Goal: Task Accomplishment & Management: Manage account settings

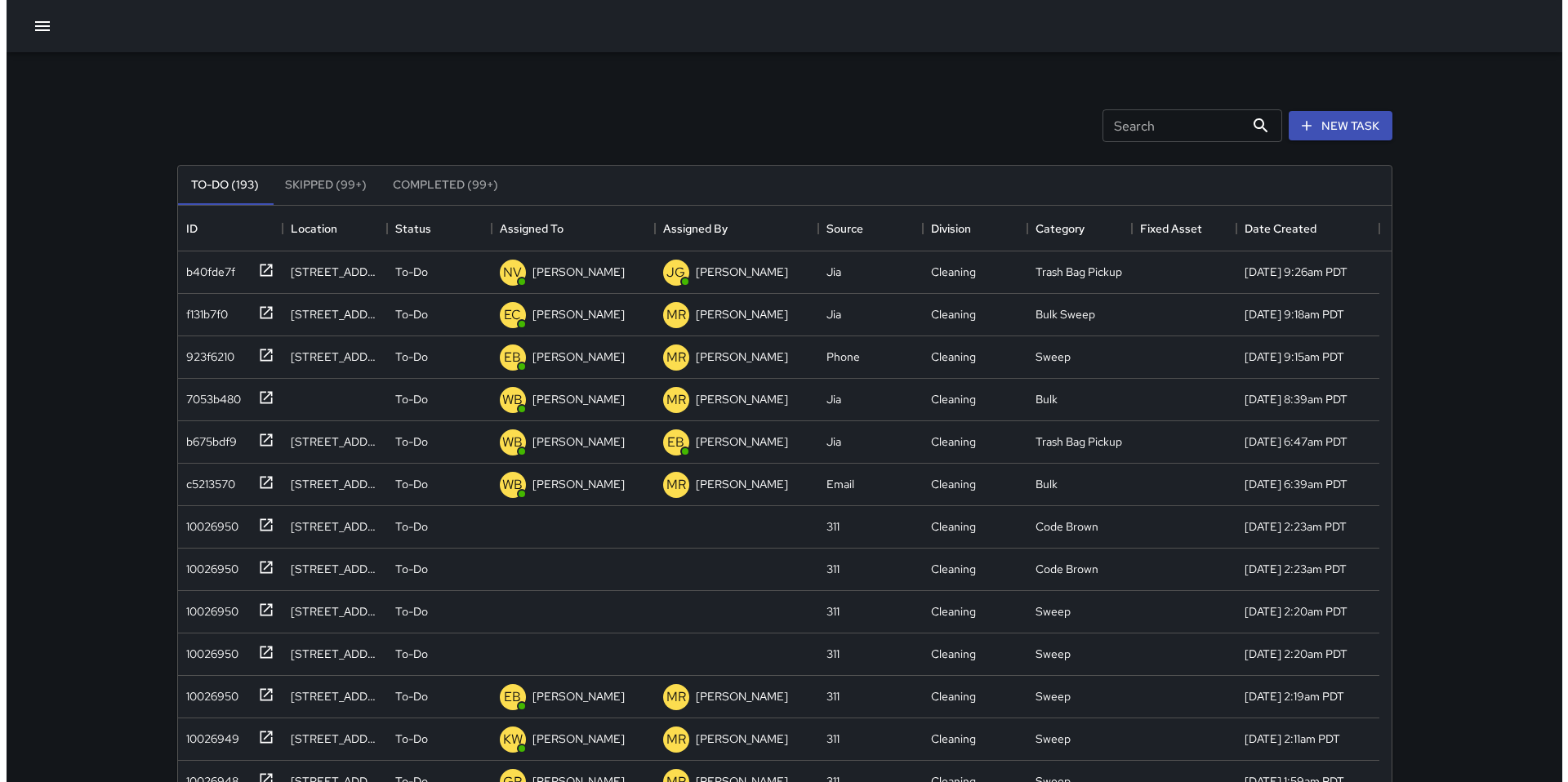
scroll to position [679, 1201]
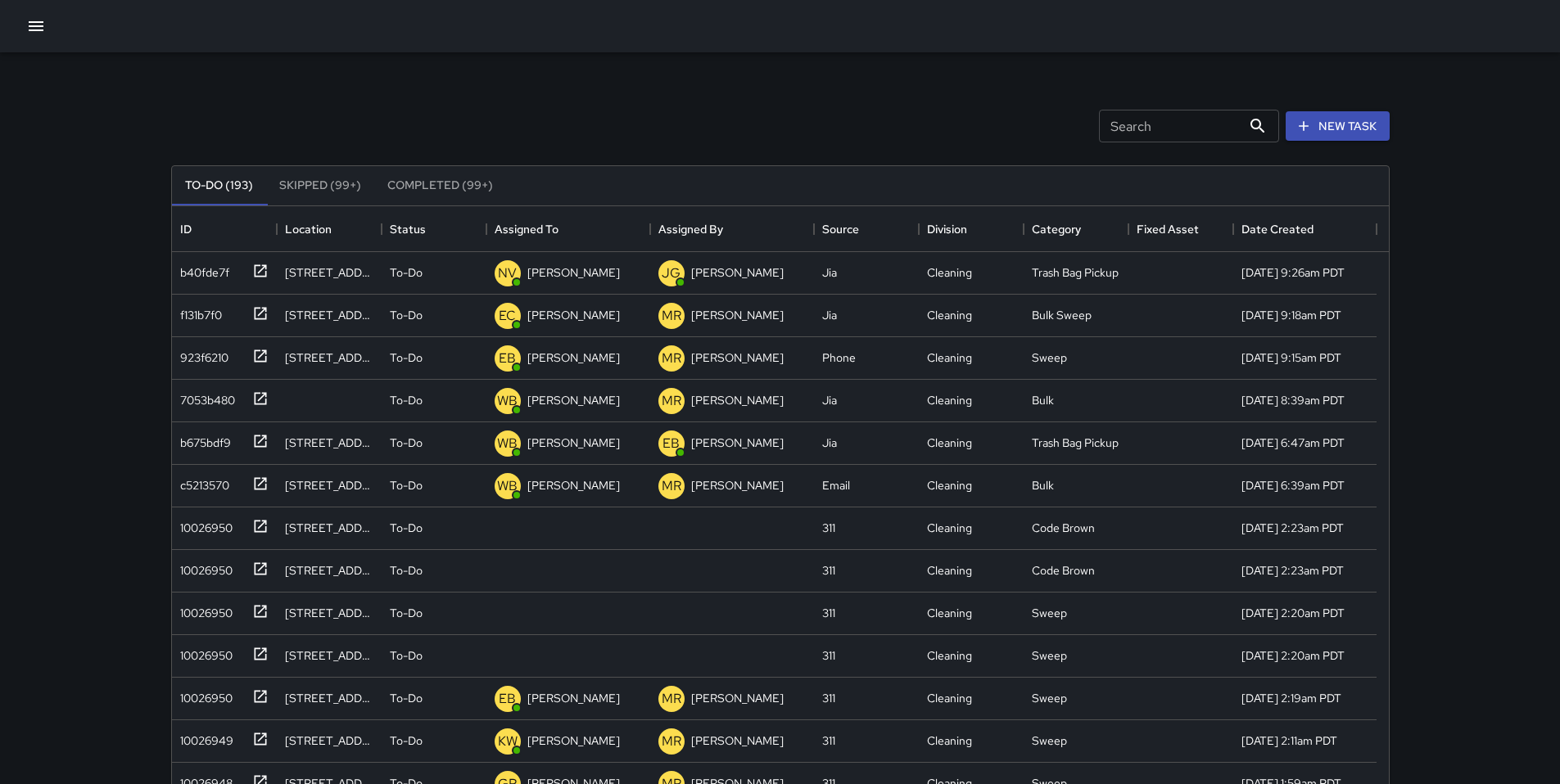
click at [42, 27] on icon "button" at bounding box center [36, 25] width 20 height 20
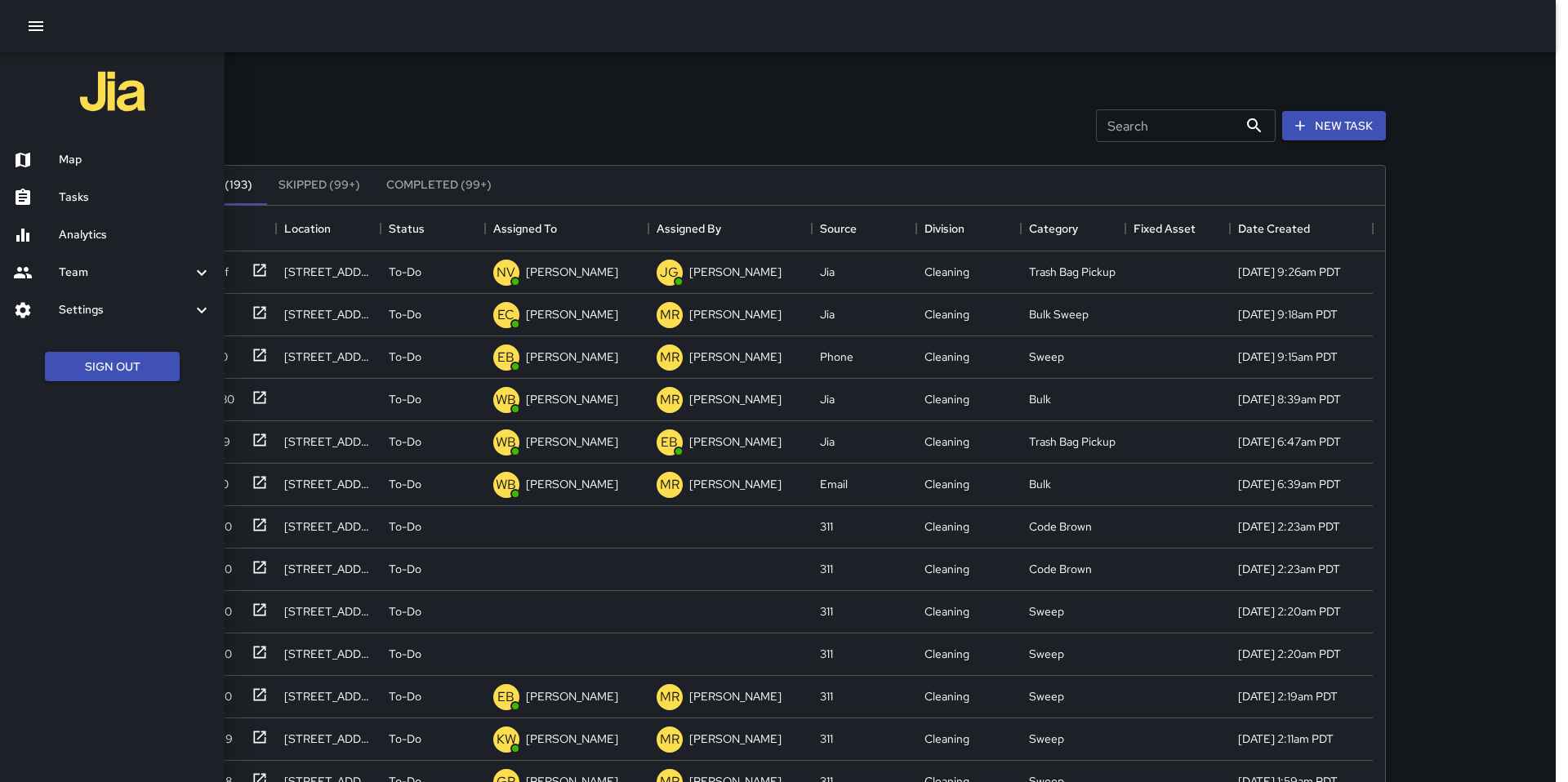
click at [87, 152] on h6 "Map" at bounding box center [135, 159] width 152 height 18
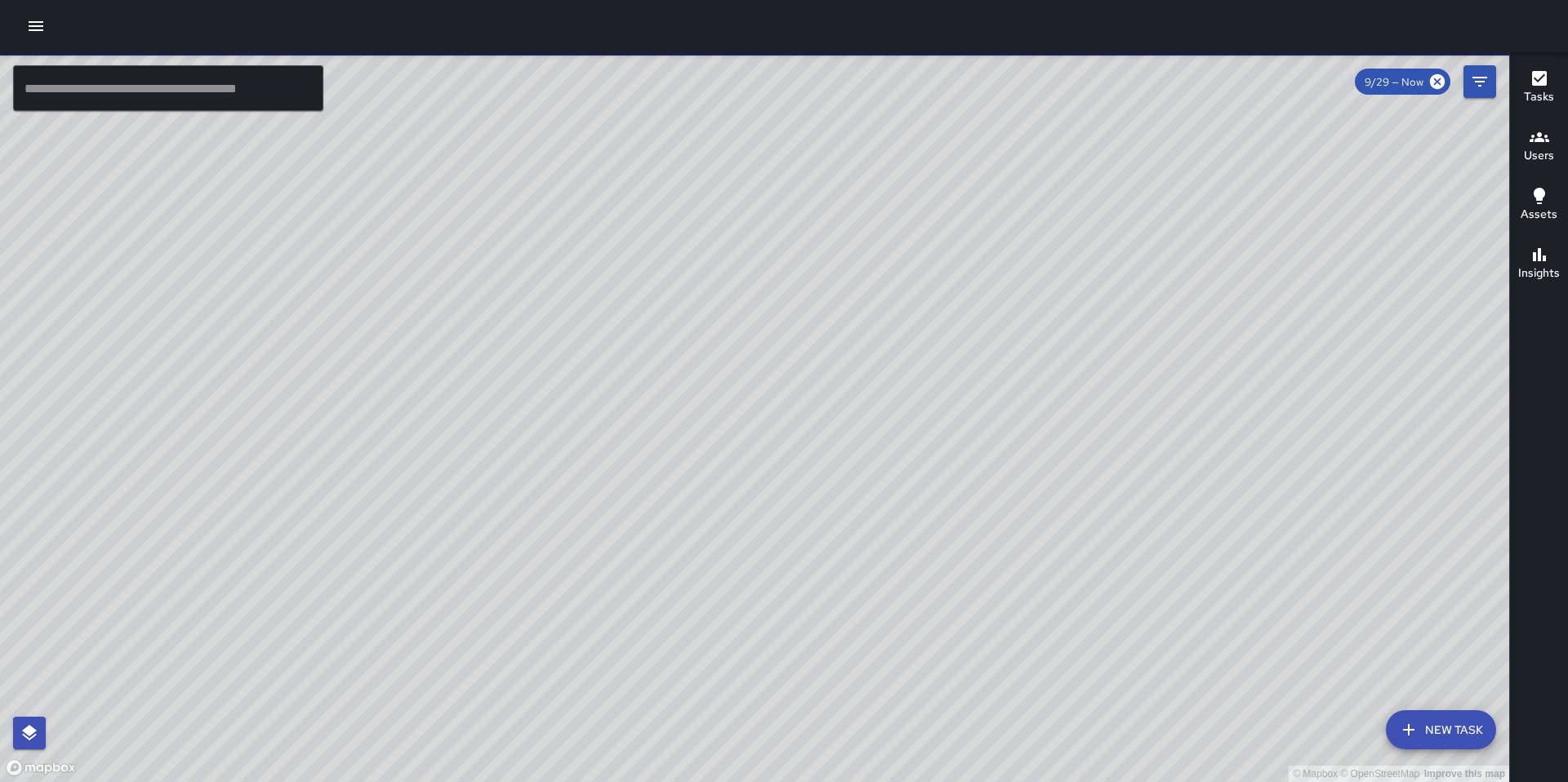
click at [252, 94] on input "text" at bounding box center [168, 88] width 311 height 46
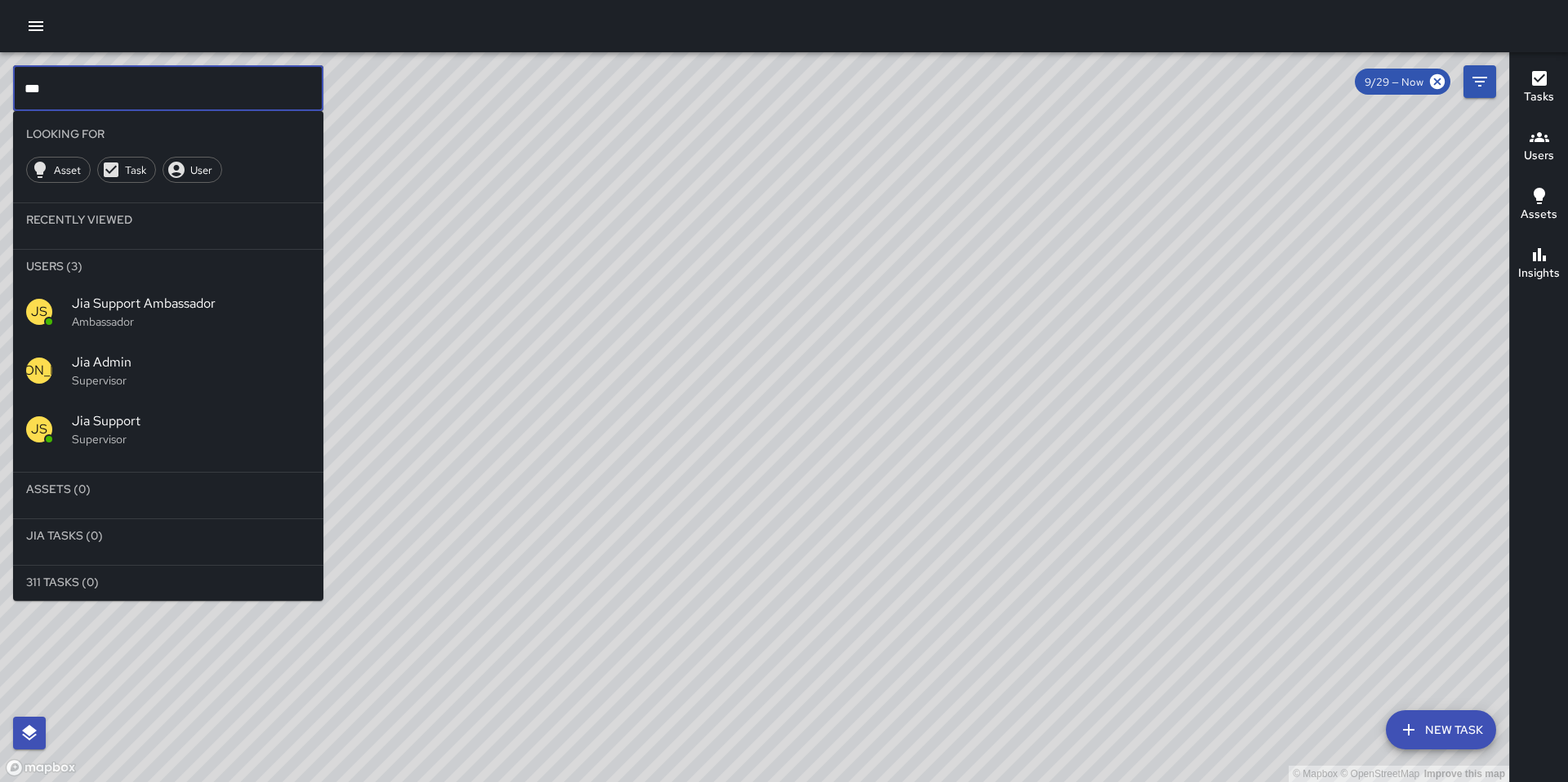
drag, startPoint x: 83, startPoint y: 102, endPoint x: 22, endPoint y: 94, distance: 61.5
click at [22, 95] on input "***" at bounding box center [168, 88] width 311 height 46
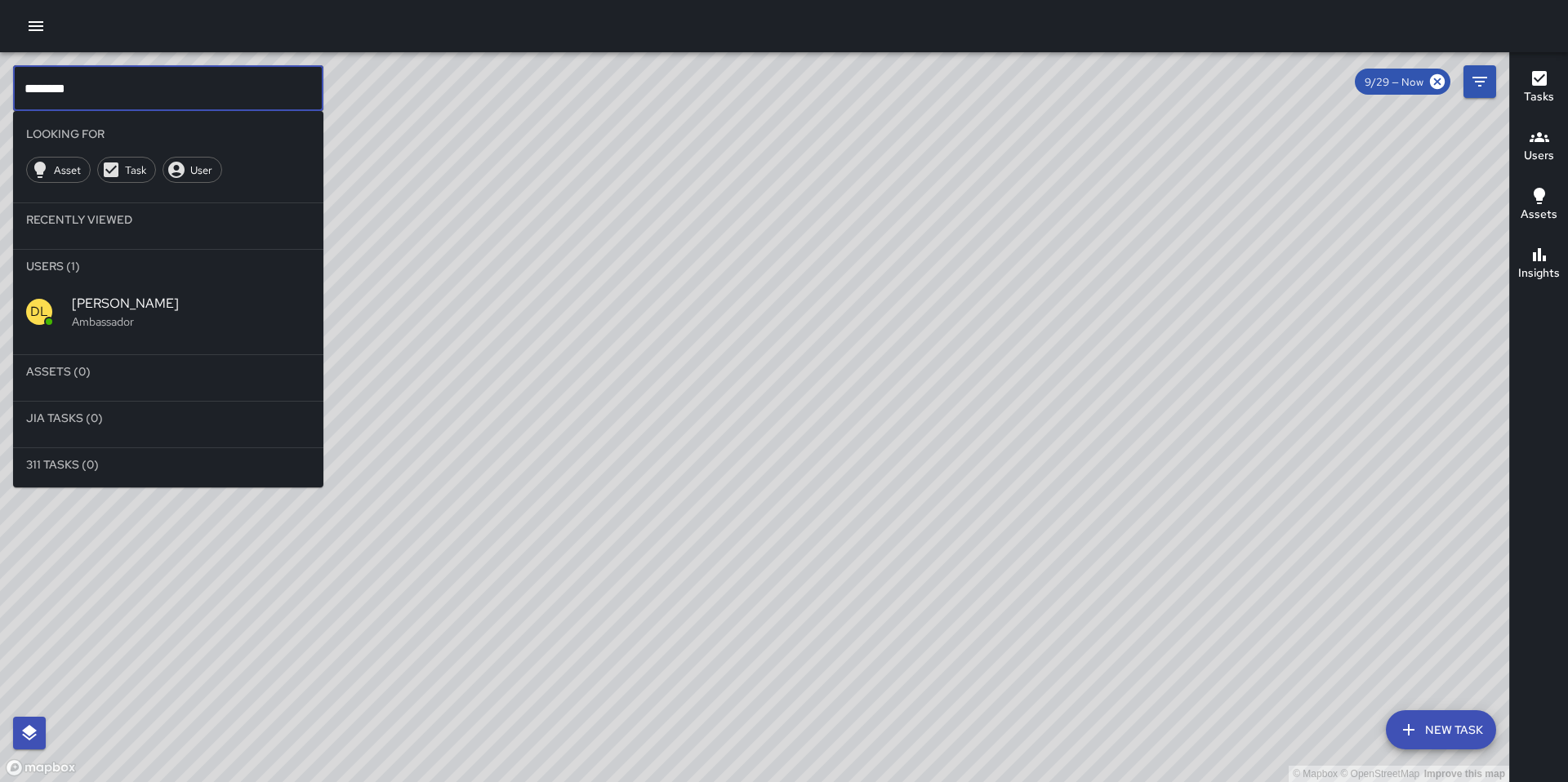
type input "********"
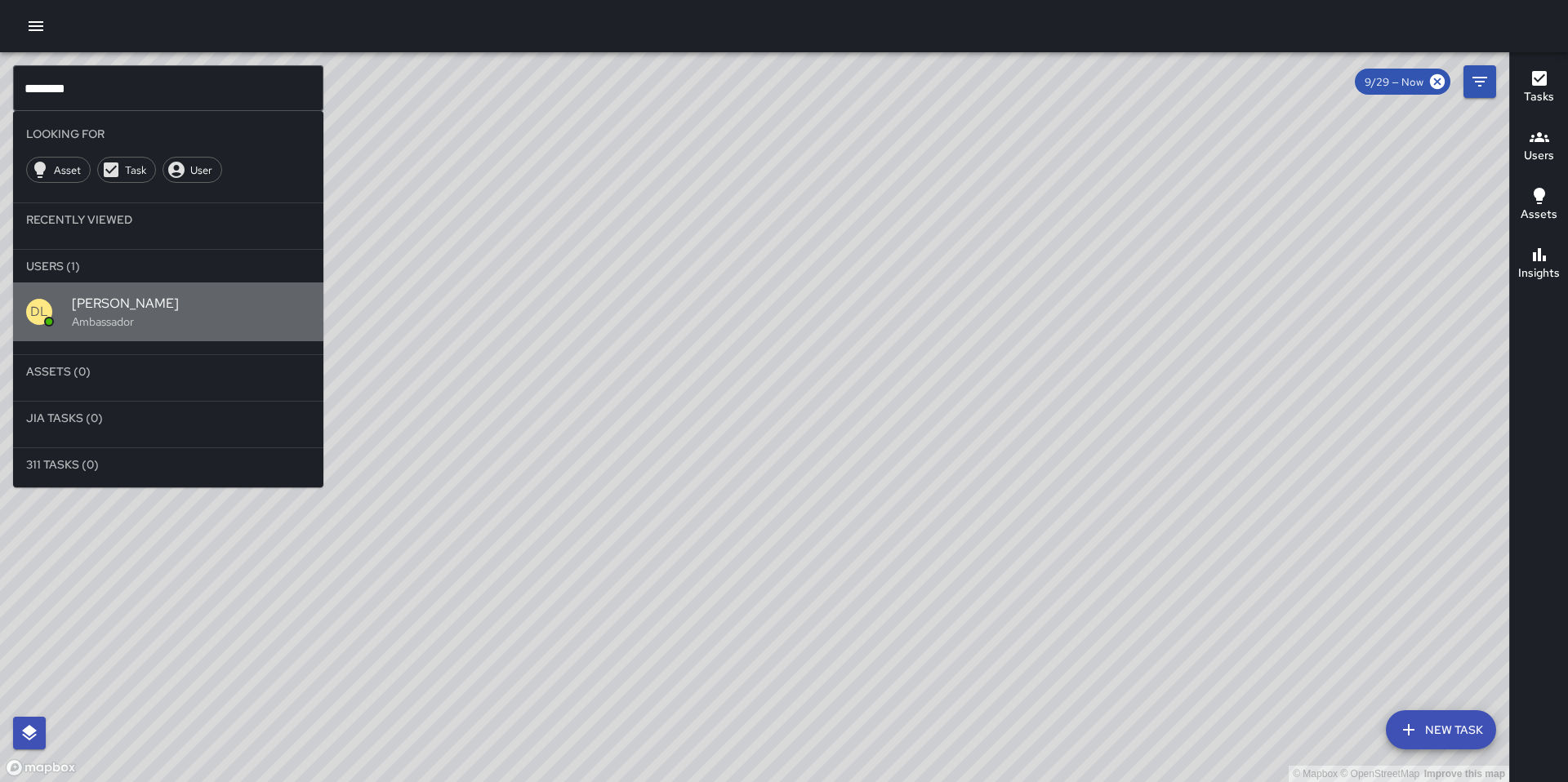
click at [123, 314] on p "Ambassador" at bounding box center [191, 321] width 239 height 16
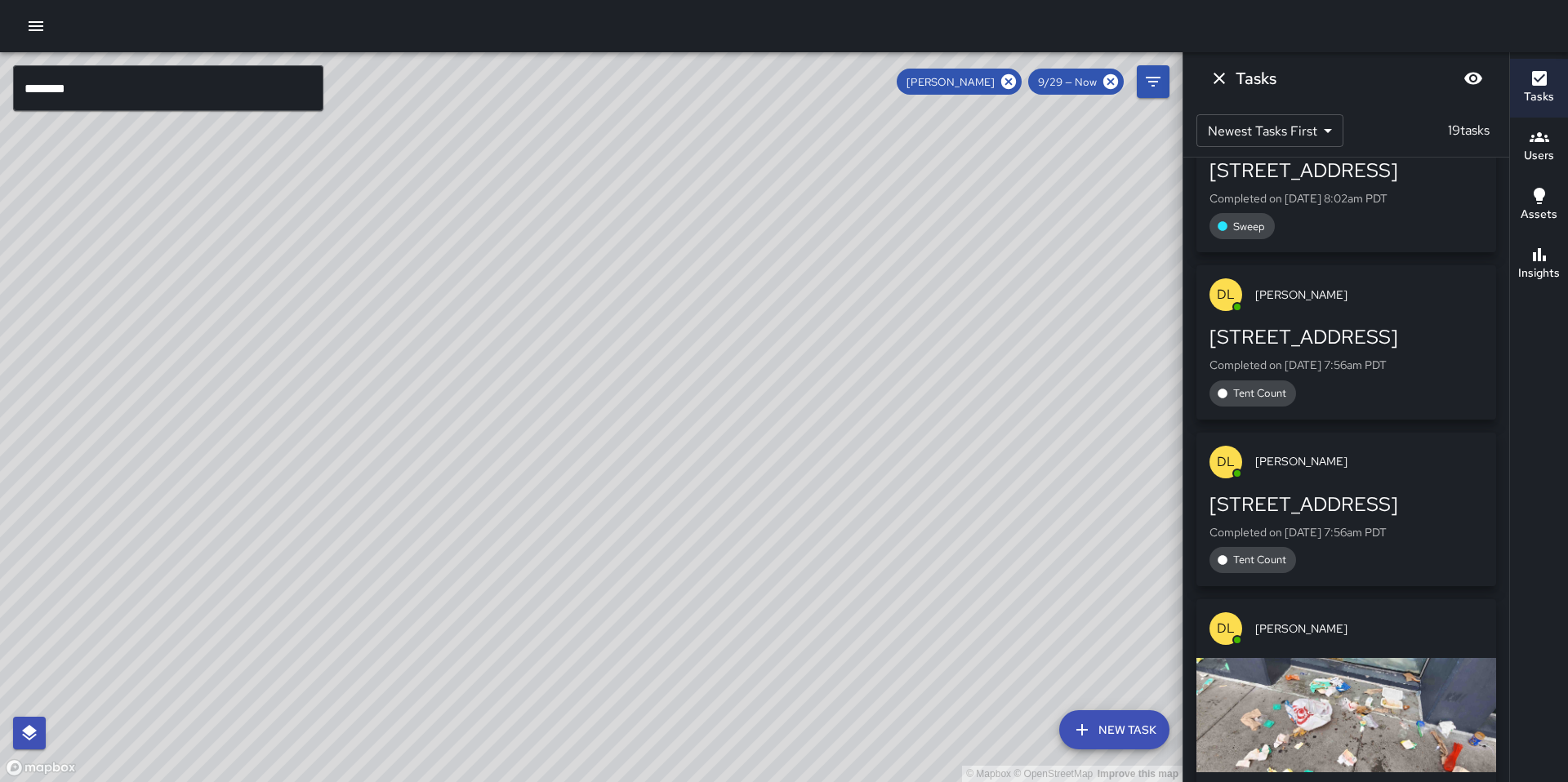
scroll to position [4720, 0]
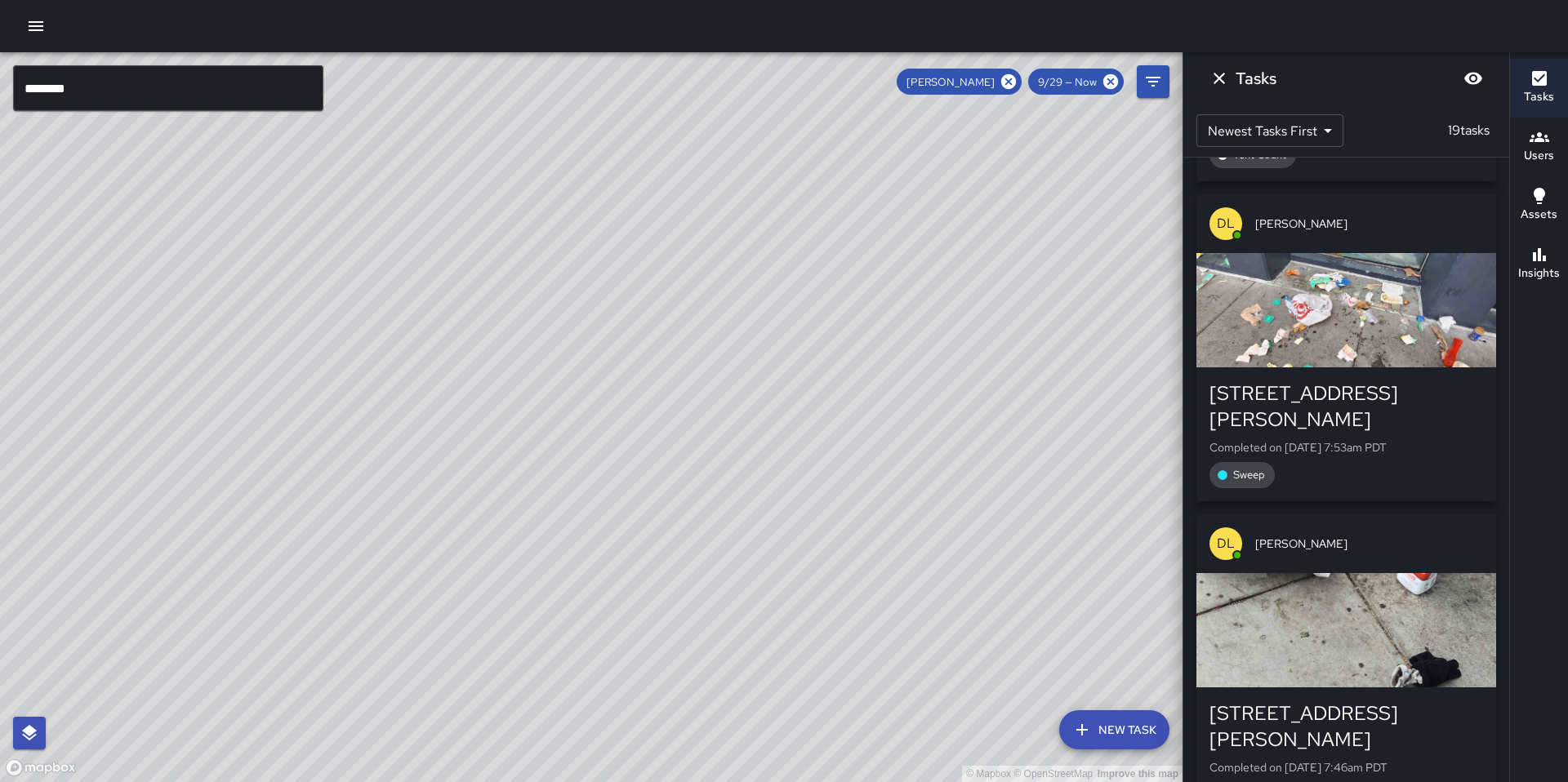
drag, startPoint x: 382, startPoint y: 381, endPoint x: 911, endPoint y: 470, distance: 536.4
click at [911, 469] on div "© Mapbox © OpenStreetMap Improve this map" at bounding box center [591, 417] width 1183 height 730
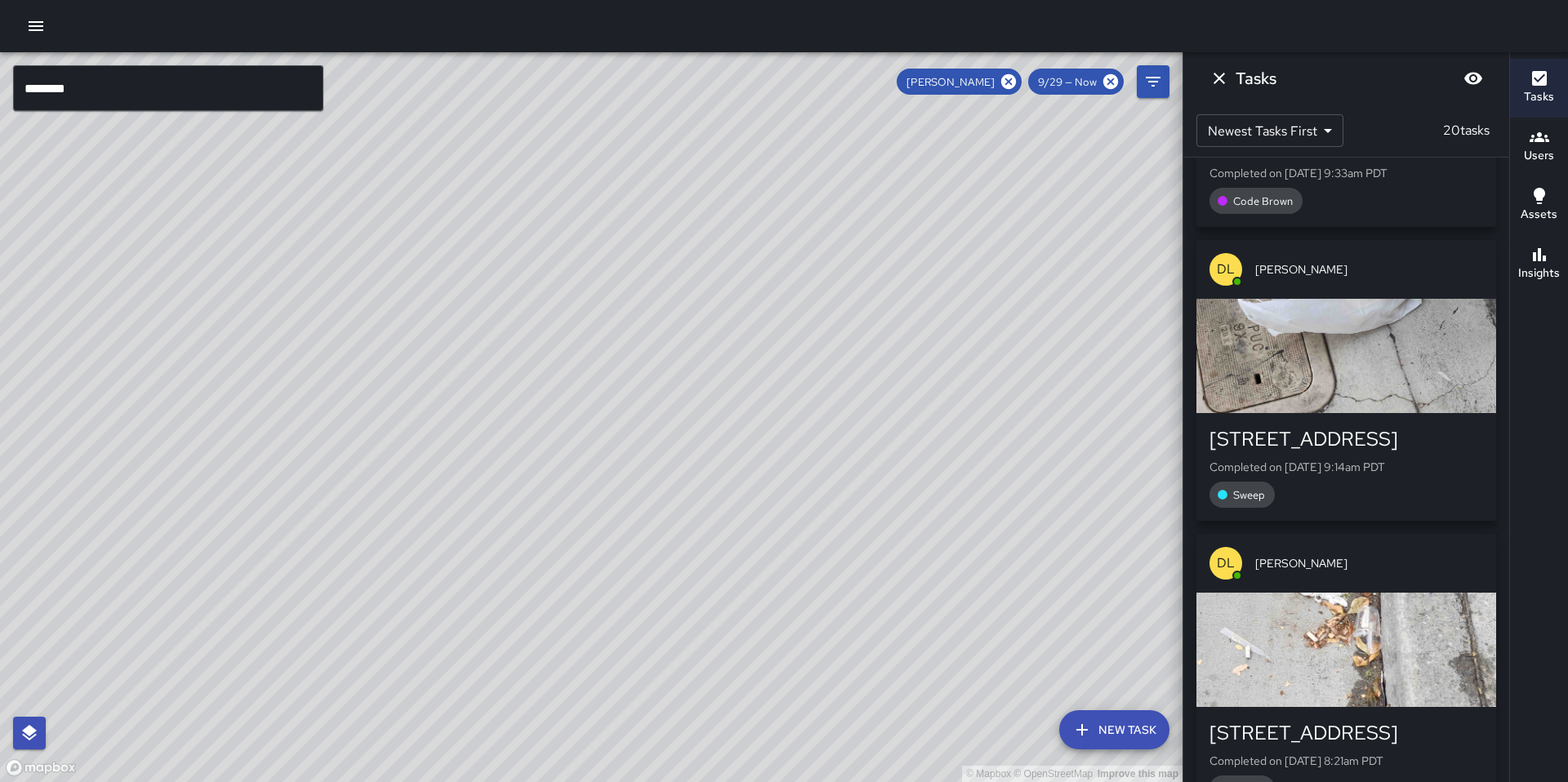
scroll to position [1108, 0]
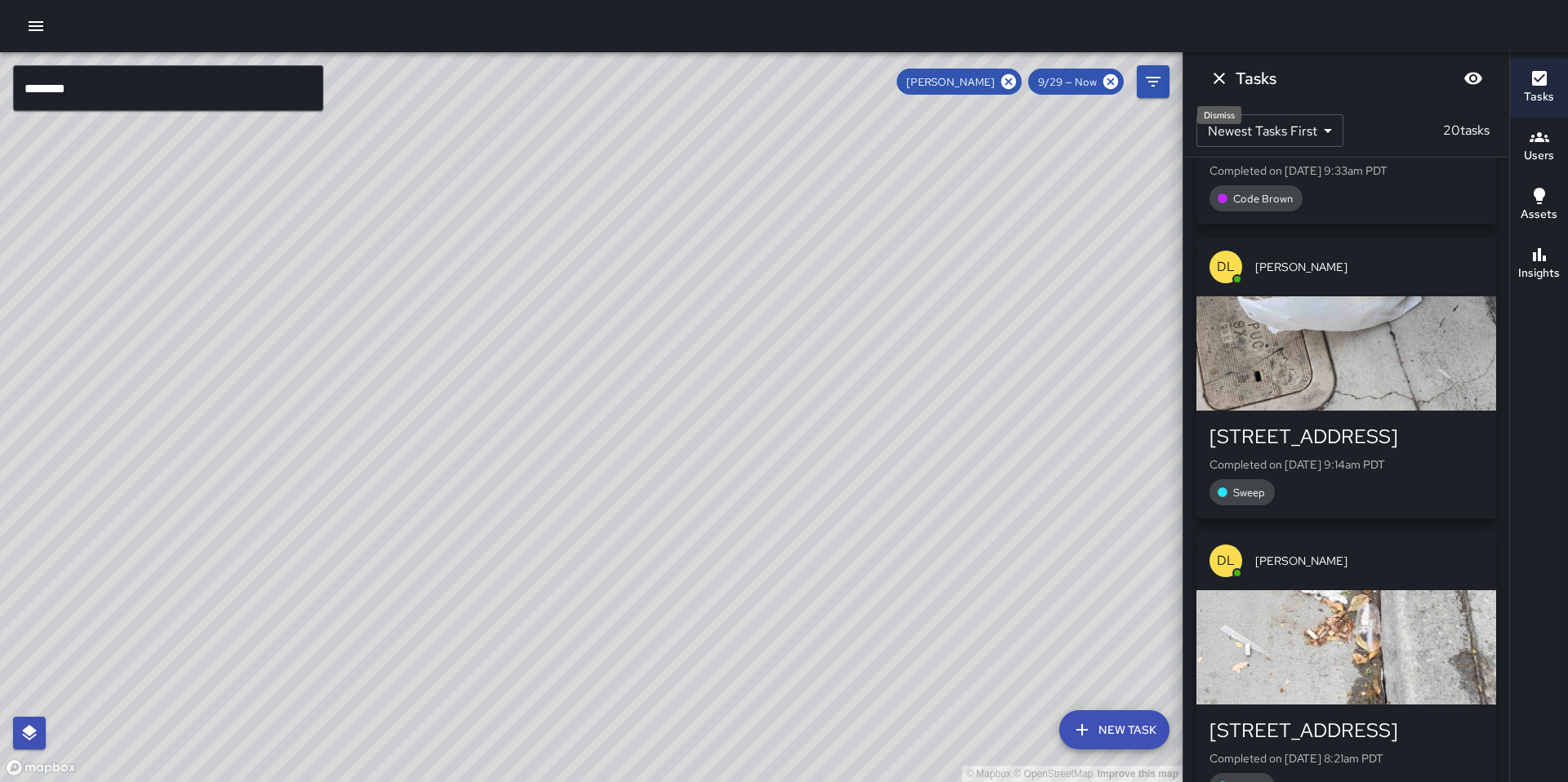
click at [1225, 81] on icon "Dismiss" at bounding box center [1219, 78] width 20 height 20
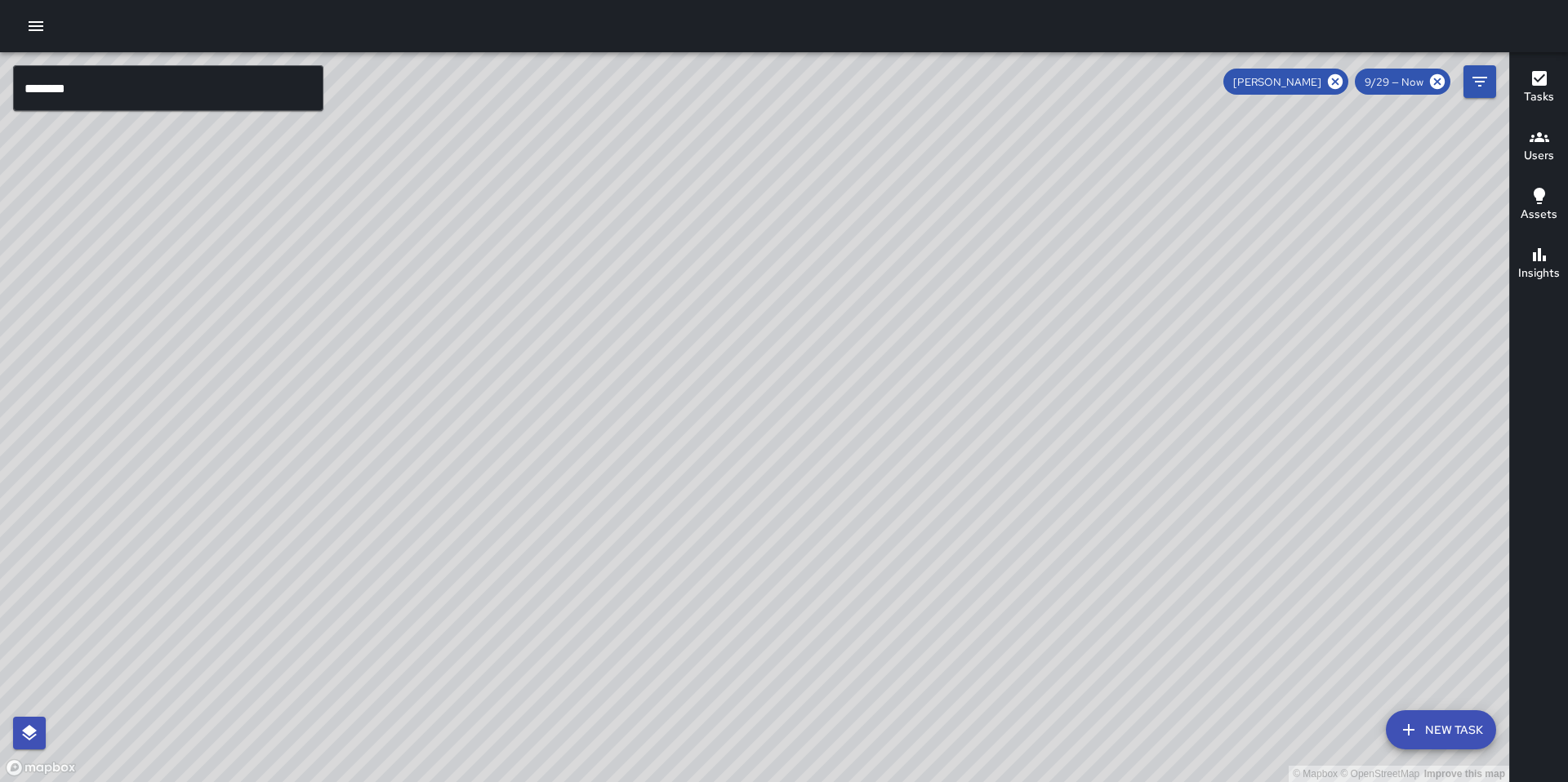
drag, startPoint x: 1235, startPoint y: 543, endPoint x: 1010, endPoint y: 360, distance: 290.0
click at [1037, 383] on div "© Mapbox © OpenStreetMap Improve this map" at bounding box center [754, 417] width 1509 height 730
click at [1126, 459] on div "© Mapbox © OpenStreetMap Improve this map" at bounding box center [754, 417] width 1509 height 730
drag, startPoint x: 1109, startPoint y: 457, endPoint x: 1073, endPoint y: 447, distance: 37.4
click at [1077, 448] on div "© Mapbox © OpenStreetMap Improve this map" at bounding box center [754, 417] width 1509 height 730
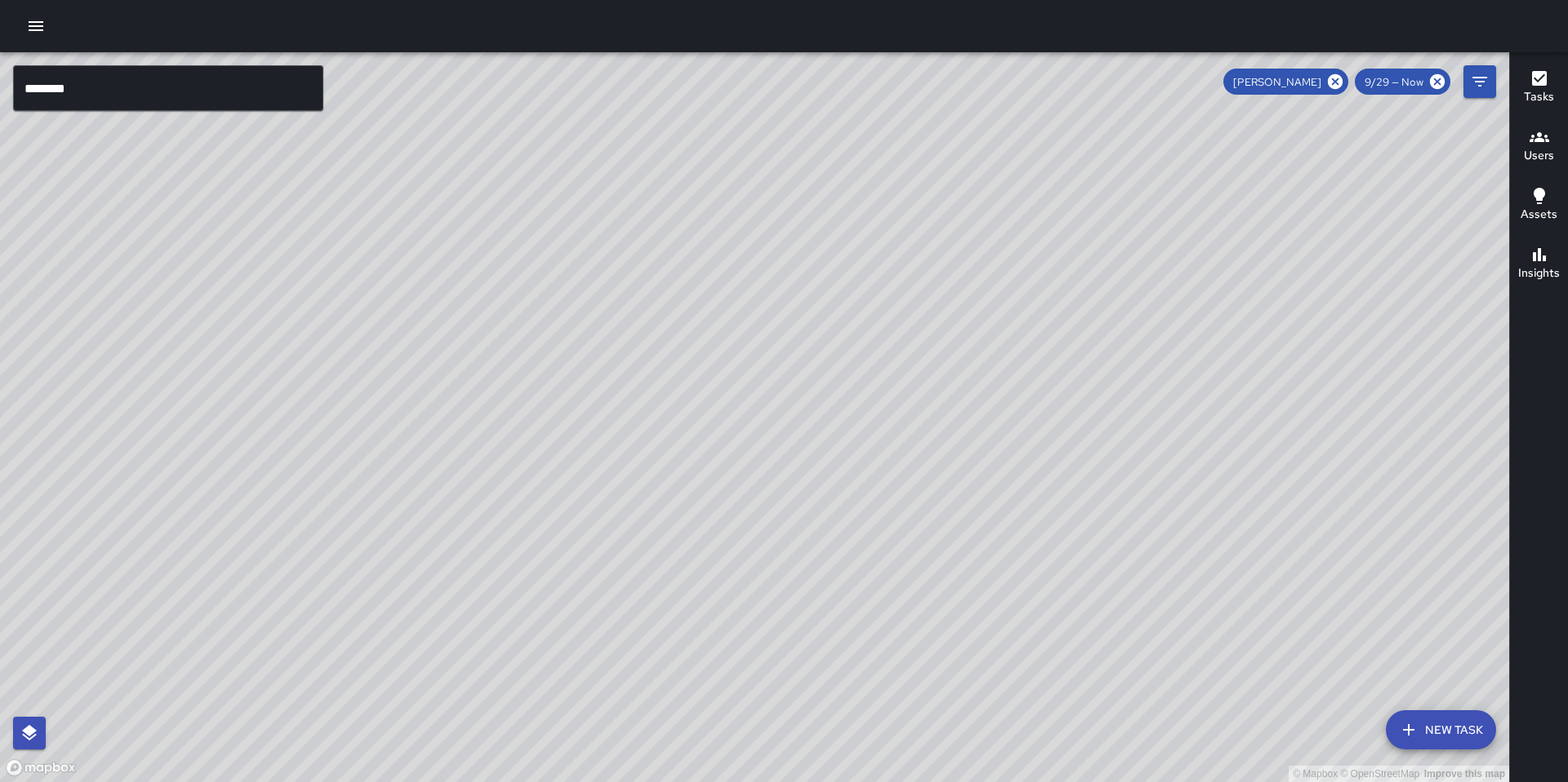
scroll to position [1403, 0]
drag, startPoint x: 1061, startPoint y: 582, endPoint x: 706, endPoint y: 378, distance: 409.4
click at [706, 378] on div "© Mapbox © OpenStreetMap Improve this map" at bounding box center [754, 417] width 1509 height 730
click at [143, 99] on input "********" at bounding box center [168, 88] width 311 height 46
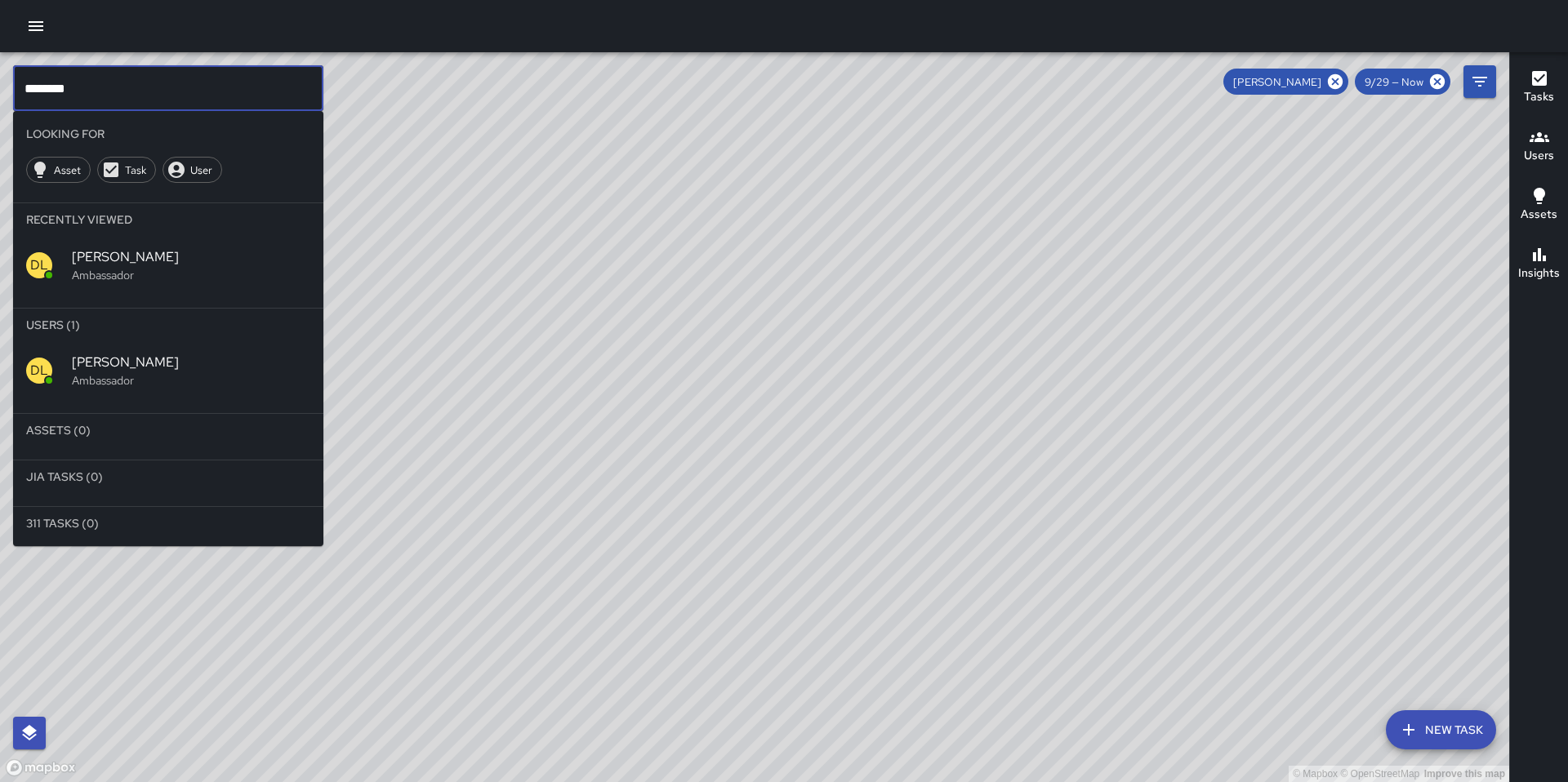
drag, startPoint x: 119, startPoint y: 93, endPoint x: -9, endPoint y: 90, distance: 128.0
click at [0, 90] on html "© Mapbox © OpenStreetMap Improve this map ******** ​ Looking For Asset Task Use…" at bounding box center [784, 391] width 1568 height 782
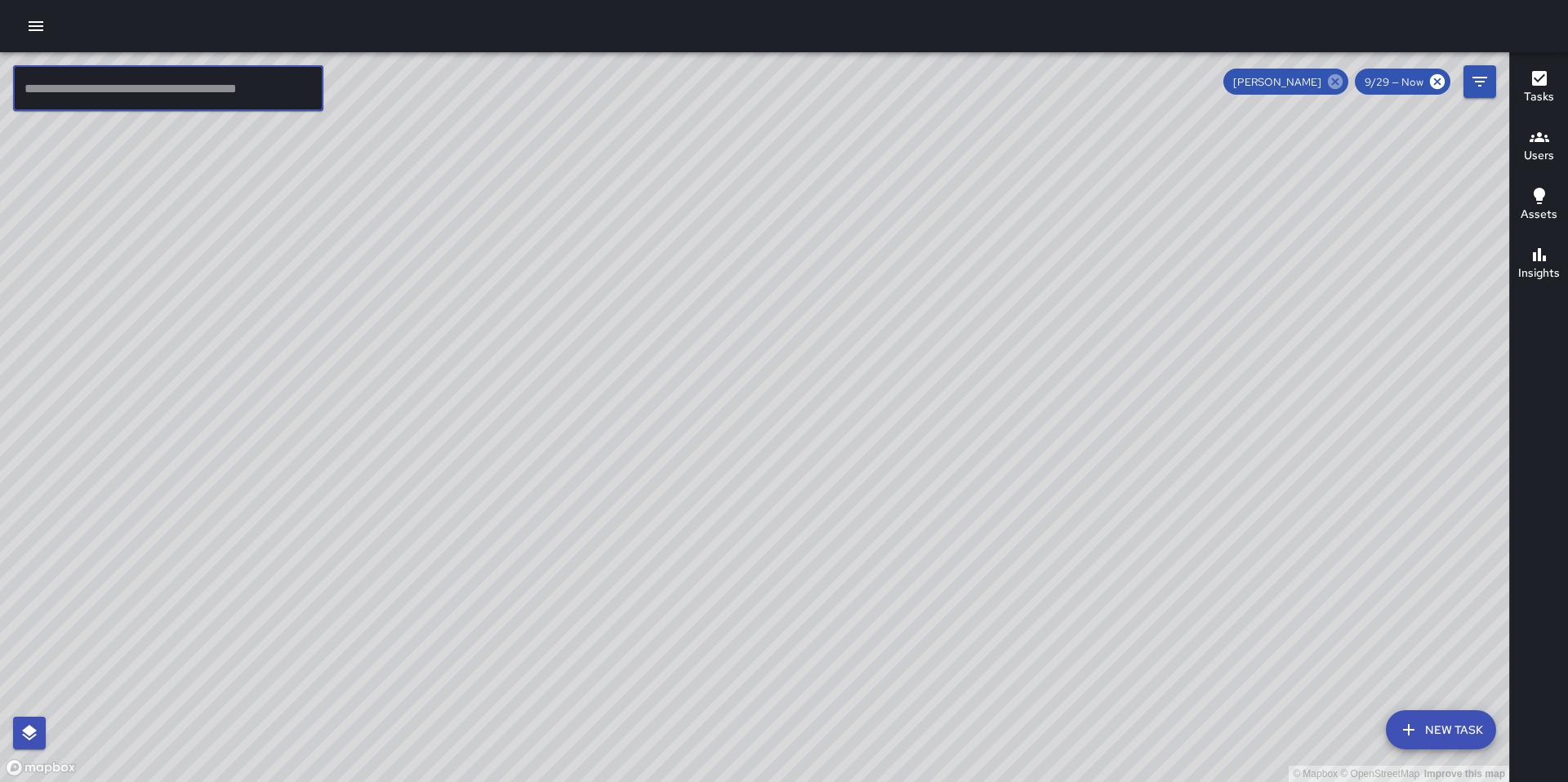
click at [1328, 80] on icon at bounding box center [1335, 81] width 18 height 18
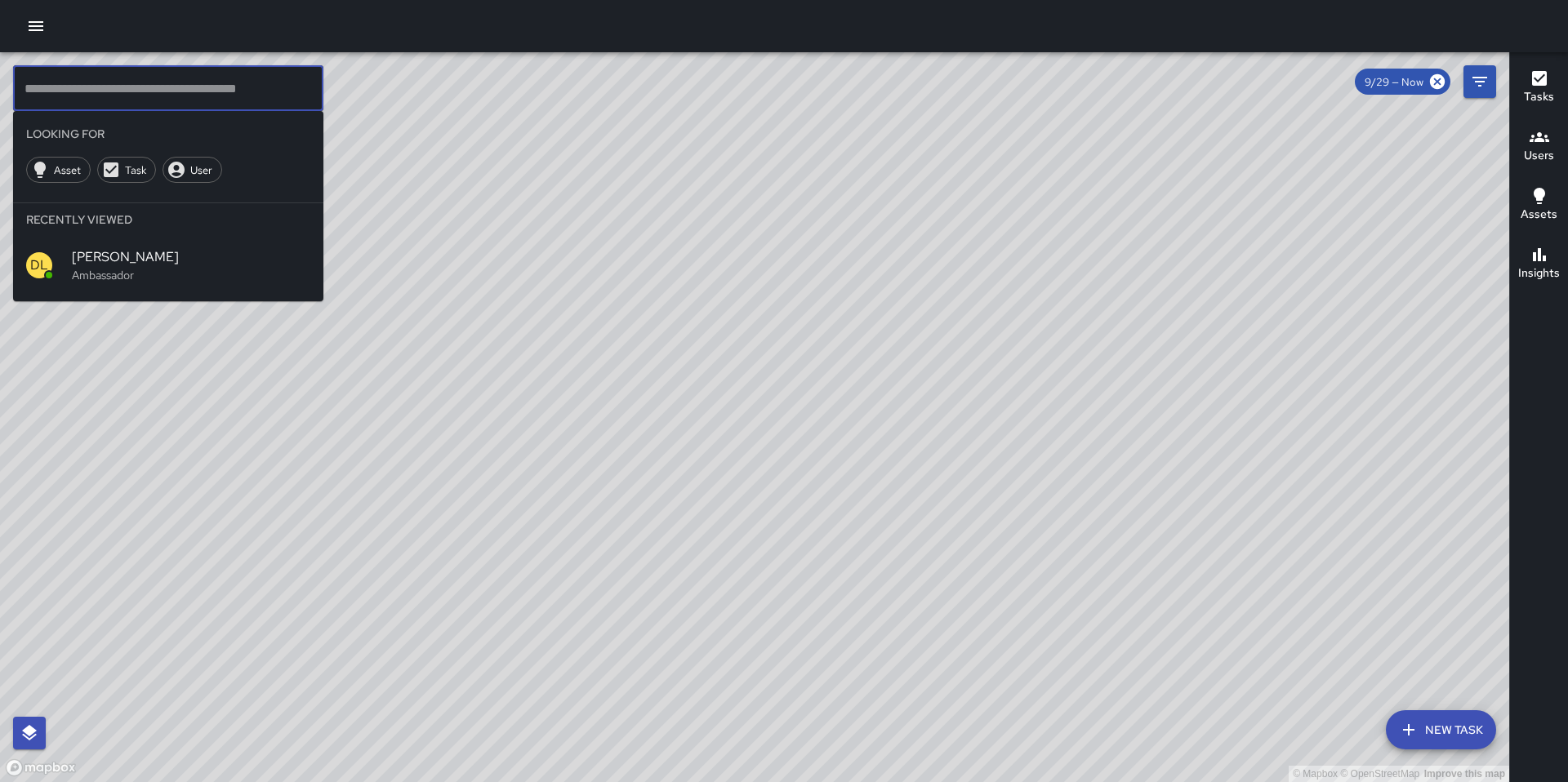
click at [47, 95] on input "text" at bounding box center [168, 88] width 311 height 46
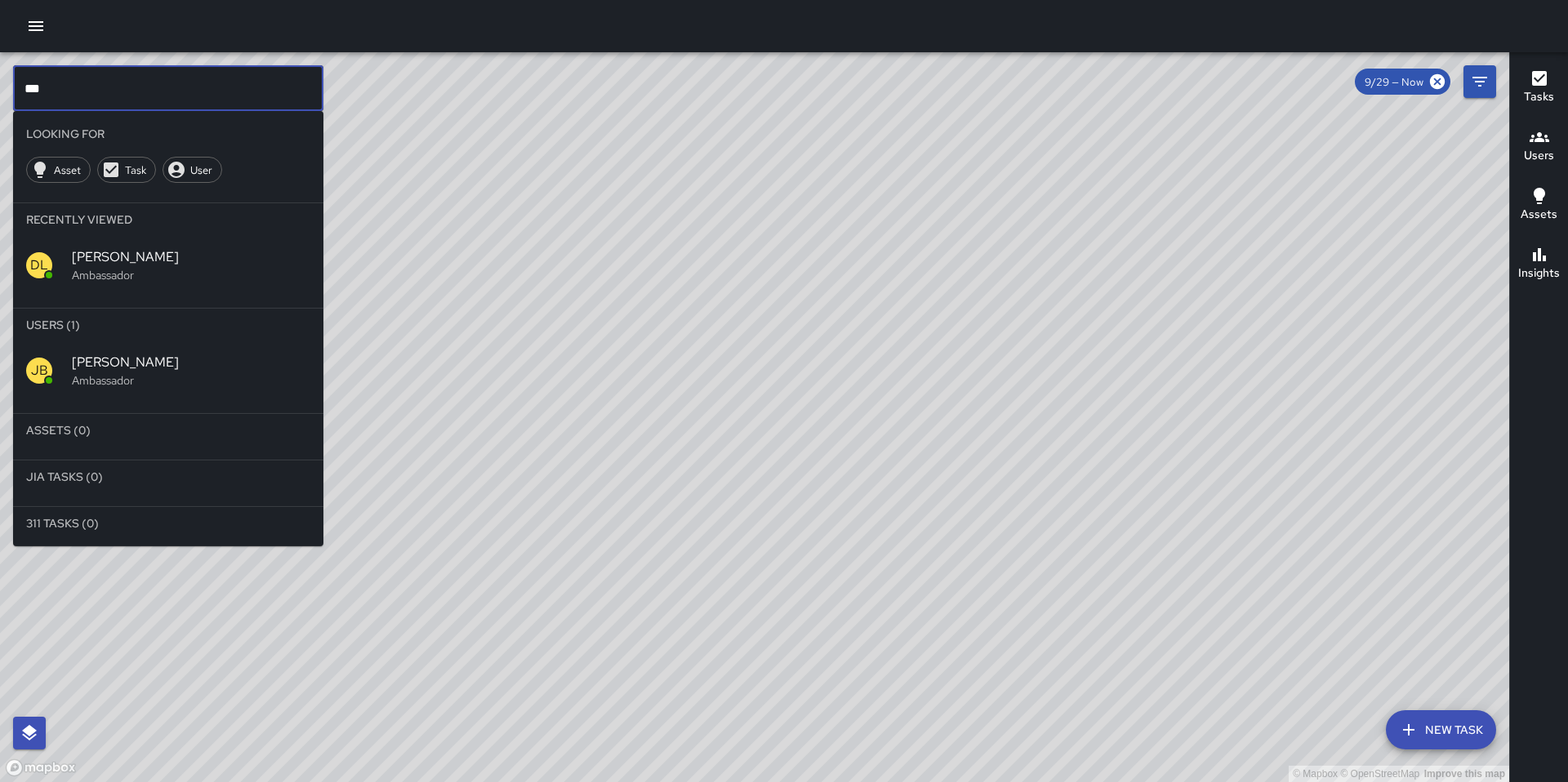
type input "***"
click at [129, 370] on span "[PERSON_NAME]" at bounding box center [191, 362] width 239 height 20
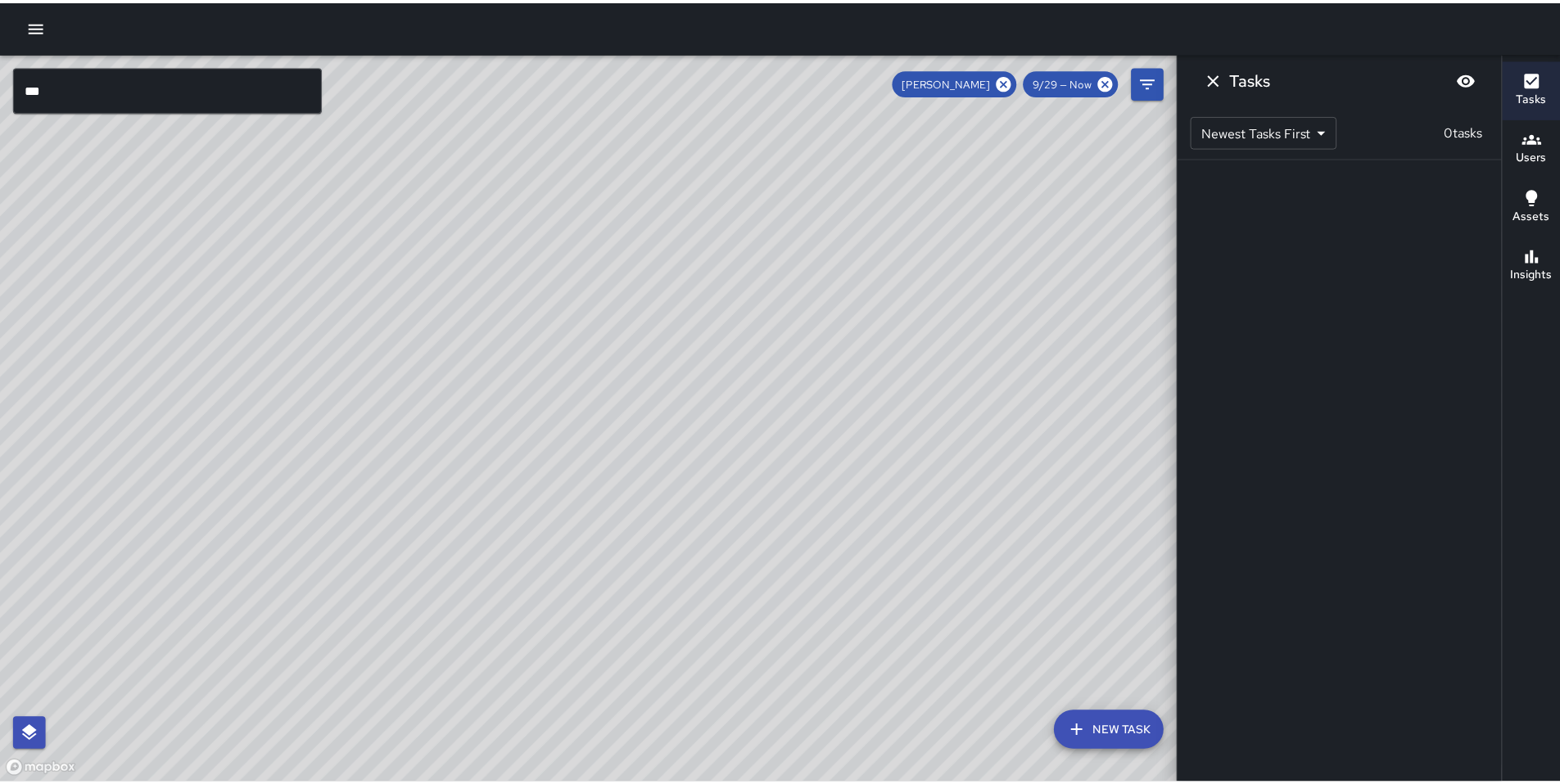
scroll to position [0, 0]
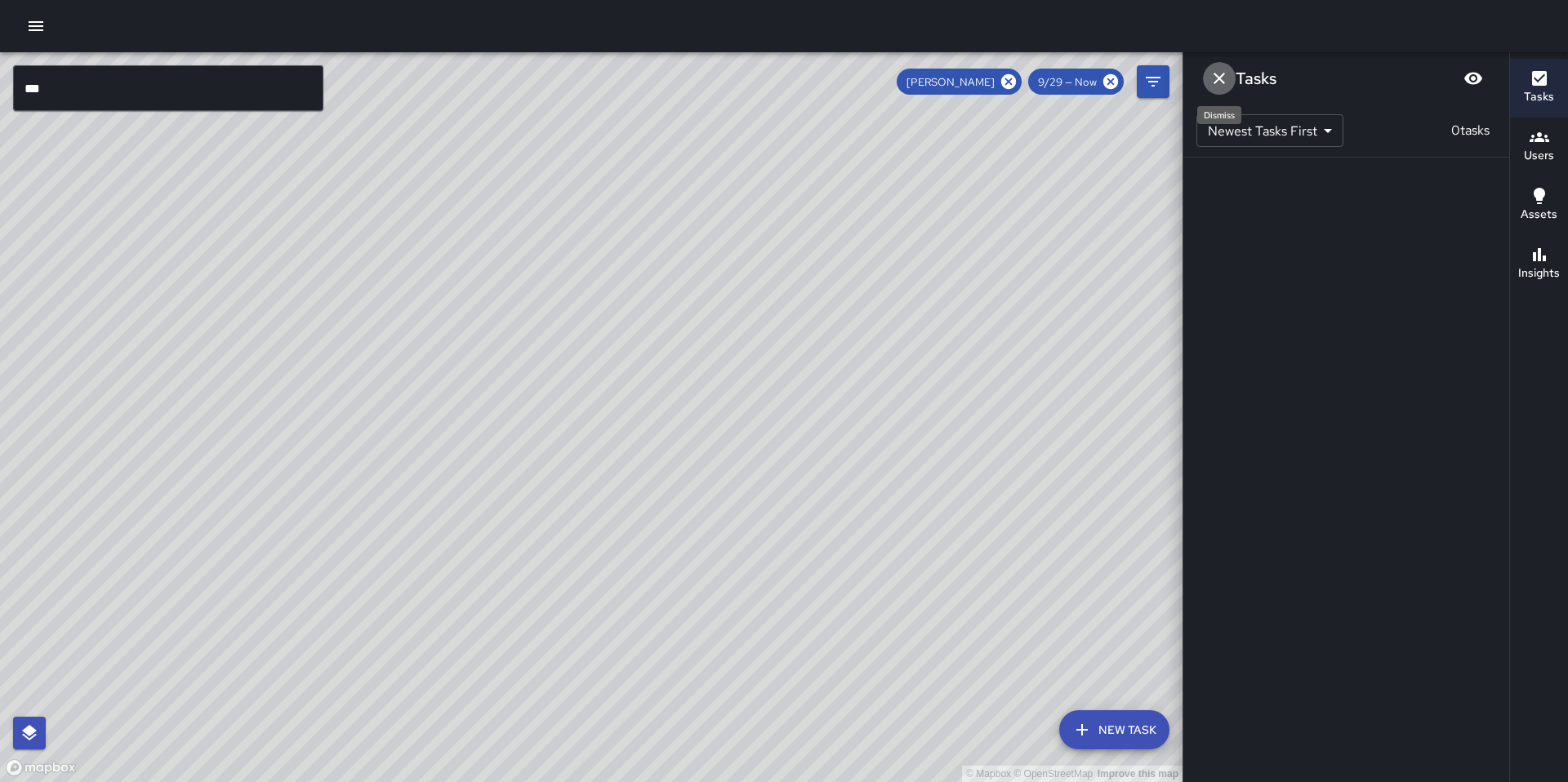
click at [1217, 80] on icon "Dismiss" at bounding box center [1219, 79] width 11 height 11
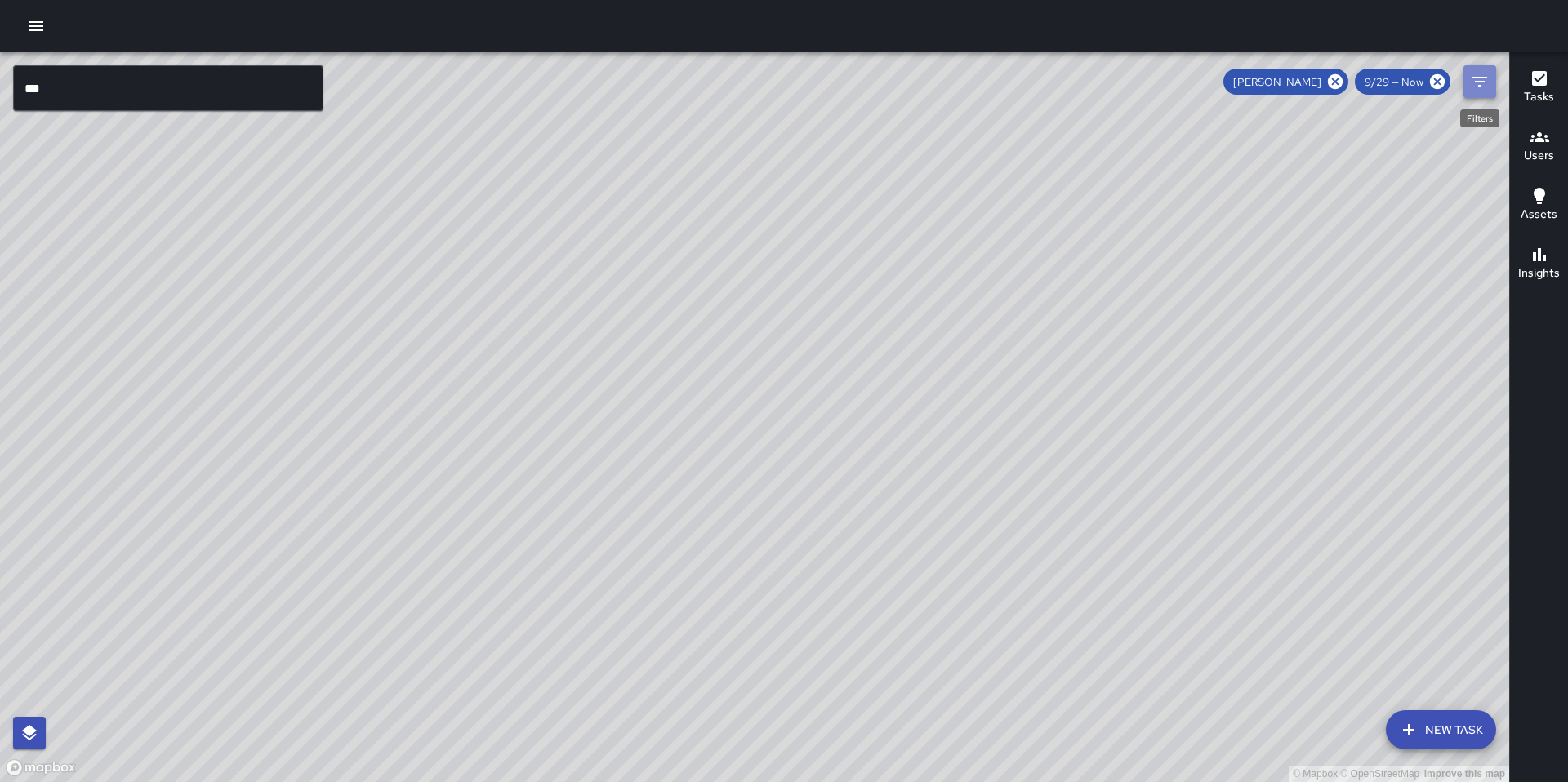
click at [1472, 85] on icon "Filters" at bounding box center [1479, 81] width 20 height 20
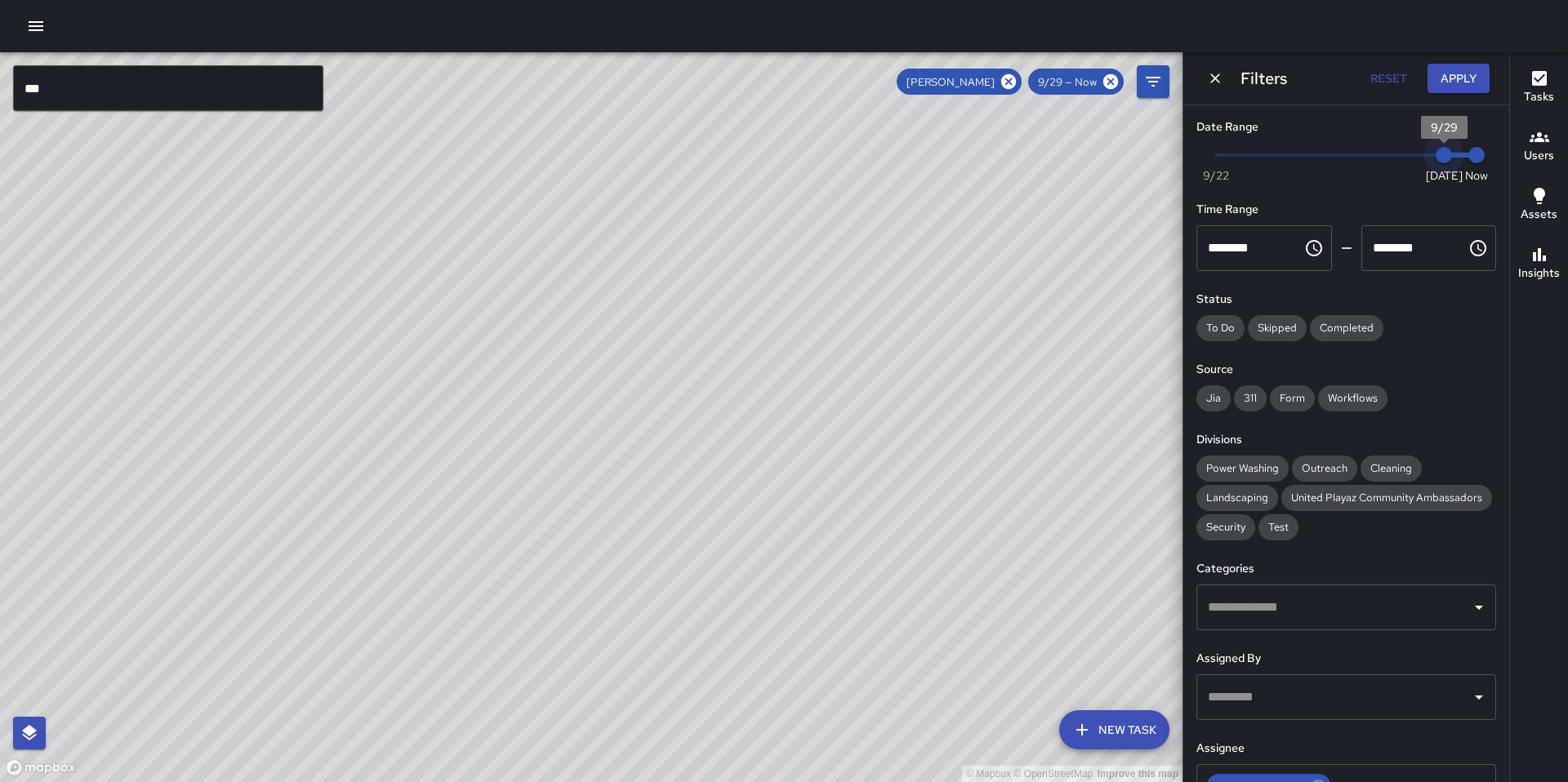
drag, startPoint x: 1426, startPoint y: 162, endPoint x: 1459, endPoint y: 155, distance: 33.7
click at [1453, 157] on span "Now Today 9/22 9/29 9:58 am" at bounding box center [1346, 155] width 260 height 24
click at [1469, 155] on span "9:58 am" at bounding box center [1476, 154] width 16 height 16
click at [35, 22] on icon "button" at bounding box center [36, 25] width 20 height 20
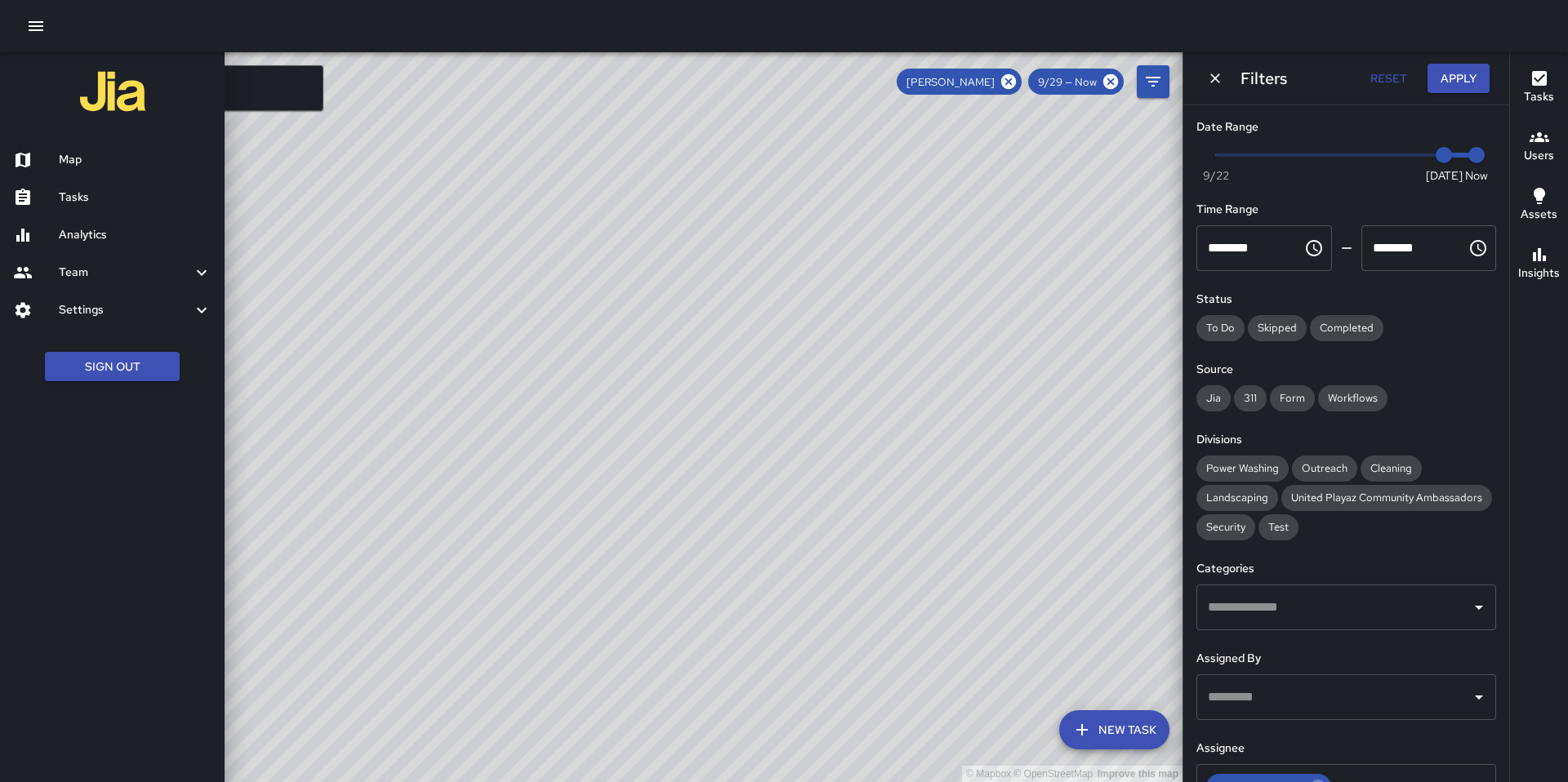
click at [81, 239] on h6 "Analytics" at bounding box center [135, 235] width 152 height 18
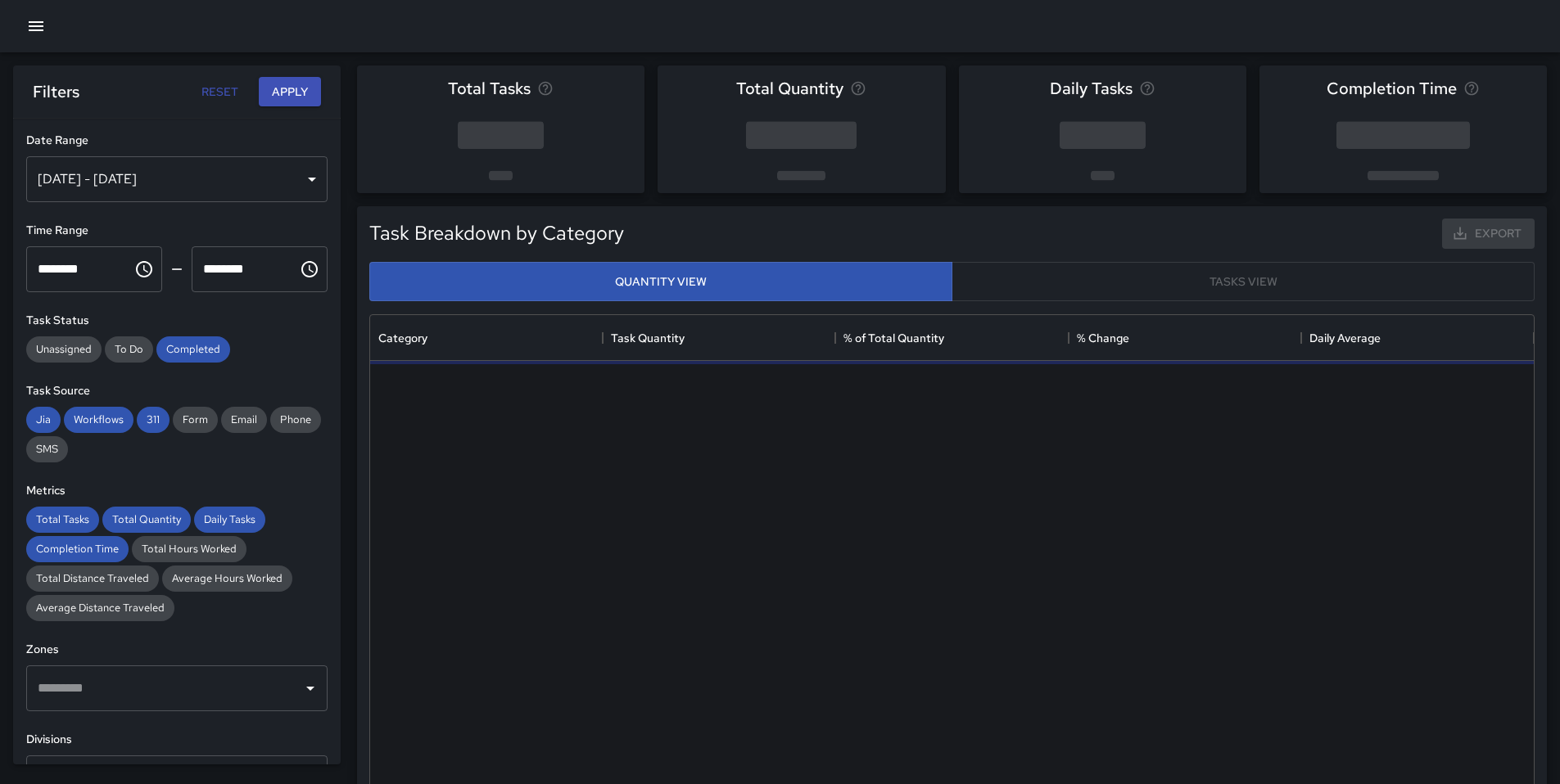
scroll to position [477, 1151]
click at [114, 178] on div "Sep 23, 2025 - Sep 29, 2025" at bounding box center [176, 179] width 301 height 46
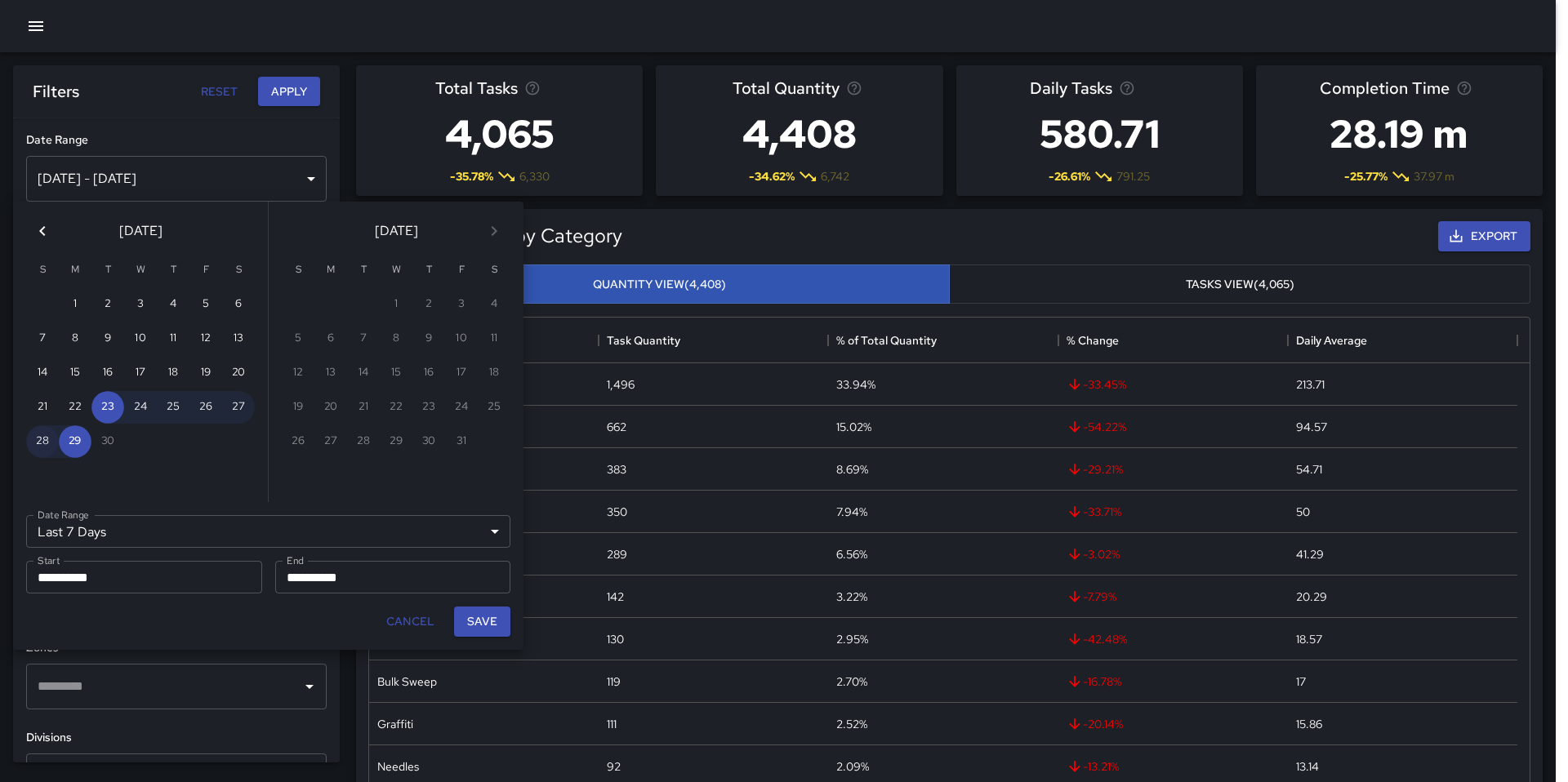
click at [44, 446] on button "28" at bounding box center [42, 442] width 33 height 33
type input "******"
type input "**********"
click at [330, 582] on input "**********" at bounding box center [387, 577] width 225 height 33
click at [36, 236] on icon "Previous month" at bounding box center [42, 231] width 20 height 20
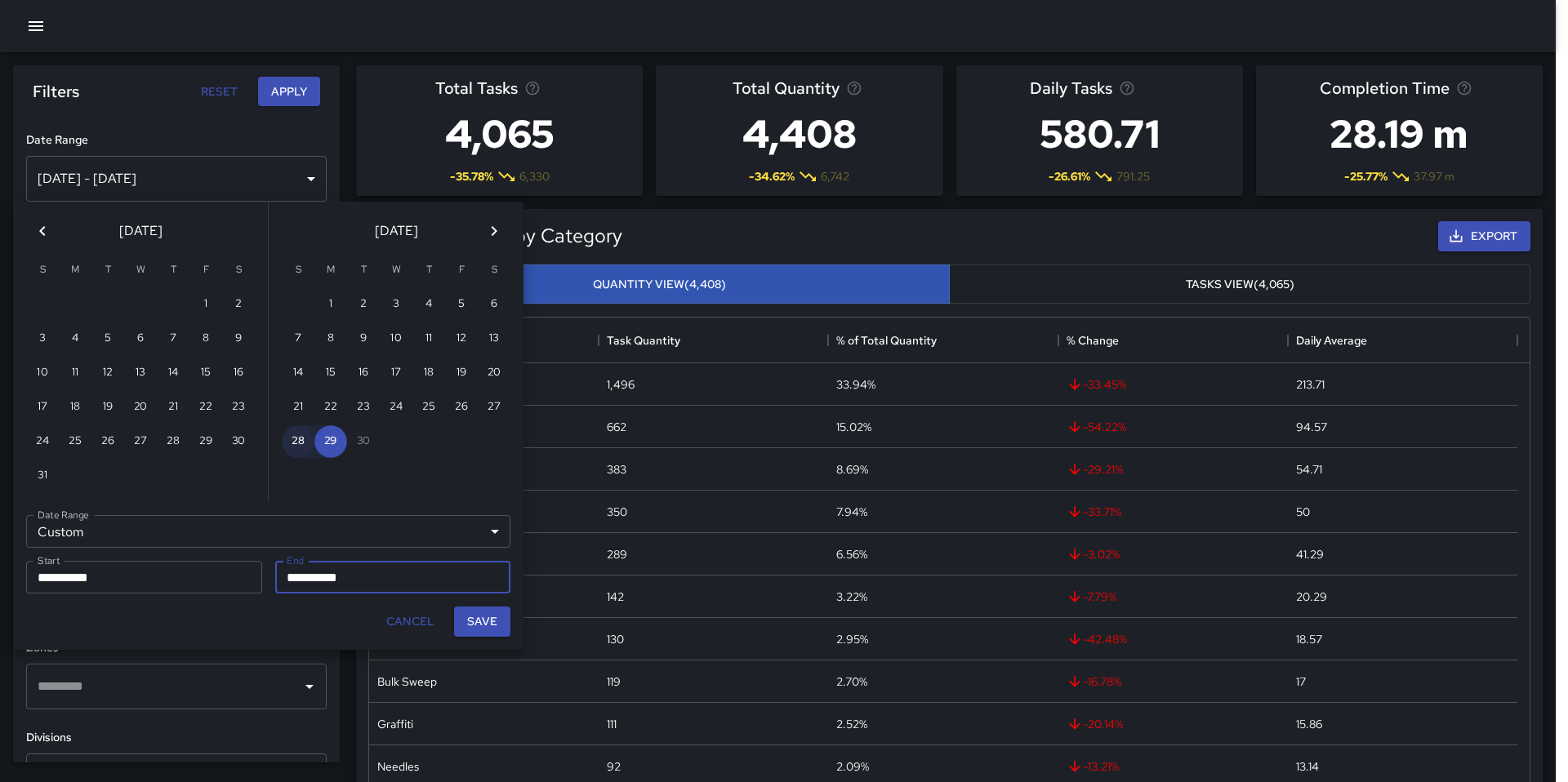
click at [300, 447] on button "28" at bounding box center [298, 442] width 33 height 33
type input "**********"
click at [464, 622] on button "Save" at bounding box center [482, 622] width 56 height 30
type input "**********"
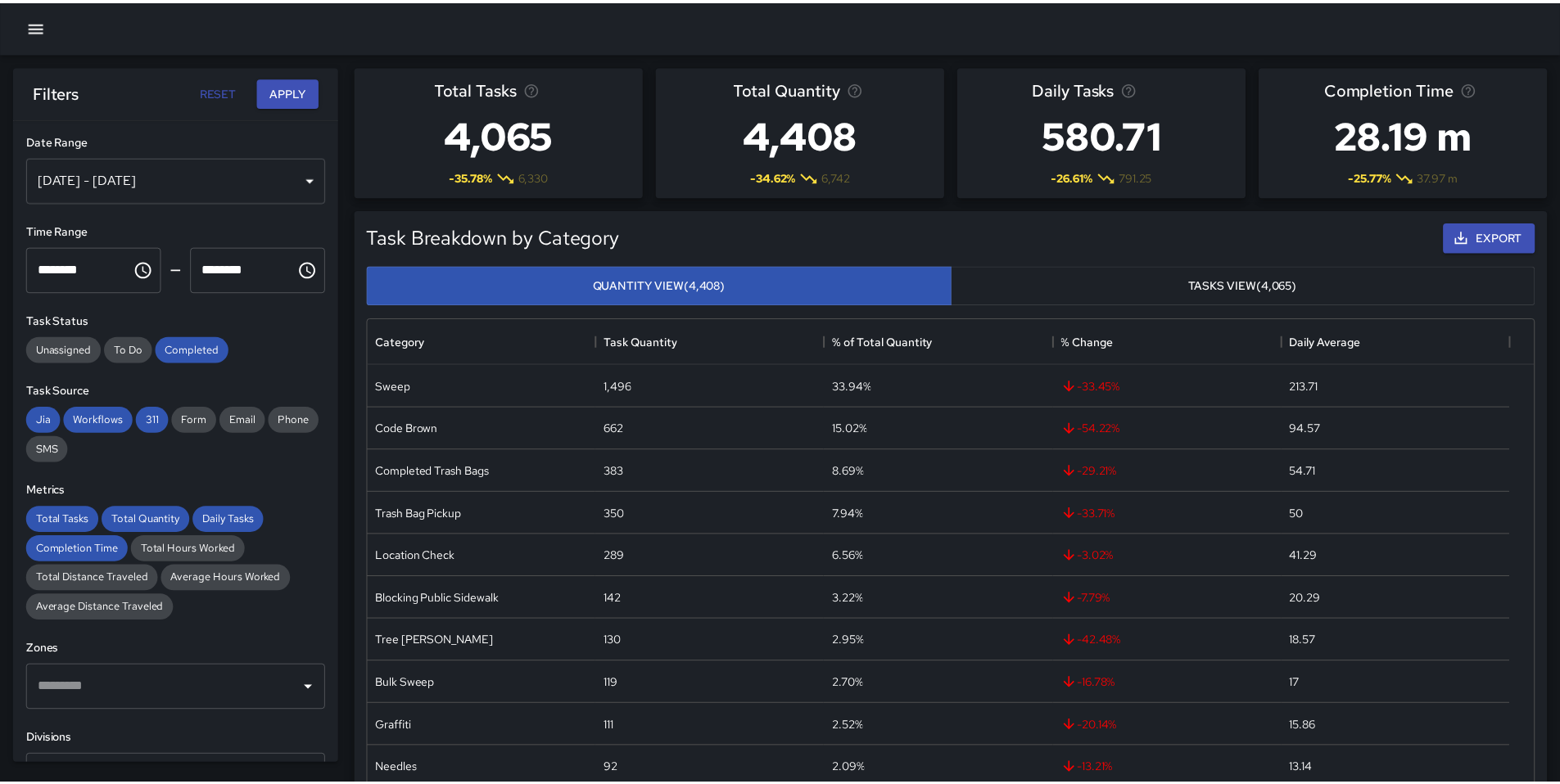
scroll to position [13, 13]
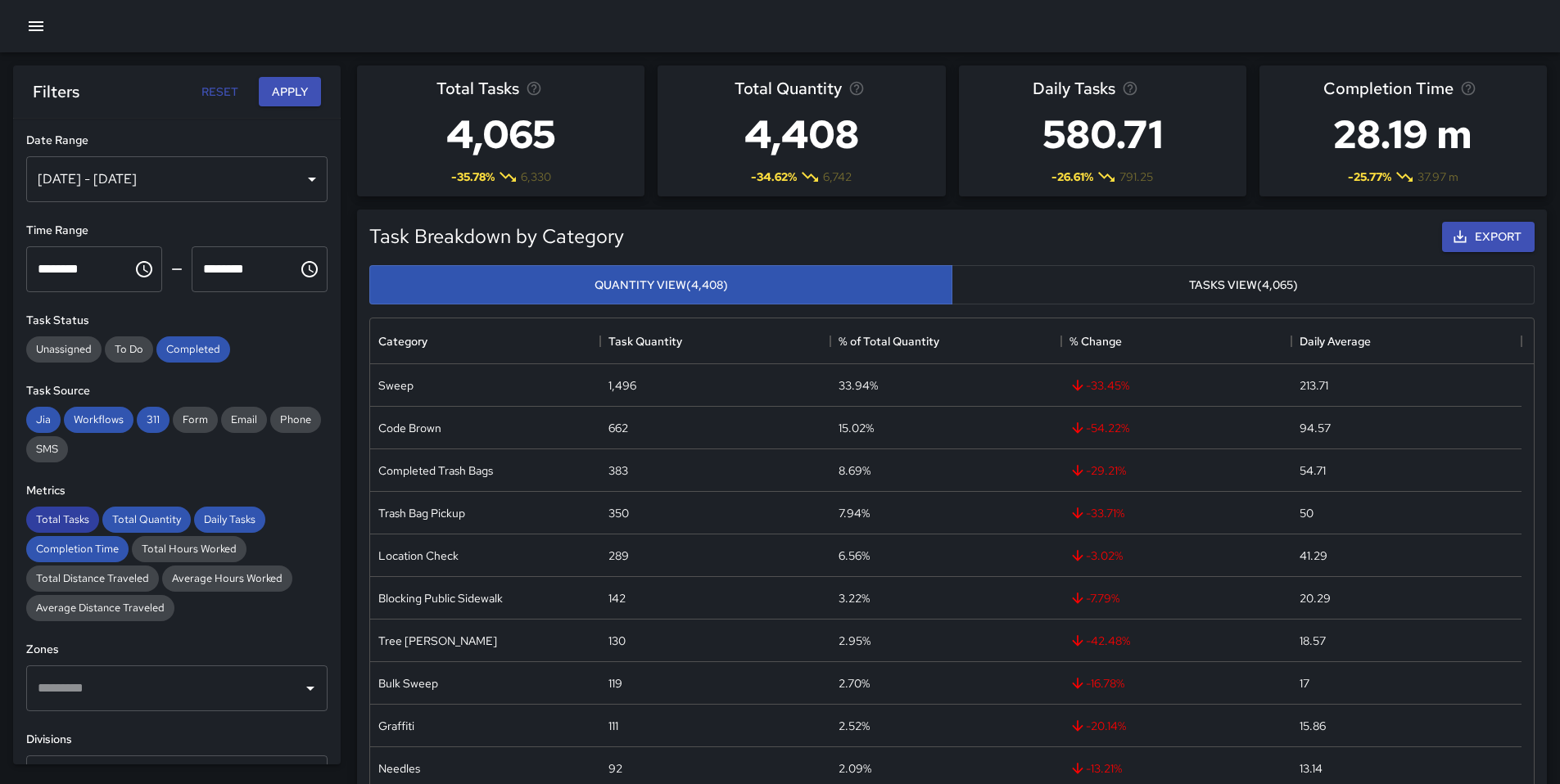
click at [87, 521] on span "Total Tasks" at bounding box center [63, 519] width 73 height 14
click at [106, 550] on span "Completion Time" at bounding box center [77, 549] width 102 height 14
click at [127, 527] on div "Total Quantity" at bounding box center [146, 520] width 88 height 26
click at [227, 521] on span "Daily Tasks" at bounding box center [230, 519] width 71 height 14
drag, startPoint x: 140, startPoint y: 425, endPoint x: 113, endPoint y: 422, distance: 27.2
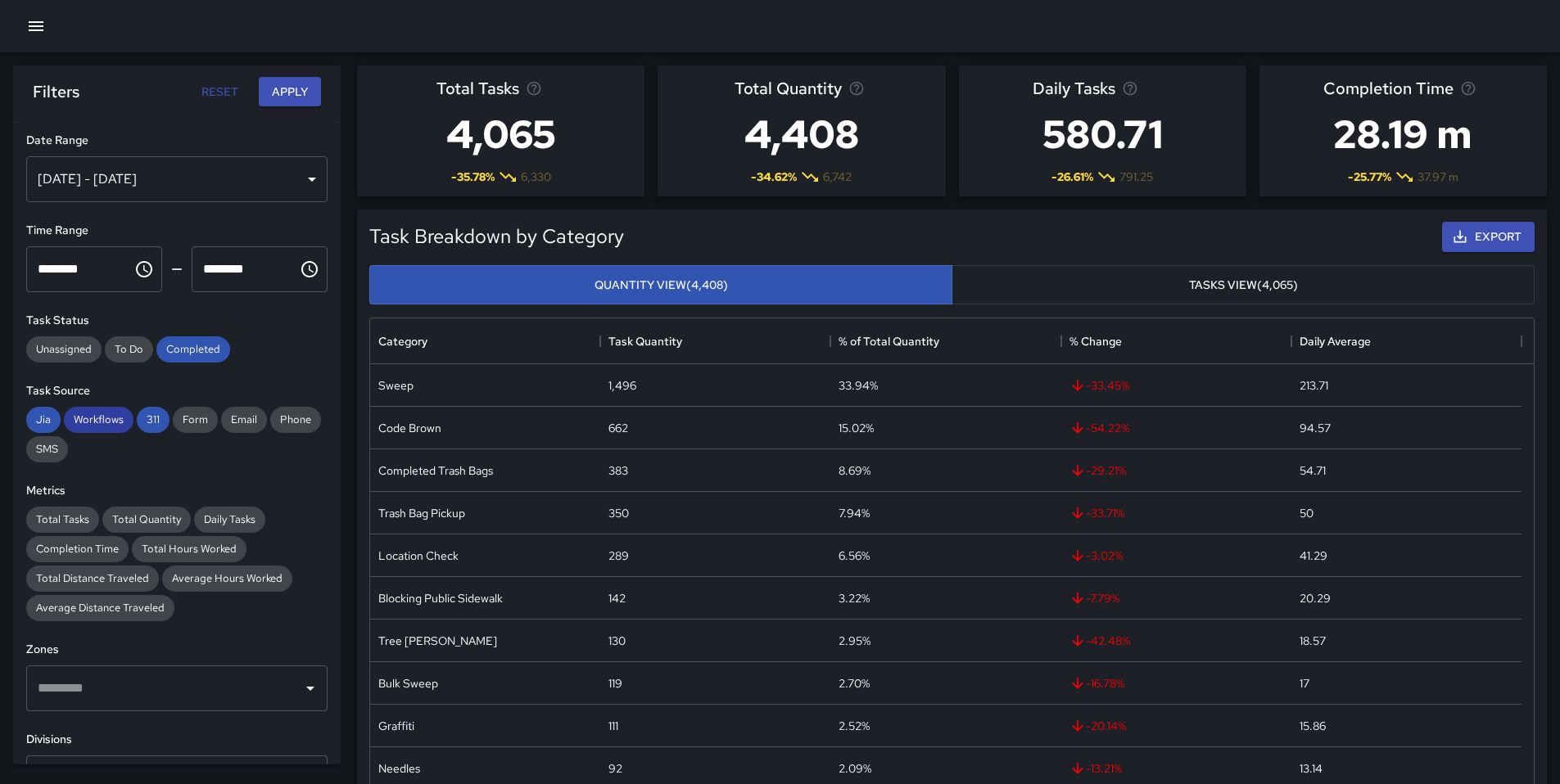
click at [139, 425] on span "311" at bounding box center [153, 419] width 33 height 14
drag, startPoint x: 104, startPoint y: 420, endPoint x: 93, endPoint y: 416, distance: 11.7
click at [103, 420] on span "Workflows" at bounding box center [98, 419] width 69 height 14
drag, startPoint x: 34, startPoint y: 410, endPoint x: 49, endPoint y: 411, distance: 15.0
click at [34, 410] on div "Jia" at bounding box center [43, 420] width 35 height 26
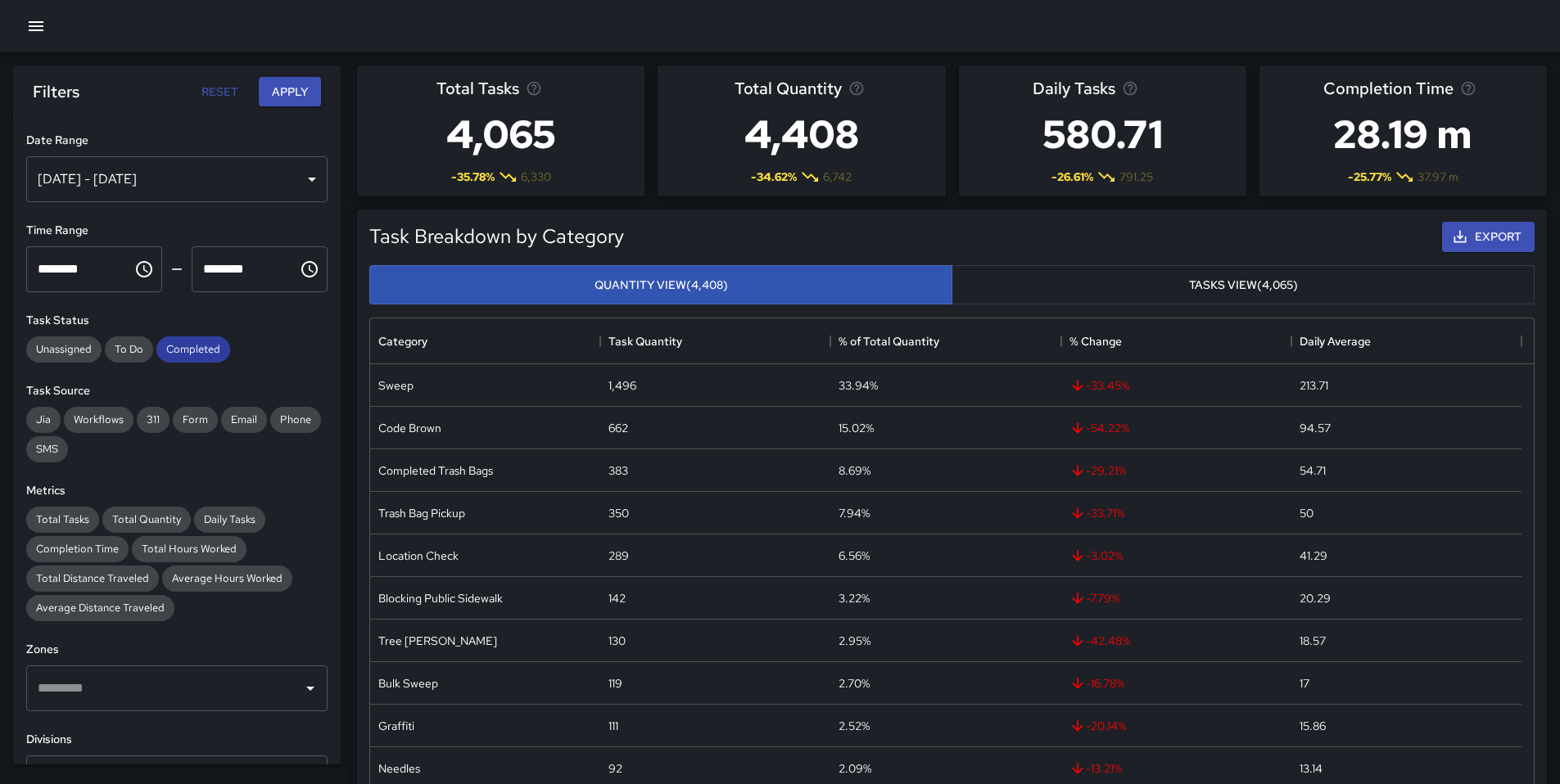
click at [177, 339] on div "Completed" at bounding box center [193, 350] width 74 height 26
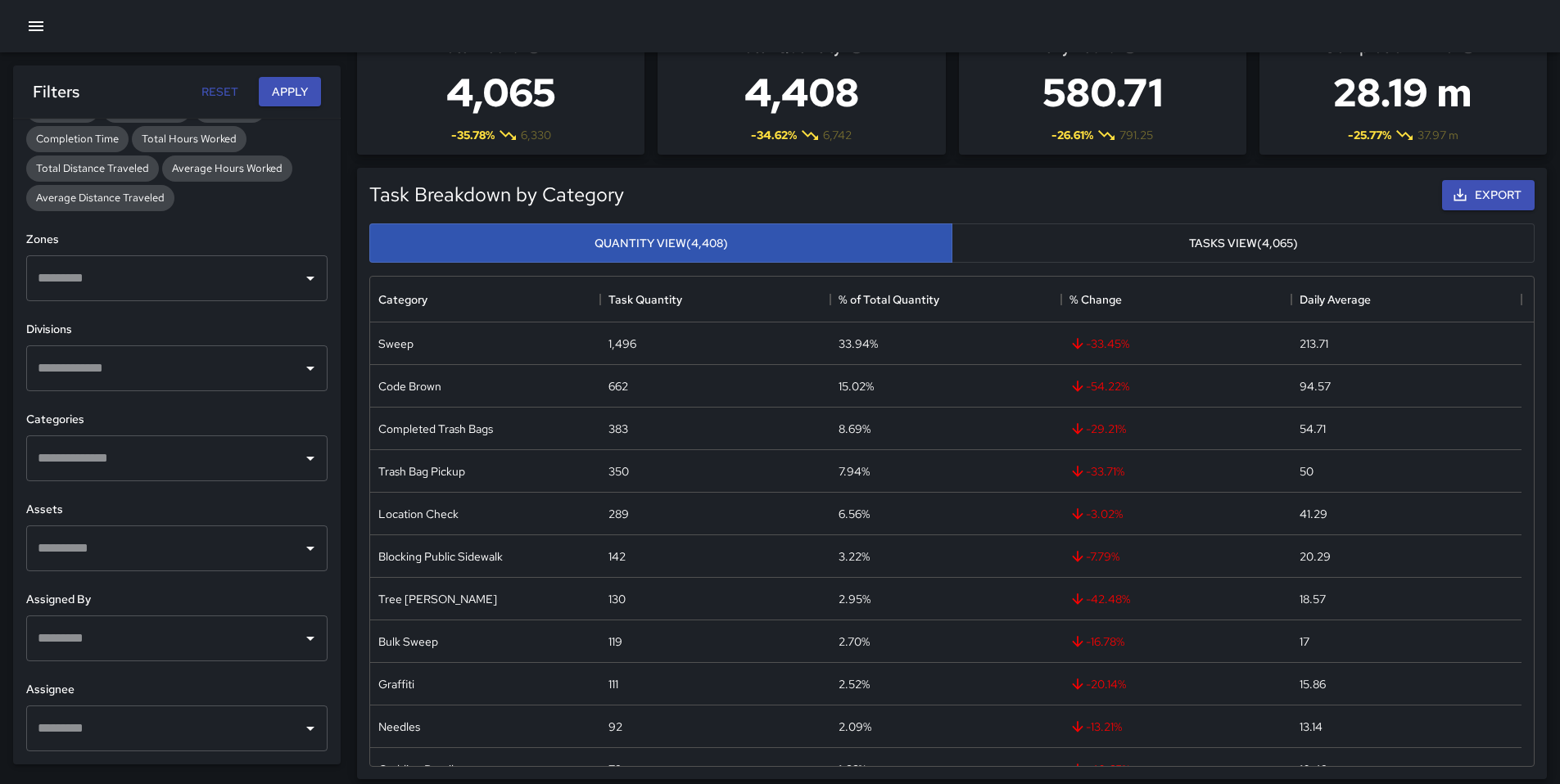
scroll to position [101, 0]
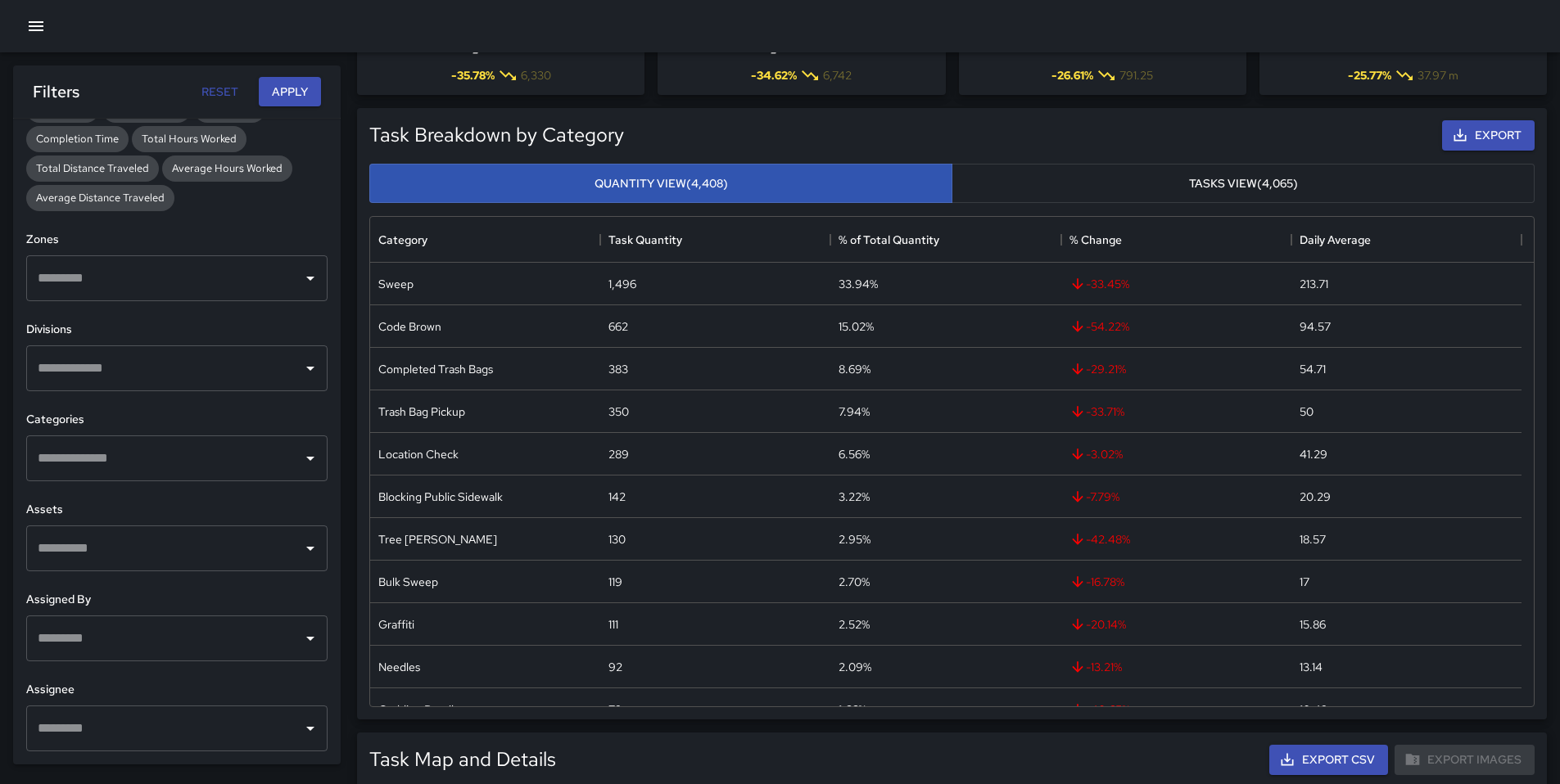
click at [107, 630] on input "text" at bounding box center [164, 638] width 262 height 31
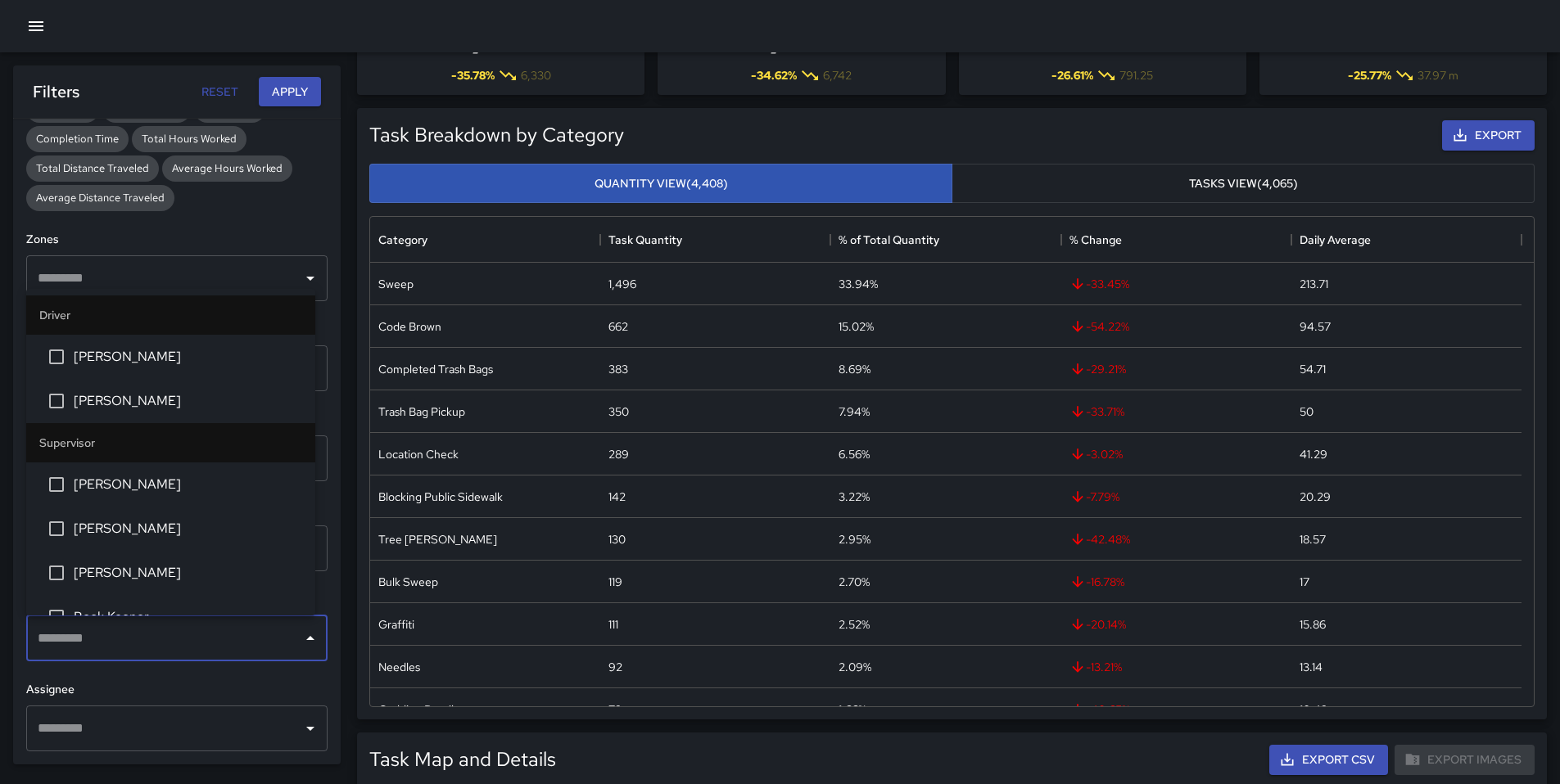
click at [103, 711] on div "​" at bounding box center [176, 728] width 301 height 46
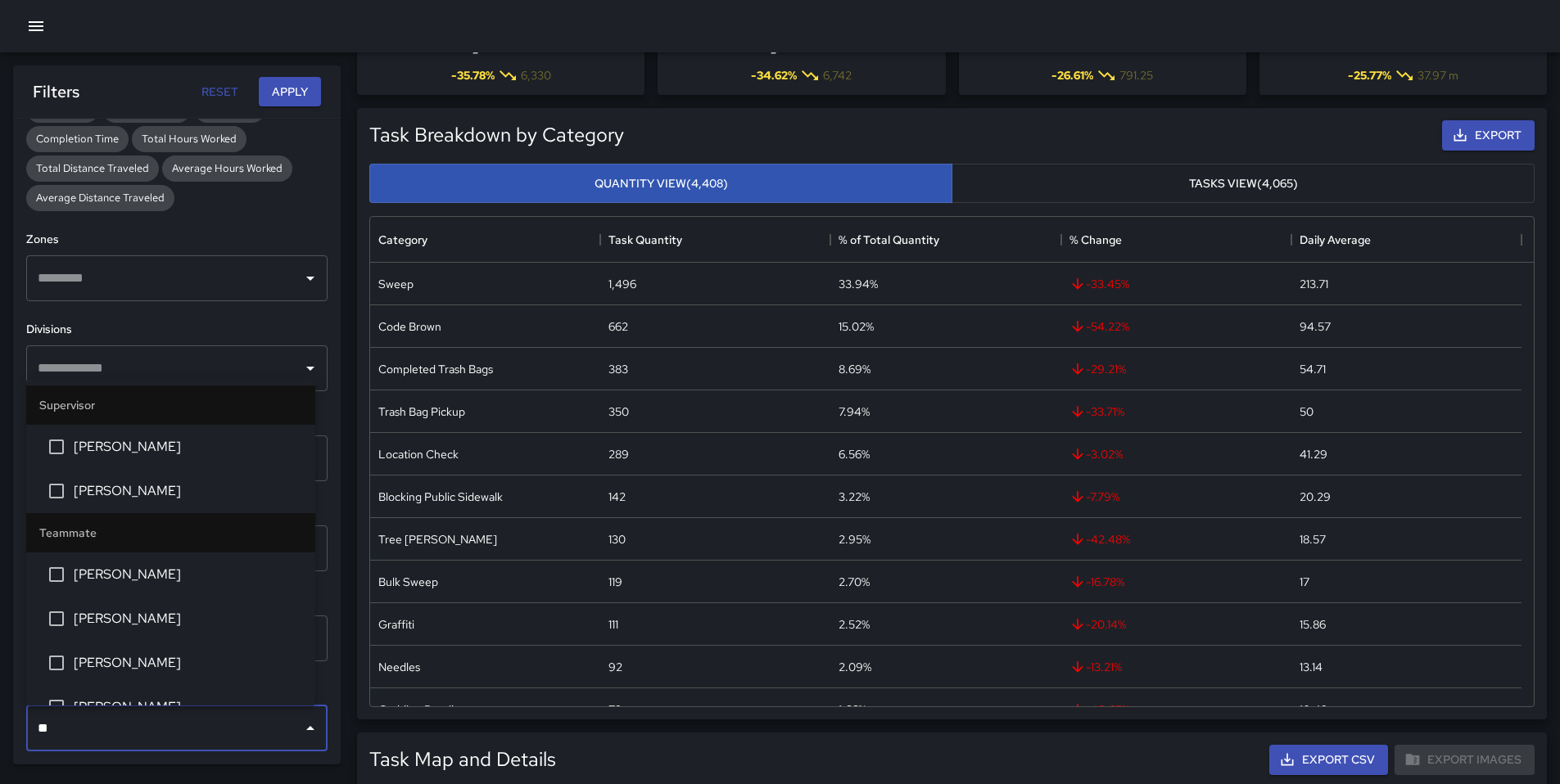
type input "***"
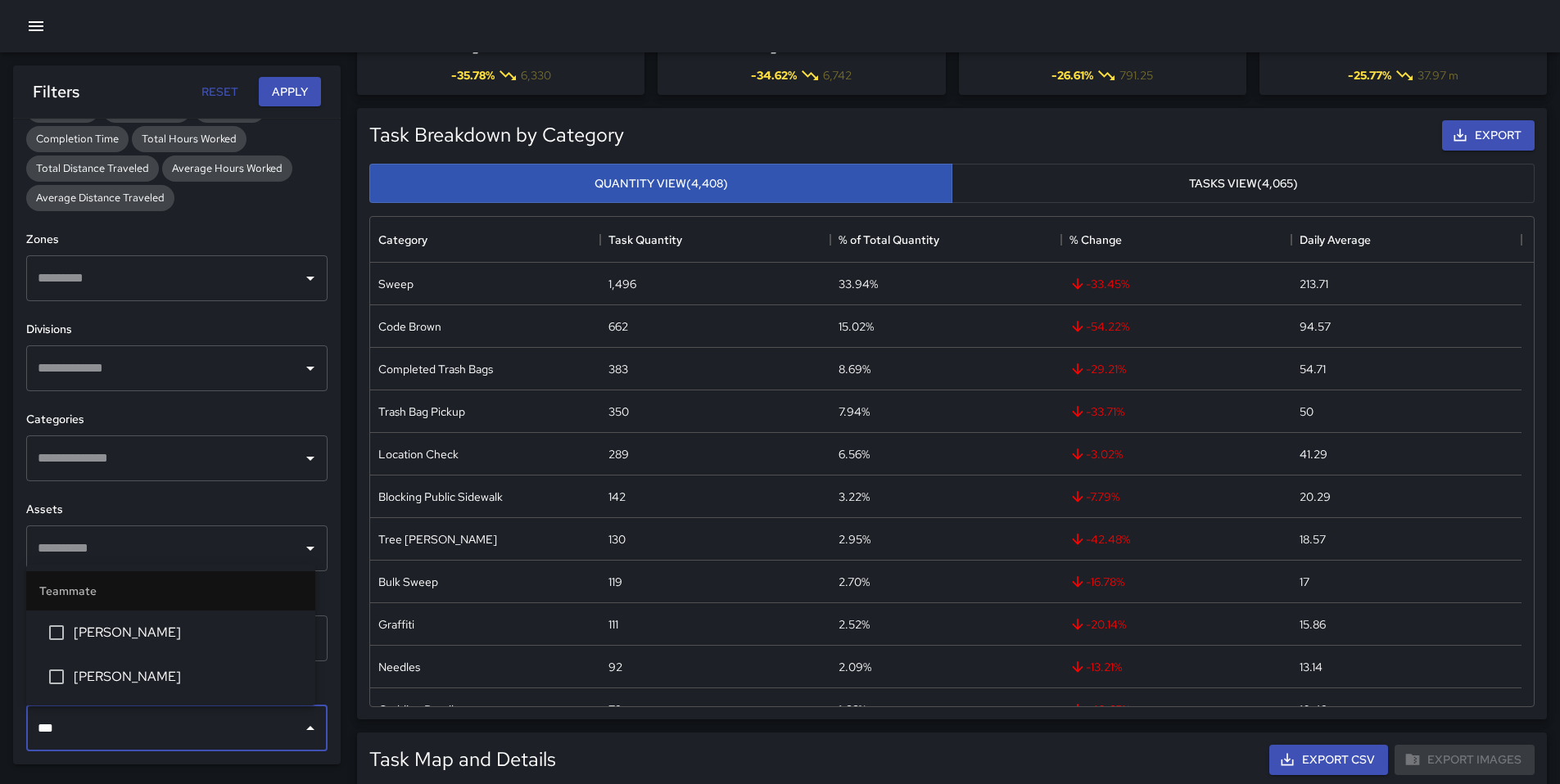
click at [116, 653] on li "[PERSON_NAME]" at bounding box center [171, 632] width 289 height 44
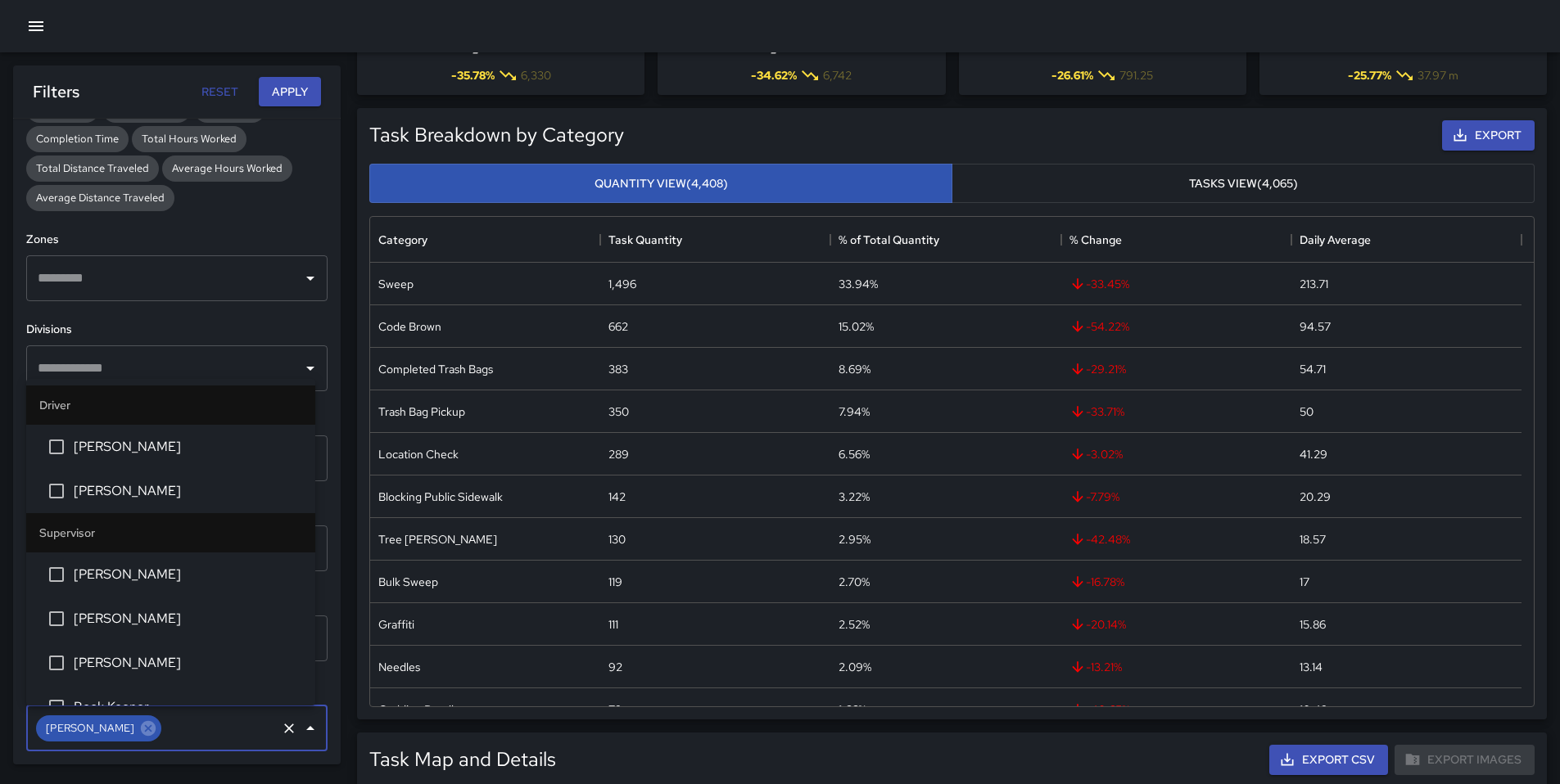
scroll to position [4351, 0]
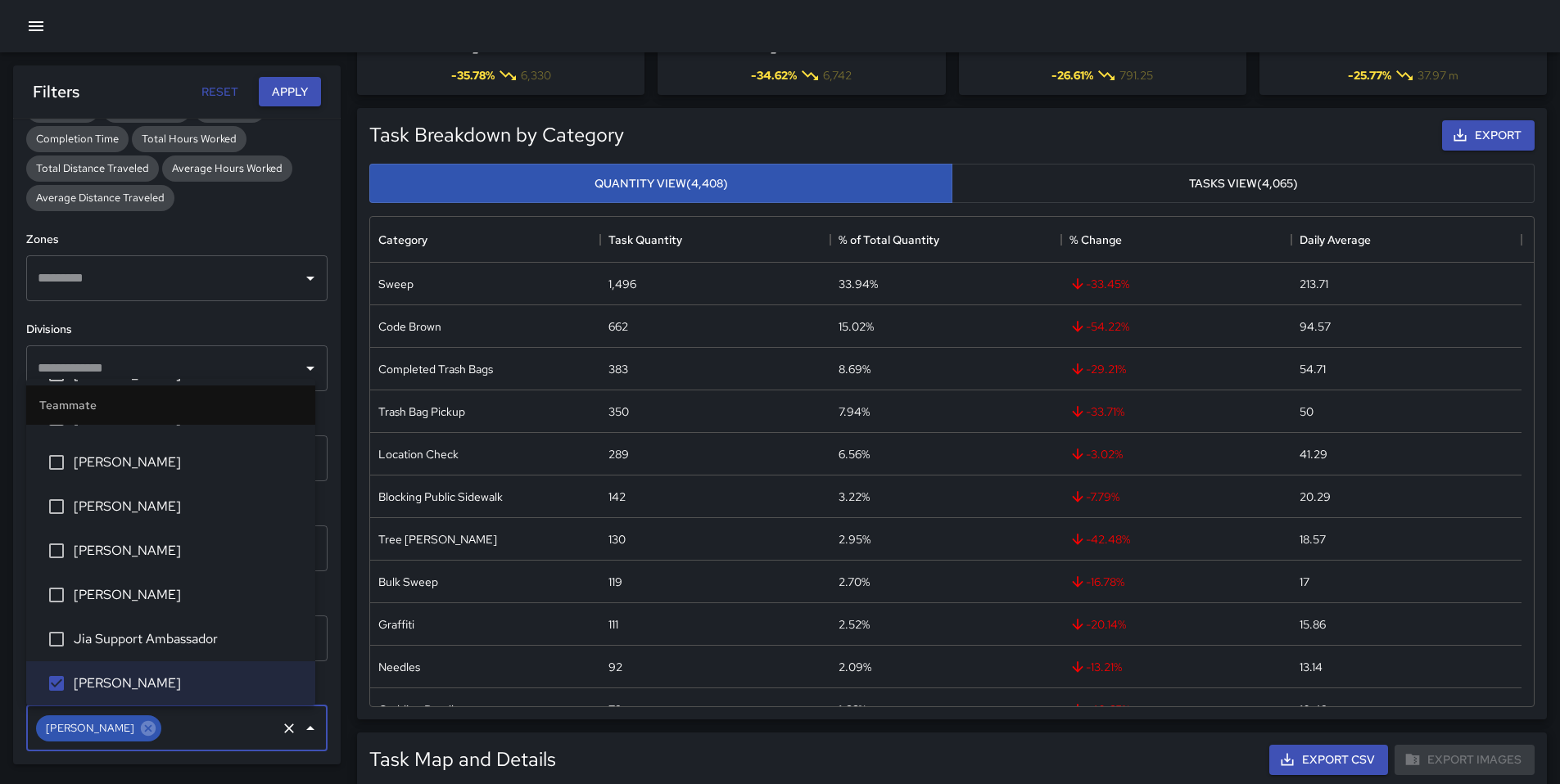
click at [274, 96] on button "Apply" at bounding box center [290, 92] width 62 height 30
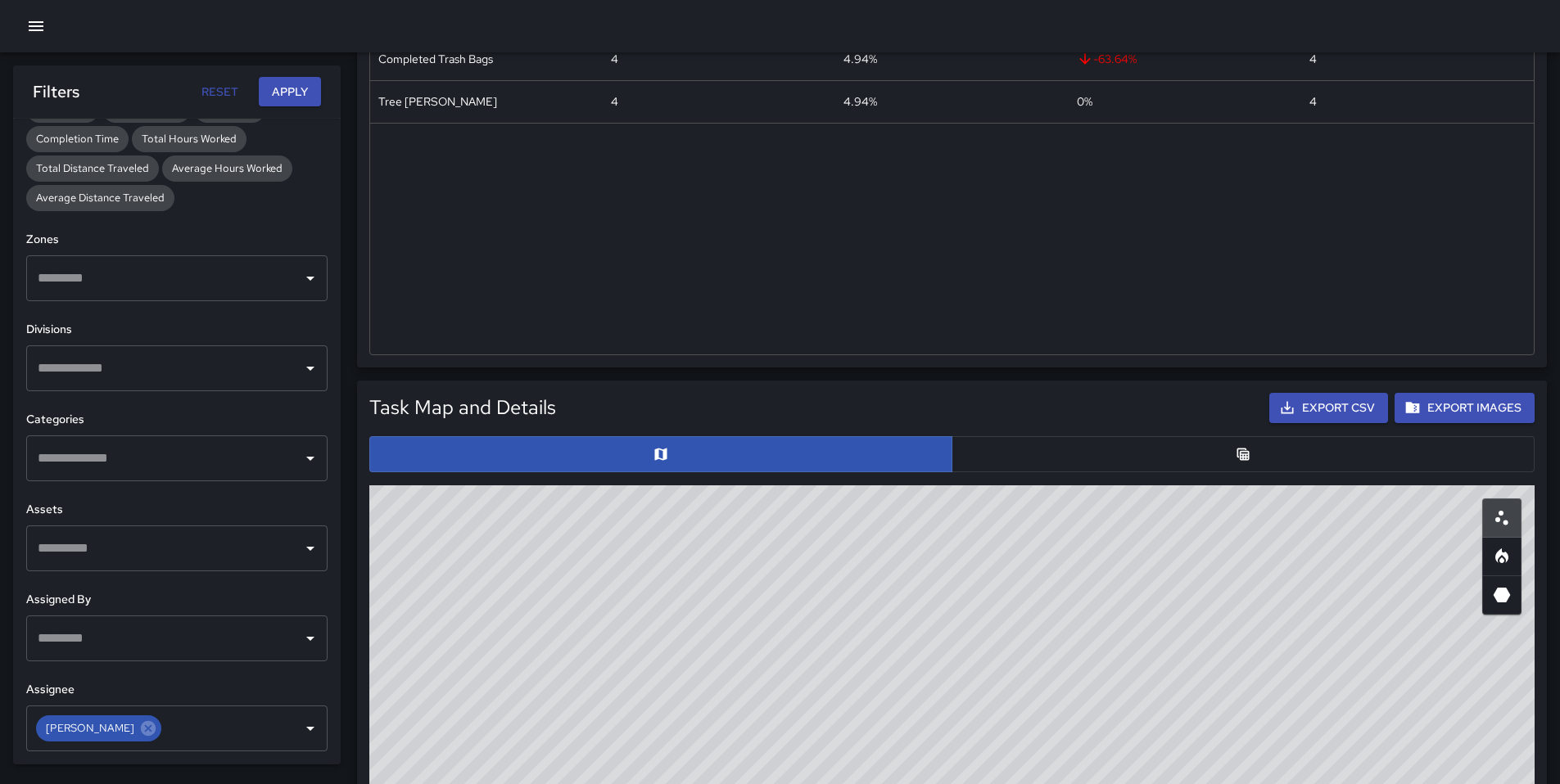
scroll to position [399, 0]
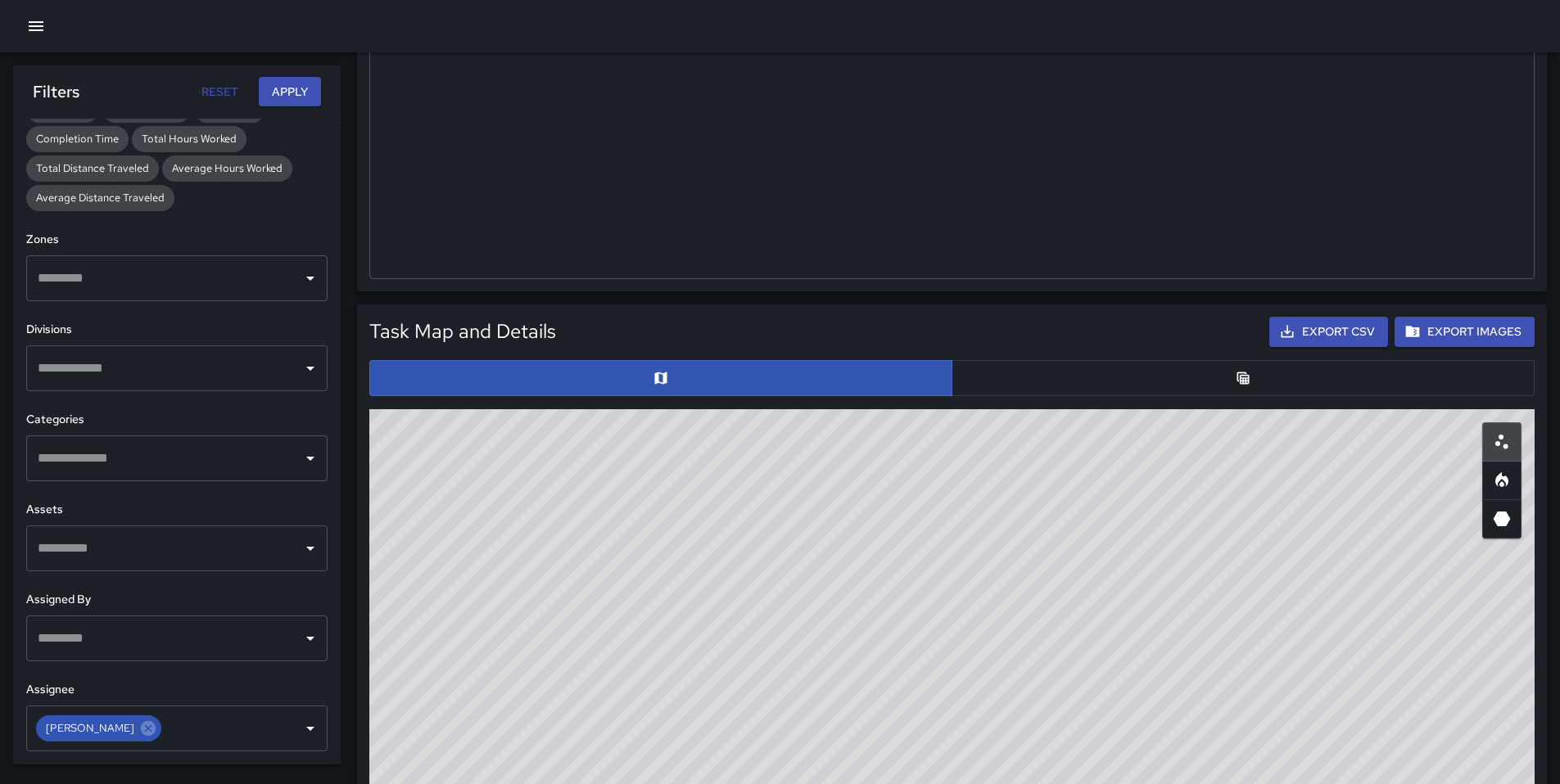
click at [1053, 398] on div at bounding box center [952, 378] width 1178 height 49
click at [1053, 386] on button "button" at bounding box center [1243, 378] width 583 height 36
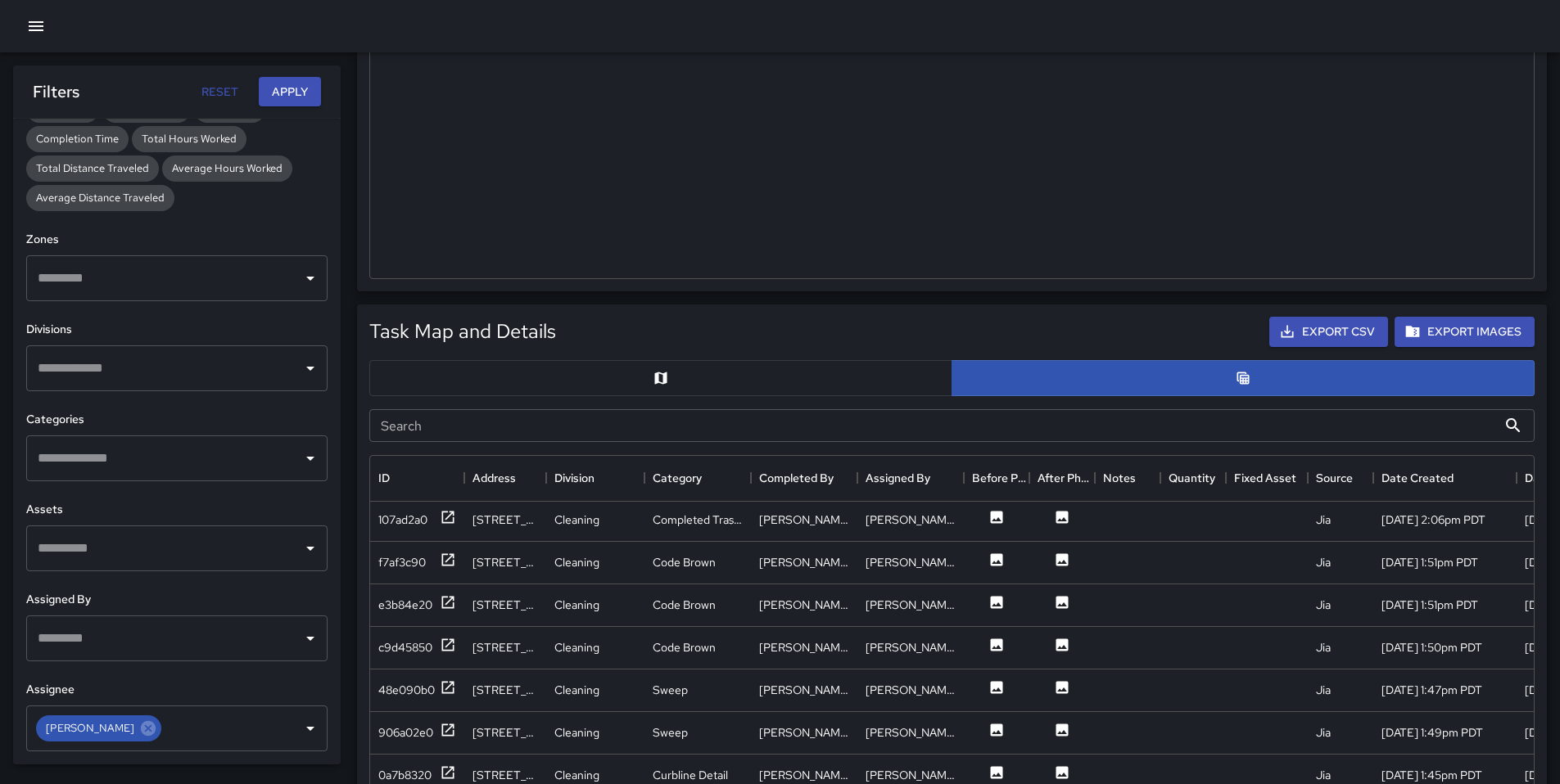
scroll to position [3, 0]
click at [413, 527] on div "107ad2a0" at bounding box center [417, 519] width 78 height 21
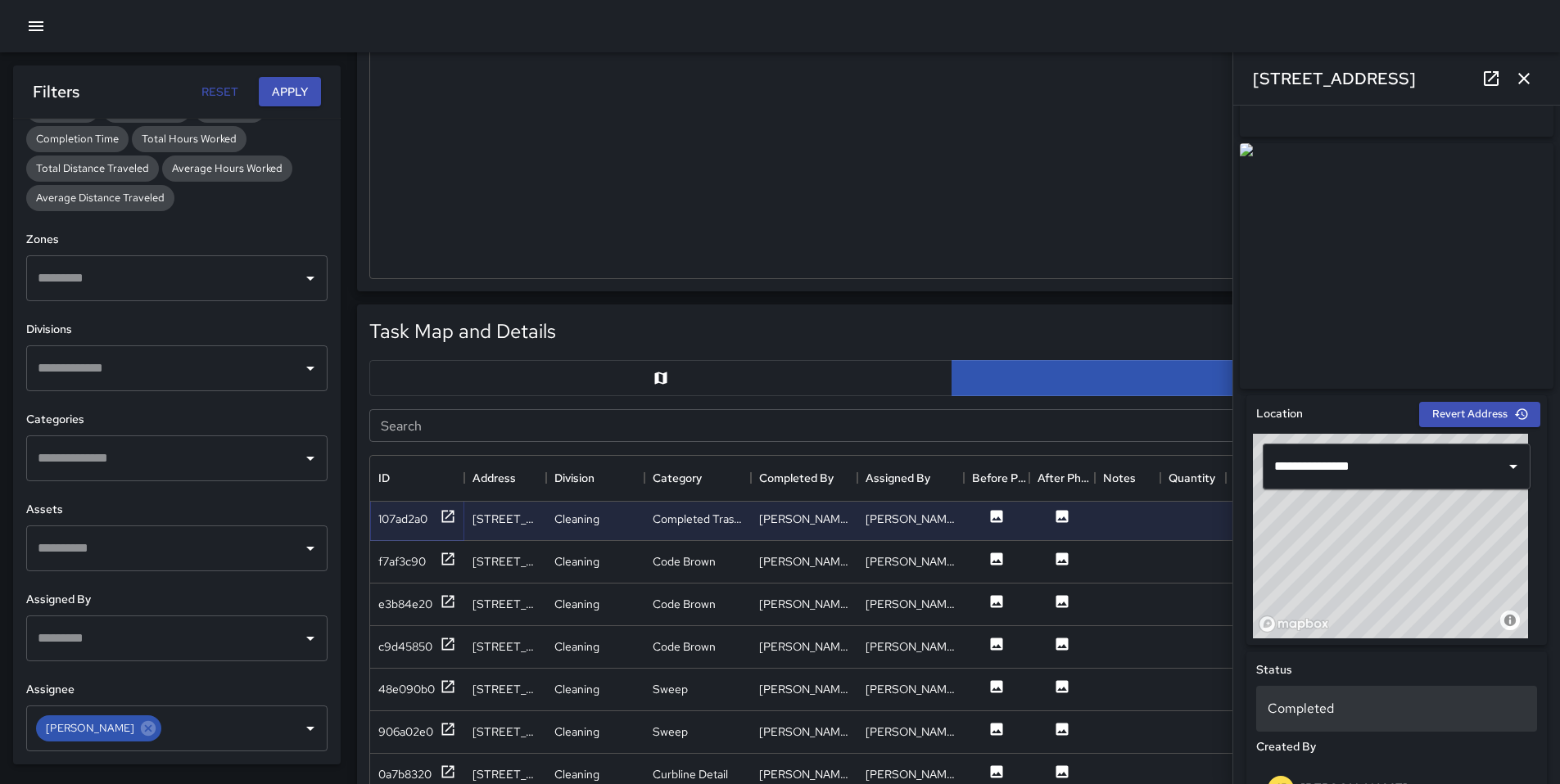
scroll to position [342, 0]
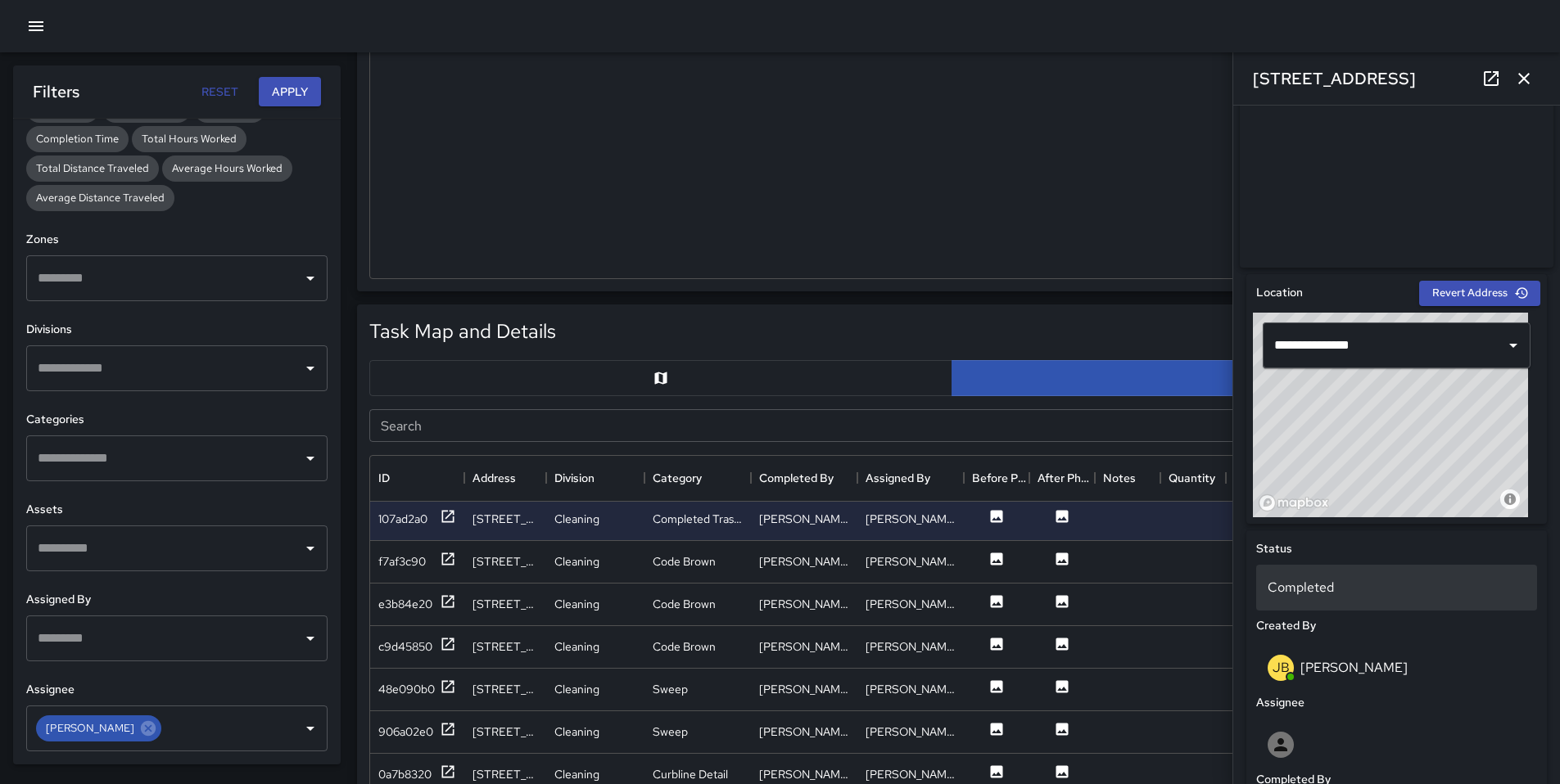
click at [1317, 591] on p "Completed" at bounding box center [1396, 587] width 258 height 20
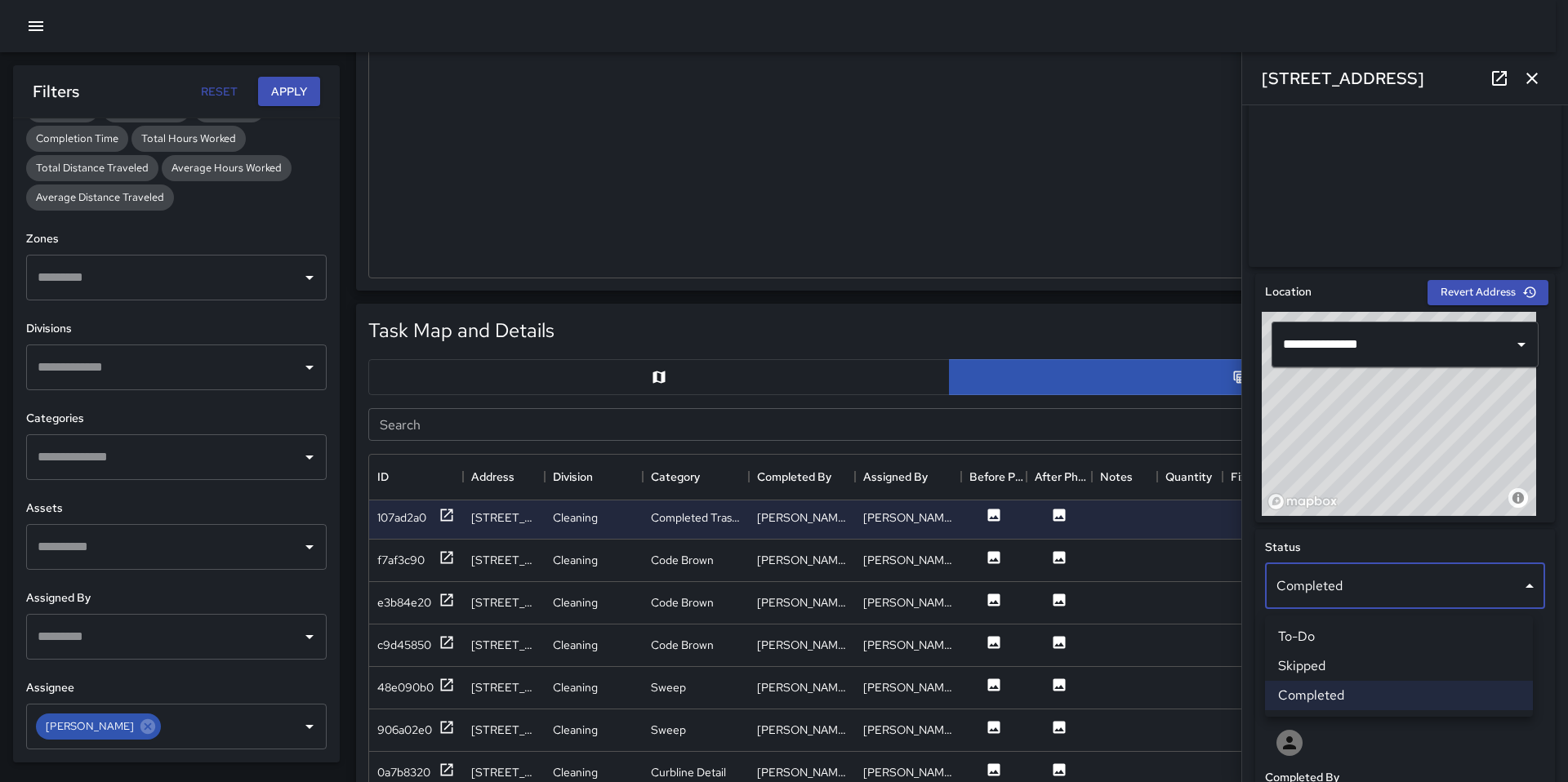
click at [1335, 671] on li "Skipped" at bounding box center [1399, 666] width 268 height 29
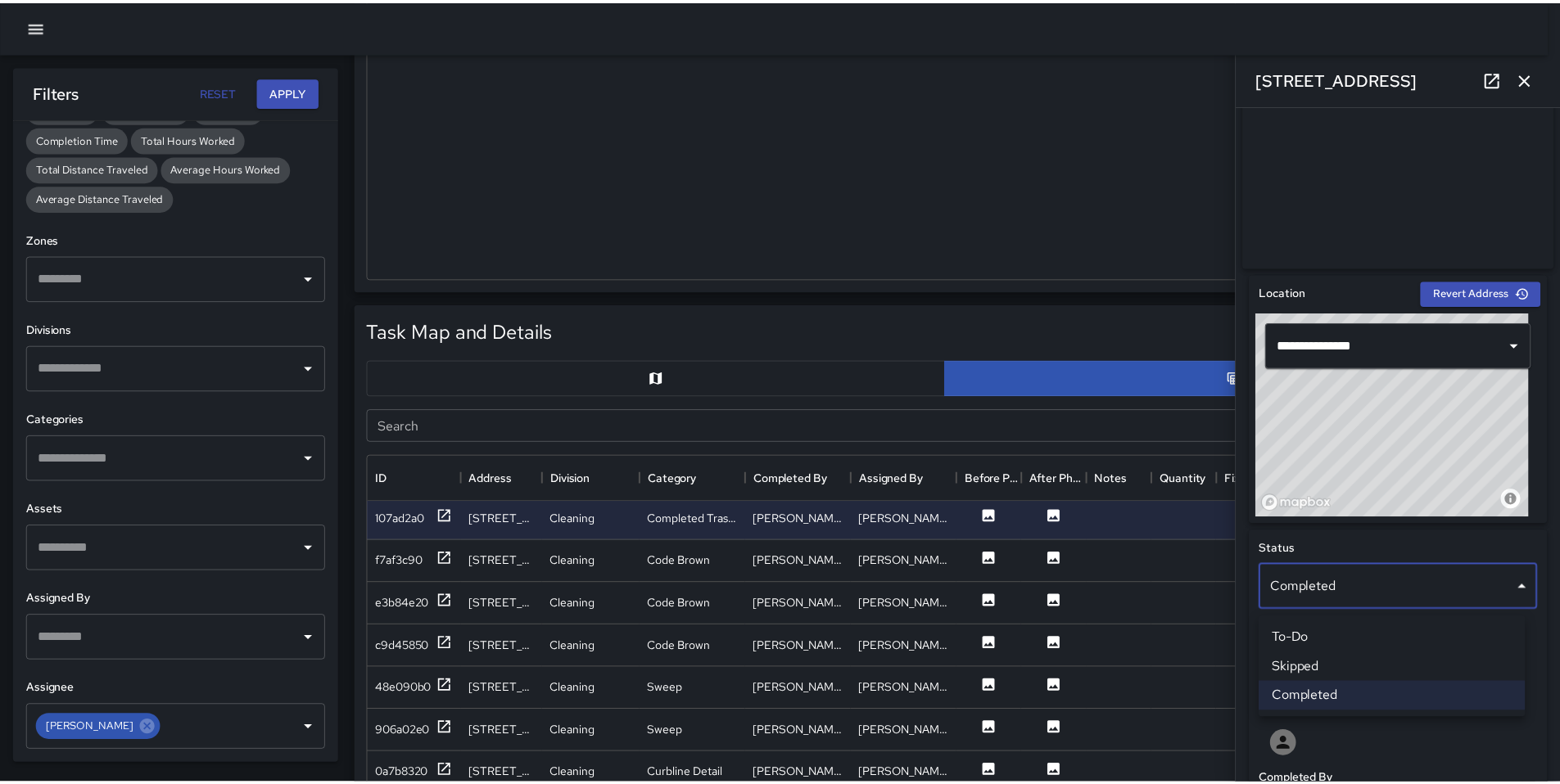
scroll to position [13, 13]
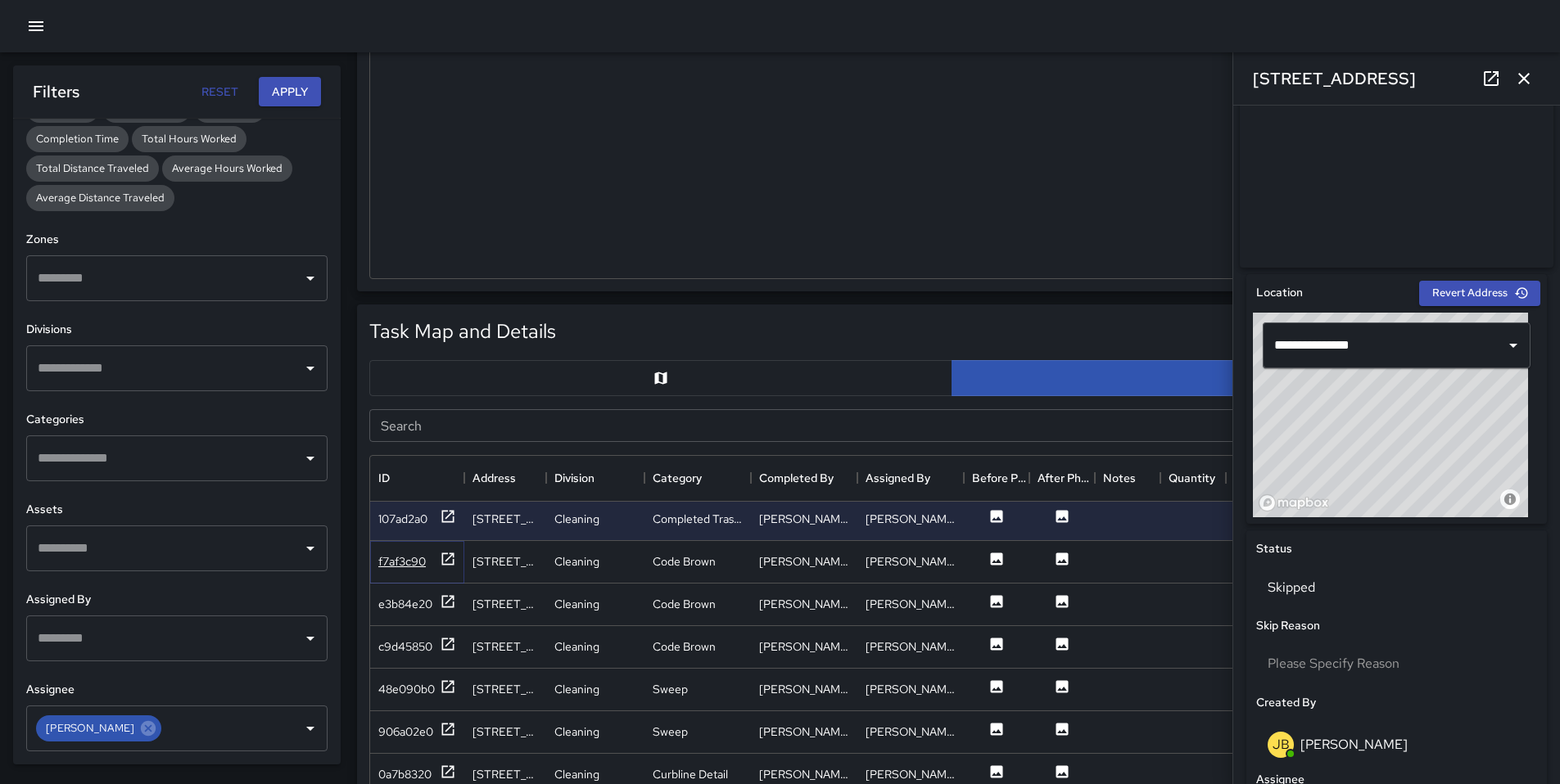
click at [386, 557] on div "f7af3c90" at bounding box center [401, 561] width 48 height 16
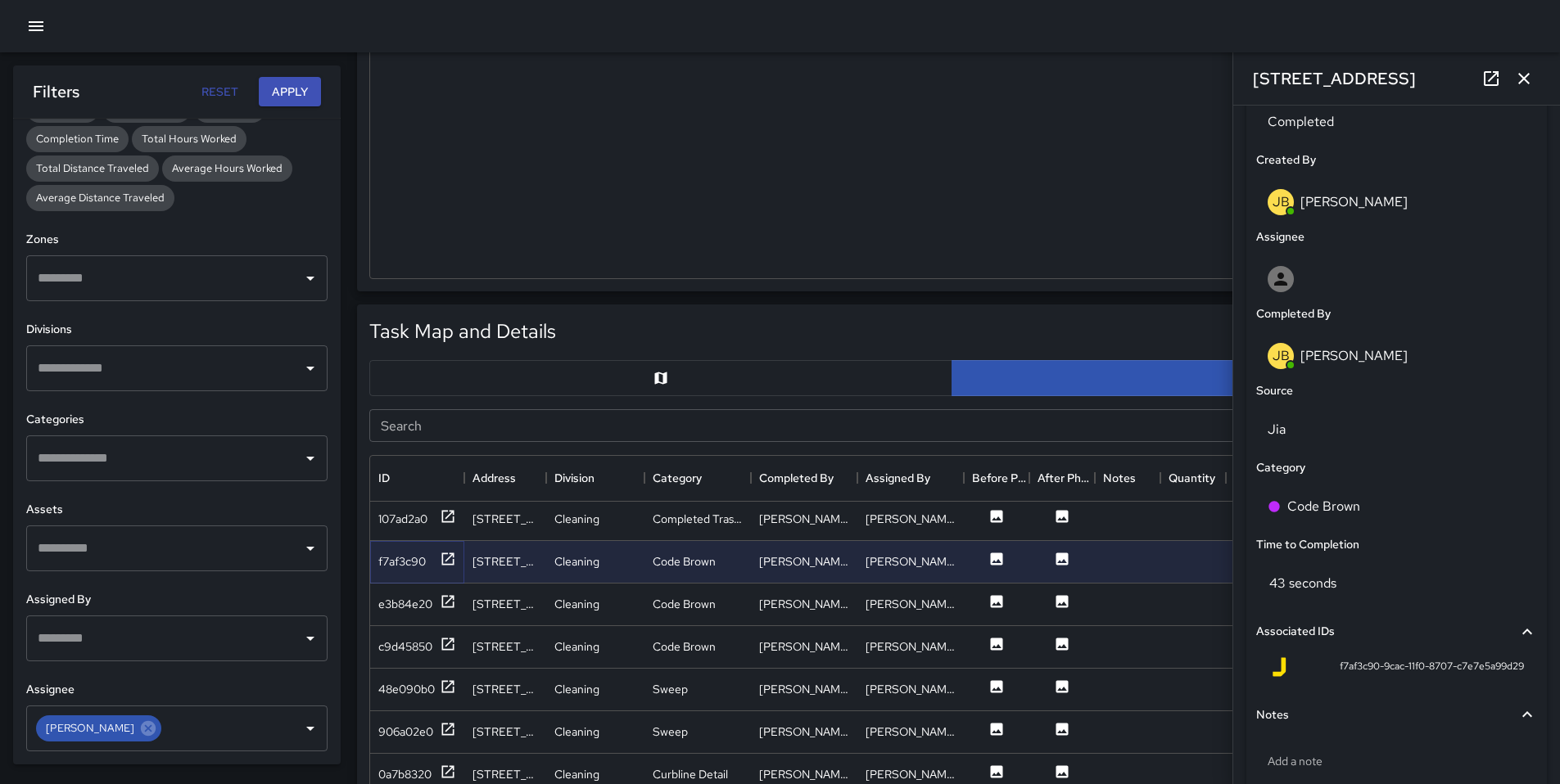
scroll to position [909, 0]
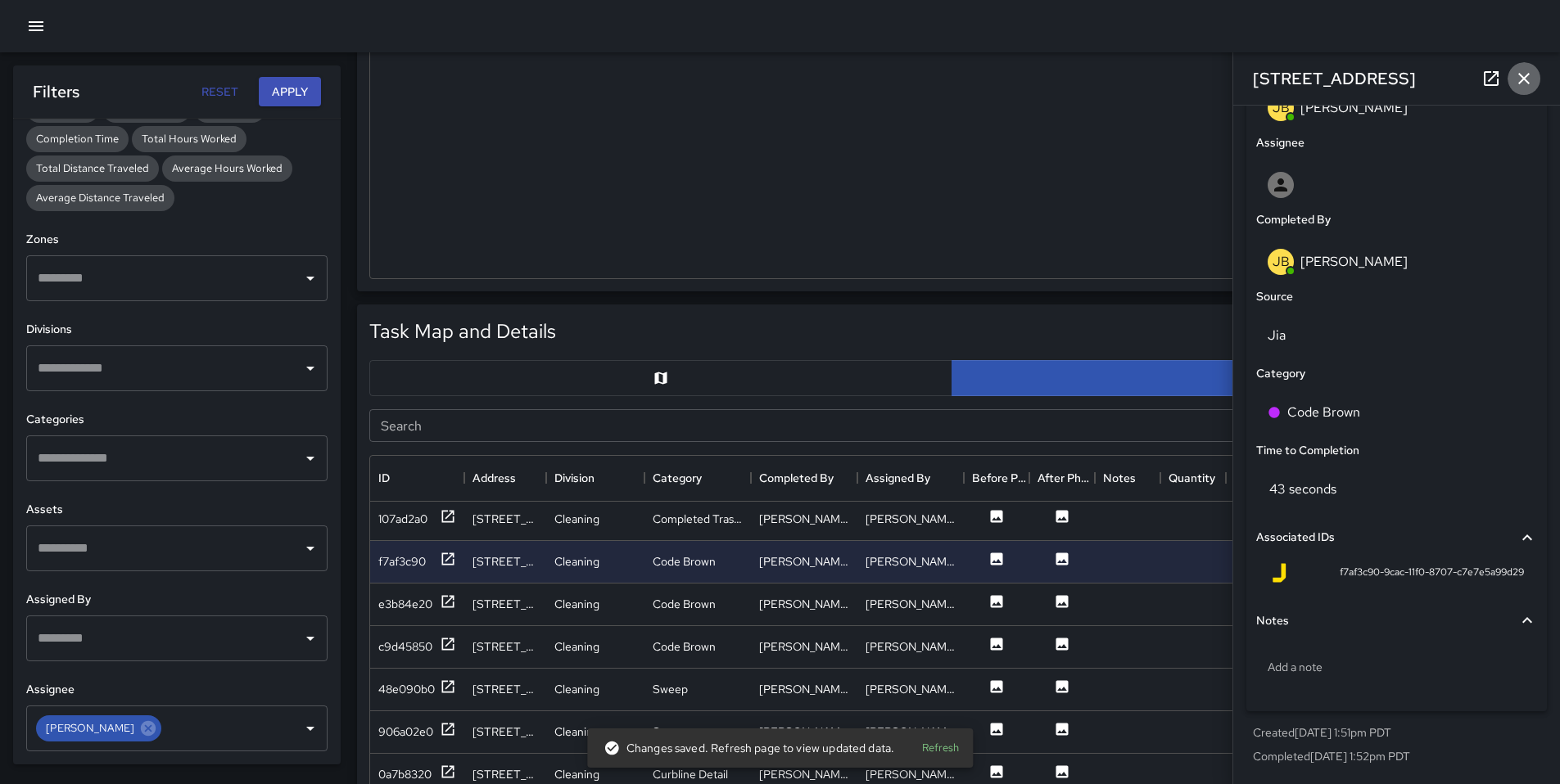
click at [1524, 83] on icon "button" at bounding box center [1523, 78] width 20 height 20
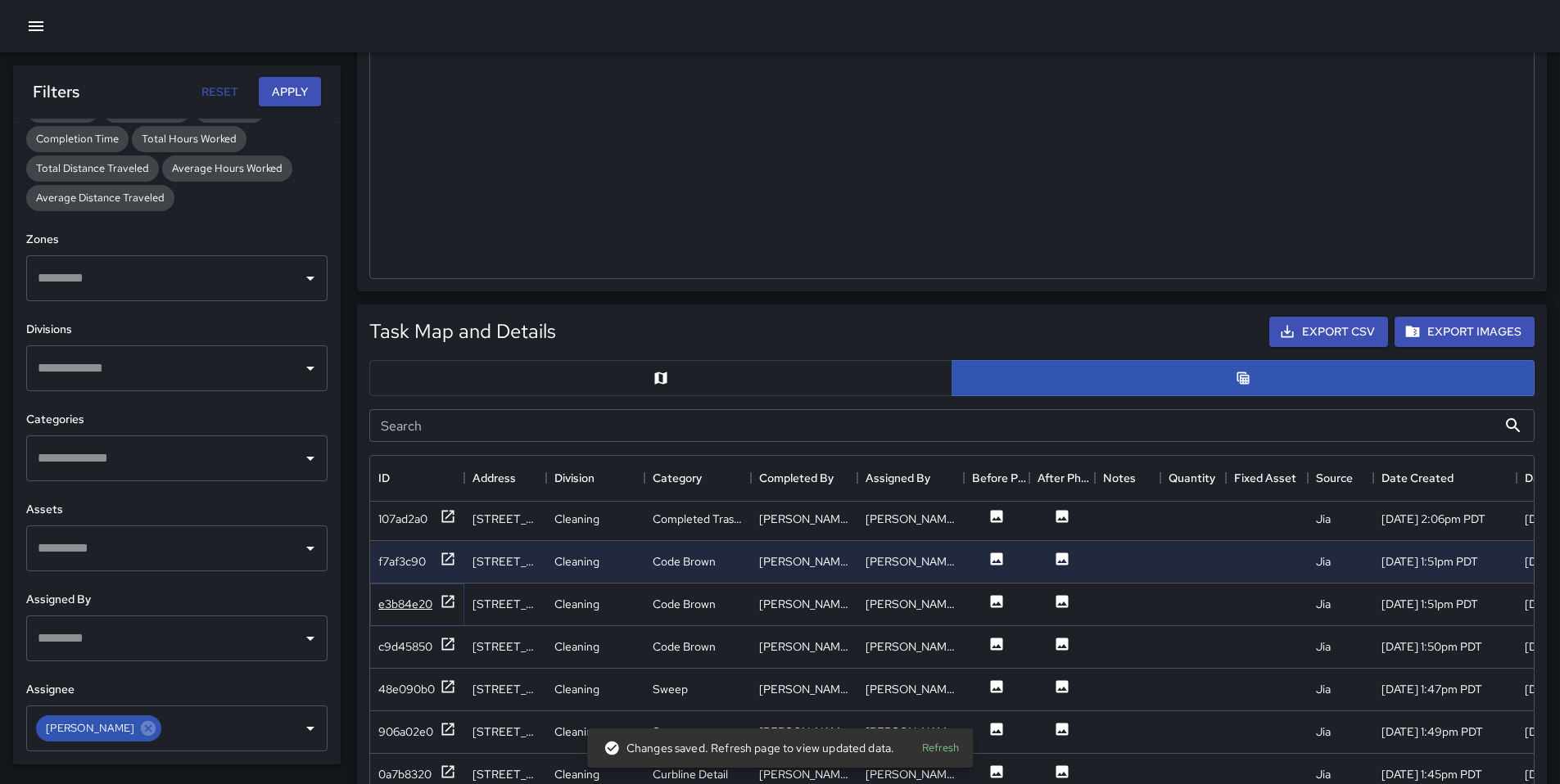
click at [425, 600] on div "e3b84e20" at bounding box center [405, 604] width 54 height 16
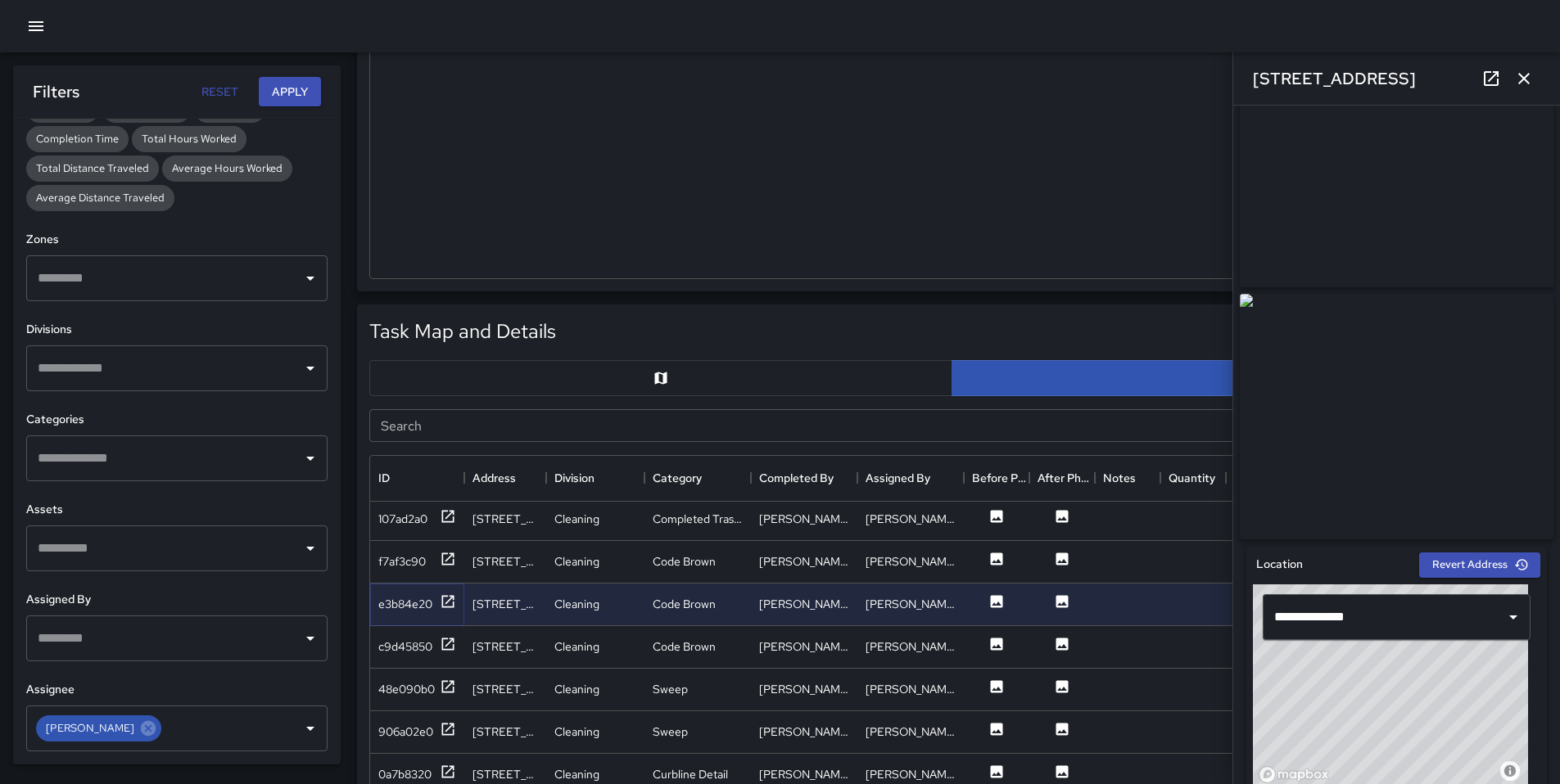
scroll to position [0, 0]
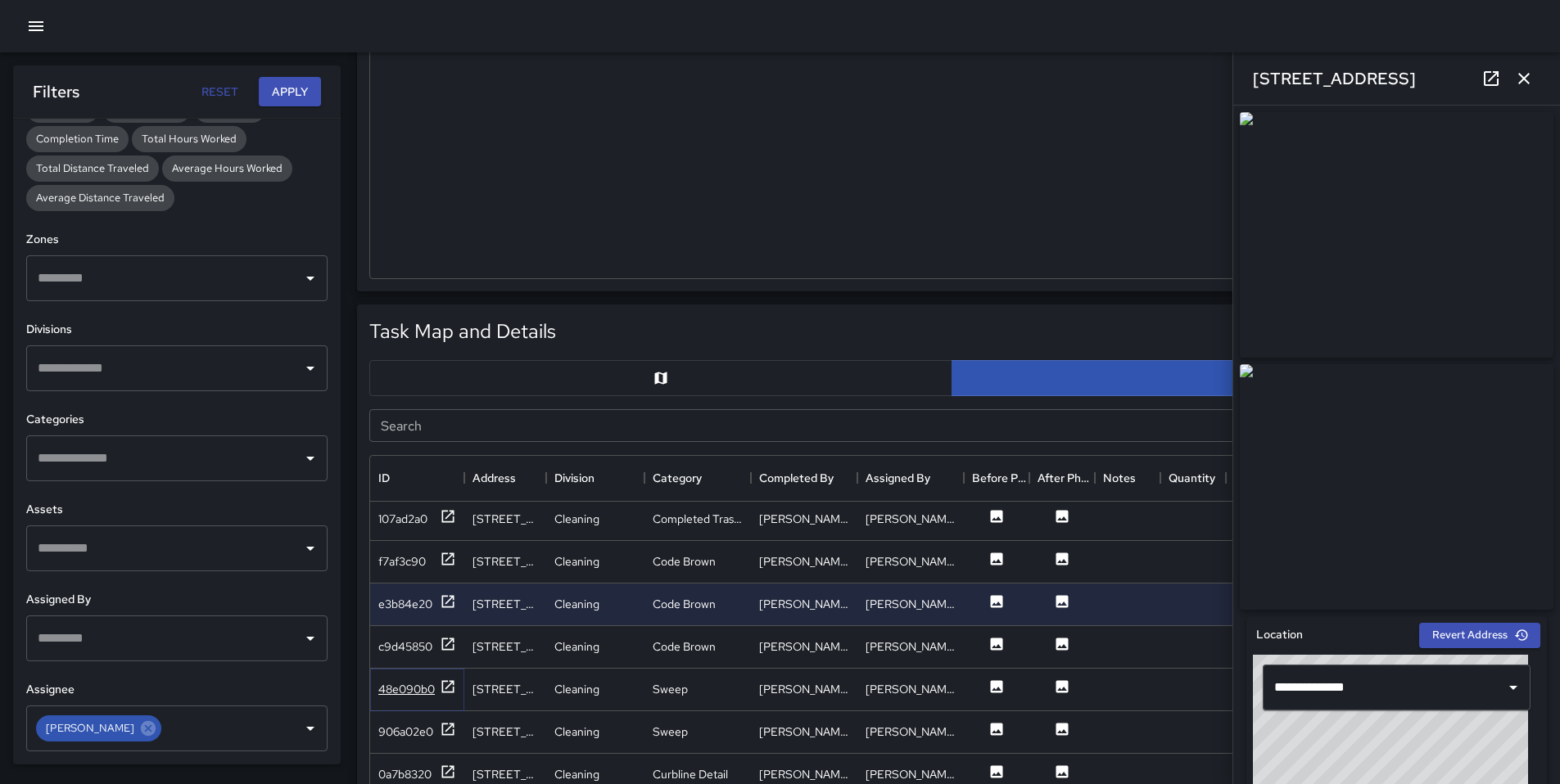
click at [396, 695] on div "48e090b0" at bounding box center [406, 688] width 56 height 16
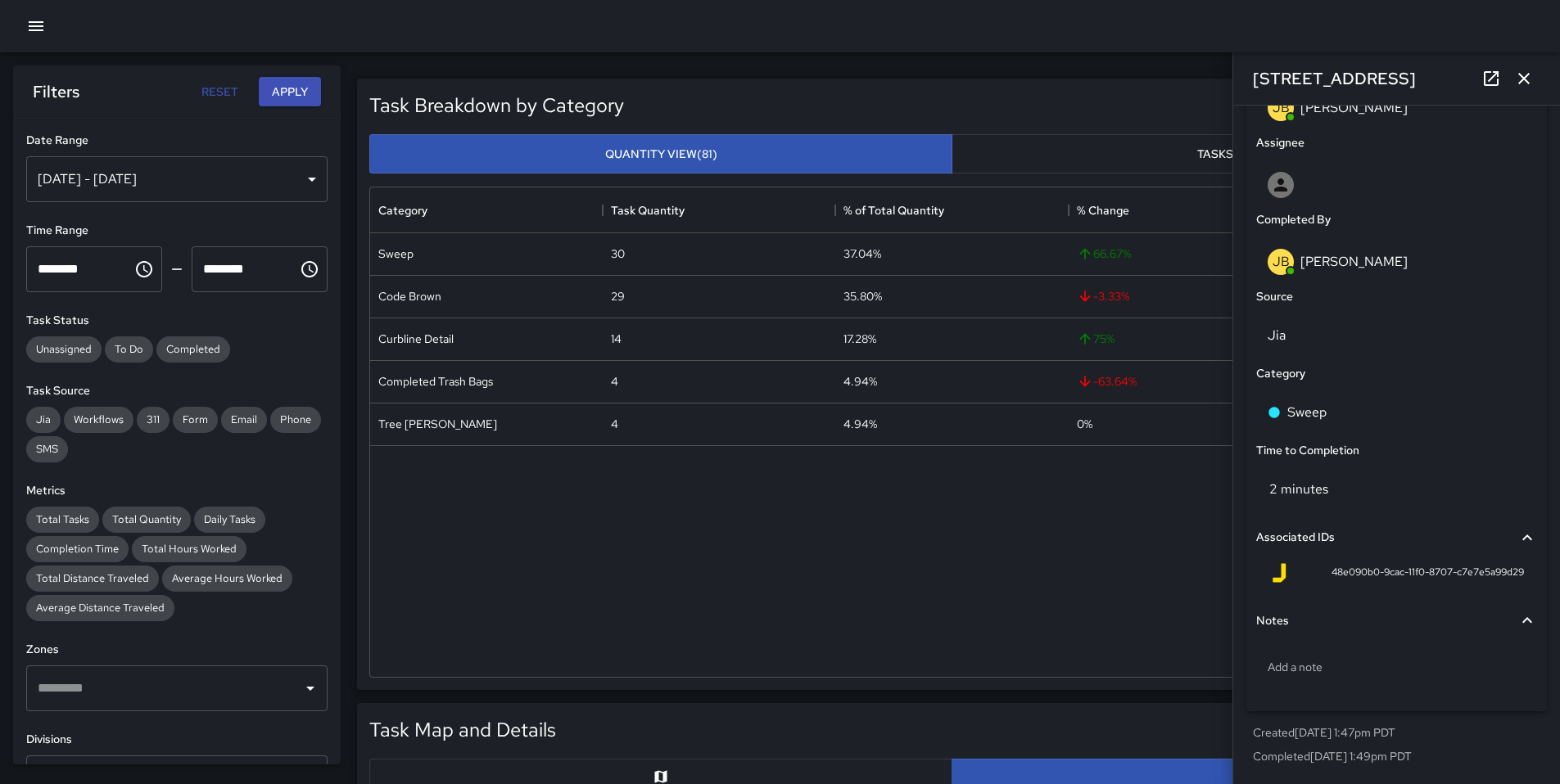
click at [35, 28] on icon "button" at bounding box center [36, 25] width 20 height 20
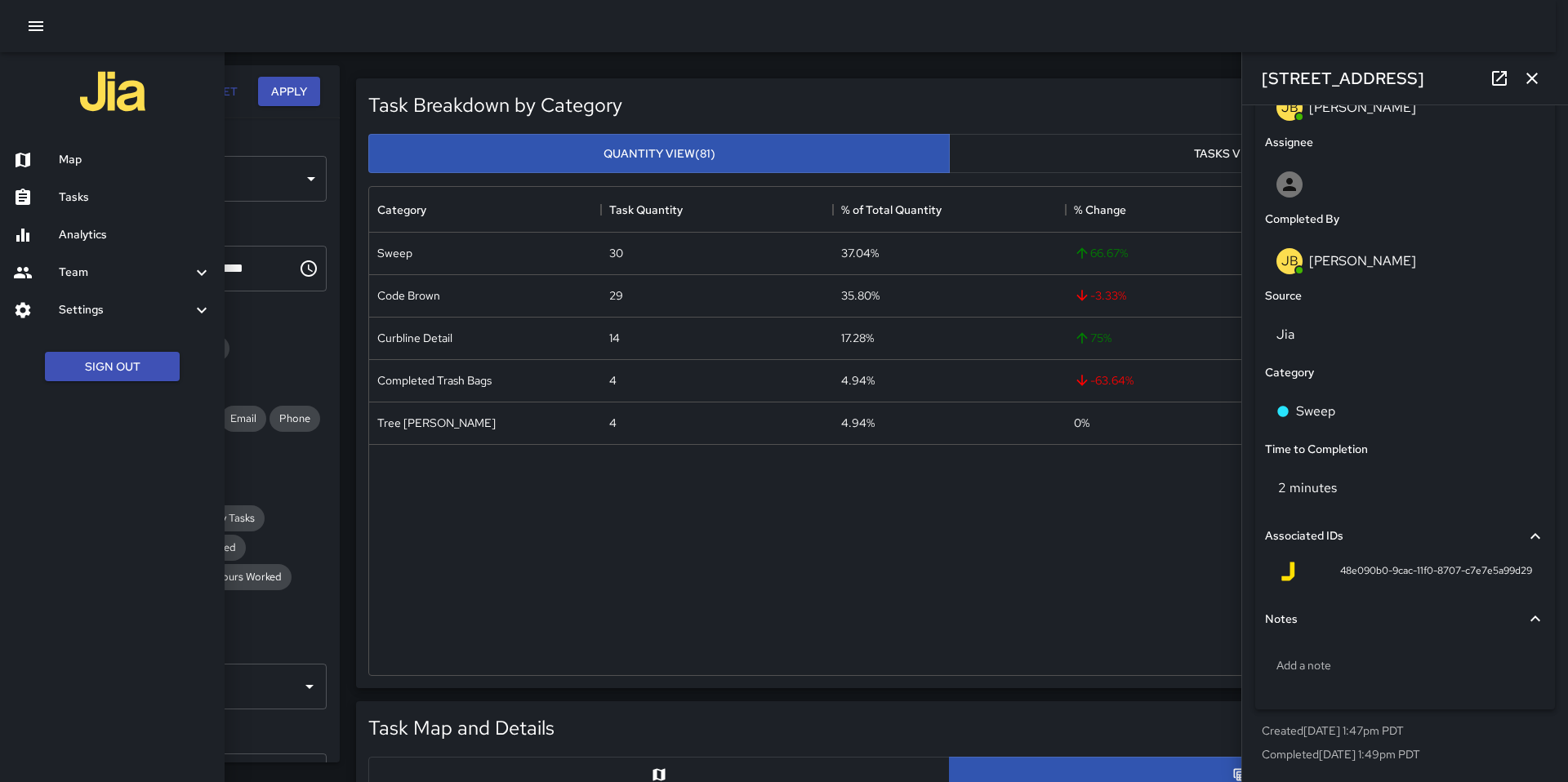
click at [122, 164] on h6 "Map" at bounding box center [135, 159] width 152 height 18
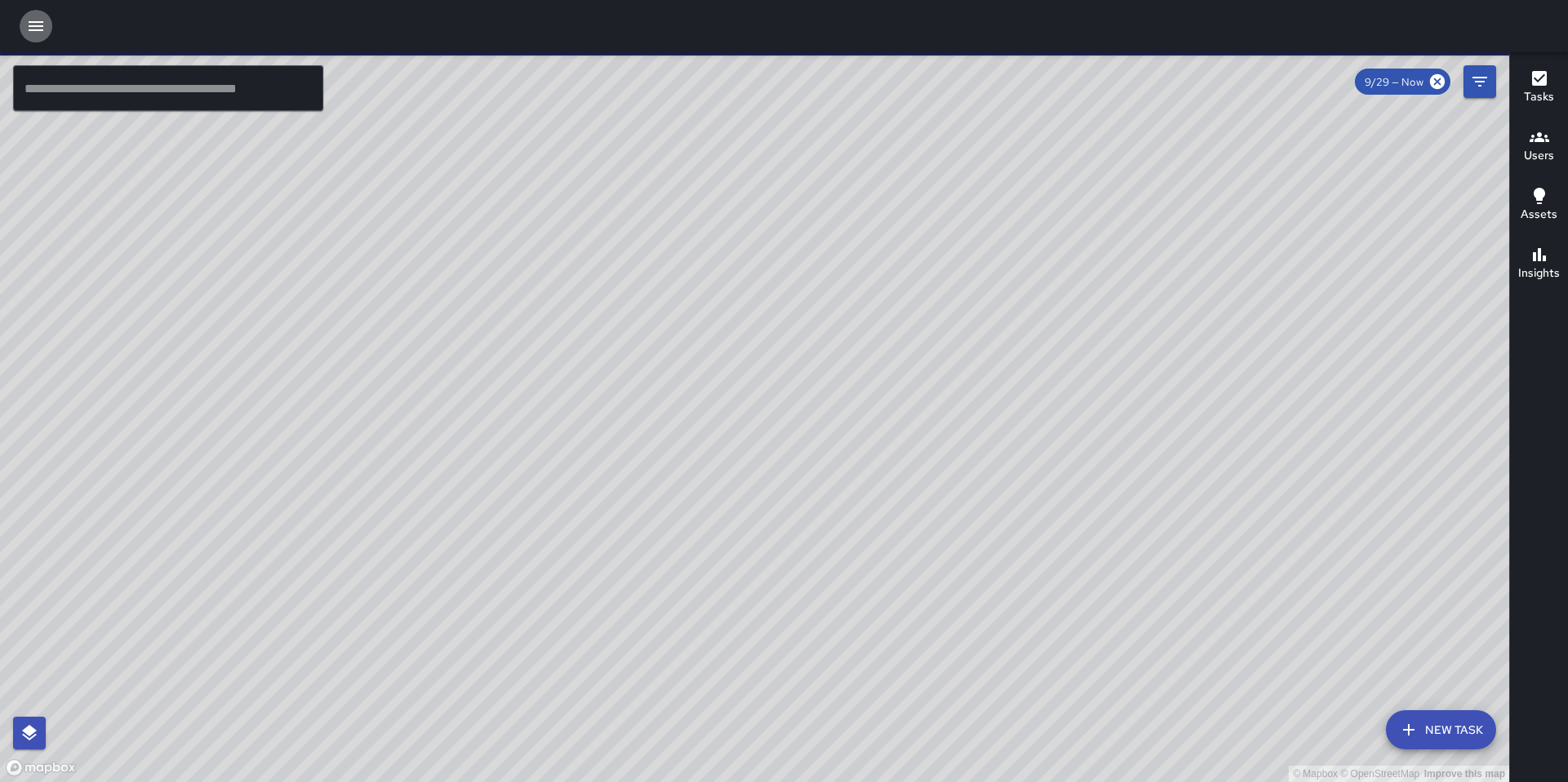
click at [47, 30] on button "button" at bounding box center [36, 25] width 33 height 33
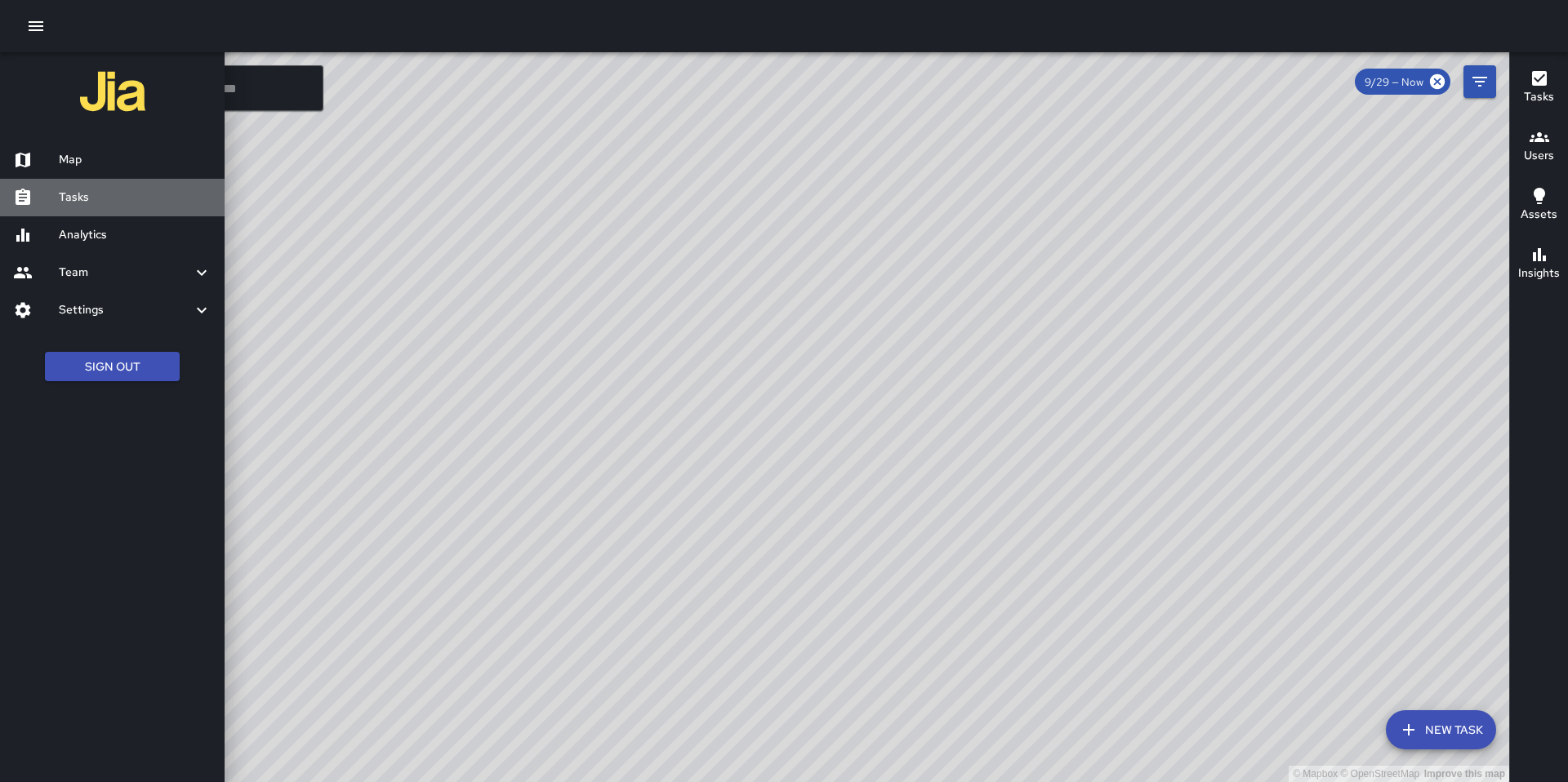
click at [95, 189] on h6 "Tasks" at bounding box center [135, 197] width 152 height 18
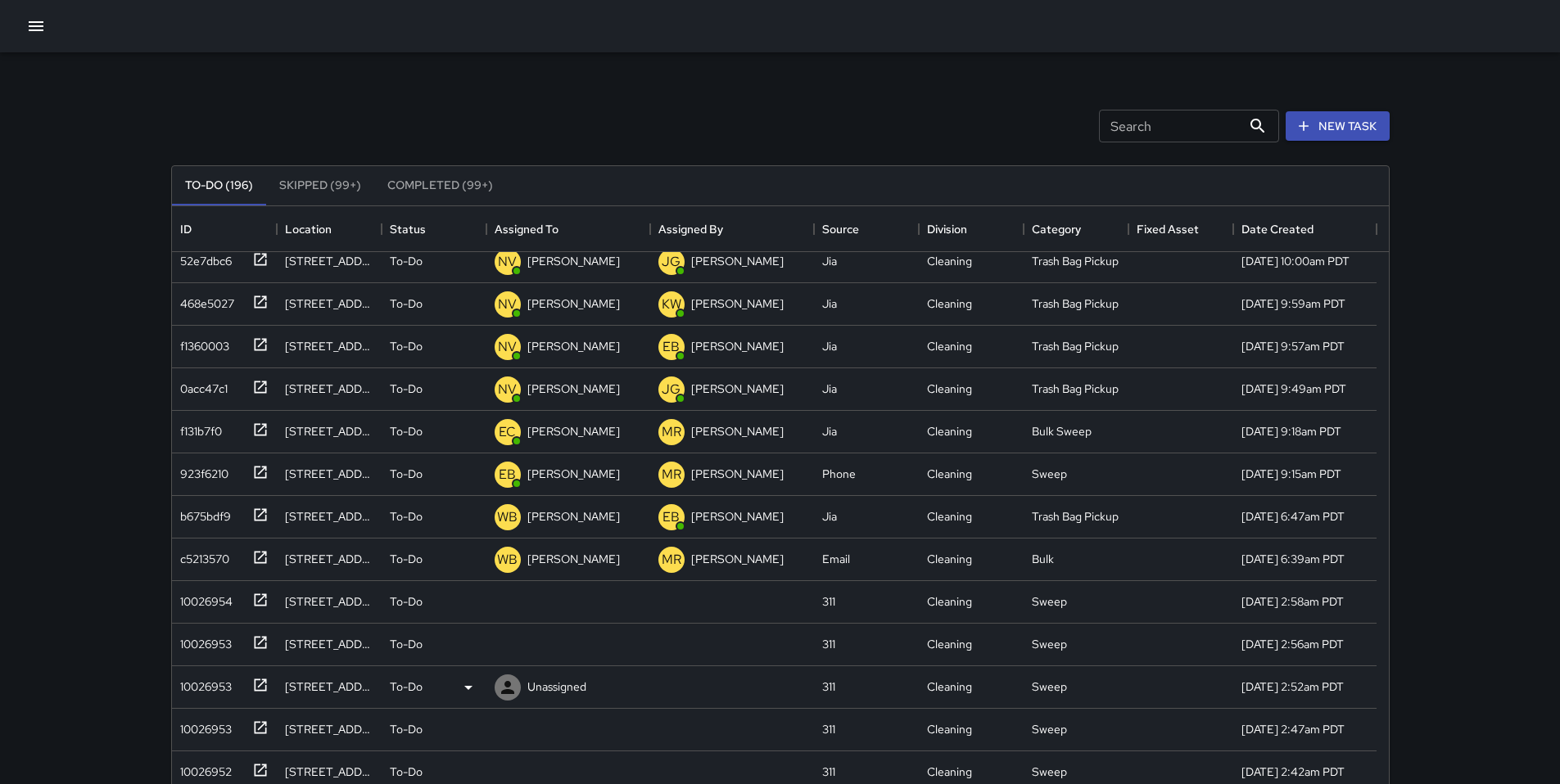
scroll to position [272, 0]
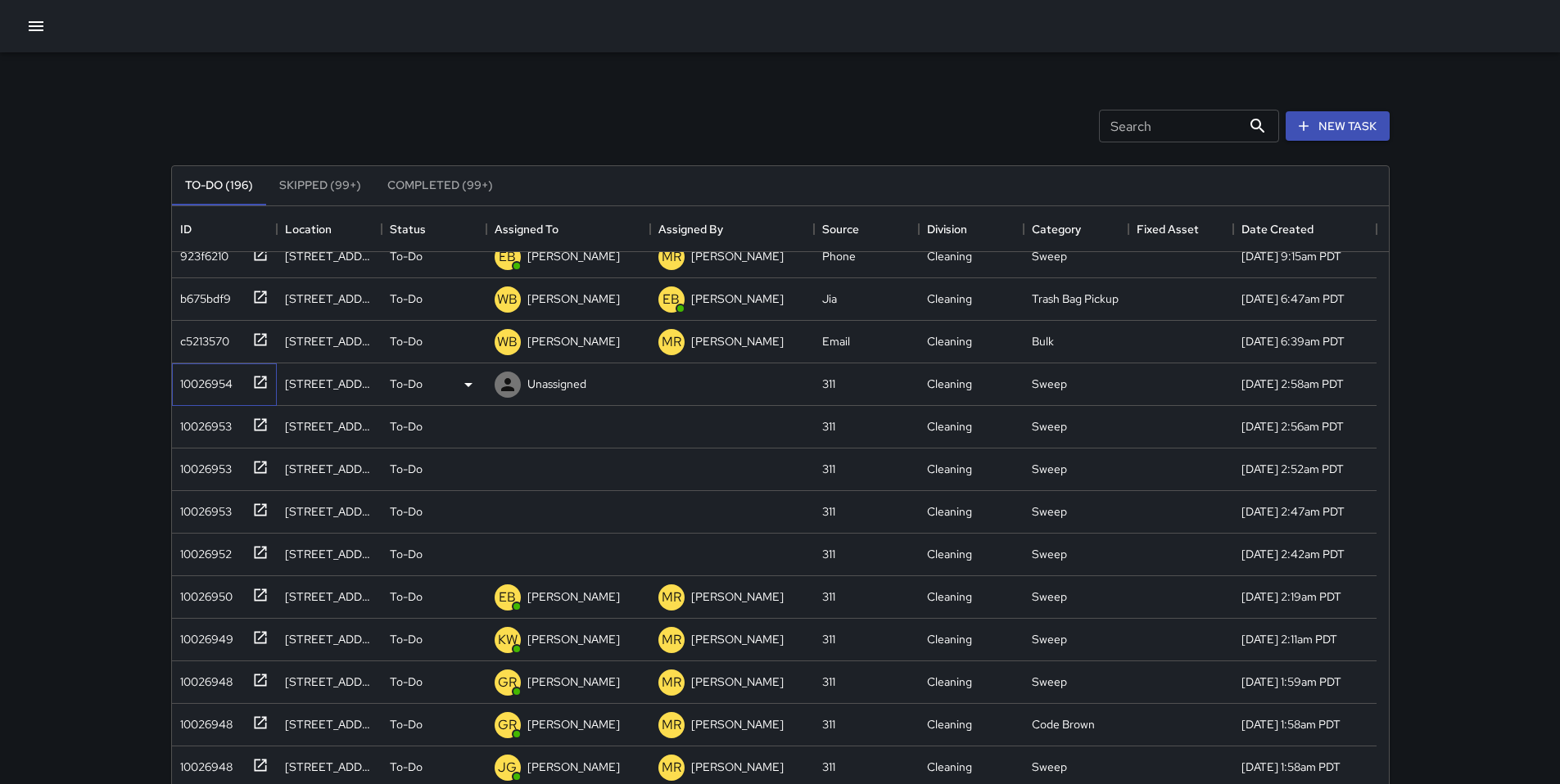
click at [203, 383] on div "10026954" at bounding box center [203, 381] width 59 height 23
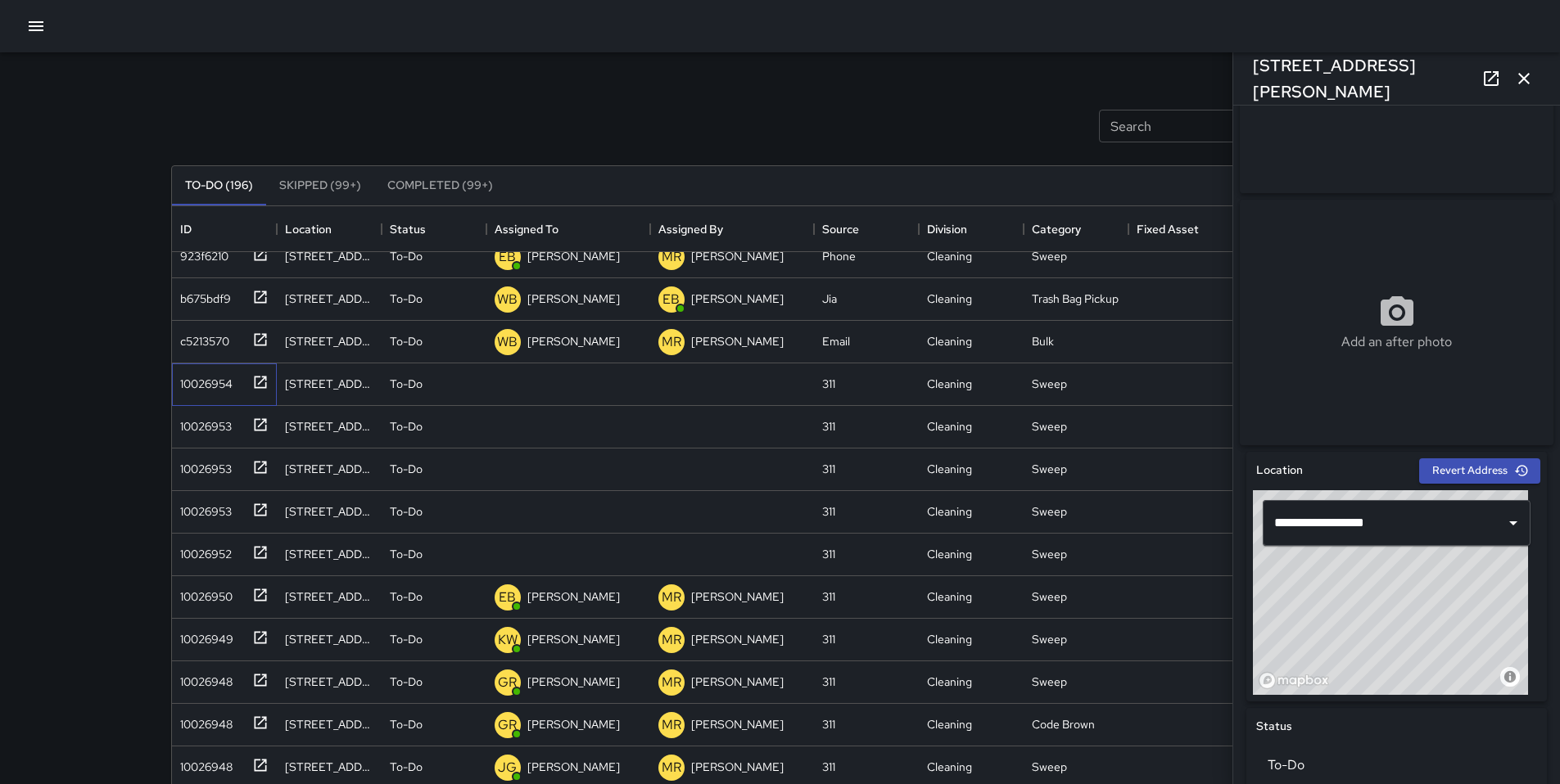
scroll to position [540, 0]
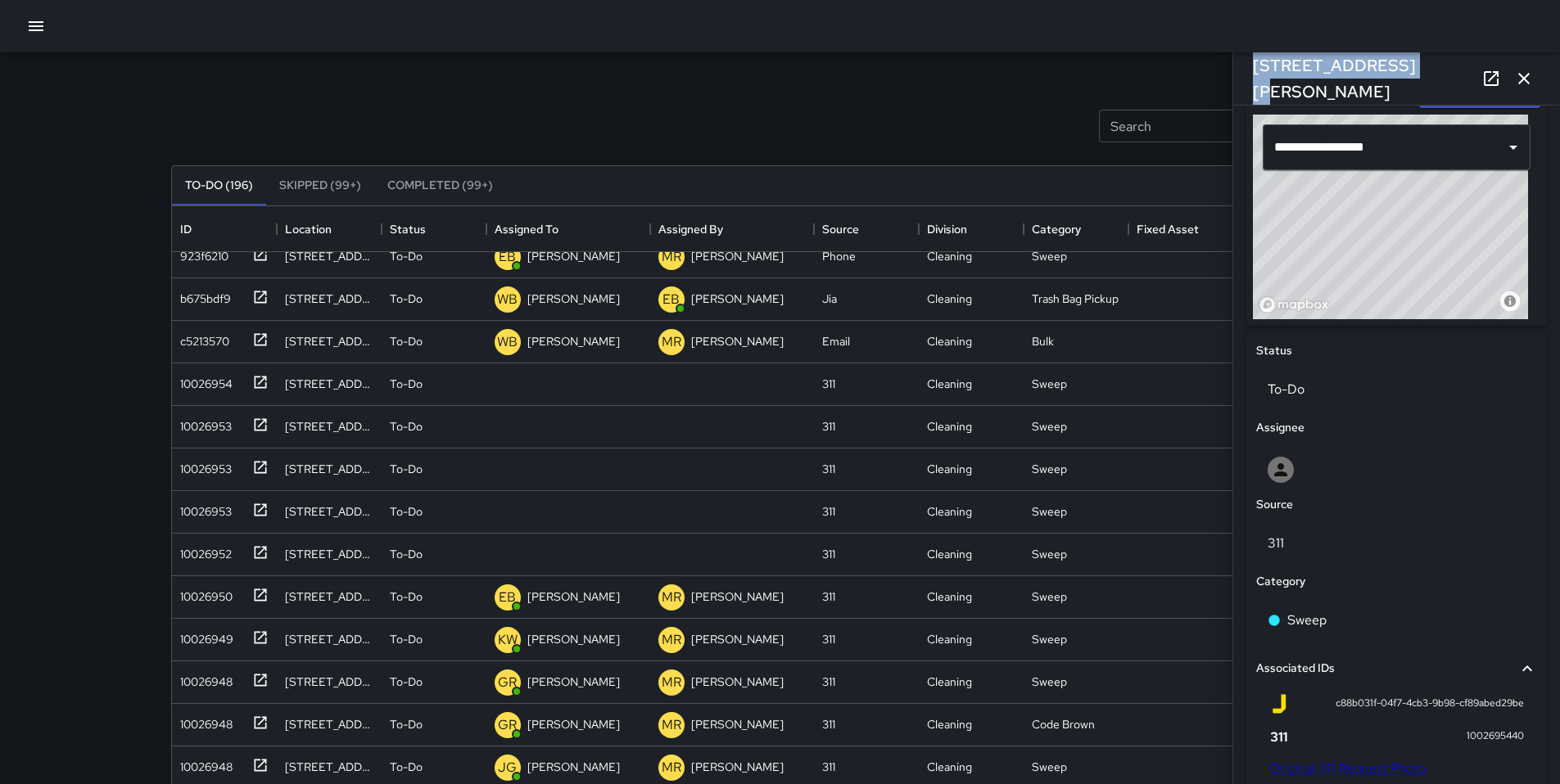
drag, startPoint x: 1414, startPoint y: 85, endPoint x: 1251, endPoint y: 83, distance: 163.0
click at [1251, 83] on div "70 Washburn Street" at bounding box center [1397, 79] width 326 height 53
copy h6 "70 Washburn Street"
click at [941, 68] on div "Search Search New Task To-Do (196) Skipped (99+) Completed (99+) ID Location St…" at bounding box center [780, 509] width 1258 height 914
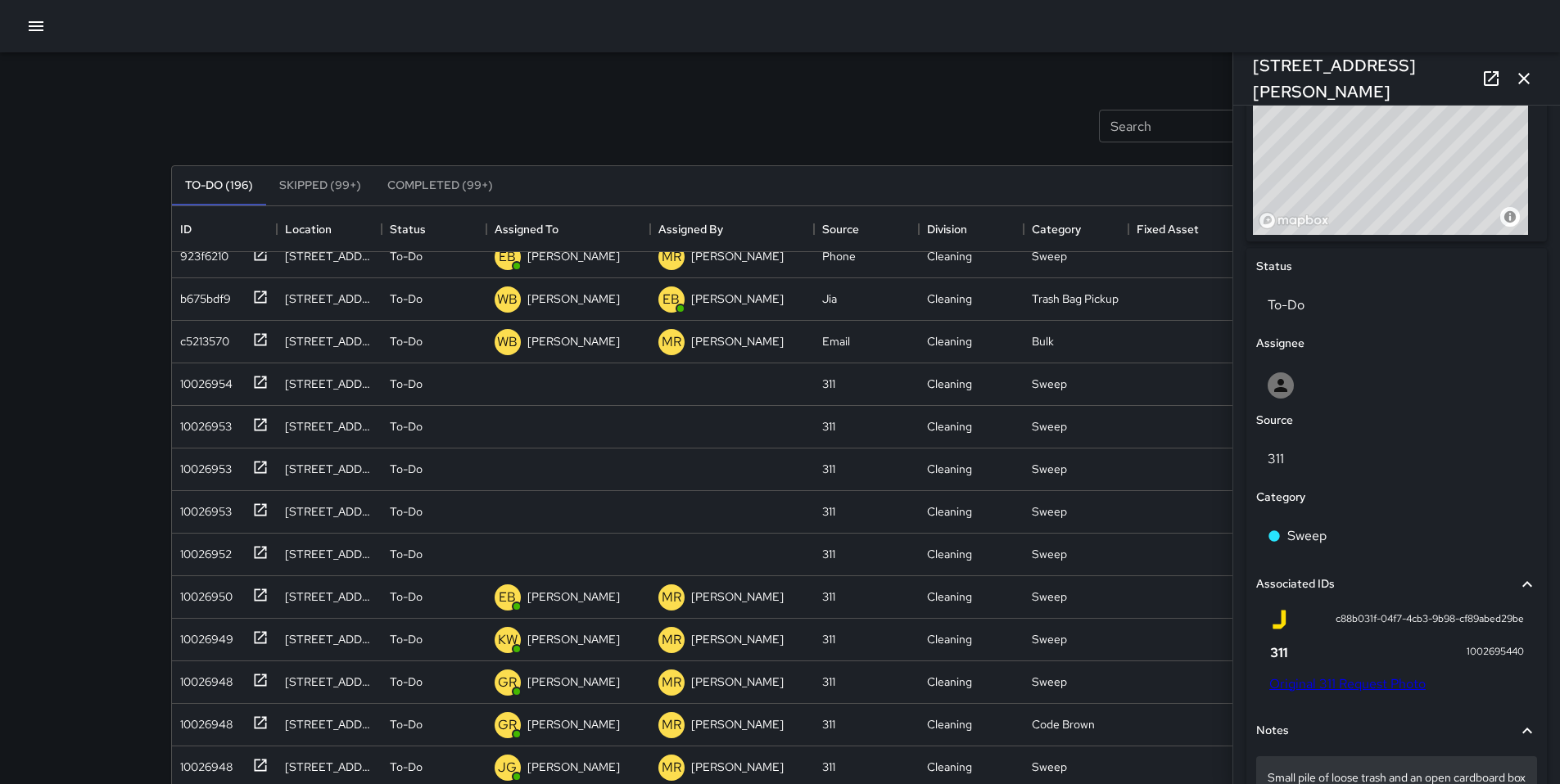
scroll to position [866, 0]
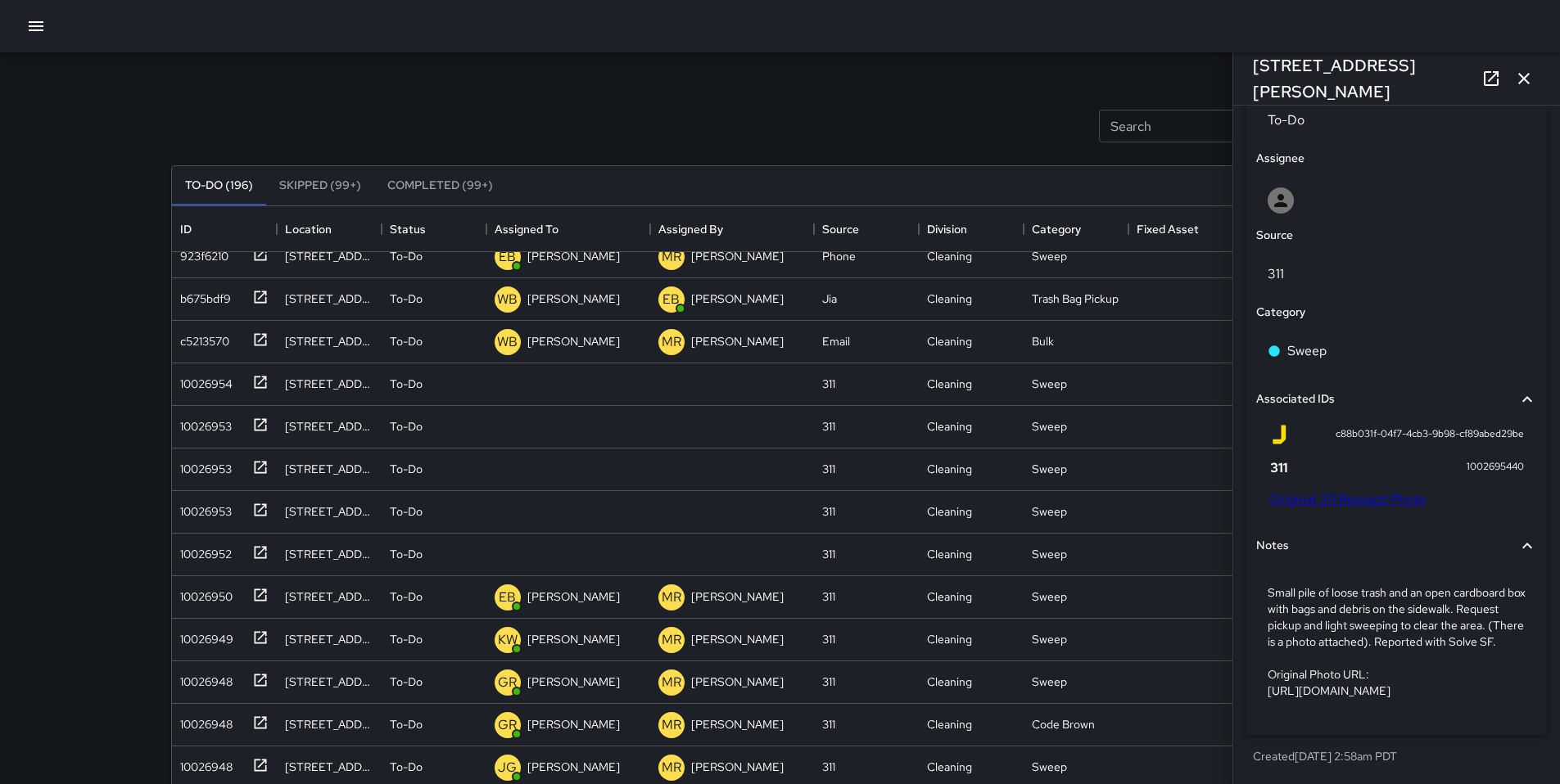
click at [1318, 490] on link "Original 311 Request Photo" at bounding box center [1347, 499] width 157 height 17
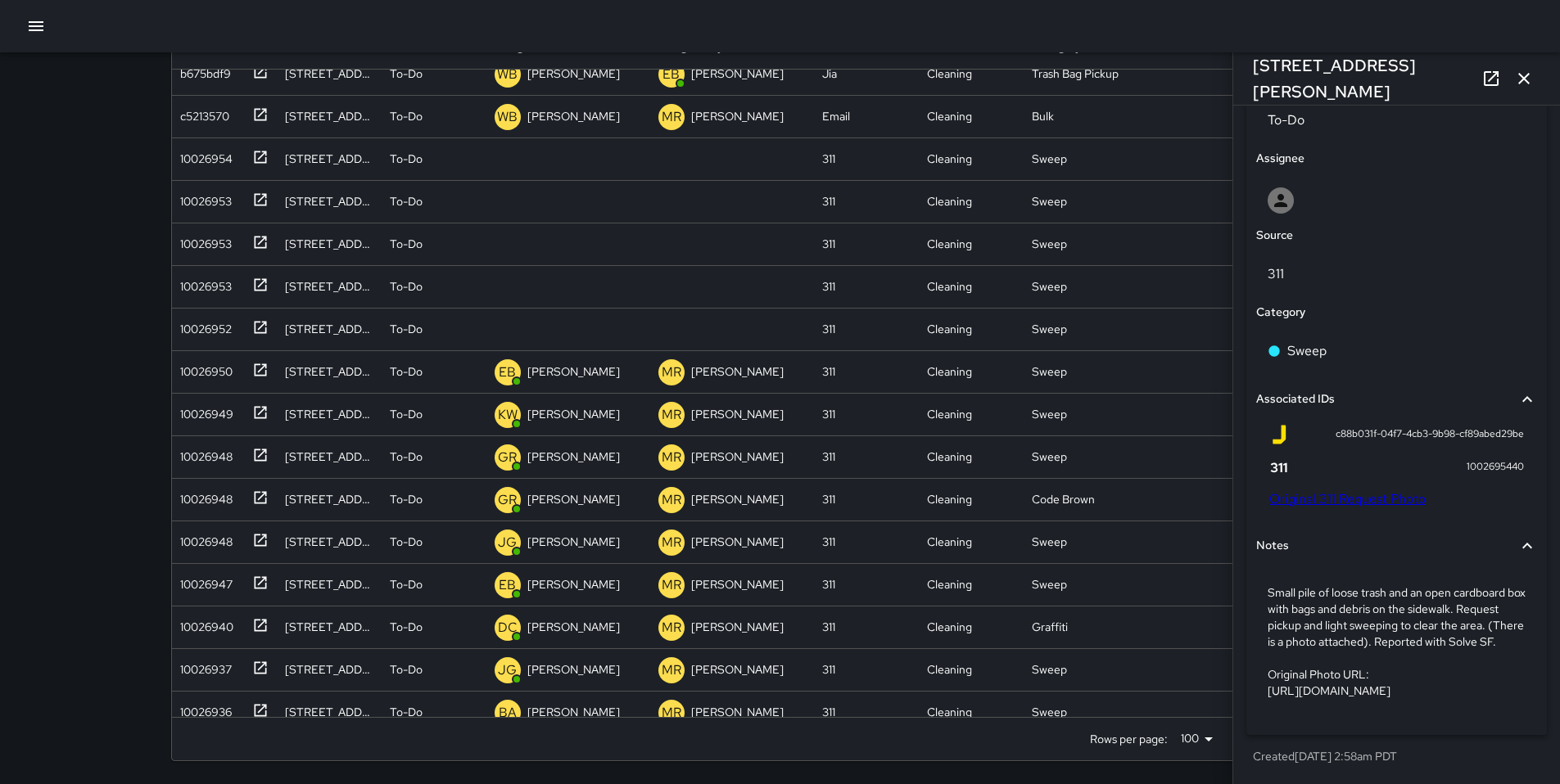
scroll to position [187, 0]
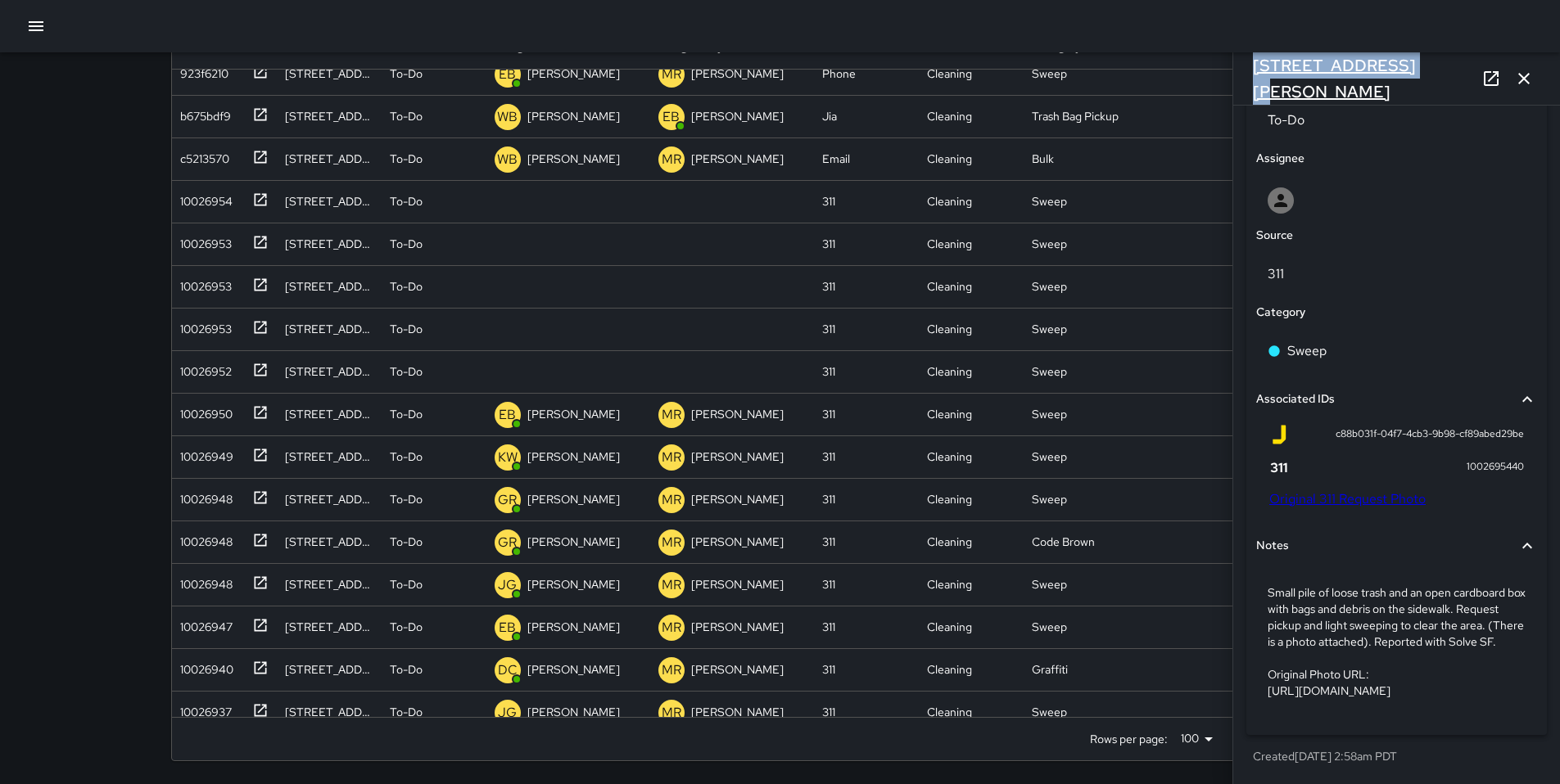
drag, startPoint x: 1391, startPoint y: 76, endPoint x: 1254, endPoint y: 85, distance: 137.3
click at [1252, 87] on div "70 Washburn Street" at bounding box center [1397, 79] width 326 height 53
copy h6 "70 Washburn Street"
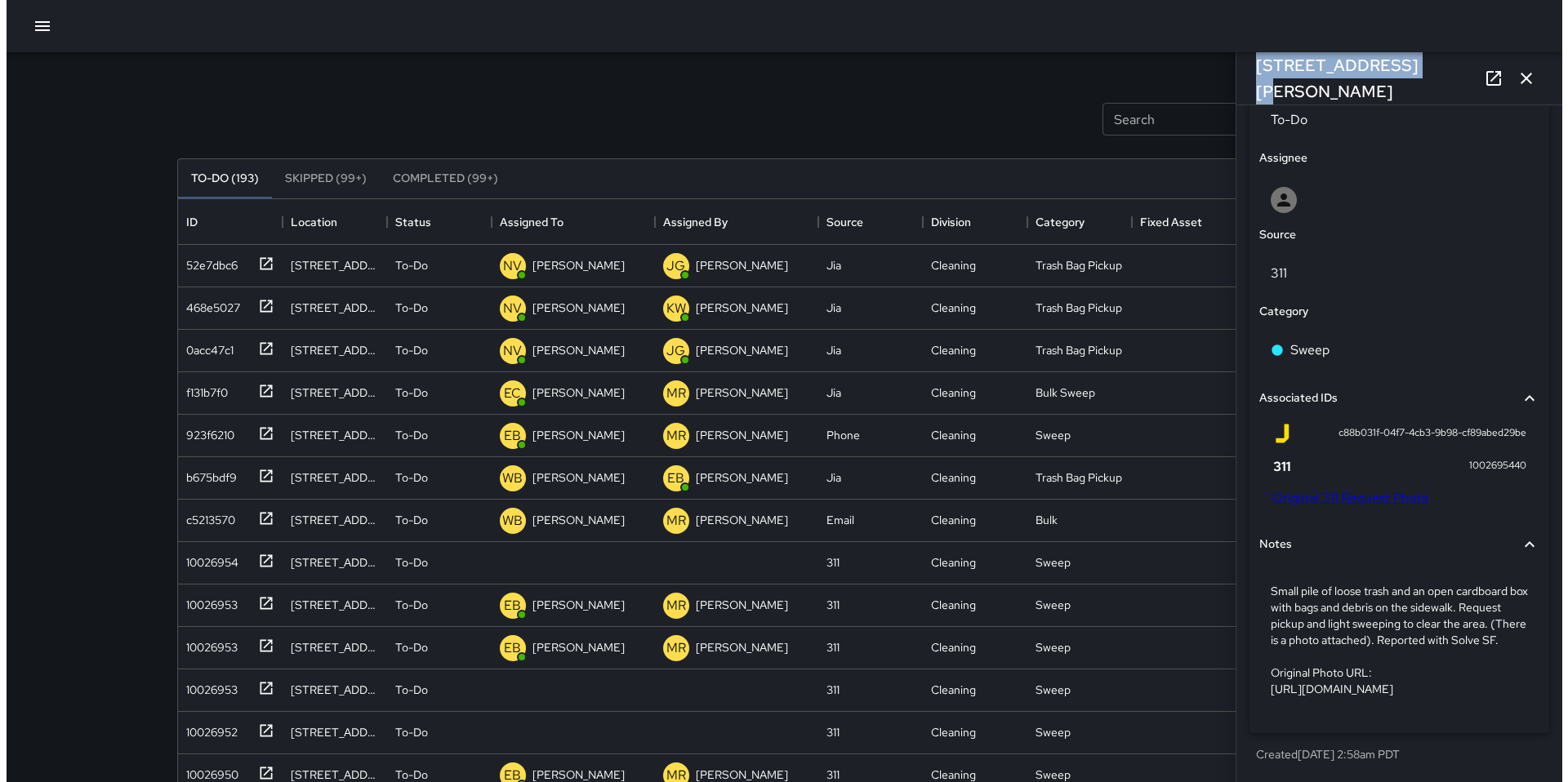
scroll to position [0, 0]
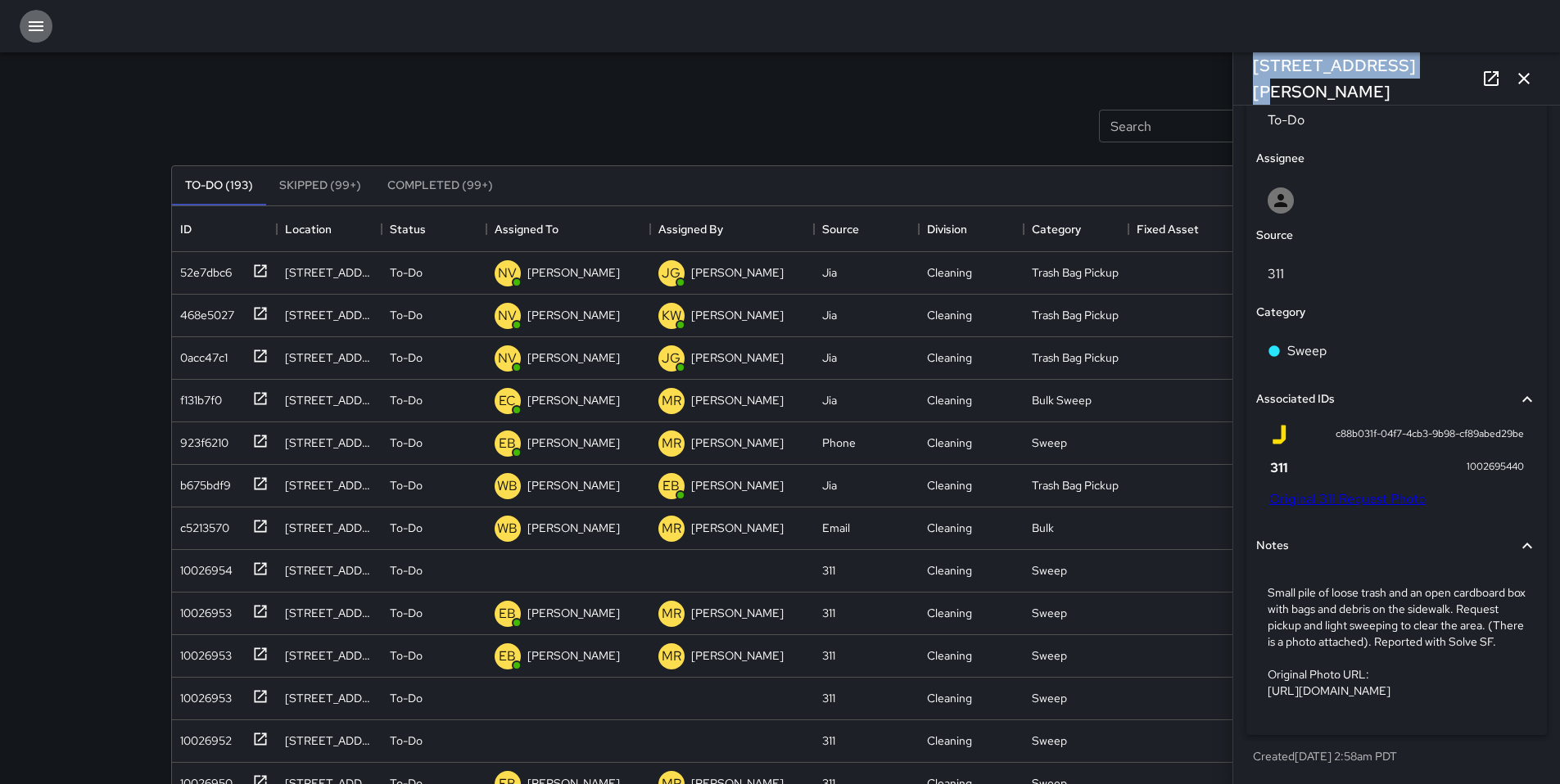
click at [46, 31] on button "button" at bounding box center [36, 25] width 33 height 33
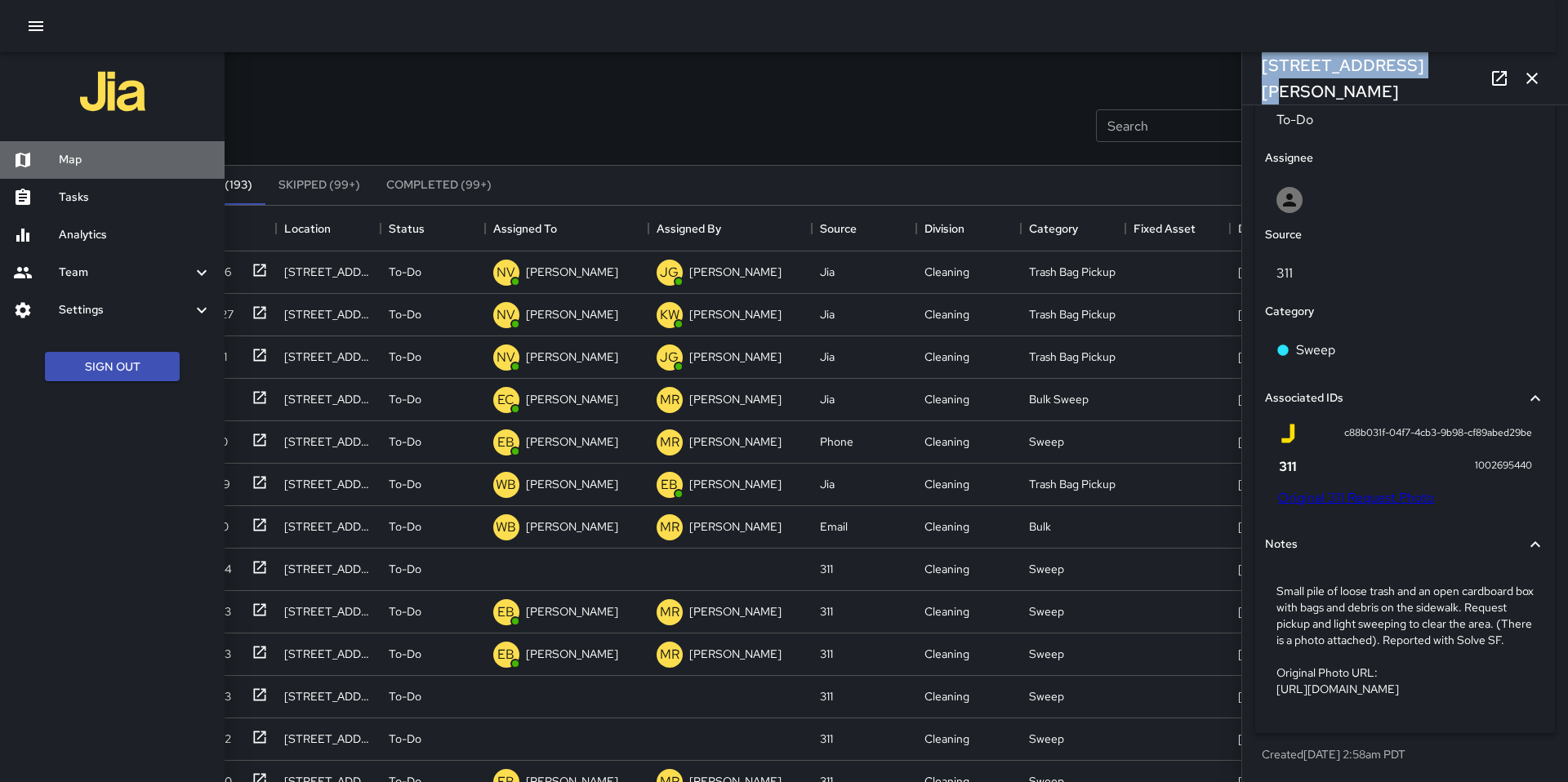
click at [96, 168] on h6 "Map" at bounding box center [135, 159] width 152 height 18
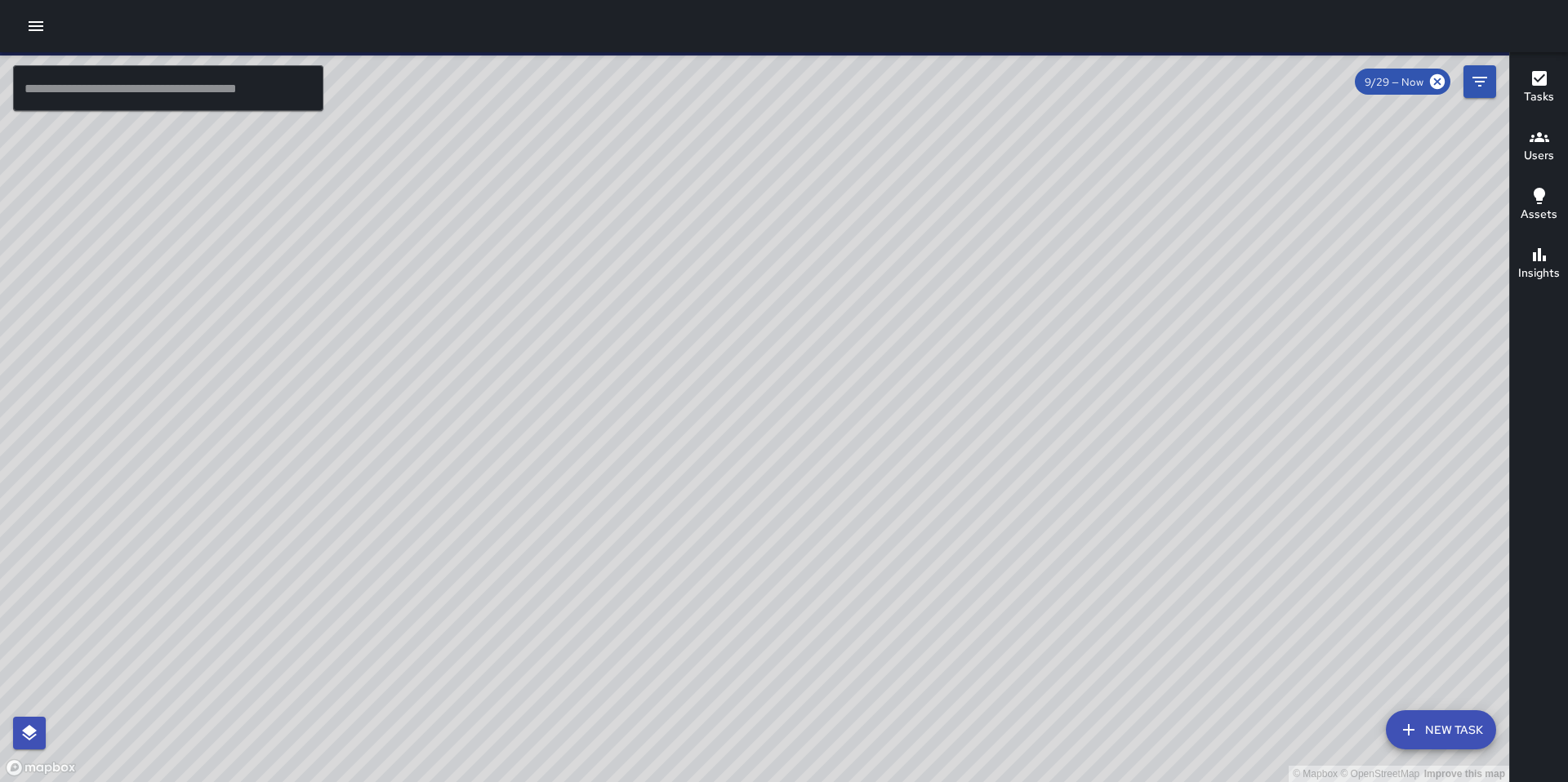
click at [119, 89] on input "text" at bounding box center [168, 88] width 311 height 46
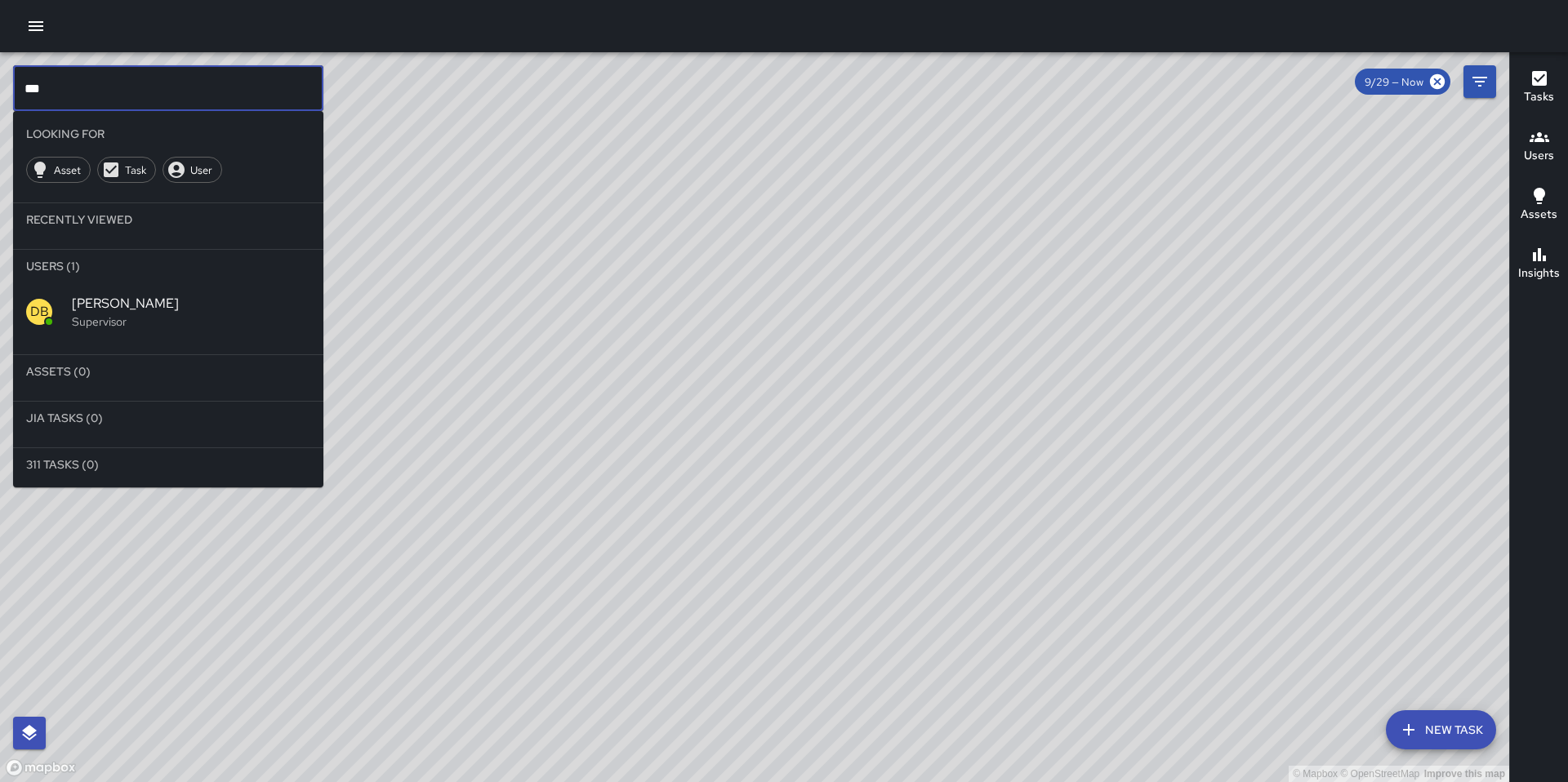
type input "***"
click at [78, 311] on span "[PERSON_NAME]" at bounding box center [191, 303] width 239 height 20
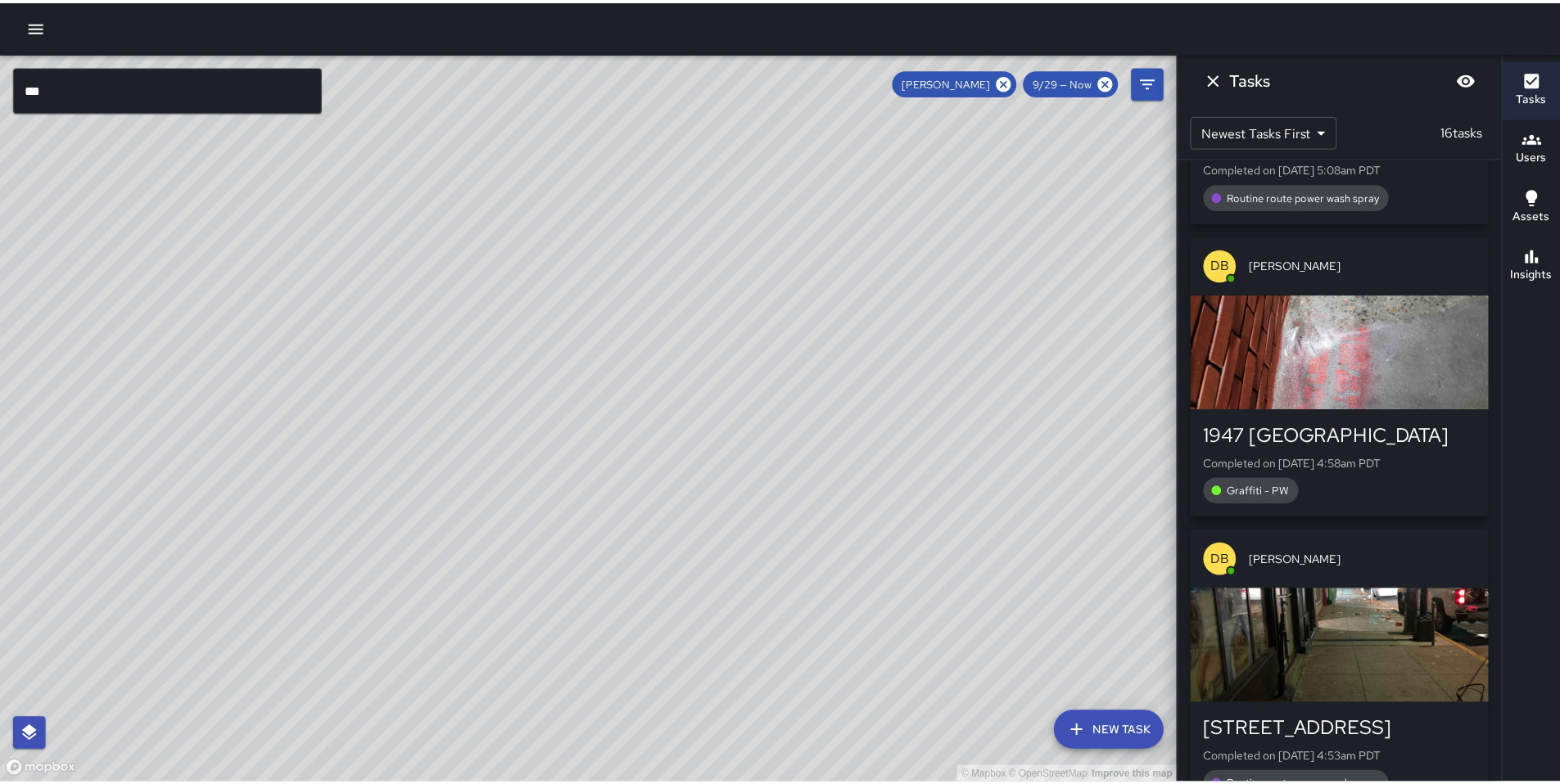
scroll to position [2224, 0]
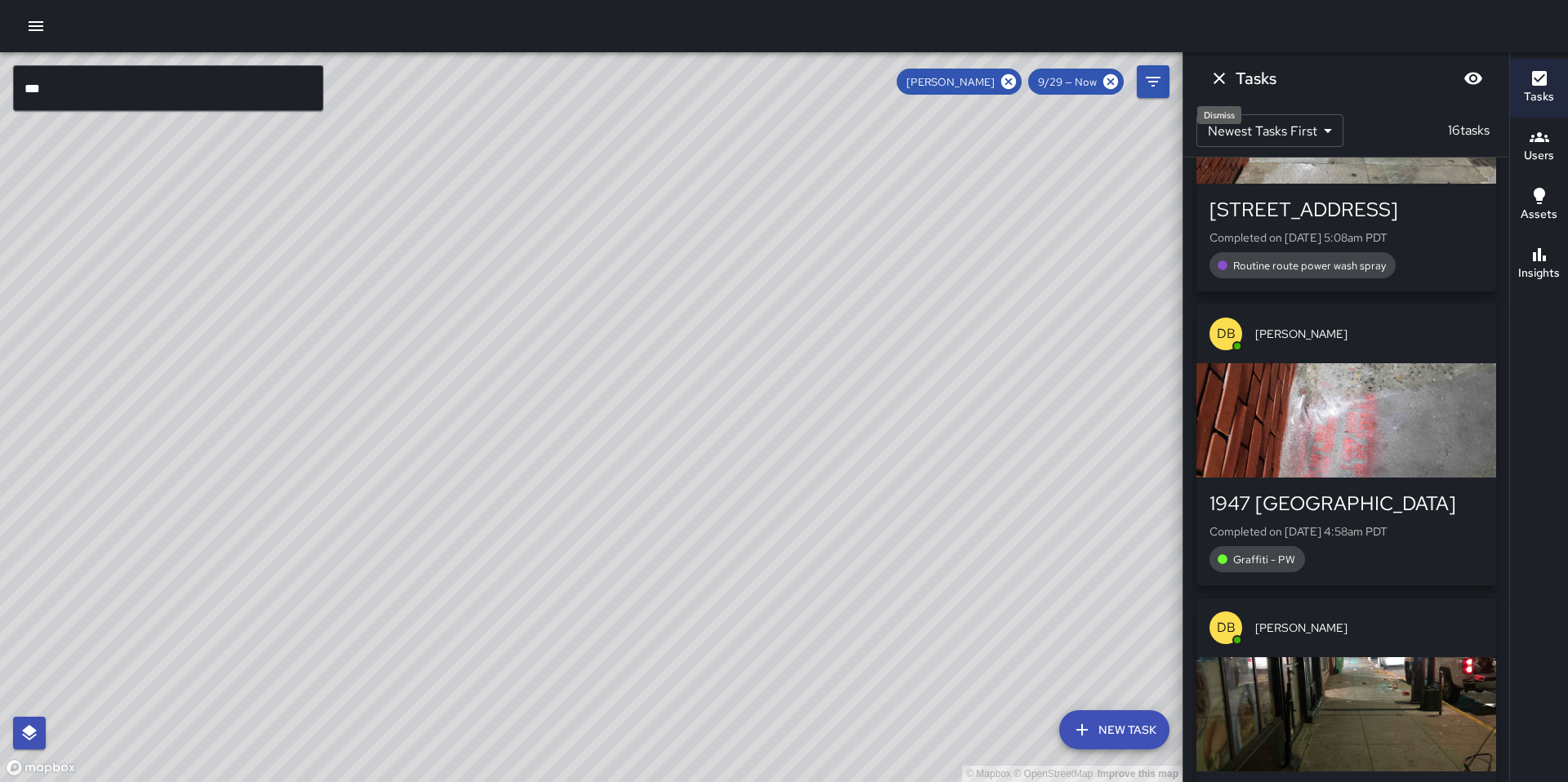
drag, startPoint x: 1221, startPoint y: 80, endPoint x: 1202, endPoint y: 80, distance: 19.0
click at [1221, 80] on icon "Dismiss" at bounding box center [1219, 79] width 11 height 11
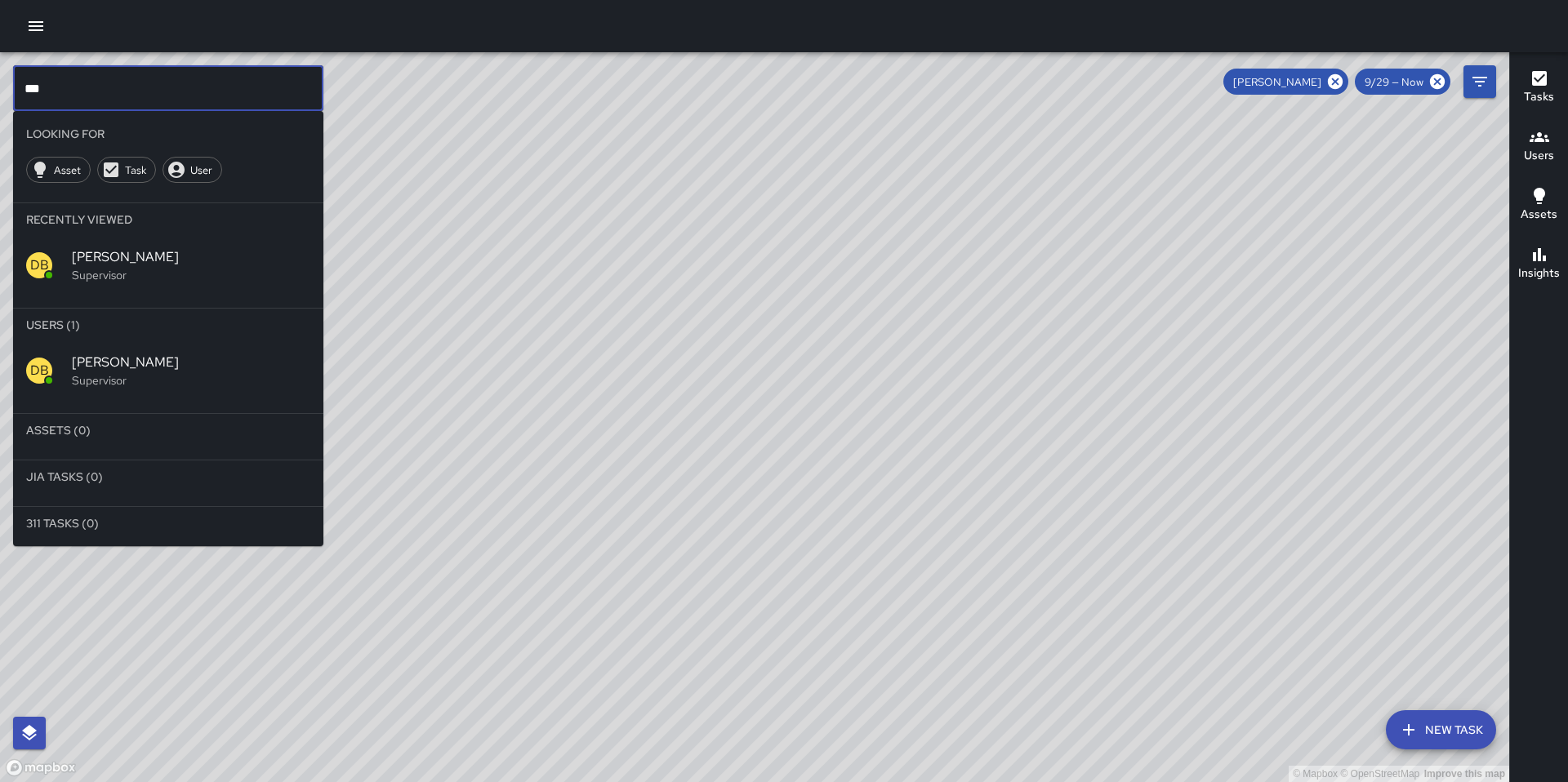
drag, startPoint x: 80, startPoint y: 94, endPoint x: -49, endPoint y: 87, distance: 129.2
click at [0, 87] on html "© Mapbox © OpenStreetMap Improve this map *** ​ Looking For Asset Task User Rec…" at bounding box center [784, 391] width 1568 height 782
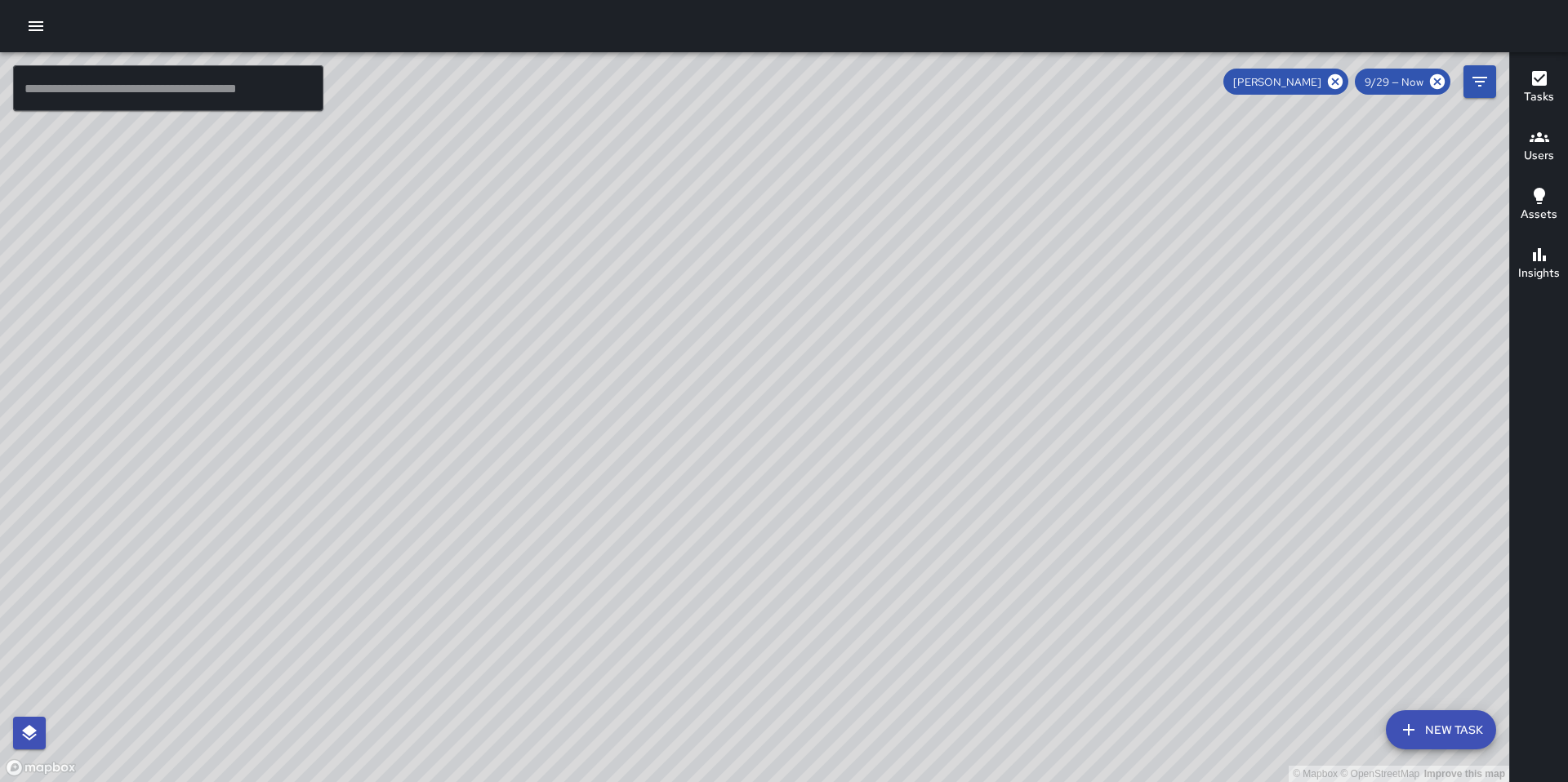
click at [1341, 85] on icon at bounding box center [1335, 81] width 15 height 15
click at [44, 29] on icon "button" at bounding box center [36, 25] width 20 height 20
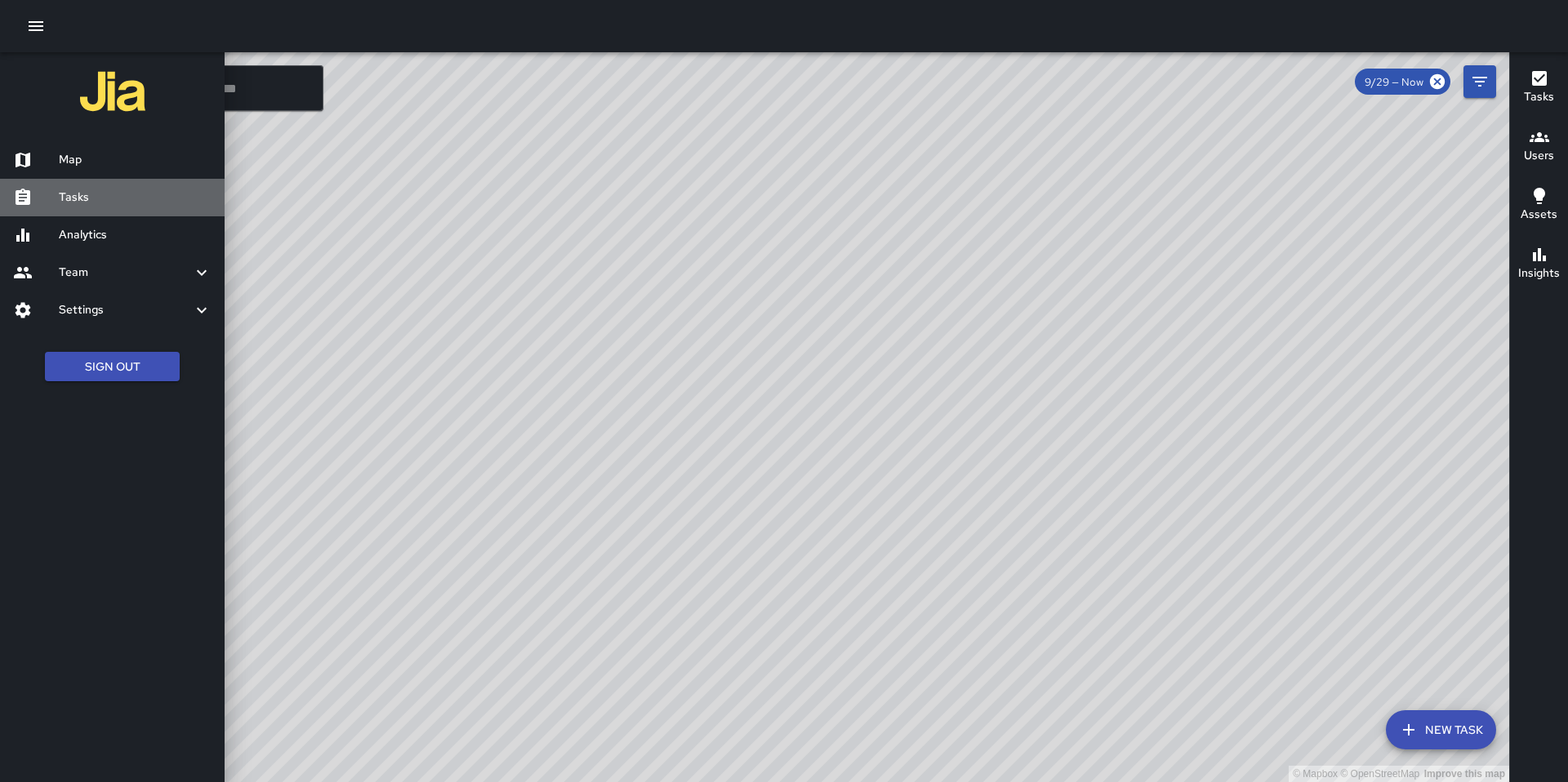
click at [73, 208] on div "Tasks" at bounding box center [112, 197] width 225 height 37
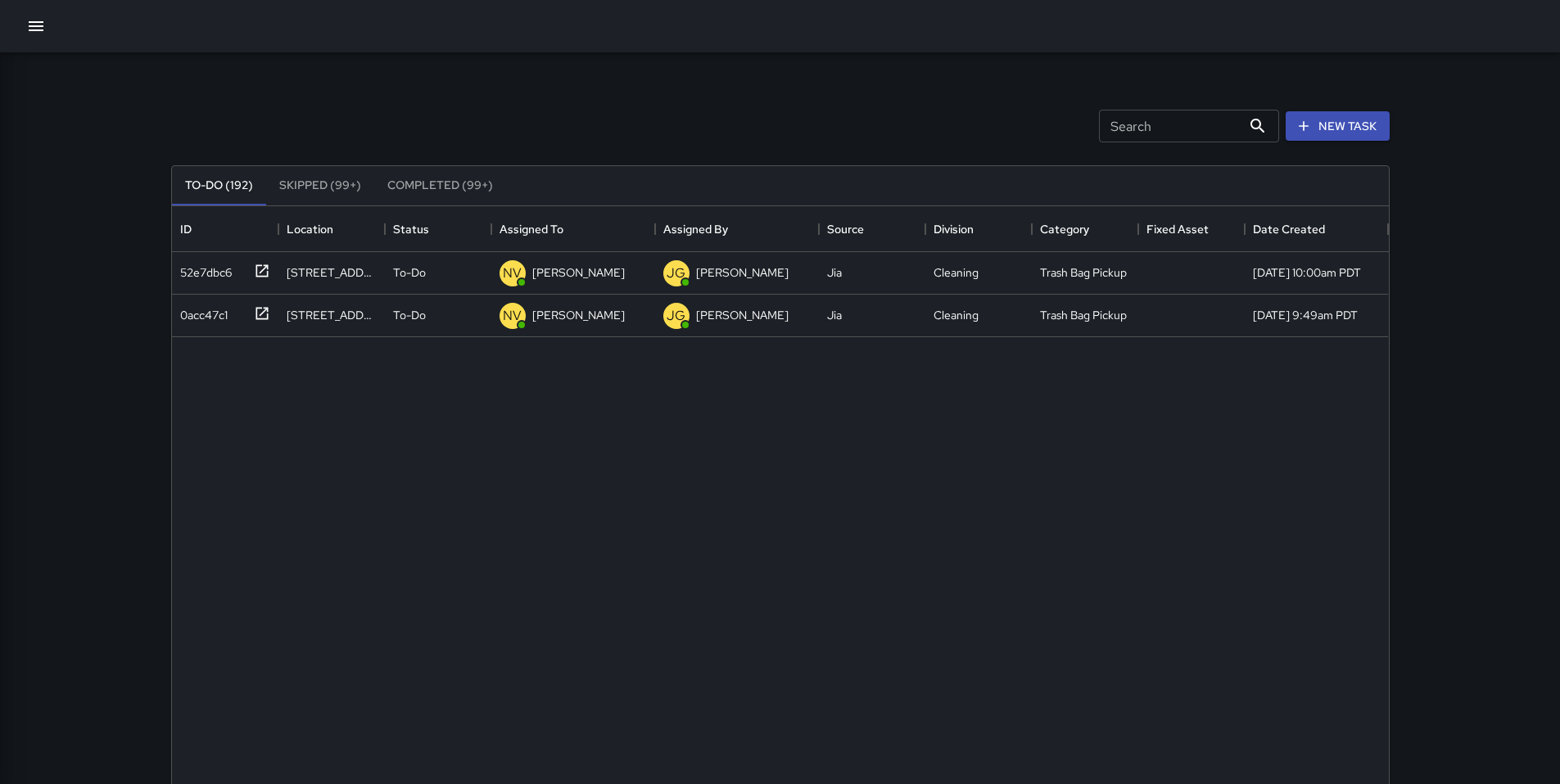
scroll to position [681, 1204]
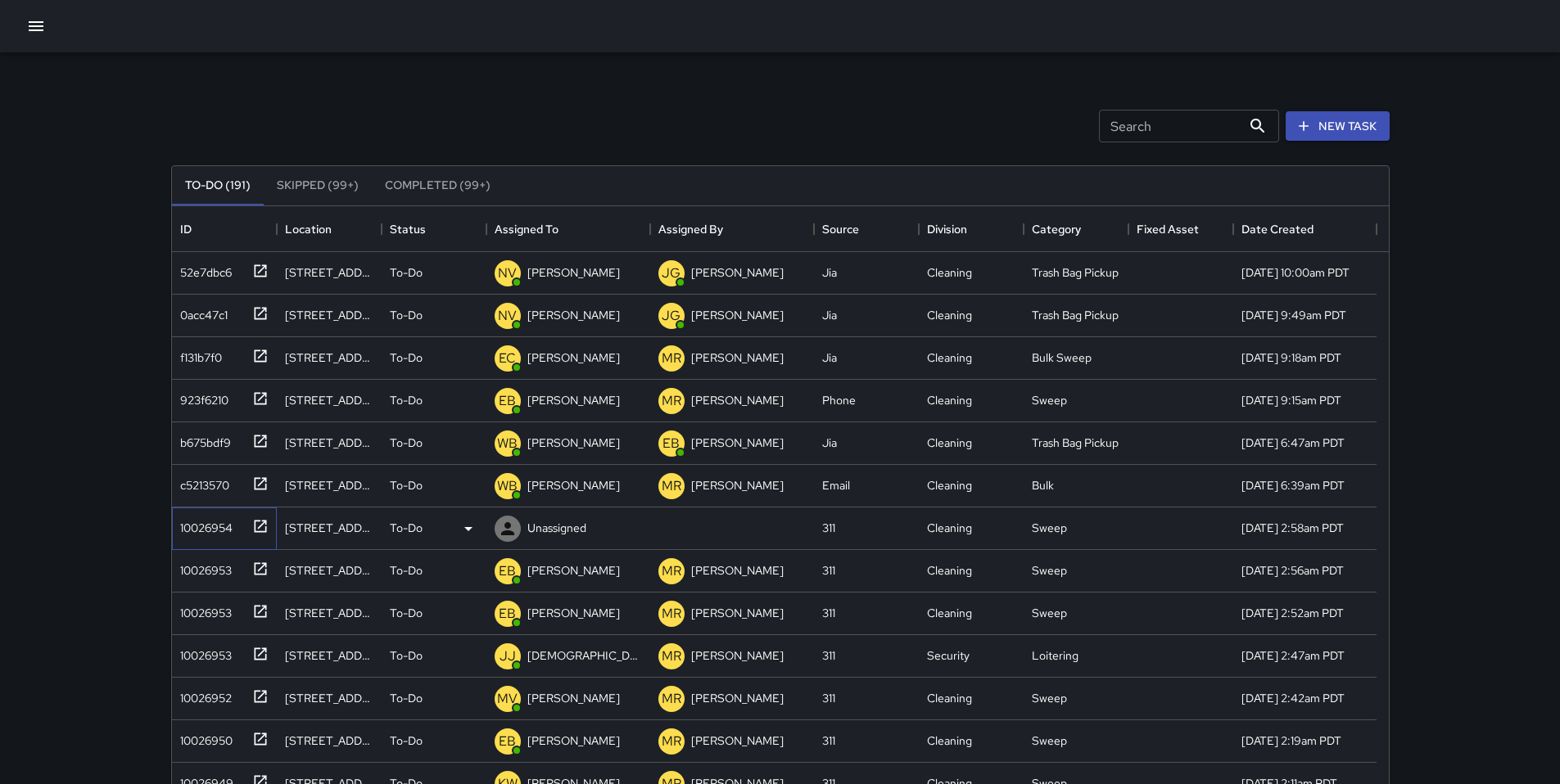
click at [217, 530] on div "10026954" at bounding box center [203, 524] width 59 height 23
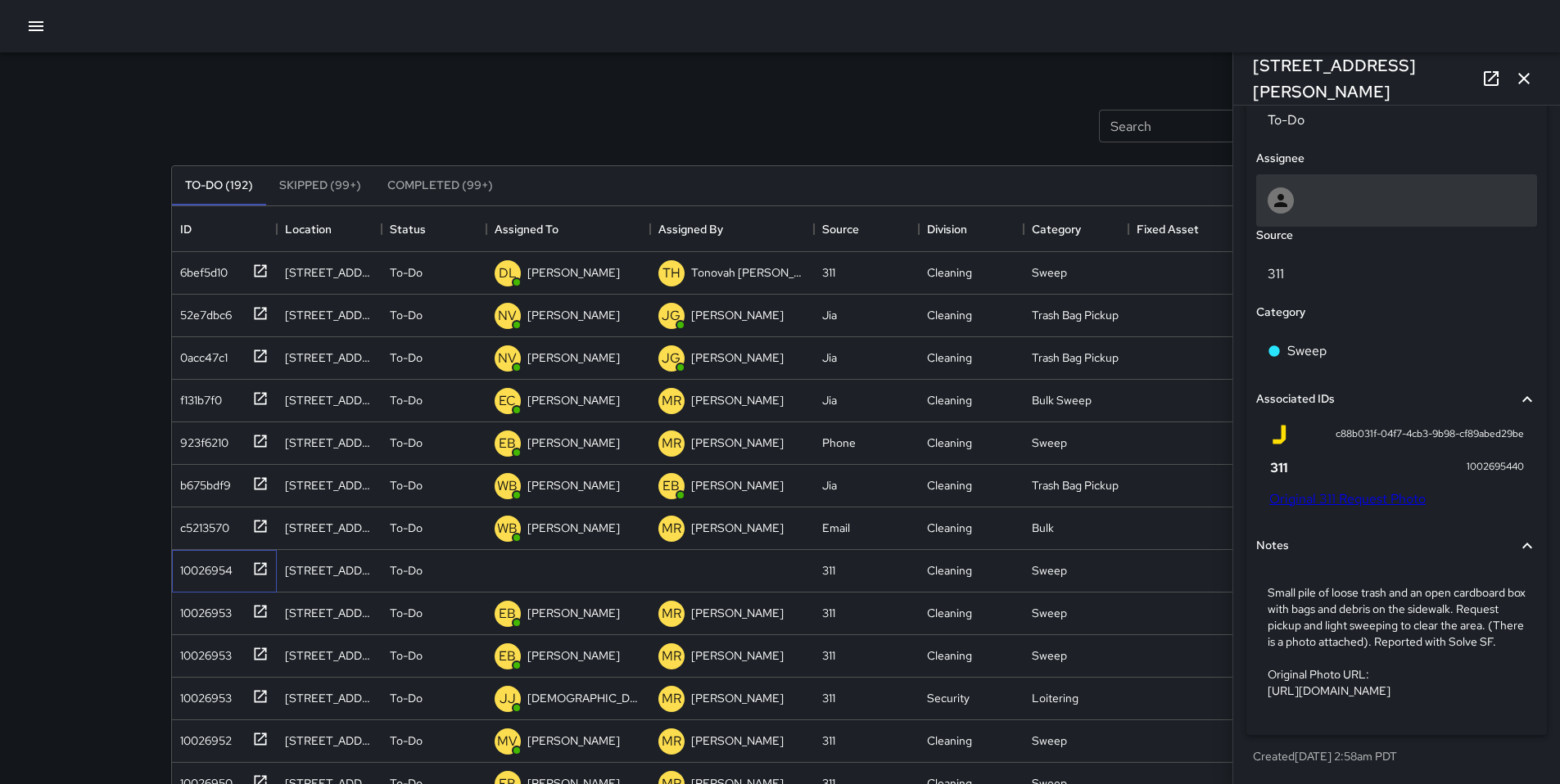
scroll to position [837, 0]
click at [1304, 188] on div at bounding box center [1396, 201] width 258 height 26
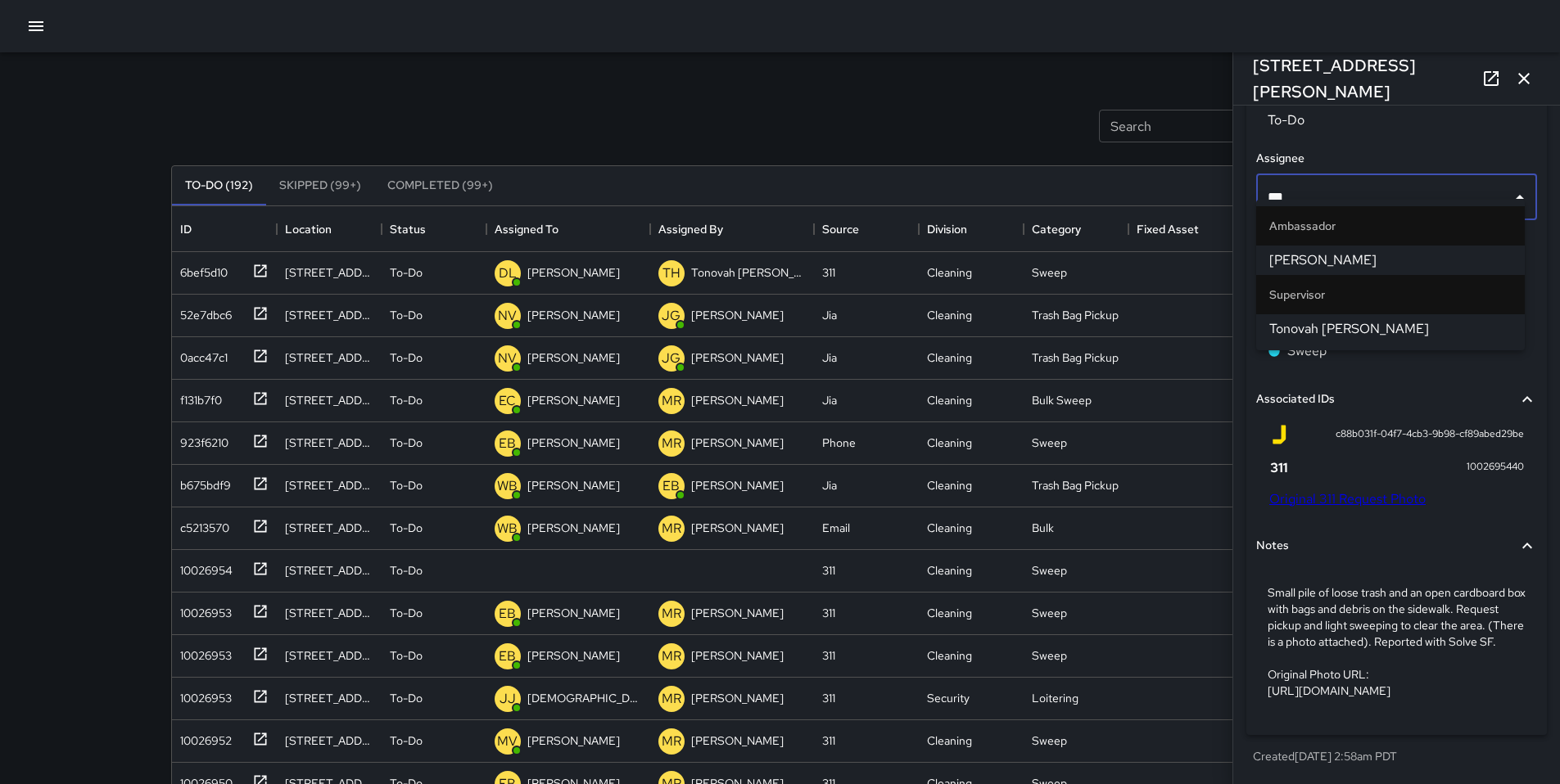
type input "****"
click at [1293, 257] on span "Tonovah [PERSON_NAME]" at bounding box center [1390, 260] width 242 height 20
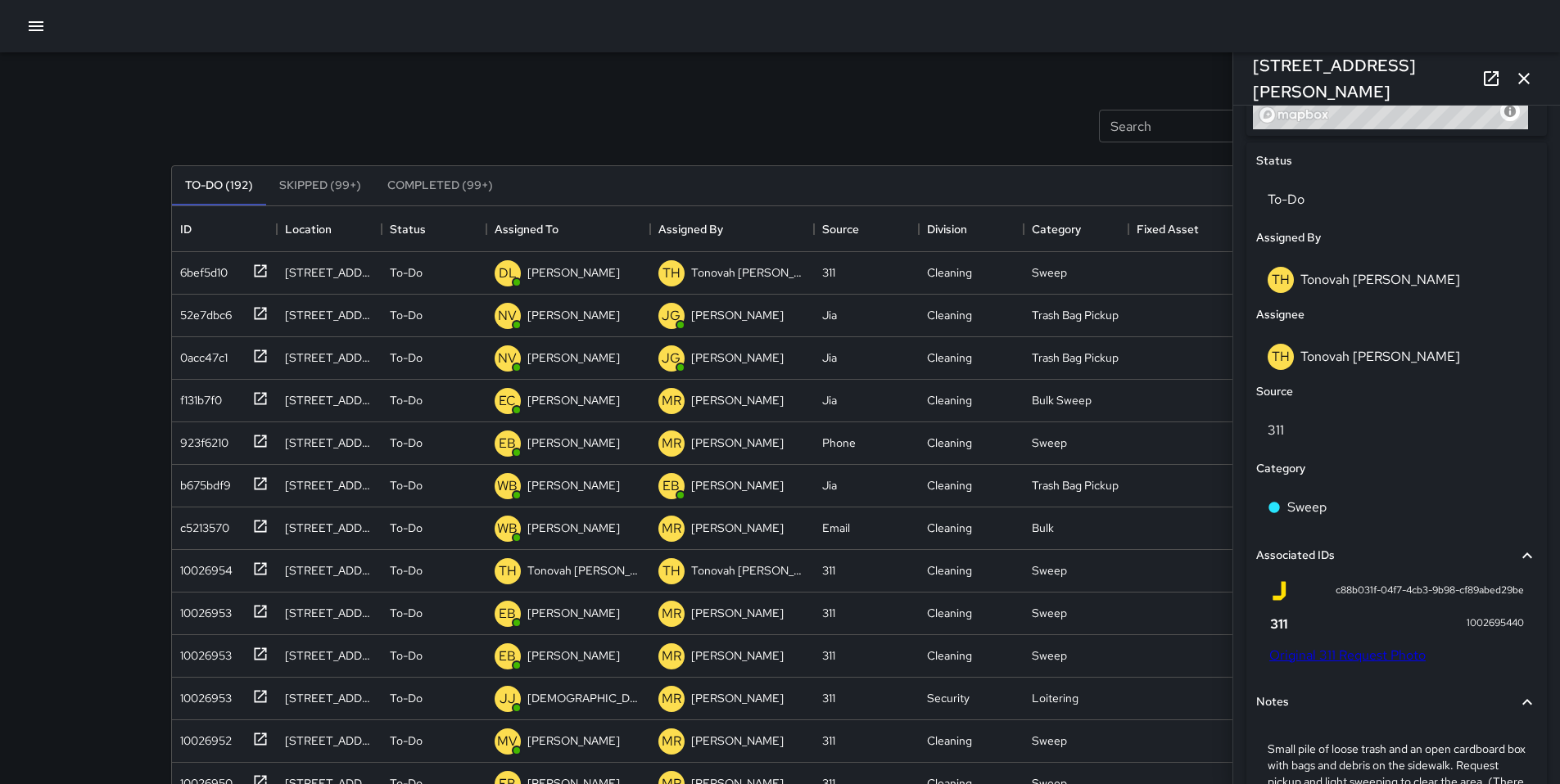
scroll to position [488, 0]
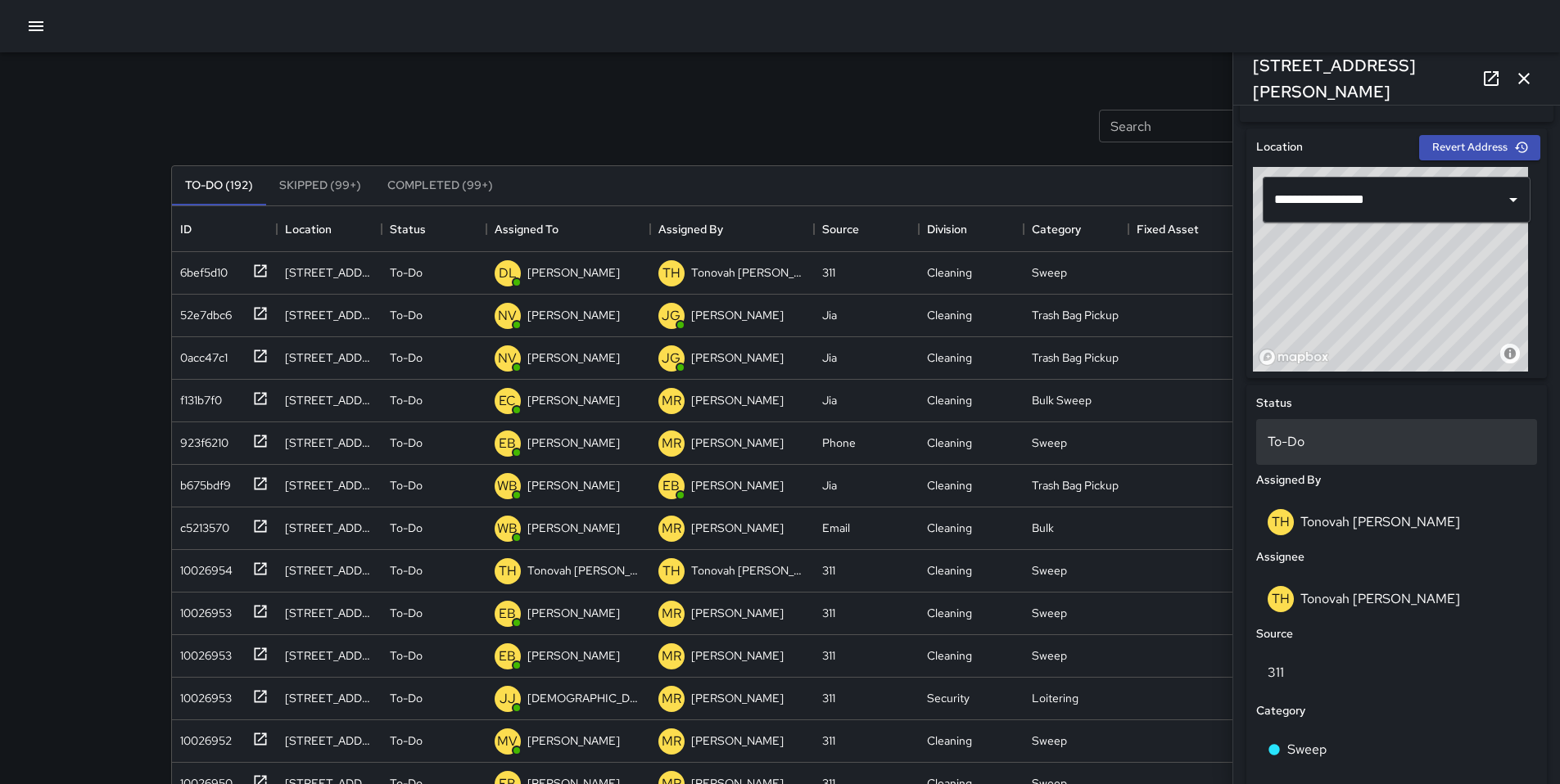
click at [1320, 452] on p "To-Do" at bounding box center [1396, 442] width 258 height 20
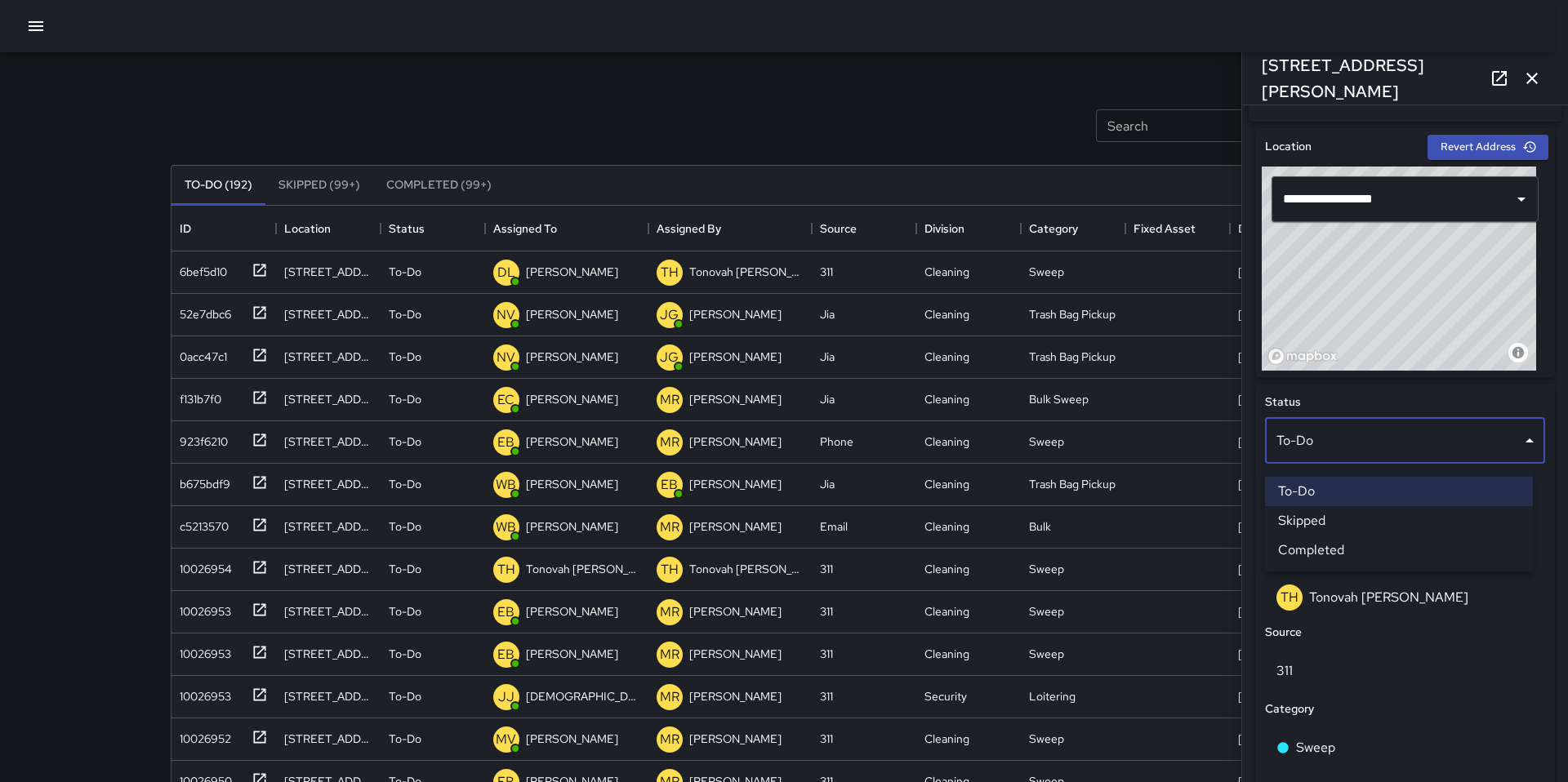
click at [1320, 512] on li "Skipped" at bounding box center [1399, 520] width 268 height 29
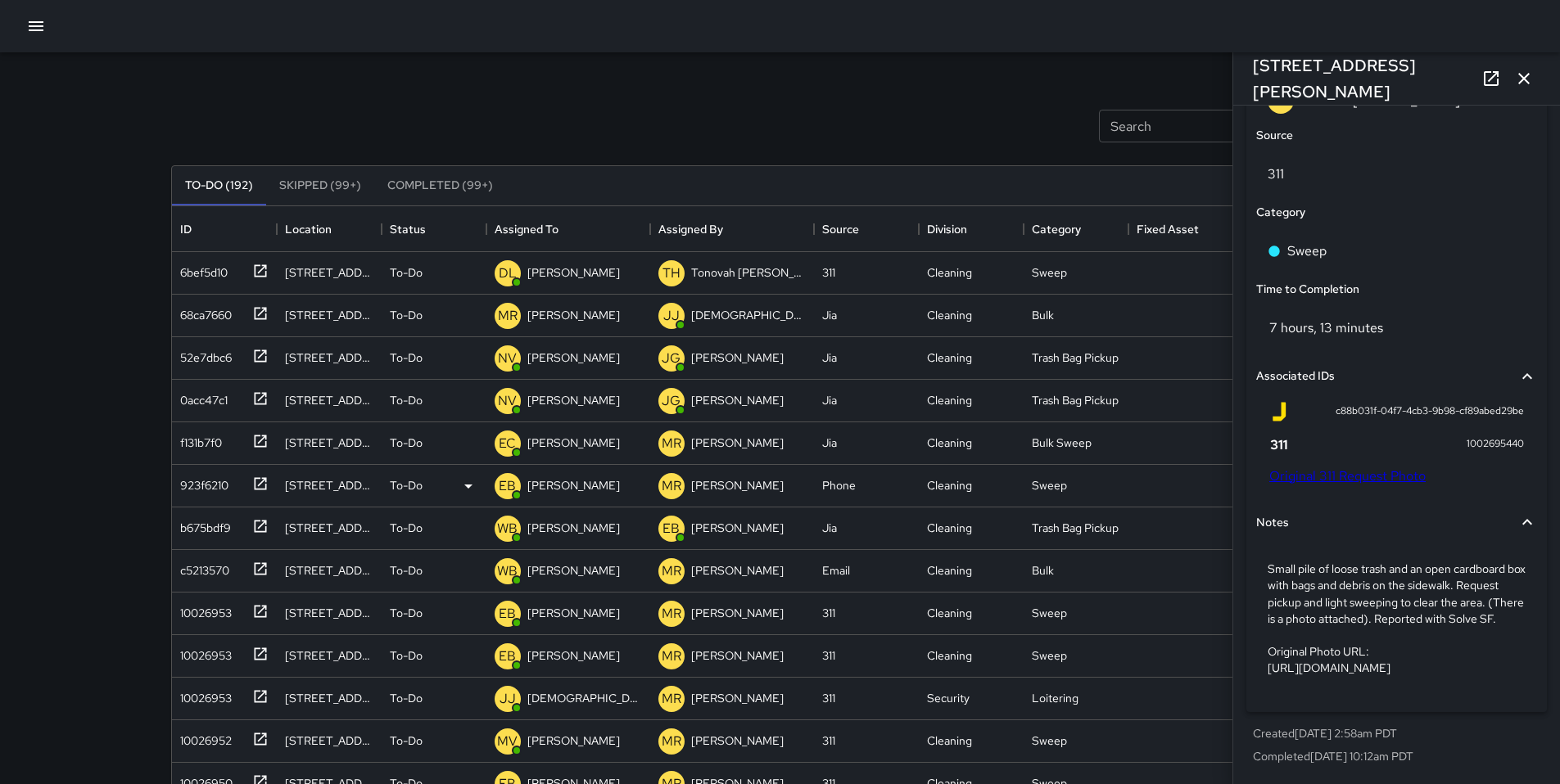
scroll to position [1119, 0]
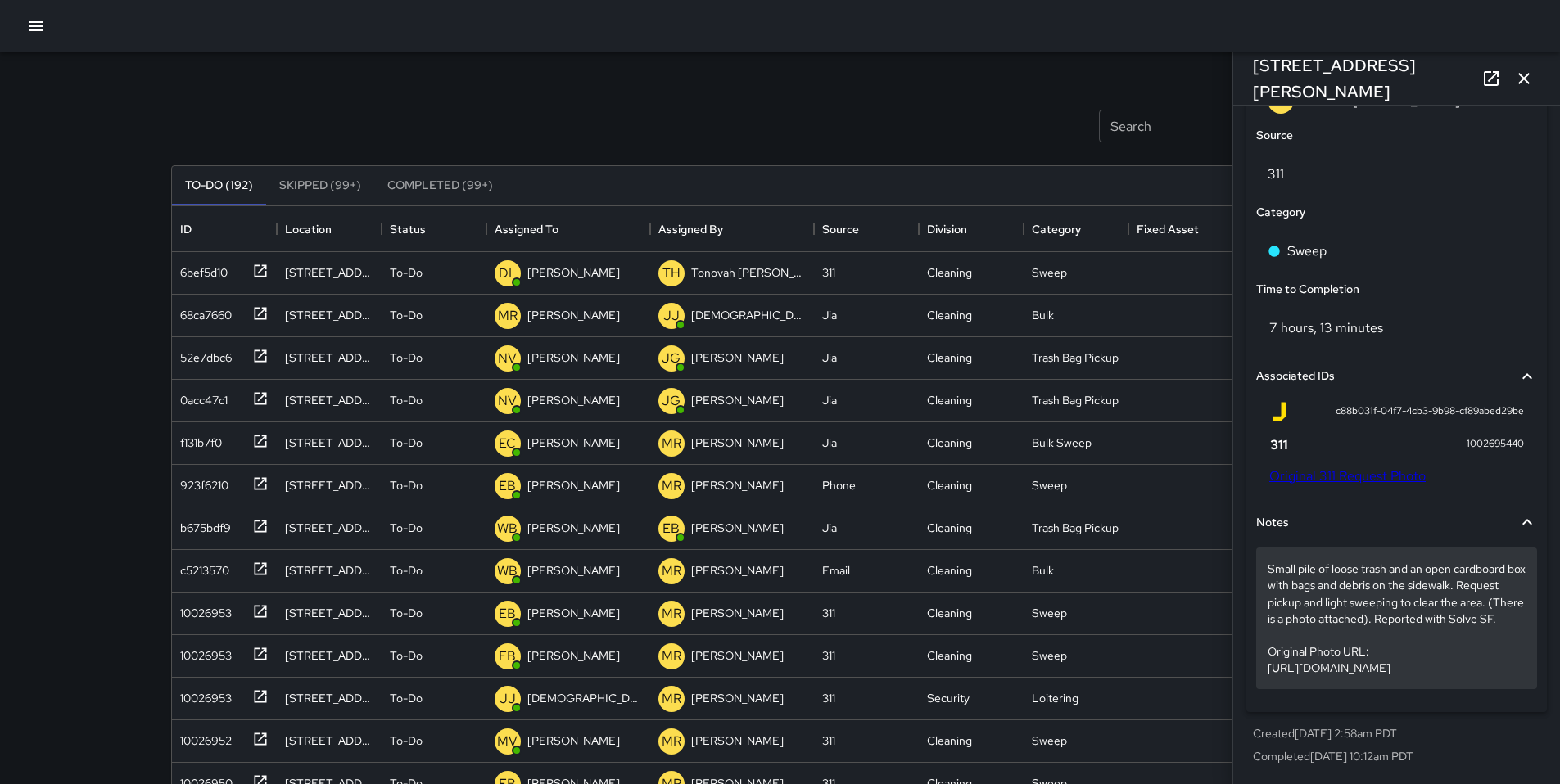
click at [1381, 566] on p "Small pile of loose trash and an open cardboard box with bags and debris on the…" at bounding box center [1396, 618] width 258 height 114
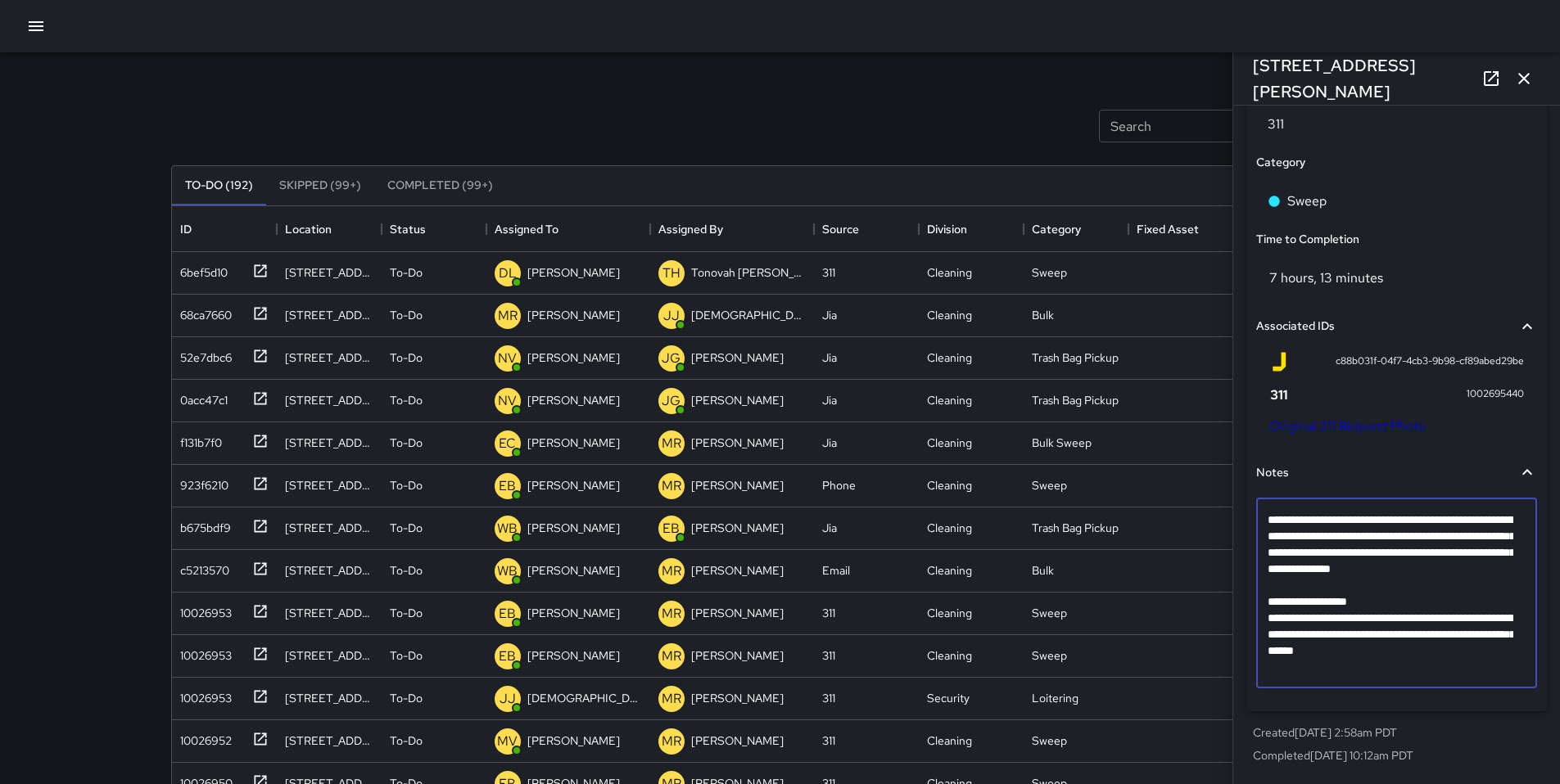
scroll to position [989, 0]
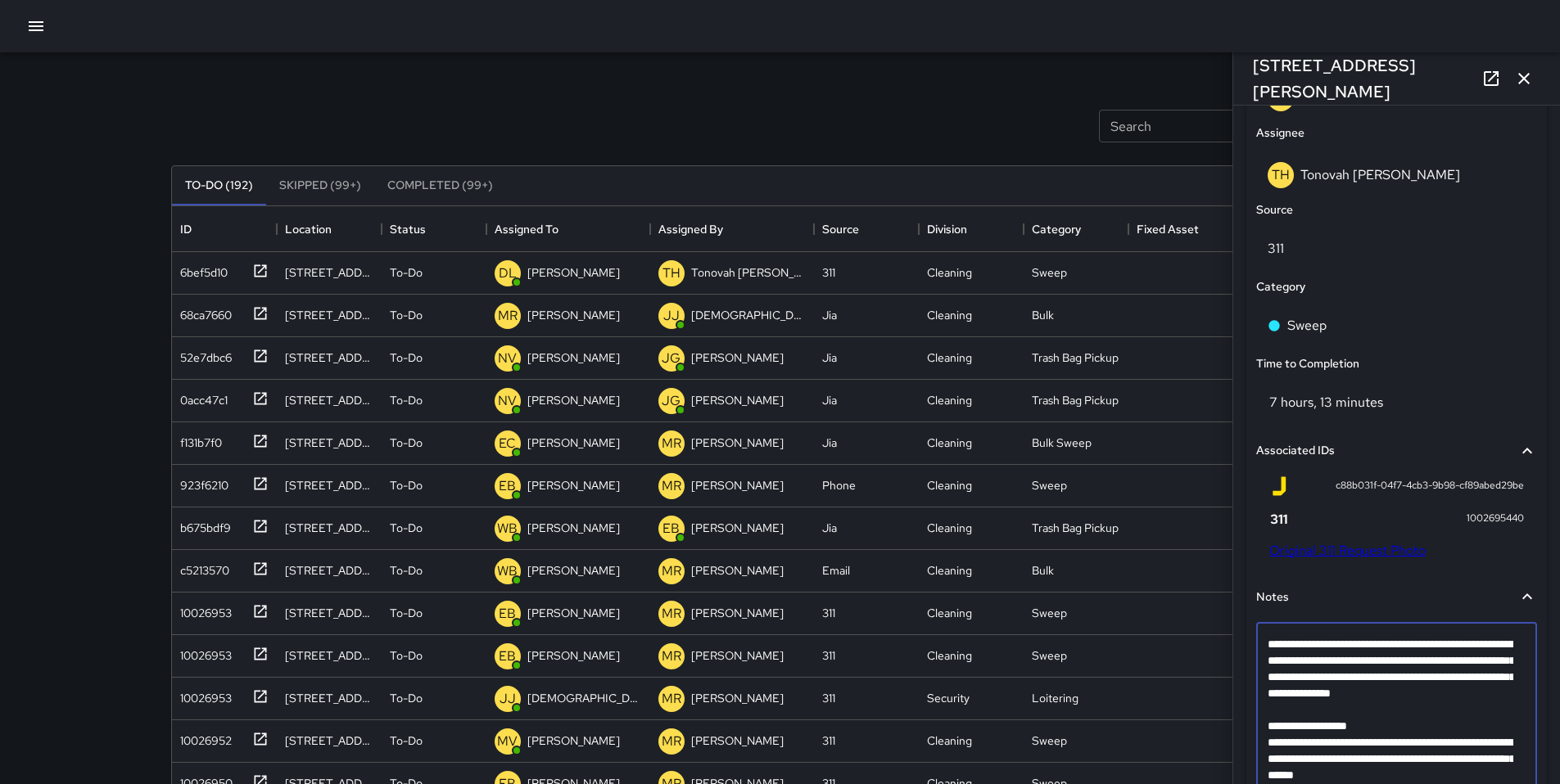
click at [1344, 732] on textarea "**********" at bounding box center [1390, 717] width 246 height 164
type textarea "**********"
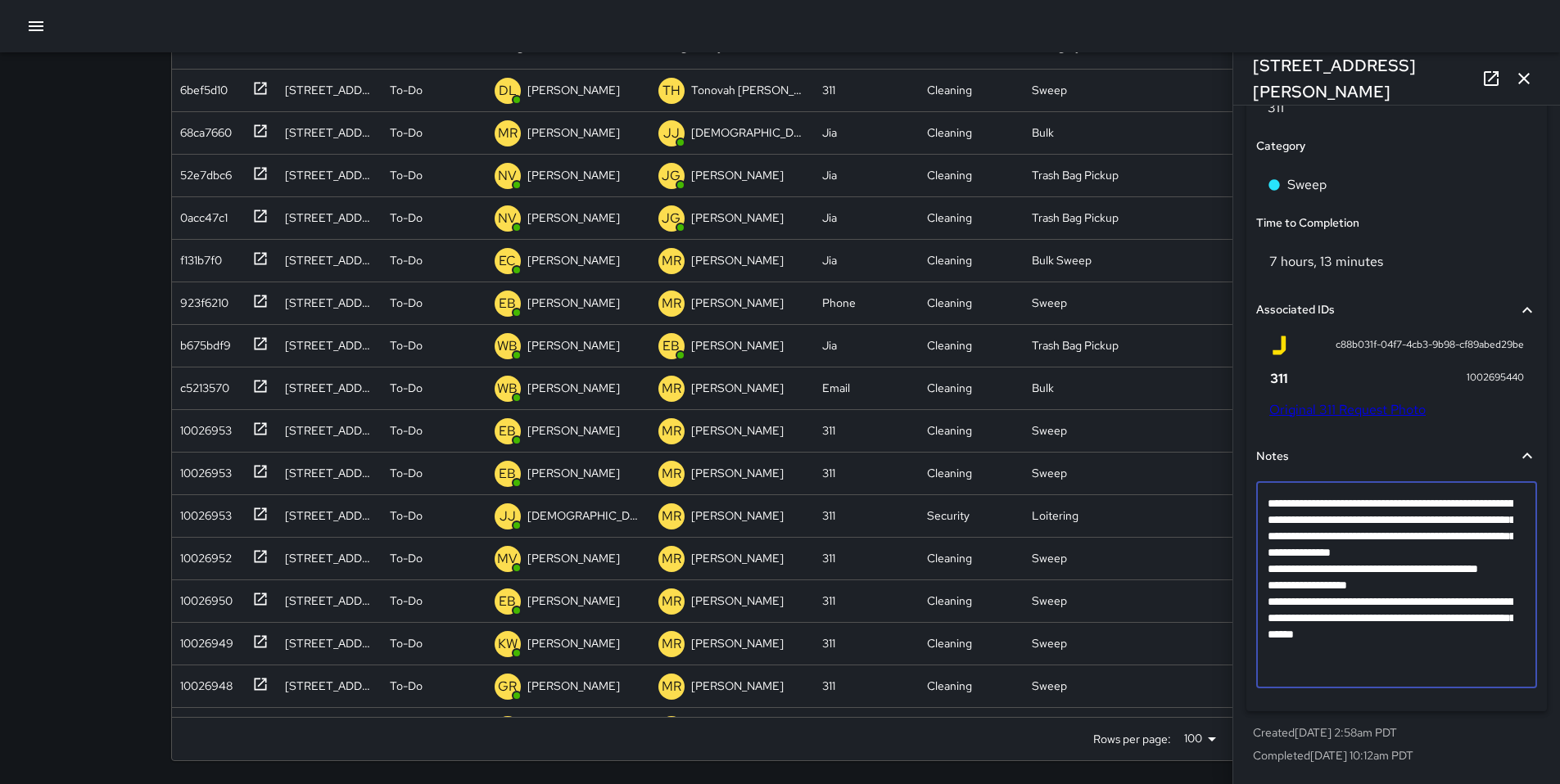
scroll to position [343, 0]
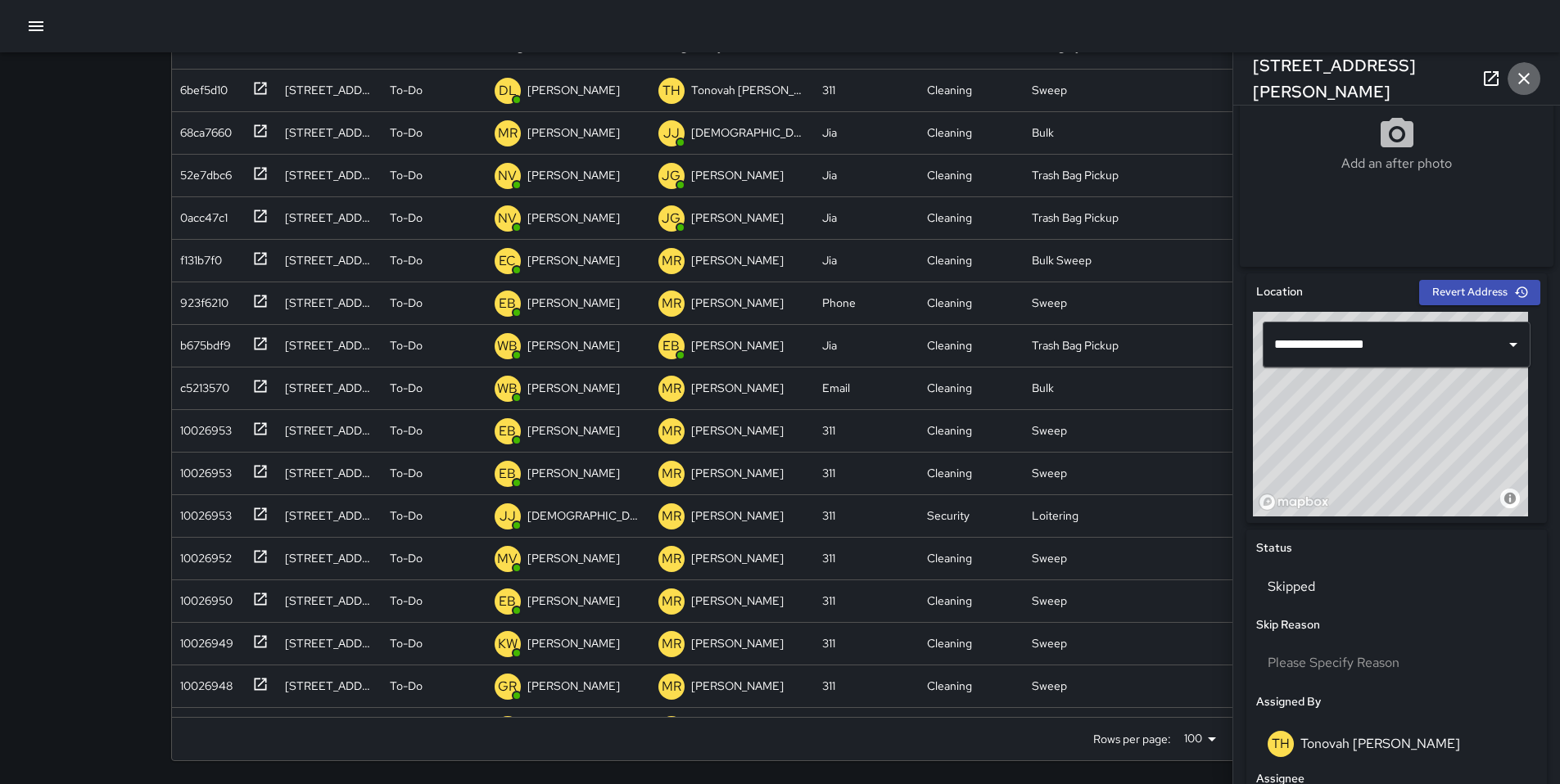
click at [1522, 83] on icon "button" at bounding box center [1523, 78] width 20 height 20
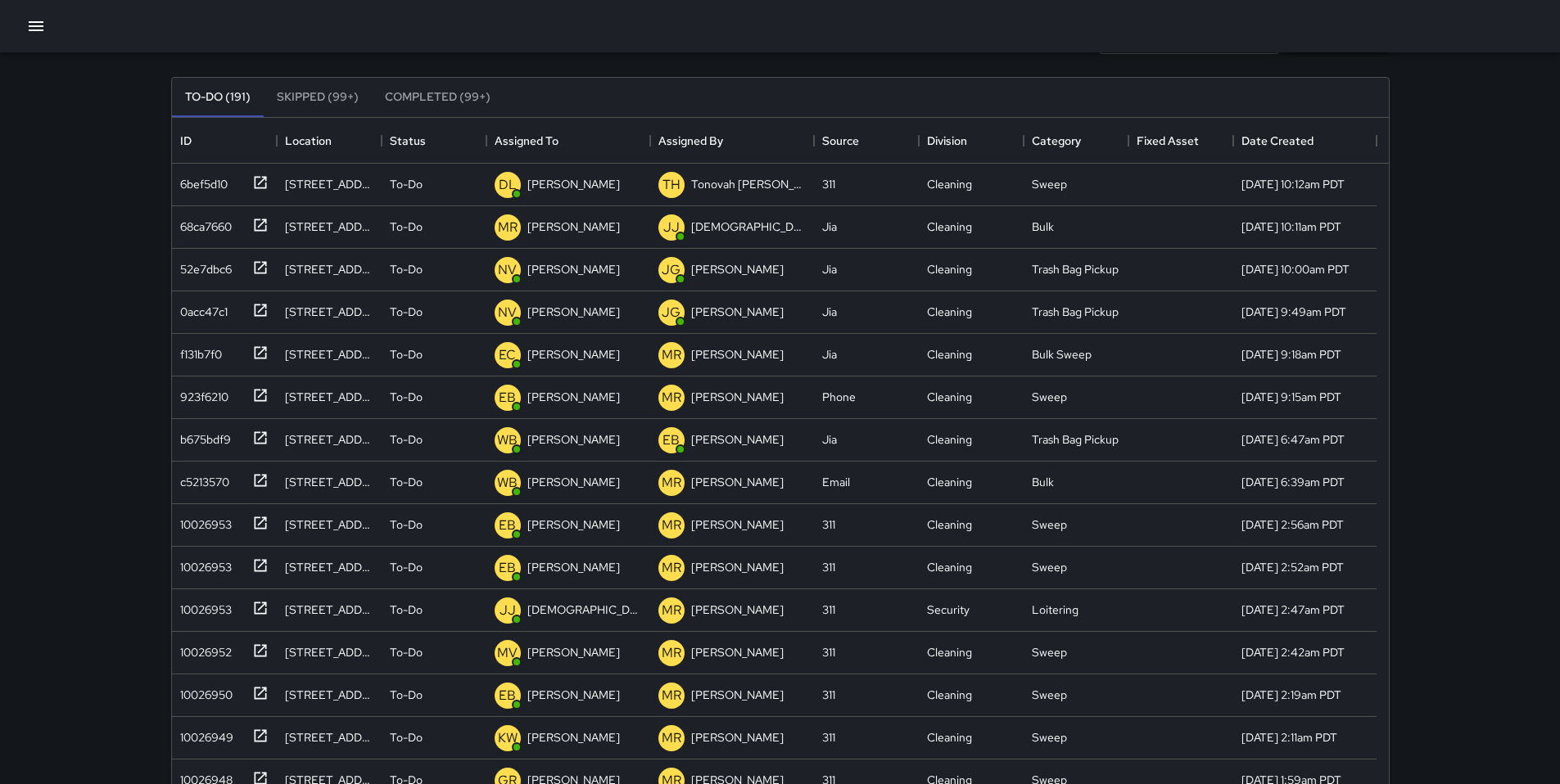
scroll to position [0, 0]
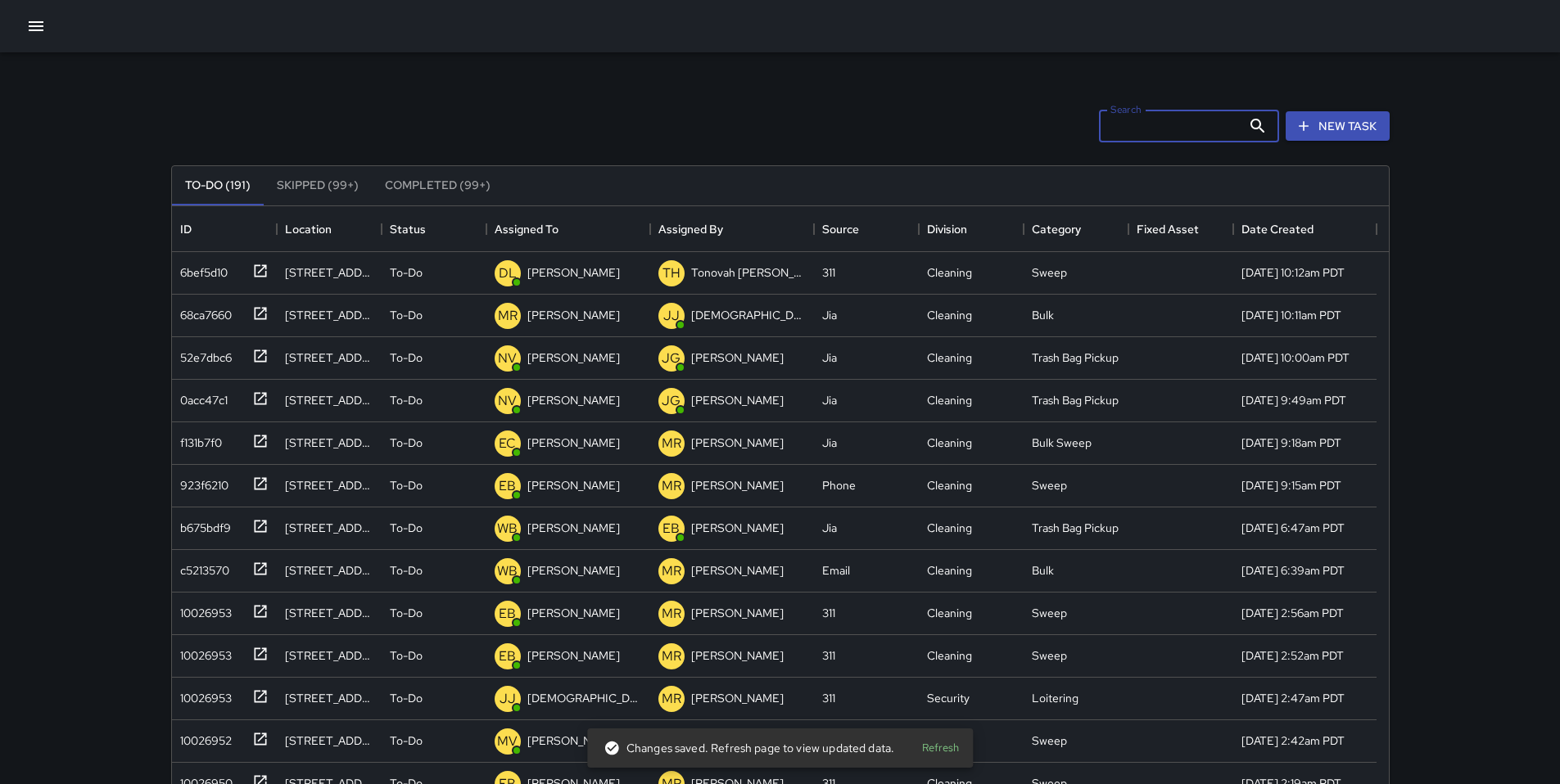
click at [1099, 122] on input "Search" at bounding box center [1171, 126] width 143 height 33
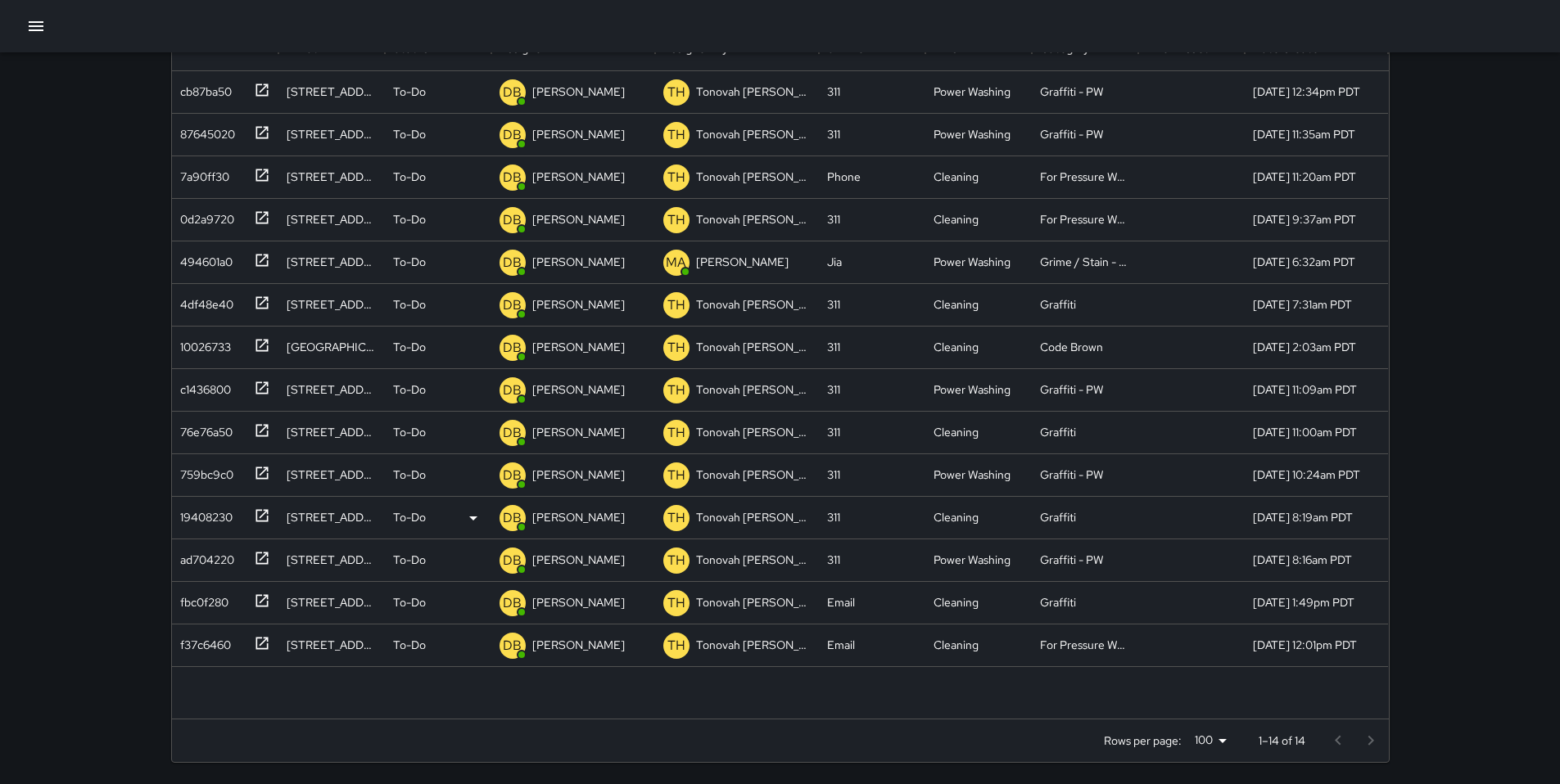
scroll to position [183, 0]
type input "******"
click at [220, 603] on div "fbc0f280" at bounding box center [201, 597] width 54 height 23
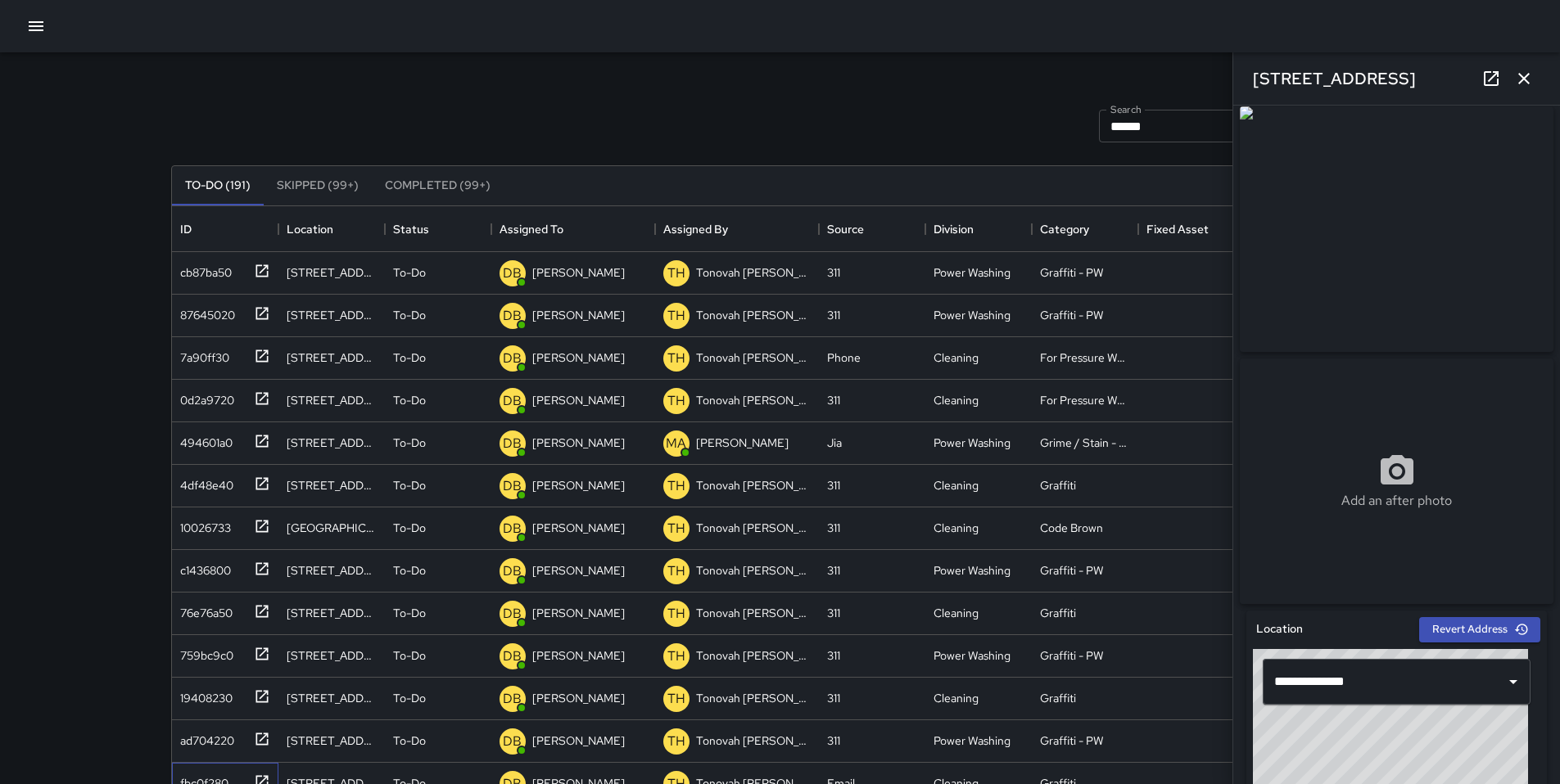
scroll to position [0, 0]
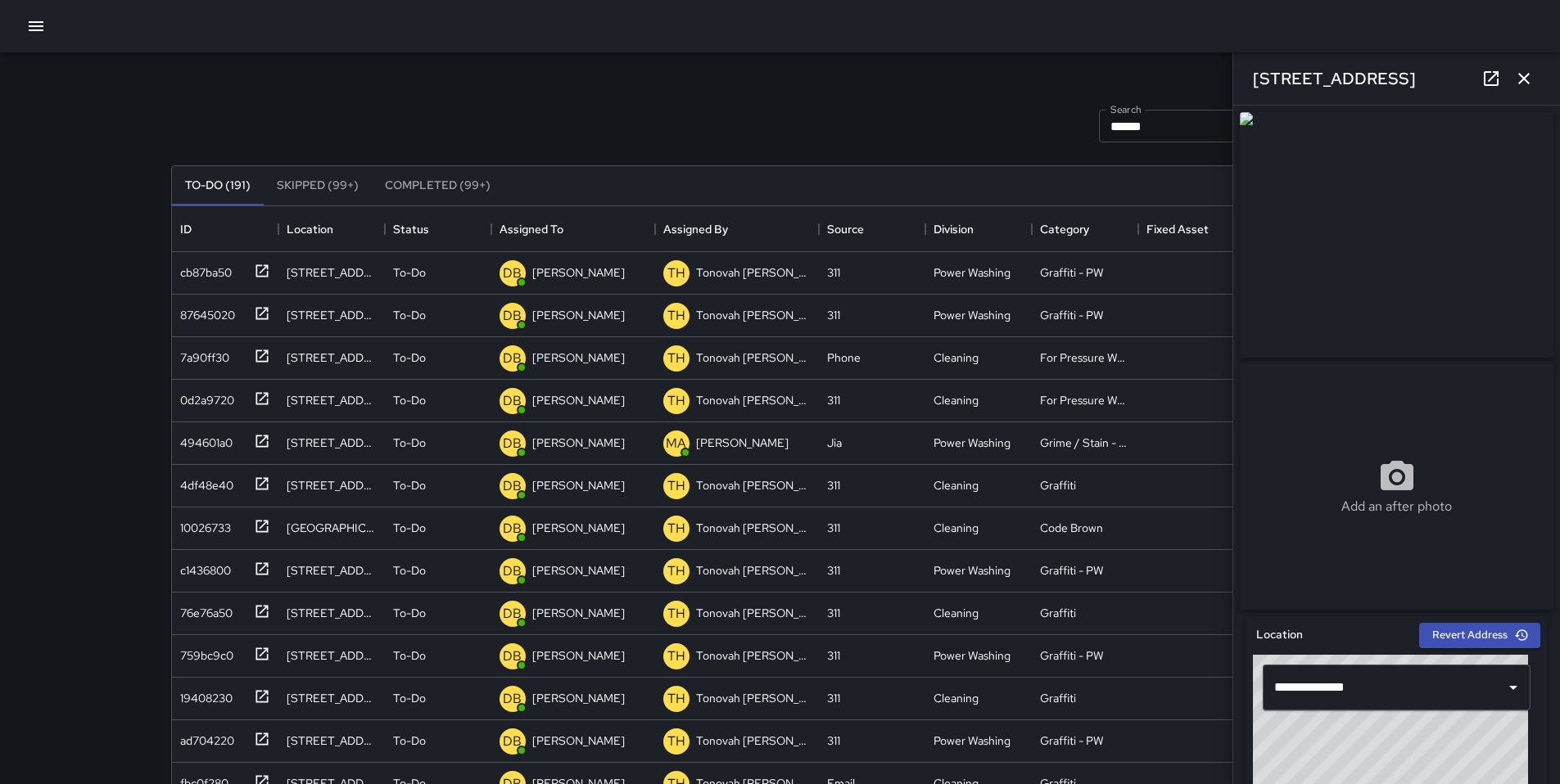
click at [1525, 80] on icon "button" at bounding box center [1523, 79] width 11 height 11
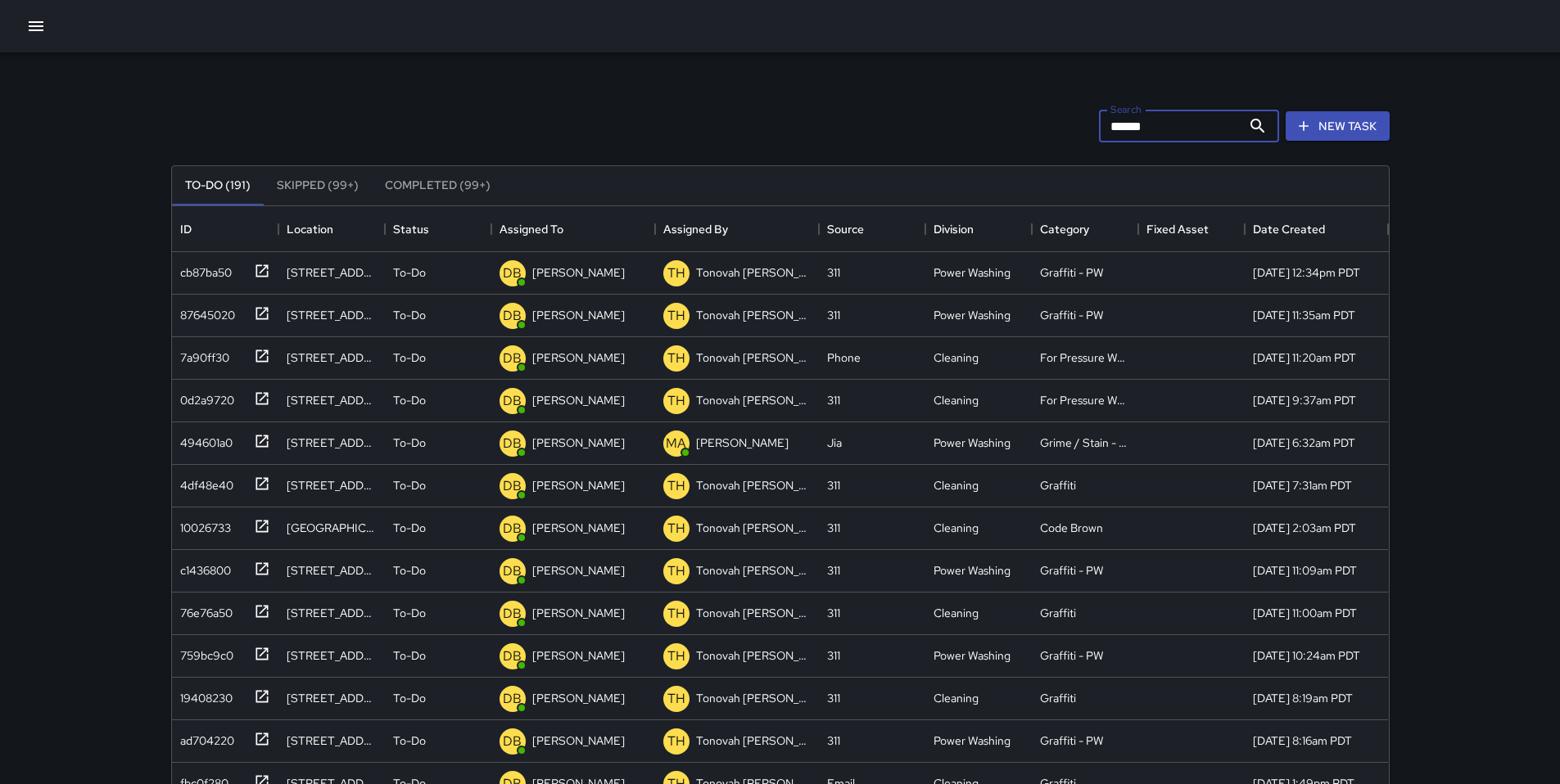
drag, startPoint x: 1174, startPoint y: 135, endPoint x: 976, endPoint y: 147, distance: 198.4
click at [979, 148] on div "Search ****** Search New Task To-Do (191) Skipped (99+) Completed (99+) ID Loca…" at bounding box center [780, 516] width 1219 height 857
drag, startPoint x: 1170, startPoint y: 128, endPoint x: 1060, endPoint y: 131, distance: 110.0
click at [1060, 131] on div "Search ****** Search New Task" at bounding box center [780, 126] width 1225 height 85
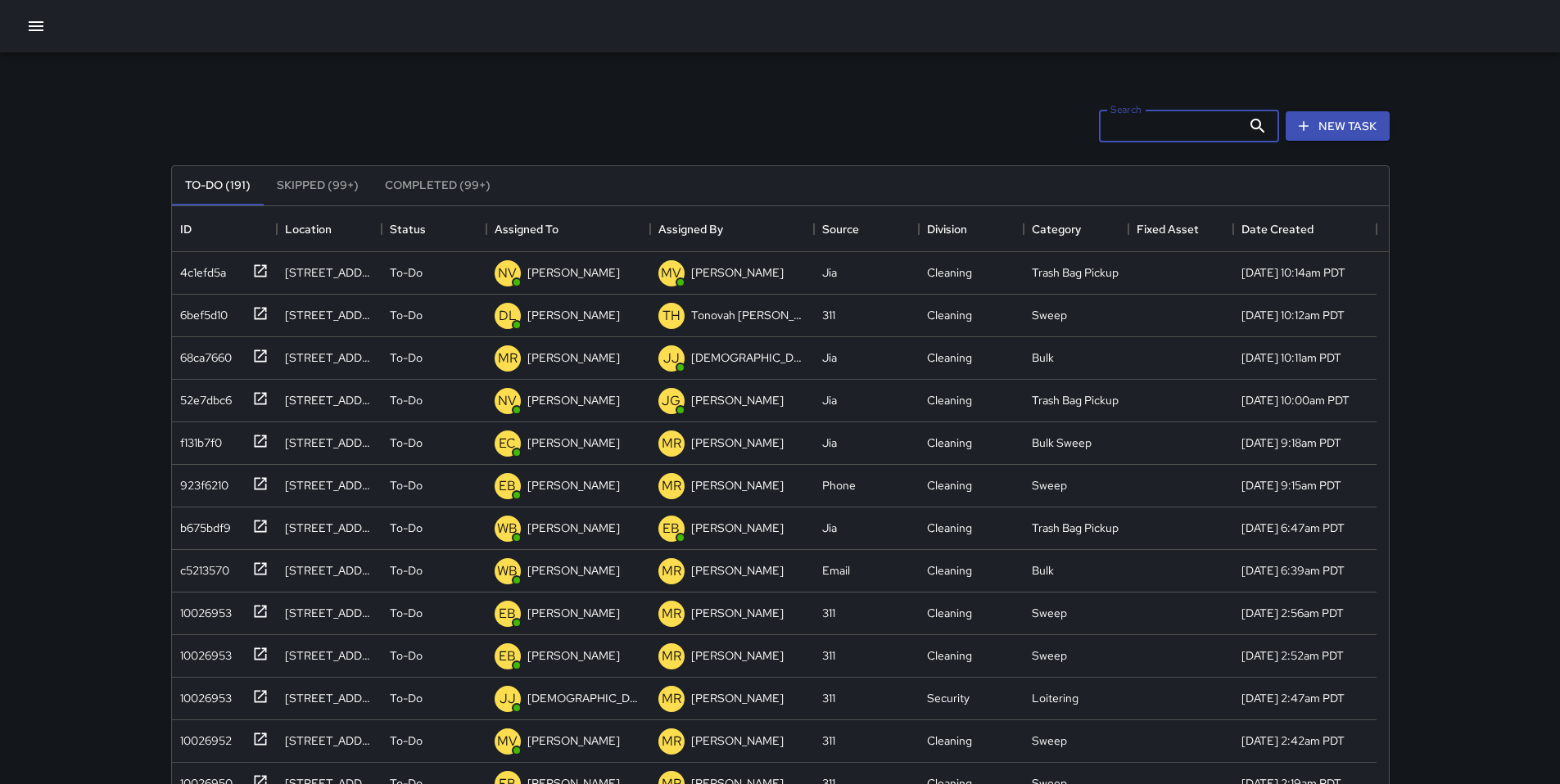
click at [900, 143] on div "To-Do (191) Skipped (99+) Completed (99+) ID Location Status Assigned To Assign…" at bounding box center [780, 554] width 1219 height 824
click at [1160, 127] on input "Search" at bounding box center [1171, 126] width 143 height 33
type input "*"
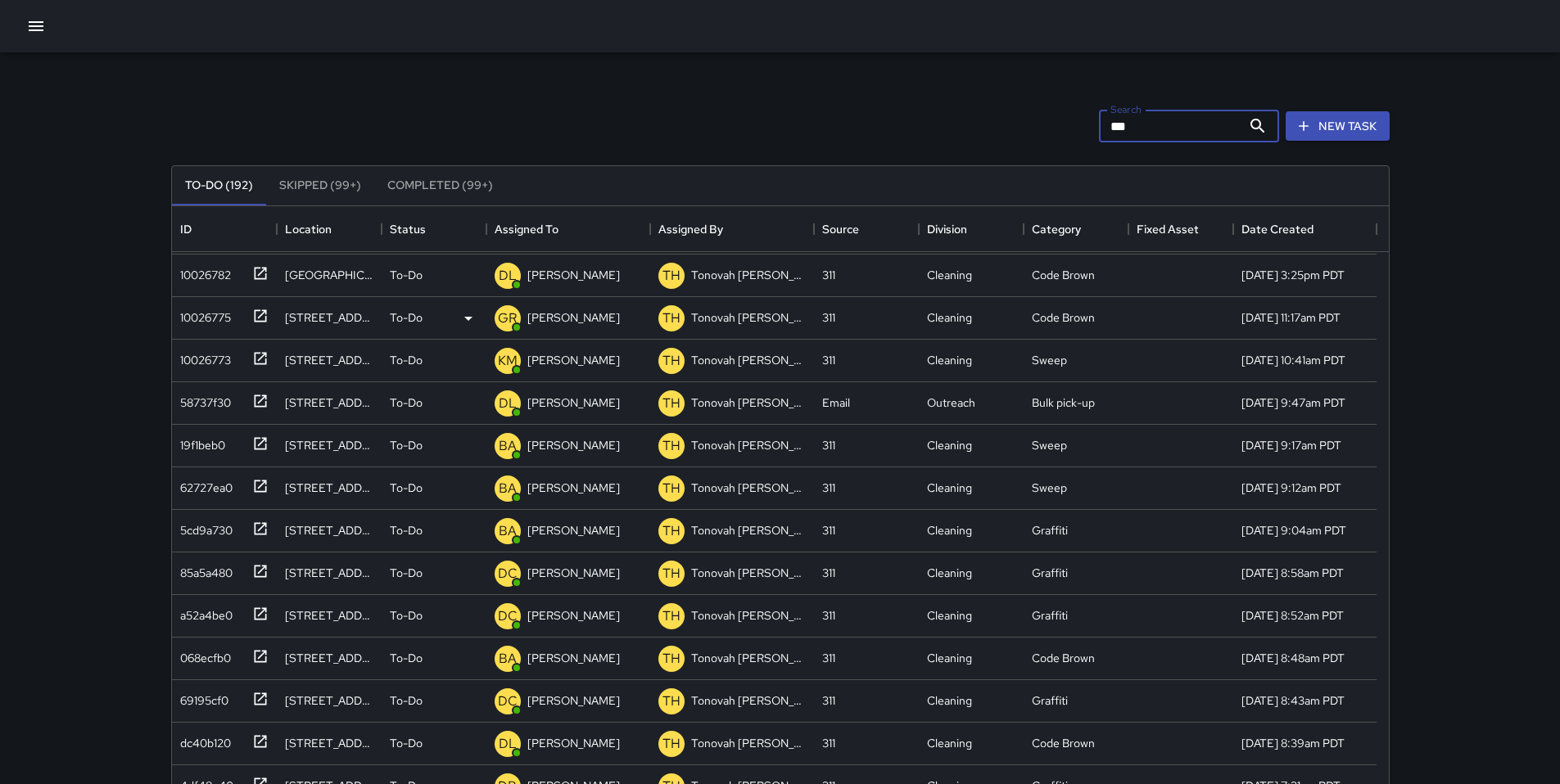
scroll to position [2505, 0]
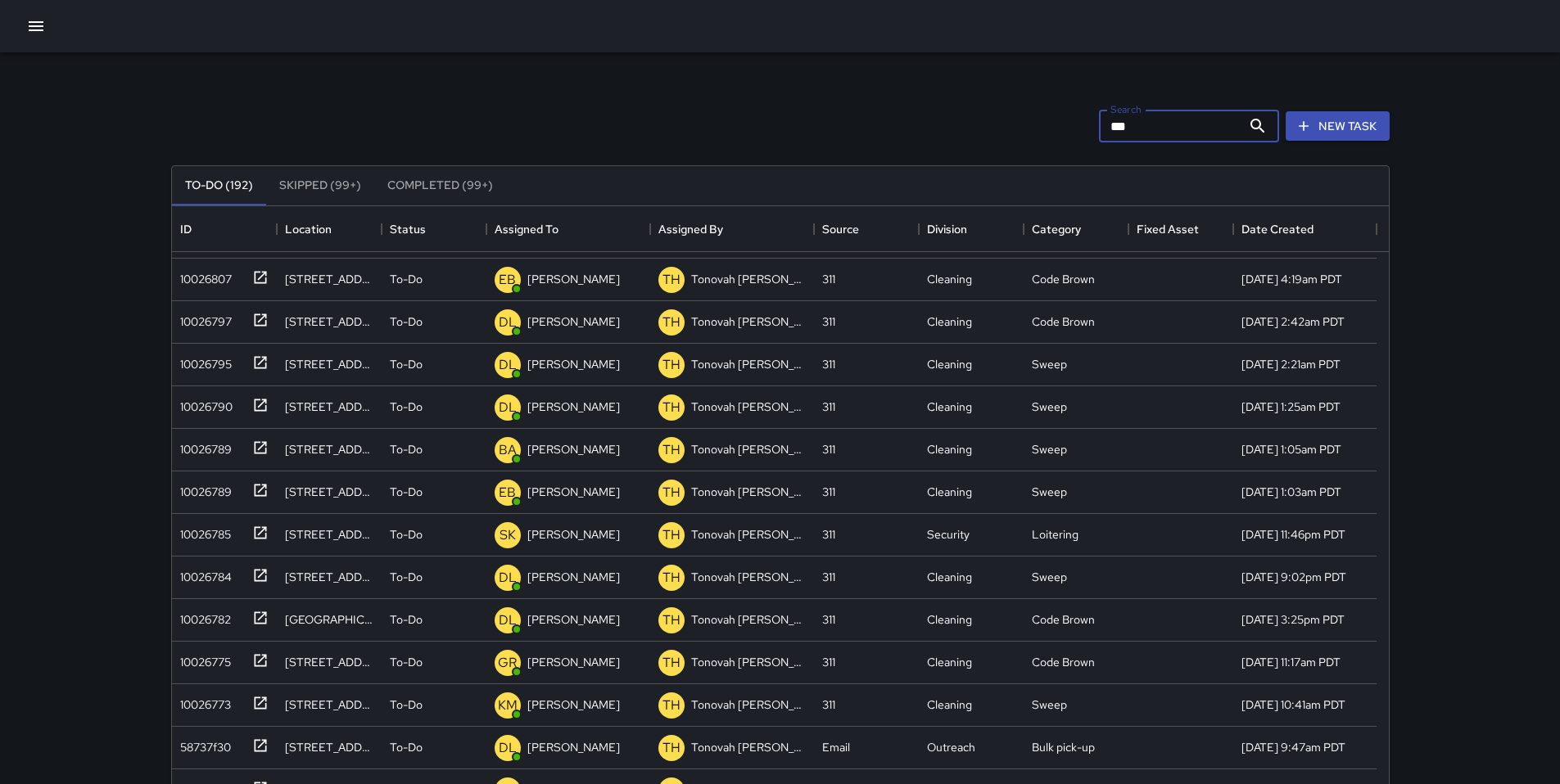
type input "***"
click at [525, 103] on div "Search *** Search New Task" at bounding box center [780, 126] width 1225 height 85
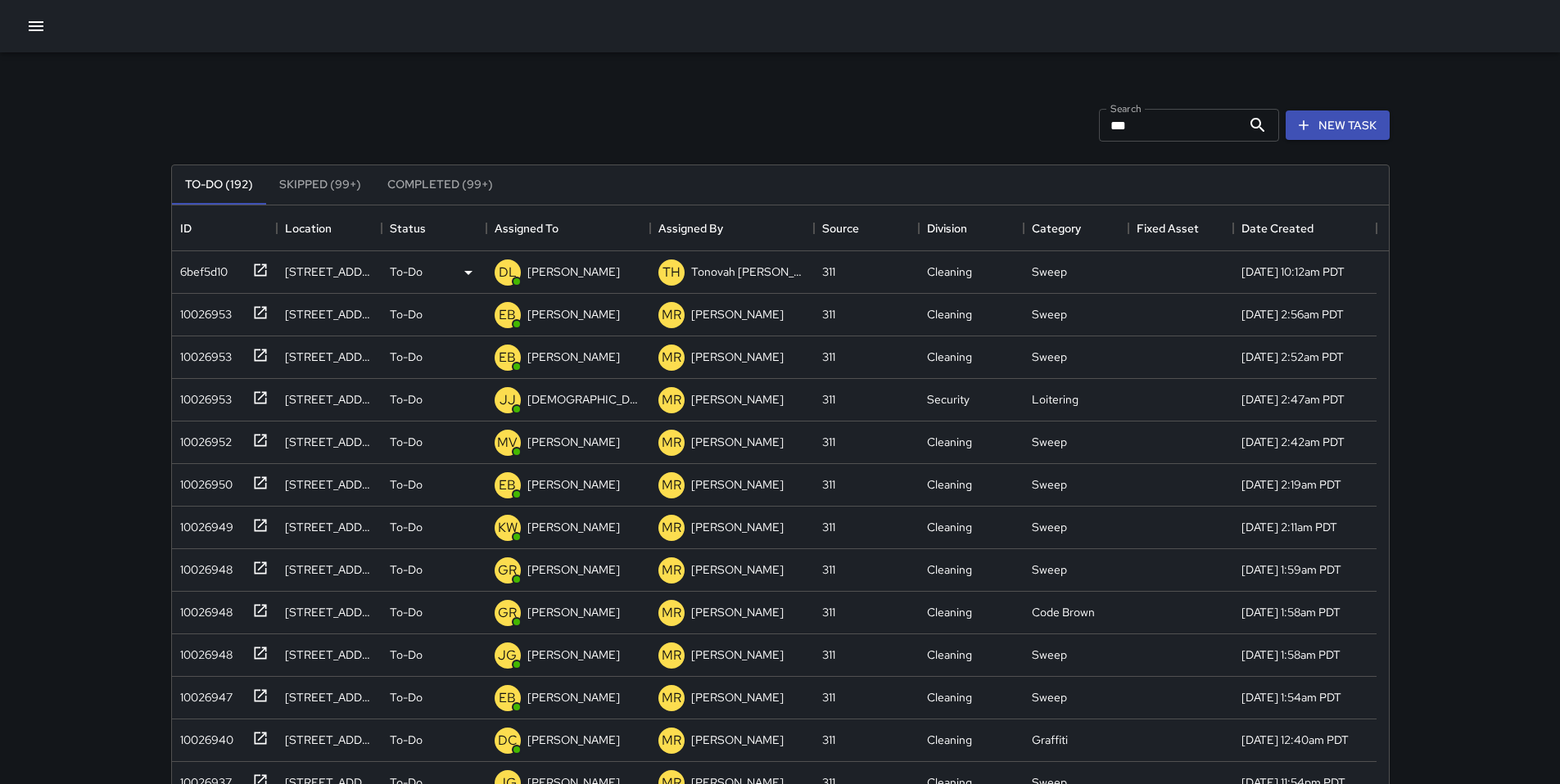
scroll to position [0, 0]
click at [712, 93] on div "Search *** Search New Task" at bounding box center [780, 126] width 1225 height 85
click at [44, 28] on icon "button" at bounding box center [36, 25] width 20 height 20
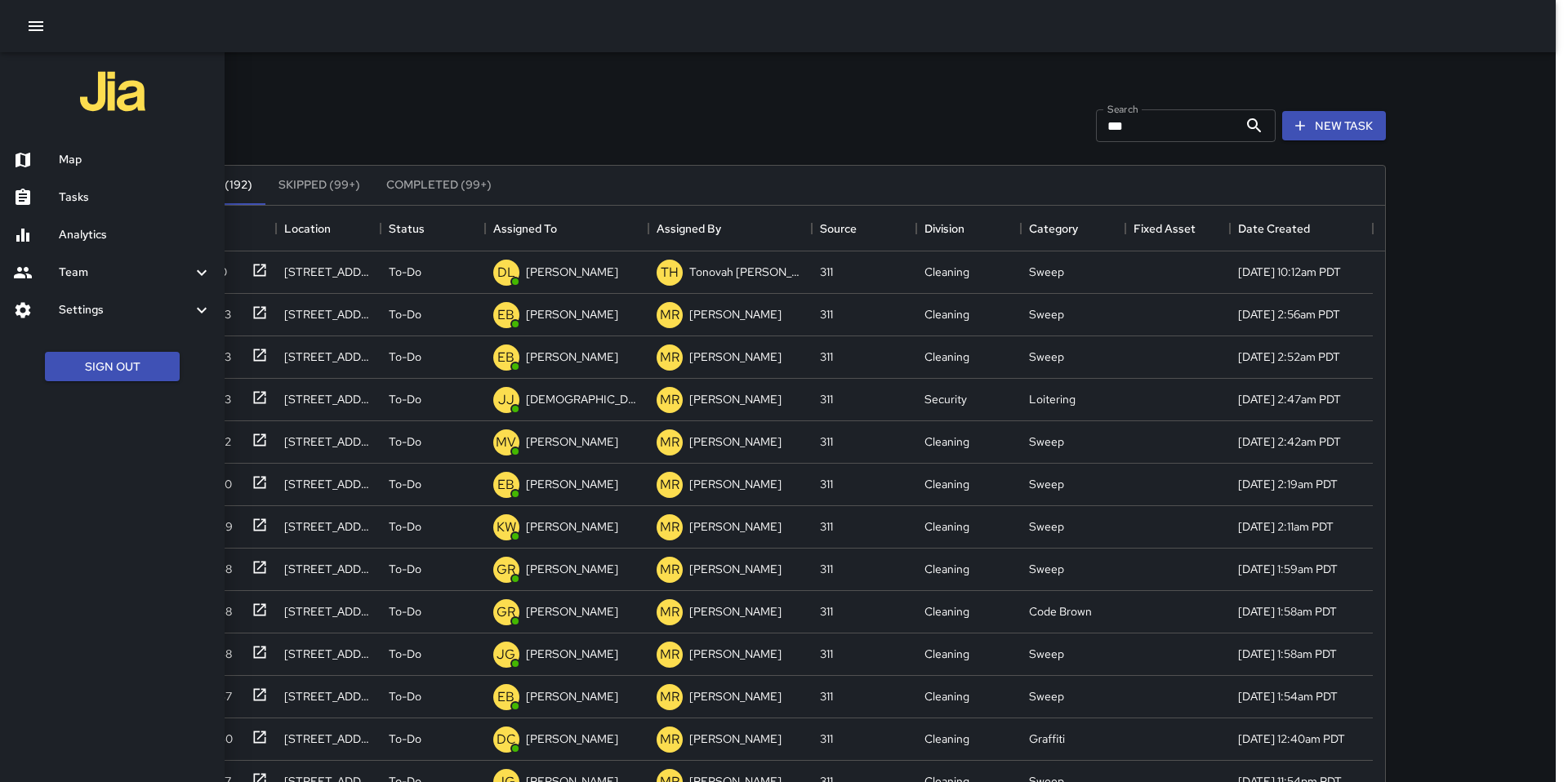
click at [77, 183] on div "Tasks" at bounding box center [112, 197] width 225 height 37
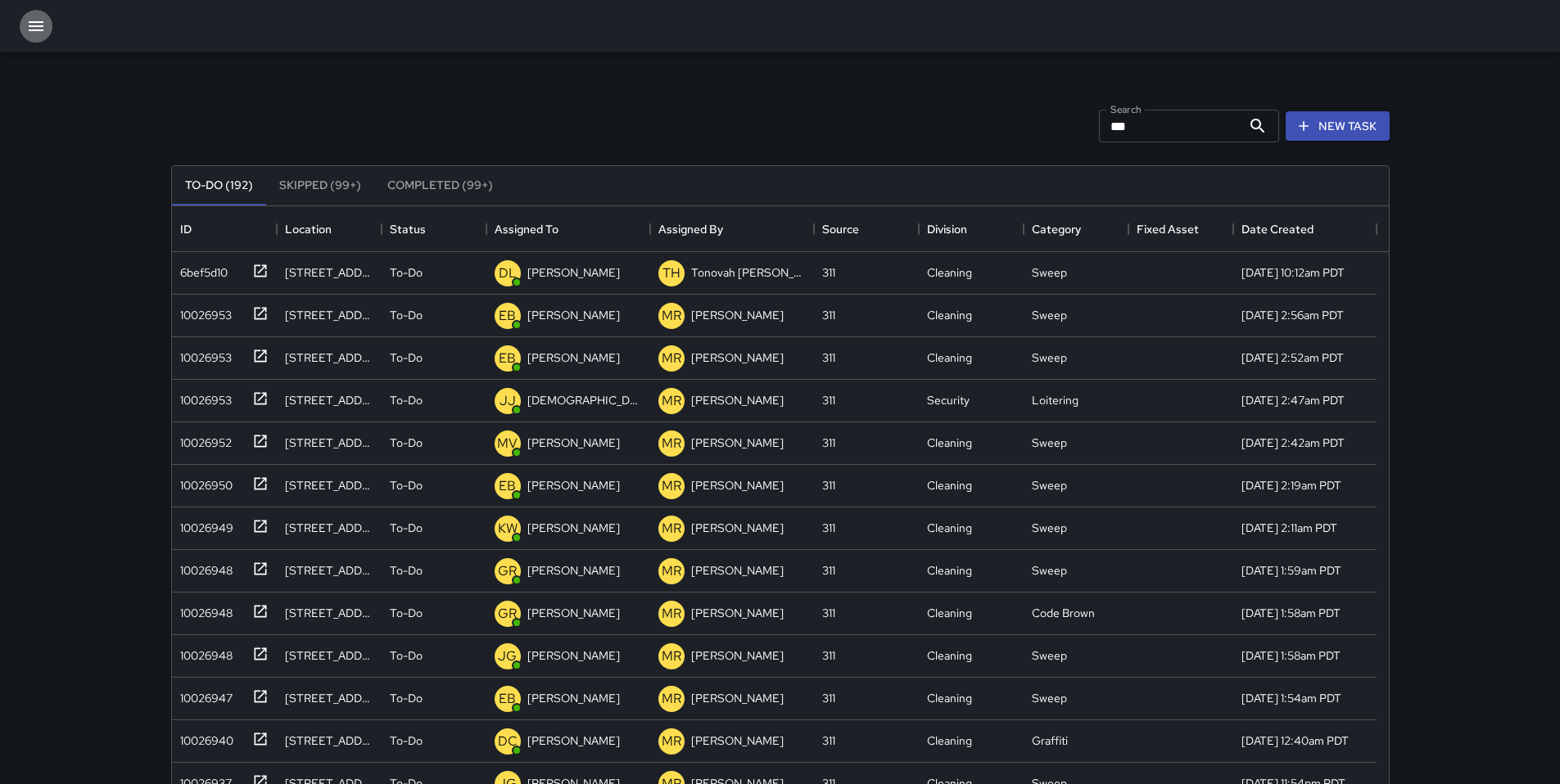
click at [24, 31] on button "button" at bounding box center [36, 25] width 33 height 33
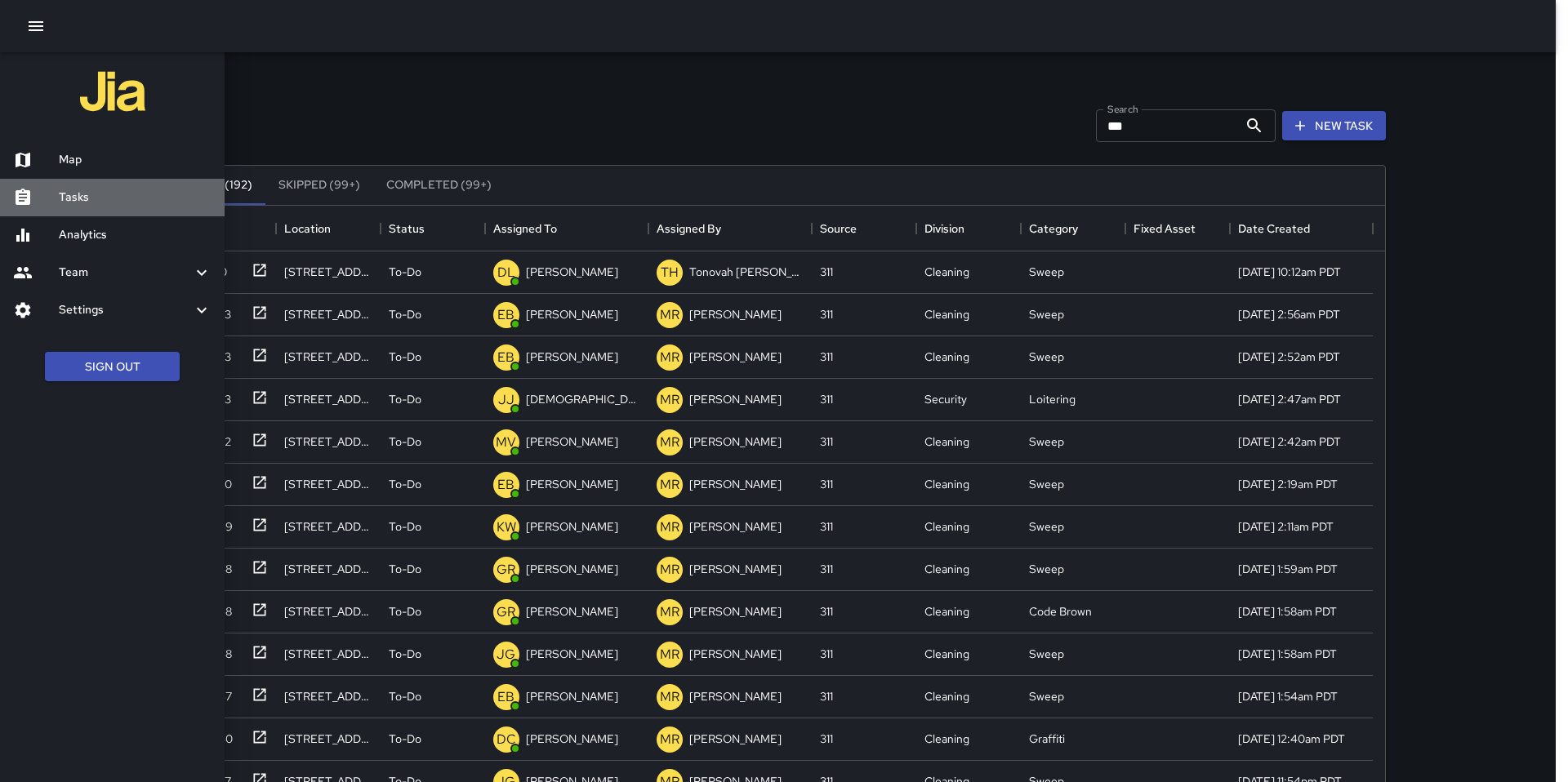
click at [75, 204] on h6 "Tasks" at bounding box center [135, 197] width 152 height 18
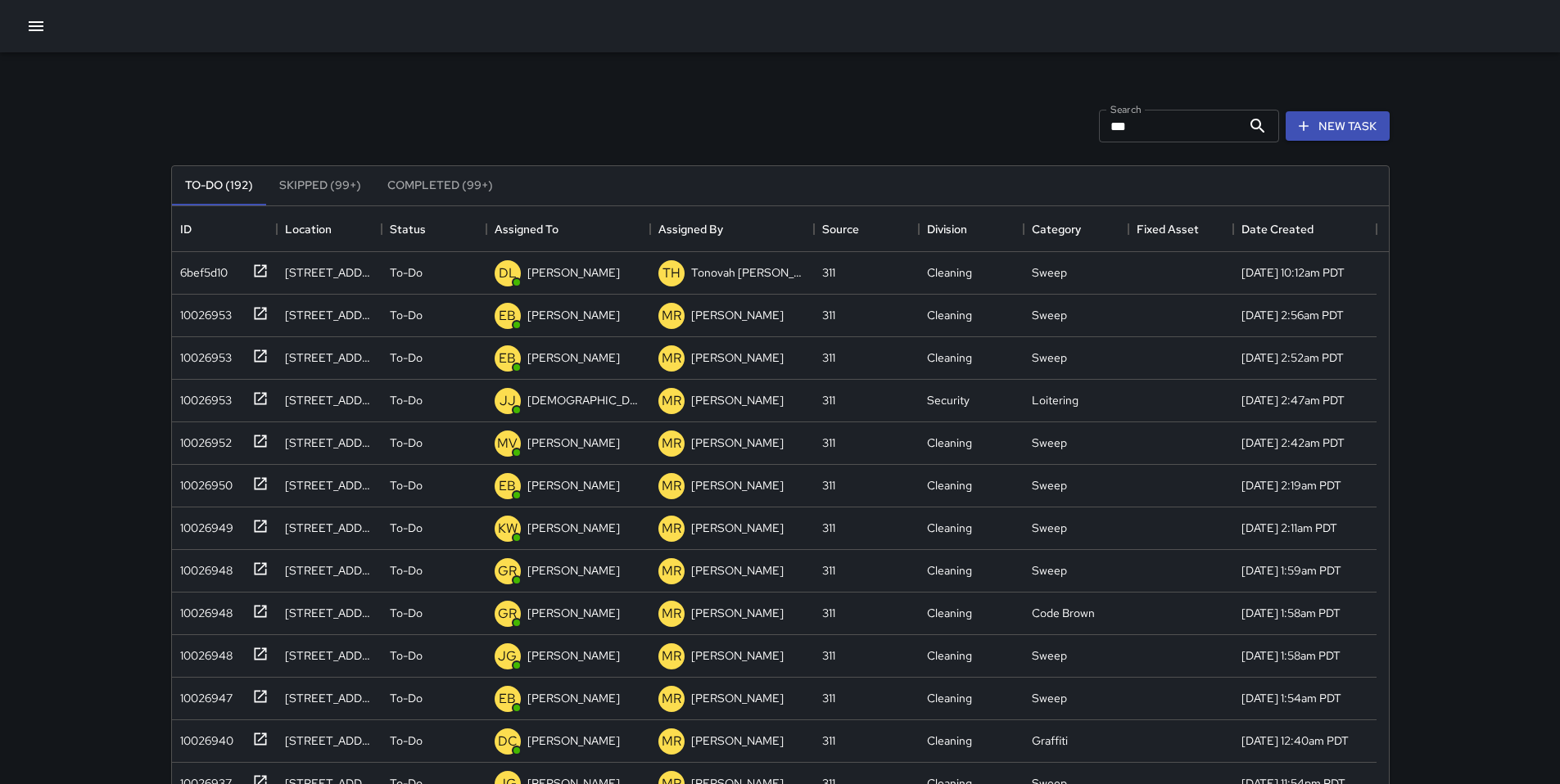
click at [36, 35] on icon "button" at bounding box center [36, 25] width 20 height 20
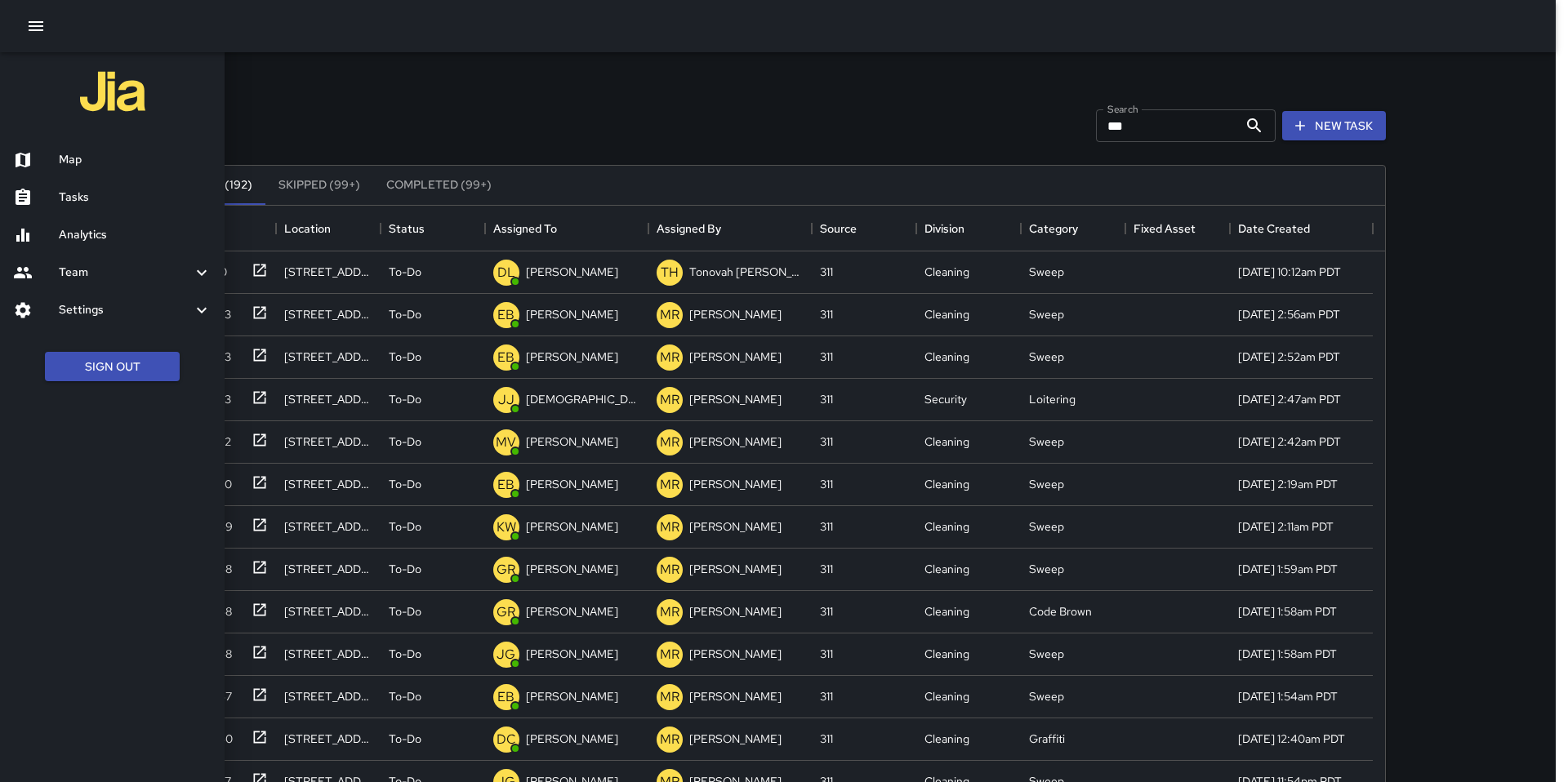
click at [1139, 115] on div at bounding box center [784, 391] width 1568 height 782
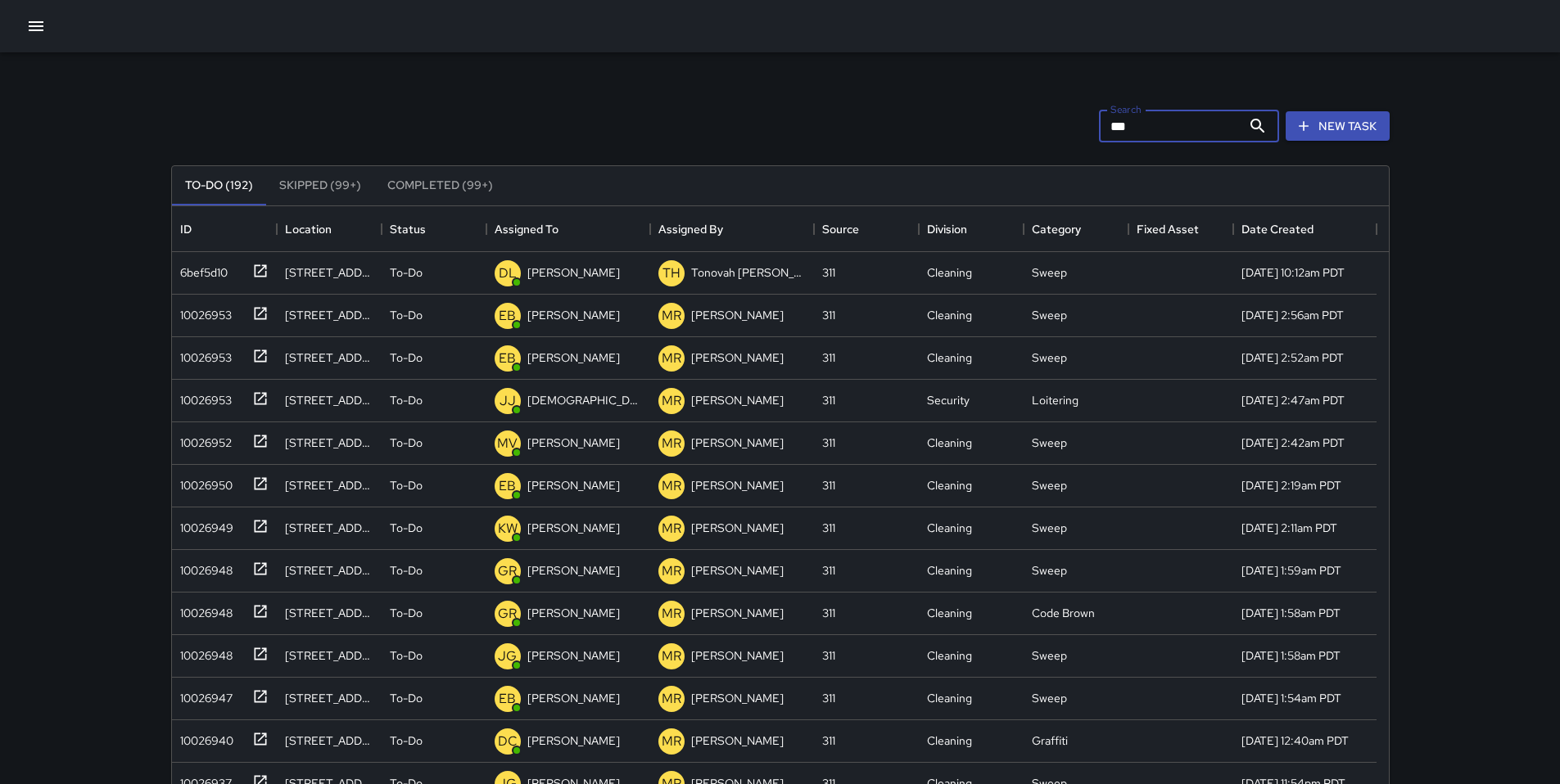
drag, startPoint x: 1140, startPoint y: 123, endPoint x: 1048, endPoint y: 114, distance: 92.4
click at [1048, 114] on div "Search *** Search New Task" at bounding box center [780, 126] width 1225 height 85
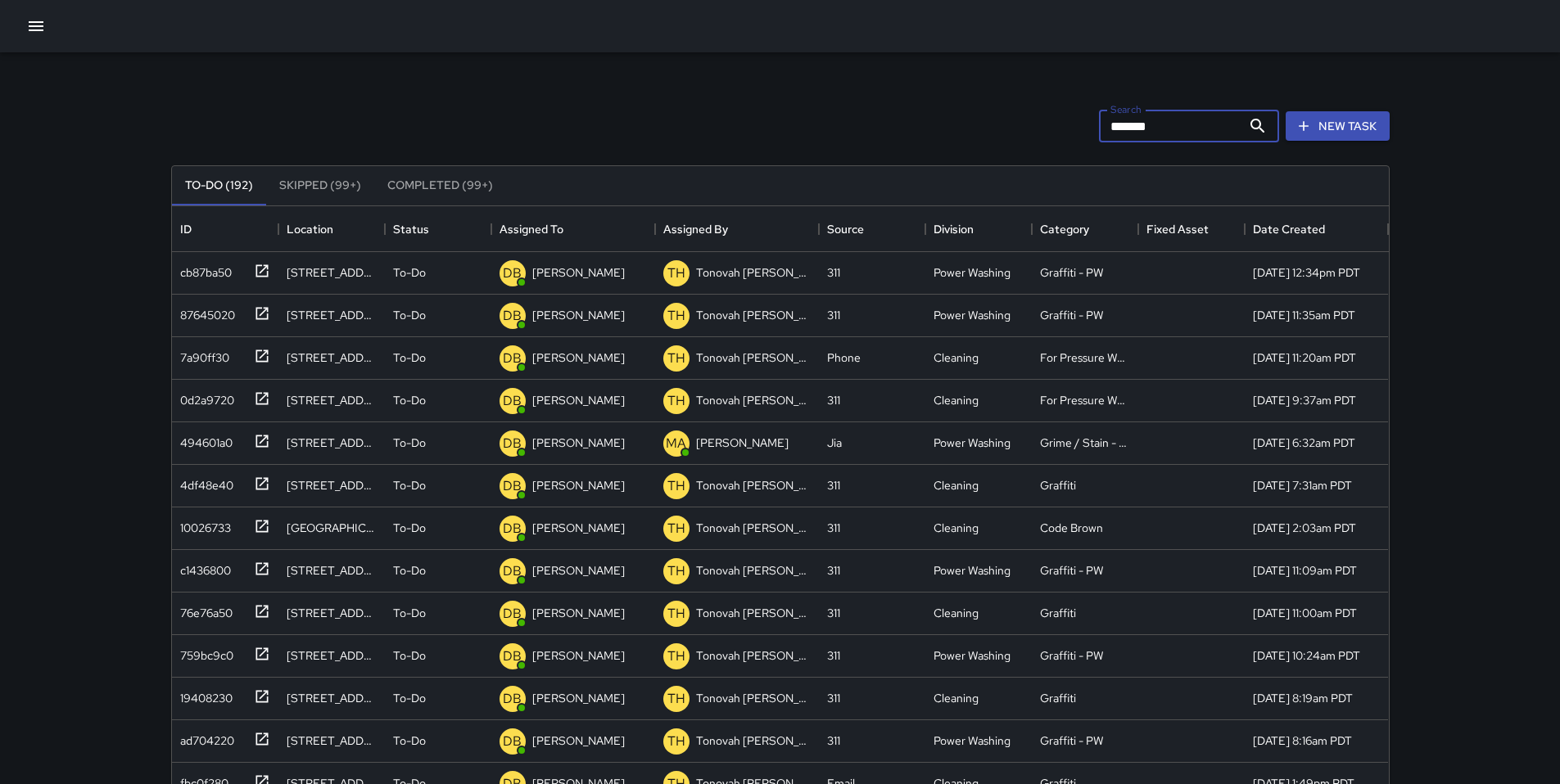
type input "*******"
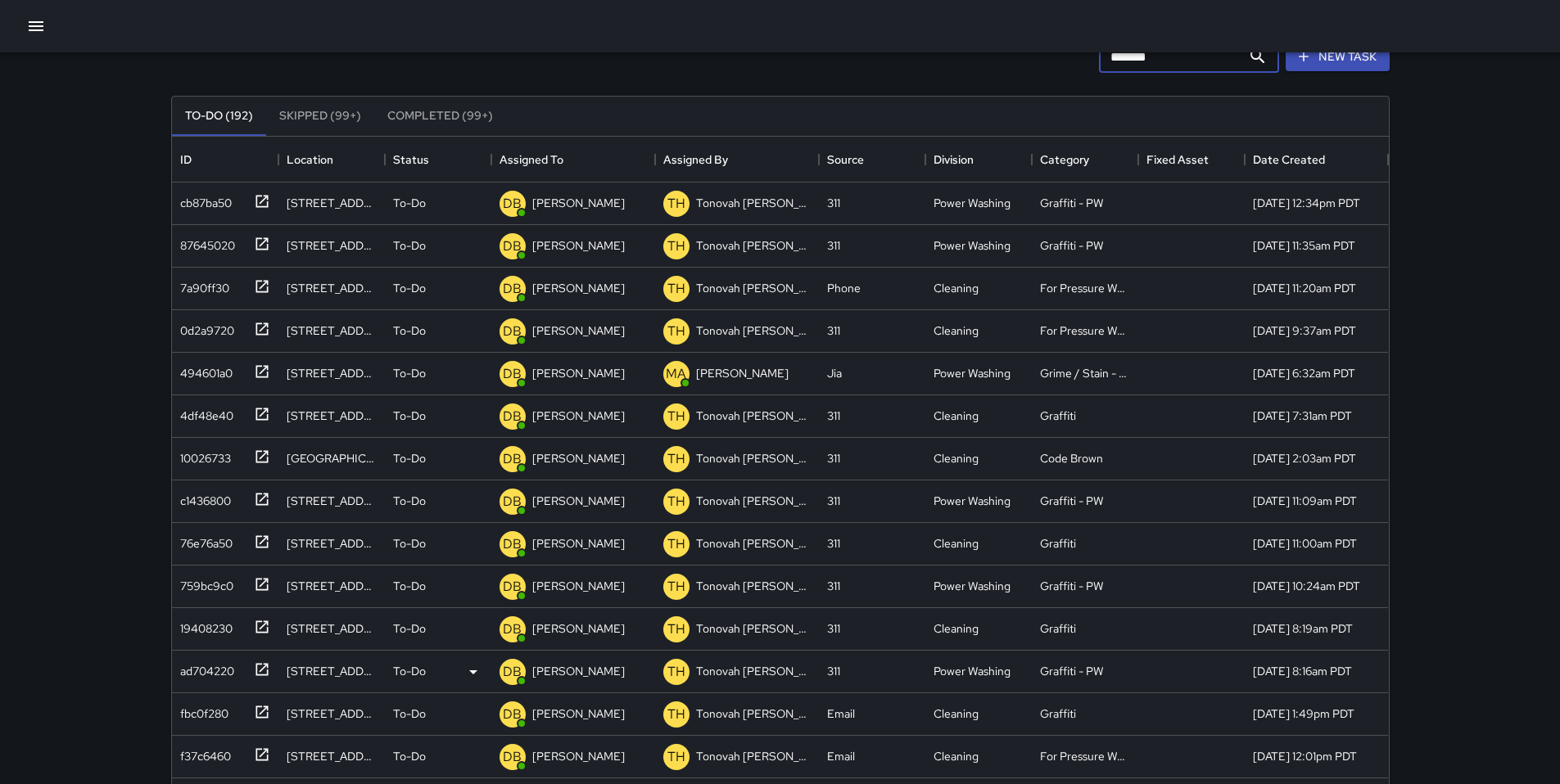
scroll to position [183, 0]
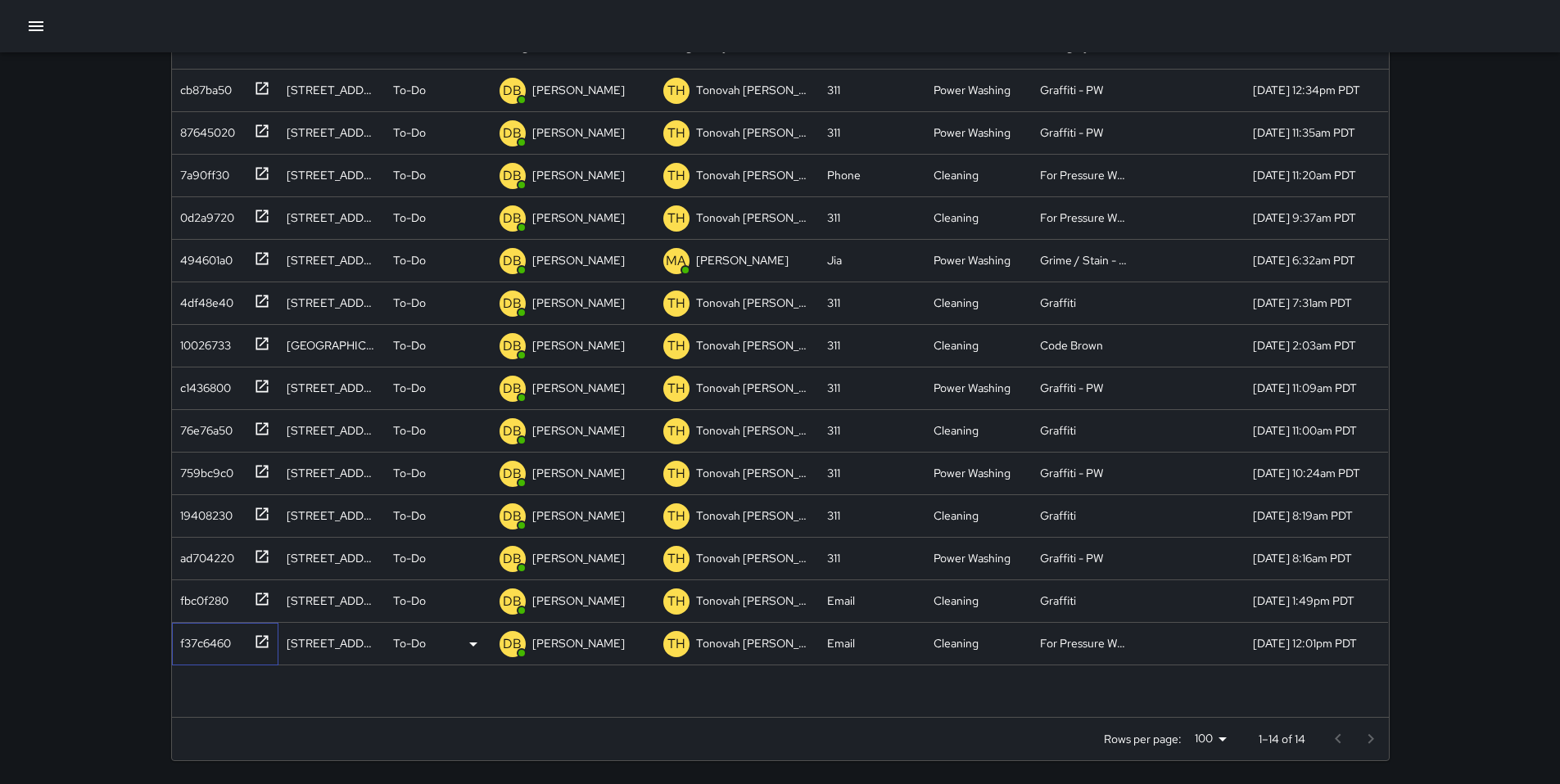
click at [213, 638] on div "f37c6460" at bounding box center [202, 640] width 57 height 23
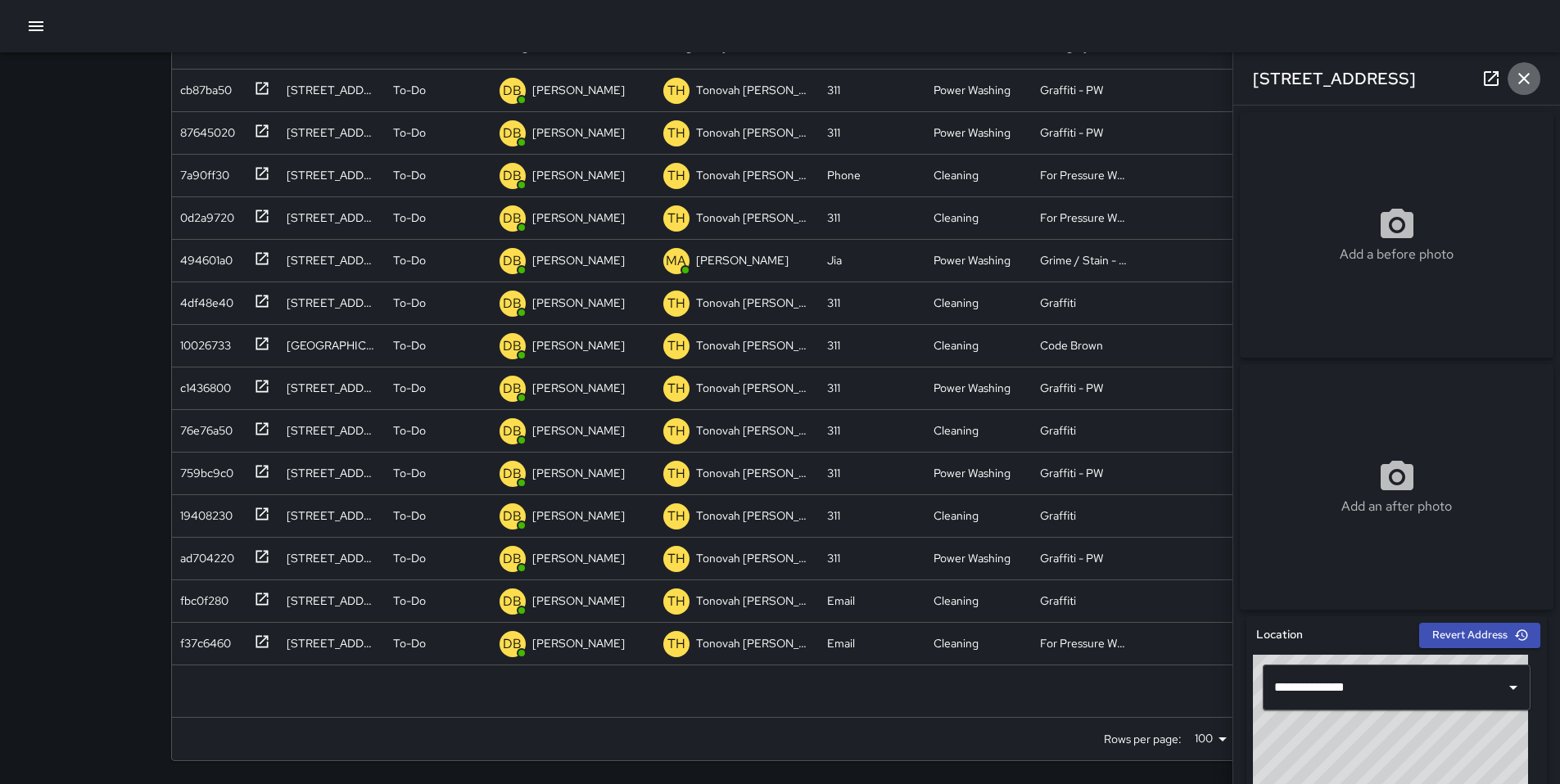
click at [1528, 83] on icon "button" at bounding box center [1523, 79] width 11 height 11
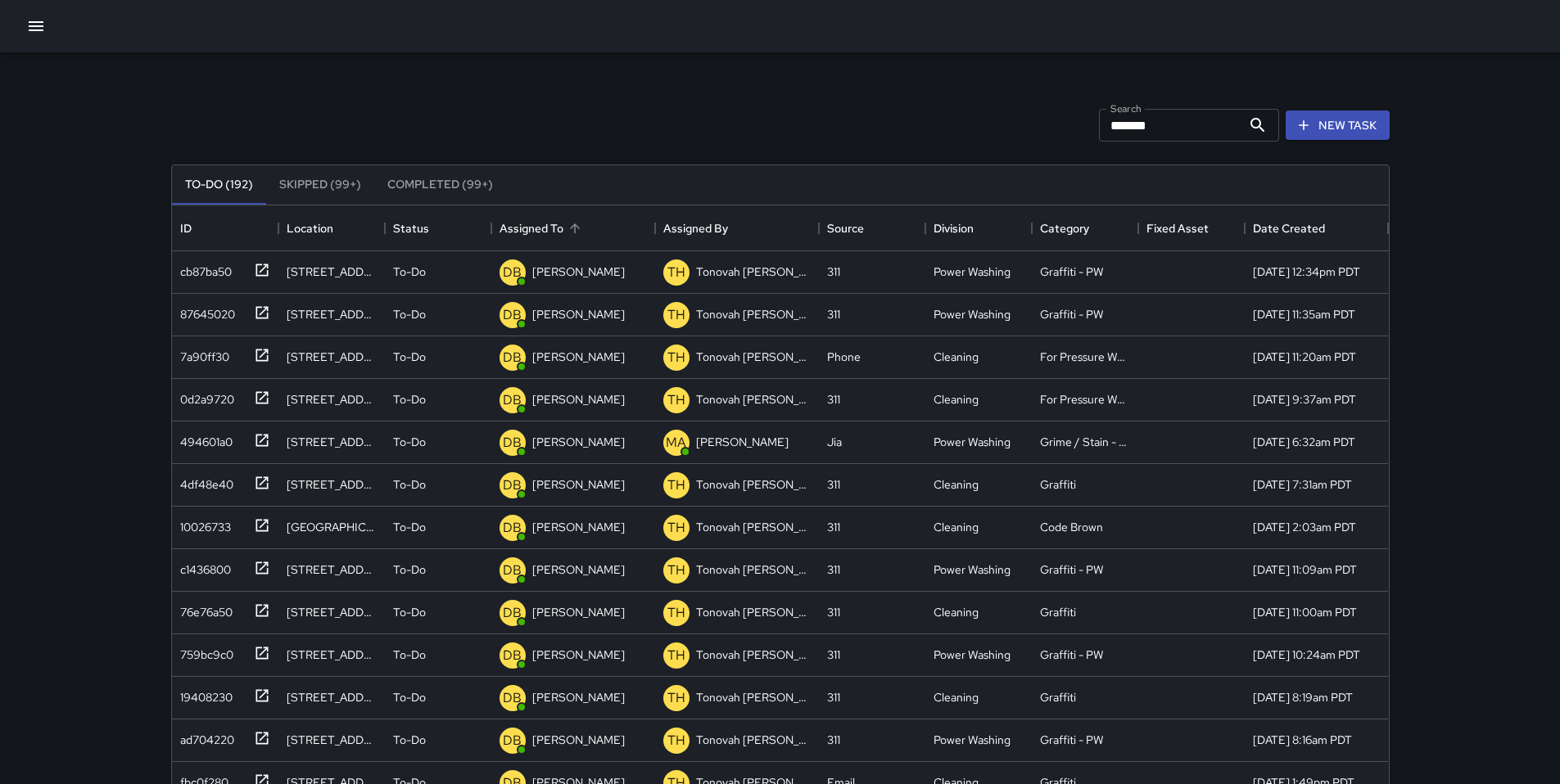
scroll to position [0, 0]
click at [40, 26] on icon "button" at bounding box center [37, 26] width 15 height 9
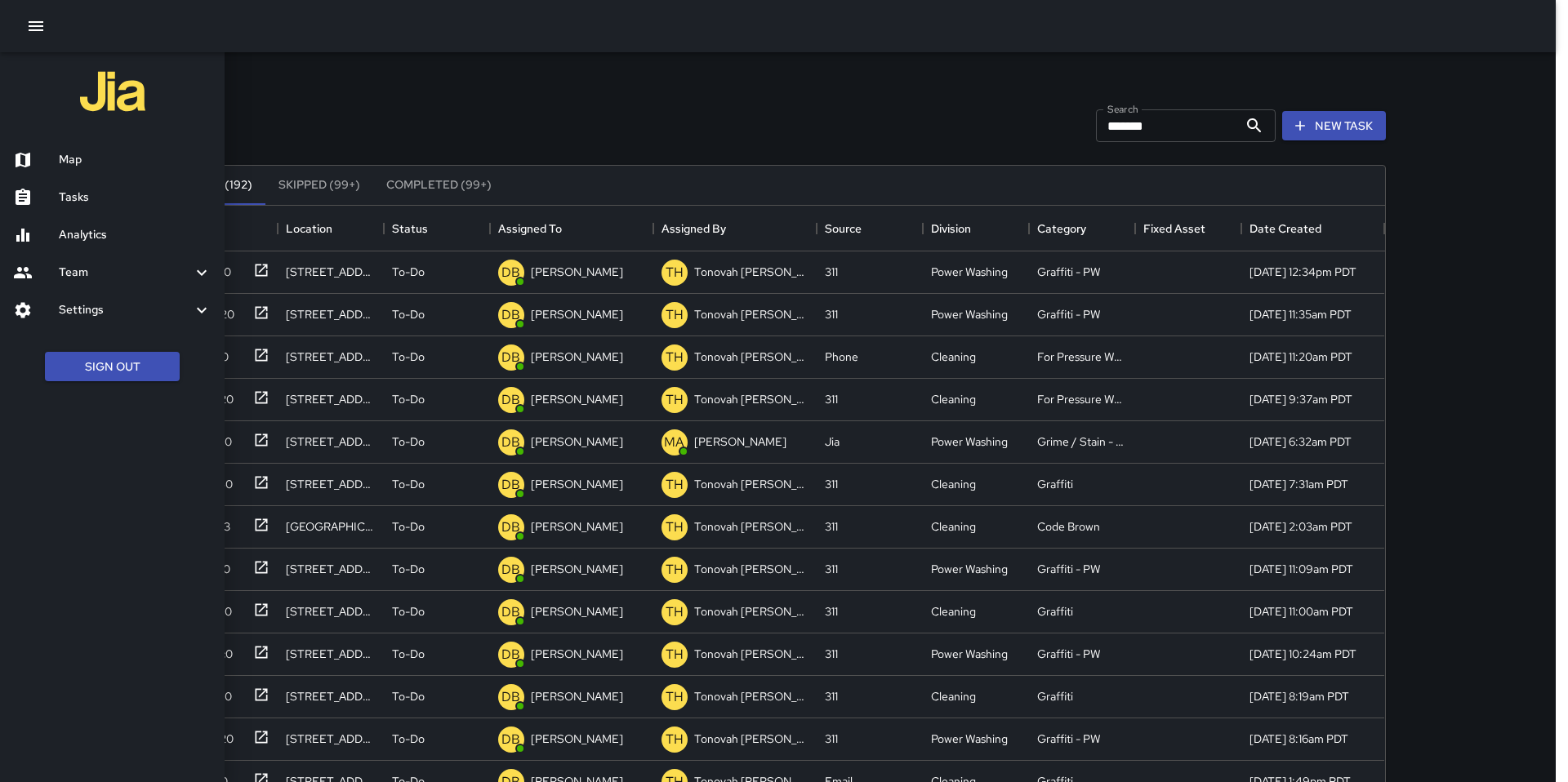
click at [94, 153] on h6 "Map" at bounding box center [135, 159] width 152 height 18
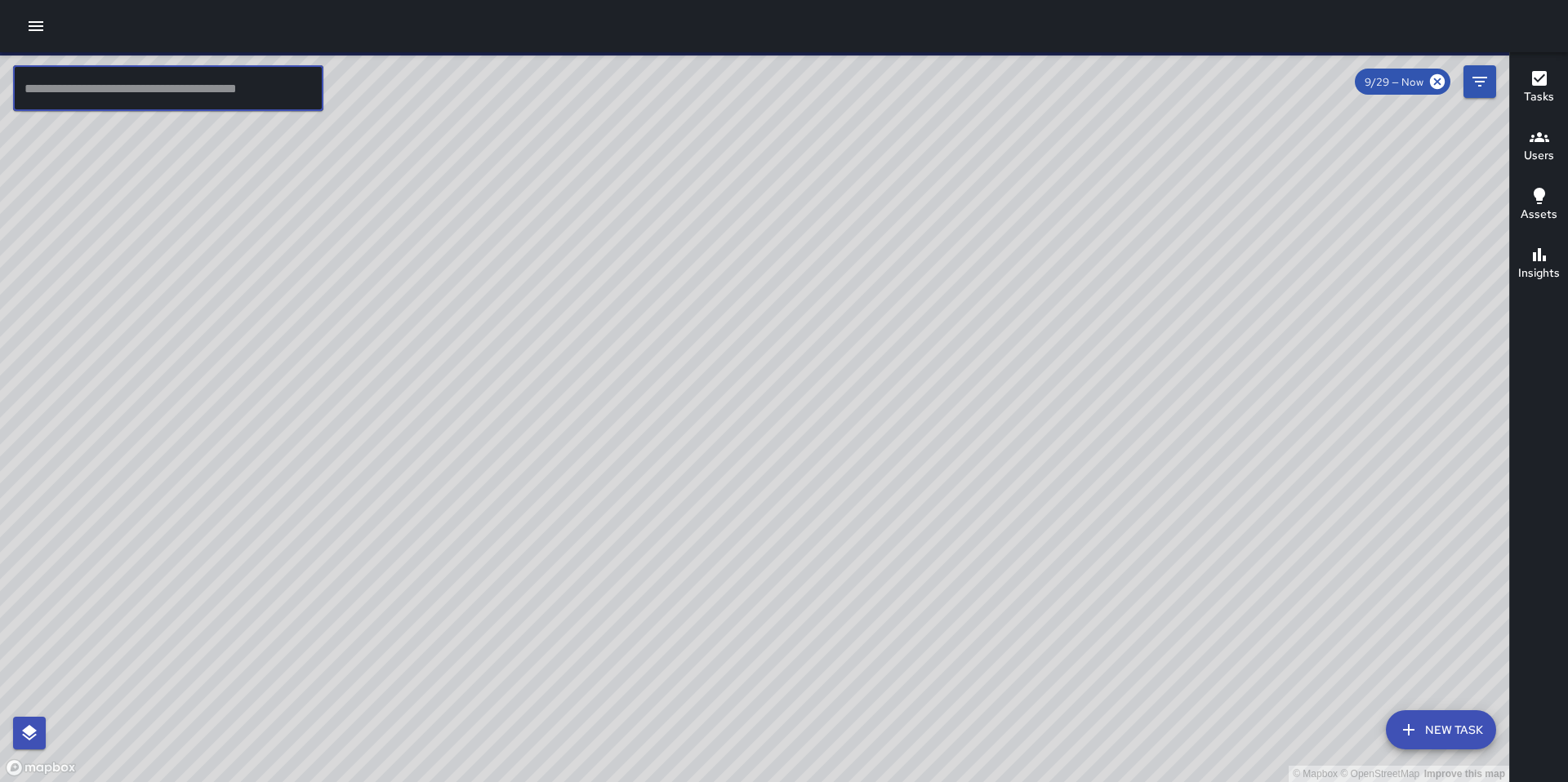
click at [210, 86] on input "text" at bounding box center [168, 88] width 311 height 46
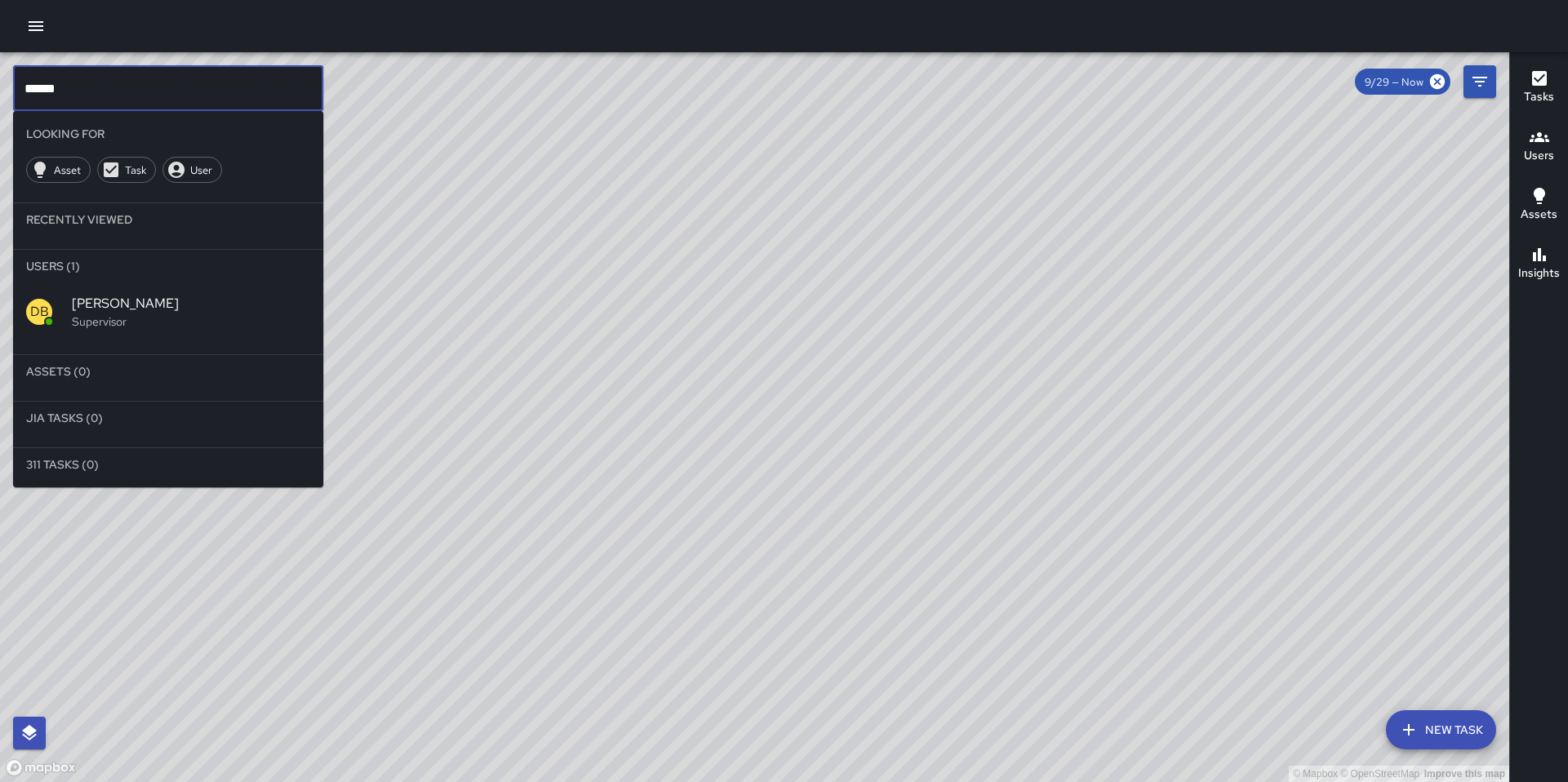
type input "******"
click at [194, 311] on span "[PERSON_NAME]" at bounding box center [191, 303] width 239 height 20
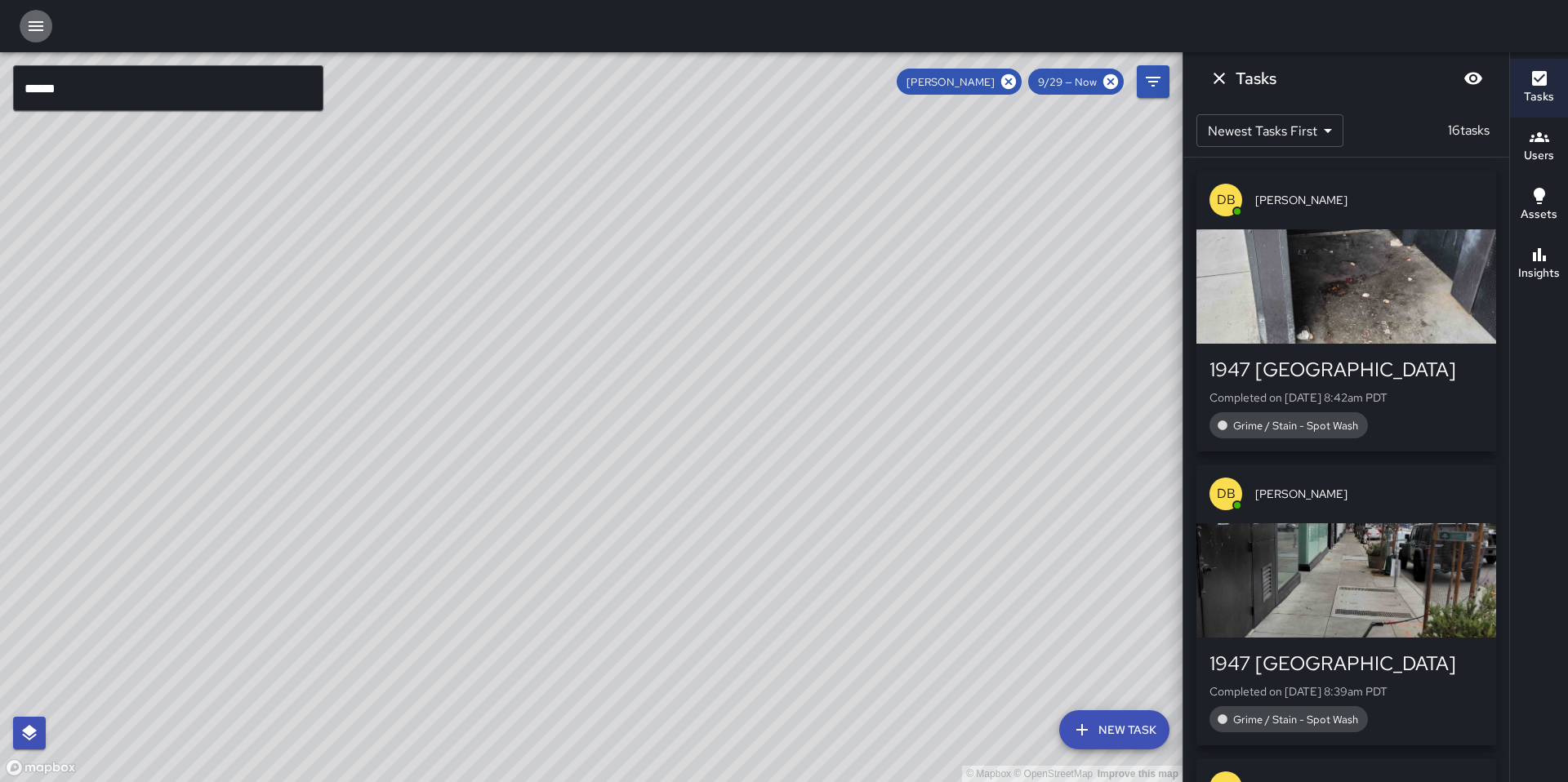
drag, startPoint x: 26, startPoint y: 25, endPoint x: 36, endPoint y: 46, distance: 23.3
click at [28, 25] on icon "button" at bounding box center [36, 25] width 20 height 20
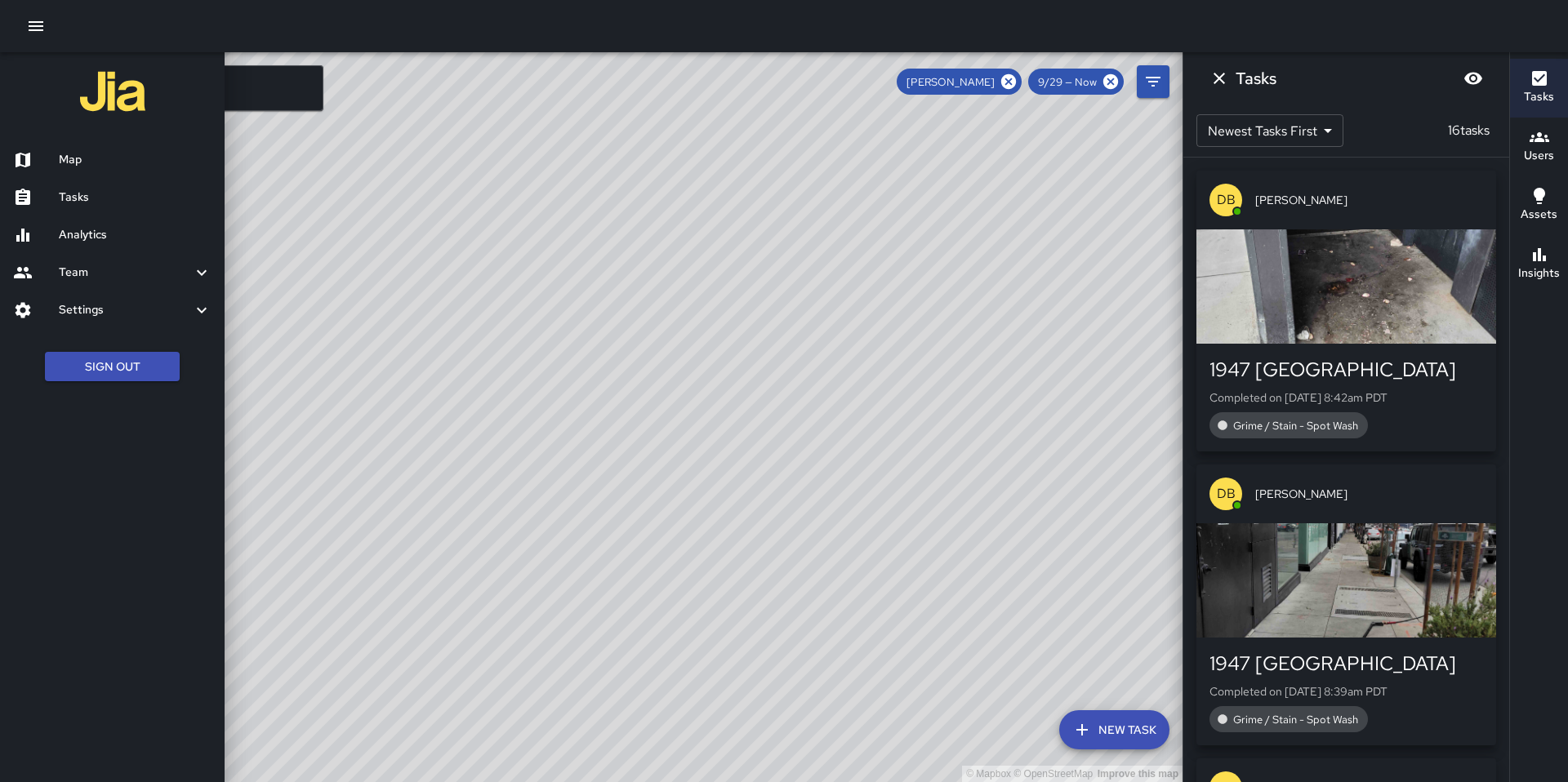
click at [119, 246] on div "Analytics" at bounding box center [112, 235] width 225 height 37
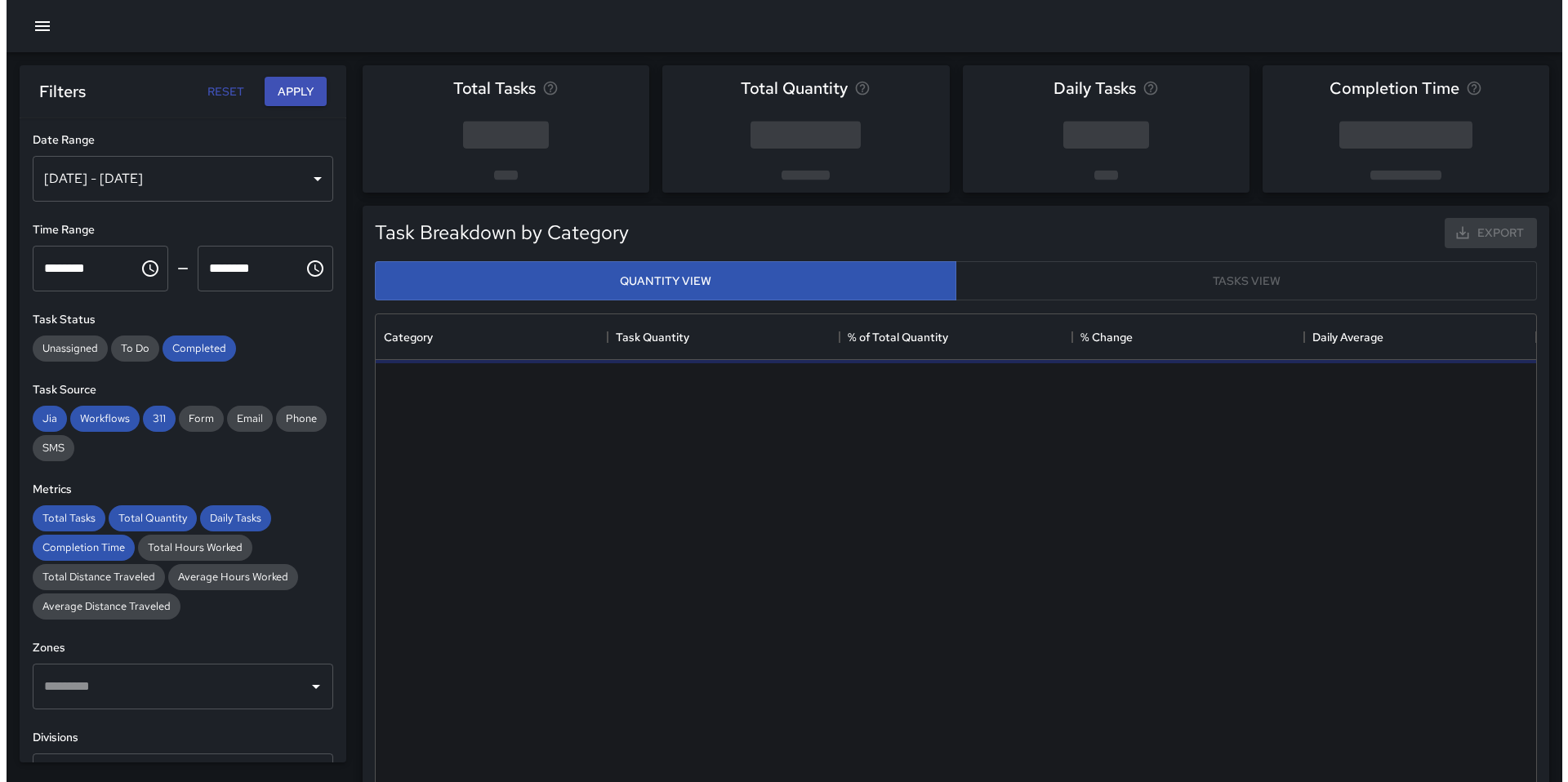
scroll to position [476, 1148]
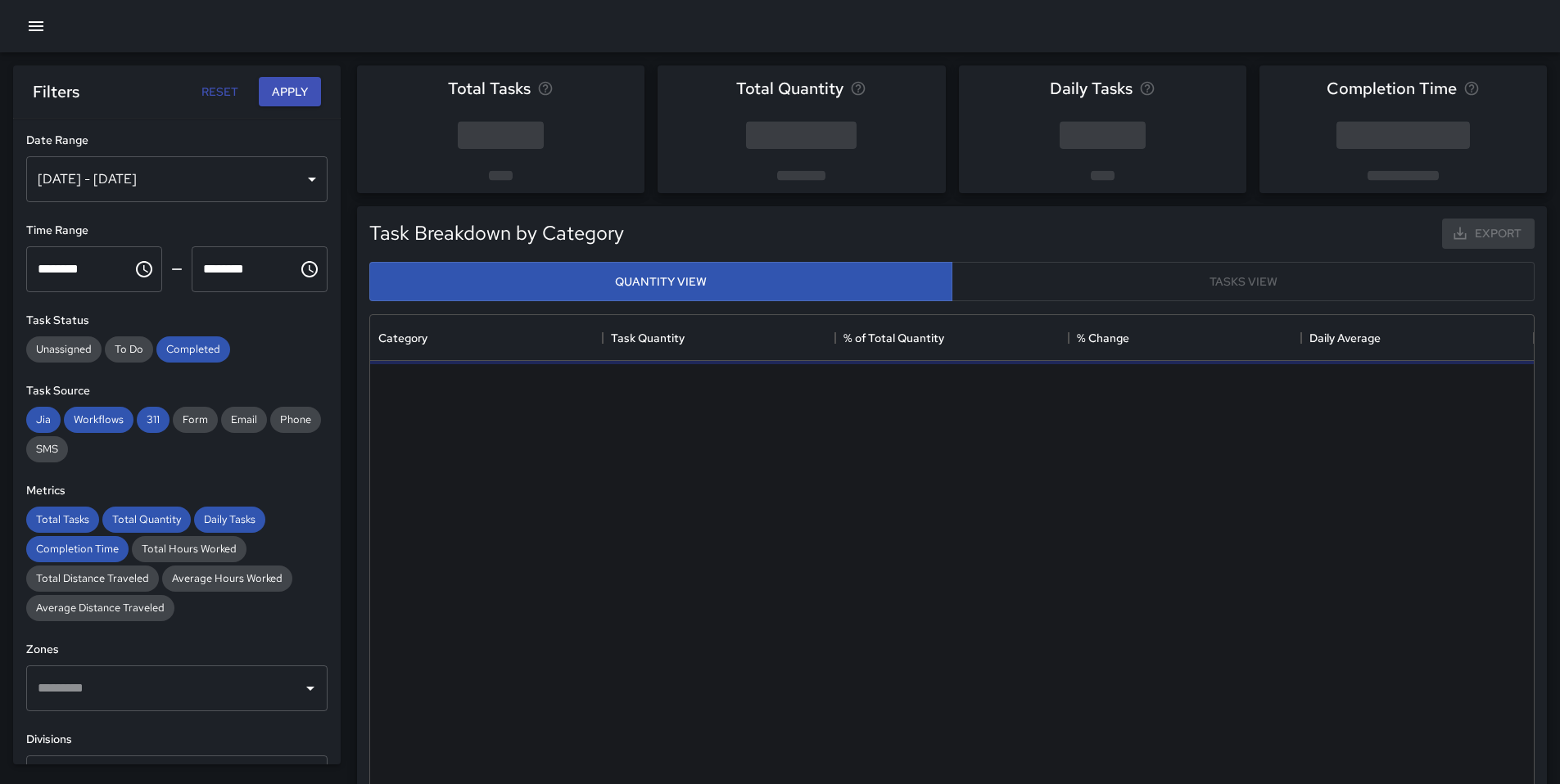
click at [38, 22] on icon "button" at bounding box center [37, 26] width 15 height 9
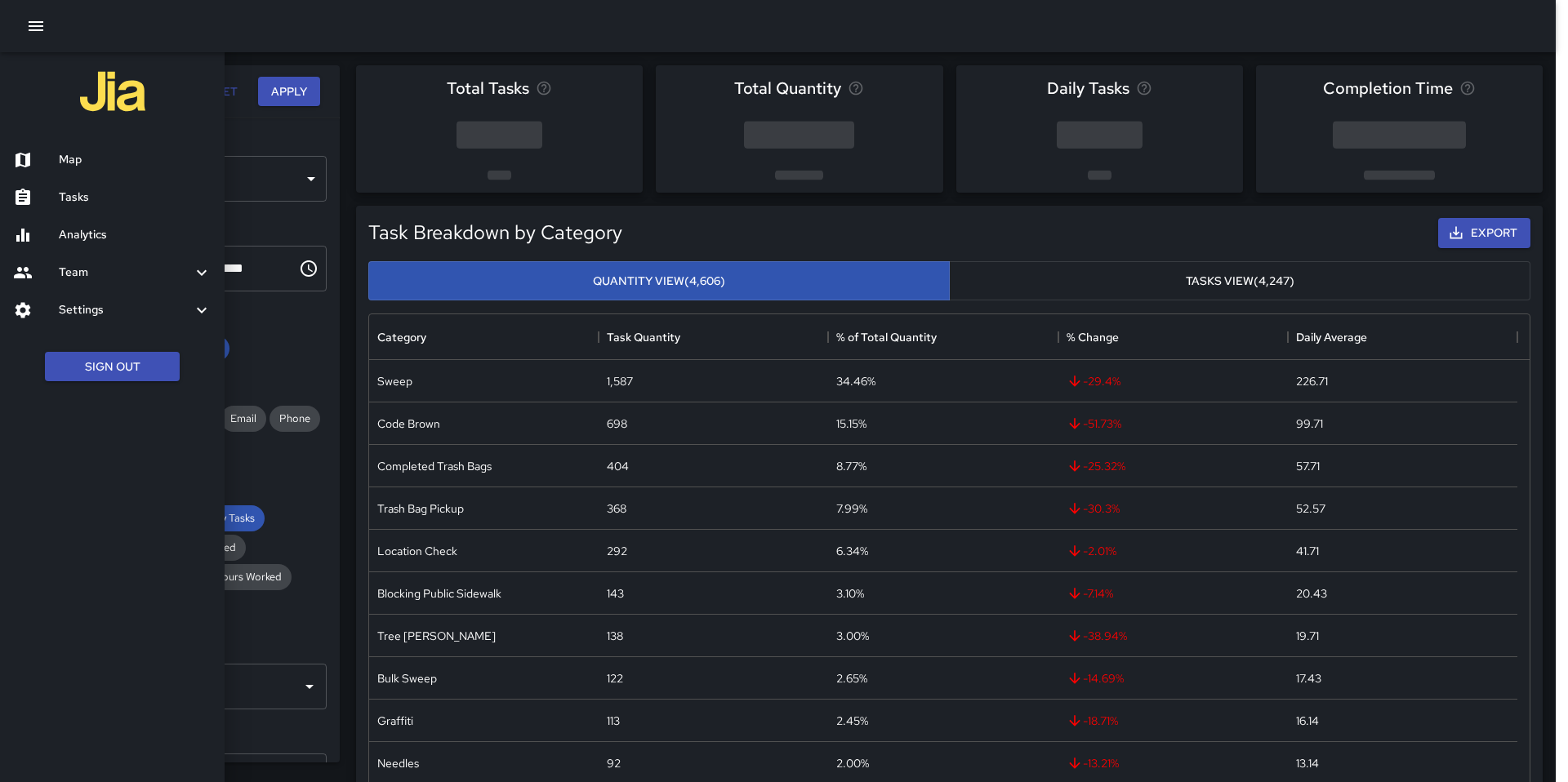
click at [88, 157] on h6 "Map" at bounding box center [135, 159] width 152 height 18
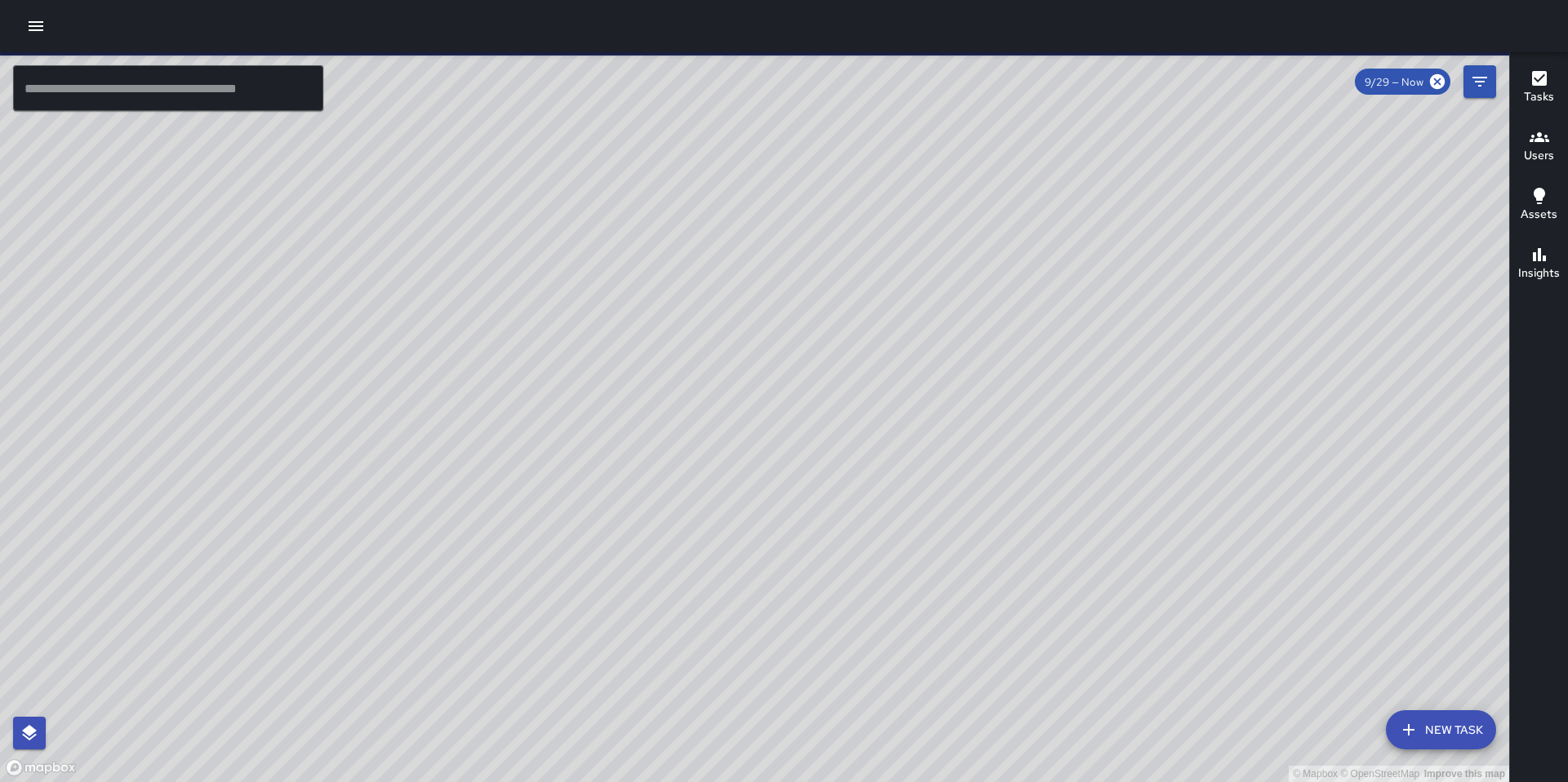
click at [254, 105] on input "text" at bounding box center [168, 88] width 311 height 46
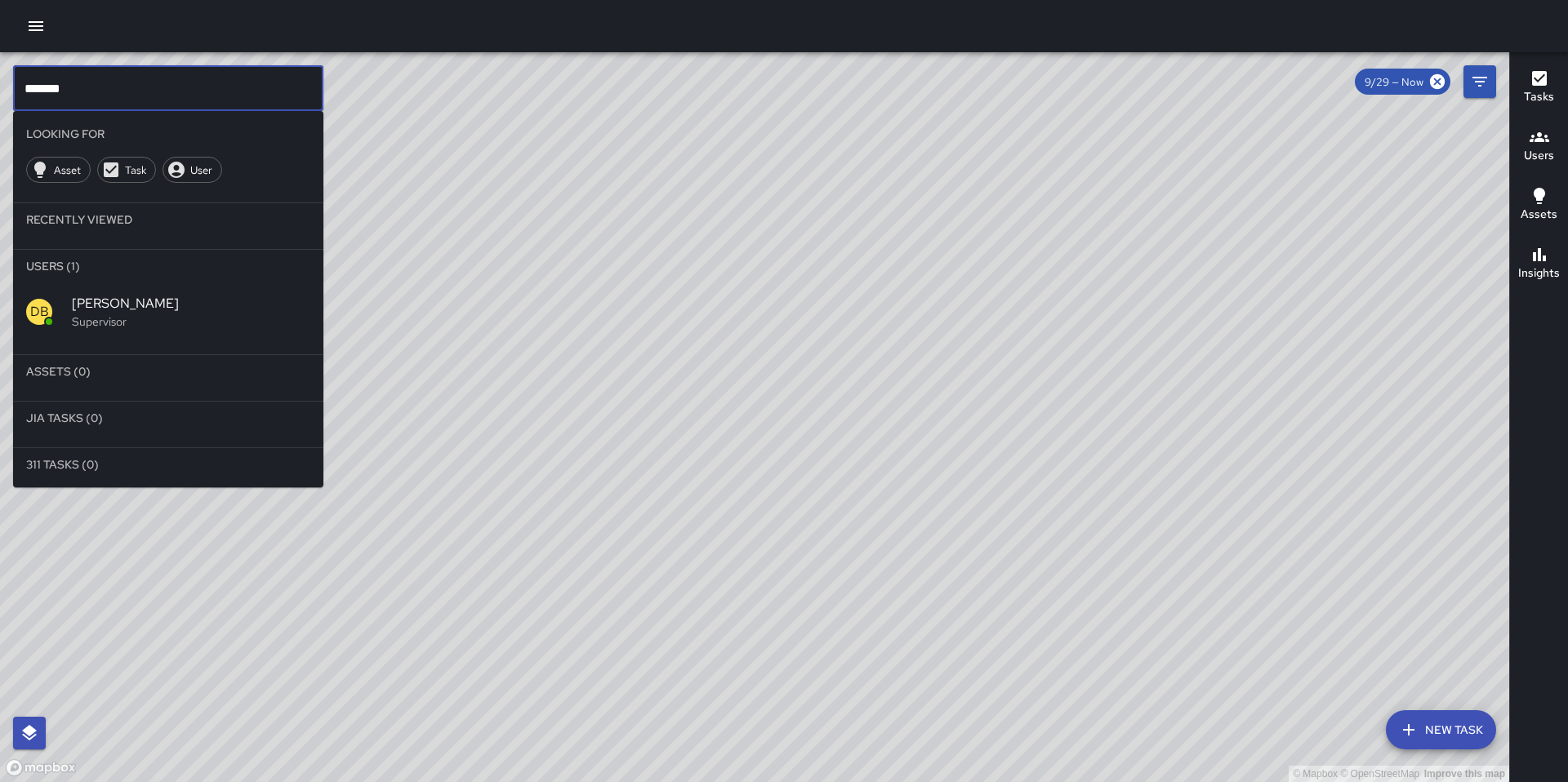
type input "*******"
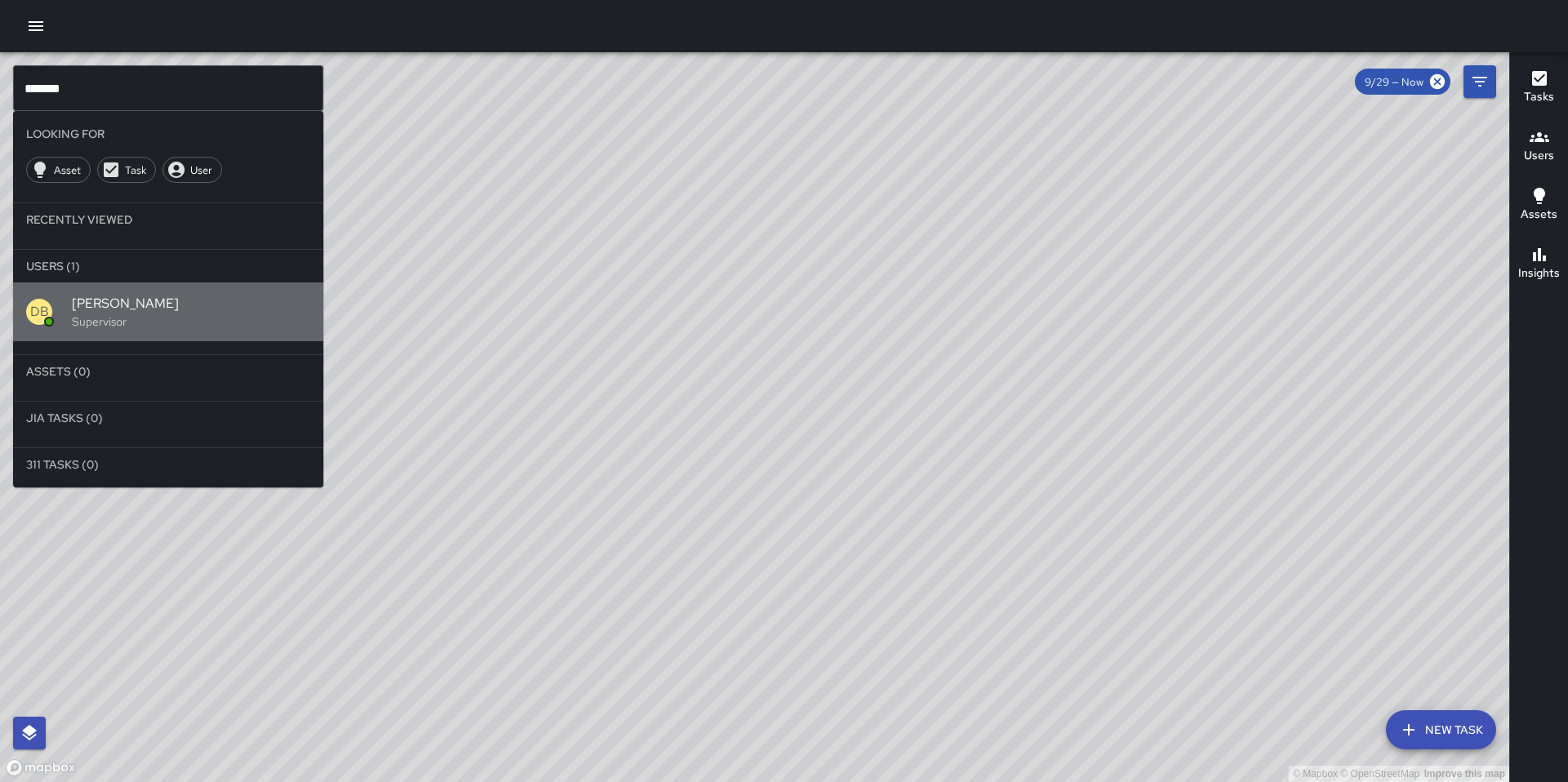
click at [228, 338] on div "DB DeAndre Barney Supervisor" at bounding box center [168, 311] width 311 height 59
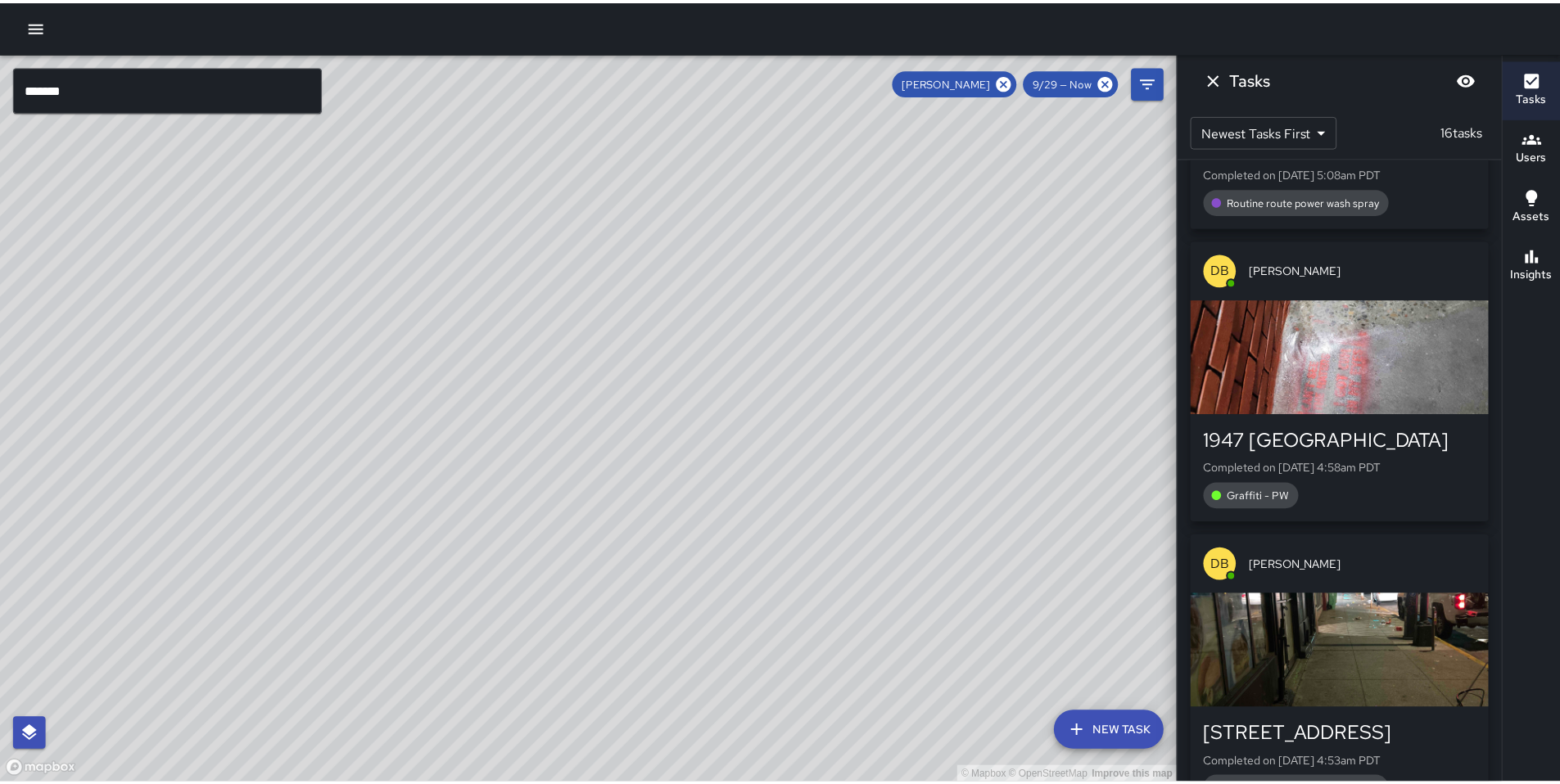
scroll to position [2290, 0]
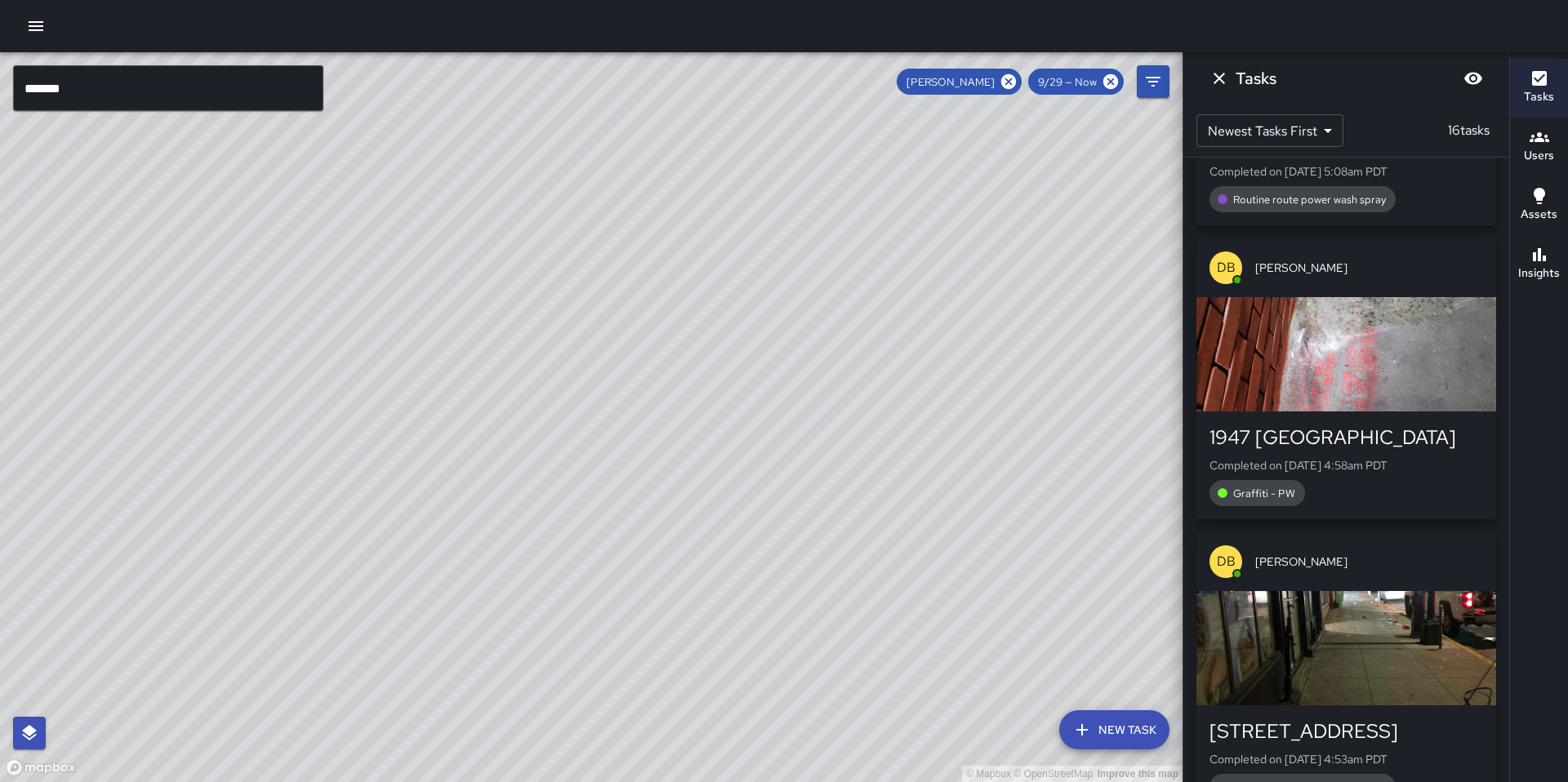
click at [36, 21] on icon "button" at bounding box center [36, 25] width 20 height 20
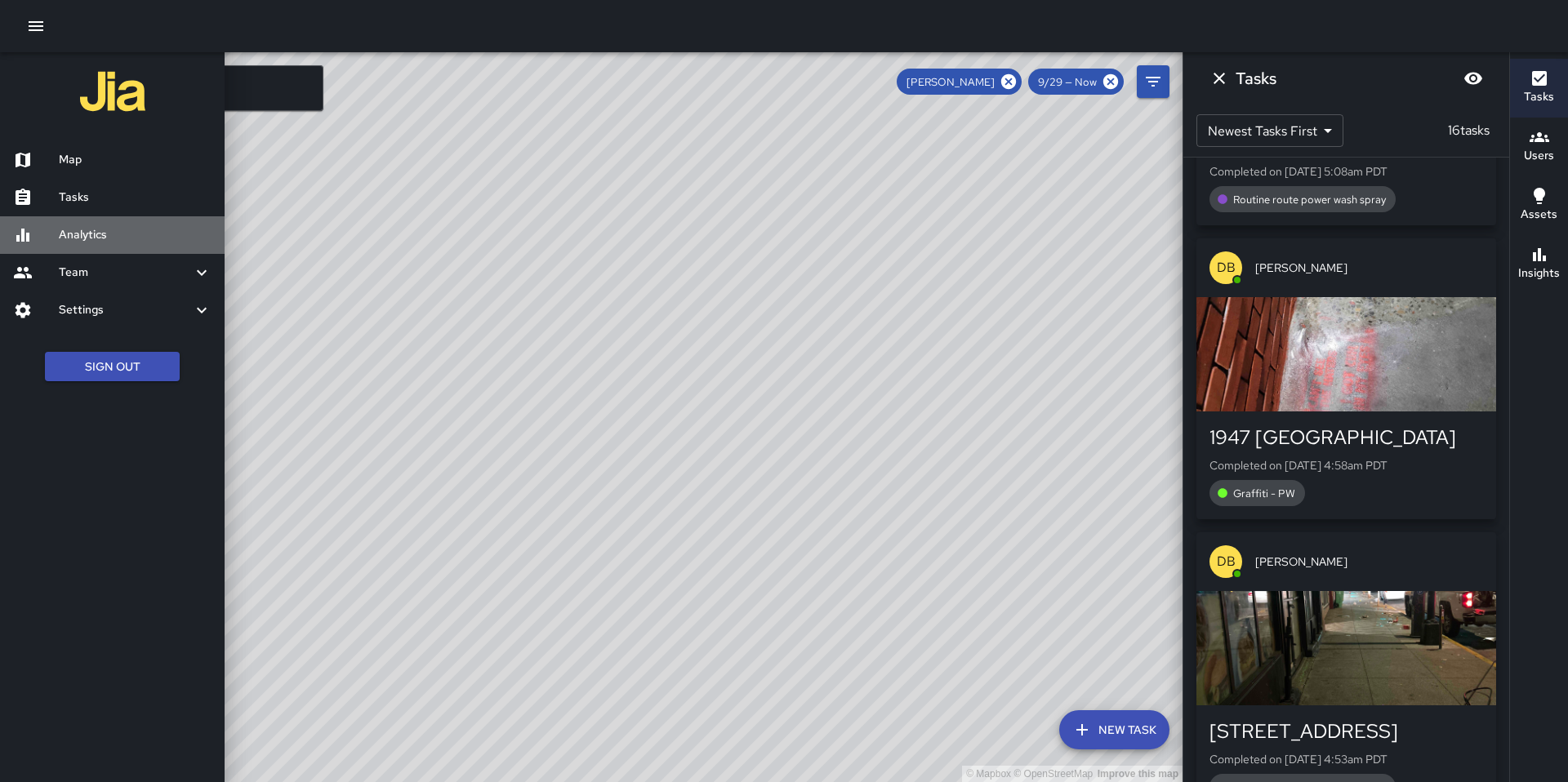
click at [81, 244] on div "Analytics" at bounding box center [112, 235] width 225 height 37
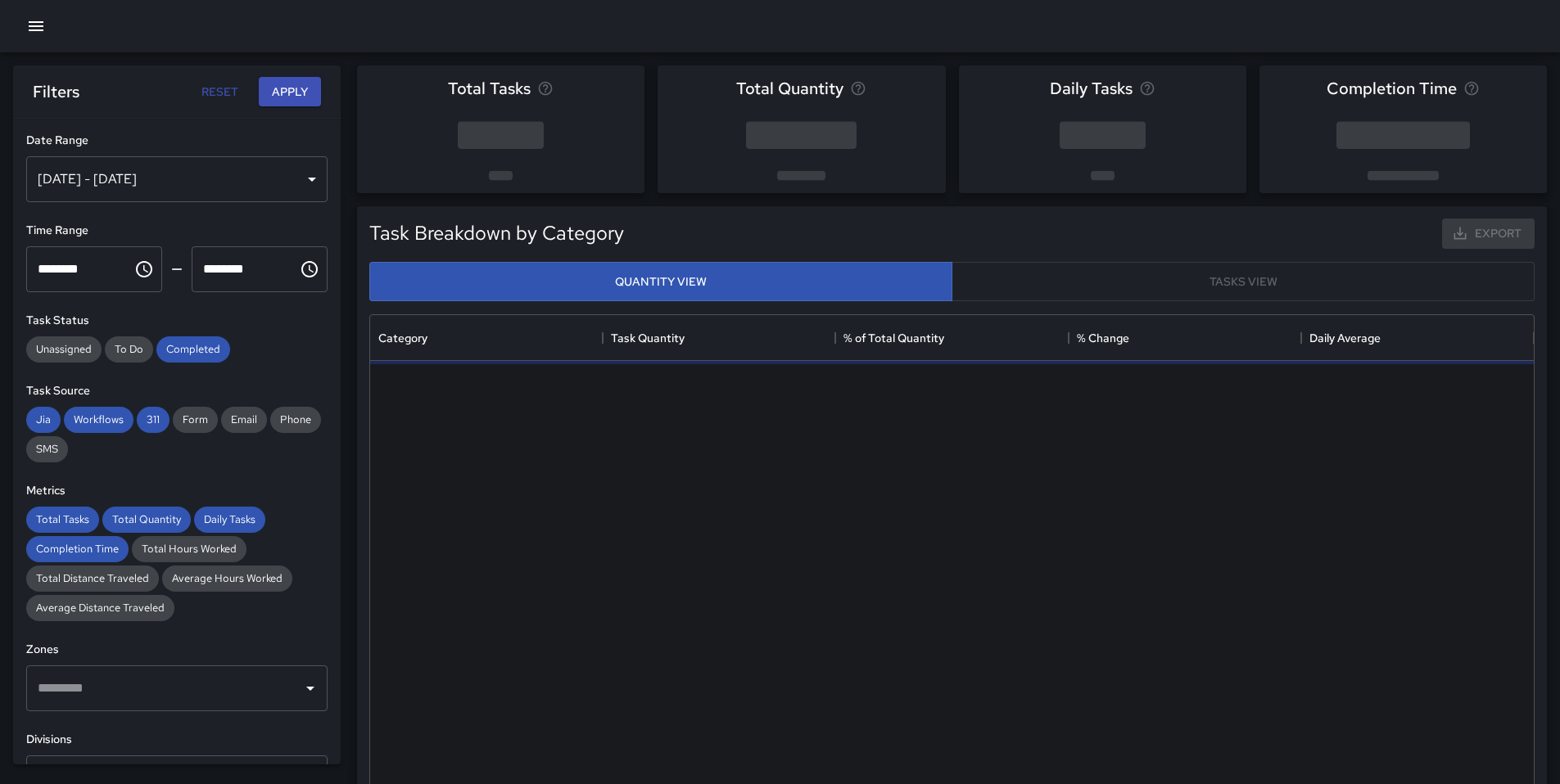
scroll to position [477, 1151]
click at [193, 352] on span "Completed" at bounding box center [193, 349] width 74 height 14
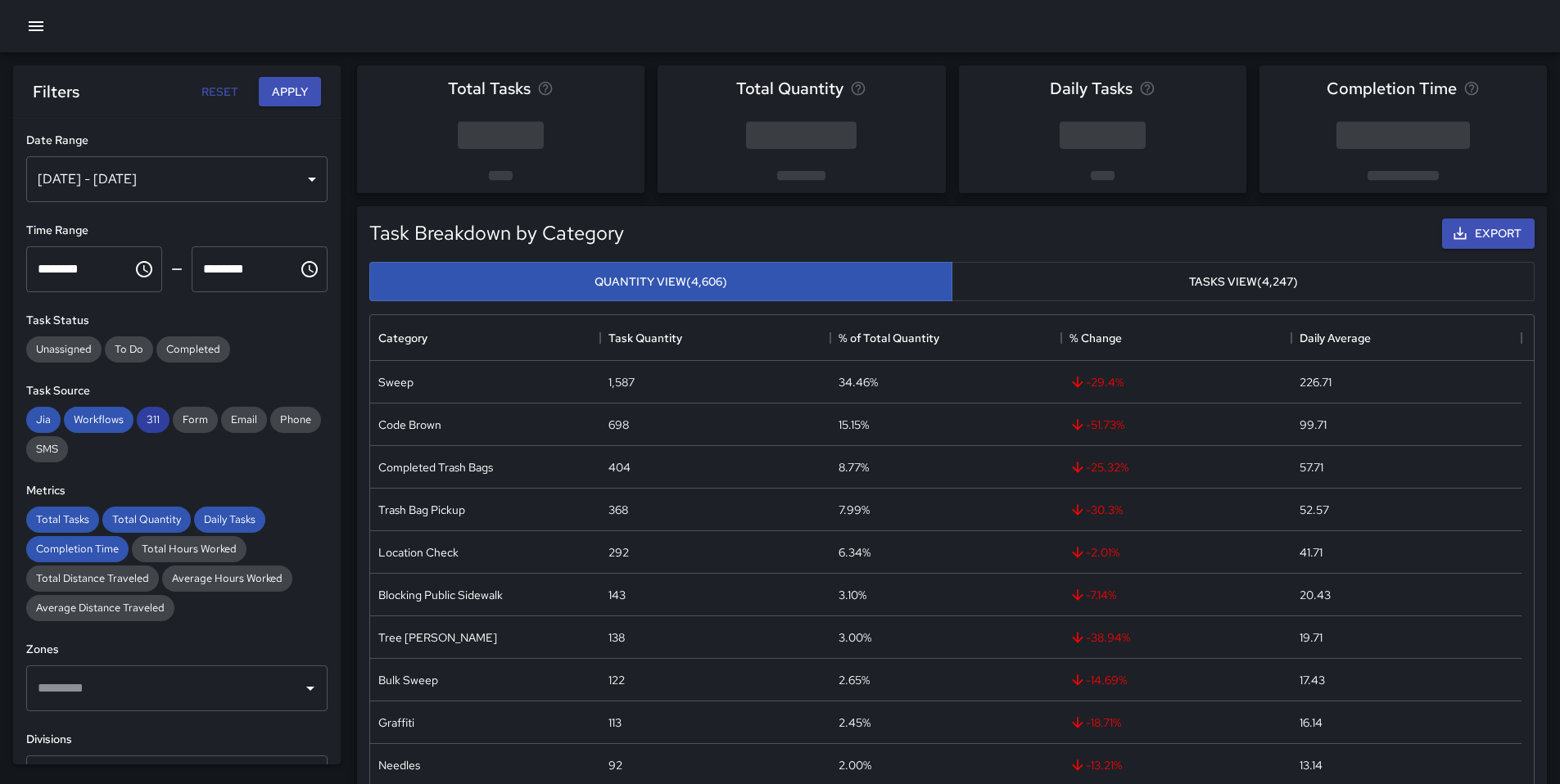
click at [154, 423] on span "311" at bounding box center [153, 419] width 33 height 14
click at [107, 422] on span "Workflows" at bounding box center [98, 419] width 69 height 14
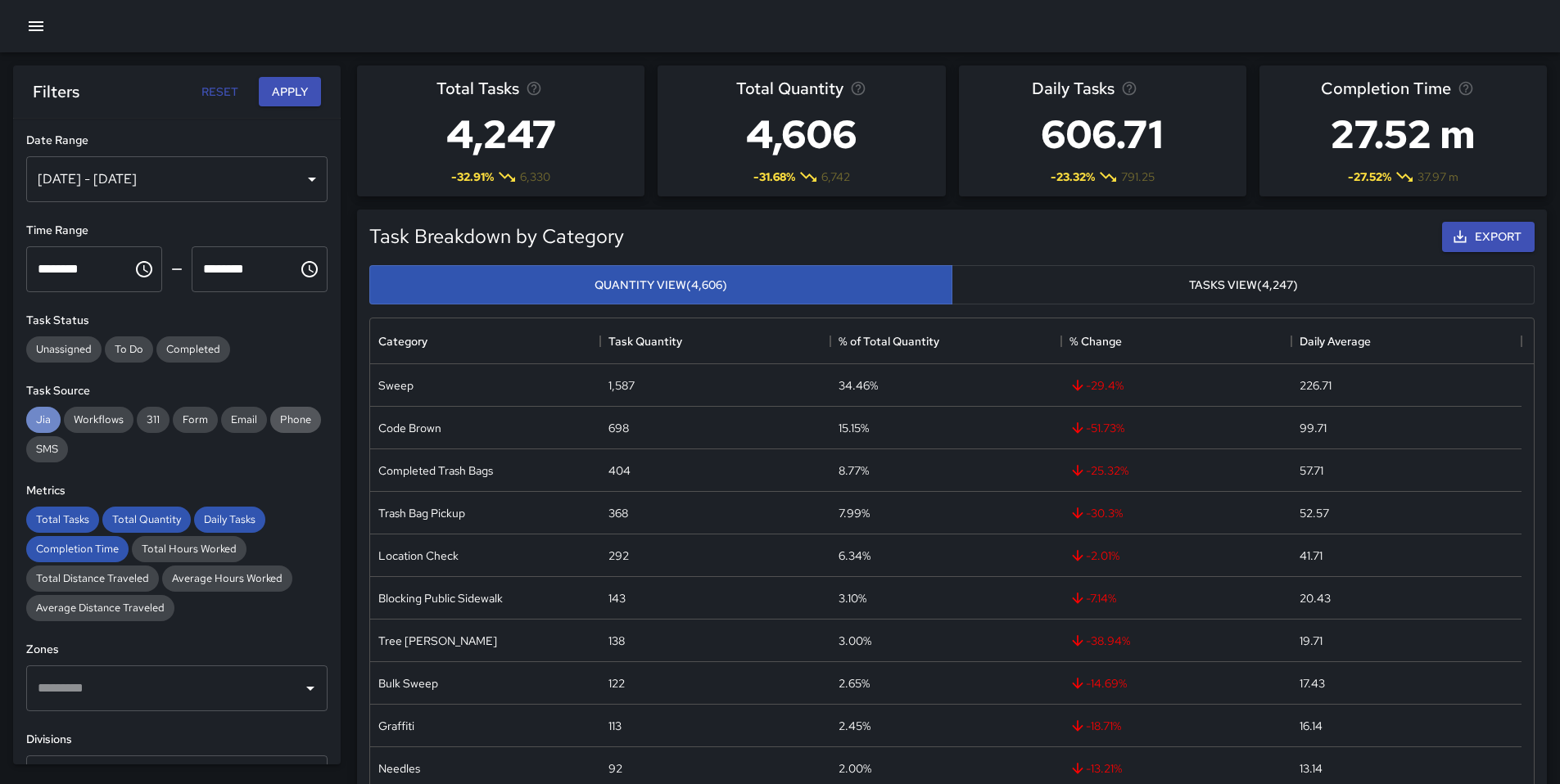
drag, startPoint x: 43, startPoint y: 416, endPoint x: 43, endPoint y: 439, distance: 23.0
click at [43, 416] on span "Jia" at bounding box center [43, 419] width 35 height 14
drag, startPoint x: 44, startPoint y: 512, endPoint x: 129, endPoint y: 522, distance: 85.6
click at [47, 512] on span "Total Tasks" at bounding box center [63, 519] width 73 height 14
drag, startPoint x: 145, startPoint y: 514, endPoint x: 190, endPoint y: 511, distance: 45.1
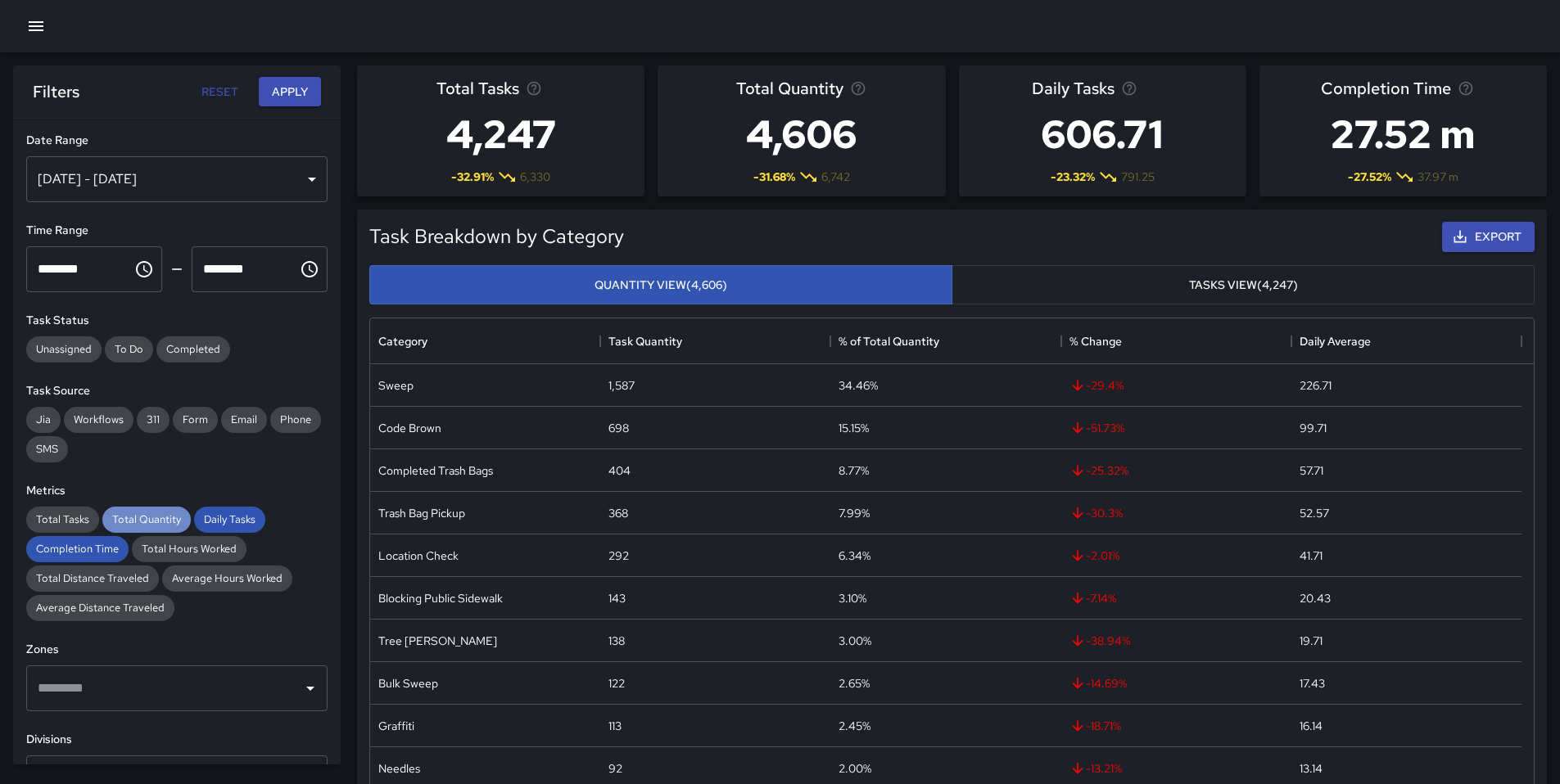
click at [145, 514] on span "Total Quantity" at bounding box center [146, 519] width 88 height 14
drag, startPoint x: 224, startPoint y: 514, endPoint x: 207, endPoint y: 522, distance: 18.8
click at [223, 516] on span "Daily Tasks" at bounding box center [230, 519] width 71 height 14
click at [87, 553] on span "Completion Time" at bounding box center [77, 549] width 102 height 14
click at [33, 19] on icon "button" at bounding box center [36, 25] width 20 height 20
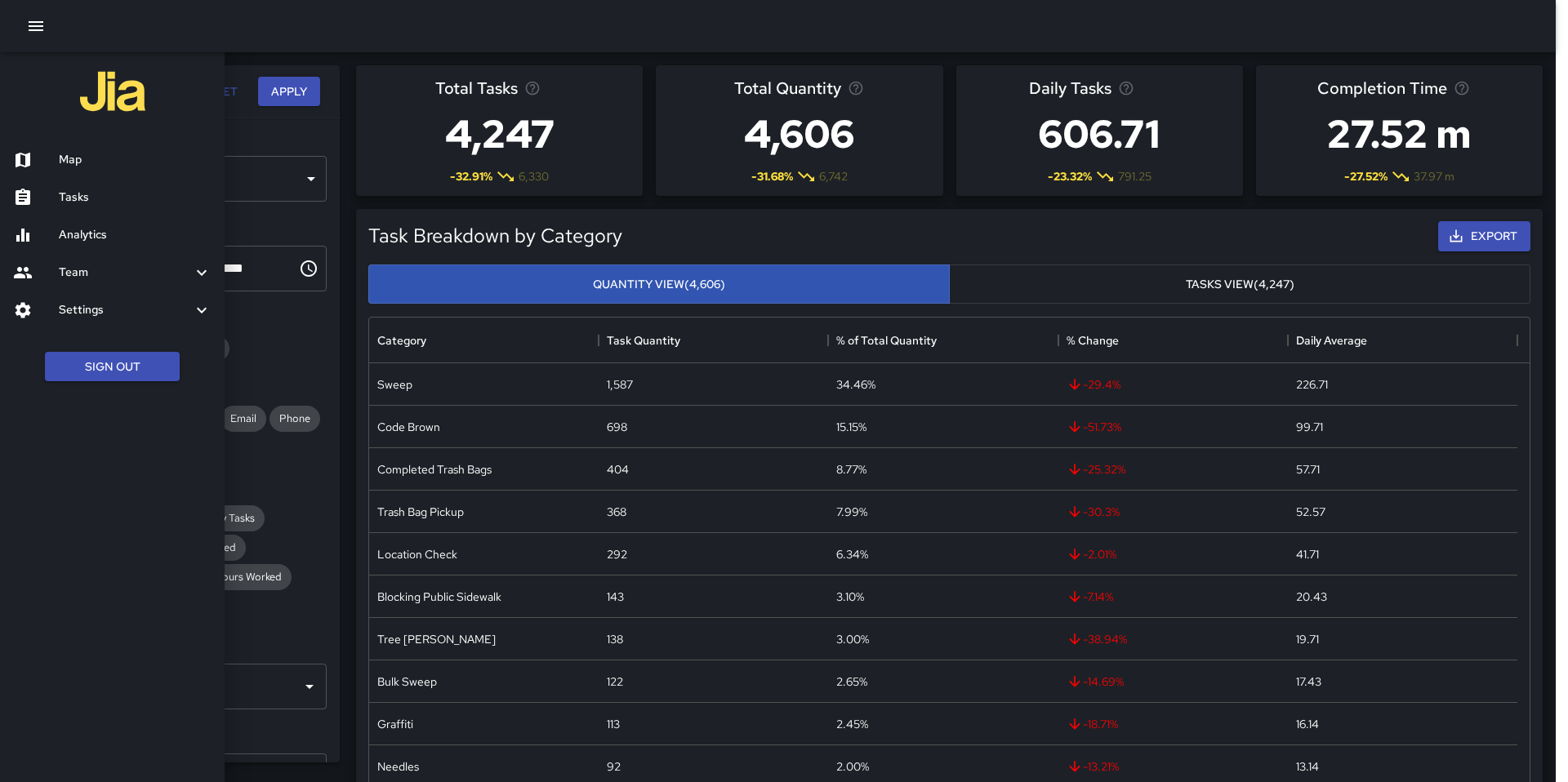
click at [42, 17] on icon "button" at bounding box center [36, 25] width 20 height 20
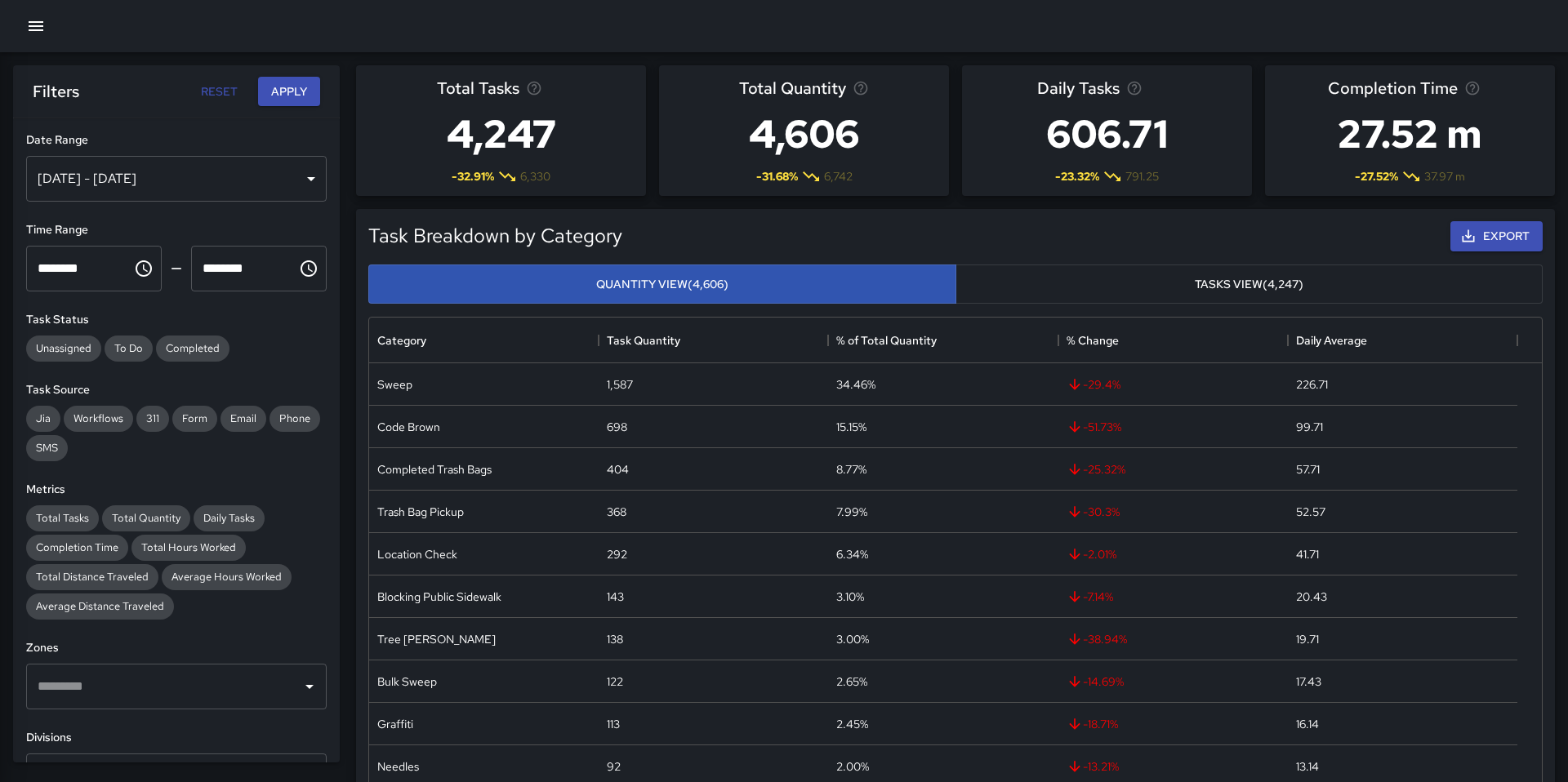
scroll to position [13, 13]
click at [36, 37] on button "button" at bounding box center [36, 25] width 33 height 33
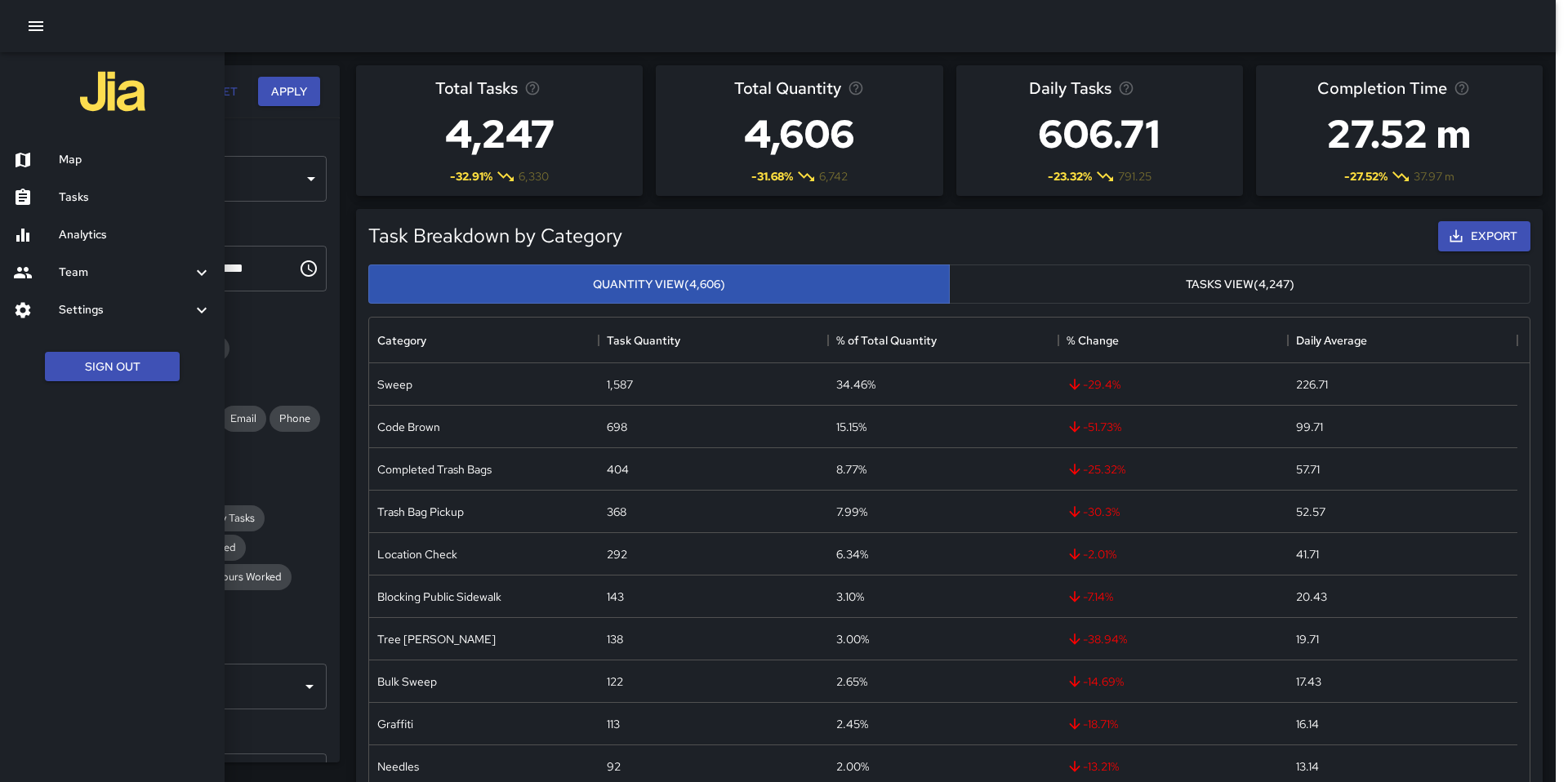
click at [67, 164] on h6 "Map" at bounding box center [135, 159] width 152 height 18
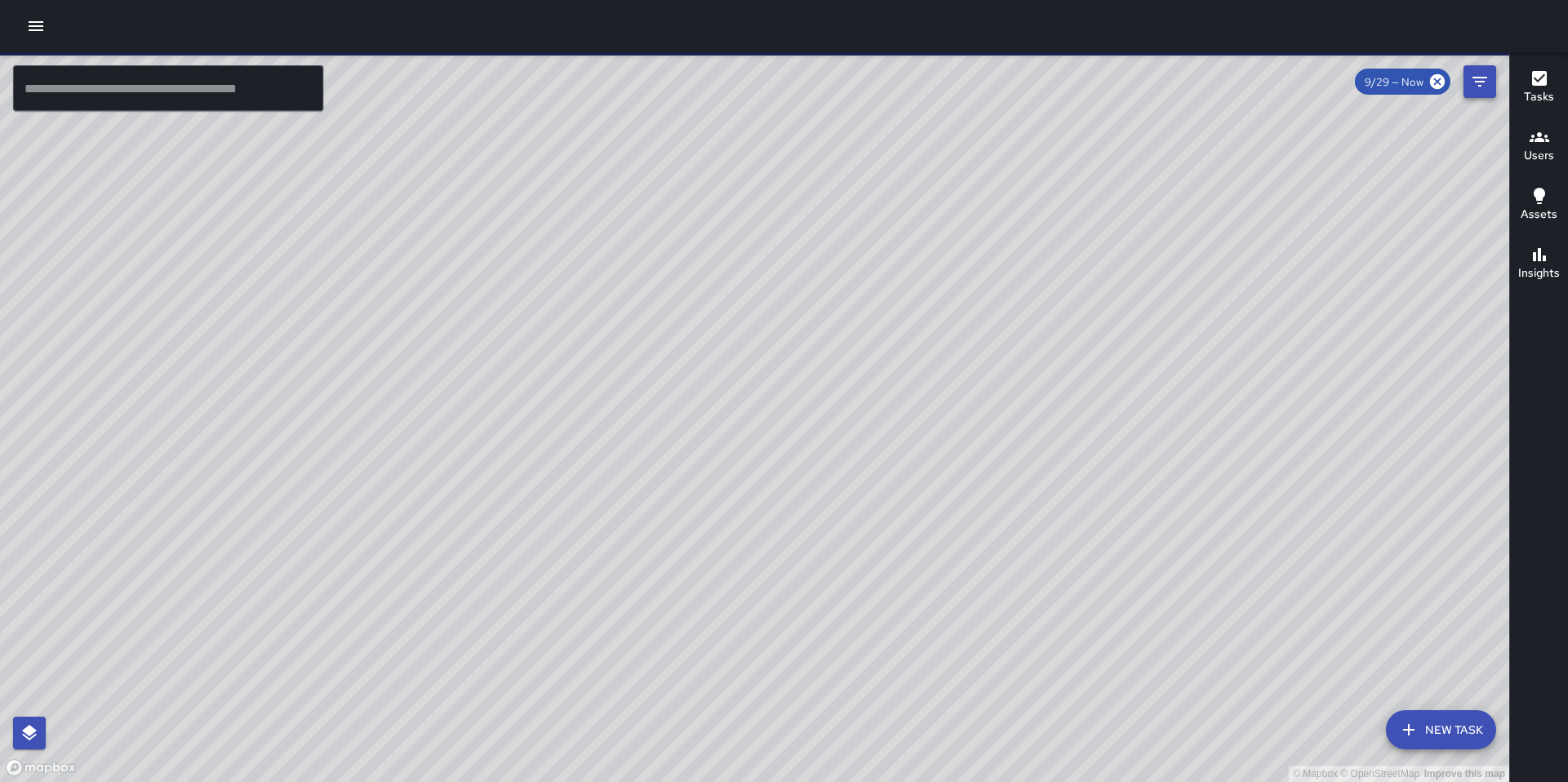
click at [1473, 79] on icon "Filters" at bounding box center [1479, 81] width 20 height 20
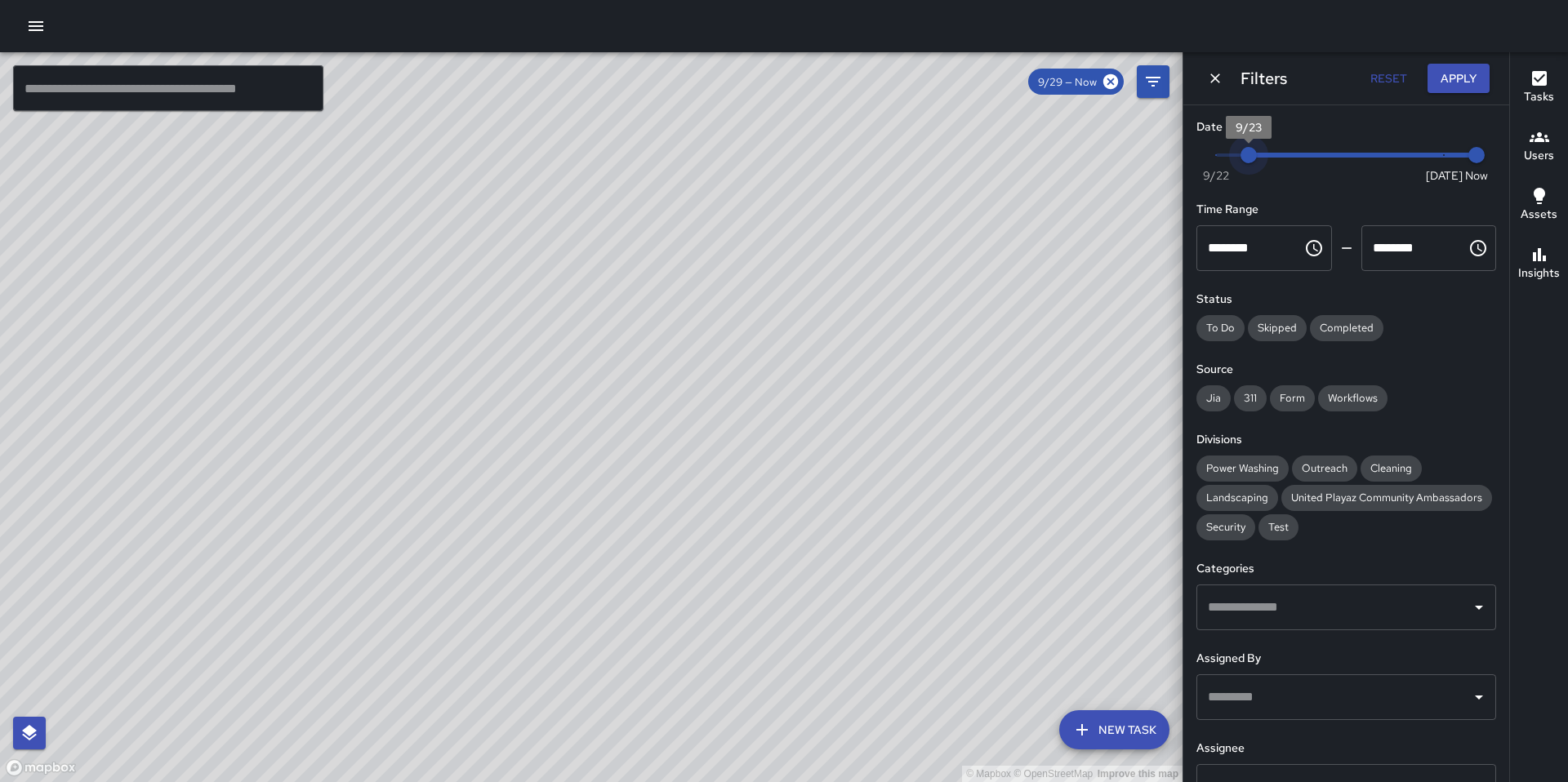
type input "*"
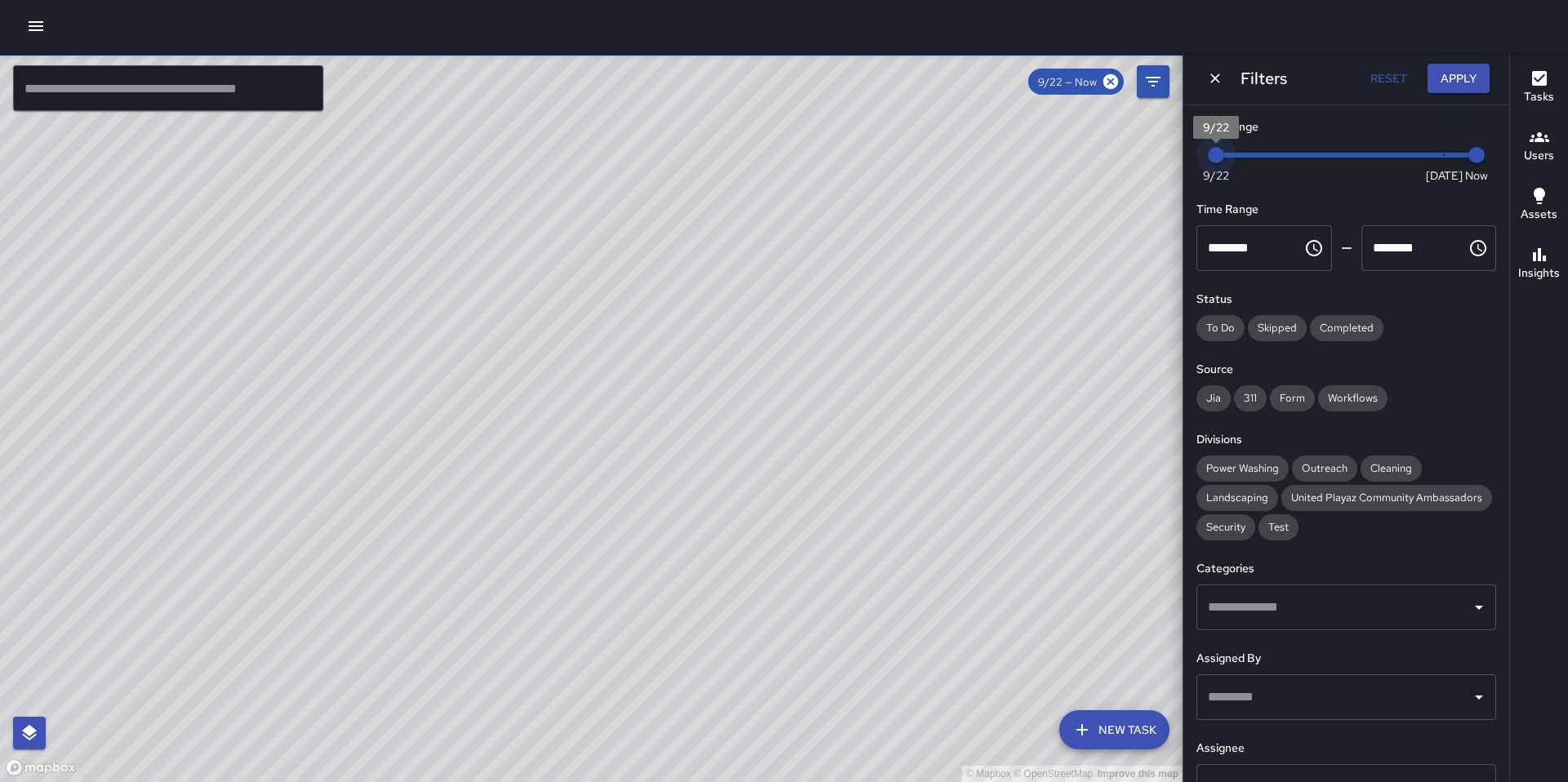
drag, startPoint x: 1431, startPoint y: 160, endPoint x: 1219, endPoint y: 180, distance: 212.9
click at [1219, 167] on span "Now Today 9/22 9/22 10:21 am" at bounding box center [1346, 155] width 260 height 24
click at [36, 22] on icon "button" at bounding box center [36, 26] width 15 height 9
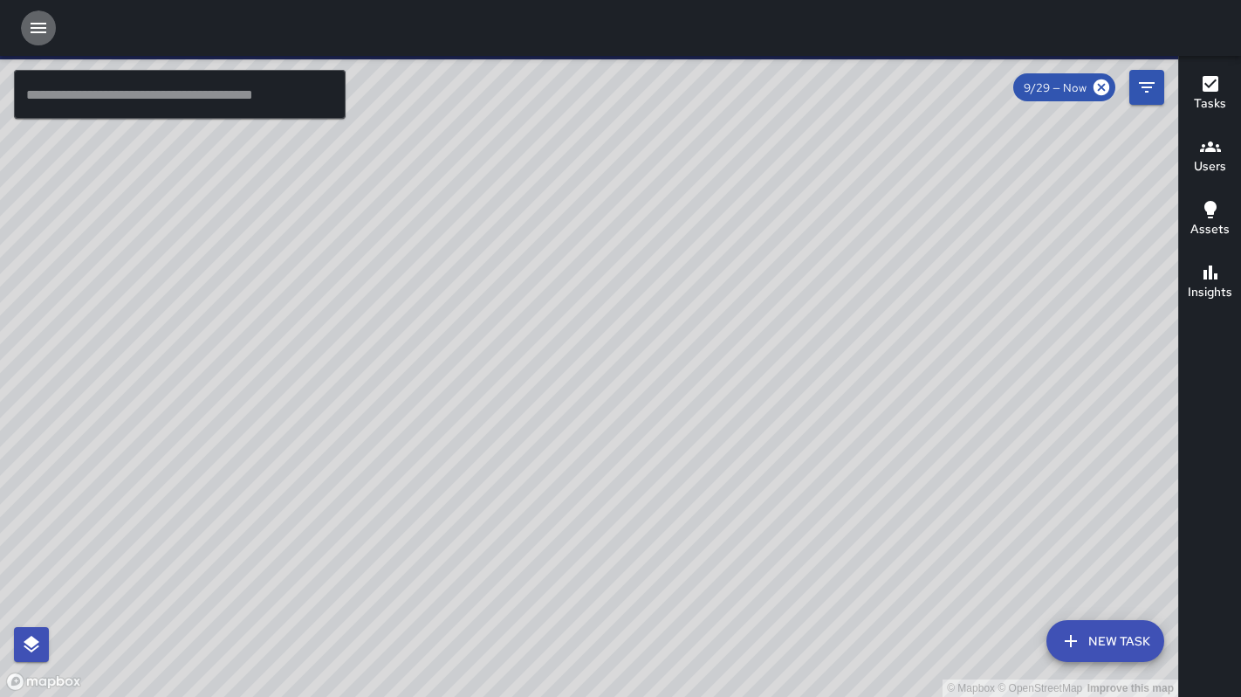
click at [26, 33] on button "button" at bounding box center [38, 27] width 35 height 35
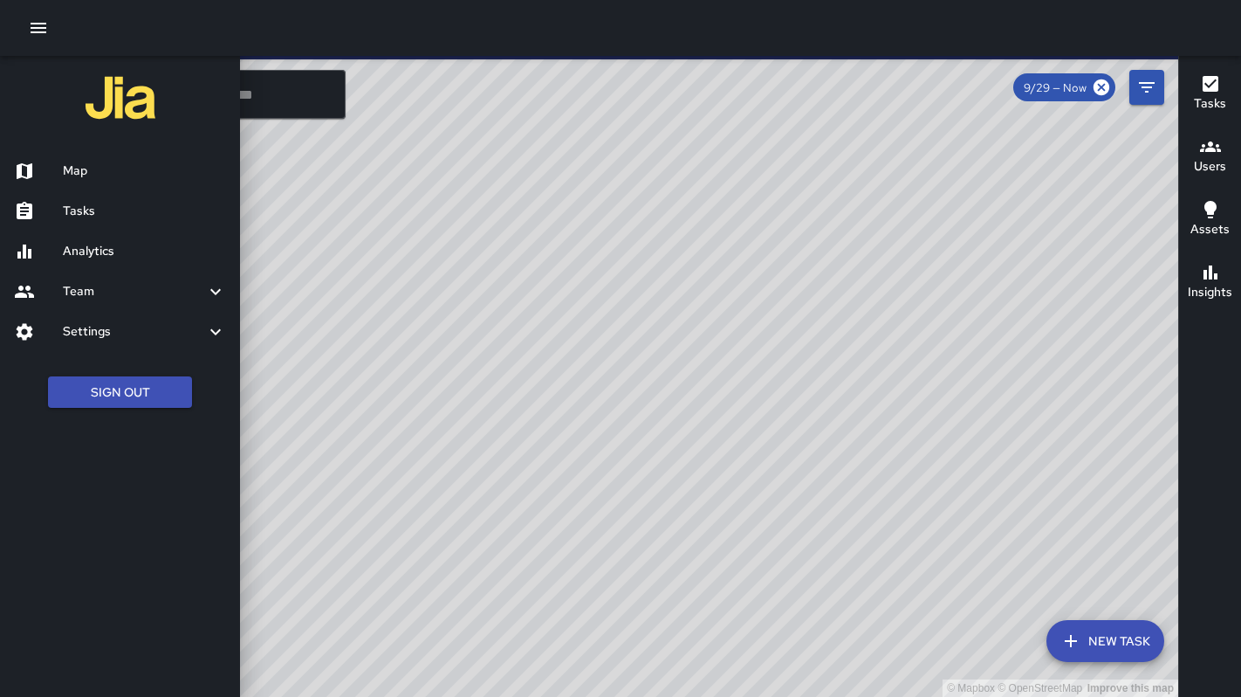
click at [61, 216] on div at bounding box center [38, 211] width 49 height 21
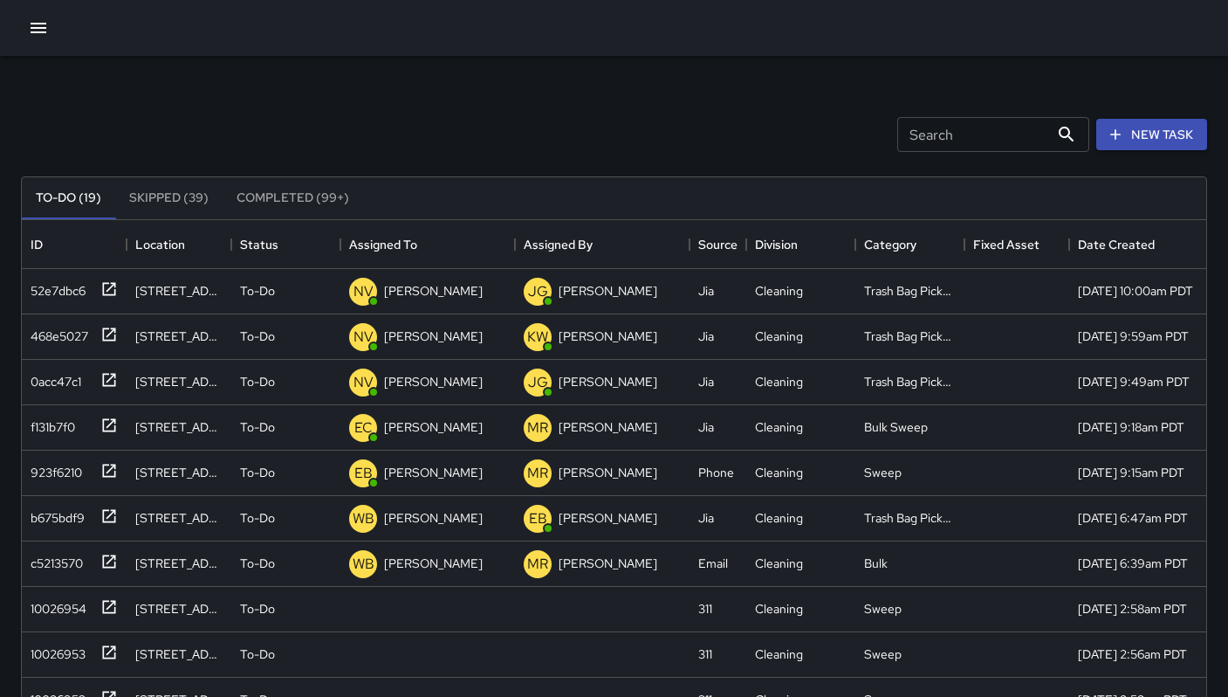
scroll to position [726, 1172]
click at [1162, 130] on button "New Task" at bounding box center [1151, 135] width 111 height 32
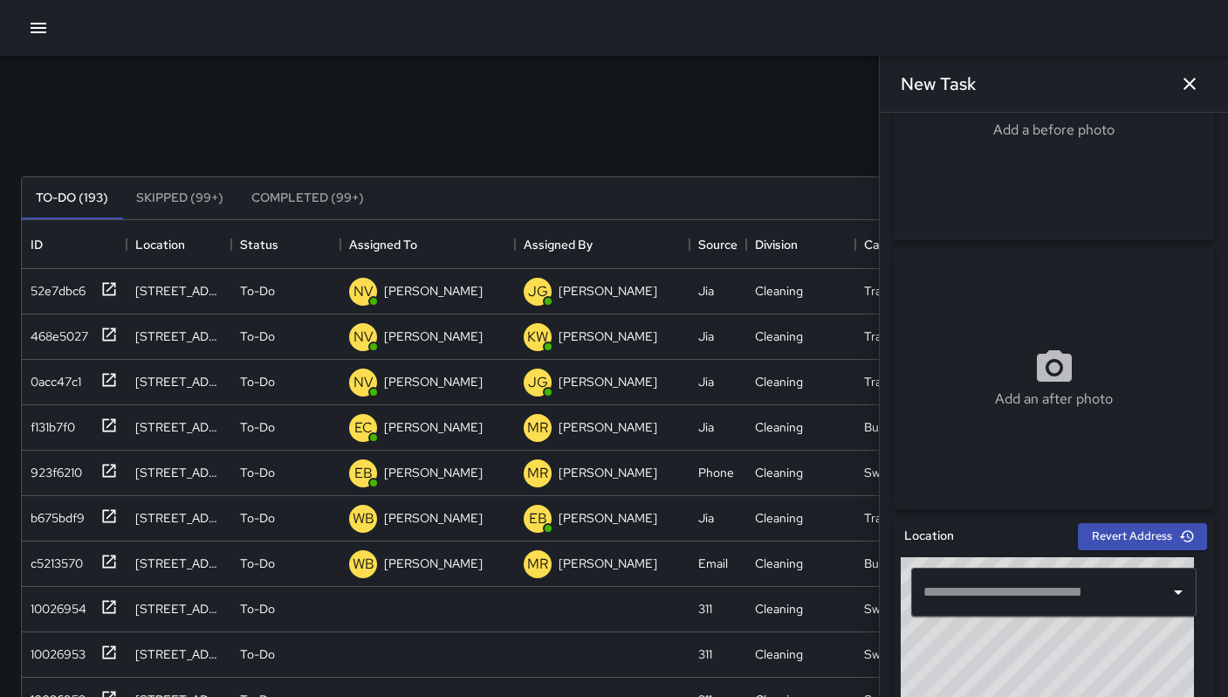
scroll to position [340, 0]
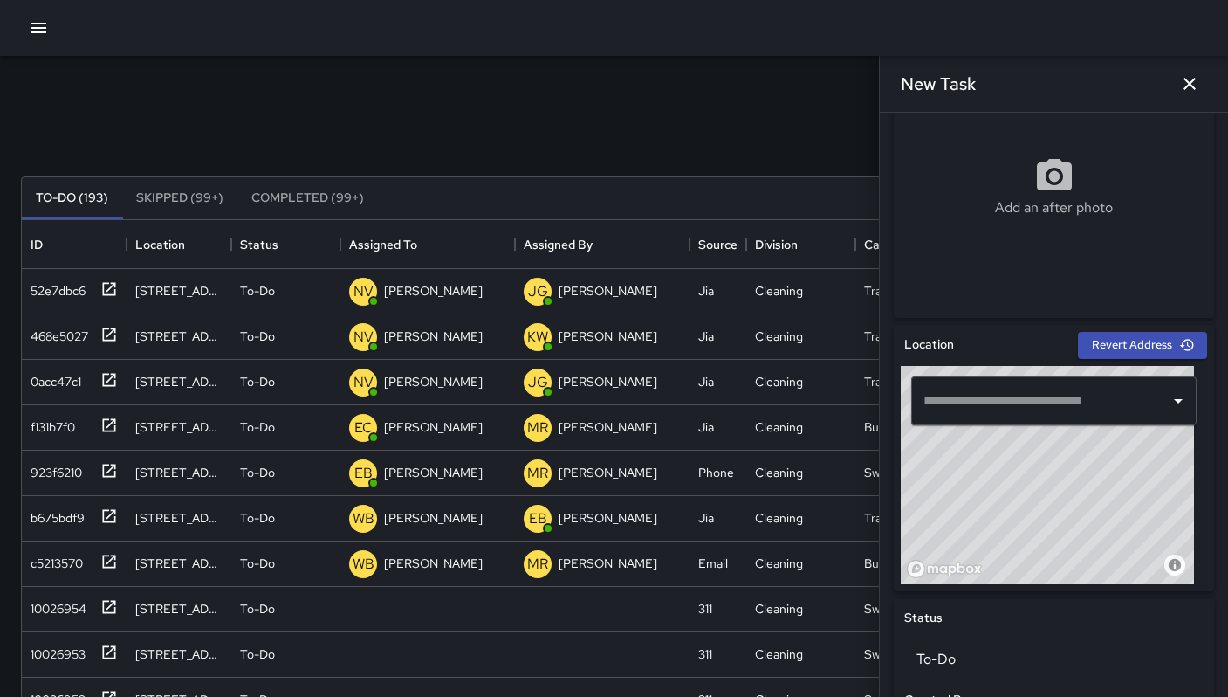
click at [999, 403] on input "text" at bounding box center [1041, 400] width 244 height 33
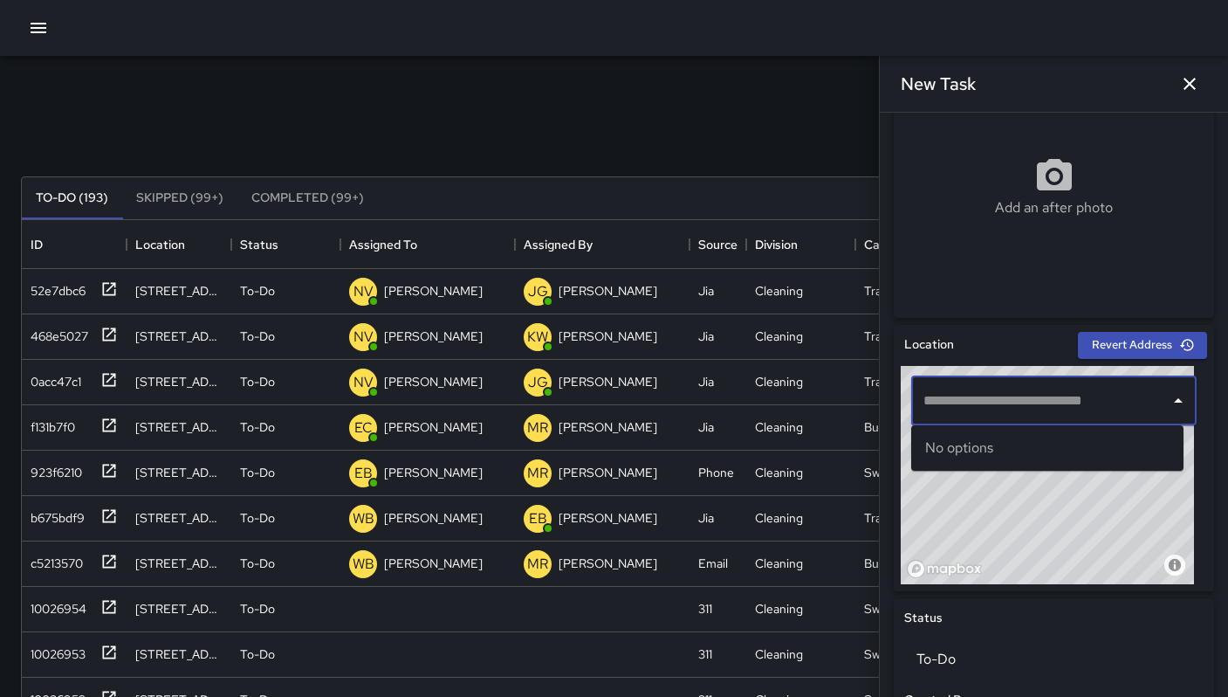
paste input "**********"
type input "**********"
drag, startPoint x: 1146, startPoint y: 401, endPoint x: 794, endPoint y: 368, distance: 354.1
click at [801, 372] on div "Search Search New Task To-Do (193) Skipped (99+) Completed (99+) ID Location St…" at bounding box center [614, 543] width 1228 height 975
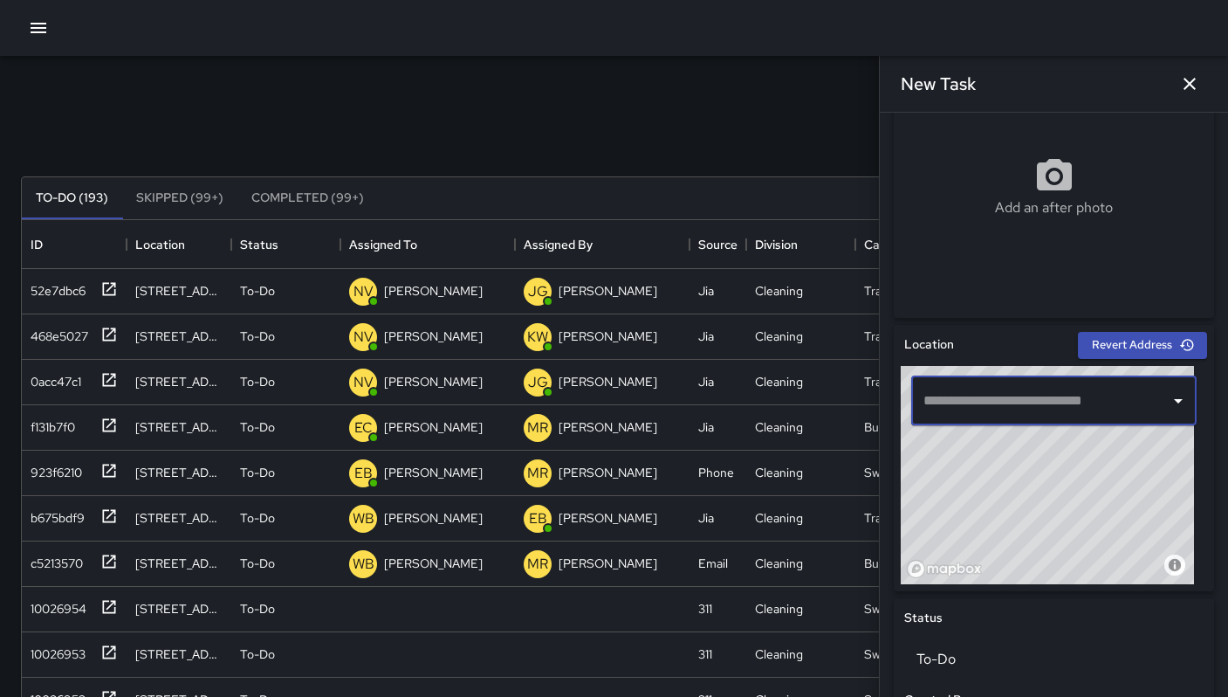
click at [972, 402] on input "text" at bounding box center [1034, 400] width 230 height 33
paste input "**********"
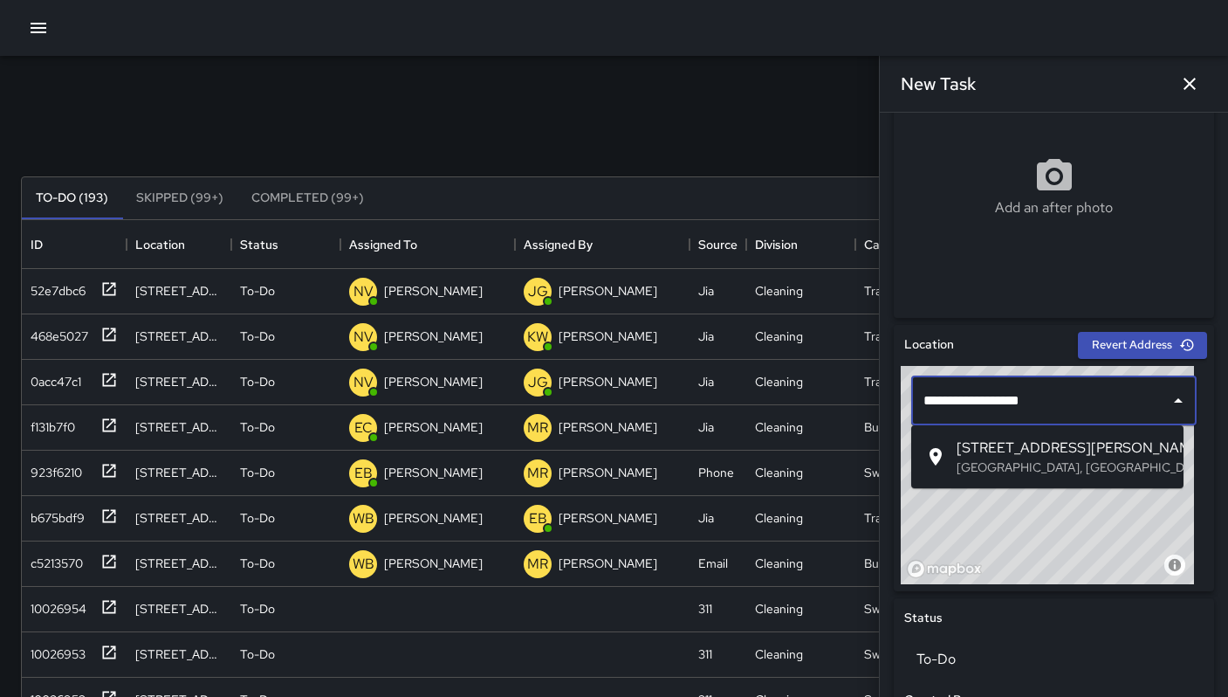
click at [966, 472] on p "[GEOGRAPHIC_DATA], [GEOGRAPHIC_DATA], [GEOGRAPHIC_DATA]" at bounding box center [1063, 466] width 213 height 17
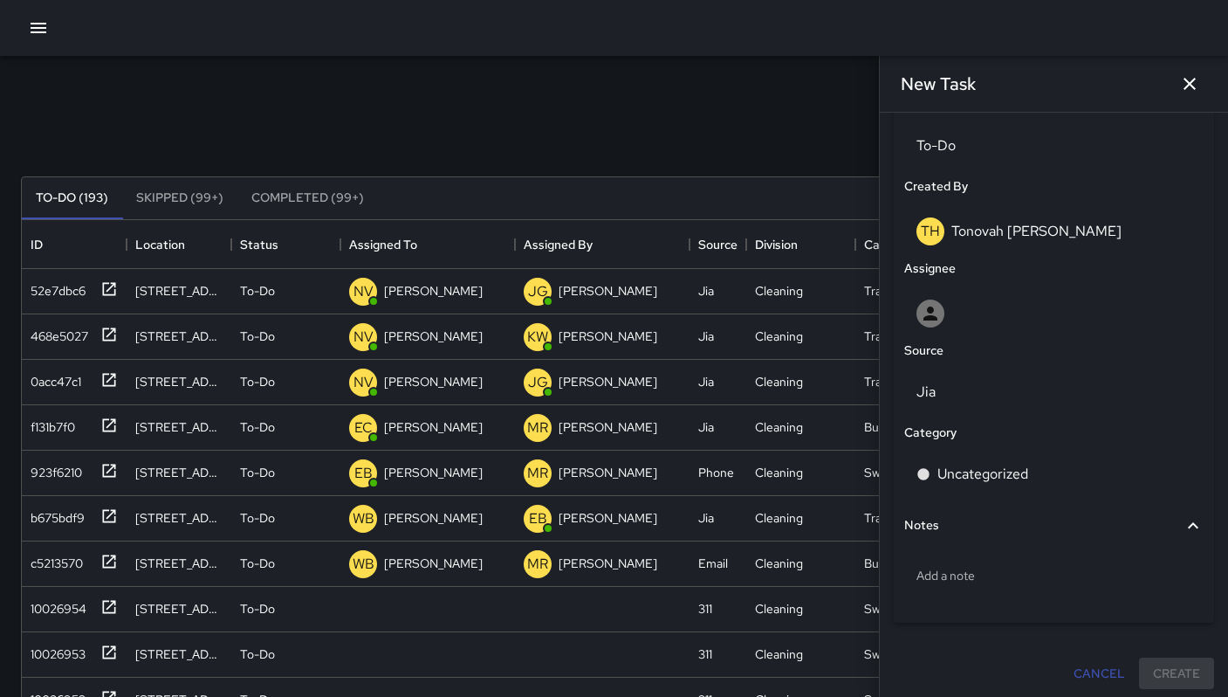
scroll to position [859, 0]
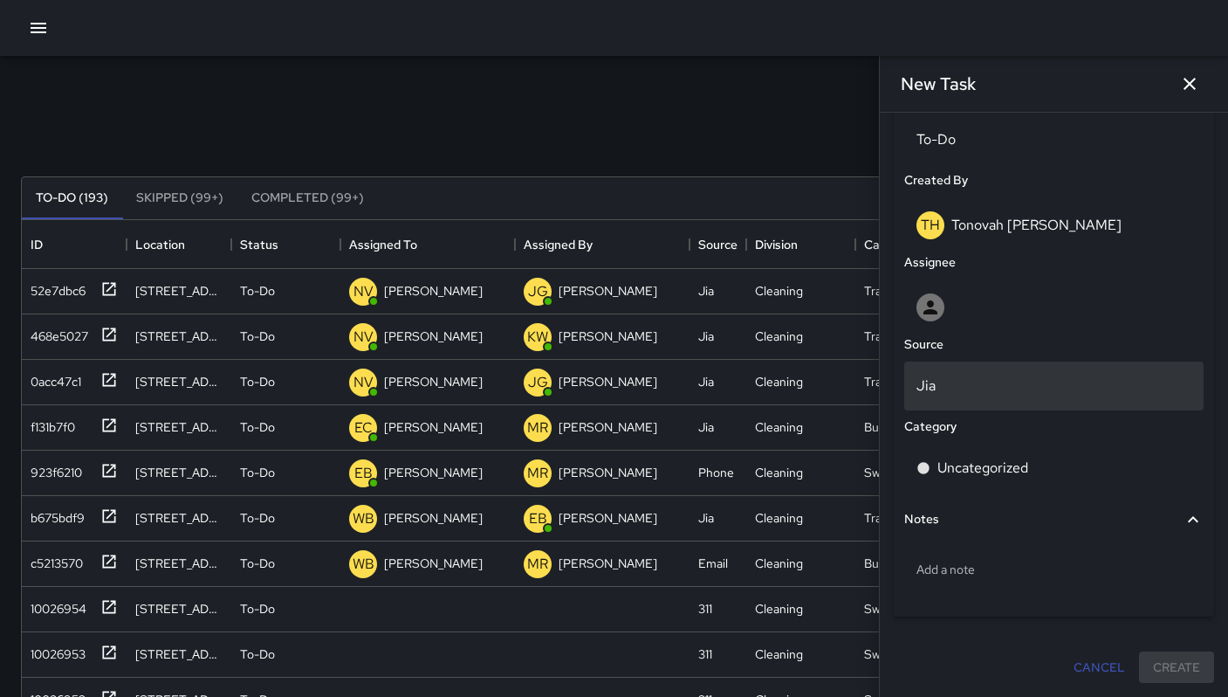
type input "**********"
click at [977, 375] on p "Jia" at bounding box center [1054, 385] width 275 height 21
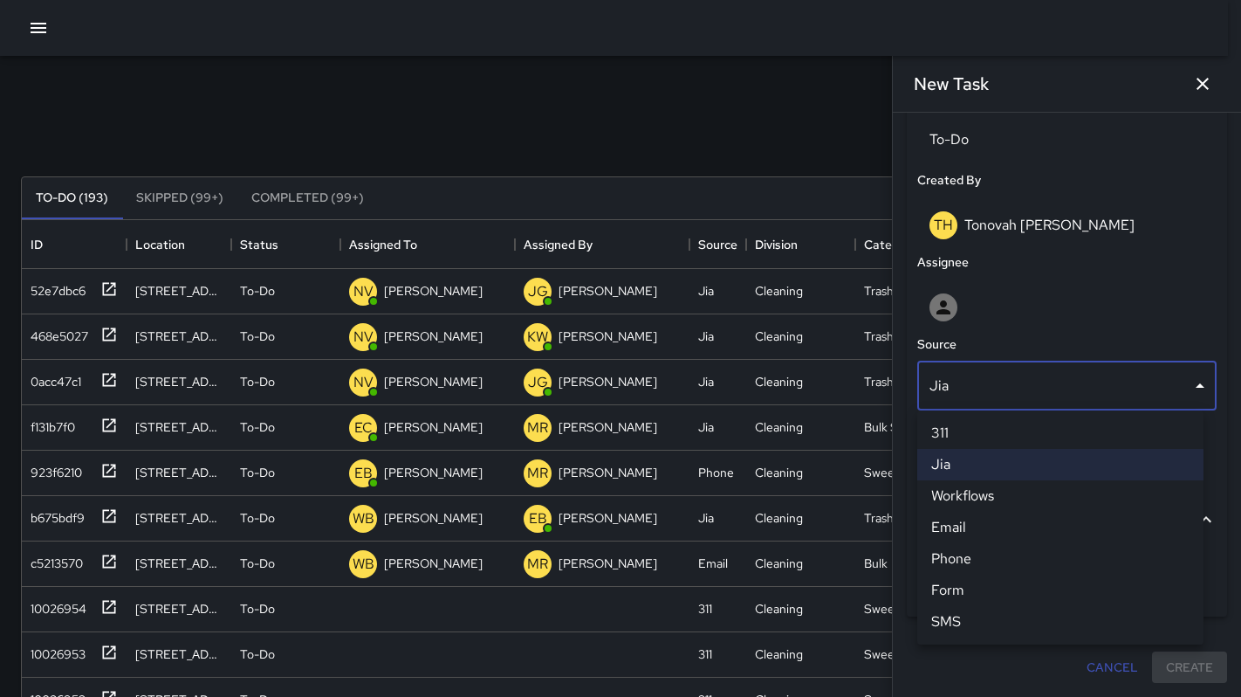
drag, startPoint x: 974, startPoint y: 383, endPoint x: 905, endPoint y: 385, distance: 69.0
click at [906, 385] on div at bounding box center [620, 348] width 1241 height 697
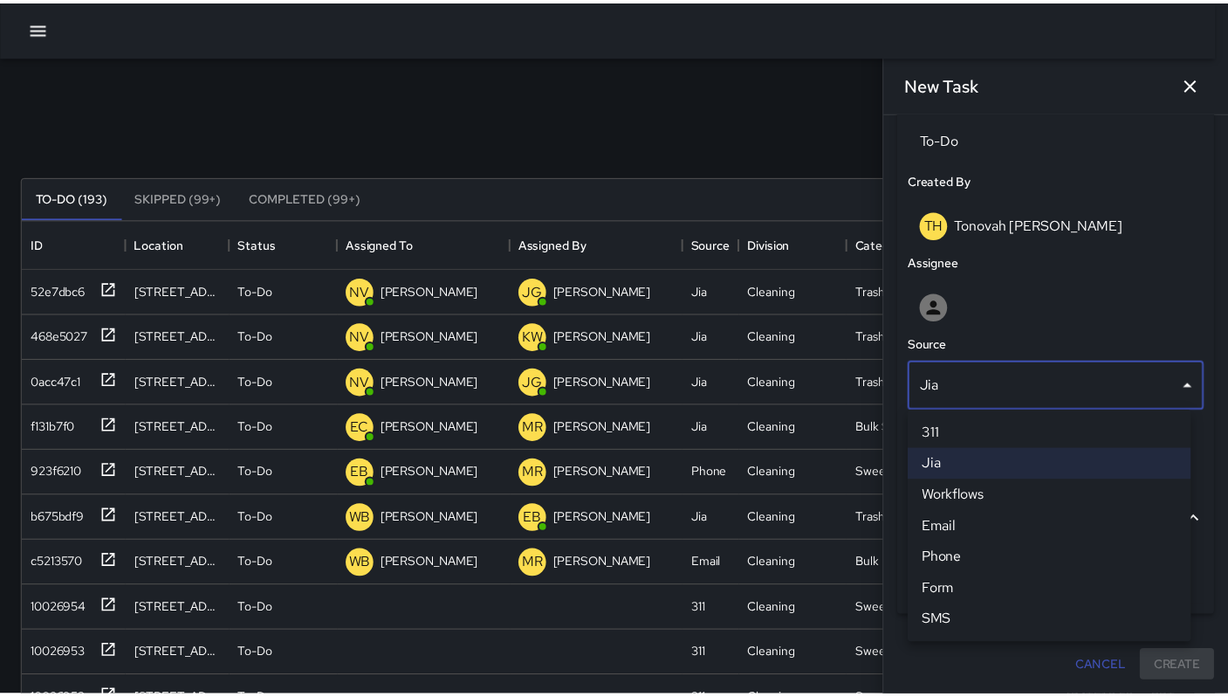
scroll to position [14, 14]
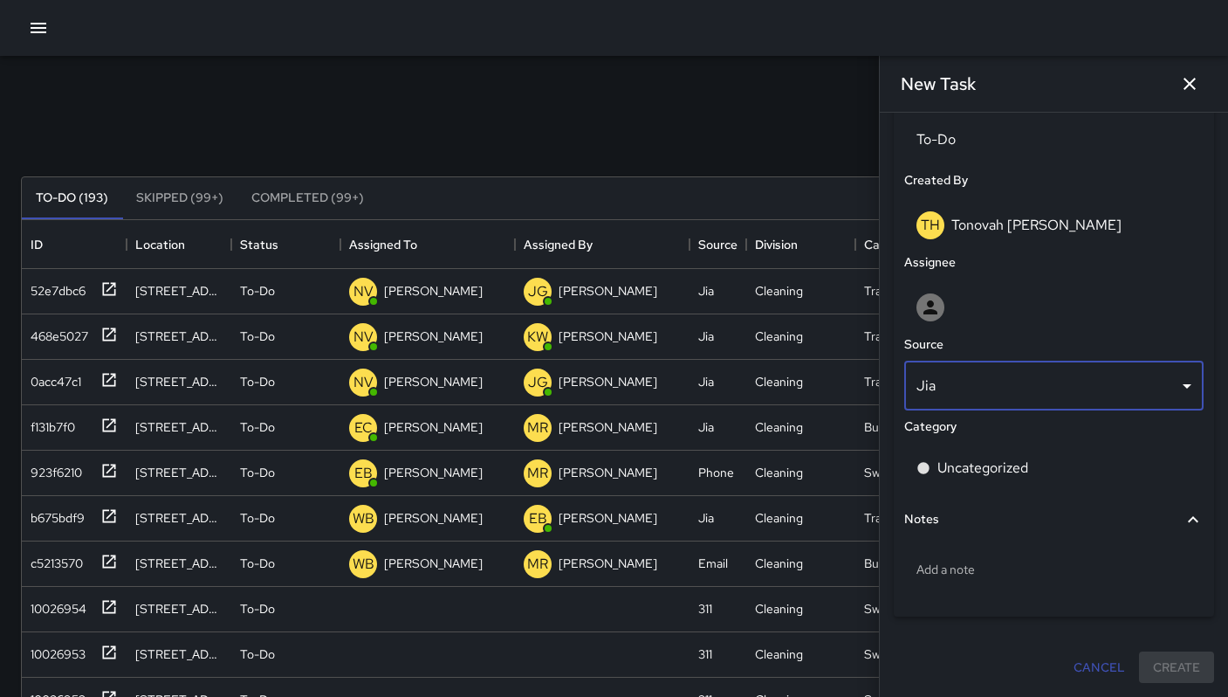
click at [968, 393] on body "Search Search New Task To-Do (193) Skipped (99+) Completed (99+) ID Location St…" at bounding box center [614, 515] width 1228 height 1031
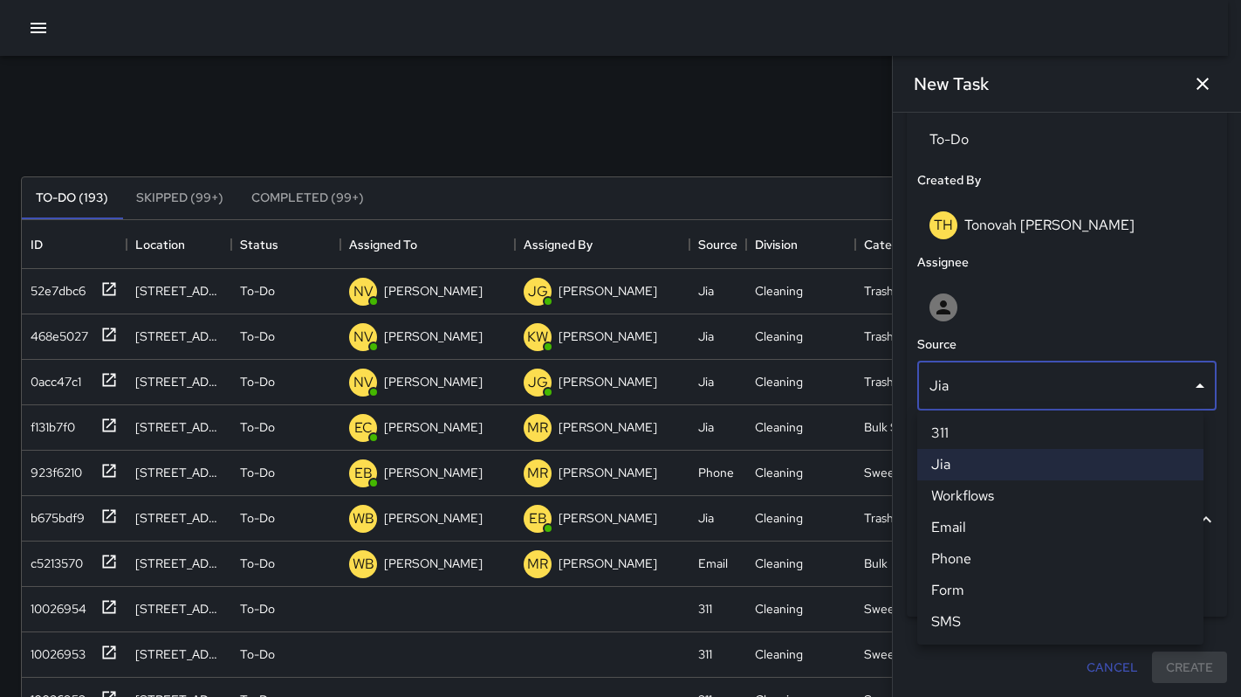
click at [962, 429] on li "311" at bounding box center [1060, 432] width 286 height 31
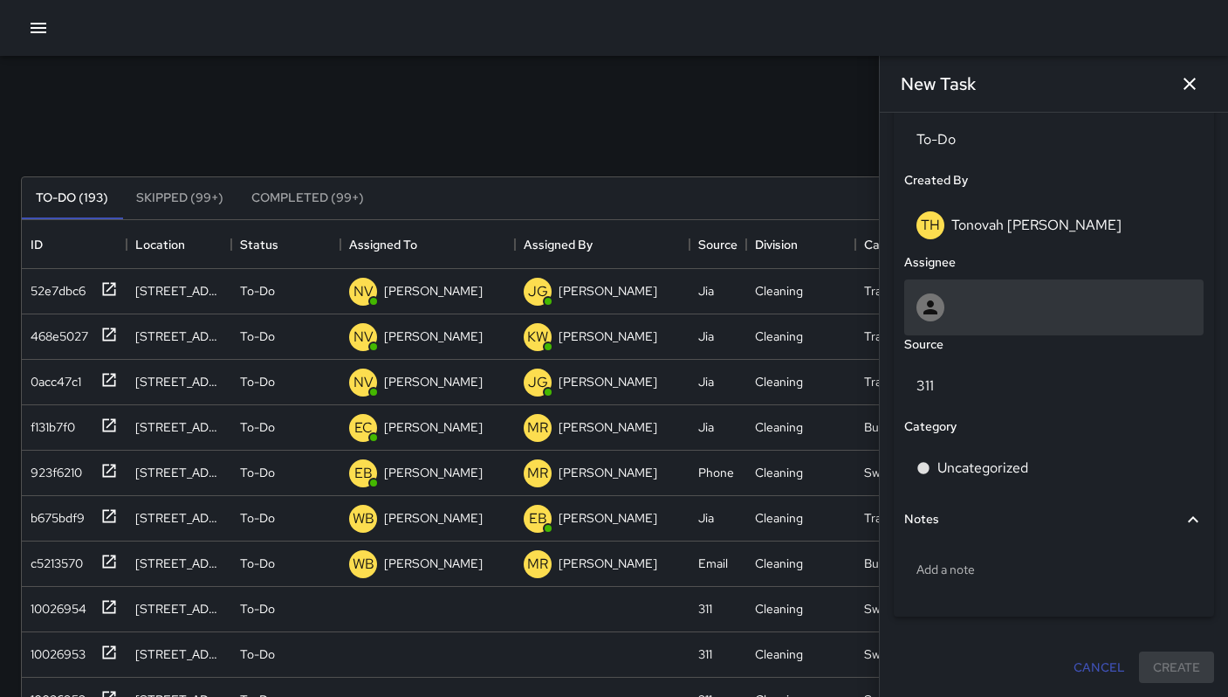
click at [948, 324] on div at bounding box center [1053, 307] width 299 height 56
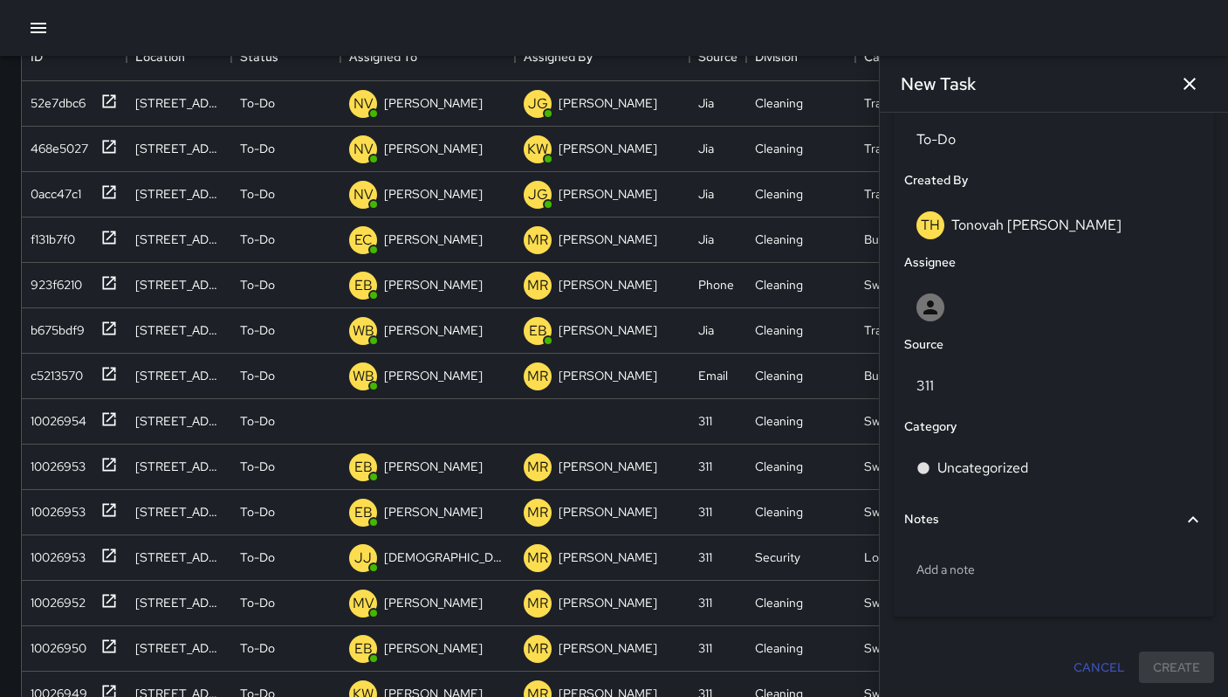
scroll to position [0, 0]
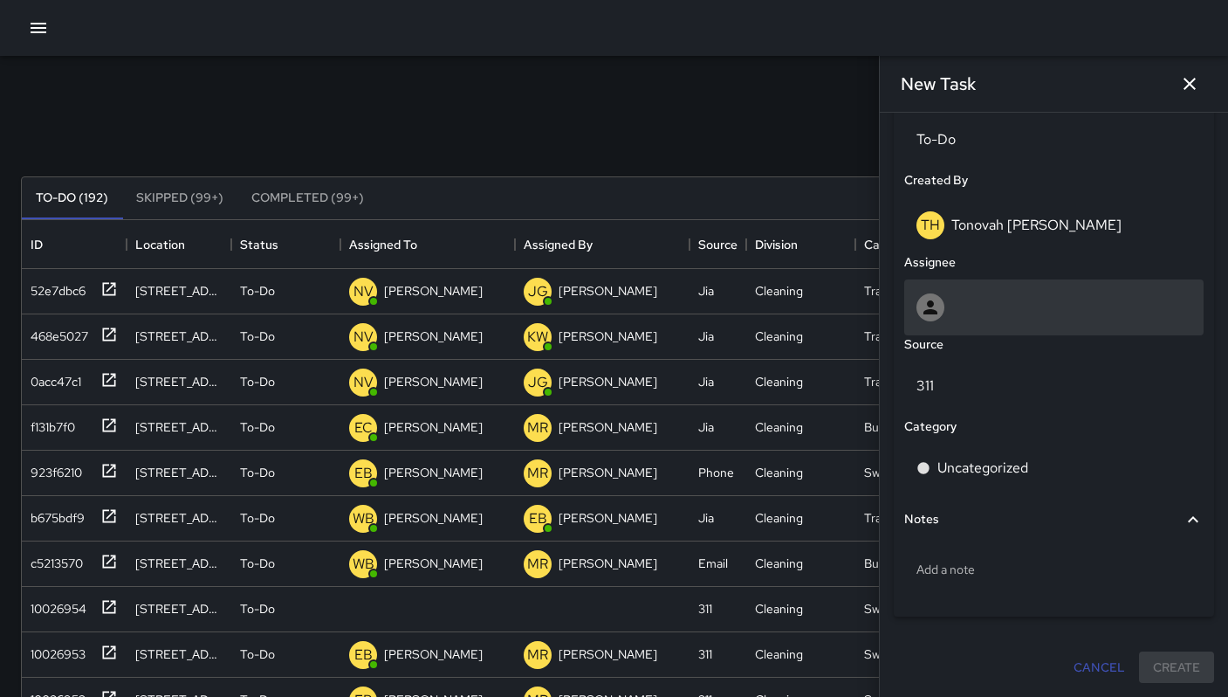
click at [954, 306] on div at bounding box center [1054, 307] width 275 height 28
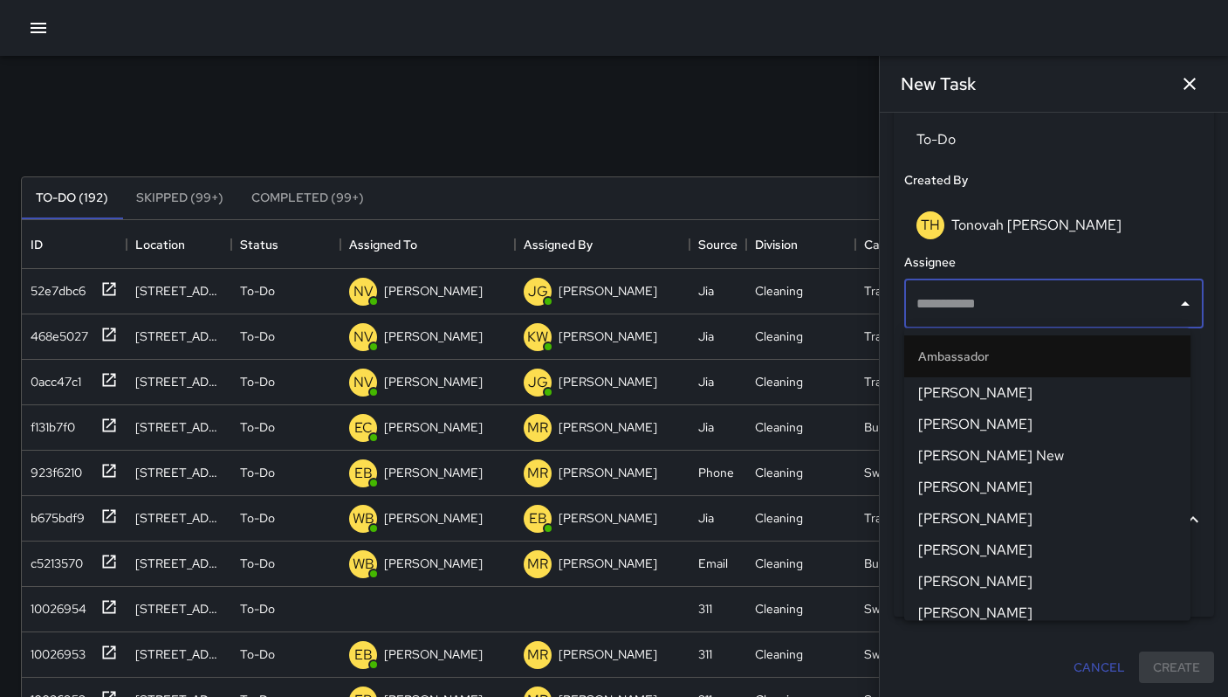
drag, startPoint x: 738, startPoint y: 120, endPoint x: 766, endPoint y: 137, distance: 33.7
click at [738, 120] on div "Search Search New Task" at bounding box center [613, 134] width 1193 height 91
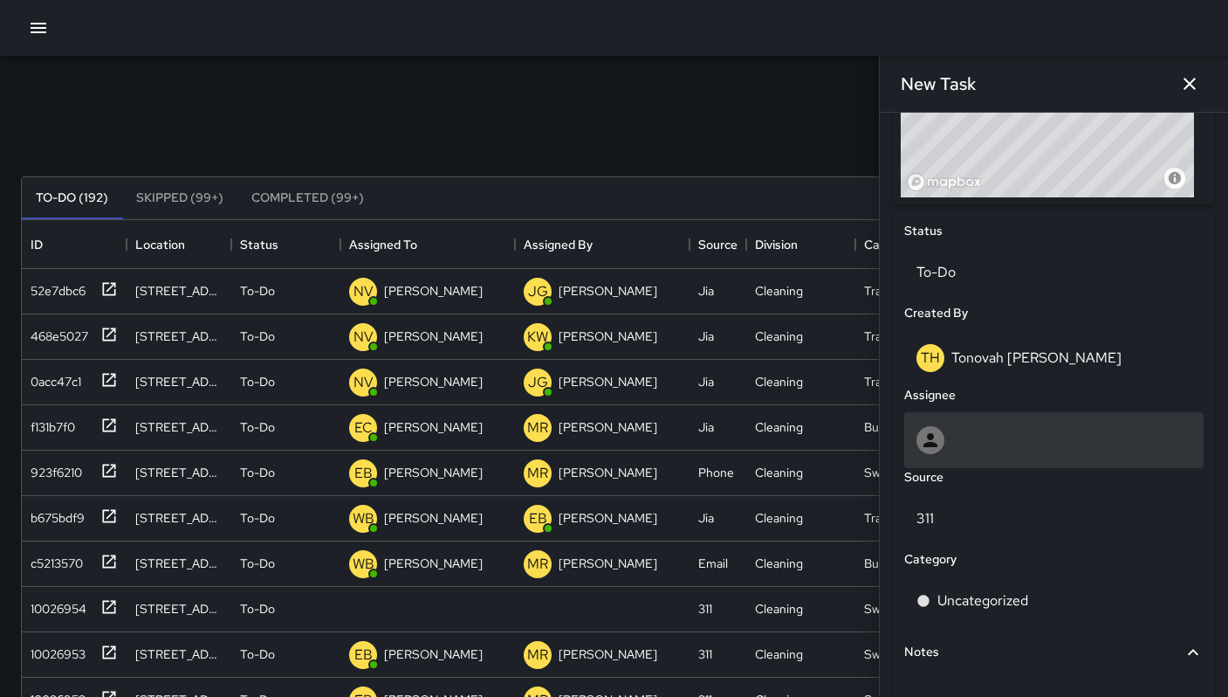
scroll to position [697, 0]
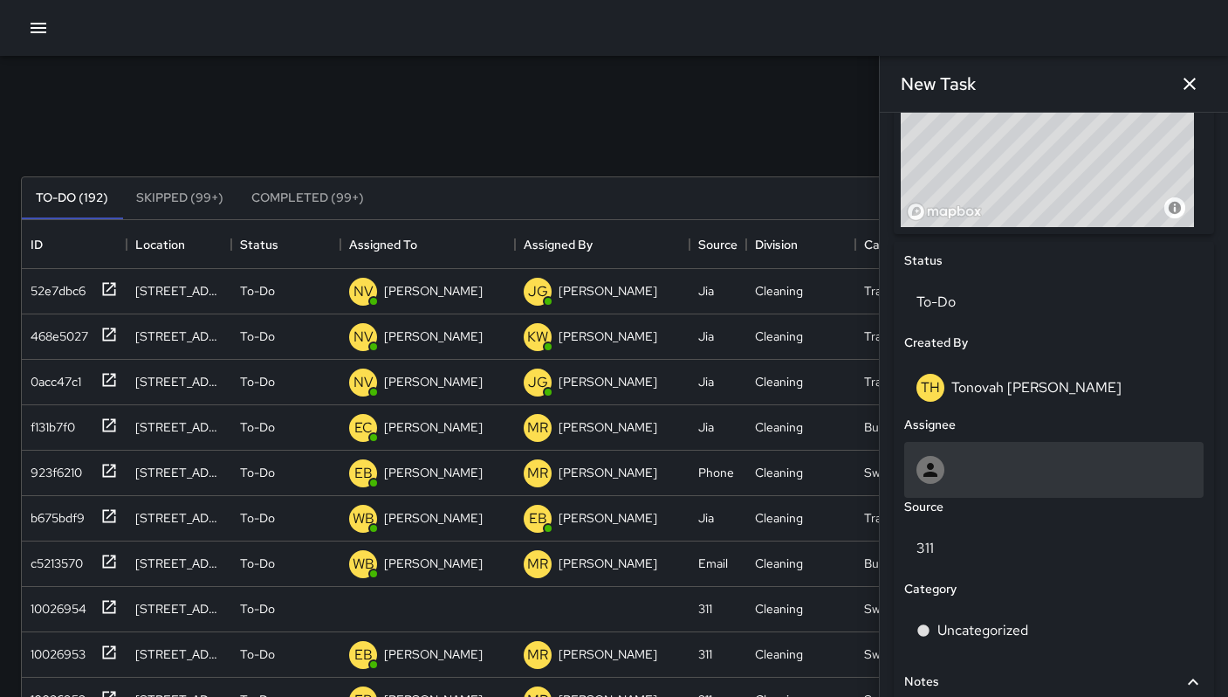
click at [950, 473] on div at bounding box center [1054, 470] width 275 height 28
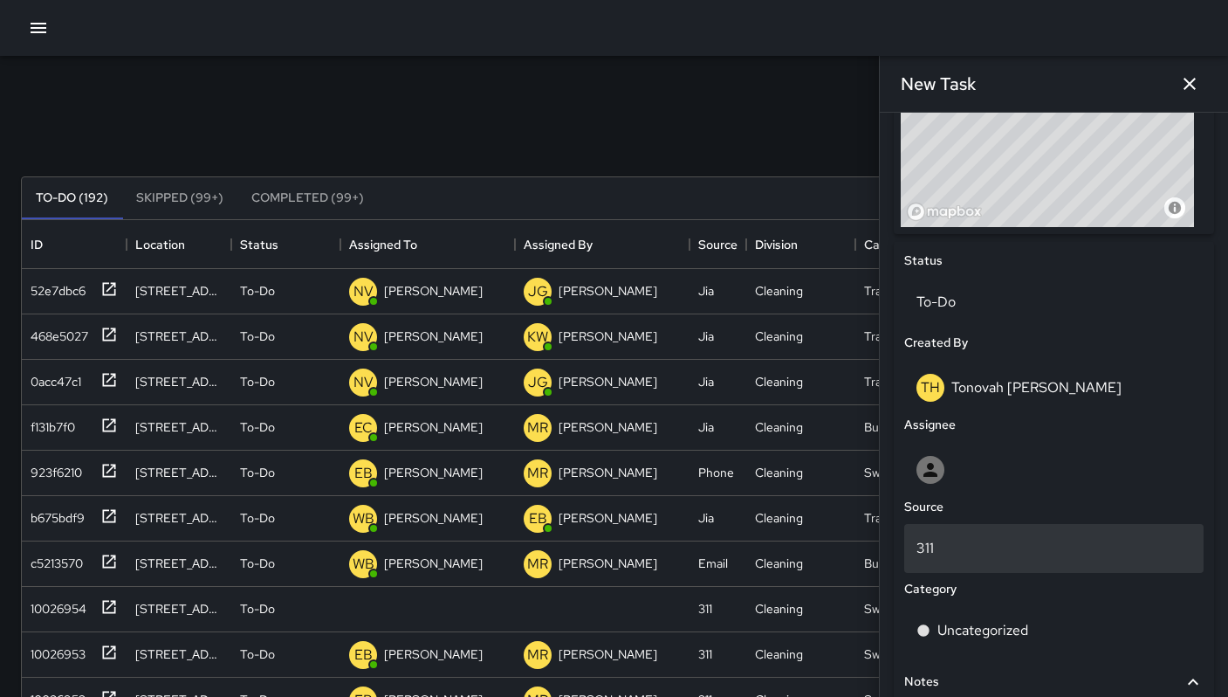
click at [1000, 526] on div "311" at bounding box center [1053, 548] width 299 height 49
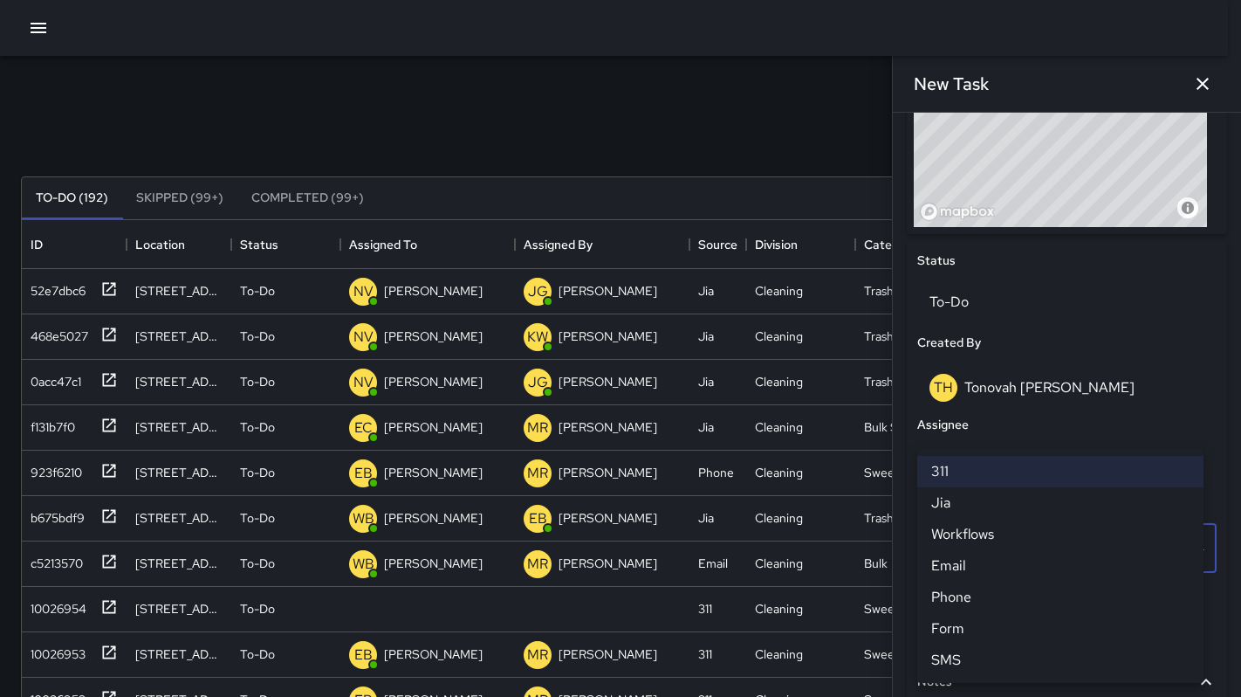
click at [984, 468] on li "311" at bounding box center [1060, 471] width 286 height 31
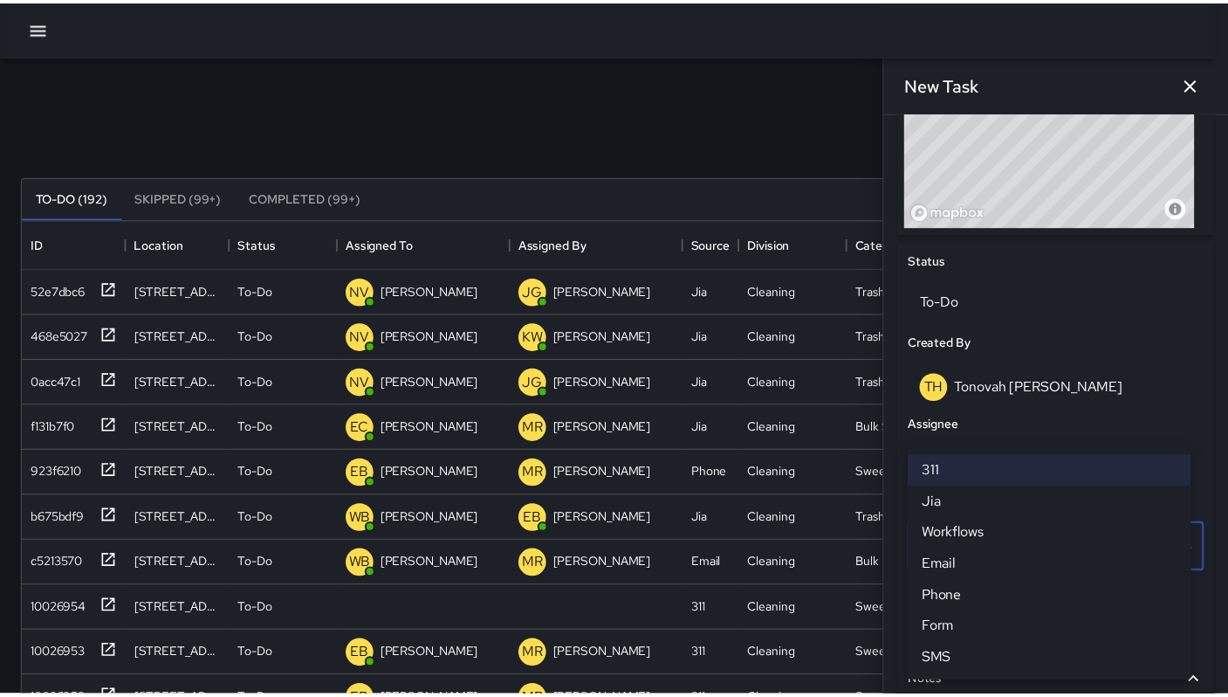
scroll to position [14, 14]
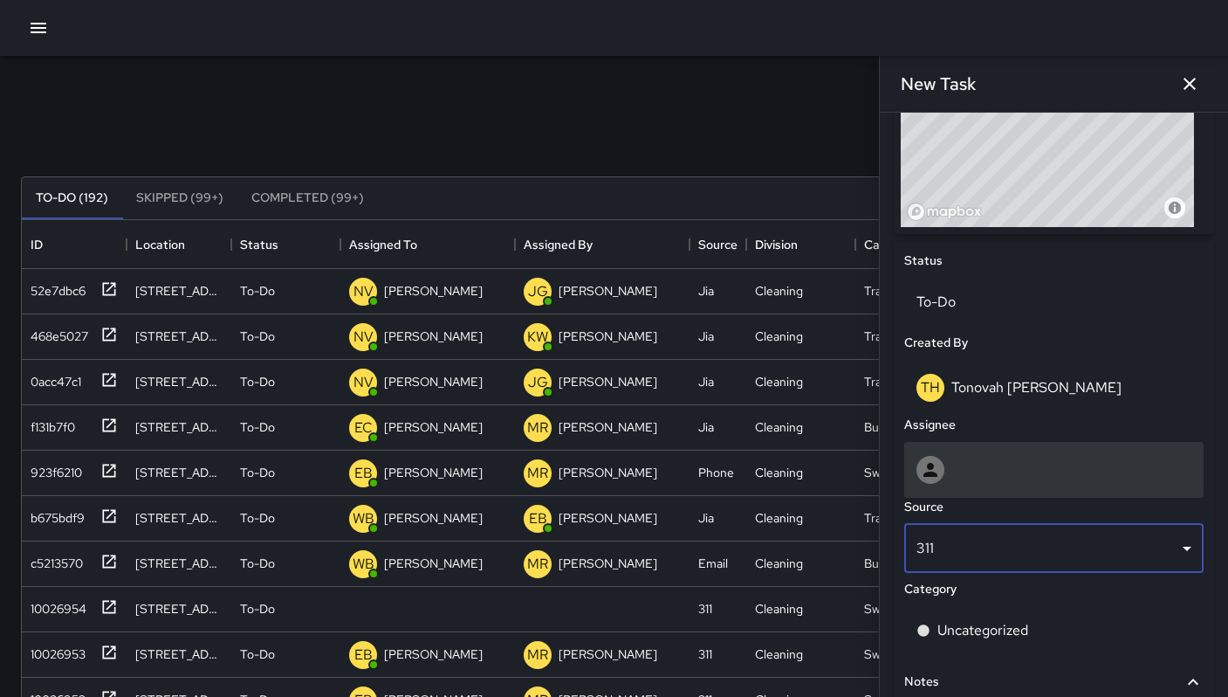
click at [979, 464] on div at bounding box center [1054, 470] width 275 height 28
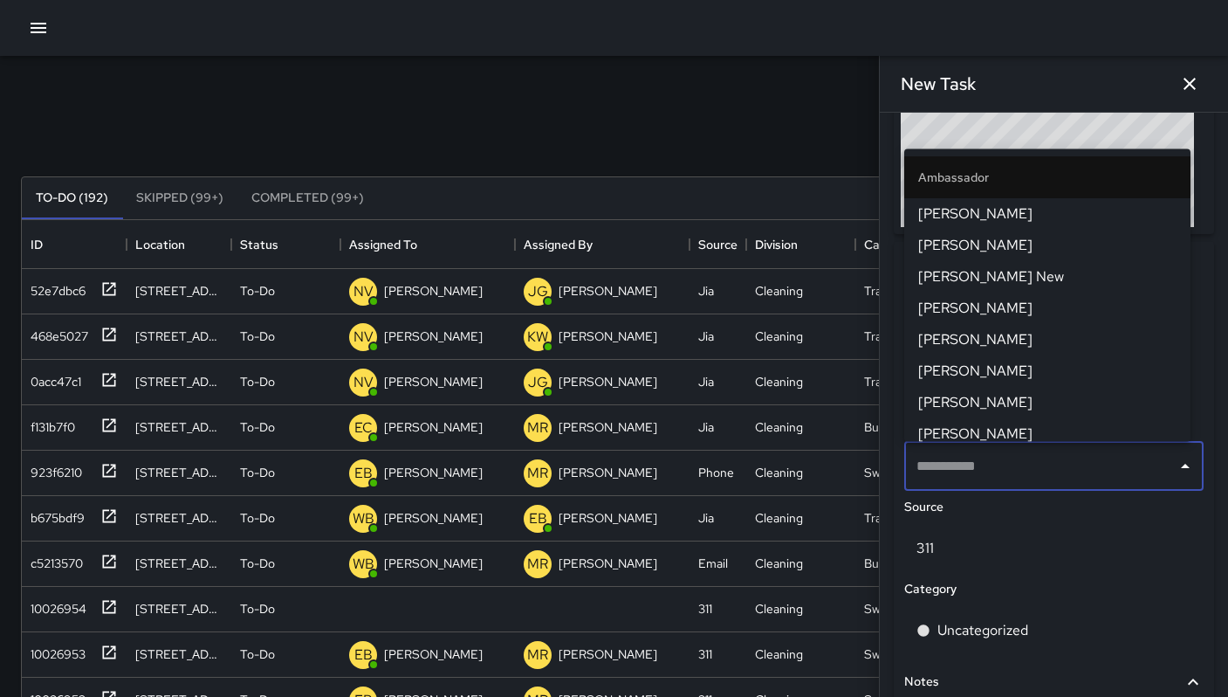
click at [979, 464] on input "text" at bounding box center [1041, 466] width 258 height 33
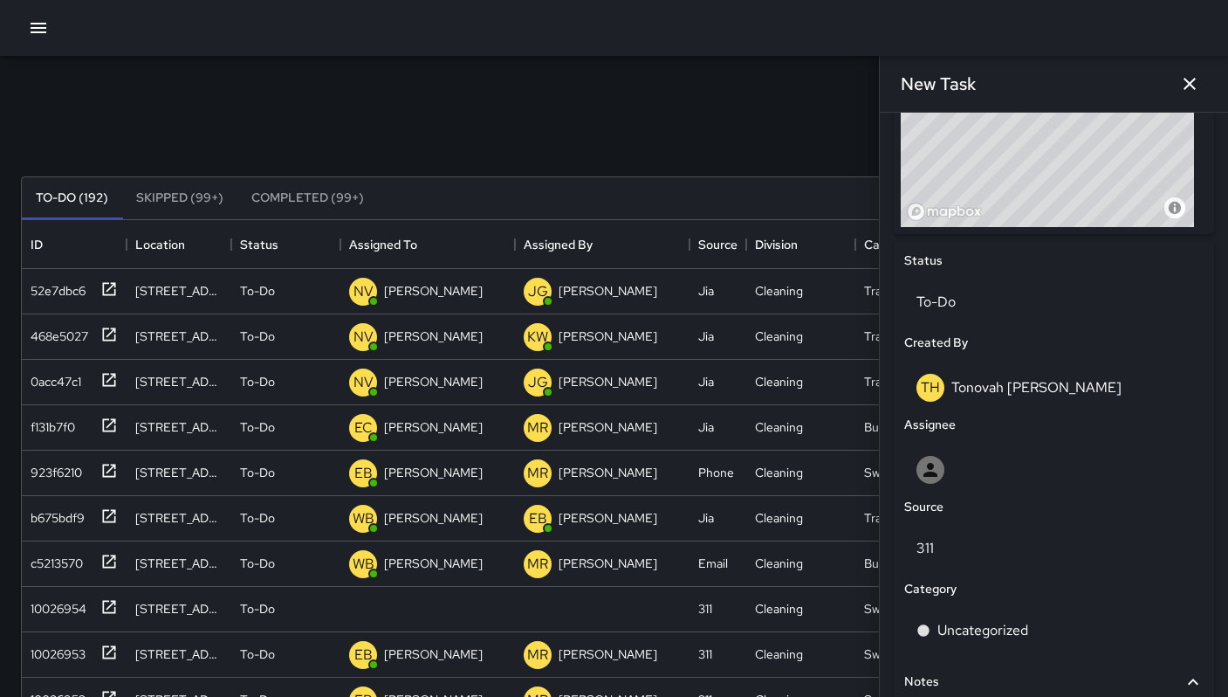
click at [738, 125] on div "Search Search New Task" at bounding box center [613, 134] width 1193 height 91
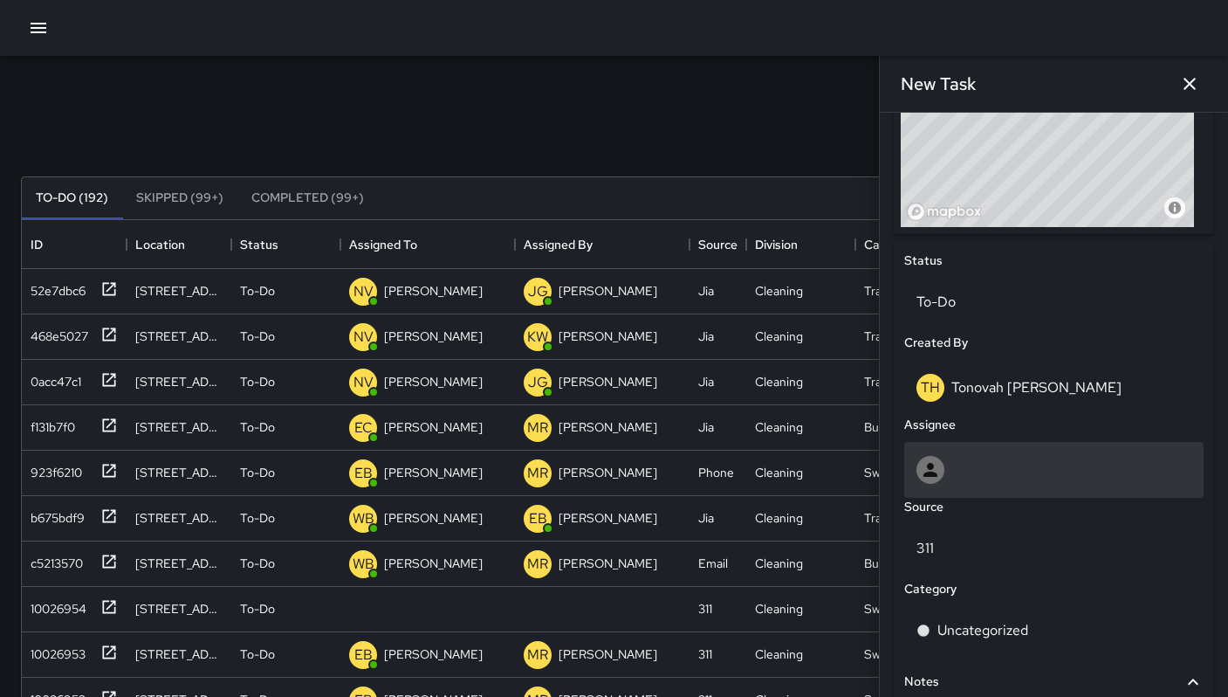
click at [1001, 460] on div at bounding box center [1054, 470] width 275 height 28
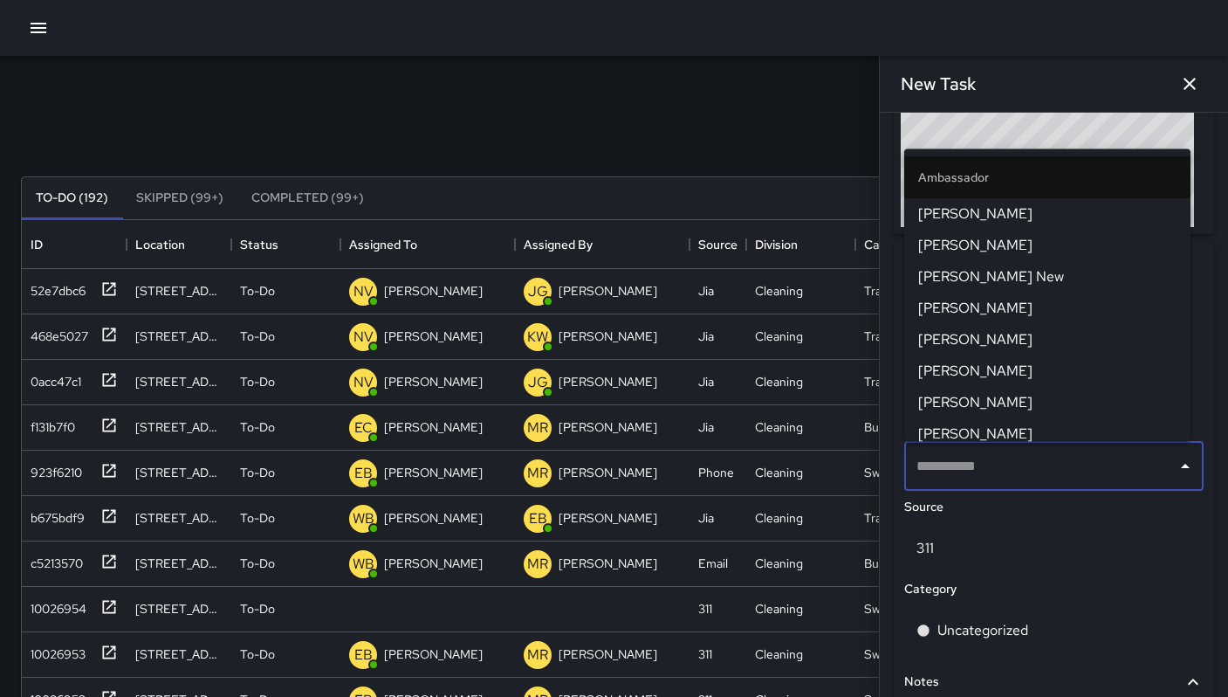
type input "*"
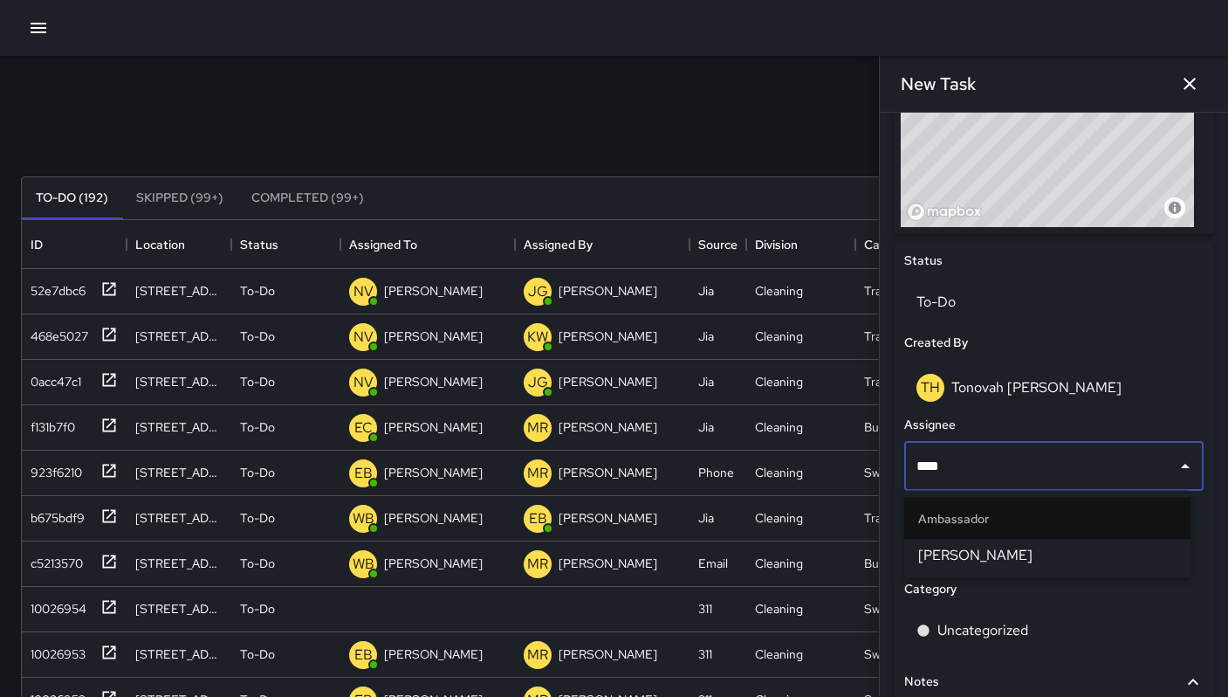
type input "*****"
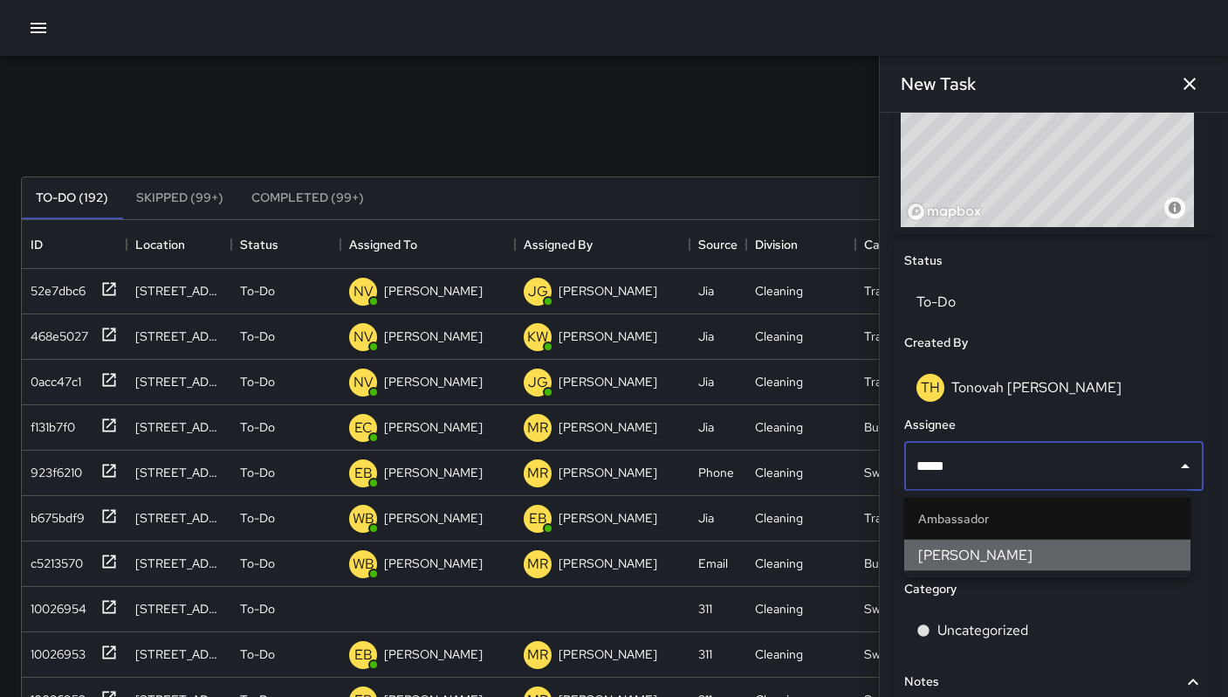
click at [1024, 562] on span "[PERSON_NAME]" at bounding box center [1047, 555] width 258 height 21
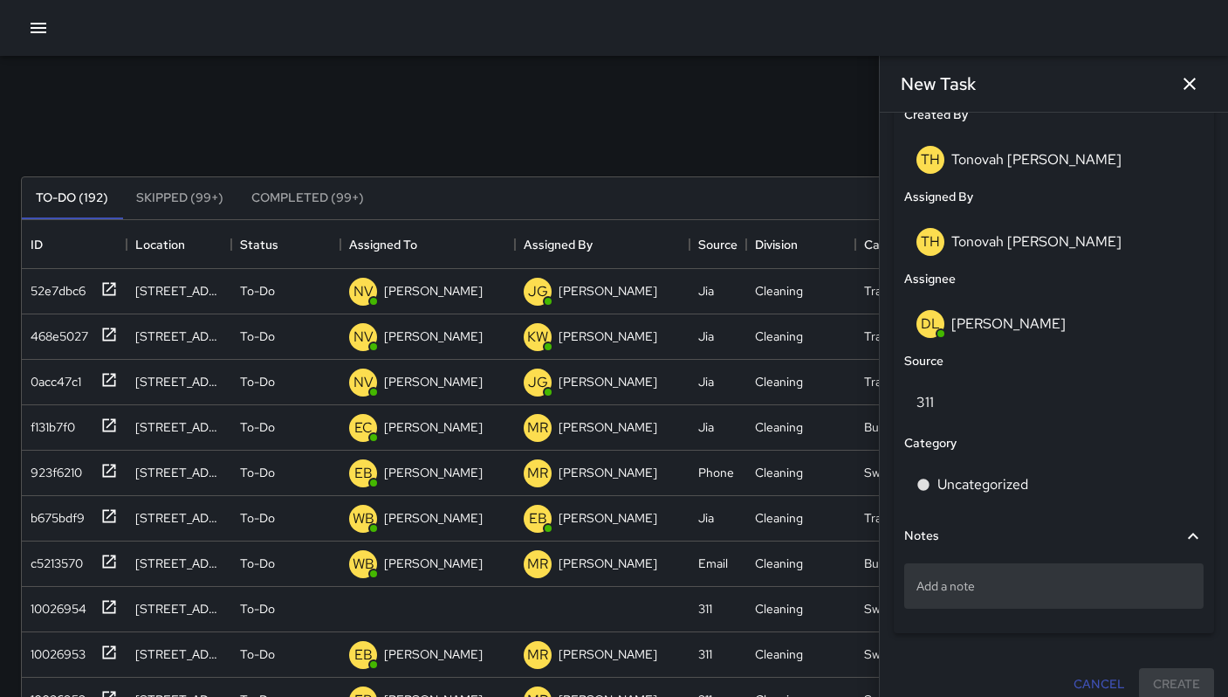
scroll to position [941, 0]
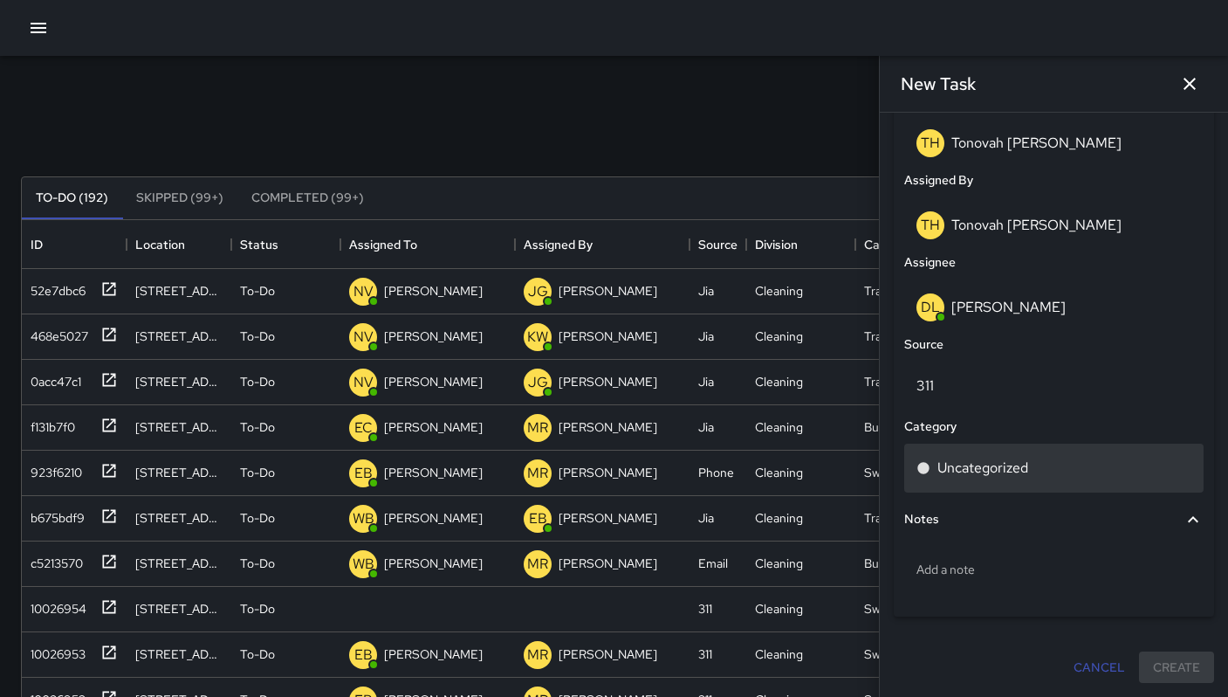
click at [984, 471] on p "Uncategorized" at bounding box center [983, 467] width 91 height 21
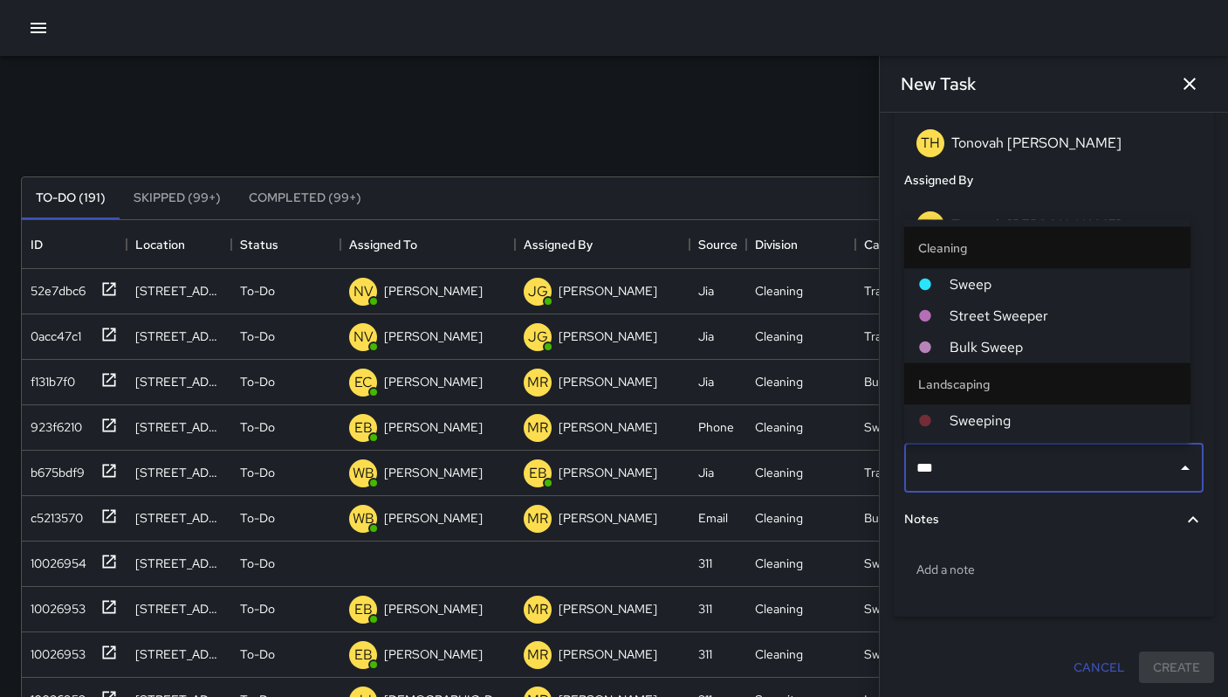
type input "****"
click at [1001, 285] on span "Sweep" at bounding box center [1063, 284] width 227 height 21
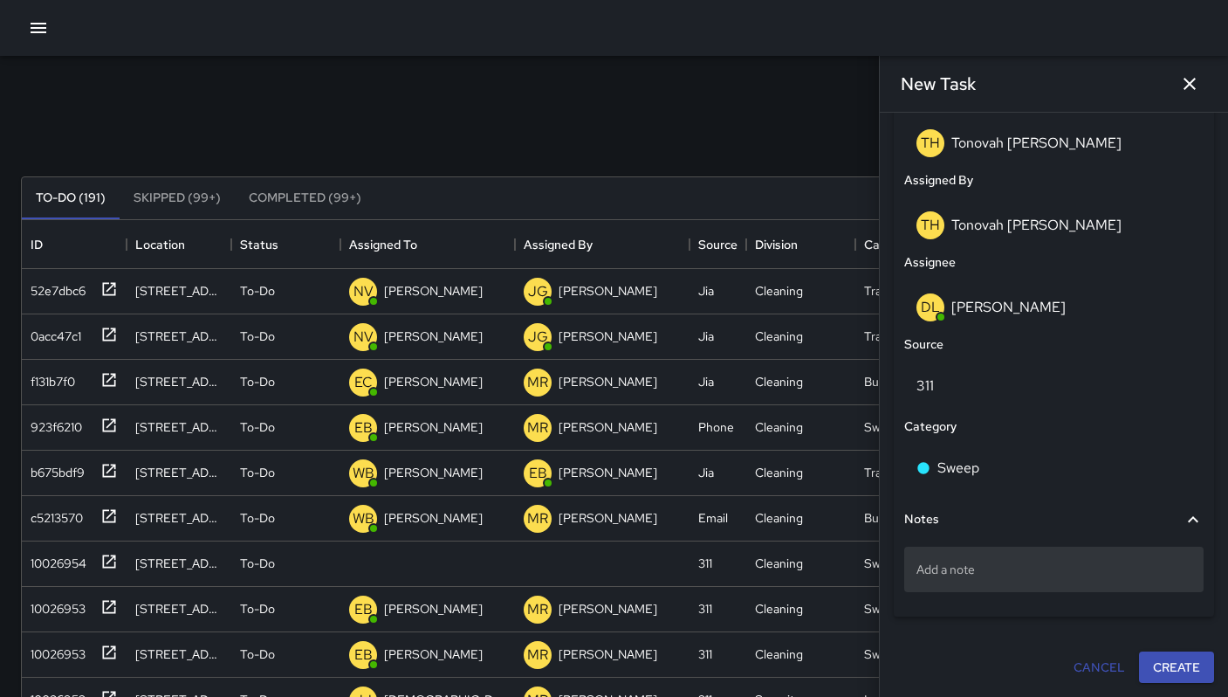
click at [1013, 559] on div "Add a note" at bounding box center [1053, 568] width 299 height 45
type textarea "*"
click at [946, 567] on p "Add a note" at bounding box center [1054, 568] width 275 height 17
click at [946, 567] on textarea at bounding box center [1054, 568] width 275 height 17
type textarea "**********"
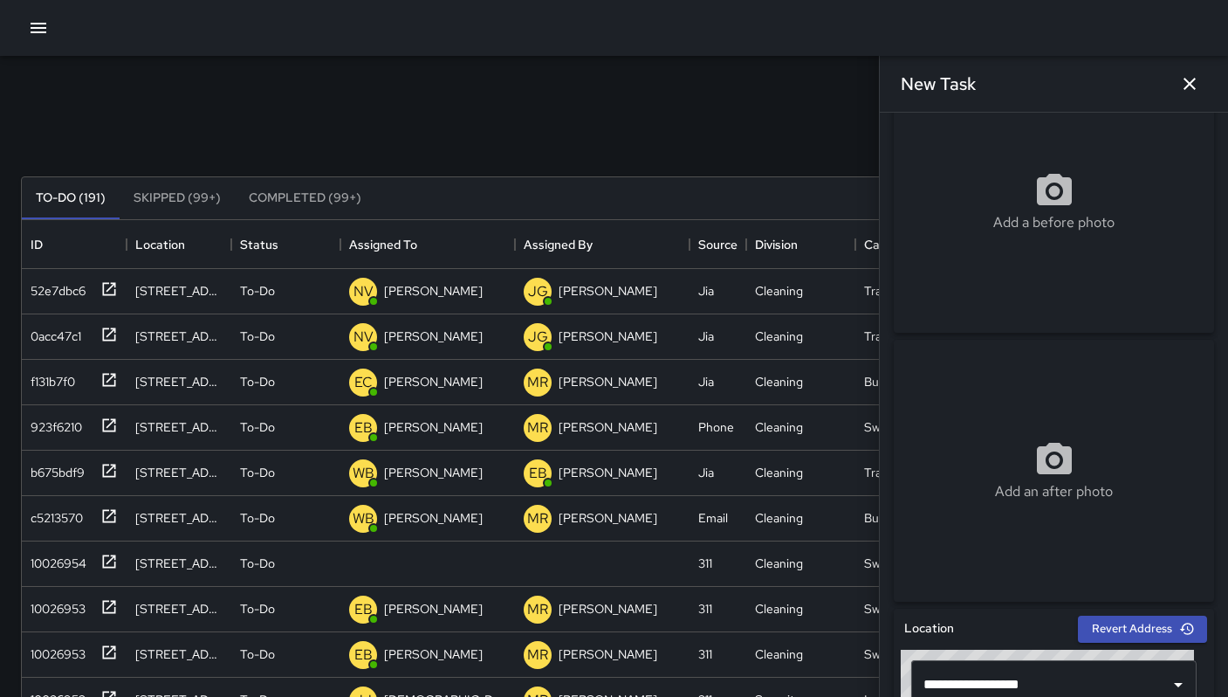
scroll to position [0, 0]
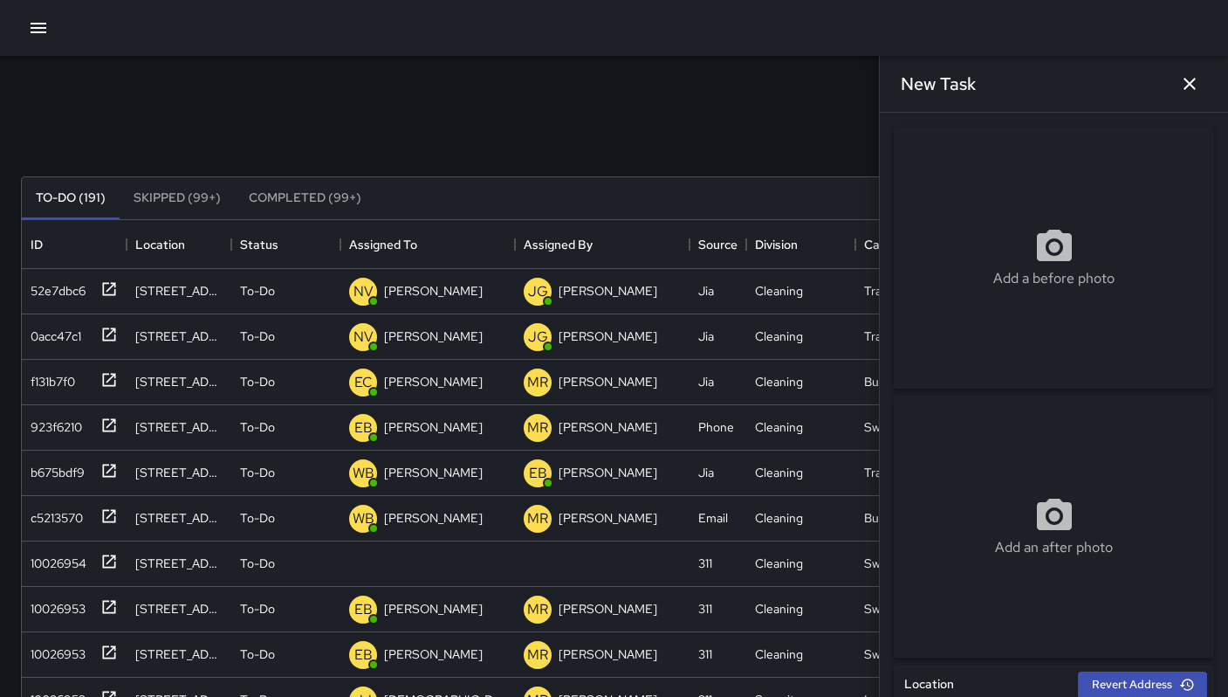
click at [1037, 249] on icon at bounding box center [1054, 245] width 35 height 31
type input "**********"
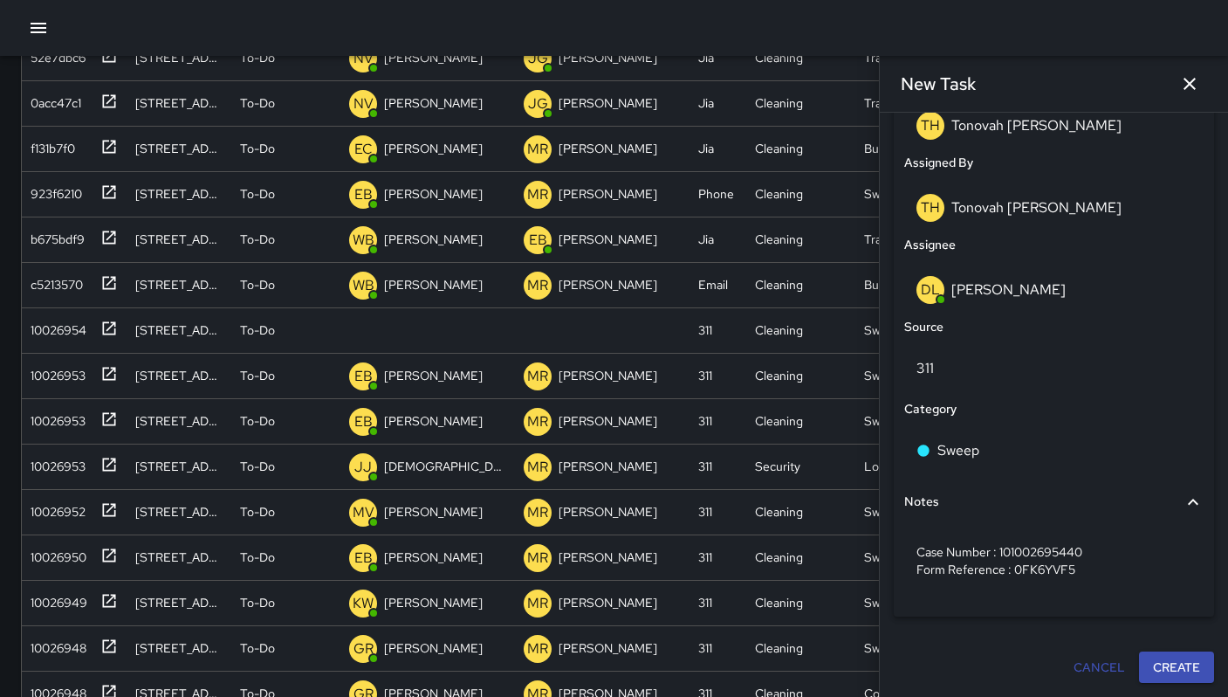
scroll to position [334, 0]
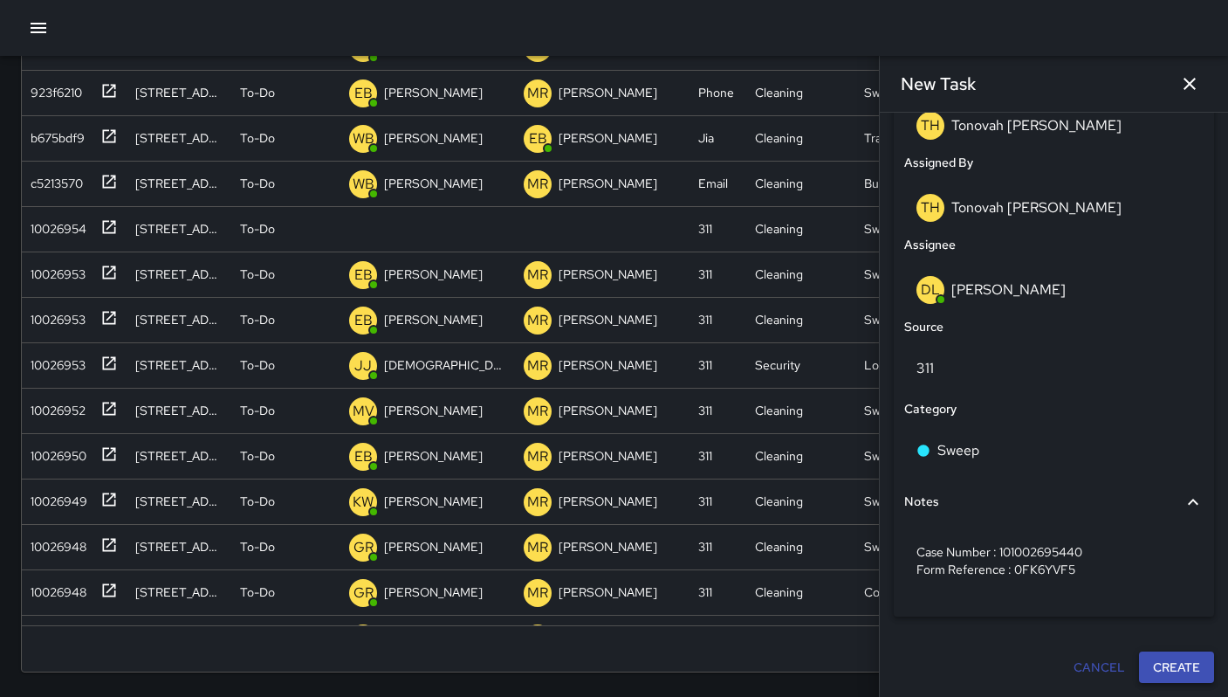
click at [1139, 666] on button "Create" at bounding box center [1176, 667] width 75 height 32
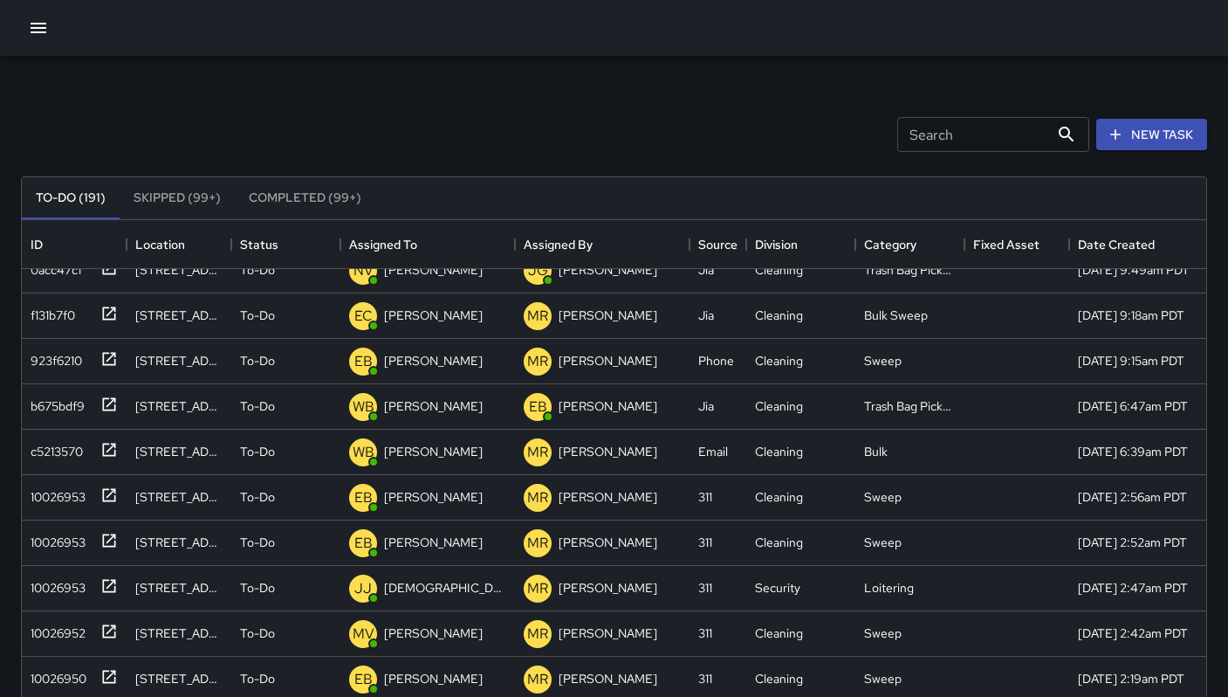
scroll to position [0, 0]
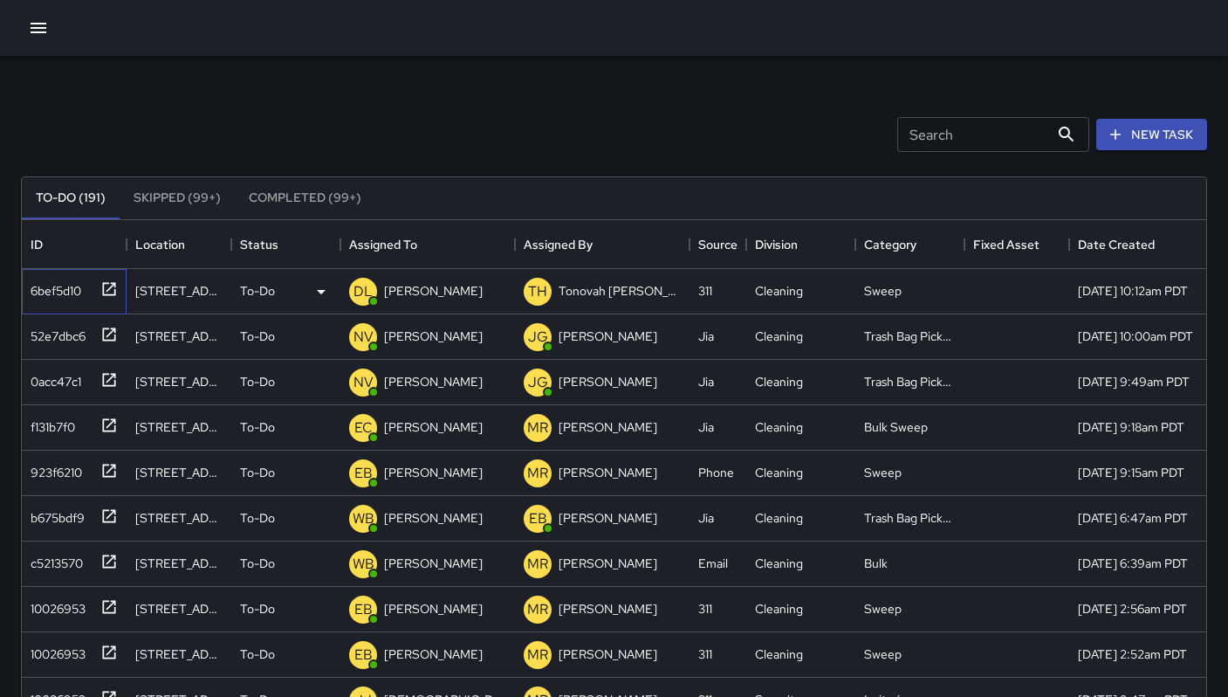
click at [44, 296] on div "6bef5d10" at bounding box center [53, 287] width 58 height 24
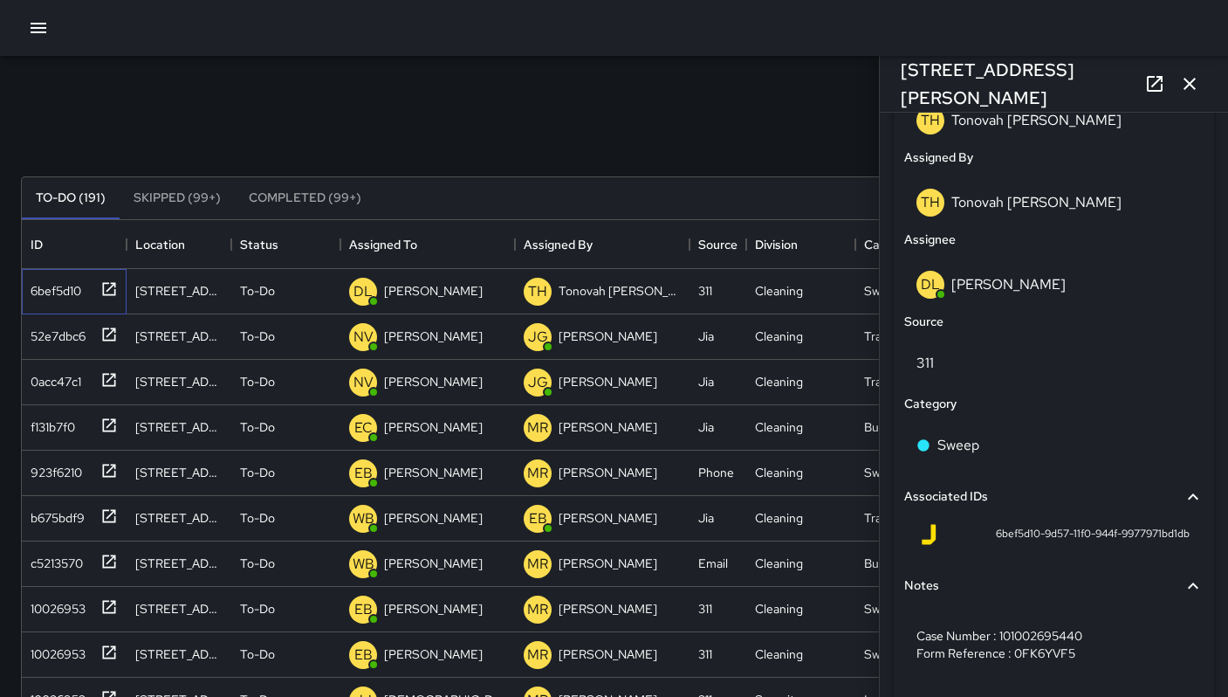
scroll to position [979, 0]
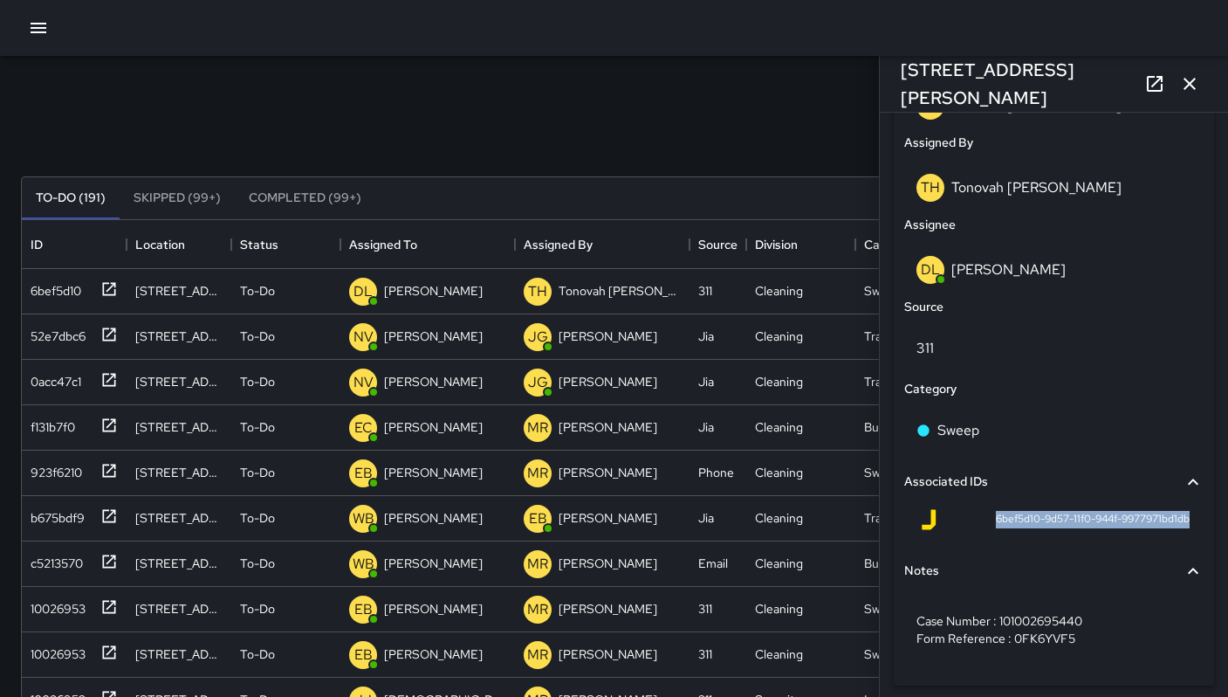
drag, startPoint x: 977, startPoint y: 514, endPoint x: 1183, endPoint y: 519, distance: 206.1
click at [1183, 519] on div "6bef5d10-9d57-11f0-944f-9977971bd1db" at bounding box center [1053, 523] width 299 height 42
copy span "6bef5d10-9d57-11f0-944f-9977971bd1db"
click at [1186, 83] on icon "button" at bounding box center [1189, 83] width 21 height 21
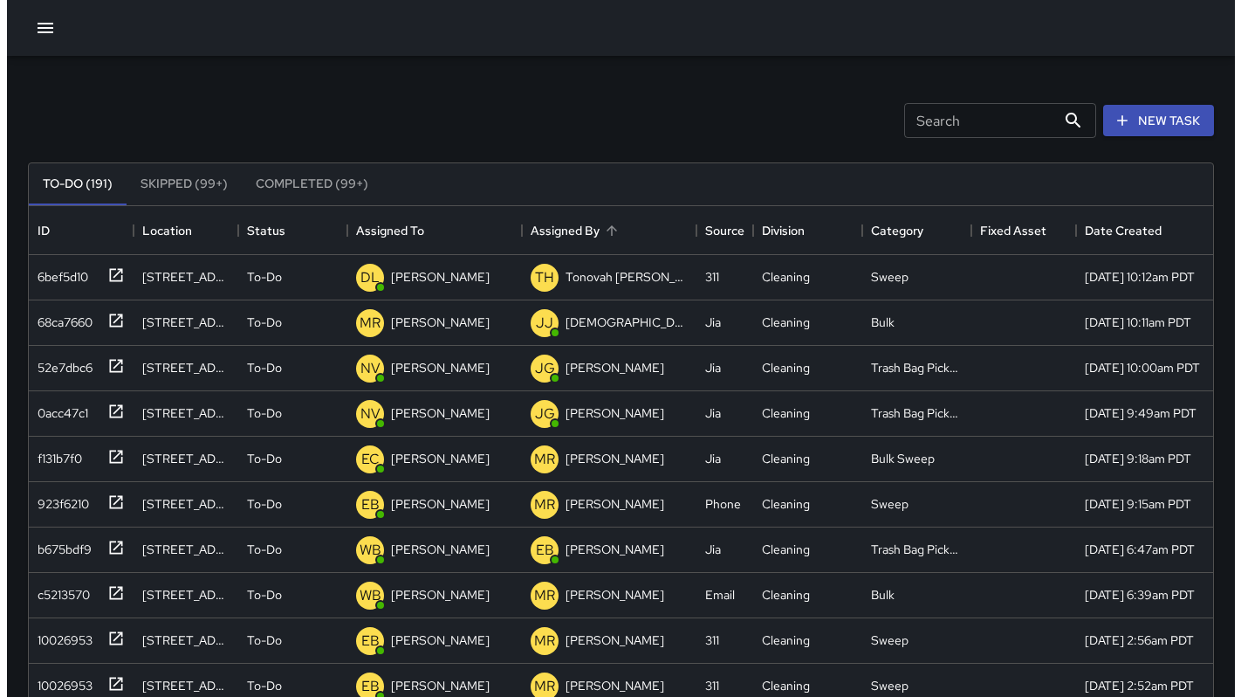
scroll to position [0, 0]
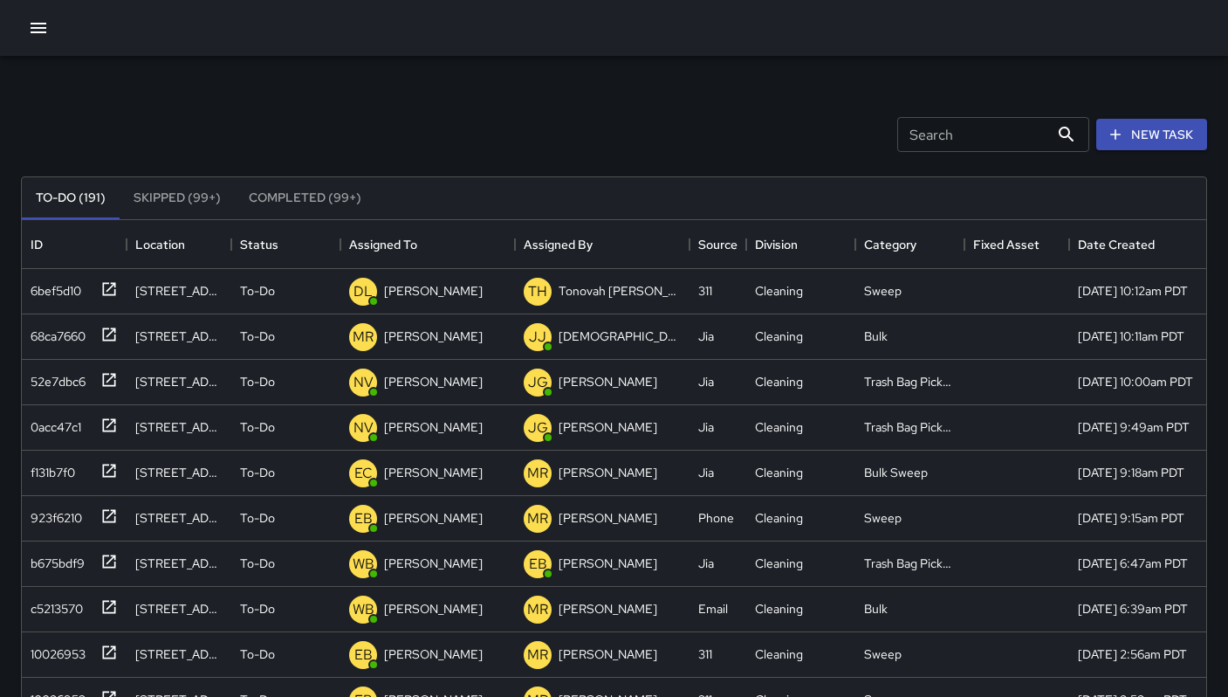
click at [924, 130] on div "Search Search" at bounding box center [993, 134] width 192 height 35
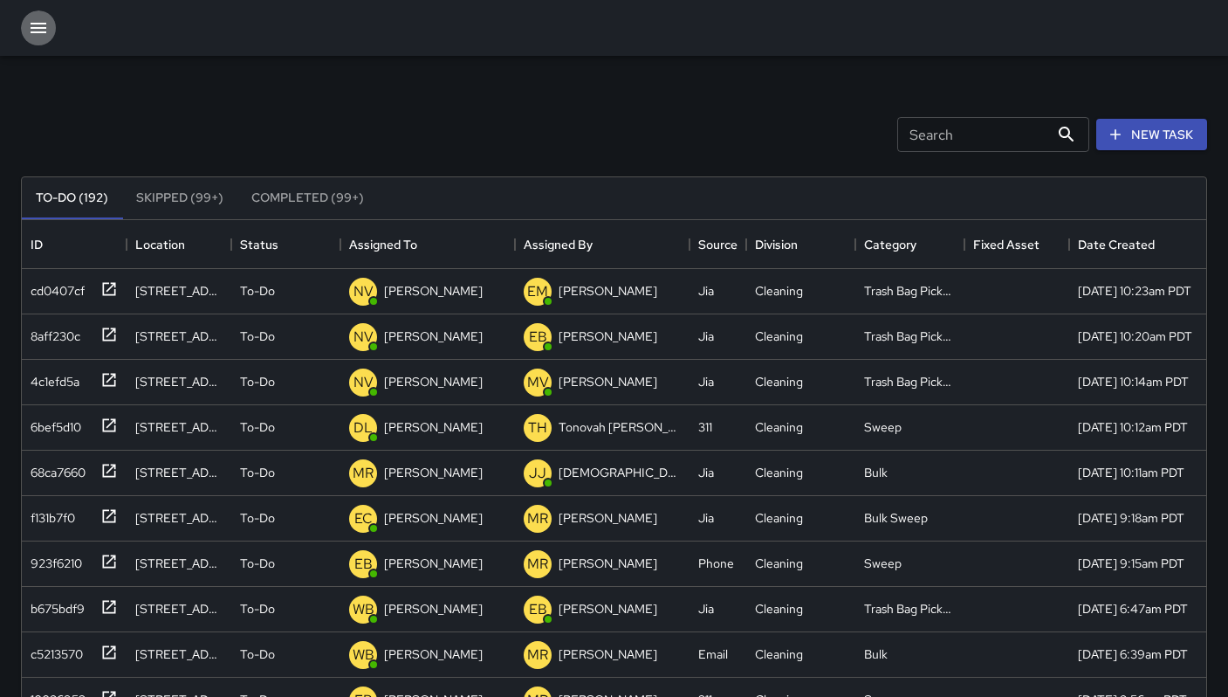
click at [32, 26] on icon "button" at bounding box center [38, 27] width 21 height 21
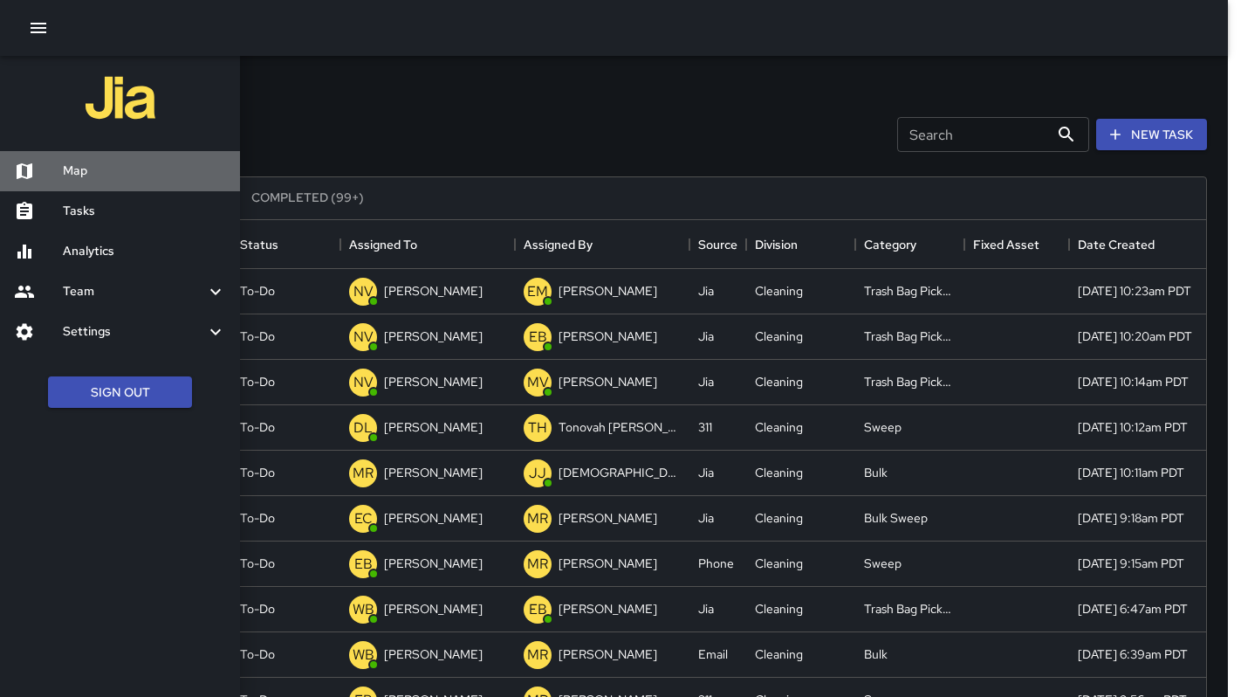
click at [86, 172] on h6 "Map" at bounding box center [144, 170] width 163 height 19
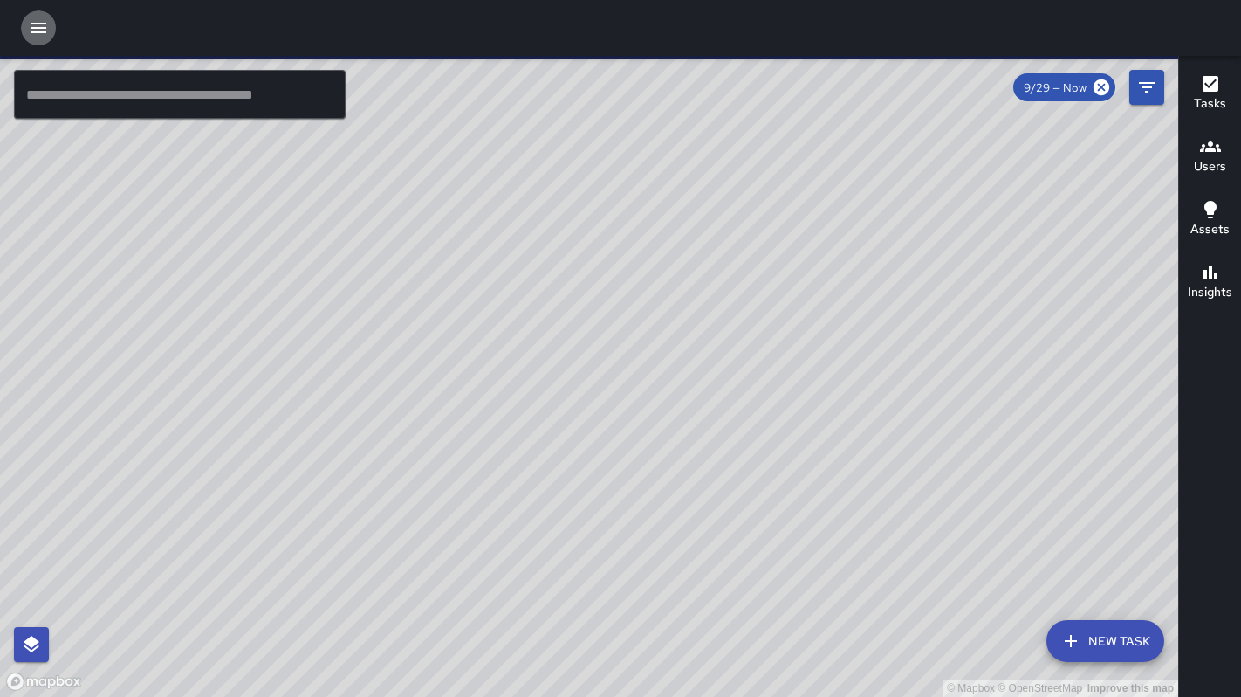
click at [42, 30] on icon "button" at bounding box center [38, 27] width 21 height 21
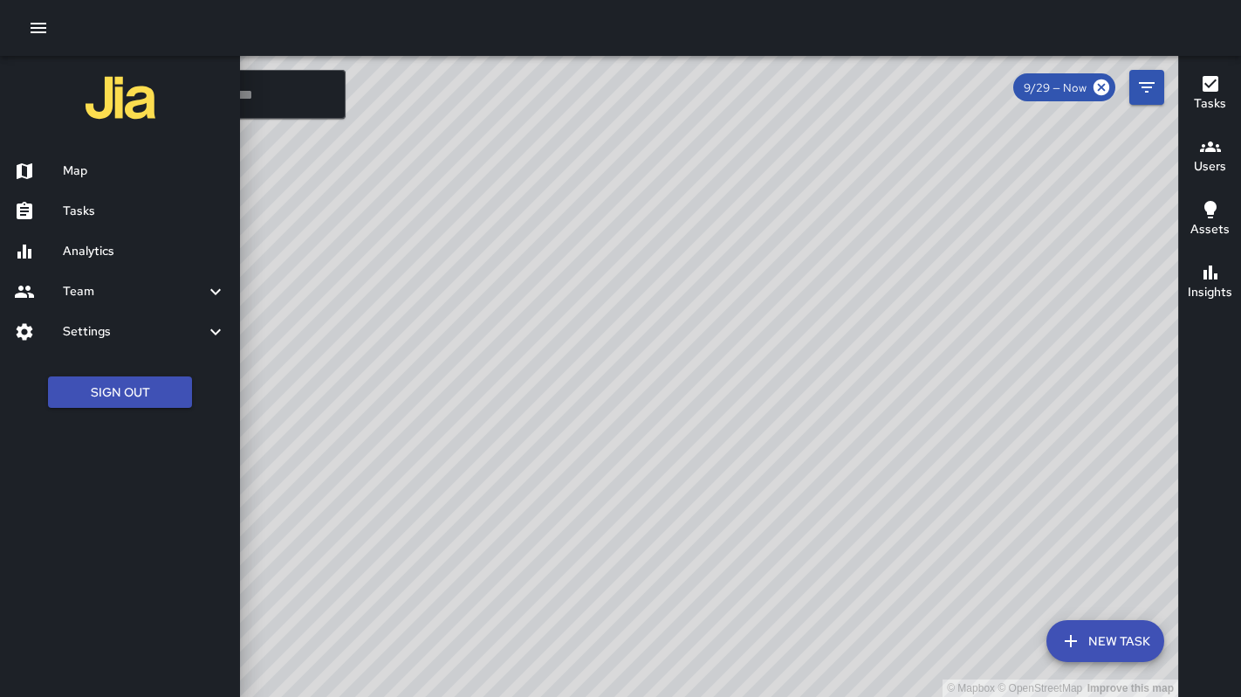
click at [304, 96] on div at bounding box center [620, 348] width 1241 height 697
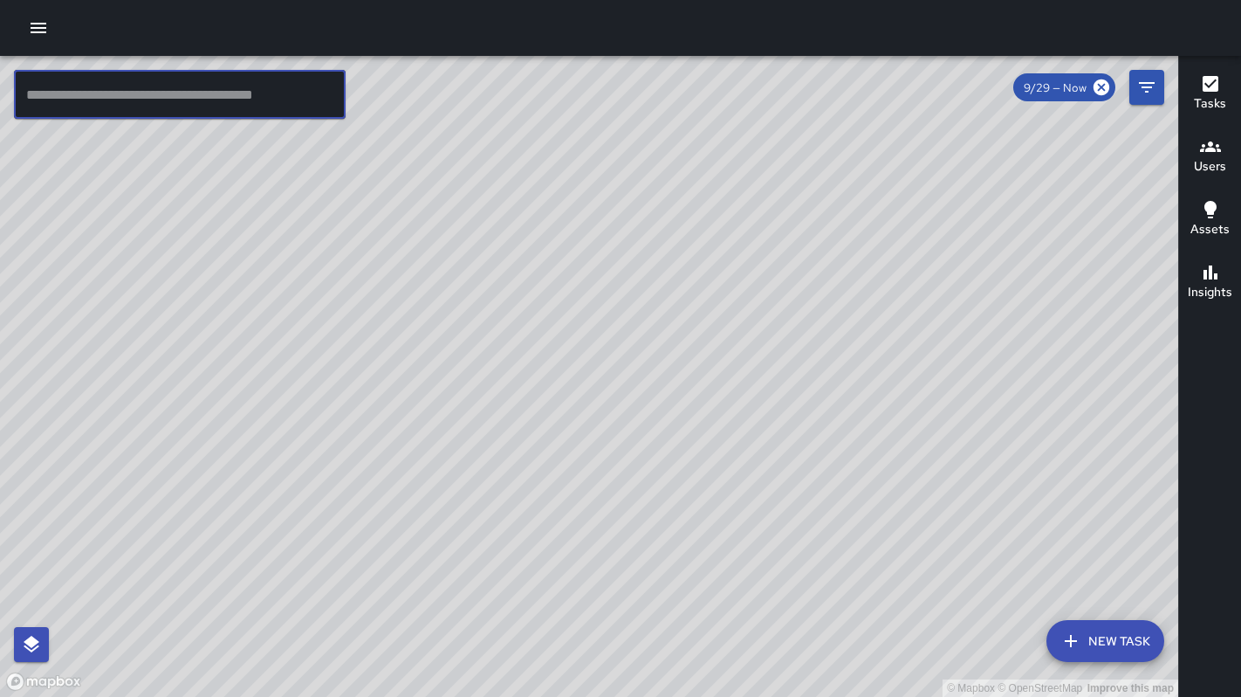
click at [301, 99] on input "text" at bounding box center [180, 94] width 332 height 49
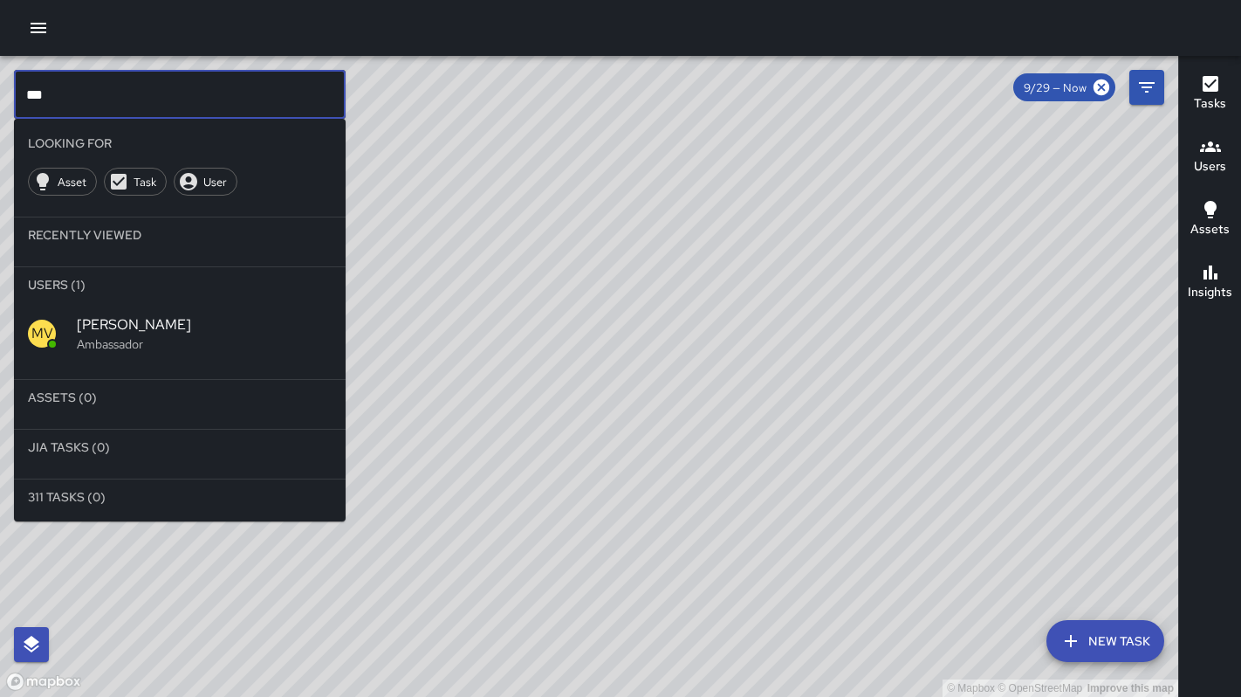
type input "***"
click at [183, 316] on span "[PERSON_NAME]" at bounding box center [204, 324] width 255 height 21
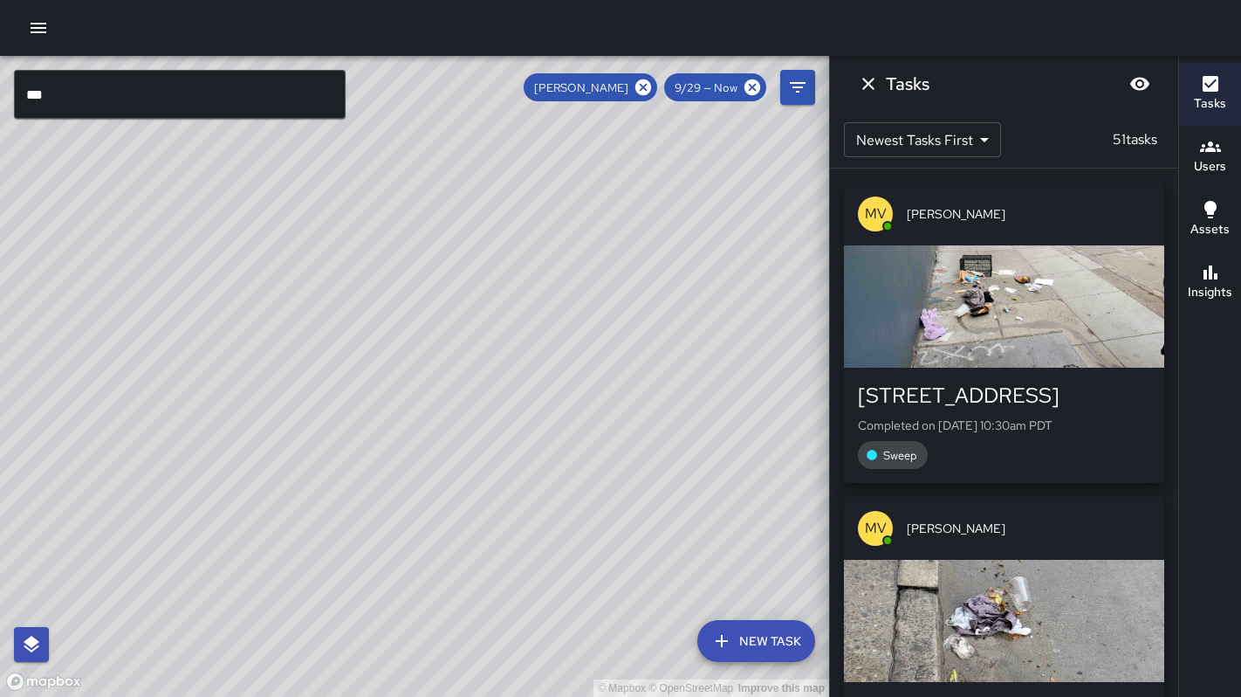
drag, startPoint x: 278, startPoint y: 275, endPoint x: 426, endPoint y: 221, distance: 157.1
click at [421, 208] on div "© Mapbox © OpenStreetMap Improve this map" at bounding box center [414, 376] width 829 height 641
drag, startPoint x: 456, startPoint y: 306, endPoint x: 527, endPoint y: 417, distance: 132.0
click at [528, 418] on div "© Mapbox © OpenStreetMap Improve this map" at bounding box center [414, 376] width 829 height 641
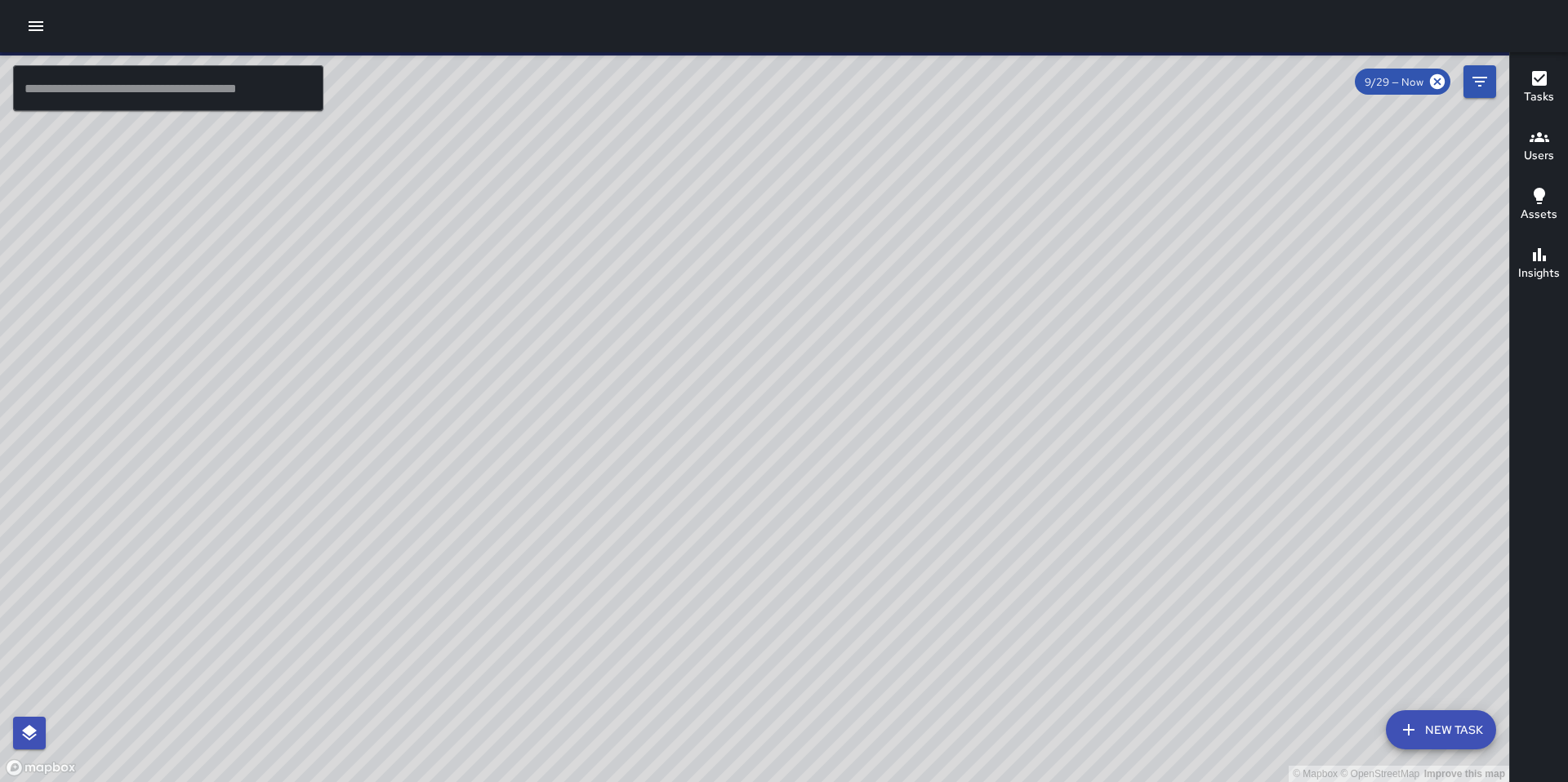
click at [66, 96] on input "text" at bounding box center [168, 88] width 311 height 46
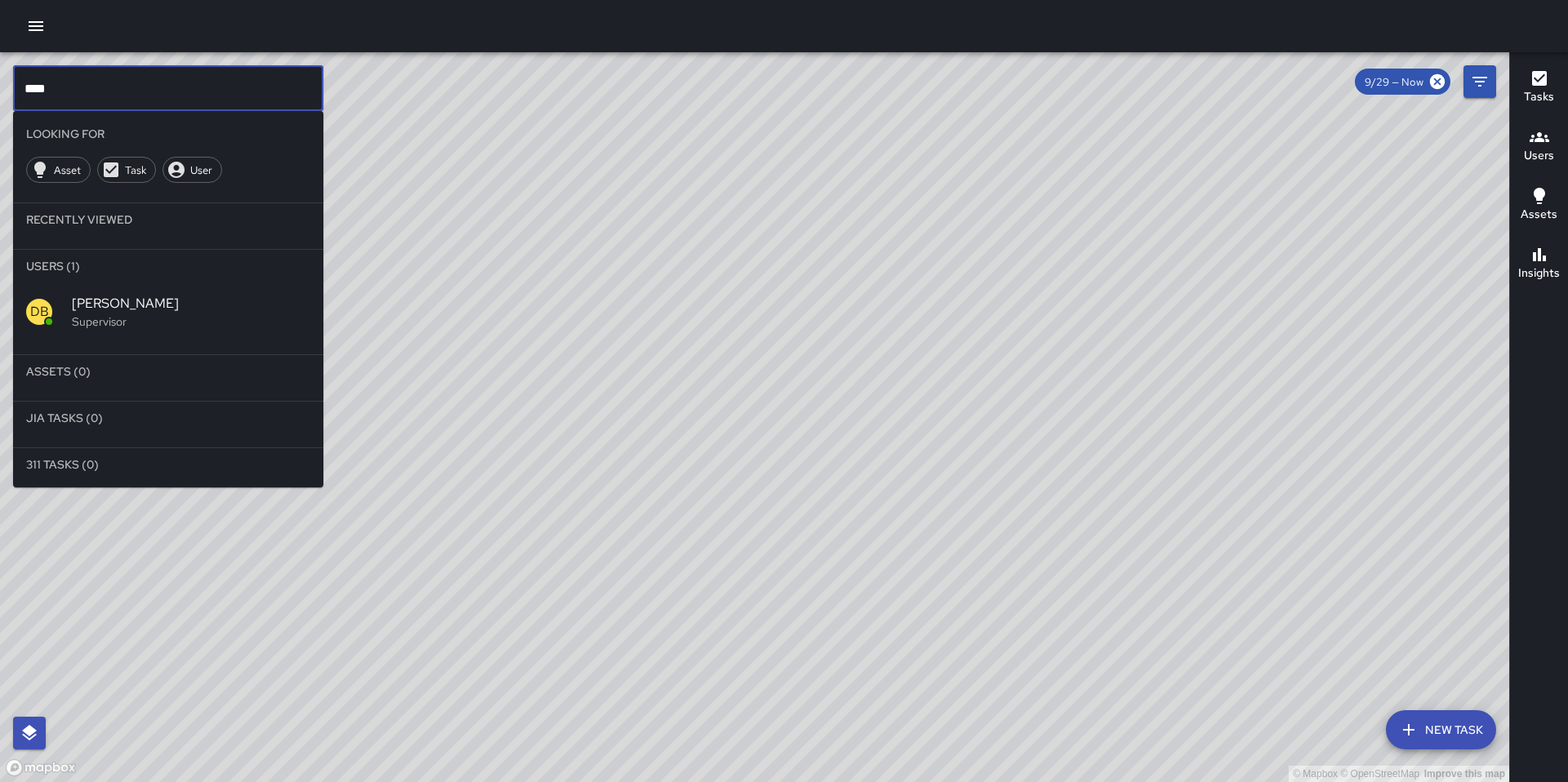
type input "****"
click at [80, 328] on p "Supervisor" at bounding box center [191, 321] width 239 height 16
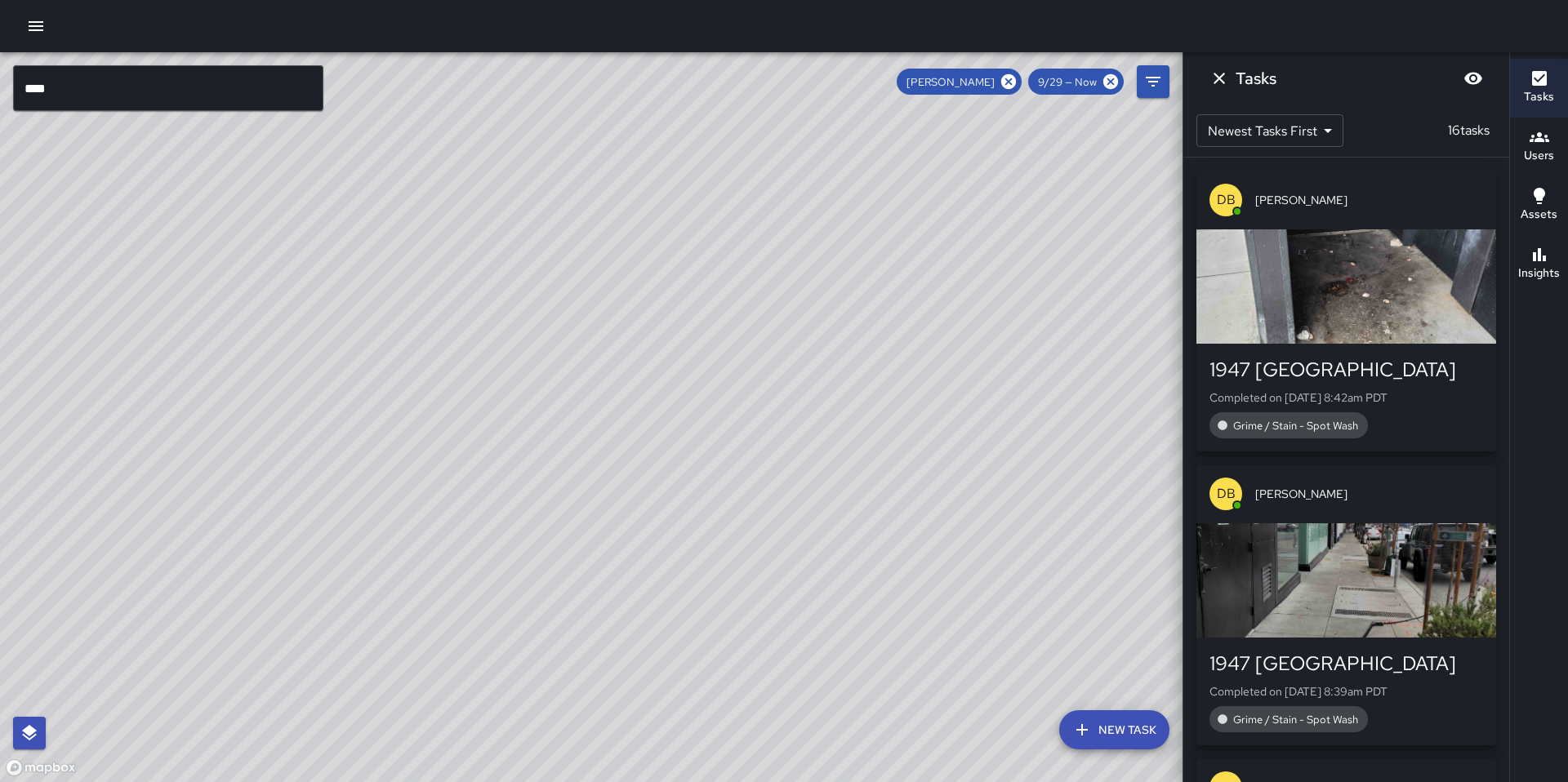
click at [80, 328] on div "© Mapbox © OpenStreetMap Improve this map" at bounding box center [754, 417] width 1509 height 730
click at [1218, 85] on icon "Dismiss" at bounding box center [1219, 78] width 20 height 20
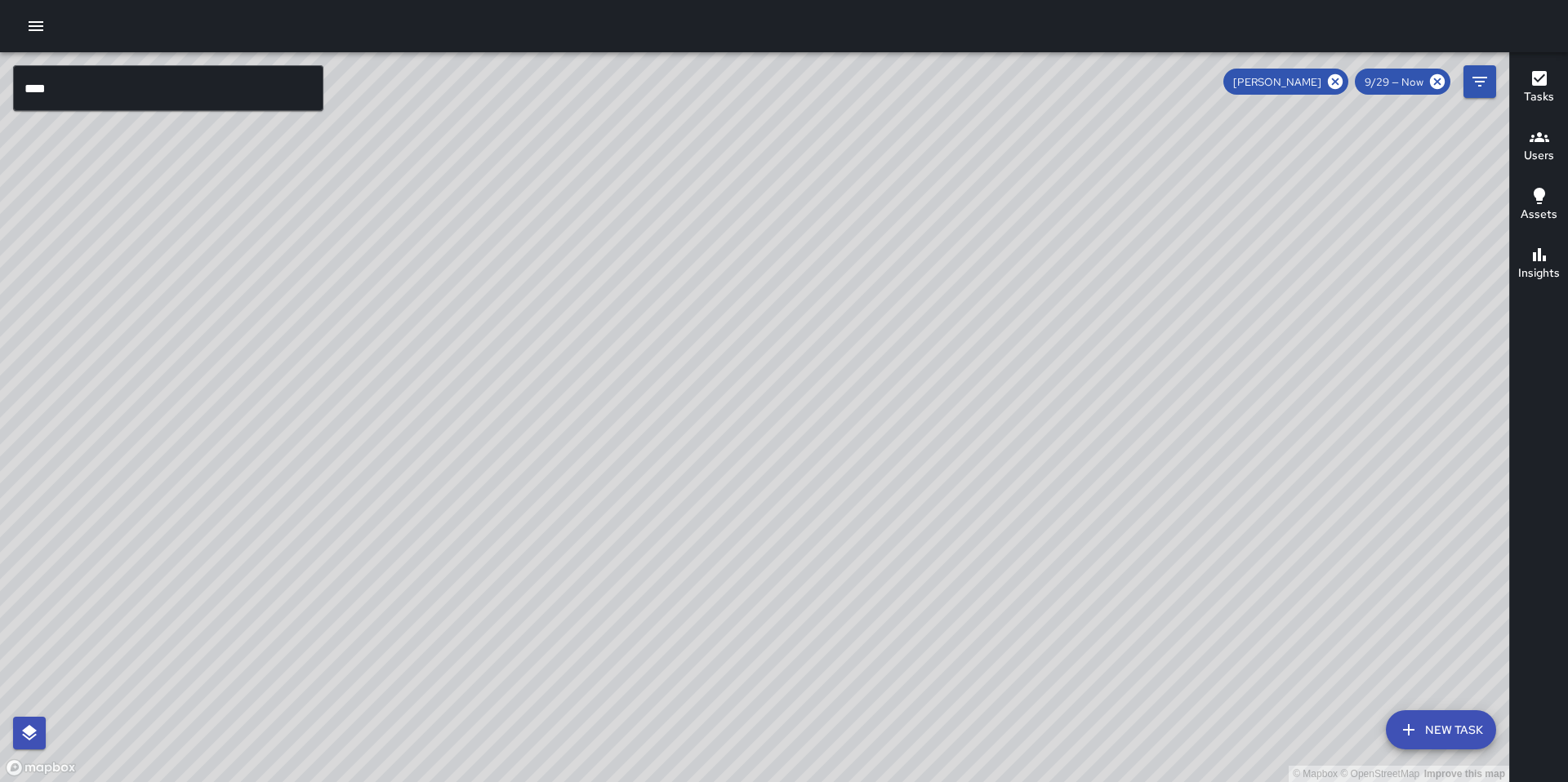
click at [1499, 86] on div "© Mapbox © OpenStreetMap Improve this map" at bounding box center [754, 417] width 1509 height 730
click at [1486, 88] on icon "Filters" at bounding box center [1479, 81] width 20 height 20
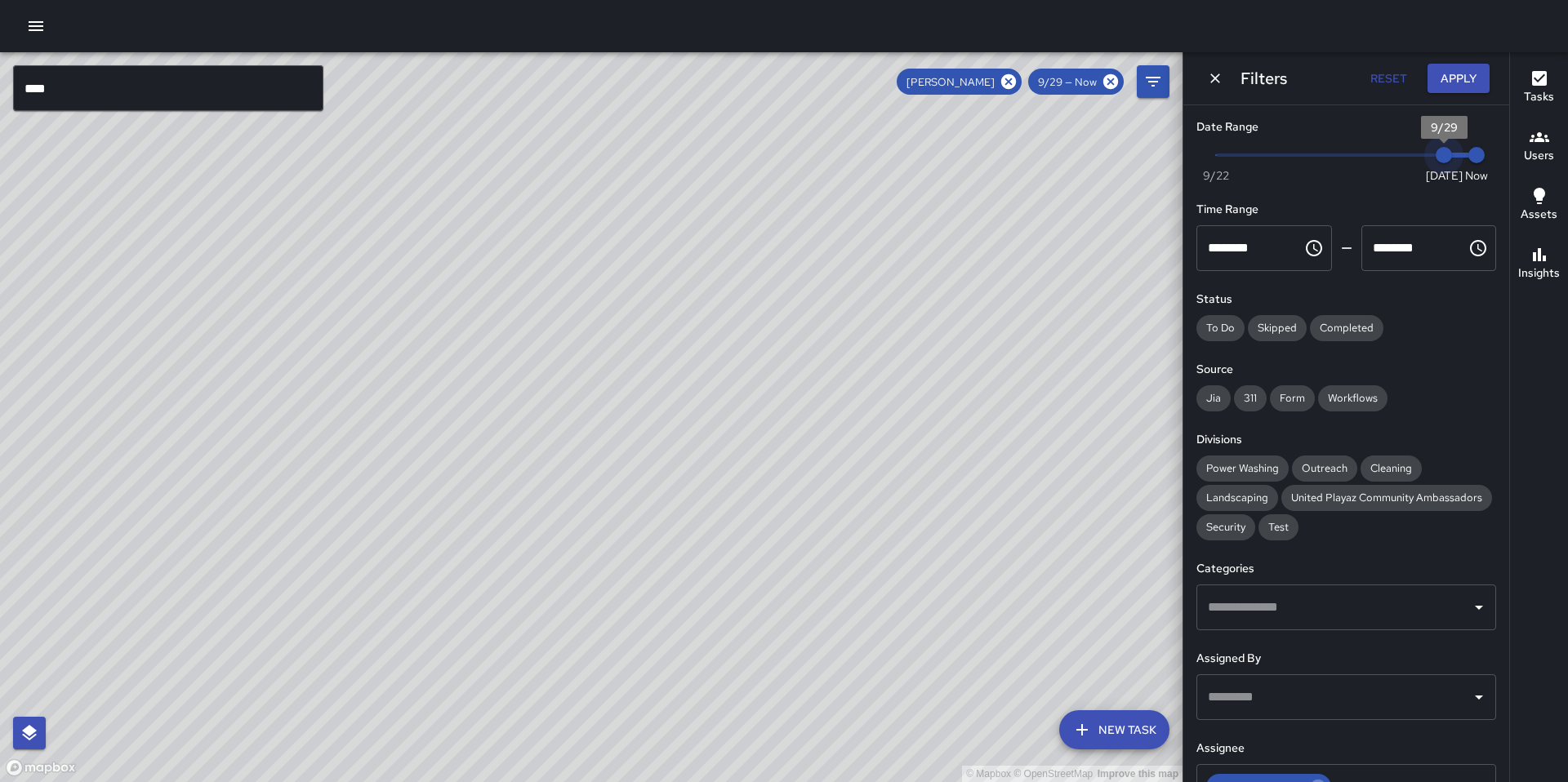
type input "*"
drag, startPoint x: 1437, startPoint y: 145, endPoint x: 1203, endPoint y: 159, distance: 234.4
click at [1208, 159] on span "9/22" at bounding box center [1215, 154] width 16 height 16
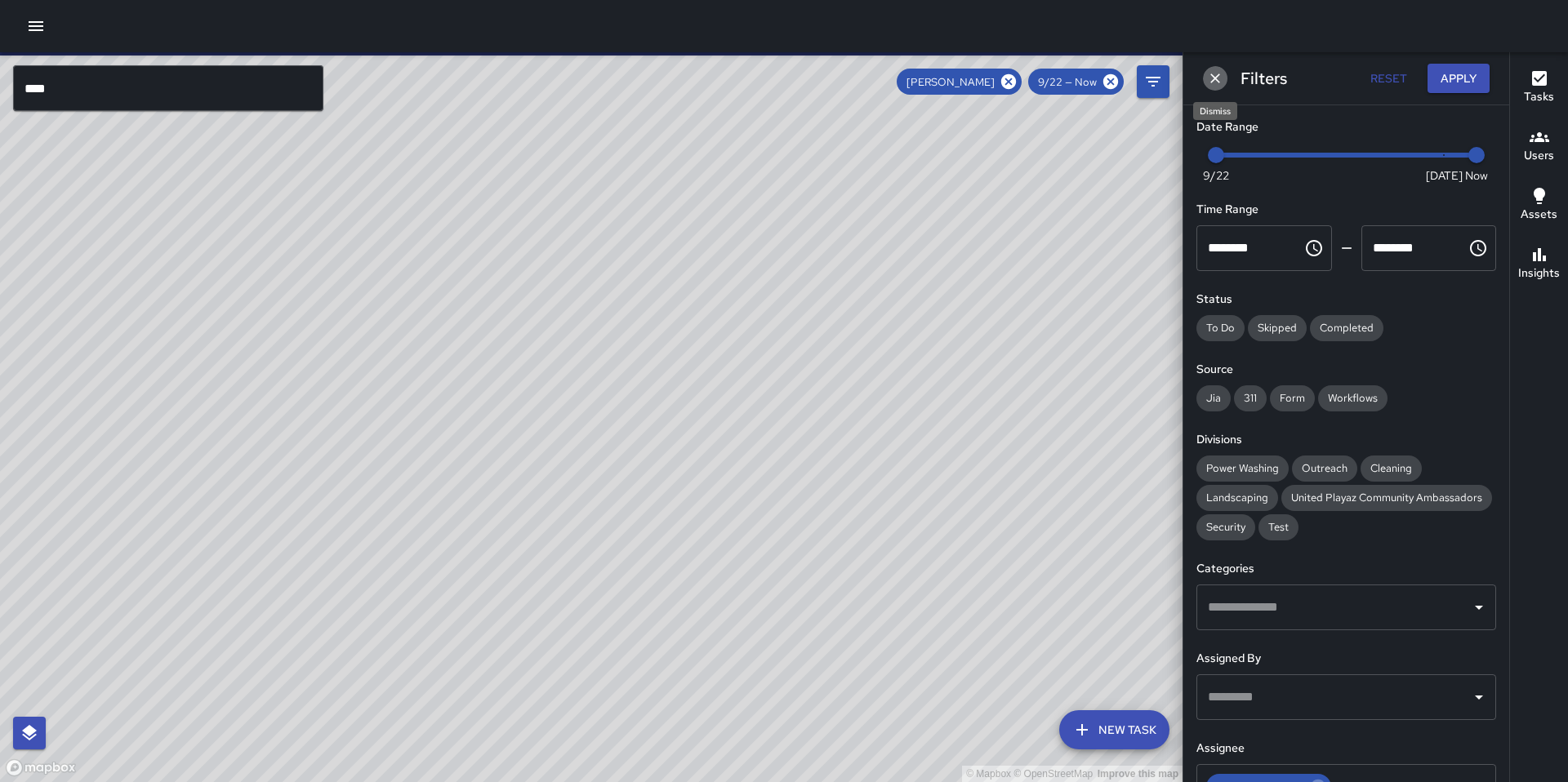
click at [1214, 83] on icon "Dismiss" at bounding box center [1214, 78] width 16 height 16
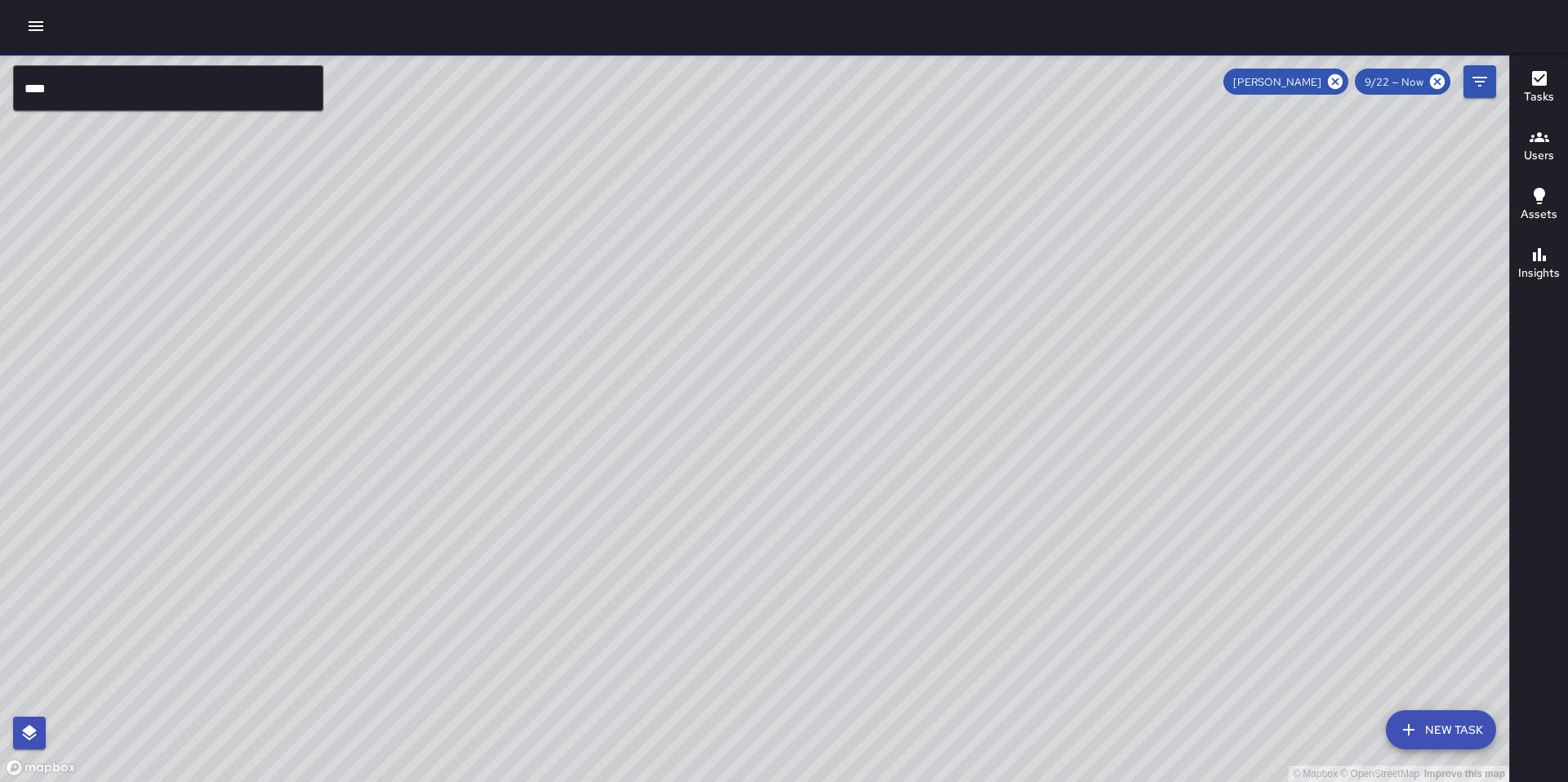
drag, startPoint x: 743, startPoint y: 339, endPoint x: 1153, endPoint y: 340, distance: 410.0
click at [1167, 321] on div "© Mapbox © OpenStreetMap Improve this map" at bounding box center [754, 417] width 1509 height 730
drag, startPoint x: 1084, startPoint y: 369, endPoint x: 1171, endPoint y: 341, distance: 91.4
click at [1191, 312] on div "© Mapbox © OpenStreetMap Improve this map" at bounding box center [754, 417] width 1509 height 730
drag, startPoint x: 1098, startPoint y: 371, endPoint x: 1125, endPoint y: 341, distance: 40.4
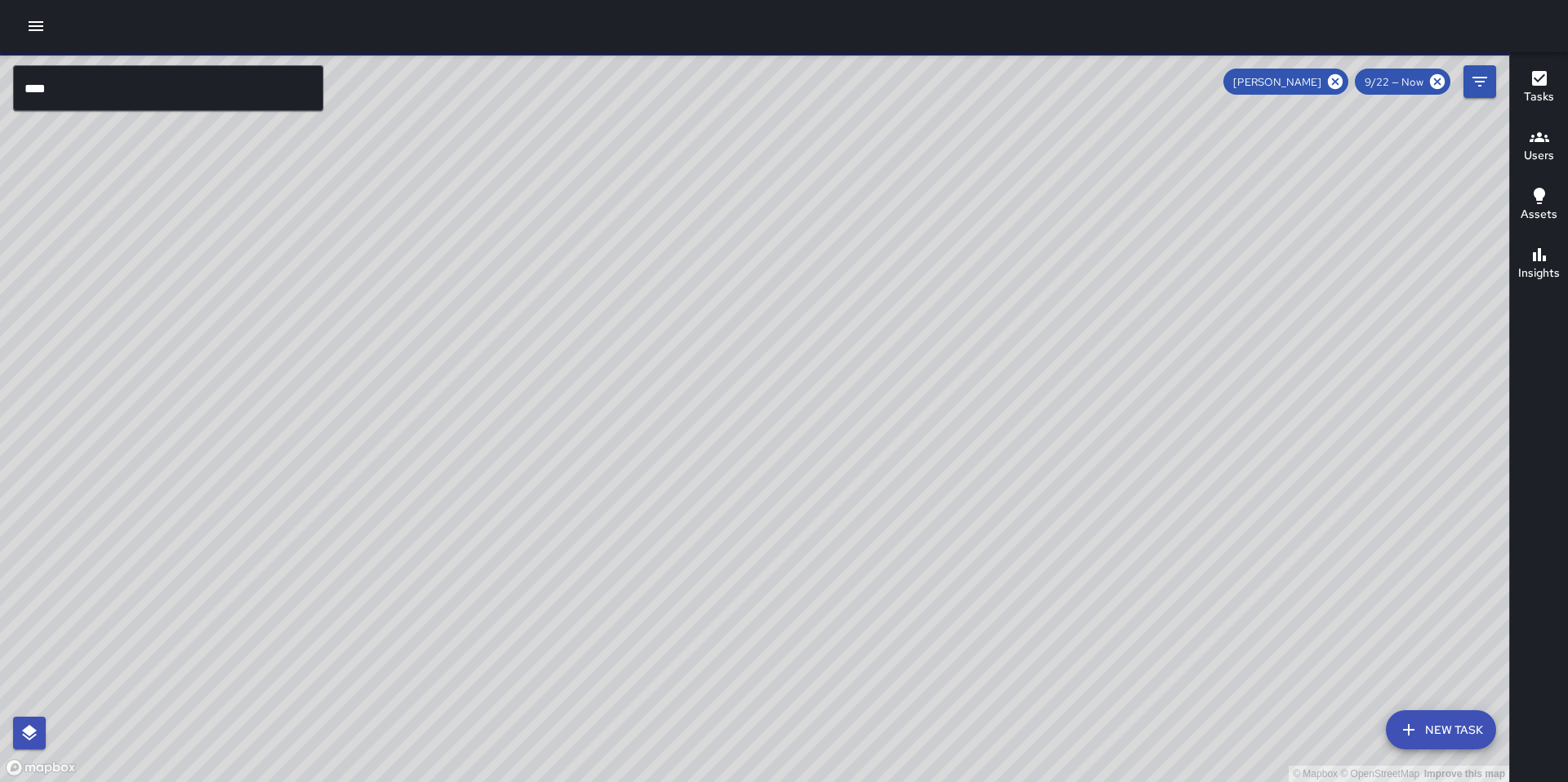
click at [1125, 341] on div "© Mapbox © OpenStreetMap Improve this map" at bounding box center [754, 417] width 1509 height 730
click at [1481, 85] on icon "Filters" at bounding box center [1480, 81] width 15 height 9
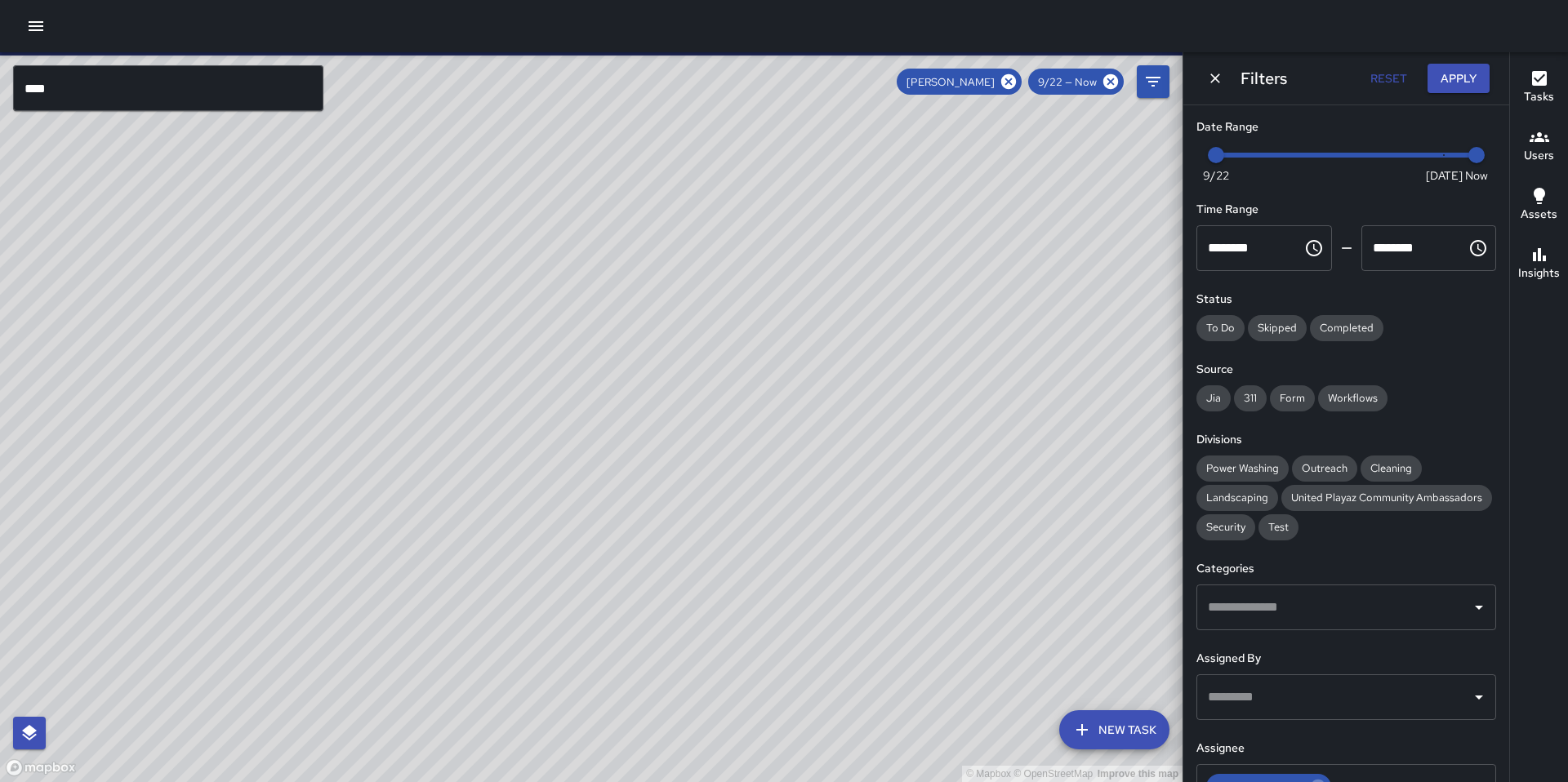
click at [1217, 80] on icon "Dismiss" at bounding box center [1215, 79] width 9 height 9
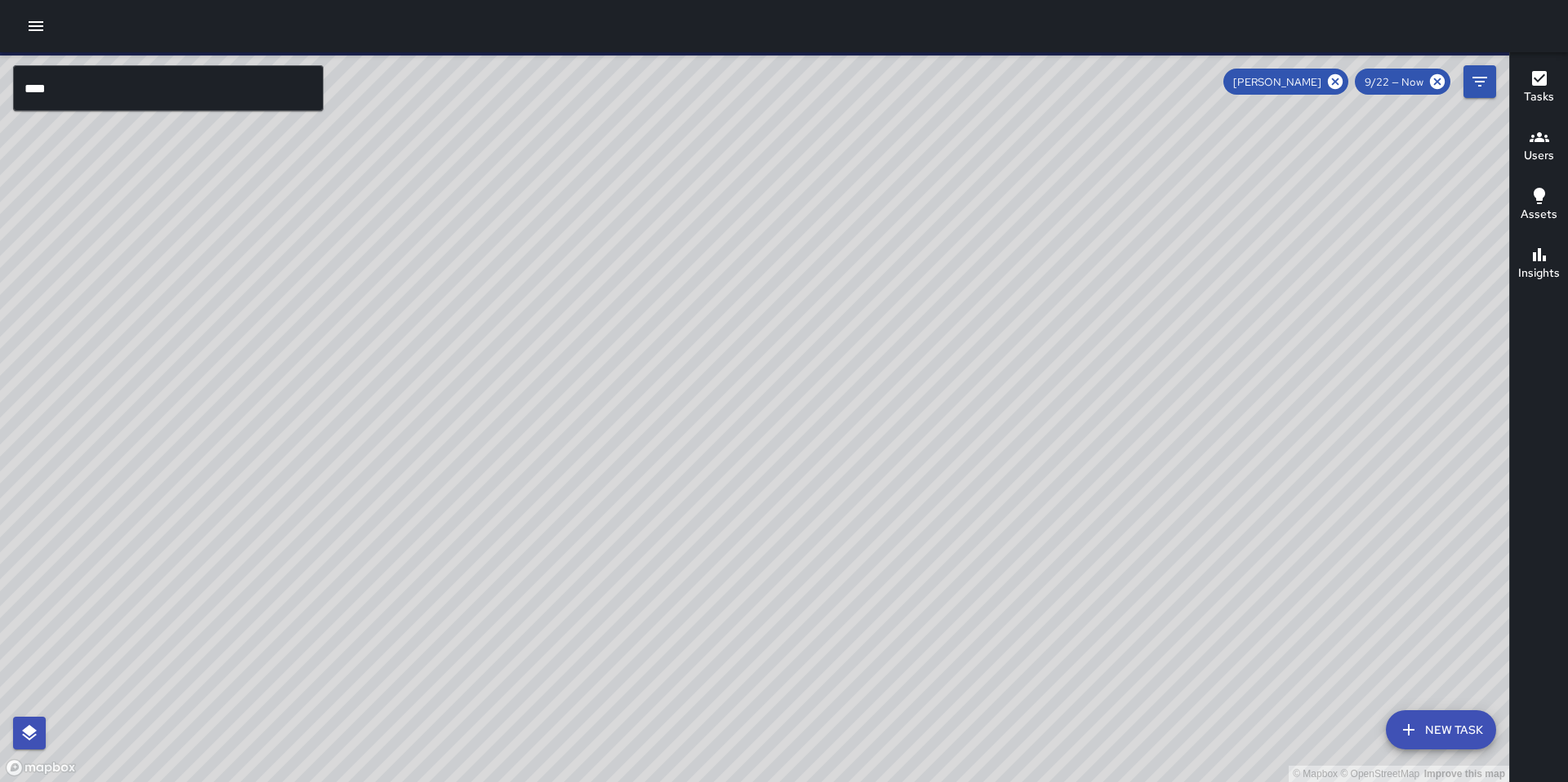
drag, startPoint x: 1125, startPoint y: 322, endPoint x: 1221, endPoint y: 445, distance: 156.0
click at [1221, 445] on div "© Mapbox © OpenStreetMap Improve this map" at bounding box center [754, 417] width 1509 height 730
drag, startPoint x: 1231, startPoint y: 427, endPoint x: 1217, endPoint y: 487, distance: 61.6
click at [1217, 487] on div "© Mapbox © OpenStreetMap Improve this map" at bounding box center [754, 417] width 1509 height 730
drag, startPoint x: 1140, startPoint y: 549, endPoint x: 1188, endPoint y: 440, distance: 119.1
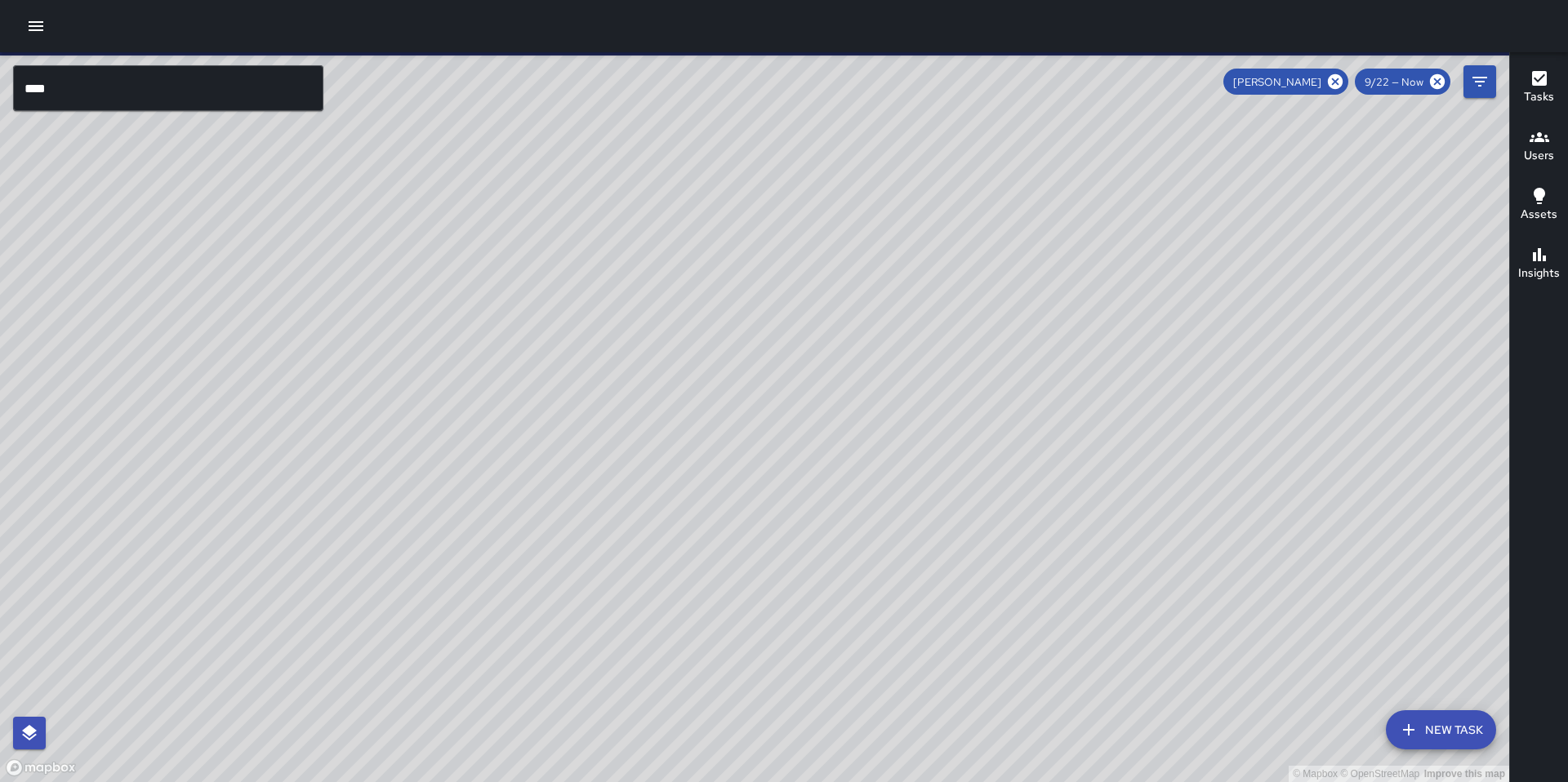
click at [1188, 429] on div "© Mapbox © OpenStreetMap Improve this map" at bounding box center [754, 417] width 1509 height 730
drag, startPoint x: 1237, startPoint y: 485, endPoint x: 1202, endPoint y: 450, distance: 49.5
click at [1198, 459] on div "© Mapbox © OpenStreetMap Improve this map" at bounding box center [754, 417] width 1509 height 730
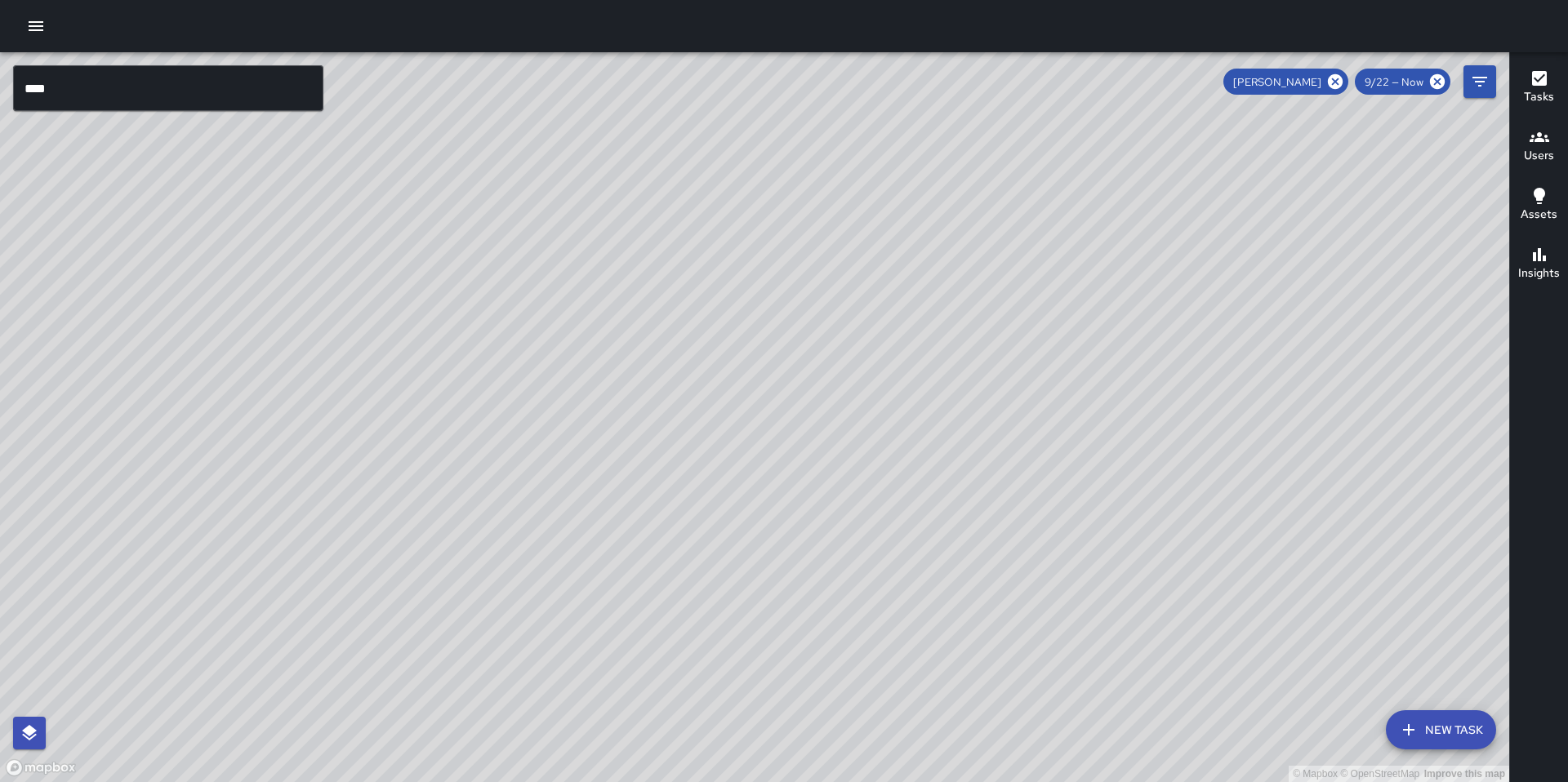
drag, startPoint x: 1235, startPoint y: 413, endPoint x: 1155, endPoint y: 421, distance: 80.4
click at [1155, 421] on div "© Mapbox © OpenStreetMap Improve this map" at bounding box center [754, 417] width 1509 height 730
drag, startPoint x: 1006, startPoint y: 497, endPoint x: 947, endPoint y: 374, distance: 136.4
click at [948, 376] on div "© Mapbox © OpenStreetMap Improve this map" at bounding box center [754, 417] width 1509 height 730
click at [1533, 94] on h6 "Tasks" at bounding box center [1539, 96] width 30 height 18
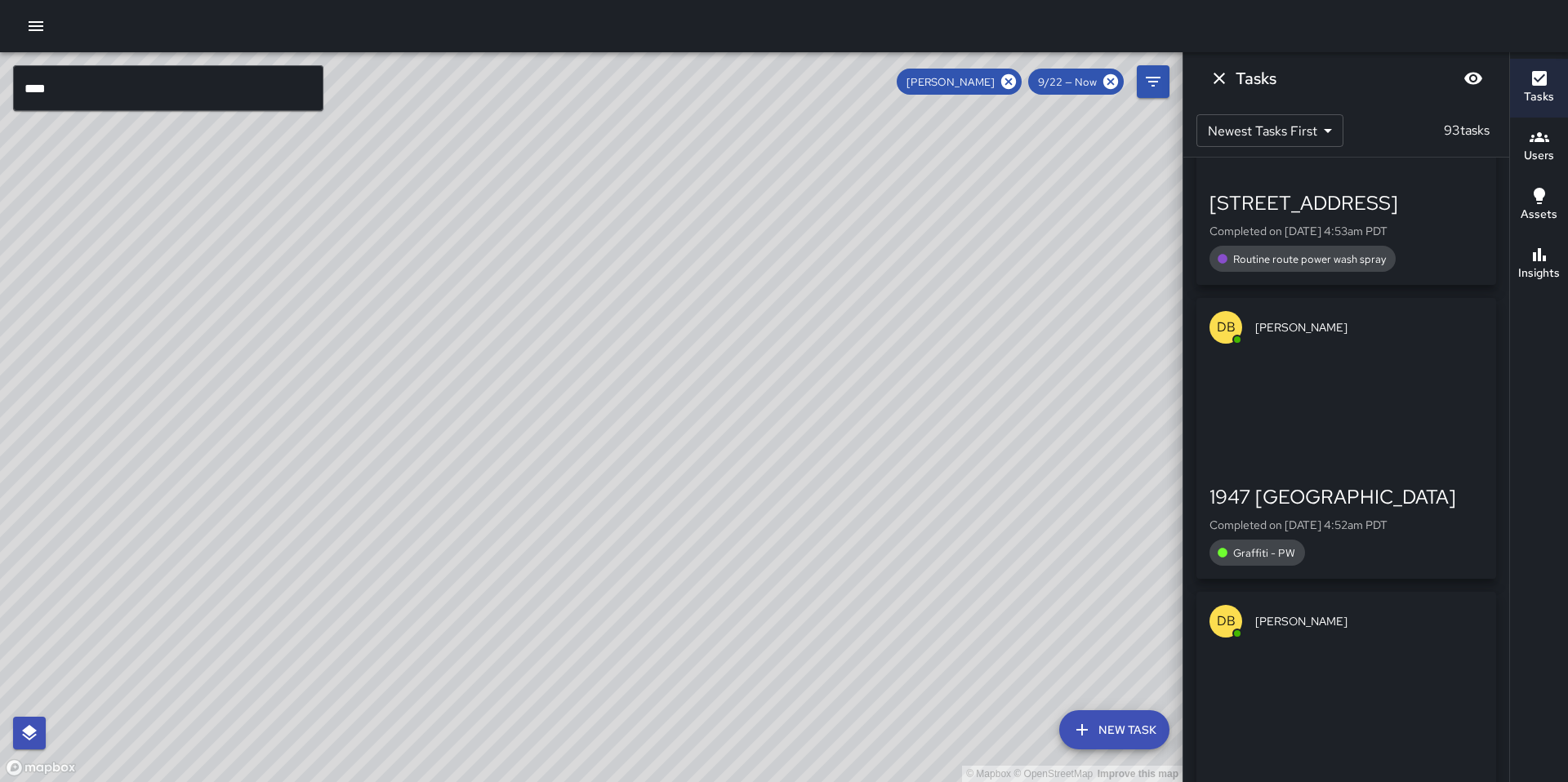
scroll to position [3811, 0]
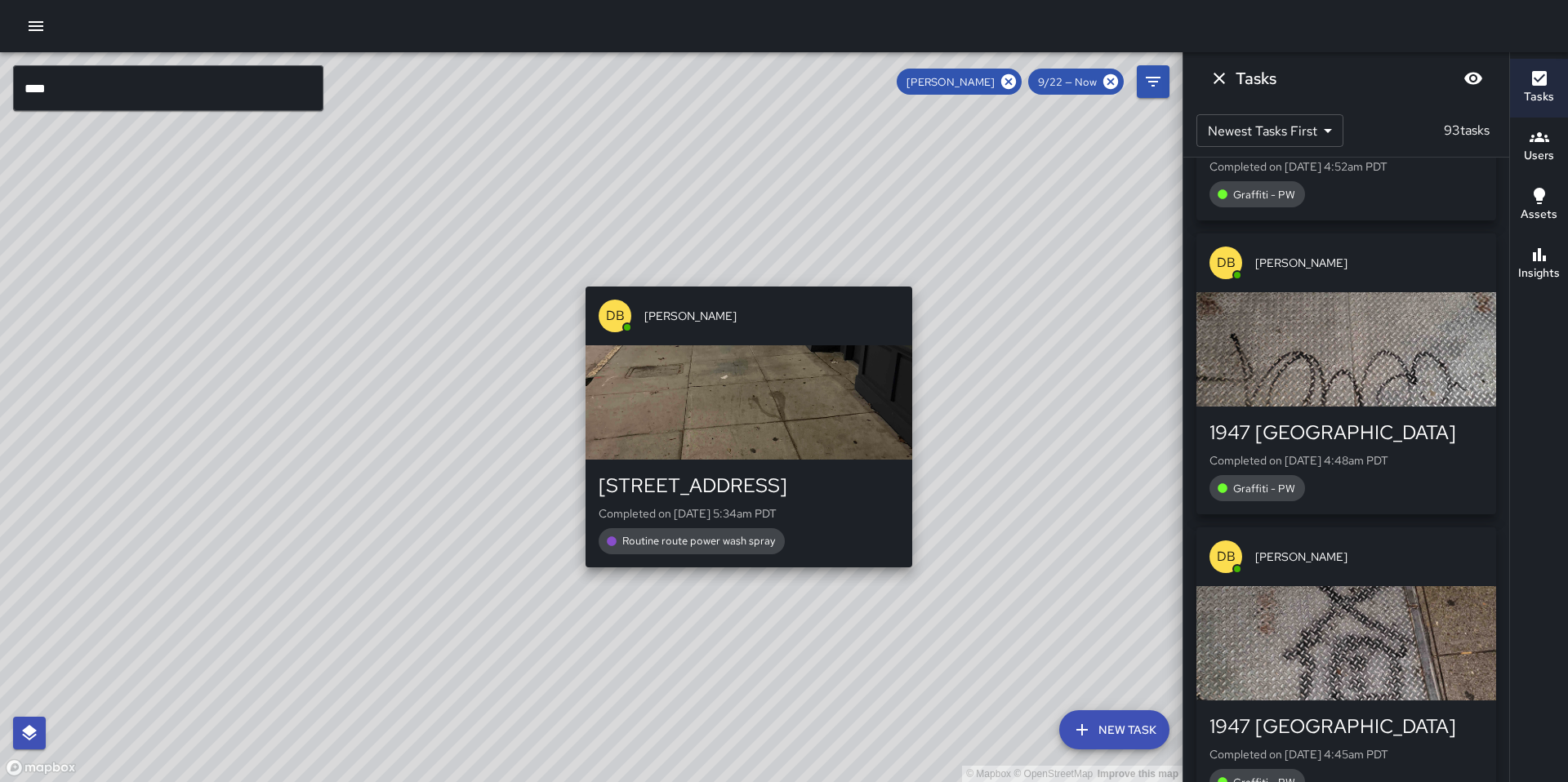
click at [755, 277] on div "© Mapbox © OpenStreetMap Improve this map DB DeAndre Barney 229 9th Street Comp…" at bounding box center [591, 417] width 1183 height 730
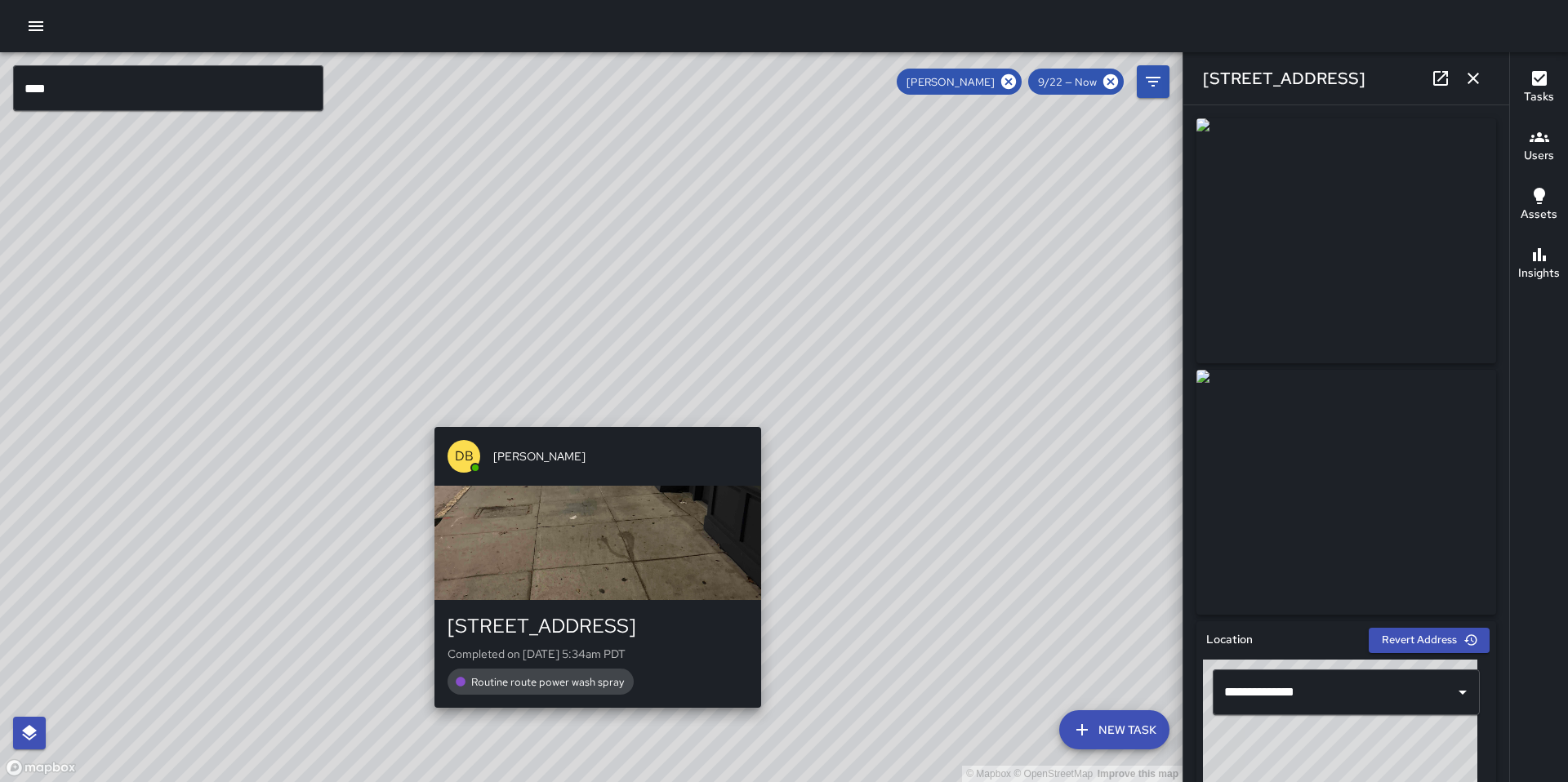
click at [589, 419] on div "© Mapbox © OpenStreetMap Improve this map DB DeAndre Barney 229 9th Street Comp…" at bounding box center [591, 417] width 1183 height 730
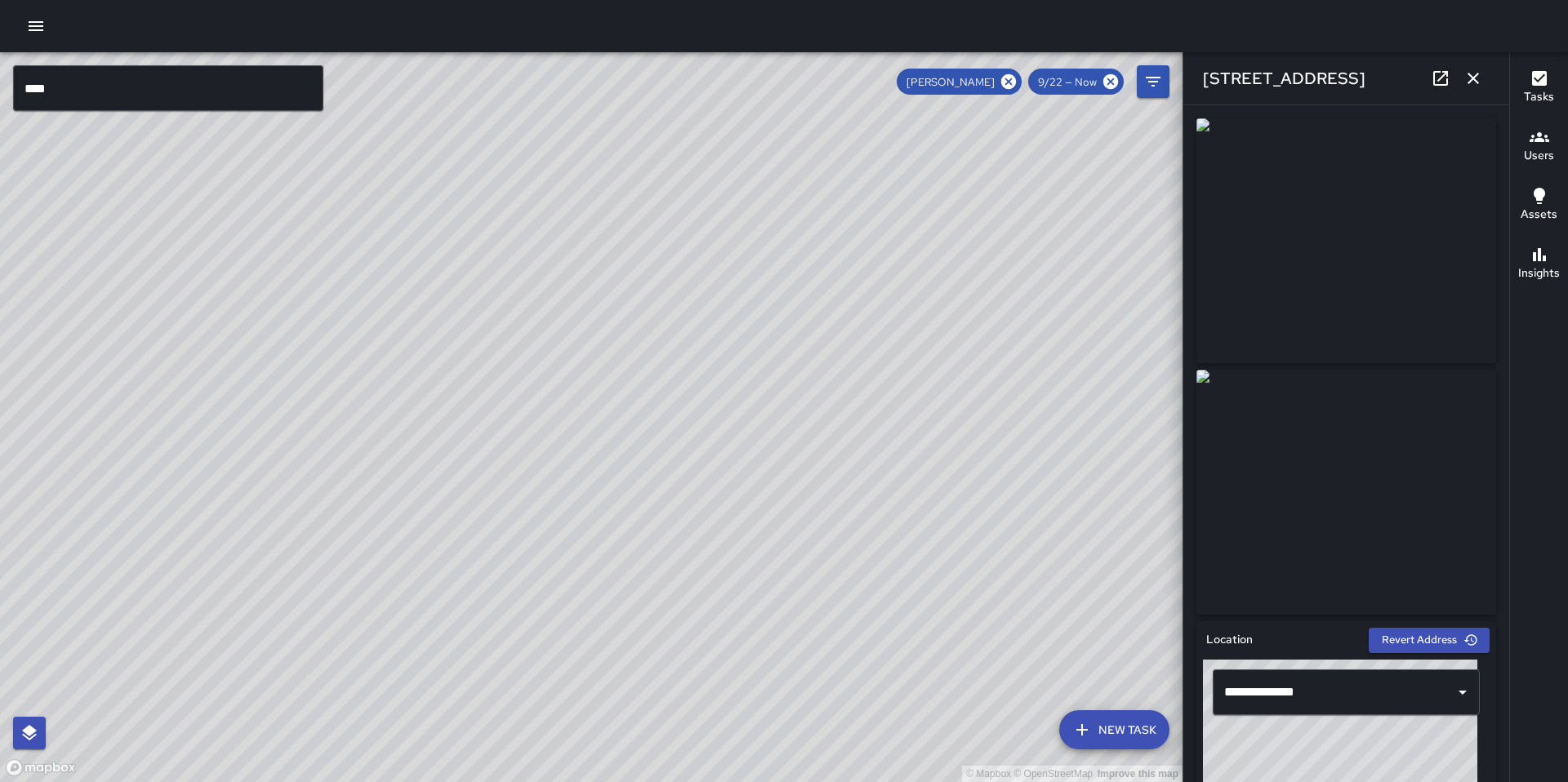
click at [689, 519] on div "© Mapbox © OpenStreetMap Improve this map DB DeAndre Barney 255 9th Street Comp…" at bounding box center [591, 417] width 1183 height 730
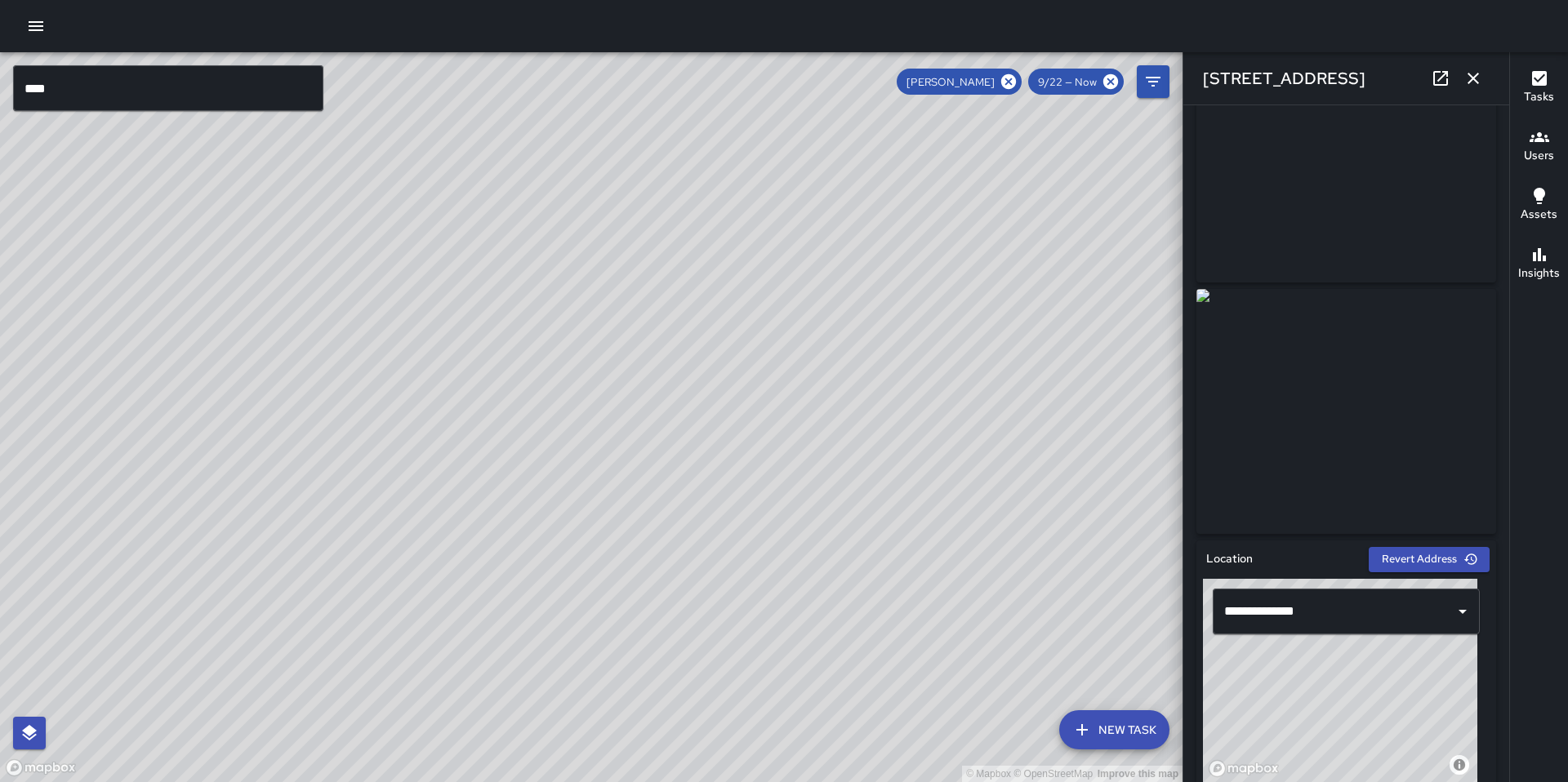
scroll to position [0, 0]
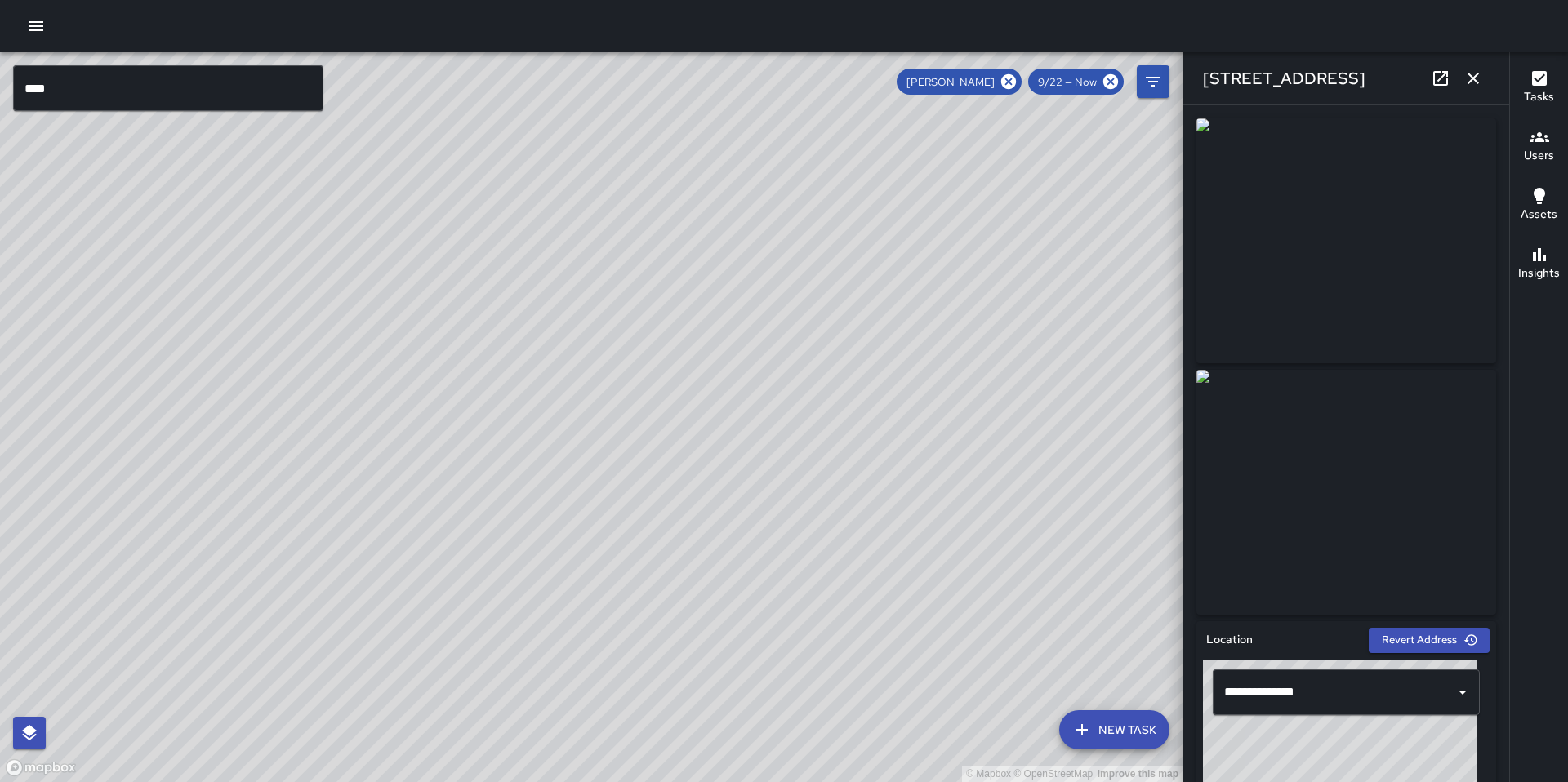
click at [486, 313] on div "© Mapbox © OpenStreetMap Improve this map DB DeAndre Barney 229 9th Street Comp…" at bounding box center [591, 417] width 1183 height 730
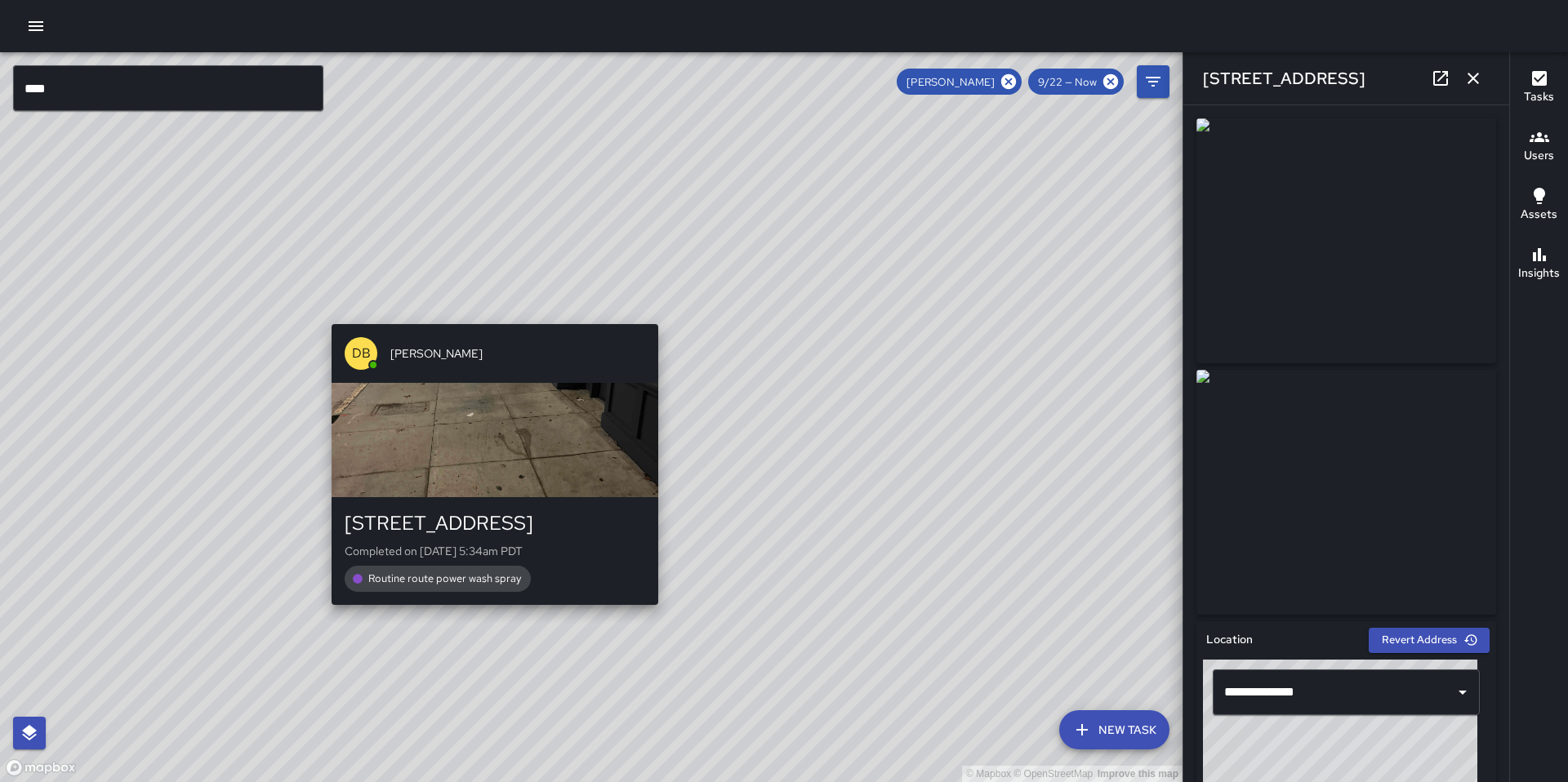
type input "**********"
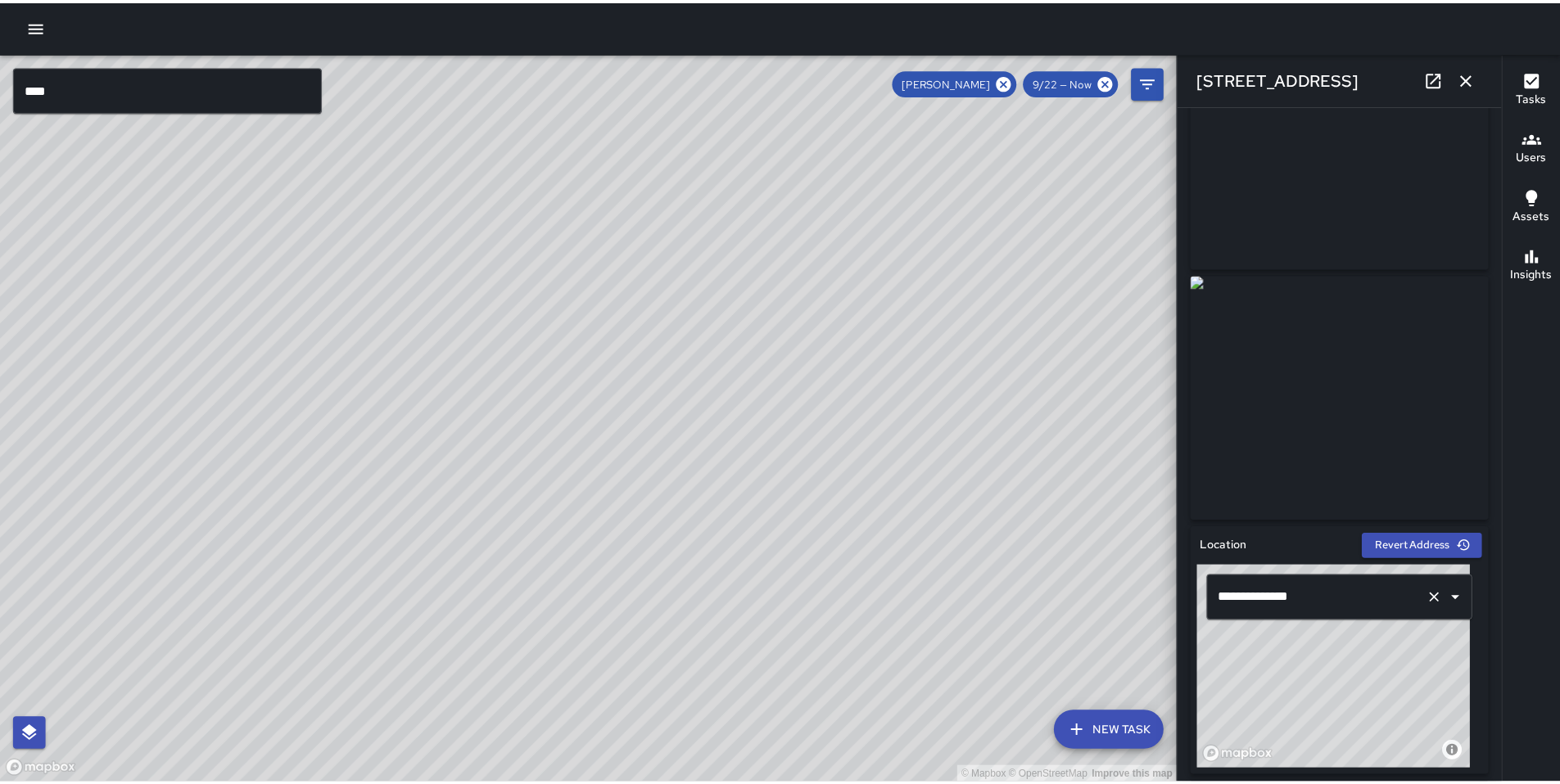
scroll to position [319, 0]
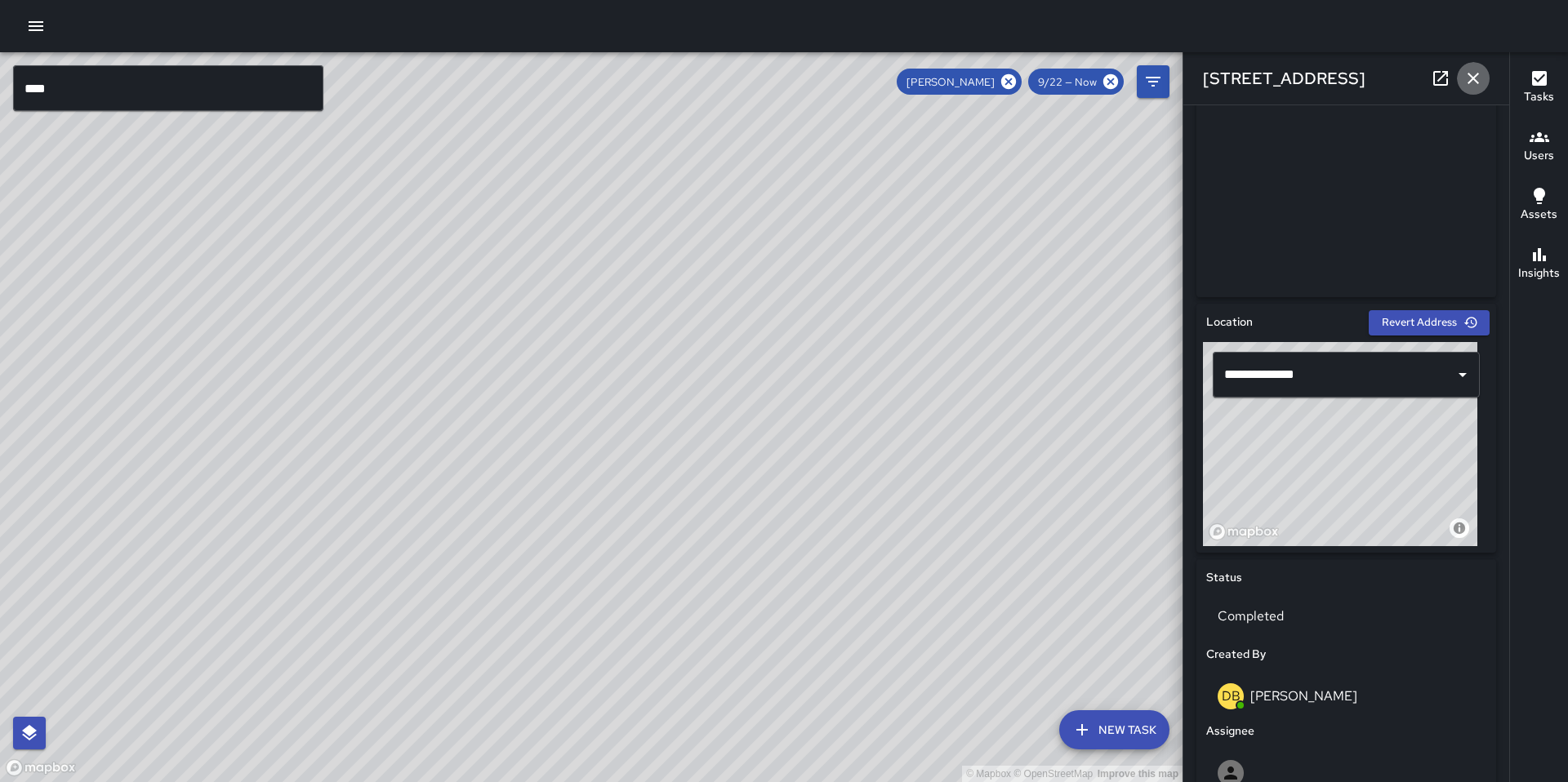
click at [1470, 79] on icon "button" at bounding box center [1473, 78] width 20 height 20
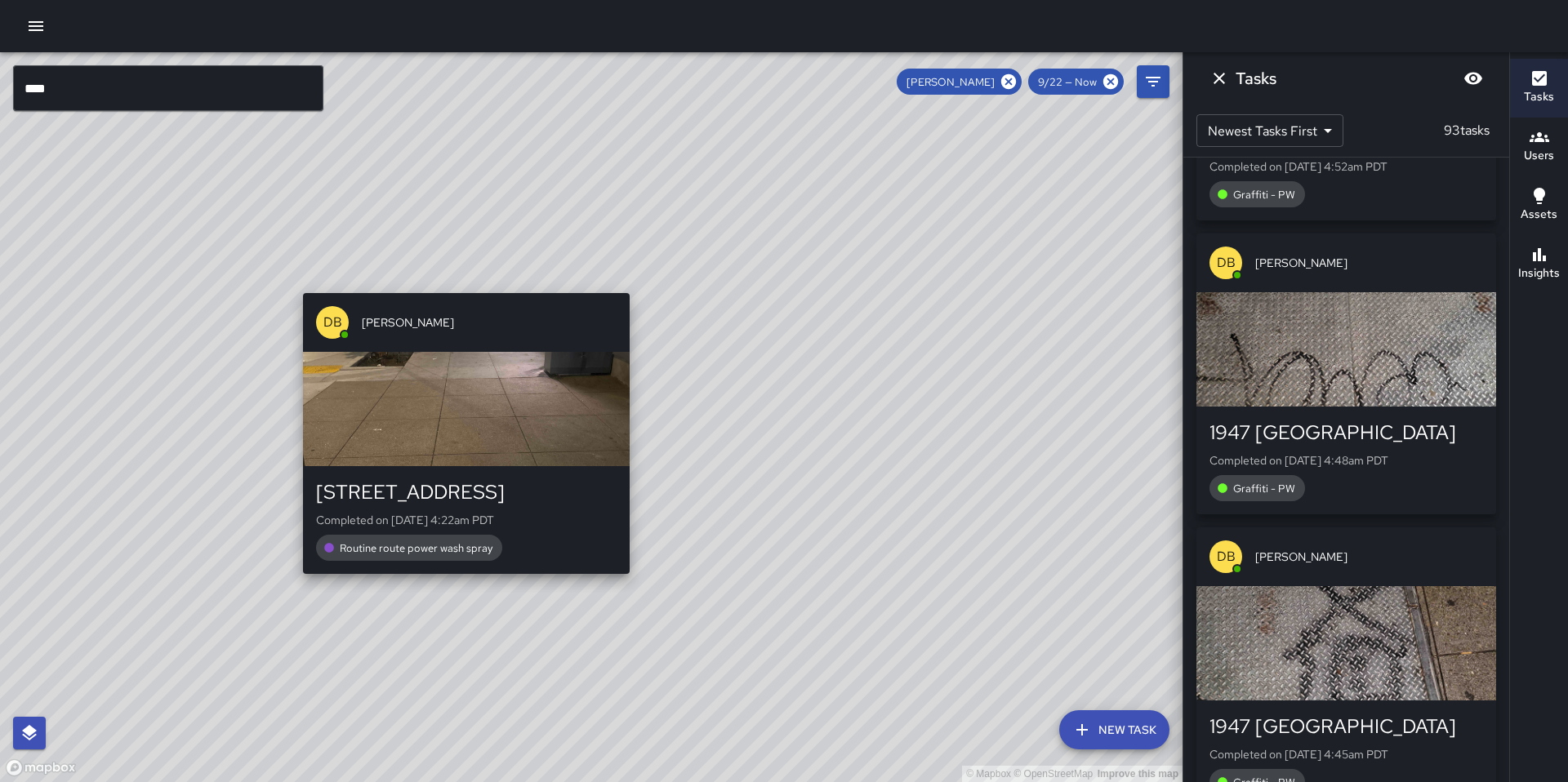
click at [456, 282] on div "© Mapbox © OpenStreetMap Improve this map DB DeAndre Barney 165 9th Street Comp…" at bounding box center [591, 417] width 1183 height 730
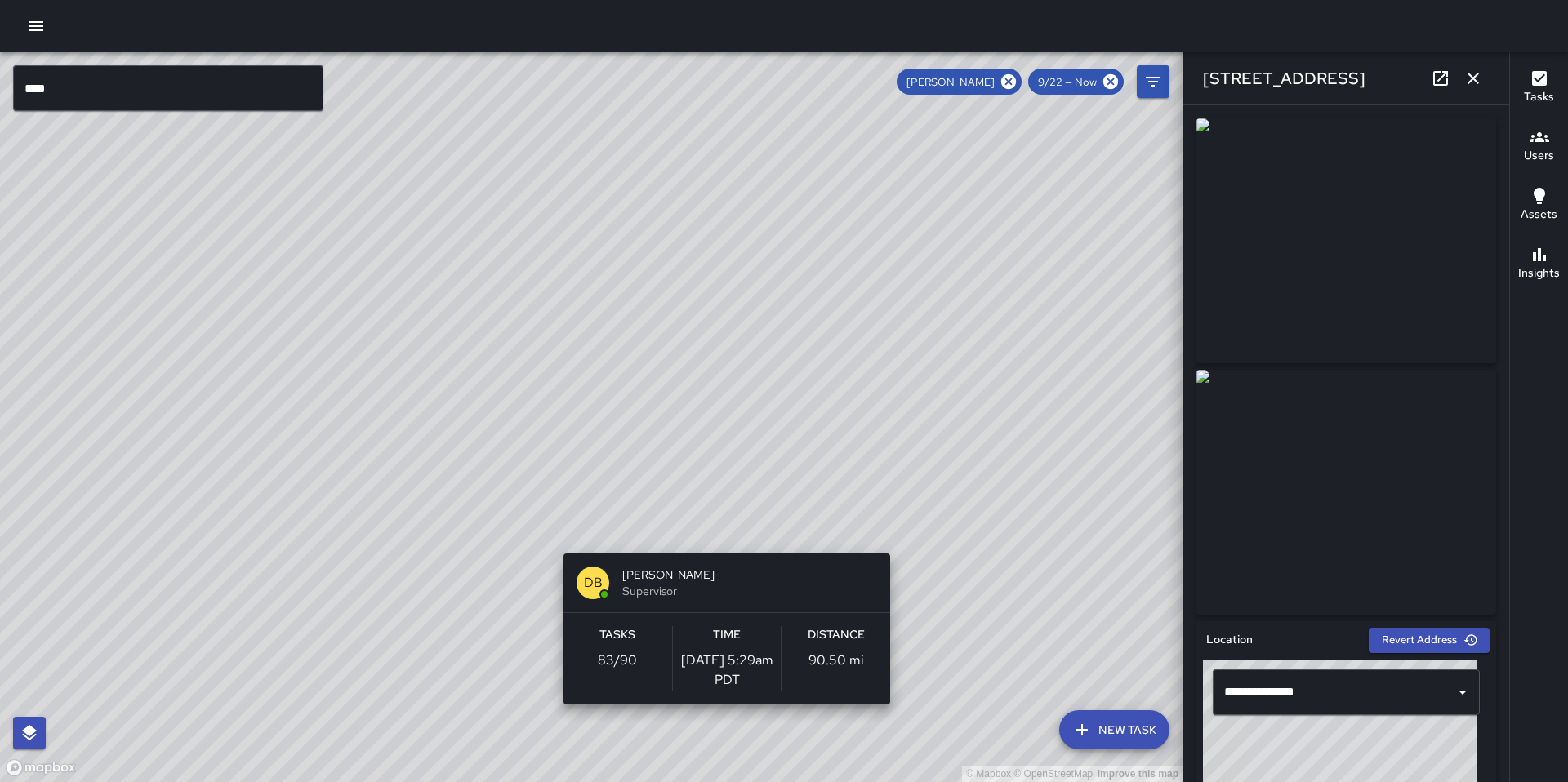
click at [720, 543] on div "© Mapbox © OpenStreetMap Improve this map DB DeAndre Barney Supervisor Tasks 83…" at bounding box center [591, 417] width 1183 height 730
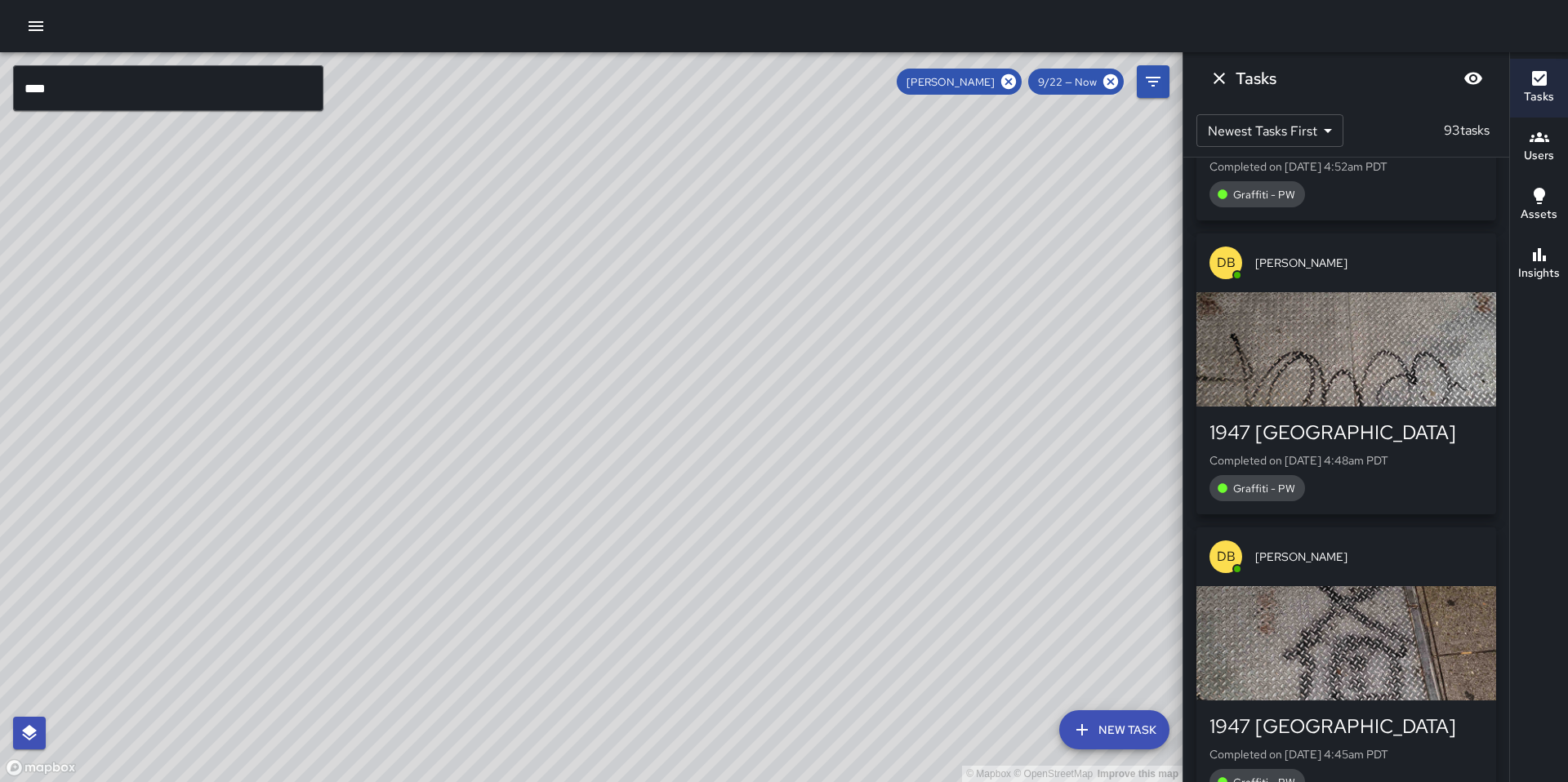
click at [722, 546] on div "DB DeAndre Barney 229 9th Street Completed on 9/24/2025, 5:34am PDT Routine rou…" at bounding box center [729, 404] width 340 height 294
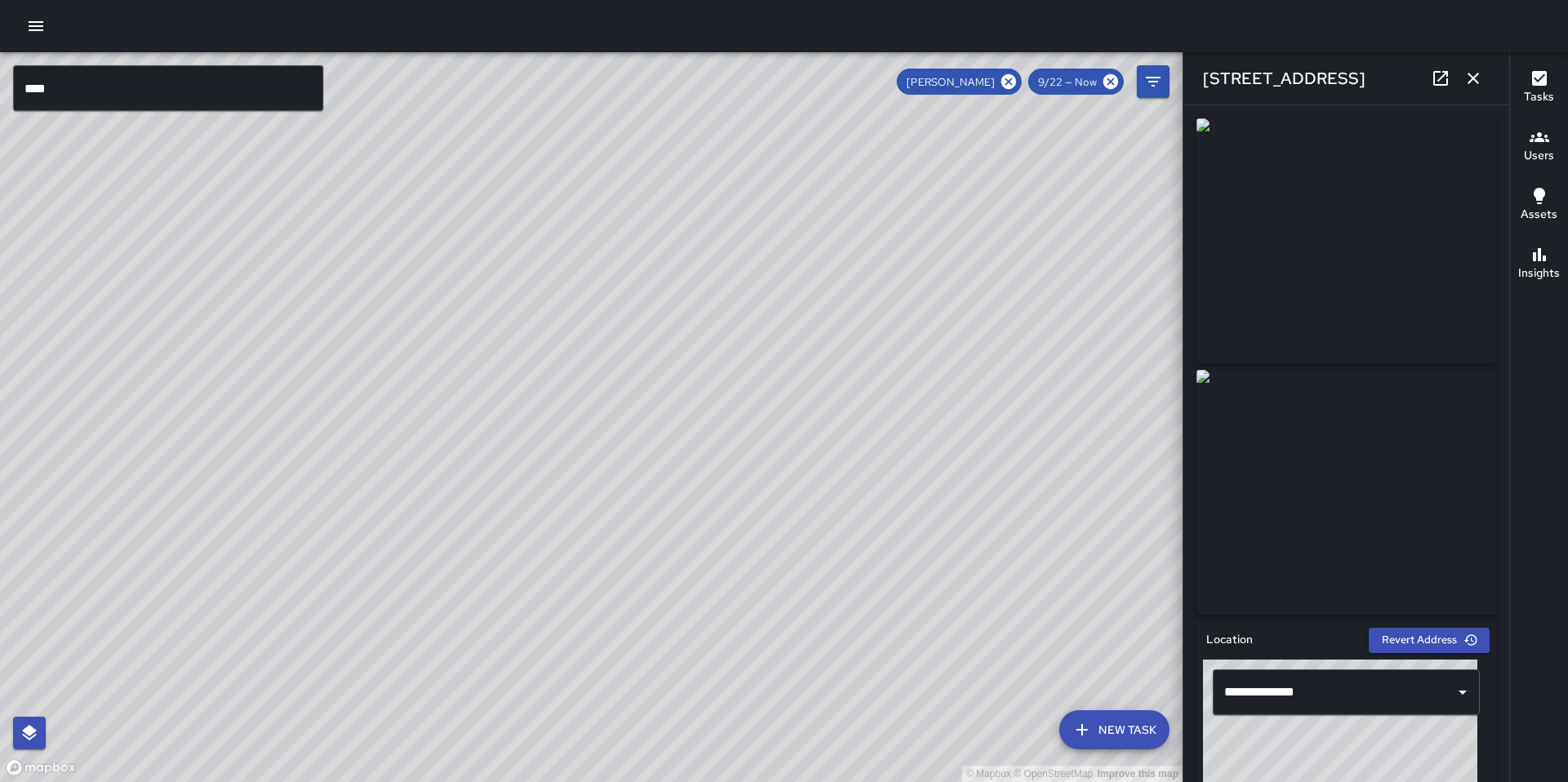
click at [1437, 75] on icon at bounding box center [1440, 78] width 20 height 20
click at [696, 520] on div "© Mapbox © OpenStreetMap Improve this map DB DeAndre Barney 255 9th Street Comp…" at bounding box center [591, 417] width 1183 height 730
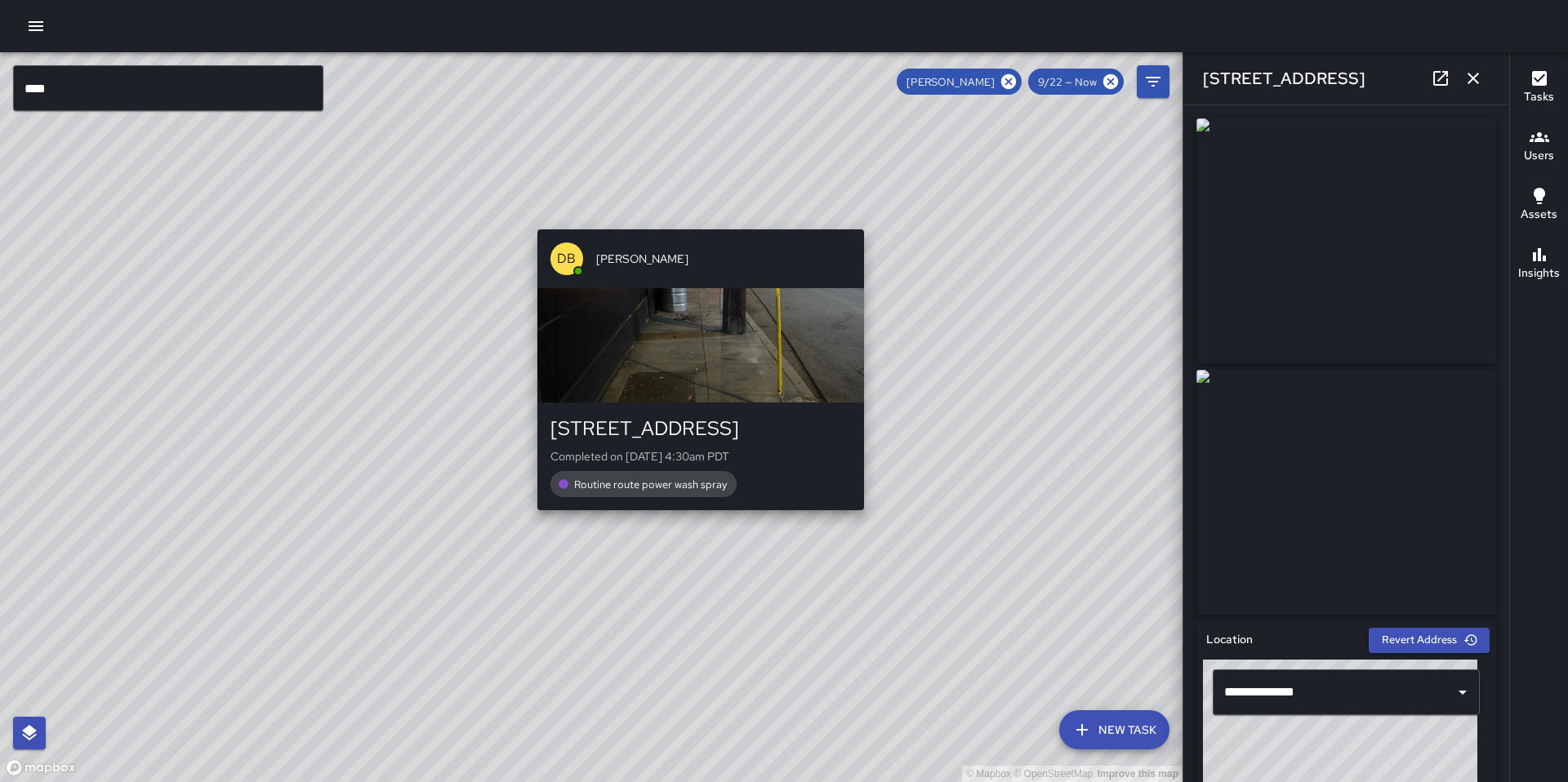
type input "**********"
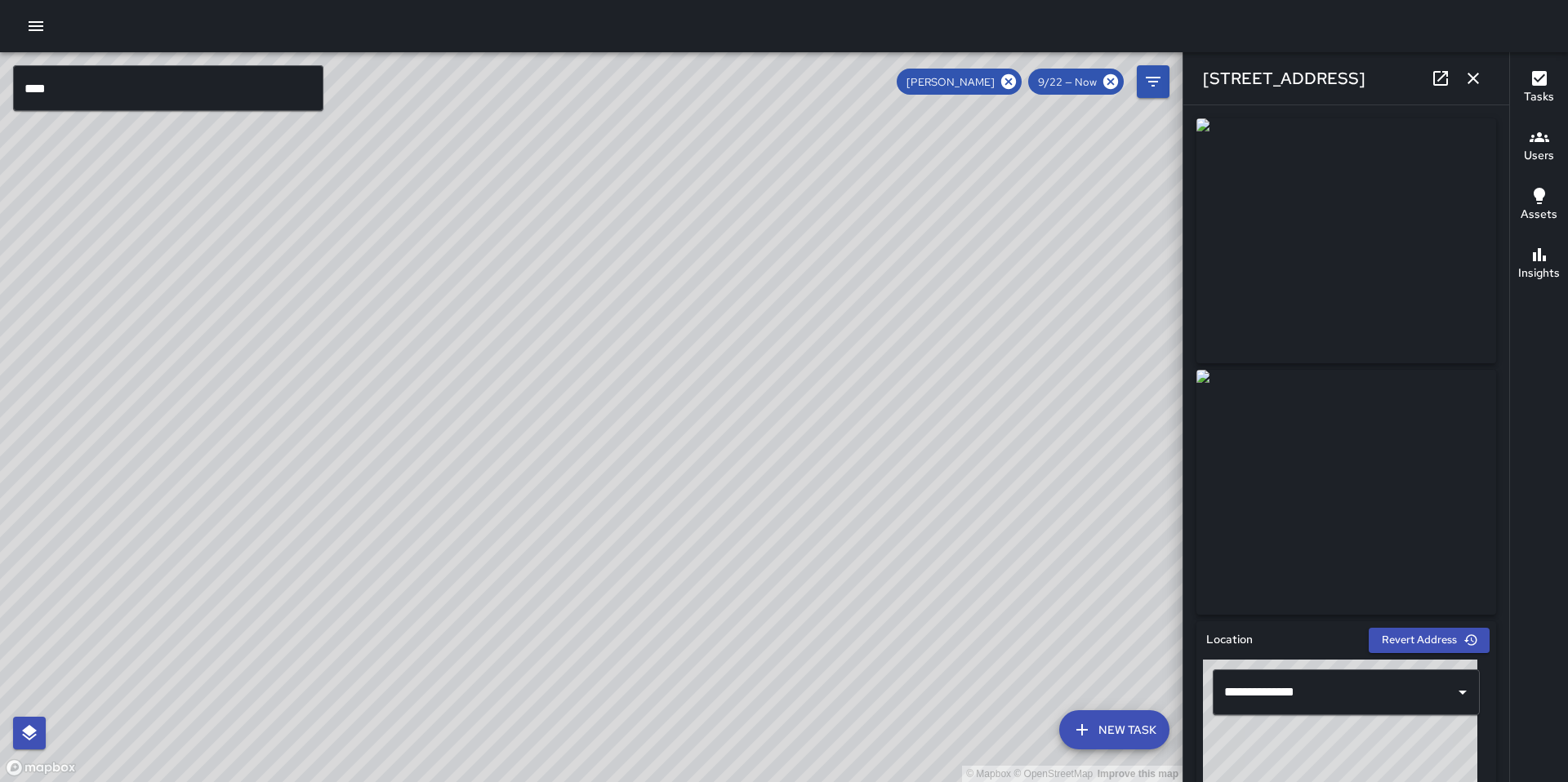
click at [1436, 81] on icon at bounding box center [1440, 78] width 20 height 20
click at [1469, 80] on icon "button" at bounding box center [1473, 78] width 20 height 20
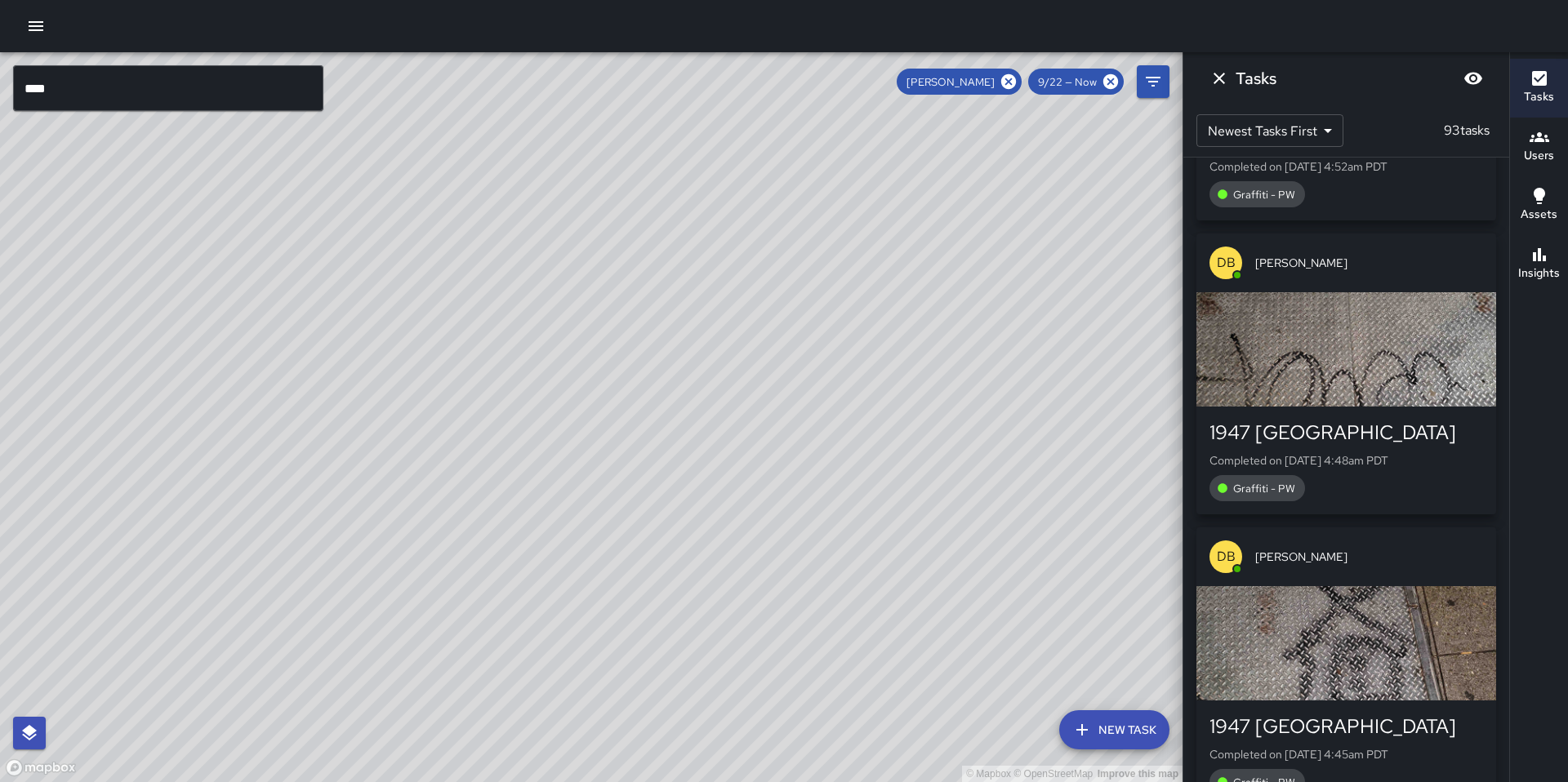
drag, startPoint x: 872, startPoint y: 201, endPoint x: 837, endPoint y: 321, distance: 125.0
click at [837, 321] on div "© Mapbox © OpenStreetMap Improve this map" at bounding box center [591, 417] width 1183 height 730
click at [803, 239] on div "© Mapbox © OpenStreetMap Improve this map DB DeAndre Barney 222 8th Street Comp…" at bounding box center [591, 417] width 1183 height 730
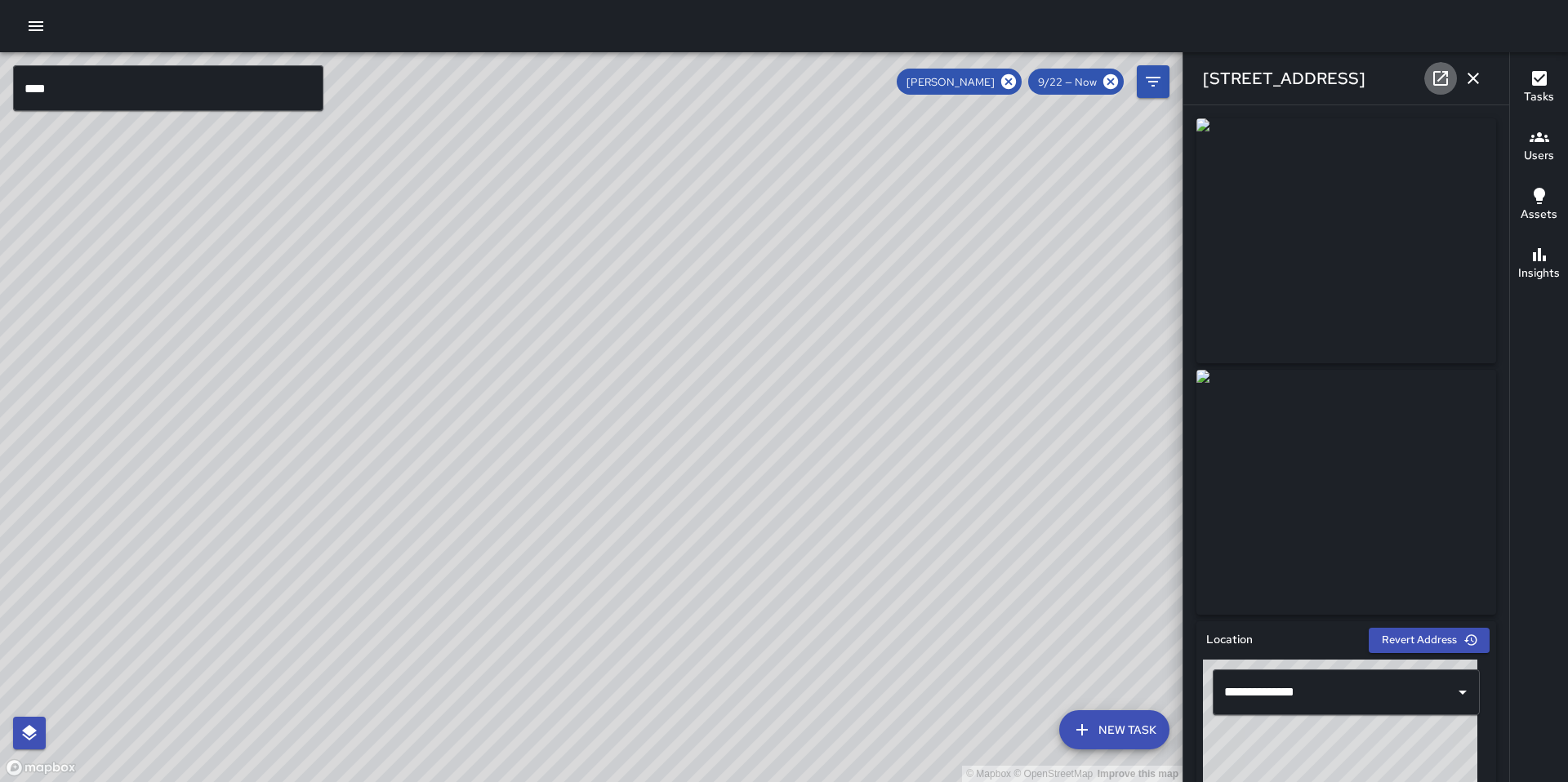
click at [1439, 79] on icon at bounding box center [1440, 78] width 20 height 20
click at [1470, 84] on icon "button" at bounding box center [1473, 78] width 20 height 20
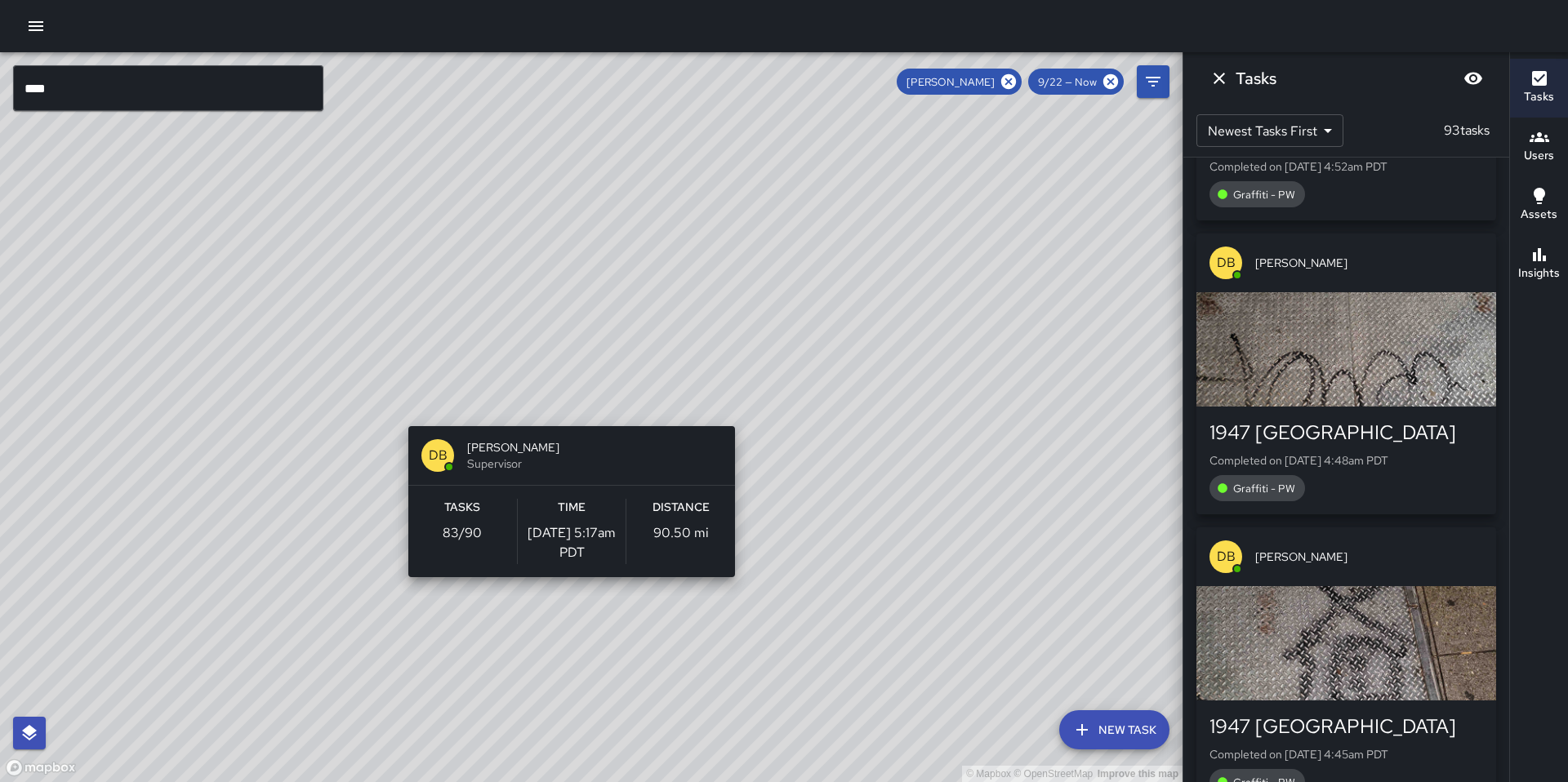
click at [566, 416] on div "© Mapbox © OpenStreetMap Improve this map DB DeAndre Barney Supervisor Tasks 83…" at bounding box center [591, 417] width 1183 height 730
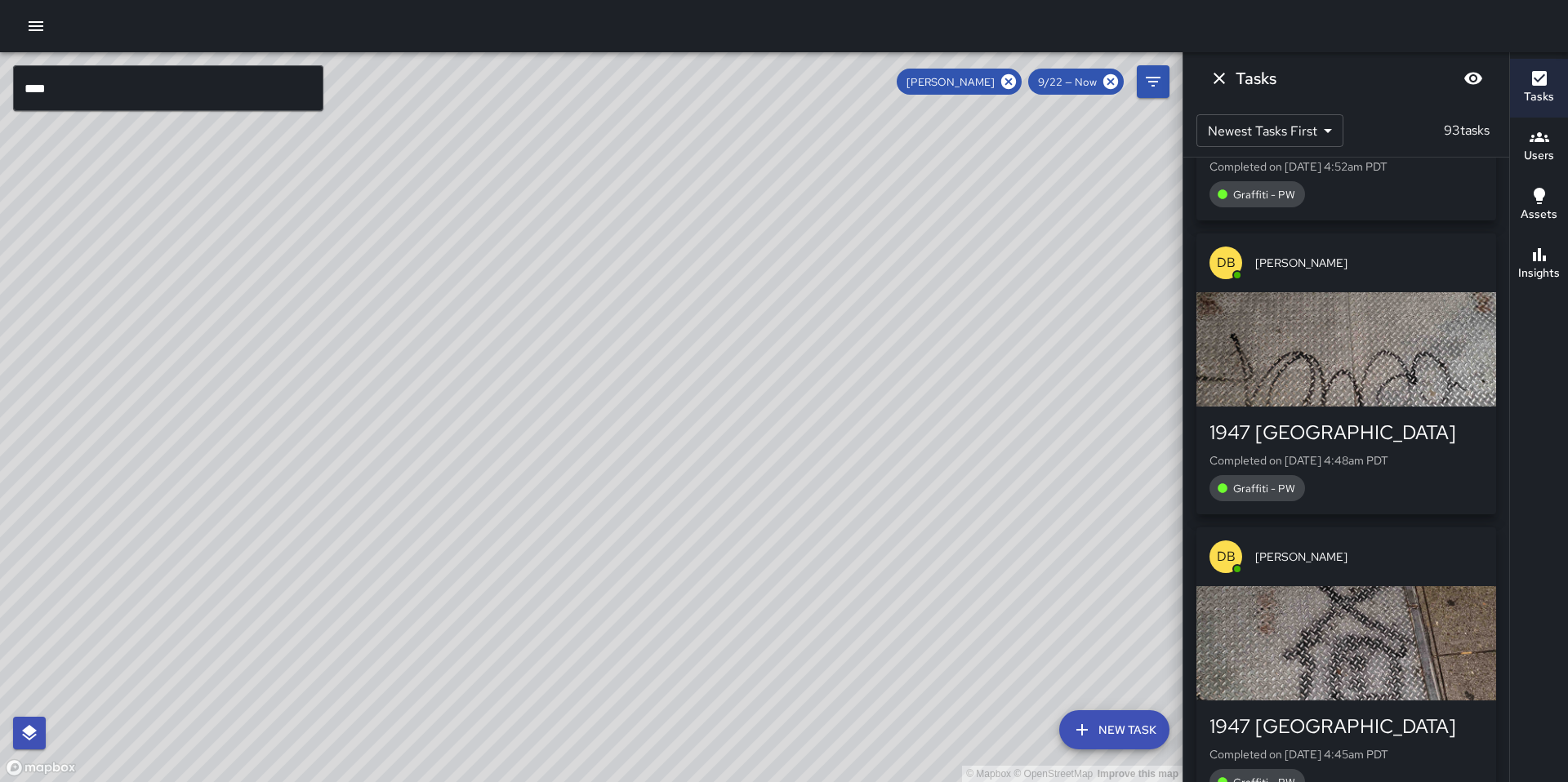
click at [570, 417] on div "© Mapbox © OpenStreetMap Improve this map DB DeAndre Barney 222 8th Street Comp…" at bounding box center [591, 417] width 1183 height 730
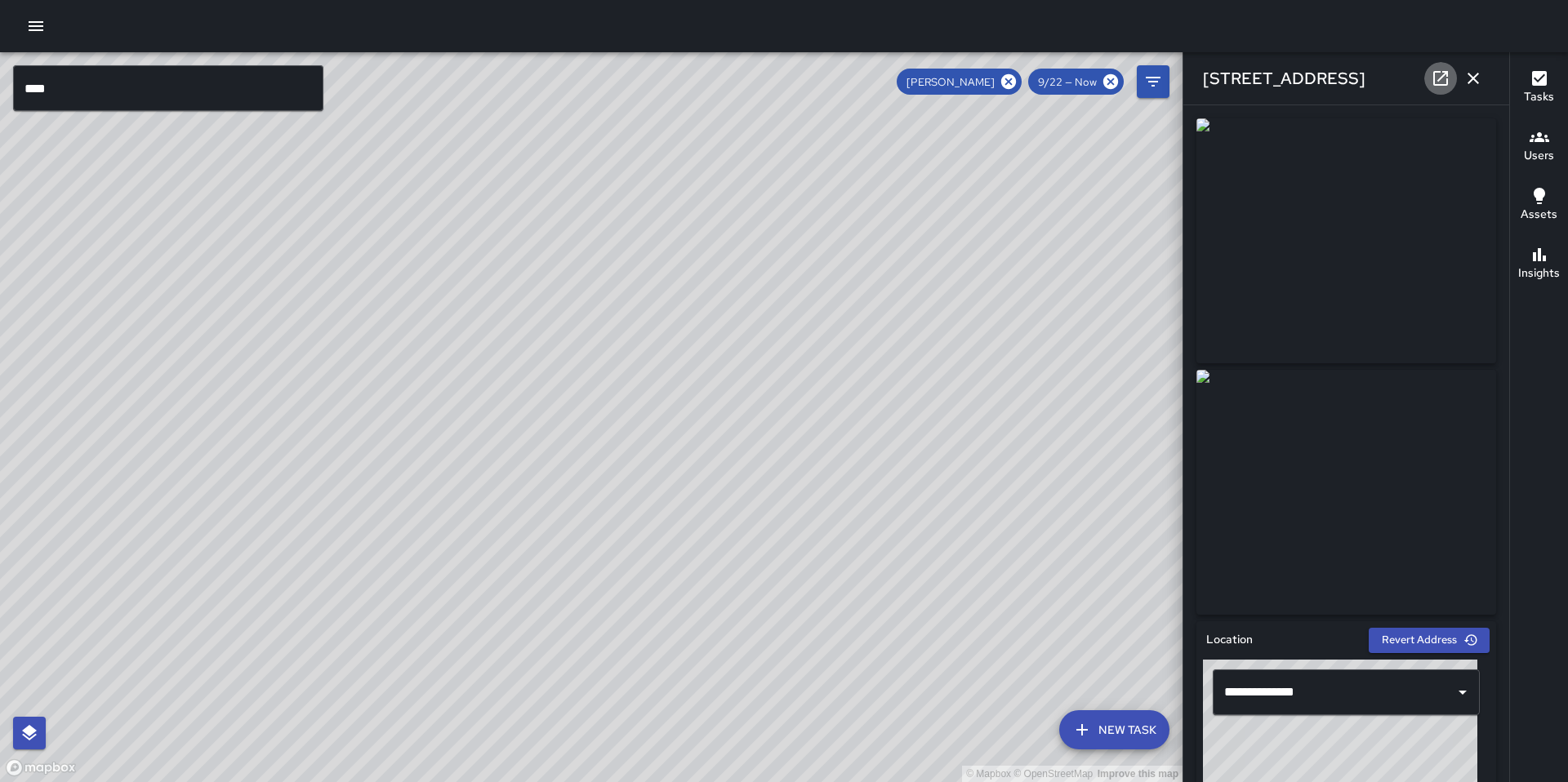
click at [1434, 80] on icon at bounding box center [1441, 79] width 15 height 15
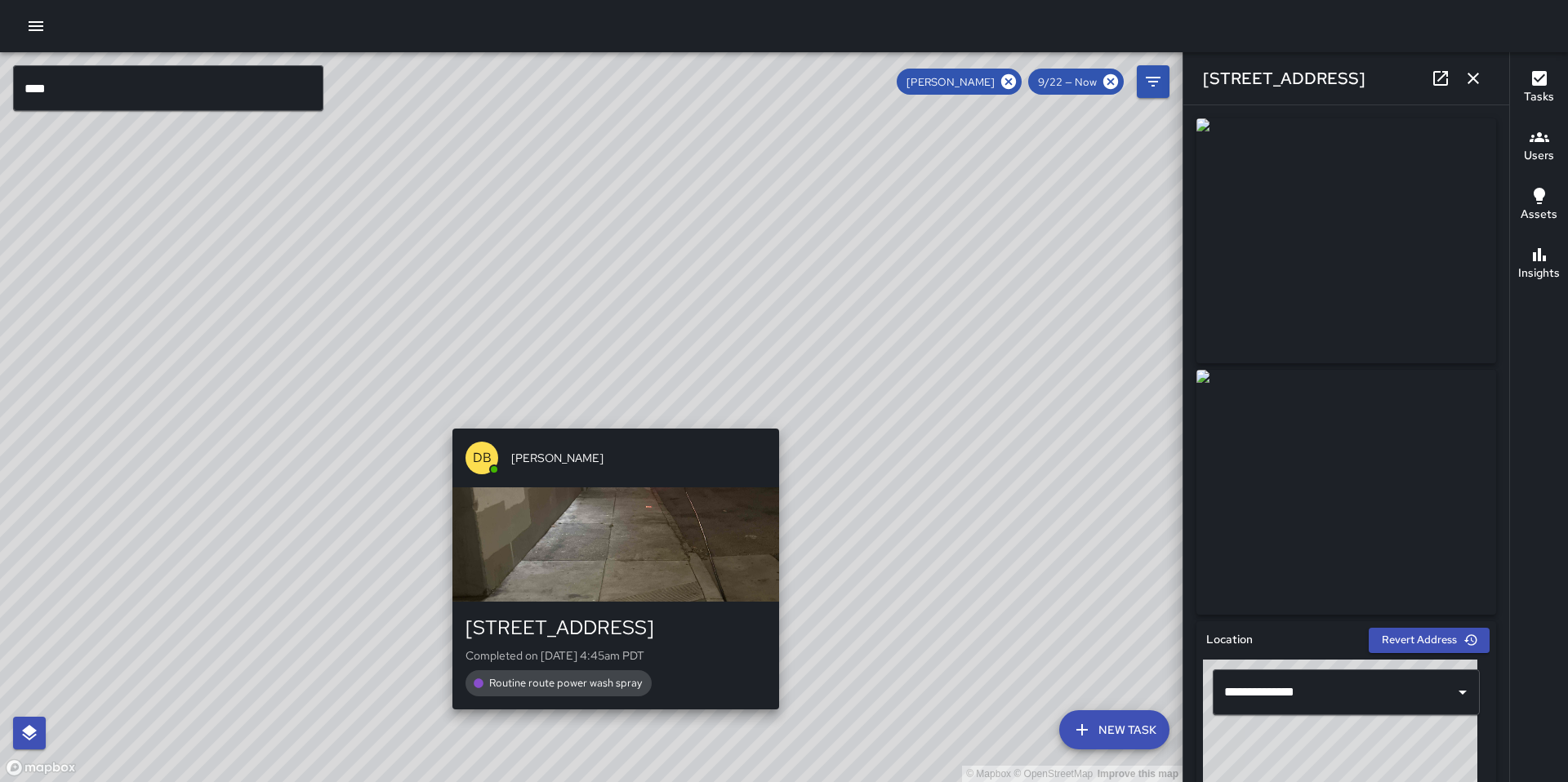
click at [608, 419] on div "© Mapbox © OpenStreetMap Improve this map DB DeAndre Barney 222 8th Street Comp…" at bounding box center [591, 417] width 1183 height 730
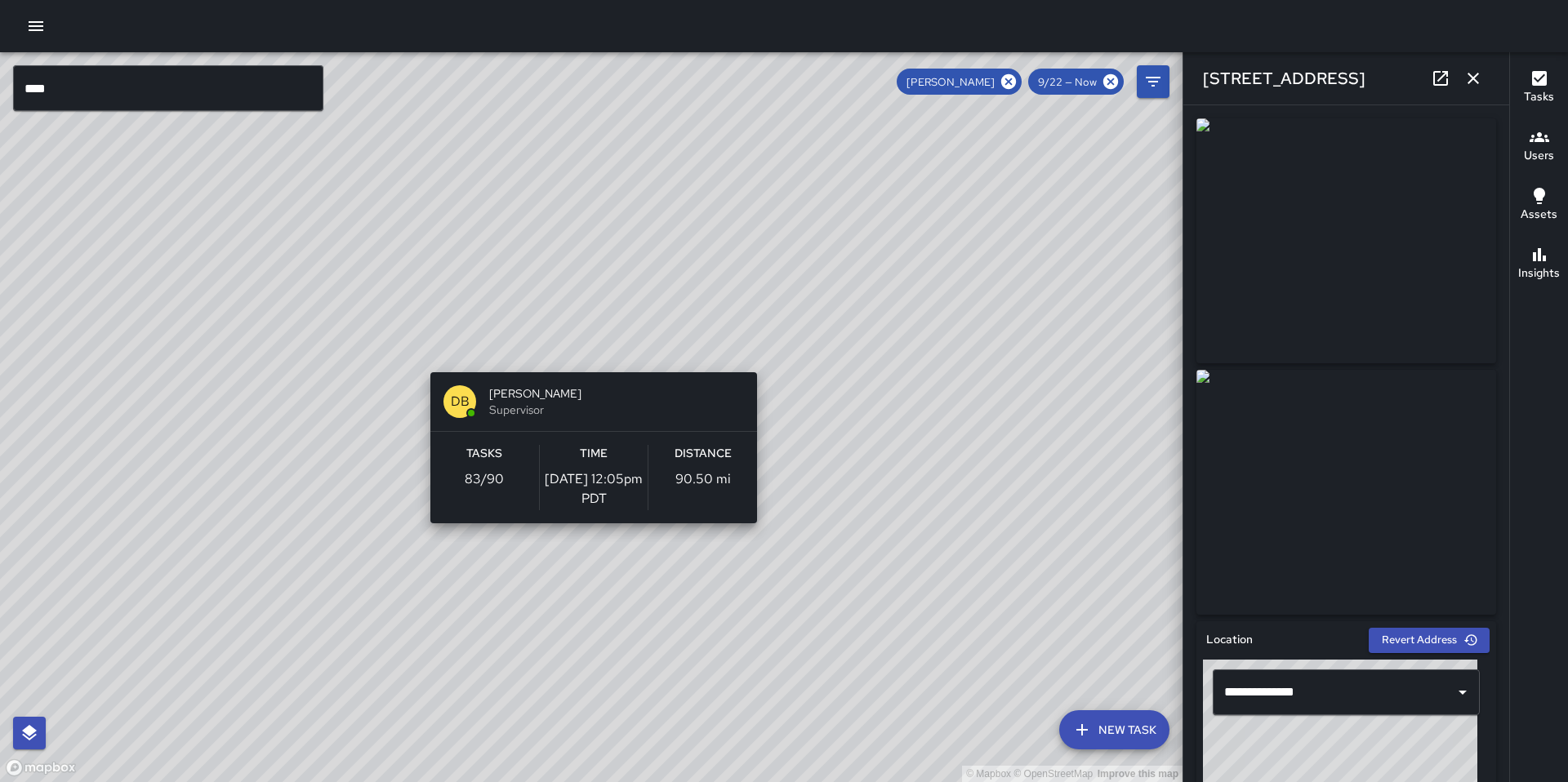
click at [575, 367] on div "DB DeAndre Barney Supervisor Tasks 83 / 90 Time 9/25/2025, 12:05pm PDT Distance…" at bounding box center [593, 447] width 340 height 164
click at [573, 361] on div "© Mapbox © OpenStreetMap Improve this map DB DeAndre Barney Supervisor Tasks 83…" at bounding box center [591, 417] width 1183 height 730
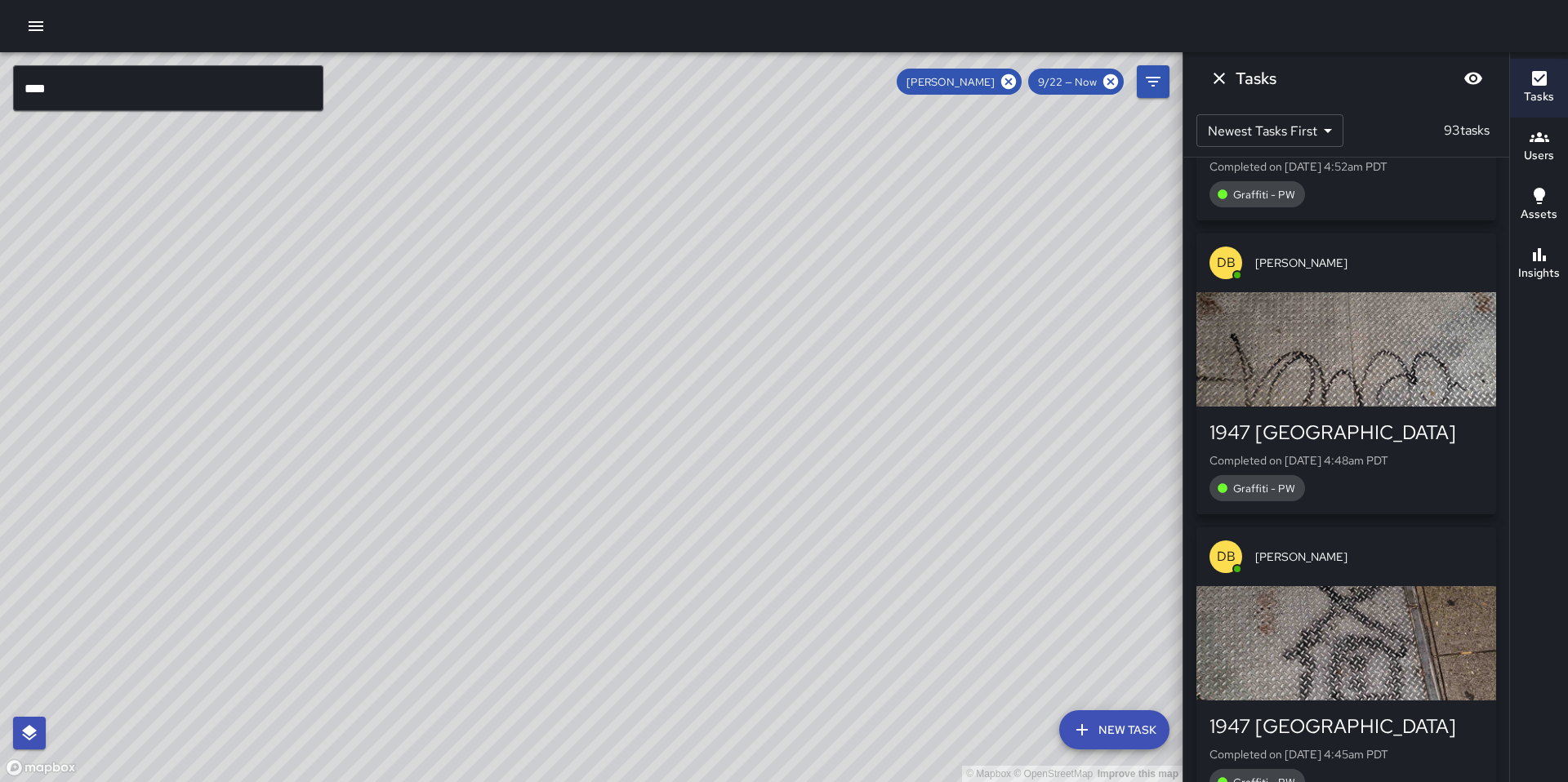
click at [433, 446] on div "DB DeAndre Barney" at bounding box center [435, 467] width 327 height 59
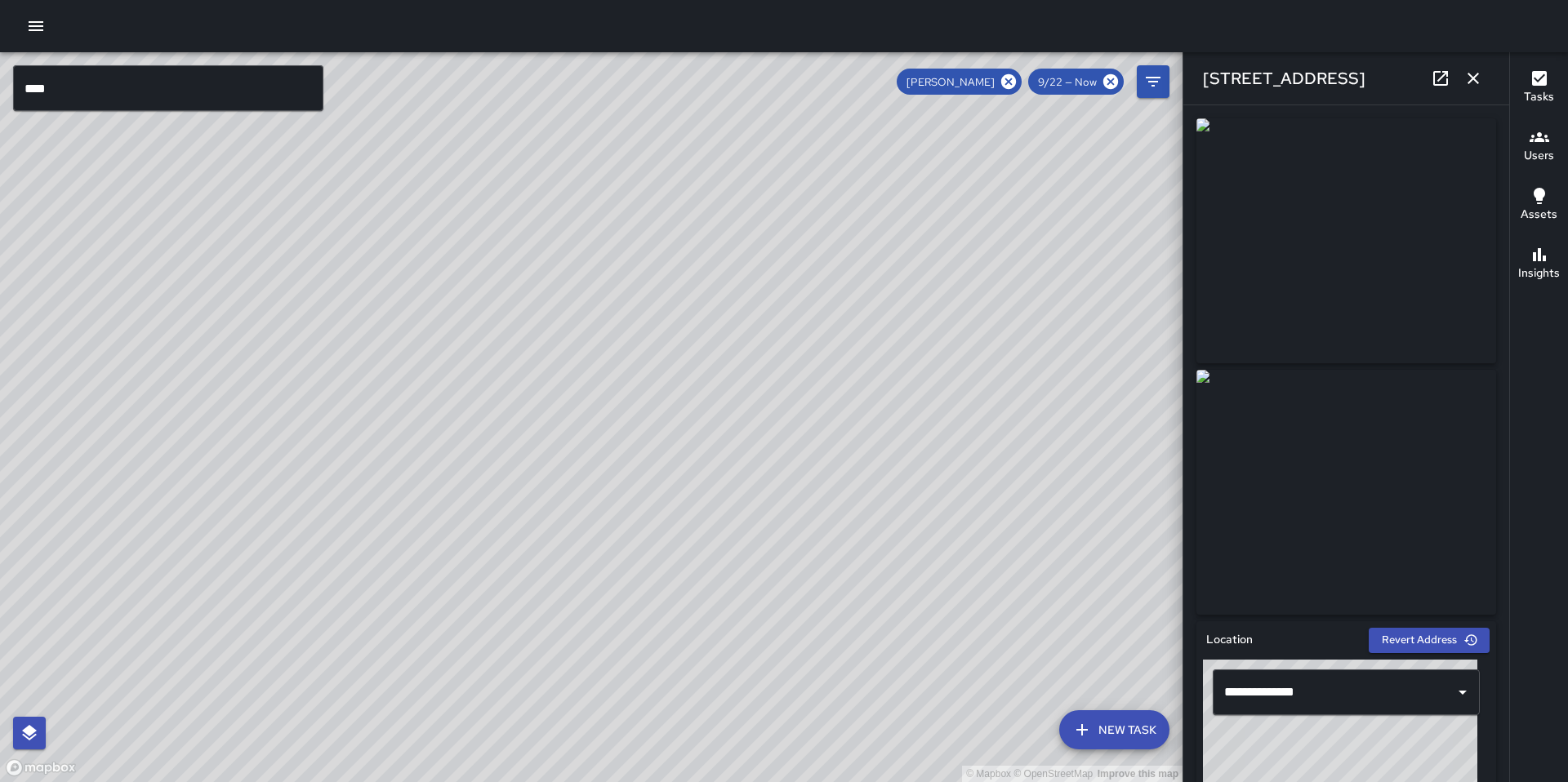
click at [1471, 79] on icon "button" at bounding box center [1473, 78] width 20 height 20
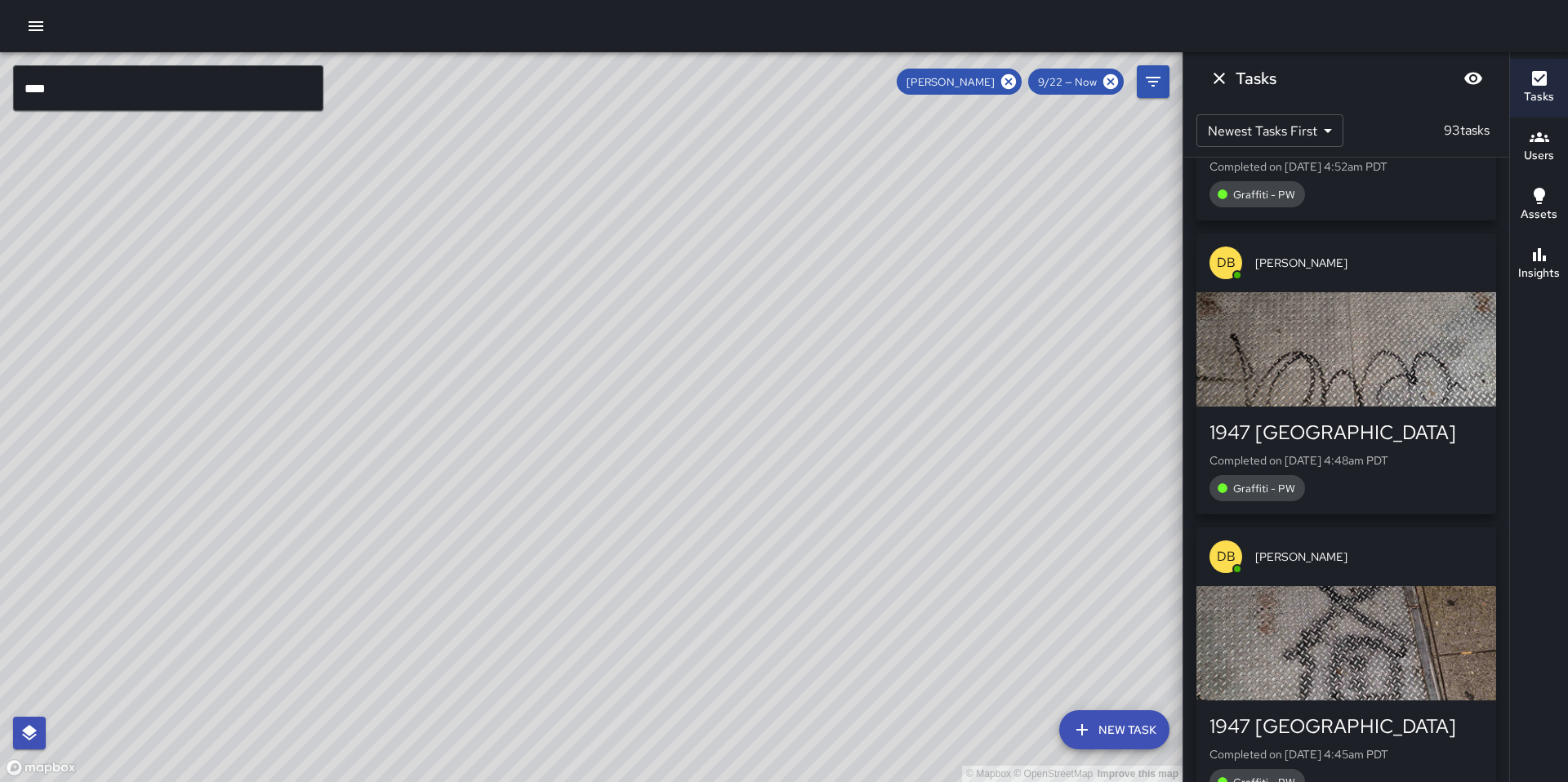
click at [14, 17] on div at bounding box center [784, 26] width 1568 height 52
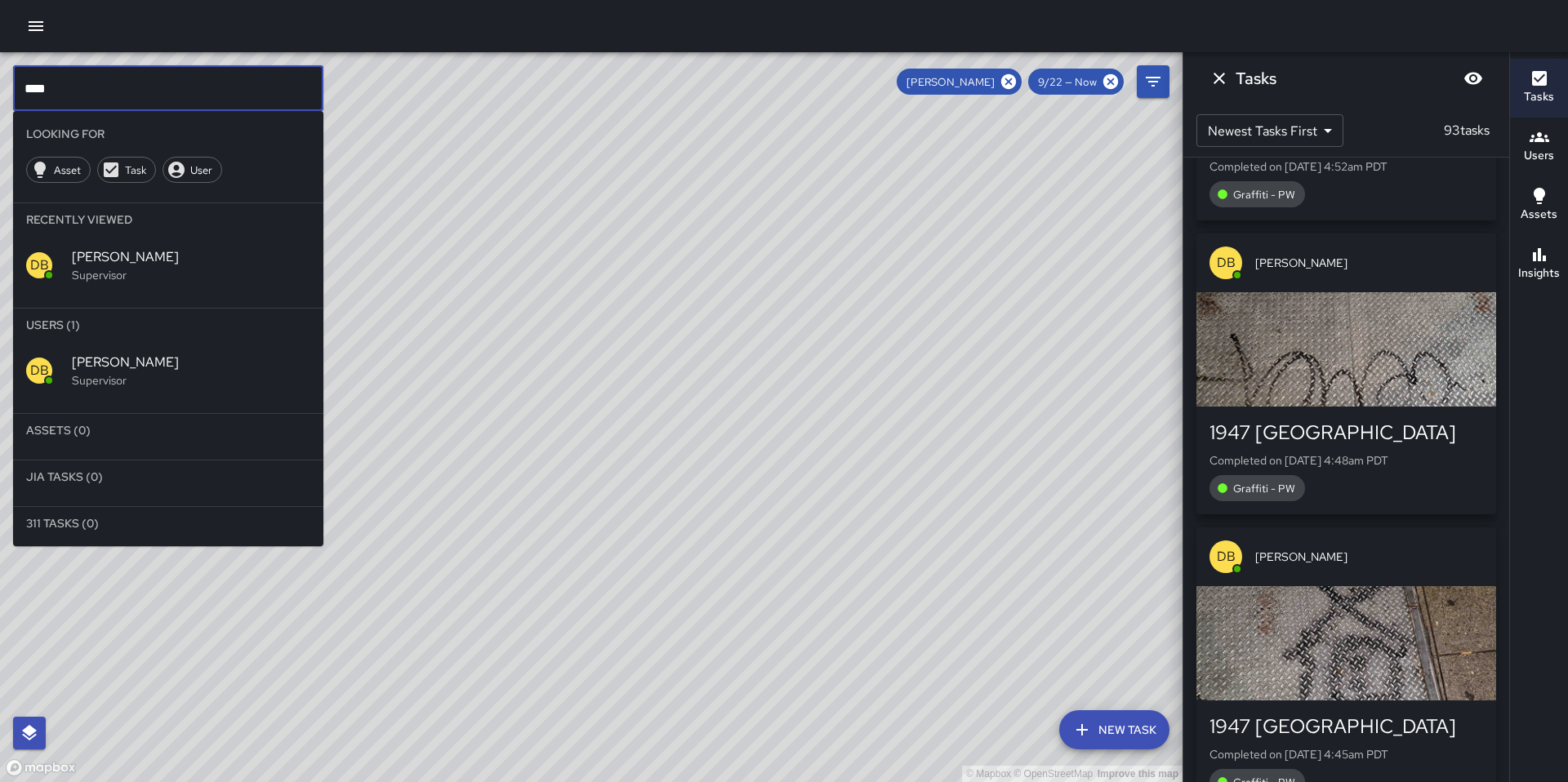
drag, startPoint x: 57, startPoint y: 81, endPoint x: -6, endPoint y: 88, distance: 63.4
click at [0, 88] on html "© Mapbox © OpenStreetMap Improve this map **** ​ Looking For Asset Task User Re…" at bounding box center [784, 391] width 1568 height 782
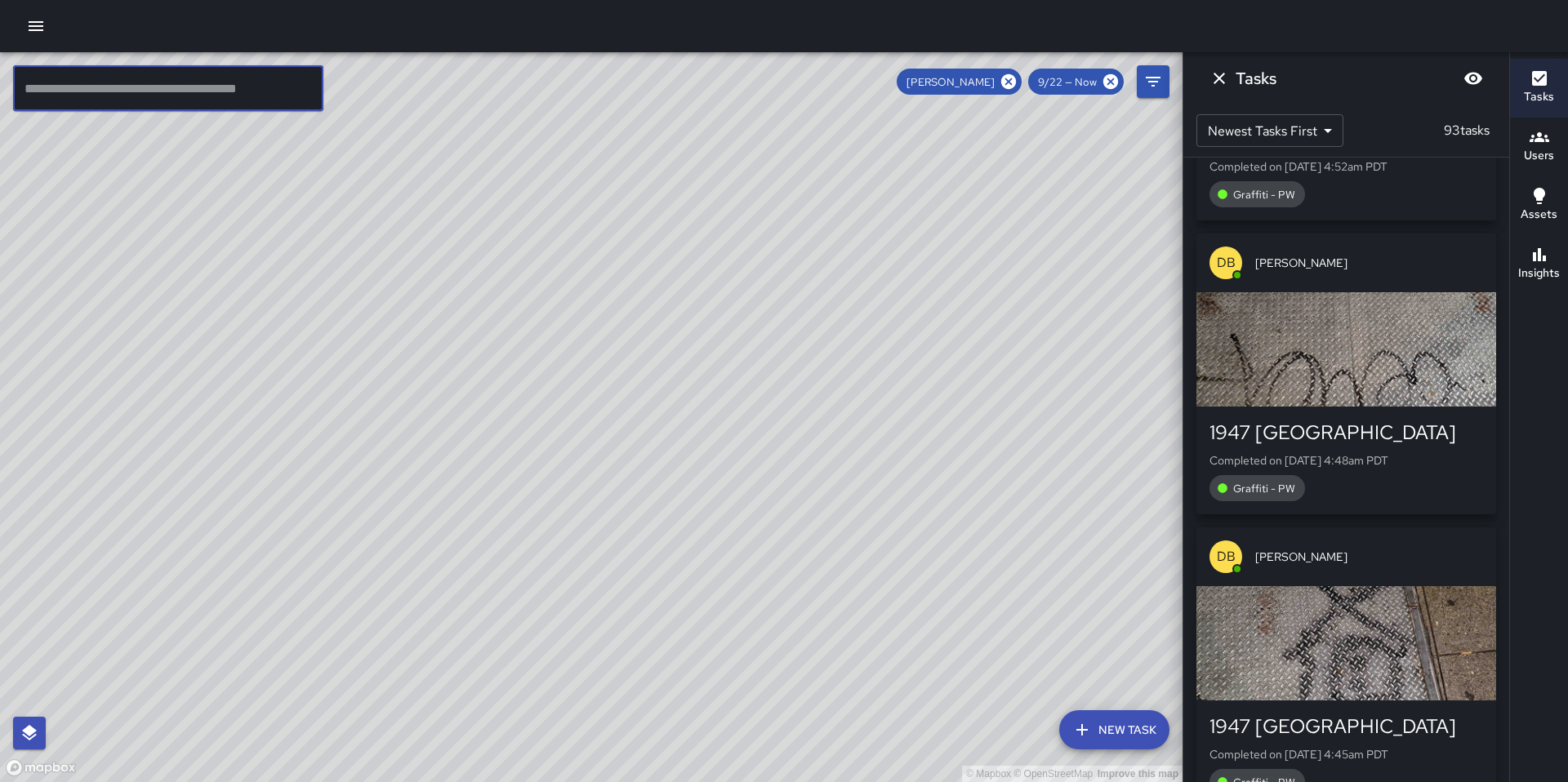
click at [1219, 85] on icon "Dismiss" at bounding box center [1219, 78] width 20 height 20
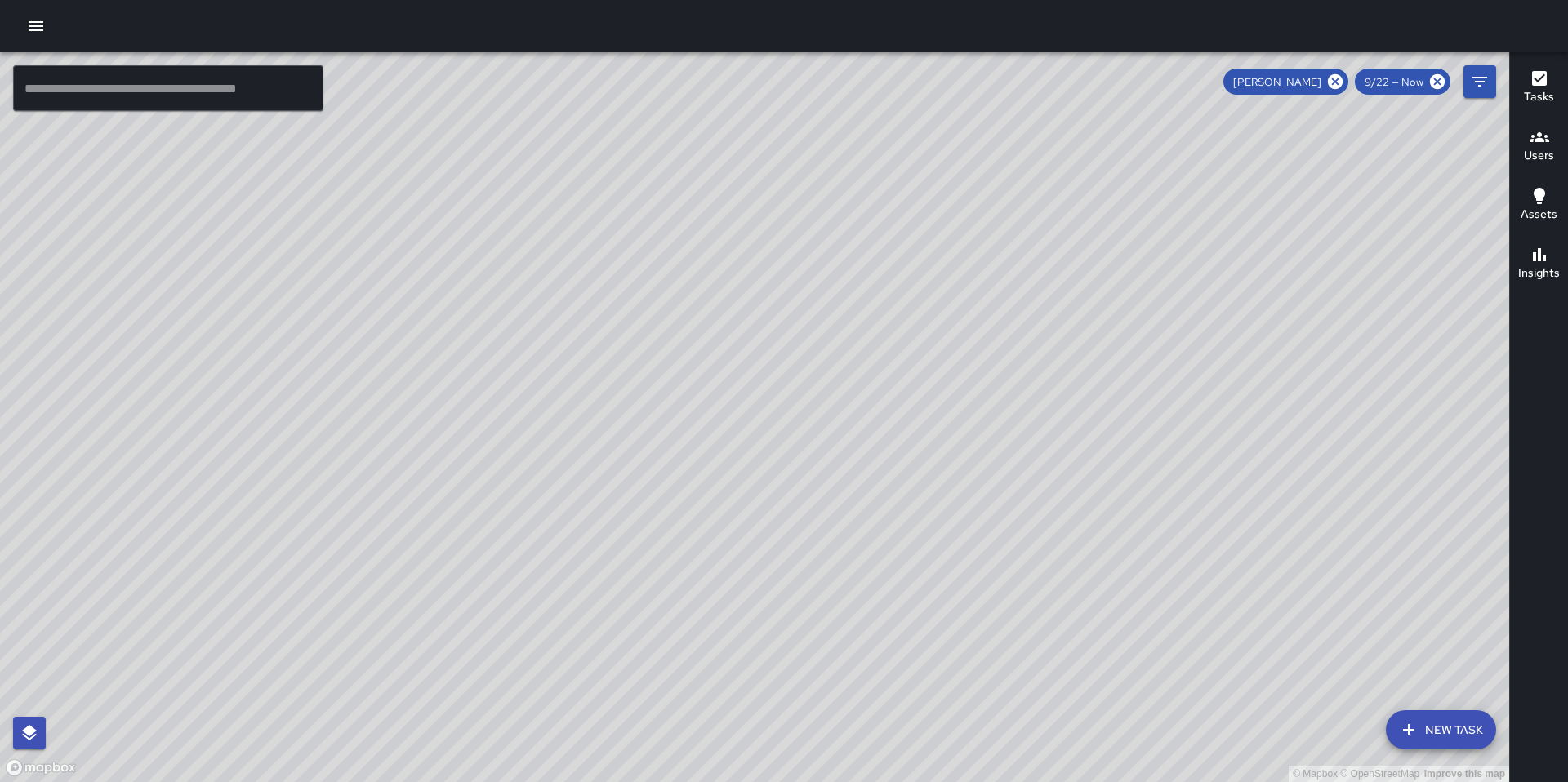
click at [1341, 91] on div "[PERSON_NAME]" at bounding box center [1286, 81] width 125 height 26
click at [1333, 90] on icon at bounding box center [1335, 81] width 18 height 18
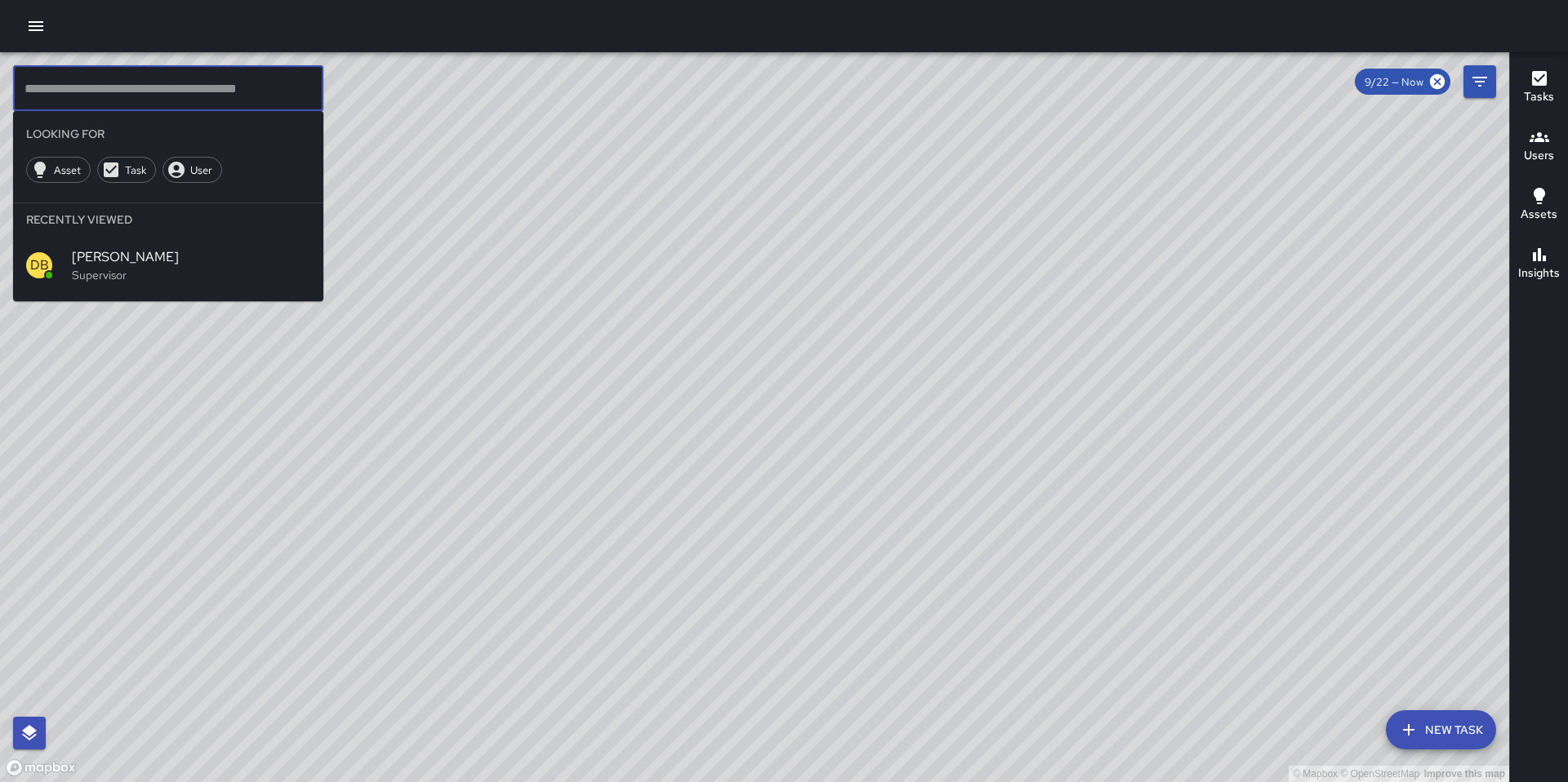
click at [41, 88] on input "text" at bounding box center [168, 88] width 311 height 46
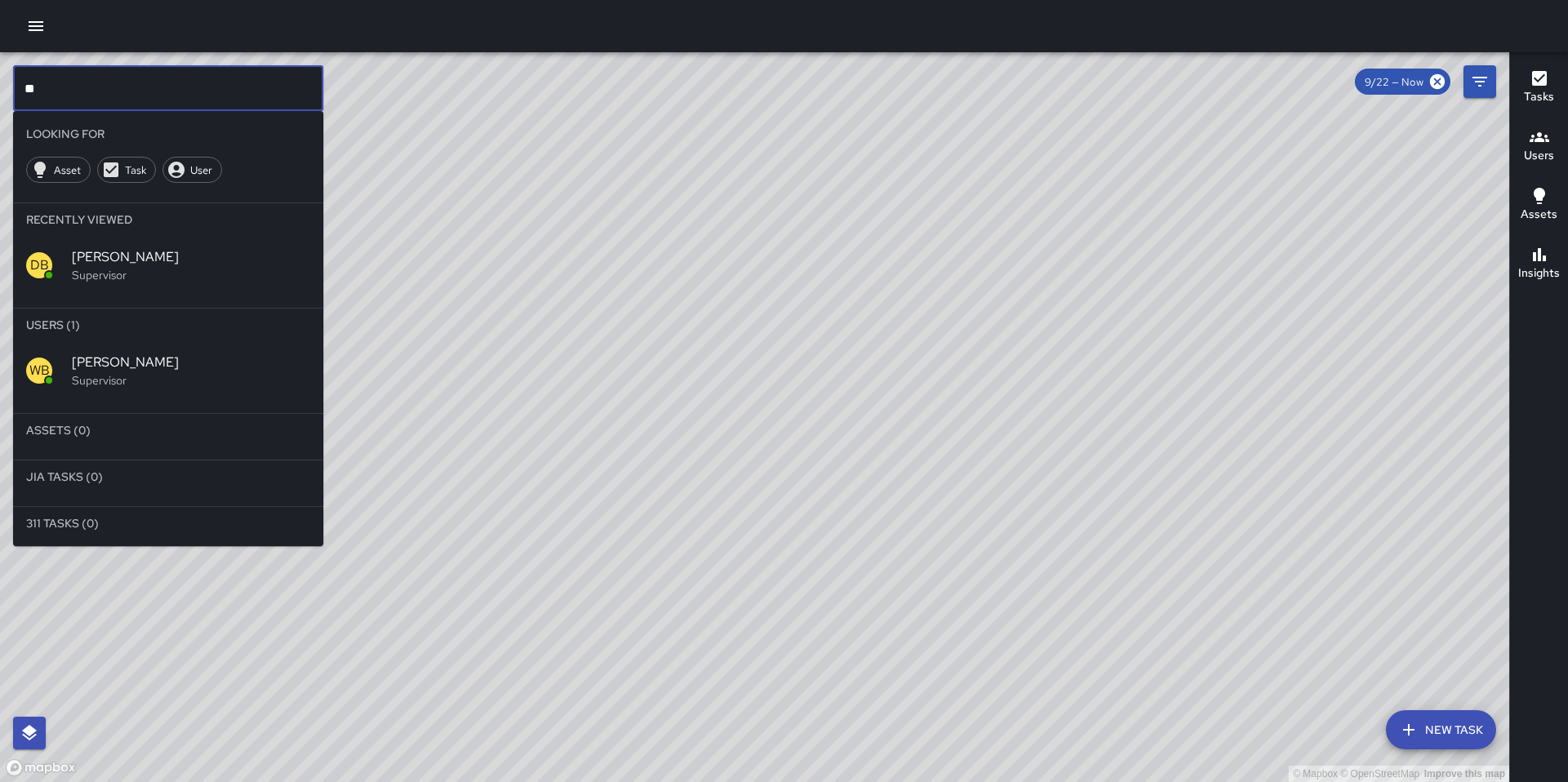
type input "*"
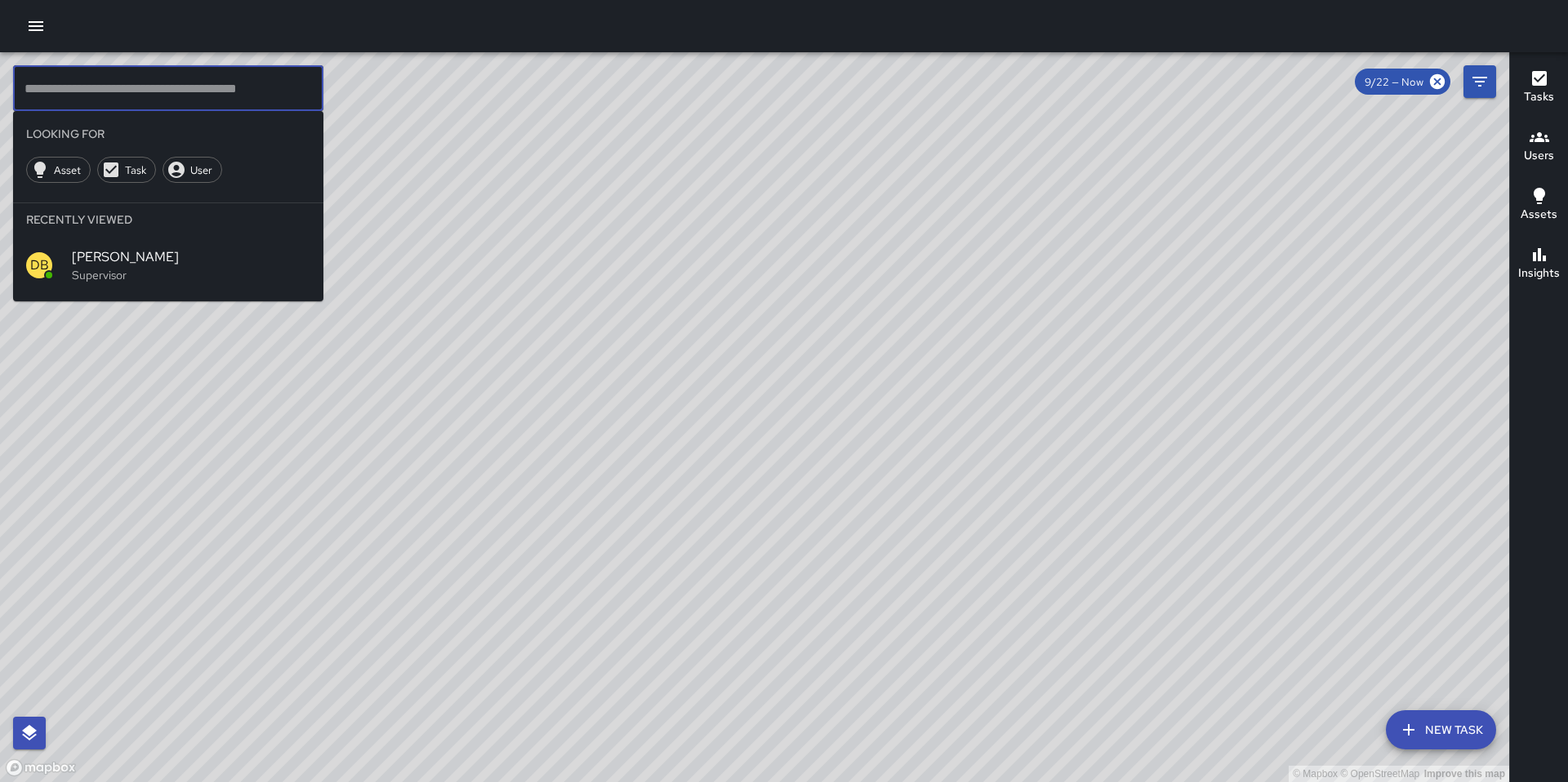
type input "*"
click at [30, 29] on icon "button" at bounding box center [36, 25] width 20 height 20
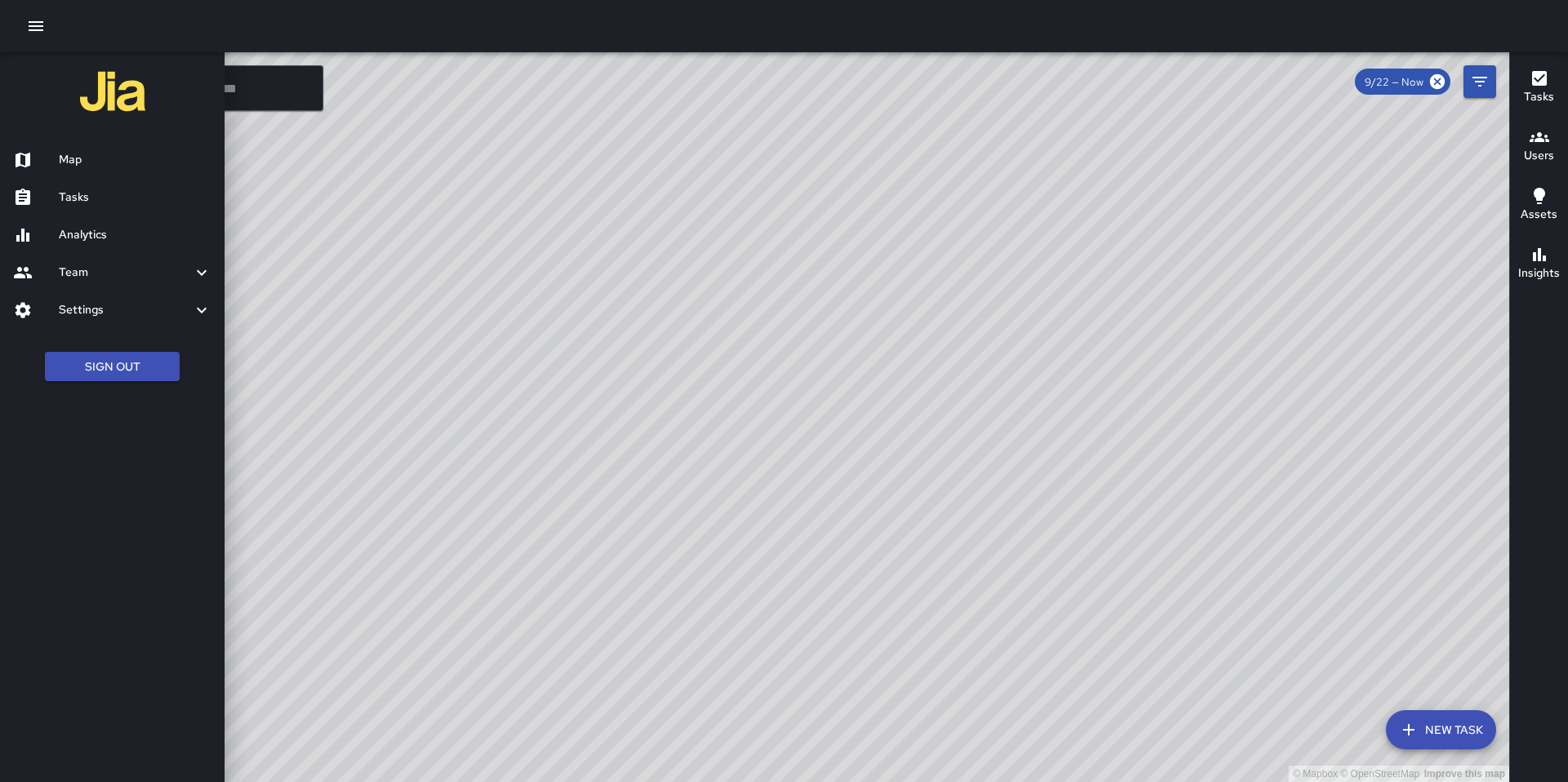
click at [105, 203] on h6 "Tasks" at bounding box center [135, 197] width 152 height 18
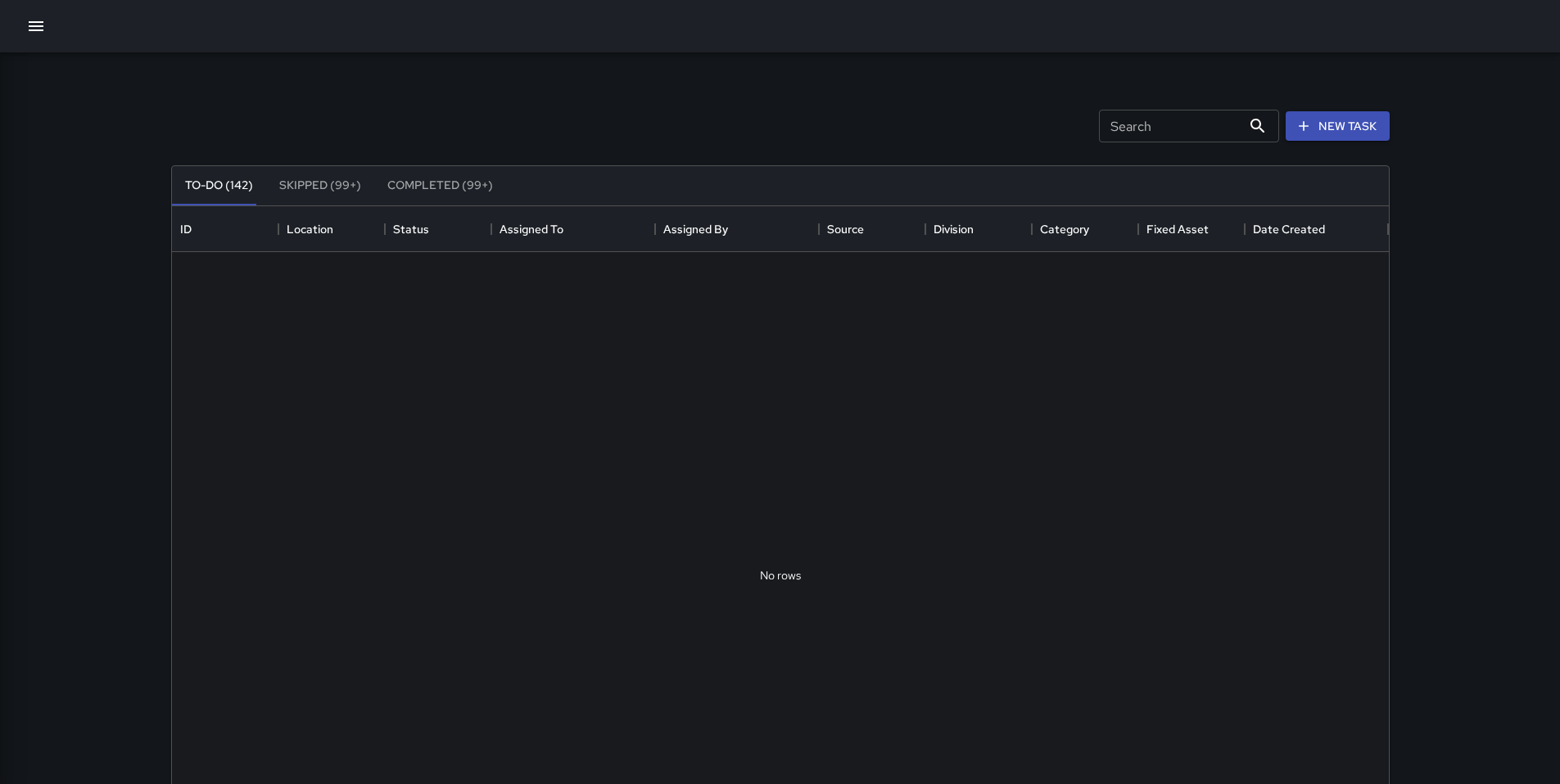
scroll to position [681, 1204]
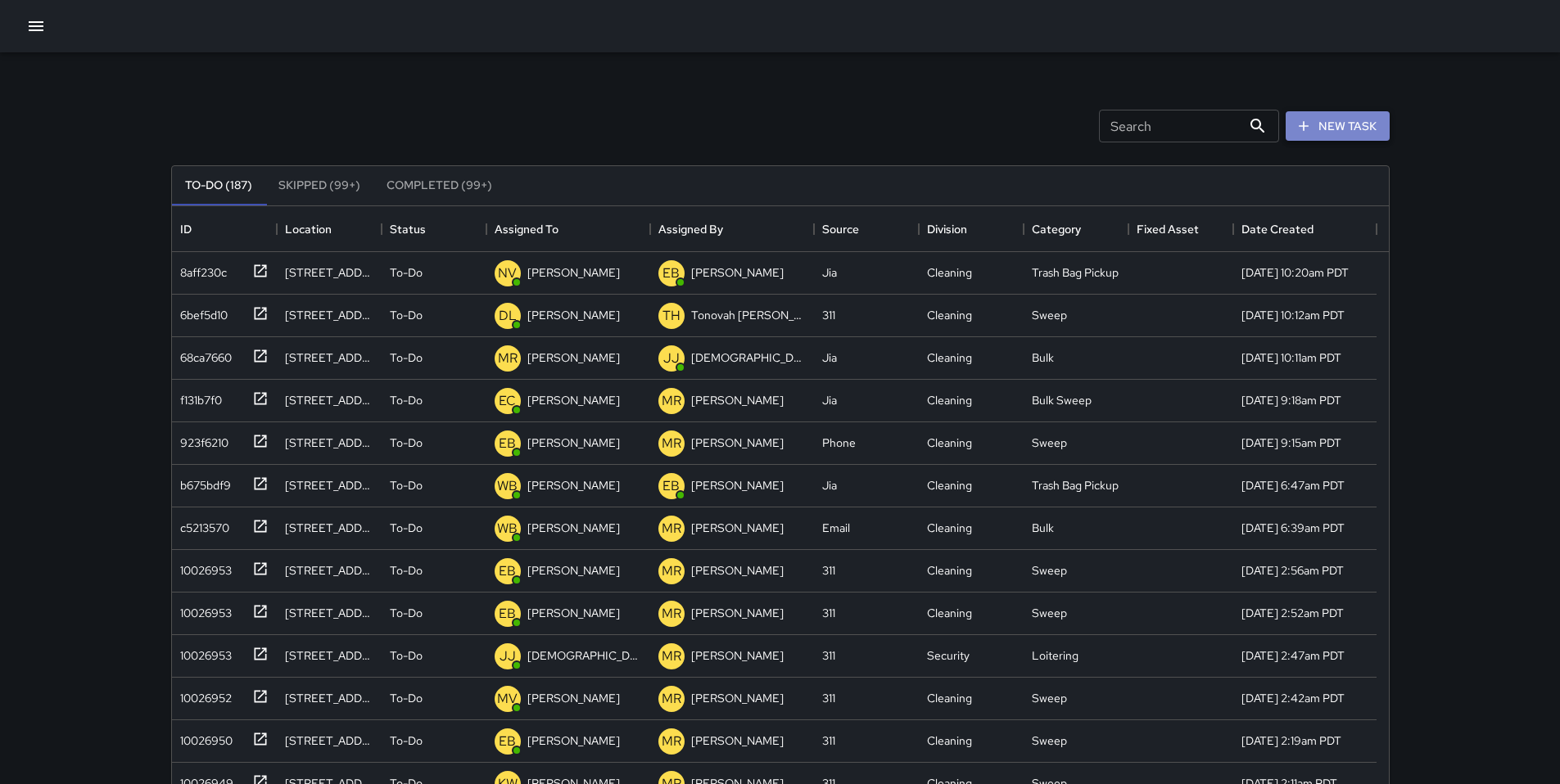
click at [1352, 121] on button "New Task" at bounding box center [1338, 127] width 104 height 30
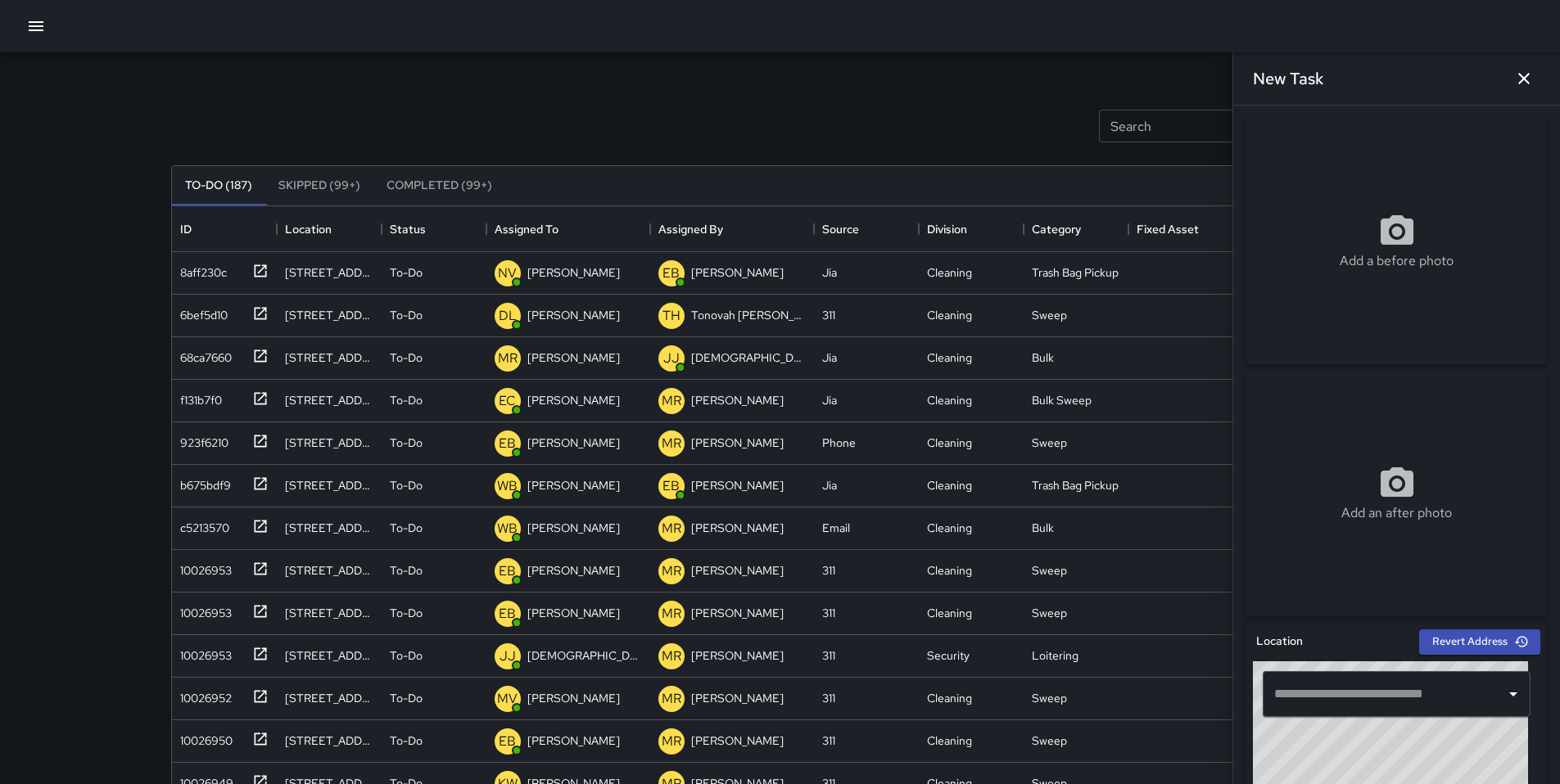
click at [1355, 700] on input "text" at bounding box center [1385, 694] width 229 height 31
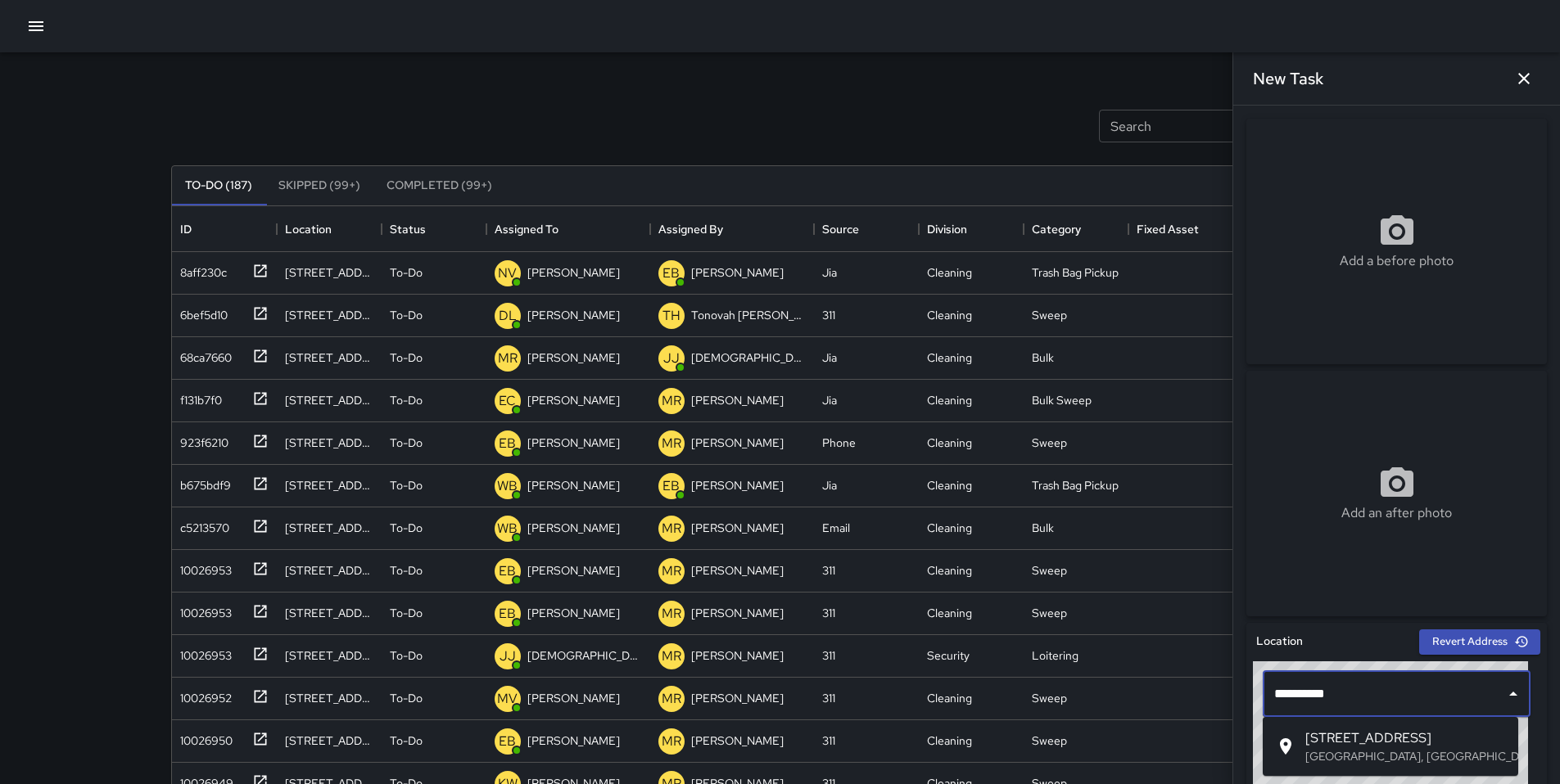
click at [1354, 745] on span "700 Natoma Street" at bounding box center [1404, 738] width 200 height 20
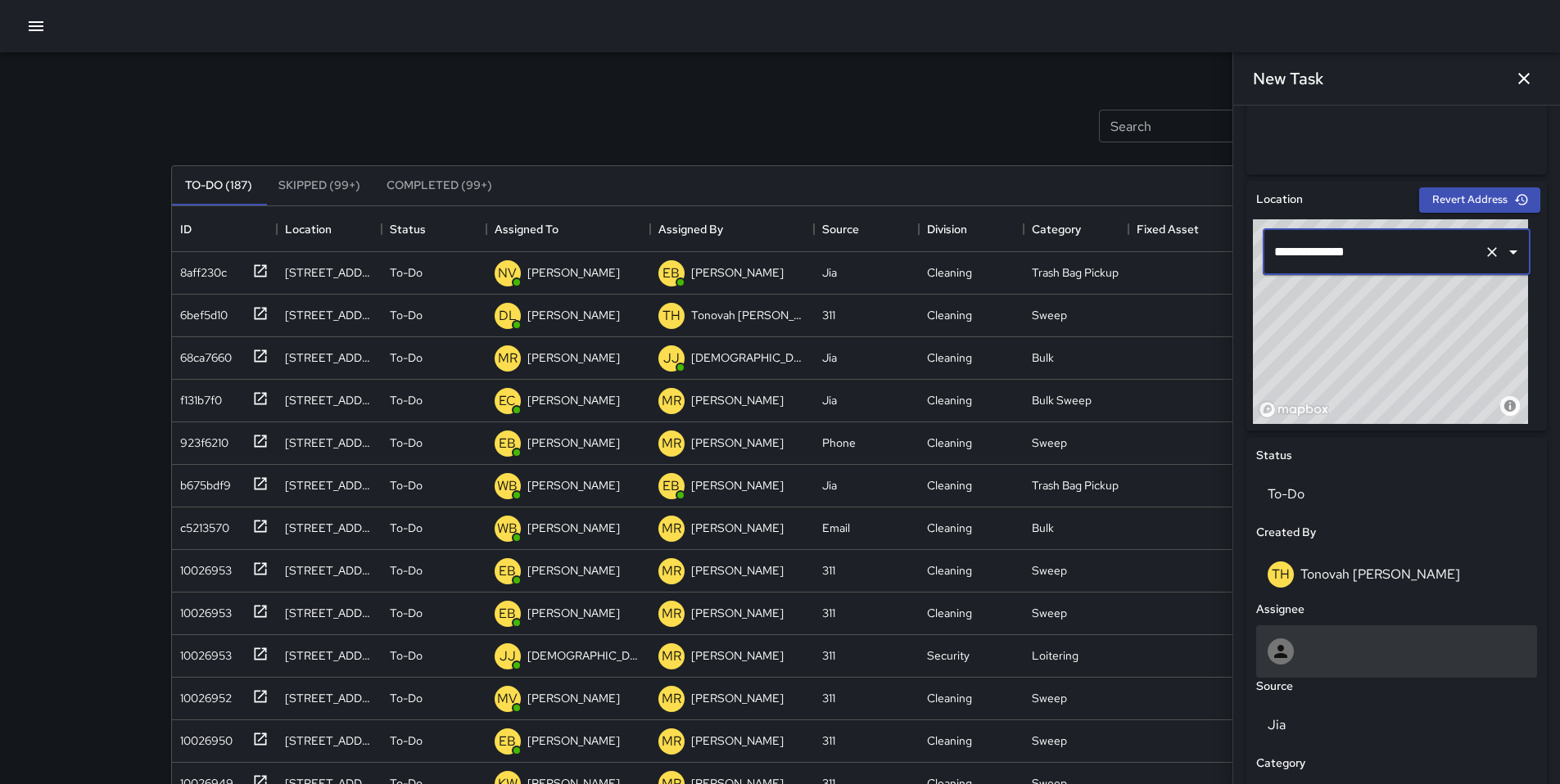
scroll to position [674, 0]
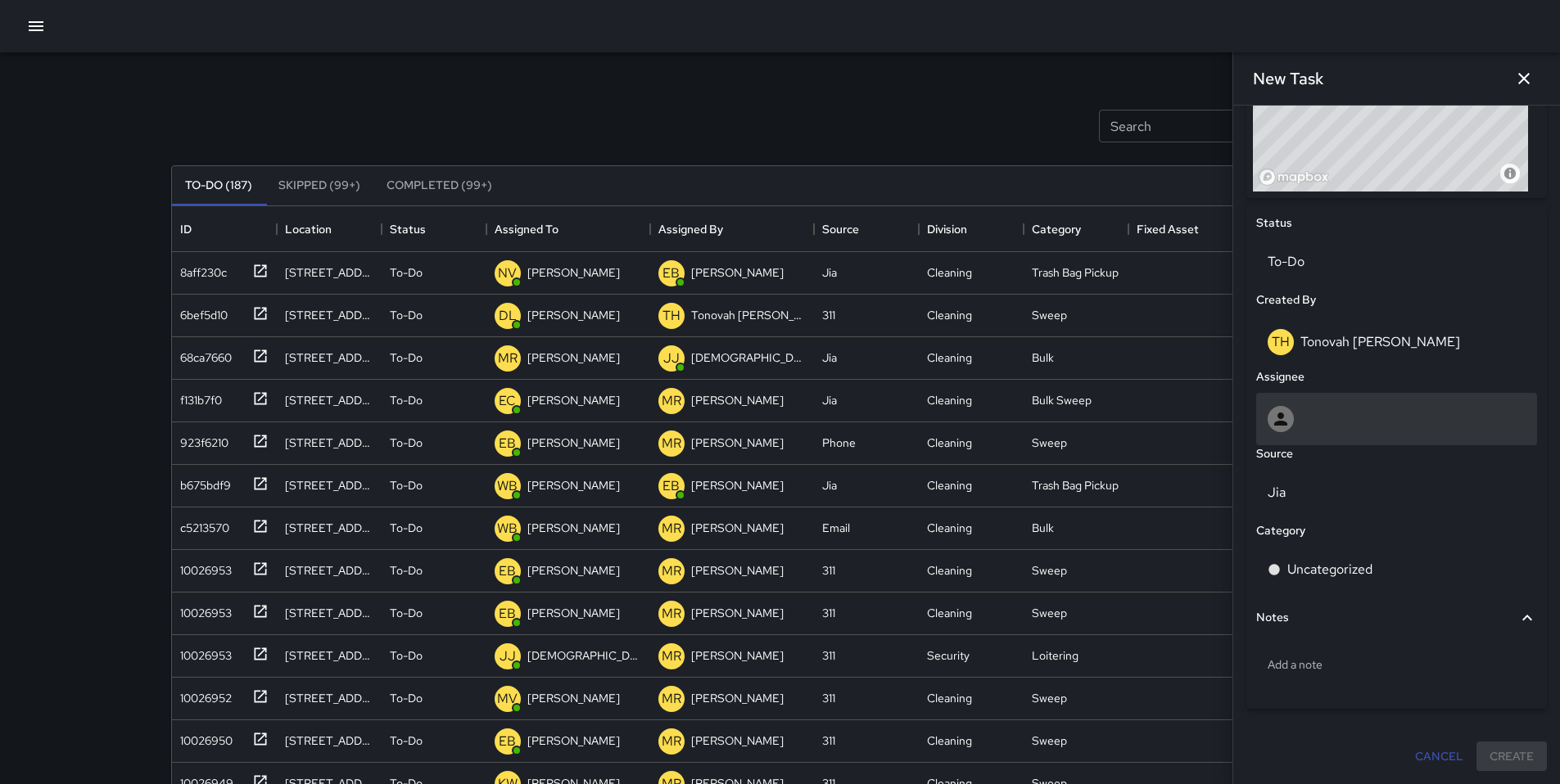
type input "**********"
click at [1329, 423] on div at bounding box center [1396, 419] width 258 height 26
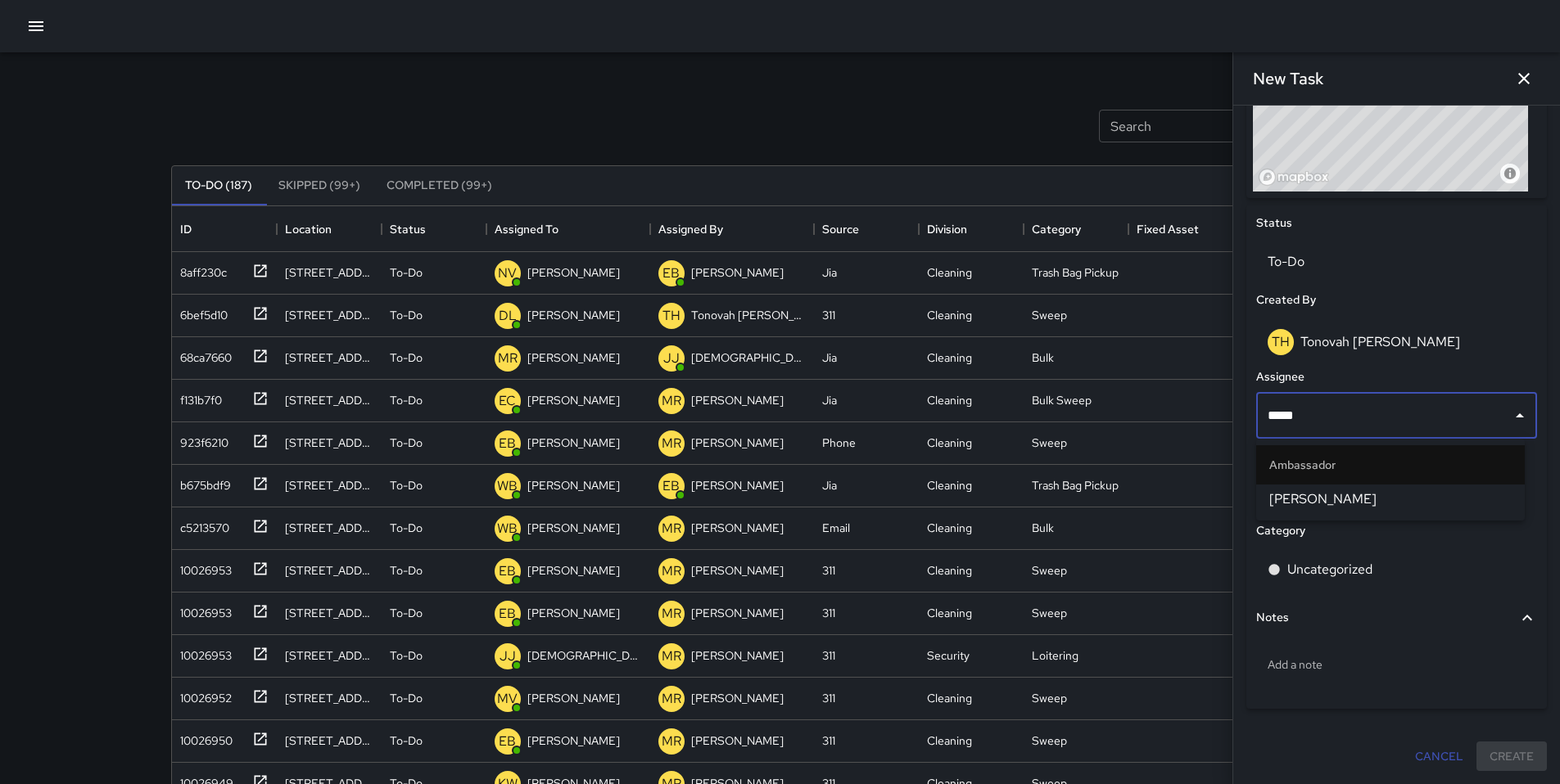
type input "******"
click at [1332, 505] on span "[PERSON_NAME]" at bounding box center [1390, 499] width 242 height 20
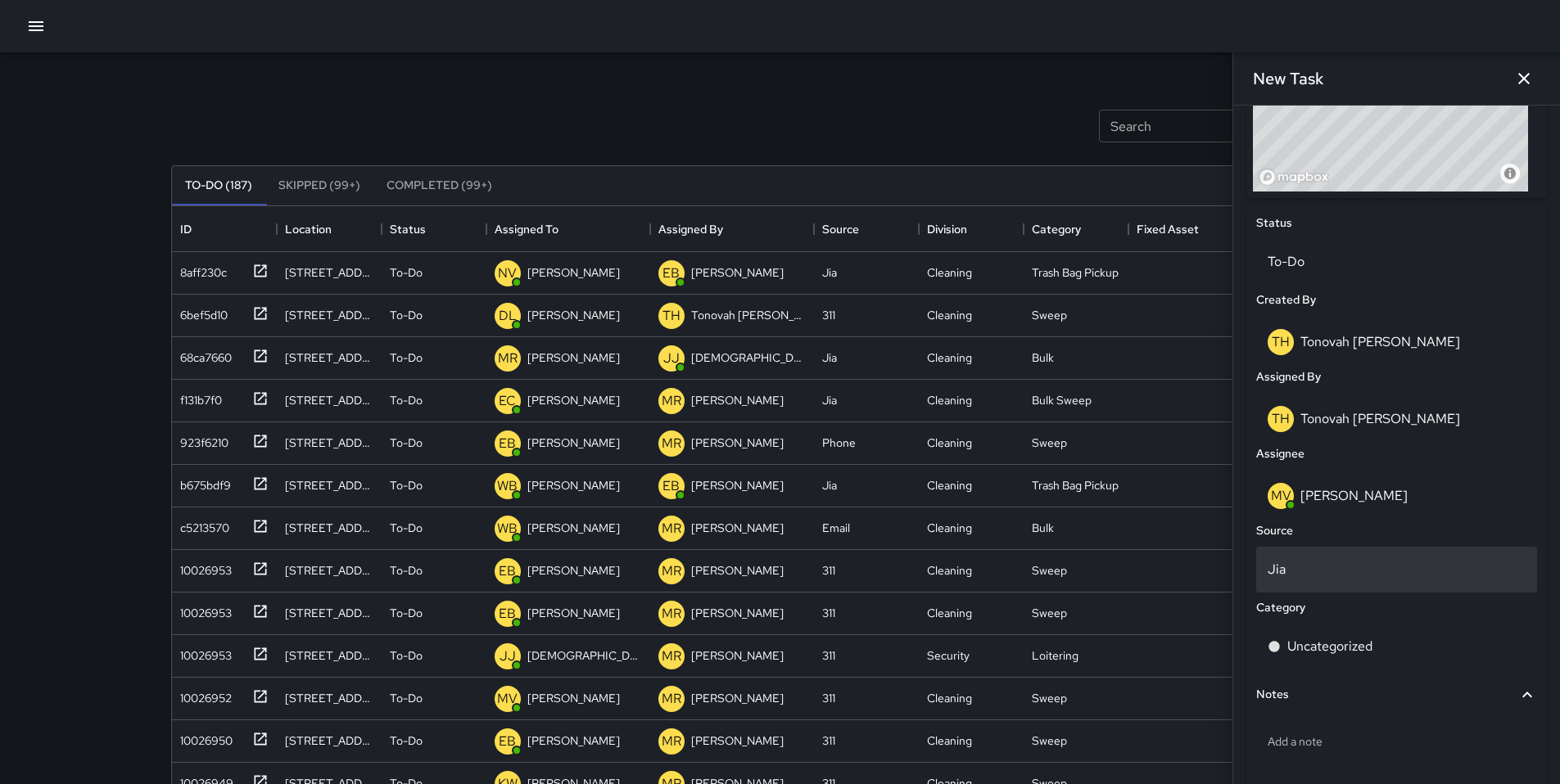
click at [1297, 580] on div "Jia" at bounding box center [1396, 569] width 280 height 46
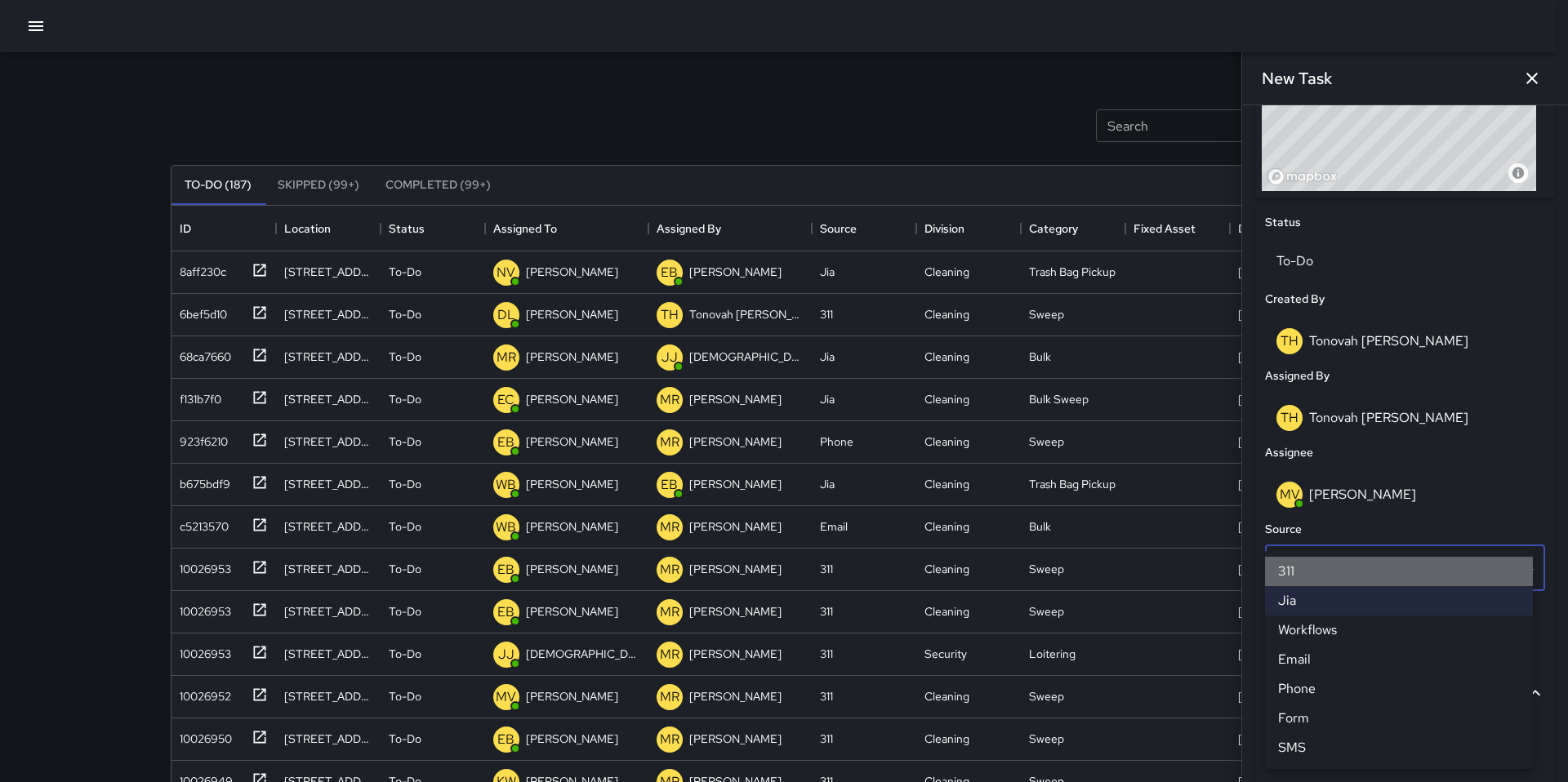
click at [1305, 572] on li "311" at bounding box center [1399, 571] width 268 height 29
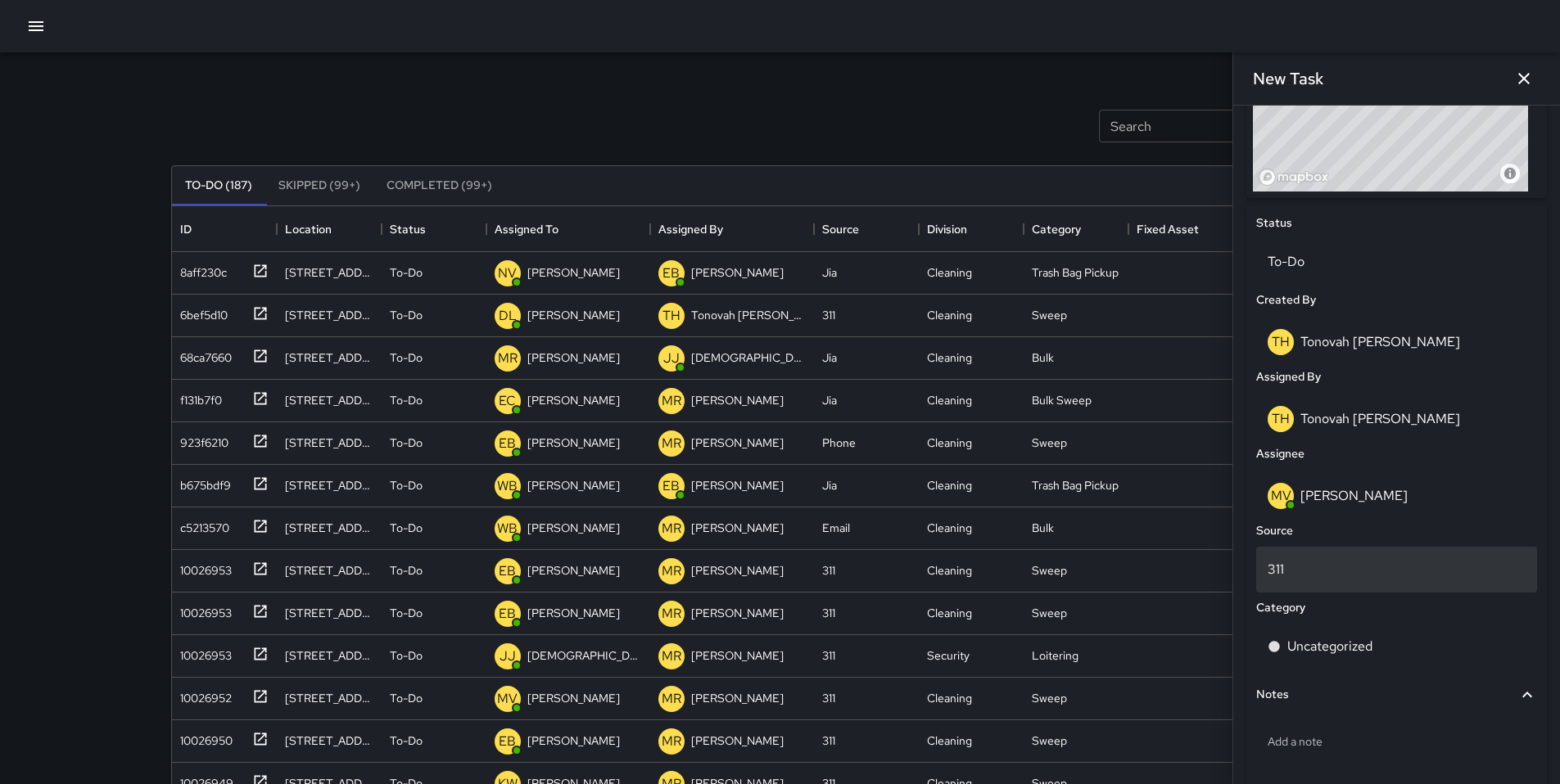
click at [1309, 574] on p "311" at bounding box center [1396, 569] width 258 height 20
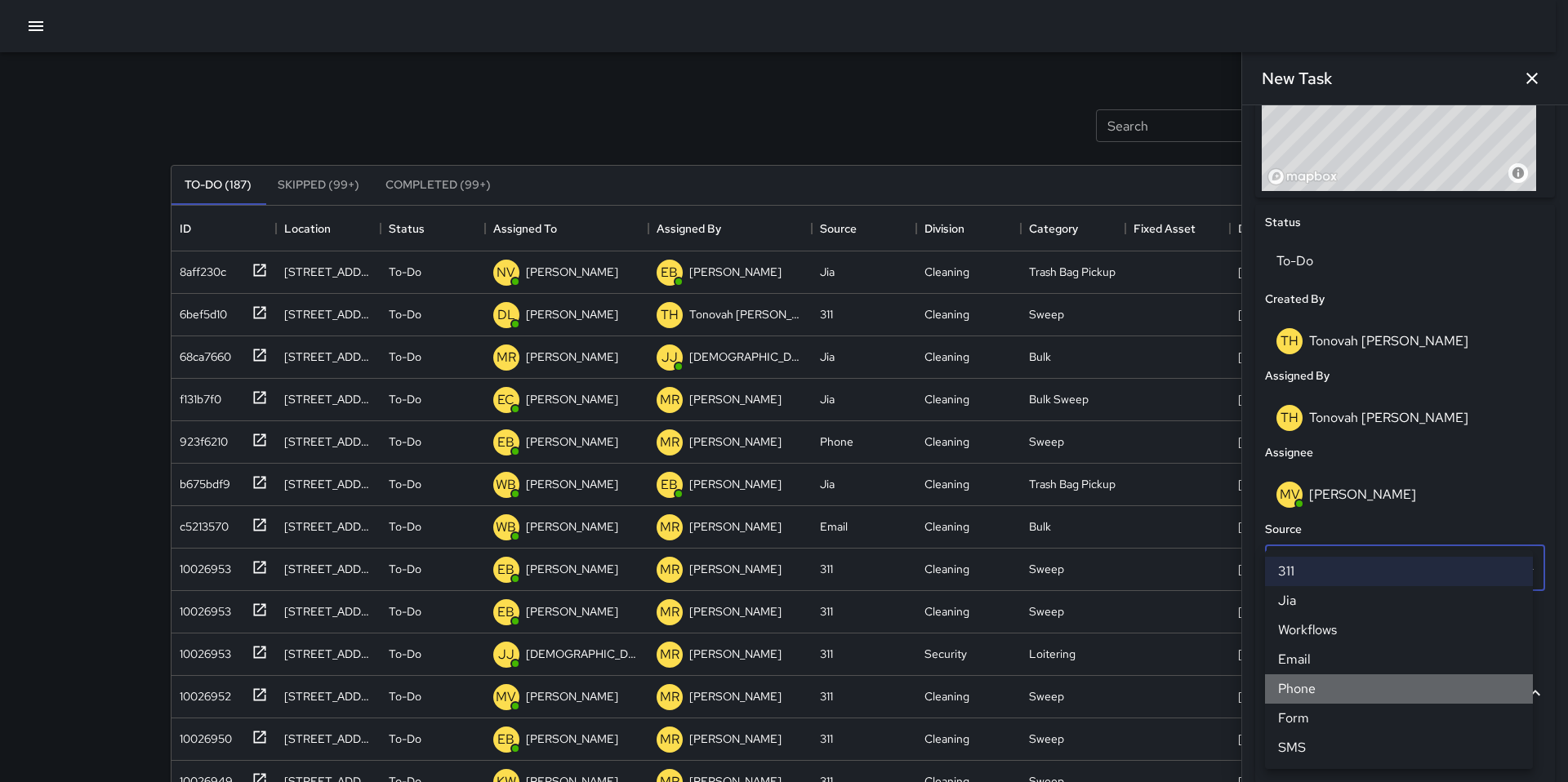
click at [1310, 691] on li "Phone" at bounding box center [1399, 688] width 268 height 29
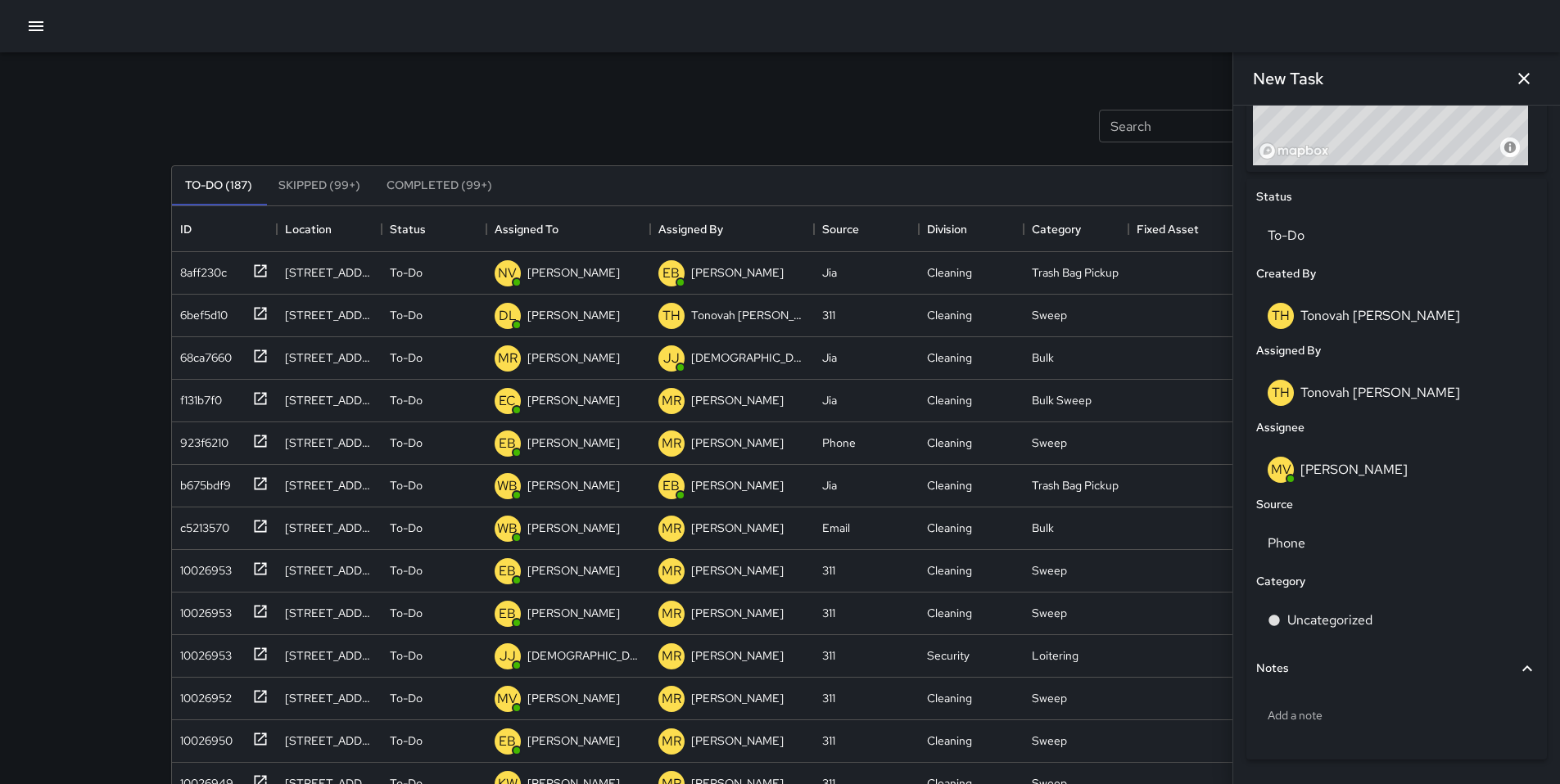
scroll to position [703, 0]
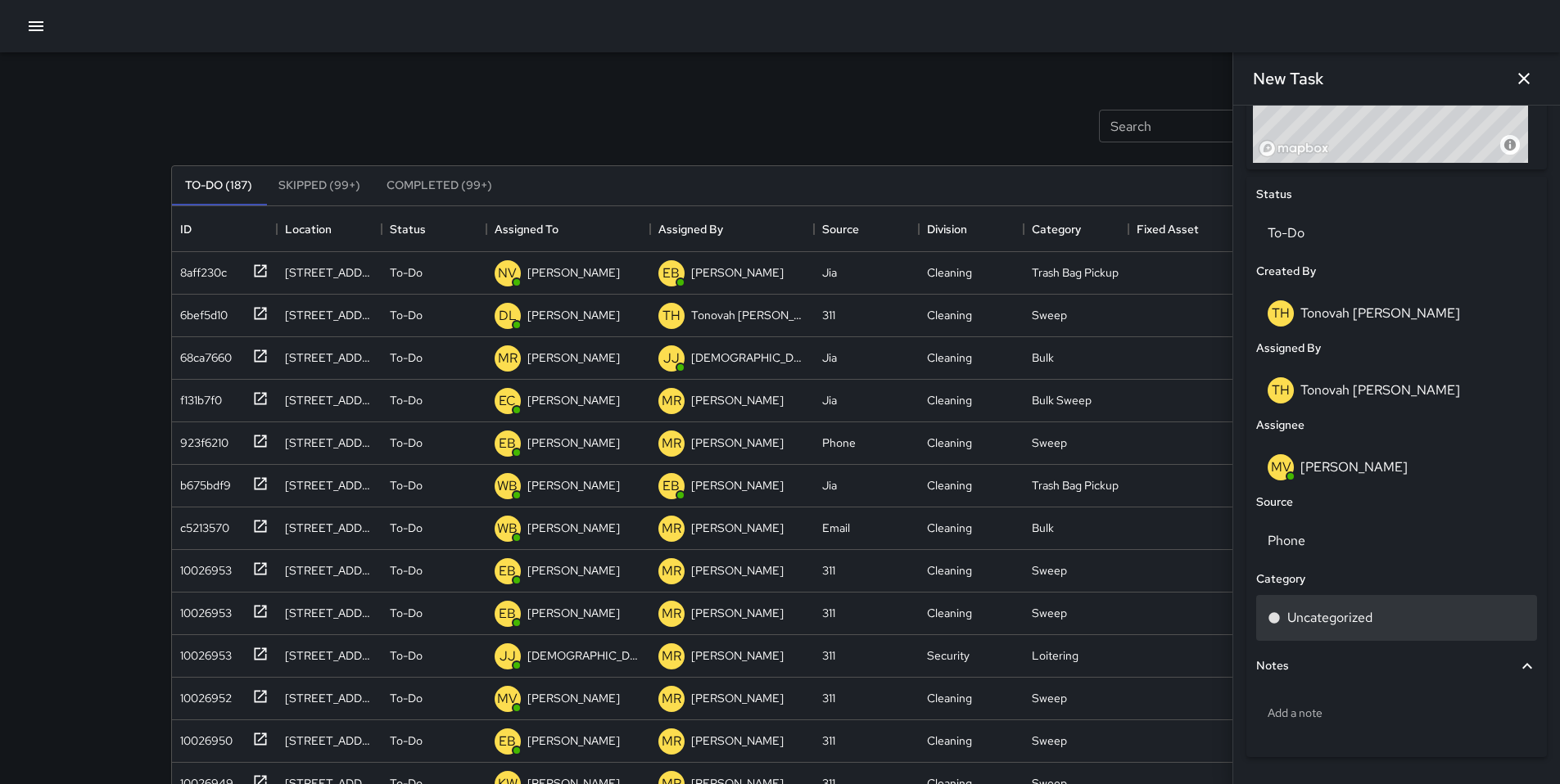
click at [1314, 622] on p "Uncategorized" at bounding box center [1329, 618] width 85 height 20
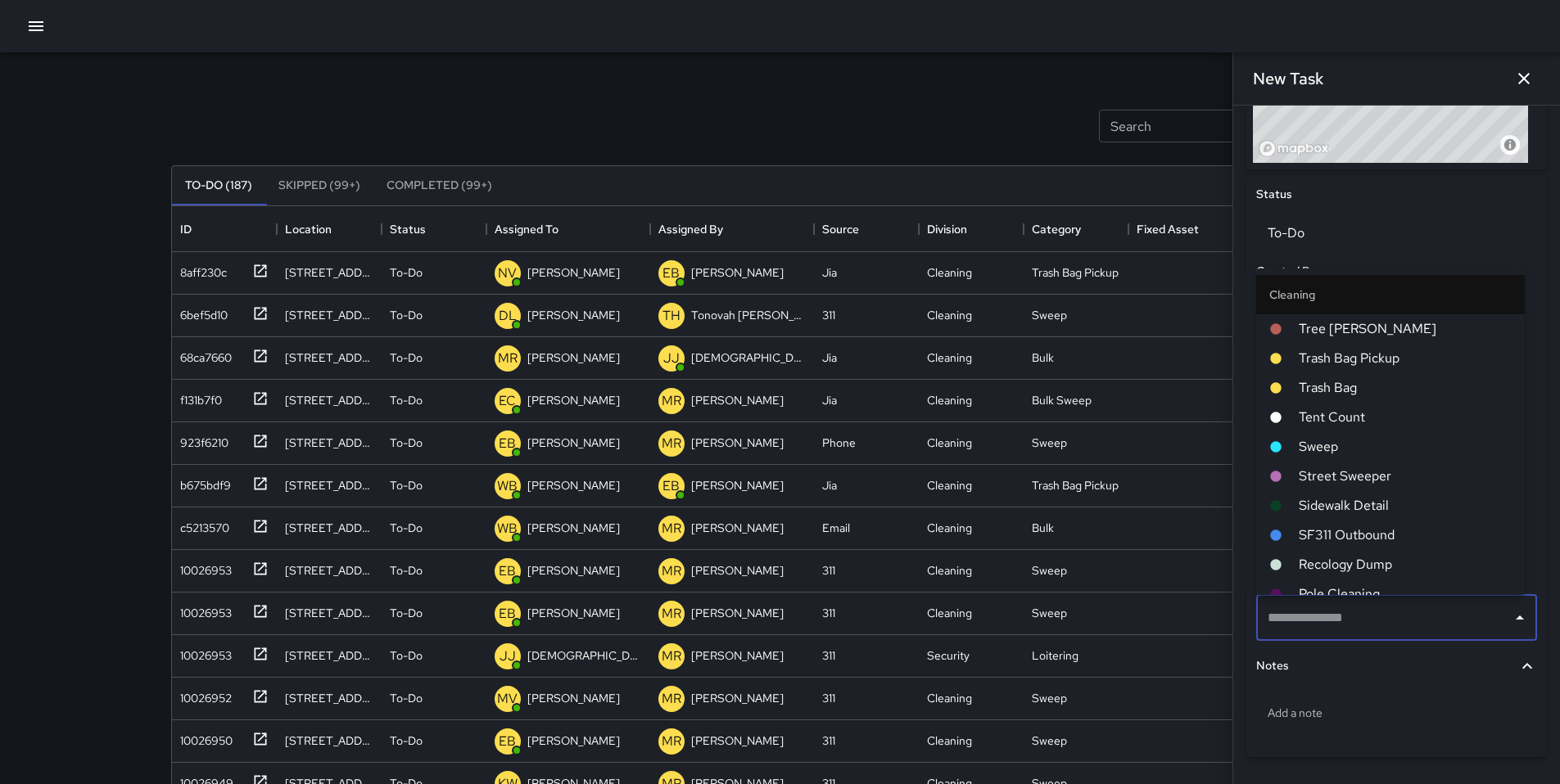
click at [1324, 445] on span "Sweep" at bounding box center [1405, 446] width 213 height 20
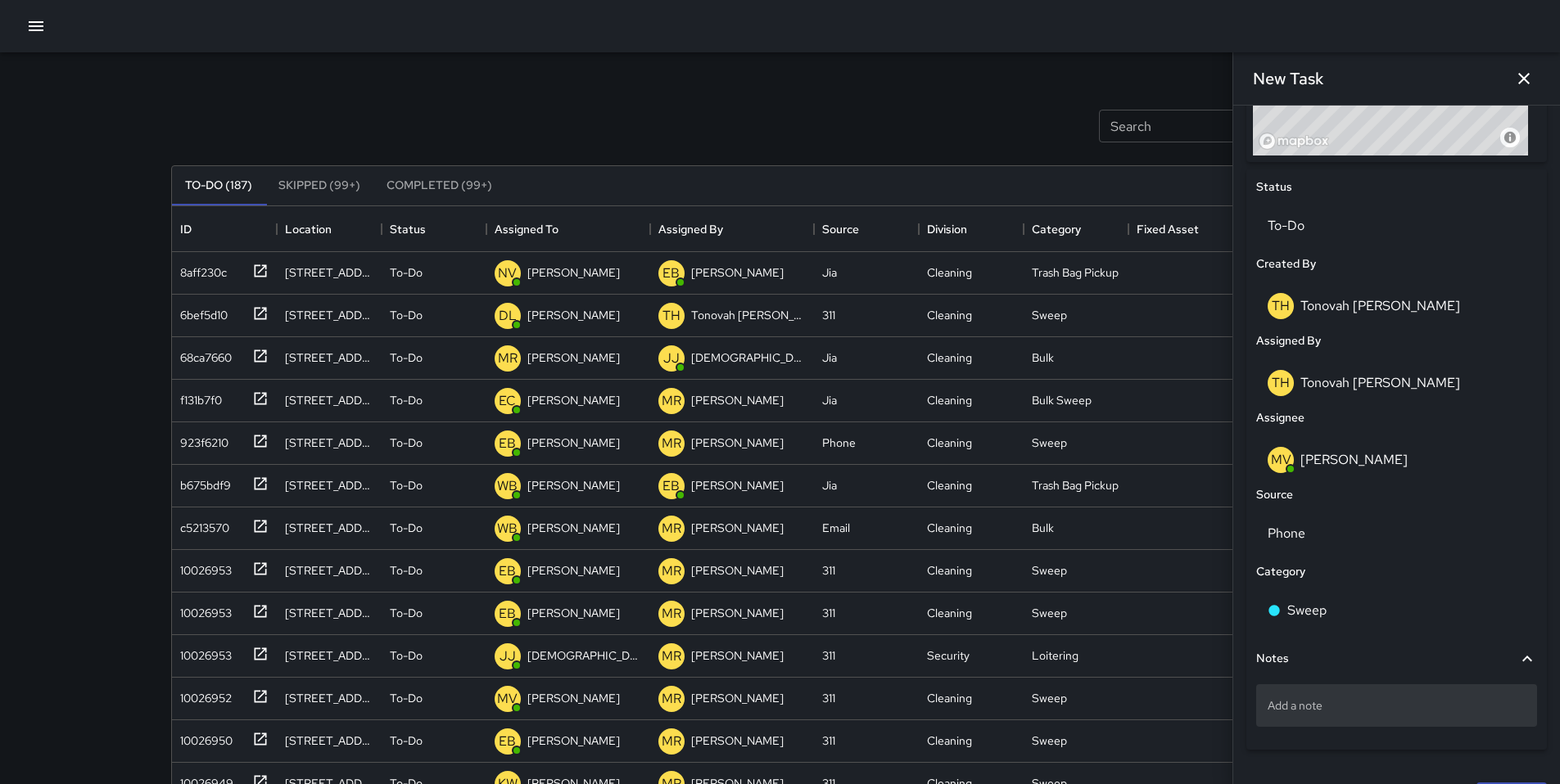
scroll to position [751, 0]
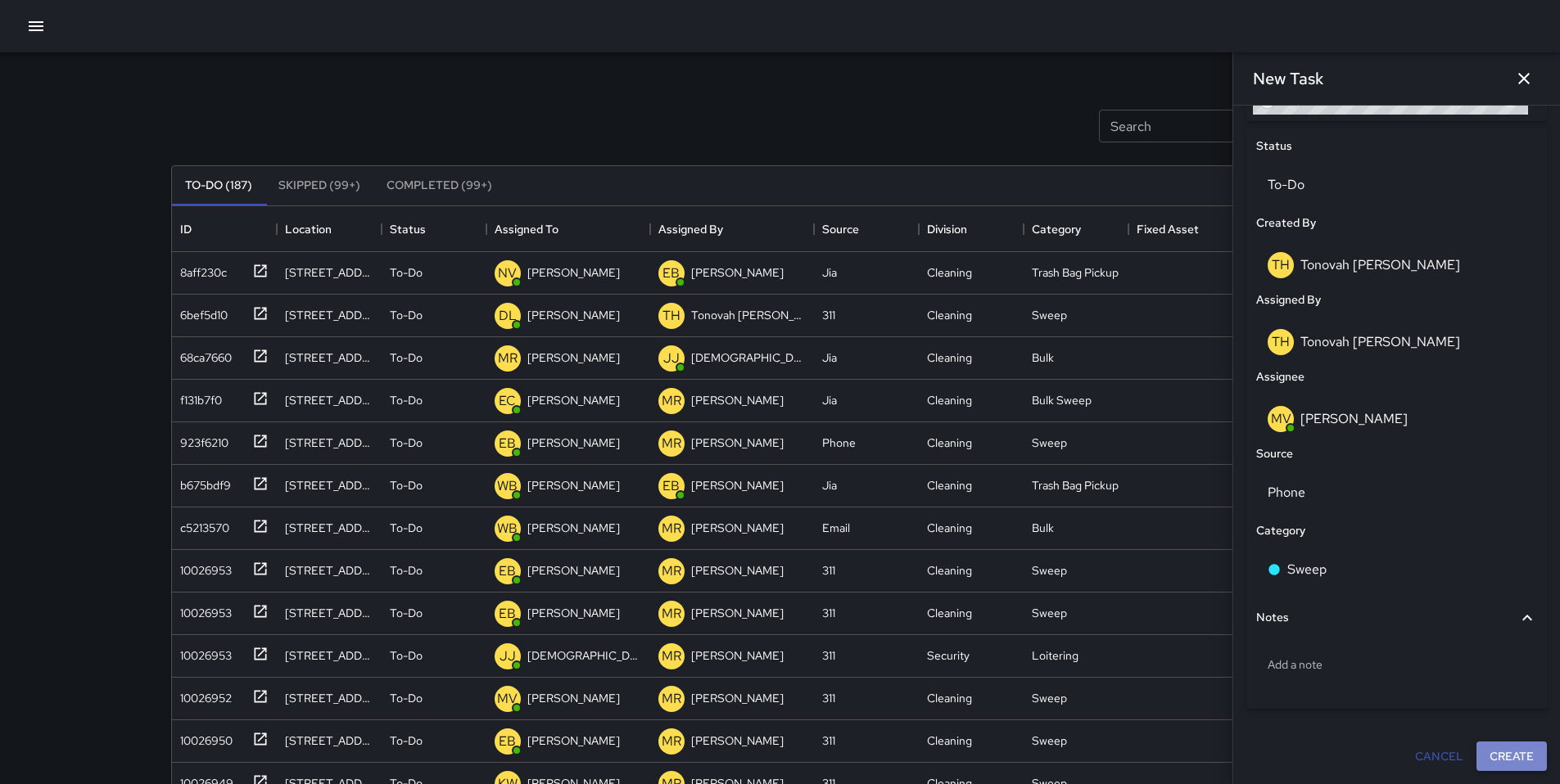
click at [1490, 749] on button "Create" at bounding box center [1511, 757] width 70 height 30
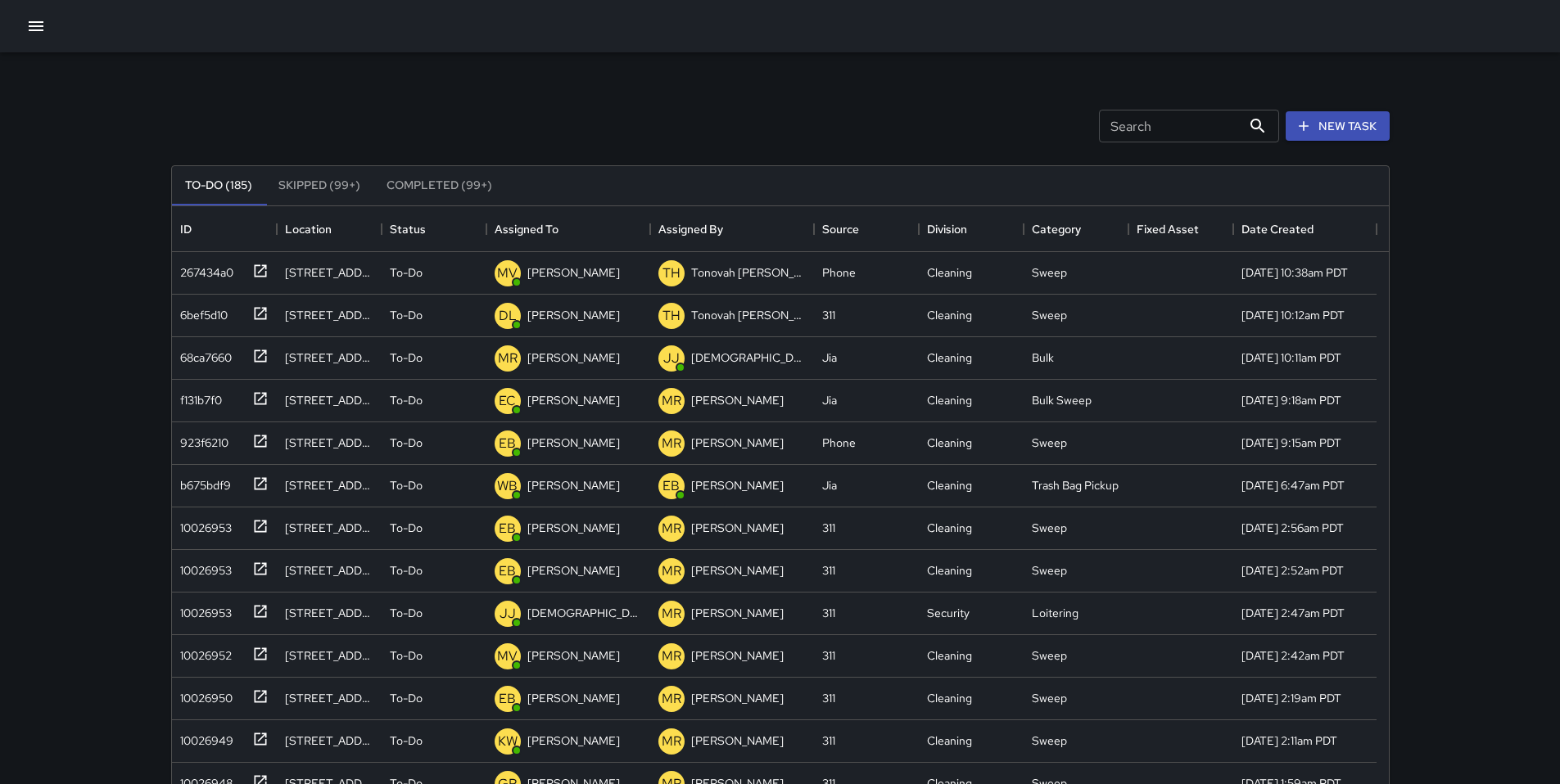
drag, startPoint x: 9, startPoint y: 9, endPoint x: 25, endPoint y: 26, distance: 23.3
click at [9, 10] on div at bounding box center [780, 26] width 1560 height 53
click at [26, 26] on icon "button" at bounding box center [36, 25] width 20 height 20
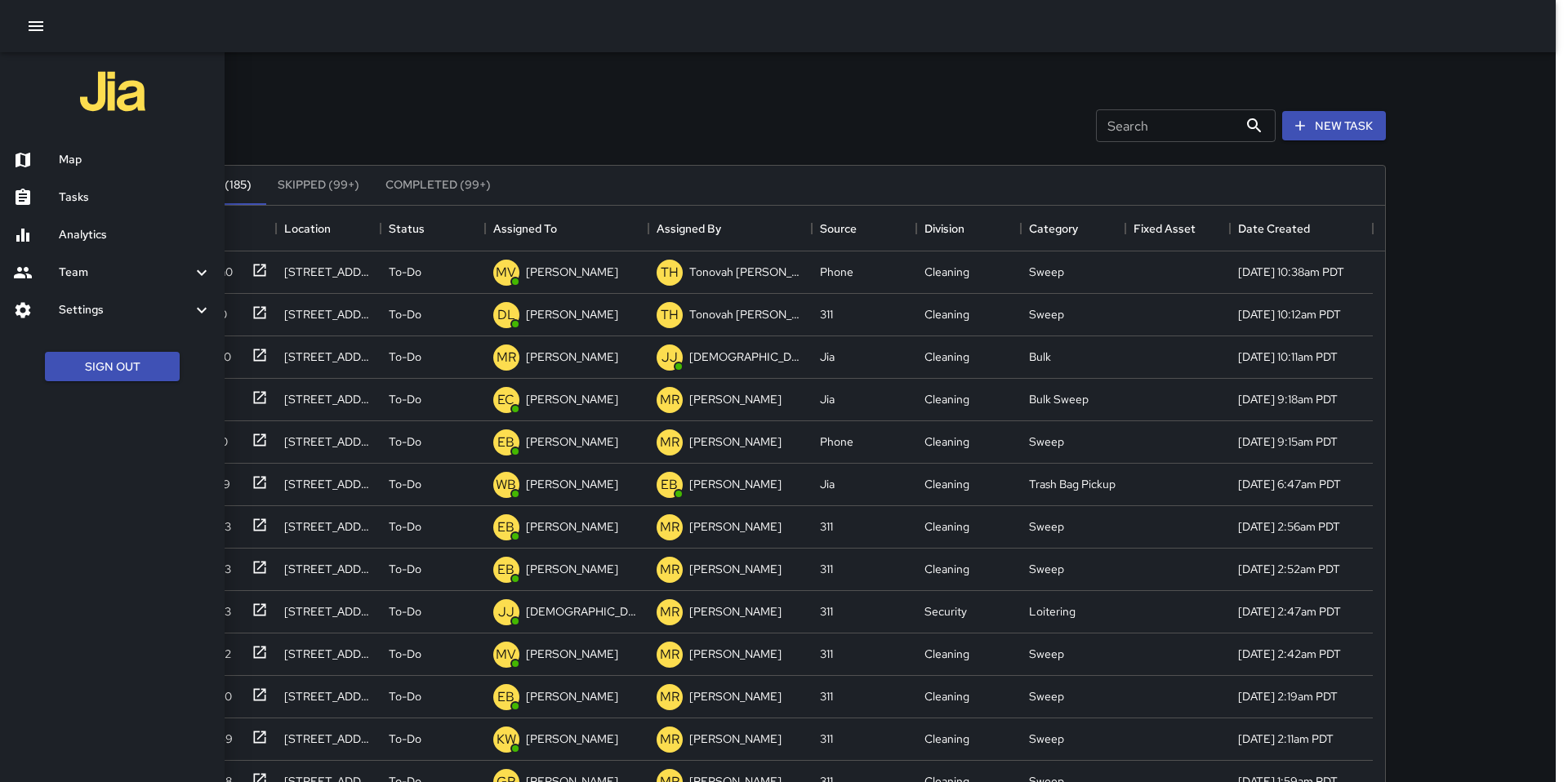
click at [63, 152] on h6 "Map" at bounding box center [135, 159] width 152 height 18
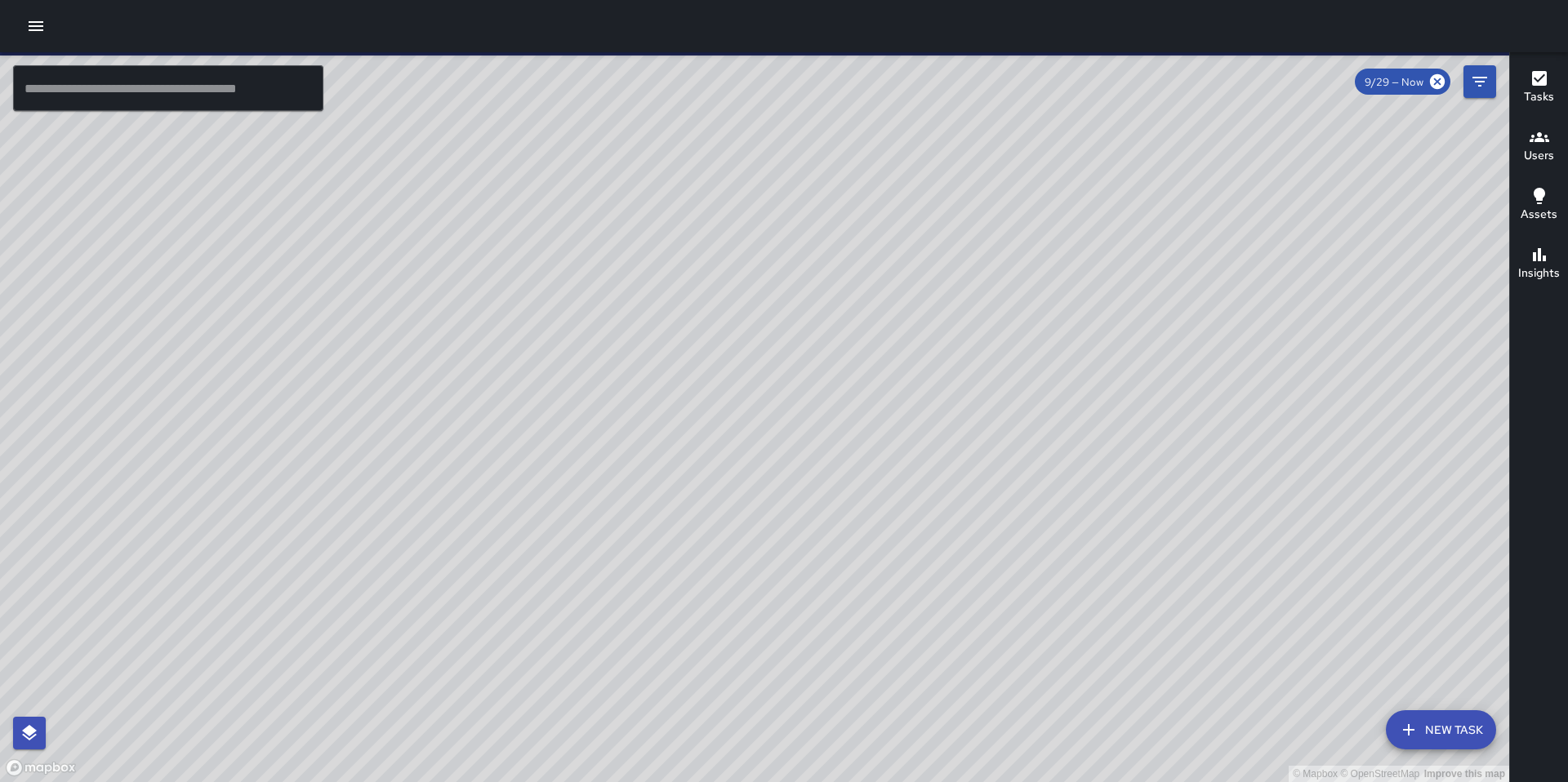
click at [47, 34] on button "button" at bounding box center [36, 25] width 33 height 33
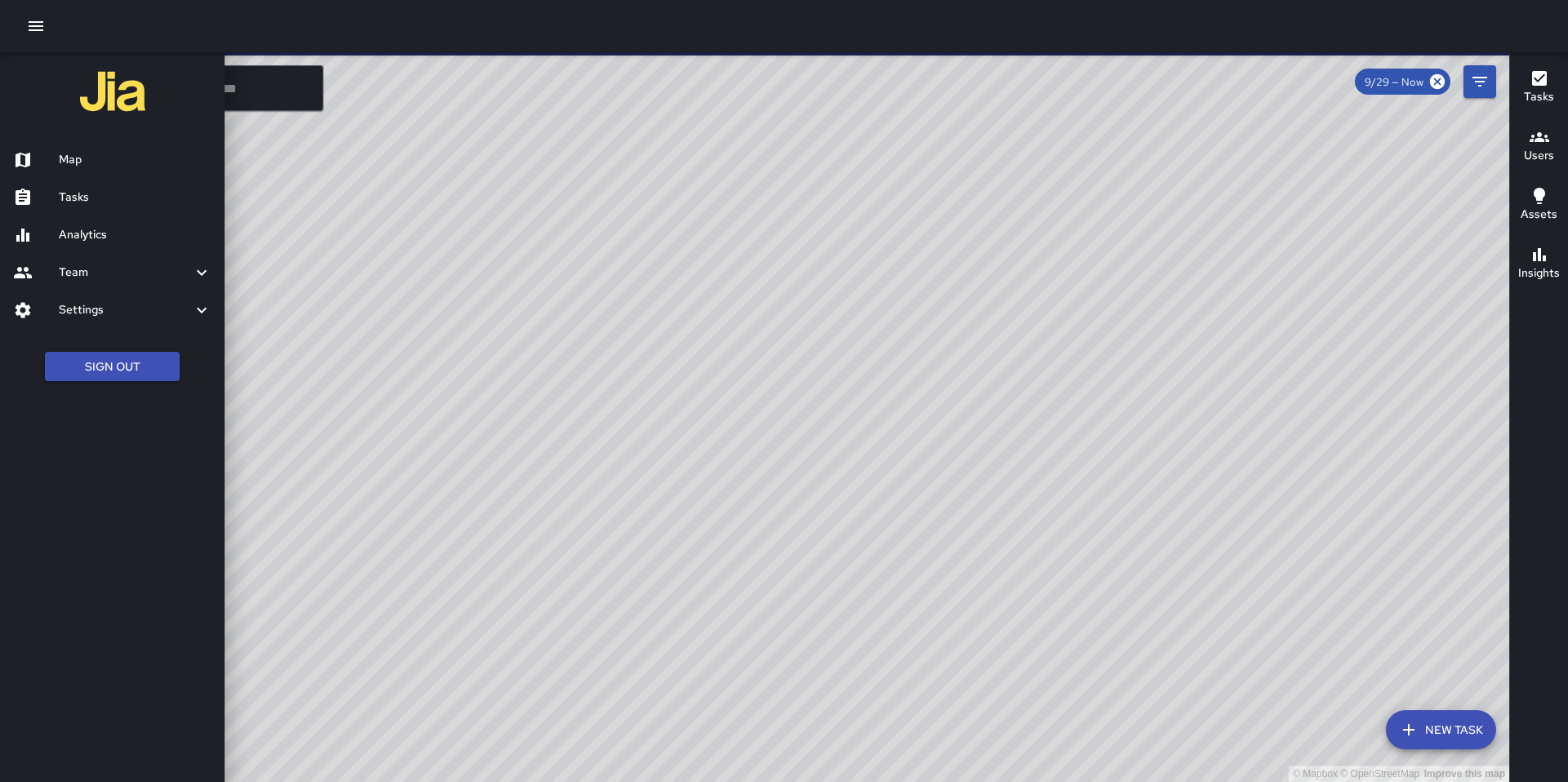
click at [88, 216] on div "Analytics" at bounding box center [112, 235] width 225 height 37
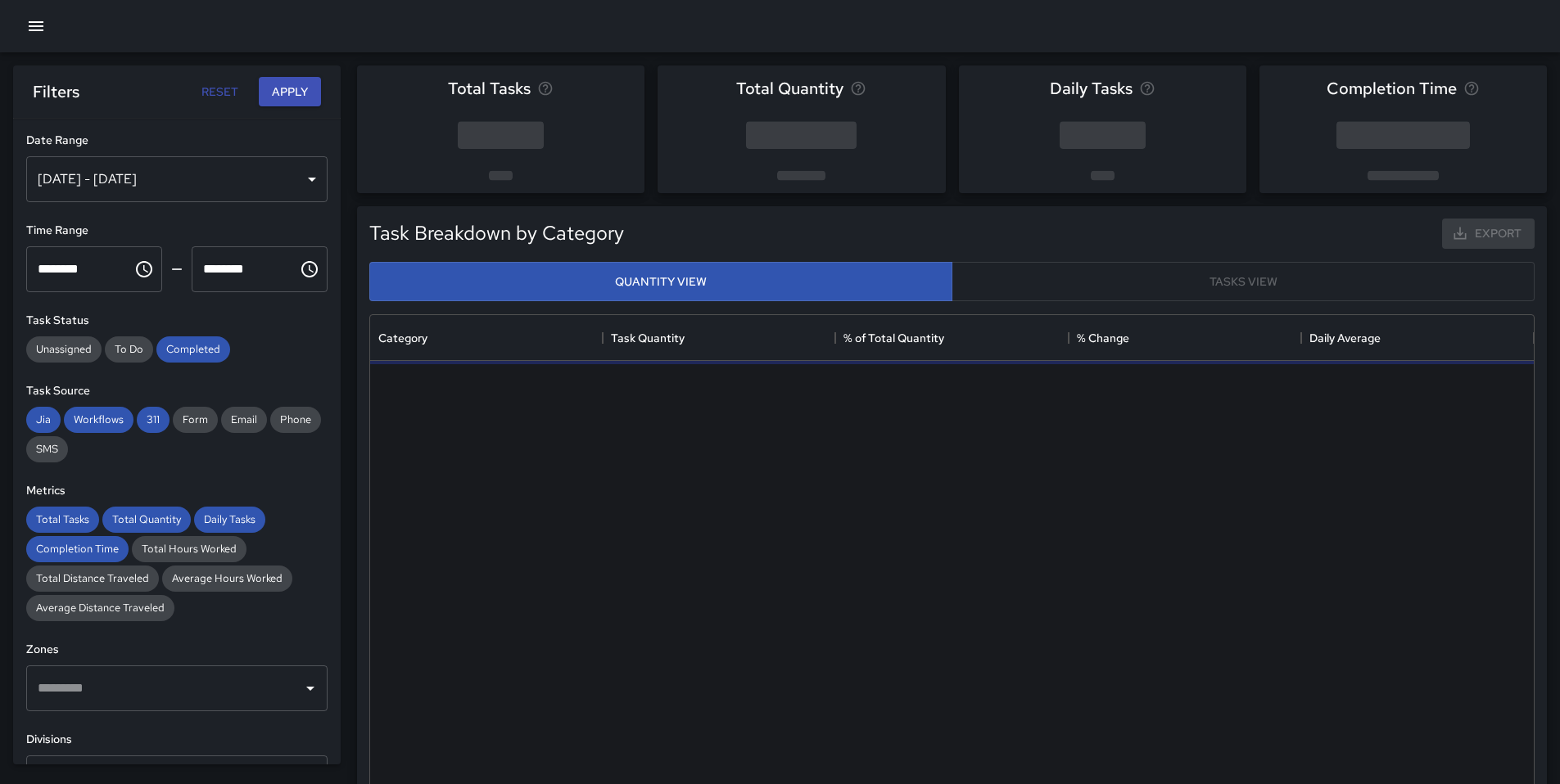
scroll to position [477, 1151]
click at [28, 19] on icon "button" at bounding box center [36, 25] width 20 height 20
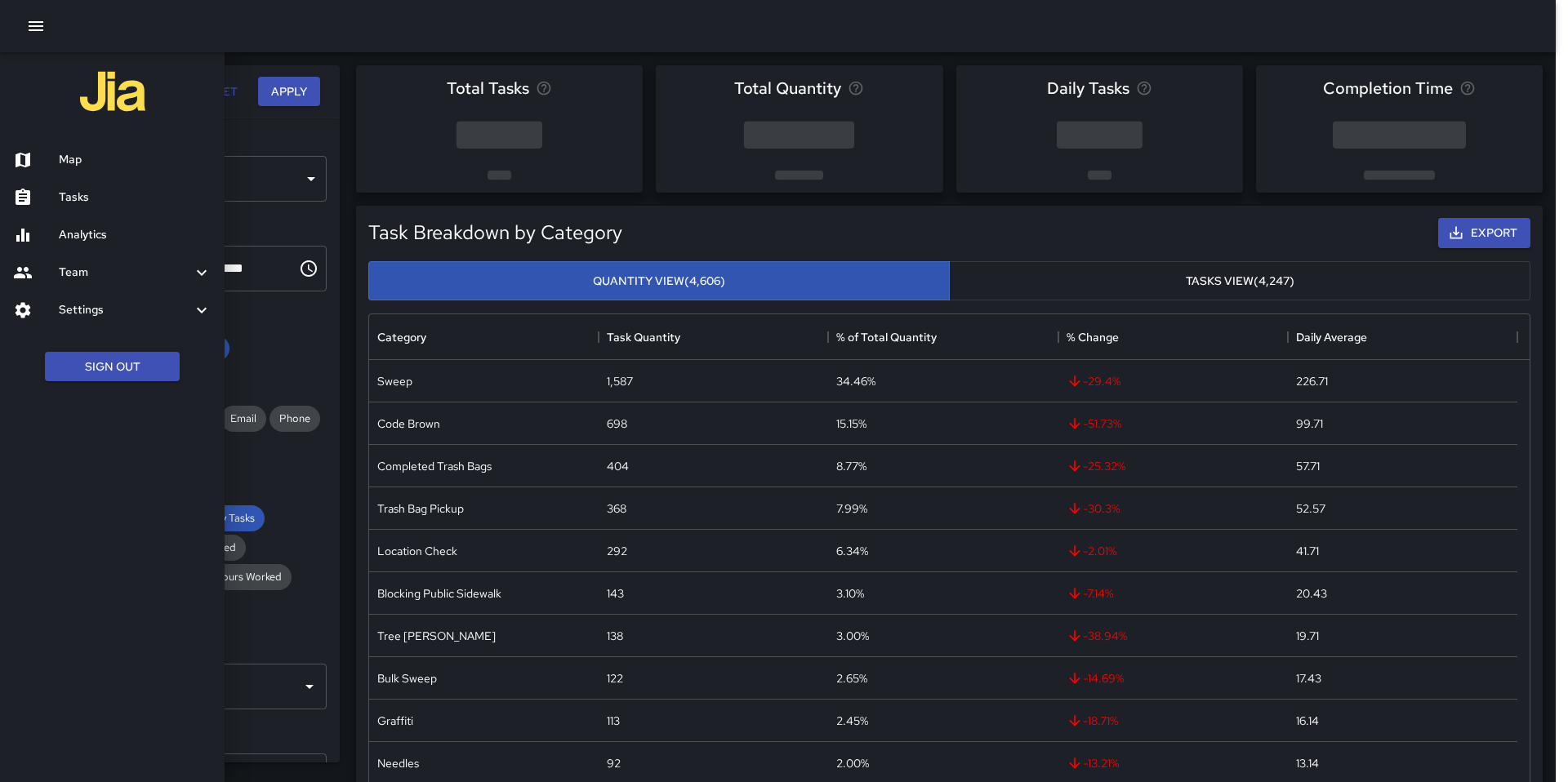
click at [74, 205] on h6 "Tasks" at bounding box center [135, 197] width 152 height 18
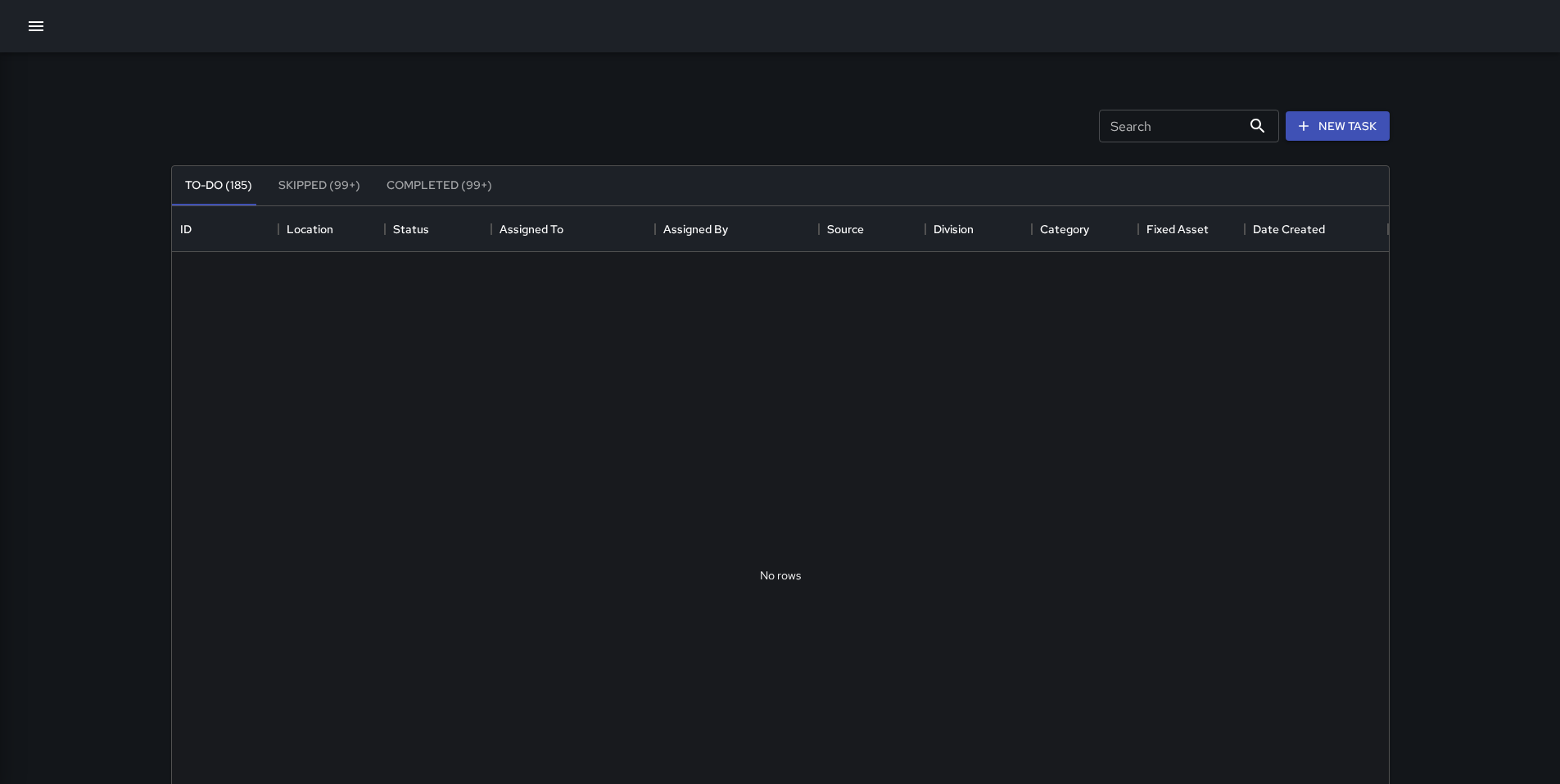
scroll to position [681, 1204]
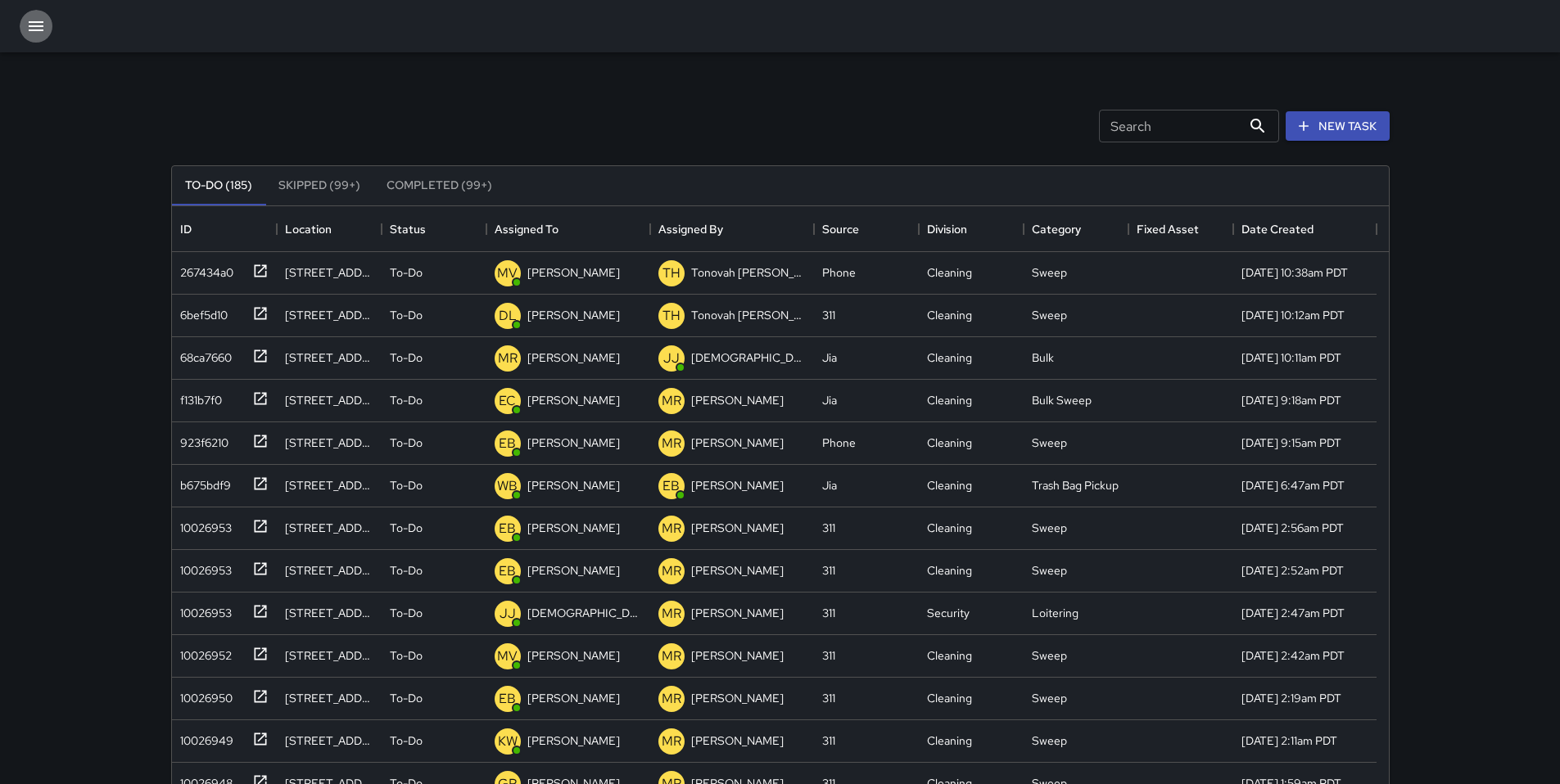
click at [51, 29] on button "button" at bounding box center [36, 25] width 33 height 33
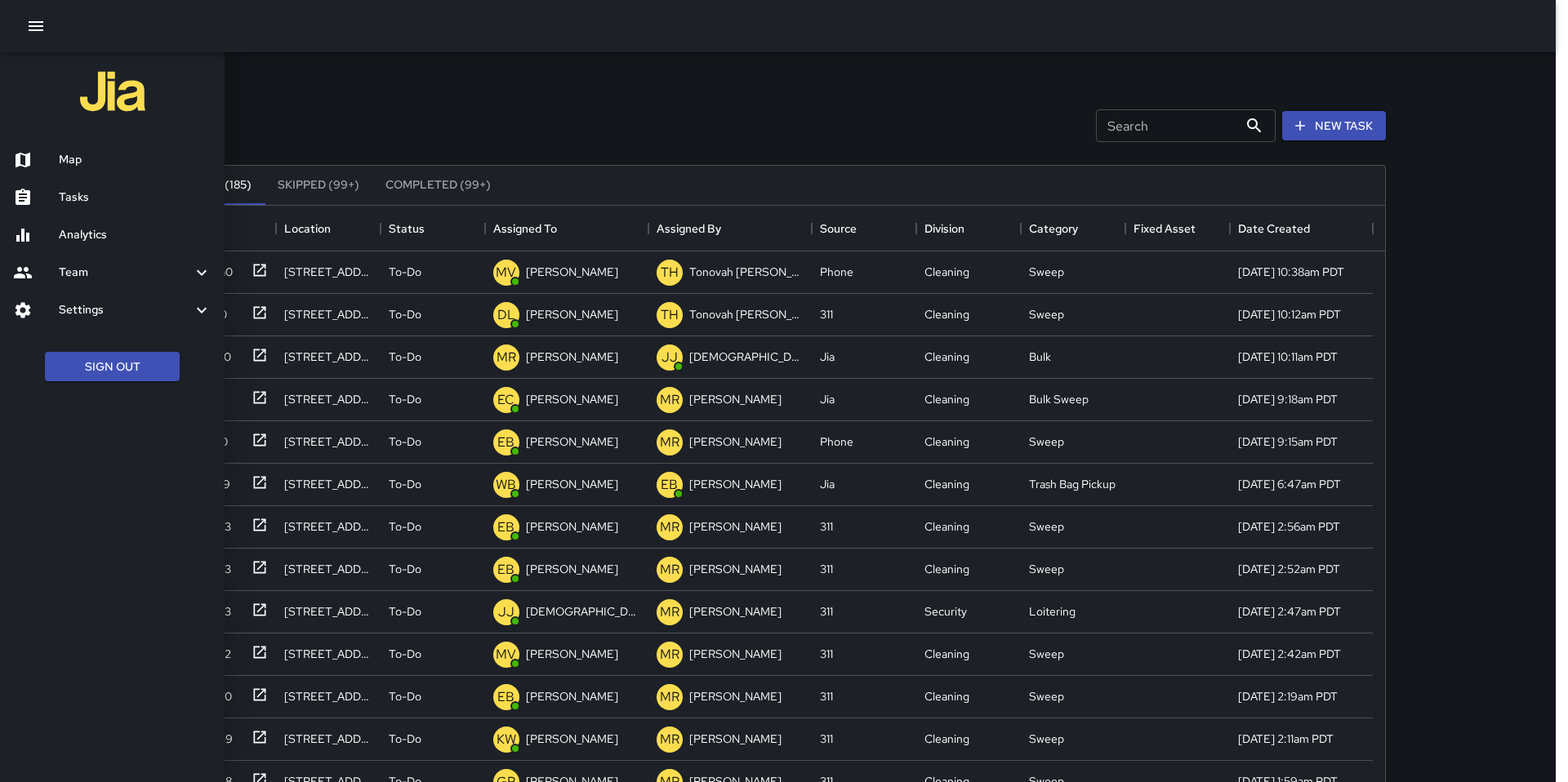
click at [88, 164] on h6 "Map" at bounding box center [135, 159] width 152 height 18
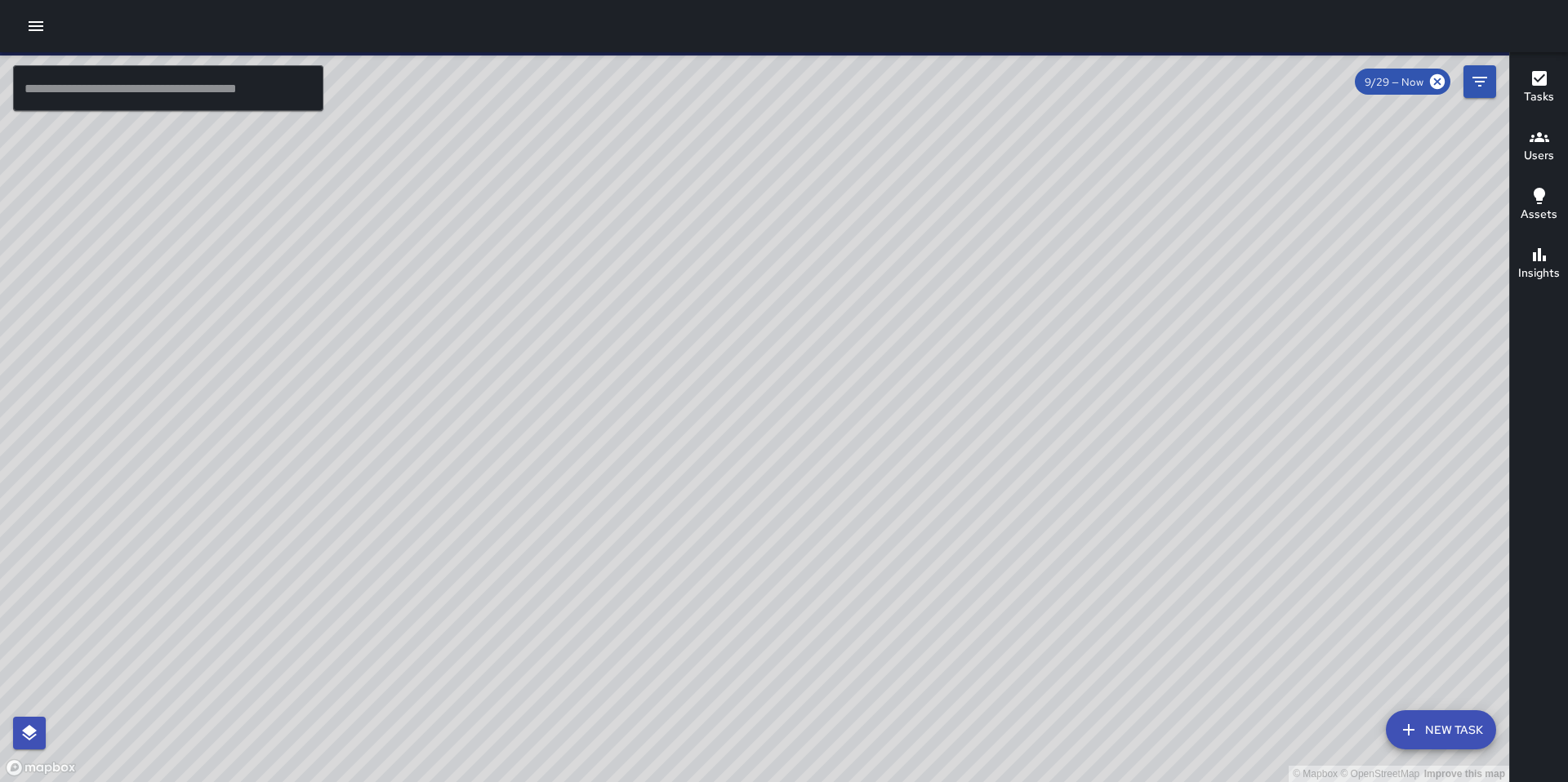
click at [176, 86] on input "text" at bounding box center [168, 88] width 311 height 46
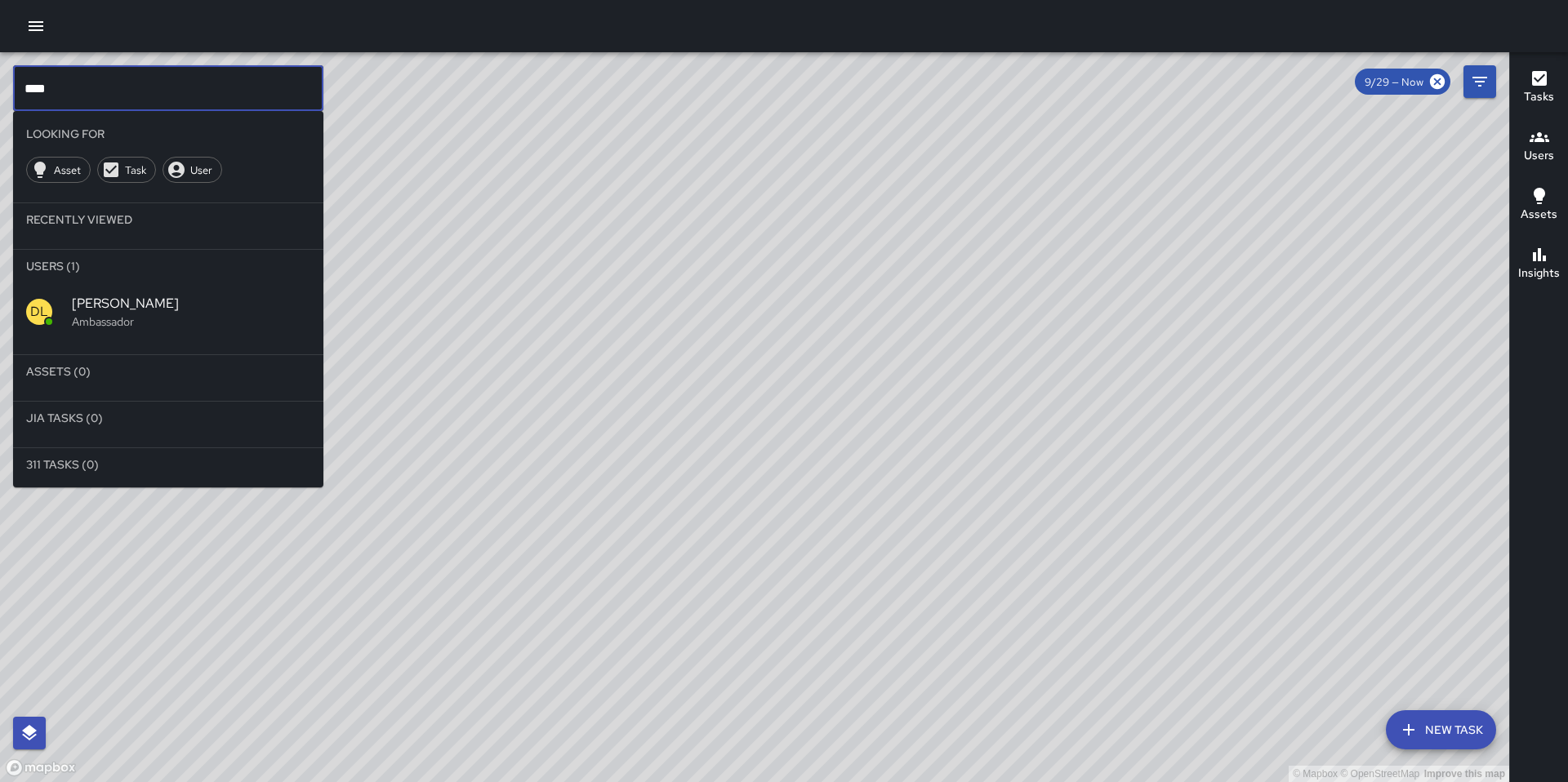
type input "****"
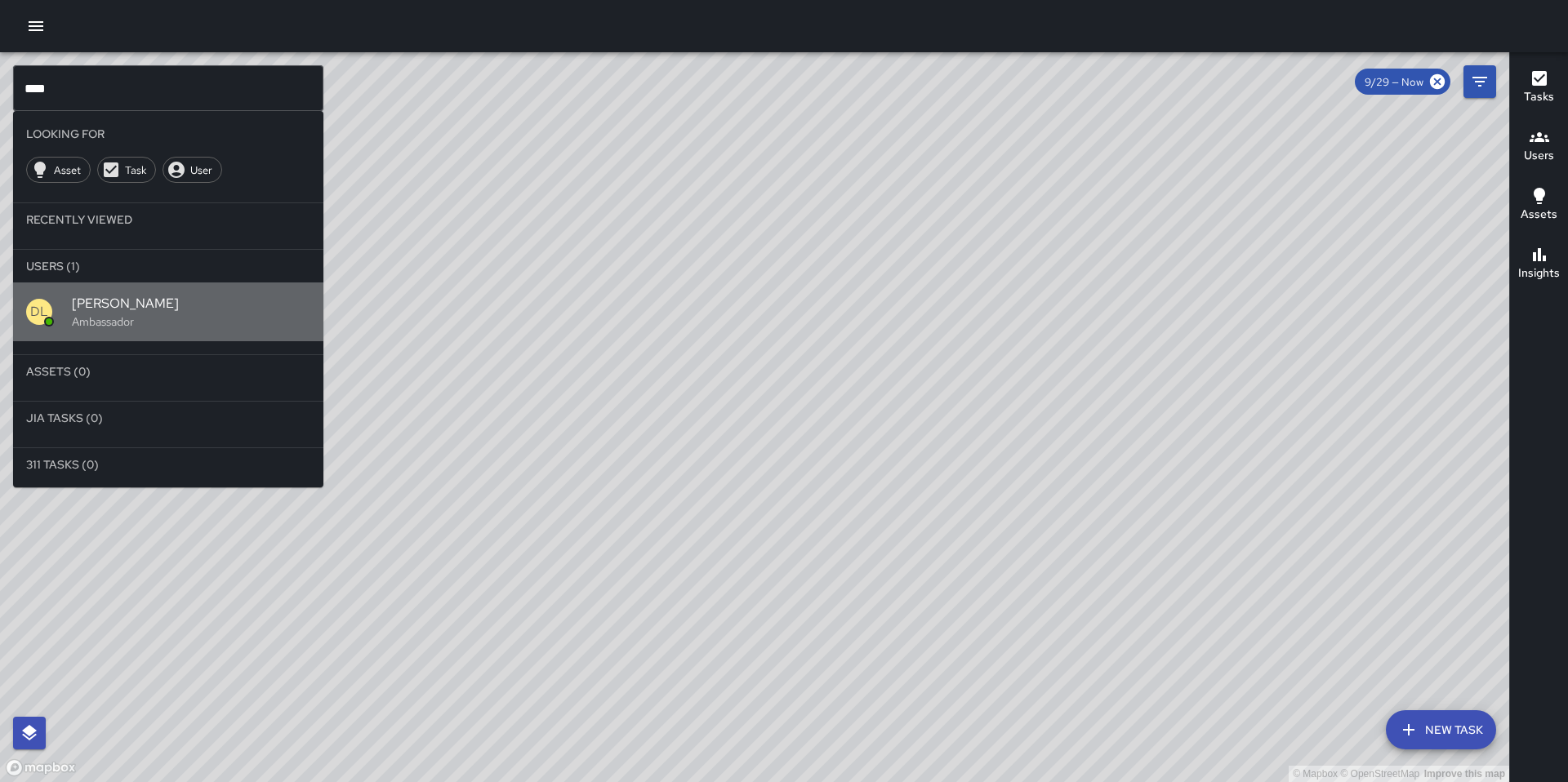
click at [82, 297] on span "[PERSON_NAME]" at bounding box center [191, 303] width 239 height 20
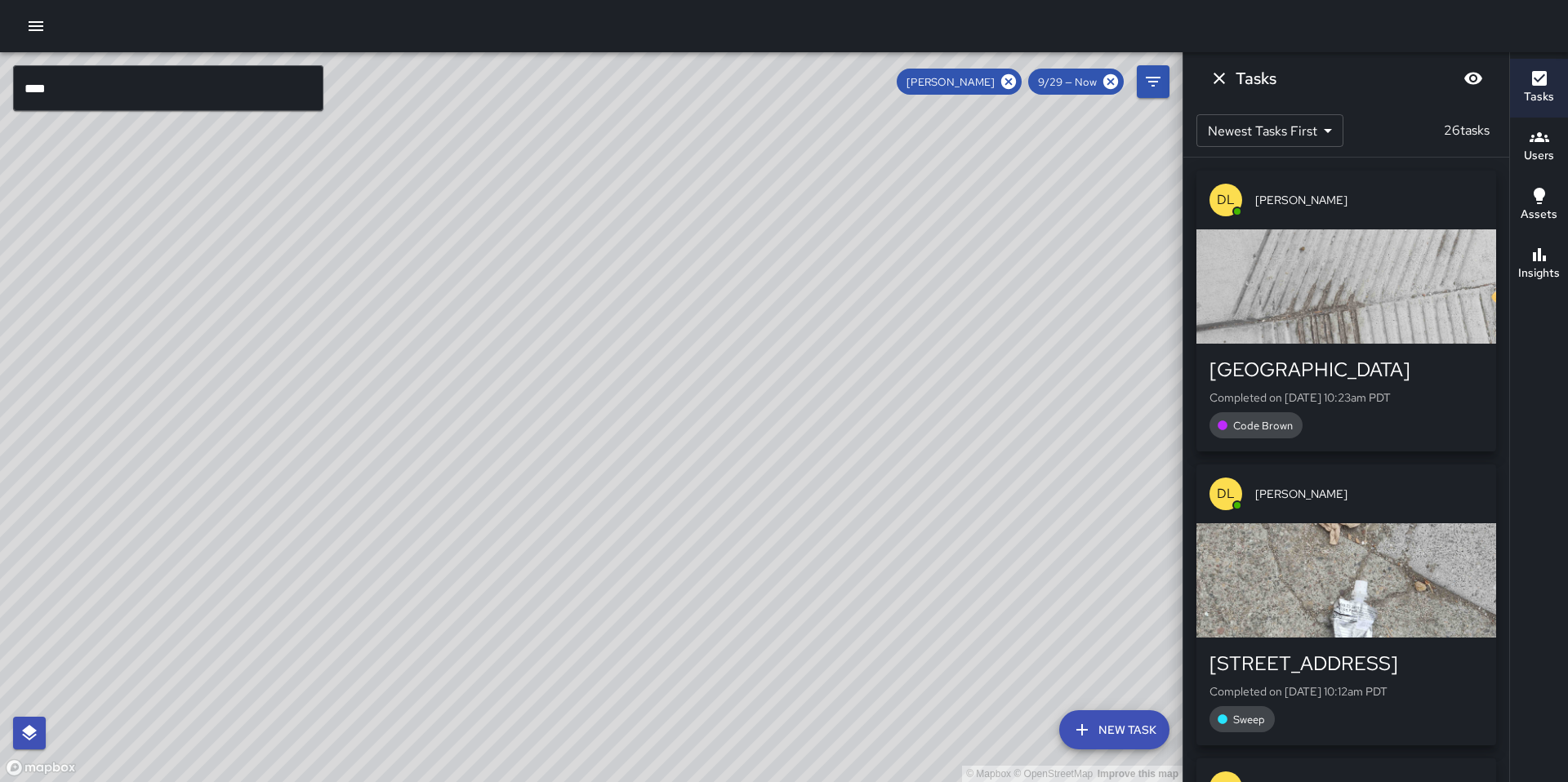
drag, startPoint x: 362, startPoint y: 375, endPoint x: 408, endPoint y: 379, distance: 46.2
click at [445, 376] on div "© Mapbox © OpenStreetMap Improve this map" at bounding box center [591, 417] width 1183 height 730
drag, startPoint x: 481, startPoint y: 459, endPoint x: 505, endPoint y: 399, distance: 64.6
click at [505, 399] on div "© Mapbox © OpenStreetMap Improve this map" at bounding box center [591, 417] width 1183 height 730
drag, startPoint x: 509, startPoint y: 462, endPoint x: 526, endPoint y: 429, distance: 37.1
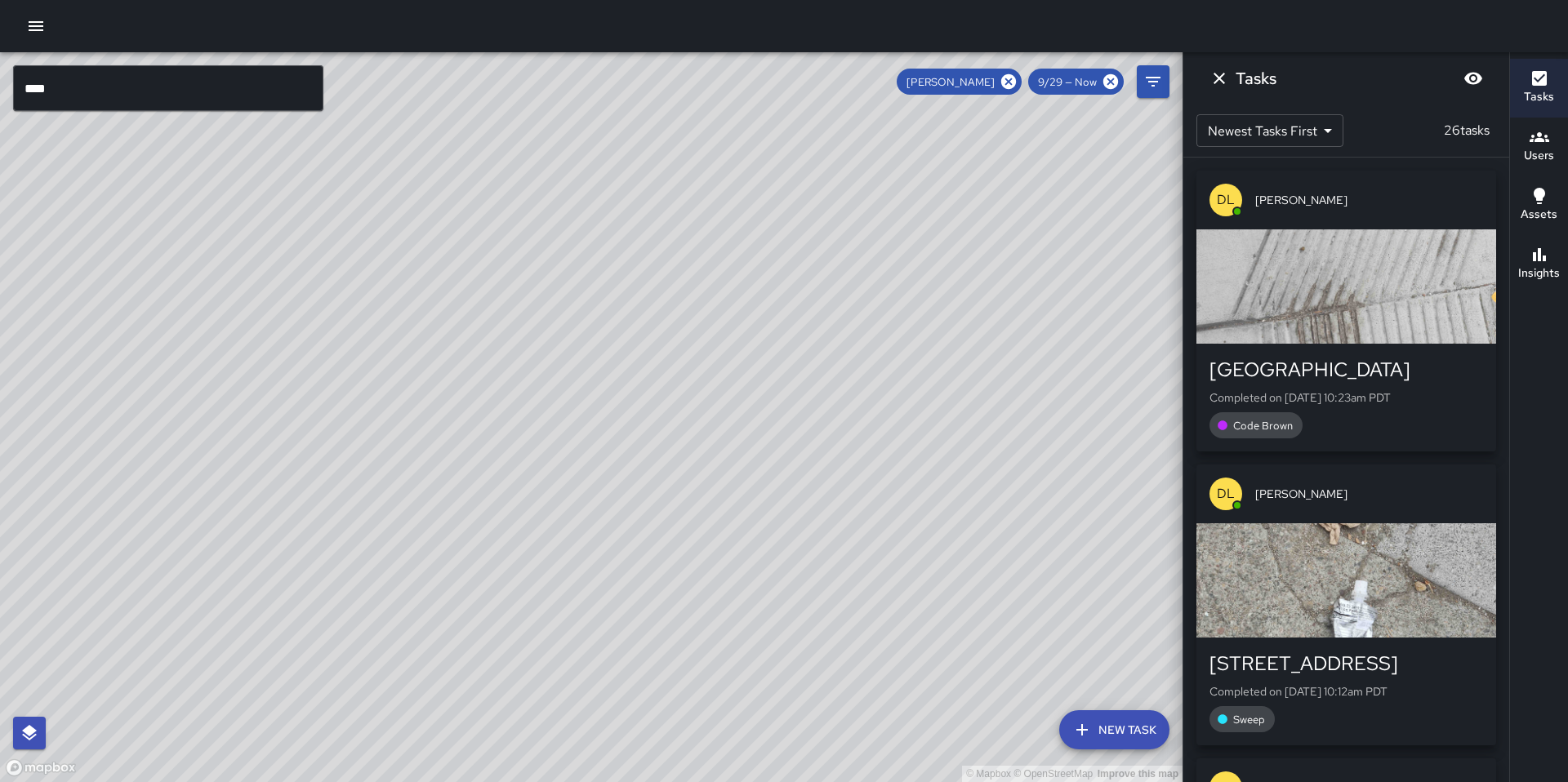
click at [525, 427] on div "© Mapbox © OpenStreetMap Improve this map" at bounding box center [591, 417] width 1183 height 730
drag, startPoint x: 530, startPoint y: 466, endPoint x: 574, endPoint y: 408, distance: 72.8
click at [573, 406] on div "© Mapbox © OpenStreetMap Improve this map" at bounding box center [591, 417] width 1183 height 730
drag, startPoint x: 648, startPoint y: 413, endPoint x: 620, endPoint y: 543, distance: 133.0
click at [617, 552] on div "© Mapbox © OpenStreetMap Improve this map" at bounding box center [591, 417] width 1183 height 730
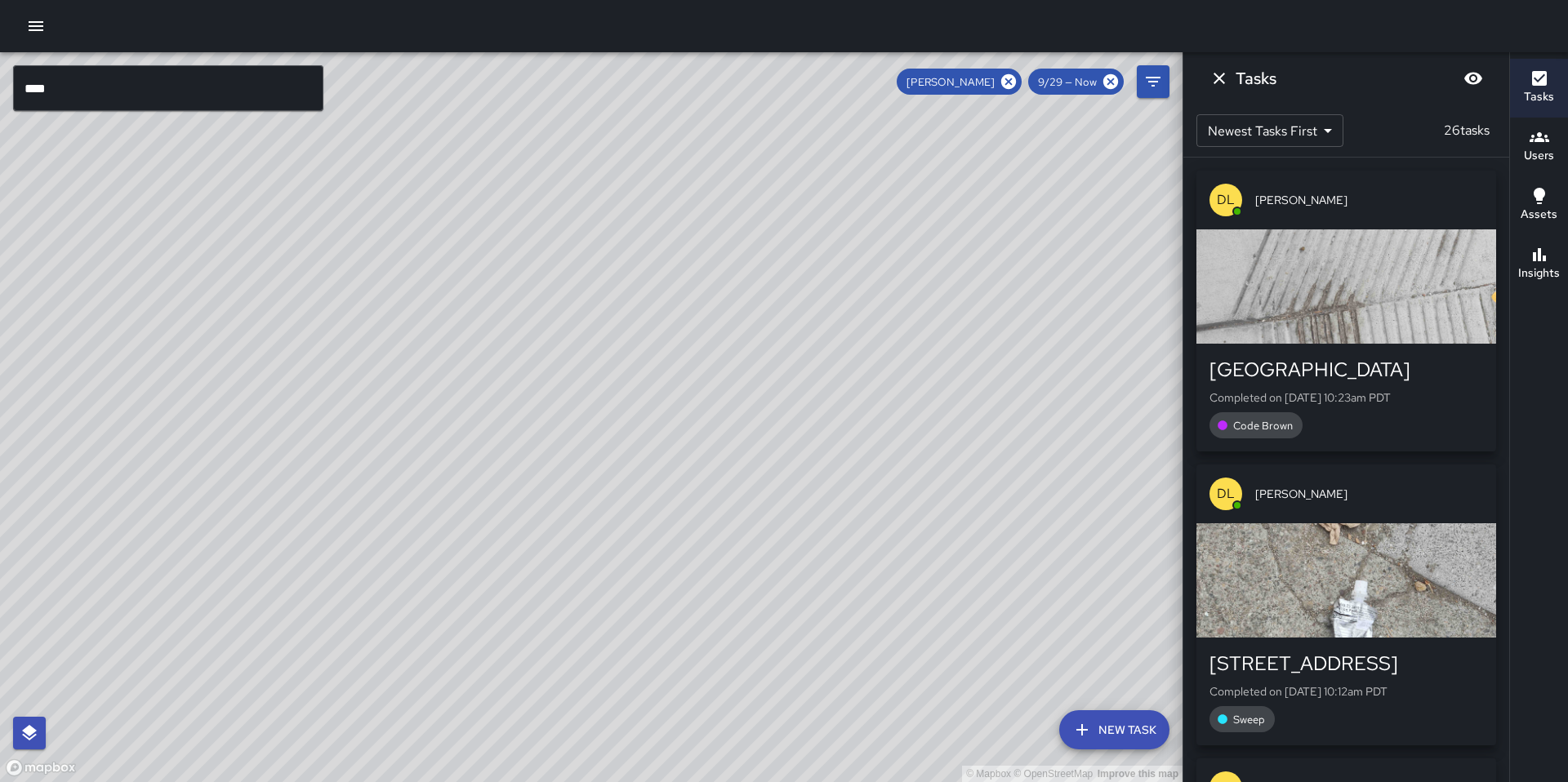
drag, startPoint x: 625, startPoint y: 537, endPoint x: 606, endPoint y: 556, distance: 26.9
click at [607, 556] on div "© Mapbox © OpenStreetMap Improve this map" at bounding box center [591, 417] width 1183 height 730
drag, startPoint x: 680, startPoint y: 441, endPoint x: 693, endPoint y: 475, distance: 36.4
click at [690, 473] on div "© Mapbox © OpenStreetMap Improve this map" at bounding box center [591, 417] width 1183 height 730
drag, startPoint x: 723, startPoint y: 495, endPoint x: 586, endPoint y: 399, distance: 167.3
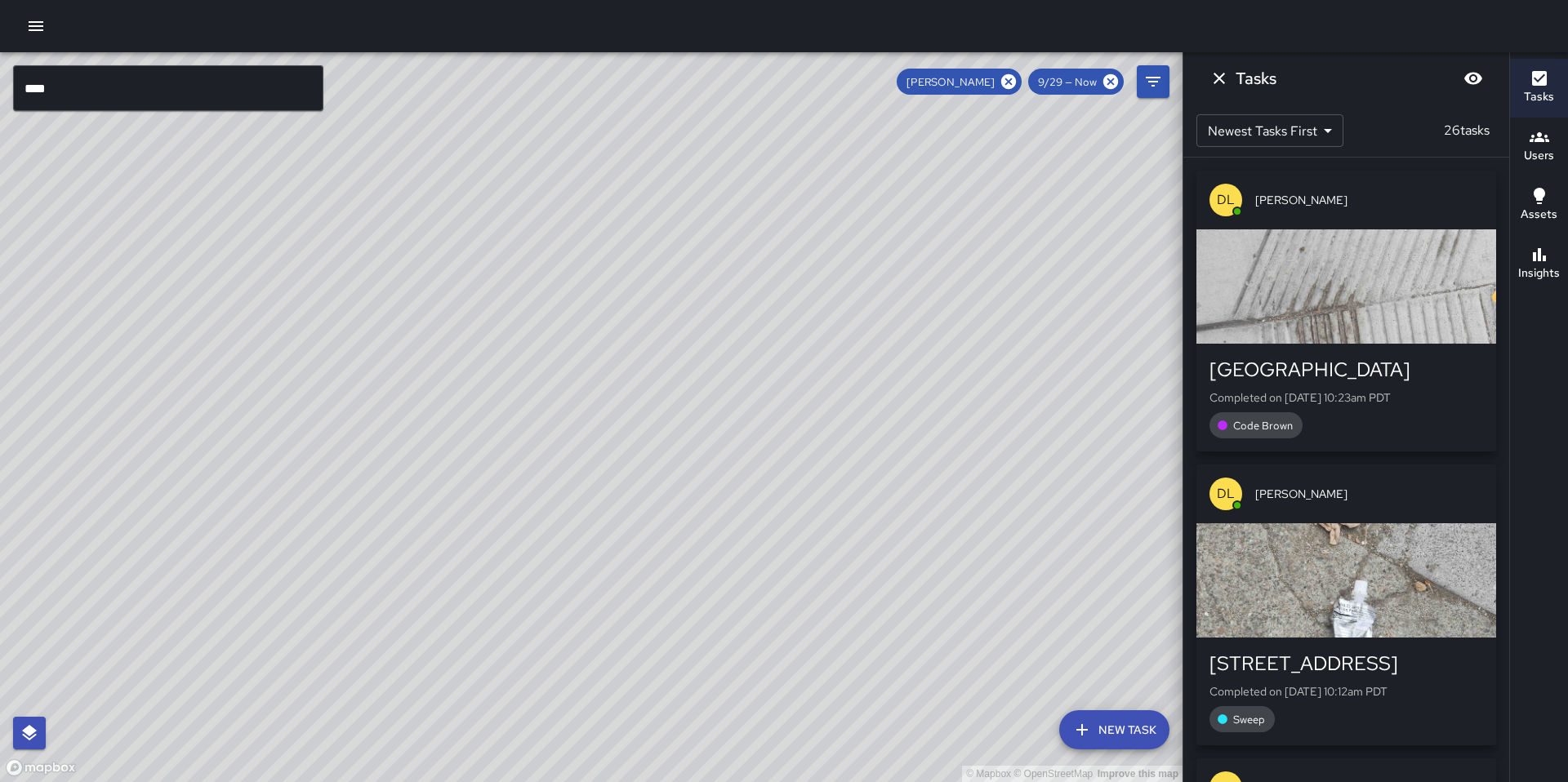
click at [587, 399] on div "© Mapbox © OpenStreetMap Improve this map" at bounding box center [591, 417] width 1183 height 730
drag, startPoint x: 619, startPoint y: 456, endPoint x: 537, endPoint y: 344, distance: 138.8
click at [541, 350] on div "© Mapbox © OpenStreetMap Improve this map" at bounding box center [591, 417] width 1183 height 730
drag, startPoint x: 587, startPoint y: 447, endPoint x: 569, endPoint y: 390, distance: 59.8
click at [569, 390] on div "© Mapbox © OpenStreetMap Improve this map" at bounding box center [591, 417] width 1183 height 730
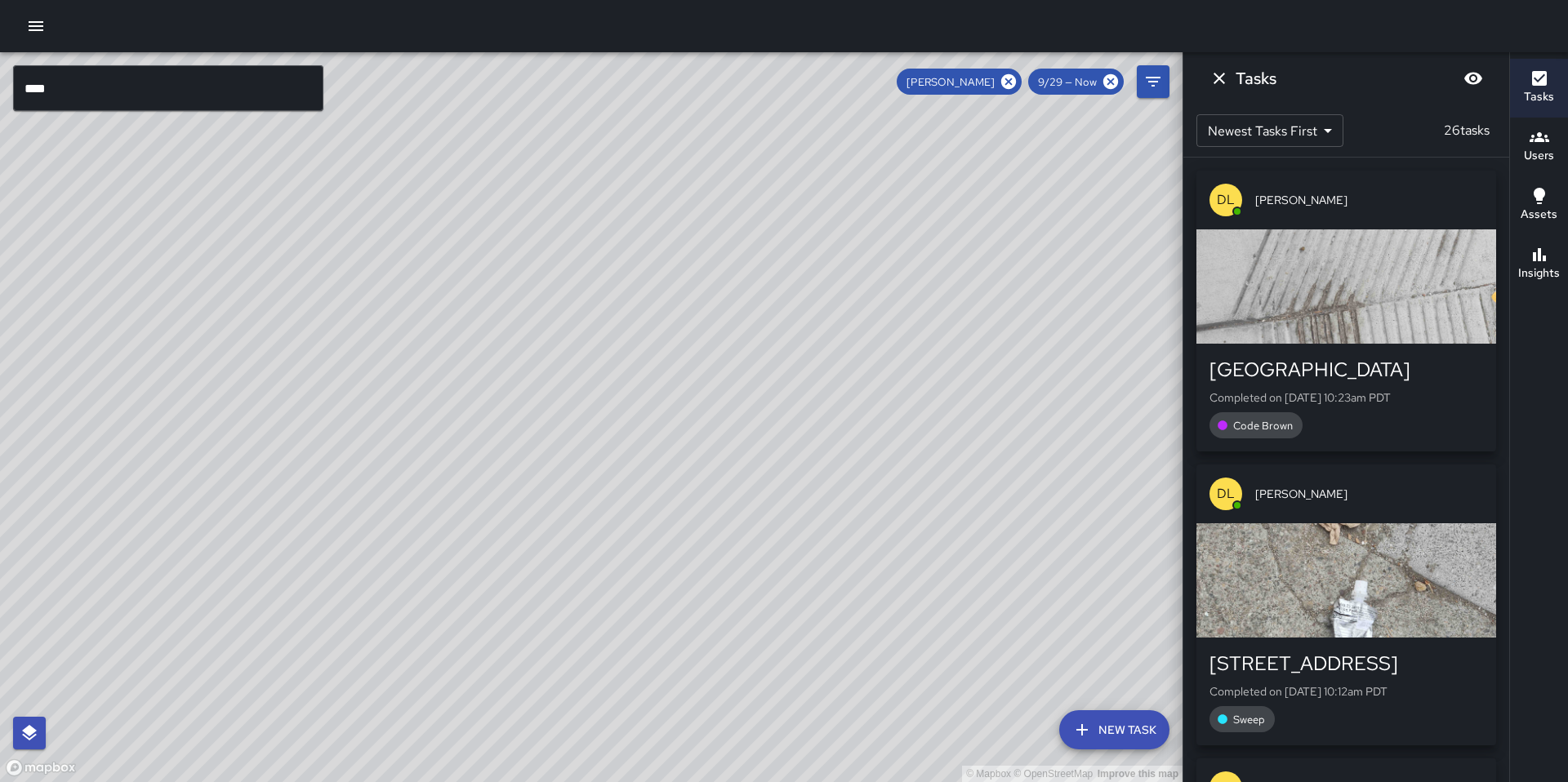
drag, startPoint x: 619, startPoint y: 465, endPoint x: 559, endPoint y: 396, distance: 91.4
click at [556, 385] on div "© Mapbox © OpenStreetMap Improve this map" at bounding box center [591, 417] width 1183 height 730
drag, startPoint x: 675, startPoint y: 479, endPoint x: 563, endPoint y: 360, distance: 163.4
click at [564, 362] on div "© Mapbox © OpenStreetMap Improve this map" at bounding box center [591, 417] width 1183 height 730
drag, startPoint x: 629, startPoint y: 444, endPoint x: 585, endPoint y: 386, distance: 72.8
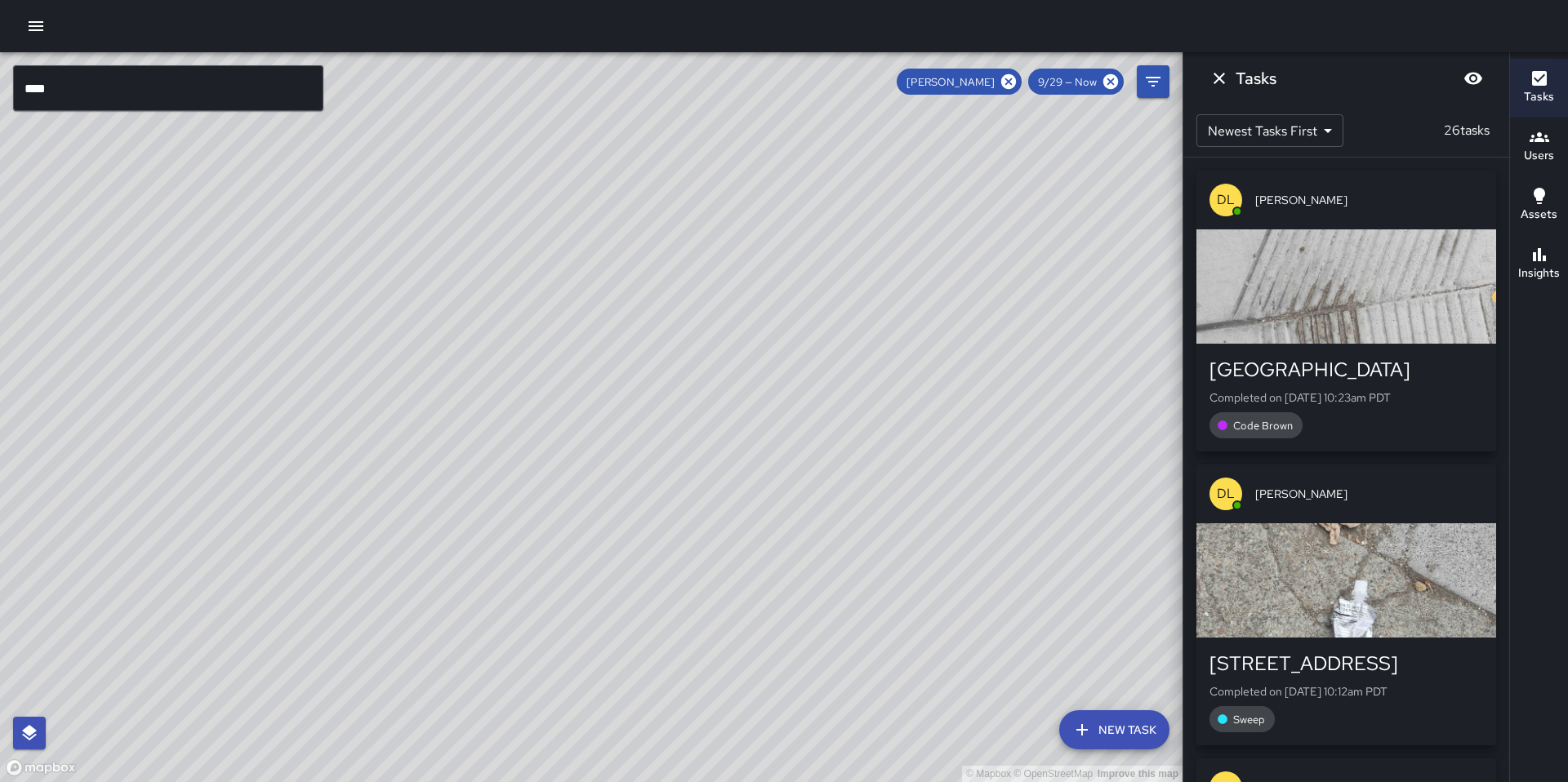
click at [585, 386] on div "© Mapbox © OpenStreetMap Improve this map" at bounding box center [591, 417] width 1183 height 730
drag, startPoint x: 524, startPoint y: 329, endPoint x: 607, endPoint y: 431, distance: 131.5
click at [607, 441] on div "© Mapbox © OpenStreetMap Improve this map" at bounding box center [591, 417] width 1183 height 730
drag, startPoint x: 575, startPoint y: 379, endPoint x: 605, endPoint y: 425, distance: 54.9
click at [605, 425] on div "© Mapbox © OpenStreetMap Improve this map" at bounding box center [591, 417] width 1183 height 730
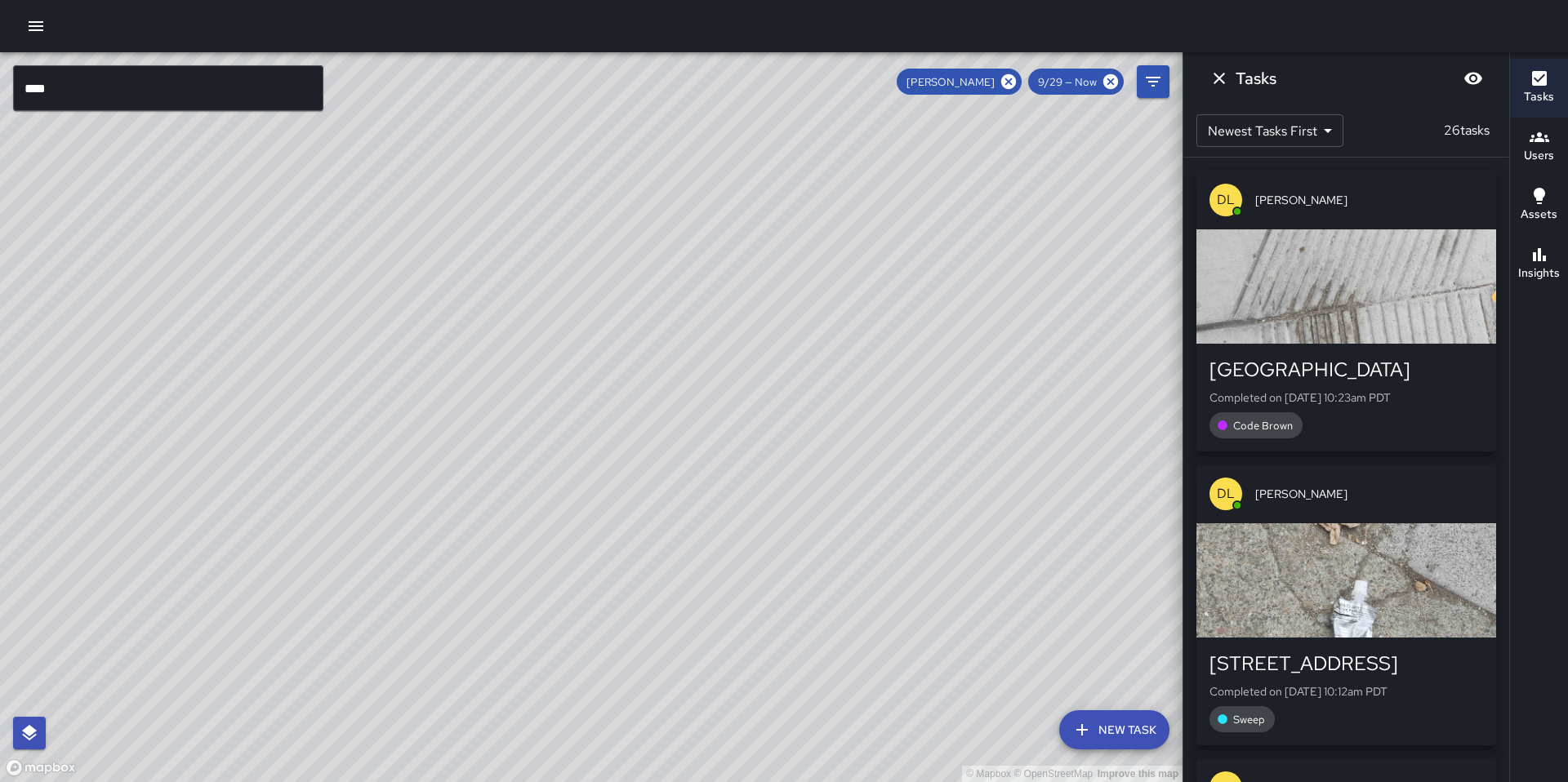
drag, startPoint x: 585, startPoint y: 405, endPoint x: 600, endPoint y: 427, distance: 26.6
click at [600, 427] on div "© Mapbox © OpenStreetMap Improve this map" at bounding box center [591, 417] width 1183 height 730
click at [1223, 81] on icon "Dismiss" at bounding box center [1219, 79] width 11 height 11
click at [1223, 81] on icon "Dismiss" at bounding box center [1219, 78] width 20 height 20
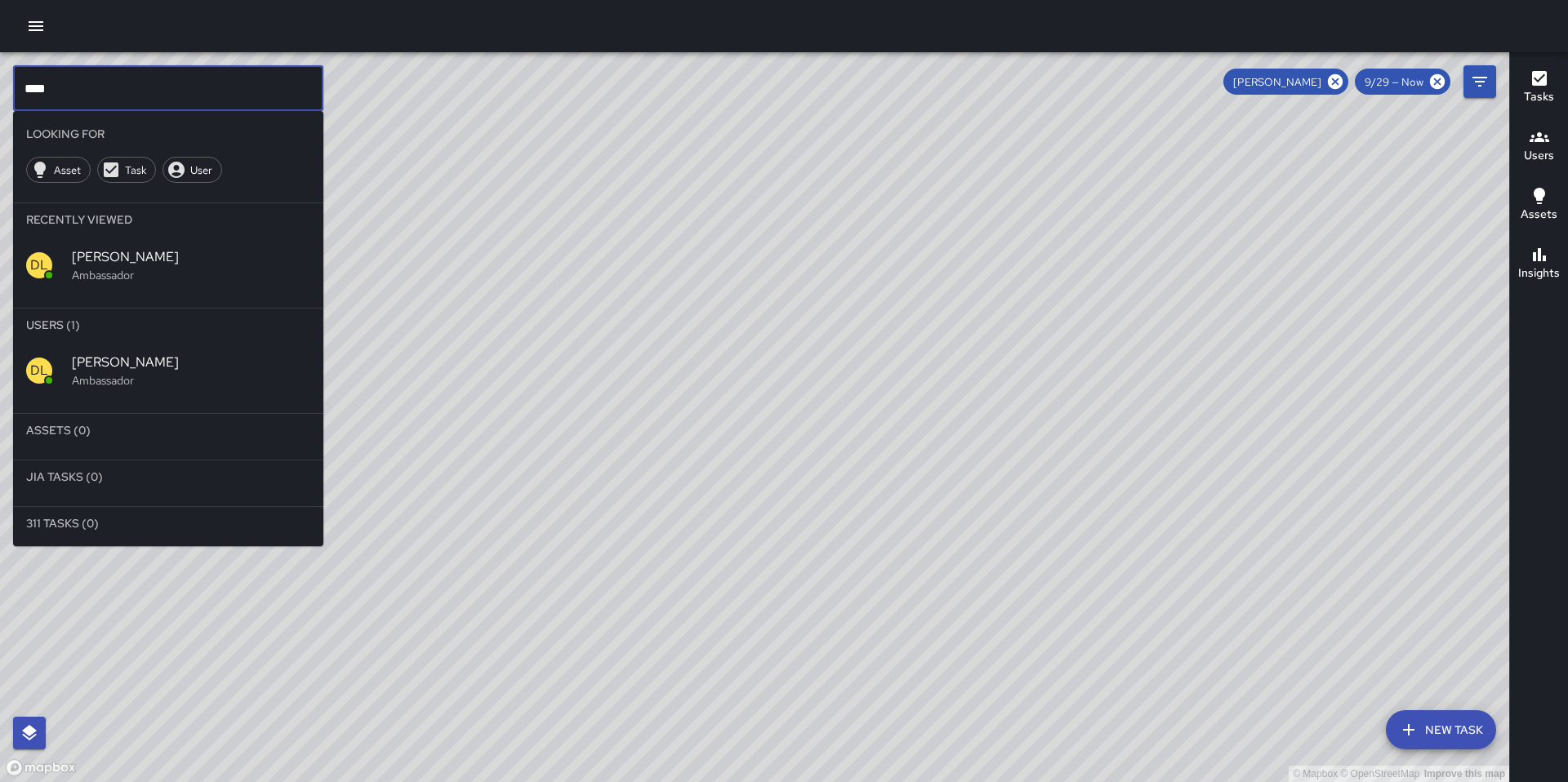
drag, startPoint x: 68, startPoint y: 94, endPoint x: -52, endPoint y: 88, distance: 120.1
click at [0, 88] on html "© Mapbox © OpenStreetMap Improve this map **** ​ Looking For Asset Task User Re…" at bounding box center [784, 391] width 1568 height 782
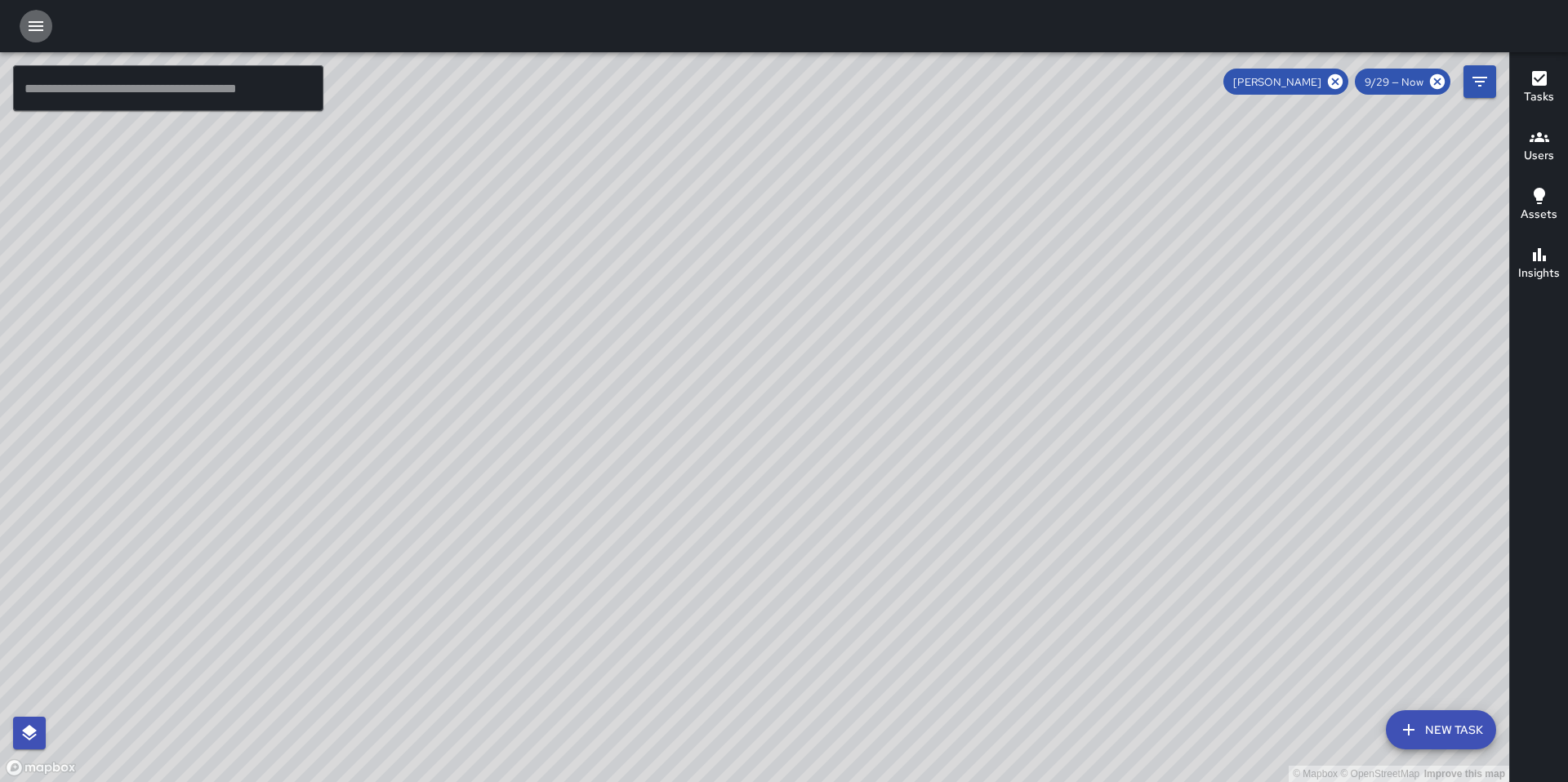
click at [22, 27] on button "button" at bounding box center [36, 25] width 33 height 33
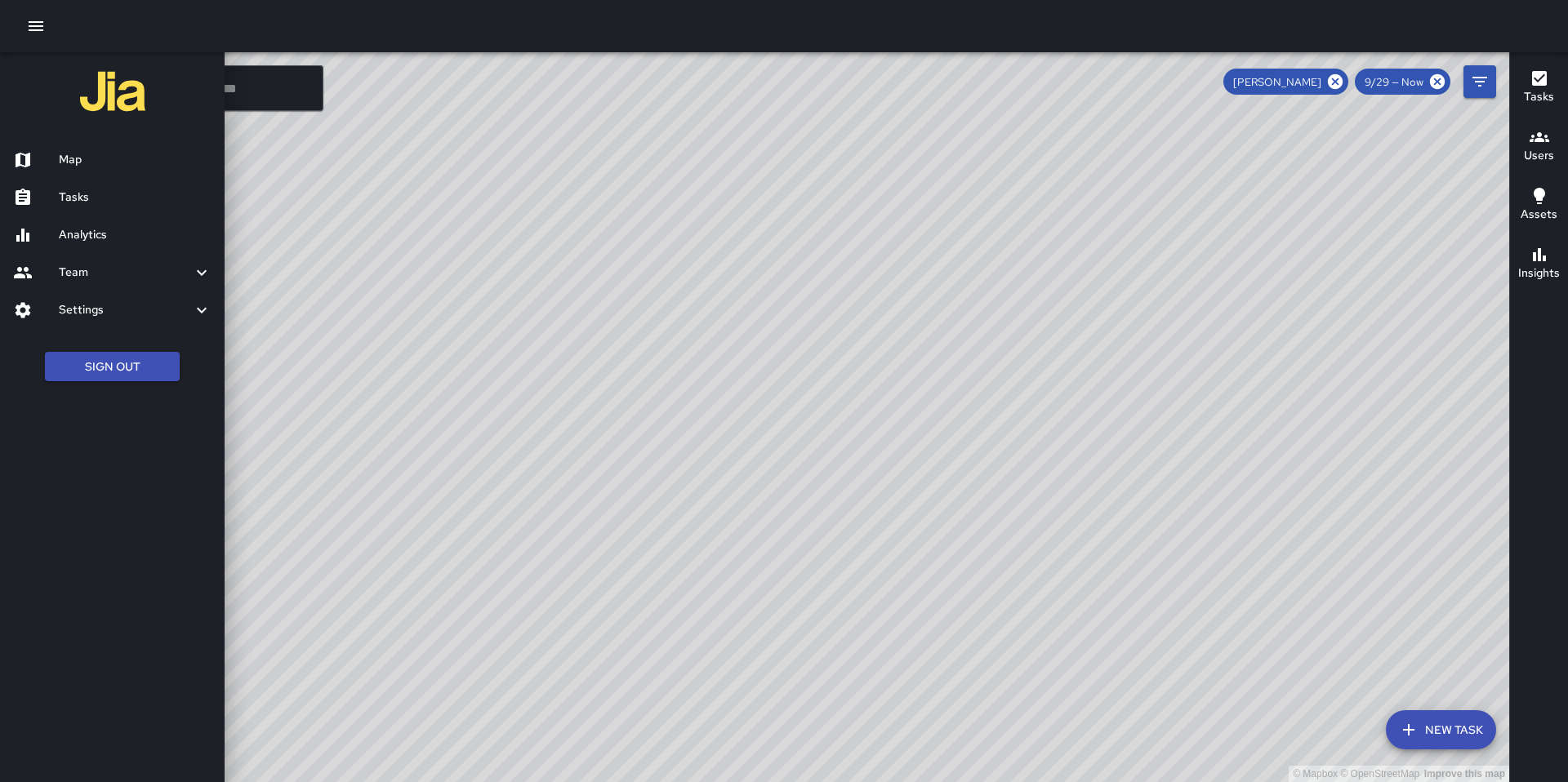
click at [76, 206] on div "Tasks" at bounding box center [112, 197] width 225 height 37
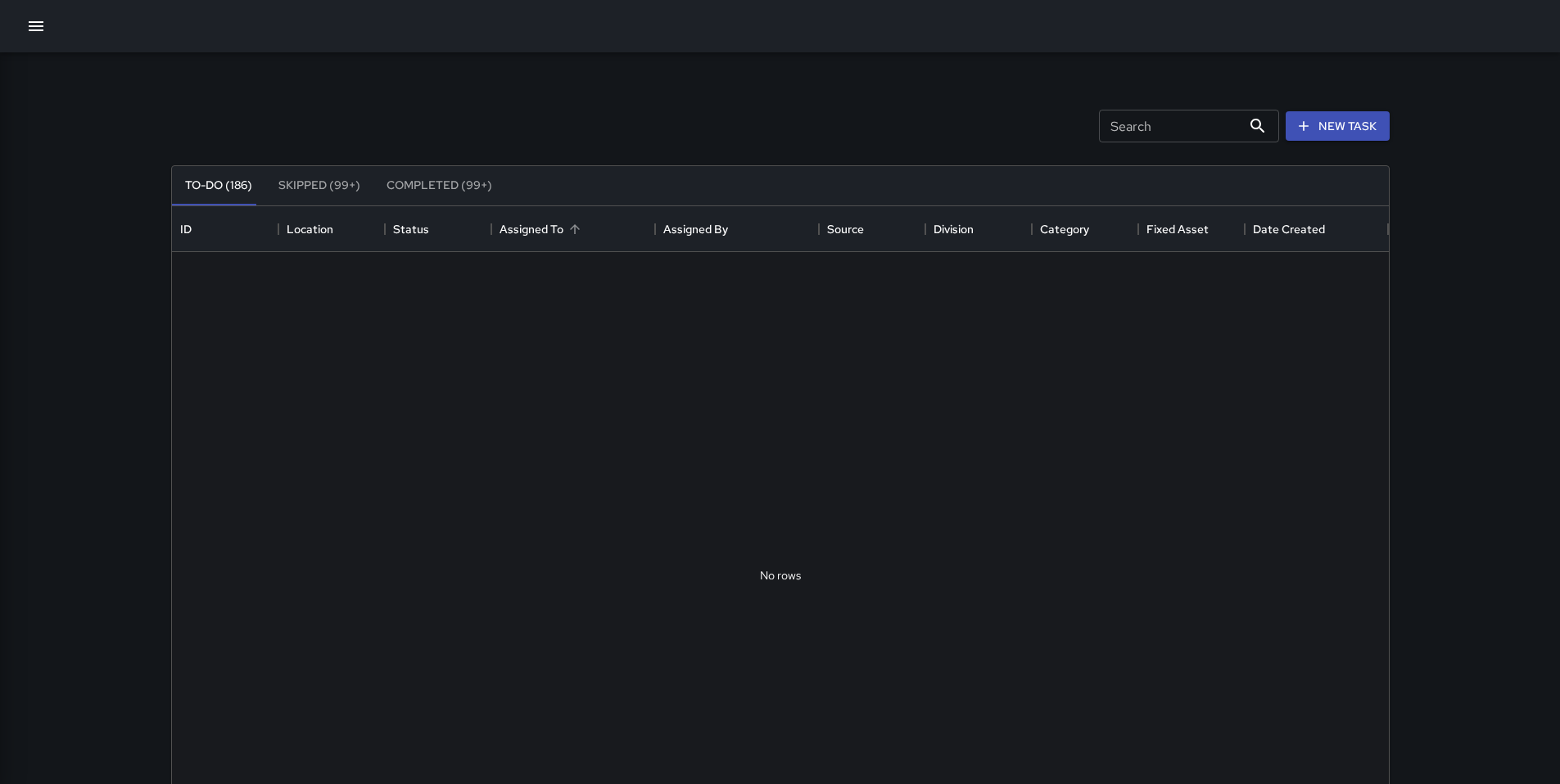
scroll to position [681, 1204]
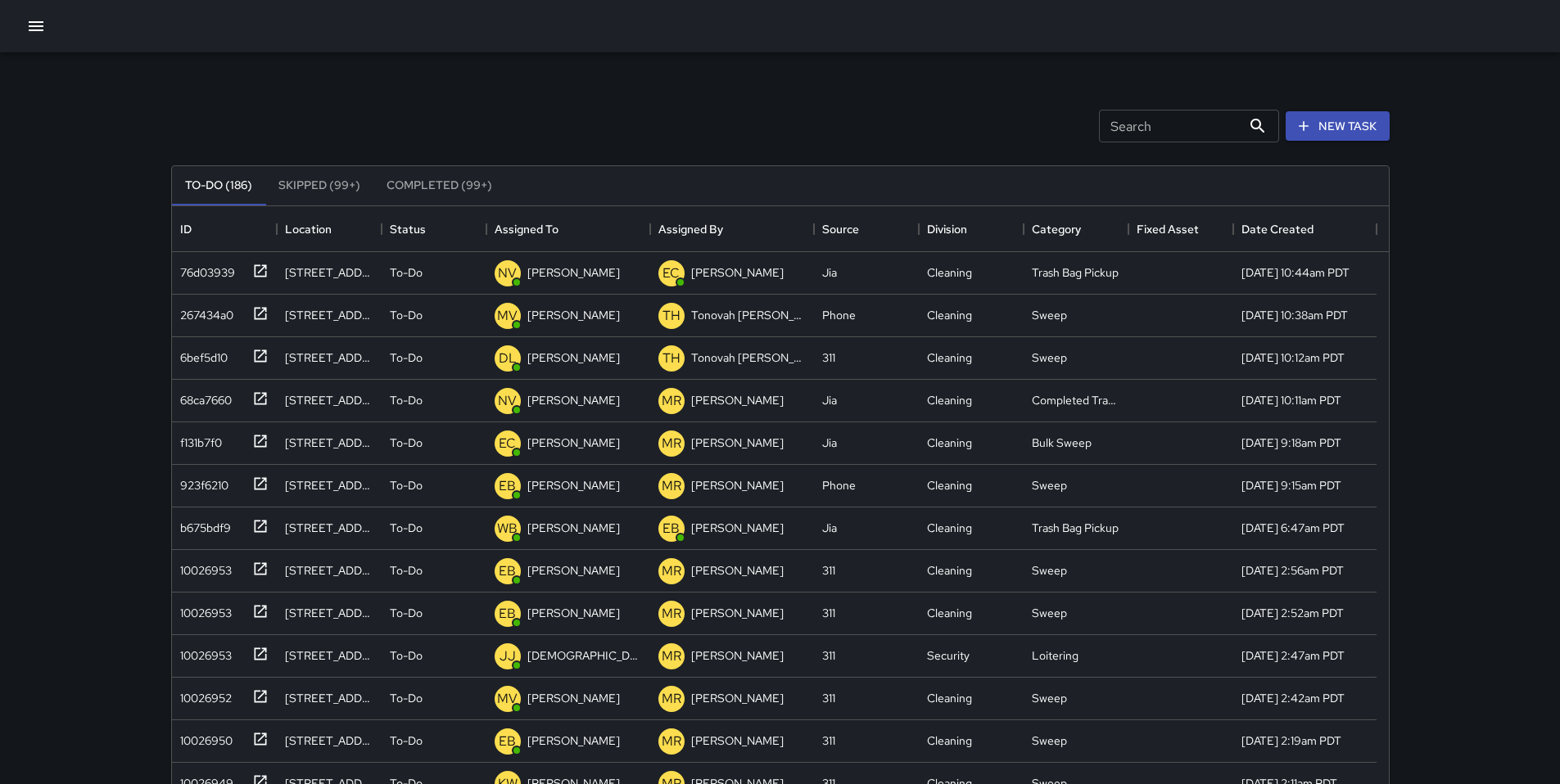
click at [1150, 137] on input "Search" at bounding box center [1171, 126] width 143 height 33
type input "****"
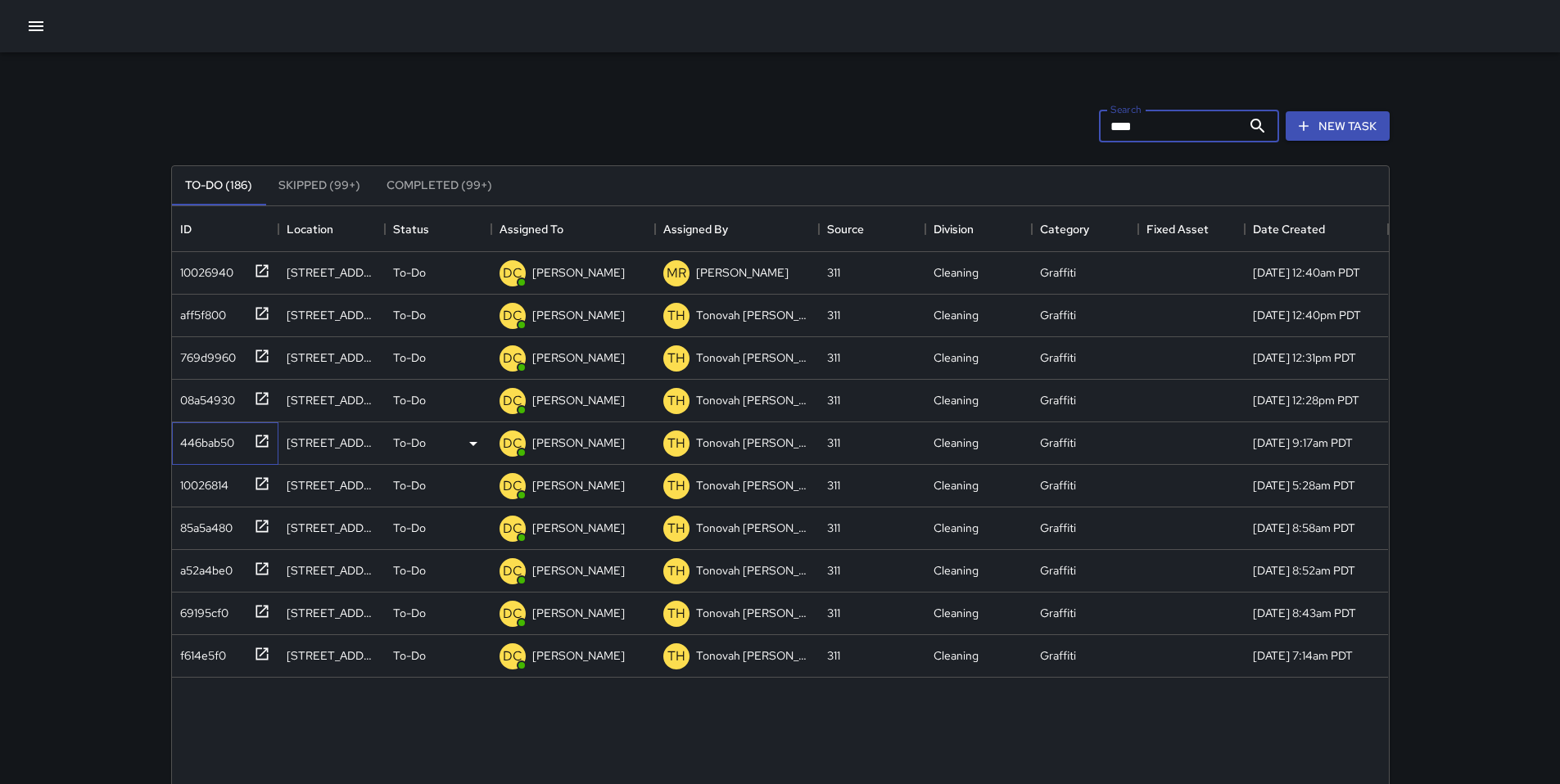
click at [198, 442] on div "446bab50" at bounding box center [204, 440] width 61 height 23
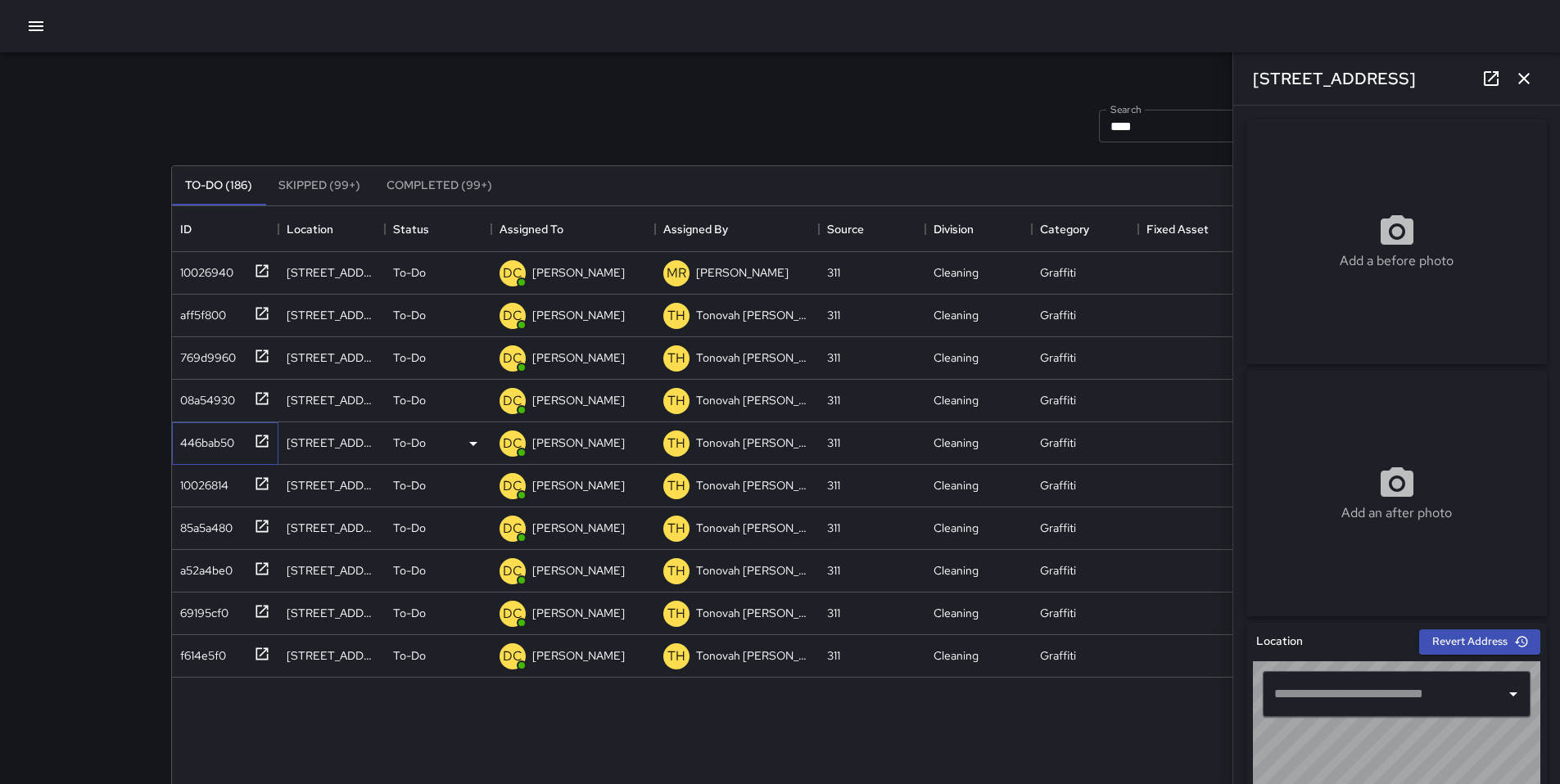
type input "**********"
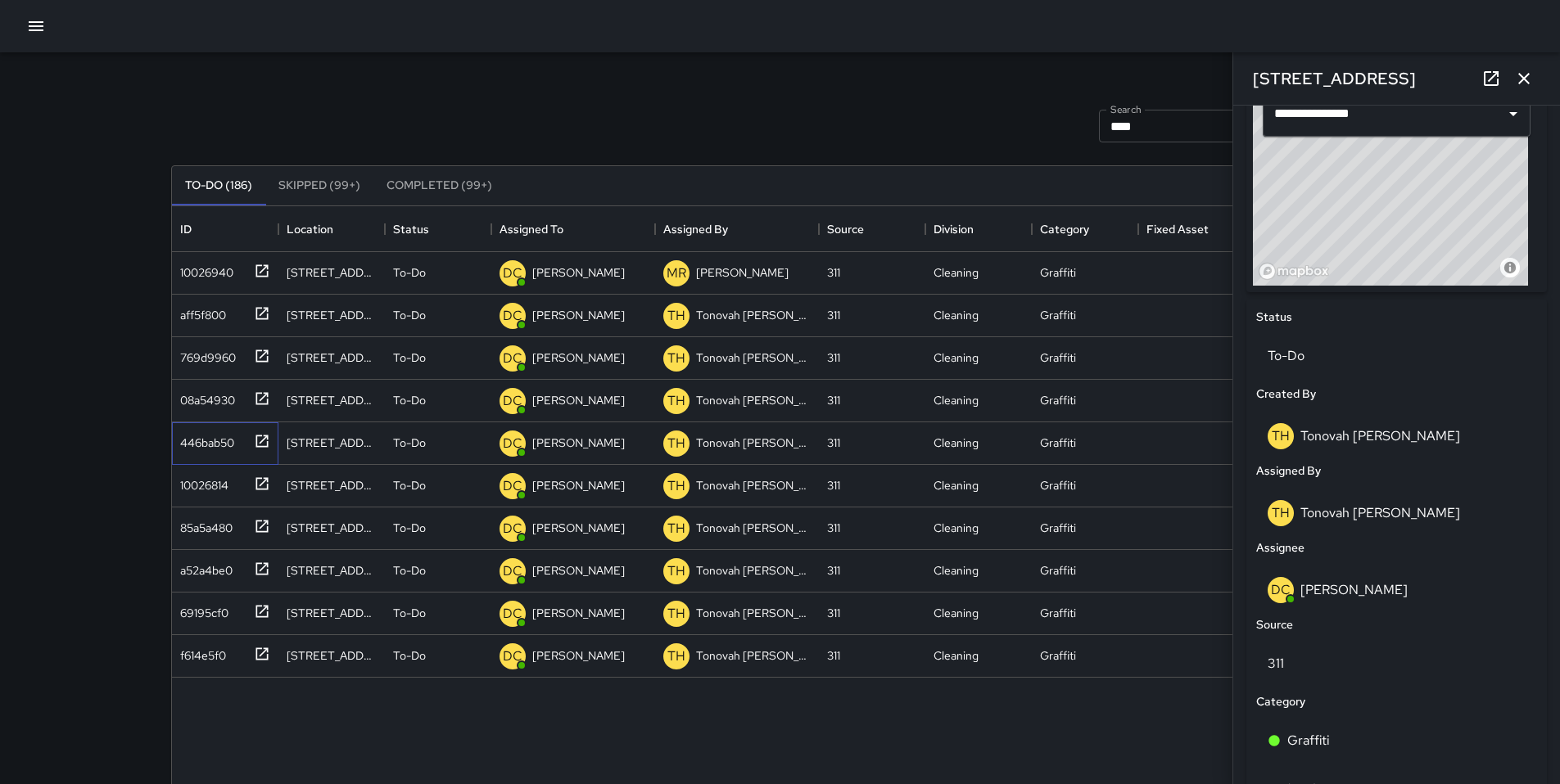
scroll to position [468, 0]
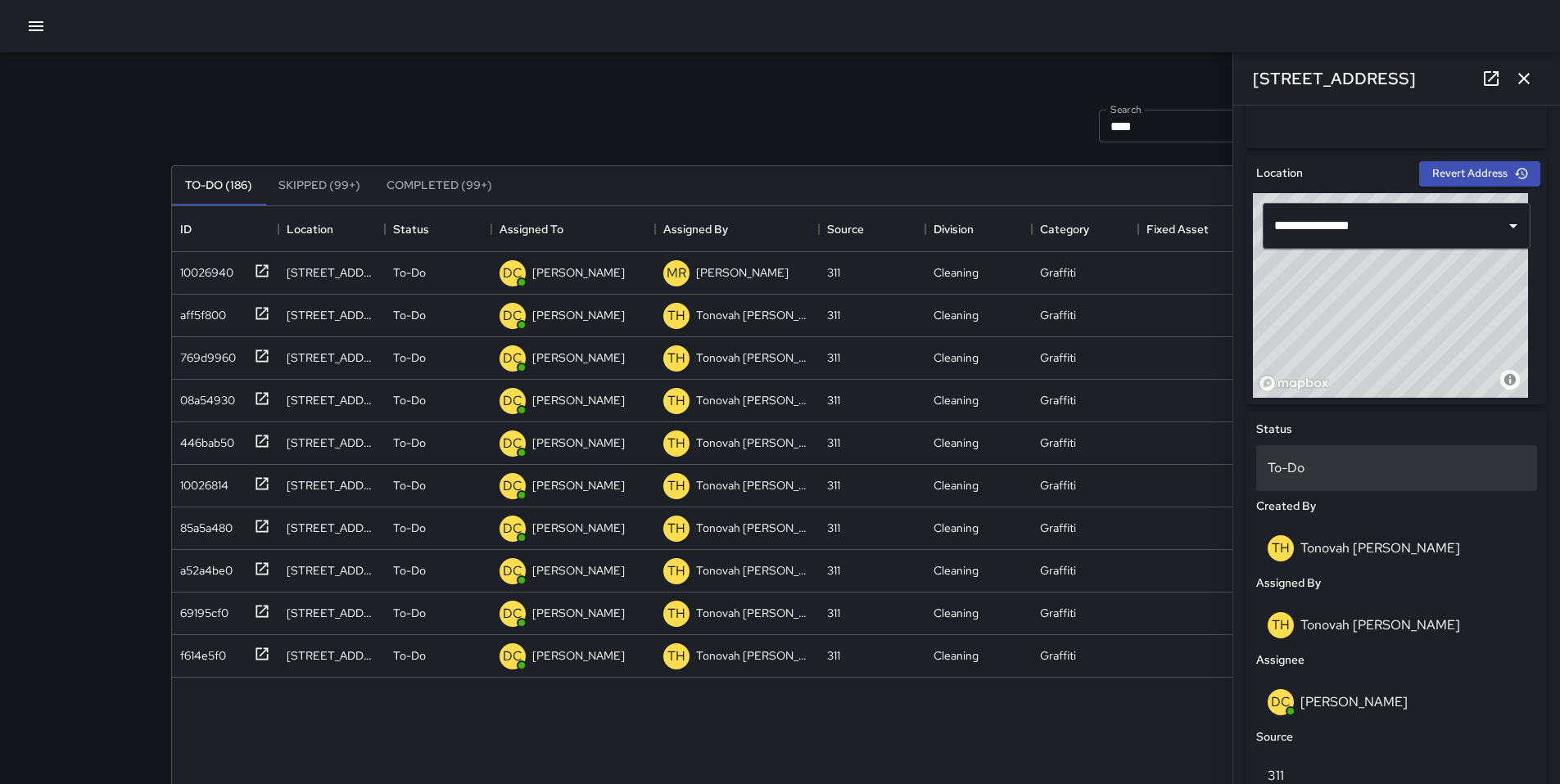
click at [1316, 471] on p "To-Do" at bounding box center [1396, 468] width 258 height 20
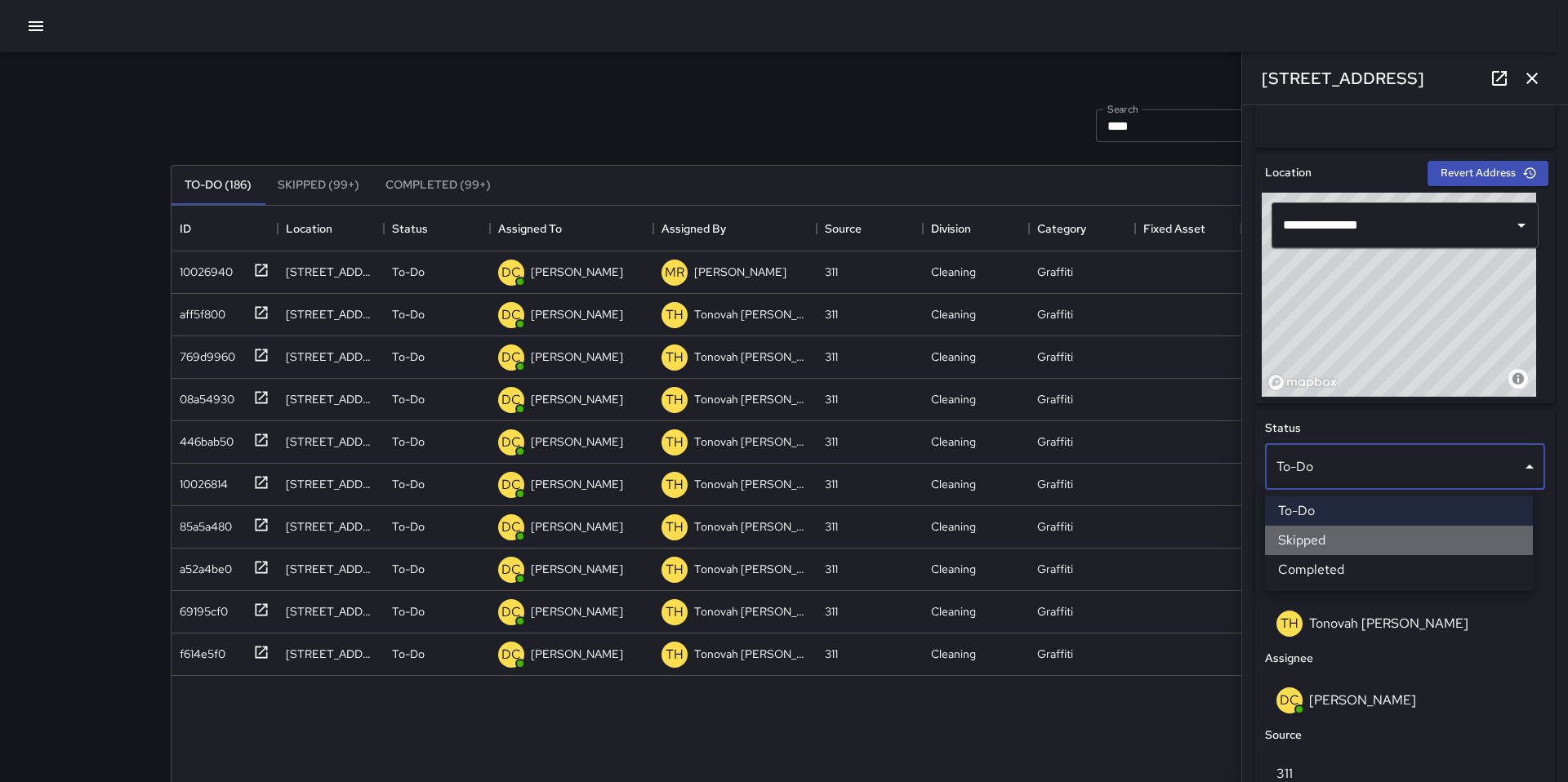
click at [1317, 550] on li "Skipped" at bounding box center [1399, 540] width 268 height 29
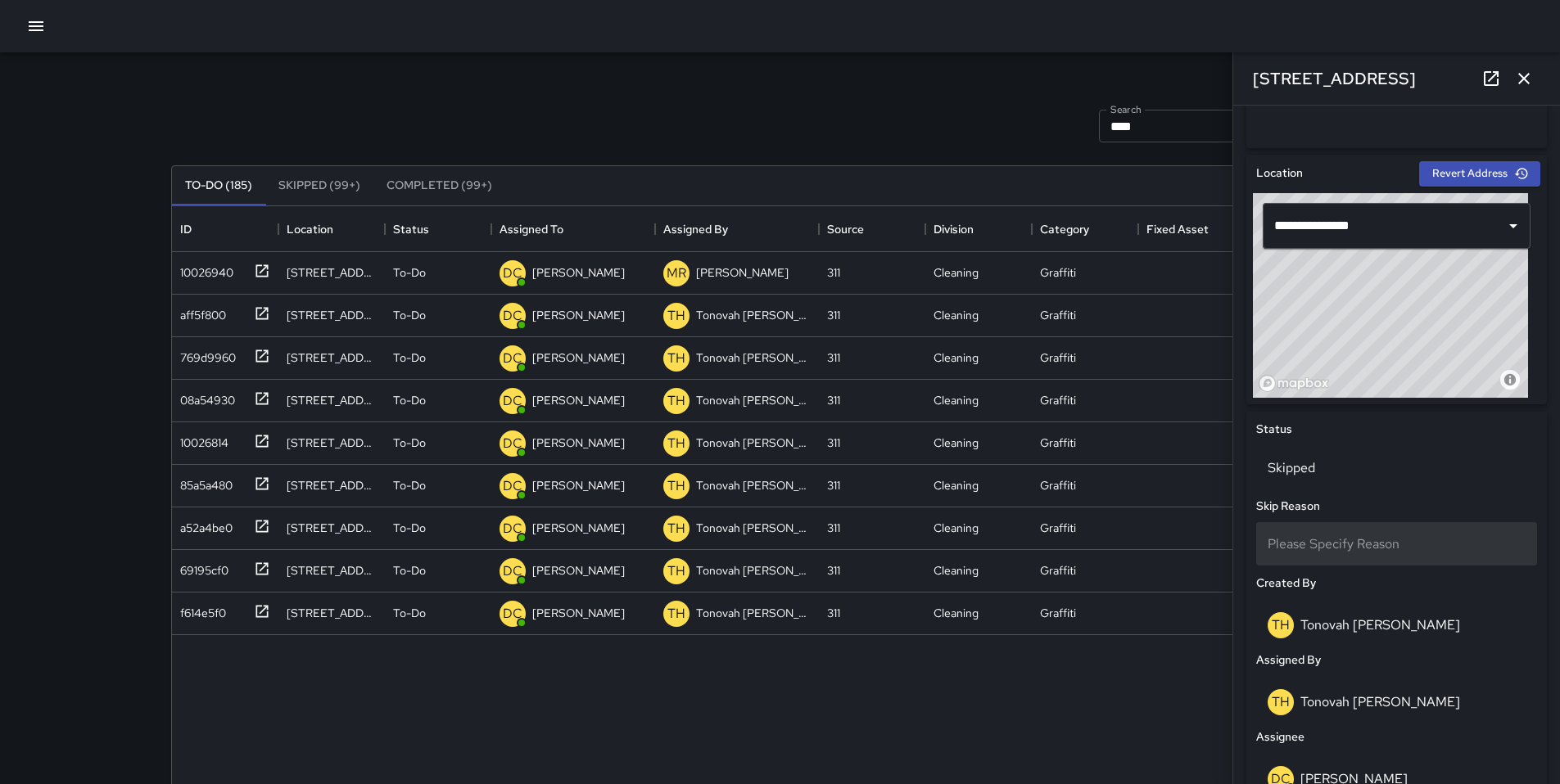
click at [1321, 540] on span "Please Specify Reason" at bounding box center [1333, 544] width 132 height 17
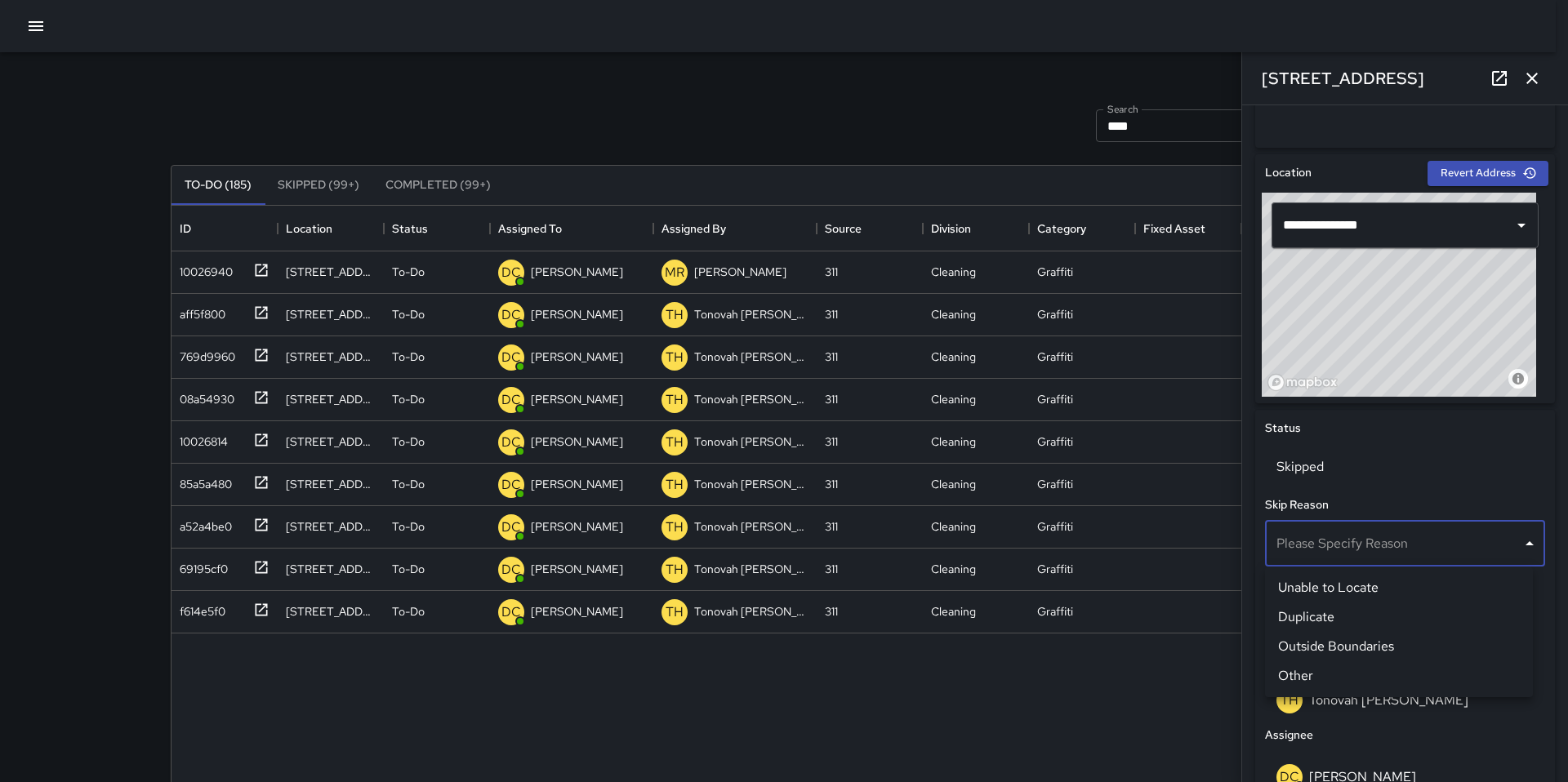
click at [1311, 584] on li "Unable to Locate" at bounding box center [1399, 587] width 268 height 29
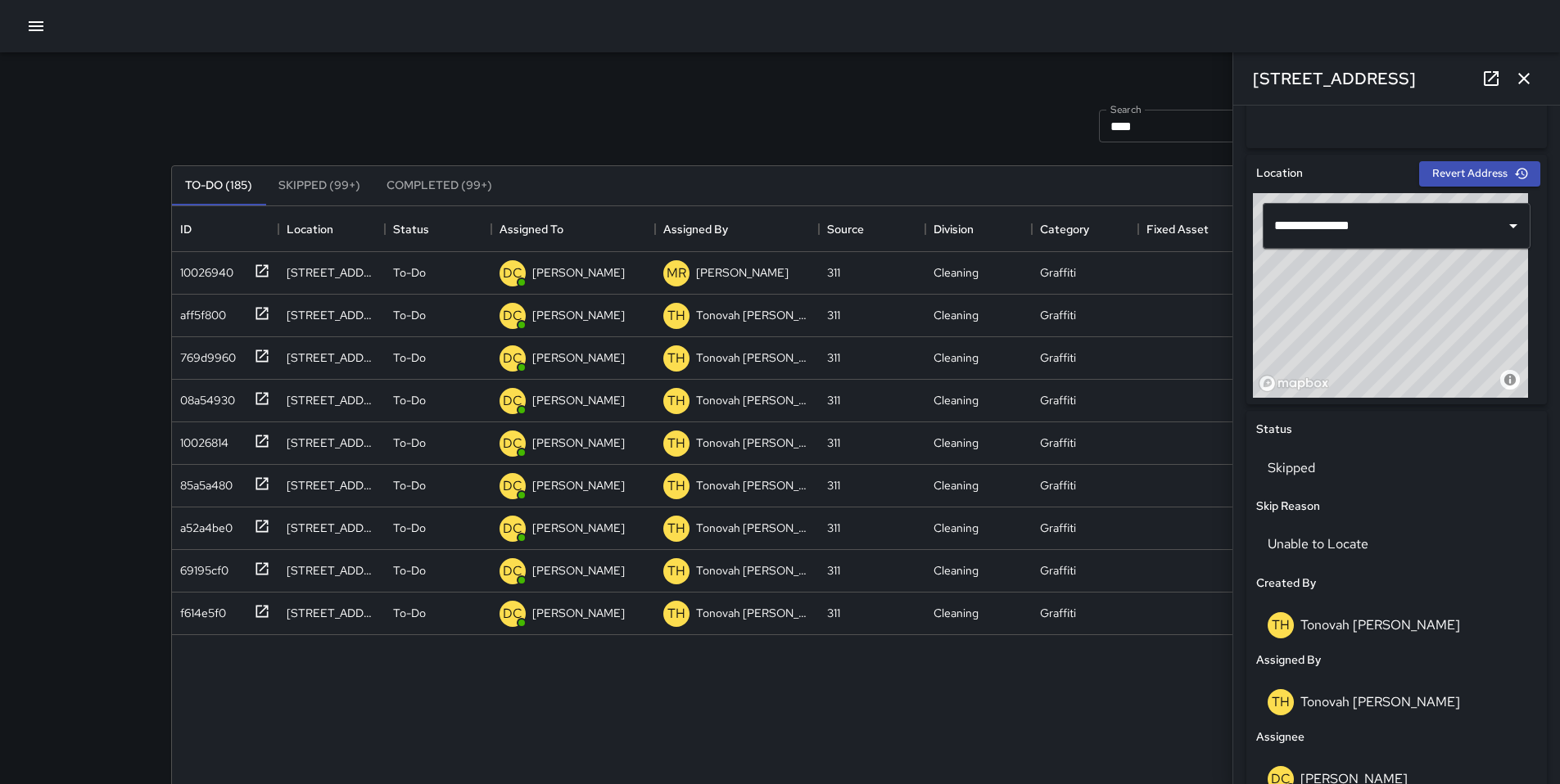
click at [1528, 79] on icon "button" at bounding box center [1523, 78] width 20 height 20
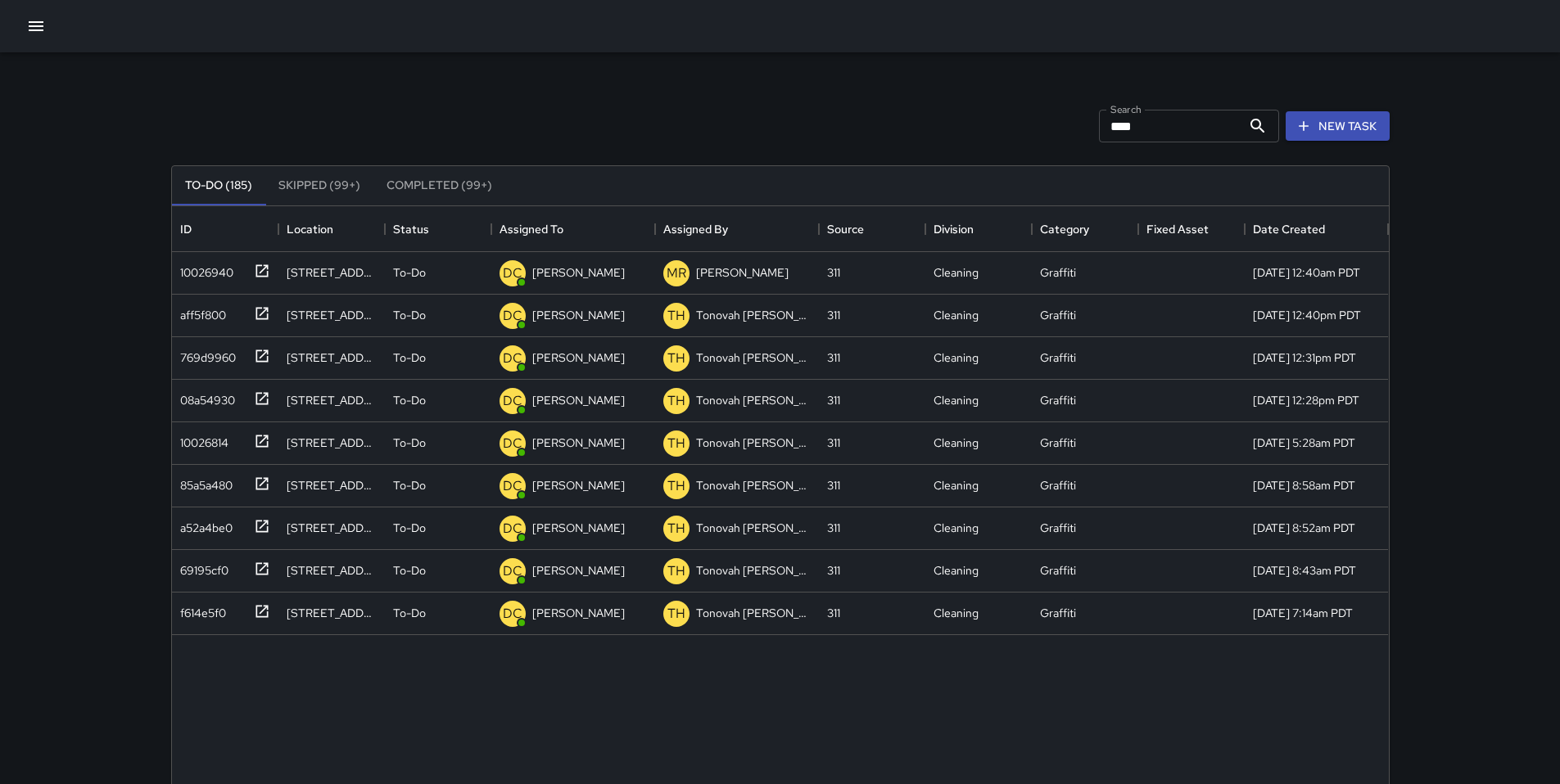
click at [852, 99] on div "Search **** Search New Task" at bounding box center [780, 126] width 1225 height 85
drag, startPoint x: 1154, startPoint y: 127, endPoint x: 950, endPoint y: 124, distance: 204.0
click at [986, 125] on div "Search **** Search New Task" at bounding box center [780, 126] width 1225 height 85
click at [768, 112] on div "Search Search New Task" at bounding box center [780, 126] width 1225 height 85
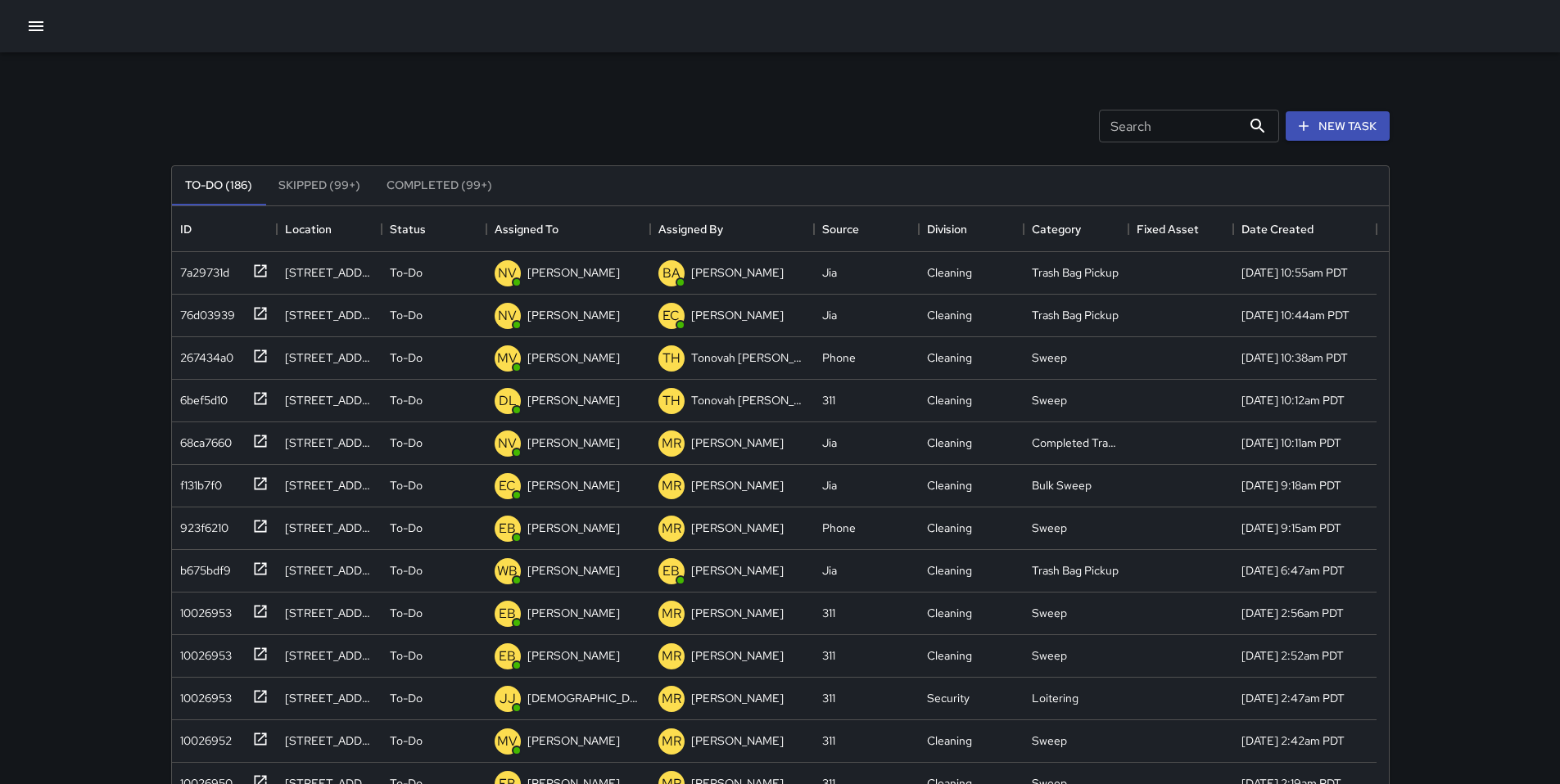
drag, startPoint x: 36, startPoint y: 23, endPoint x: 36, endPoint y: 49, distance: 26.0
click at [35, 23] on icon "button" at bounding box center [36, 25] width 20 height 20
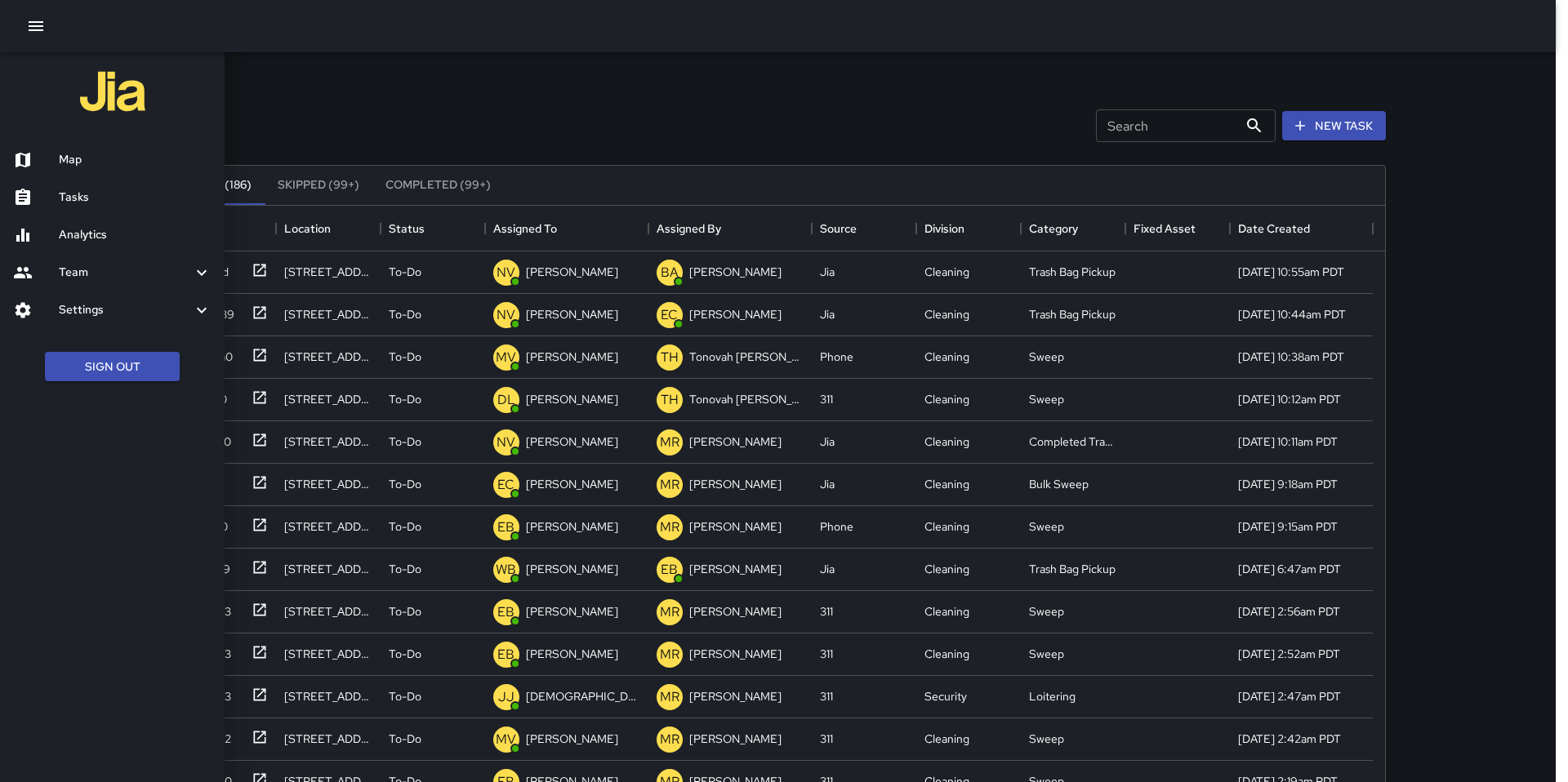
click at [65, 159] on h6 "Map" at bounding box center [135, 159] width 152 height 18
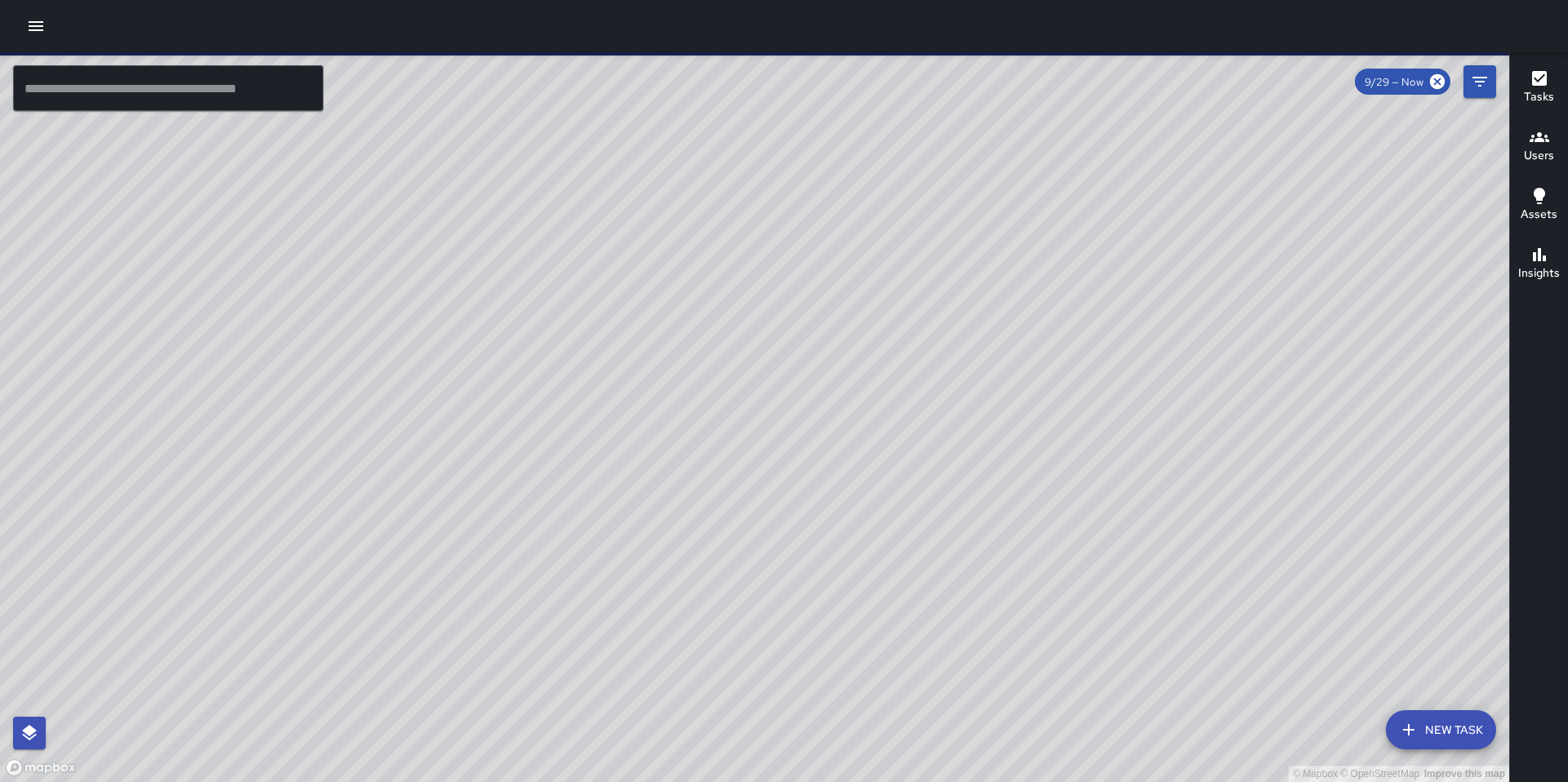
click at [216, 100] on input "text" at bounding box center [168, 88] width 311 height 46
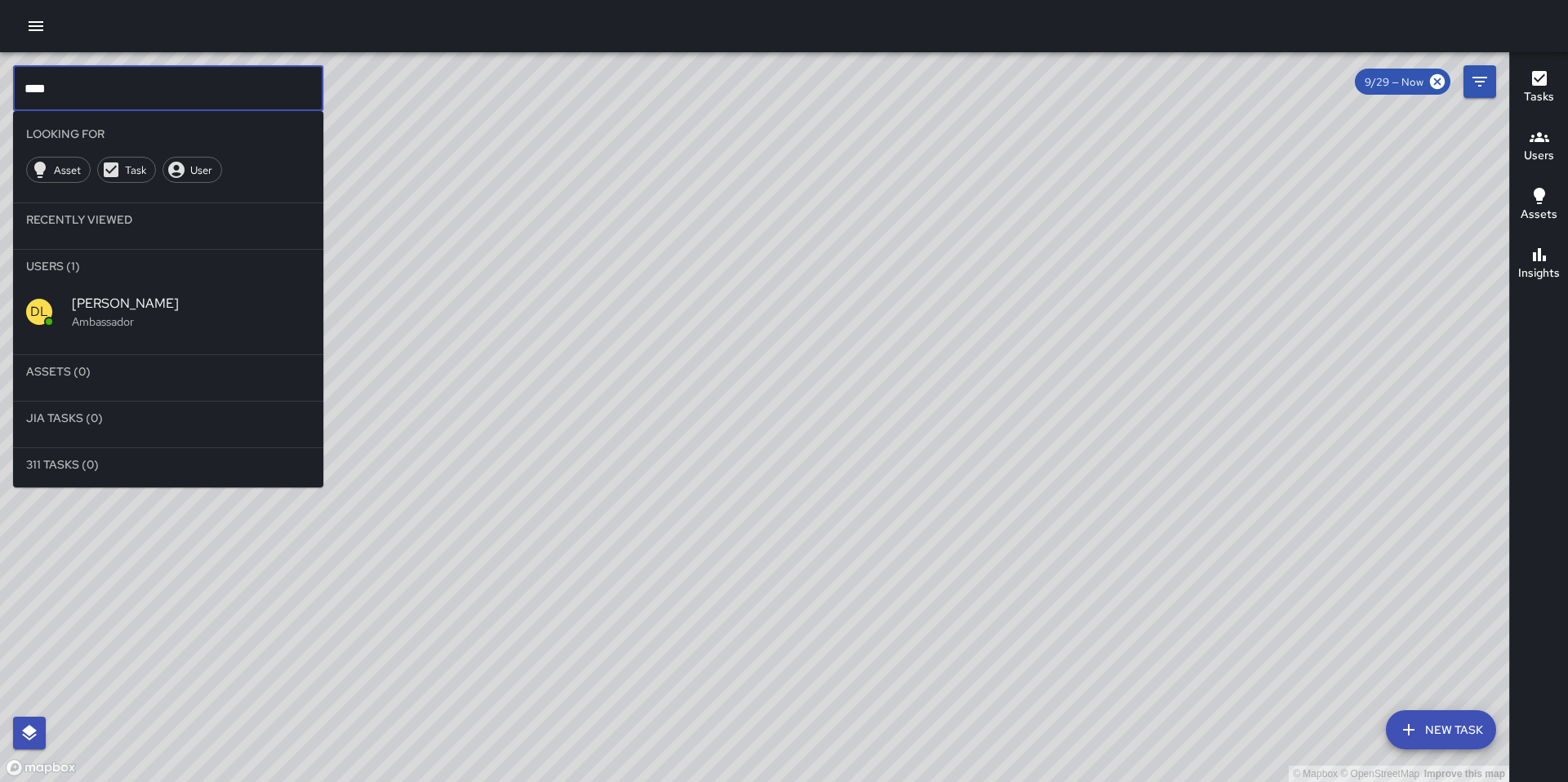
type input "****"
click at [168, 305] on span "[PERSON_NAME]" at bounding box center [191, 303] width 239 height 20
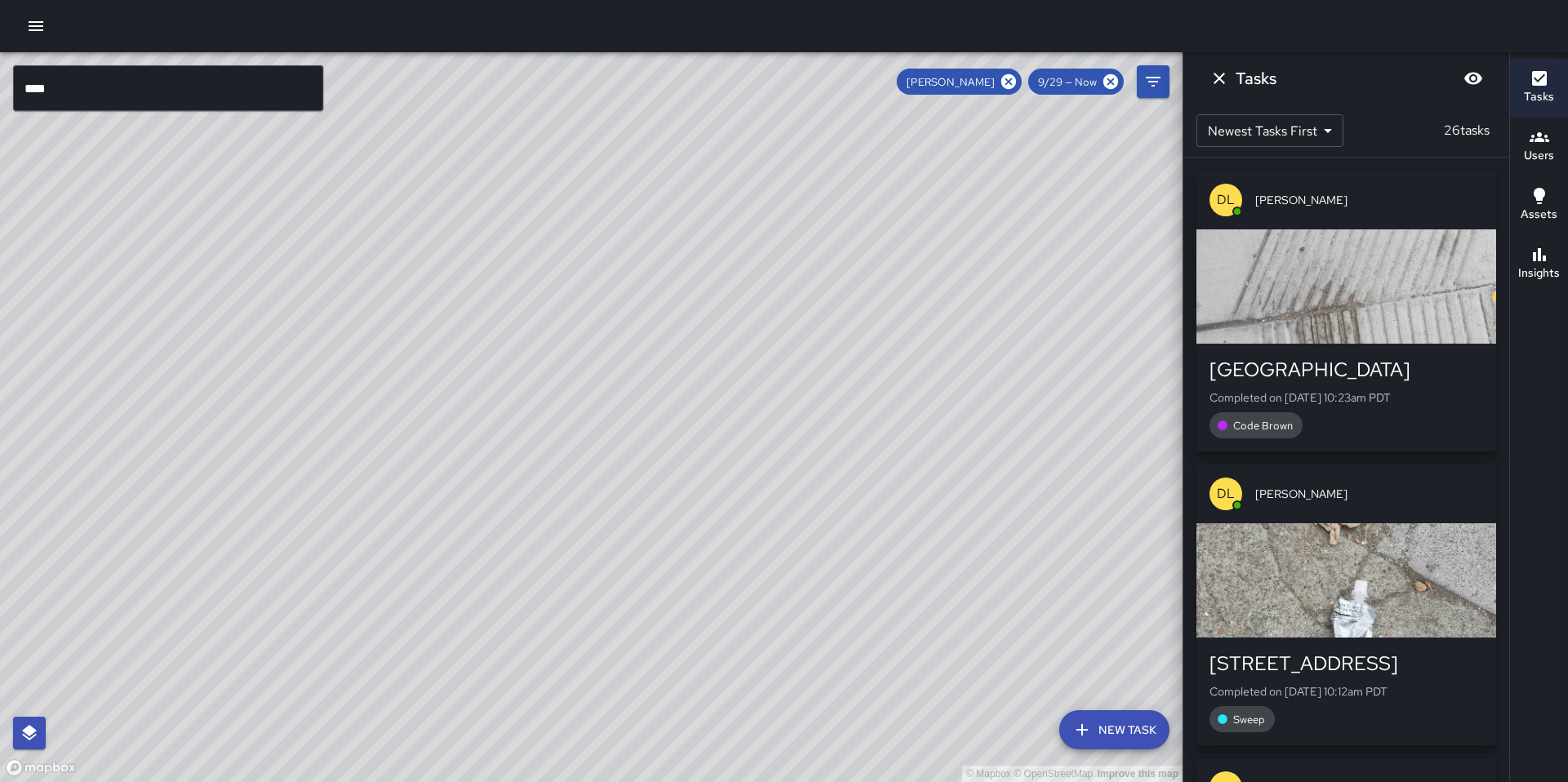
click at [1224, 84] on icon "Dismiss" at bounding box center [1219, 78] width 20 height 20
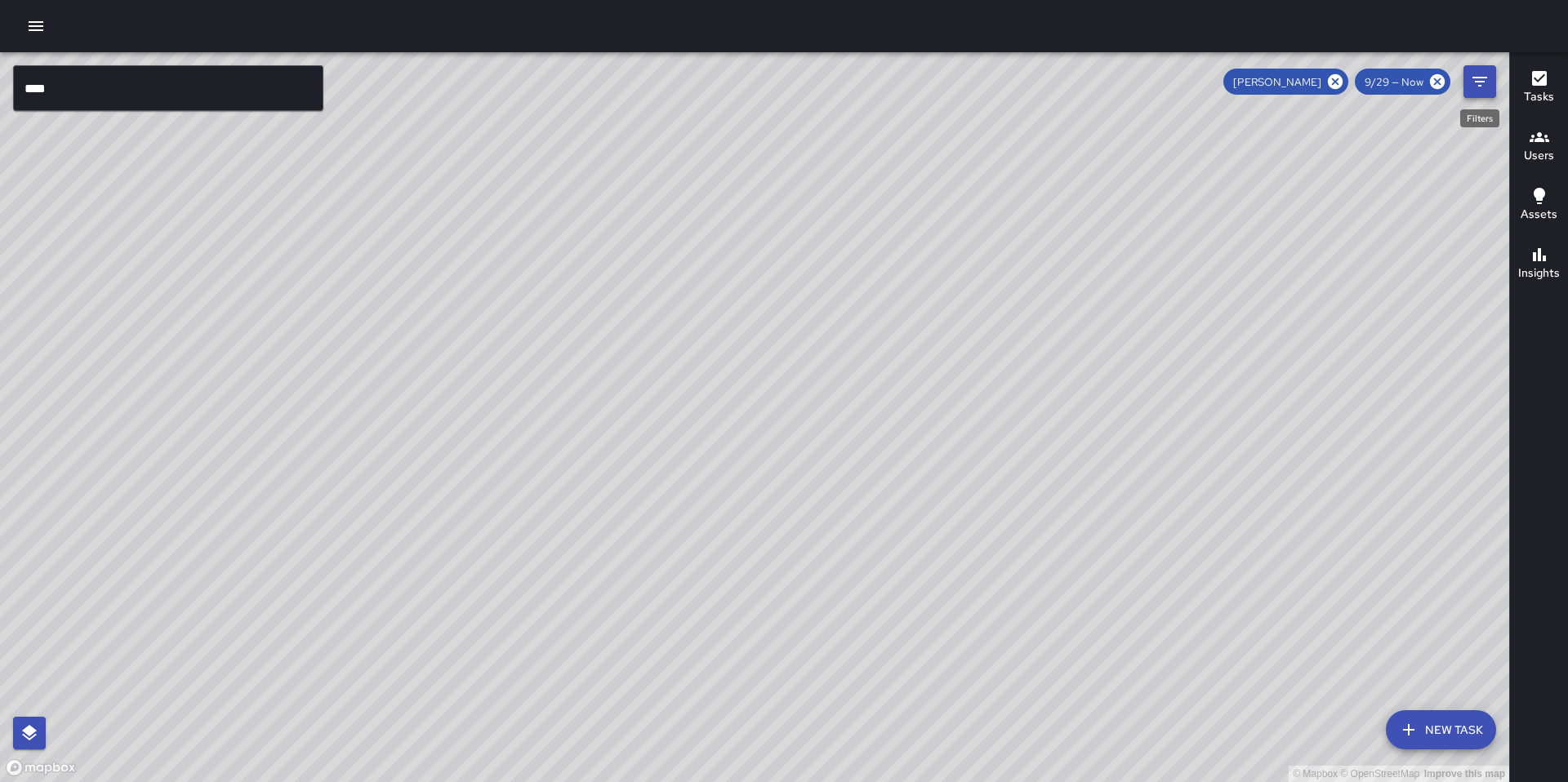
click at [1482, 81] on icon "Filters" at bounding box center [1480, 81] width 15 height 9
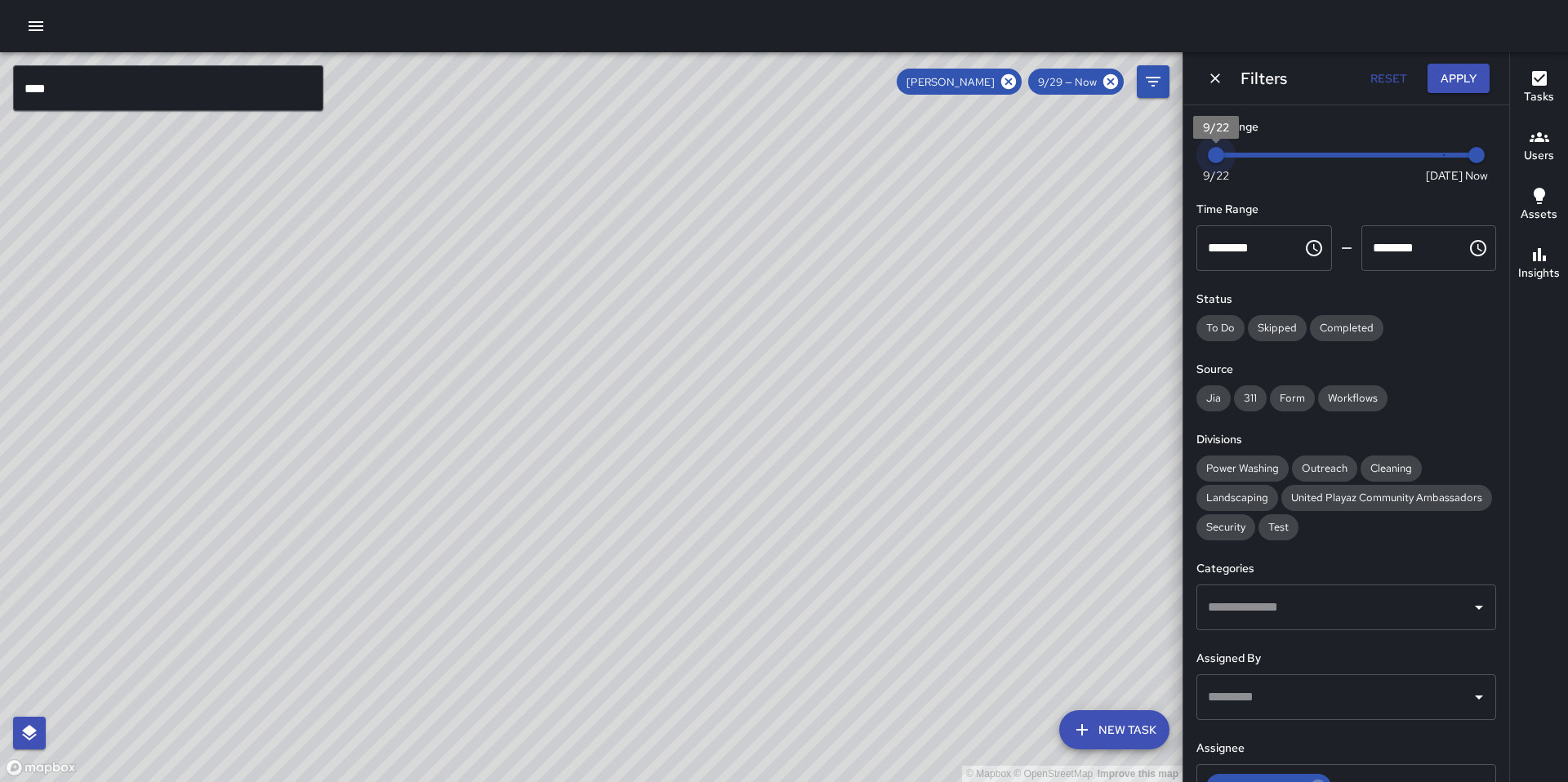
drag, startPoint x: 1431, startPoint y: 156, endPoint x: 1201, endPoint y: 167, distance: 230.3
click at [1201, 167] on div "Now Today 9/22 9/22 10:55 am" at bounding box center [1346, 166] width 299 height 45
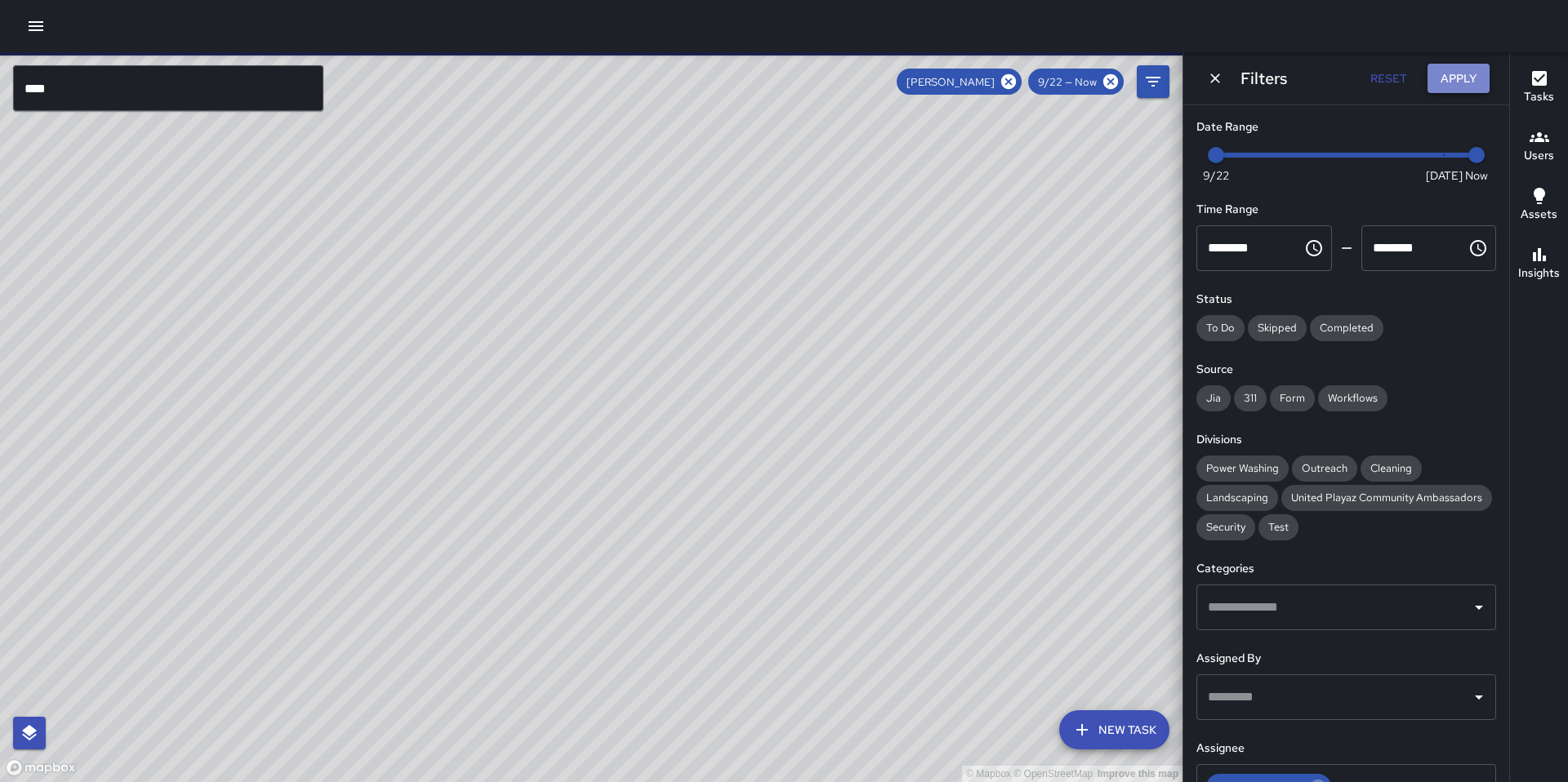
click at [1441, 80] on button "Apply" at bounding box center [1459, 79] width 62 height 30
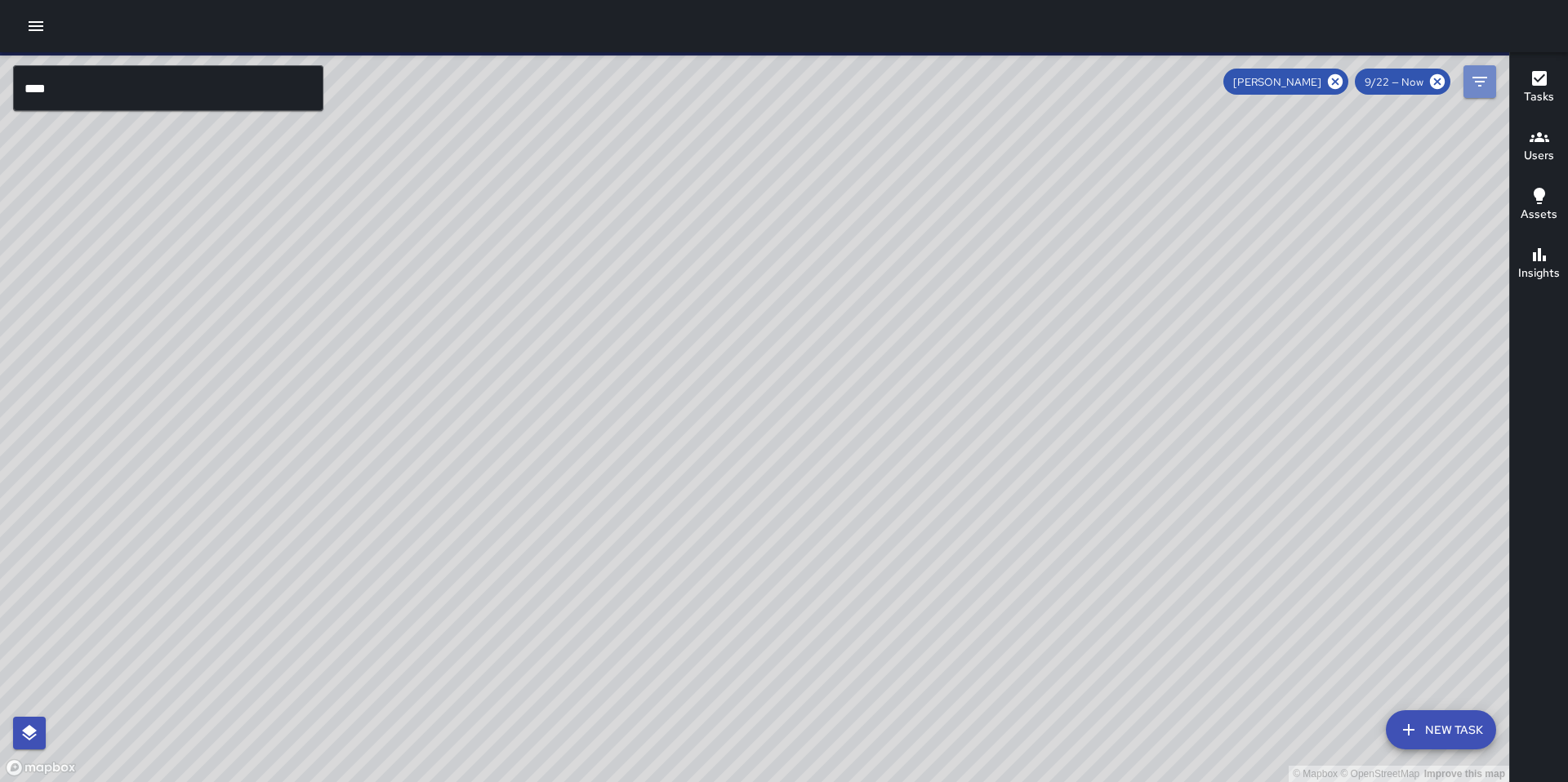
click at [1466, 86] on button "Filters" at bounding box center [1479, 81] width 33 height 33
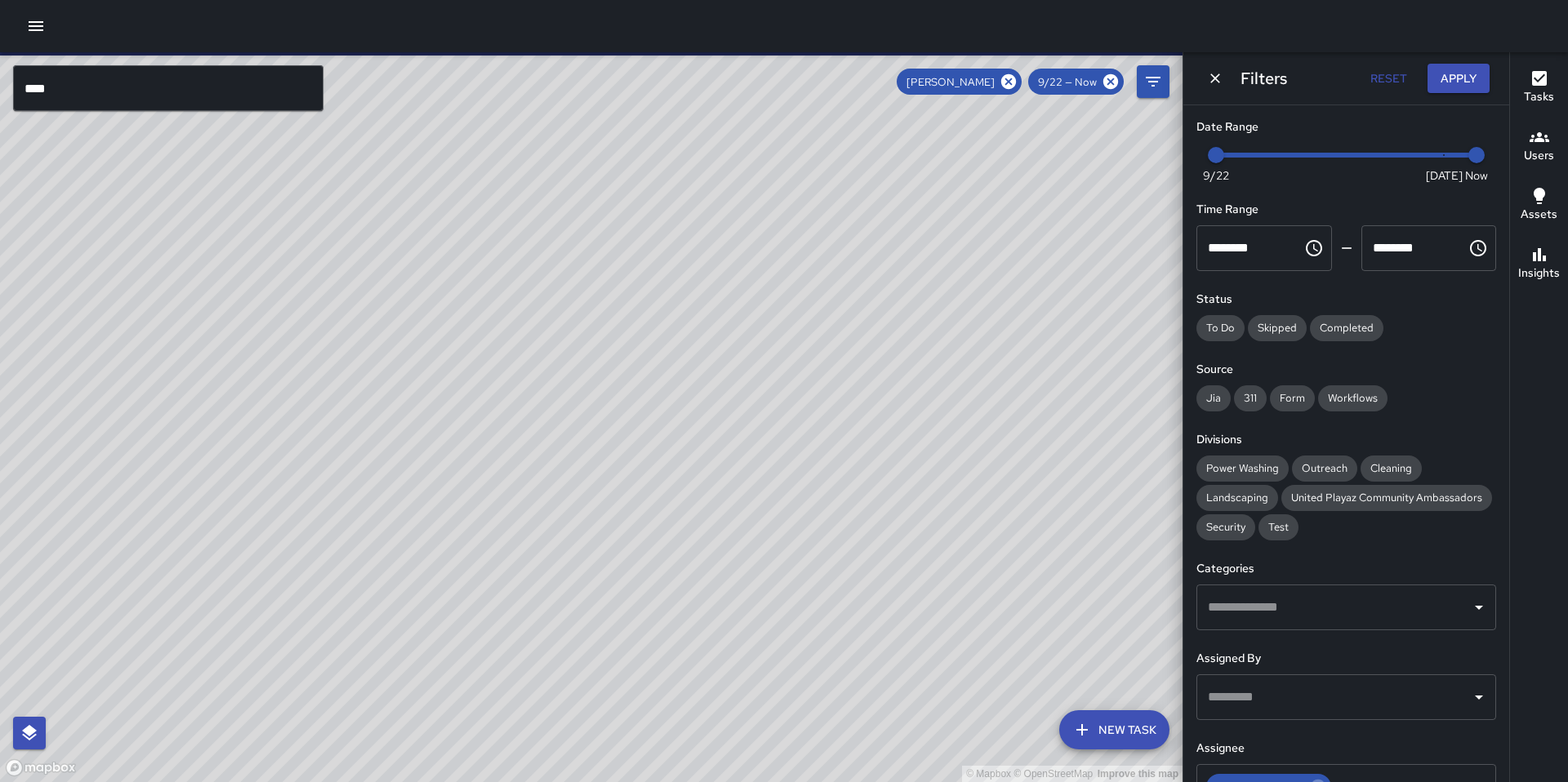
click at [1466, 86] on button "Apply" at bounding box center [1459, 79] width 62 height 30
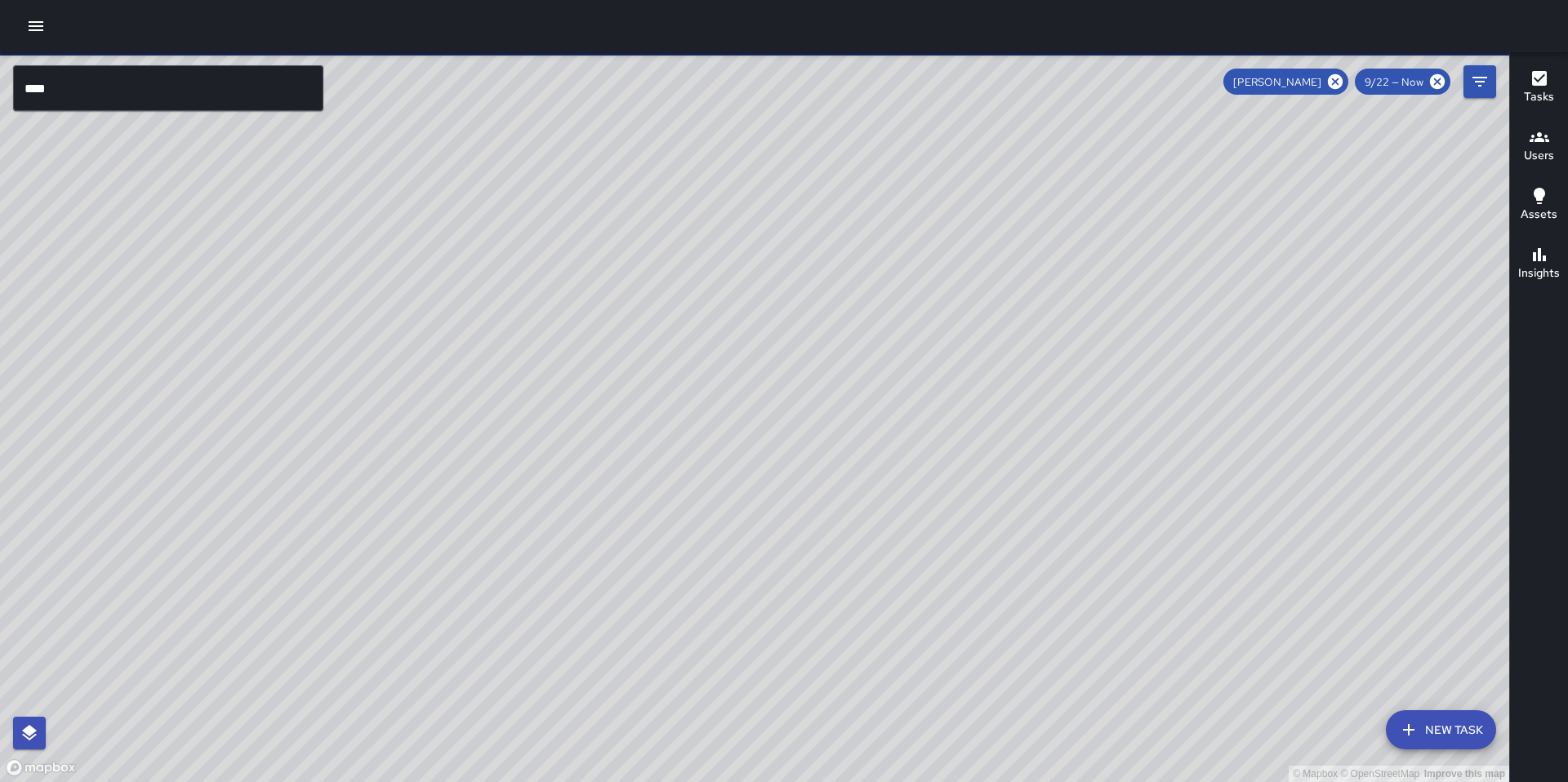
click at [1543, 87] on icon "button" at bounding box center [1539, 78] width 20 height 20
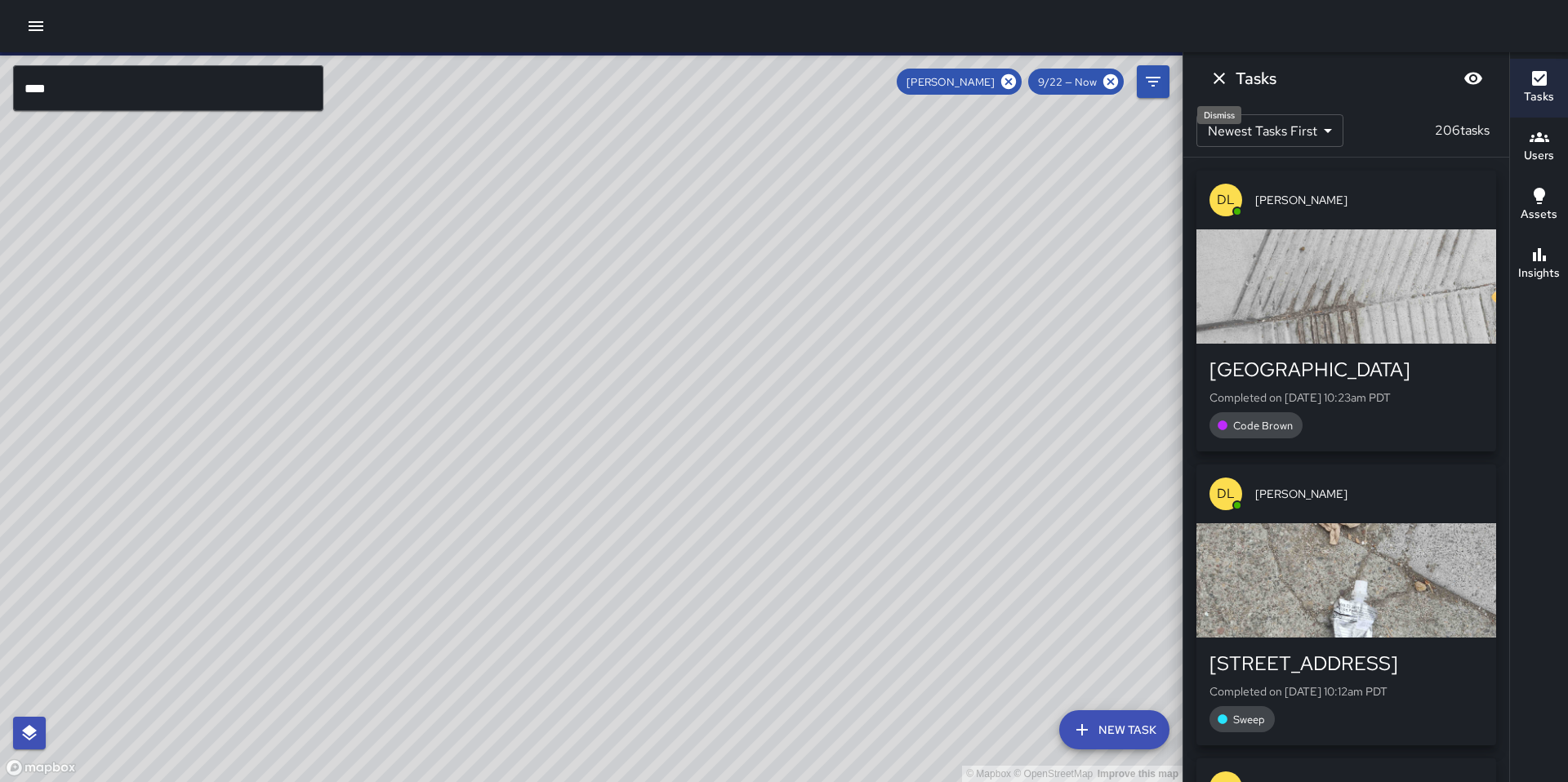
click at [1216, 80] on icon "Dismiss" at bounding box center [1219, 79] width 11 height 11
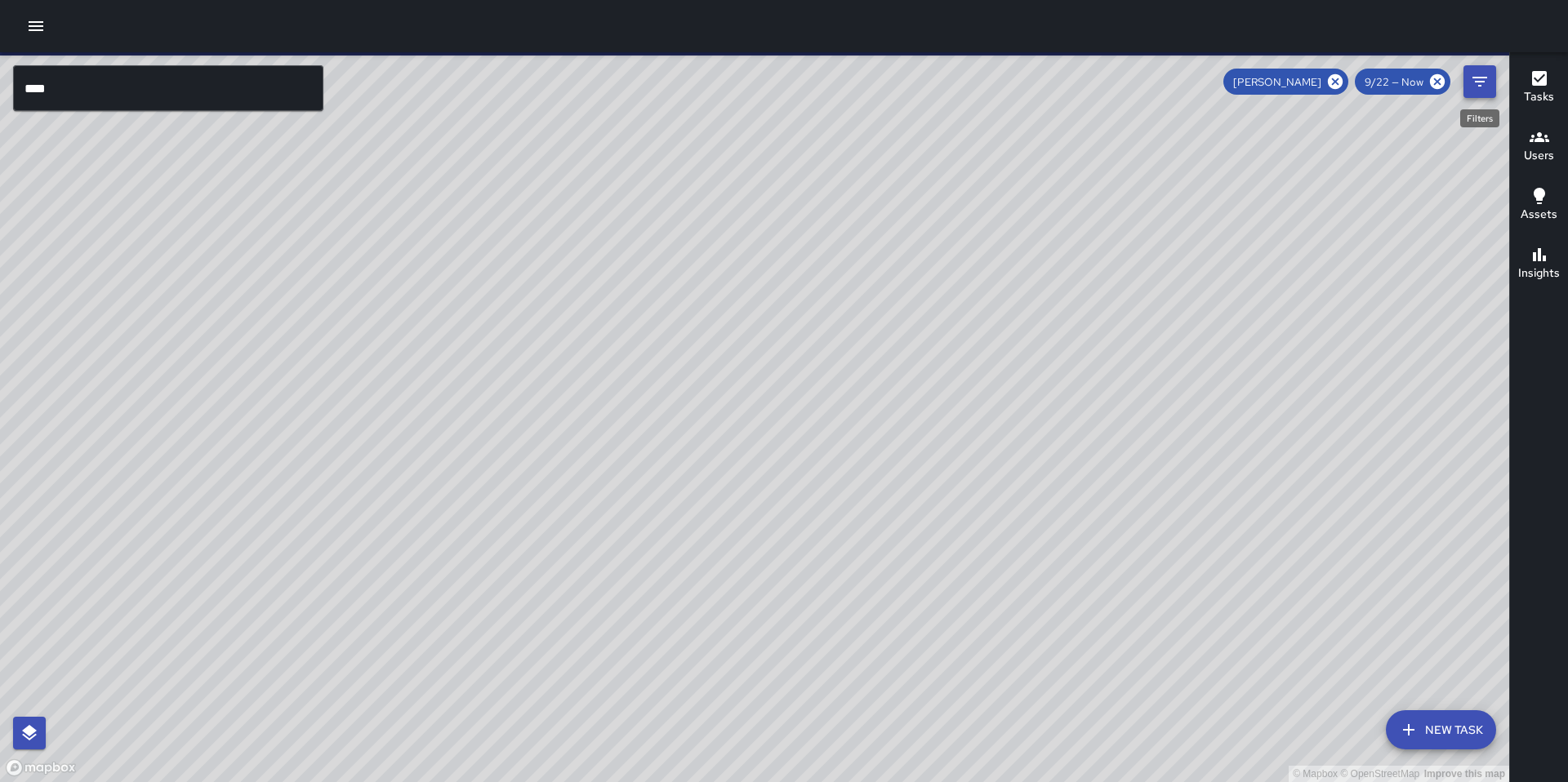
click at [1478, 94] on button "Filters" at bounding box center [1479, 81] width 33 height 33
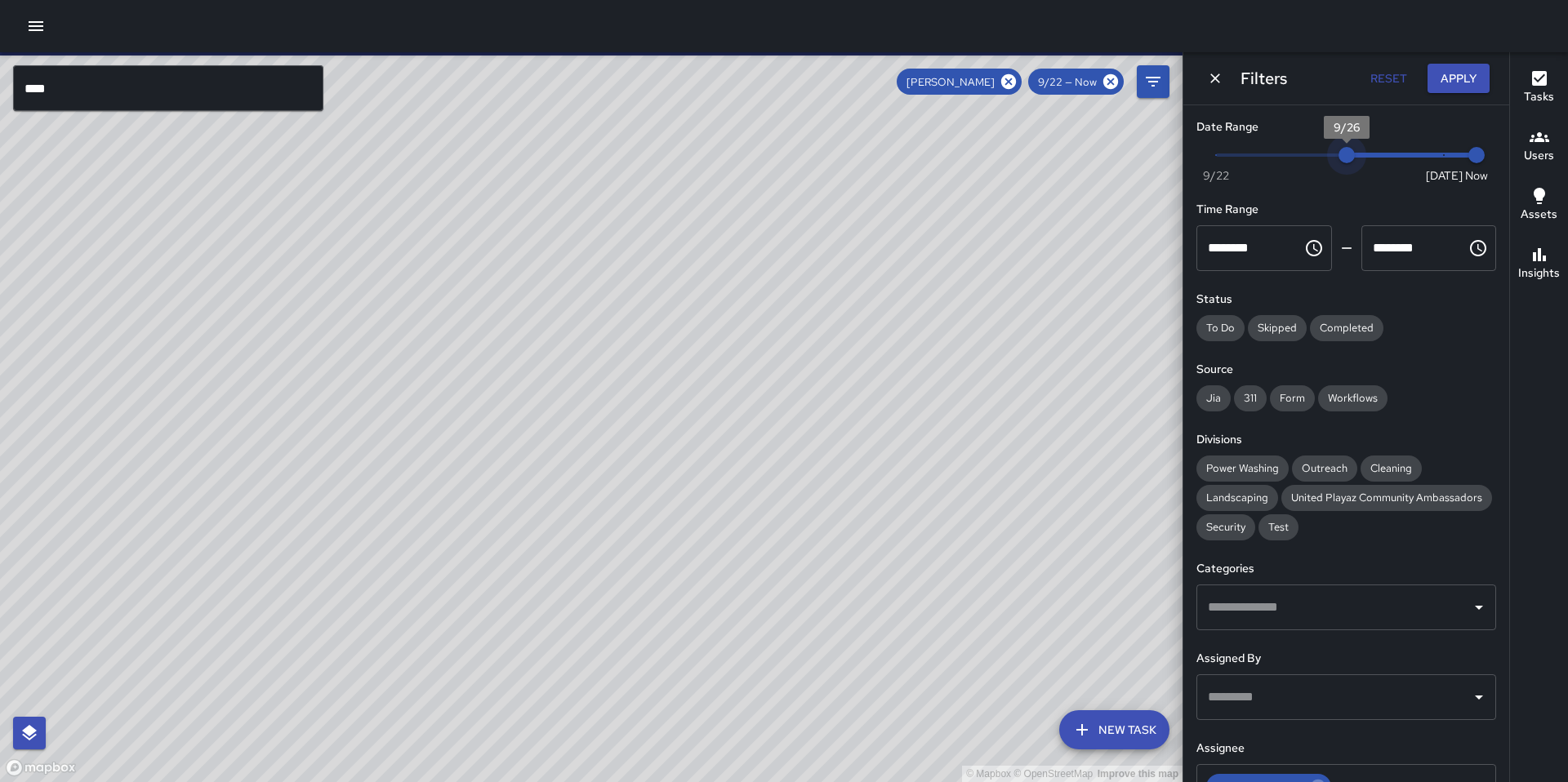
type input "*"
drag, startPoint x: 1216, startPoint y: 160, endPoint x: 1456, endPoint y: 151, distance: 240.2
click at [1455, 152] on span "Now Today 9/22 9/29 10:56 am" at bounding box center [1346, 155] width 260 height 24
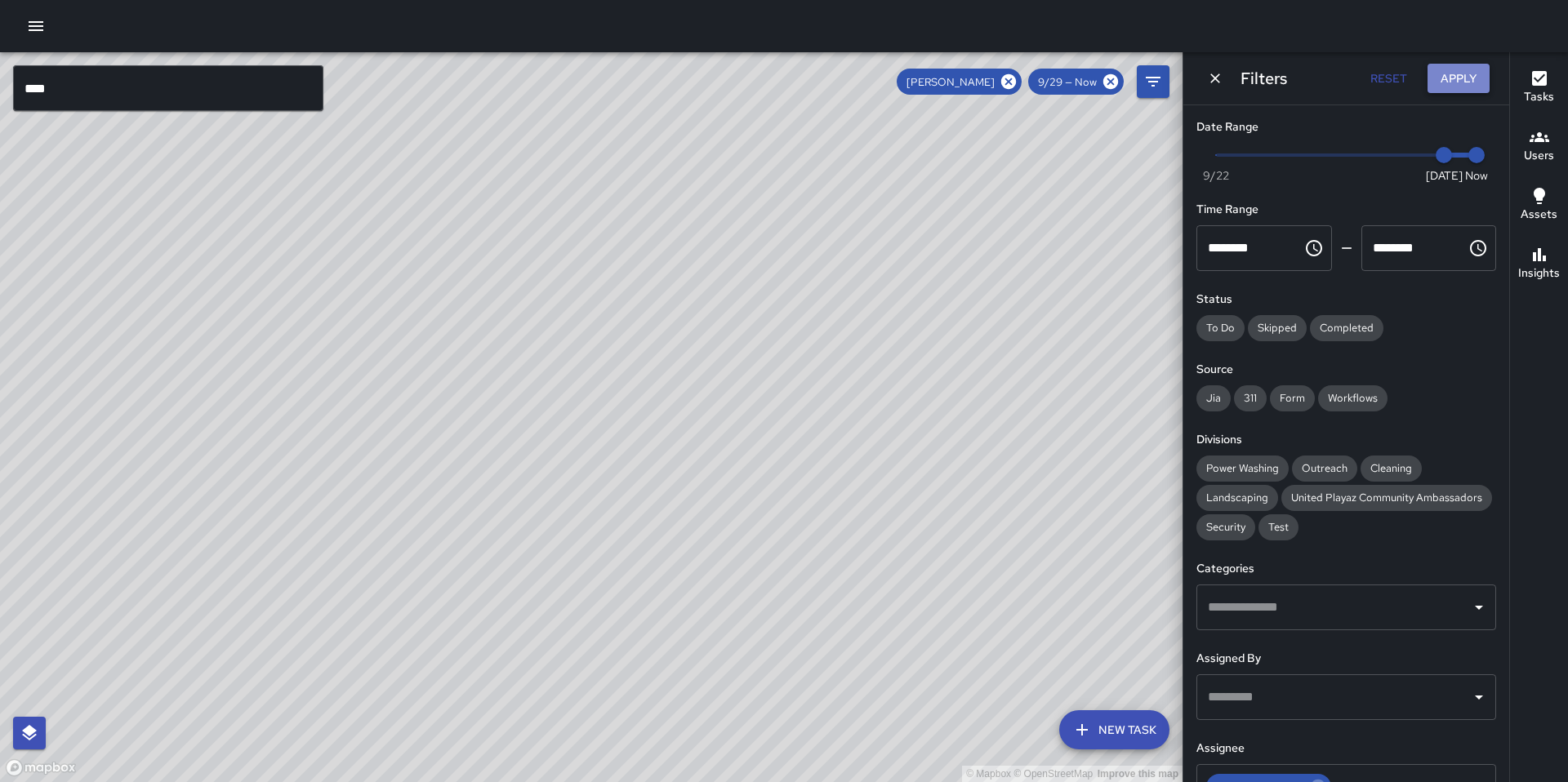
click at [1457, 77] on button "Apply" at bounding box center [1459, 79] width 62 height 30
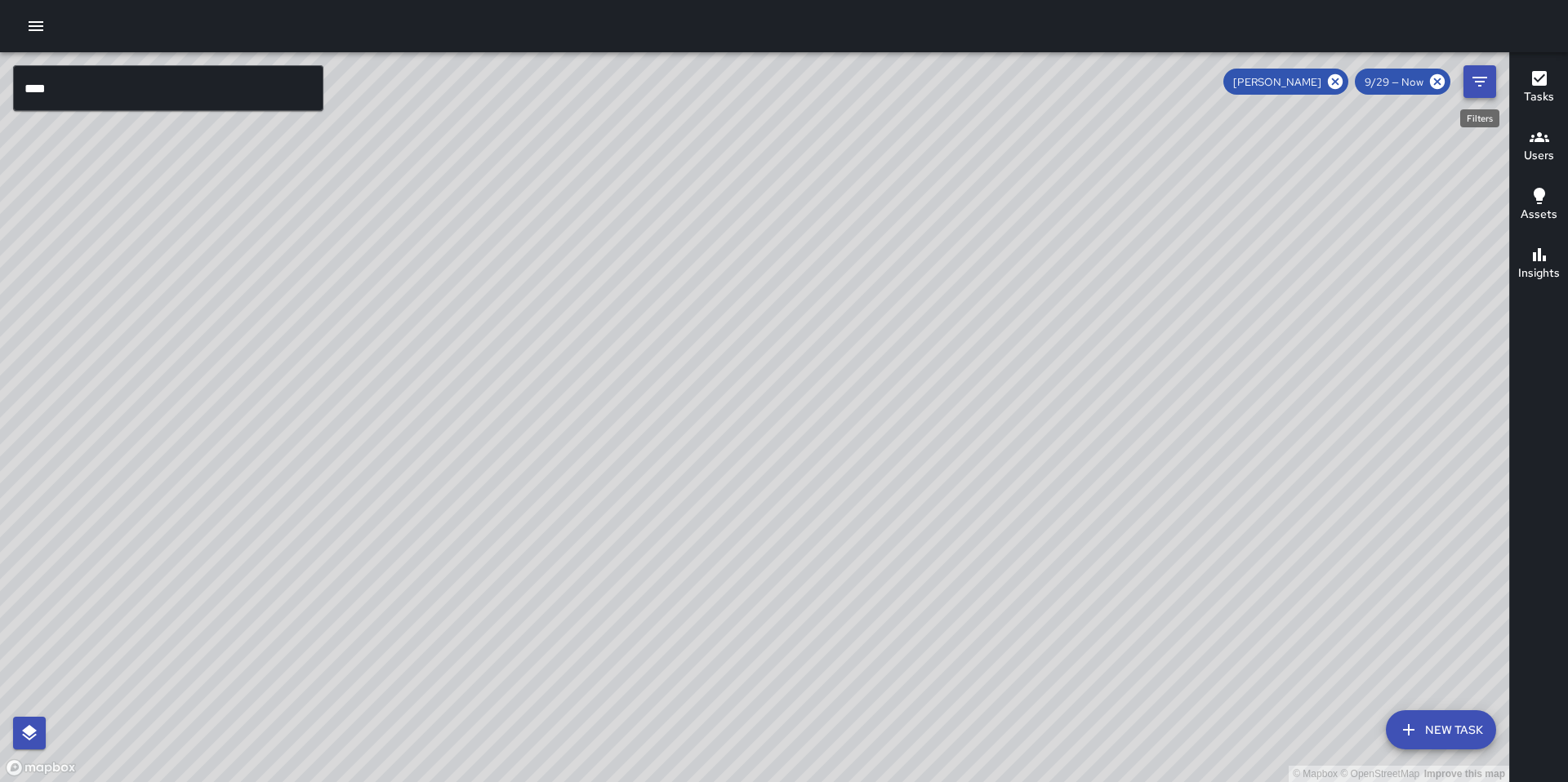
click at [1481, 89] on icon "Filters" at bounding box center [1479, 81] width 20 height 20
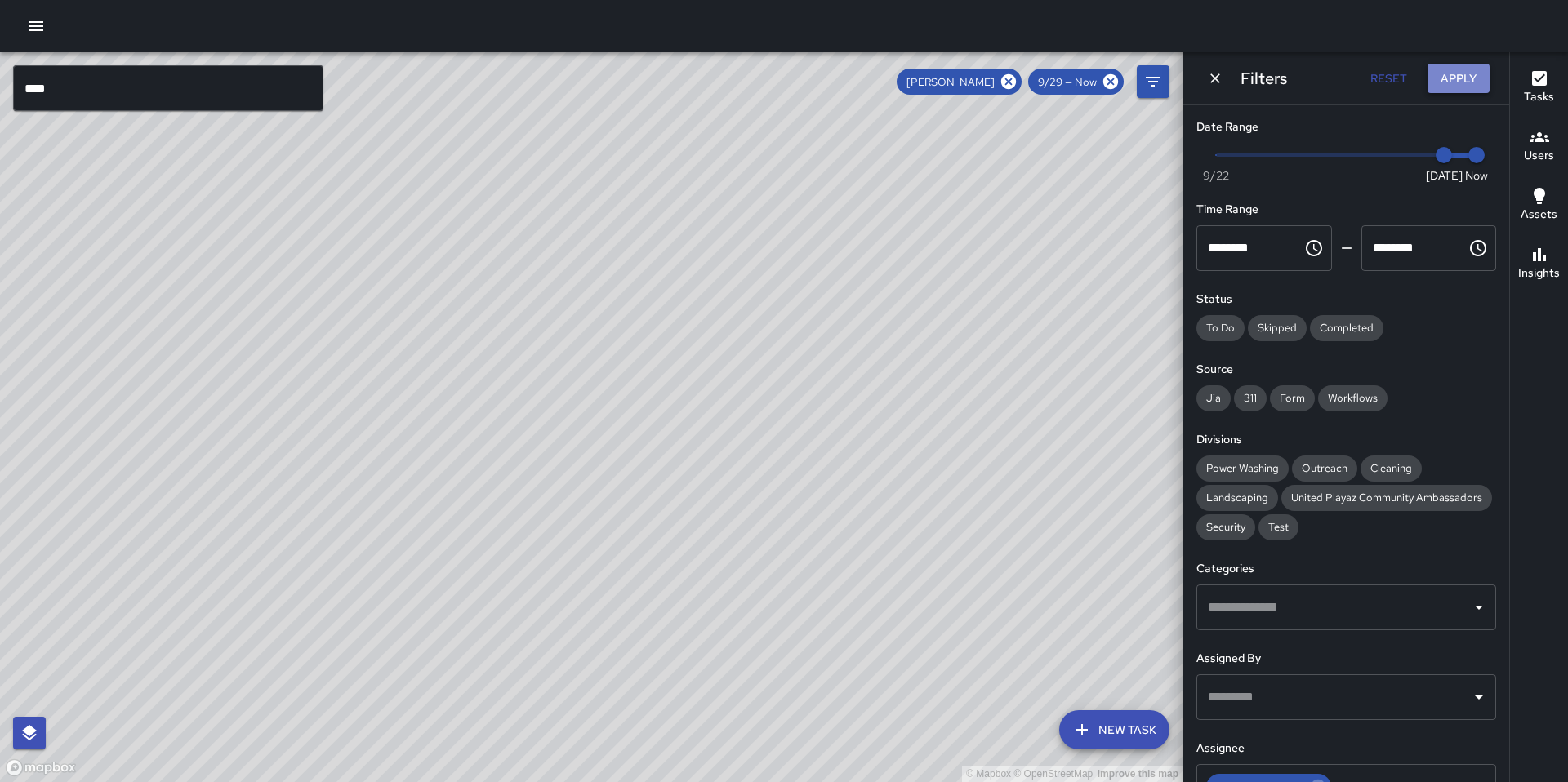
click at [1477, 85] on button "Apply" at bounding box center [1459, 79] width 62 height 30
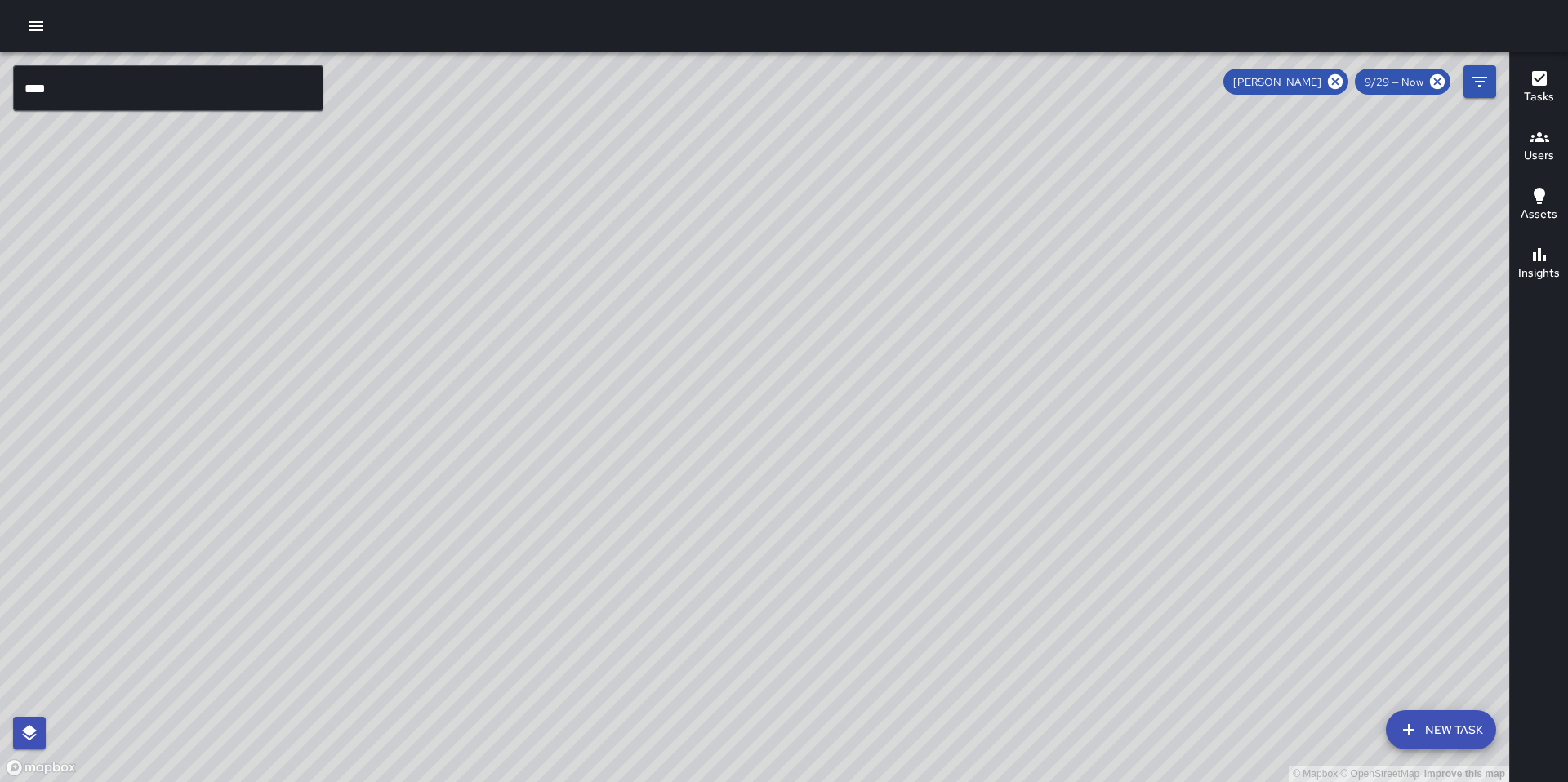
click at [1543, 149] on h6 "Users" at bounding box center [1539, 155] width 30 height 18
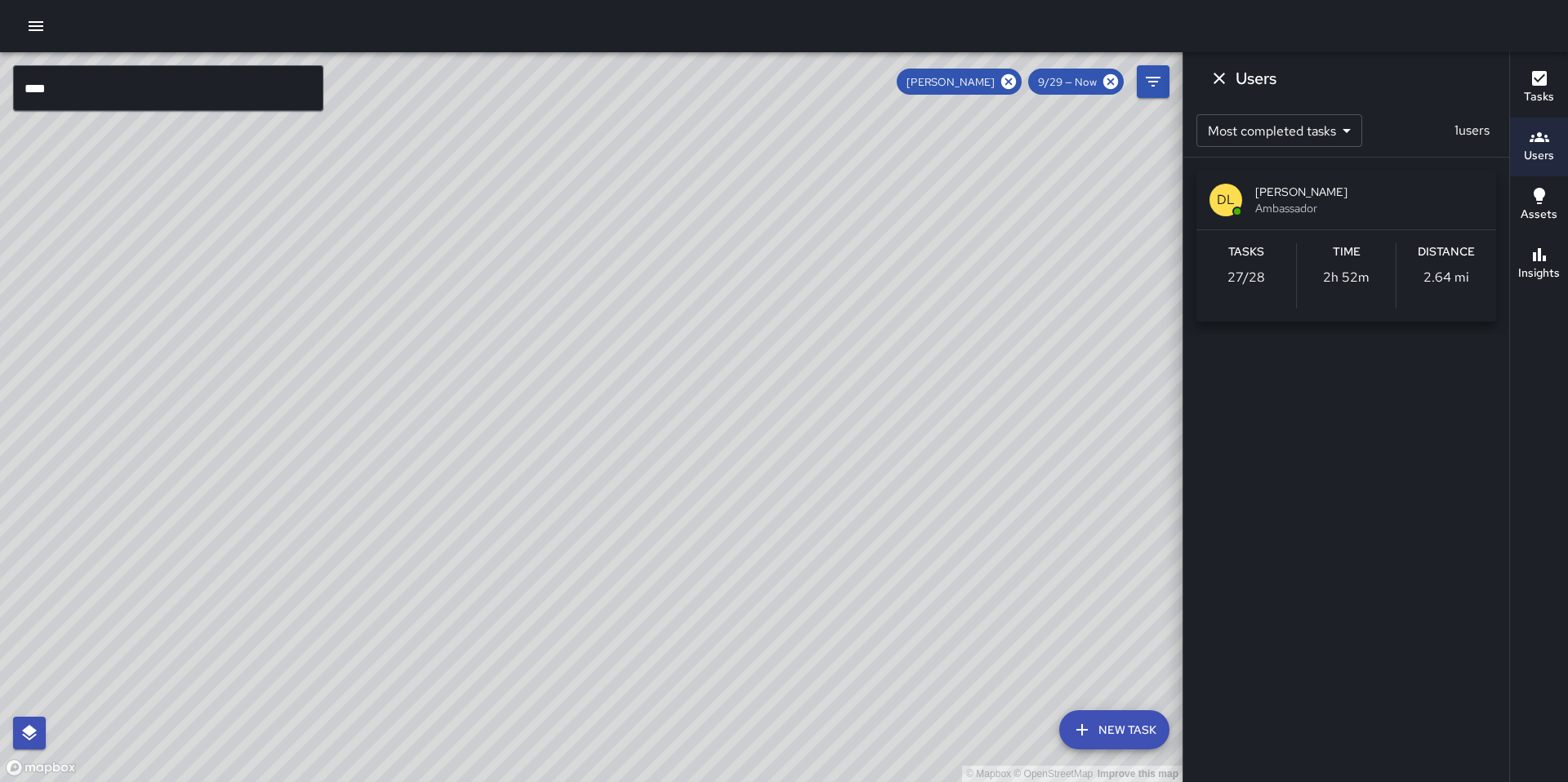
click at [1540, 143] on icon "button" at bounding box center [1539, 137] width 20 height 20
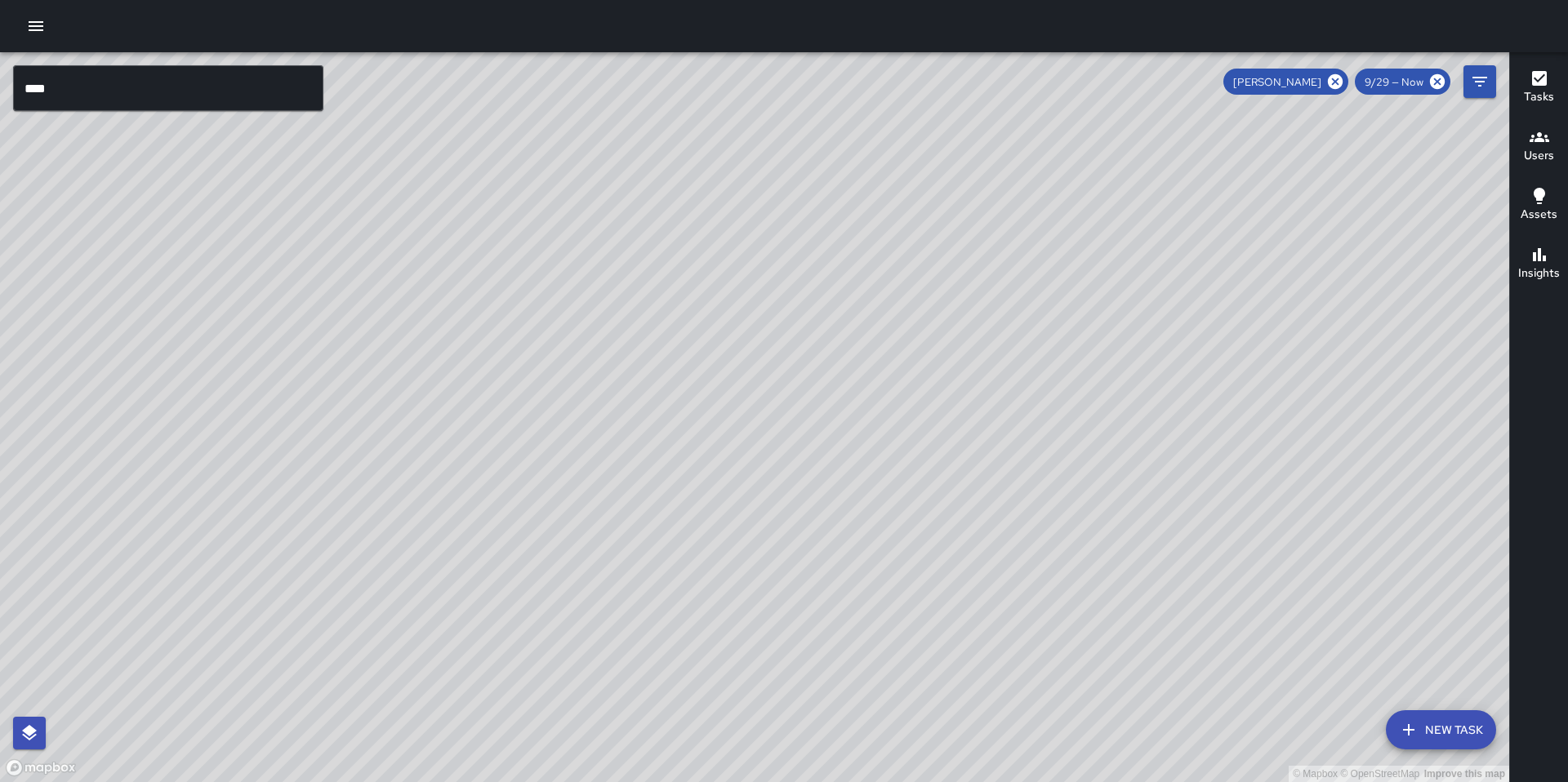
click at [1546, 84] on icon "button" at bounding box center [1540, 79] width 15 height 15
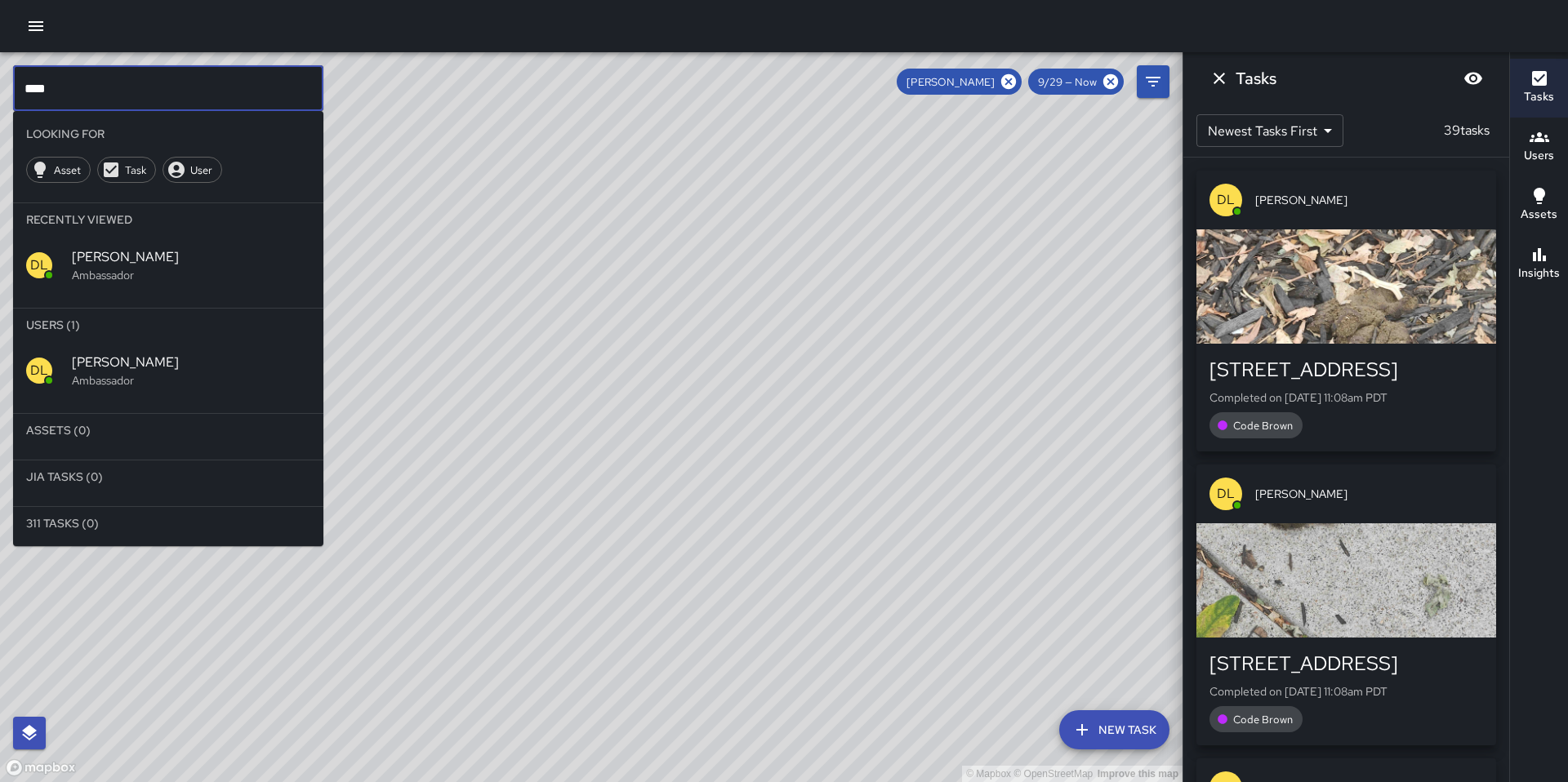
drag, startPoint x: 79, startPoint y: 91, endPoint x: -8, endPoint y: 83, distance: 87.4
click at [0, 83] on html "© Mapbox © OpenStreetMap Improve this map **** ​ Looking For Asset Task User Re…" at bounding box center [784, 391] width 1568 height 782
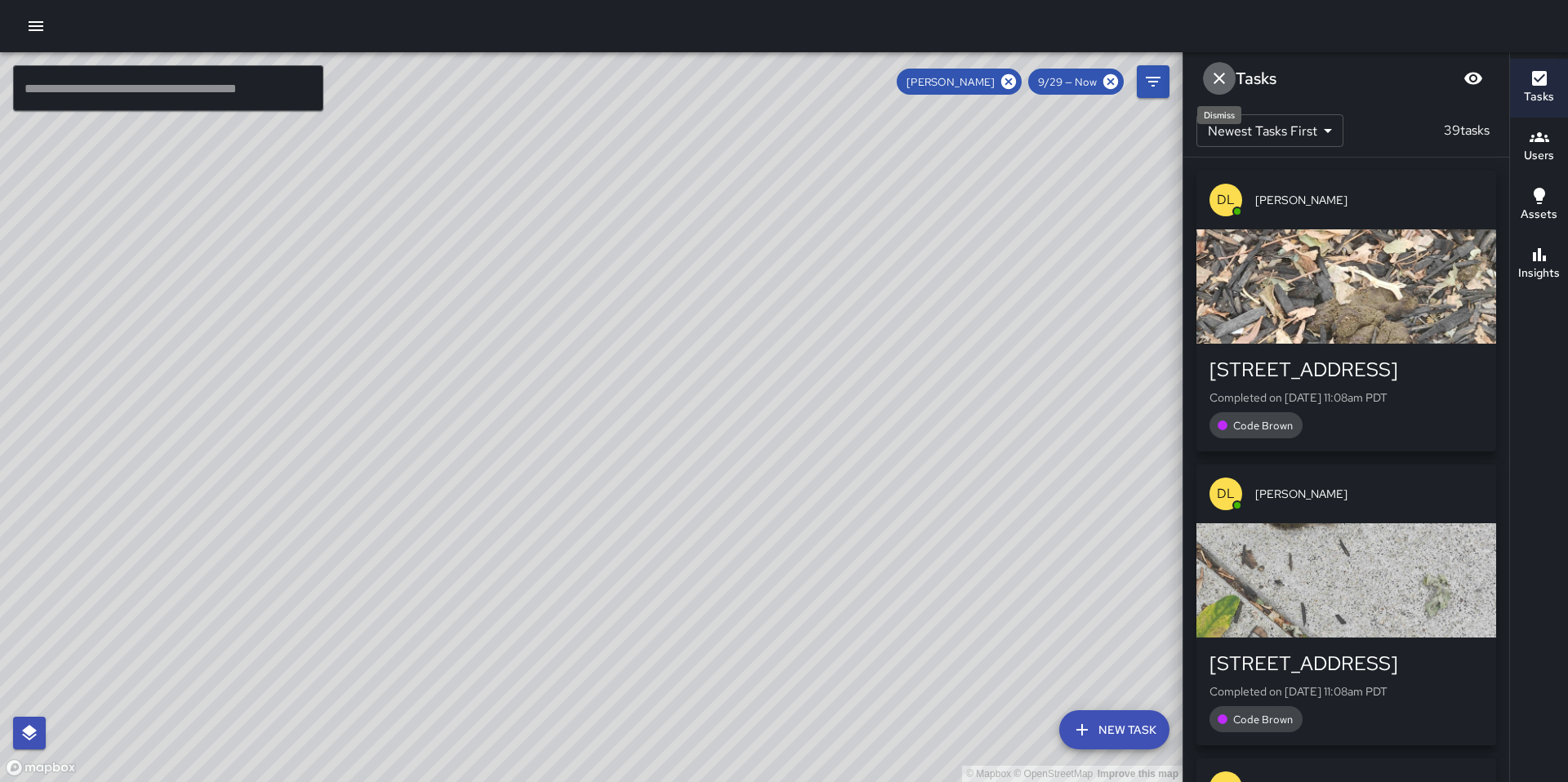
click at [1226, 80] on icon "Dismiss" at bounding box center [1219, 78] width 20 height 20
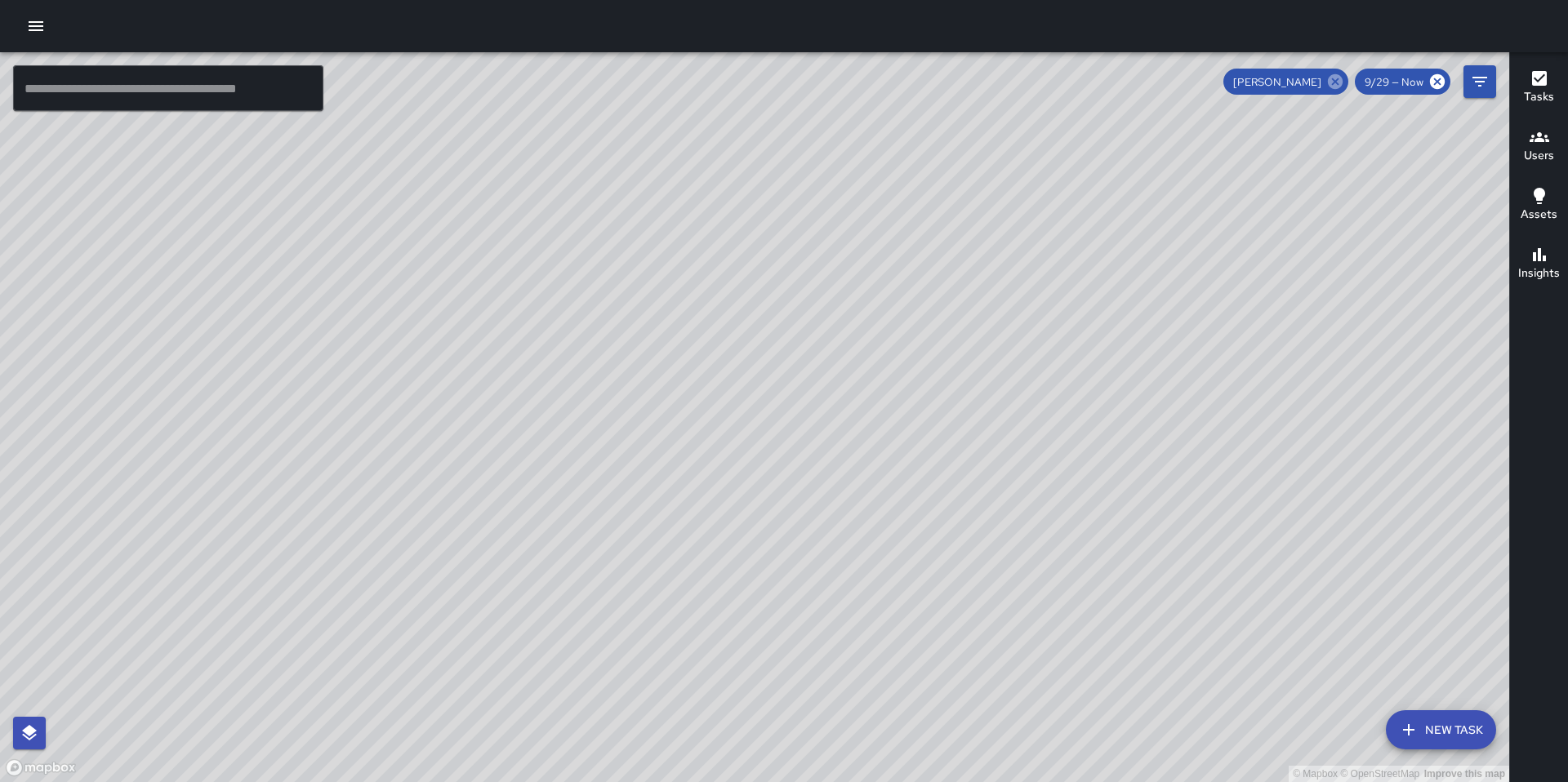
click at [1334, 86] on icon at bounding box center [1335, 81] width 15 height 15
click at [28, 28] on icon "button" at bounding box center [36, 25] width 20 height 20
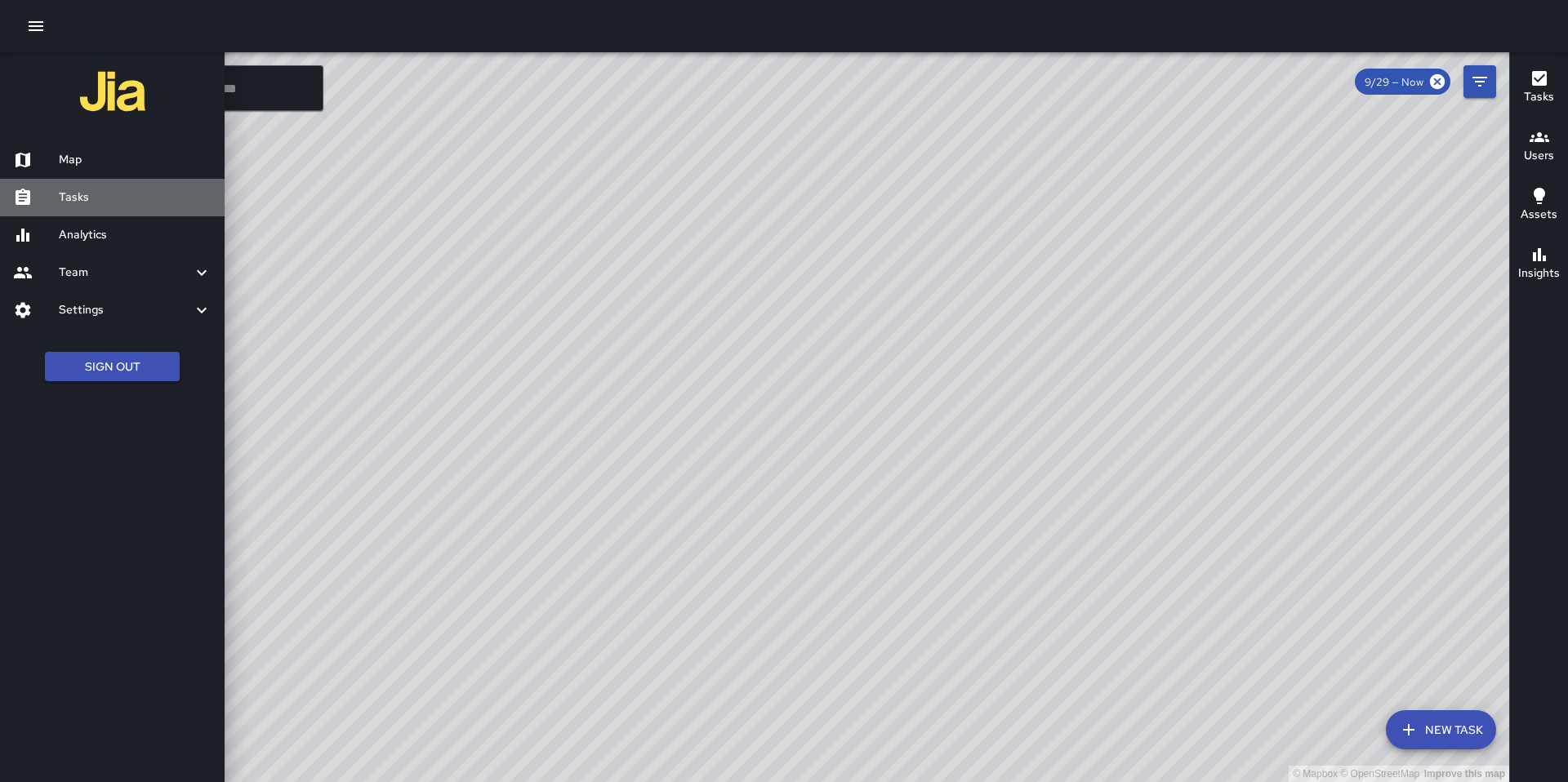
click at [84, 196] on h6 "Tasks" at bounding box center [135, 197] width 152 height 18
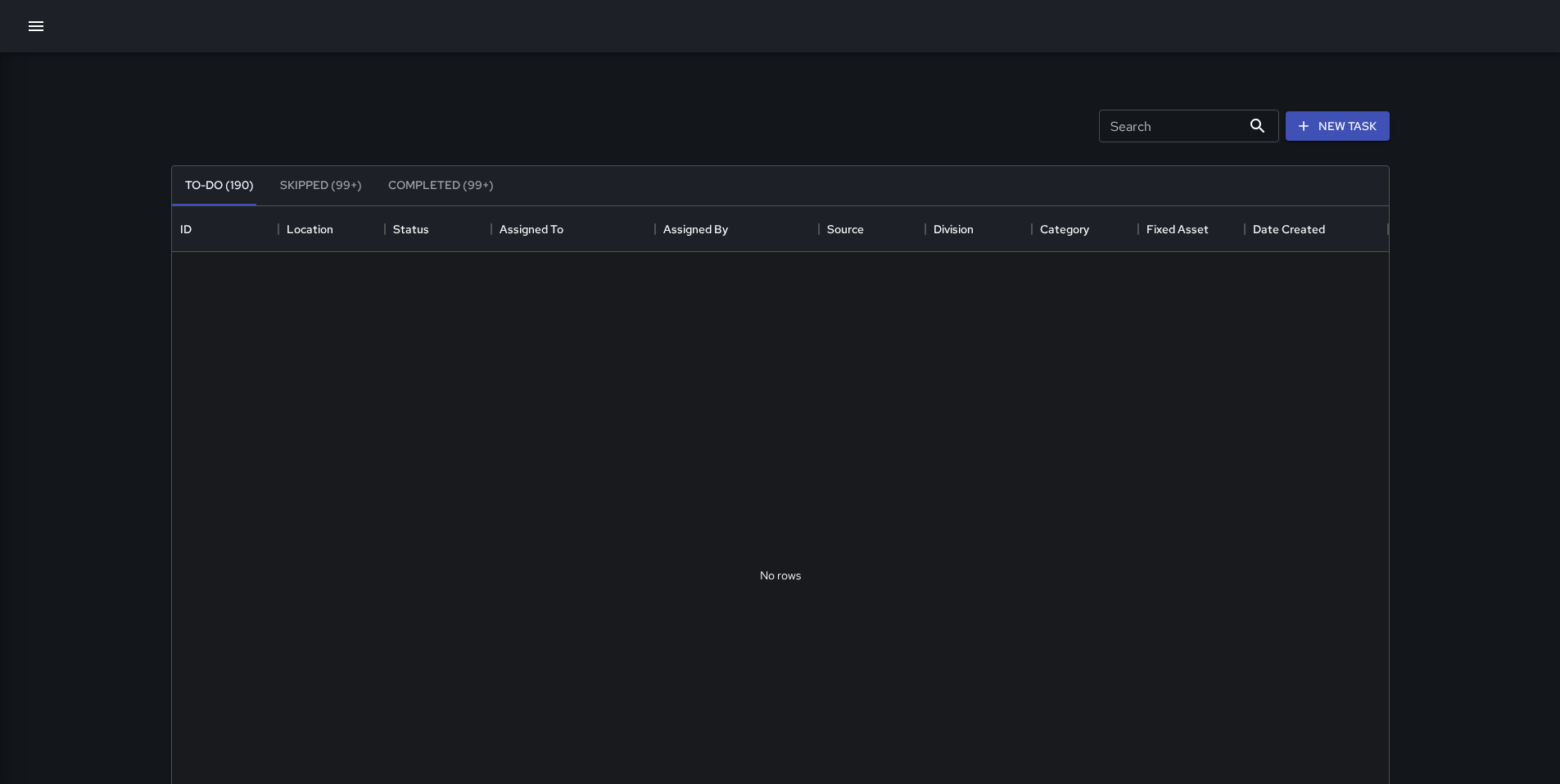
scroll to position [681, 1204]
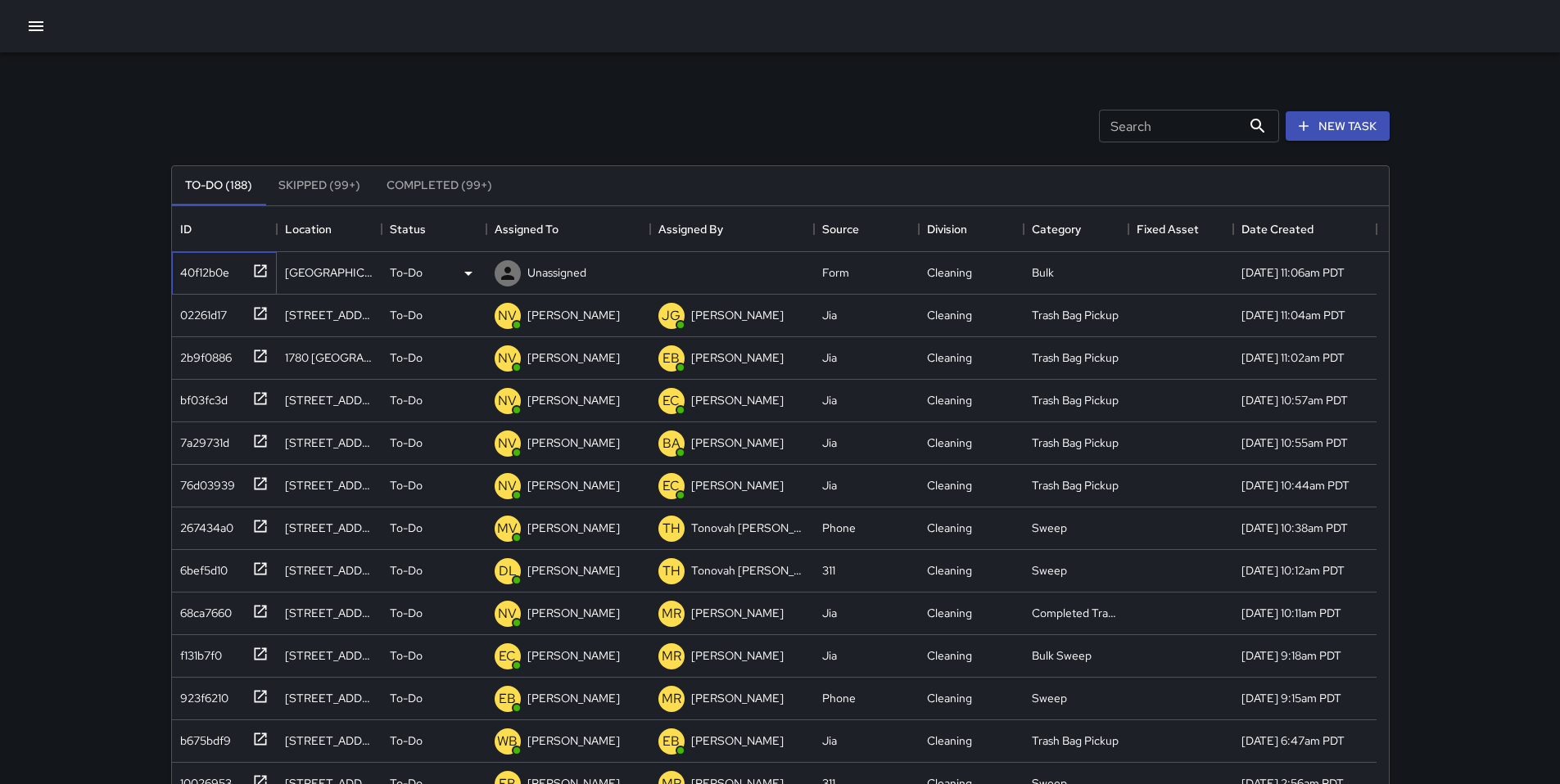
click at [222, 274] on div "40f12b0e" at bounding box center [201, 269] width 55 height 23
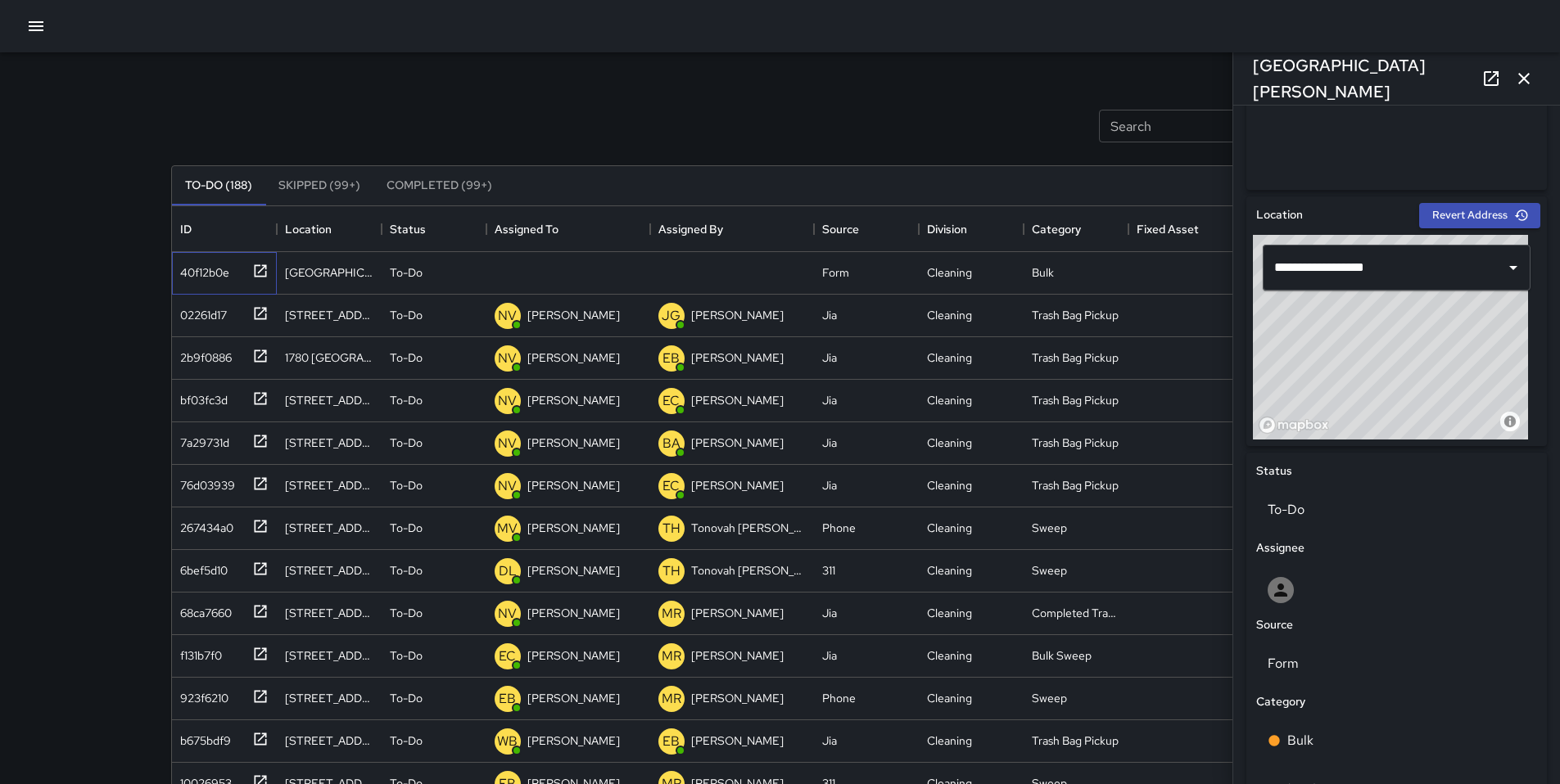
scroll to position [667, 0]
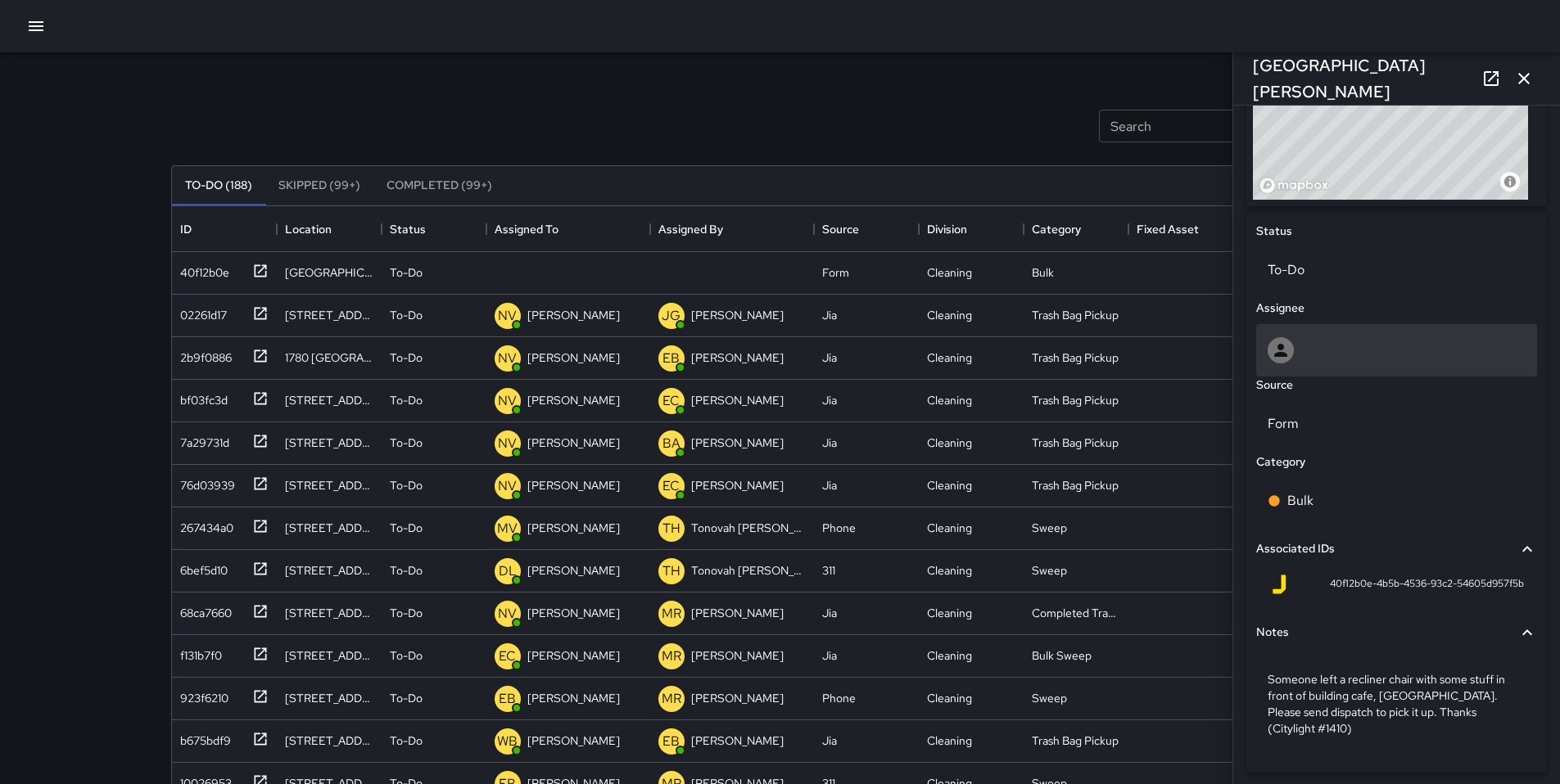
click at [1306, 353] on div at bounding box center [1396, 351] width 258 height 26
type input "****"
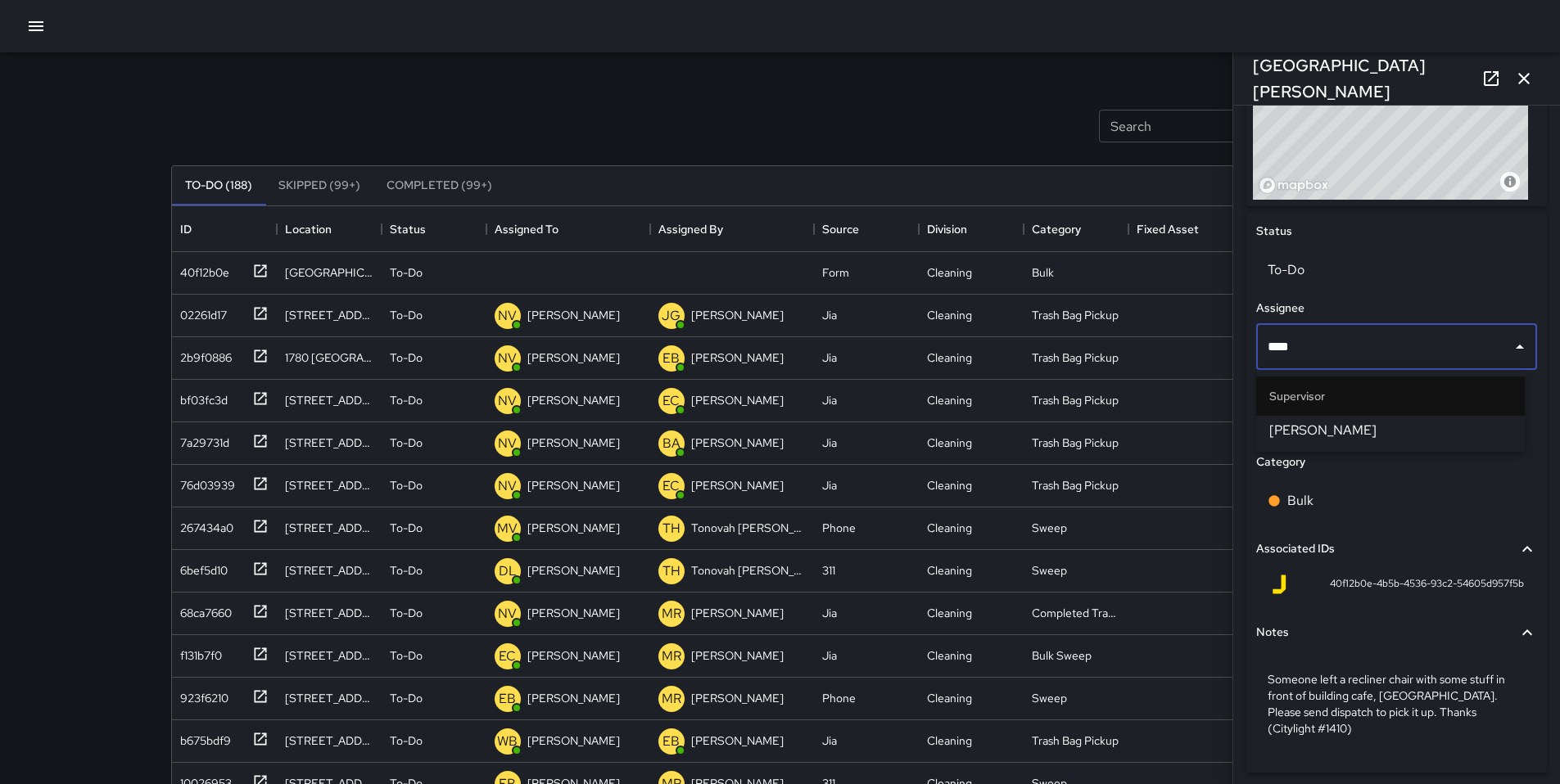
click at [1322, 429] on span "[PERSON_NAME]" at bounding box center [1390, 430] width 242 height 20
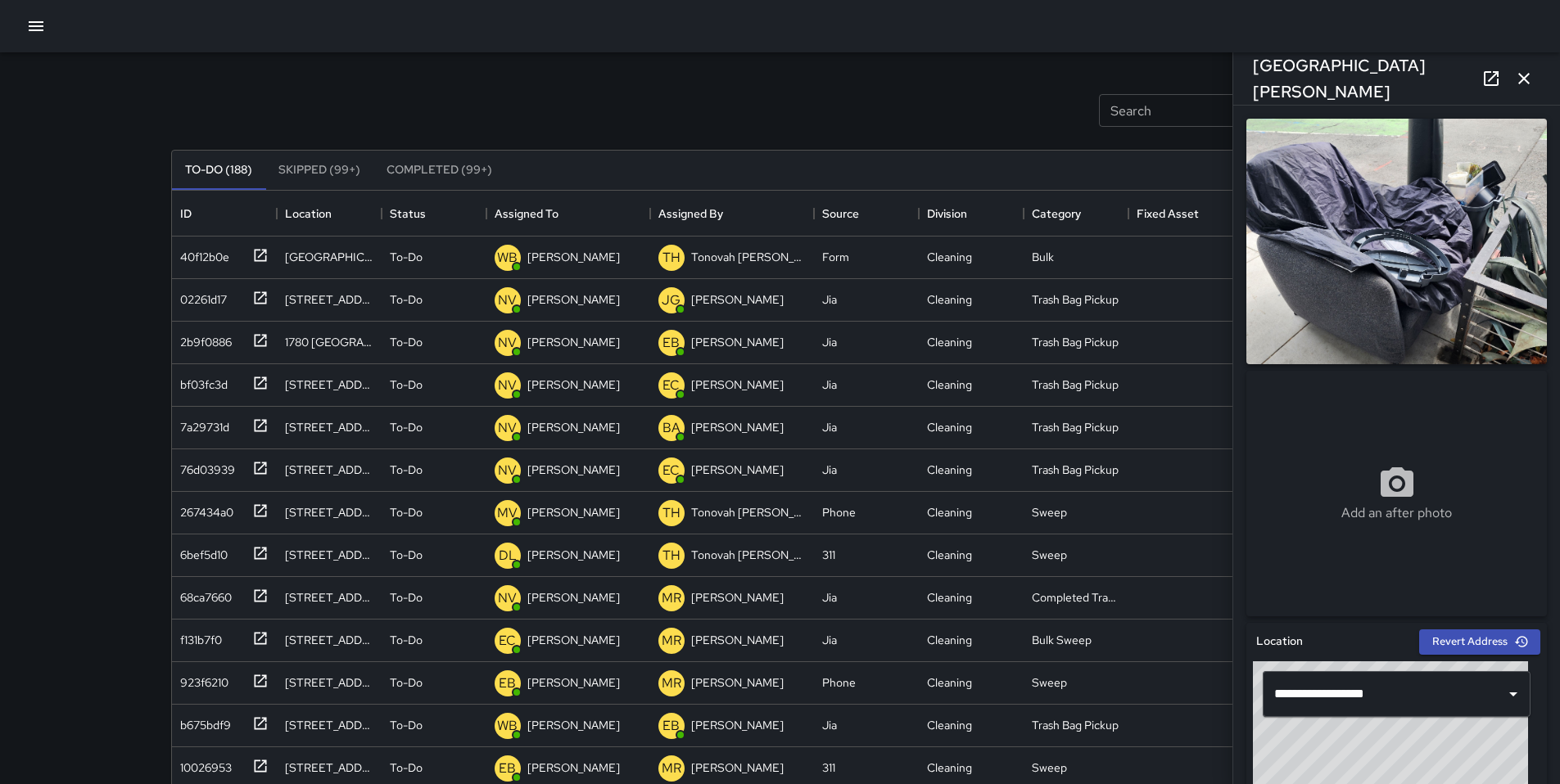
scroll to position [0, 0]
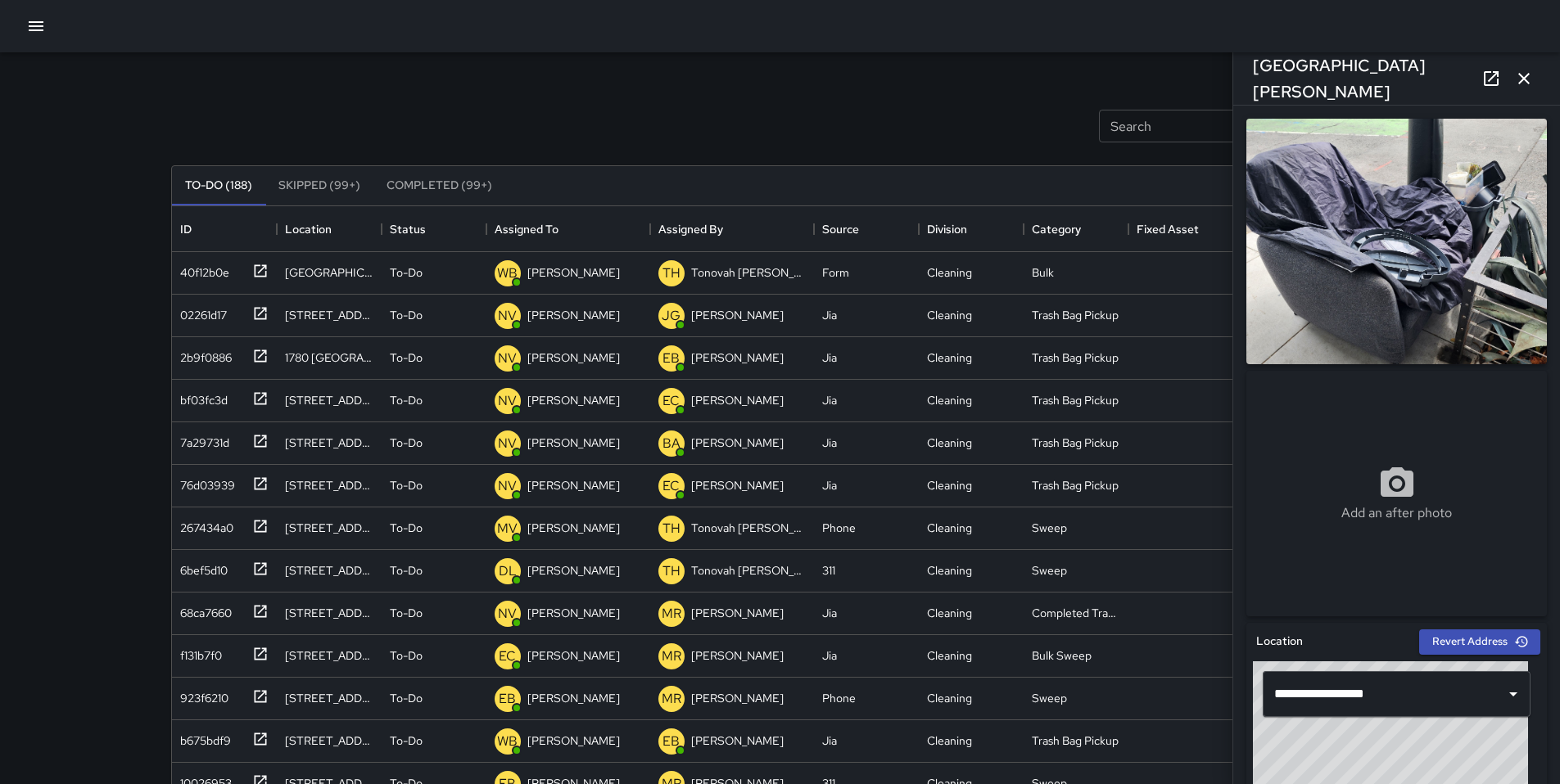
drag, startPoint x: 1529, startPoint y: 83, endPoint x: 1517, endPoint y: 87, distance: 12.6
click at [1528, 82] on icon "button" at bounding box center [1523, 79] width 11 height 11
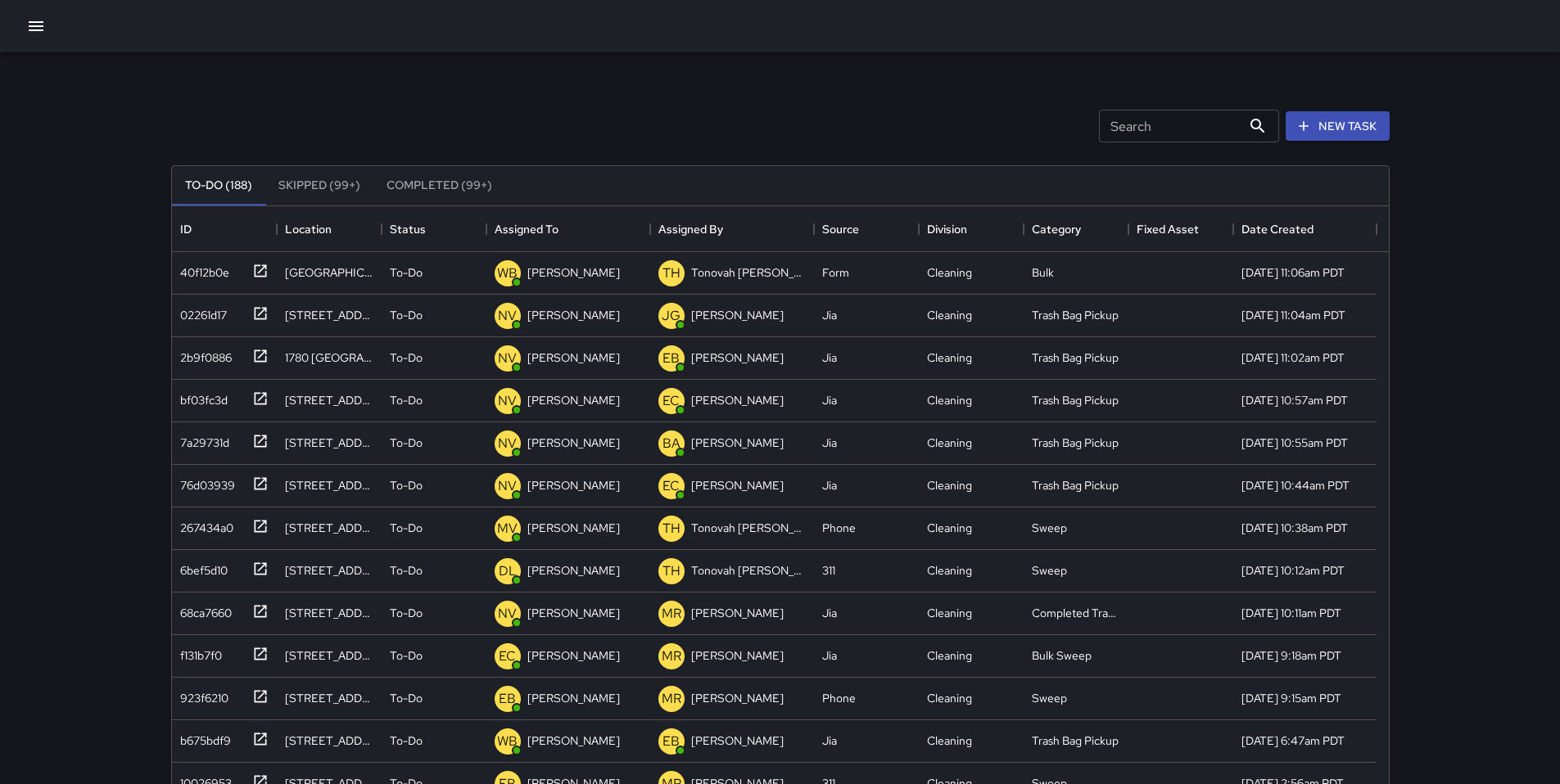
click at [1118, 110] on div "Search Search" at bounding box center [1189, 126] width 180 height 33
type input "*"
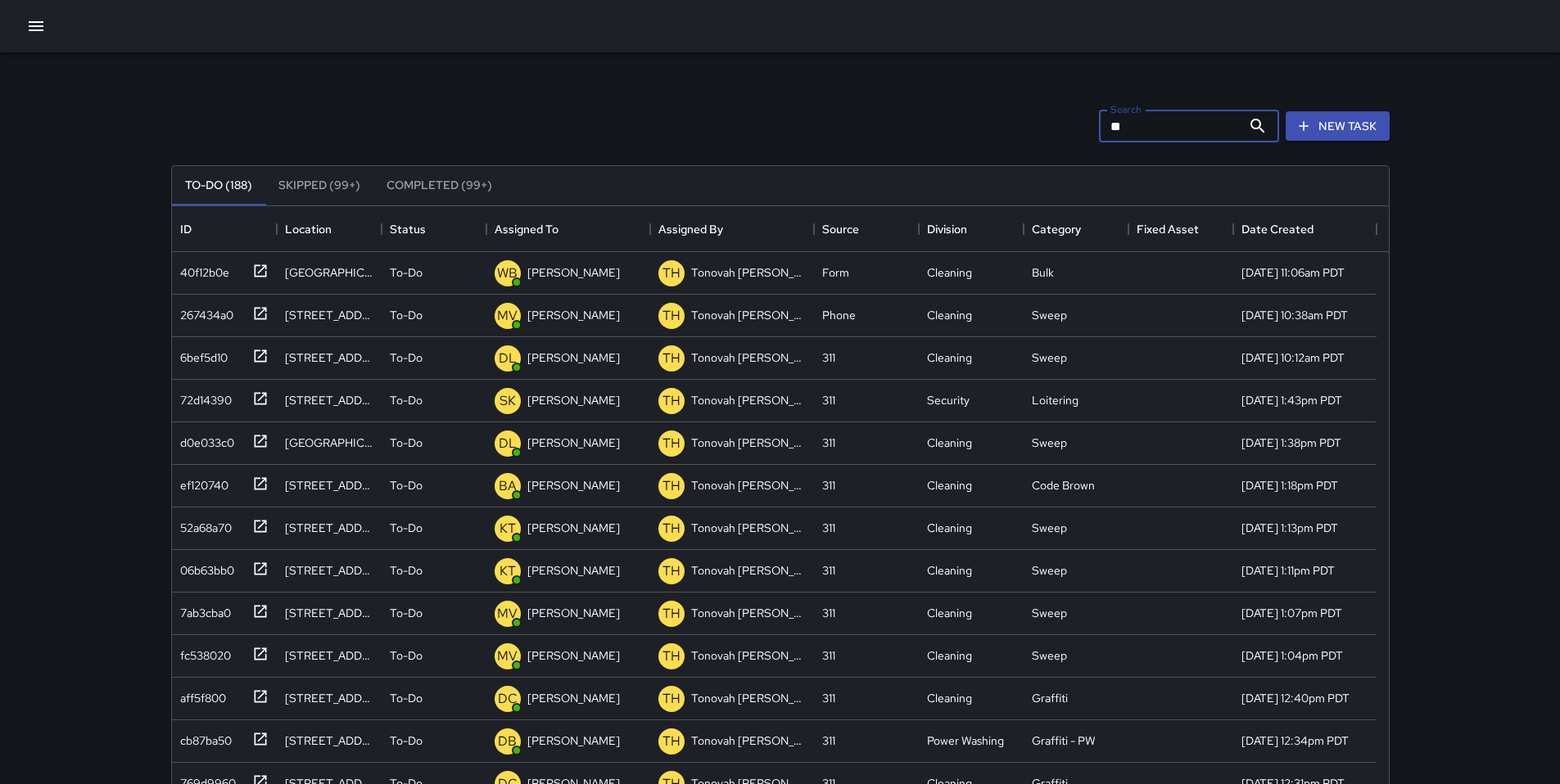
type input "*"
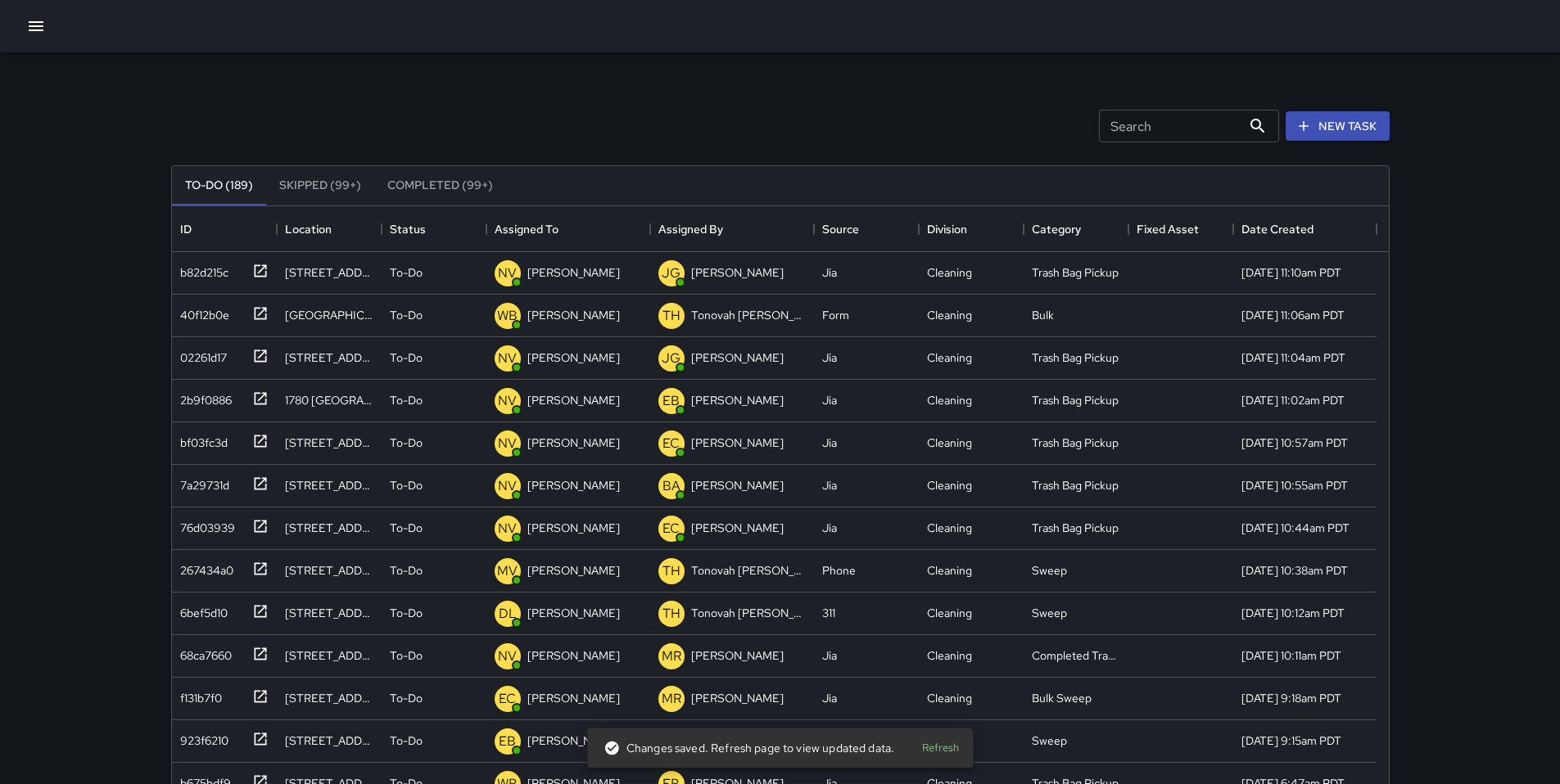
click at [877, 101] on div "Search Search New Task" at bounding box center [780, 126] width 1225 height 85
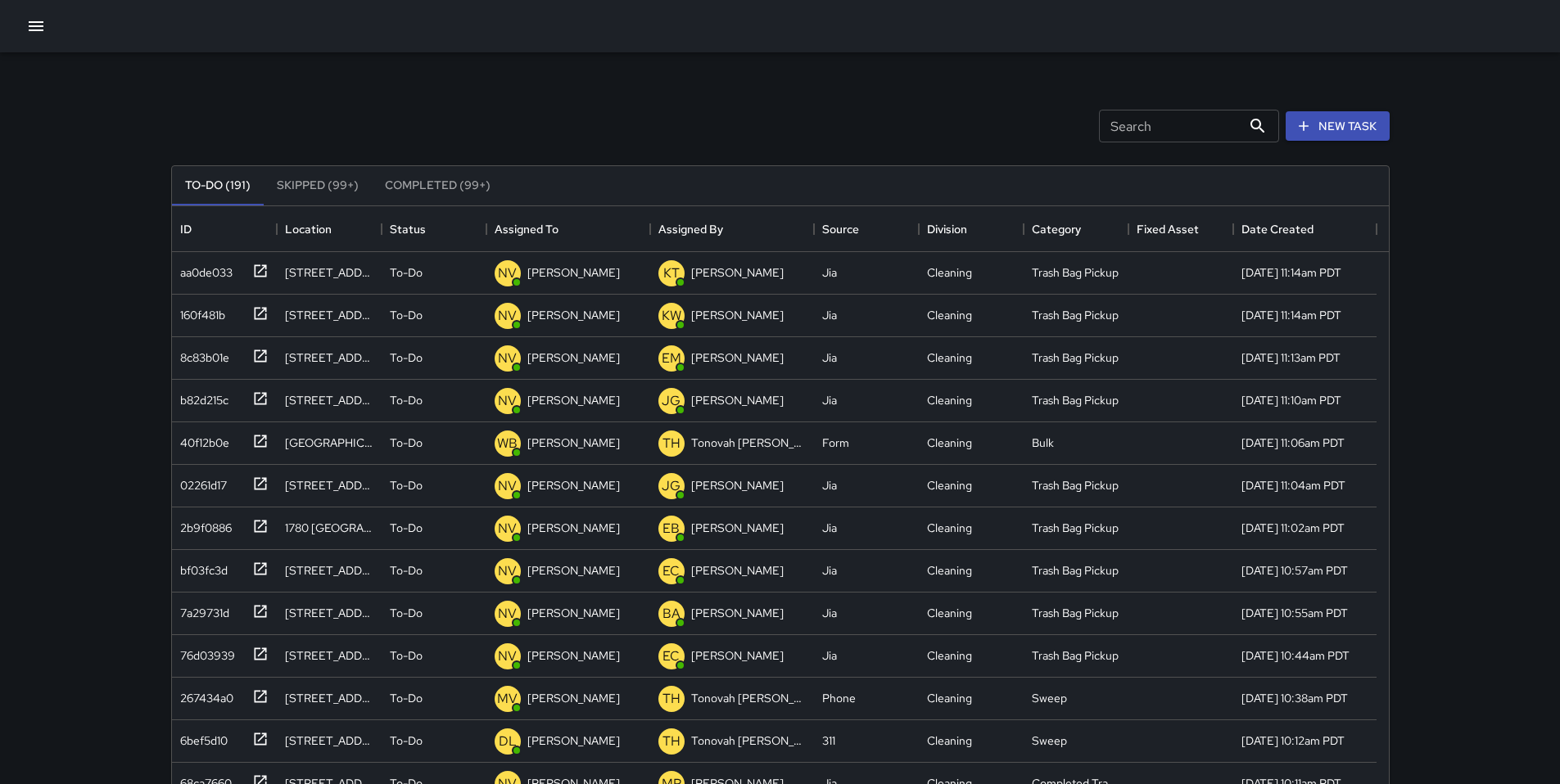
click at [776, 116] on div "Search Search New Task" at bounding box center [780, 126] width 1225 height 85
click at [680, 108] on div "Search Search New Task" at bounding box center [780, 126] width 1225 height 85
click at [37, 34] on icon "button" at bounding box center [36, 25] width 20 height 20
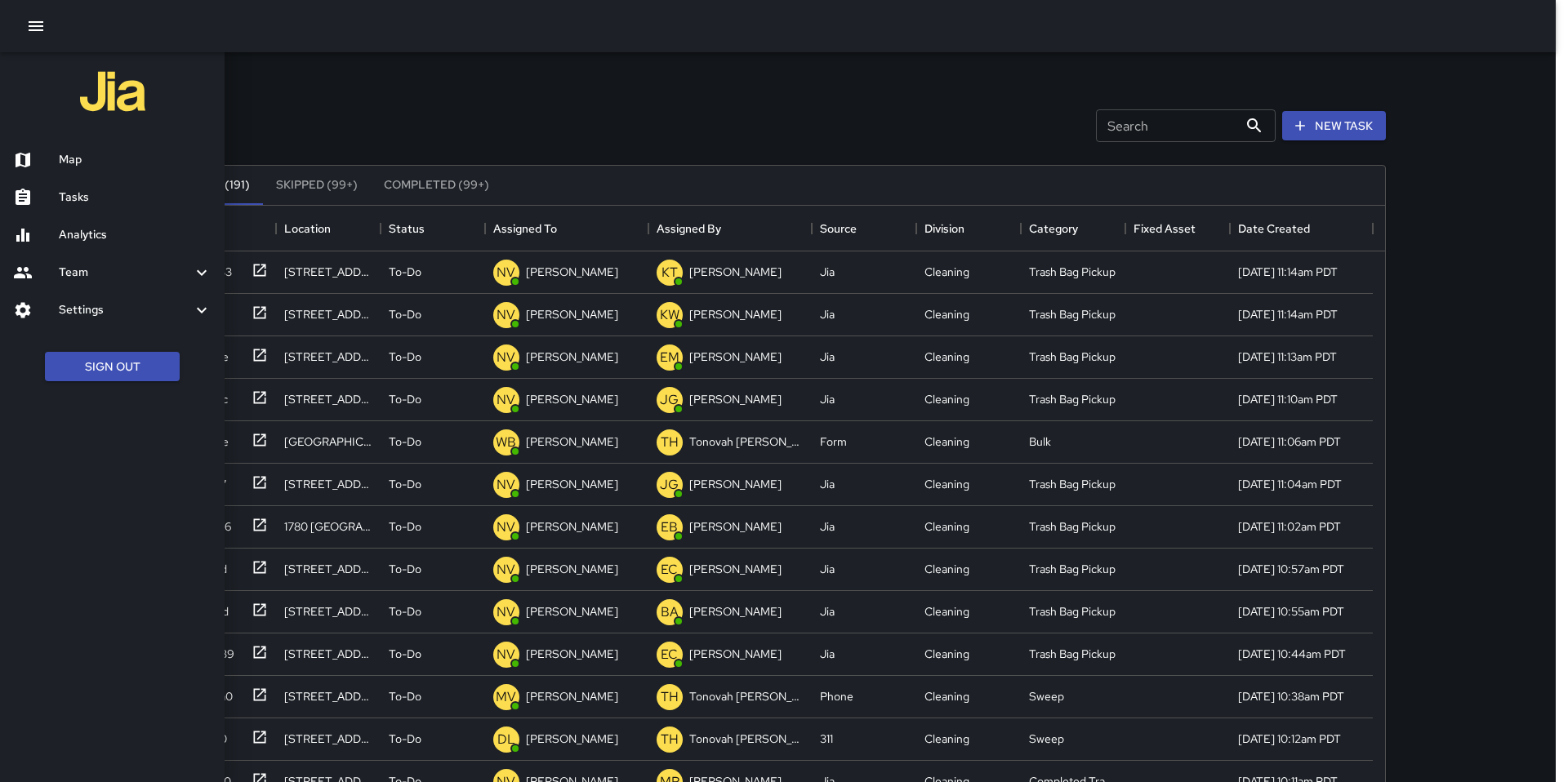
click at [92, 174] on div "Map" at bounding box center [112, 160] width 225 height 37
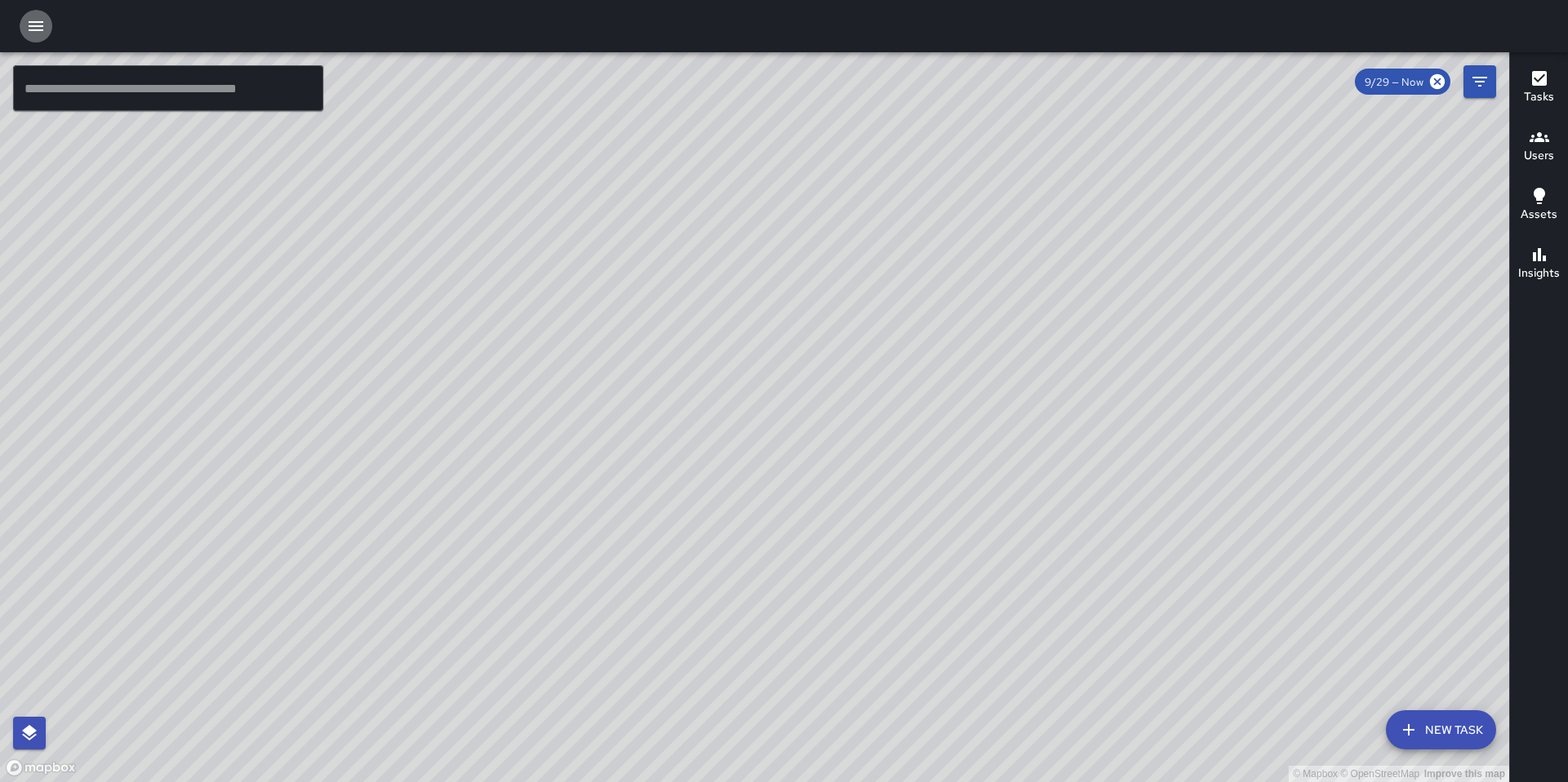
click at [32, 33] on icon "button" at bounding box center [36, 25] width 20 height 20
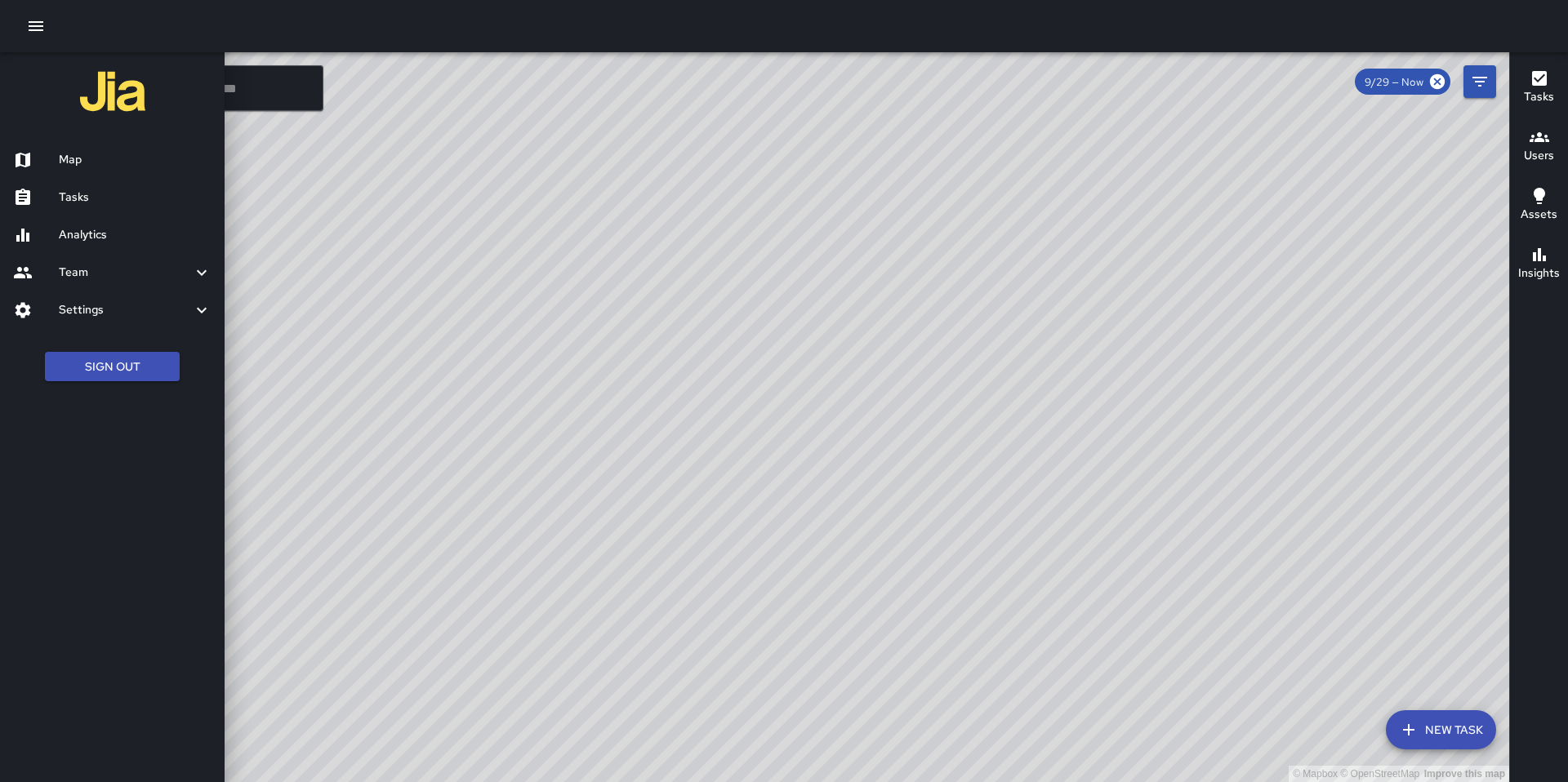
click at [90, 194] on h6 "Tasks" at bounding box center [135, 197] width 152 height 18
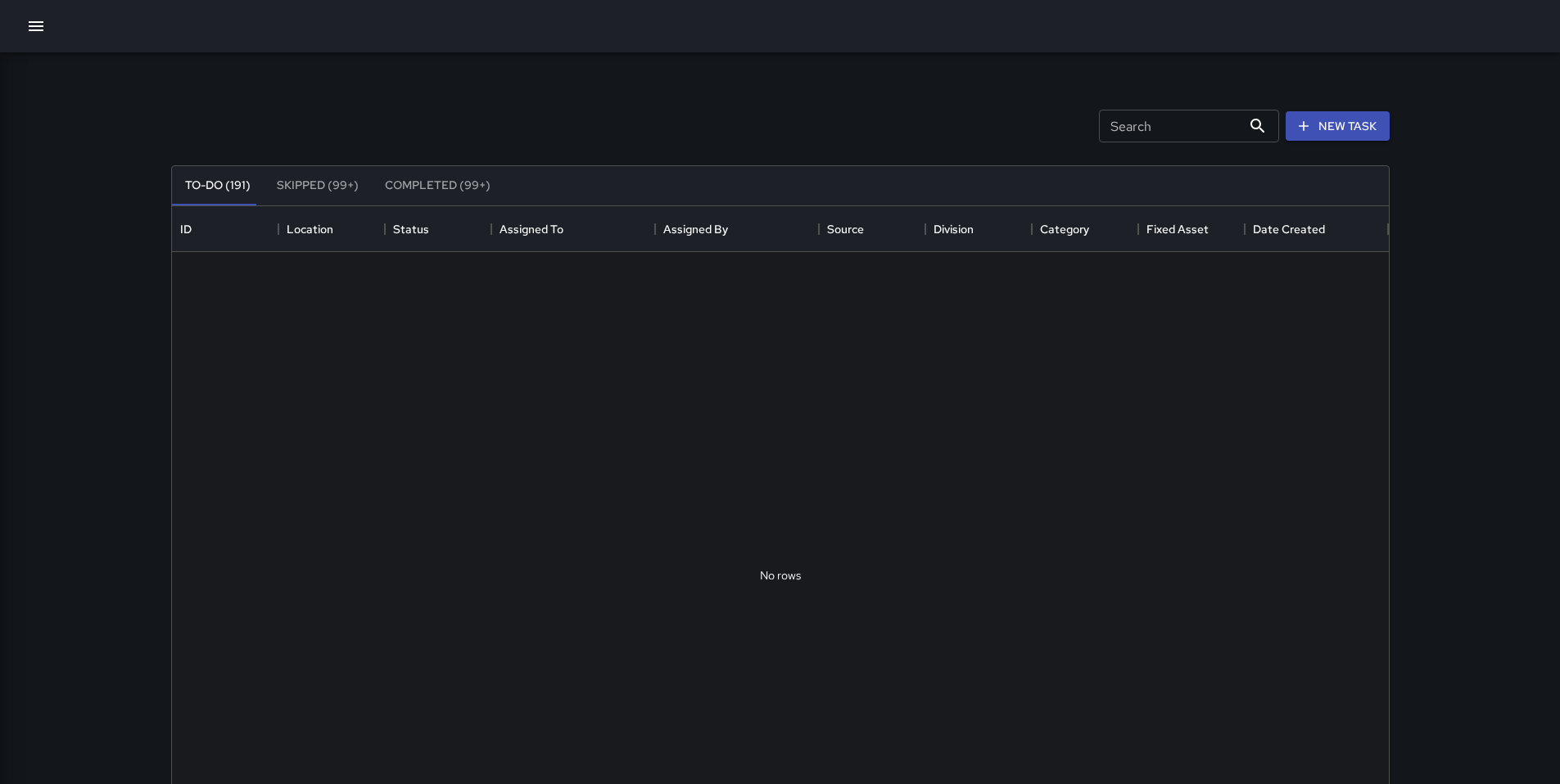
scroll to position [681, 1204]
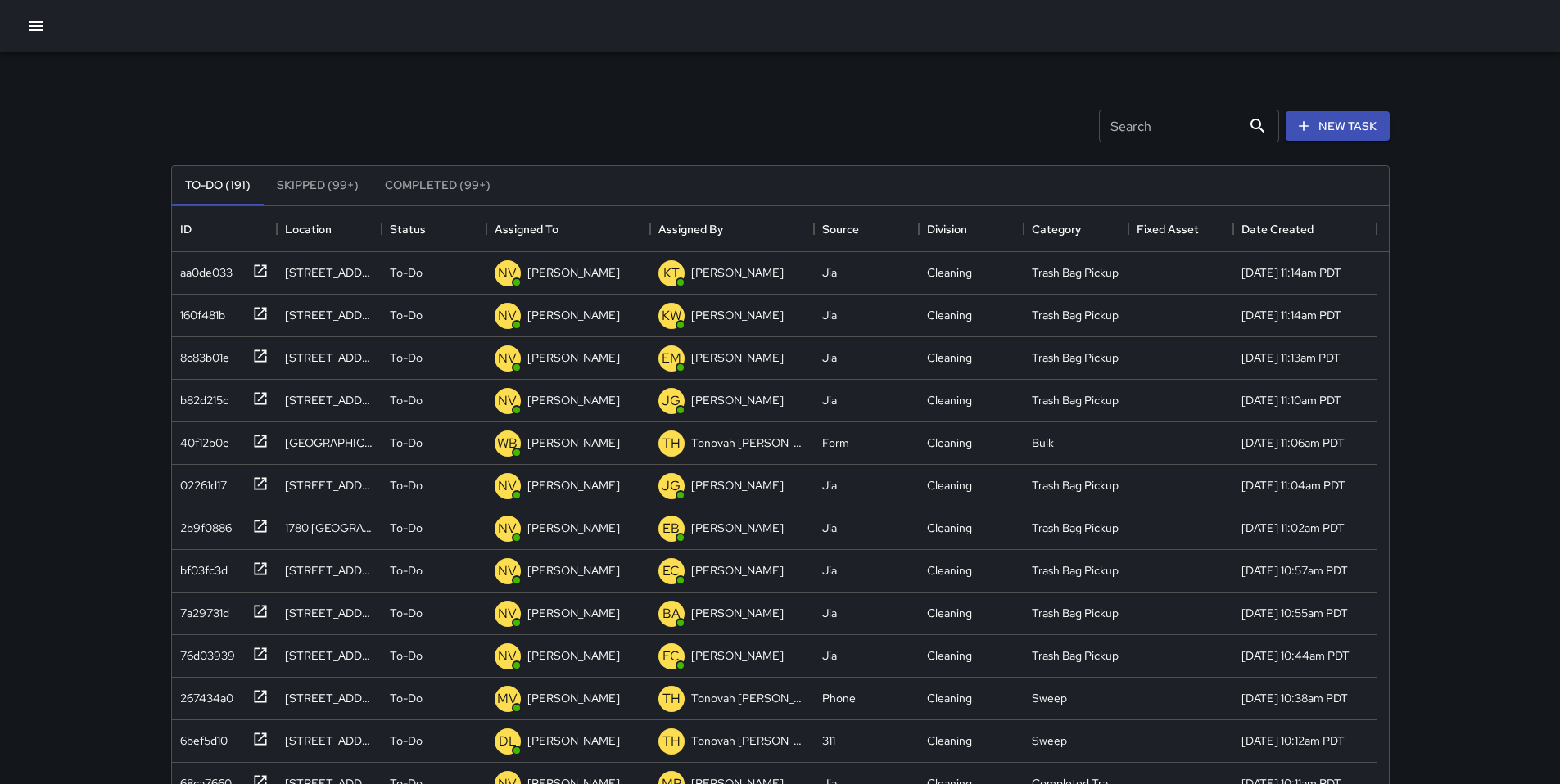
click at [1174, 126] on input "Search" at bounding box center [1171, 126] width 143 height 33
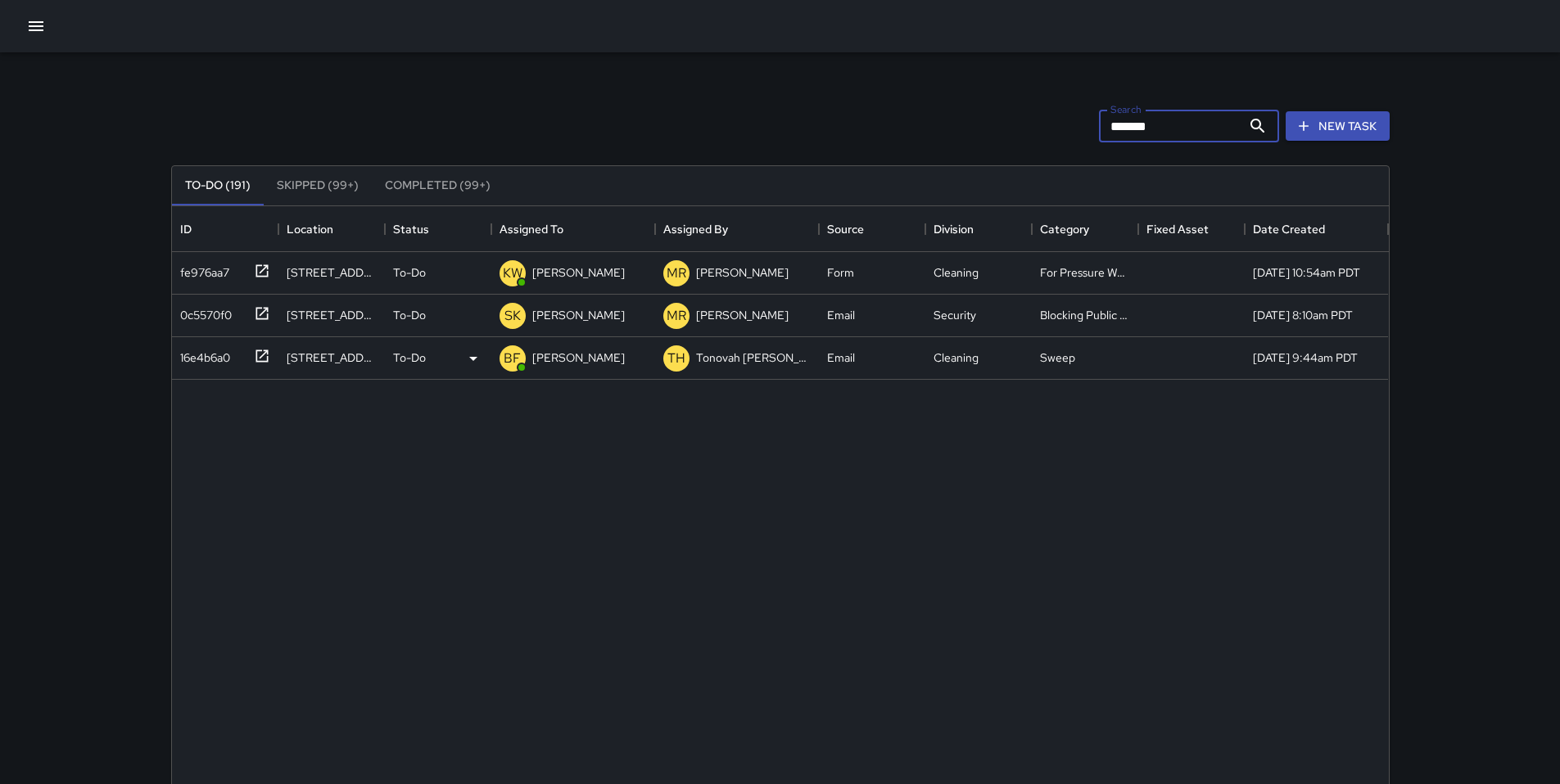
type input "*******"
click at [228, 347] on div "16e4b6a0" at bounding box center [202, 354] width 56 height 23
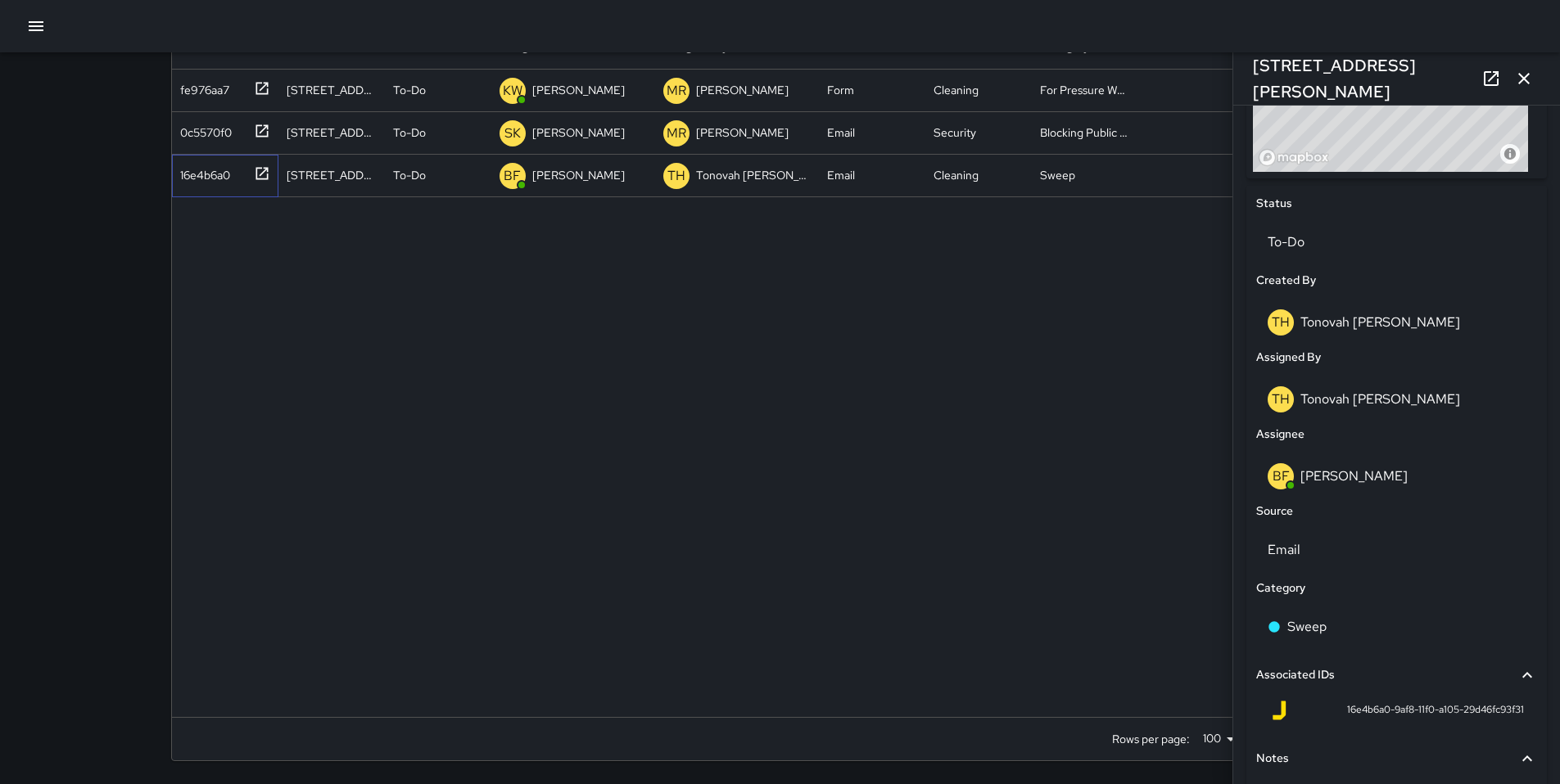
scroll to position [683, 0]
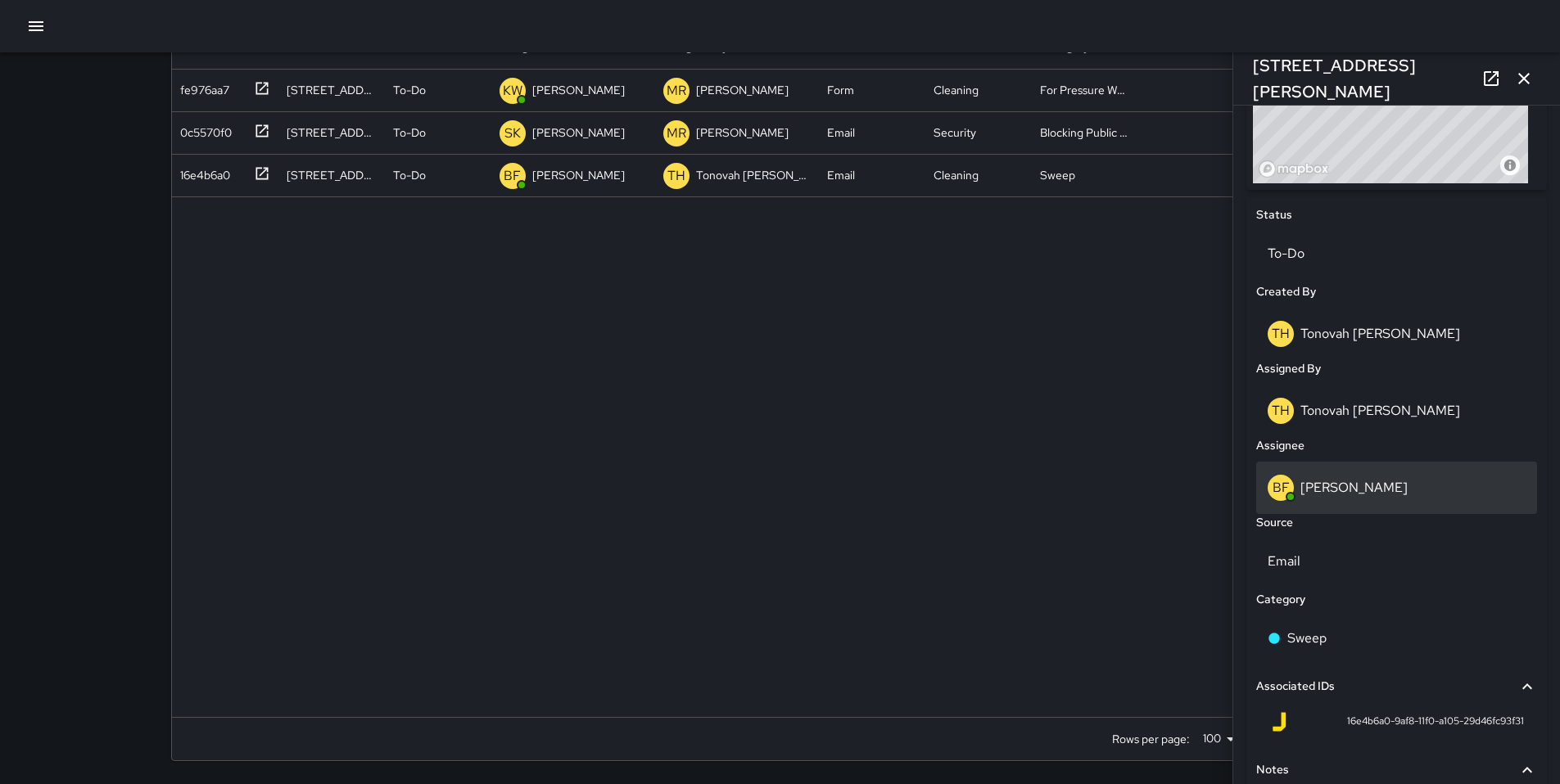
click at [1346, 489] on p "[PERSON_NAME]" at bounding box center [1354, 488] width 107 height 17
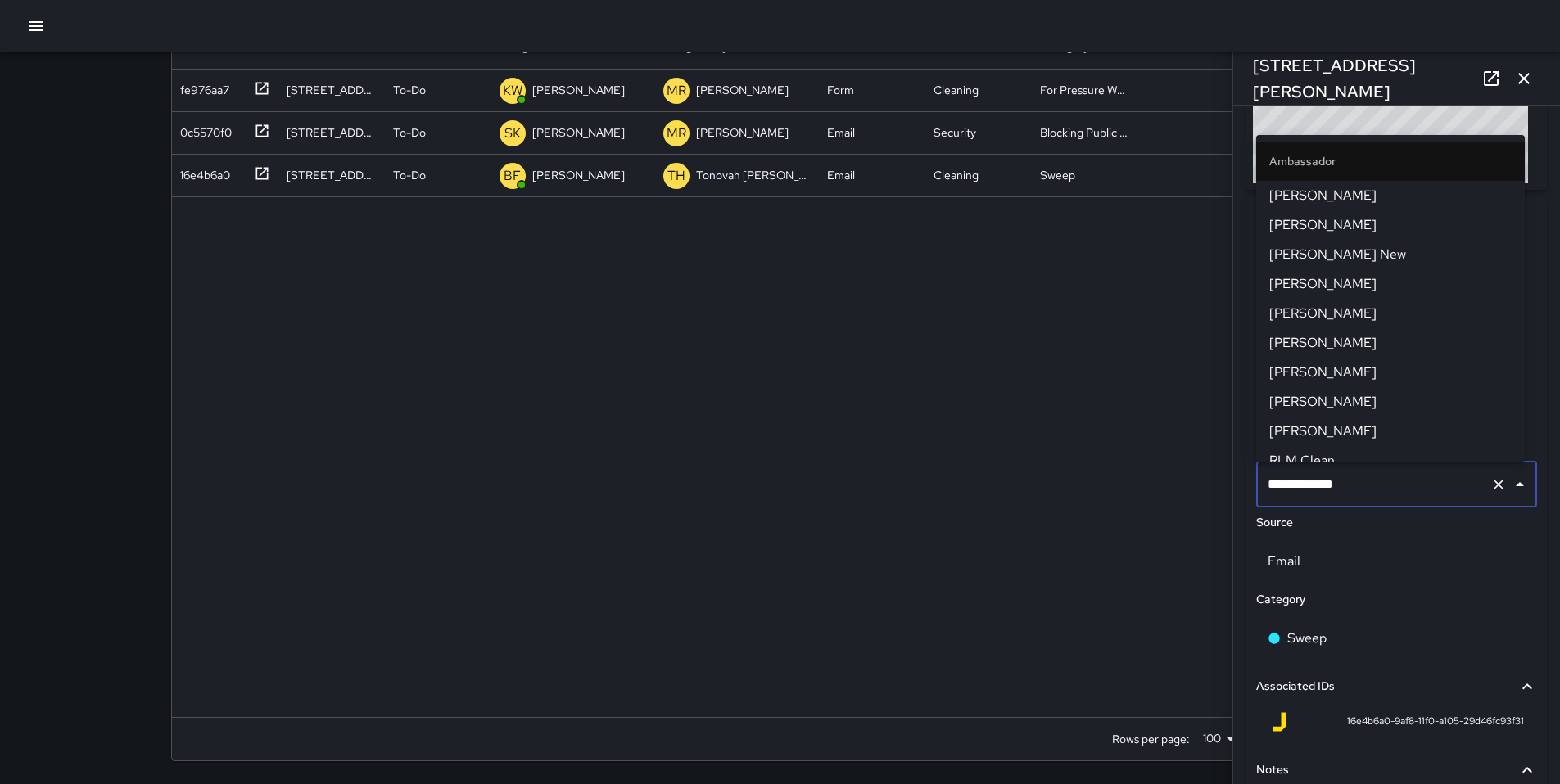
scroll to position [456, 0]
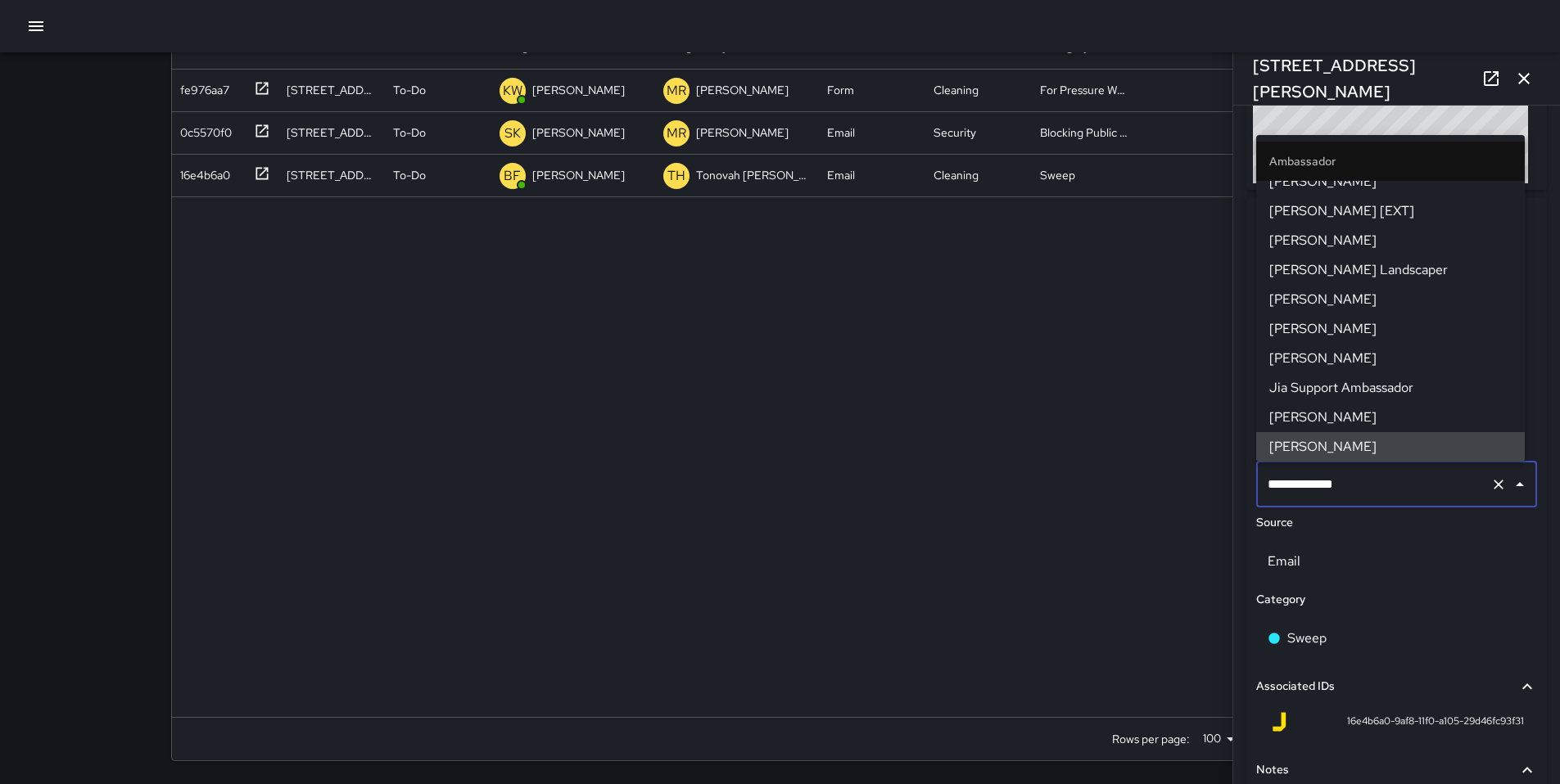
drag, startPoint x: 1364, startPoint y: 488, endPoint x: 1218, endPoint y: 487, distance: 146.0
click at [1219, 487] on div "**********" at bounding box center [780, 326] width 1258 height 914
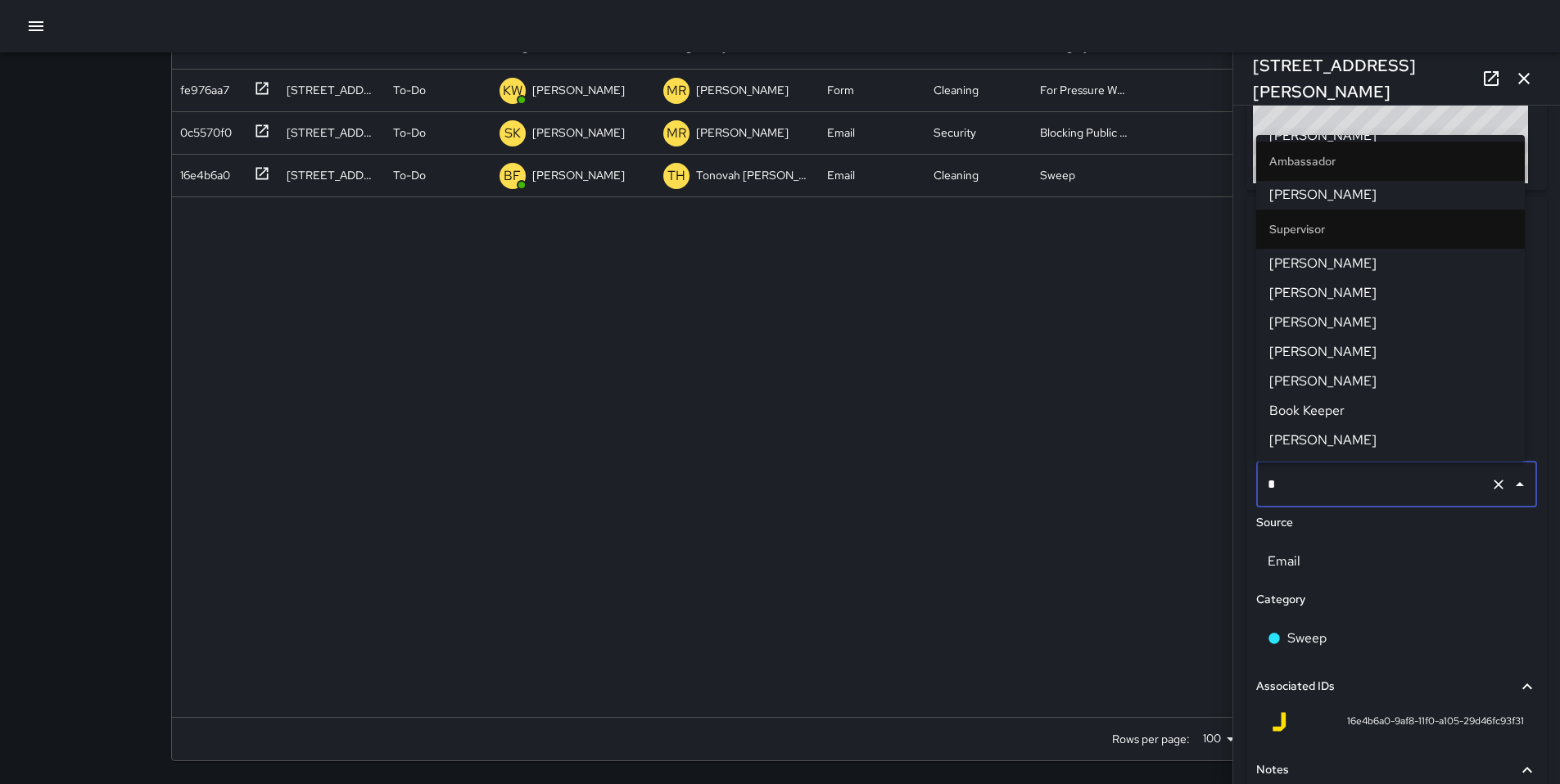
scroll to position [0, 0]
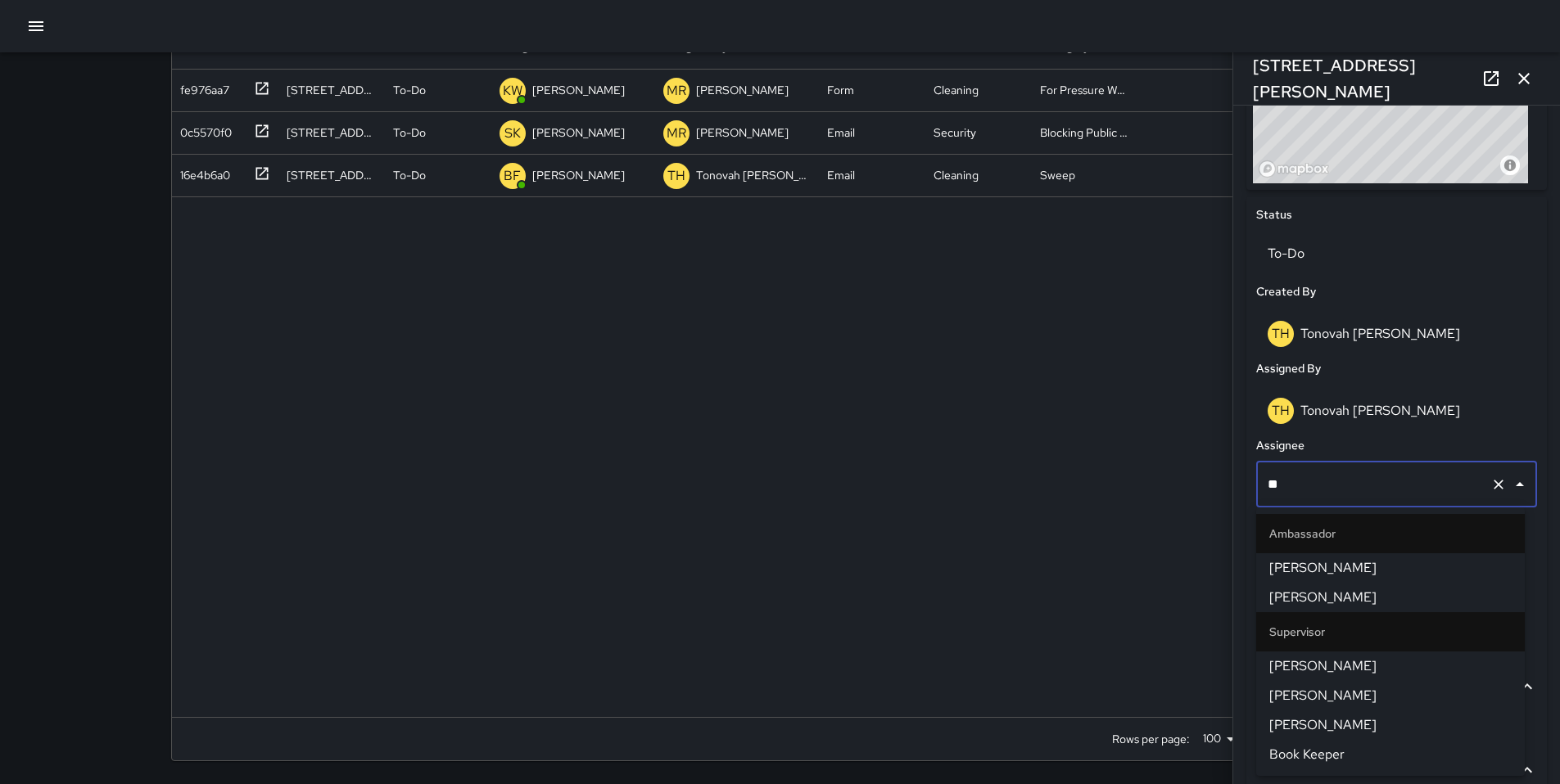
type input "***"
click at [1352, 608] on li "[PERSON_NAME]" at bounding box center [1390, 597] width 268 height 29
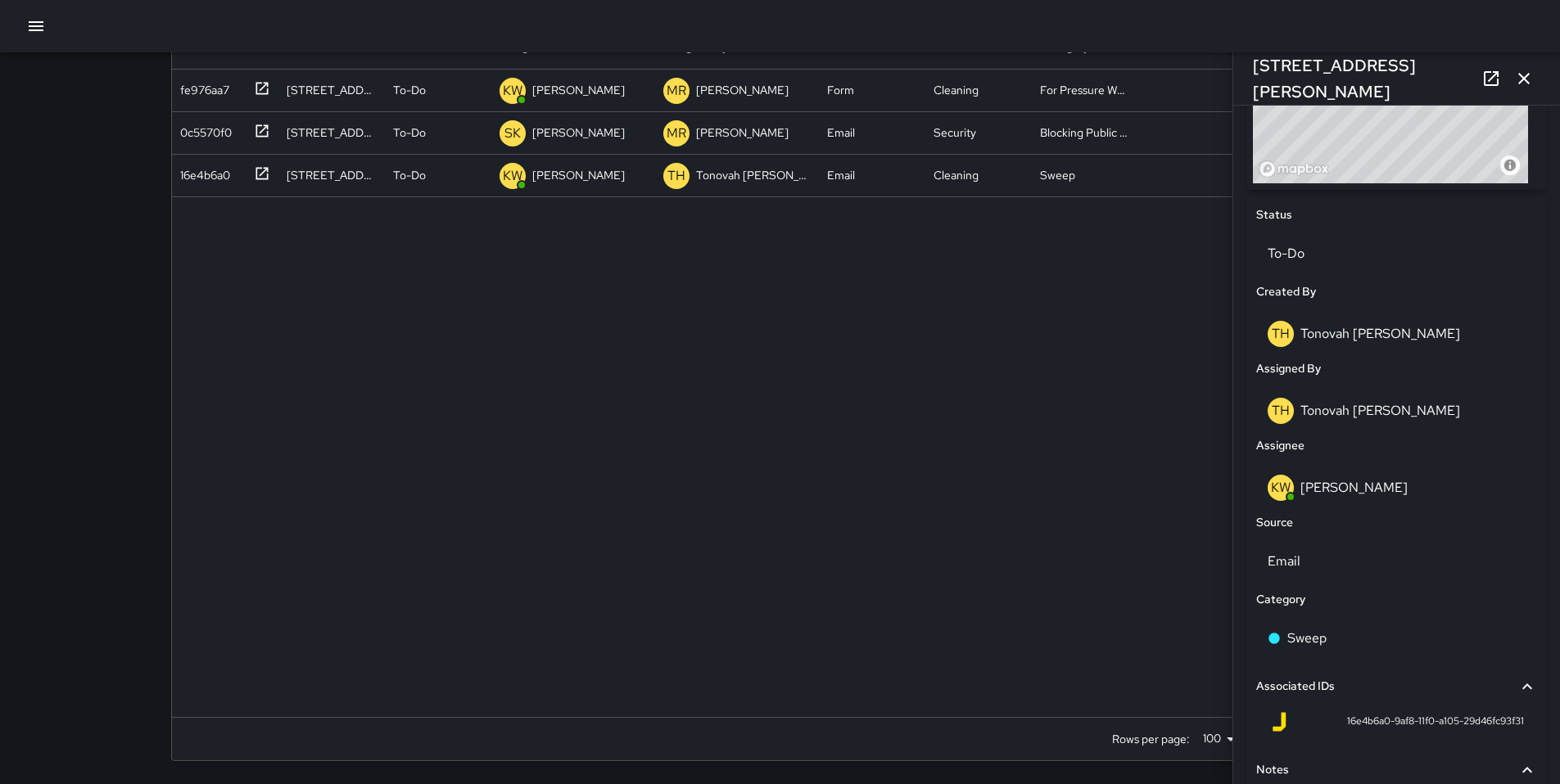
click at [1163, 557] on div "fe976aa7 246 Shipley Street To-Do KW Kenneth Ware MR Maria Rosas Form Cleaning …" at bounding box center [780, 393] width 1217 height 648
click at [1517, 82] on icon "button" at bounding box center [1523, 78] width 20 height 20
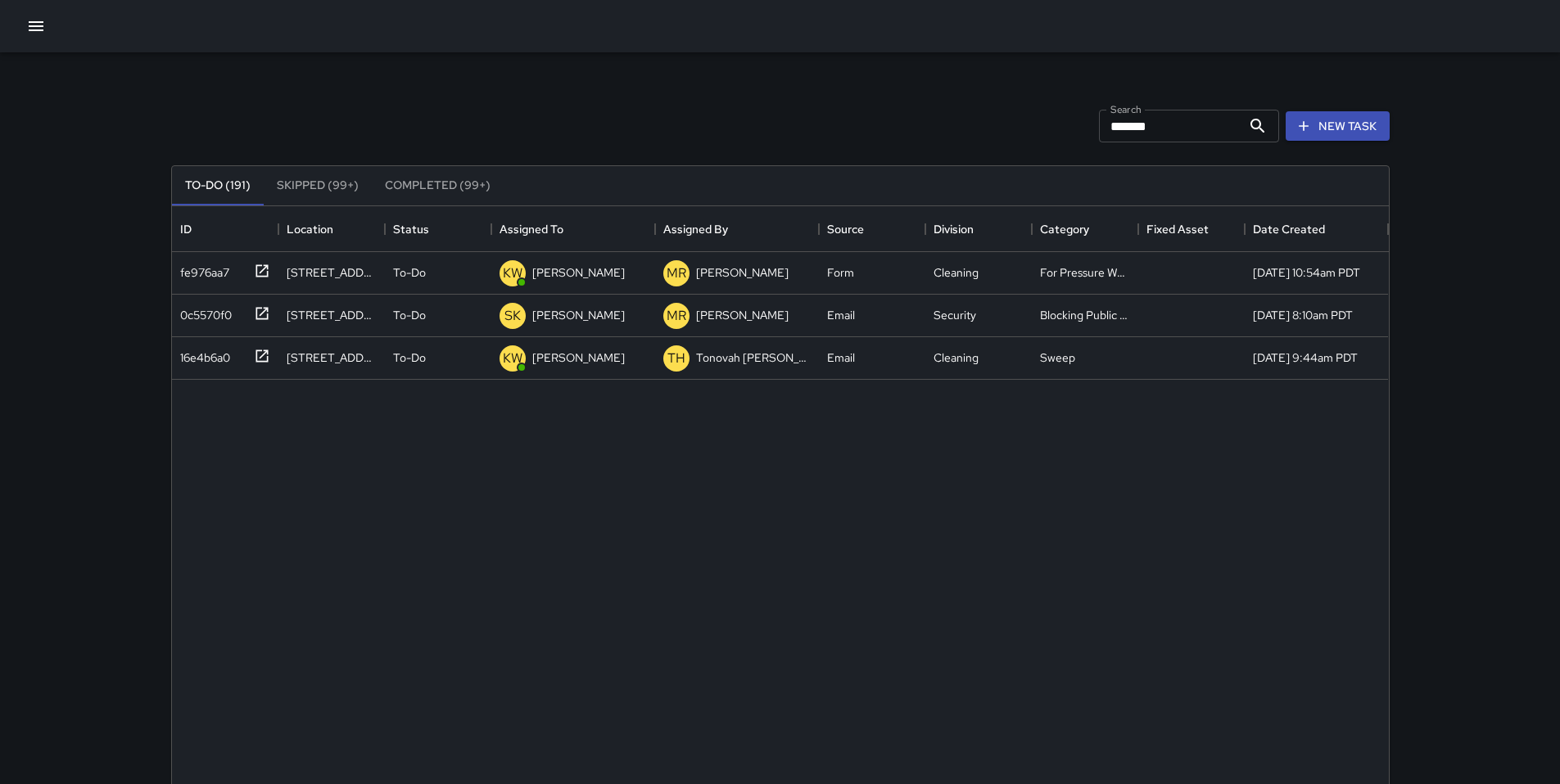
click at [742, 132] on div "Search ******* Search New Task" at bounding box center [780, 126] width 1225 height 85
click at [43, 23] on icon "button" at bounding box center [36, 25] width 20 height 20
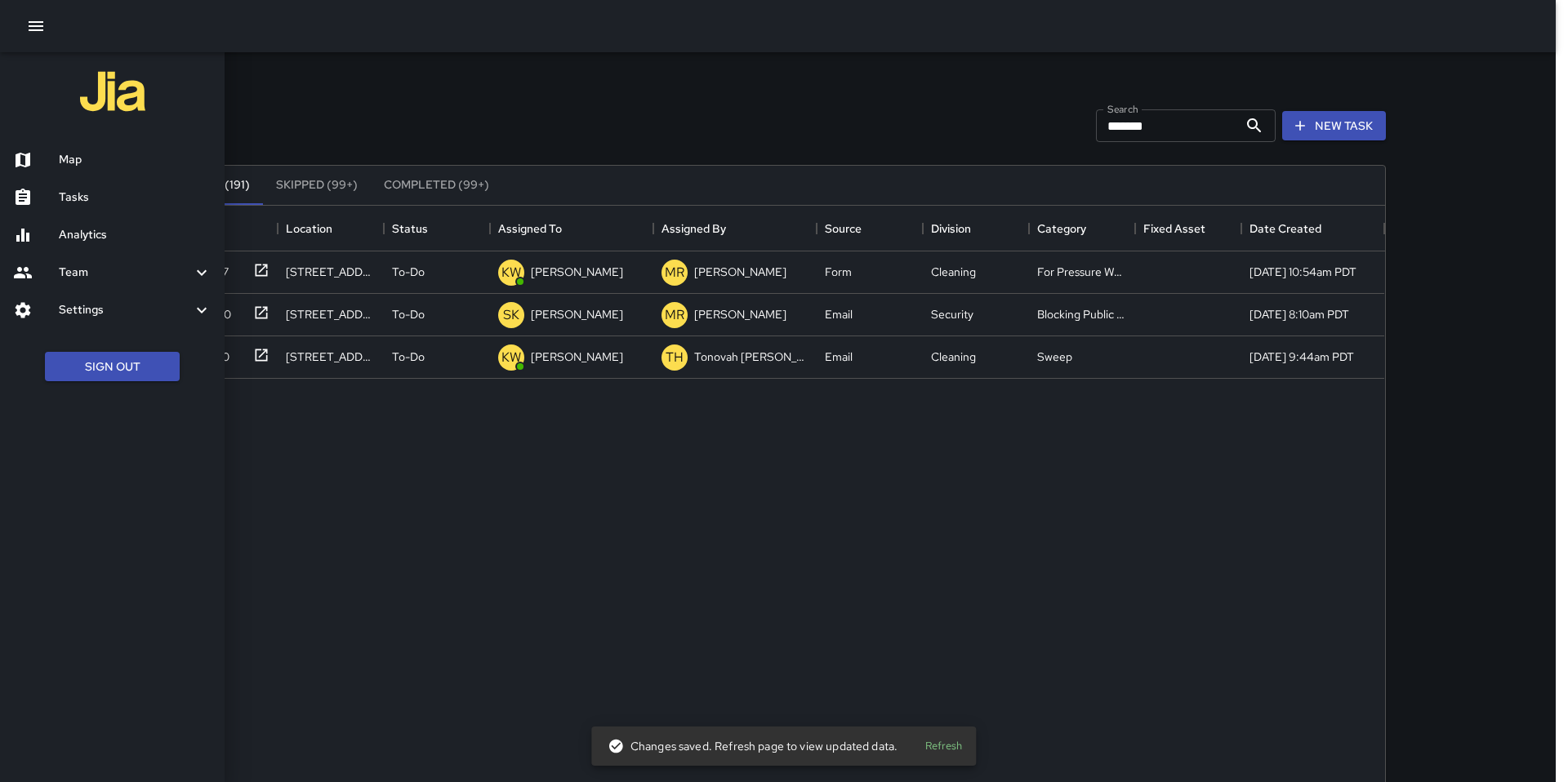
click at [87, 151] on h6 "Map" at bounding box center [135, 159] width 152 height 18
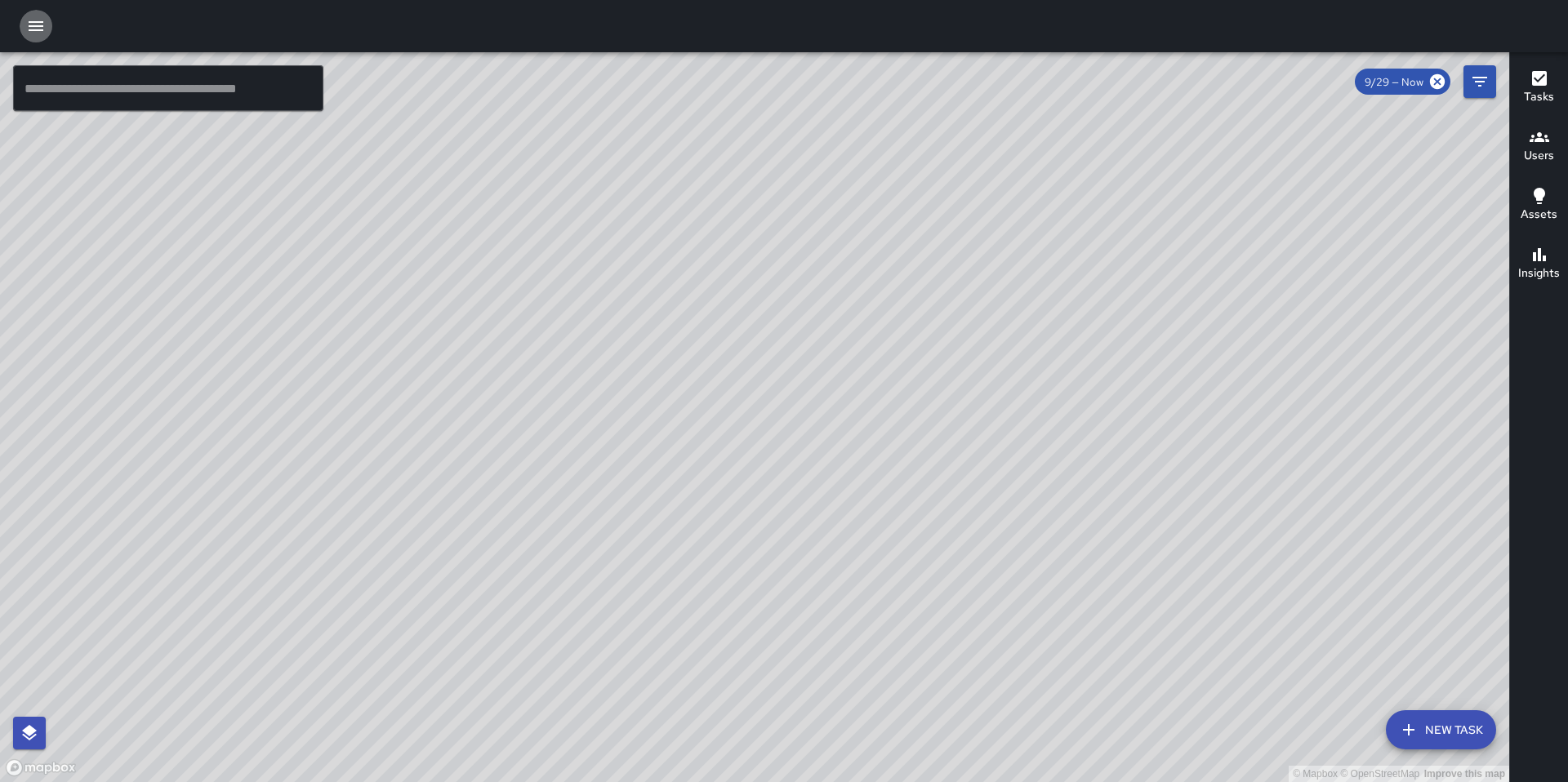
click at [43, 33] on icon "button" at bounding box center [36, 25] width 20 height 20
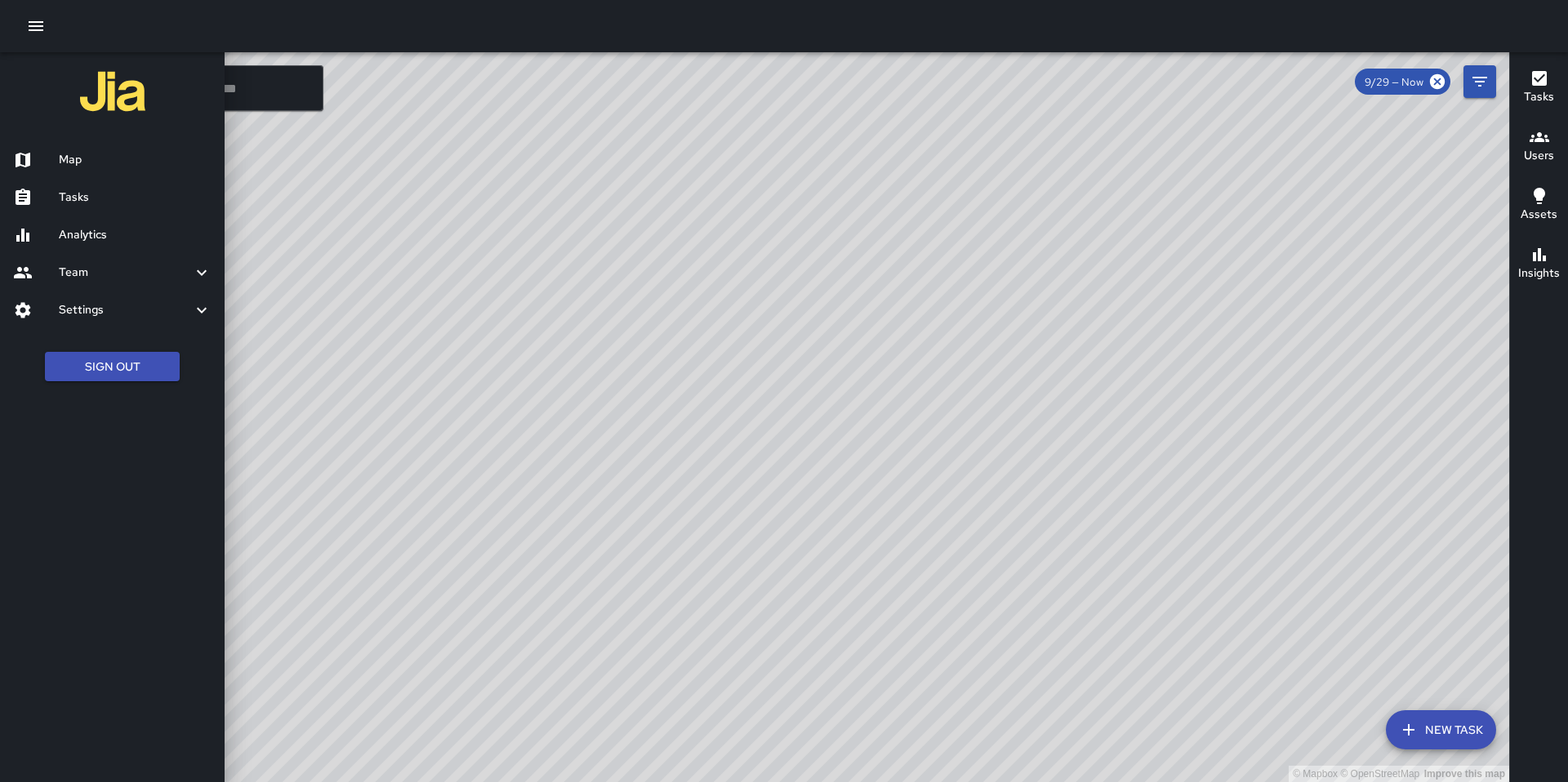
click at [90, 159] on h6 "Map" at bounding box center [135, 159] width 152 height 18
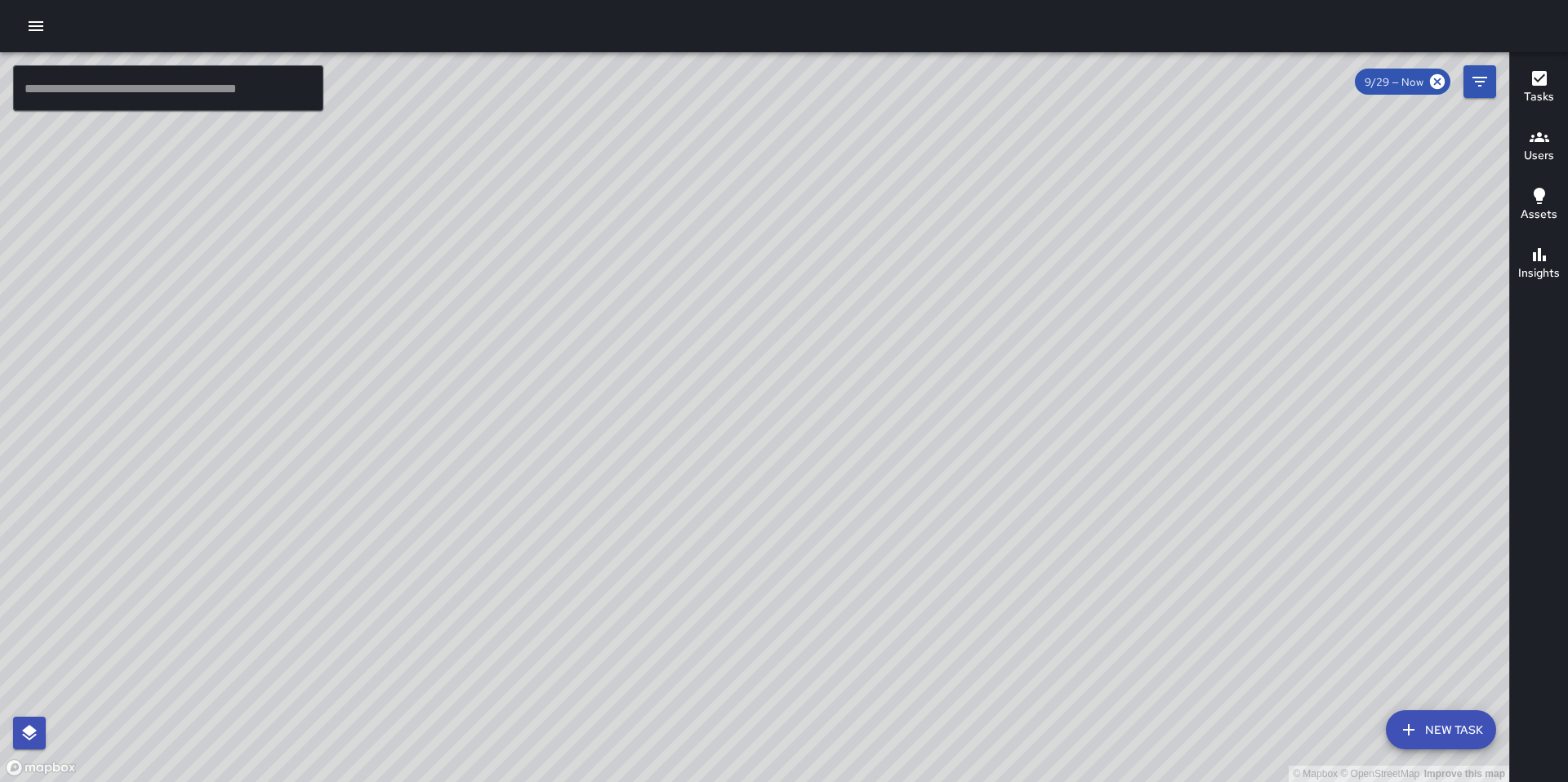
click at [32, 26] on icon "button" at bounding box center [36, 26] width 15 height 9
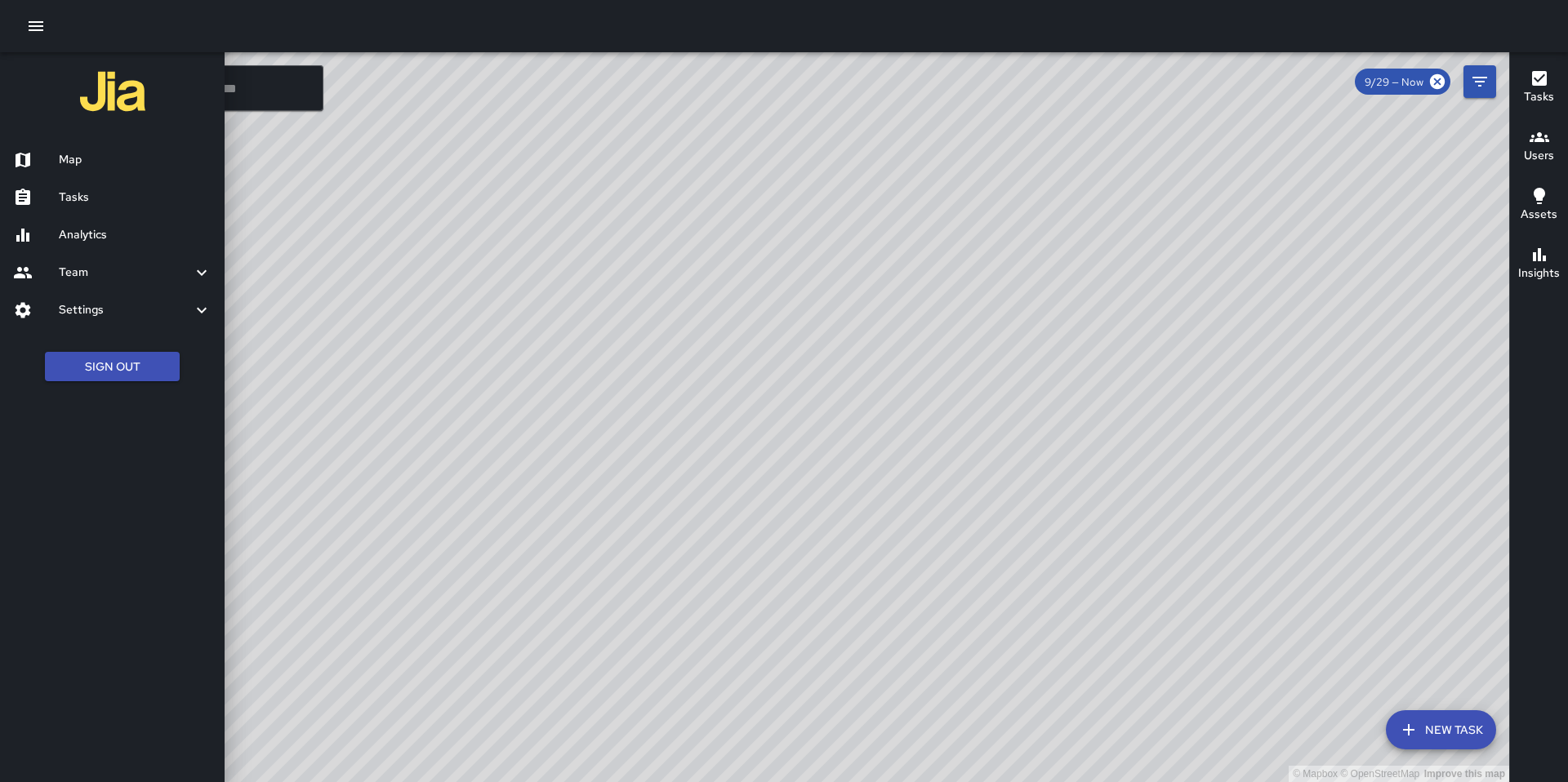
click at [87, 208] on div "Tasks" at bounding box center [112, 197] width 225 height 37
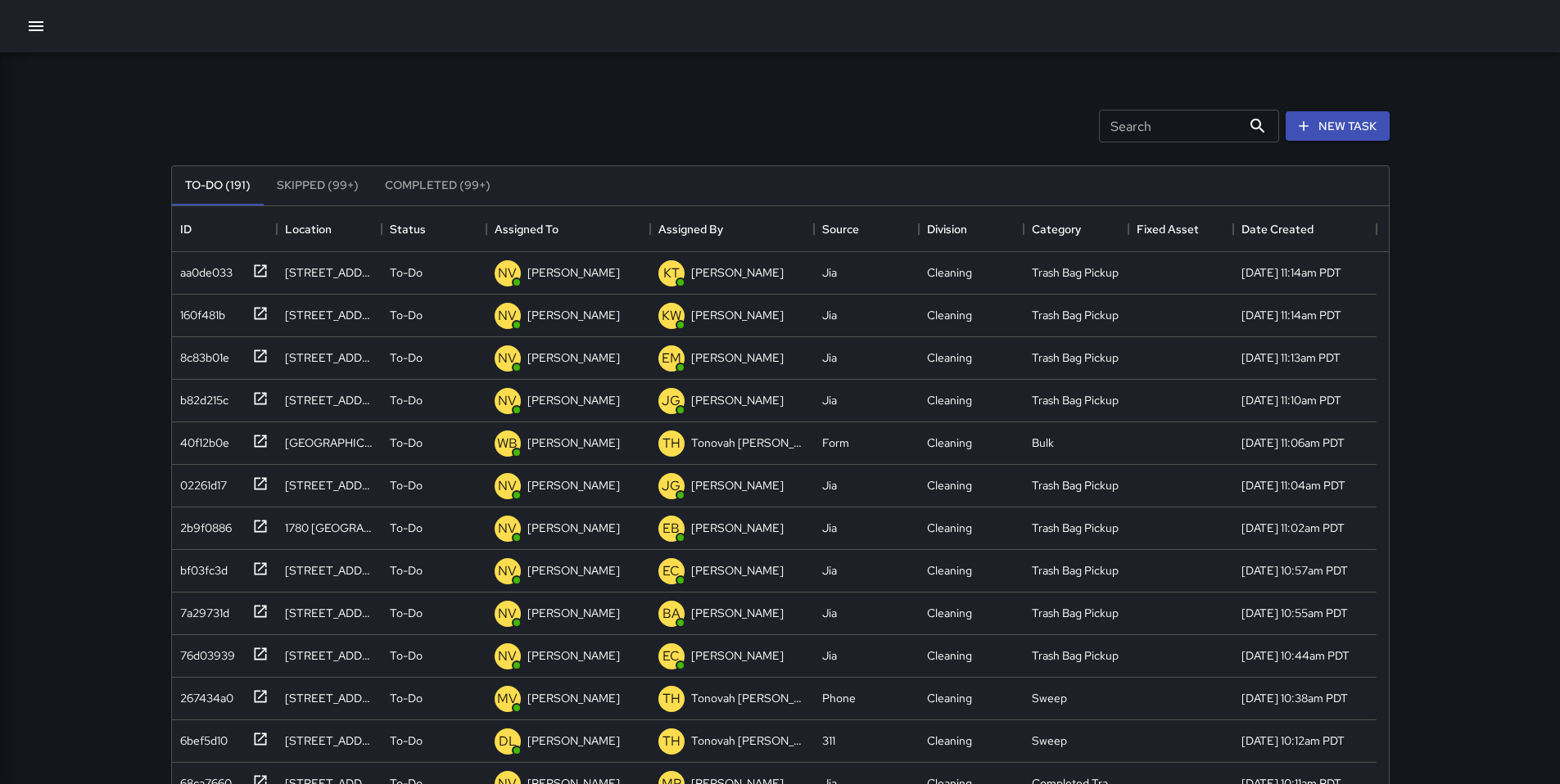
scroll to position [681, 1204]
click at [1216, 127] on input "Search" at bounding box center [1171, 126] width 143 height 33
type input "******"
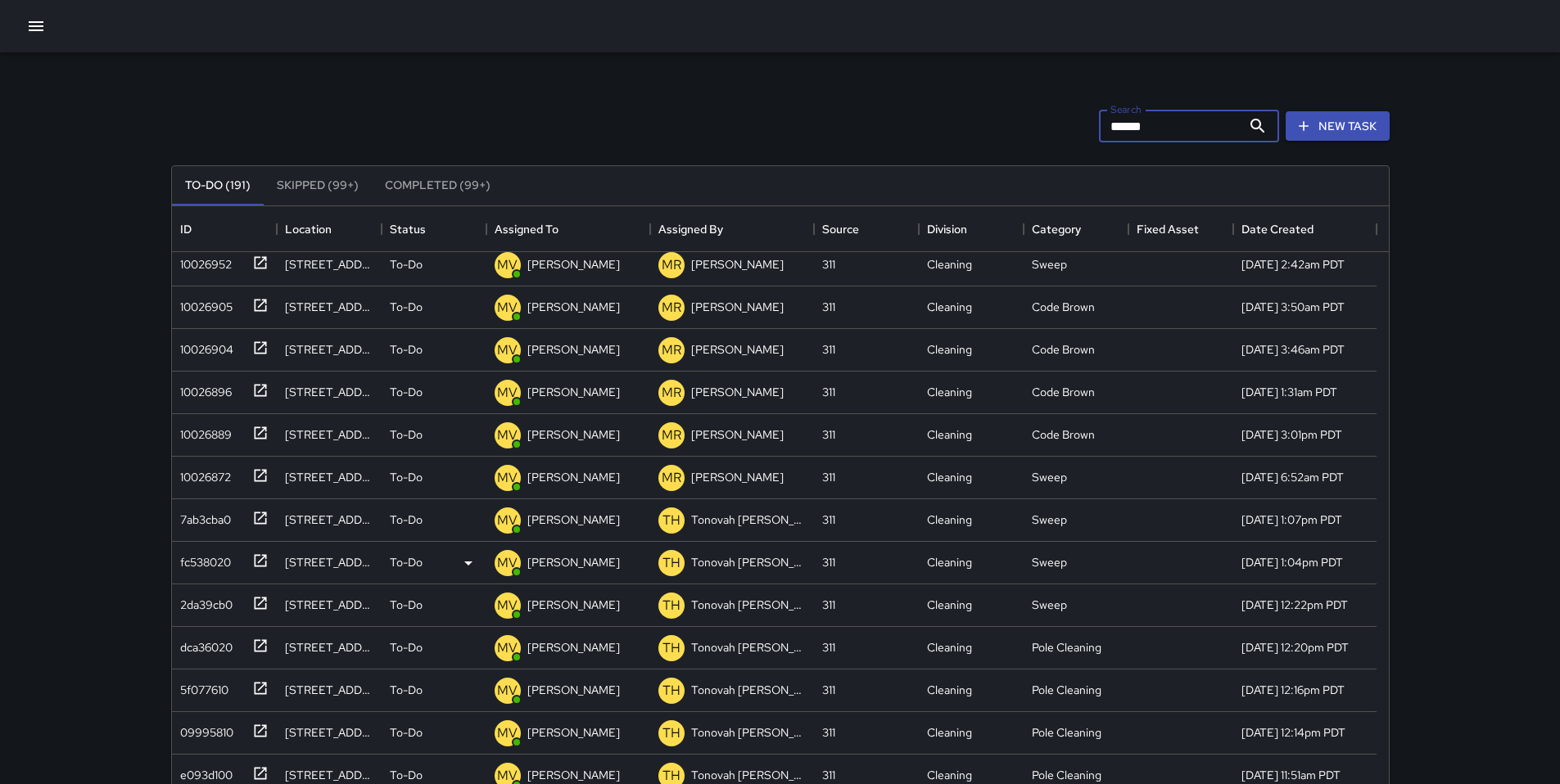
scroll to position [0, 0]
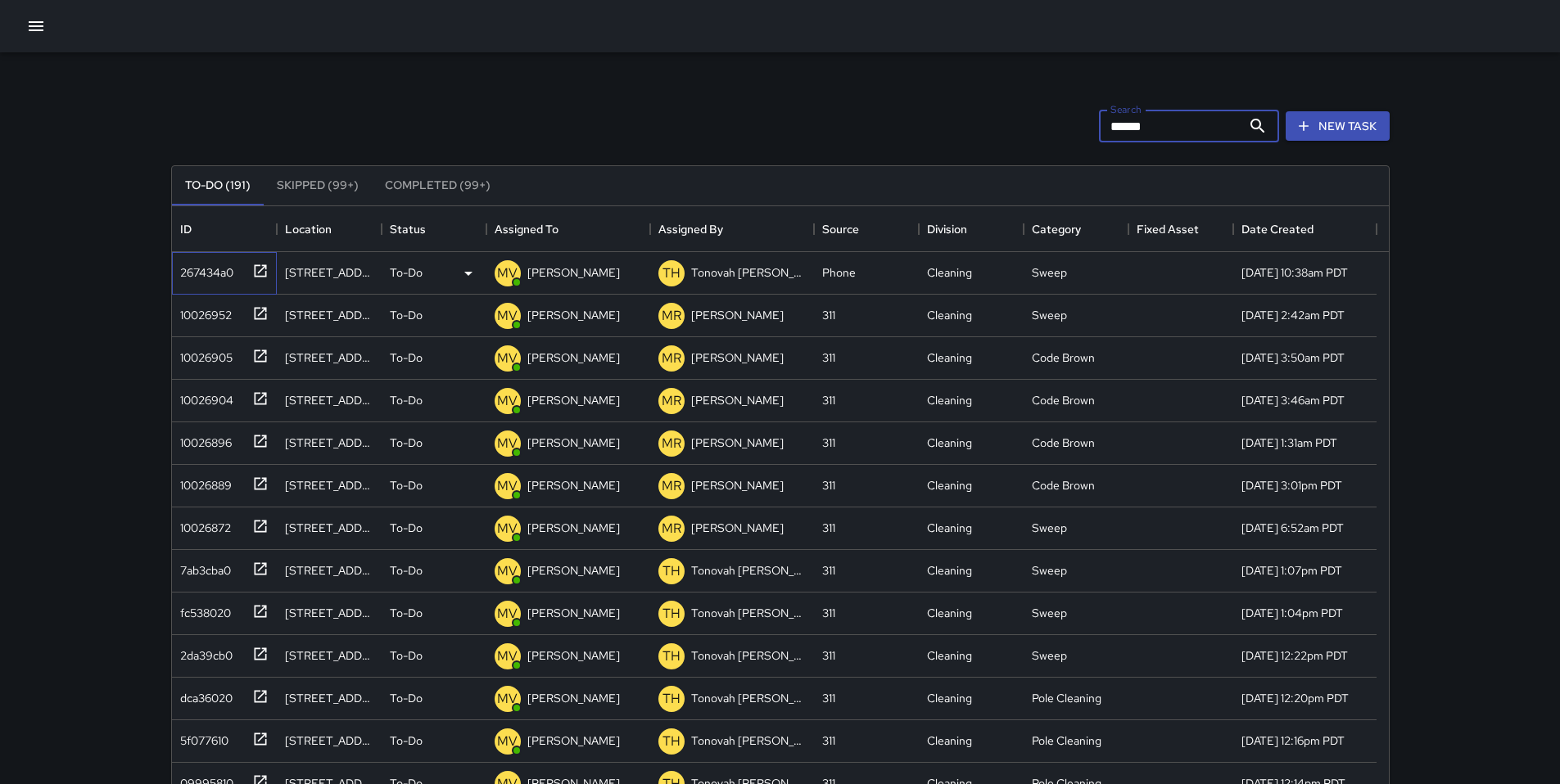
click at [220, 274] on div "267434a0" at bounding box center [204, 269] width 60 height 23
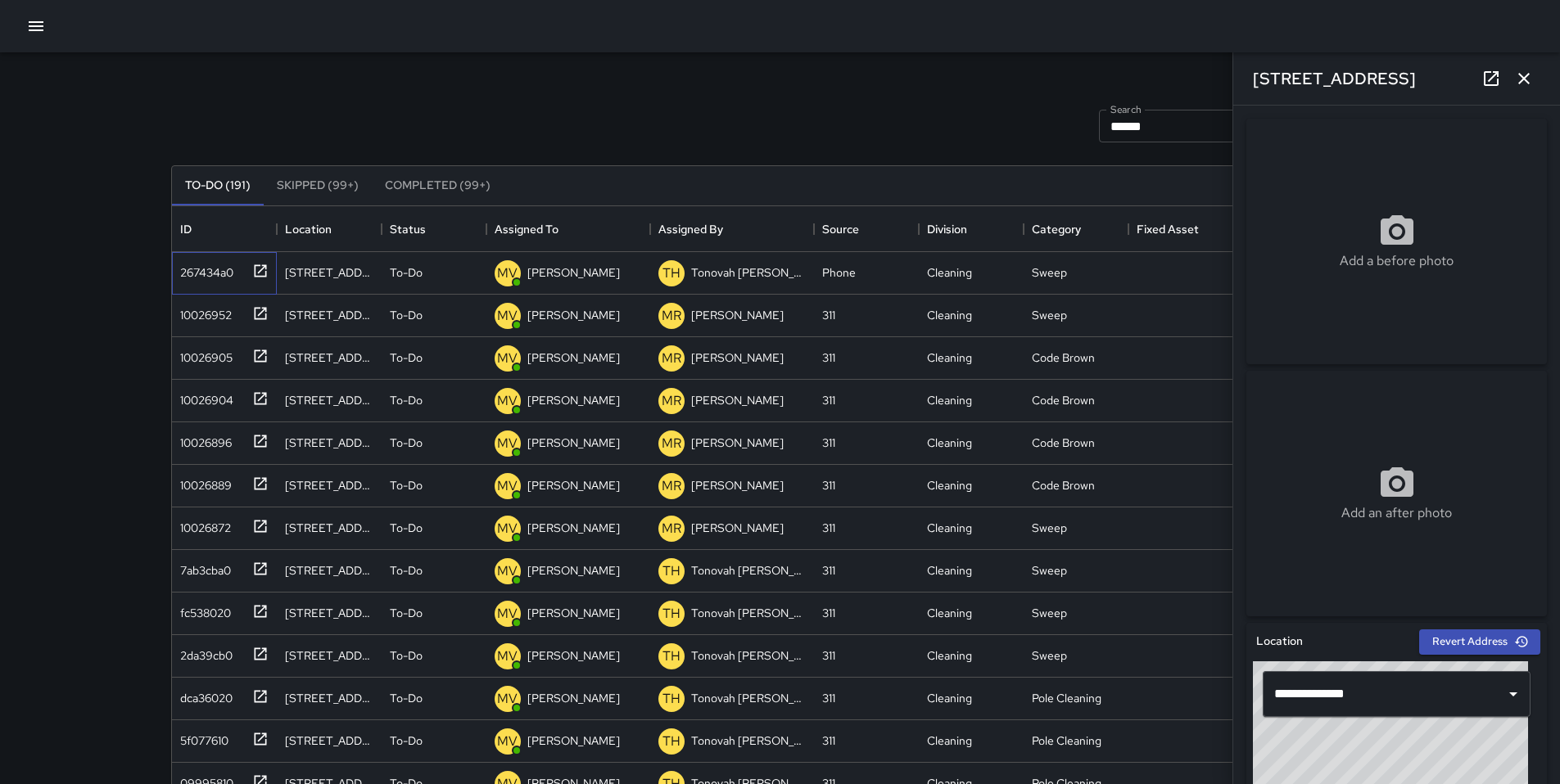
scroll to position [312, 0]
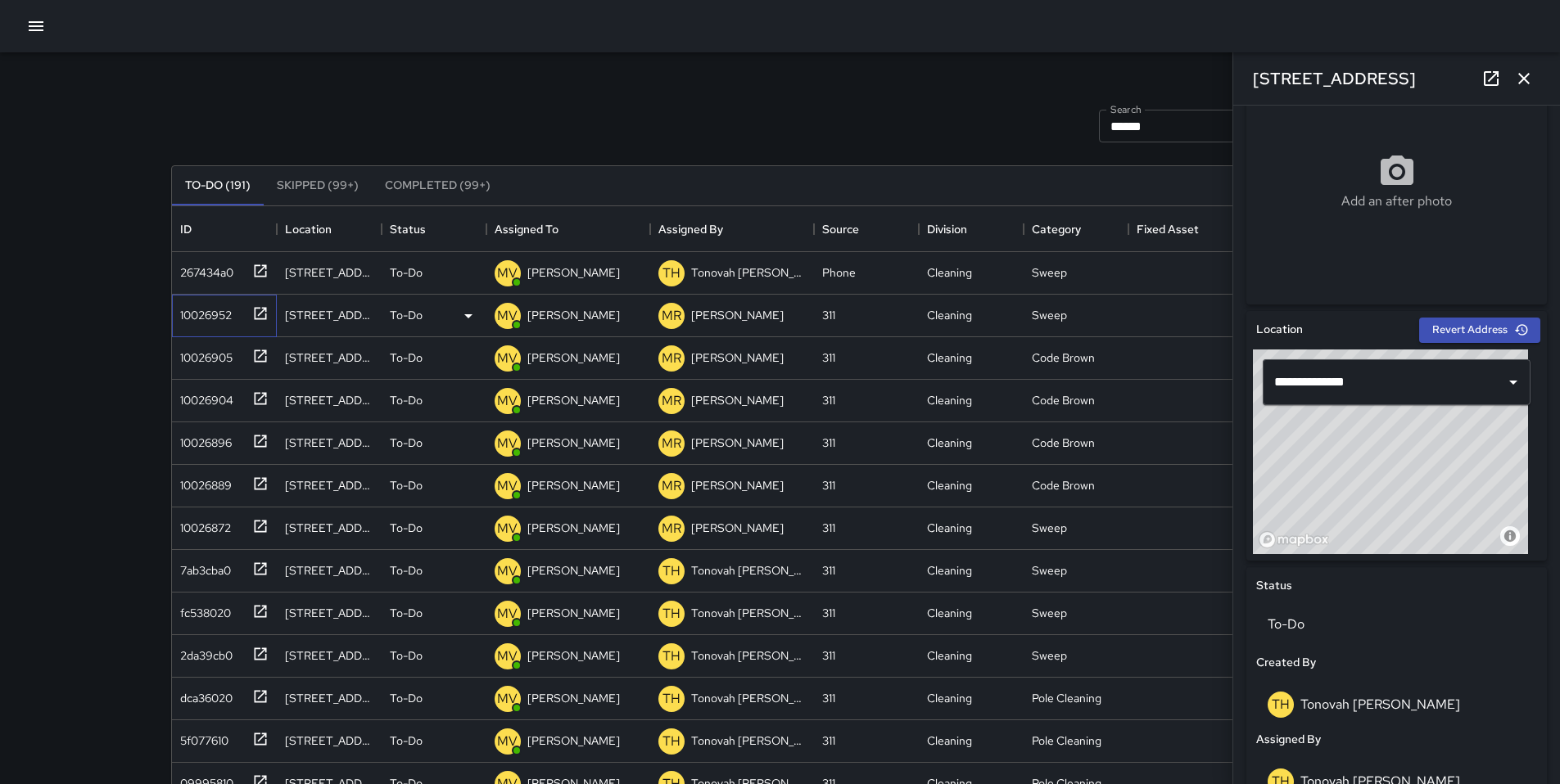
click at [211, 317] on div "10026952" at bounding box center [203, 311] width 58 height 23
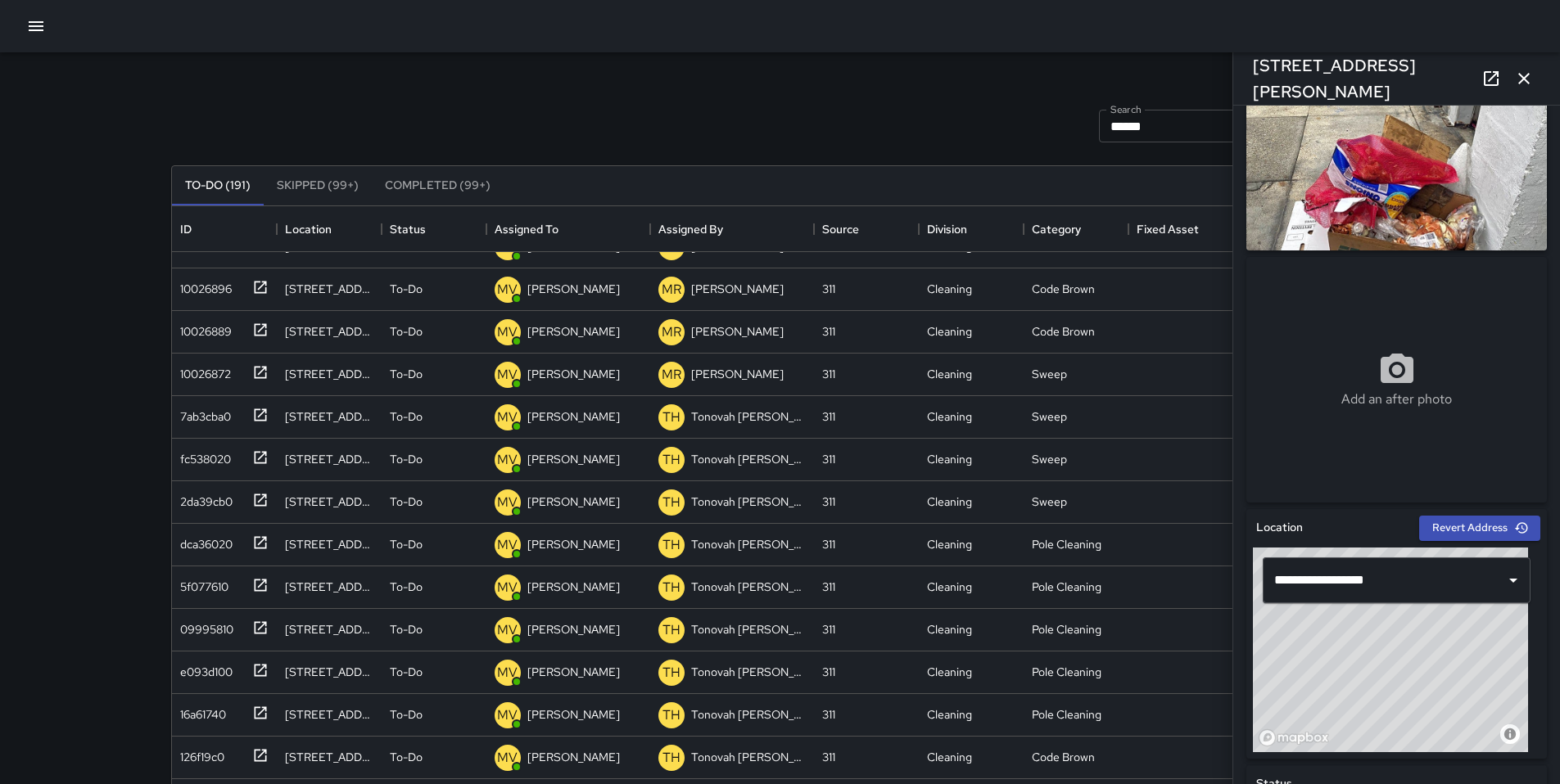
scroll to position [310, 0]
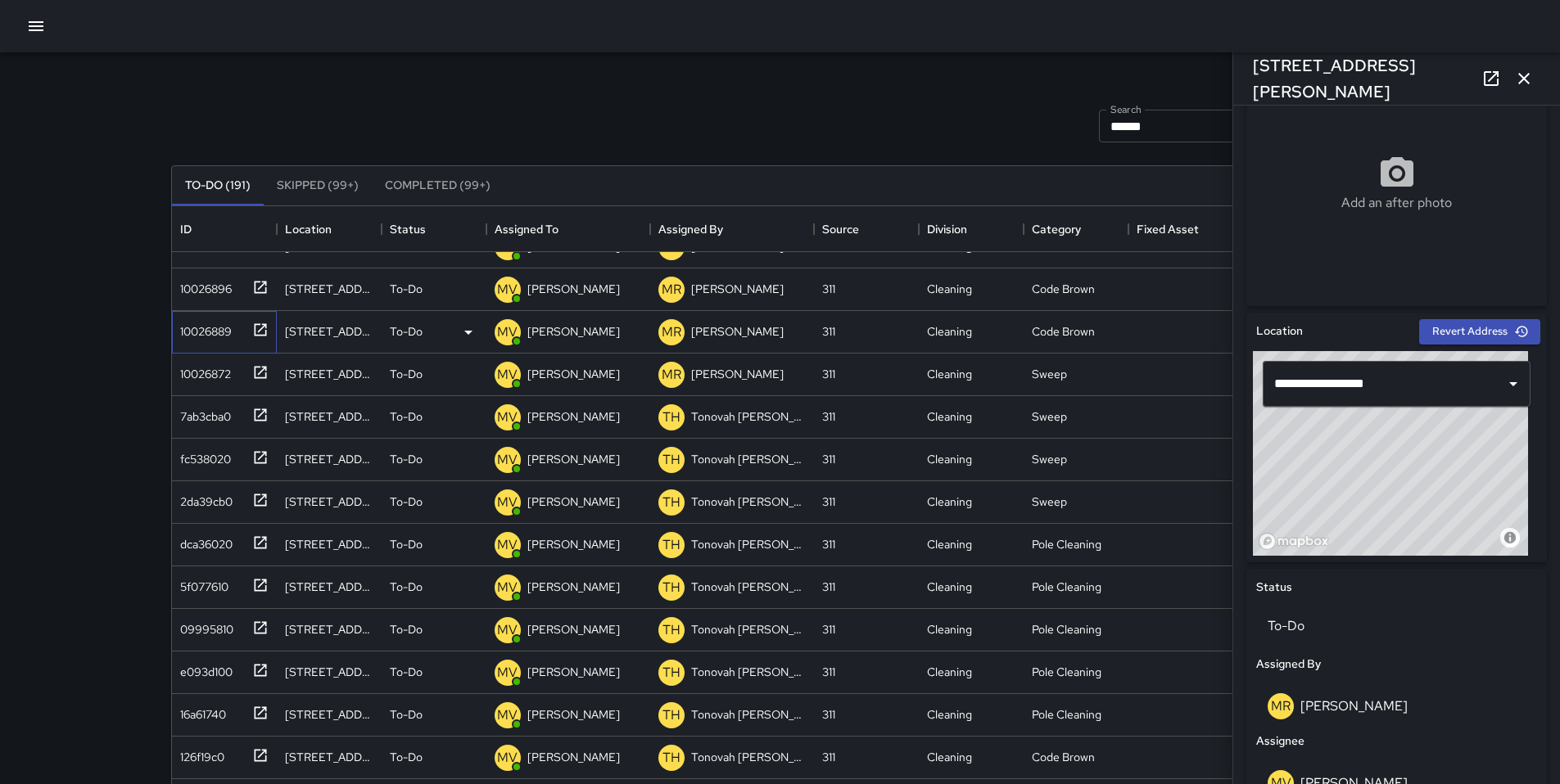
click at [202, 340] on div "10026889" at bounding box center [220, 328] width 95 height 27
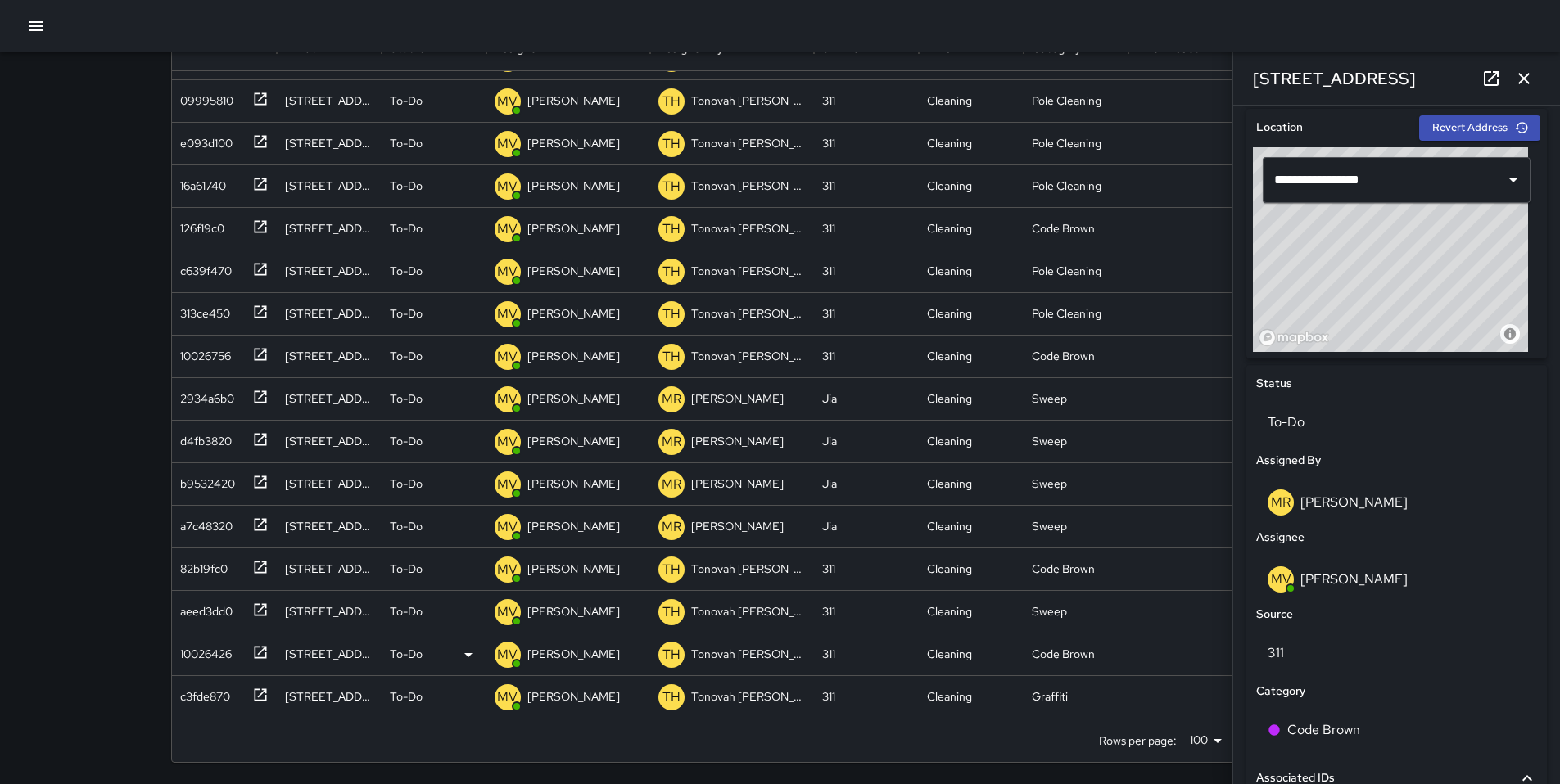
scroll to position [183, 0]
click at [222, 694] on div "c3fde870" at bounding box center [202, 691] width 56 height 23
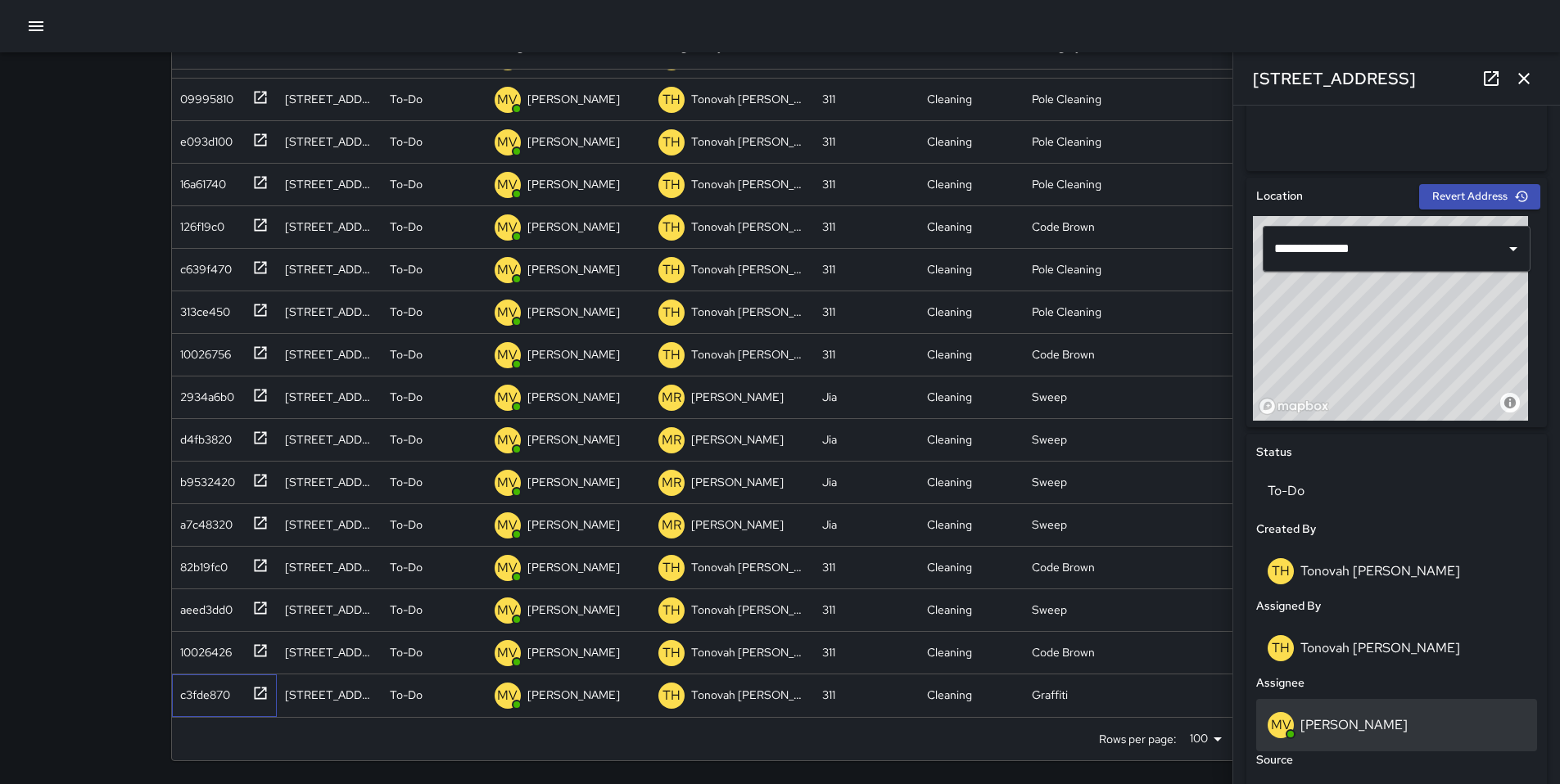
scroll to position [473, 0]
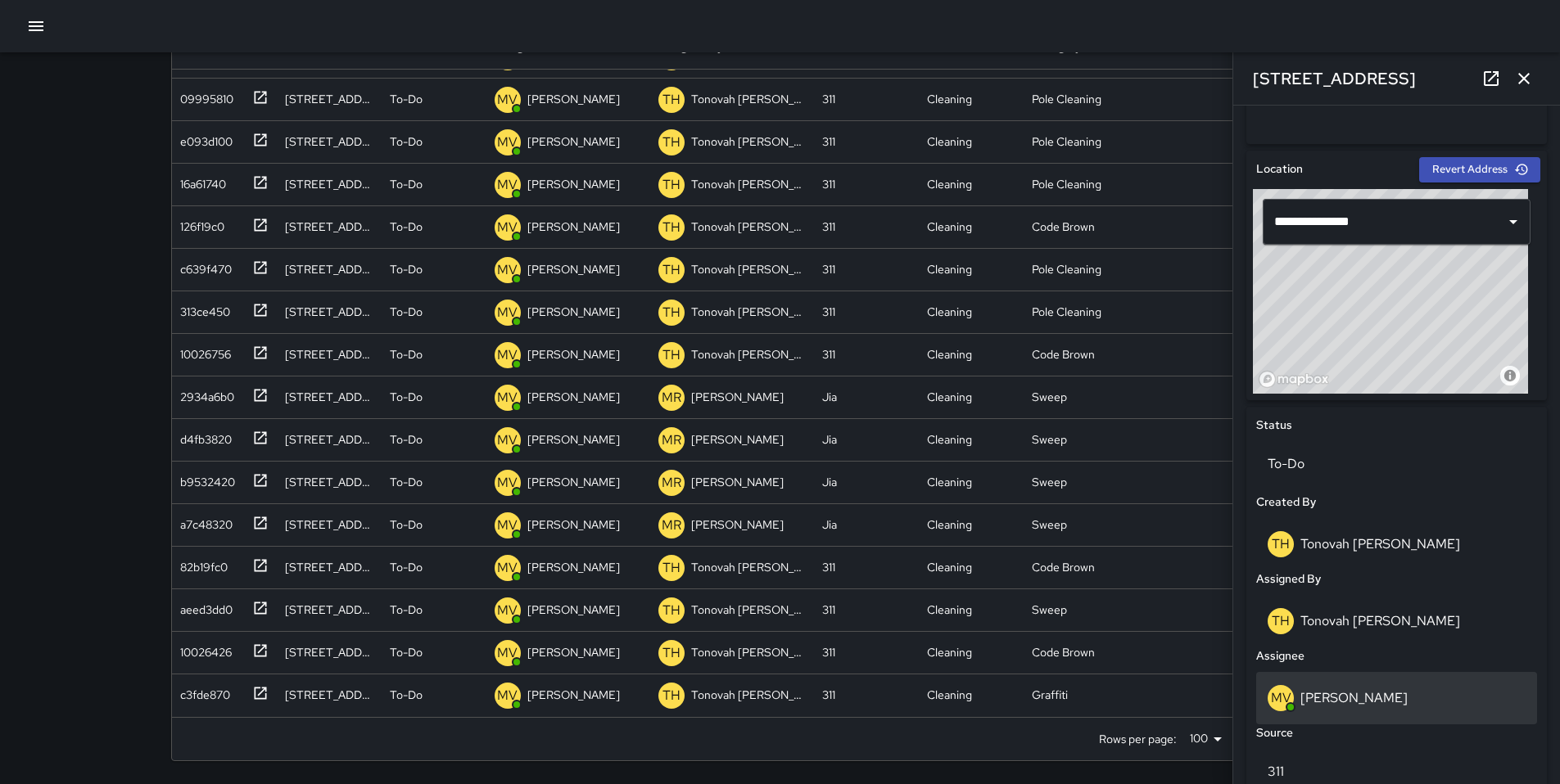
click at [1342, 701] on p "[PERSON_NAME]" at bounding box center [1354, 698] width 107 height 17
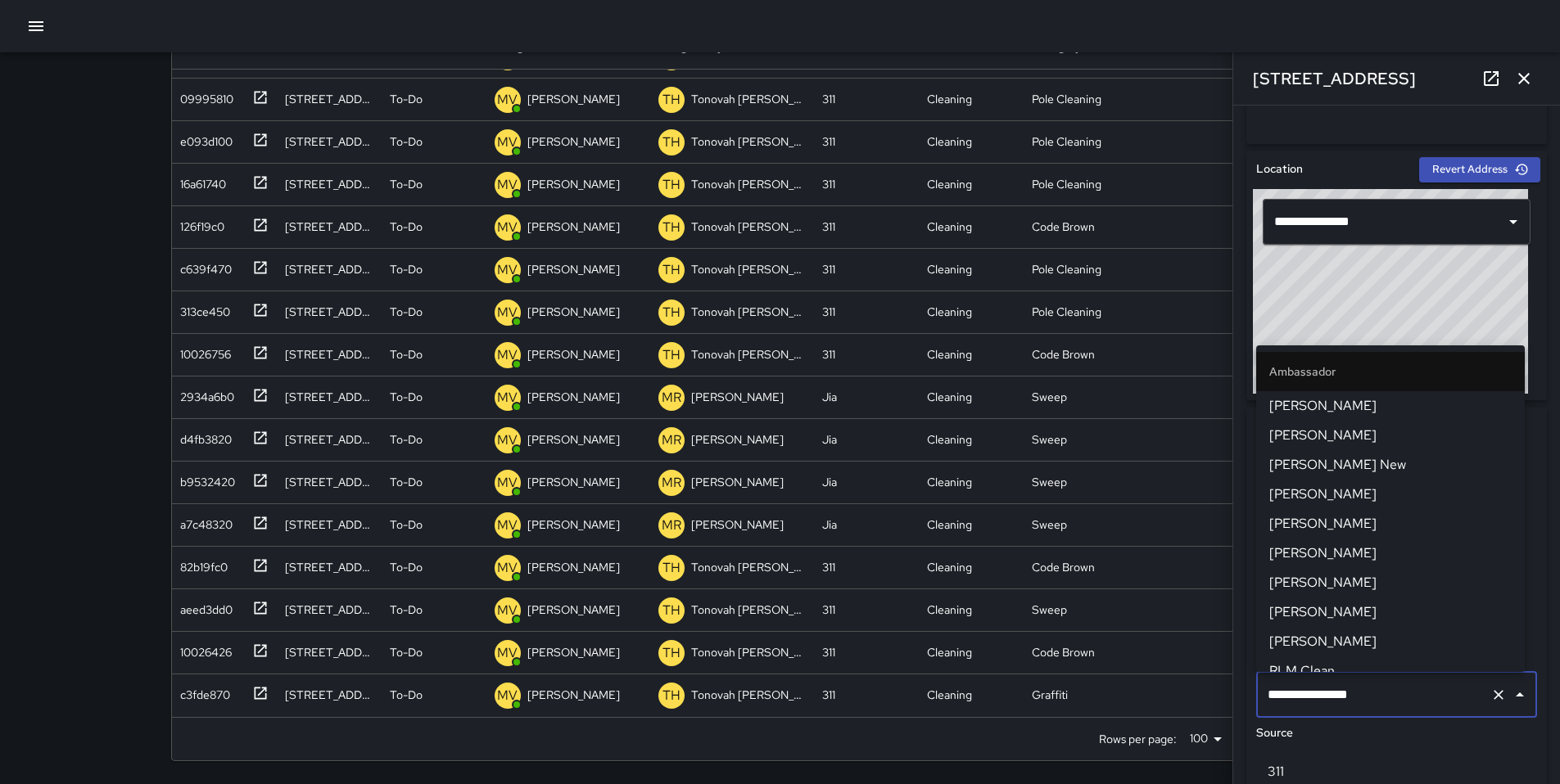
scroll to position [603, 0]
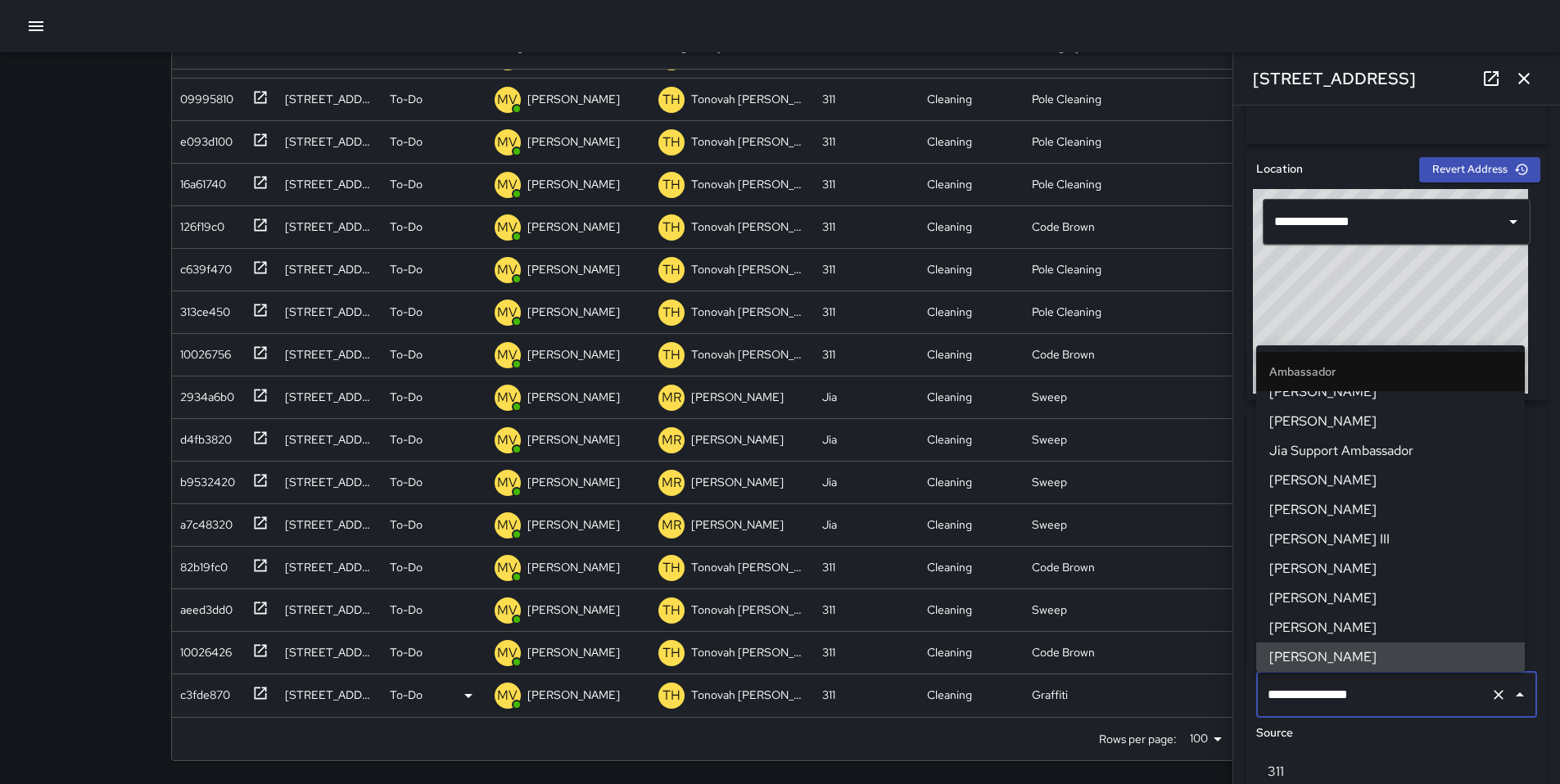
drag, startPoint x: 1383, startPoint y: 700, endPoint x: 1204, endPoint y: 705, distance: 179.1
click at [1221, 703] on div "Search ****** Search New Task To-Do (191) Skipped (99+) Completed (99+) ID Loca…" at bounding box center [780, 326] width 1258 height 914
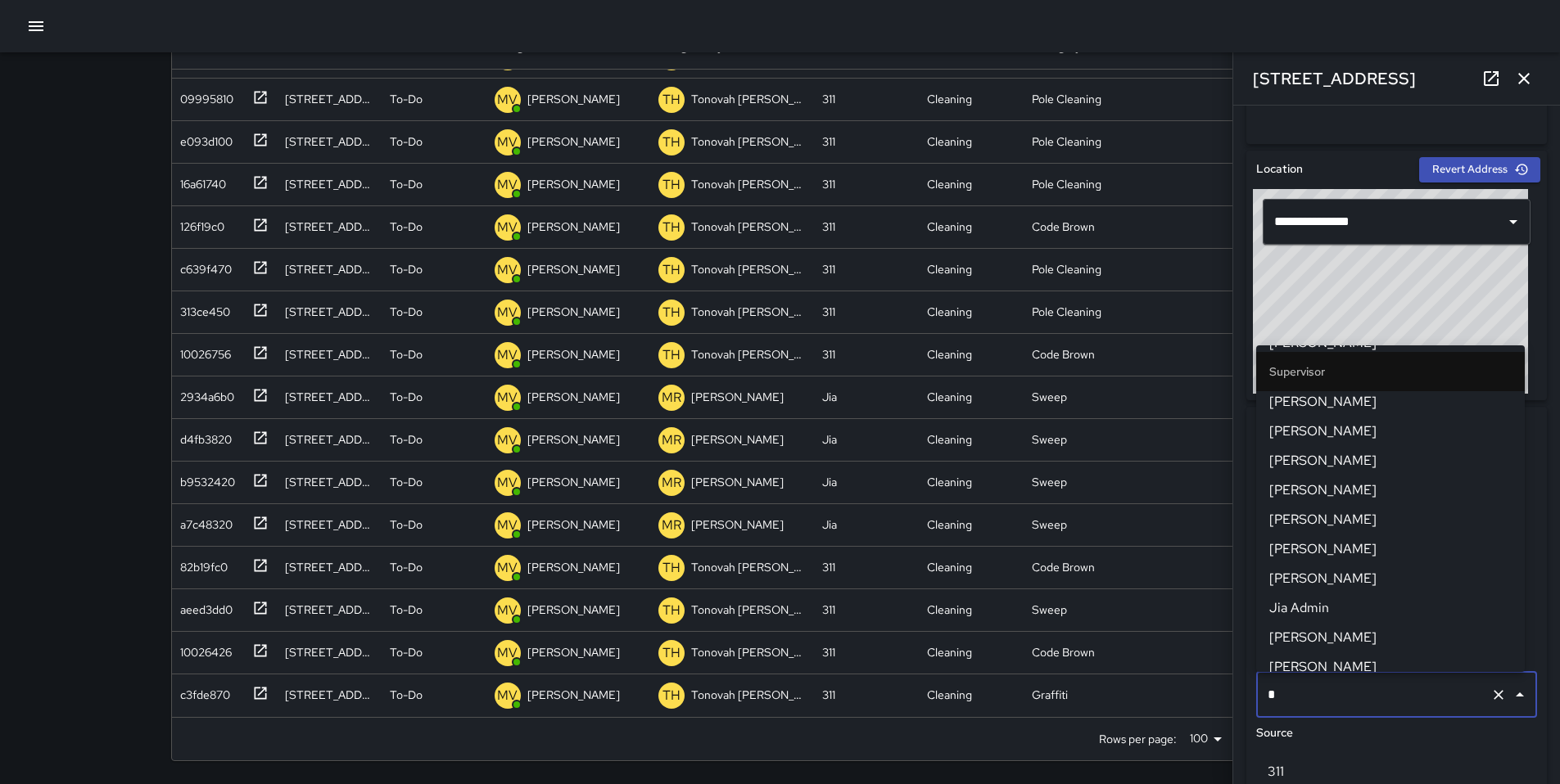
scroll to position [0, 0]
type input "**"
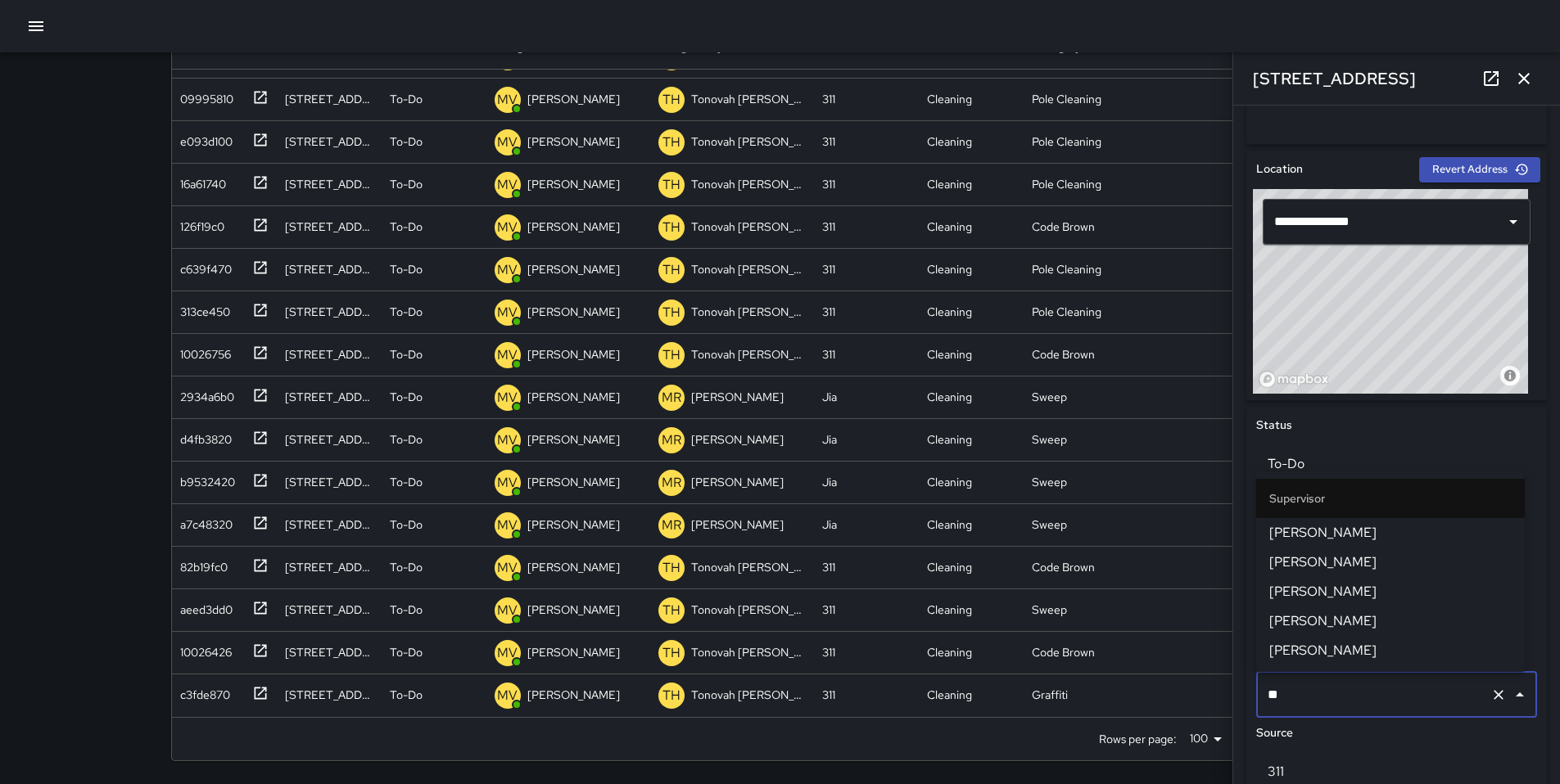
click at [1305, 529] on span "[PERSON_NAME]" at bounding box center [1390, 533] width 242 height 20
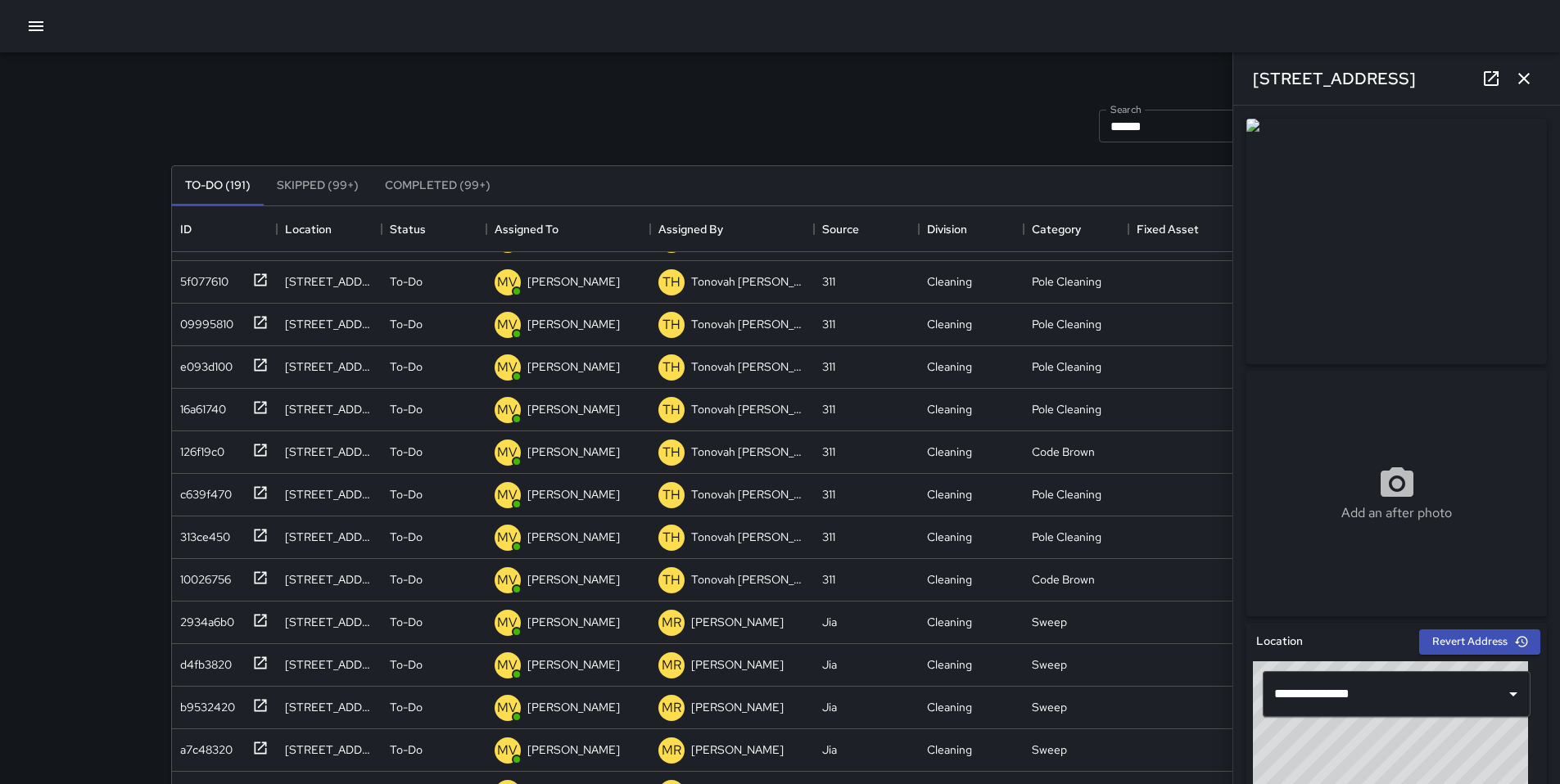
click at [1359, 219] on img at bounding box center [1397, 242] width 300 height 246
drag, startPoint x: 565, startPoint y: 110, endPoint x: 625, endPoint y: 98, distance: 61.2
click at [568, 113] on div "Search ****** Search New Task" at bounding box center [780, 126] width 1225 height 85
click at [1521, 77] on icon "button" at bounding box center [1523, 78] width 20 height 20
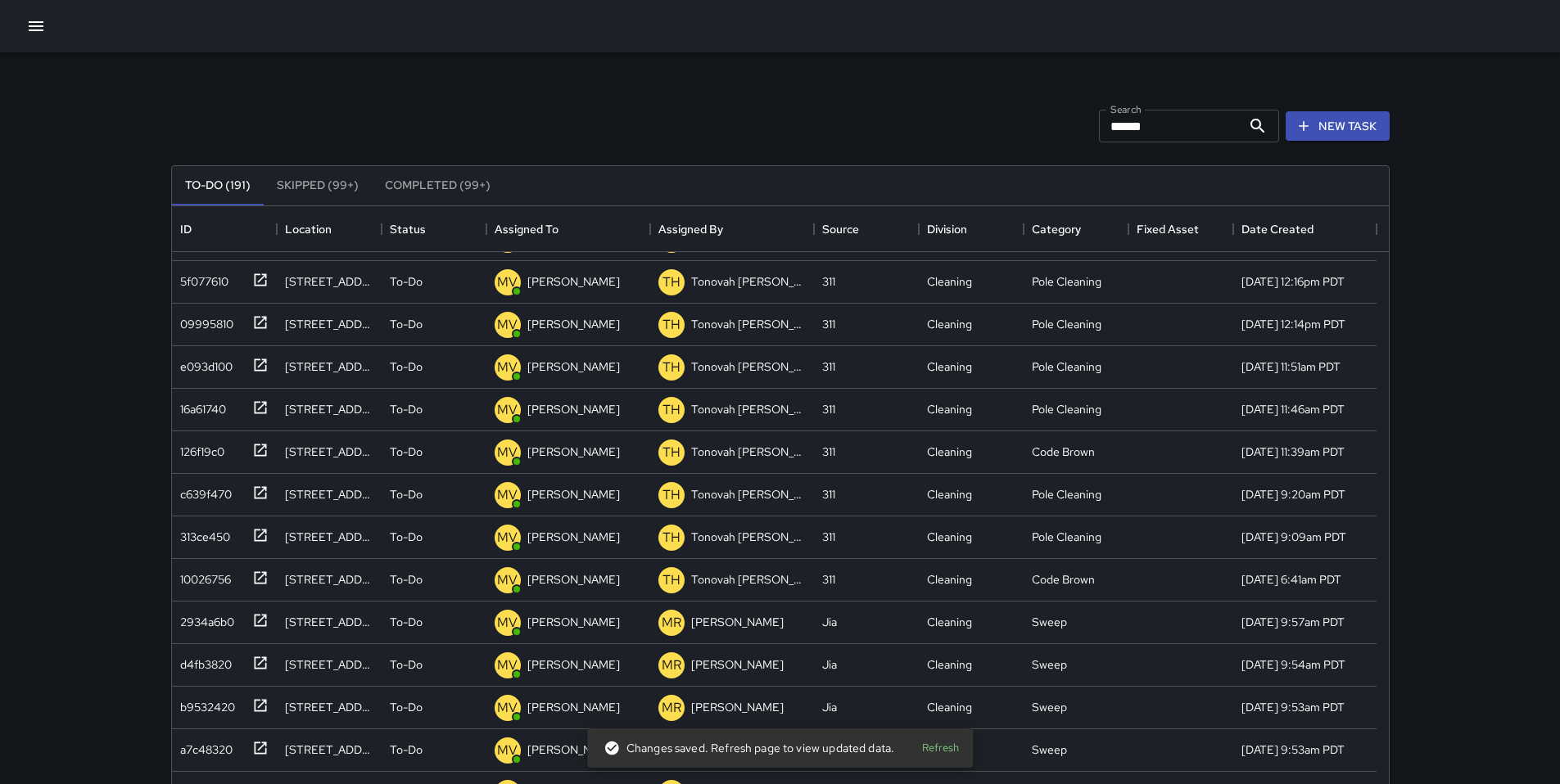
click at [687, 135] on div "Search ****** Search New Task" at bounding box center [780, 126] width 1225 height 85
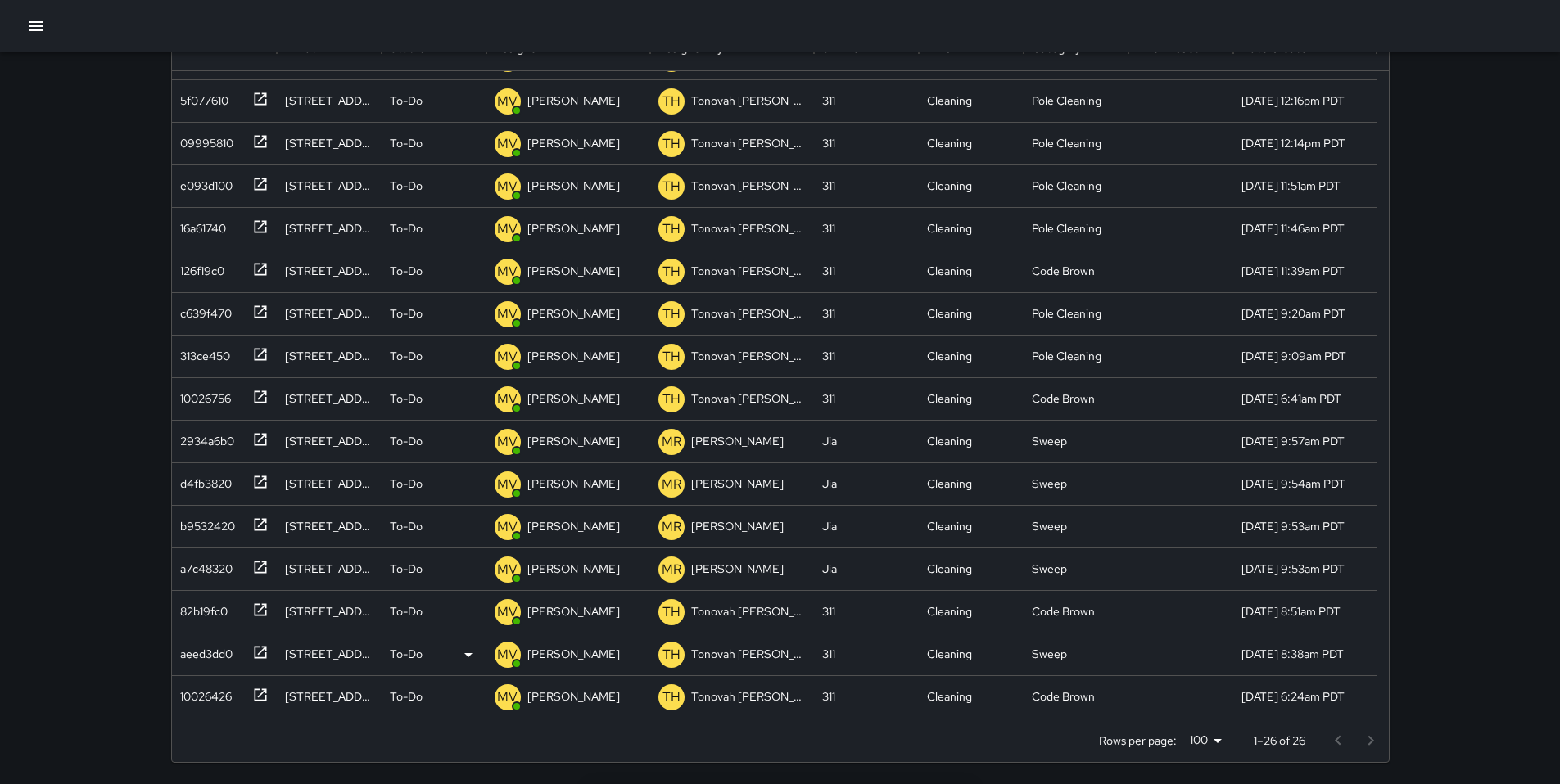
scroll to position [183, 0]
click at [203, 697] on div "10026426" at bounding box center [203, 691] width 58 height 23
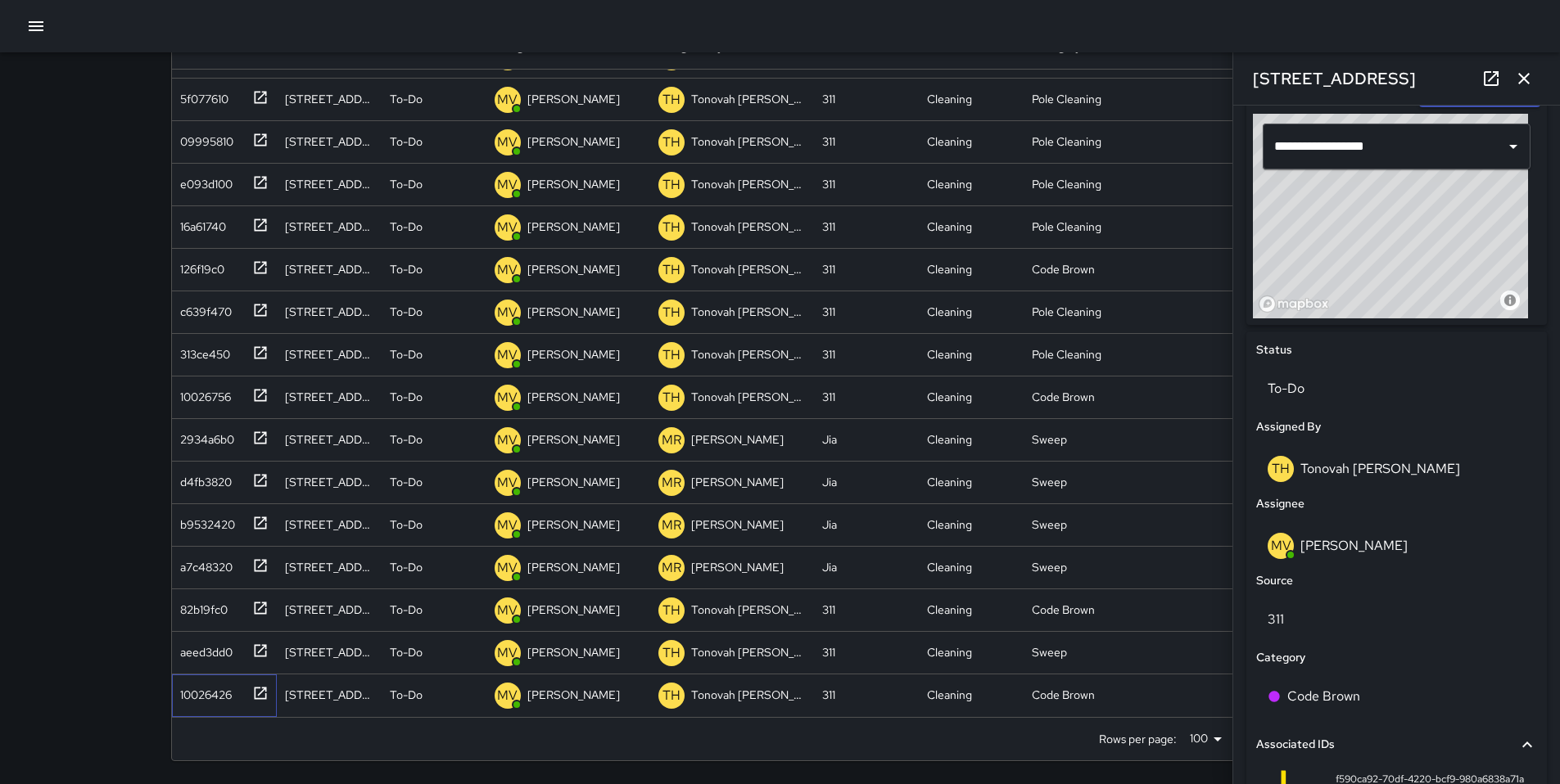
scroll to position [764, 0]
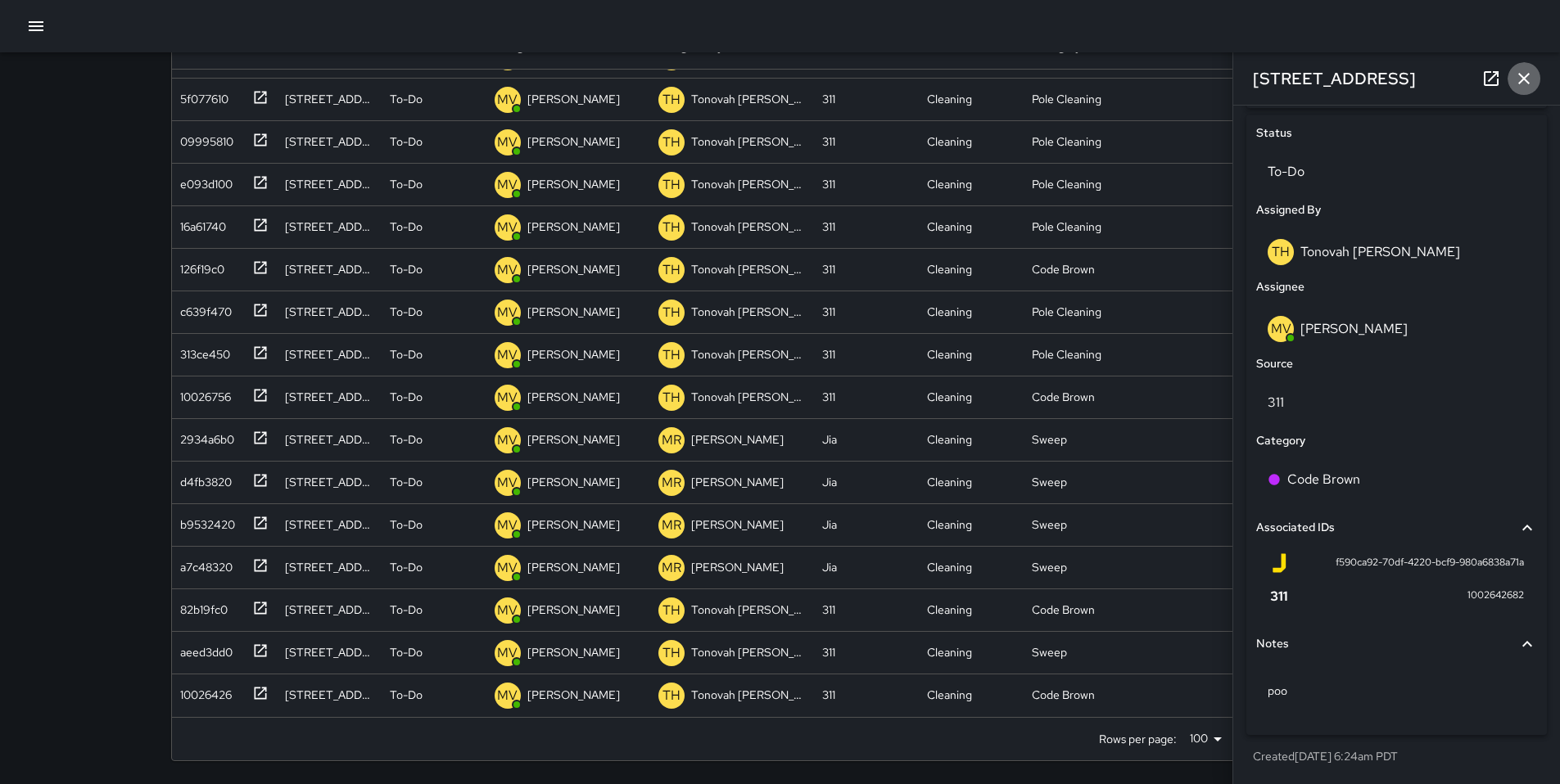
click at [1524, 76] on icon "button" at bounding box center [1523, 79] width 11 height 11
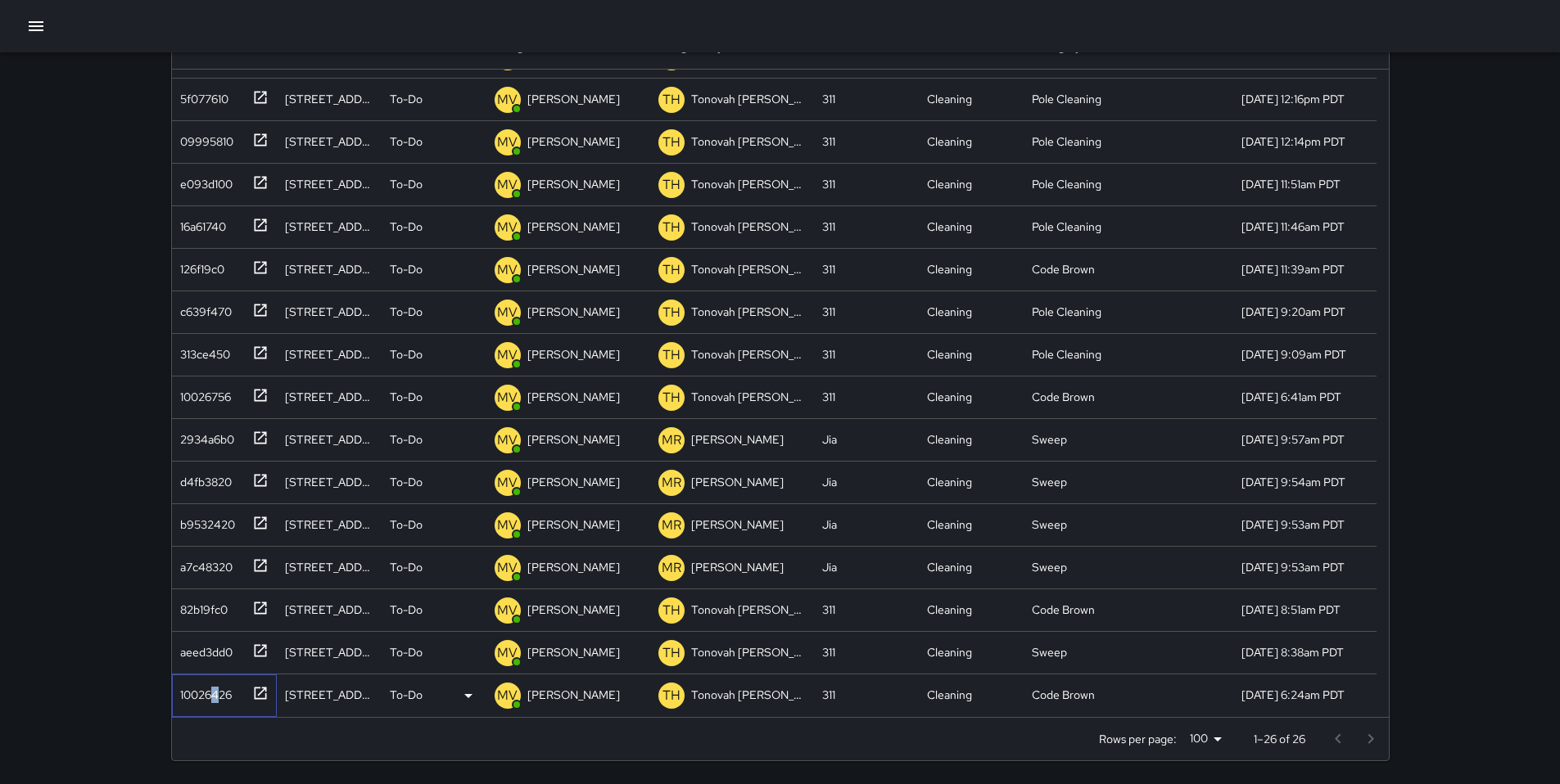
click at [215, 692] on div "10026426" at bounding box center [203, 691] width 58 height 23
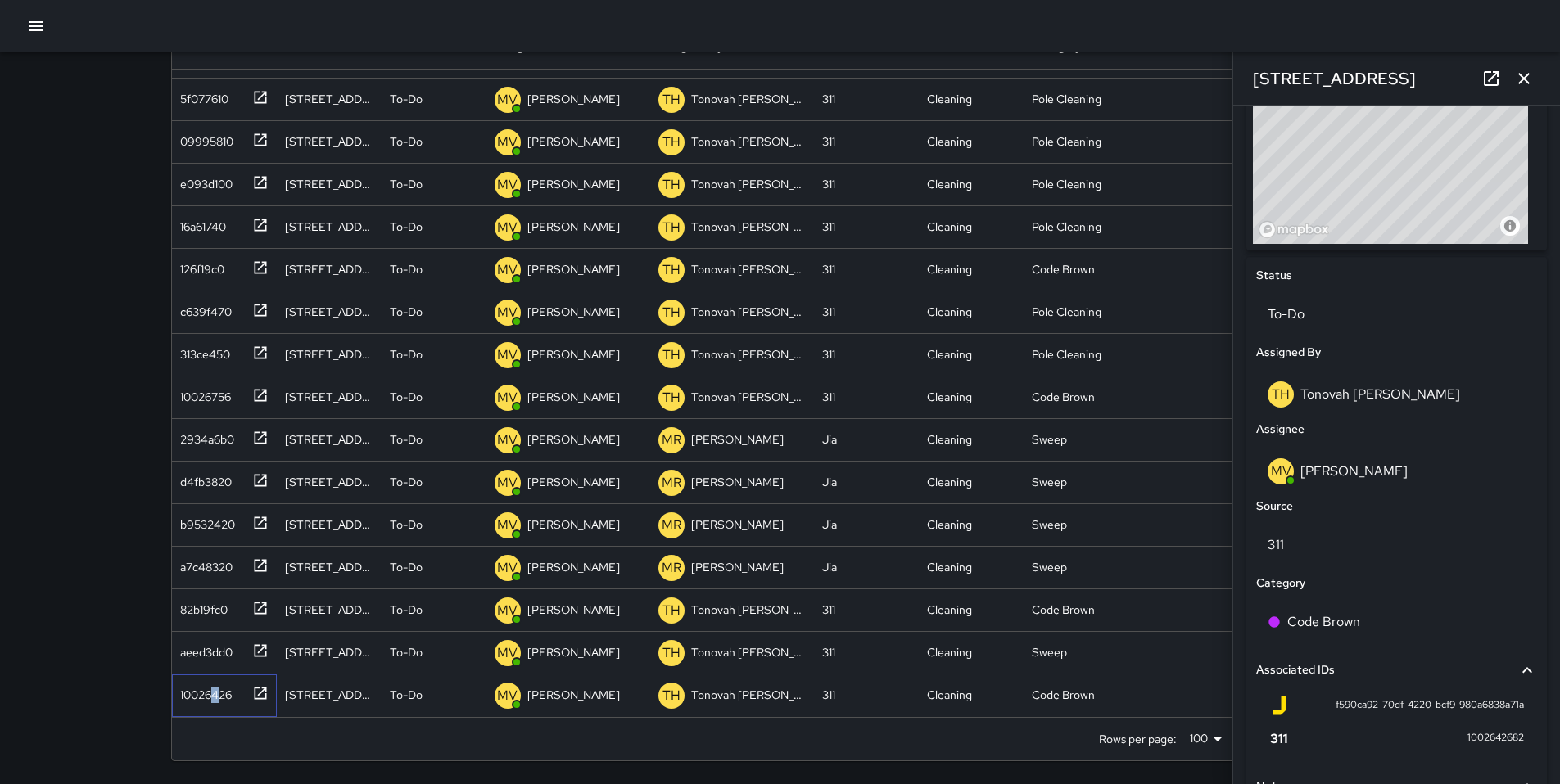
scroll to position [628, 0]
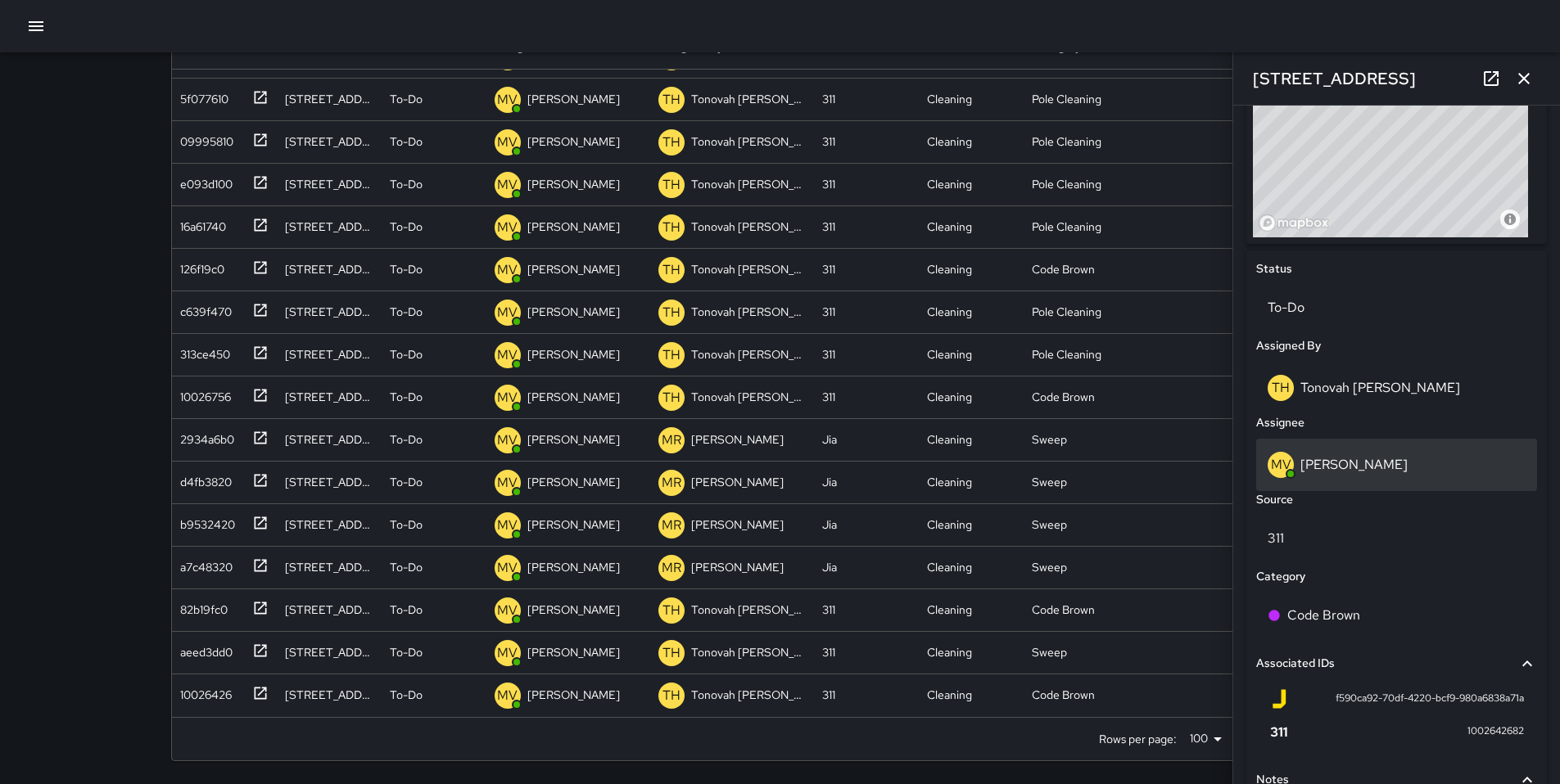
click at [1318, 465] on p "[PERSON_NAME]" at bounding box center [1354, 464] width 107 height 17
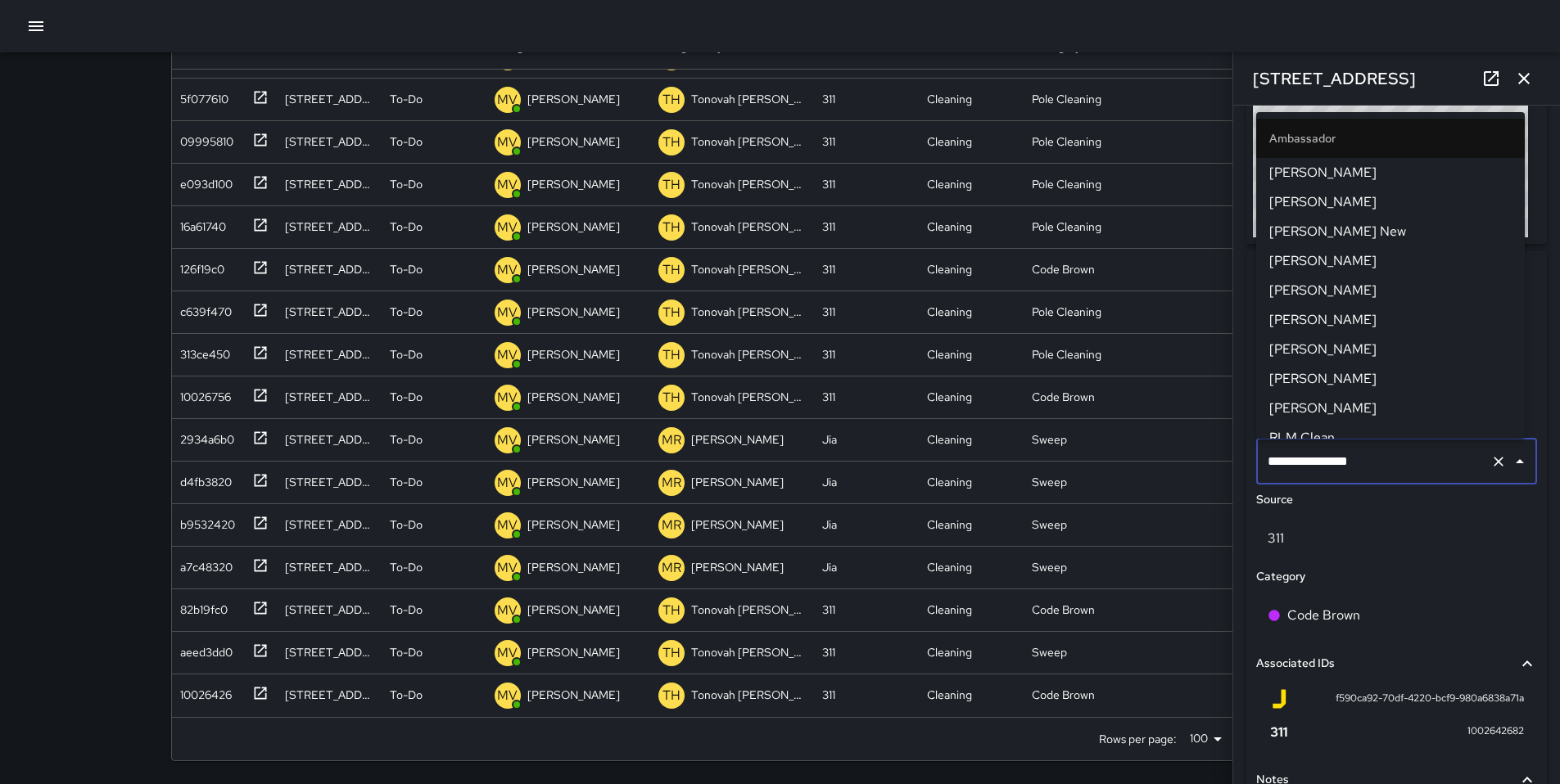
scroll to position [603, 0]
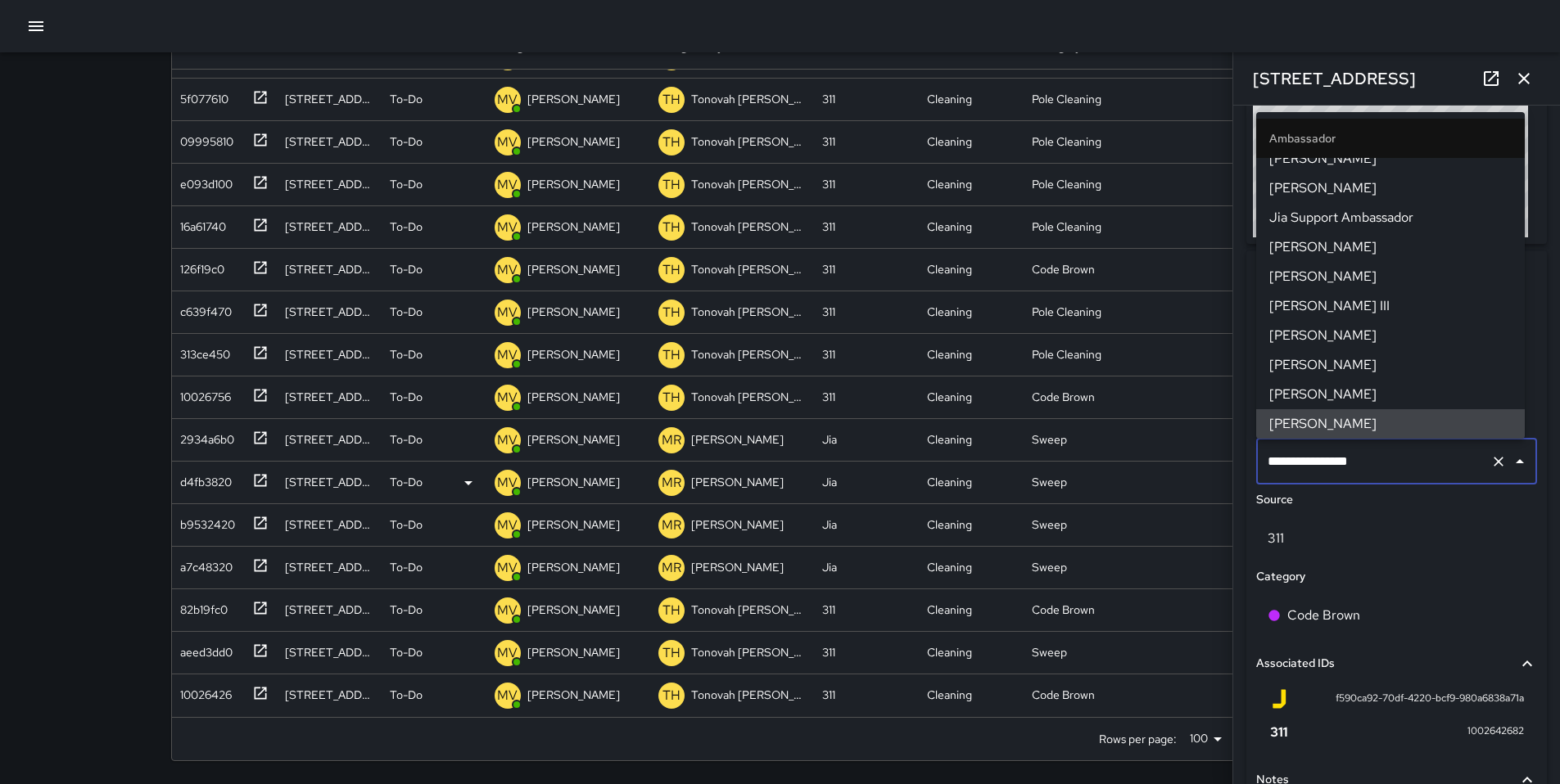
drag, startPoint x: 1371, startPoint y: 457, endPoint x: 1227, endPoint y: 462, distance: 144.1
click at [1234, 463] on div "**********" at bounding box center [1397, 445] width 326 height 679
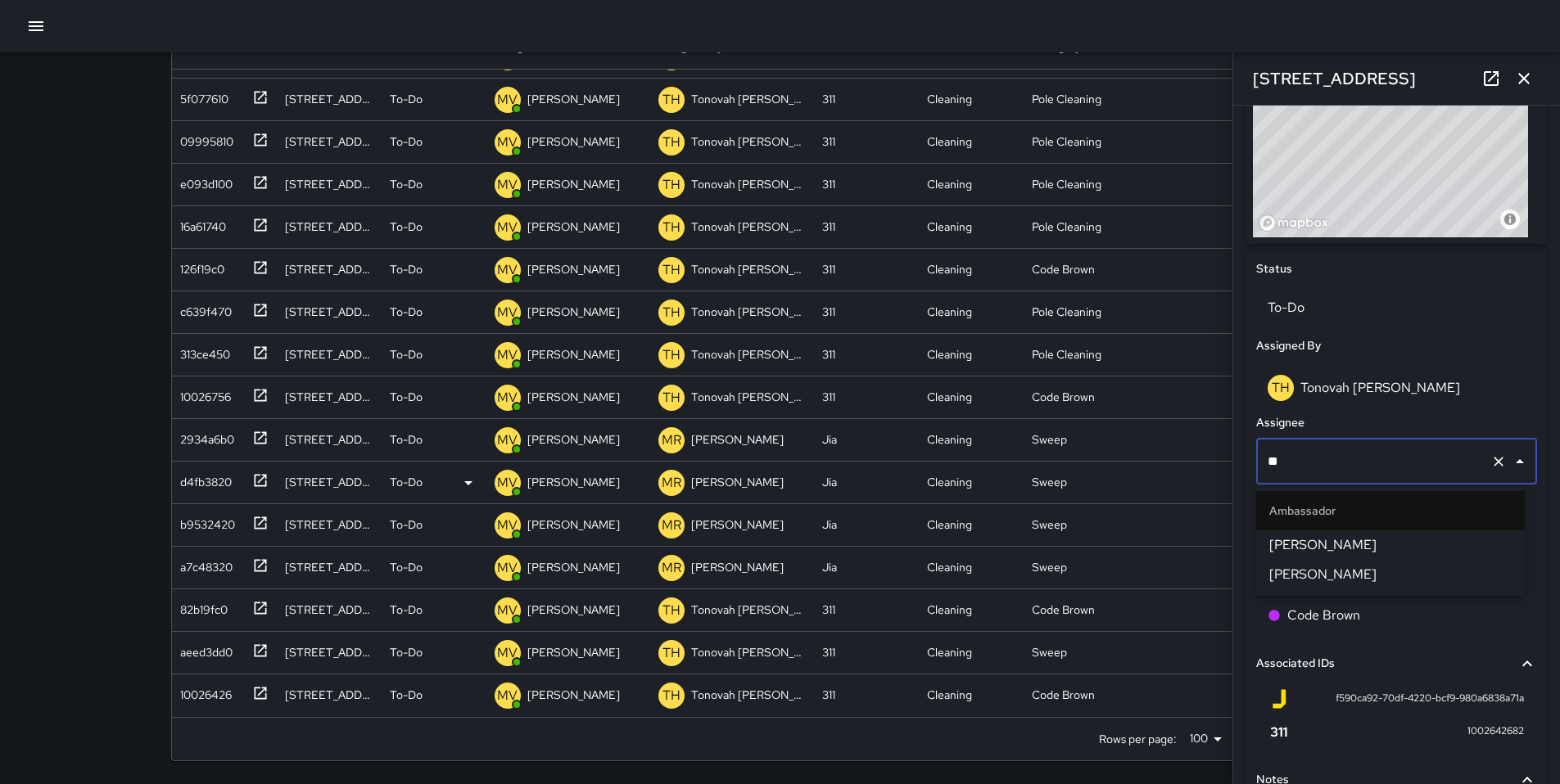
scroll to position [0, 0]
type input "****"
click at [1293, 540] on span "[PERSON_NAME]" at bounding box center [1390, 545] width 242 height 20
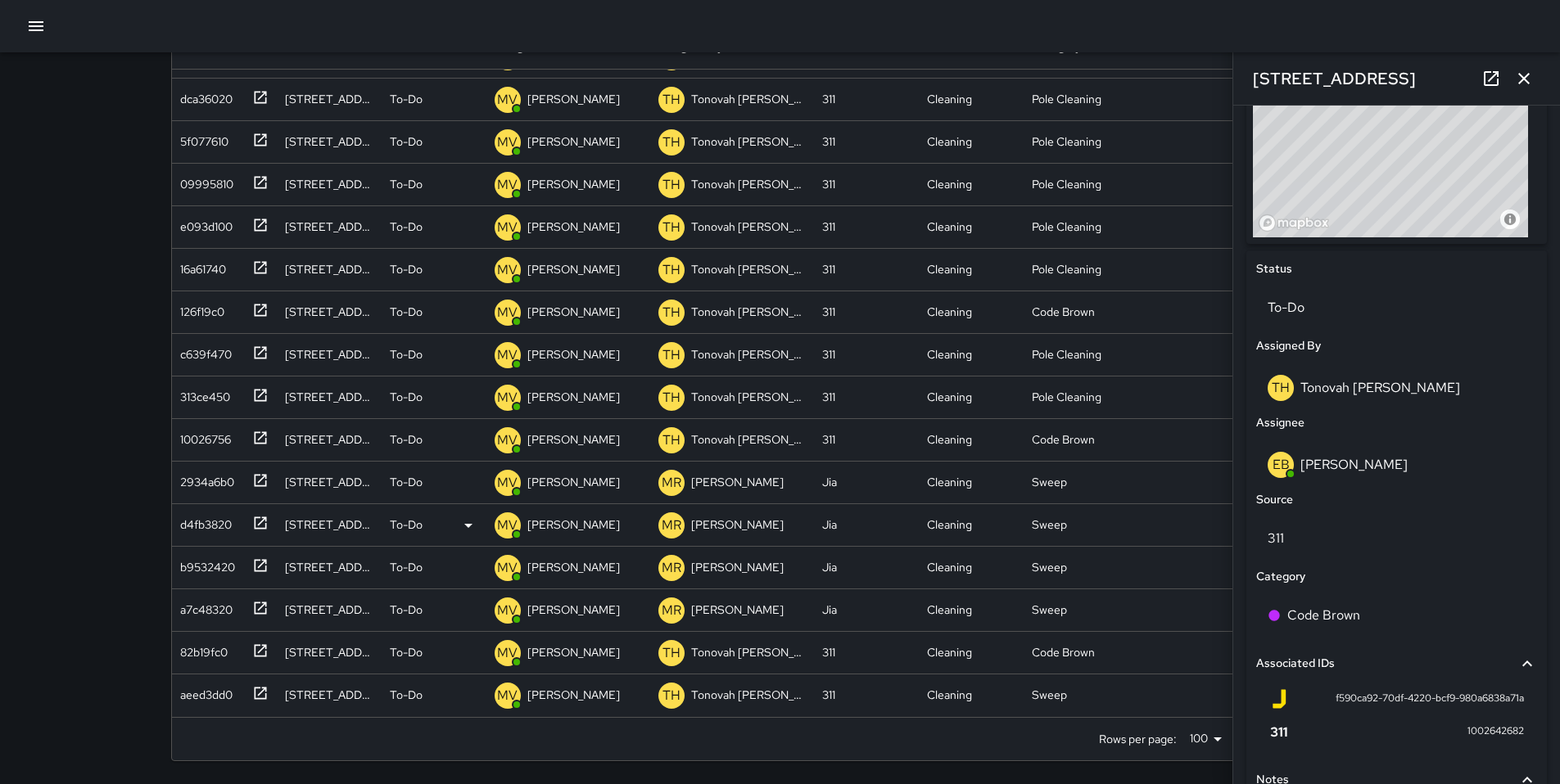
scroll to position [416, 0]
click at [216, 692] on div "aeed3dd0" at bounding box center [203, 691] width 59 height 23
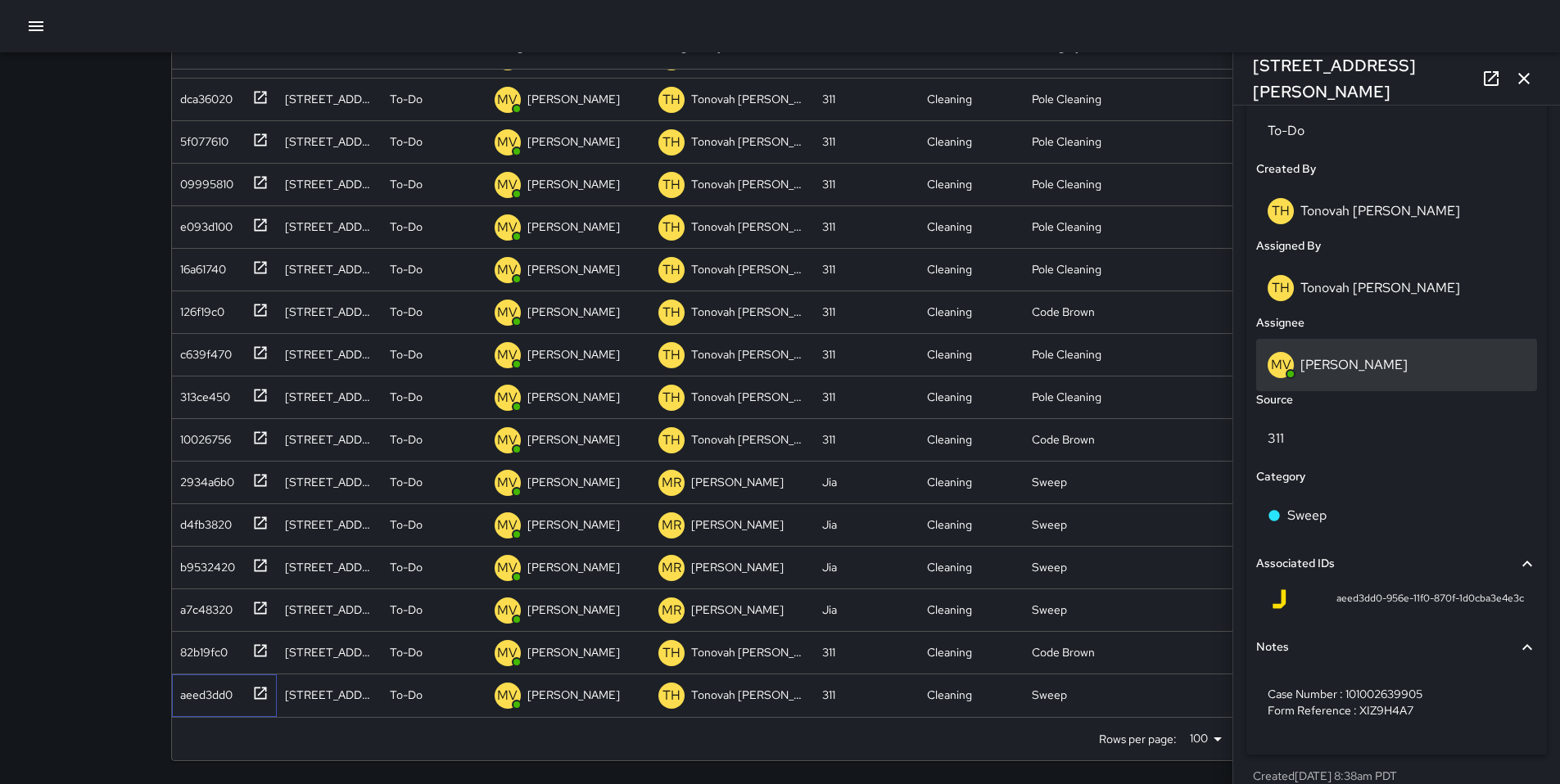
scroll to position [825, 0]
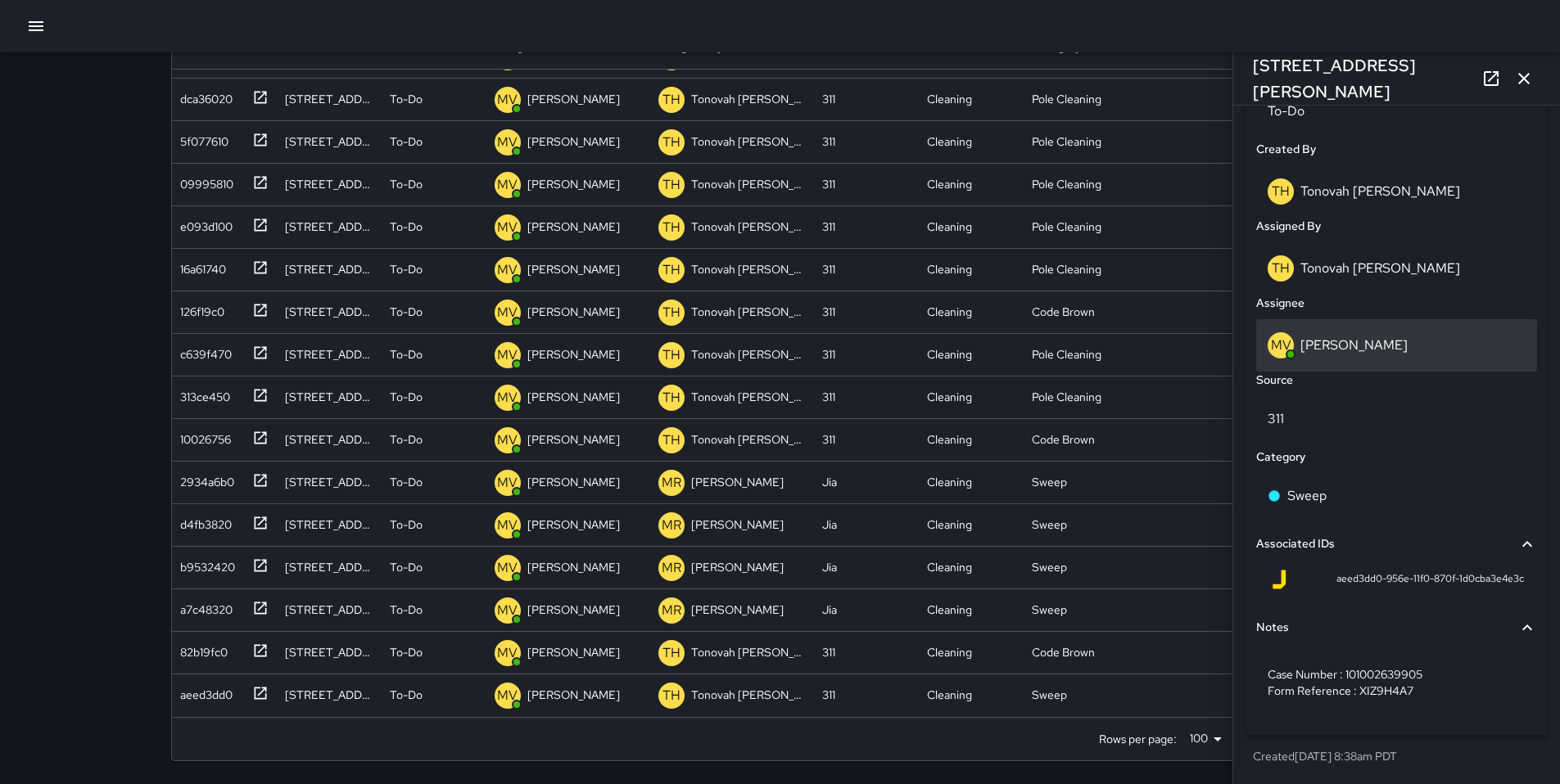
click at [1325, 354] on div "MV Maclis Velasquez" at bounding box center [1396, 345] width 258 height 26
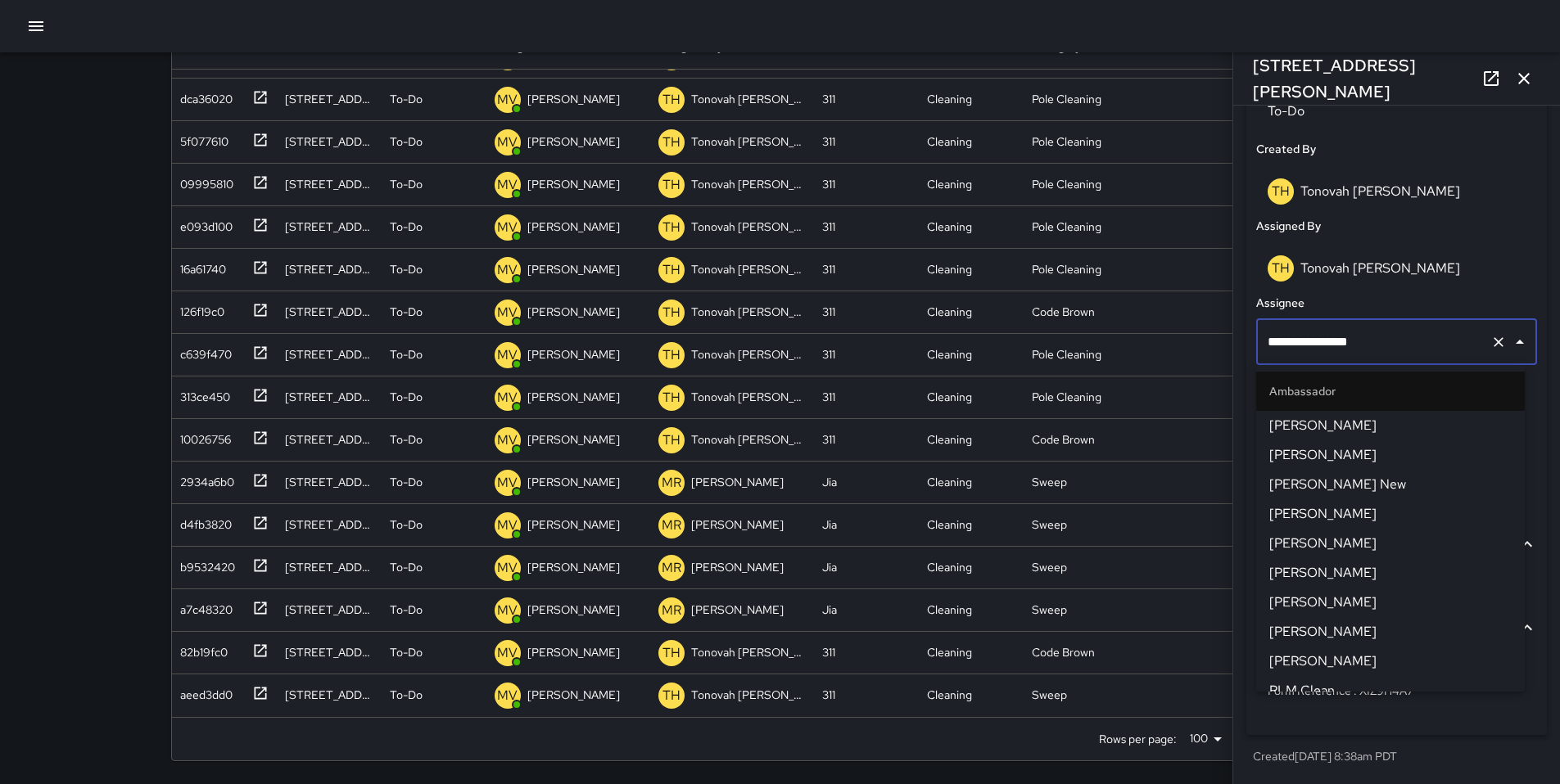
scroll to position [603, 0]
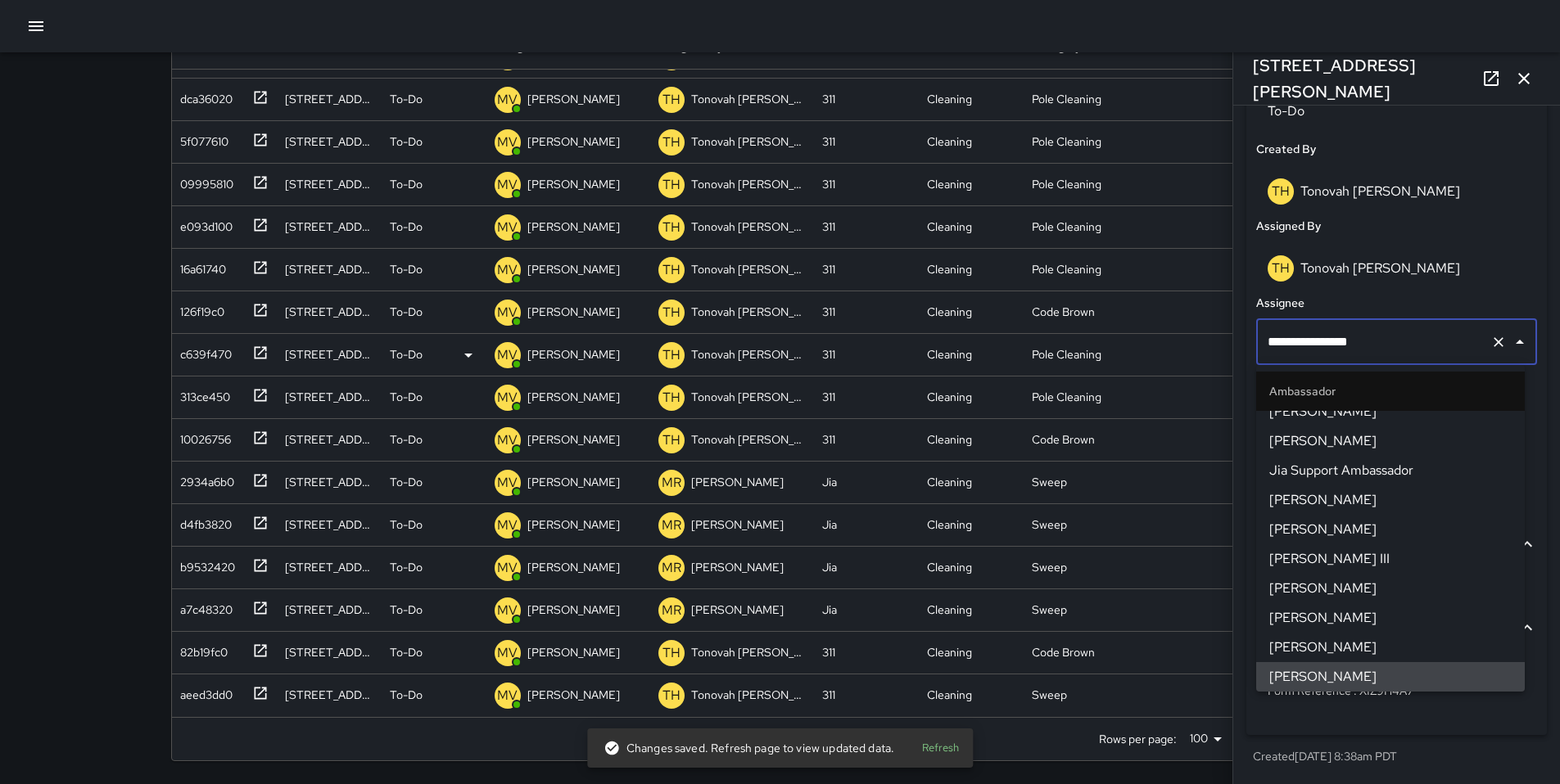
drag, startPoint x: 1364, startPoint y: 343, endPoint x: 1225, endPoint y: 336, distance: 139.2
click at [1225, 336] on div "Search ****** Search New Task To-Do (191) Skipped (99+) Completed (99+) ID Loca…" at bounding box center [780, 326] width 1258 height 914
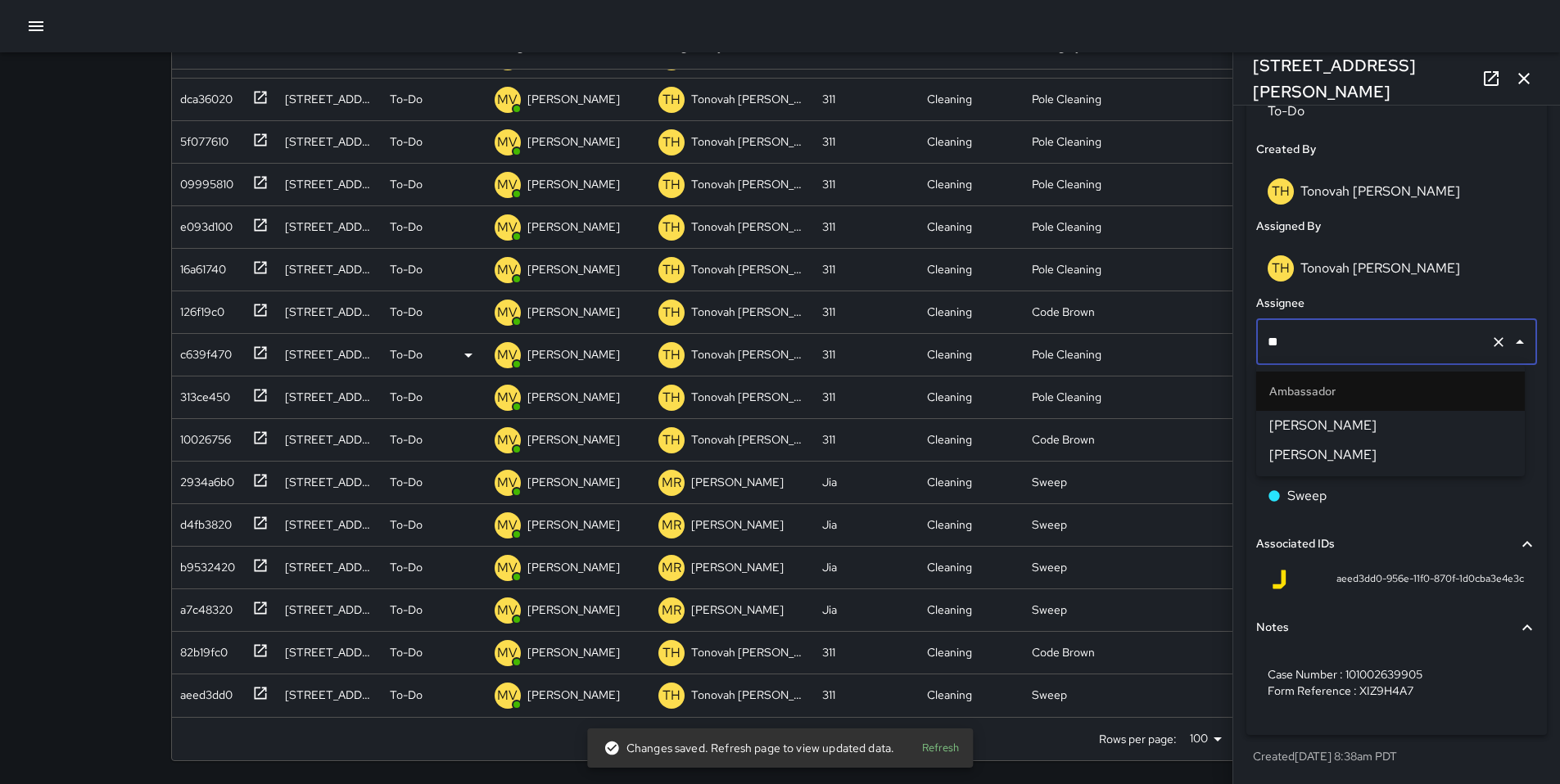
scroll to position [0, 0]
type input "*"
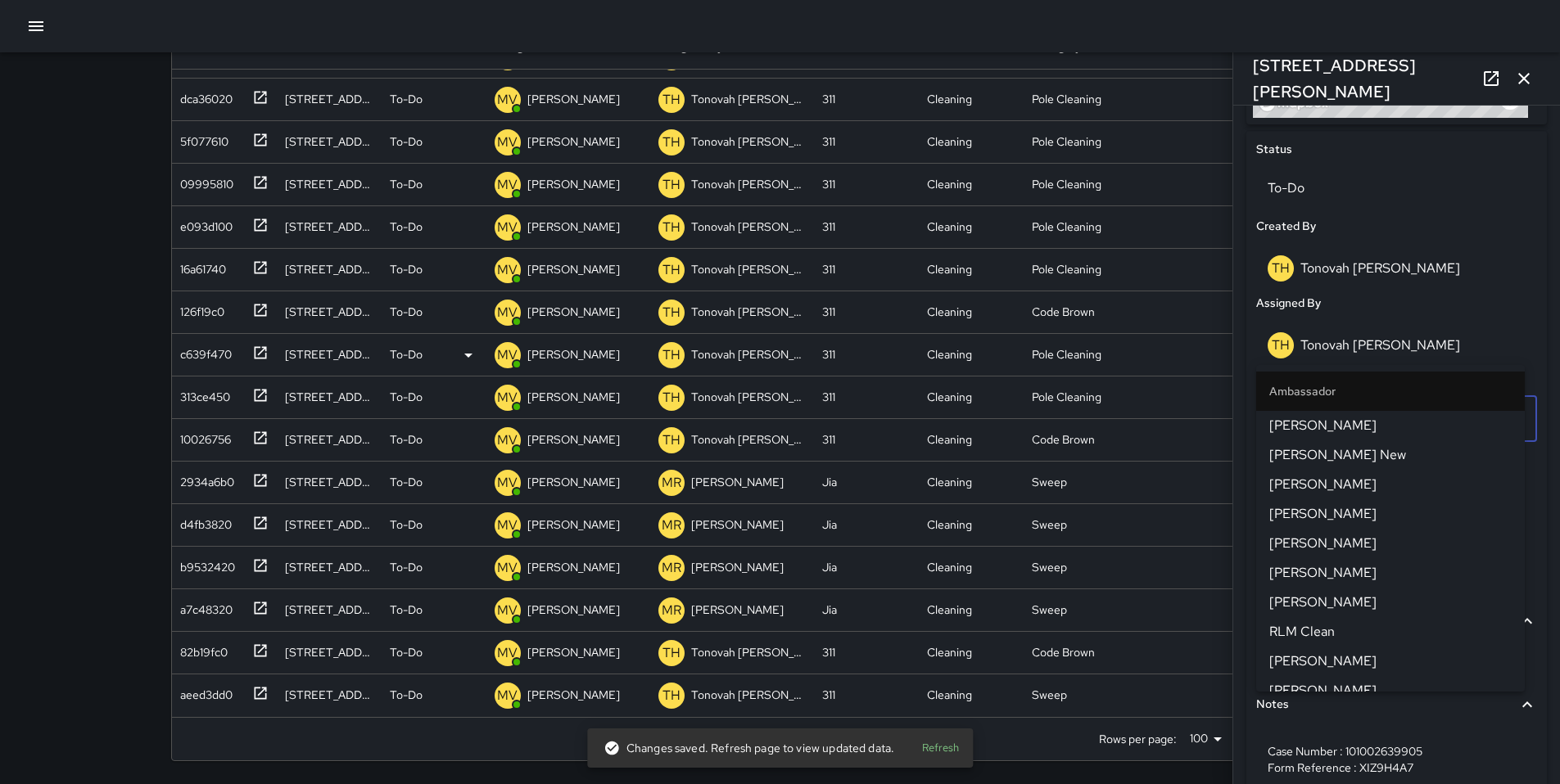
scroll to position [374, 0]
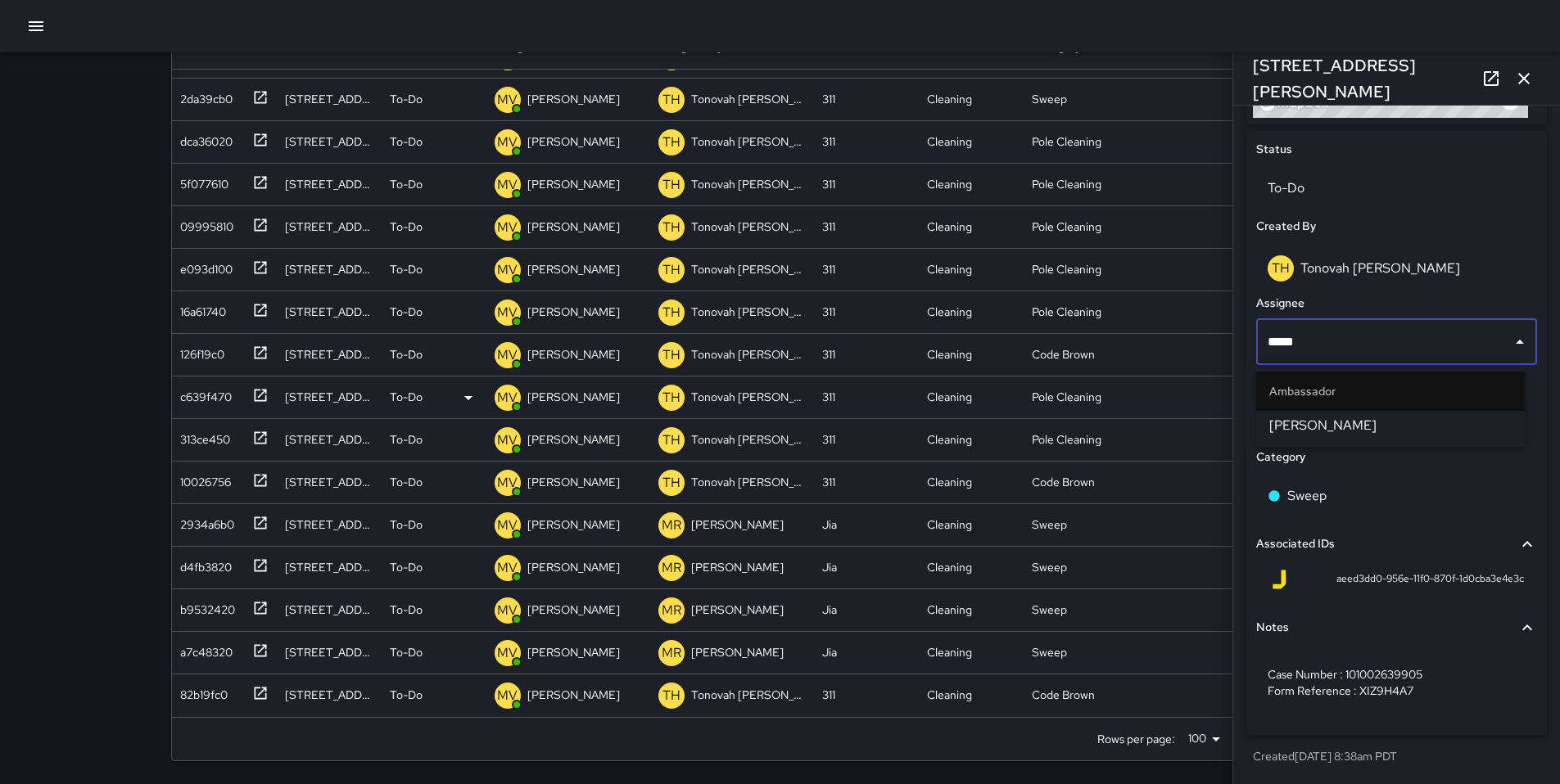
type input "******"
click at [1321, 437] on li "[PERSON_NAME]" at bounding box center [1390, 425] width 268 height 29
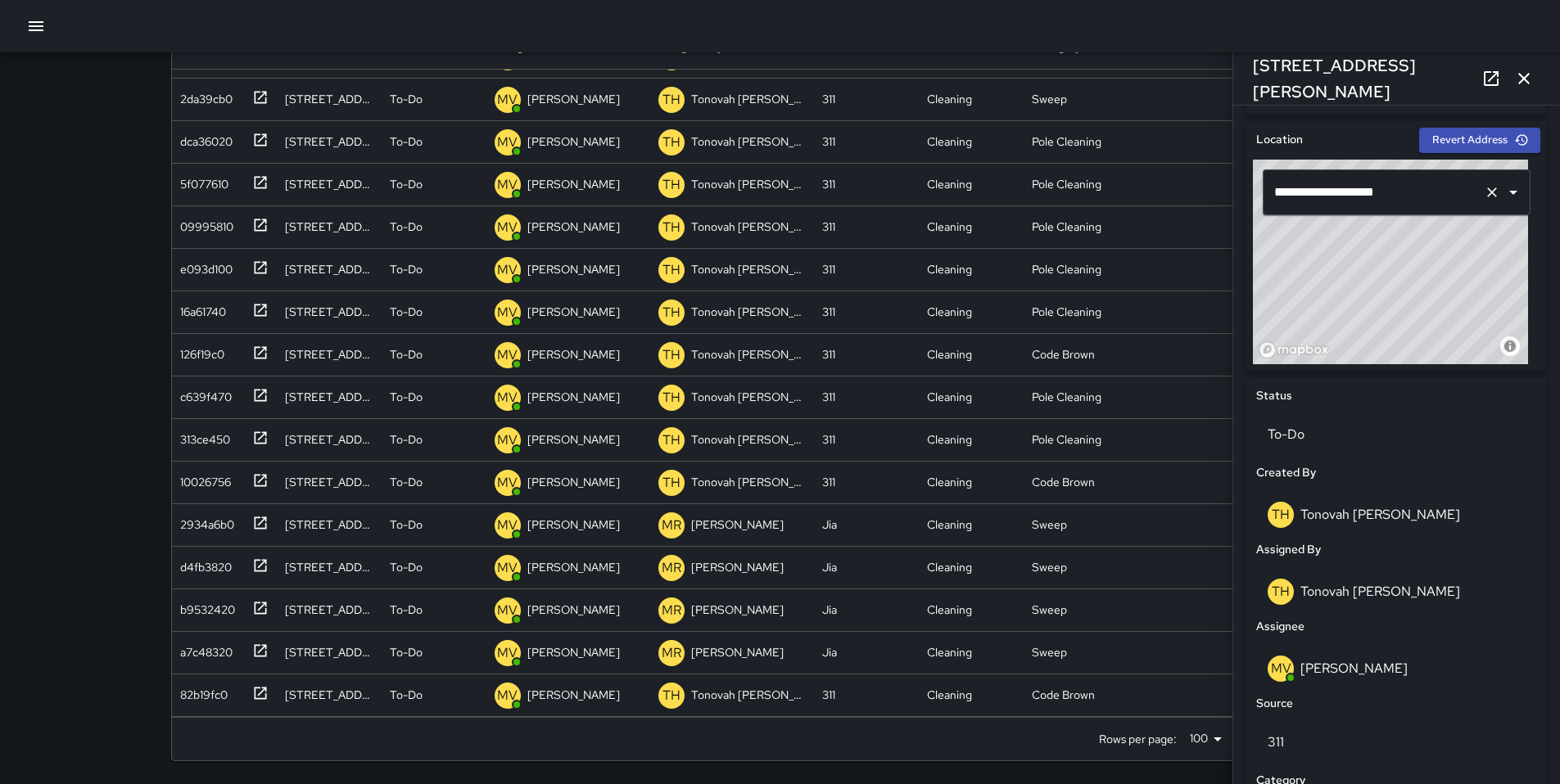
scroll to position [474, 0]
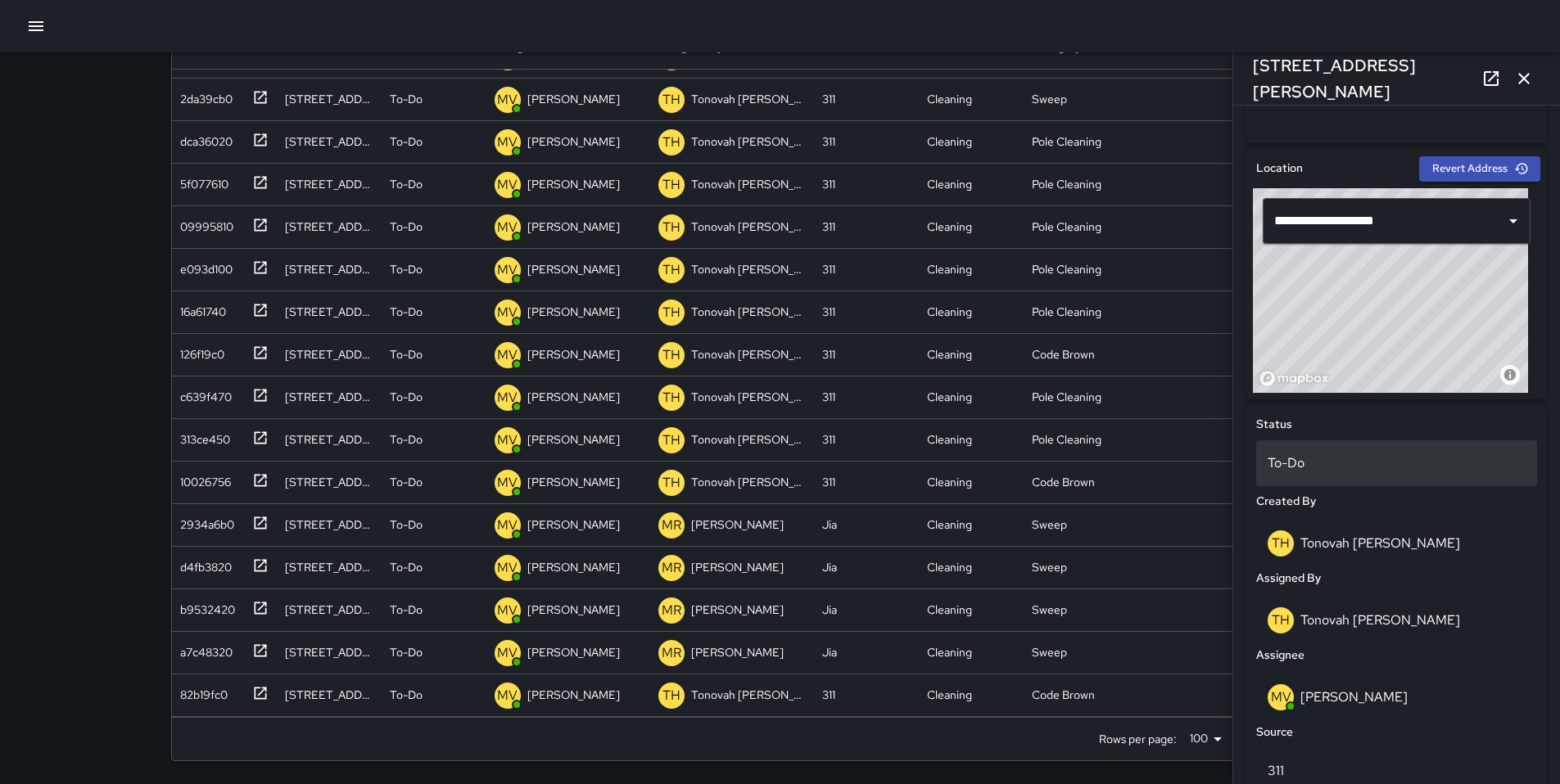
click at [1293, 475] on div "To-Do" at bounding box center [1396, 463] width 280 height 46
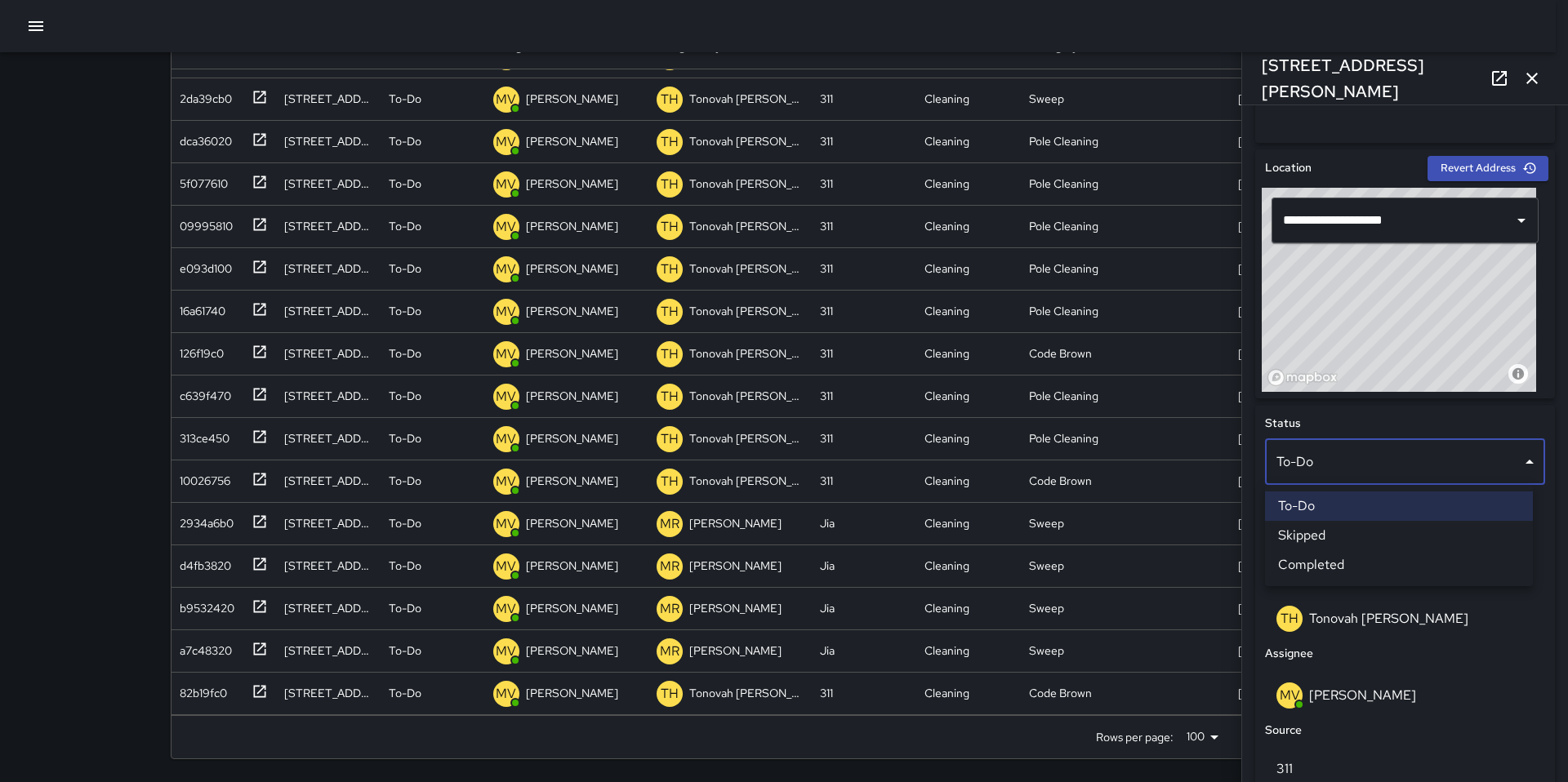
click at [1308, 537] on li "Skipped" at bounding box center [1399, 535] width 268 height 29
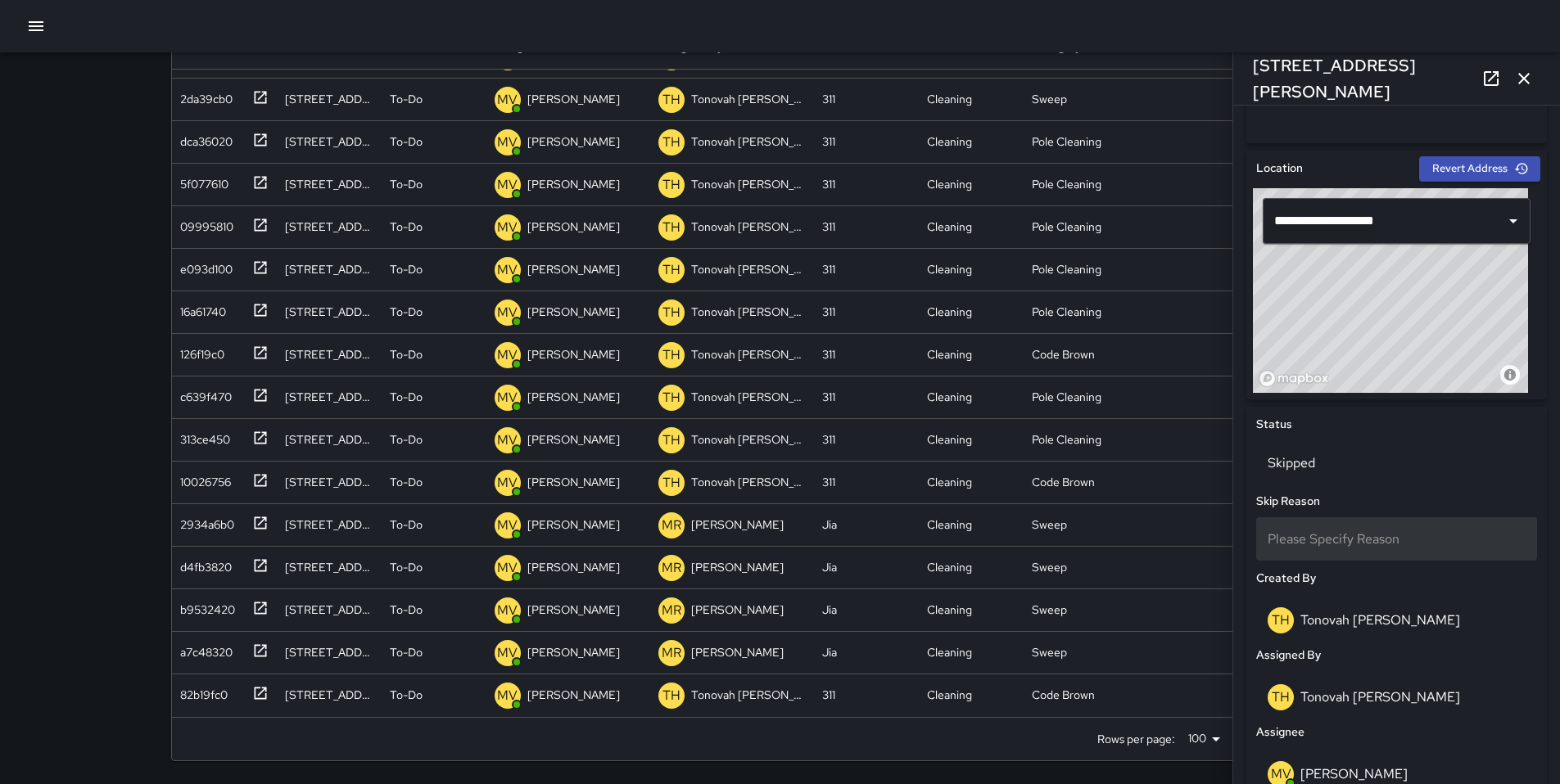
click at [1319, 550] on div "Please Specify Reason" at bounding box center [1396, 539] width 280 height 43
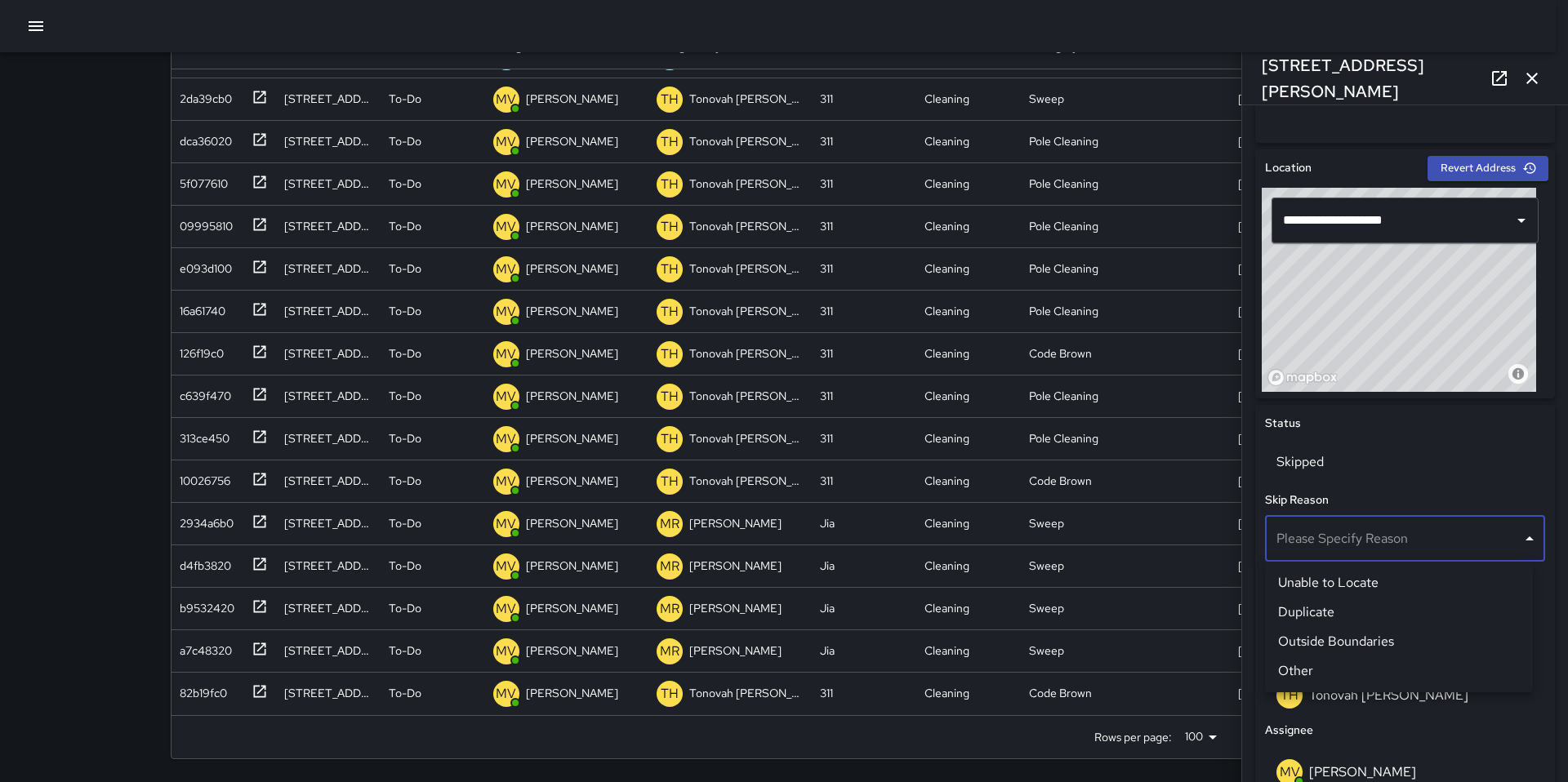
click at [1332, 577] on li "Unable to Locate" at bounding box center [1399, 583] width 268 height 29
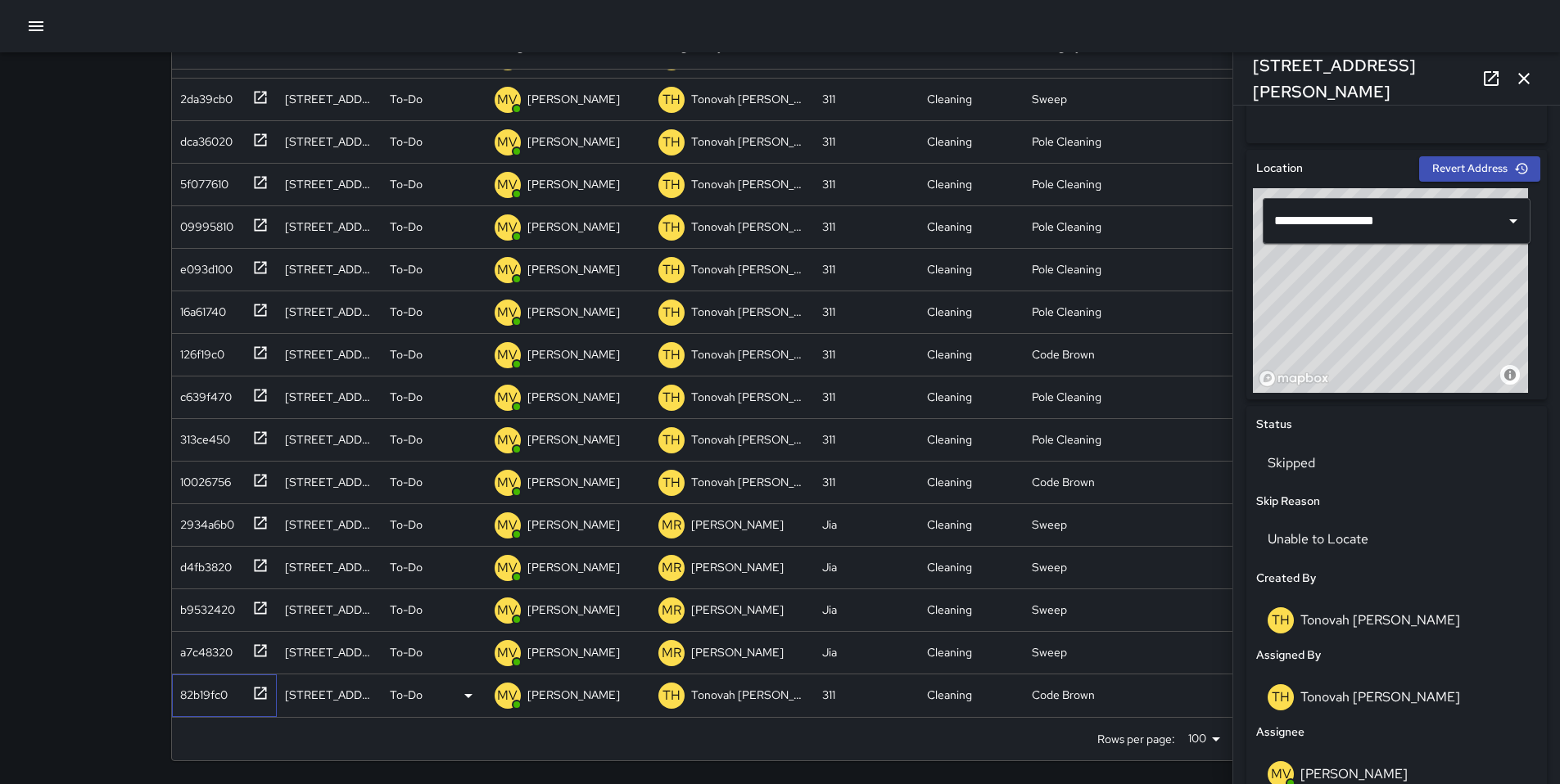
click at [209, 696] on div "82b19fc0" at bounding box center [201, 691] width 54 height 23
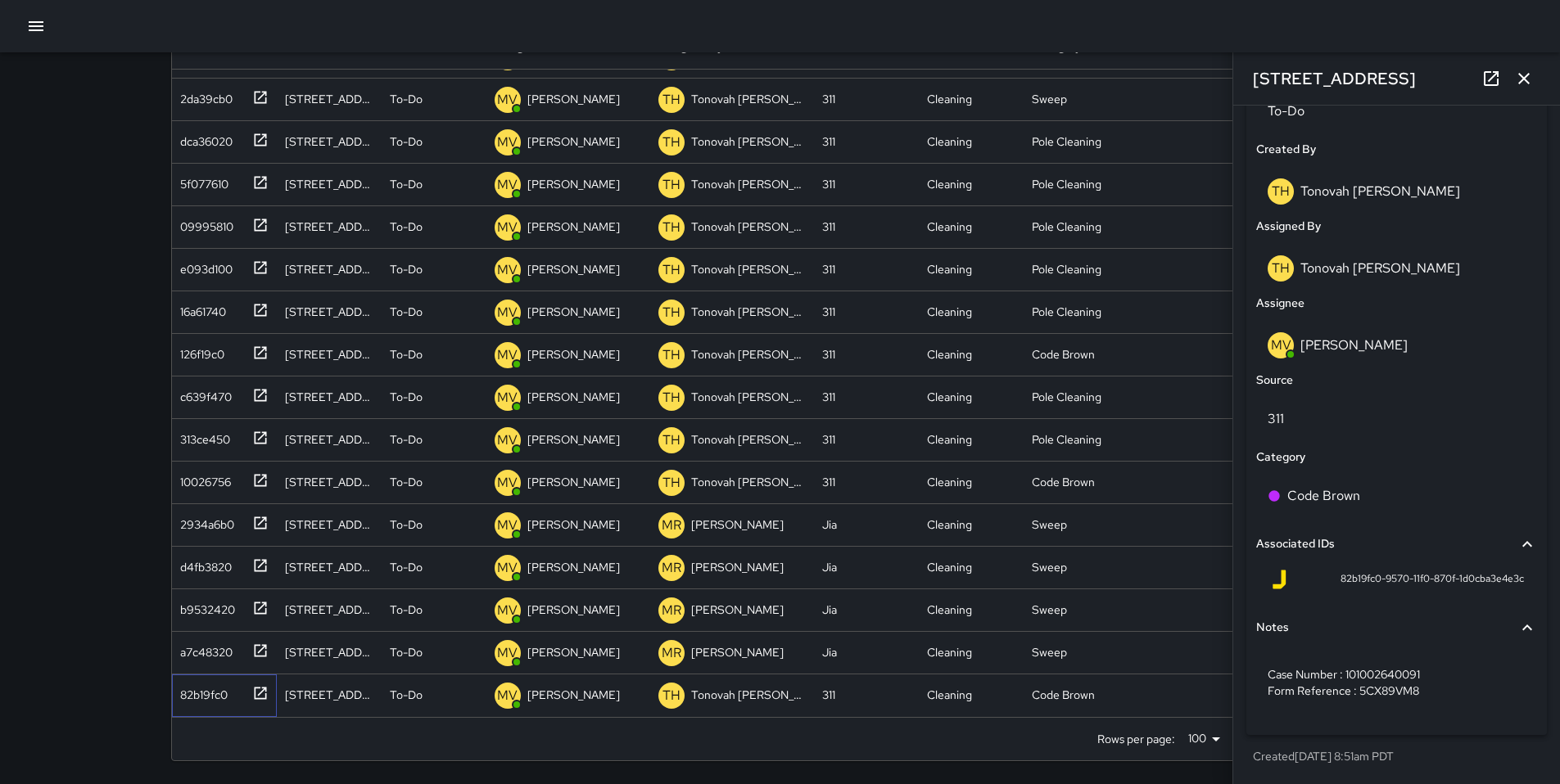
scroll to position [526, 0]
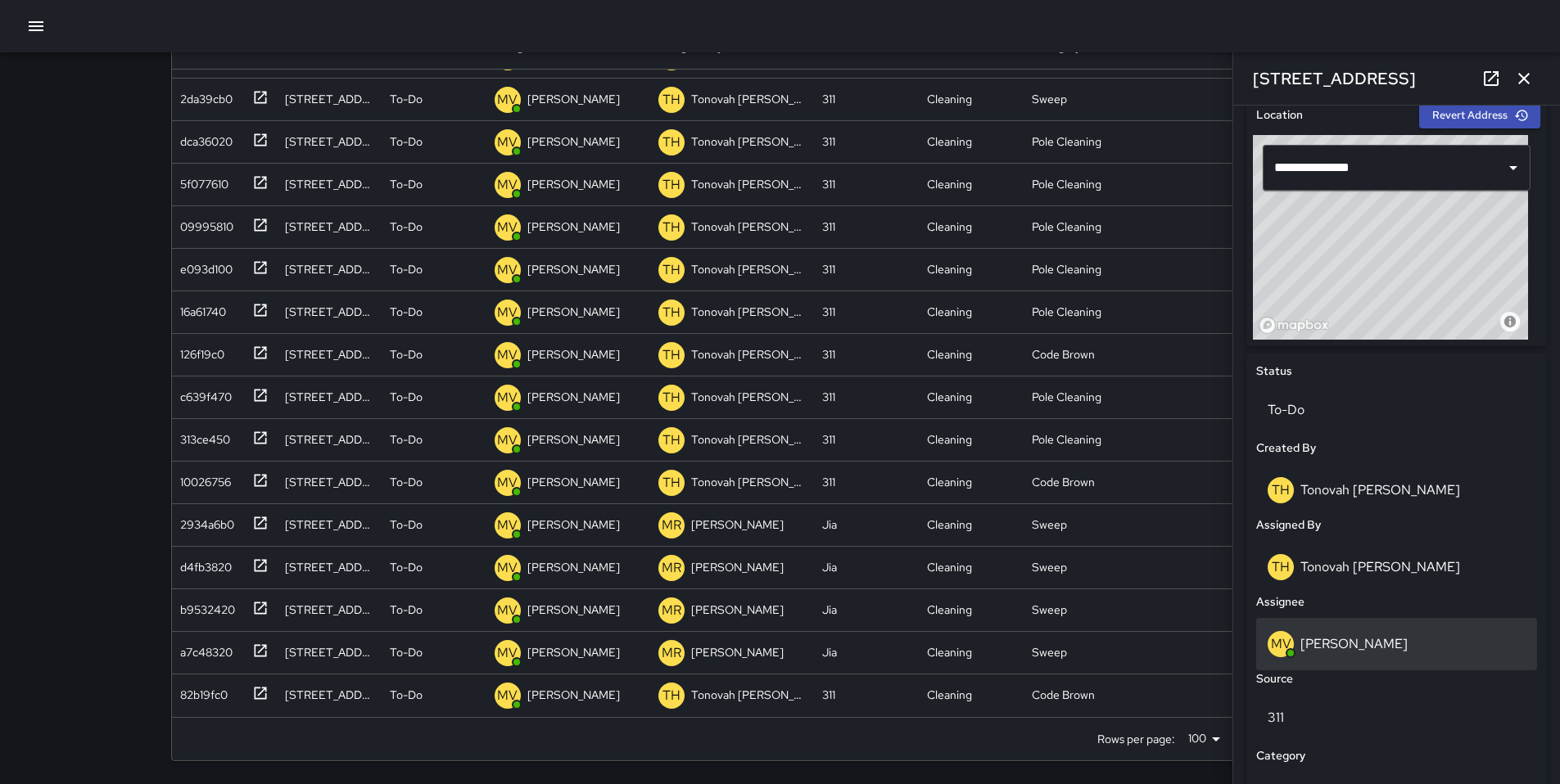
click at [1343, 627] on div "MV Maclis Velasquez" at bounding box center [1396, 644] width 280 height 53
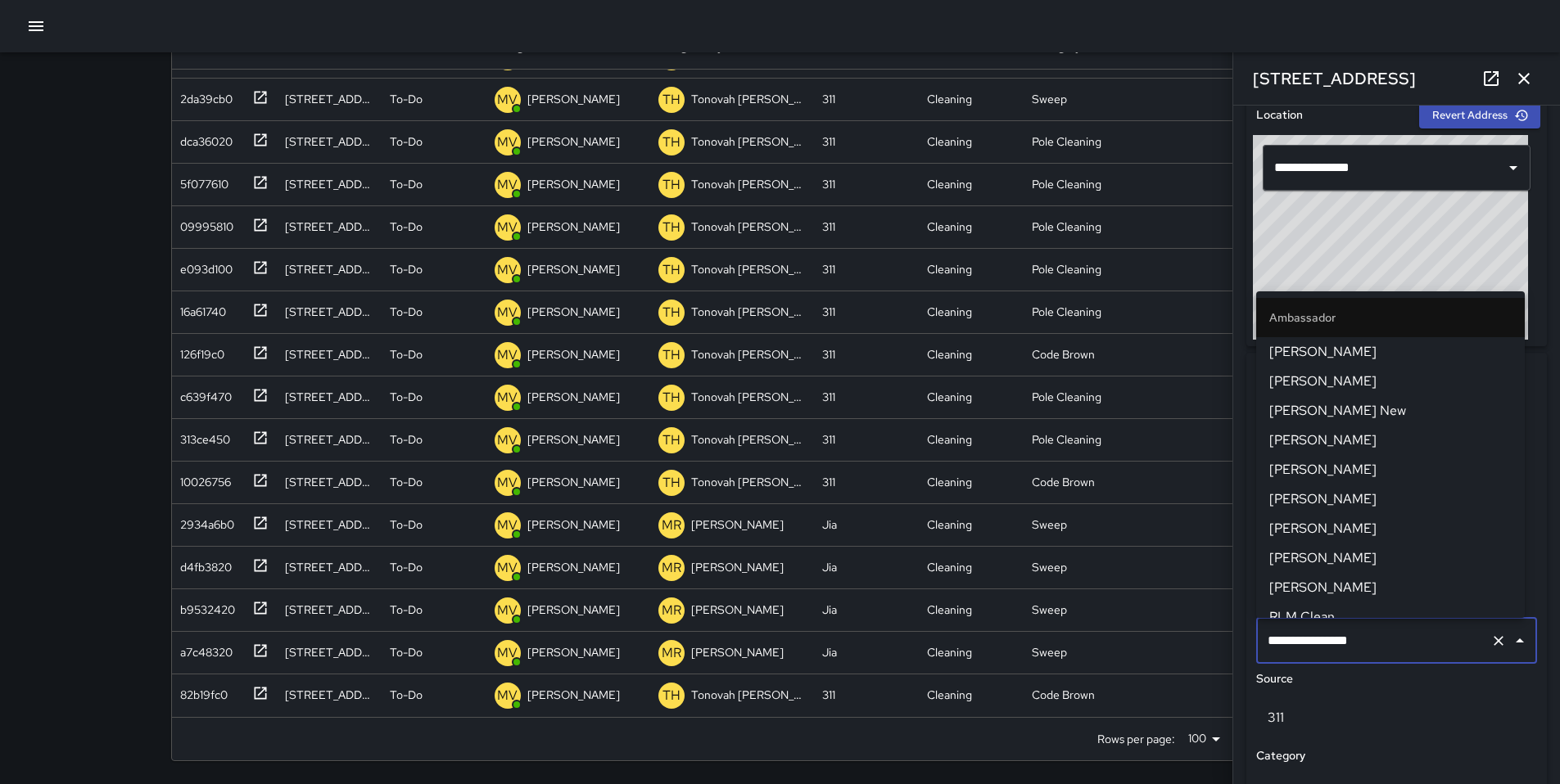
scroll to position [603, 0]
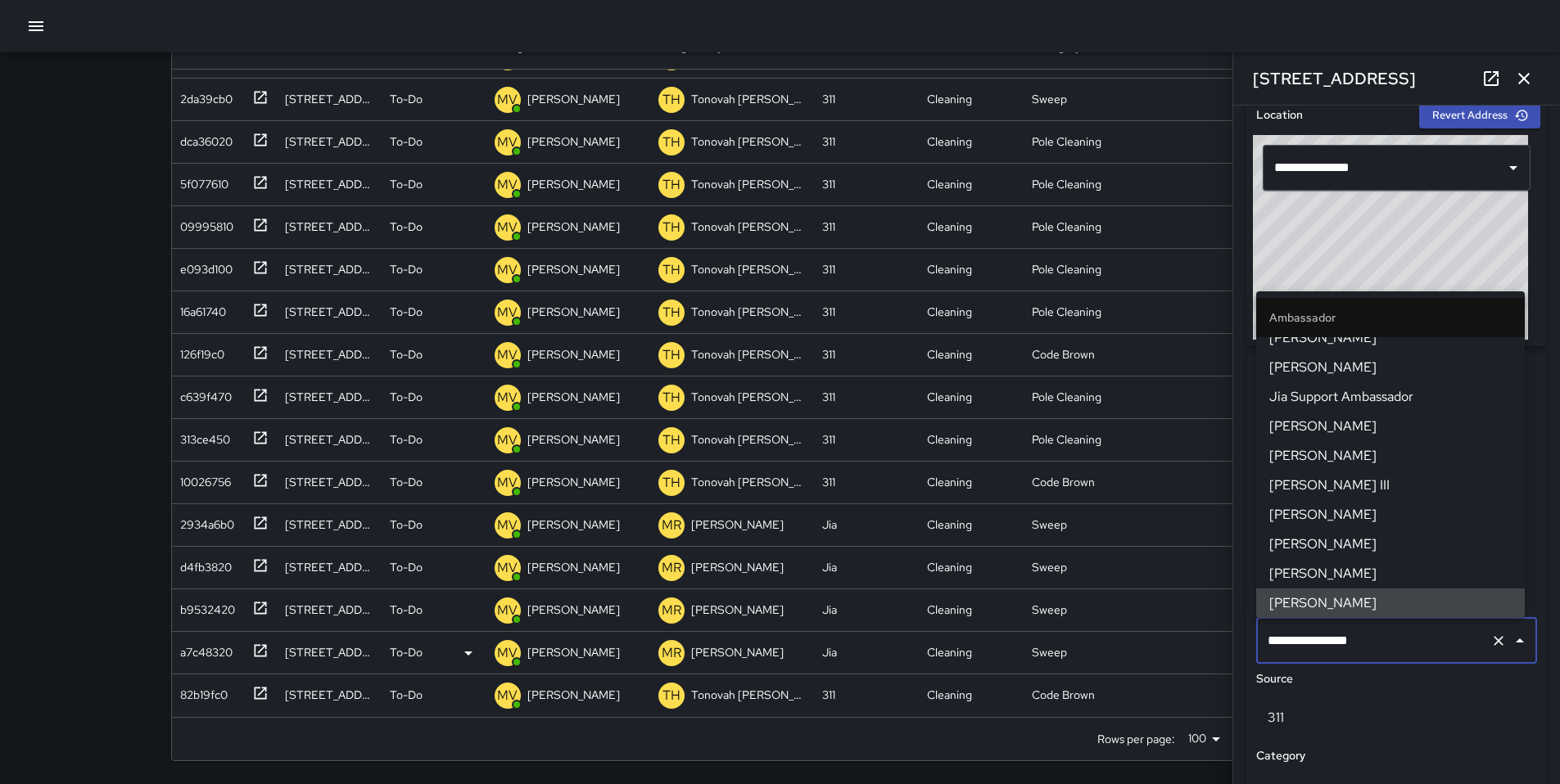
drag, startPoint x: 1377, startPoint y: 636, endPoint x: 1184, endPoint y: 638, distance: 193.0
click at [1185, 638] on div "Search ****** Search New Task To-Do (190) Skipped (99+) Completed (99+) ID Loca…" at bounding box center [780, 326] width 1258 height 914
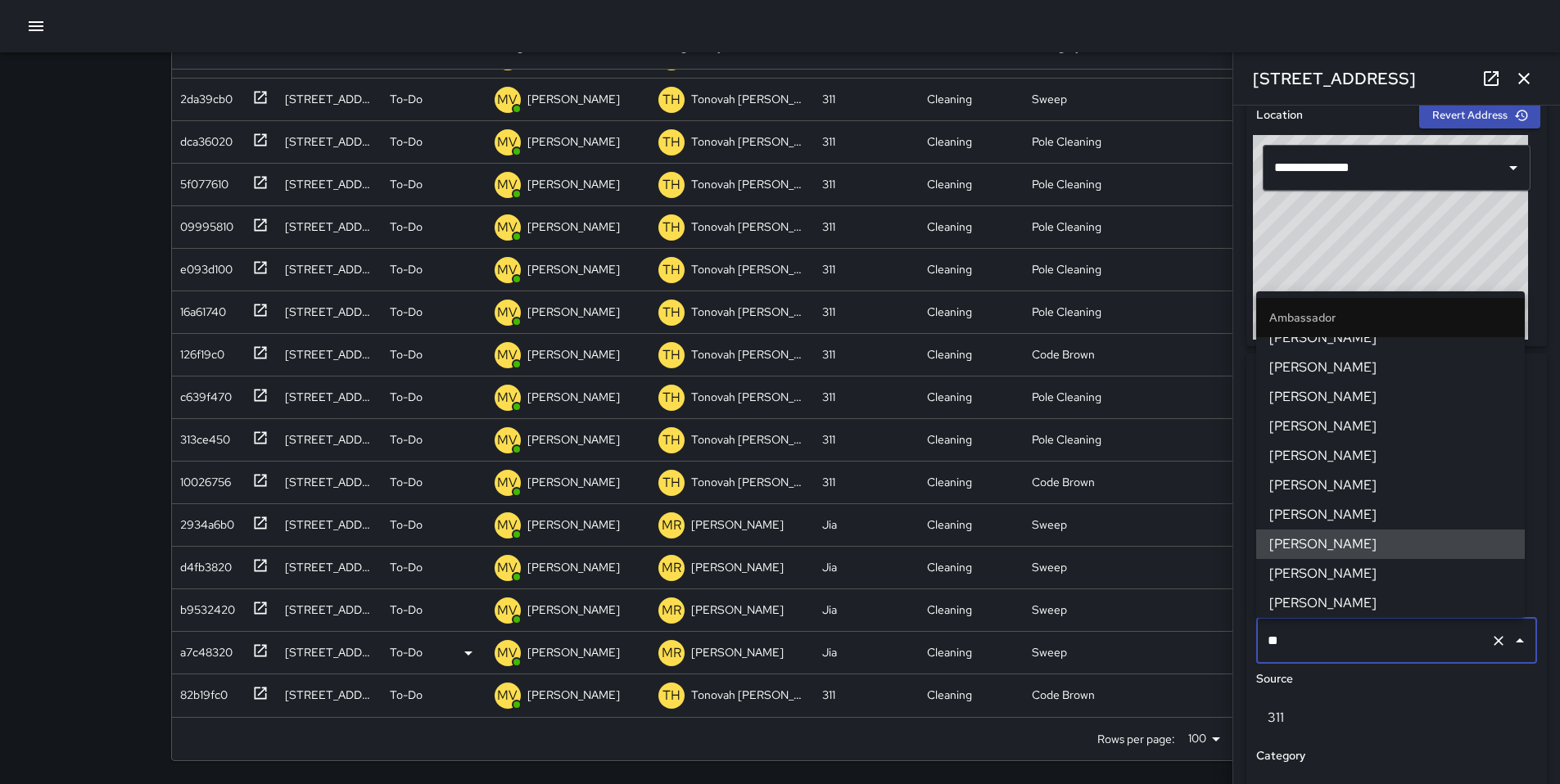
scroll to position [0, 0]
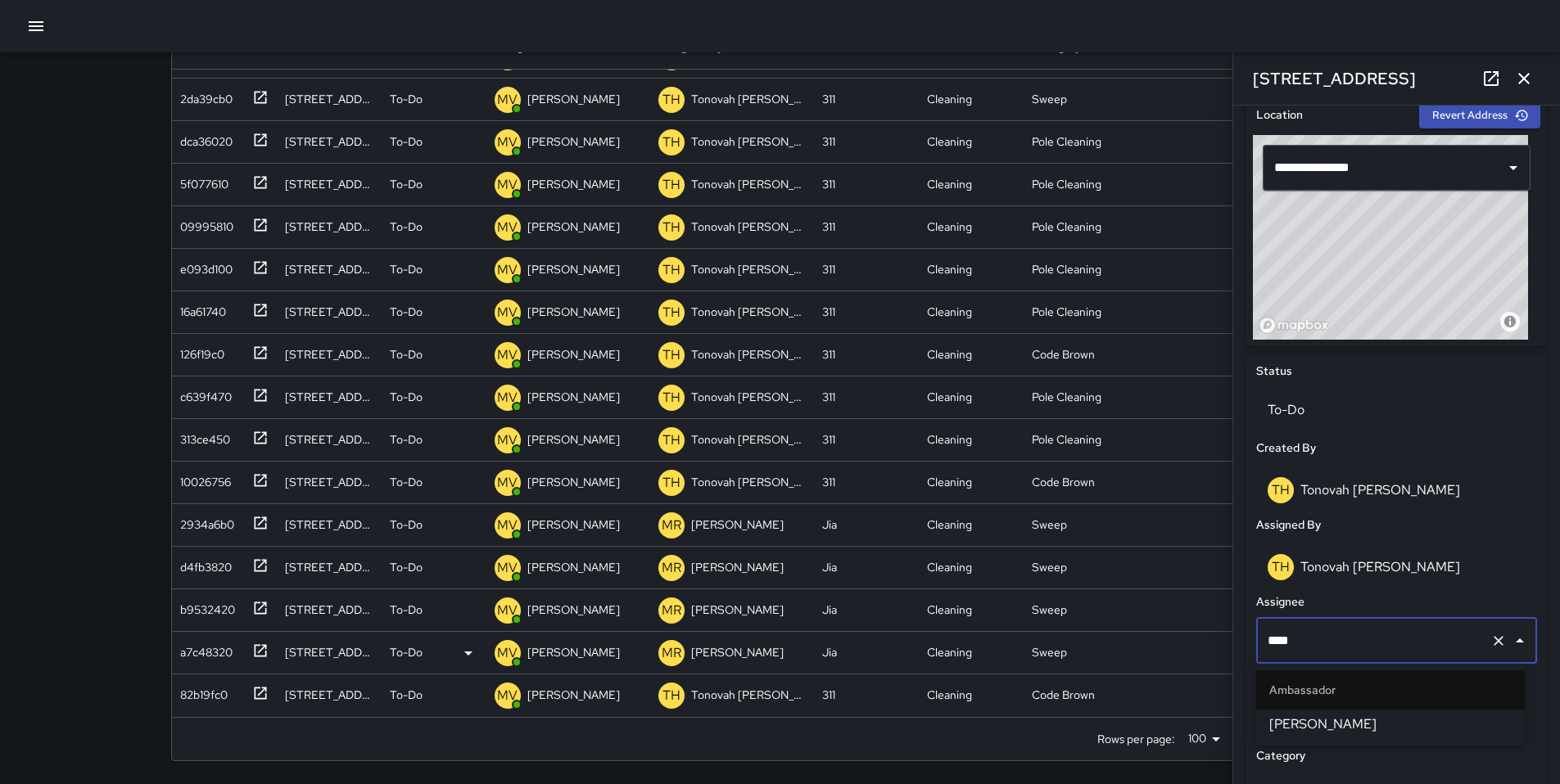
type input "*****"
click at [1329, 720] on span "[PERSON_NAME]" at bounding box center [1390, 724] width 242 height 20
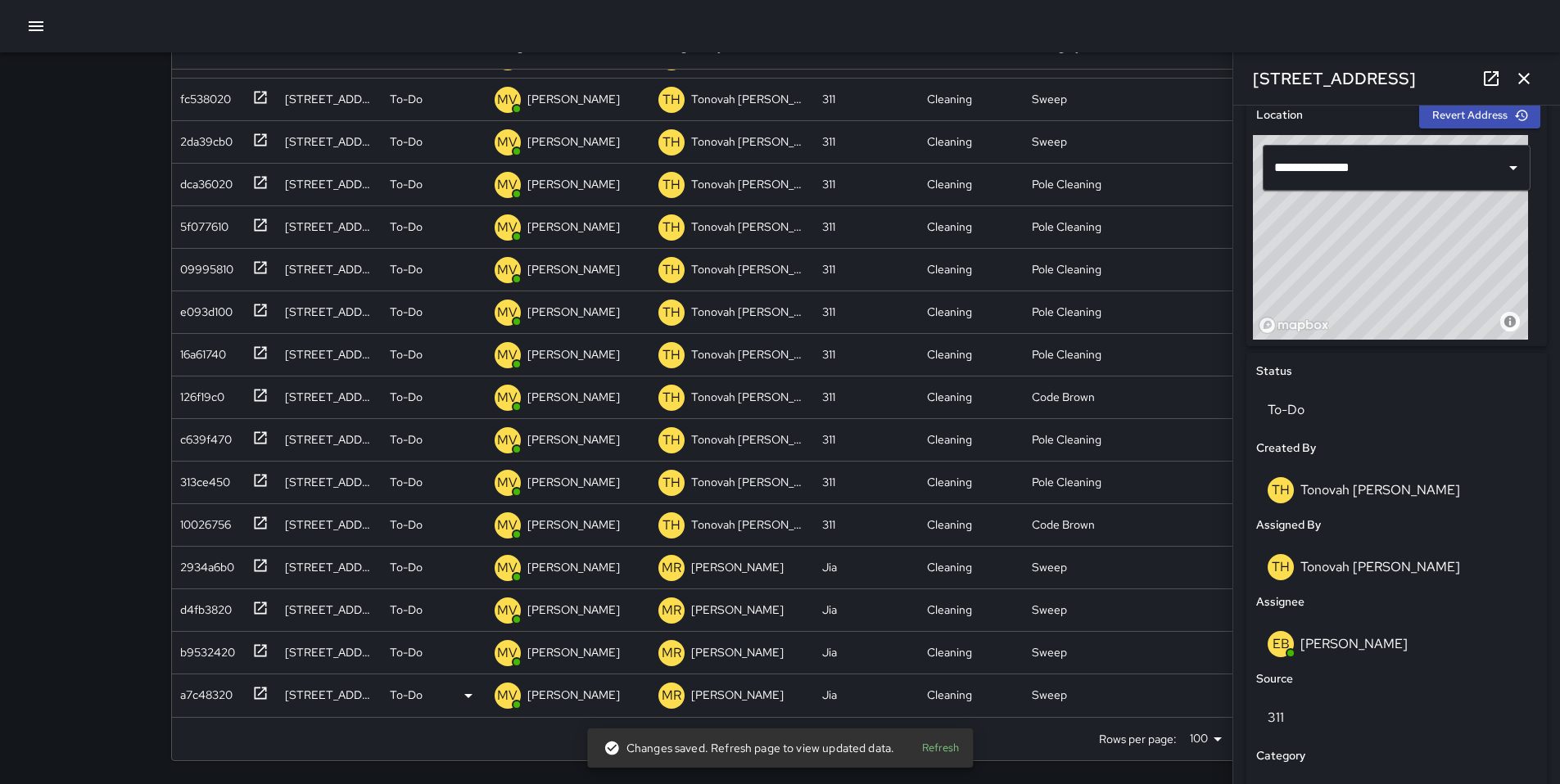
scroll to position [332, 0]
click at [222, 695] on div "a7c48320" at bounding box center [203, 691] width 59 height 23
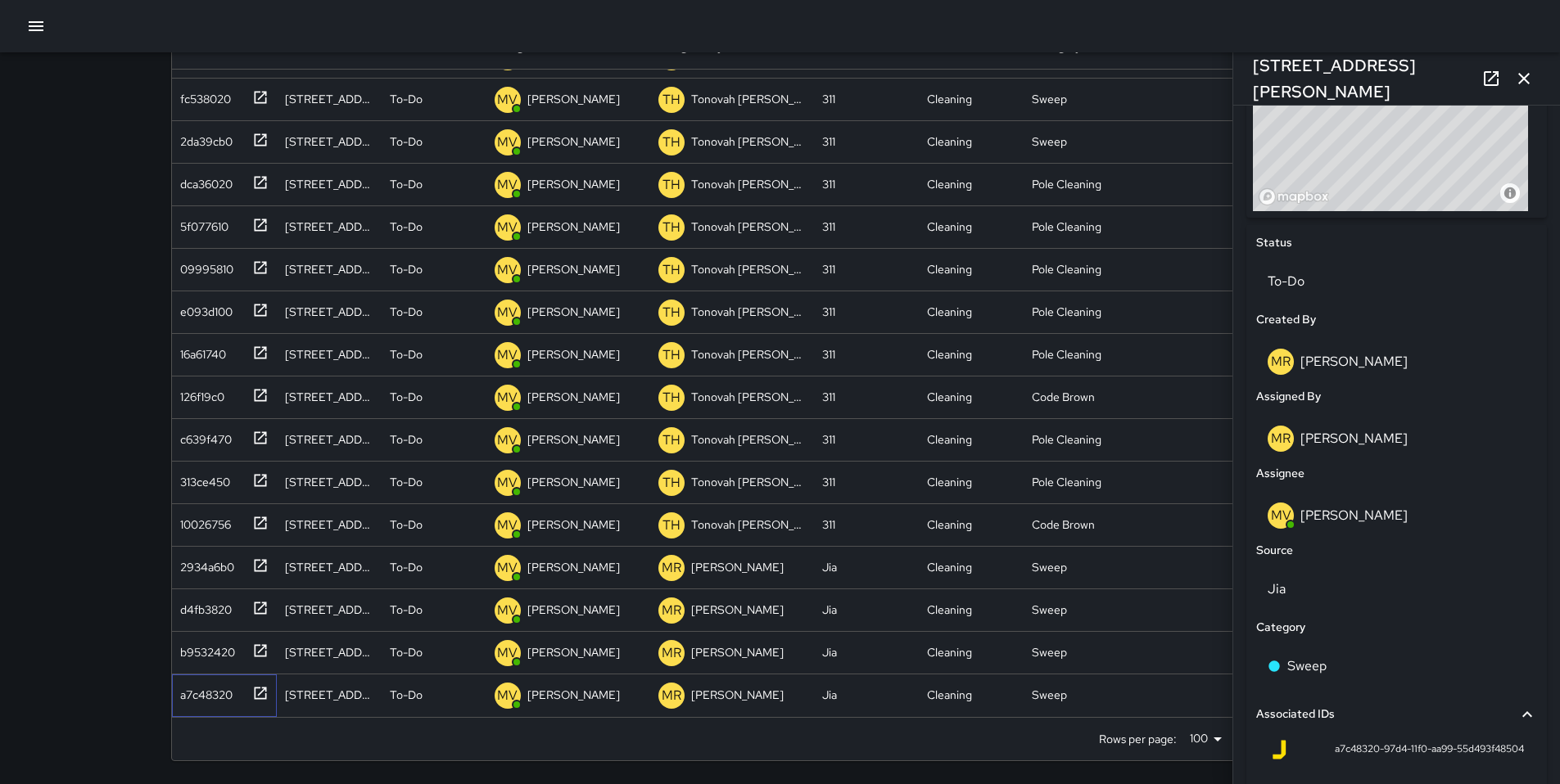
scroll to position [673, 0]
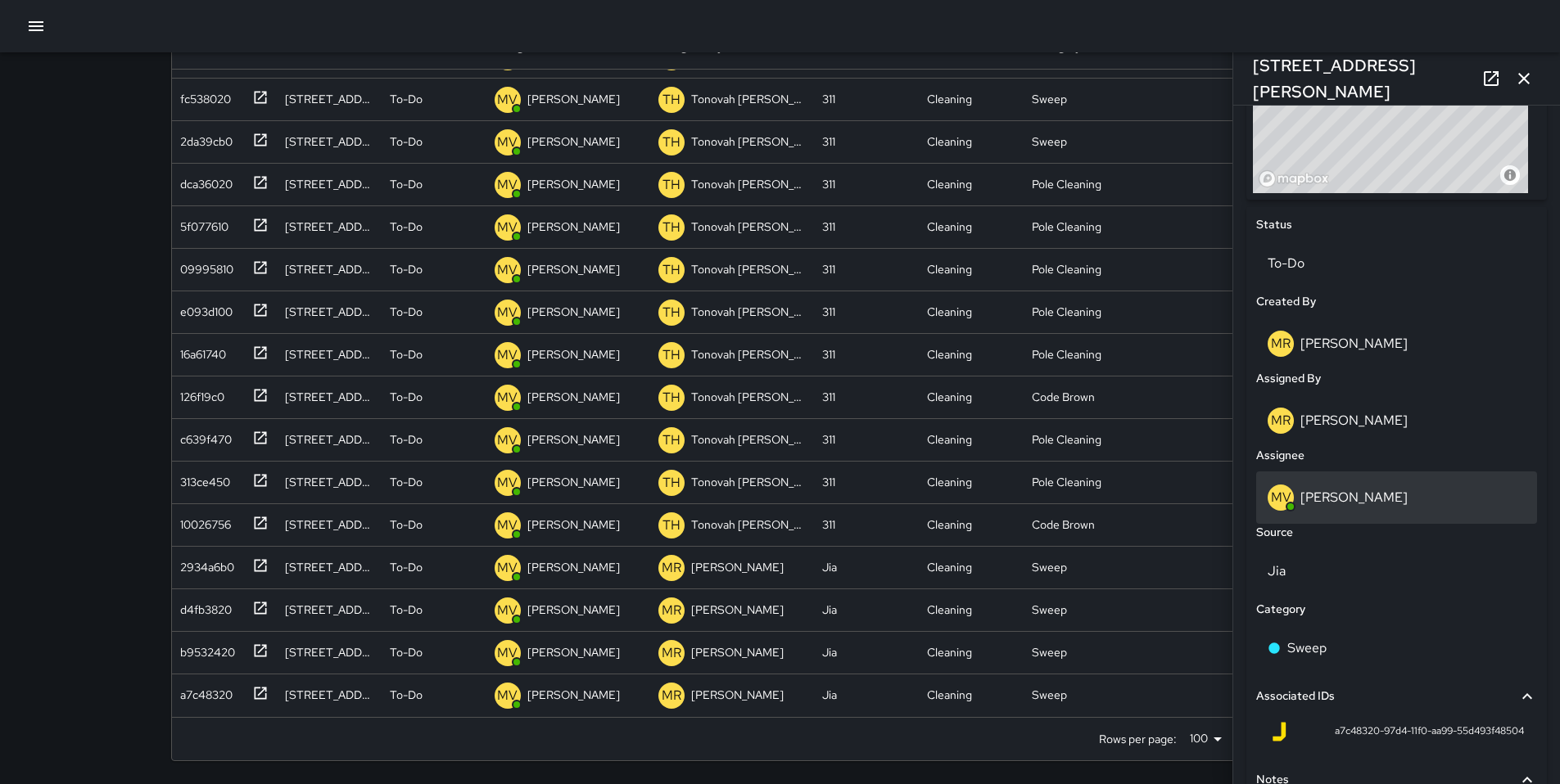
click at [1315, 504] on p "[PERSON_NAME]" at bounding box center [1354, 497] width 107 height 17
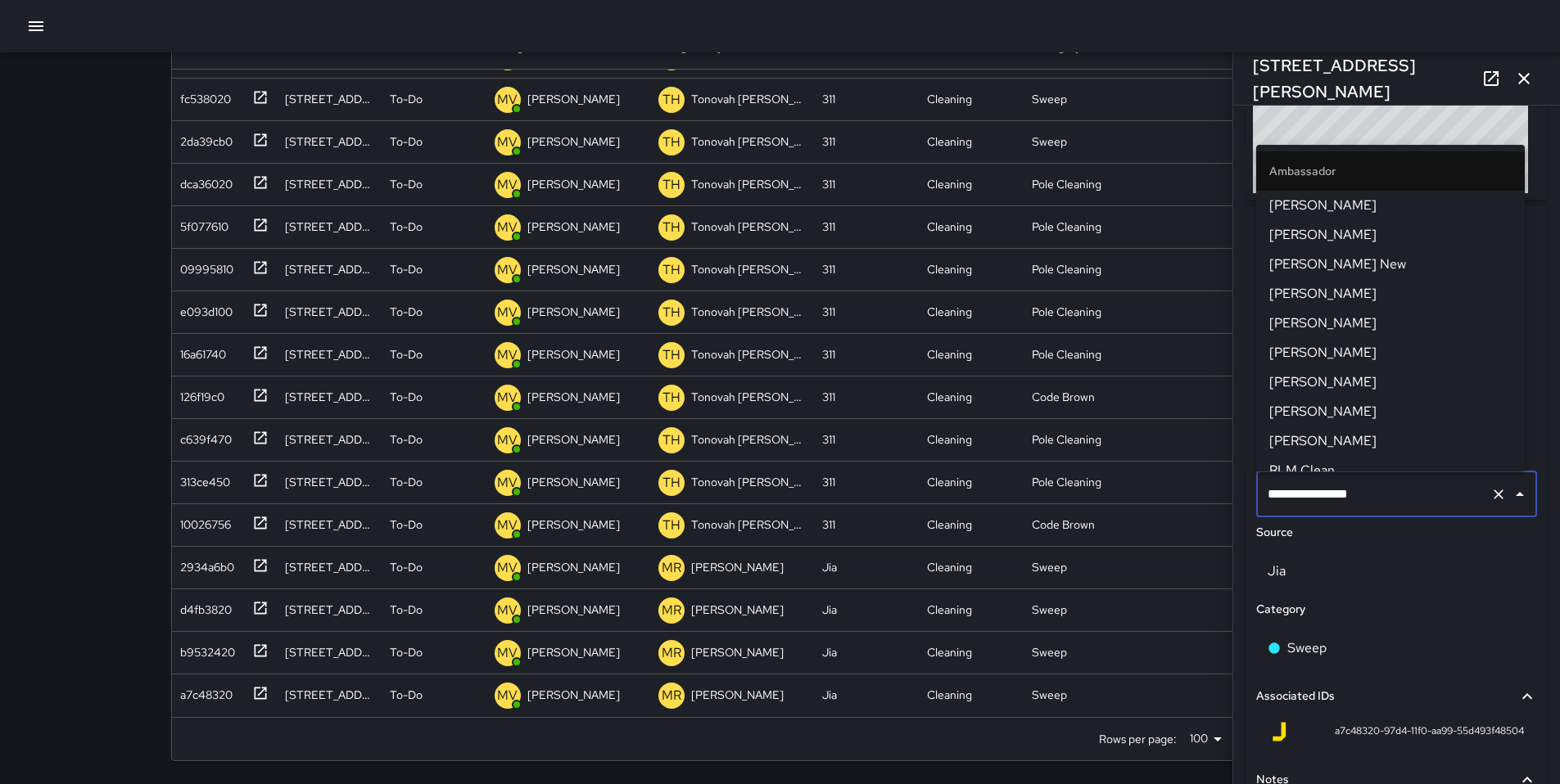
scroll to position [603, 0]
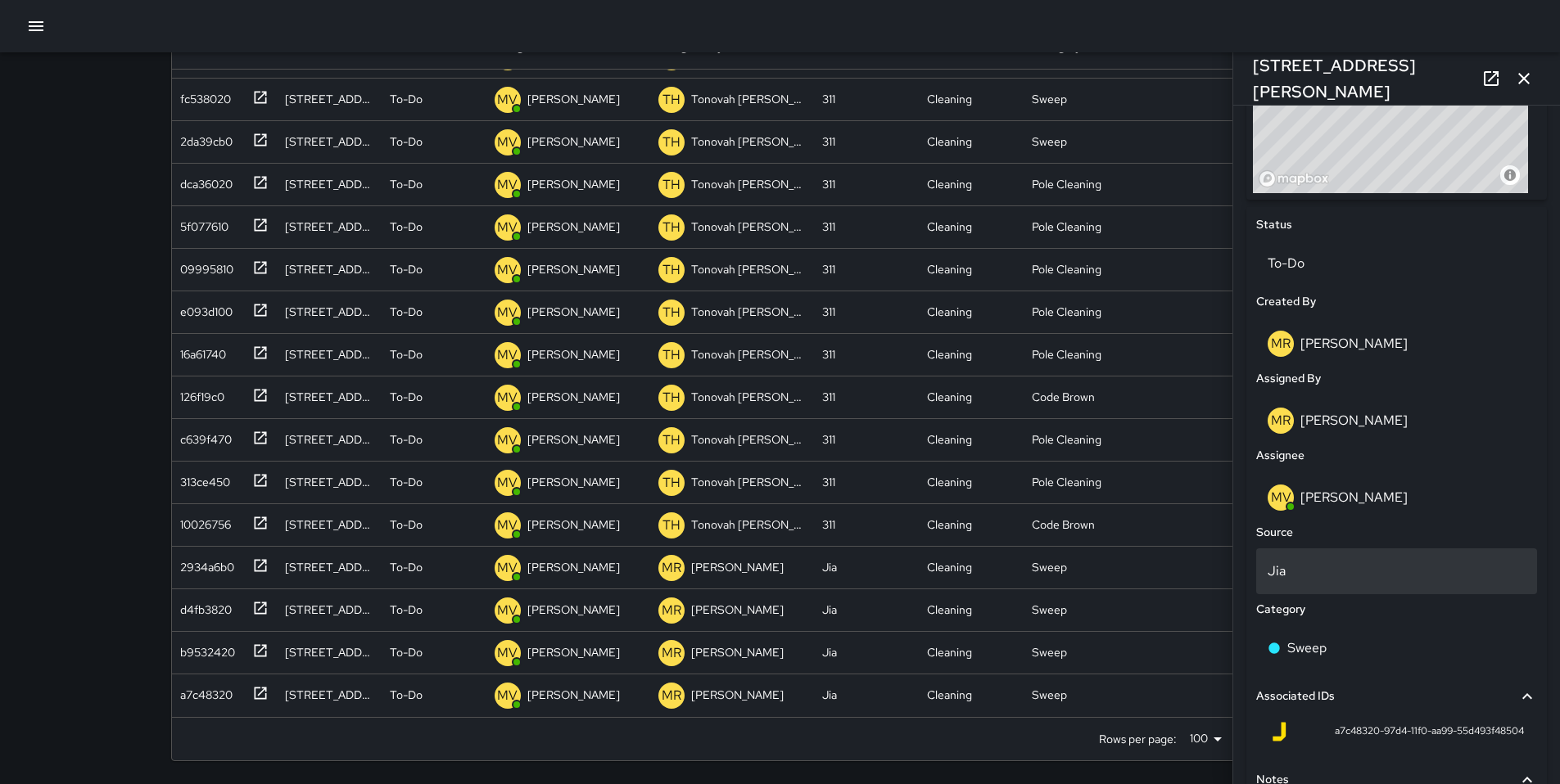
click at [1386, 549] on div "Jia" at bounding box center [1396, 571] width 280 height 46
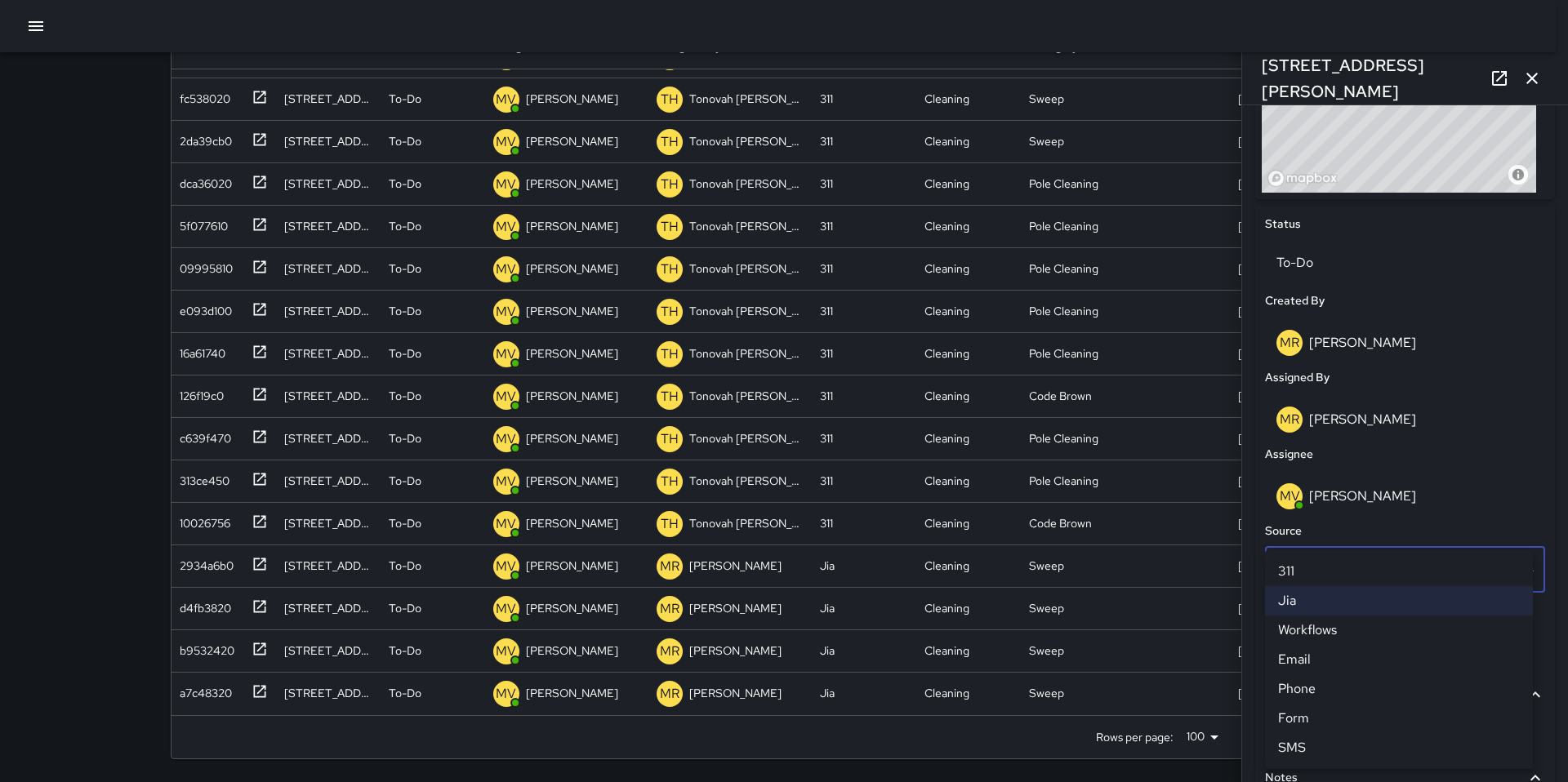
click at [1337, 502] on div at bounding box center [784, 391] width 1568 height 782
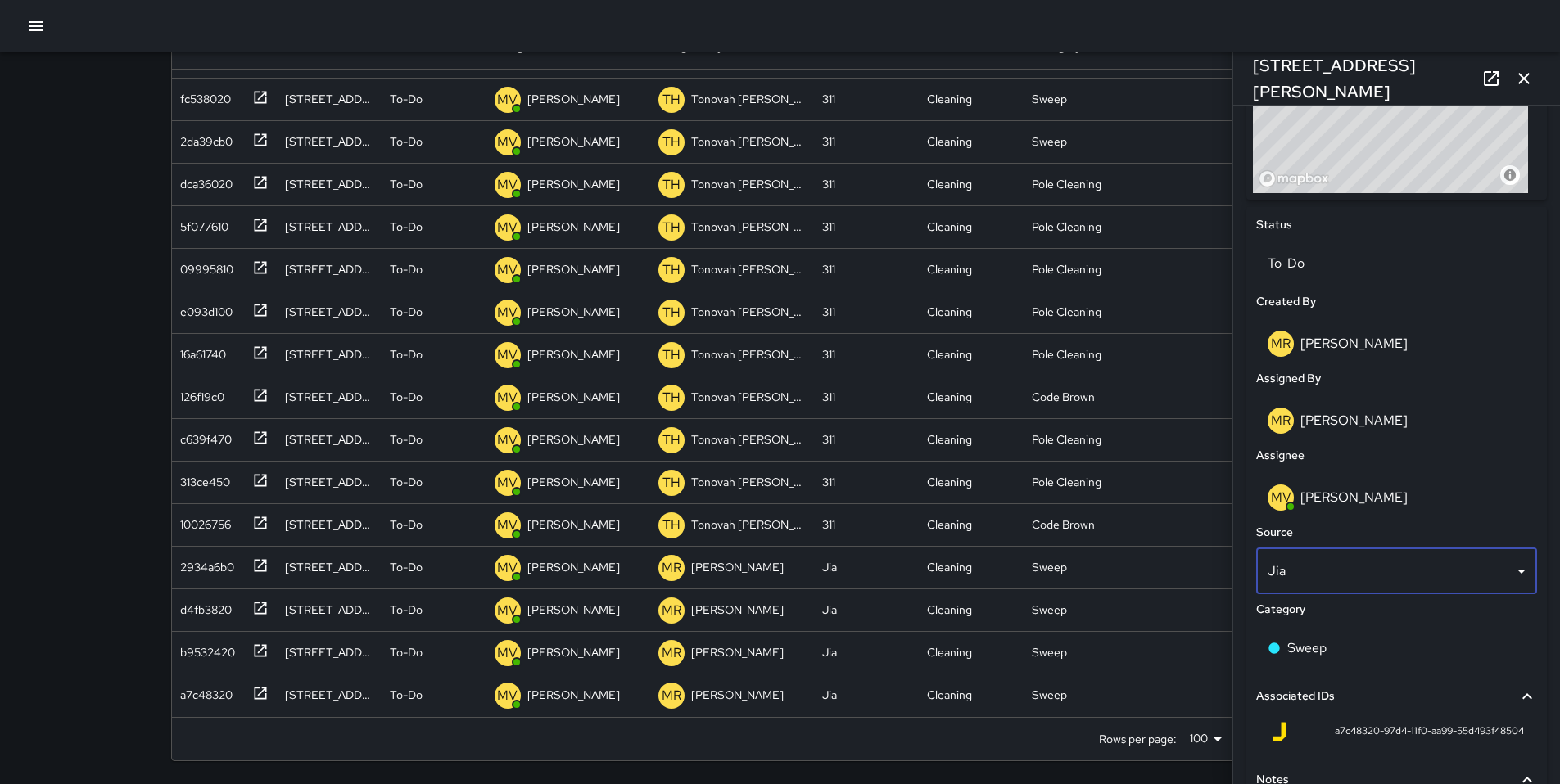
click at [1342, 502] on p "[PERSON_NAME]" at bounding box center [1354, 497] width 107 height 17
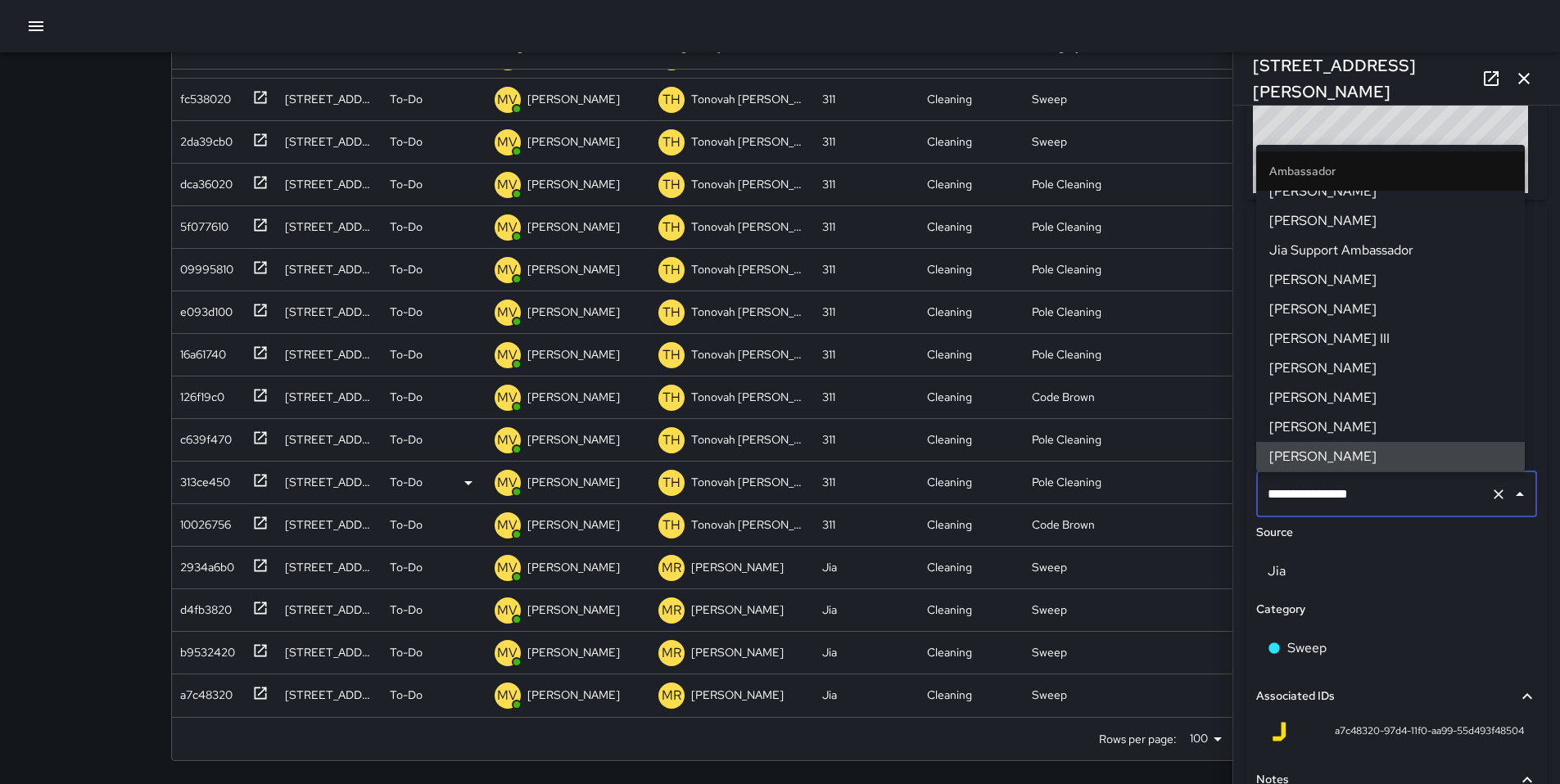
drag, startPoint x: 1383, startPoint y: 490, endPoint x: 1220, endPoint y: 500, distance: 163.3
click at [1220, 500] on div "Search ****** Search New Task To-Do (190) Skipped (99+) Completed (99+) ID Loca…" at bounding box center [780, 326] width 1258 height 914
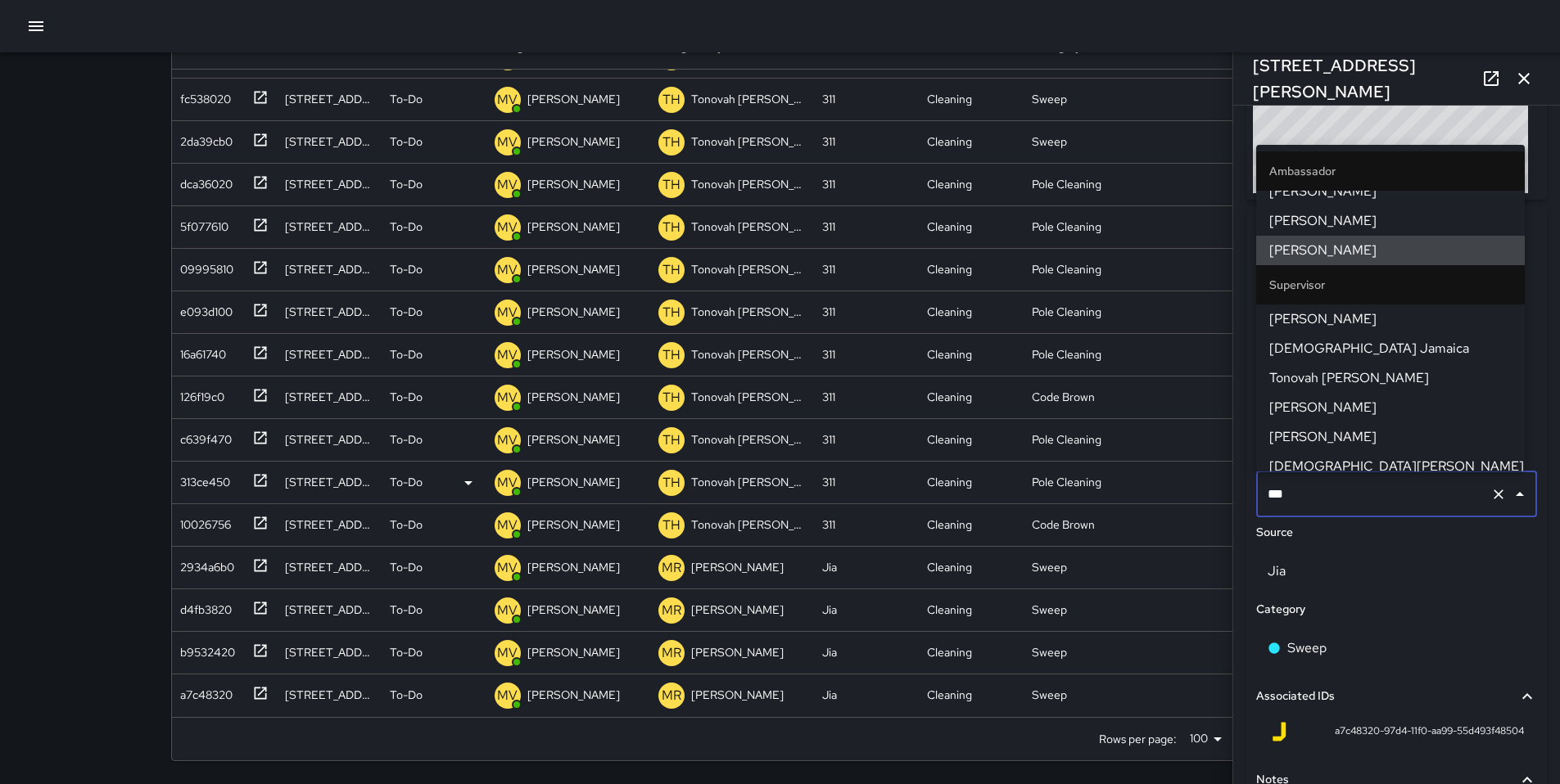
scroll to position [0, 0]
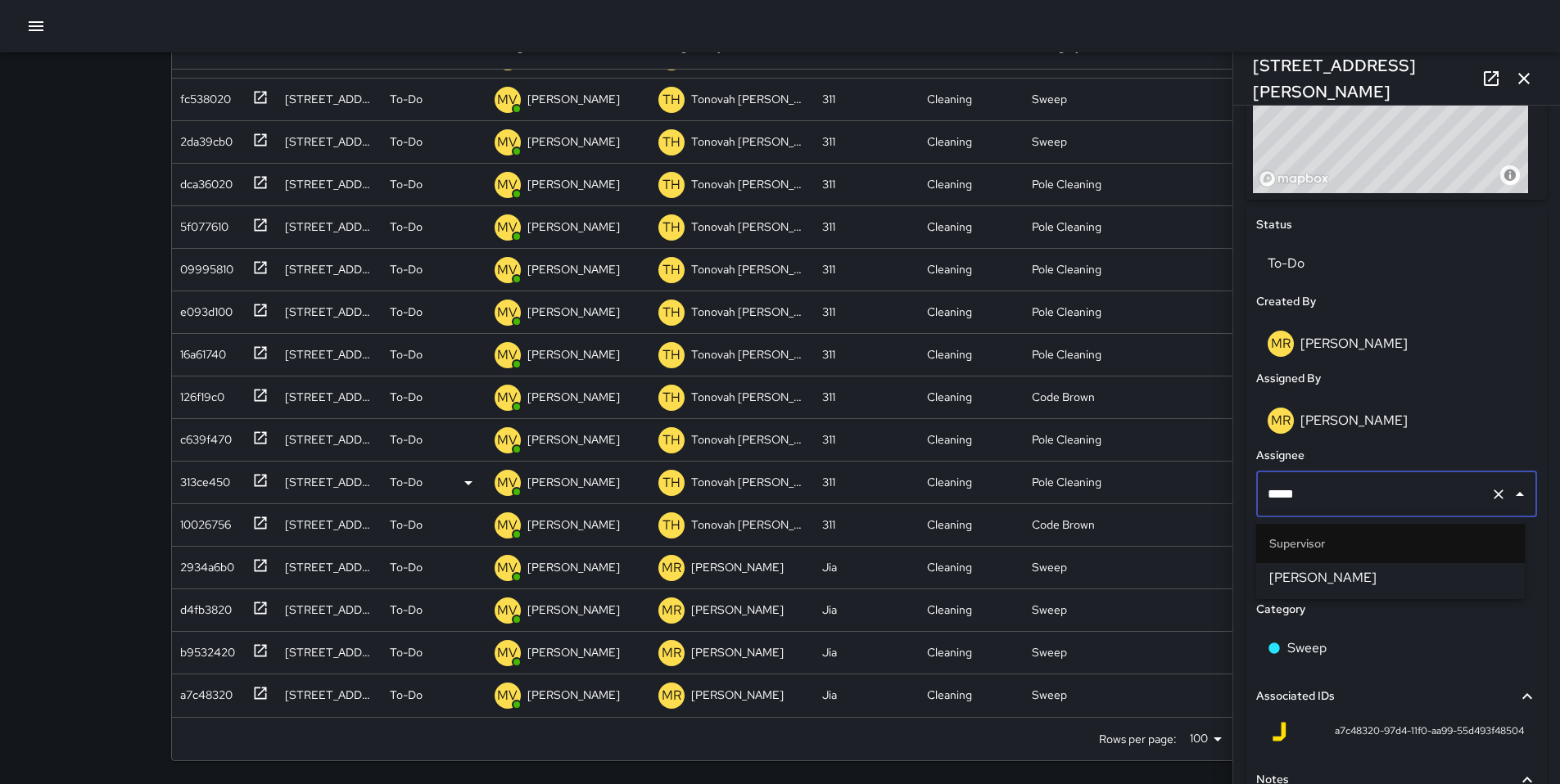
type input "*****"
click at [1339, 574] on span "[PERSON_NAME]" at bounding box center [1390, 578] width 242 height 20
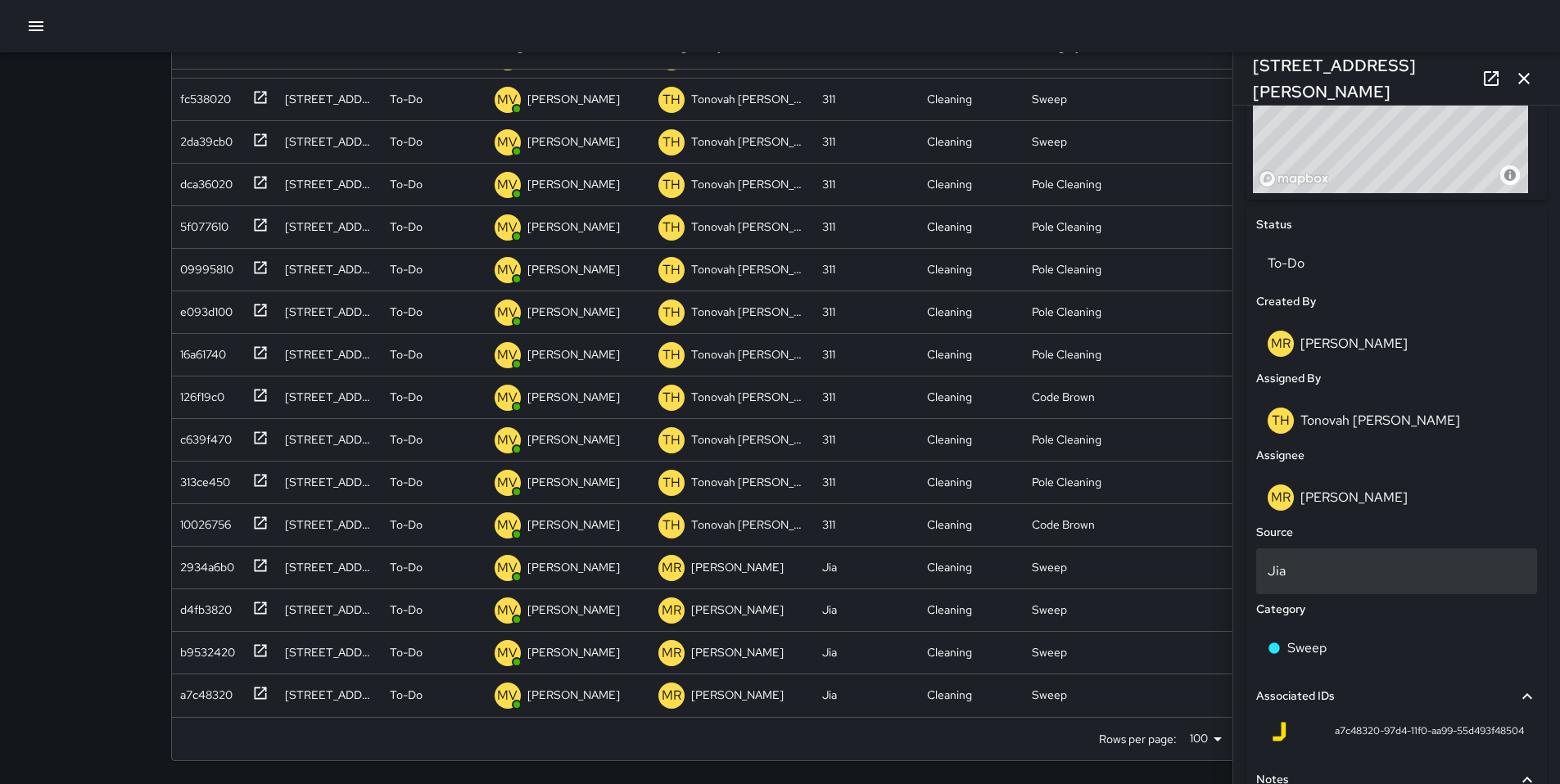
scroll to position [289, 0]
click at [209, 694] on div "b9532420" at bounding box center [204, 691] width 61 height 23
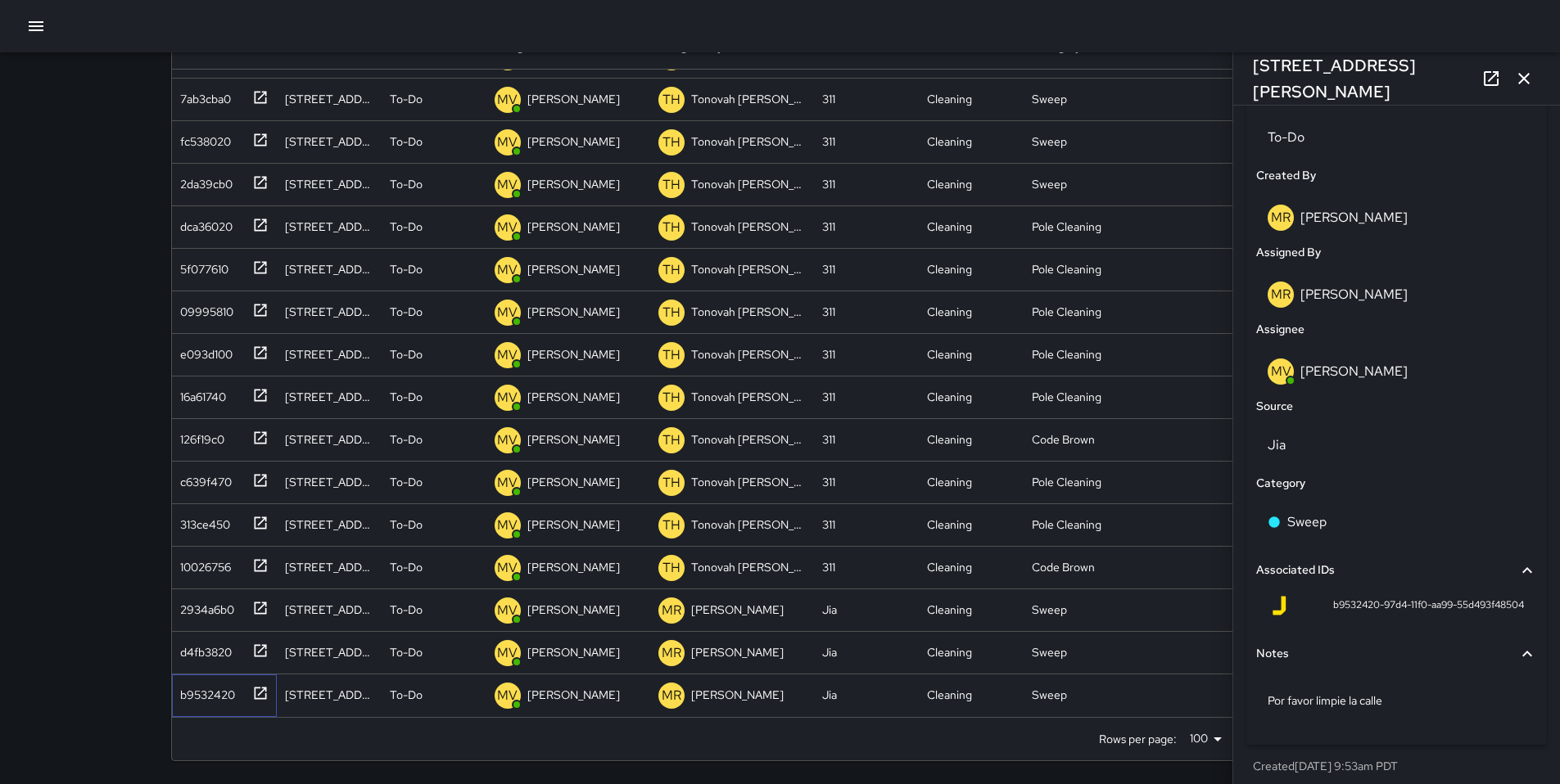
scroll to position [808, 0]
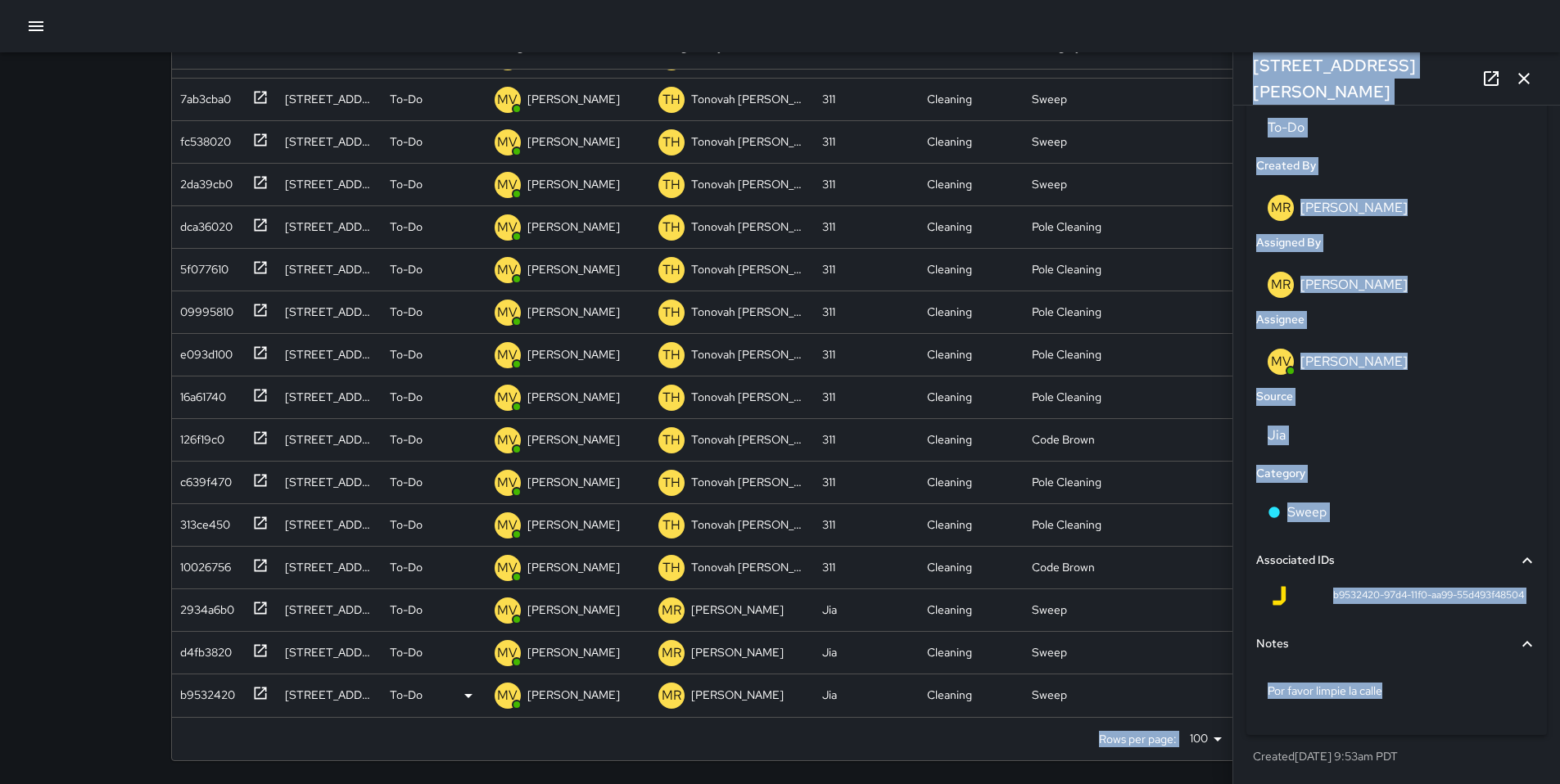
drag, startPoint x: 1399, startPoint y: 693, endPoint x: 1183, endPoint y: 690, distance: 216.0
click at [1183, 692] on div "Search ****** Search New Task To-Do (190) Skipped (99+) Completed (99+) ID Loca…" at bounding box center [780, 326] width 1258 height 914
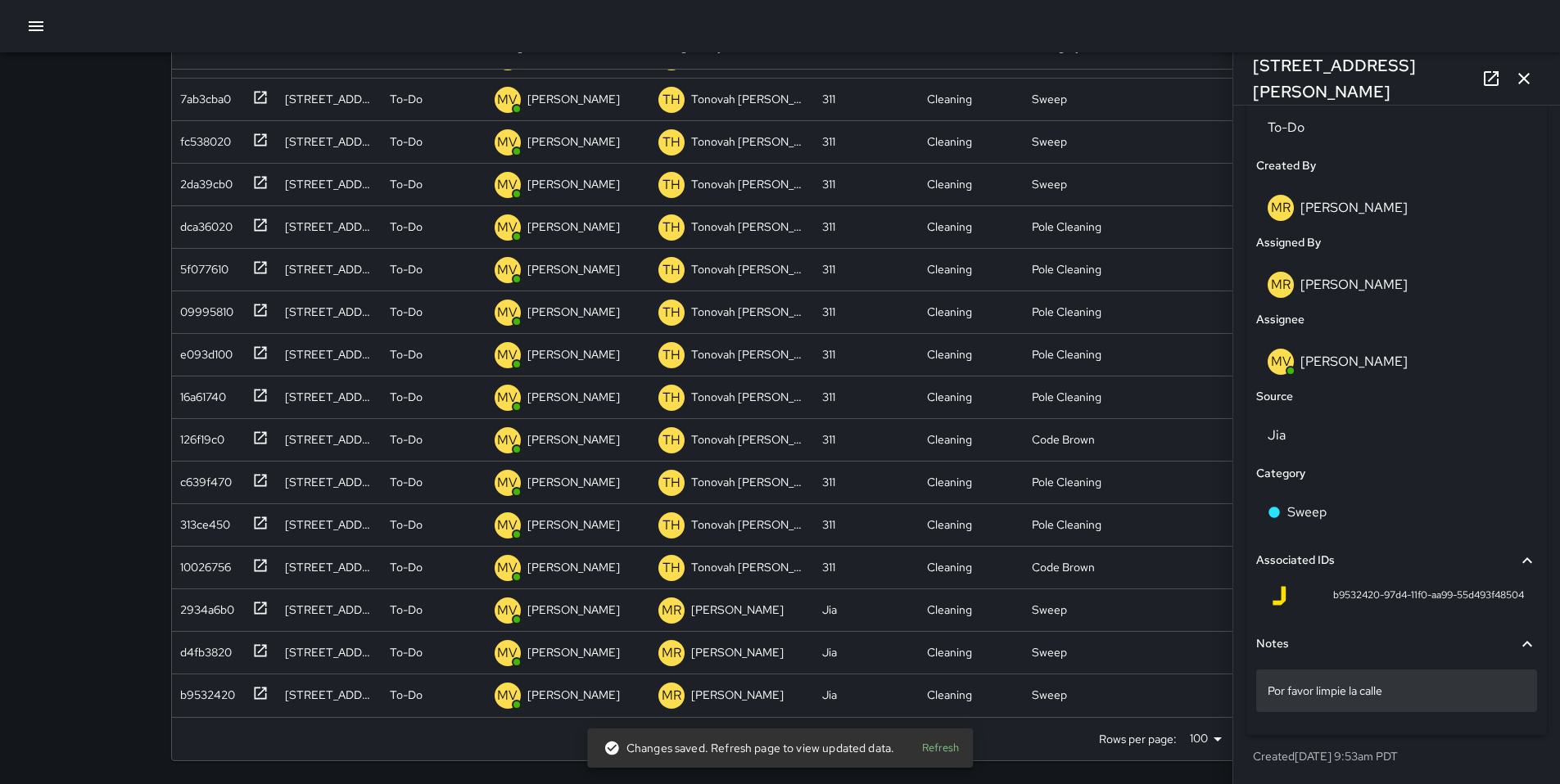
click at [1450, 686] on p "Por favor limpie la calle" at bounding box center [1396, 690] width 258 height 16
drag, startPoint x: 1401, startPoint y: 697, endPoint x: 1264, endPoint y: 696, distance: 137.0
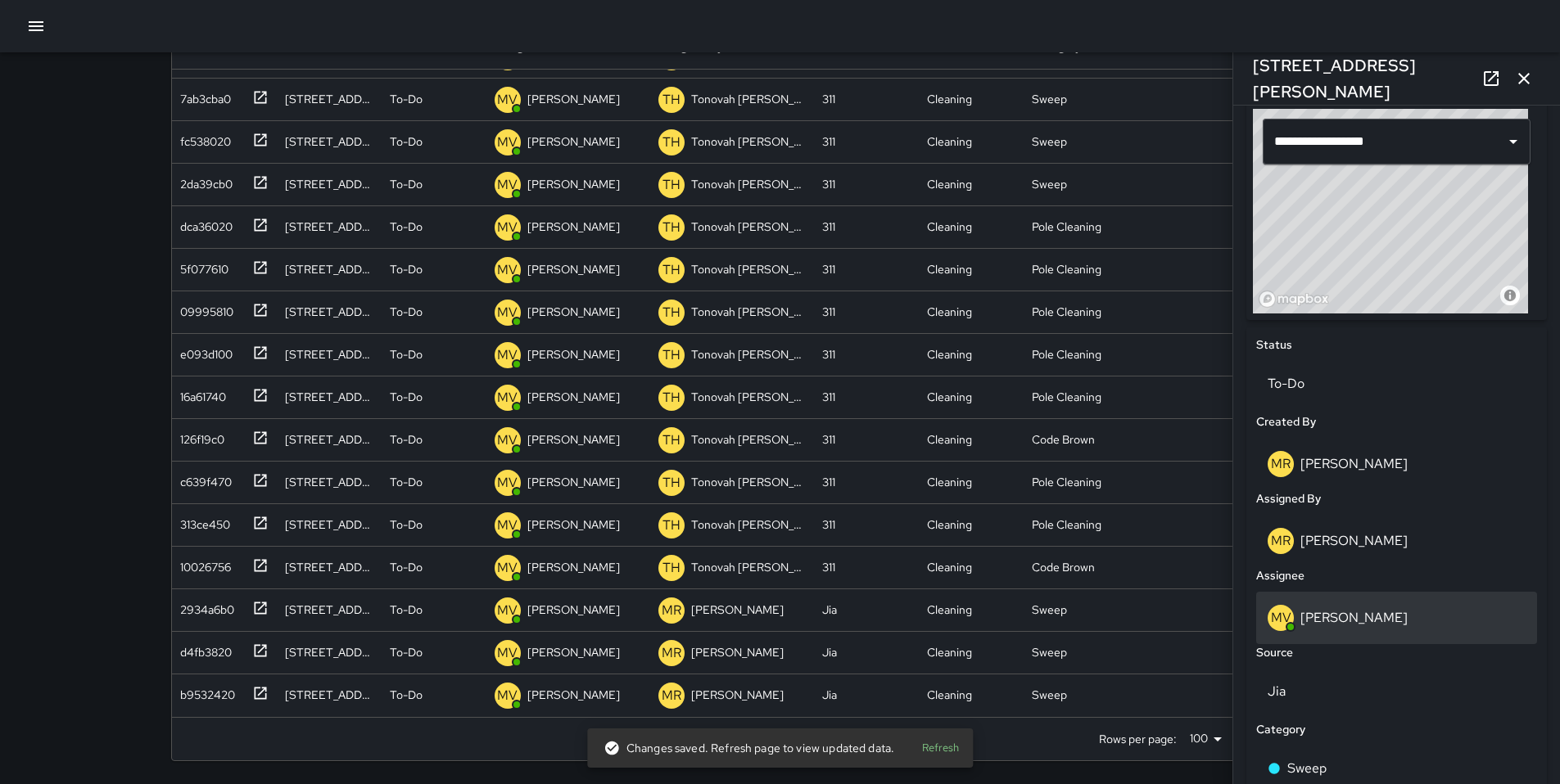
scroll to position [605, 0]
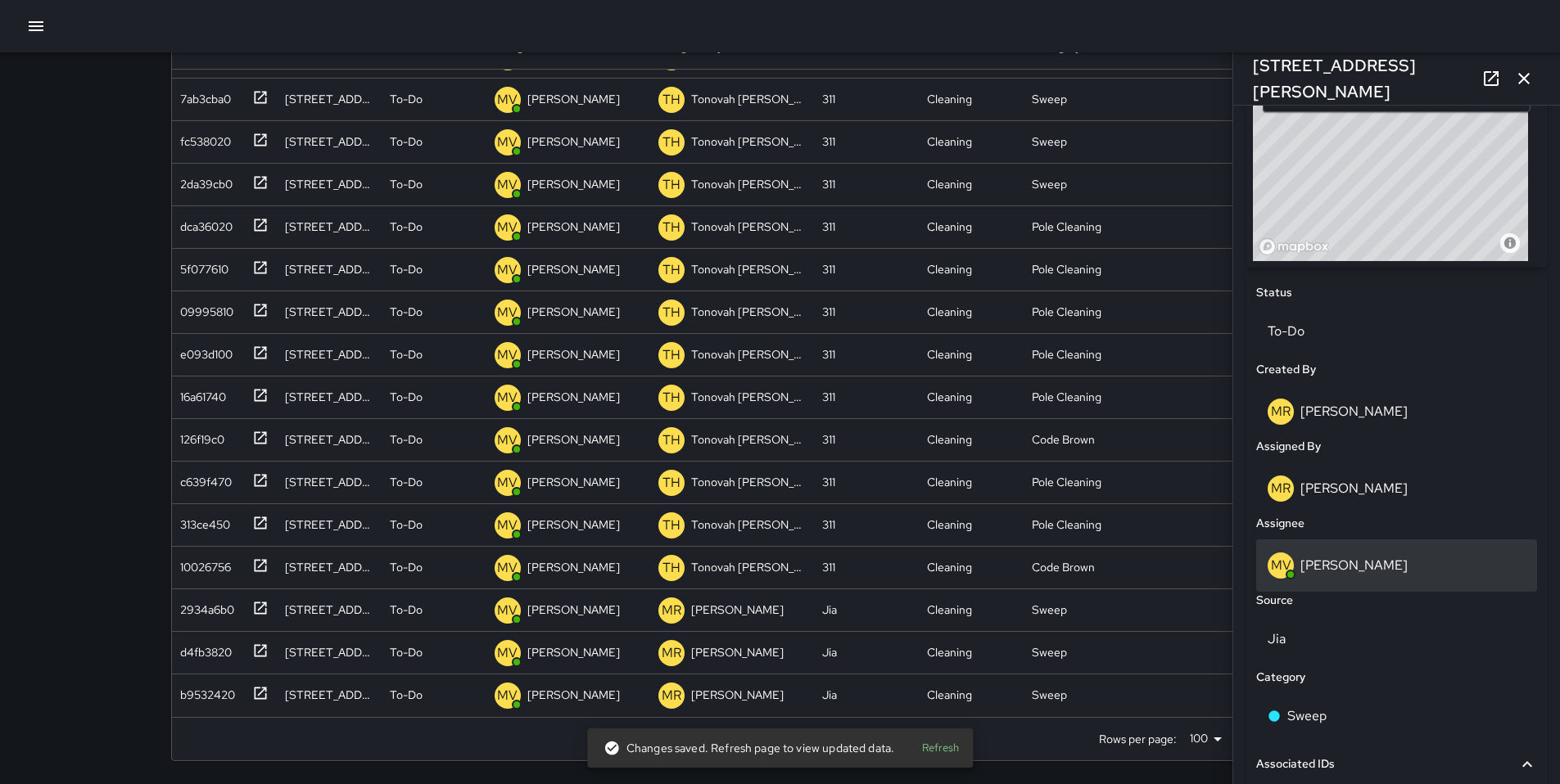
click at [1311, 560] on p "[PERSON_NAME]" at bounding box center [1354, 565] width 107 height 17
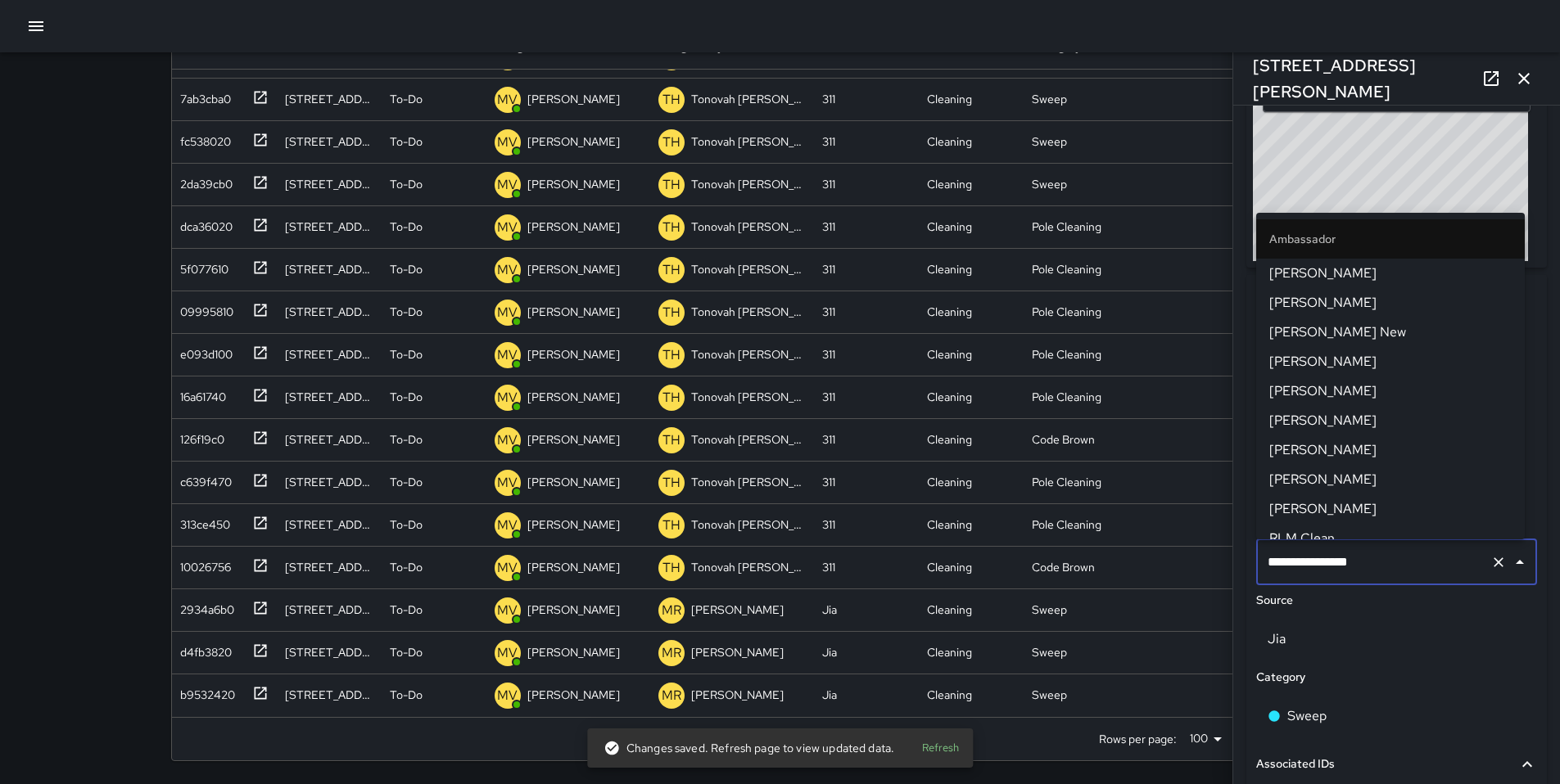
scroll to position [603, 0]
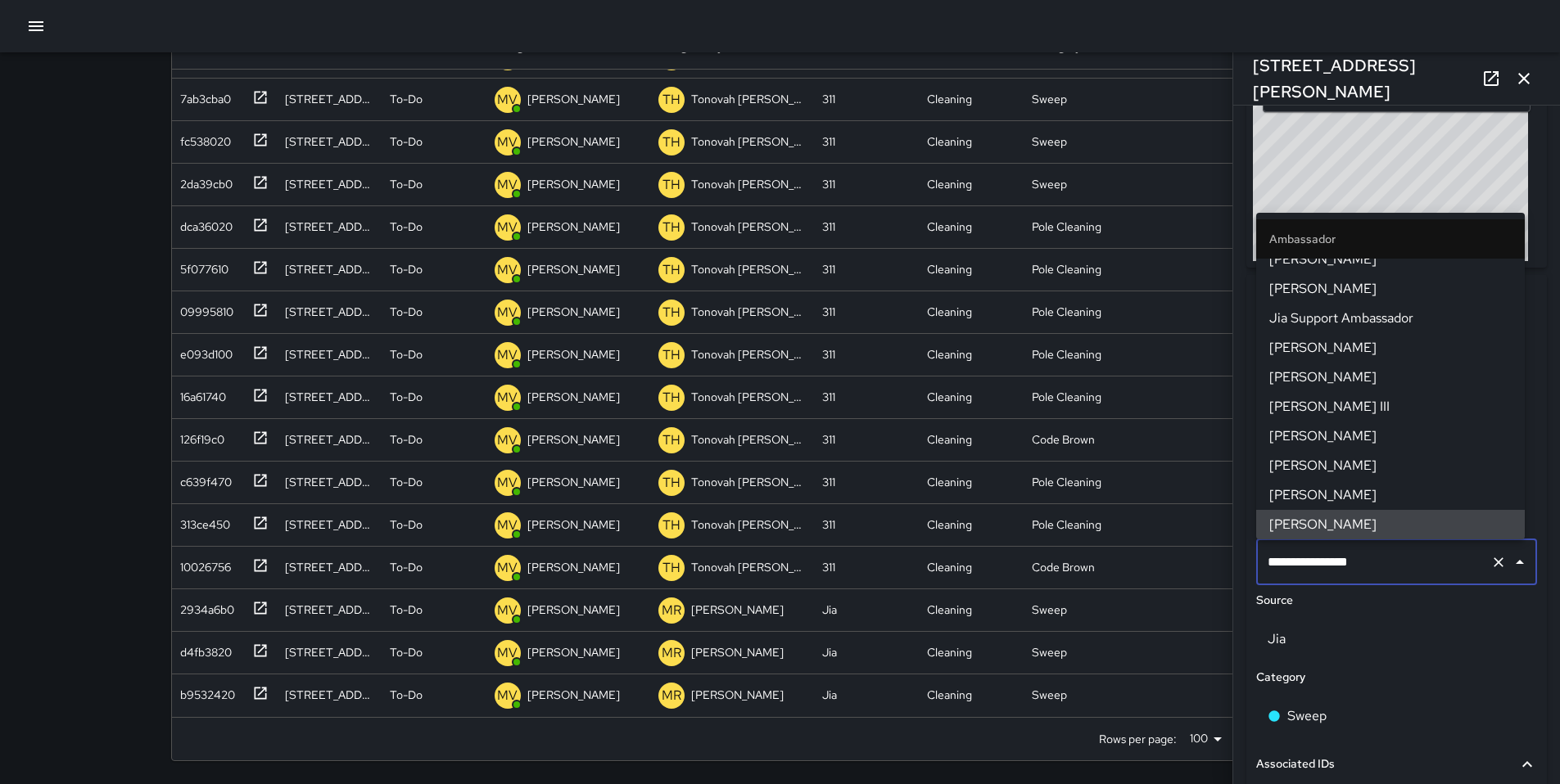
drag, startPoint x: 1363, startPoint y: 567, endPoint x: 1246, endPoint y: 561, distance: 117.2
click at [1247, 561] on div "**********" at bounding box center [1397, 606] width 300 height 665
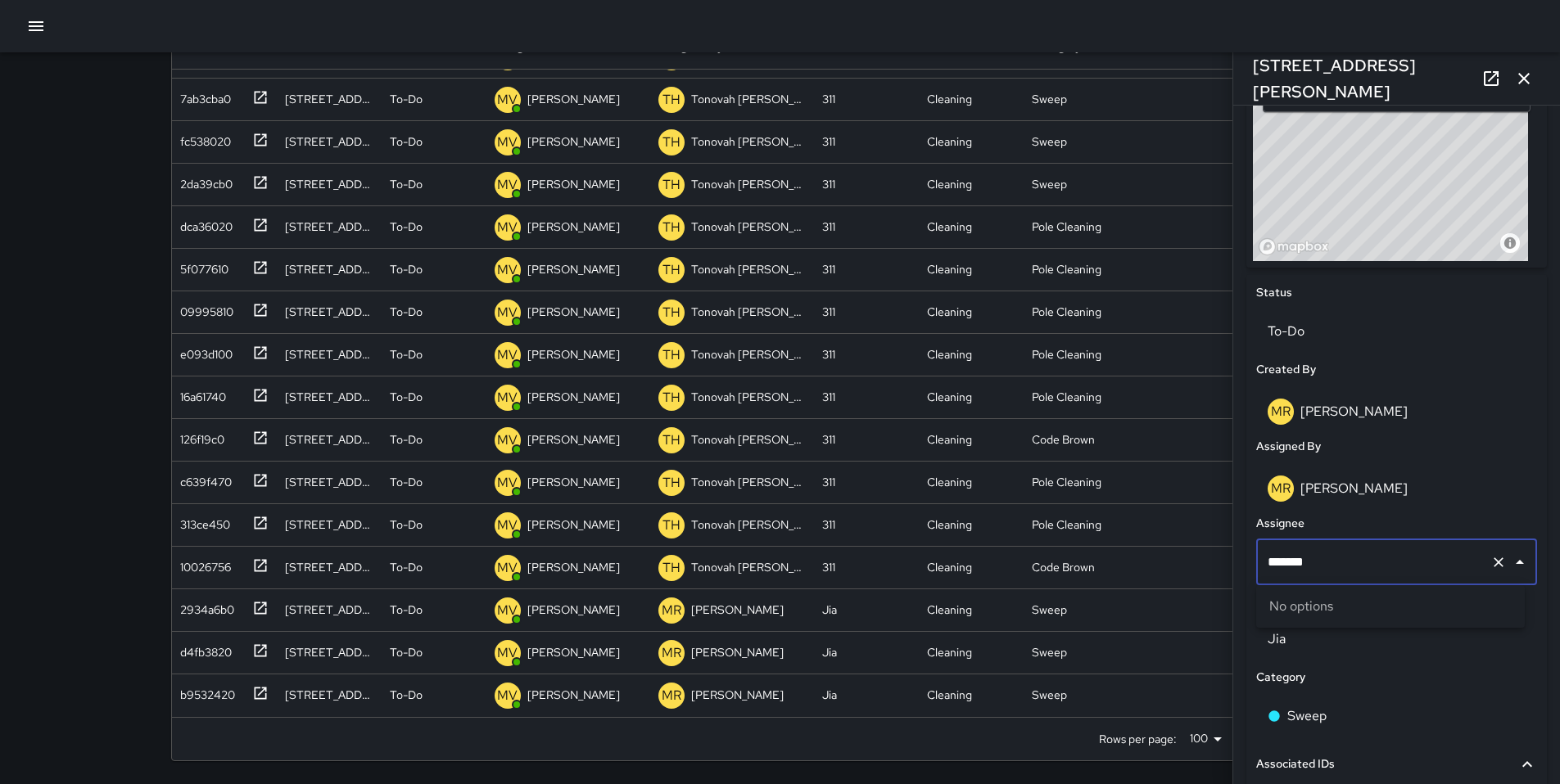
type input "******"
click at [1279, 644] on span "[PERSON_NAME]" at bounding box center [1390, 645] width 242 height 20
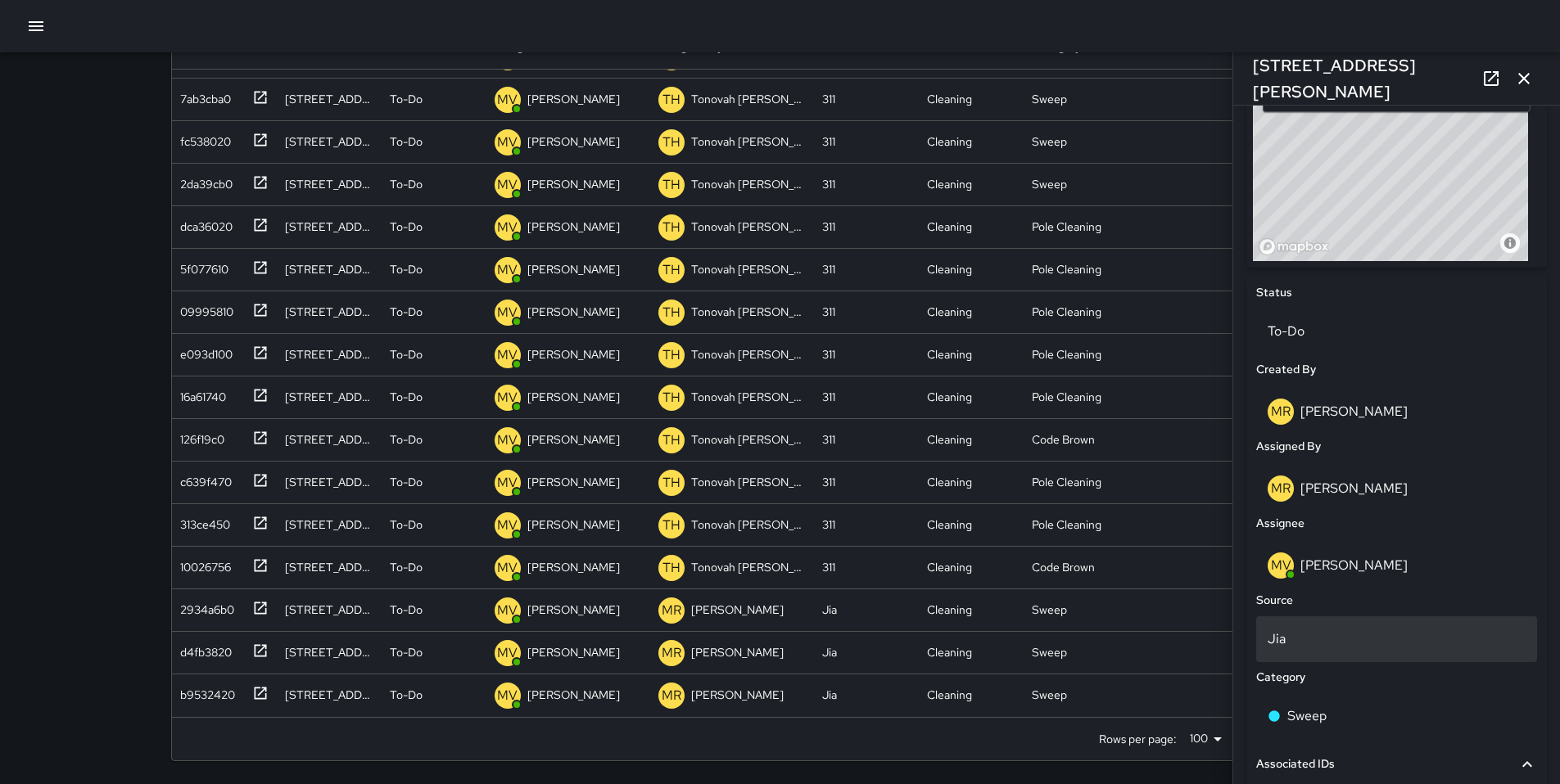
scroll to position [247, 0]
click at [237, 687] on div "d4fb3820" at bounding box center [220, 692] width 95 height 27
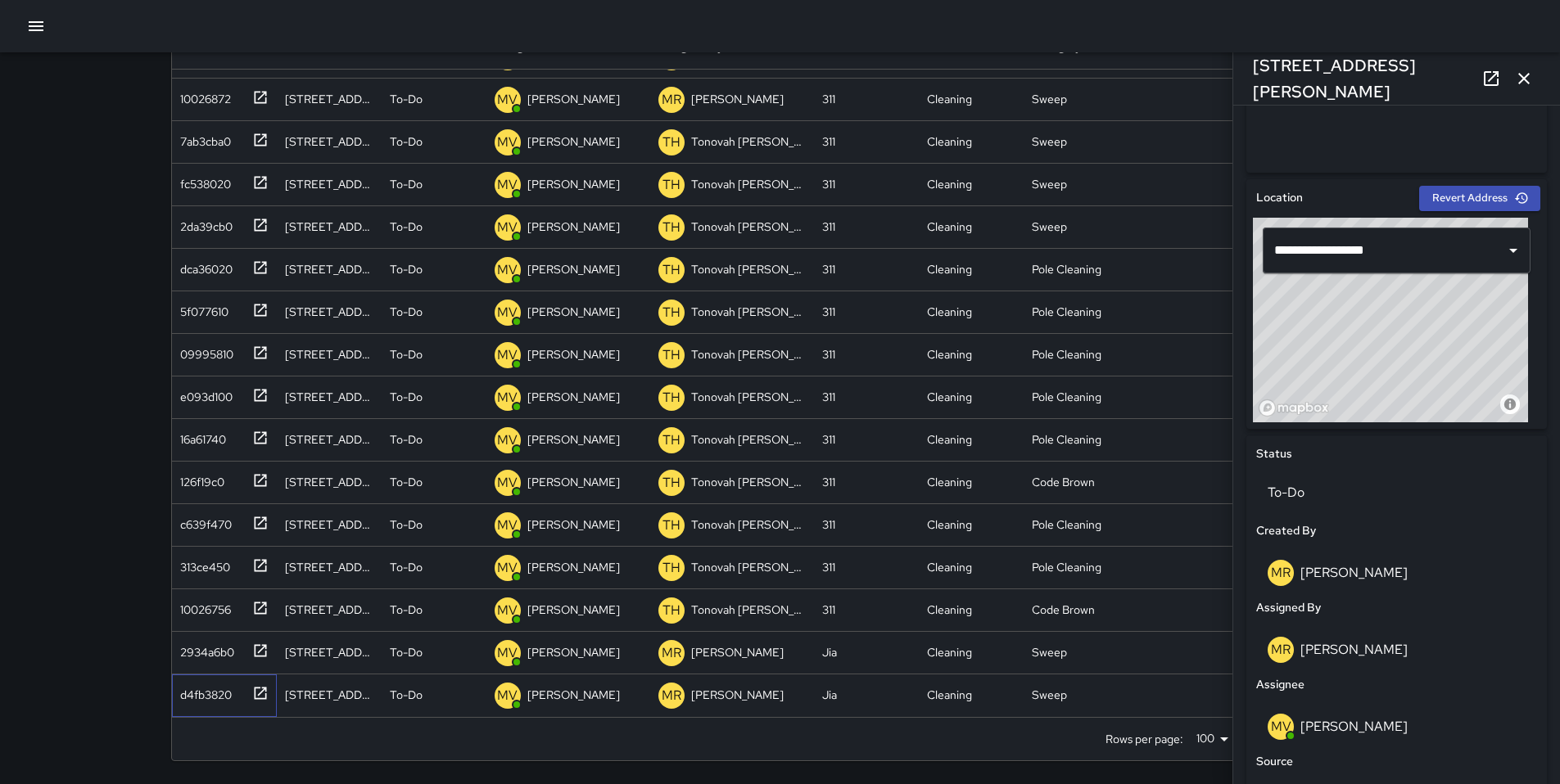
scroll to position [808, 0]
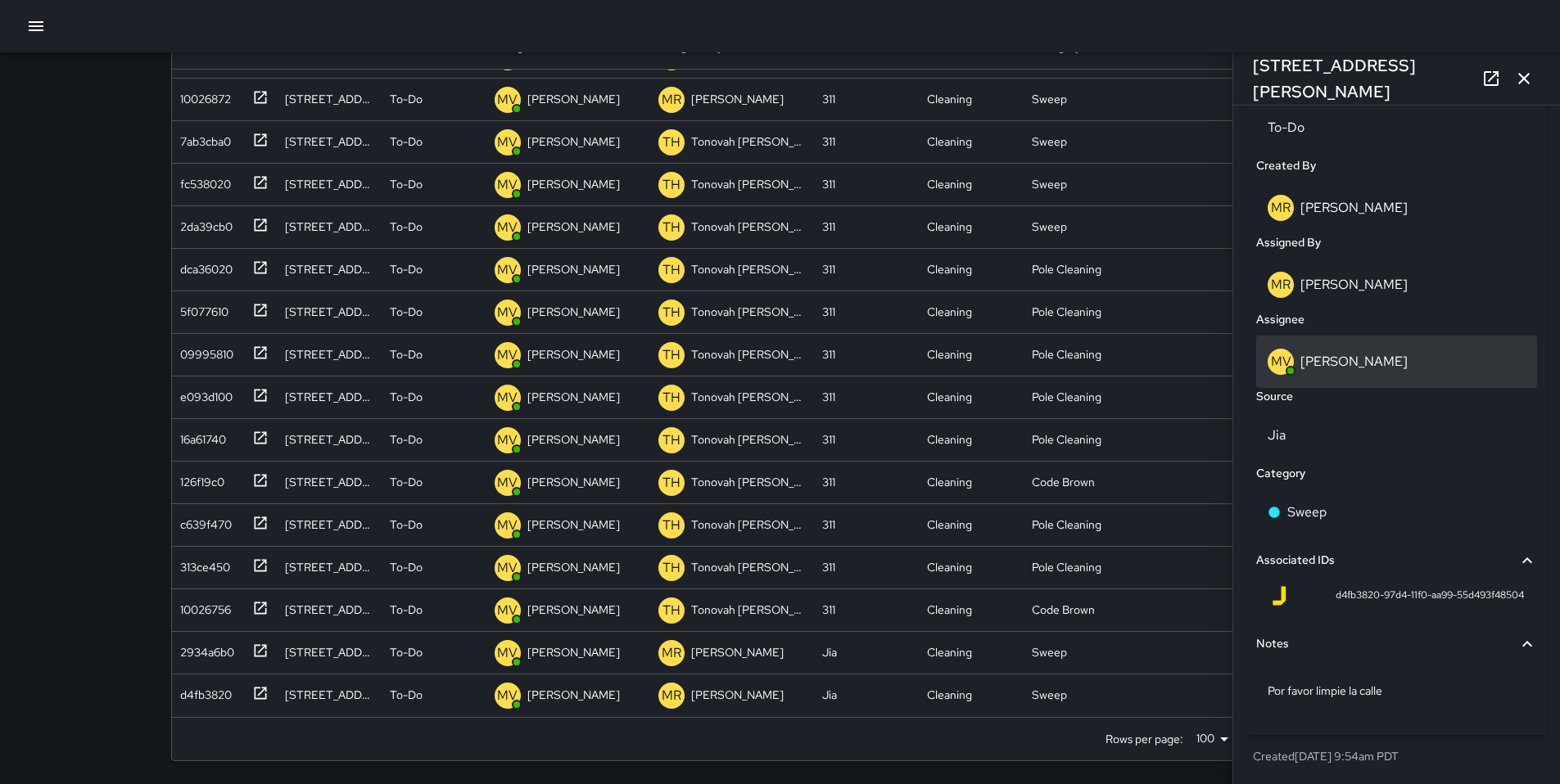
click at [1332, 377] on div "MV Maclis Velasquez" at bounding box center [1396, 362] width 280 height 53
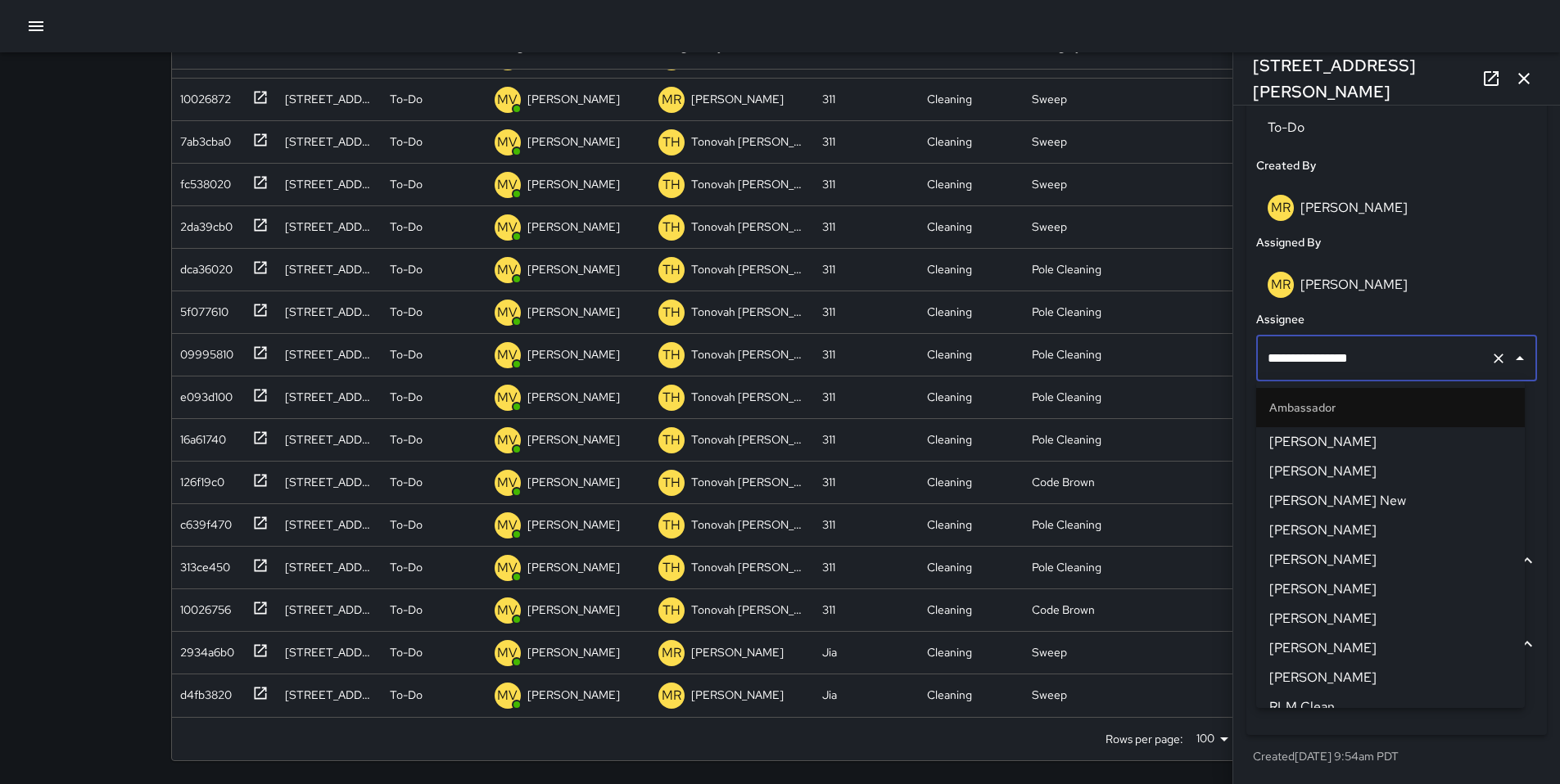
scroll to position [603, 0]
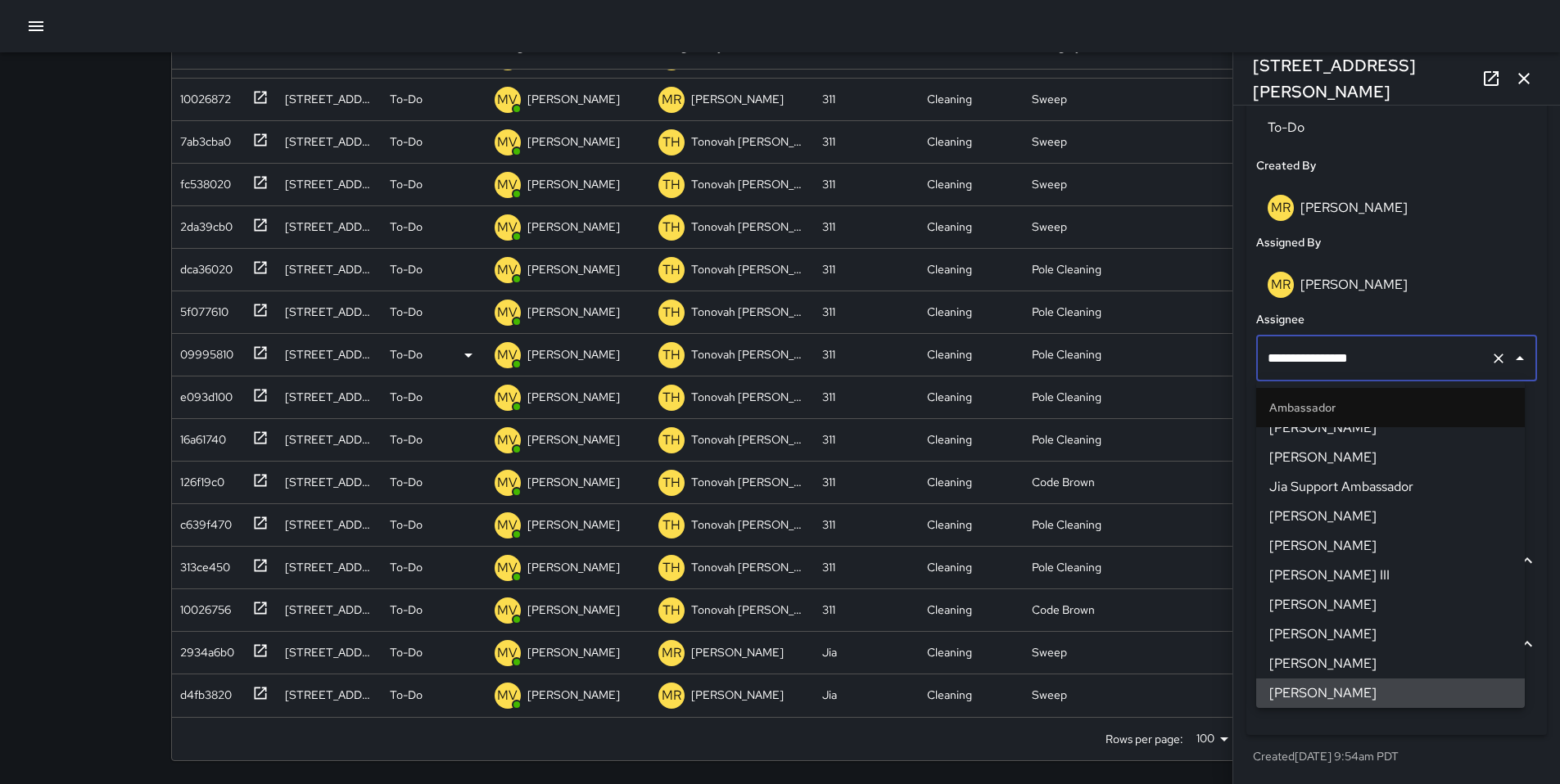
drag, startPoint x: 1365, startPoint y: 358, endPoint x: 1187, endPoint y: 355, distance: 178.0
click at [1190, 354] on div "Search ****** Search New Task To-Do (191) Skipped (99+) Completed (99+) ID Loca…" at bounding box center [780, 326] width 1258 height 914
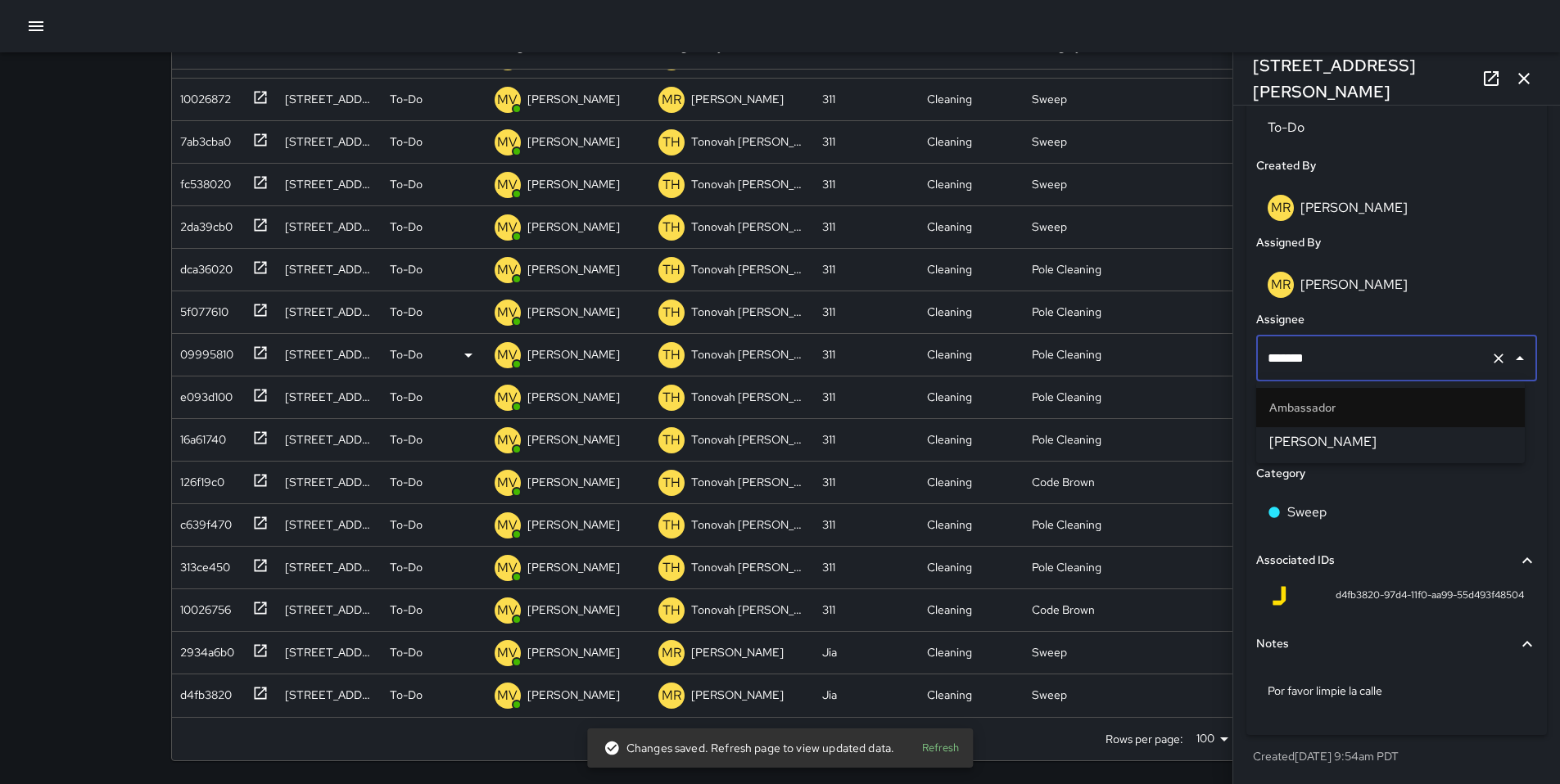
type input "********"
click at [1266, 424] on li "Ambassador" at bounding box center [1390, 408] width 268 height 39
click at [1277, 438] on span "[PERSON_NAME]" at bounding box center [1390, 442] width 242 height 20
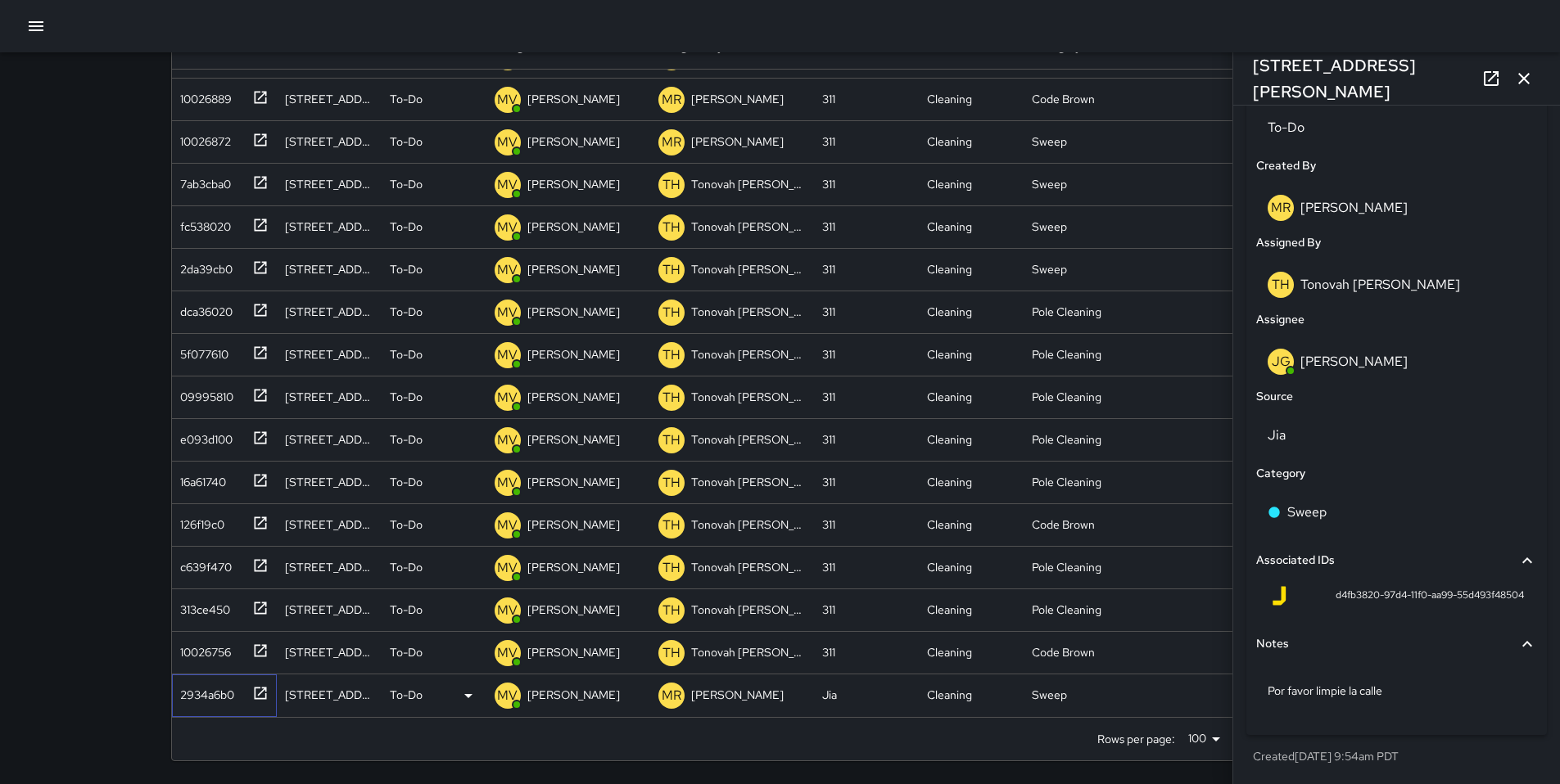
drag, startPoint x: 199, startPoint y: 689, endPoint x: 216, endPoint y: 689, distance: 17.0
click at [199, 689] on div "2934a6b0" at bounding box center [204, 691] width 61 height 23
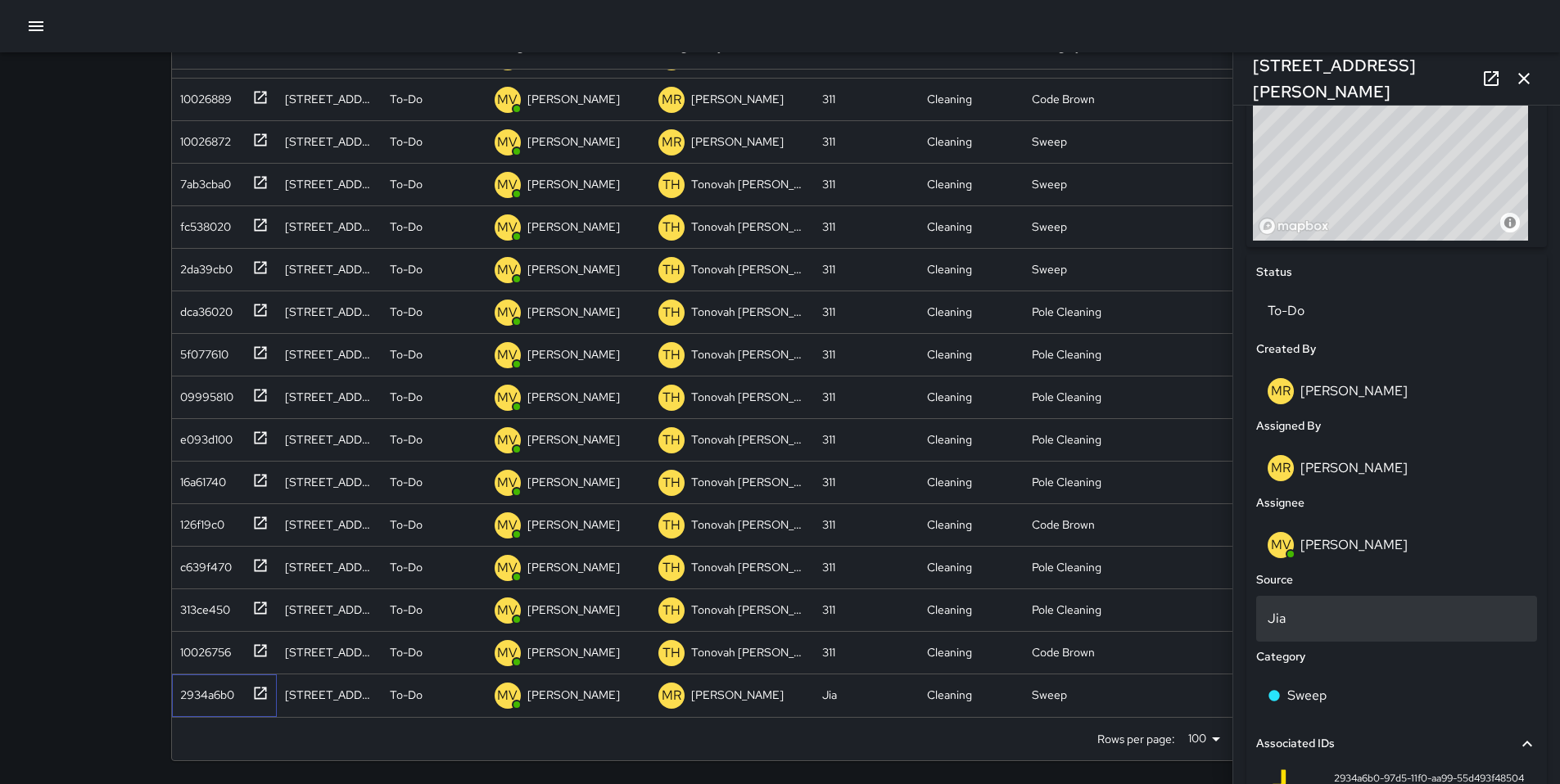
scroll to position [626, 0]
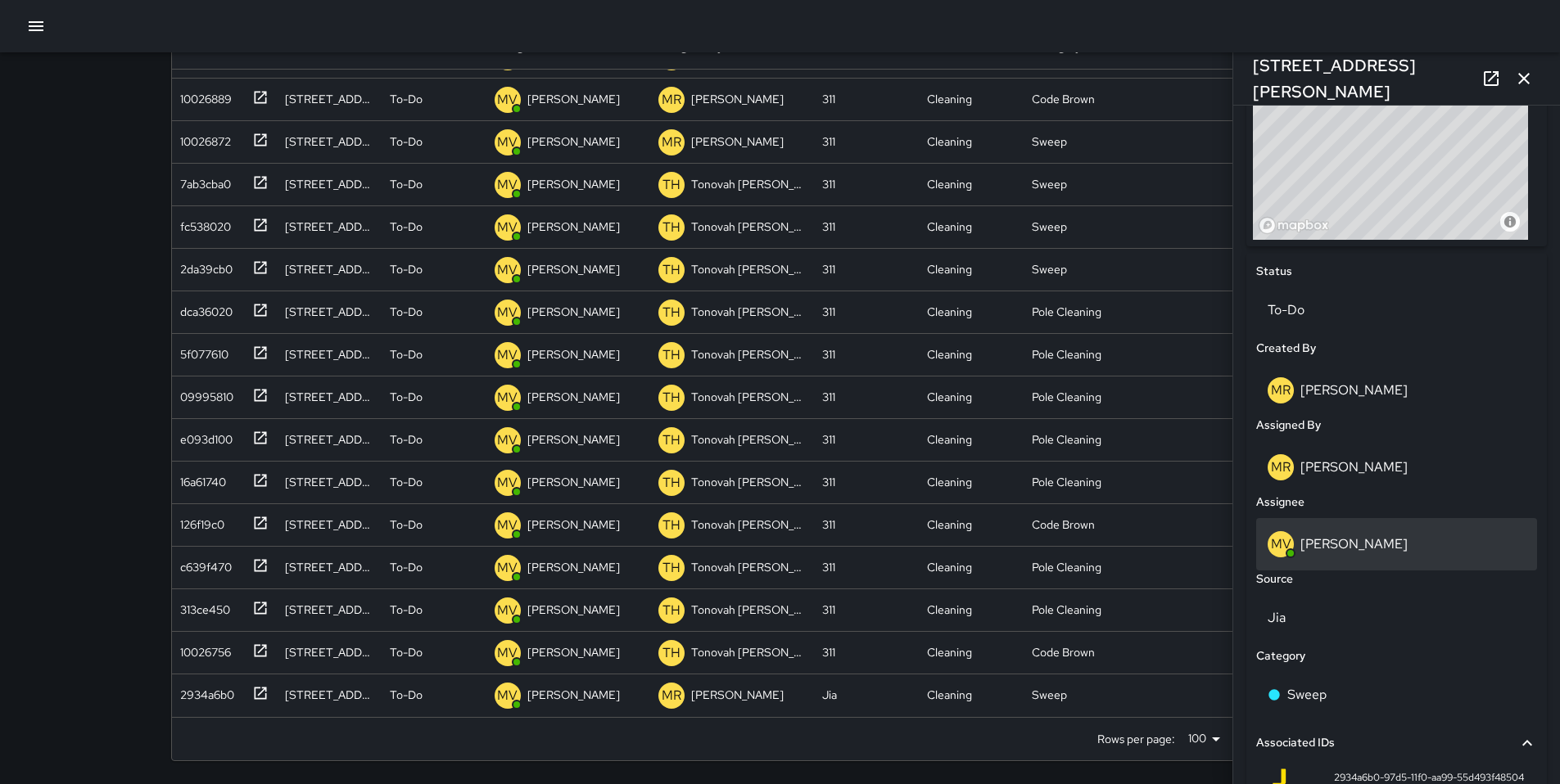
click at [1356, 538] on p "[PERSON_NAME]" at bounding box center [1354, 544] width 107 height 17
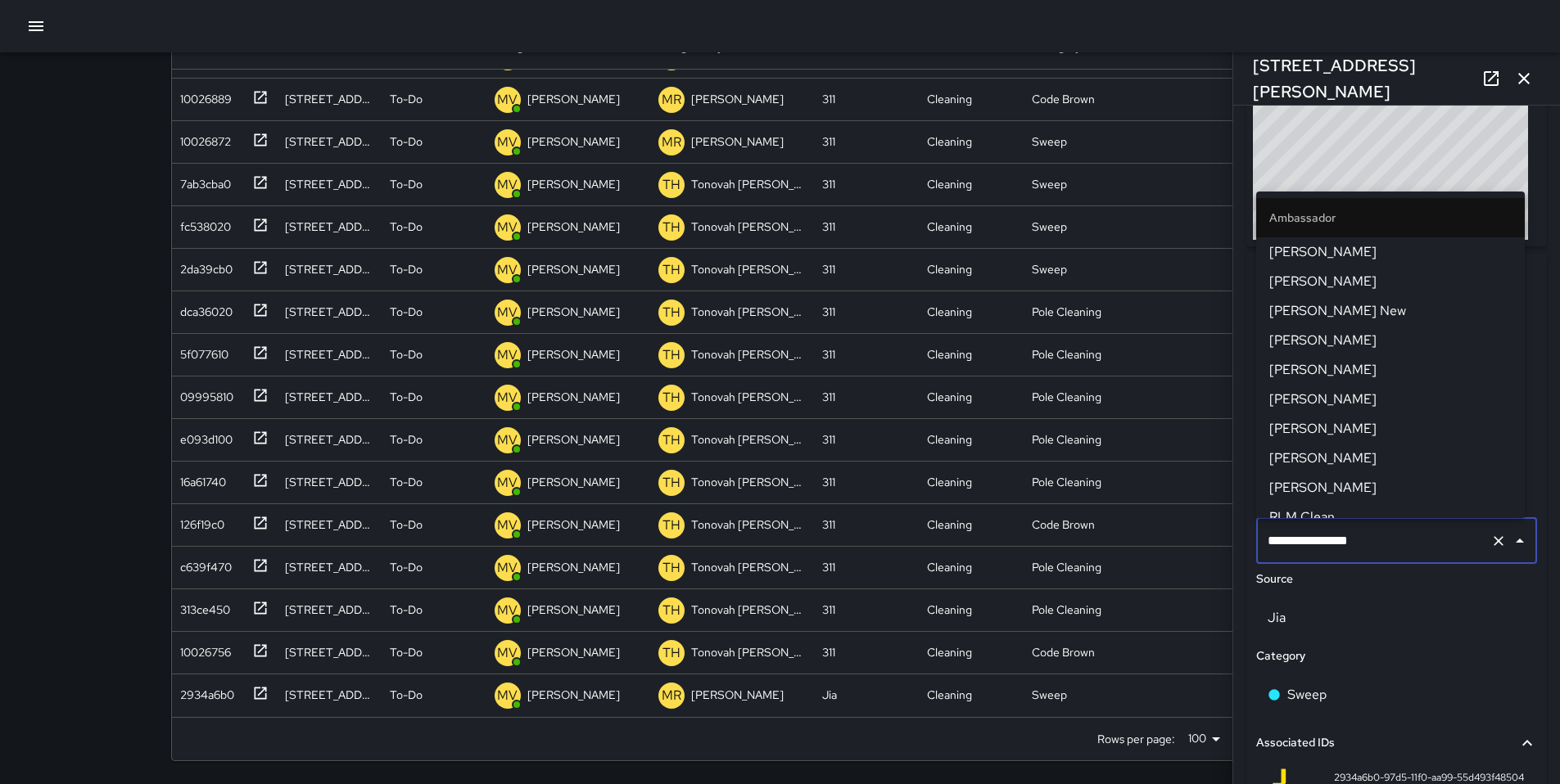
scroll to position [603, 0]
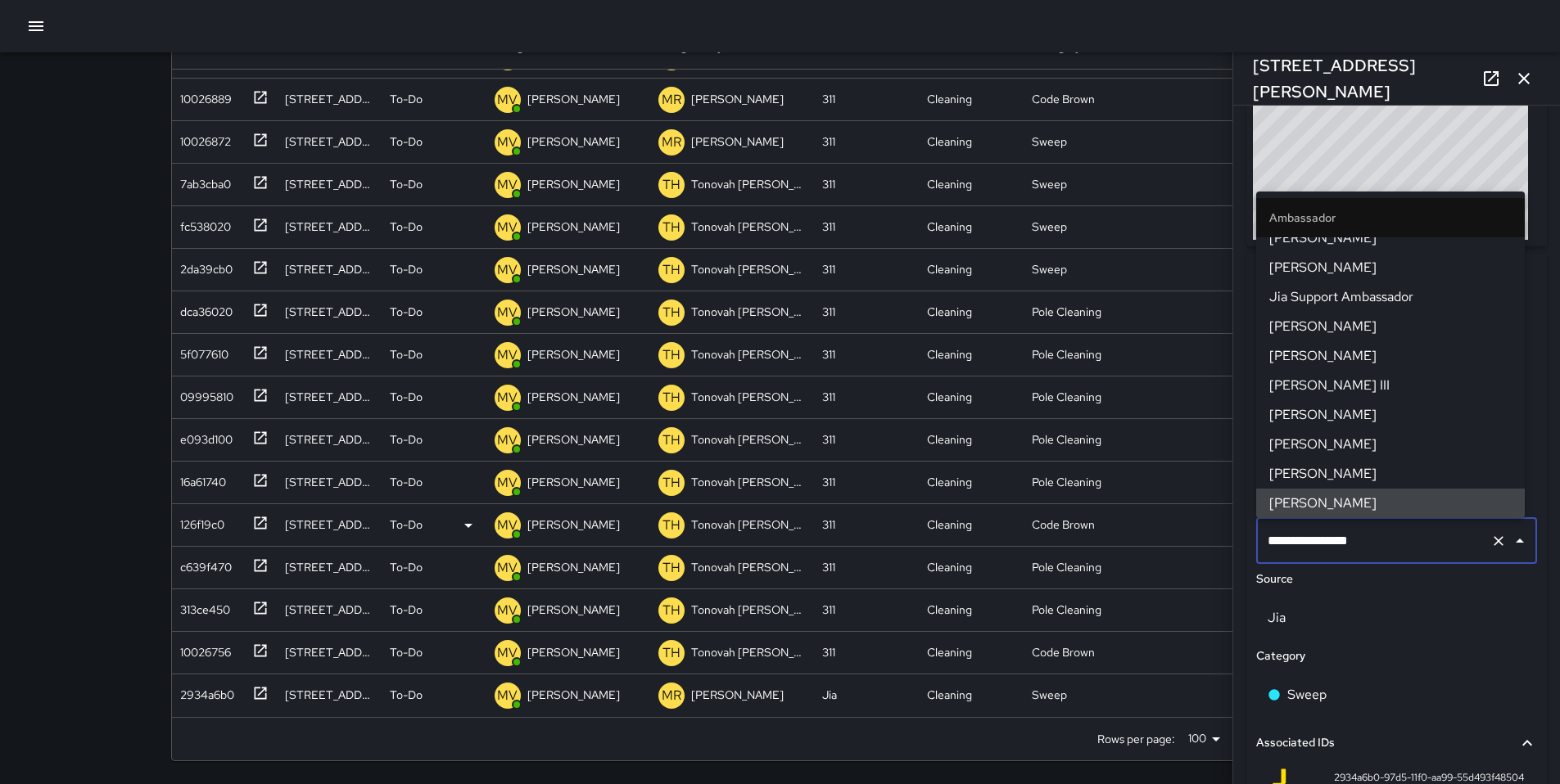
drag, startPoint x: 1372, startPoint y: 538, endPoint x: 1150, endPoint y: 534, distance: 222.0
click at [1153, 534] on div "Search ****** Search New Task To-Do (191) Skipped (99+) Completed (99+) ID Loca…" at bounding box center [780, 326] width 1258 height 914
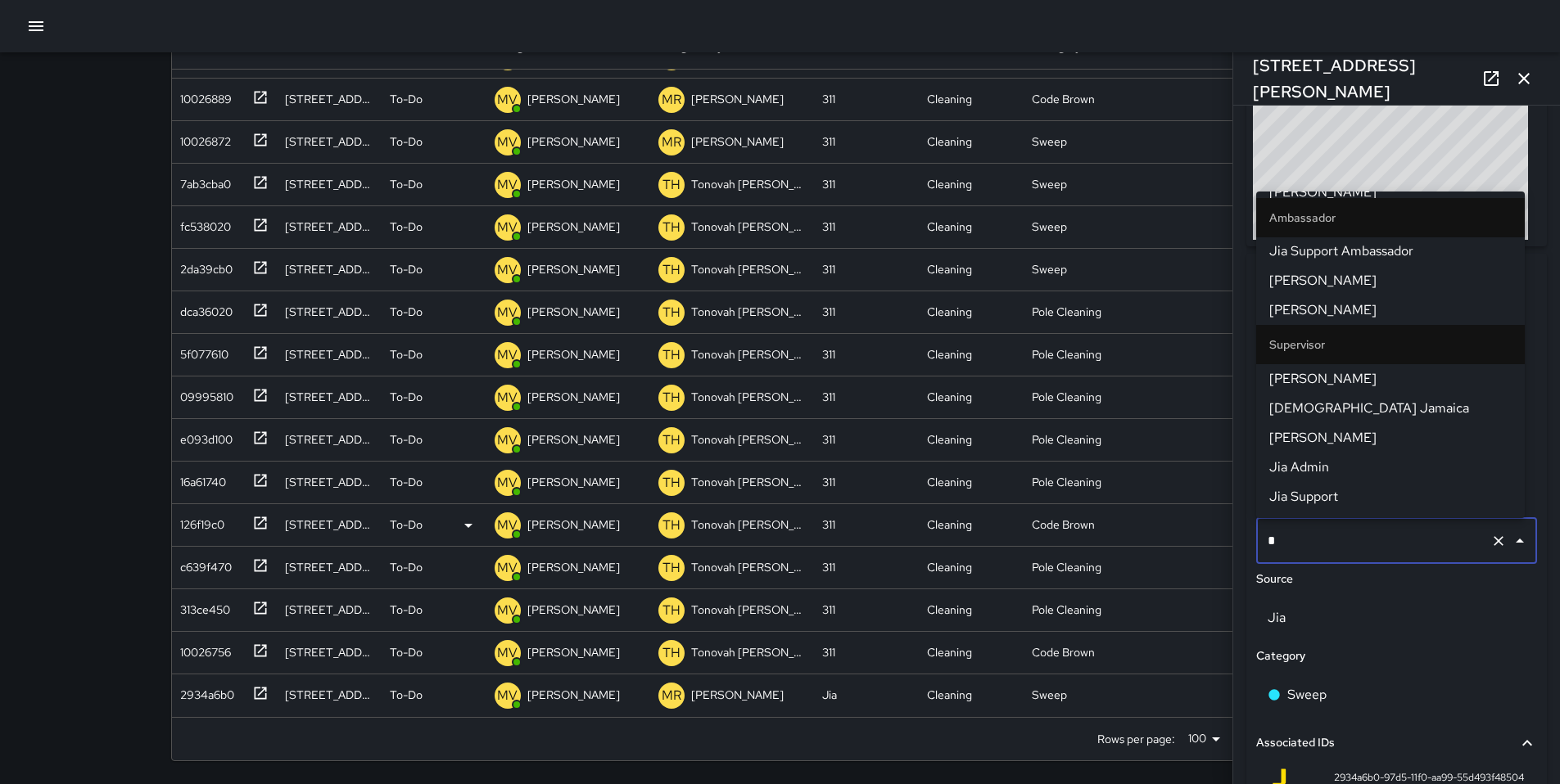
scroll to position [0, 0]
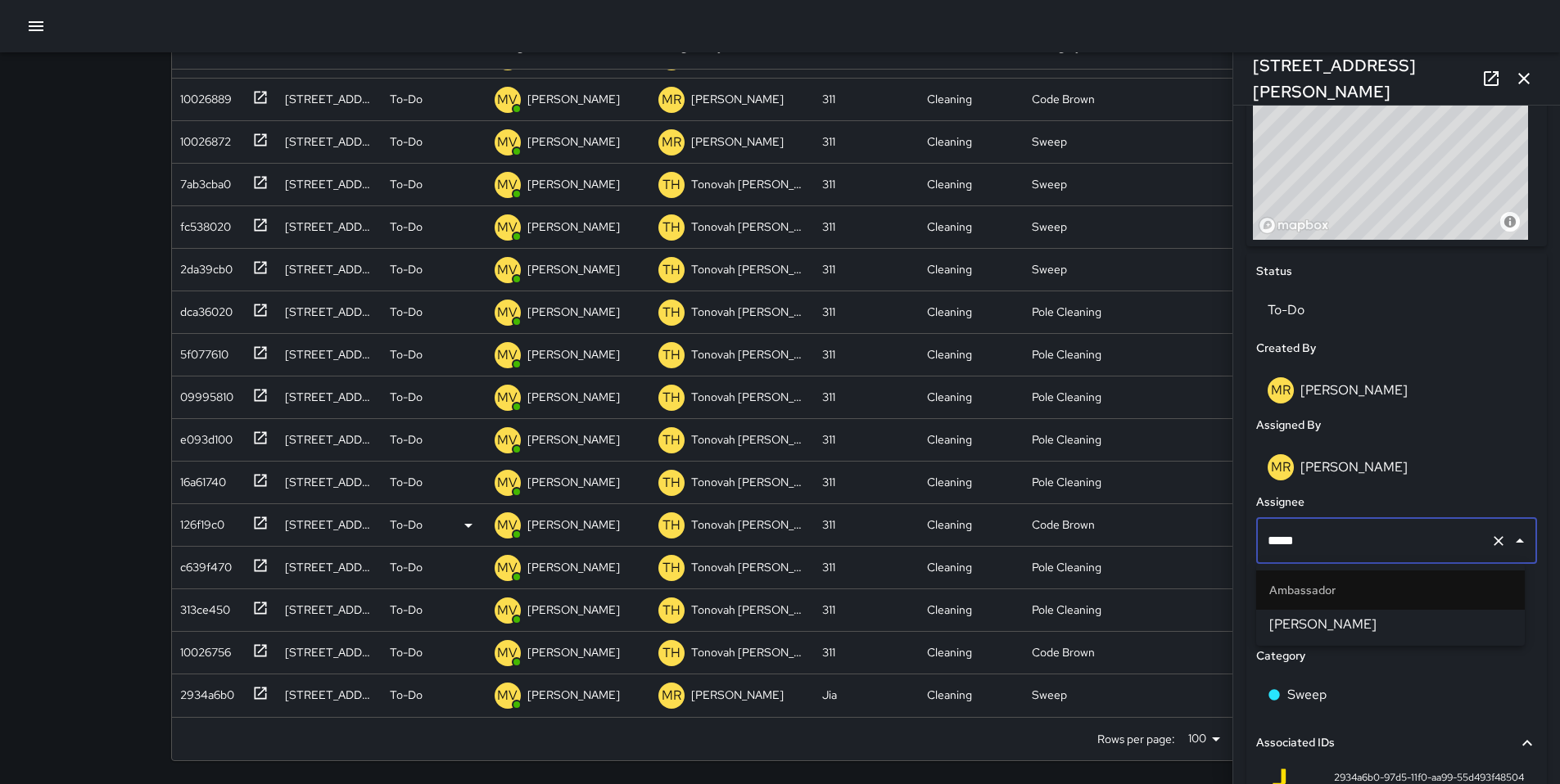
type input "******"
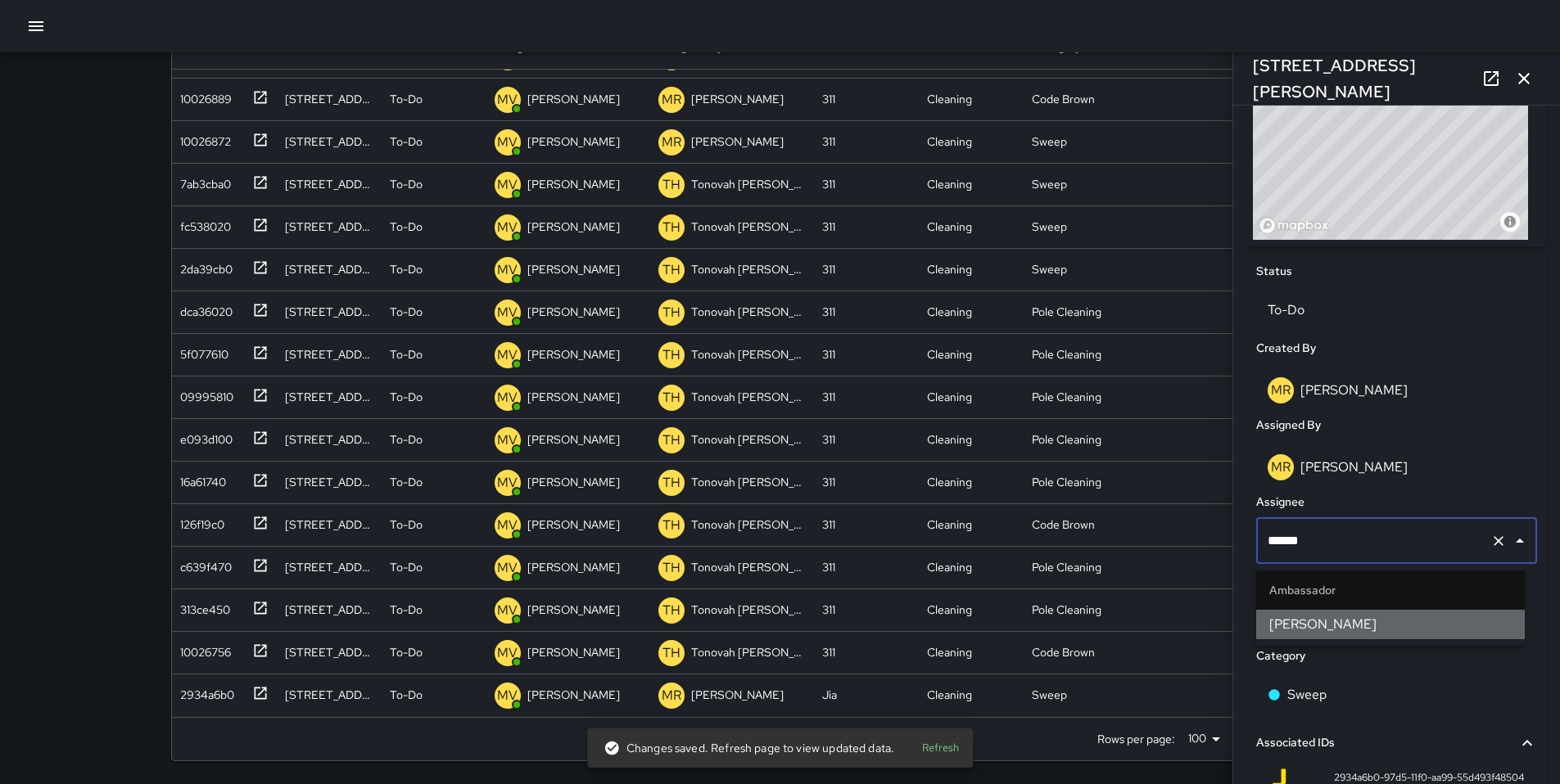
click at [1281, 621] on span "[PERSON_NAME]" at bounding box center [1390, 625] width 242 height 20
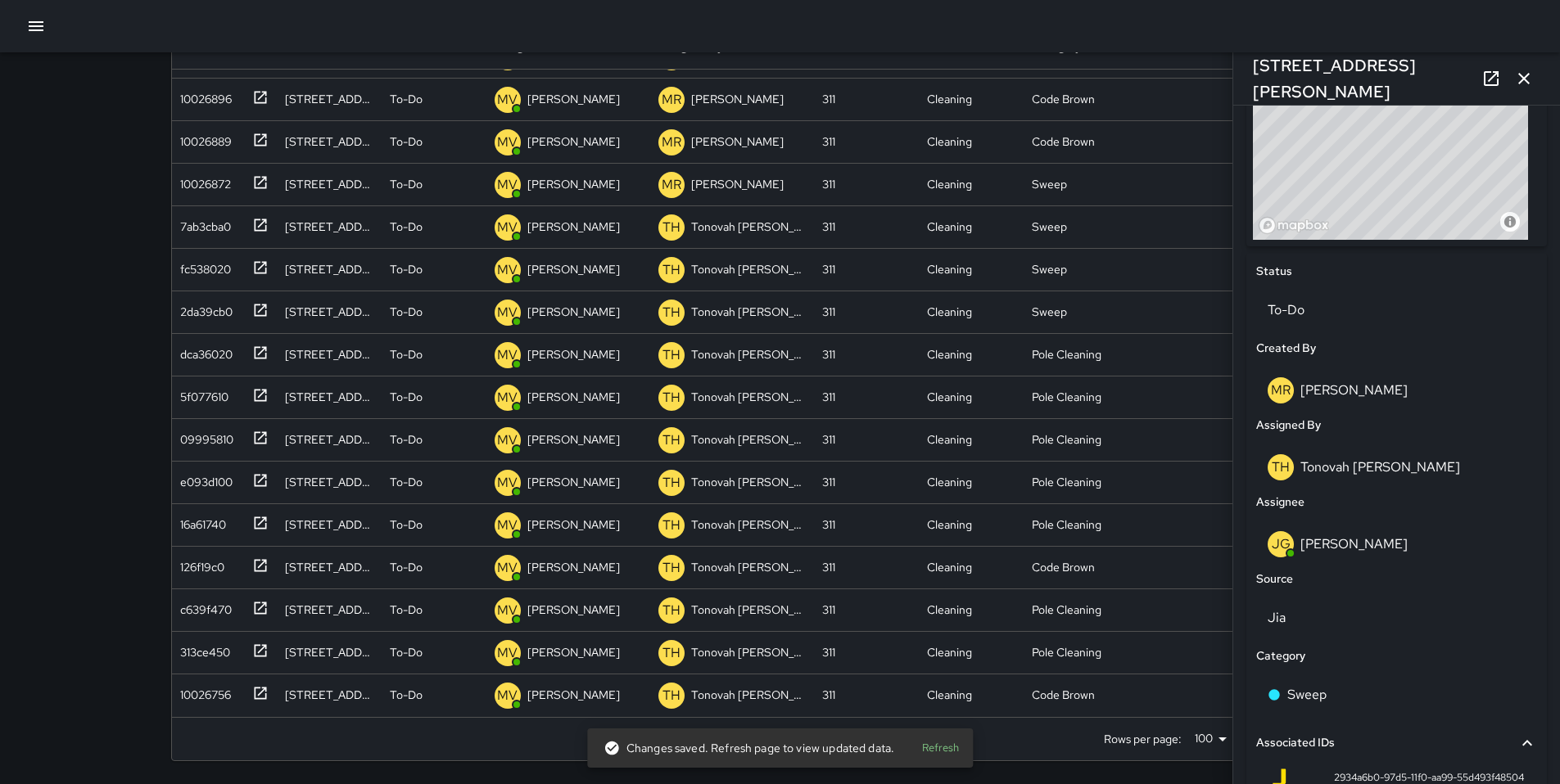
scroll to position [161, 0]
click at [227, 703] on div "10026756" at bounding box center [220, 692] width 95 height 27
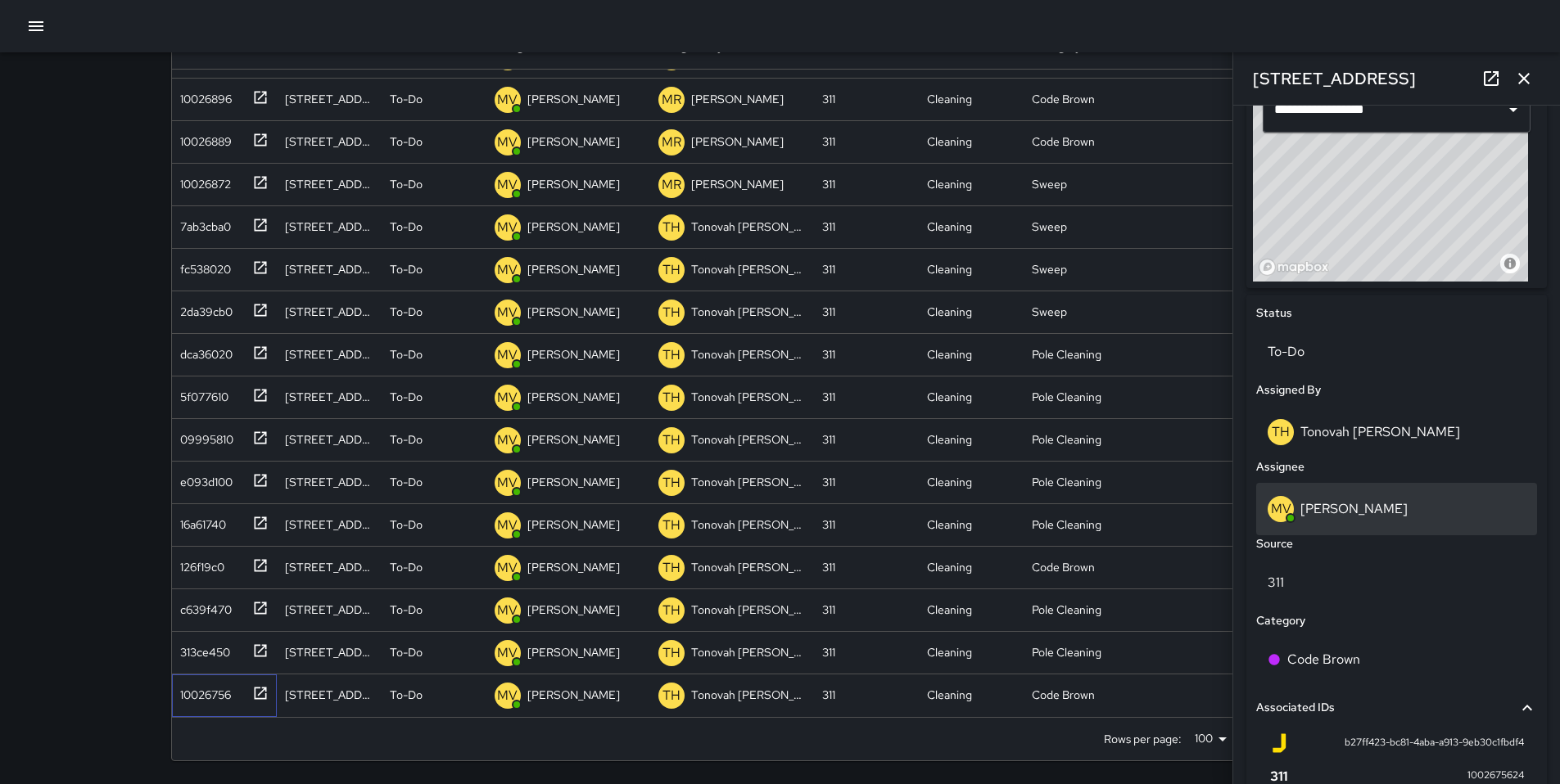
scroll to position [592, 0]
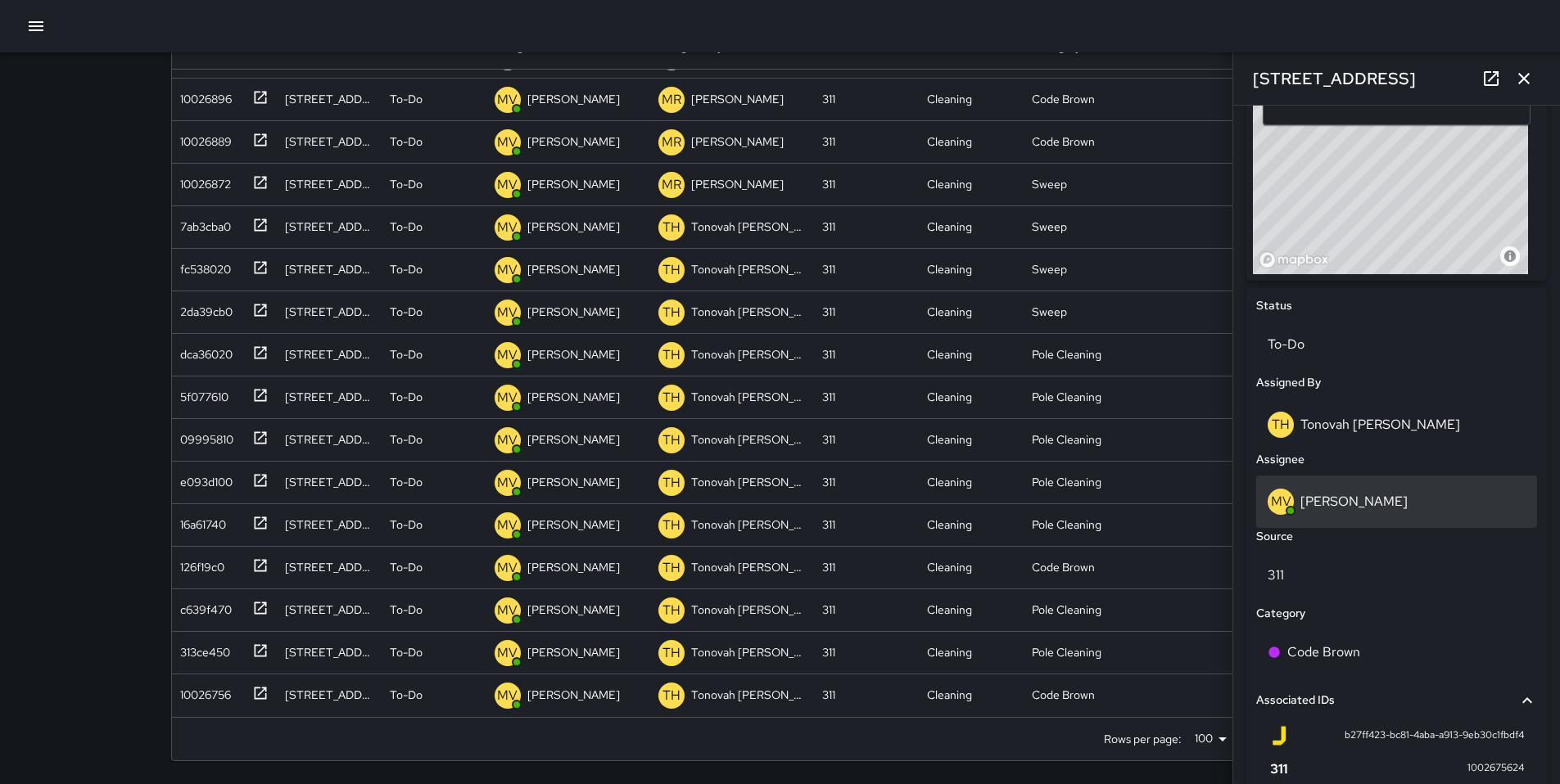
click at [1365, 485] on div "MV Maclis Velasquez" at bounding box center [1396, 502] width 280 height 53
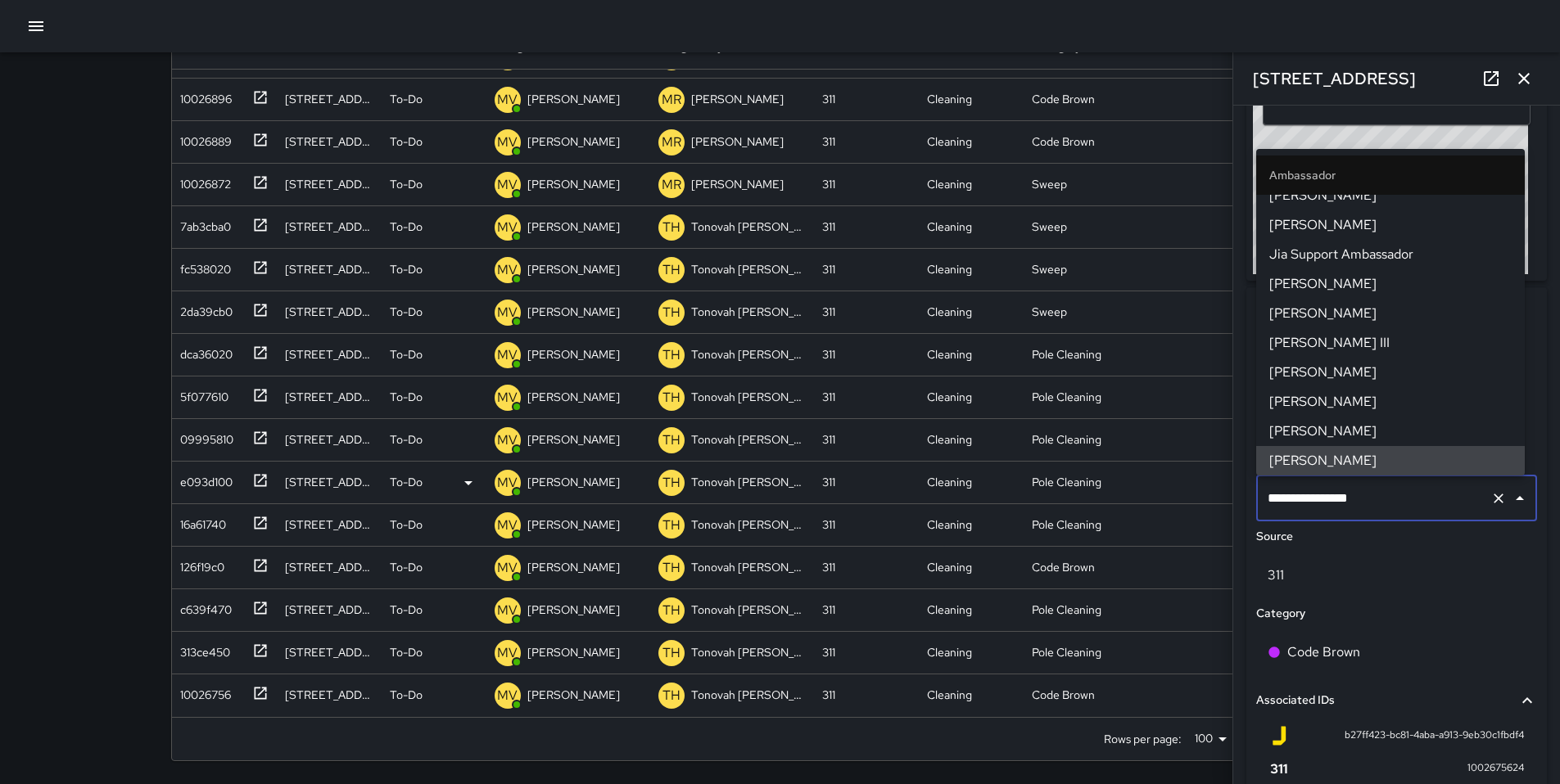
drag, startPoint x: 1373, startPoint y: 500, endPoint x: 1105, endPoint y: 480, distance: 268.7
click at [1143, 480] on div "Search ****** Search New Task To-Do (191) Skipped (99+) Completed (99+) ID Loca…" at bounding box center [780, 326] width 1258 height 914
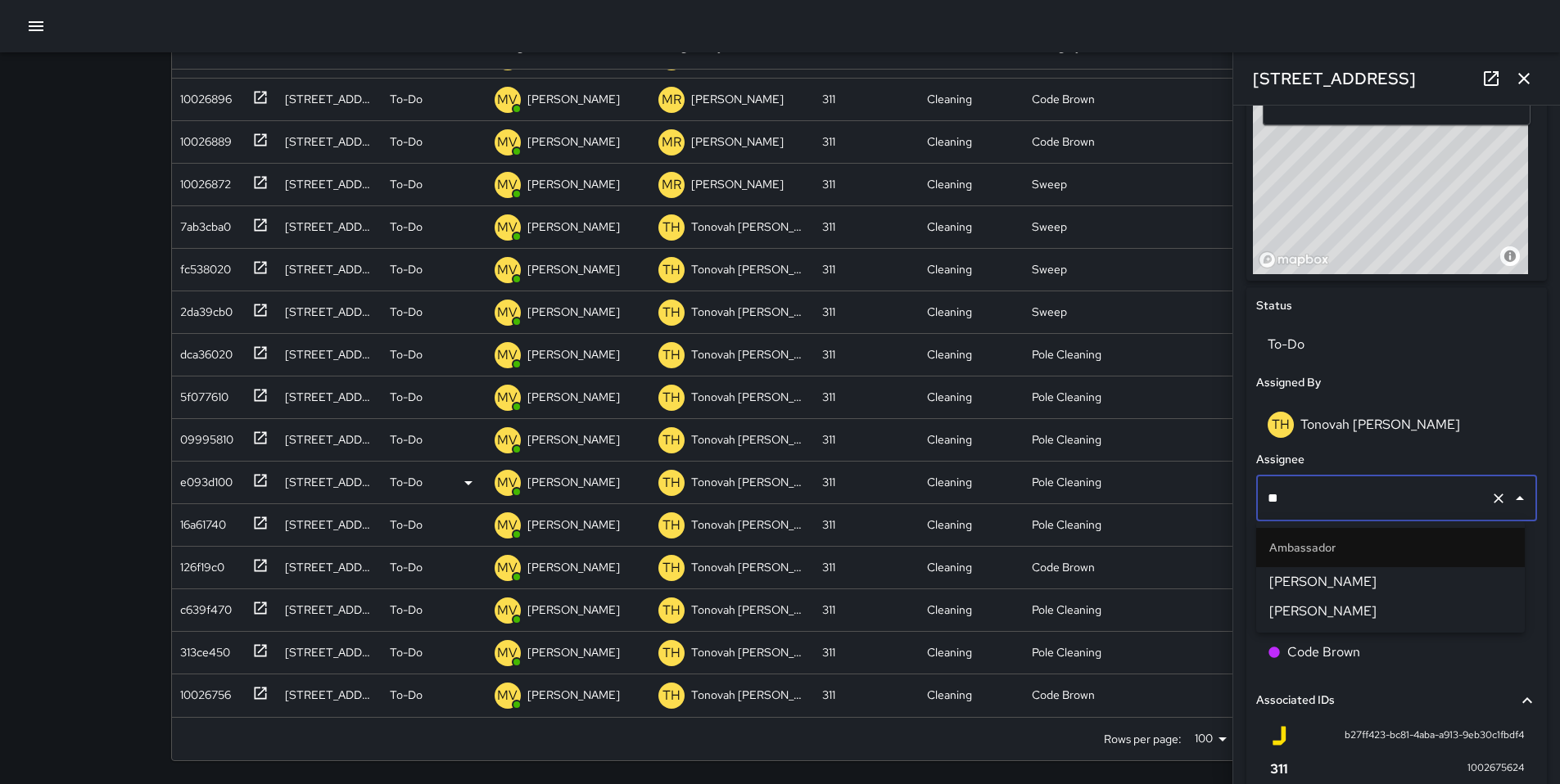
scroll to position [0, 0]
type input "**"
click at [1333, 583] on span "[PERSON_NAME]" at bounding box center [1390, 581] width 242 height 20
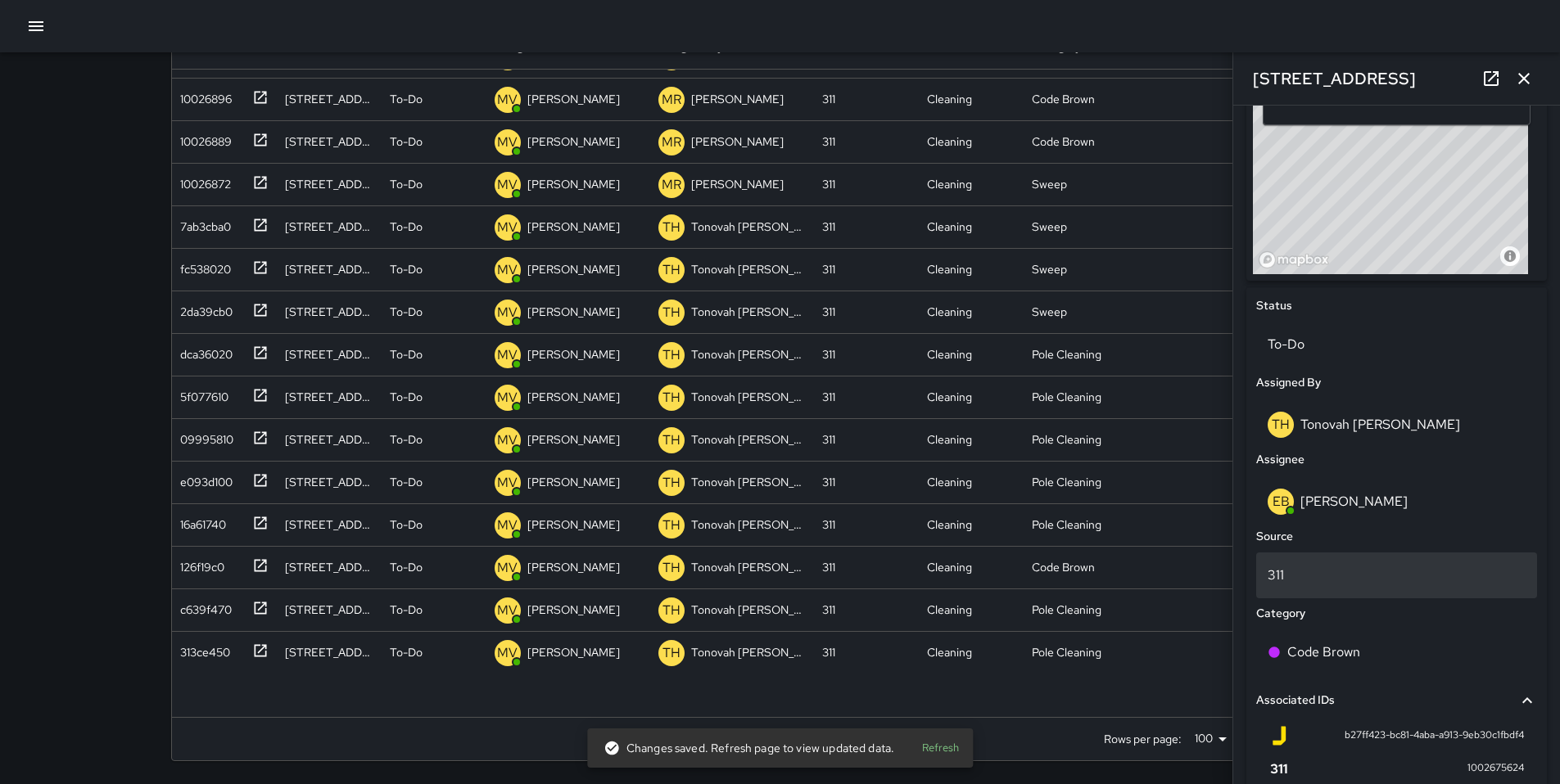
scroll to position [119, 0]
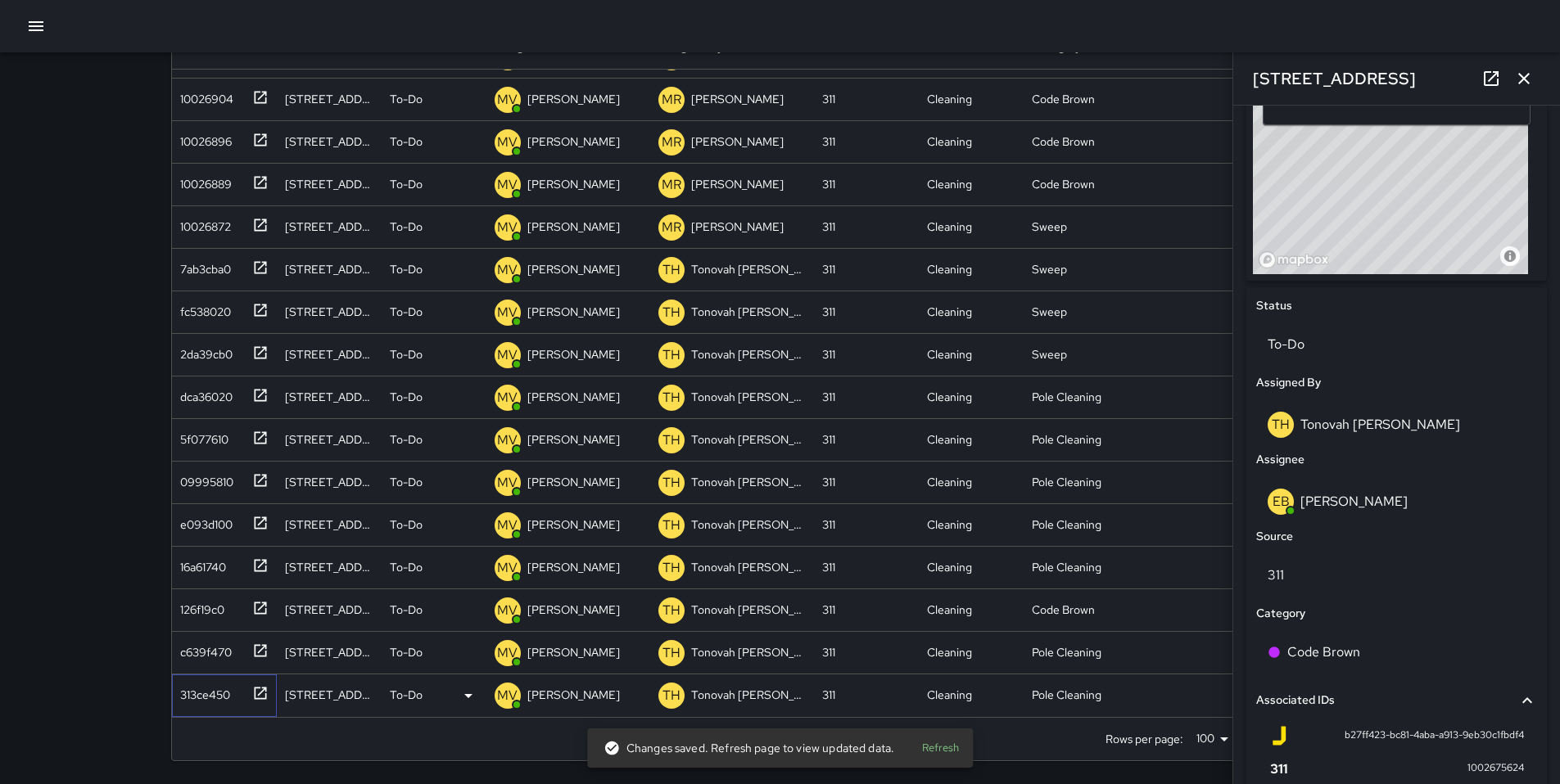
click at [223, 686] on div "313ce450" at bounding box center [202, 691] width 56 height 23
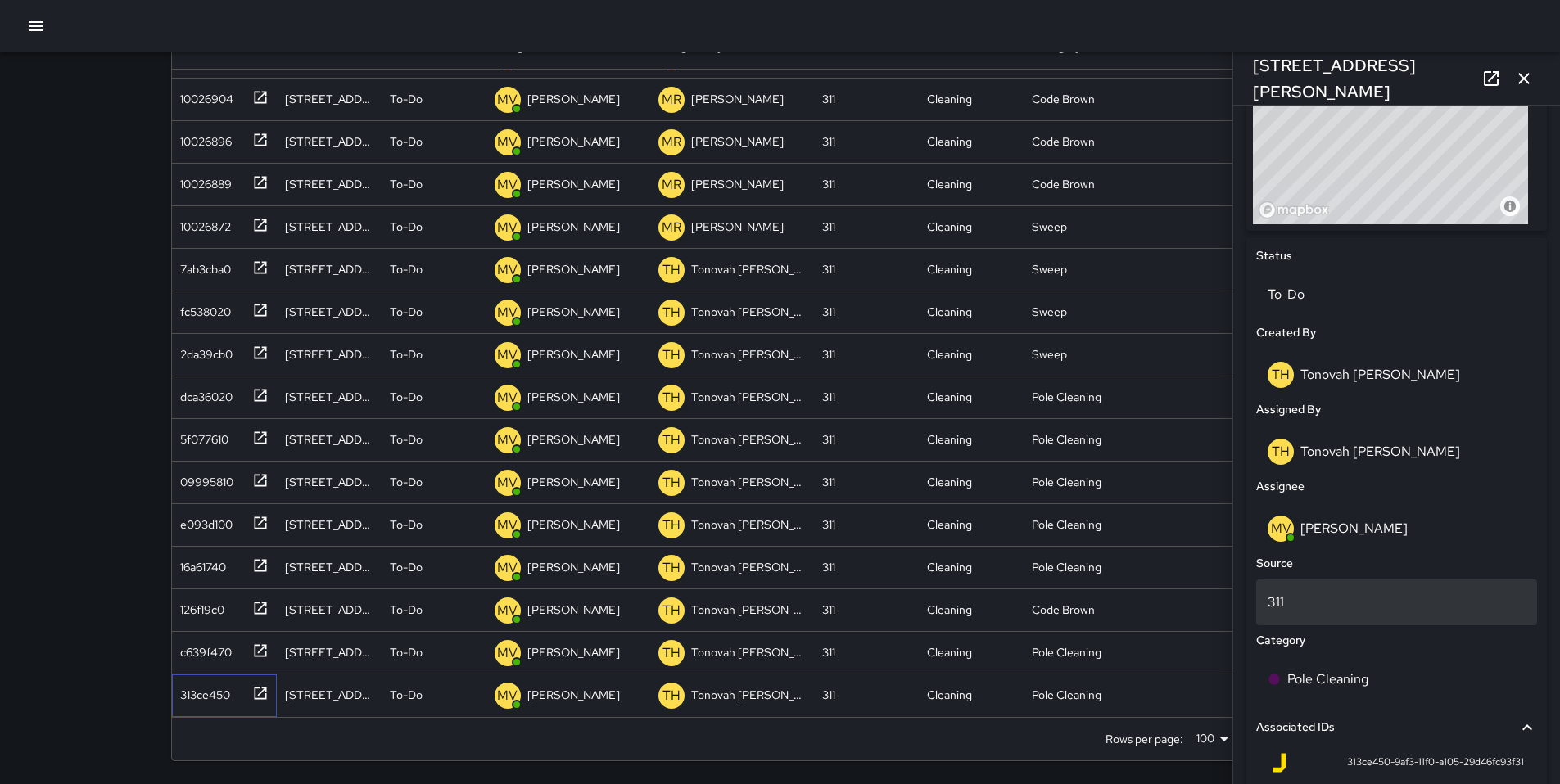
scroll to position [651, 0]
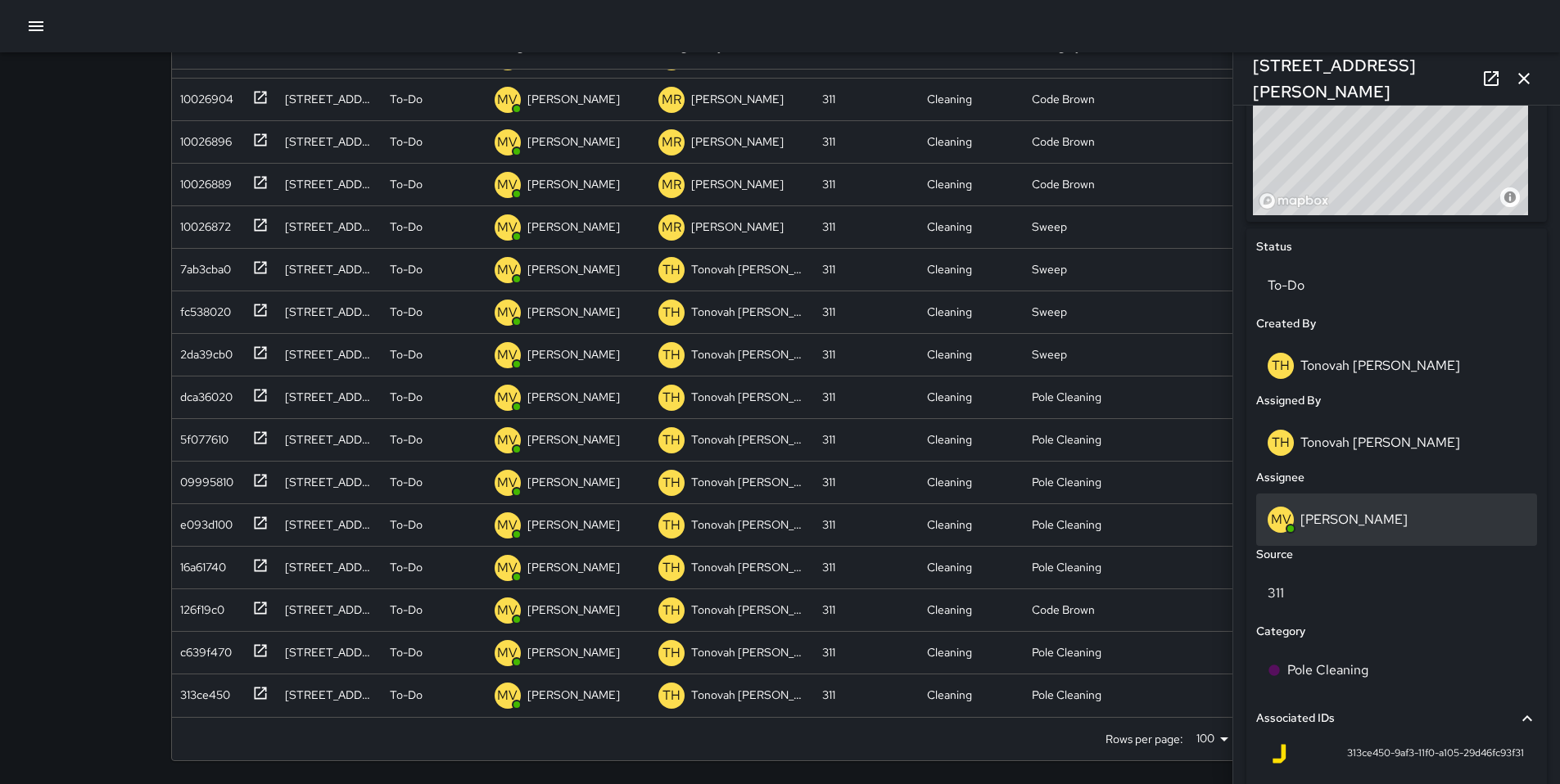
click at [1357, 514] on p "[PERSON_NAME]" at bounding box center [1354, 520] width 107 height 17
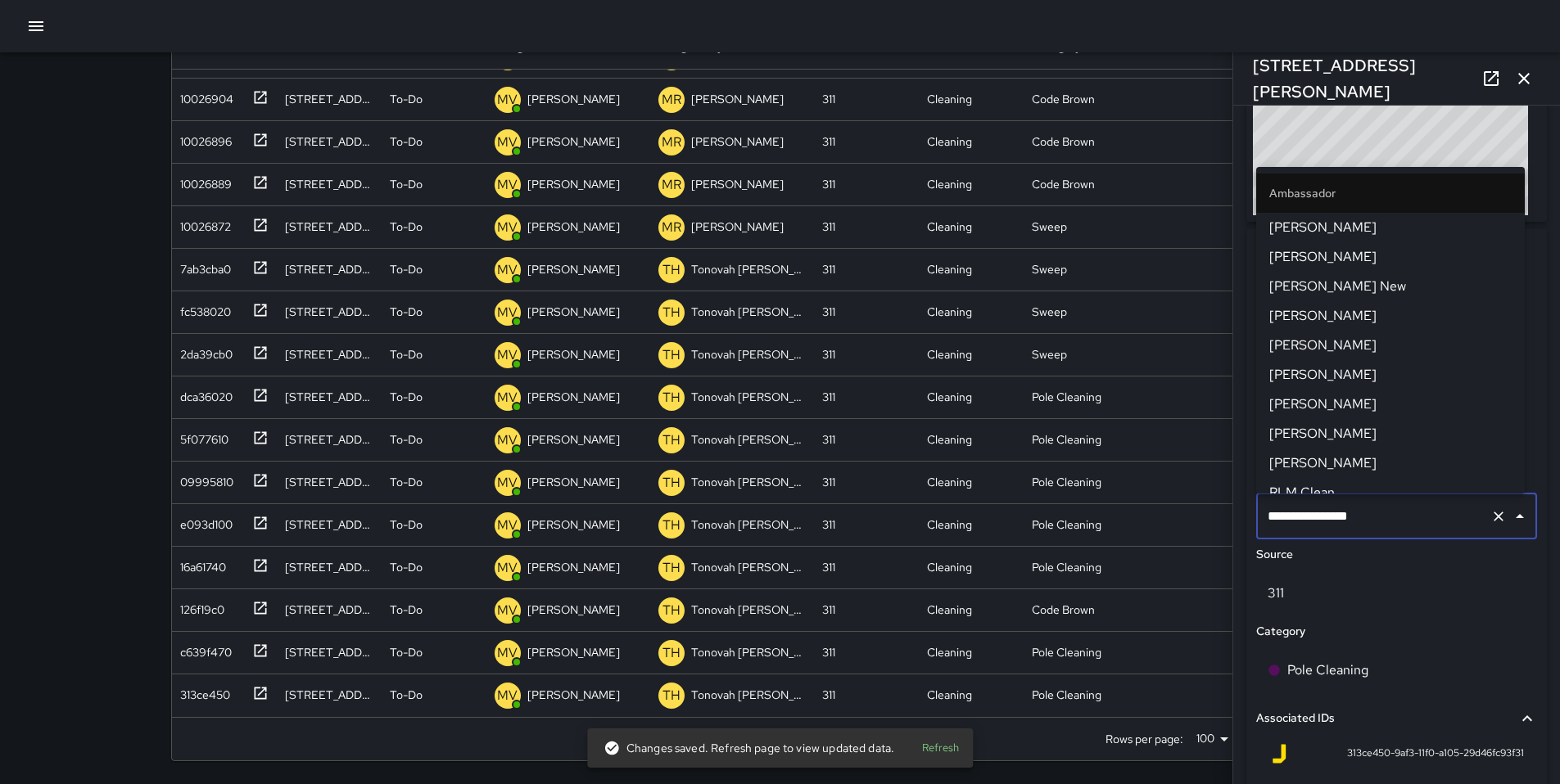
scroll to position [603, 0]
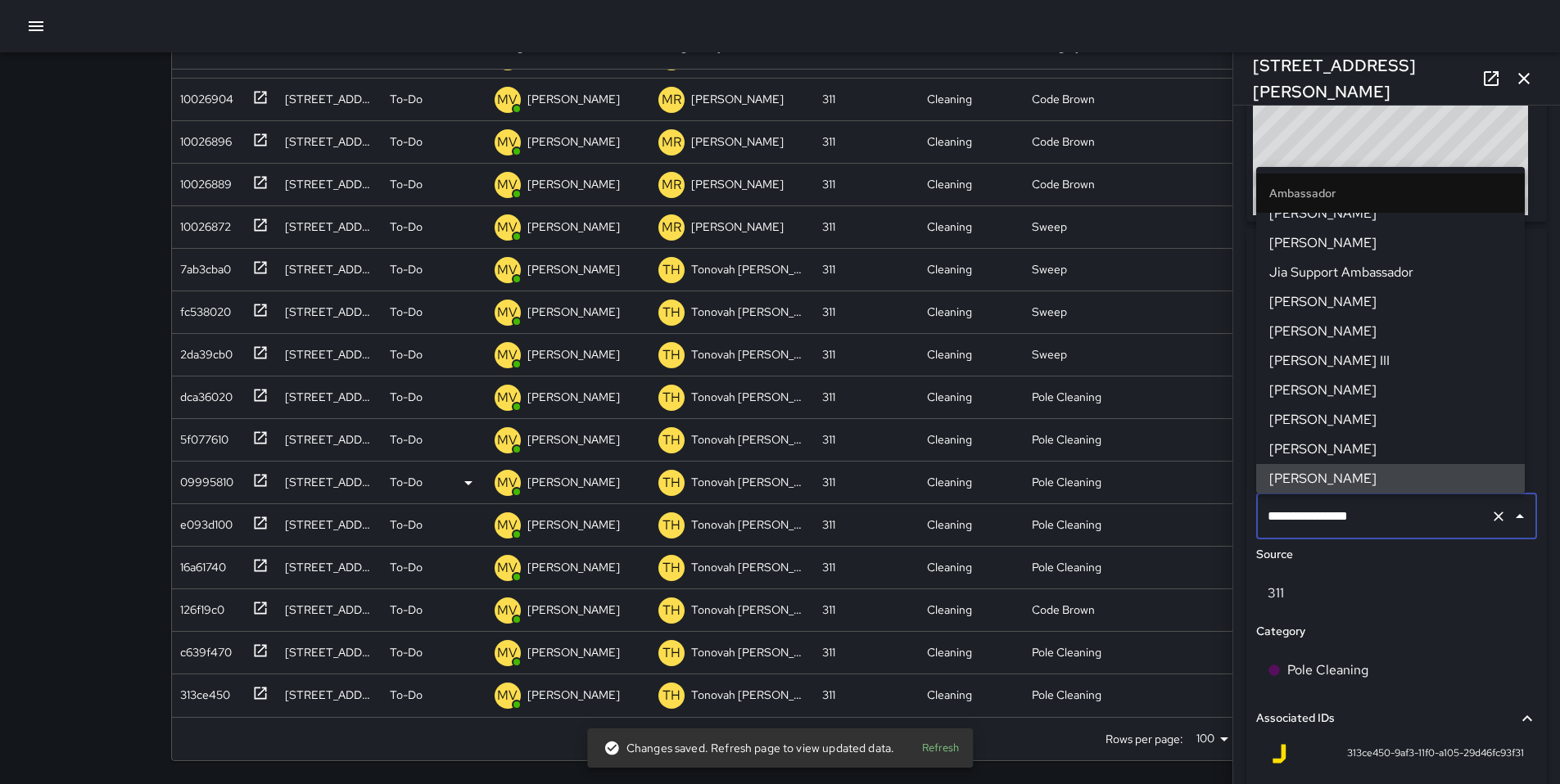
drag, startPoint x: 1375, startPoint y: 514, endPoint x: 1167, endPoint y: 500, distance: 208.5
click at [1173, 500] on div "Search ****** Search New Task To-Do (191) Skipped (99+) Completed (99+) ID Loca…" at bounding box center [780, 326] width 1258 height 914
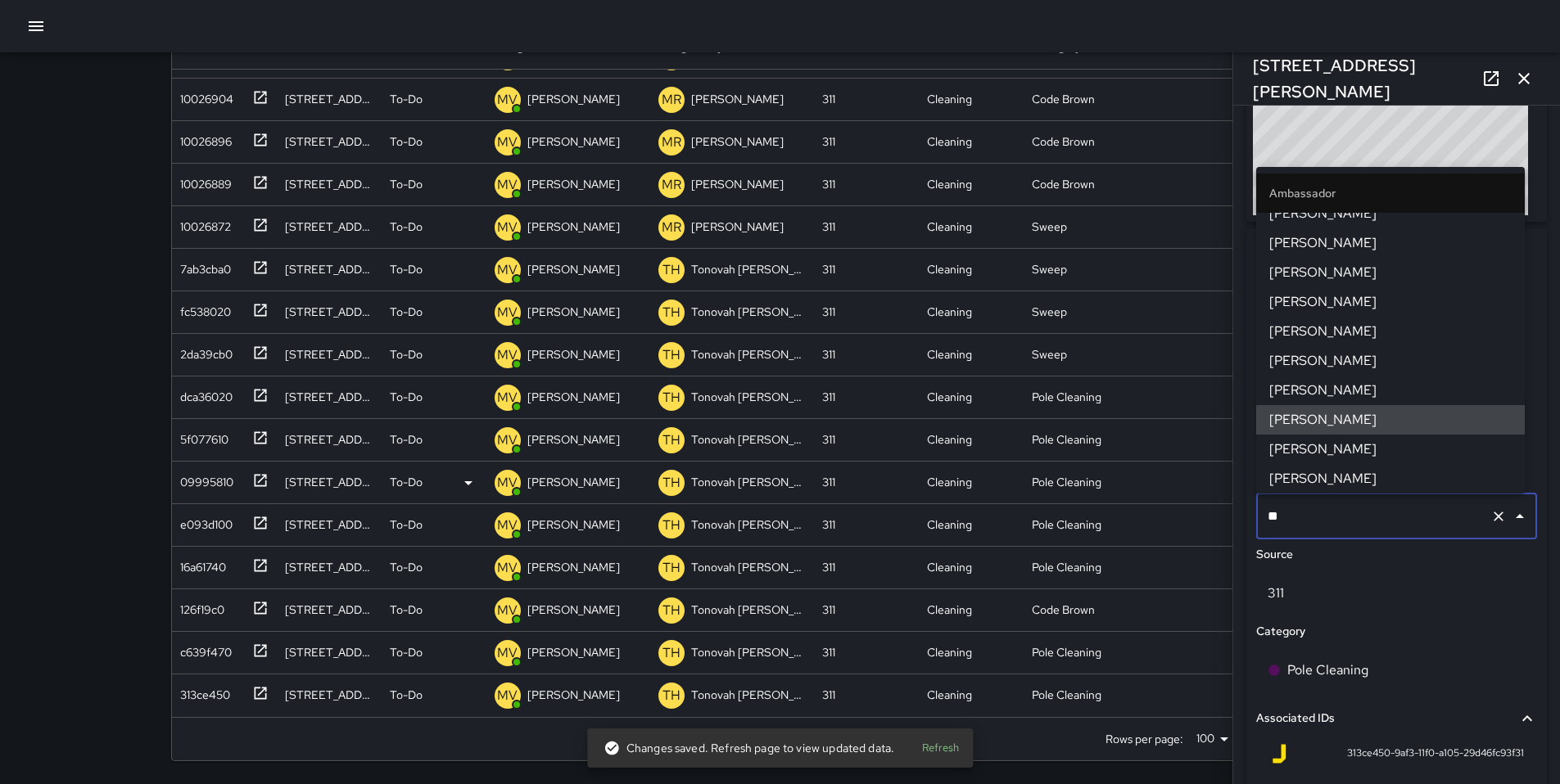
scroll to position [0, 0]
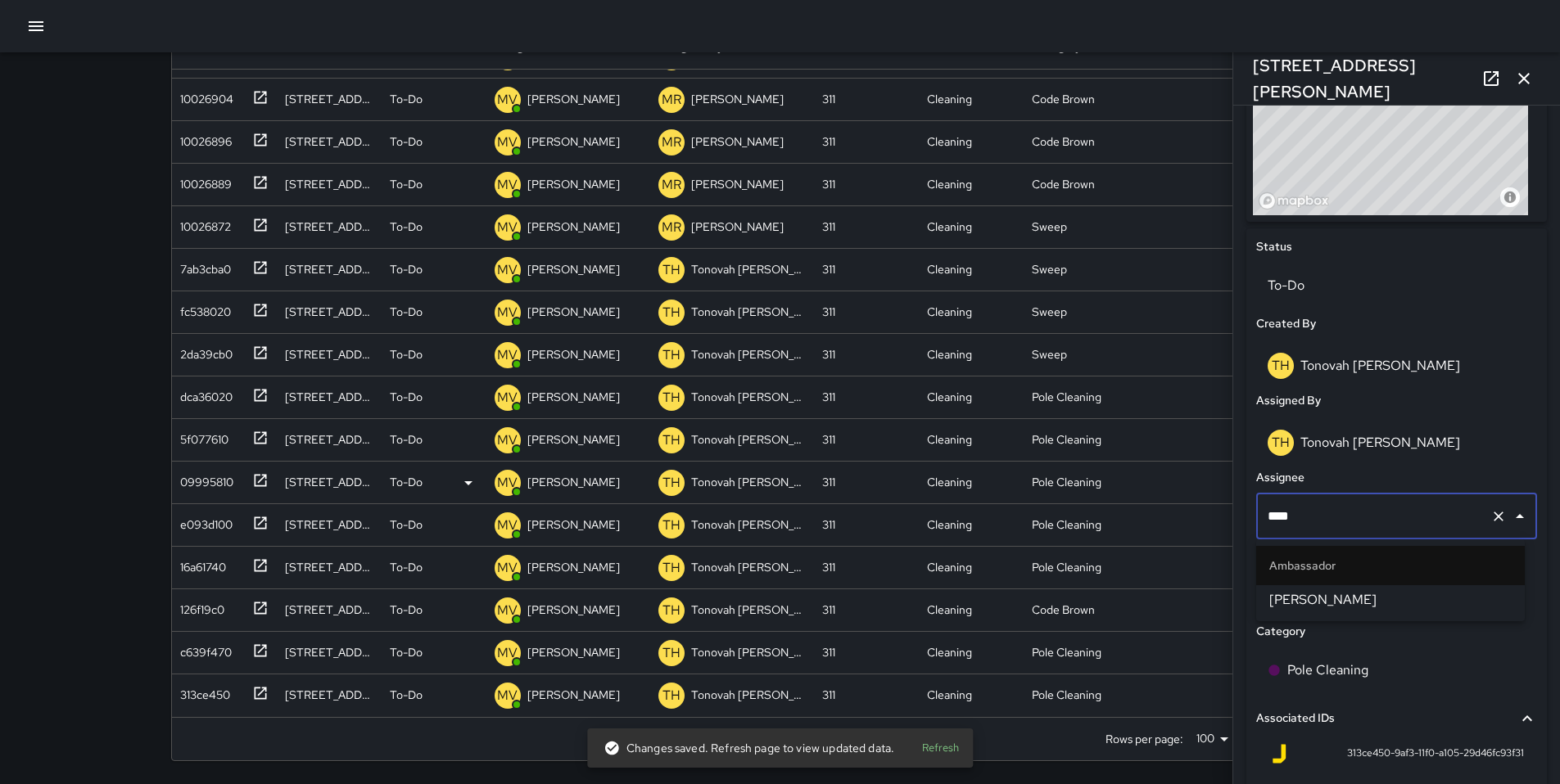
type input "*****"
click at [1325, 601] on span "[PERSON_NAME]" at bounding box center [1390, 599] width 242 height 20
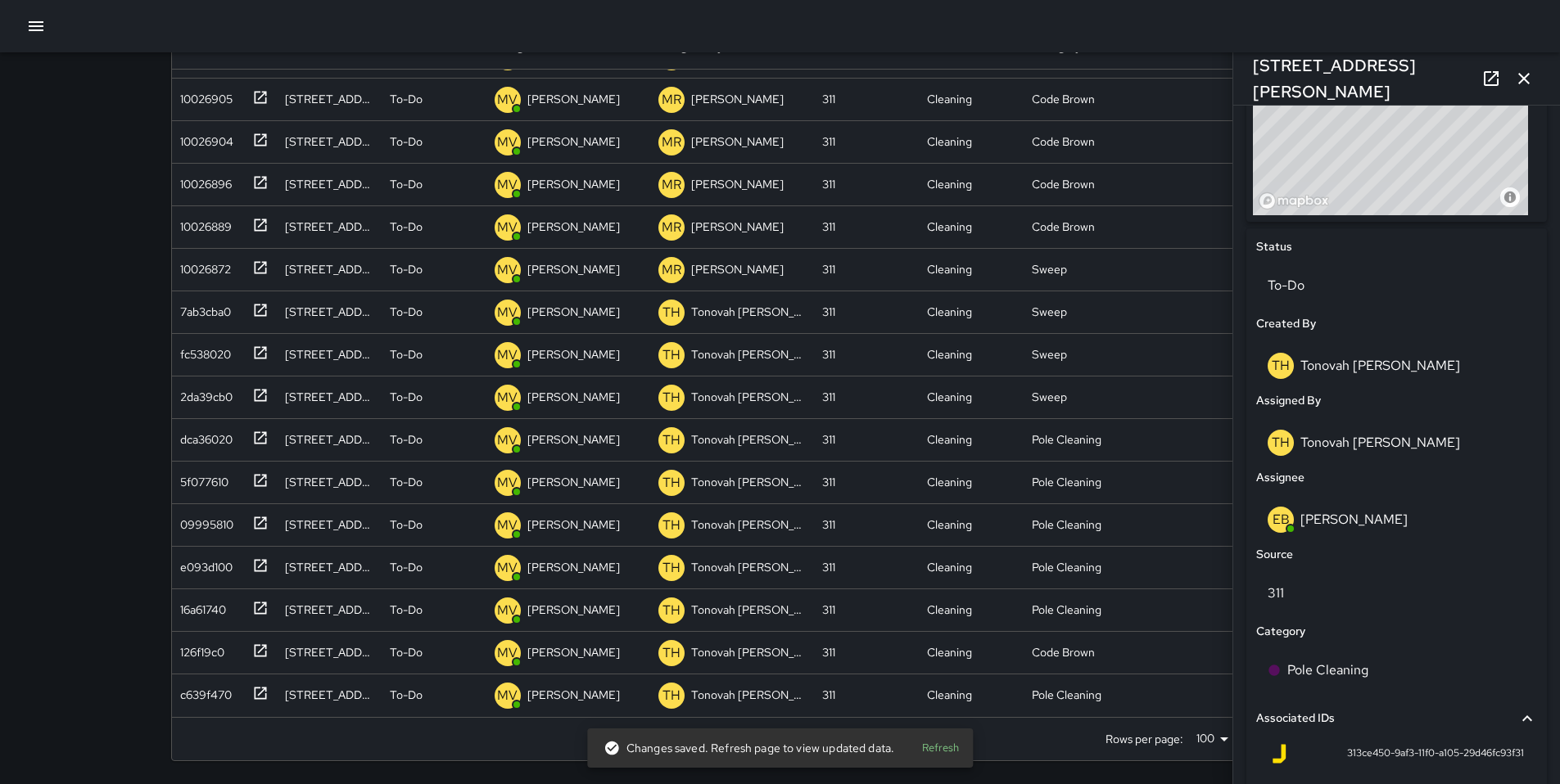
scroll to position [76, 0]
click at [203, 690] on div "c639f470" at bounding box center [203, 691] width 58 height 23
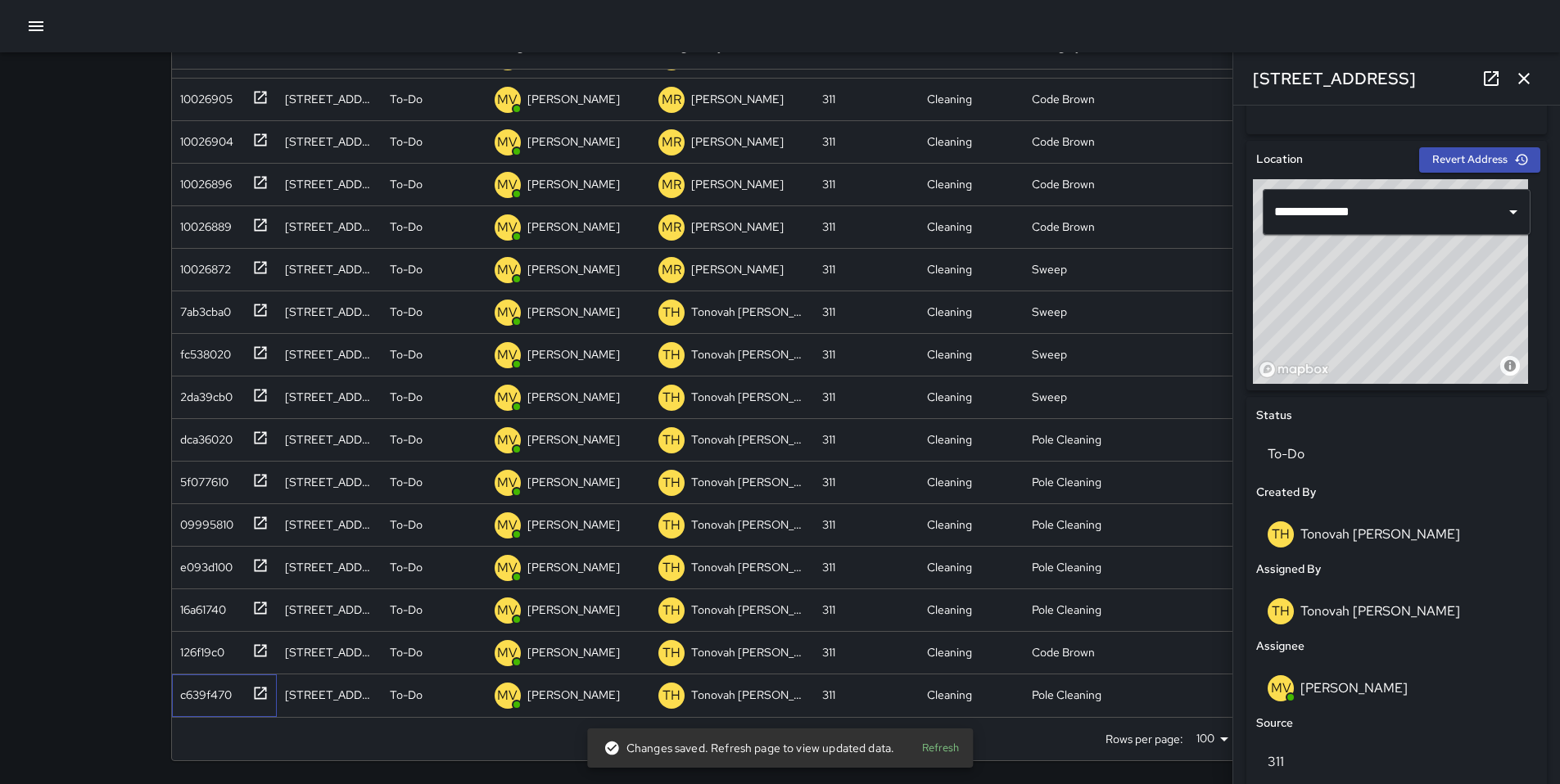
scroll to position [659, 0]
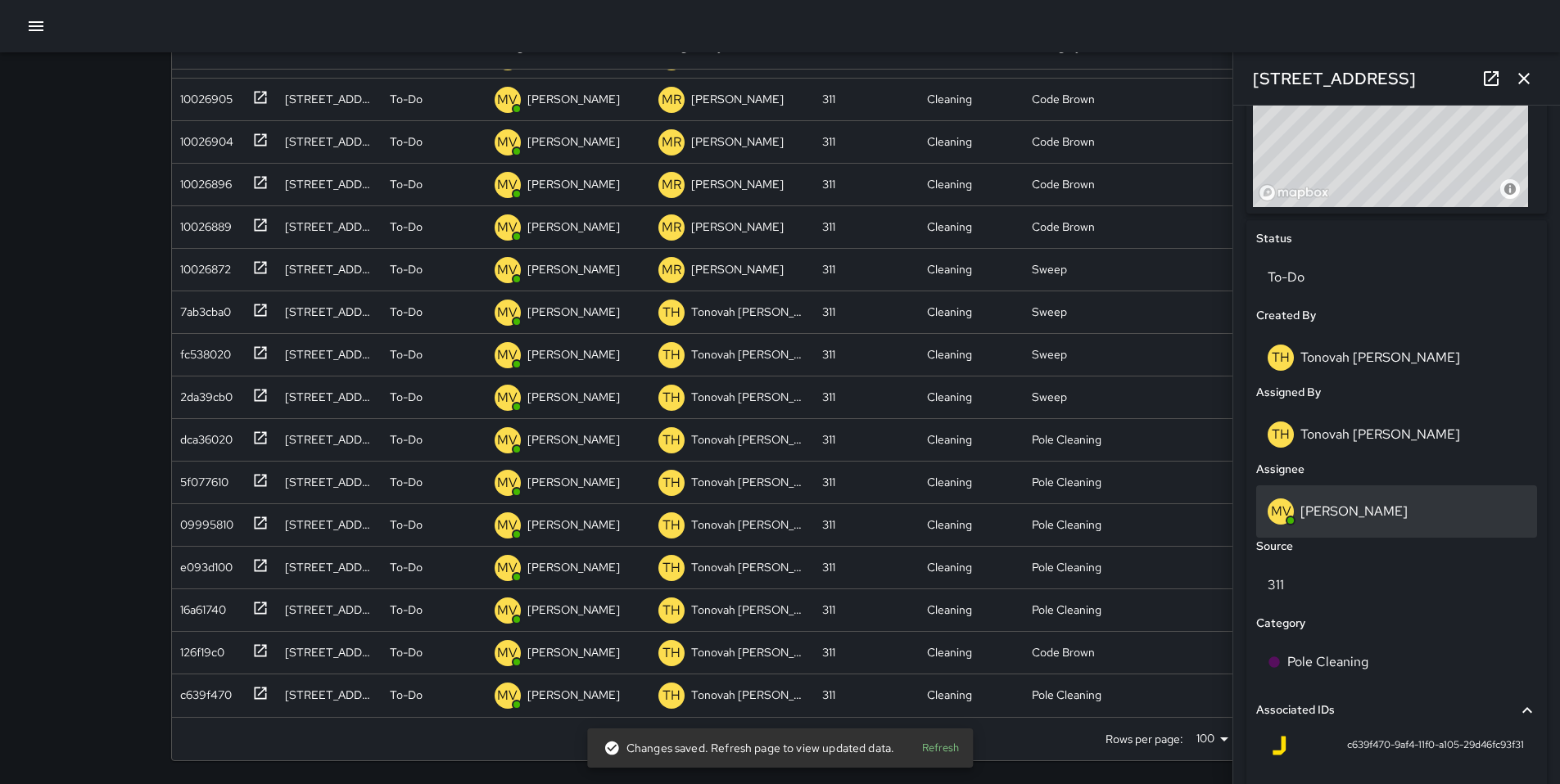
click at [1340, 512] on p "[PERSON_NAME]" at bounding box center [1354, 511] width 107 height 17
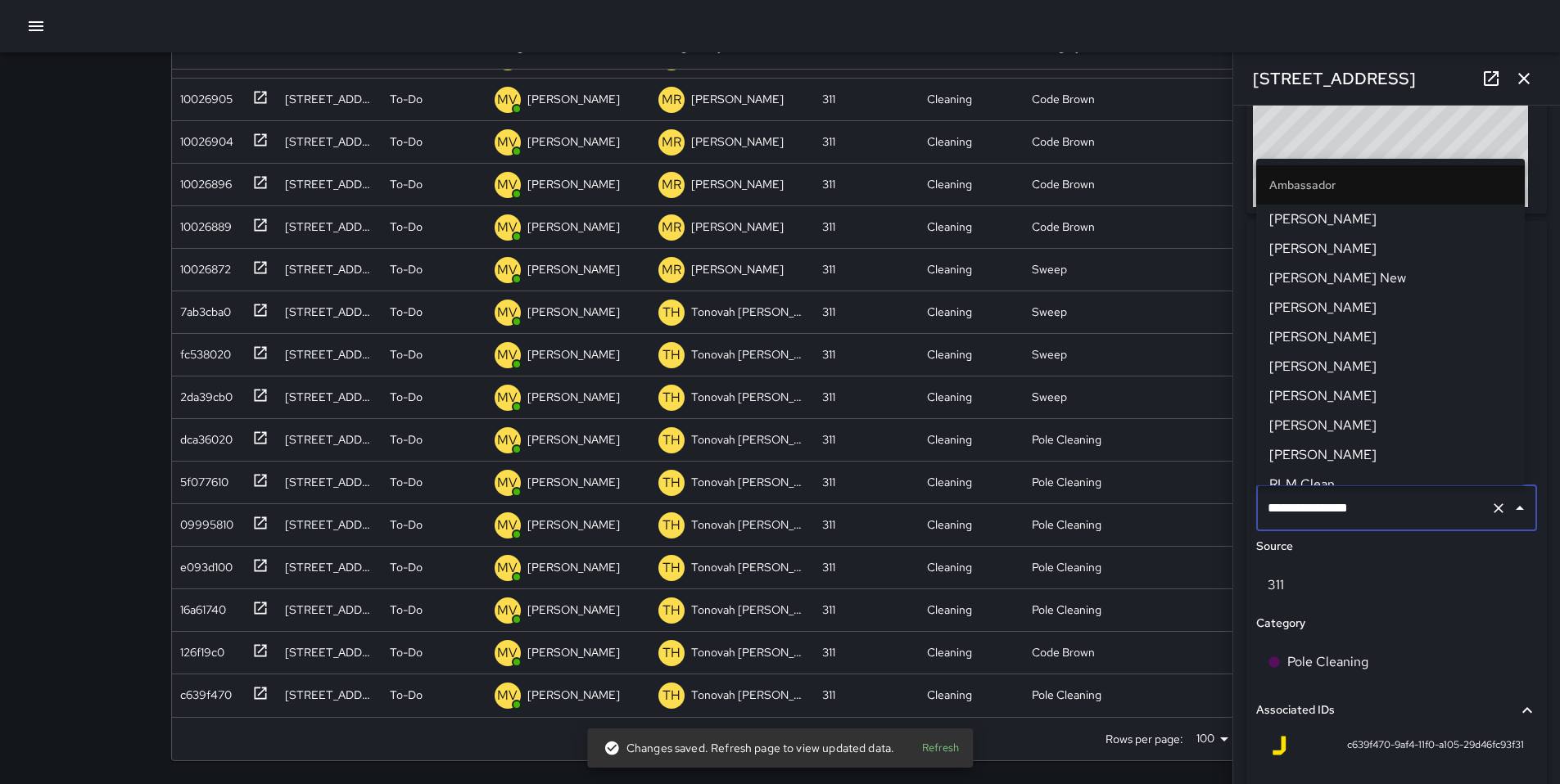
scroll to position [603, 0]
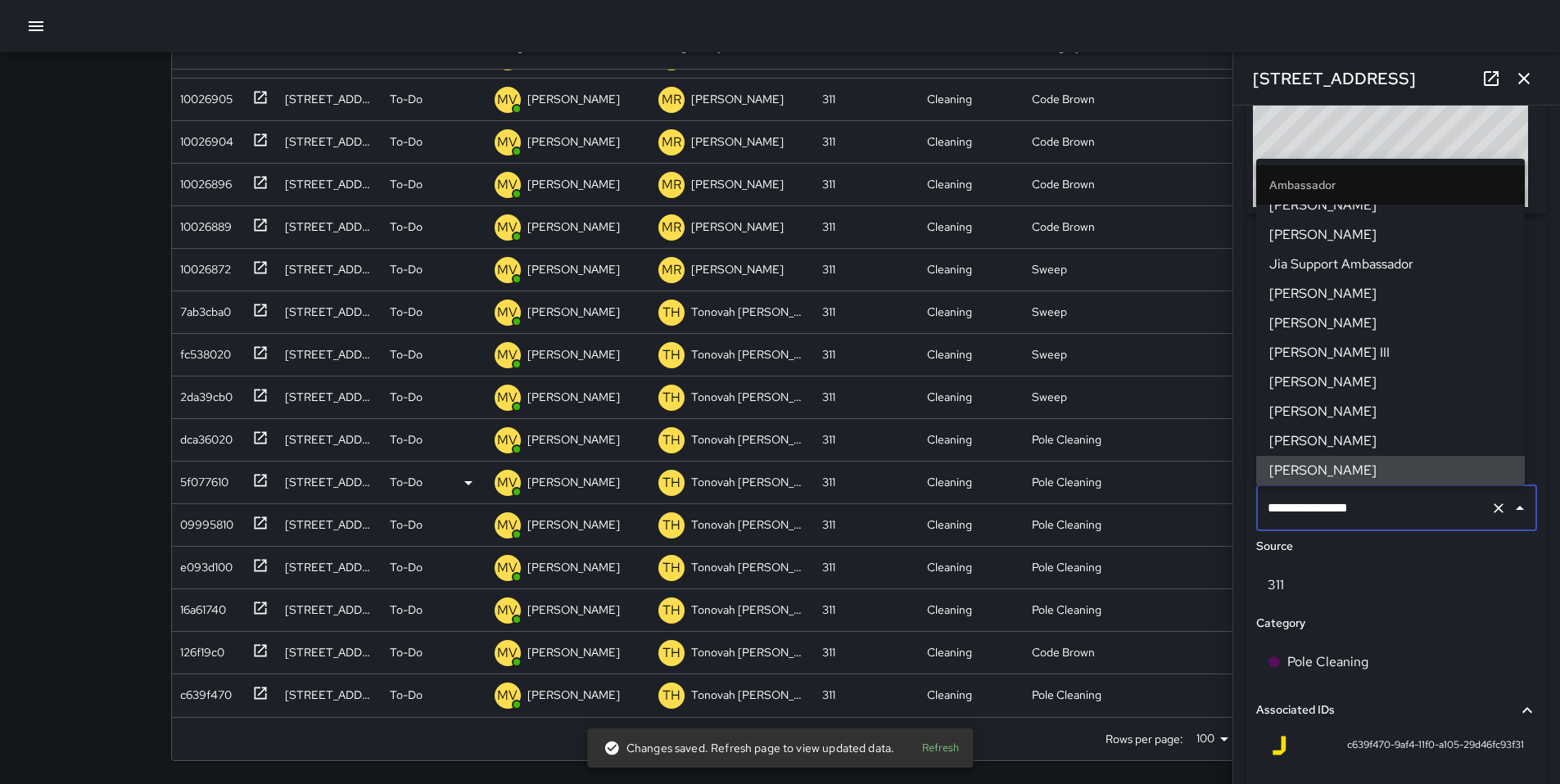
drag, startPoint x: 1386, startPoint y: 509, endPoint x: 1145, endPoint y: 488, distance: 241.9
click at [1146, 488] on div "Search ****** Search New Task To-Do (191) Skipped (99+) Completed (99+) ID Loca…" at bounding box center [780, 326] width 1258 height 914
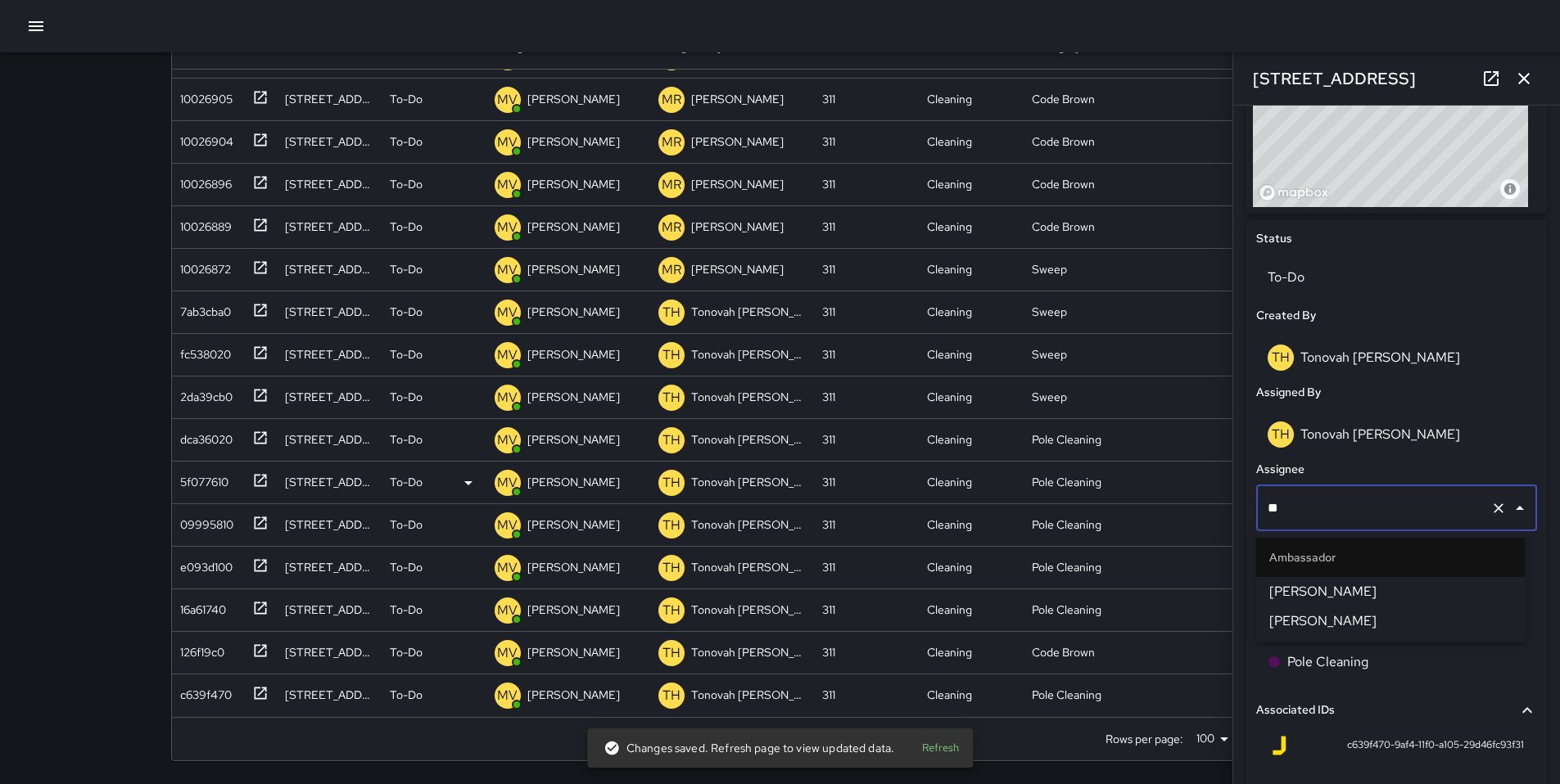
scroll to position [0, 0]
type input "*****"
click at [1275, 583] on span "[PERSON_NAME]" at bounding box center [1390, 592] width 242 height 20
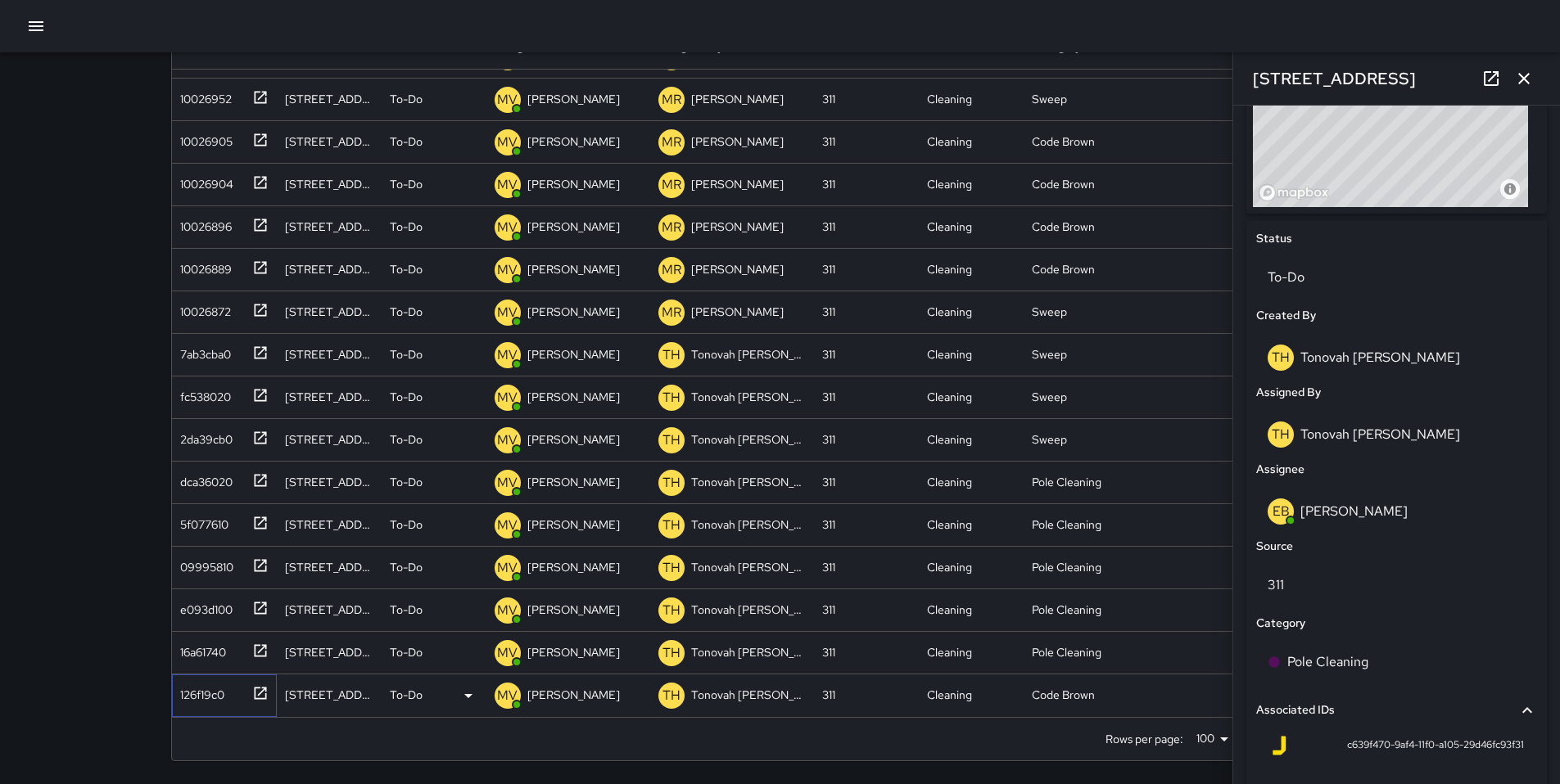
click at [204, 684] on div "126f19c0" at bounding box center [199, 691] width 51 height 23
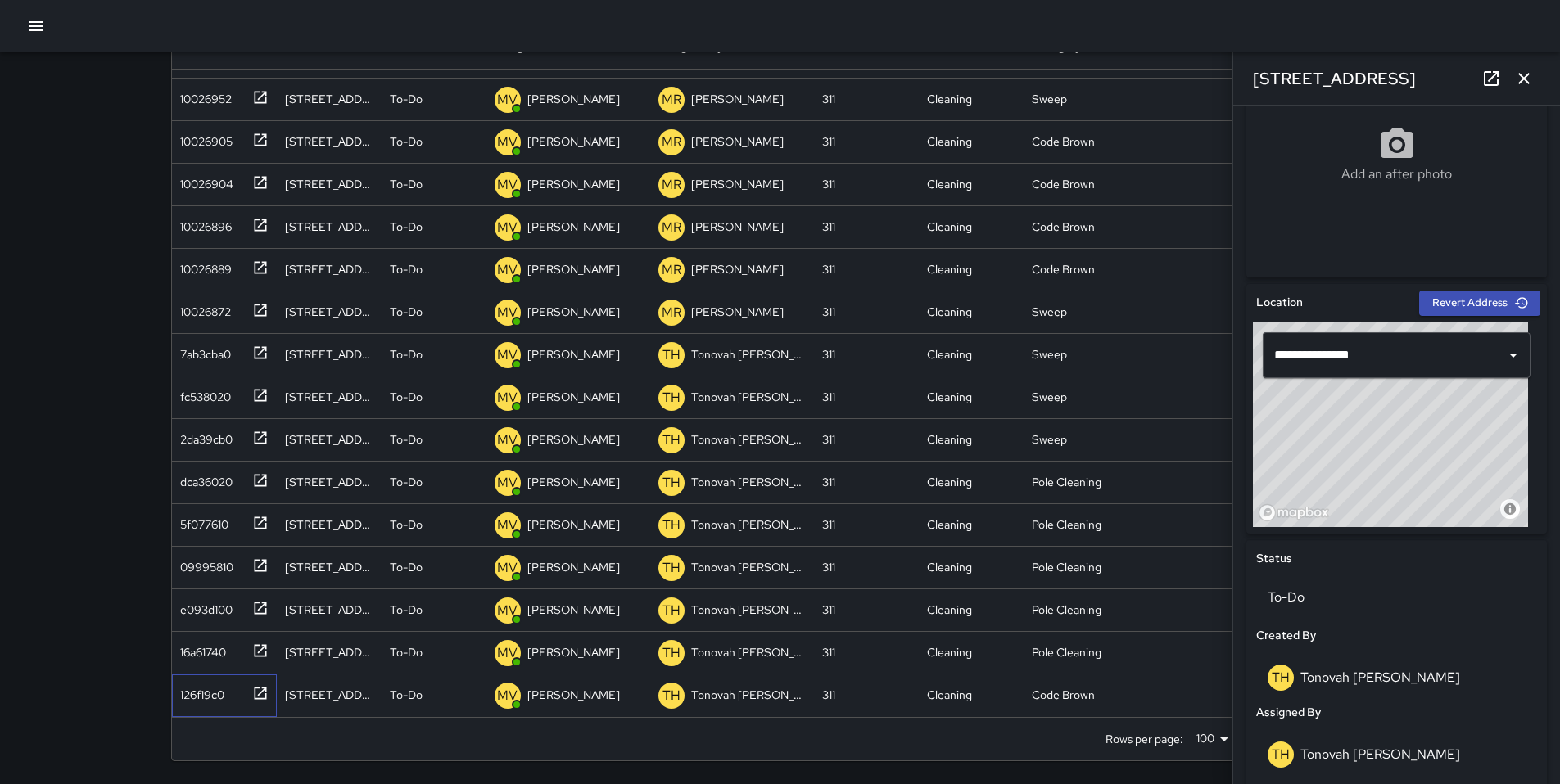
scroll to position [696, 0]
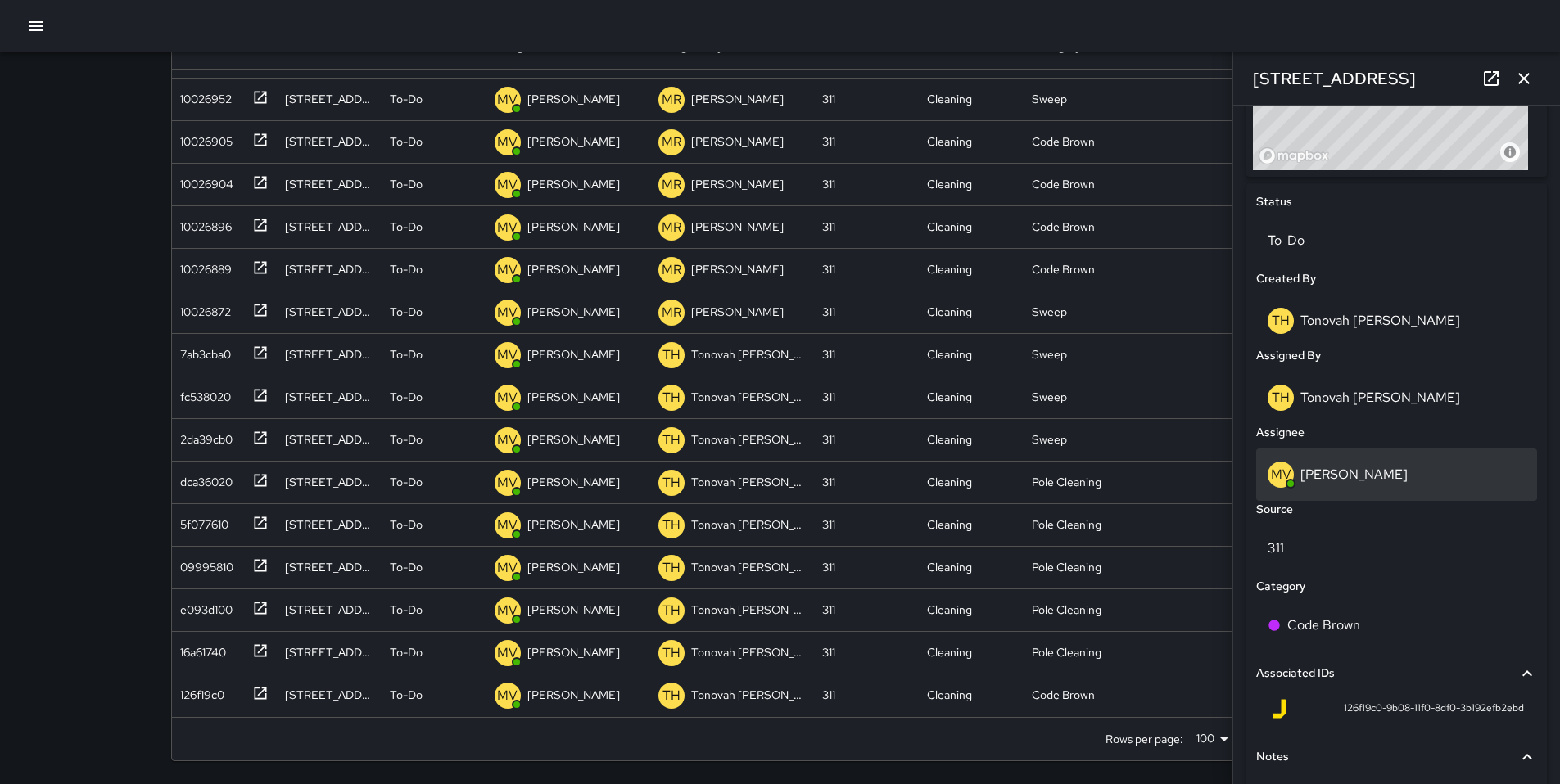
click at [1326, 475] on p "[PERSON_NAME]" at bounding box center [1354, 475] width 107 height 17
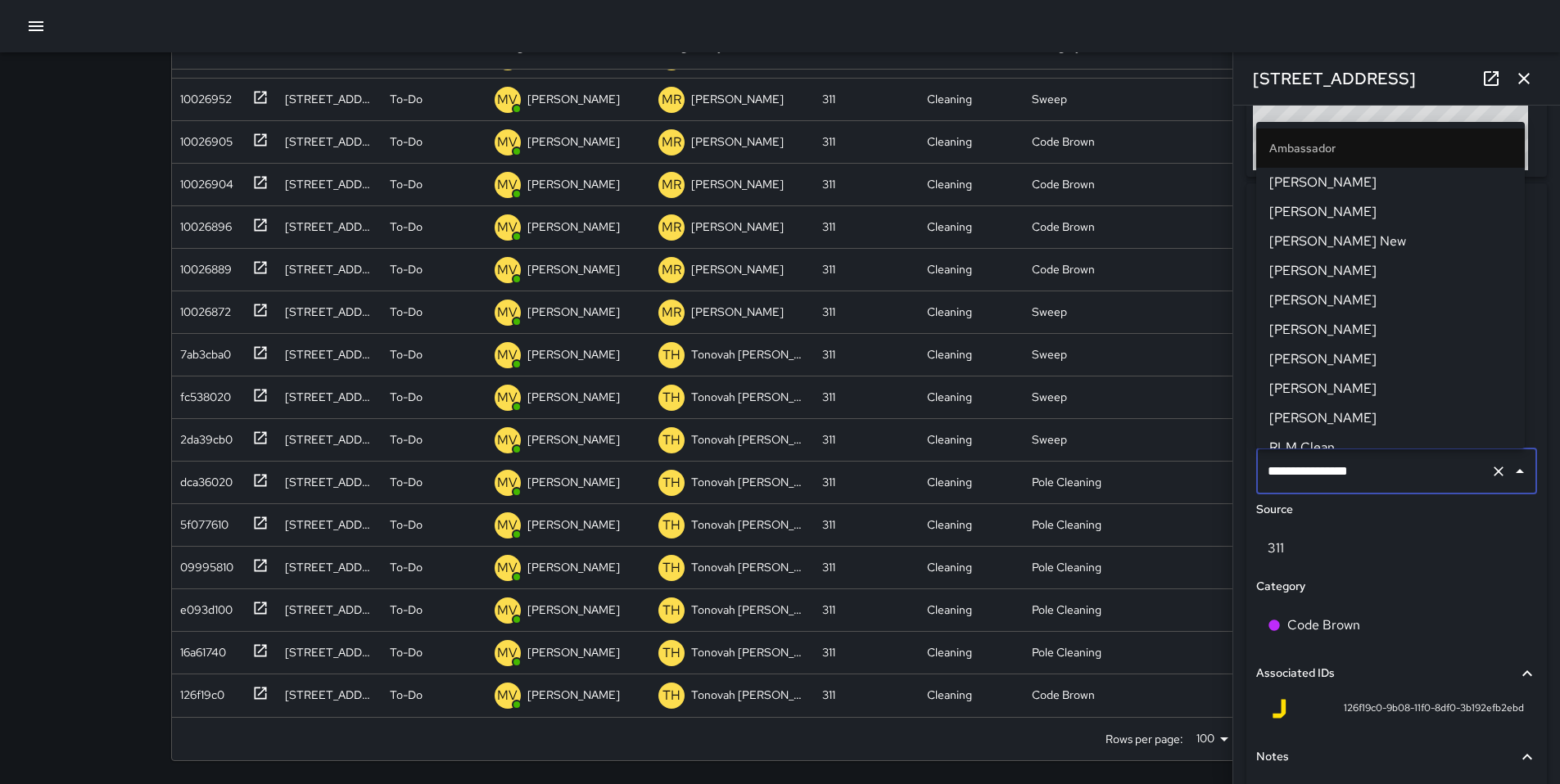
scroll to position [603, 0]
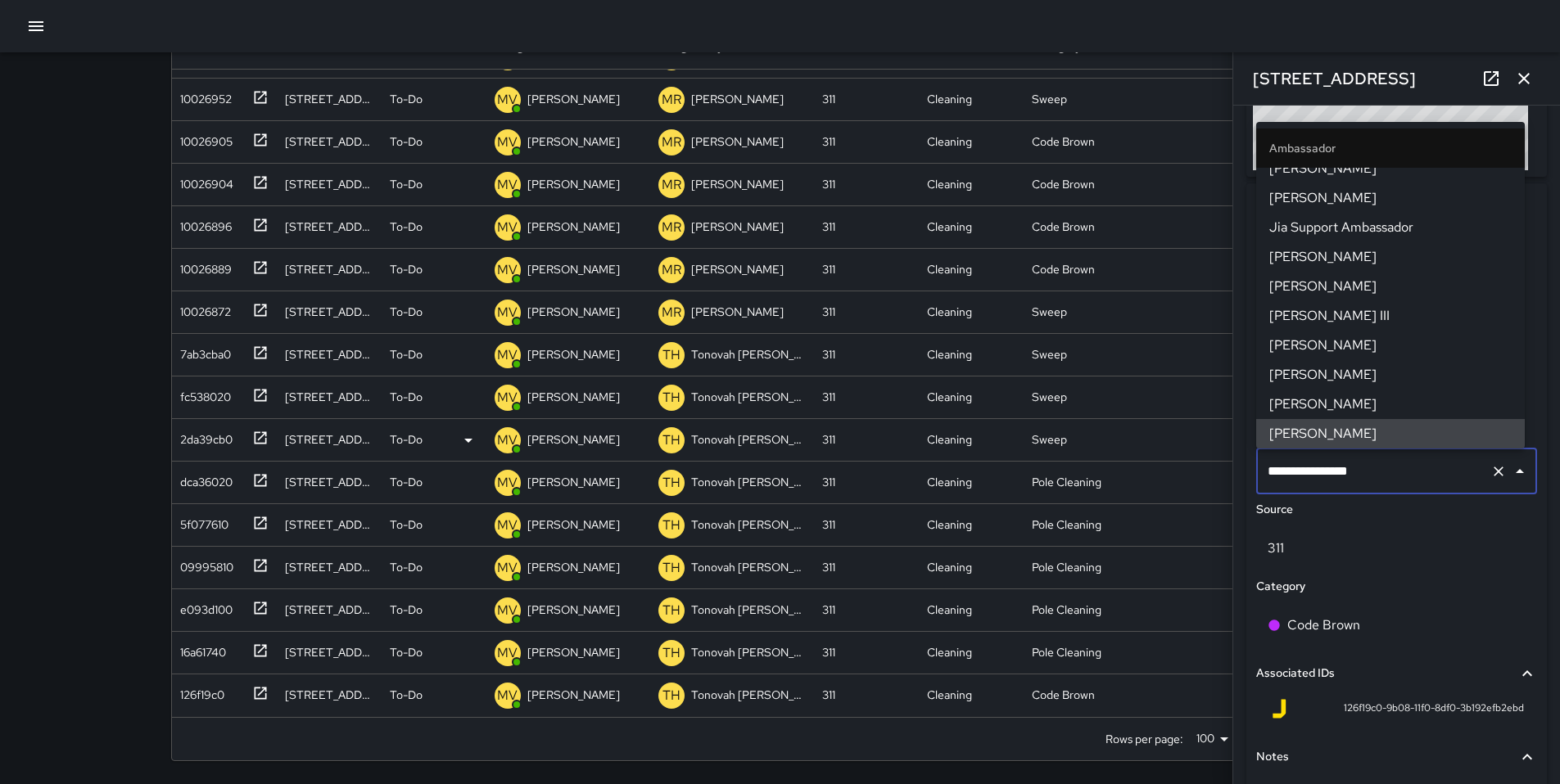
drag, startPoint x: 1389, startPoint y: 471, endPoint x: 1218, endPoint y: 460, distance: 171.4
click at [1218, 460] on div "Search ****** Search New Task To-Do (191) Skipped (99+) Completed (99+) ID Loca…" at bounding box center [780, 326] width 1258 height 914
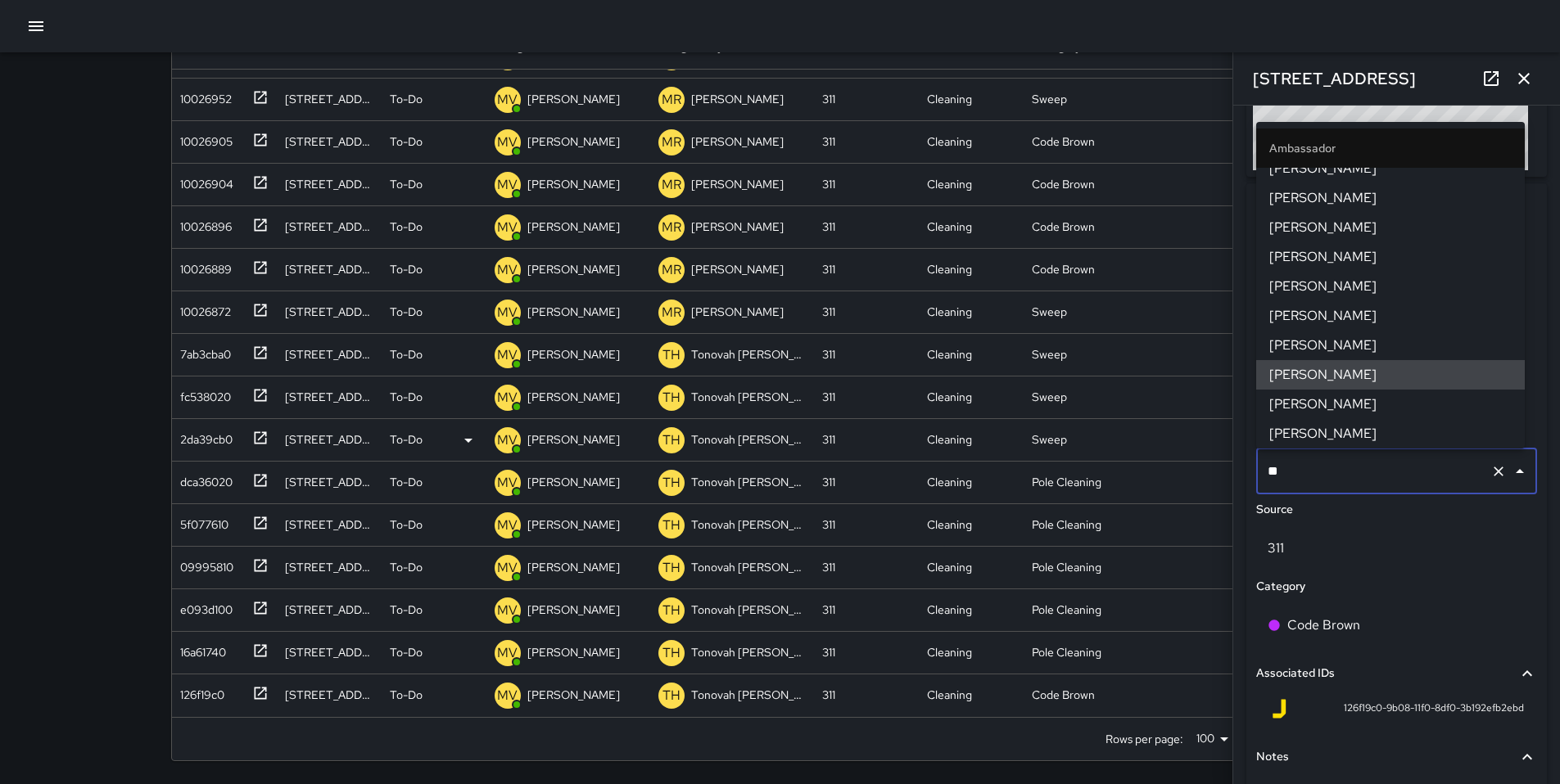
scroll to position [0, 0]
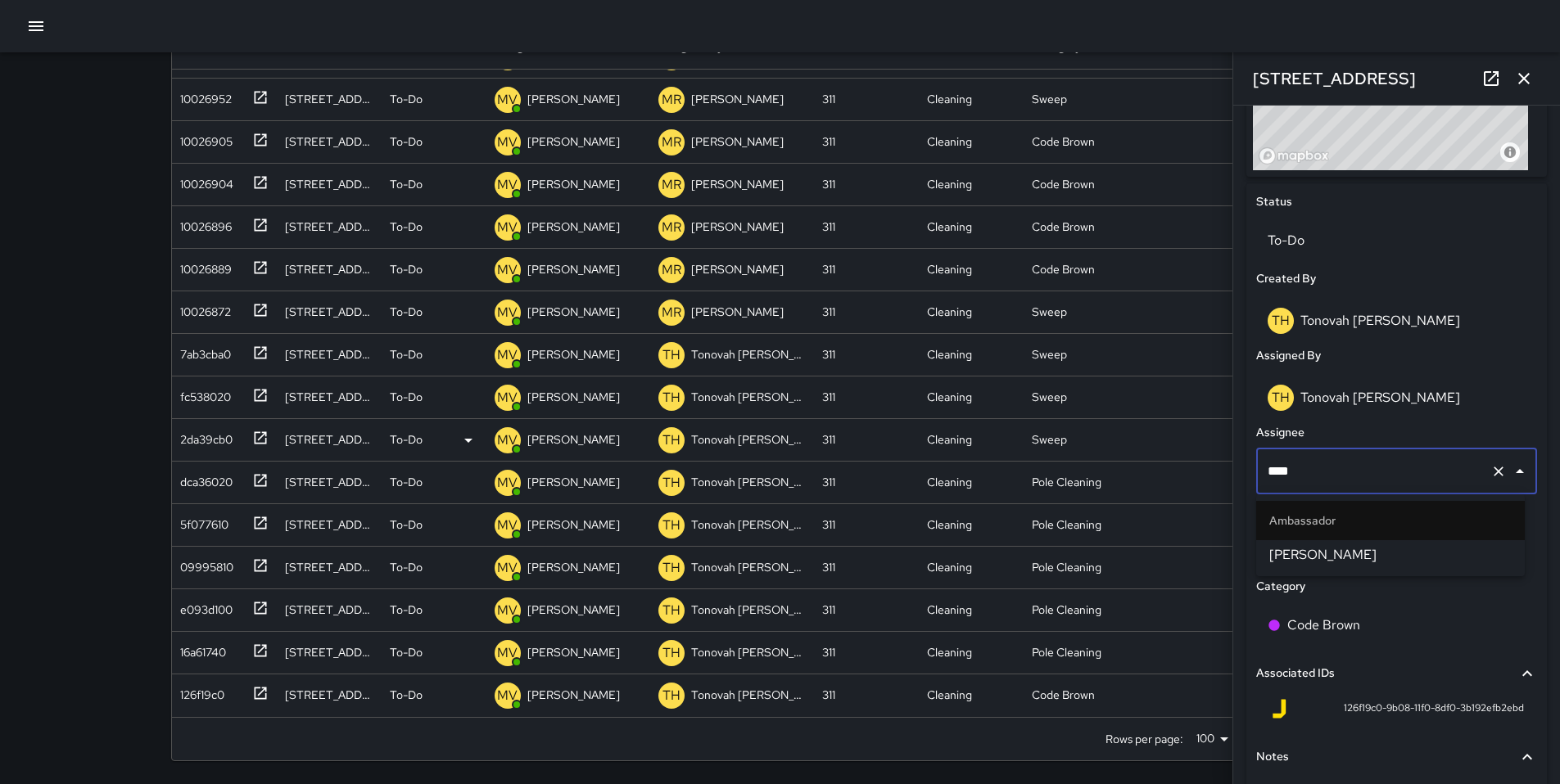
type input "*****"
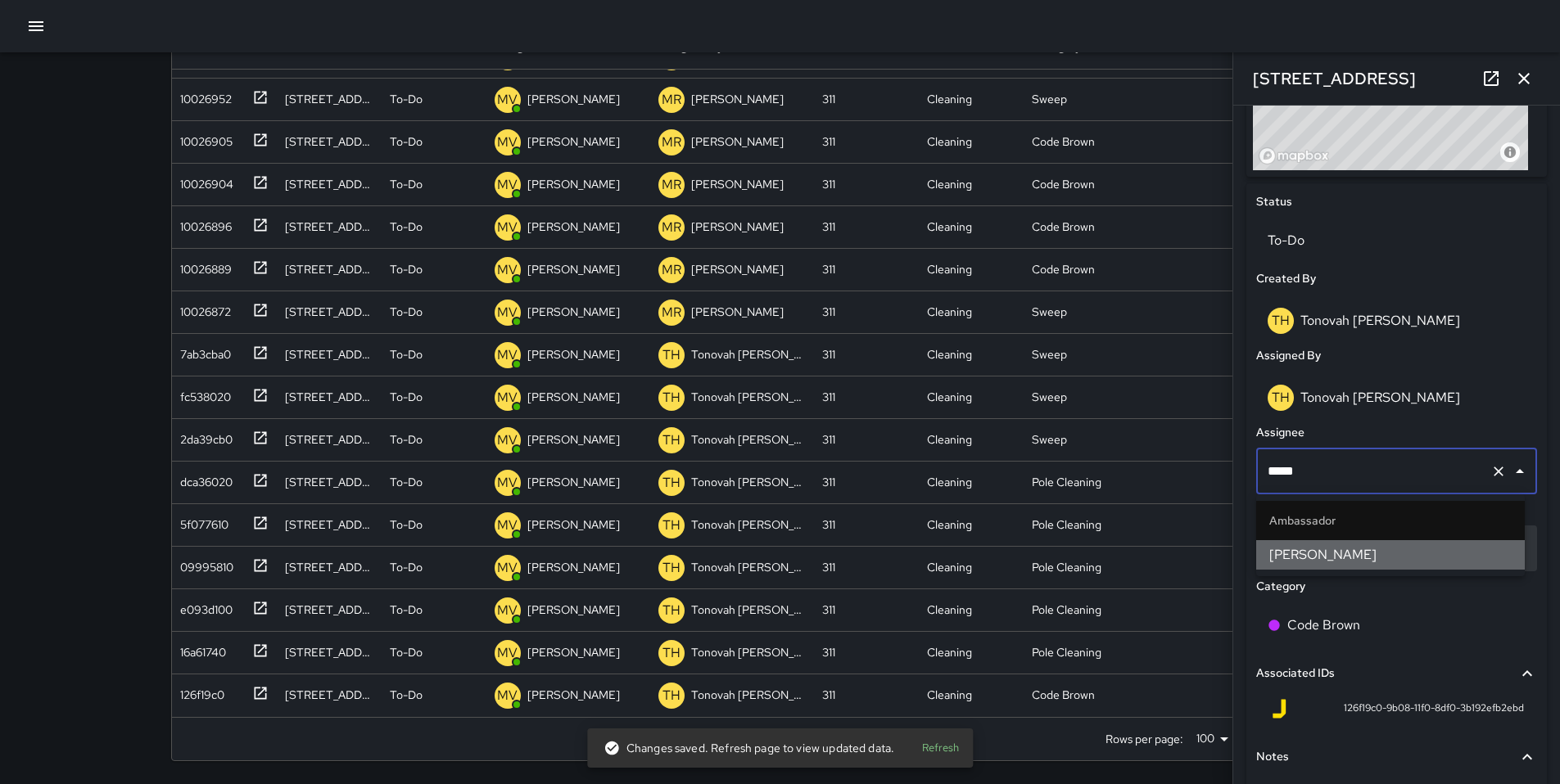
click at [1321, 545] on span "[PERSON_NAME]" at bounding box center [1390, 554] width 242 height 20
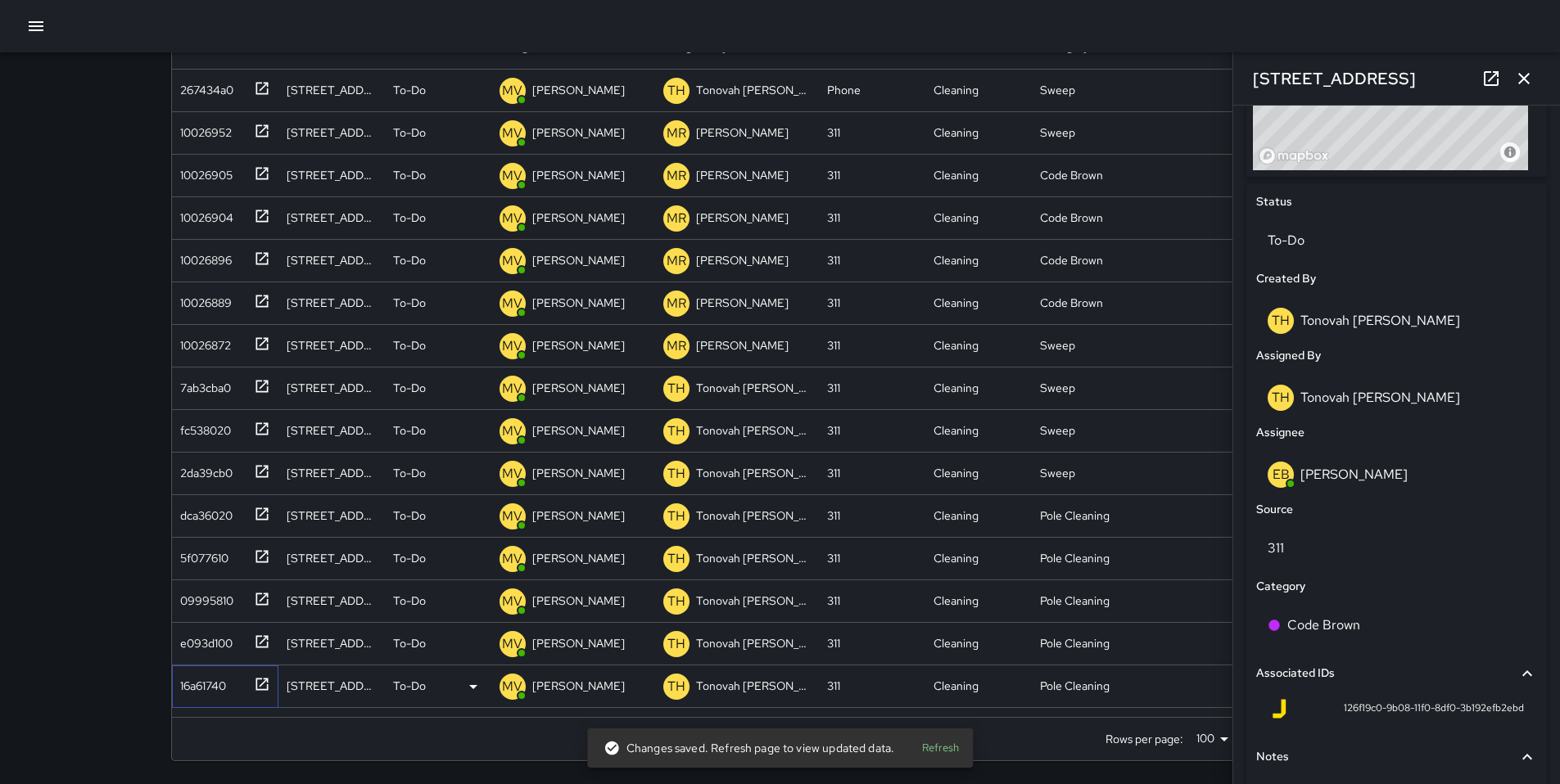
click at [194, 684] on div "16a61740" at bounding box center [200, 683] width 53 height 23
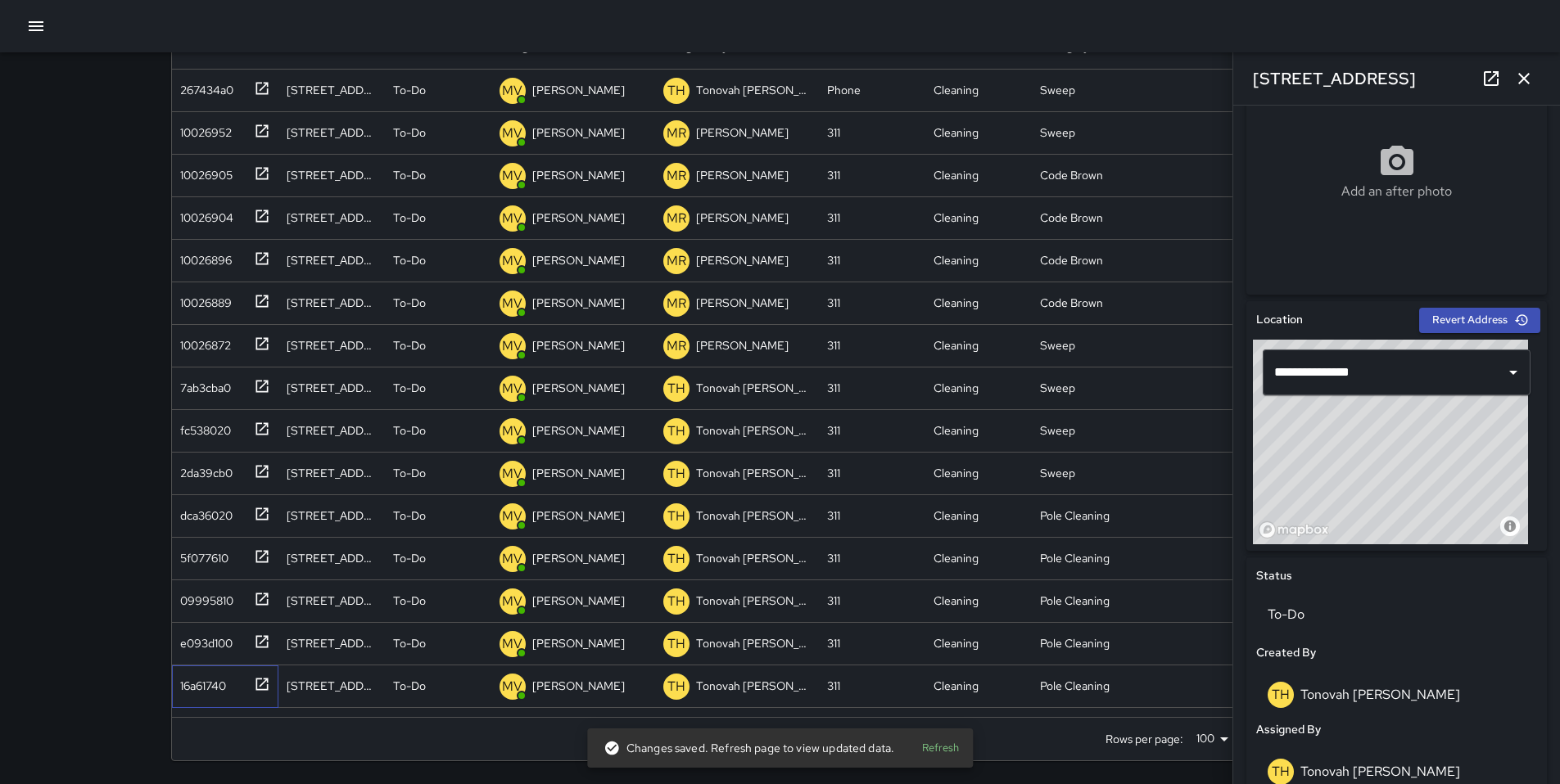
scroll to position [570, 0]
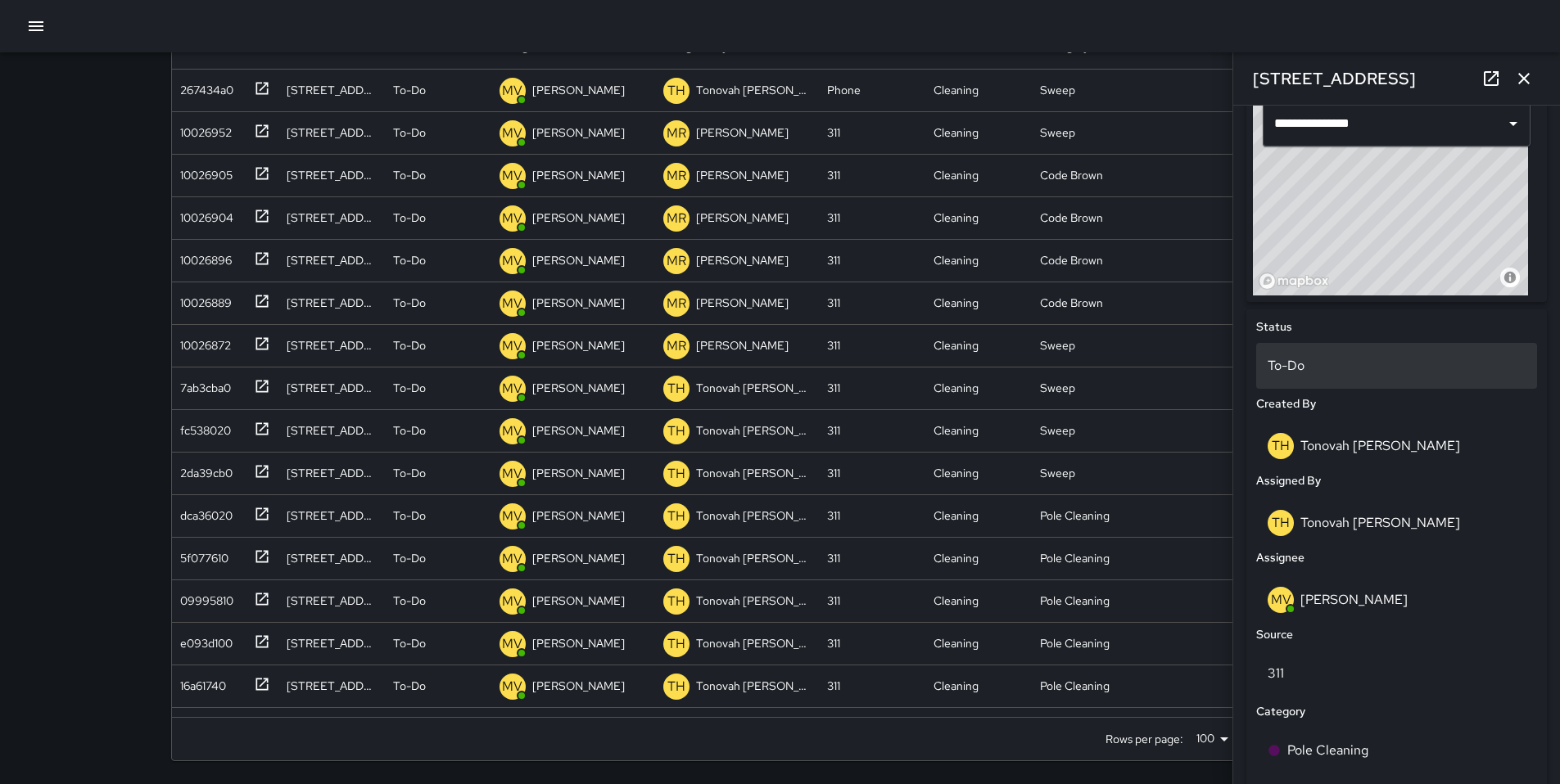
click at [1304, 364] on p "To-Do" at bounding box center [1396, 366] width 258 height 20
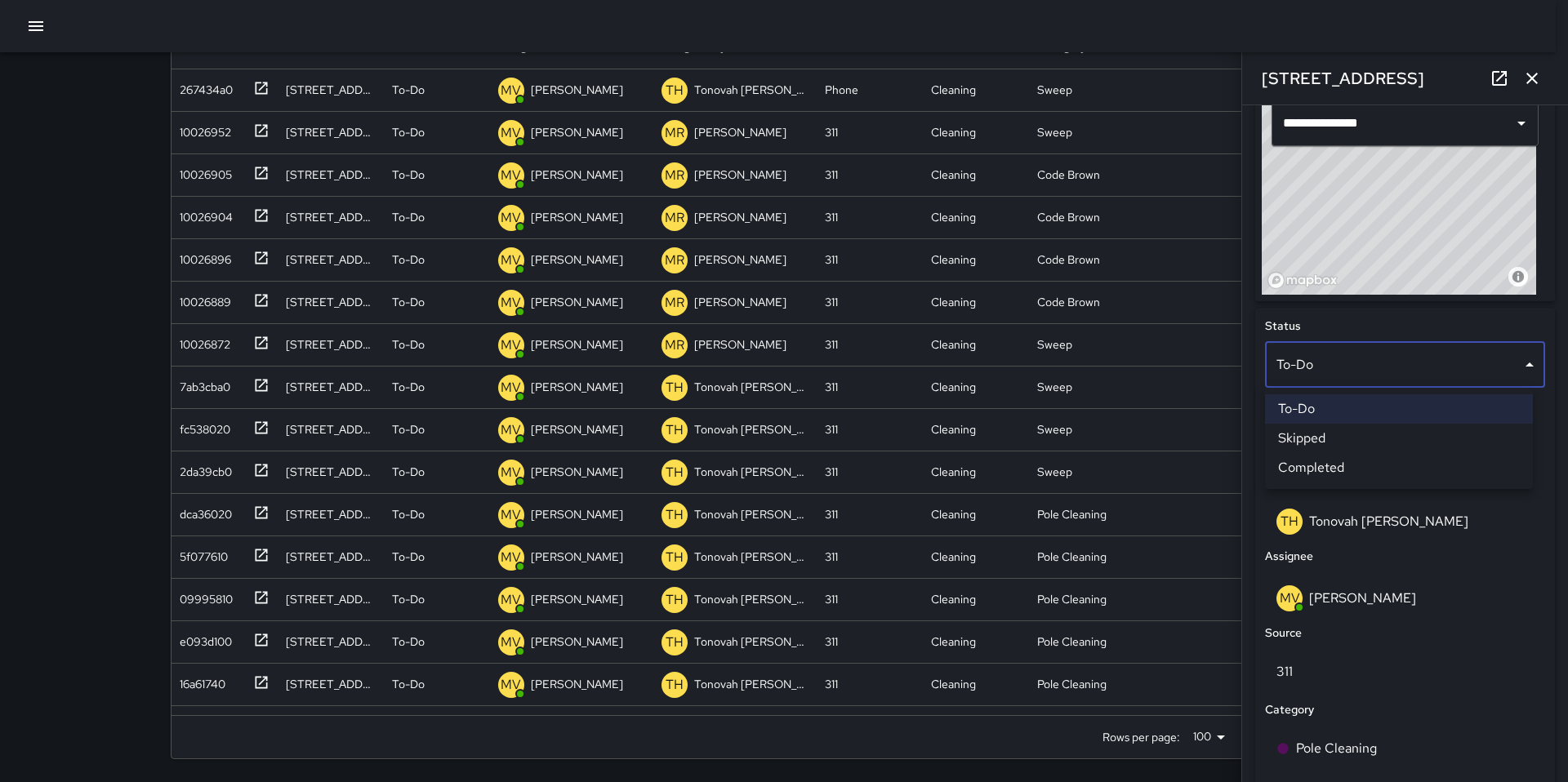
click at [1322, 430] on li "Skipped" at bounding box center [1399, 438] width 268 height 29
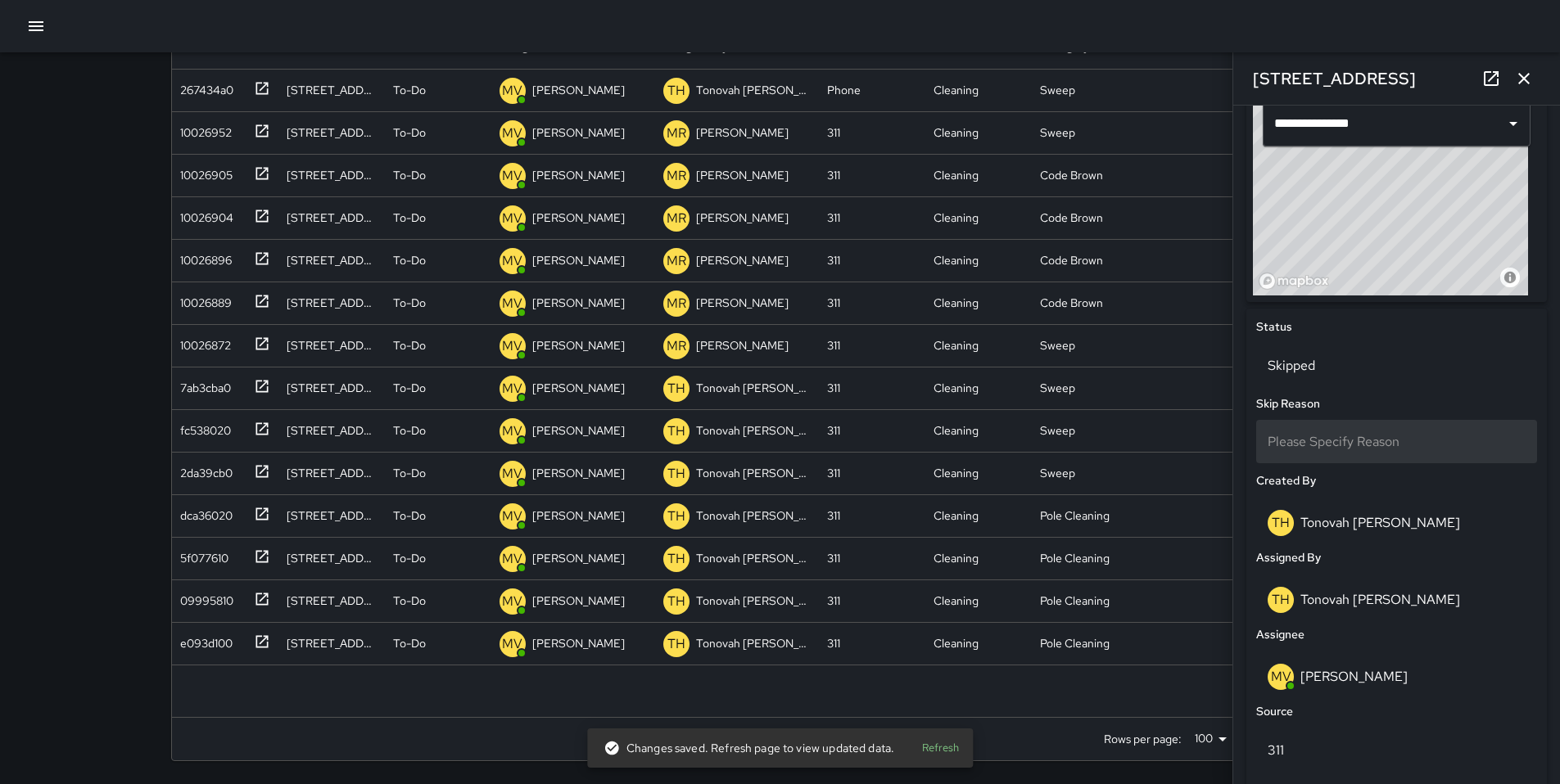
click at [1330, 440] on span "Please Specify Reason" at bounding box center [1333, 442] width 132 height 17
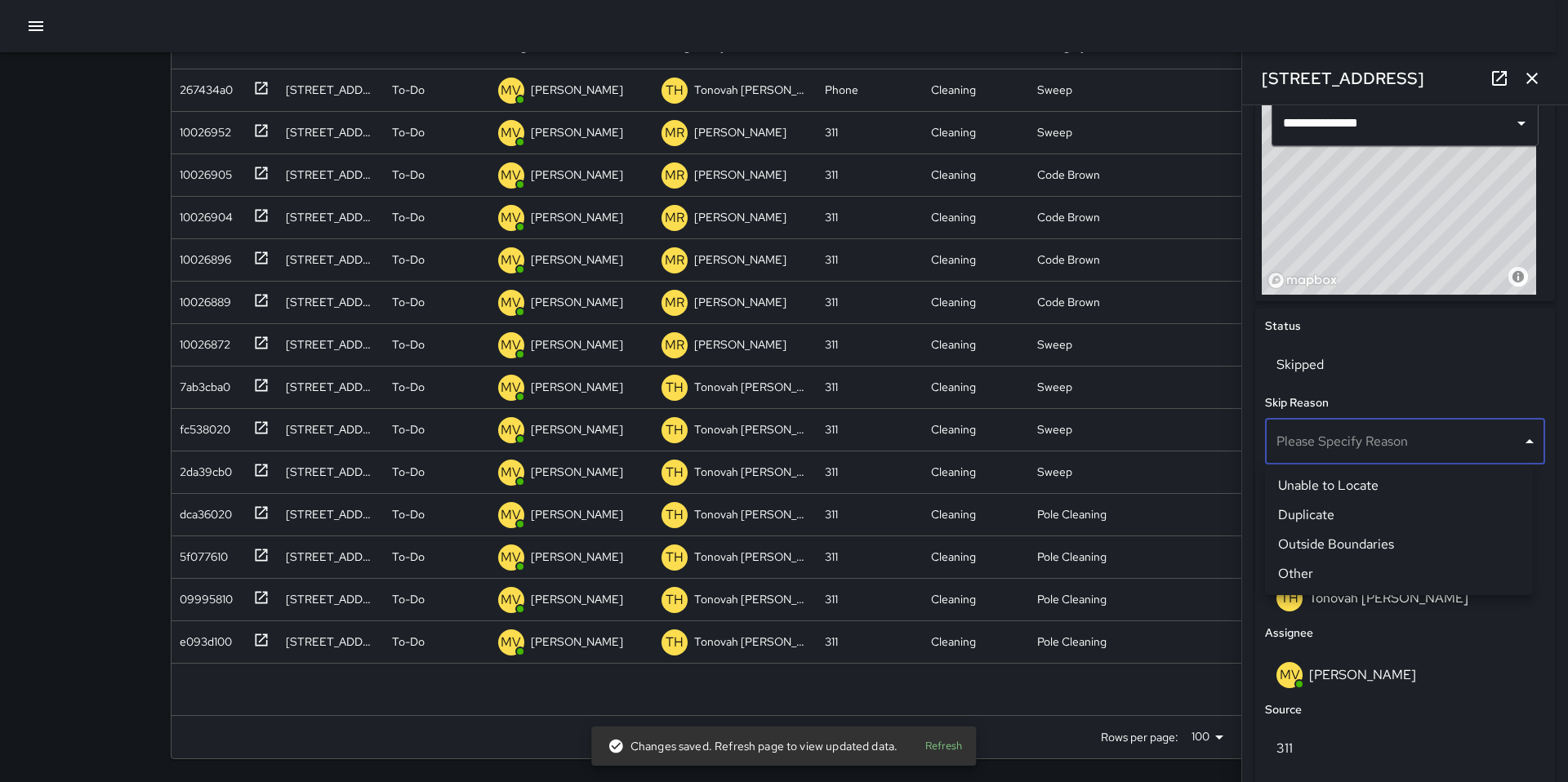
click at [1331, 483] on li "Unable to Locate" at bounding box center [1399, 485] width 268 height 29
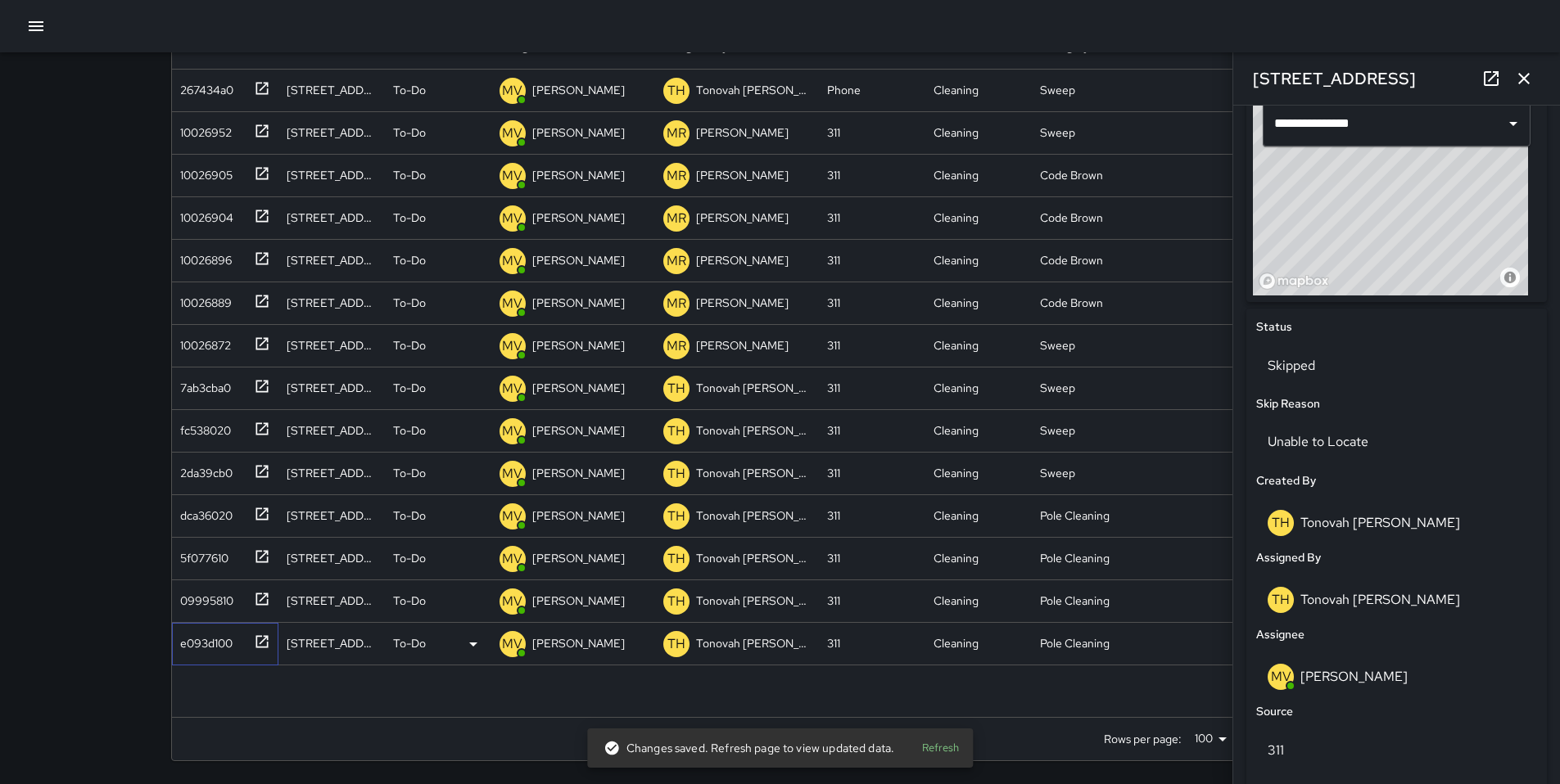
drag, startPoint x: 198, startPoint y: 648, endPoint x: 209, endPoint y: 648, distance: 11.0
click at [198, 648] on div "e093d100" at bounding box center [203, 640] width 59 height 23
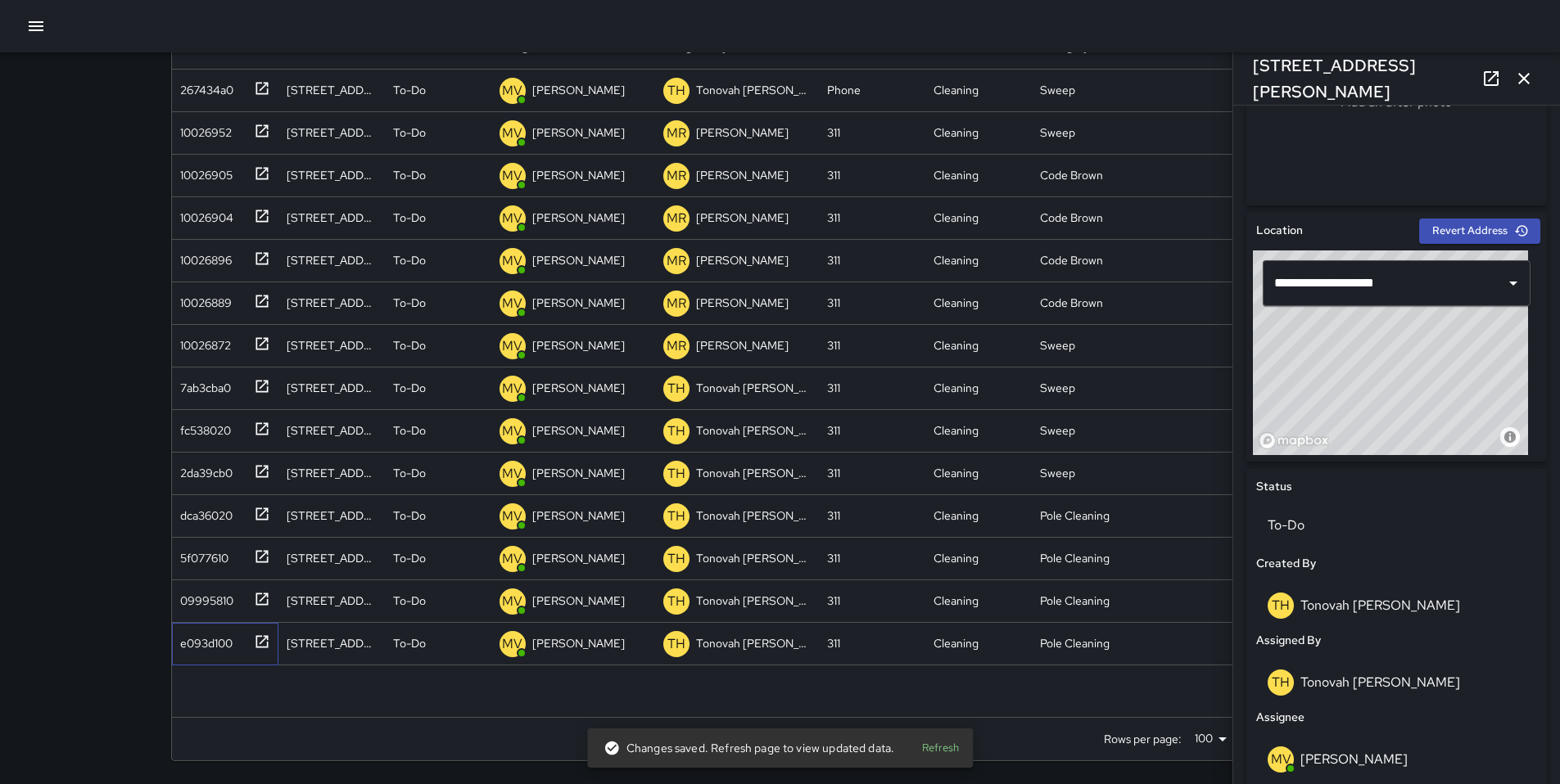
scroll to position [438, 0]
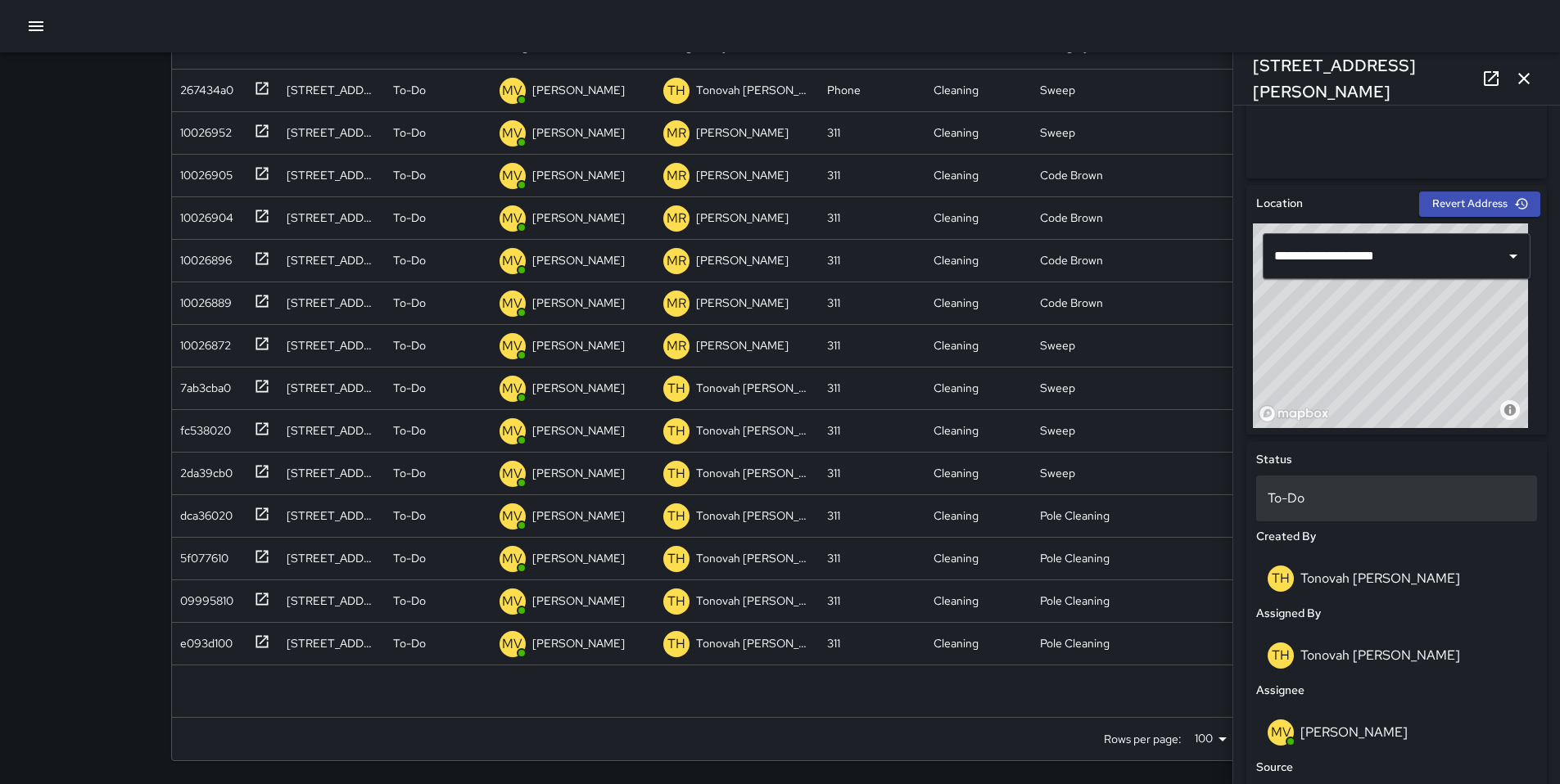
click at [1315, 483] on div "To-Do" at bounding box center [1396, 498] width 280 height 46
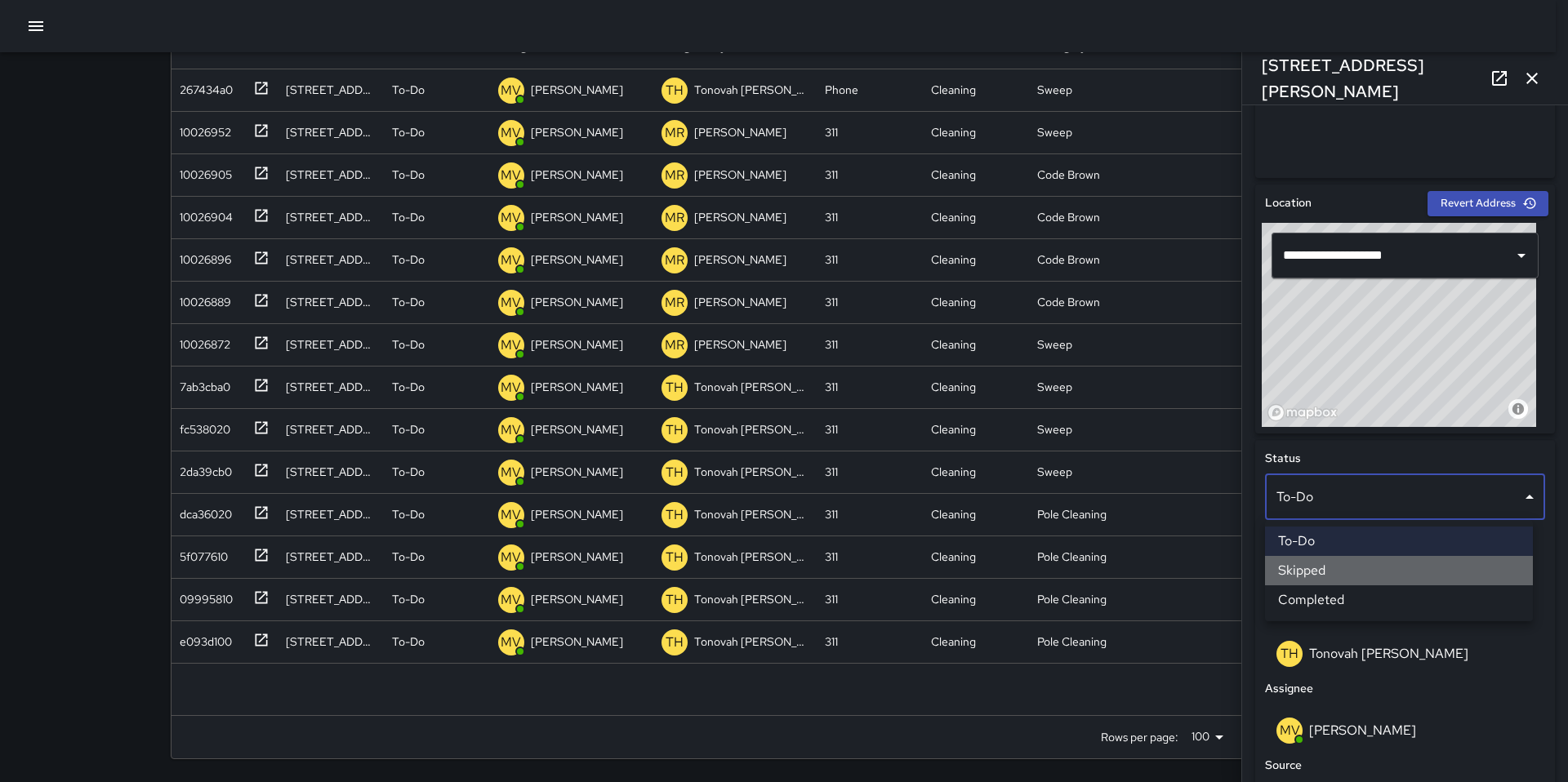
click at [1305, 568] on li "Skipped" at bounding box center [1399, 570] width 268 height 29
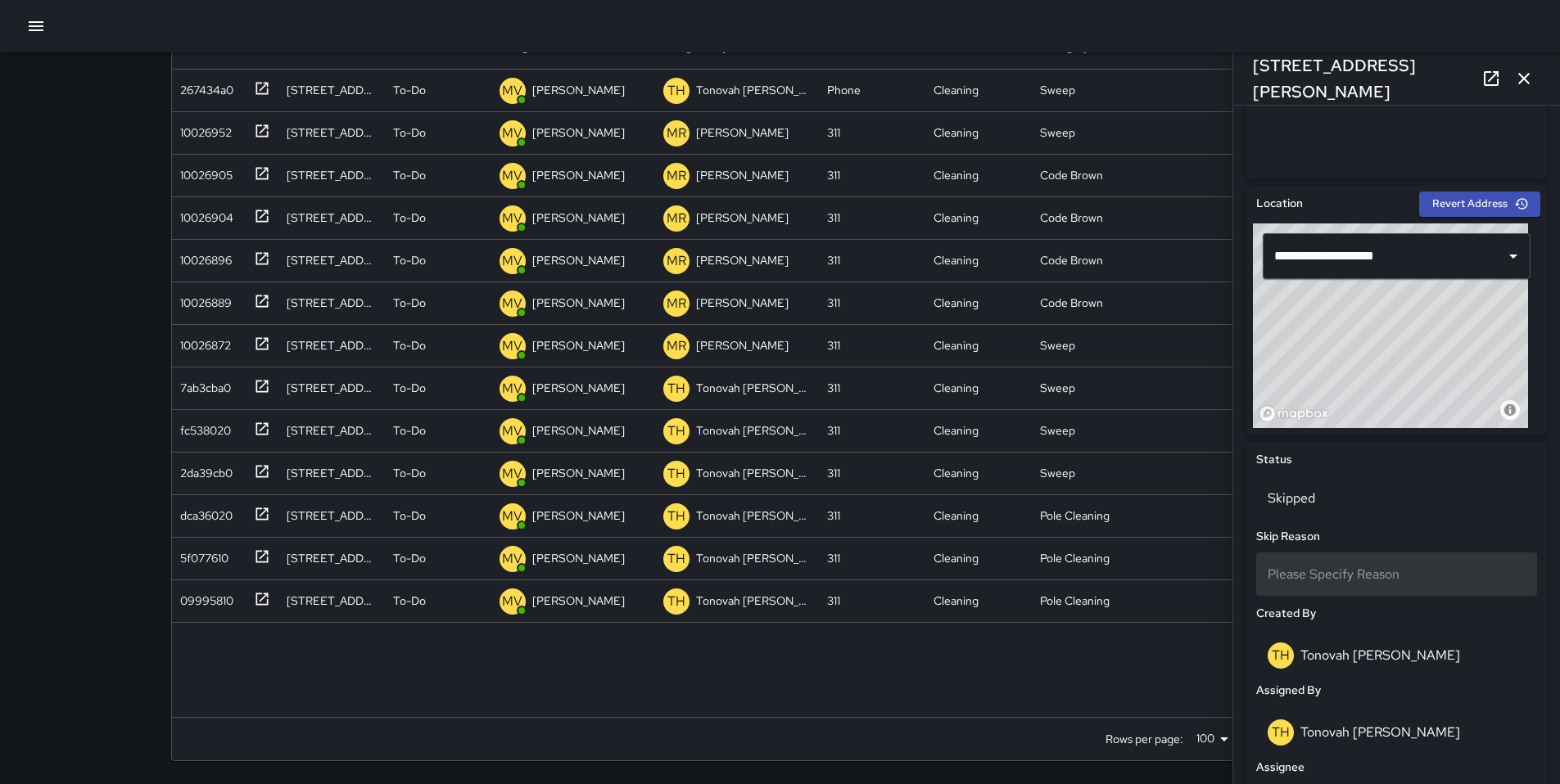
click at [1311, 574] on span "Please Specify Reason" at bounding box center [1333, 574] width 132 height 17
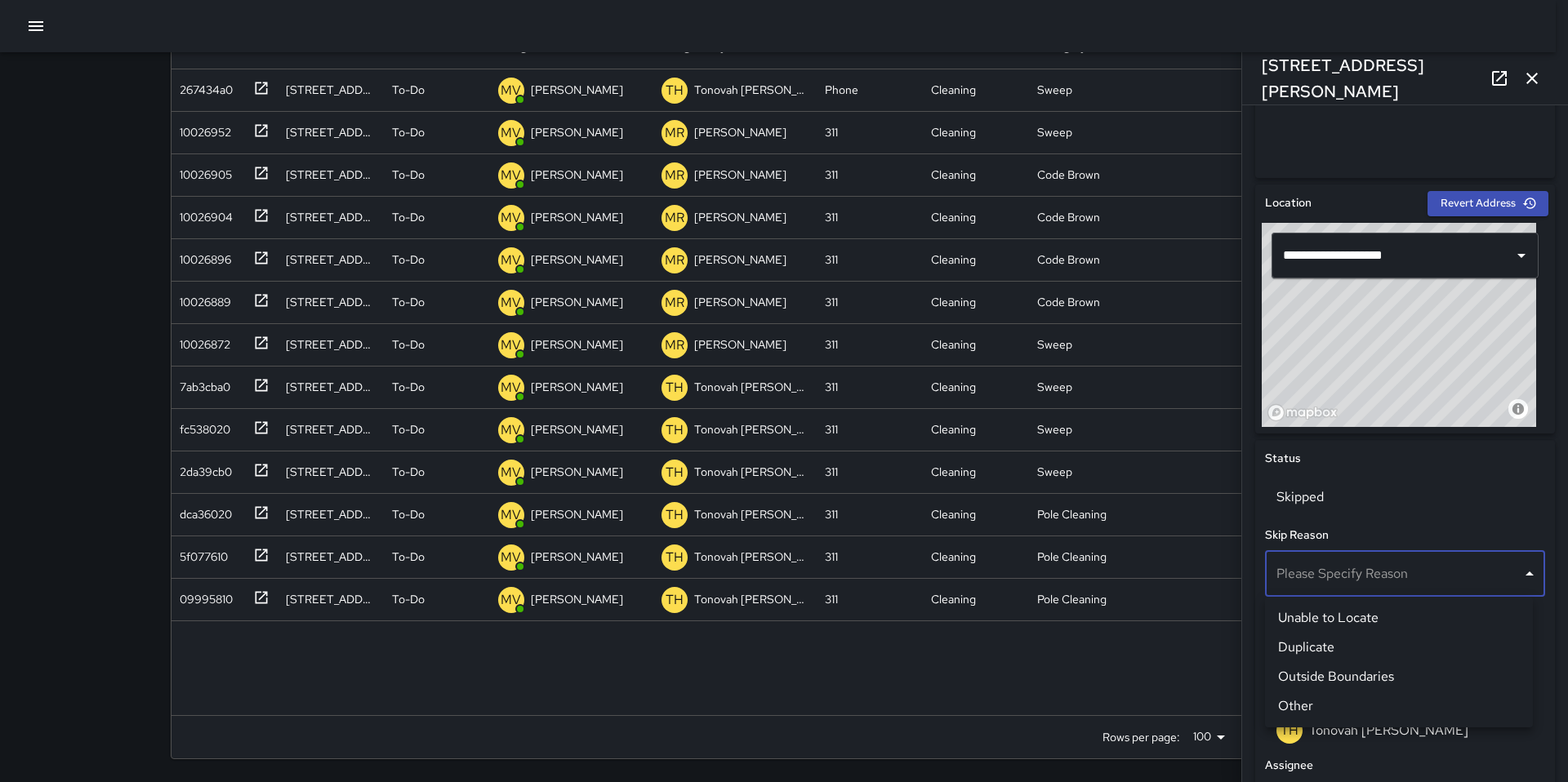
click at [1312, 617] on li "Unable to Locate" at bounding box center [1399, 617] width 268 height 29
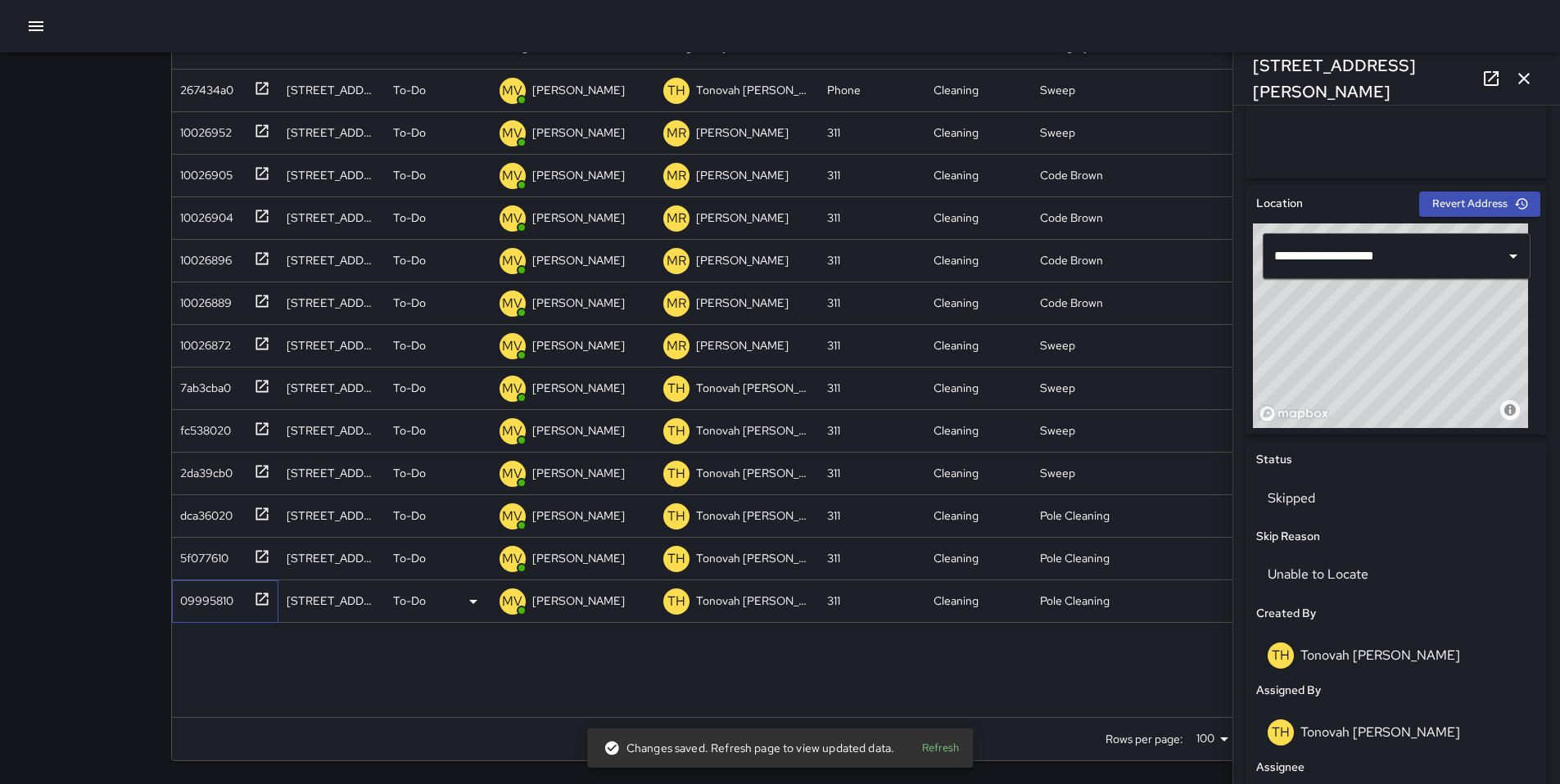
click at [210, 602] on div "09995810" at bounding box center [204, 597] width 60 height 23
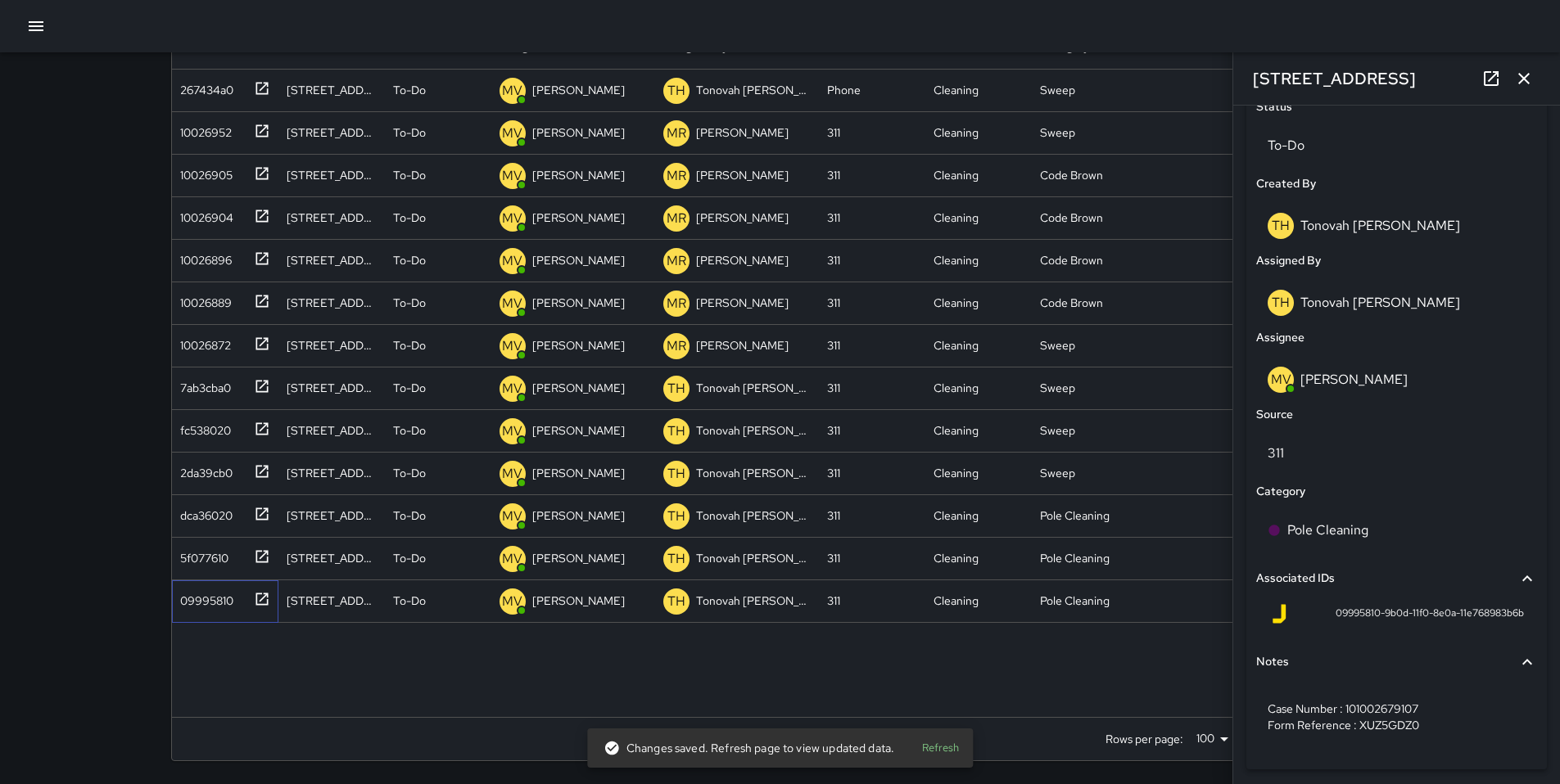
scroll to position [825, 0]
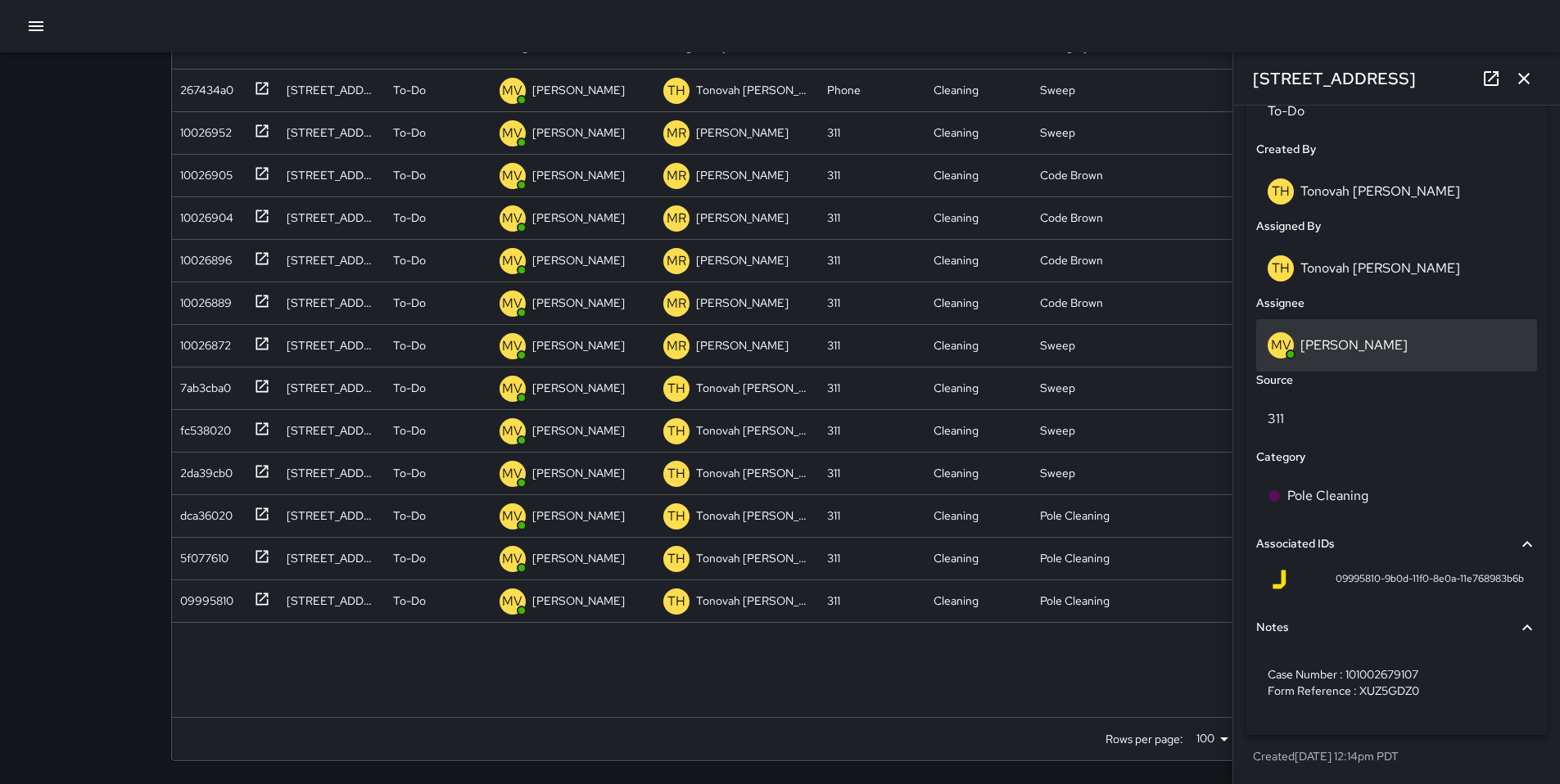
click at [1339, 345] on p "[PERSON_NAME]" at bounding box center [1354, 345] width 107 height 17
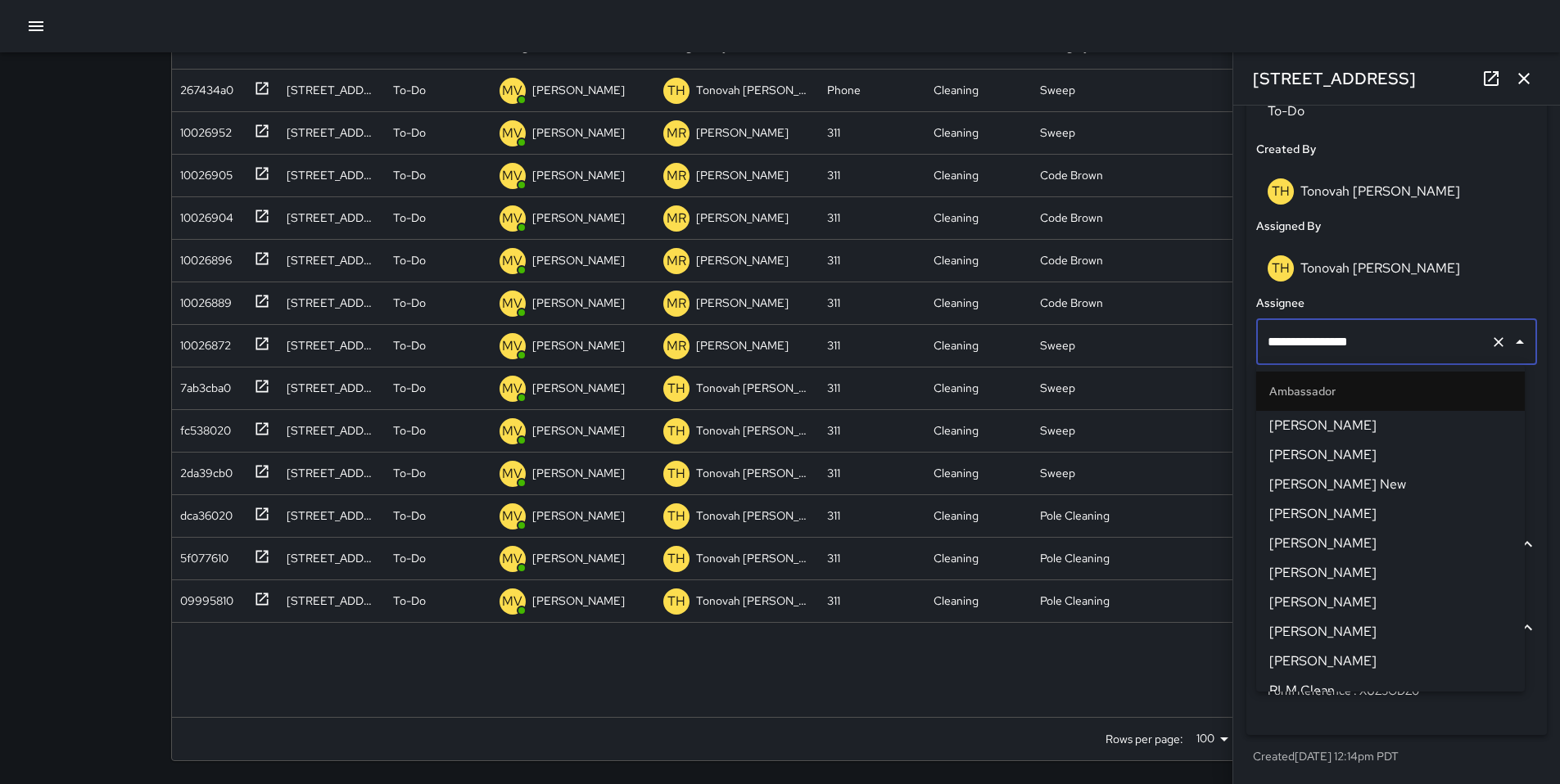
scroll to position [603, 0]
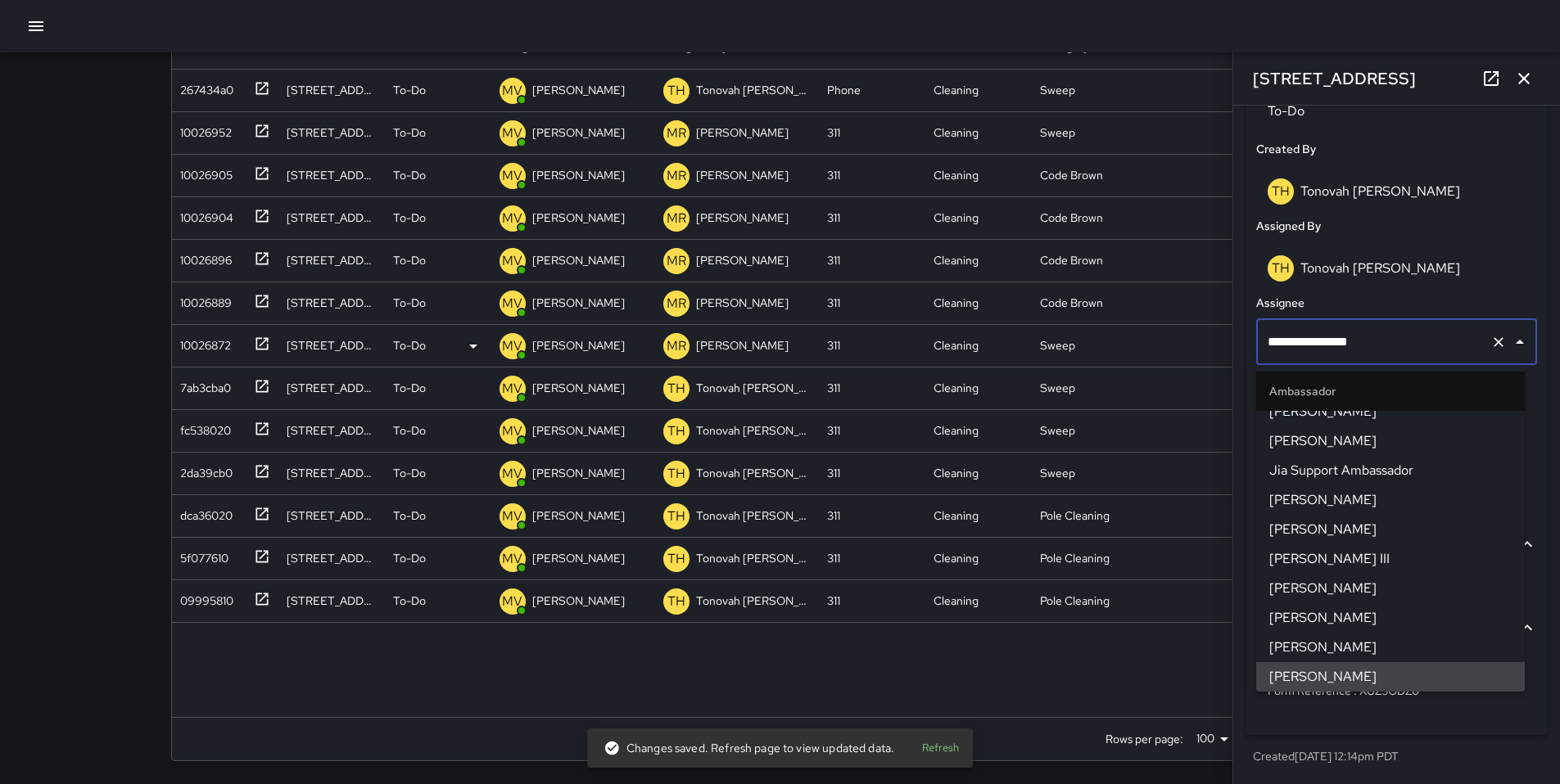
drag, startPoint x: 1374, startPoint y: 339, endPoint x: 1192, endPoint y: 331, distance: 182.2
click at [1195, 330] on div "Search ****** Search New Task To-Do (189) Skipped (99+) Completed (99+) ID Loca…" at bounding box center [780, 326] width 1258 height 914
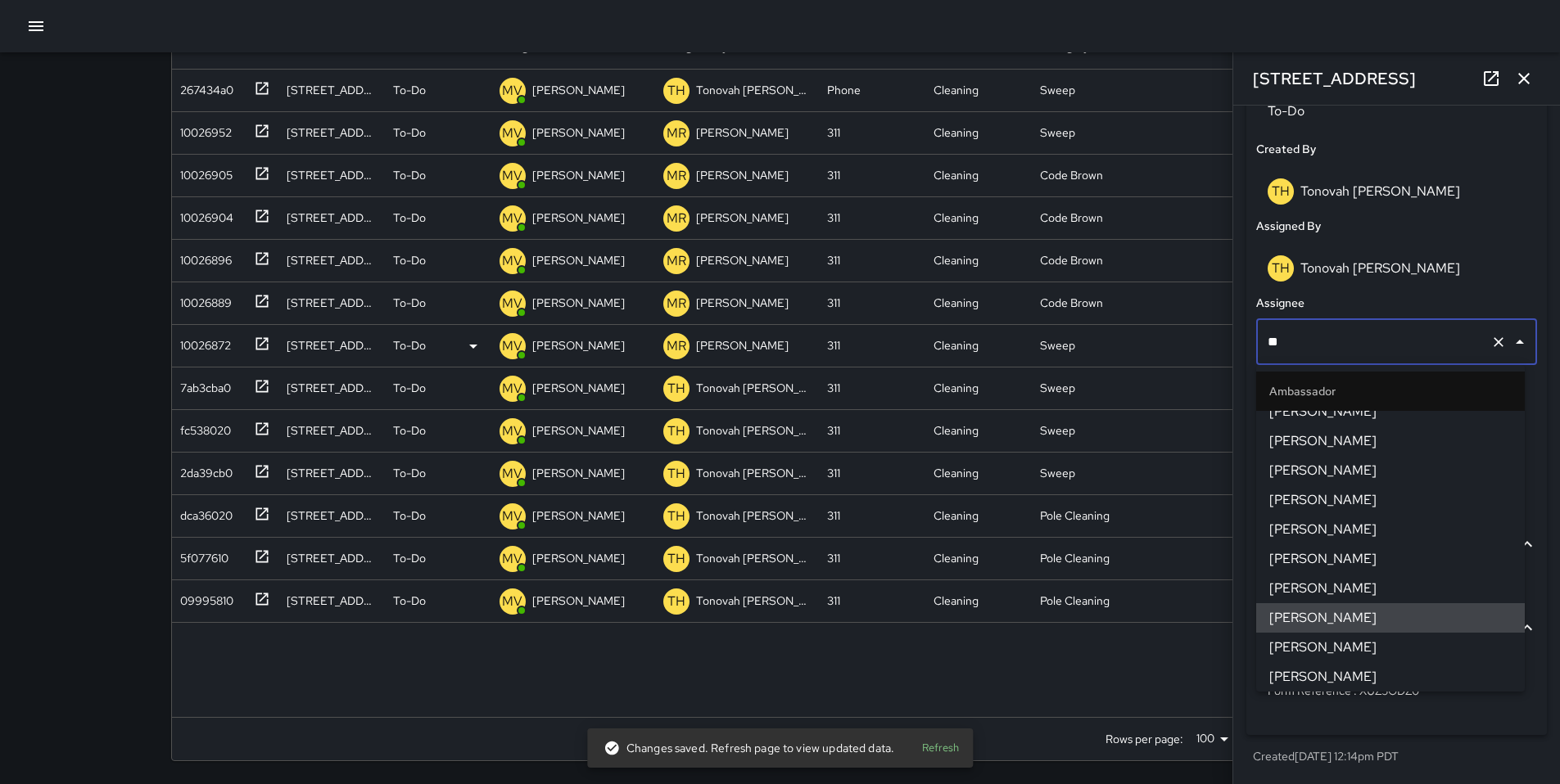
scroll to position [0, 0]
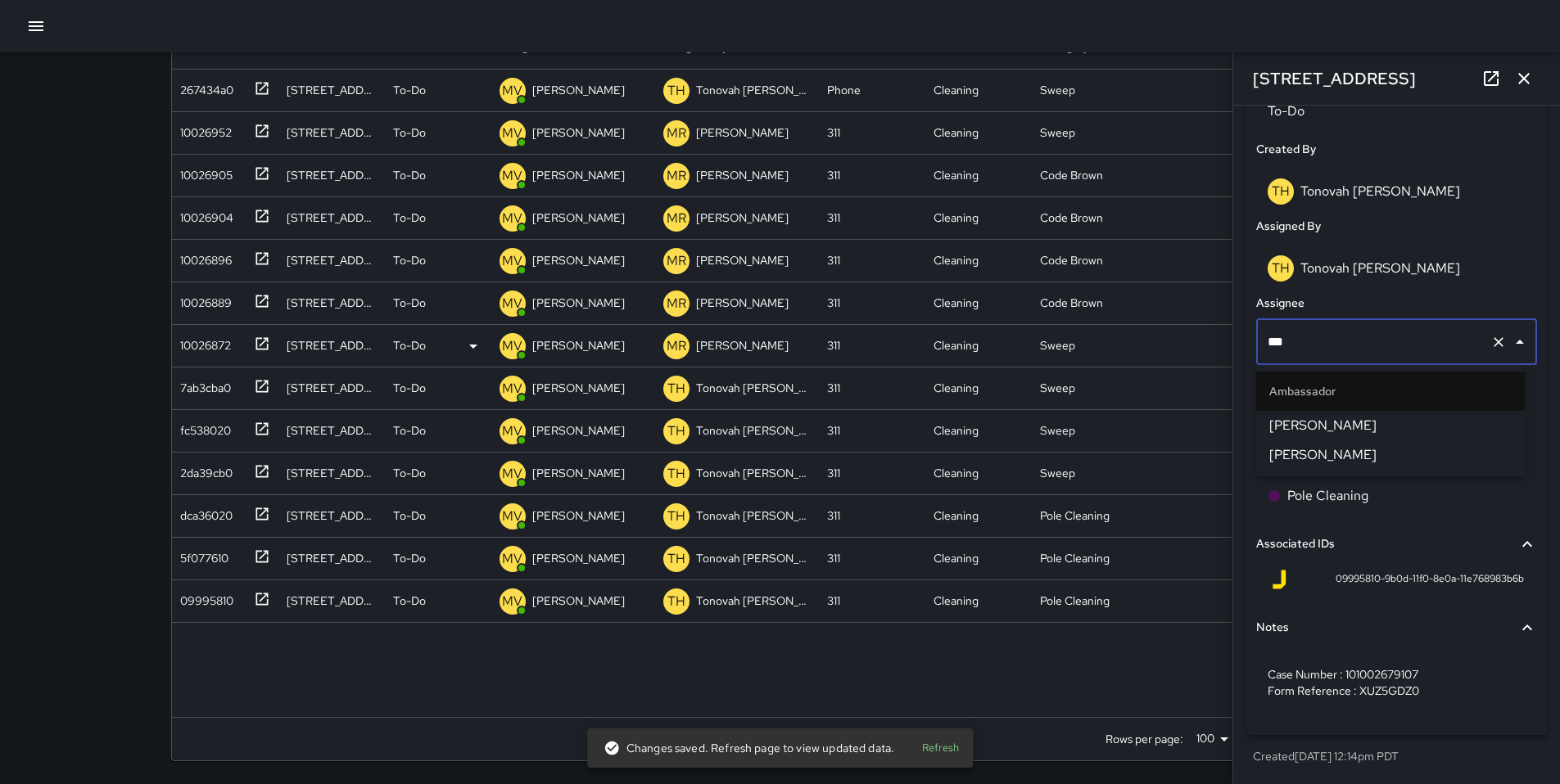
type input "****"
click at [1308, 420] on span "[PERSON_NAME]" at bounding box center [1390, 425] width 242 height 20
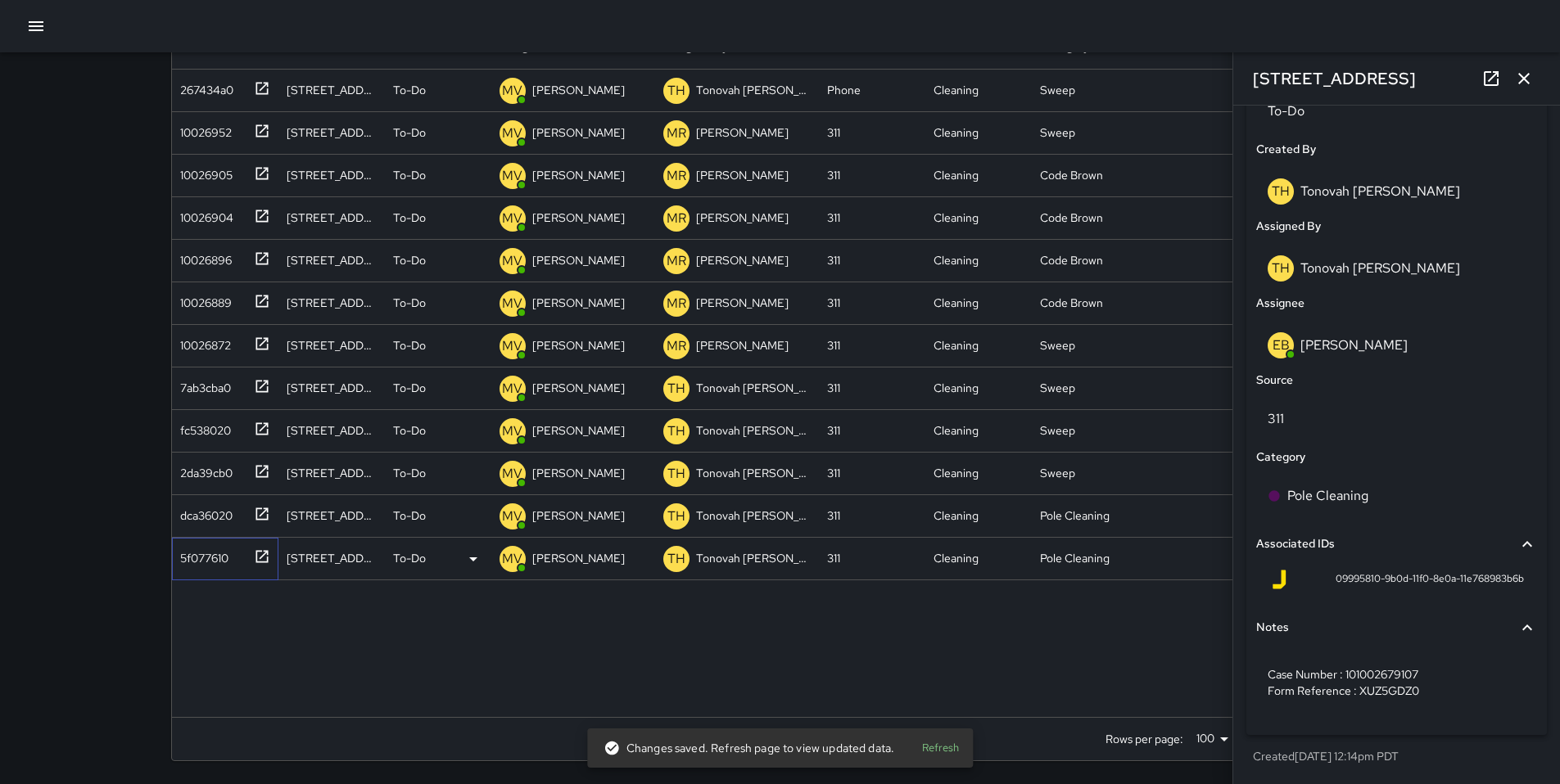
click at [222, 557] on div "5f077610" at bounding box center [201, 555] width 54 height 23
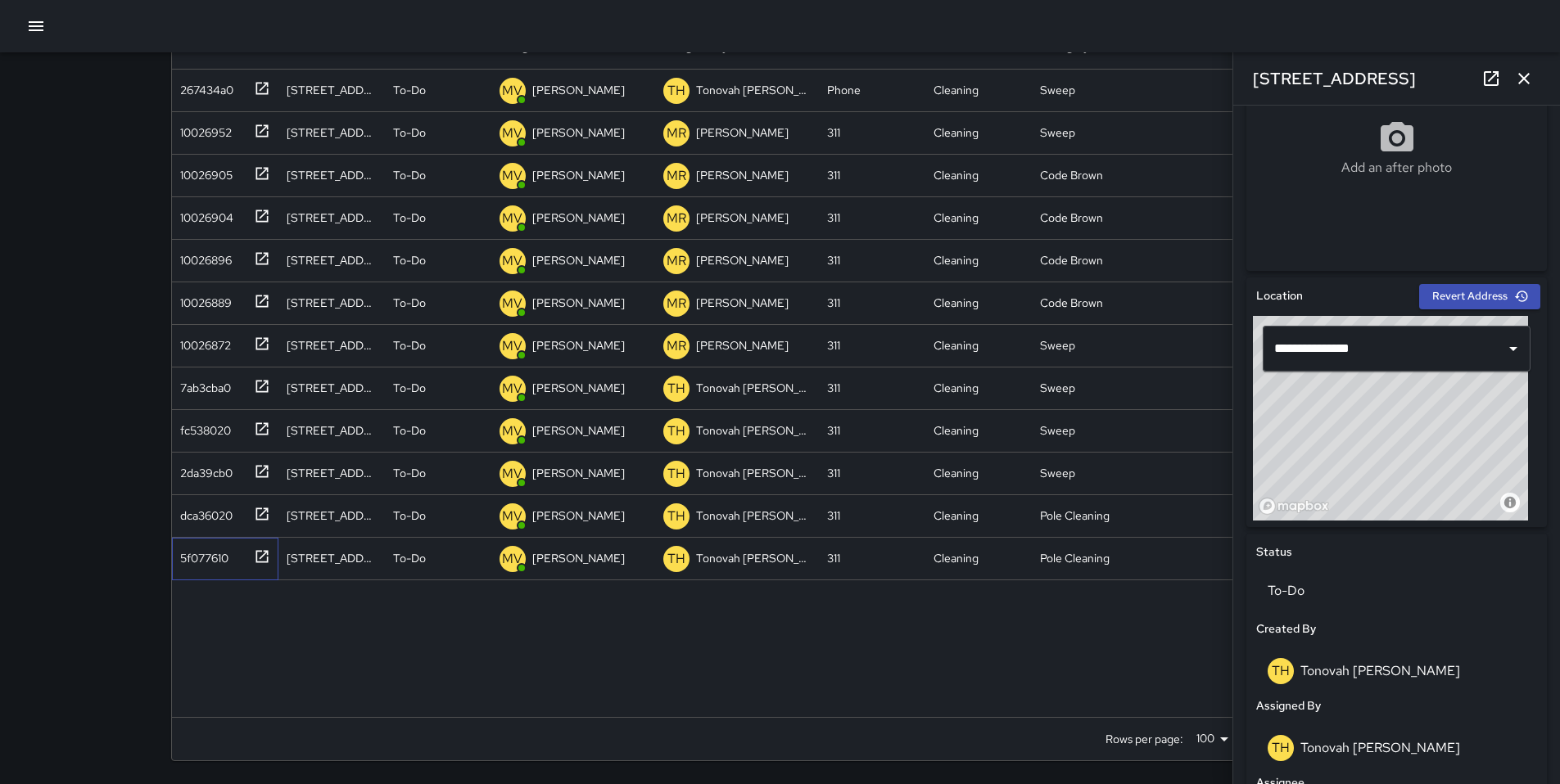
scroll to position [825, 0]
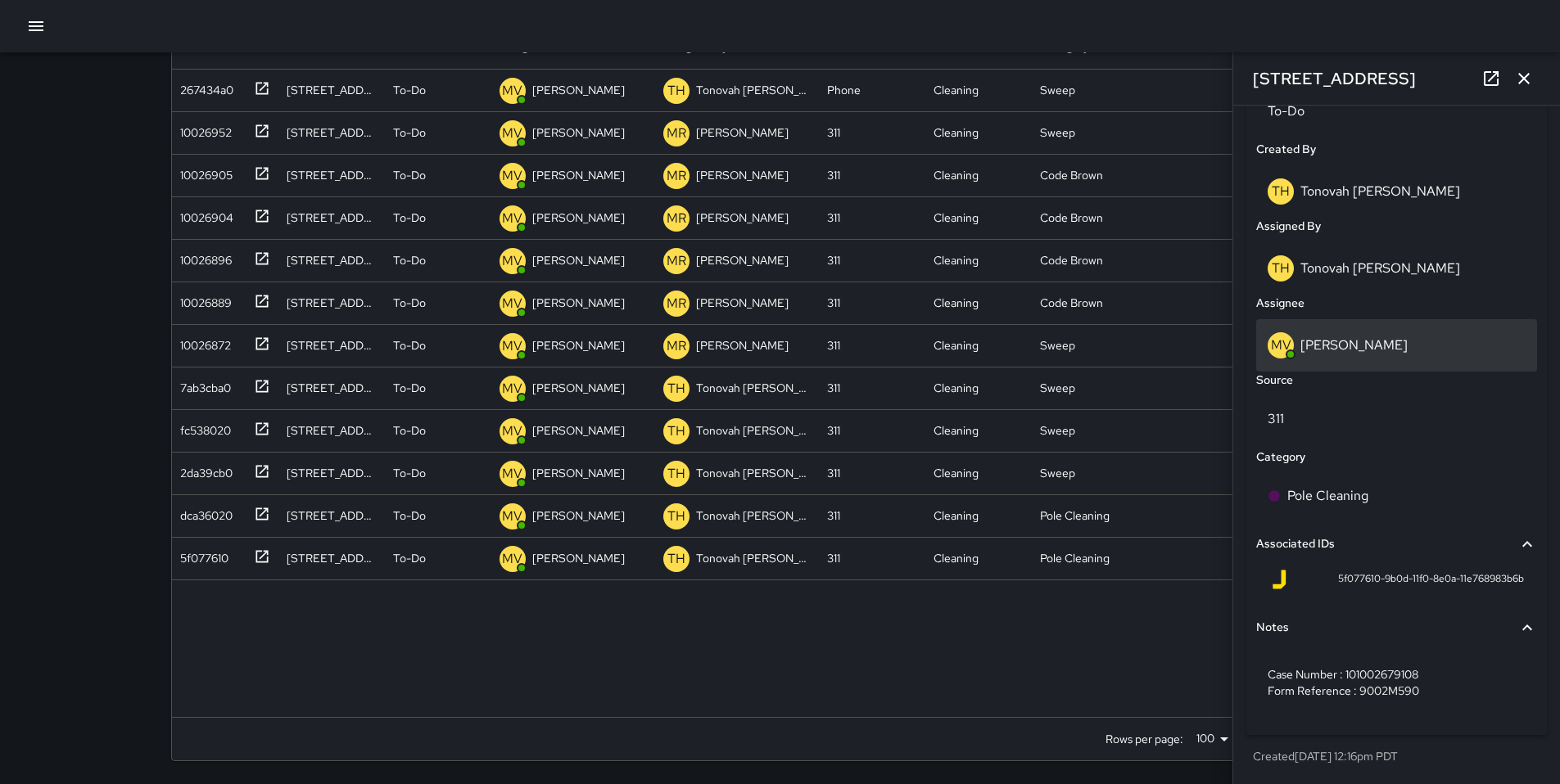
click at [1309, 348] on p "[PERSON_NAME]" at bounding box center [1354, 345] width 107 height 17
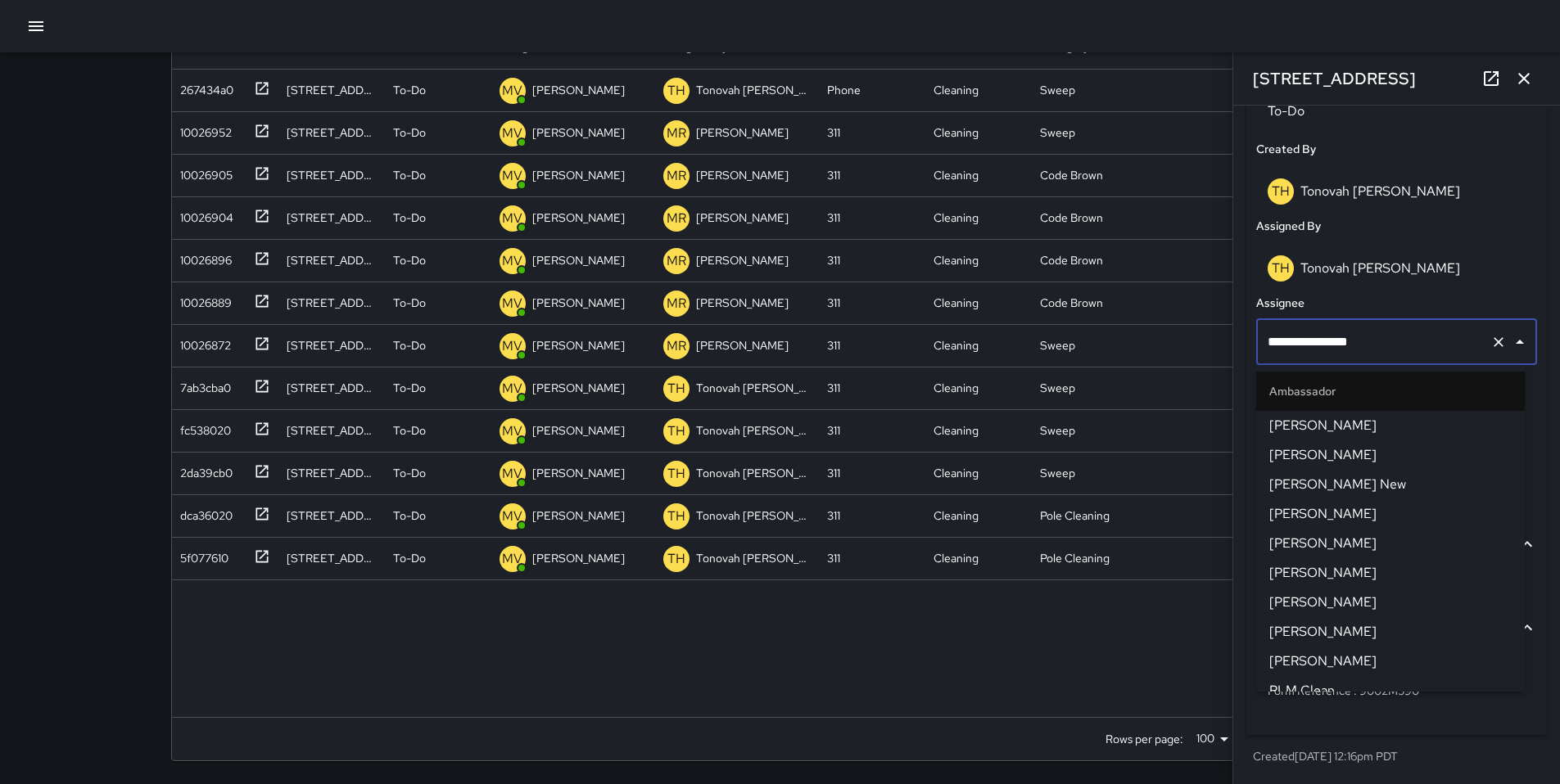
scroll to position [603, 0]
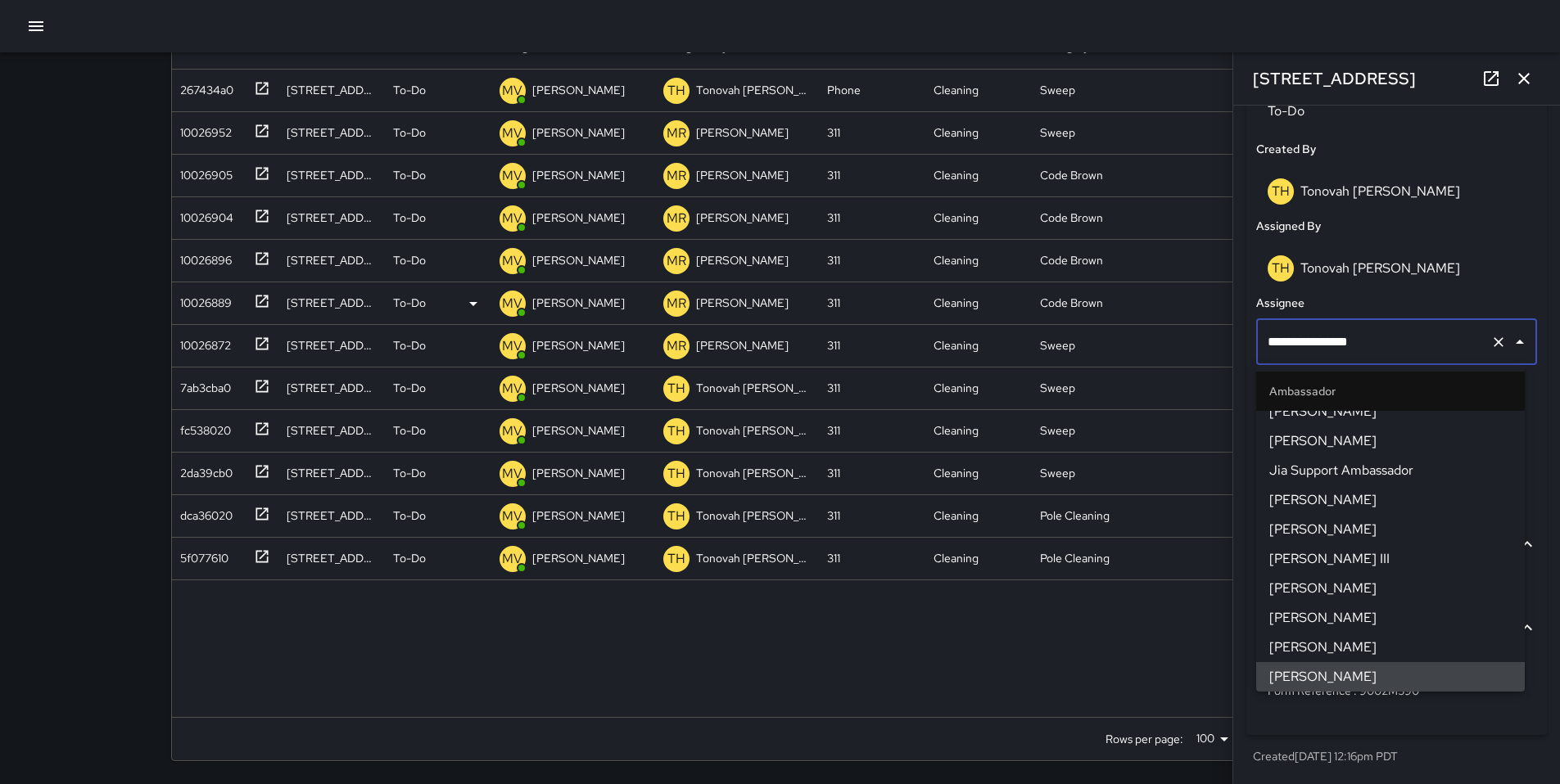
drag, startPoint x: 1356, startPoint y: 339, endPoint x: 1204, endPoint y: 322, distance: 152.9
click at [1201, 323] on div "Search ****** Search New Task To-Do (189) Skipped (99+) Completed (99+) ID Loca…" at bounding box center [780, 326] width 1258 height 914
type input "*"
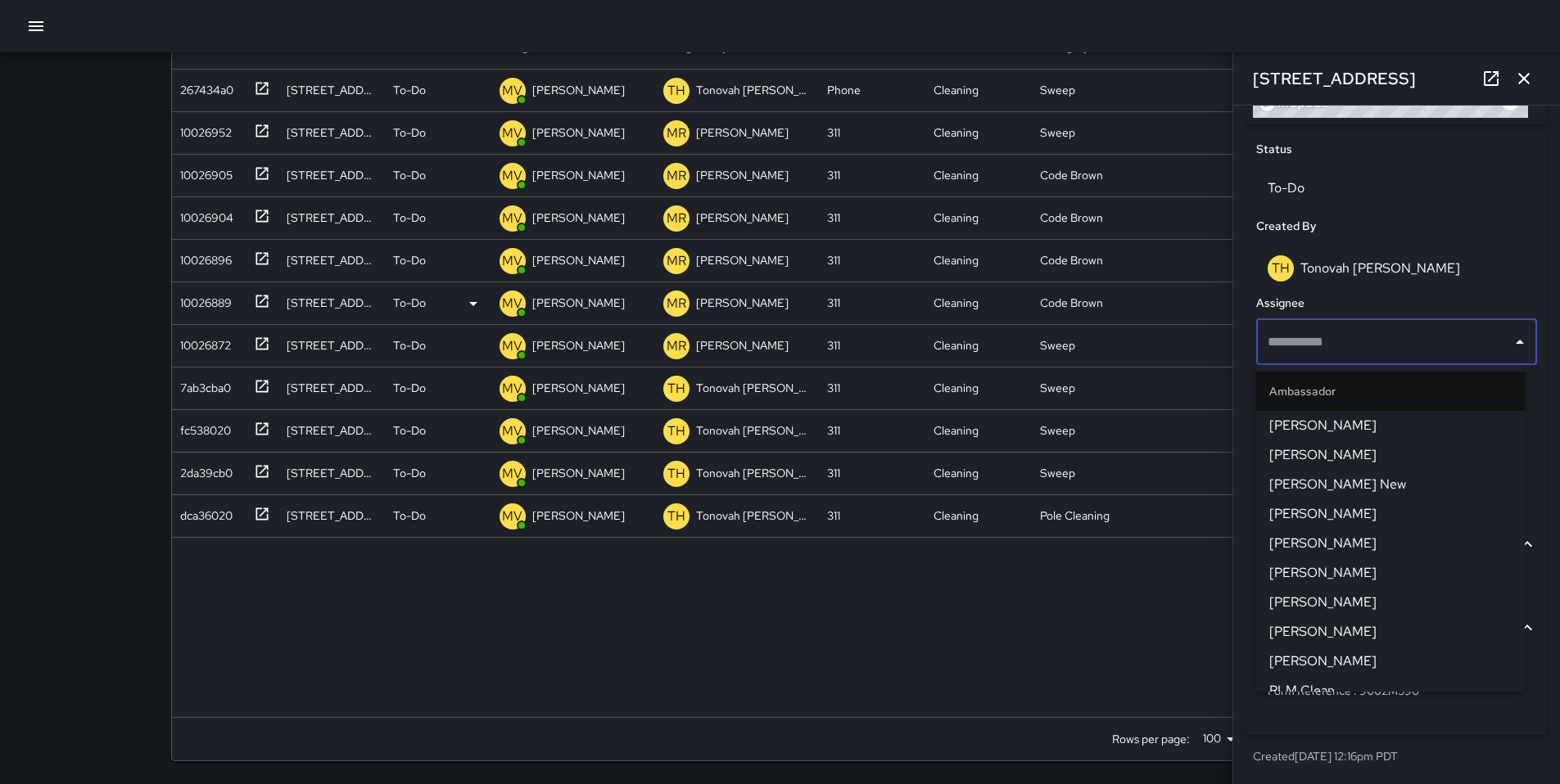
scroll to position [748, 0]
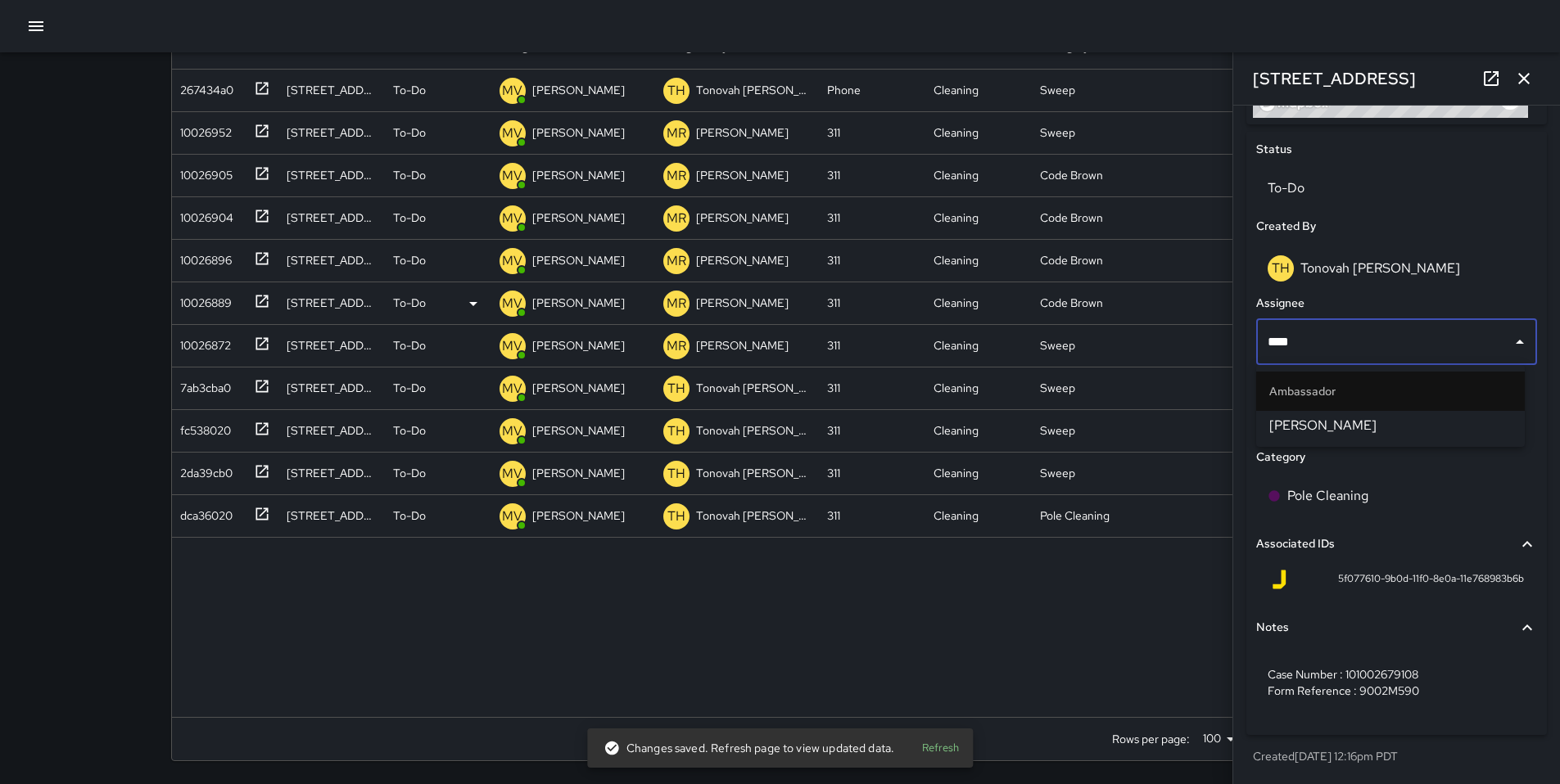
type input "*****"
click at [1308, 415] on span "[PERSON_NAME]" at bounding box center [1390, 425] width 242 height 20
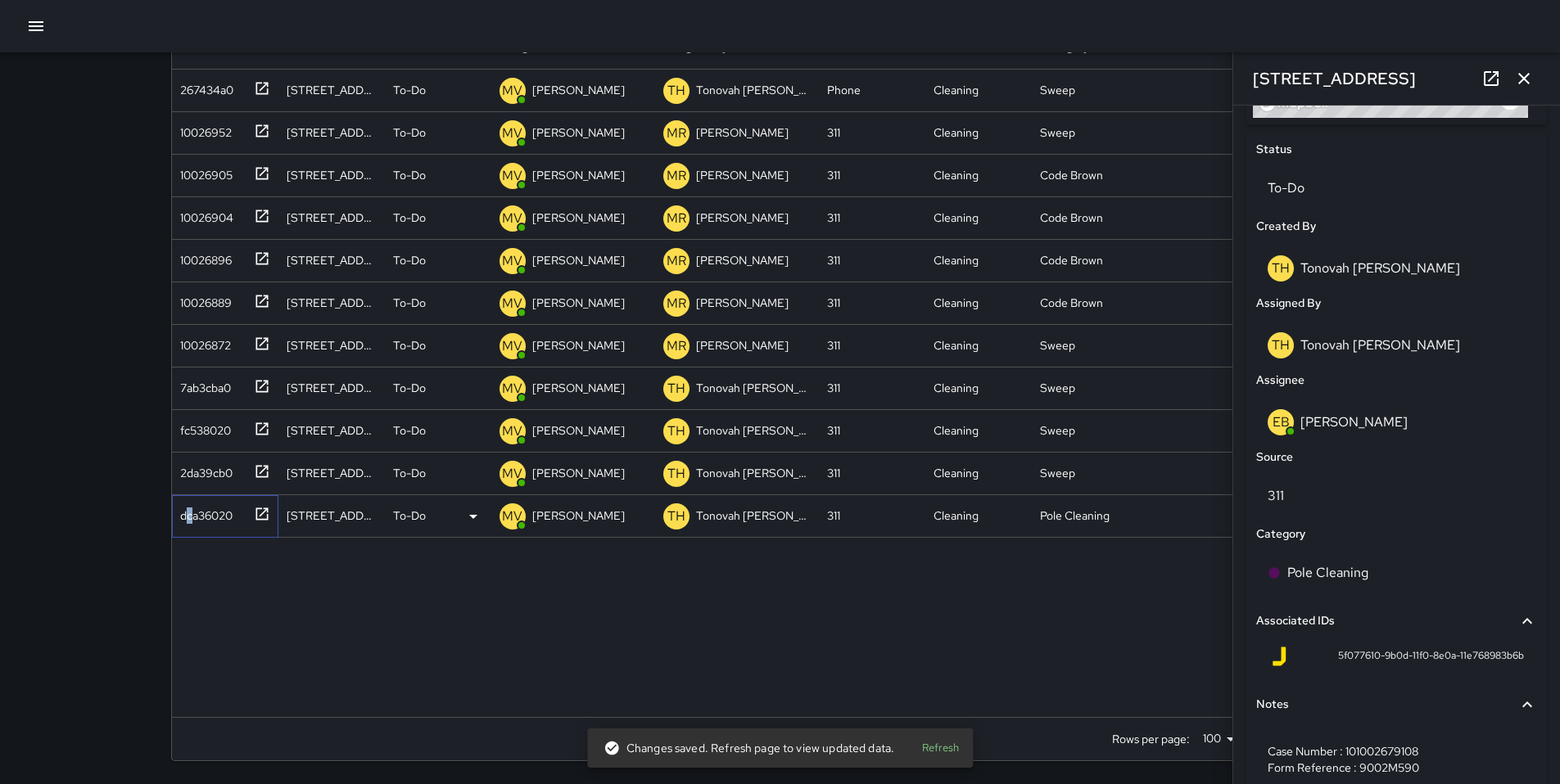
click at [190, 519] on div "dca36020" at bounding box center [203, 512] width 59 height 23
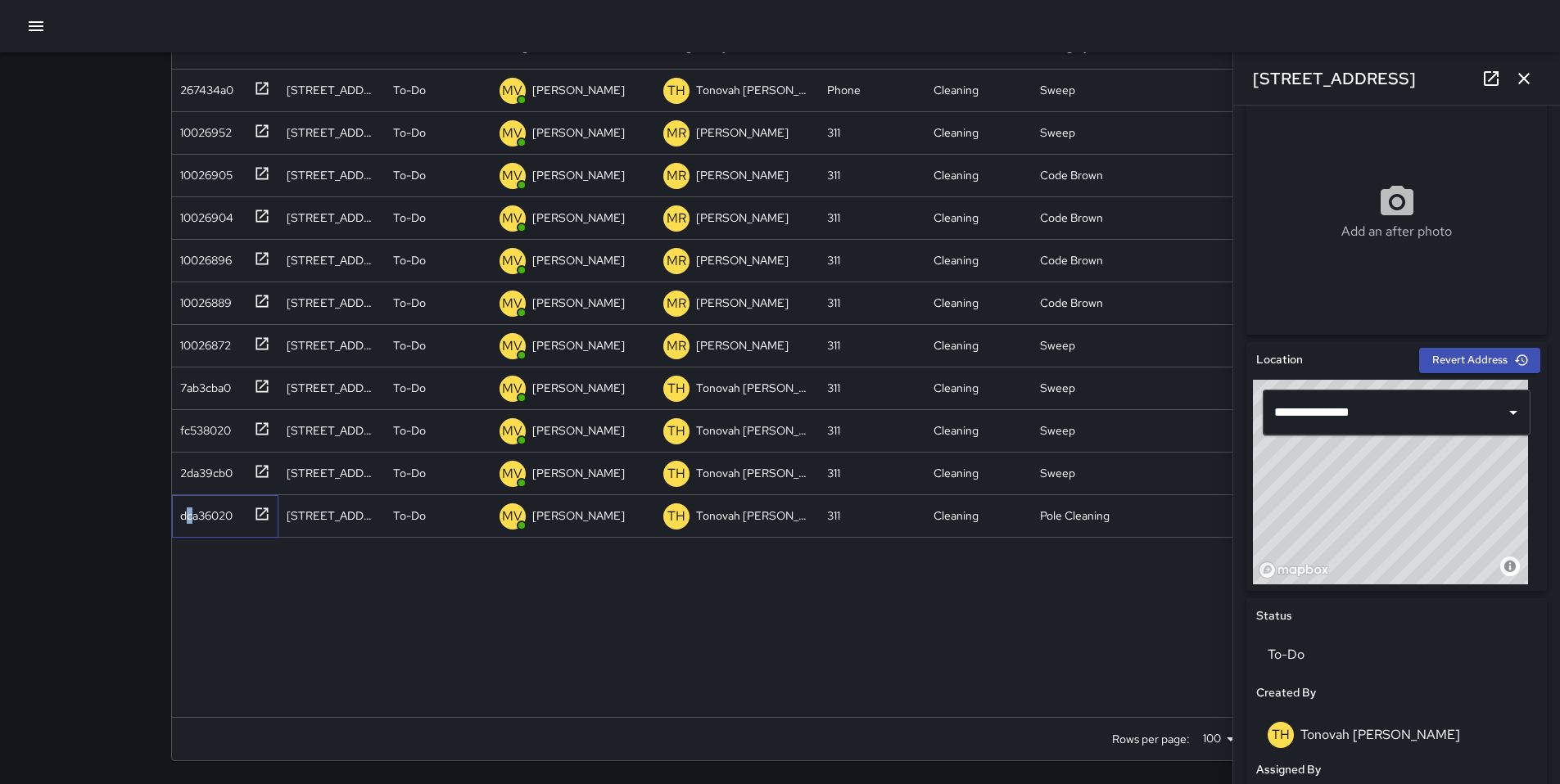
scroll to position [685, 0]
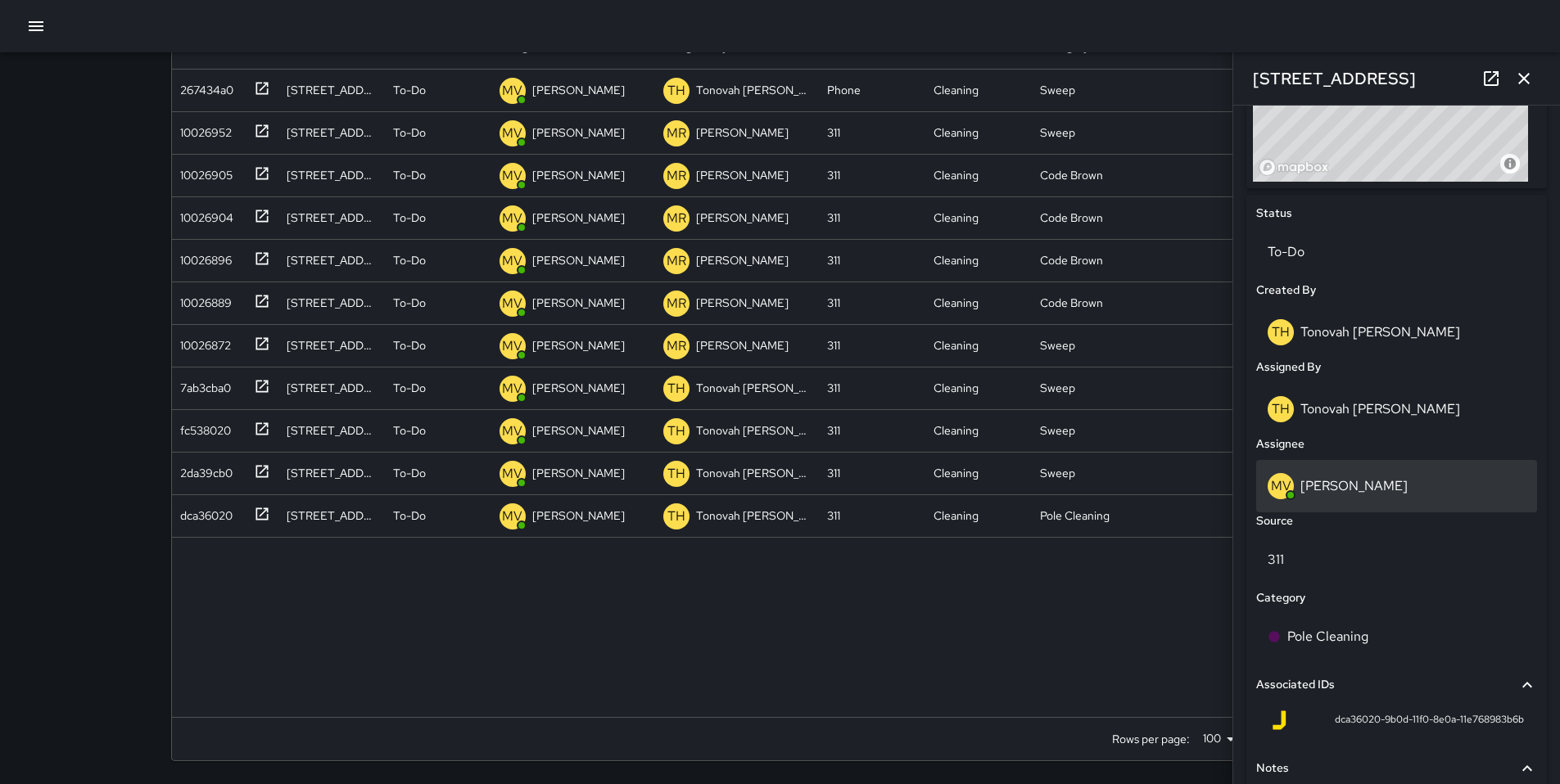
click at [1340, 491] on p "[PERSON_NAME]" at bounding box center [1354, 486] width 107 height 17
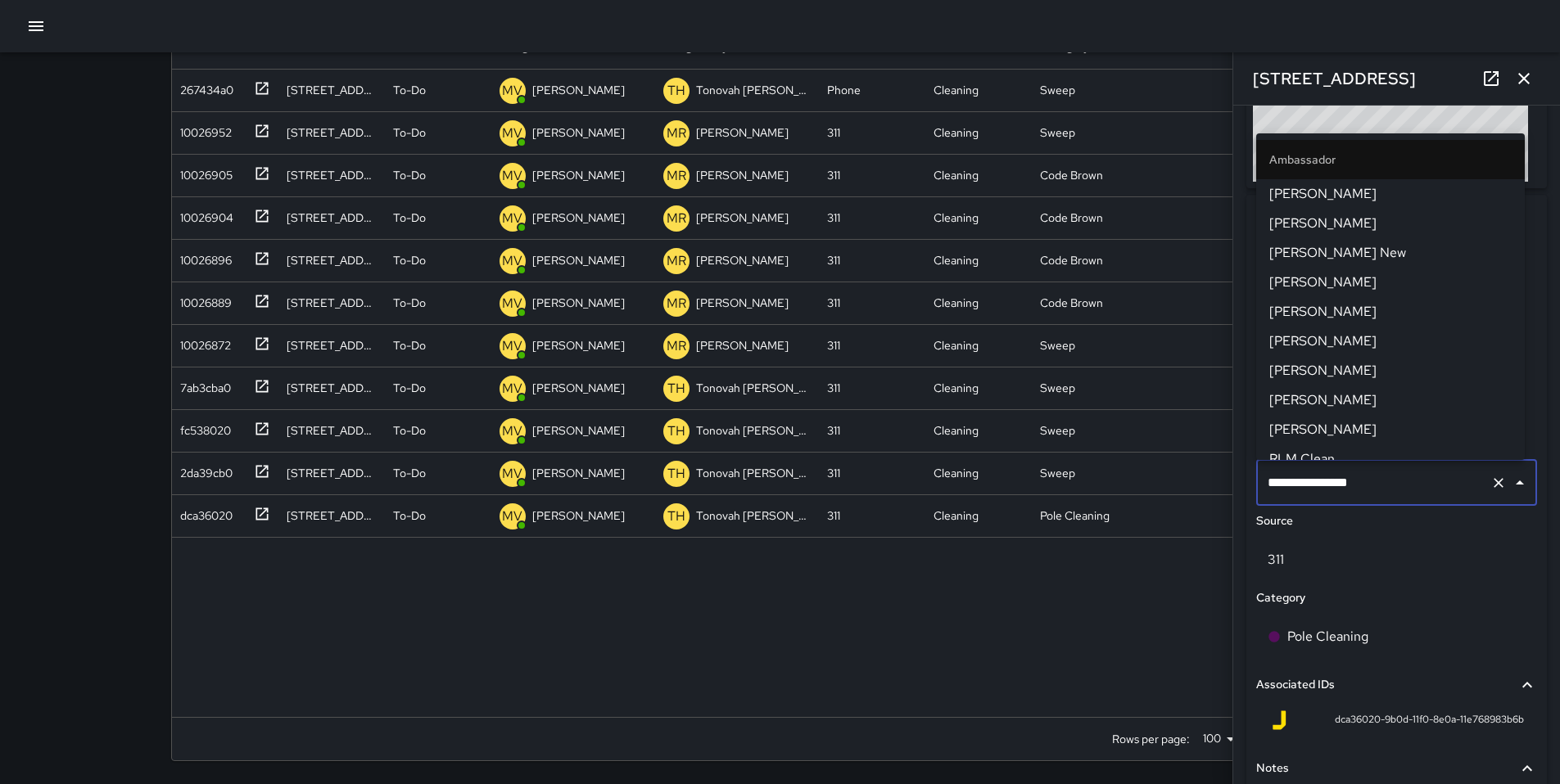
scroll to position [603, 0]
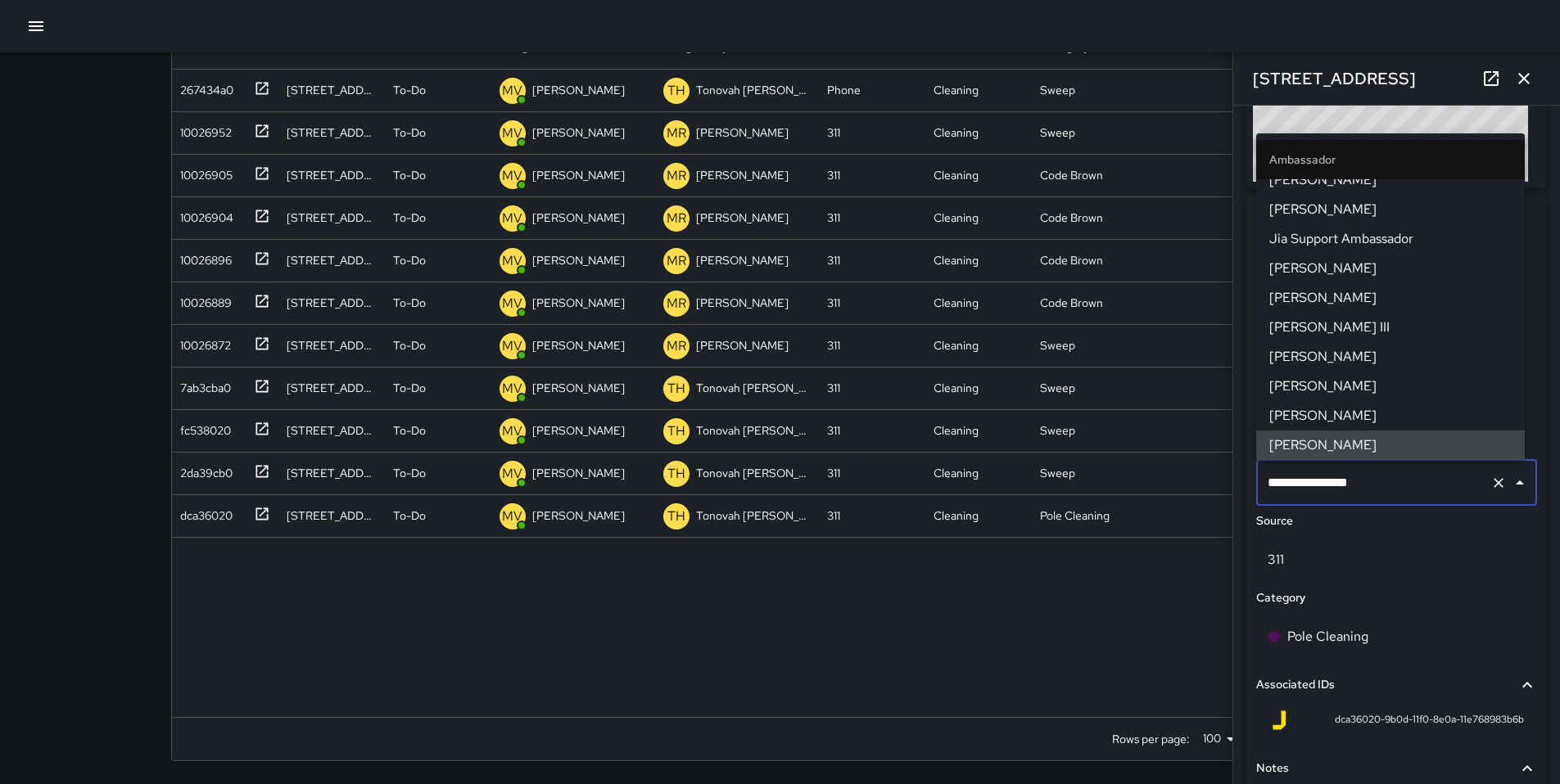
drag, startPoint x: 1386, startPoint y: 486, endPoint x: 1237, endPoint y: 480, distance: 149.1
click at [1237, 480] on div "**********" at bounding box center [1397, 445] width 326 height 679
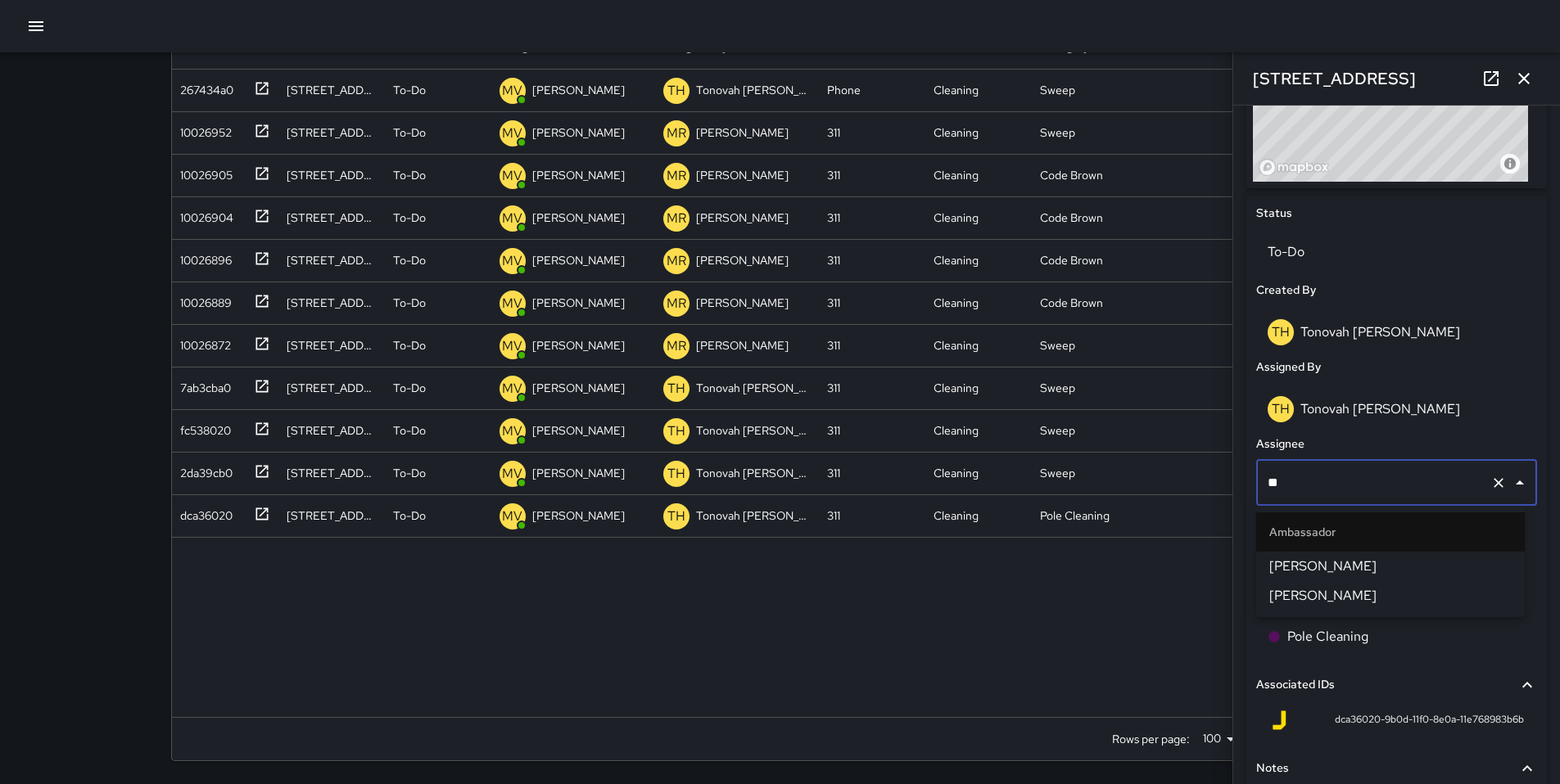
scroll to position [0, 0]
type input "*****"
click at [1308, 564] on span "[PERSON_NAME]" at bounding box center [1390, 566] width 242 height 20
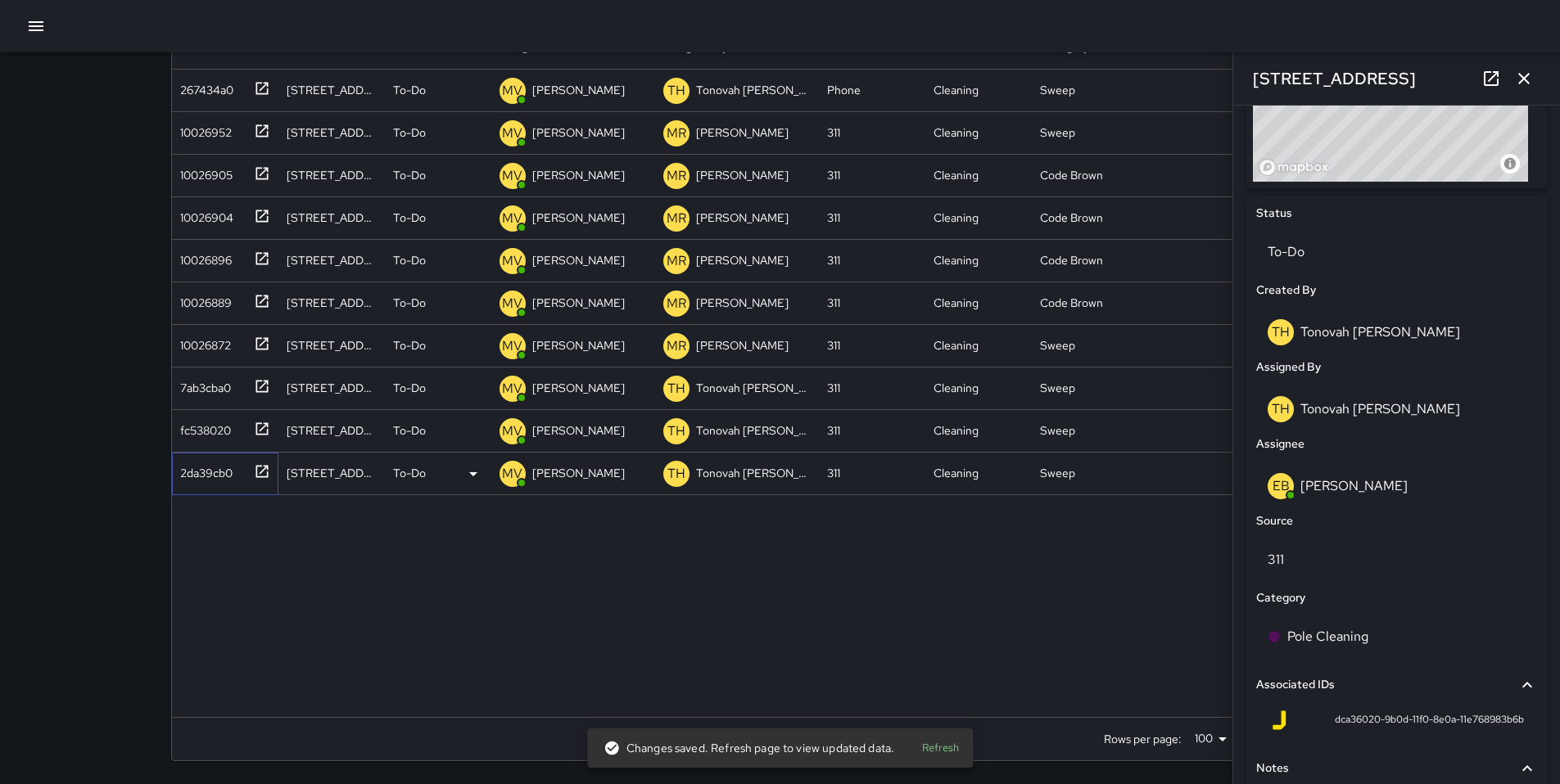
click at [216, 467] on div "2da39cb0" at bounding box center [203, 470] width 59 height 23
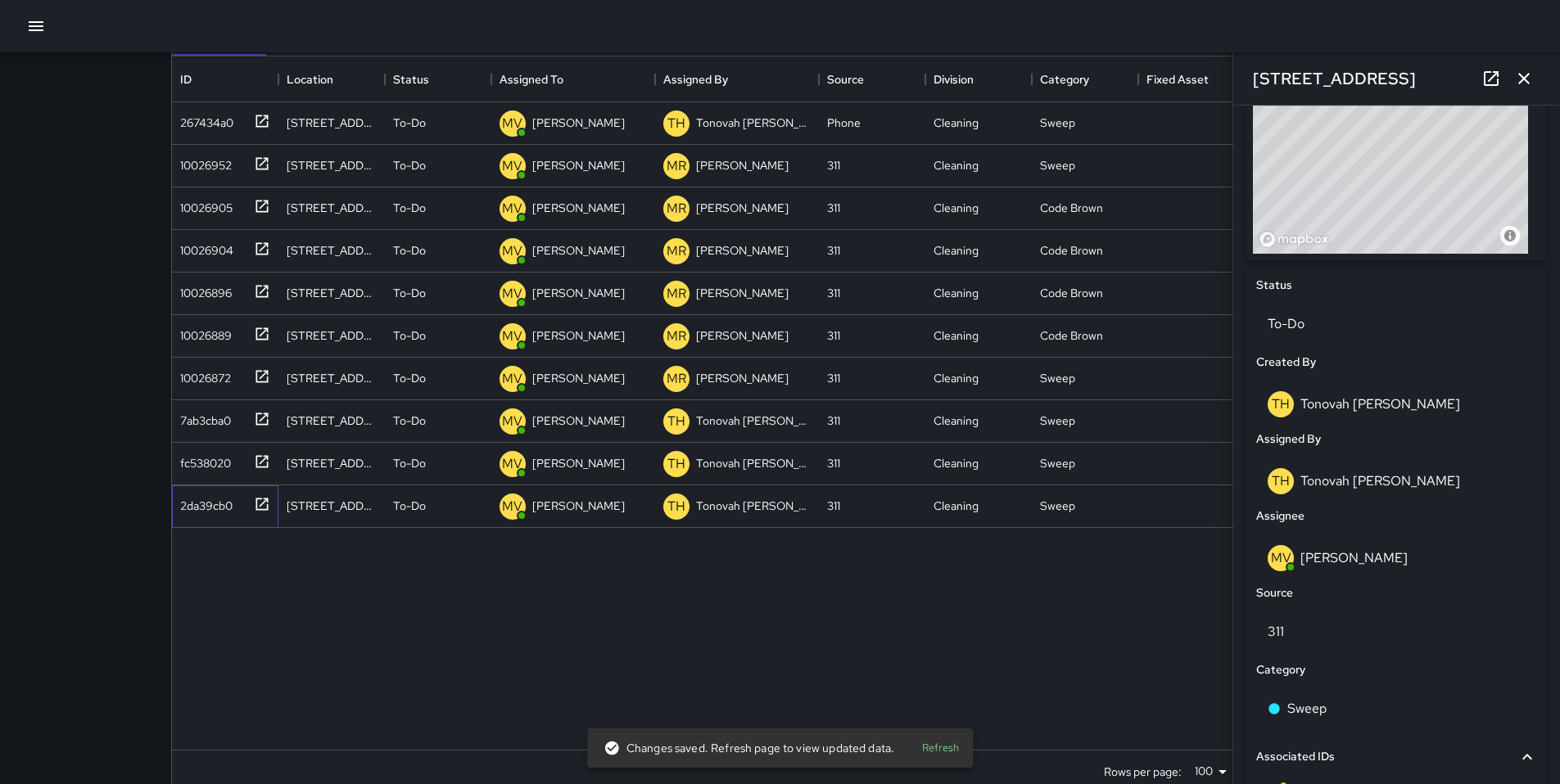
scroll to position [614, 0]
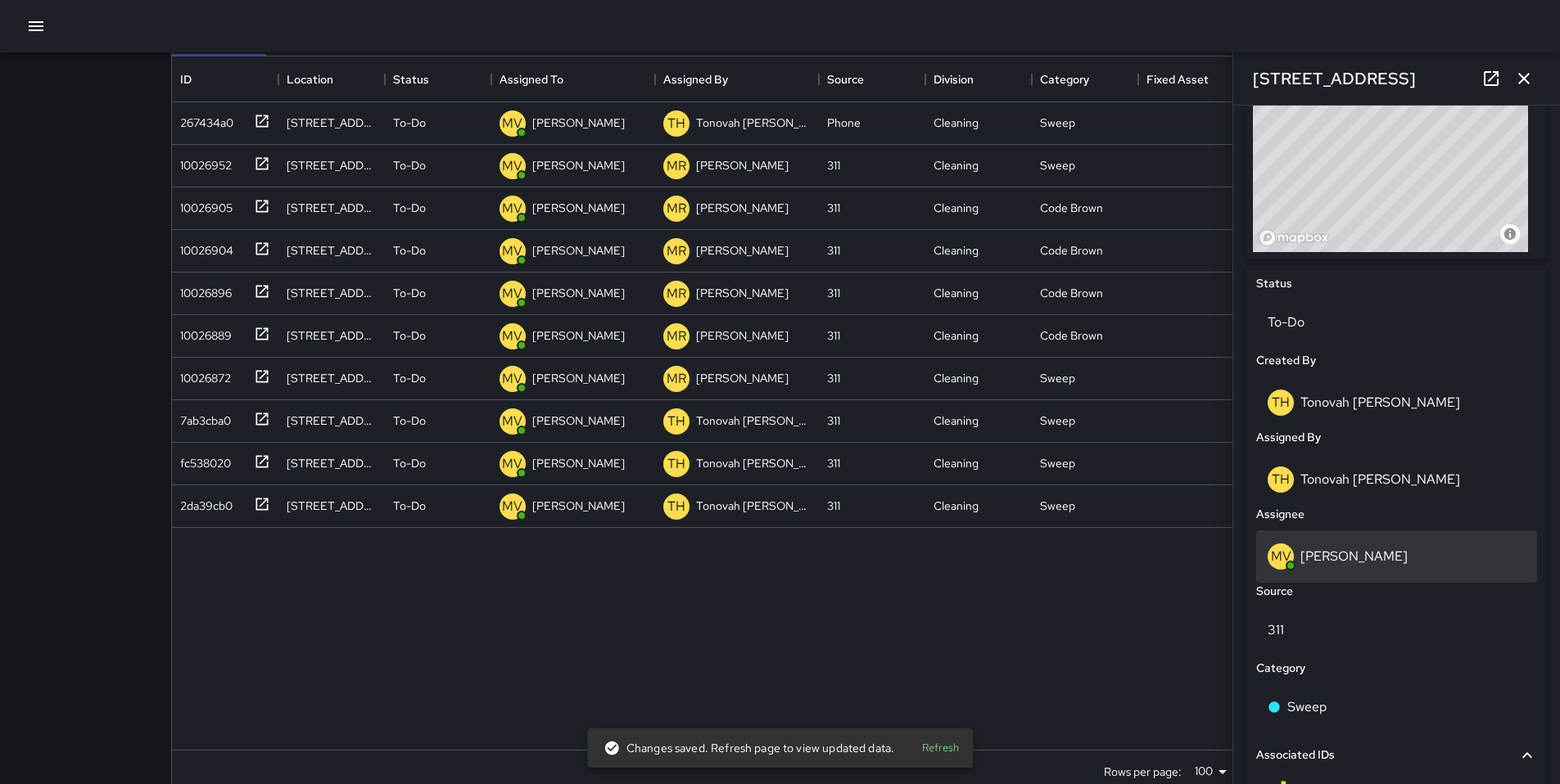
click at [1361, 562] on p "[PERSON_NAME]" at bounding box center [1354, 556] width 107 height 17
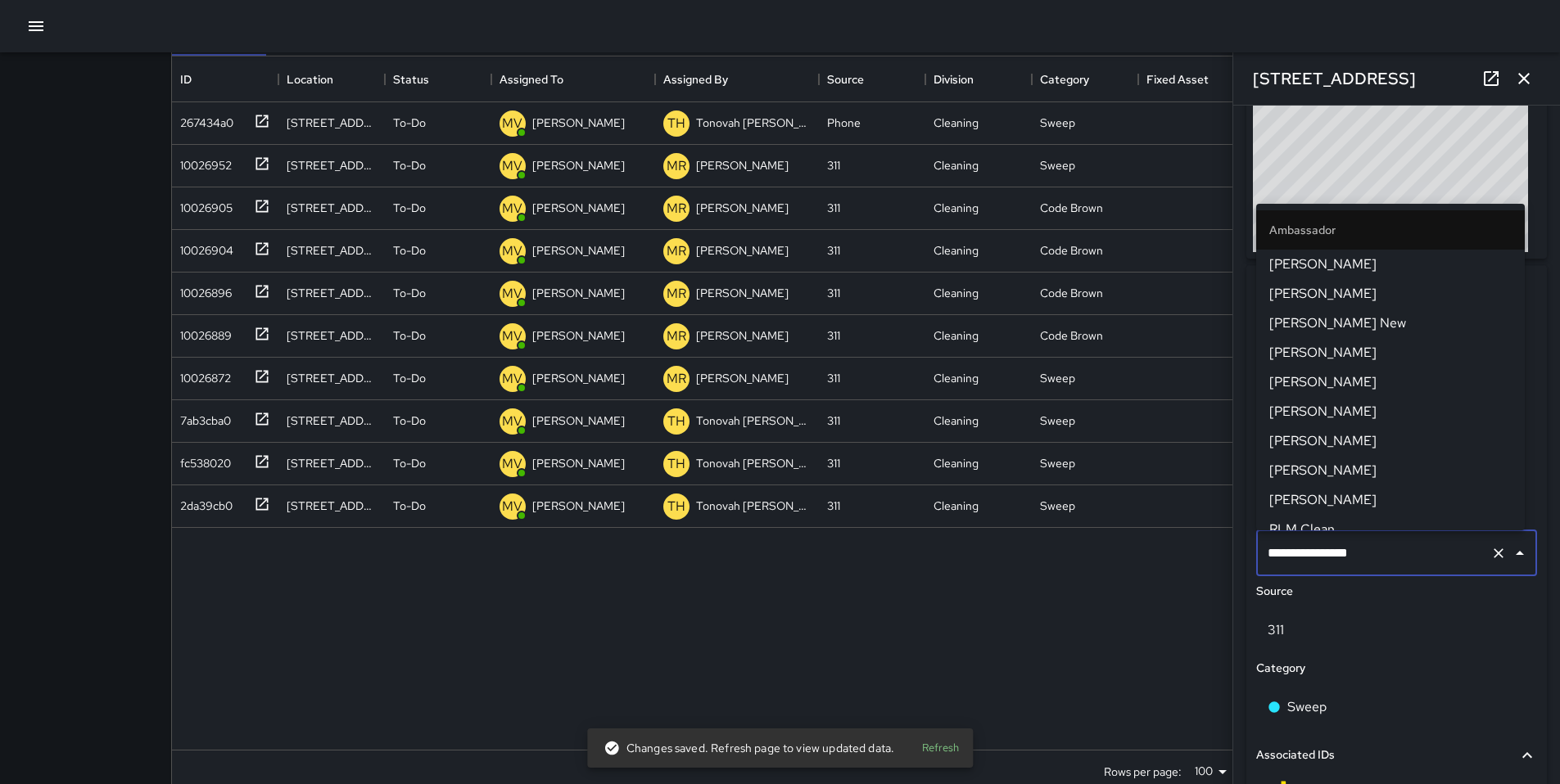
scroll to position [603, 0]
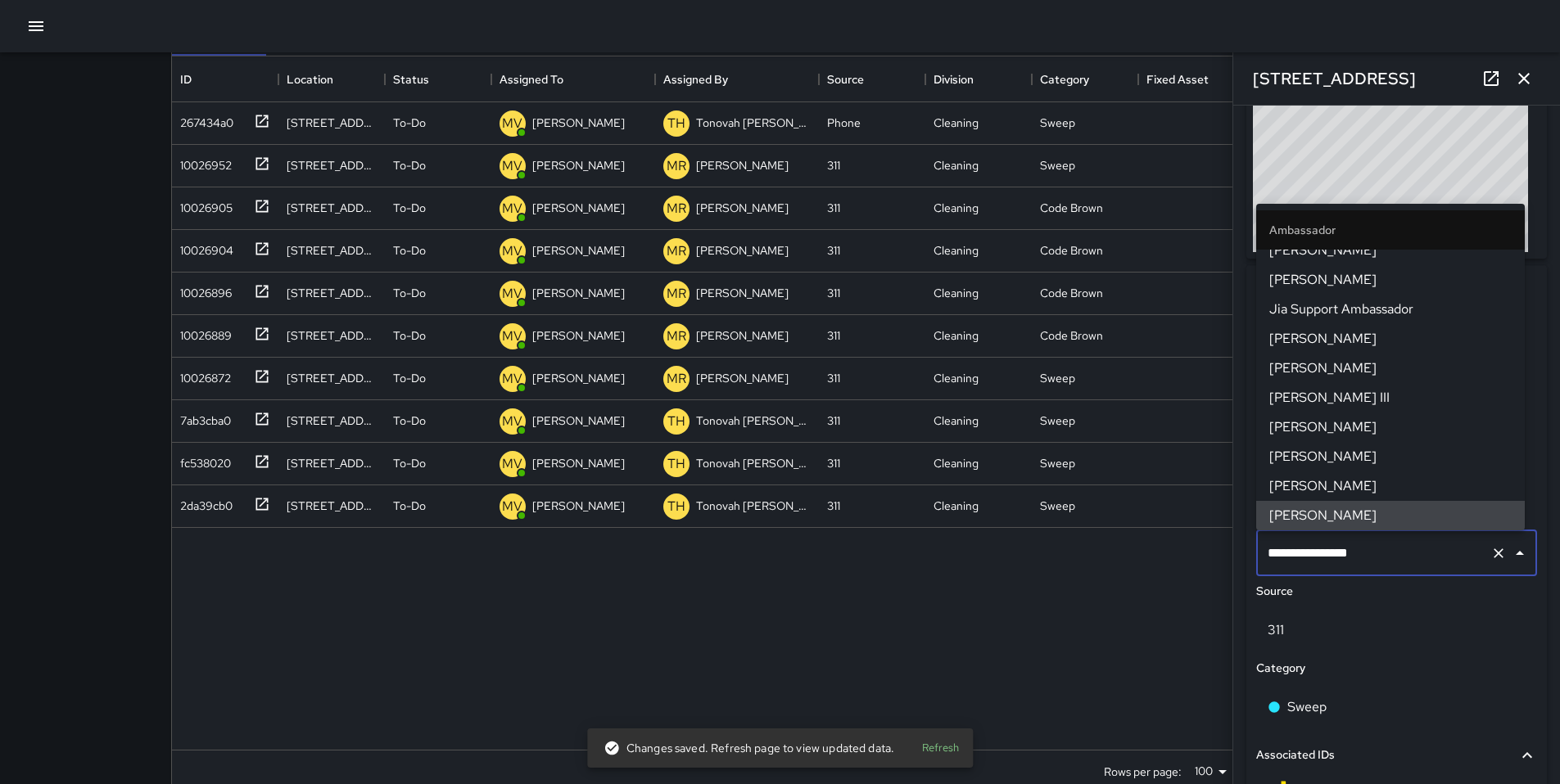
drag, startPoint x: 1404, startPoint y: 556, endPoint x: 1253, endPoint y: 546, distance: 151.3
click at [1256, 546] on div "**********" at bounding box center [1396, 553] width 280 height 46
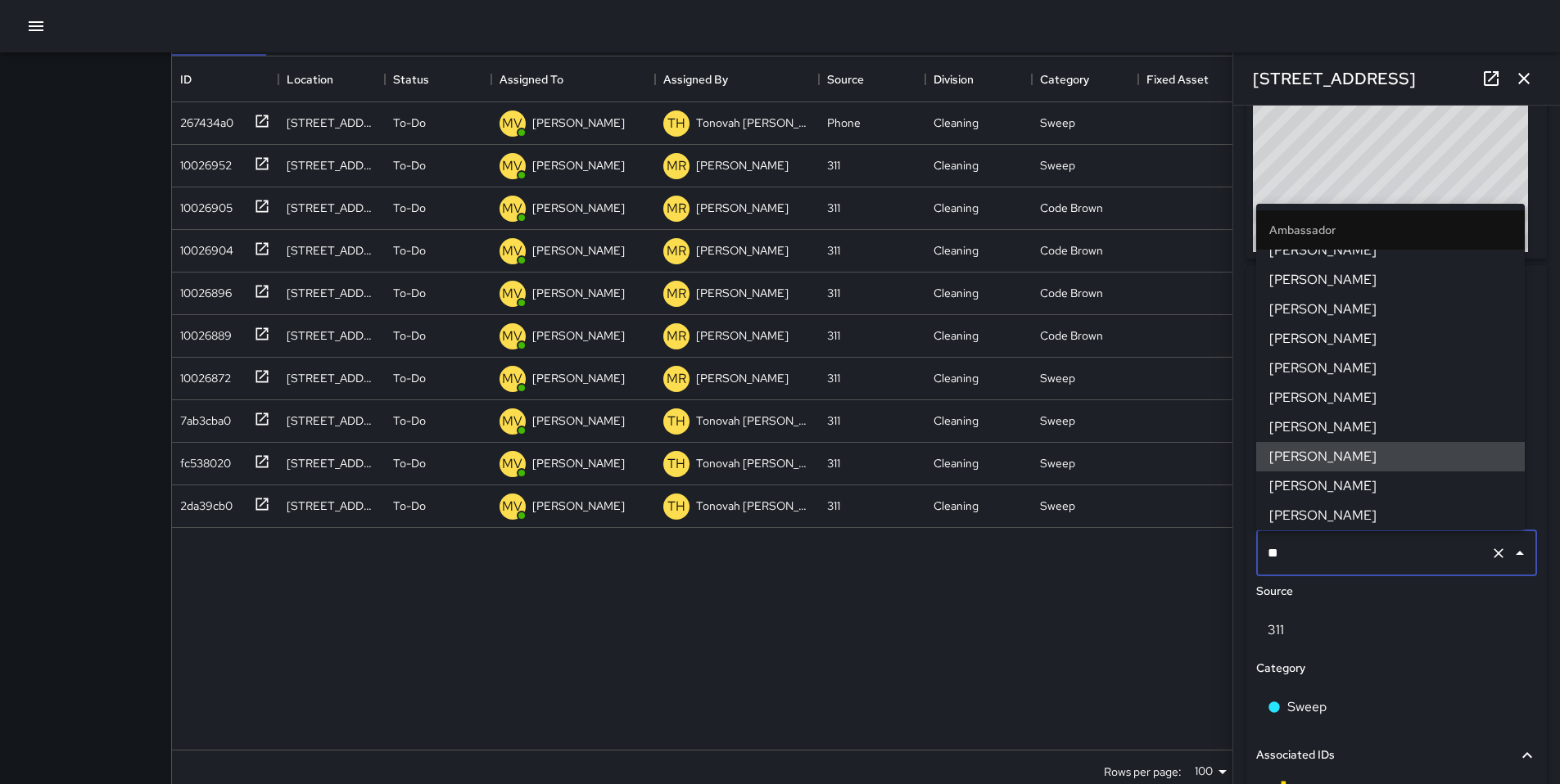
scroll to position [0, 0]
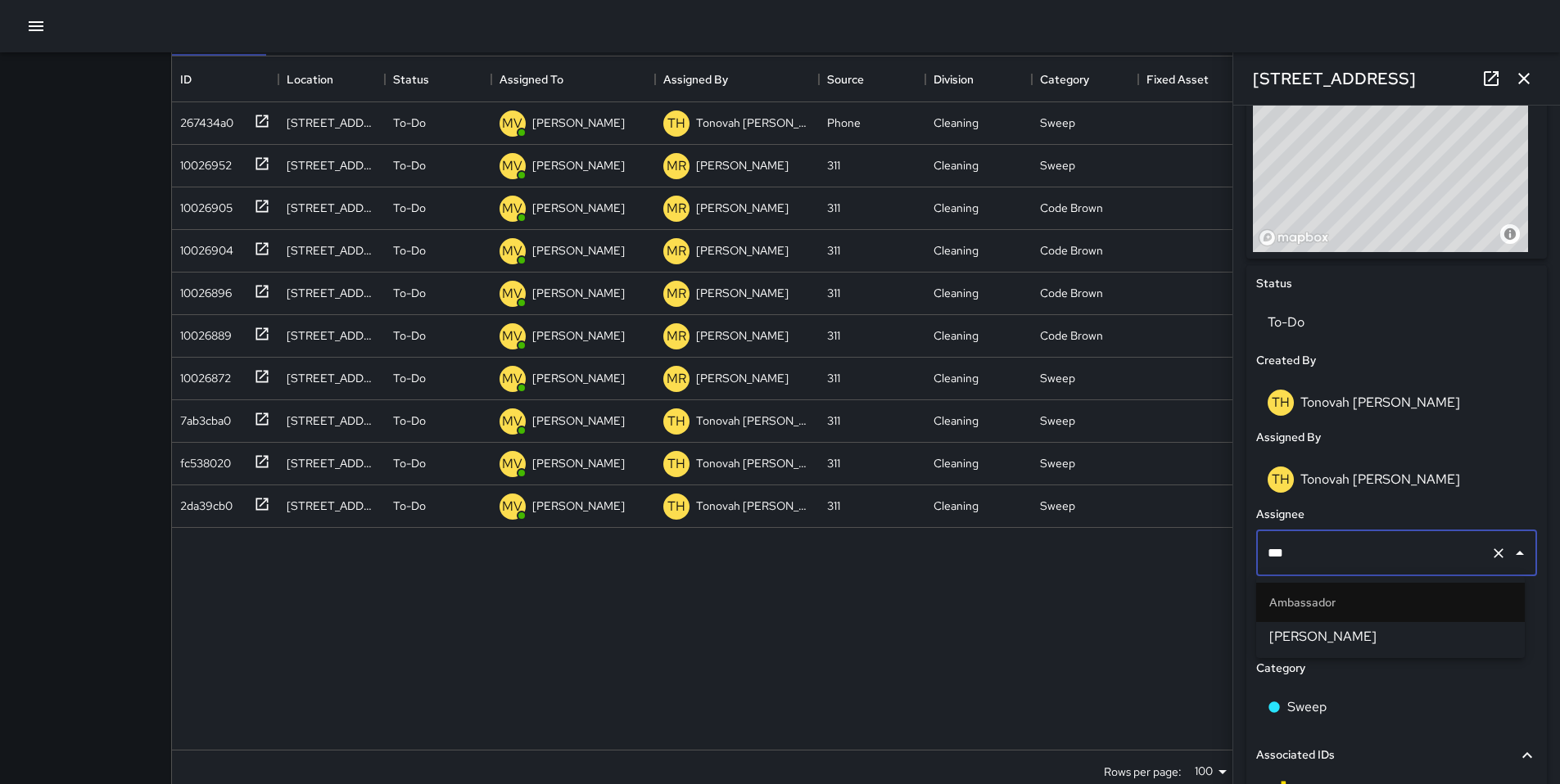
type input "****"
click at [1300, 632] on span "[PERSON_NAME]" at bounding box center [1390, 637] width 242 height 20
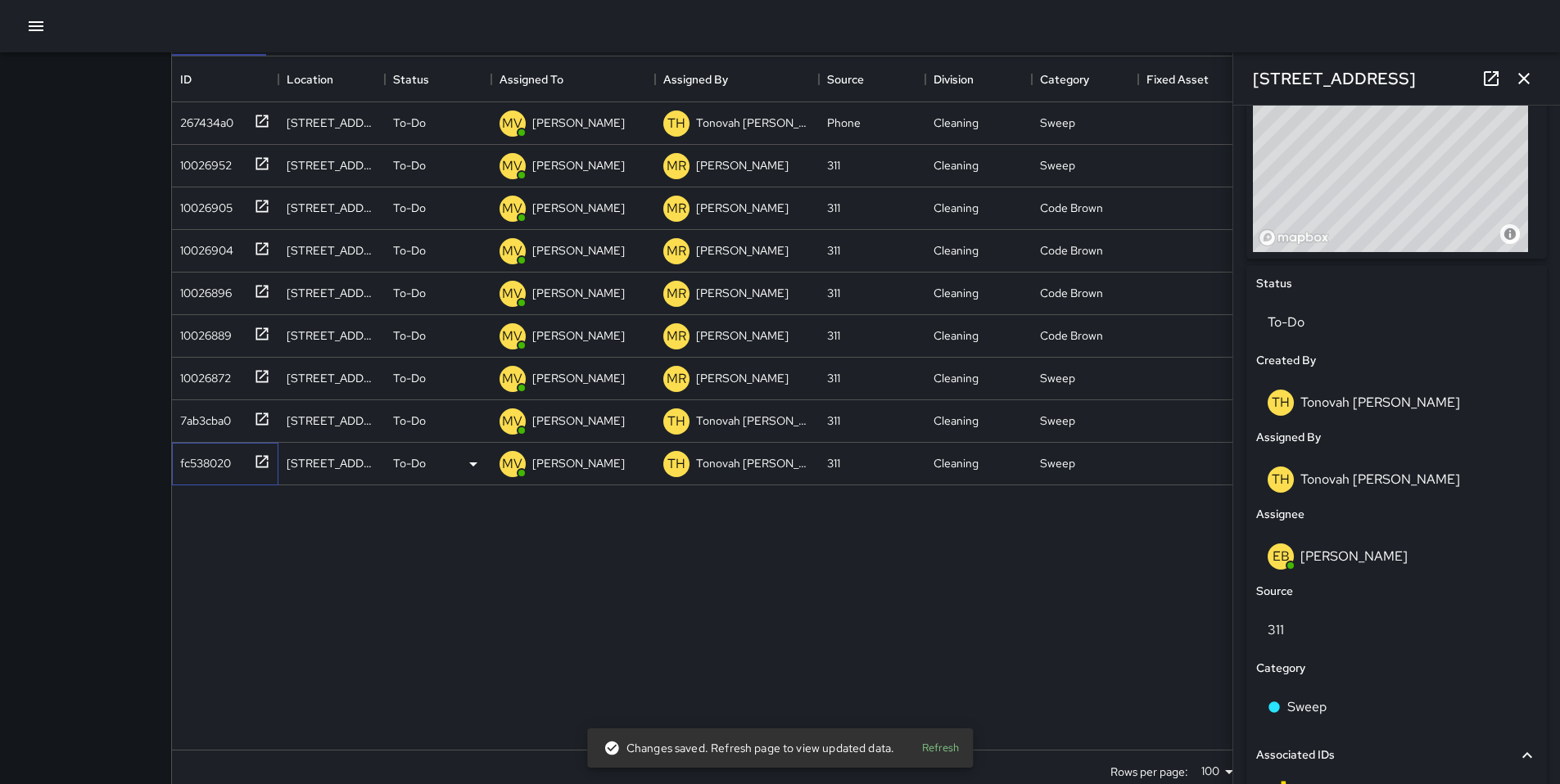
click at [178, 459] on div "fc538020" at bounding box center [202, 460] width 57 height 23
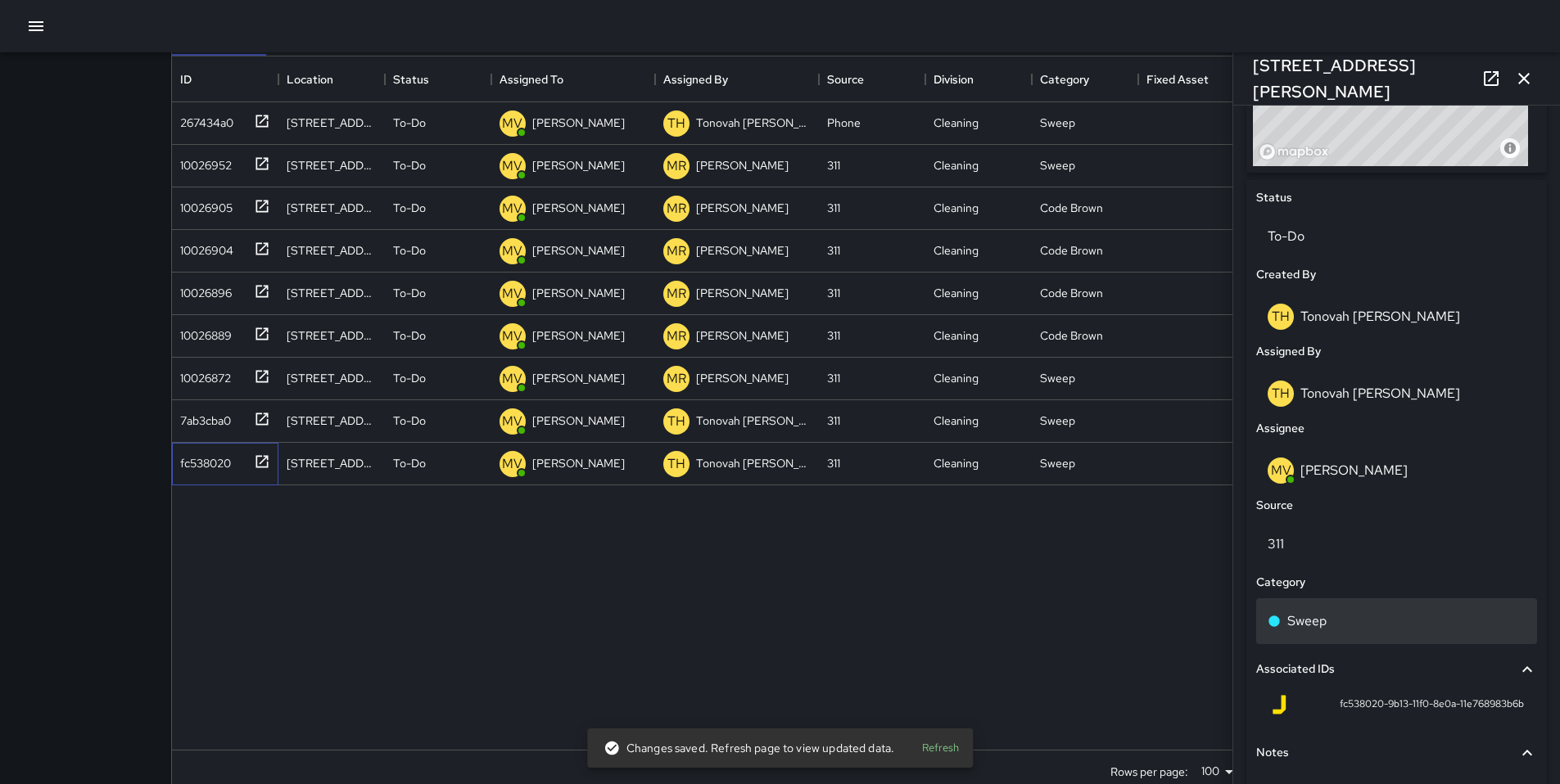
scroll to position [769, 0]
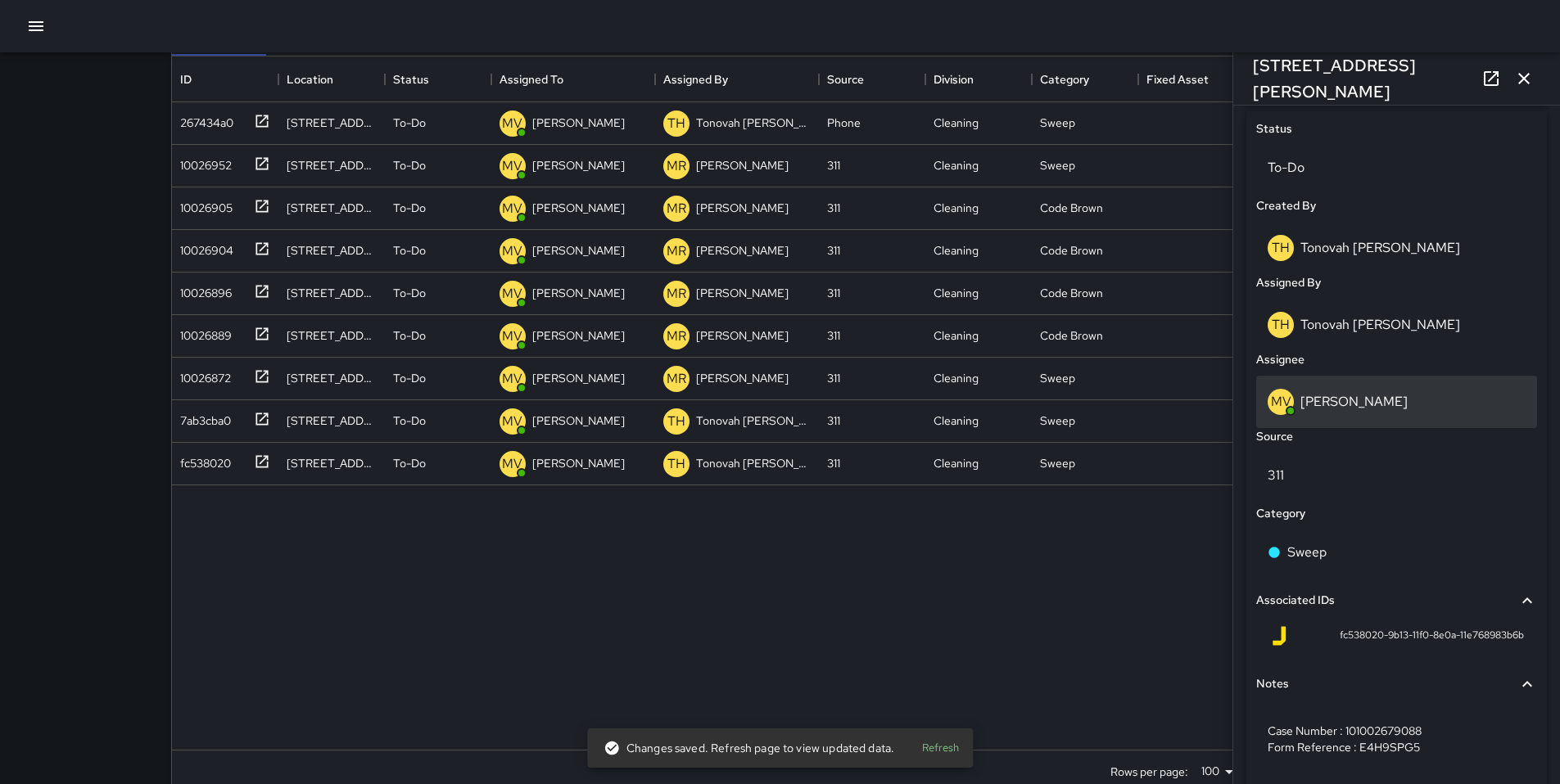
click at [1334, 409] on p "[PERSON_NAME]" at bounding box center [1354, 401] width 107 height 17
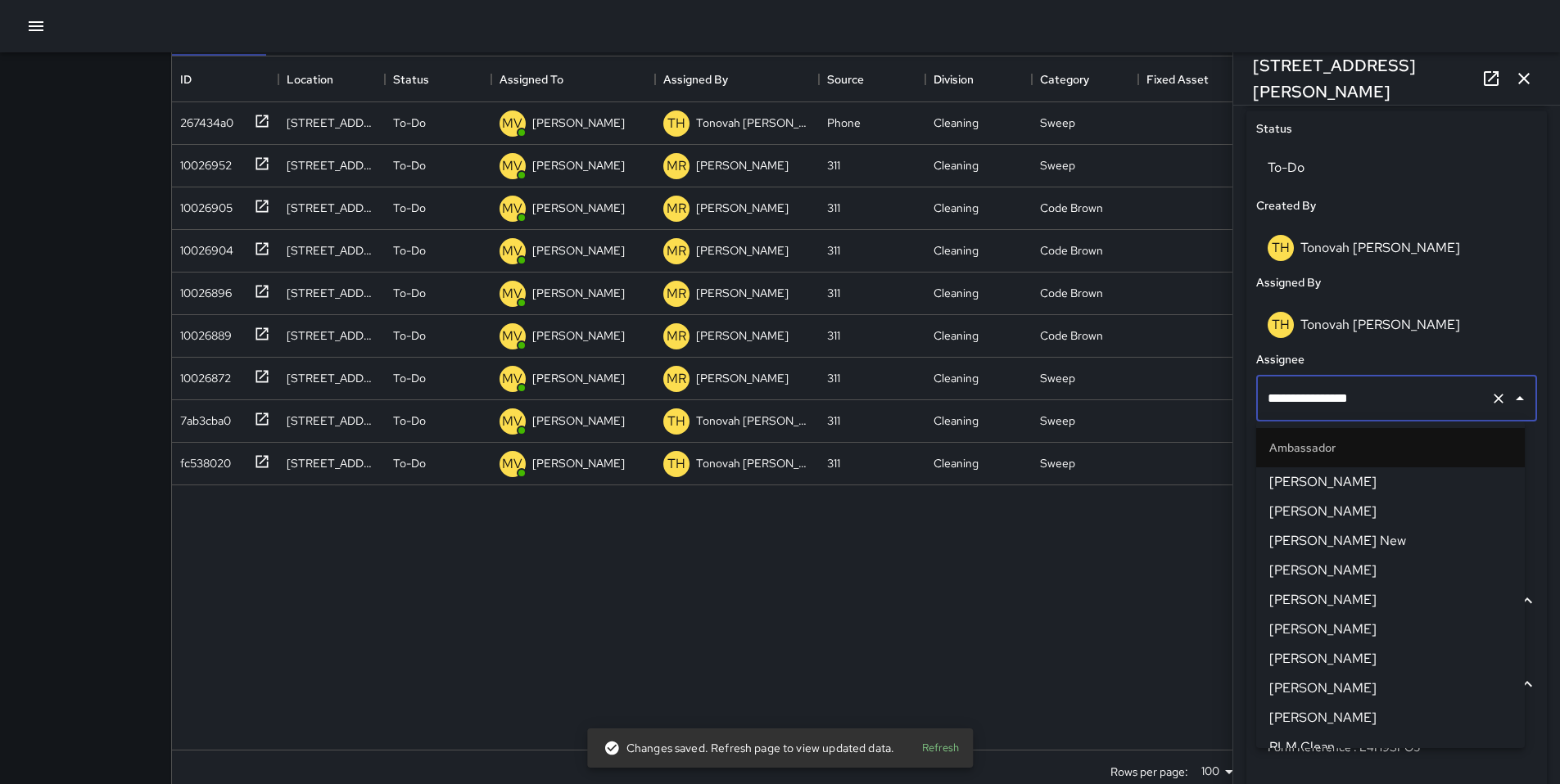
scroll to position [603, 0]
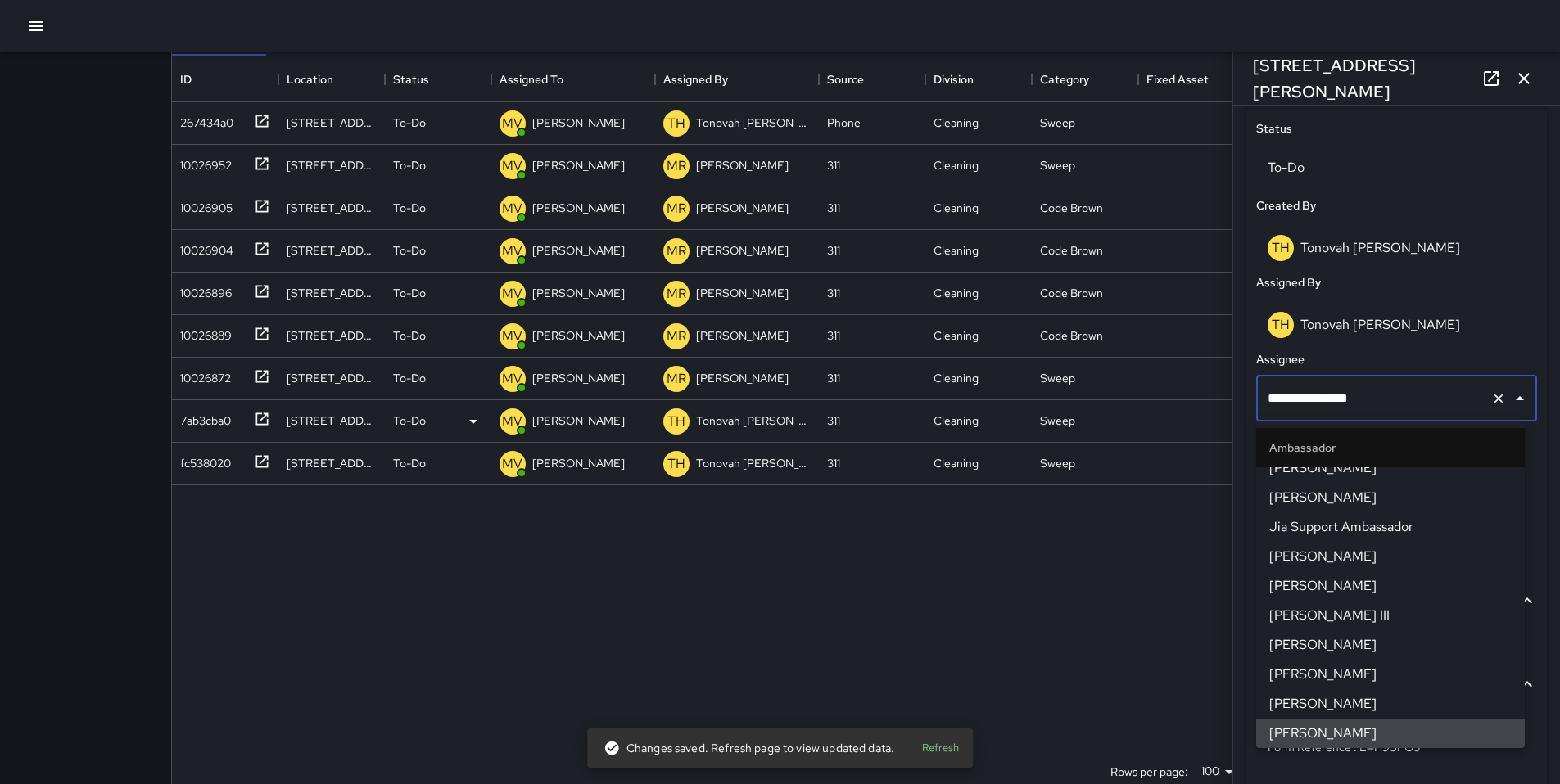
drag, startPoint x: 1311, startPoint y: 400, endPoint x: 1159, endPoint y: 415, distance: 152.7
click at [1170, 414] on div "Search ****** Search New Task To-Do (189) Skipped (99+) Completed (99+) ID Loca…" at bounding box center [780, 359] width 1258 height 914
drag, startPoint x: 1304, startPoint y: 397, endPoint x: 1225, endPoint y: 398, distance: 79.0
click at [1225, 398] on div "Search ****** Search New Task To-Do (189) Skipped (99+) Completed (99+) ID Loca…" at bounding box center [780, 359] width 1258 height 914
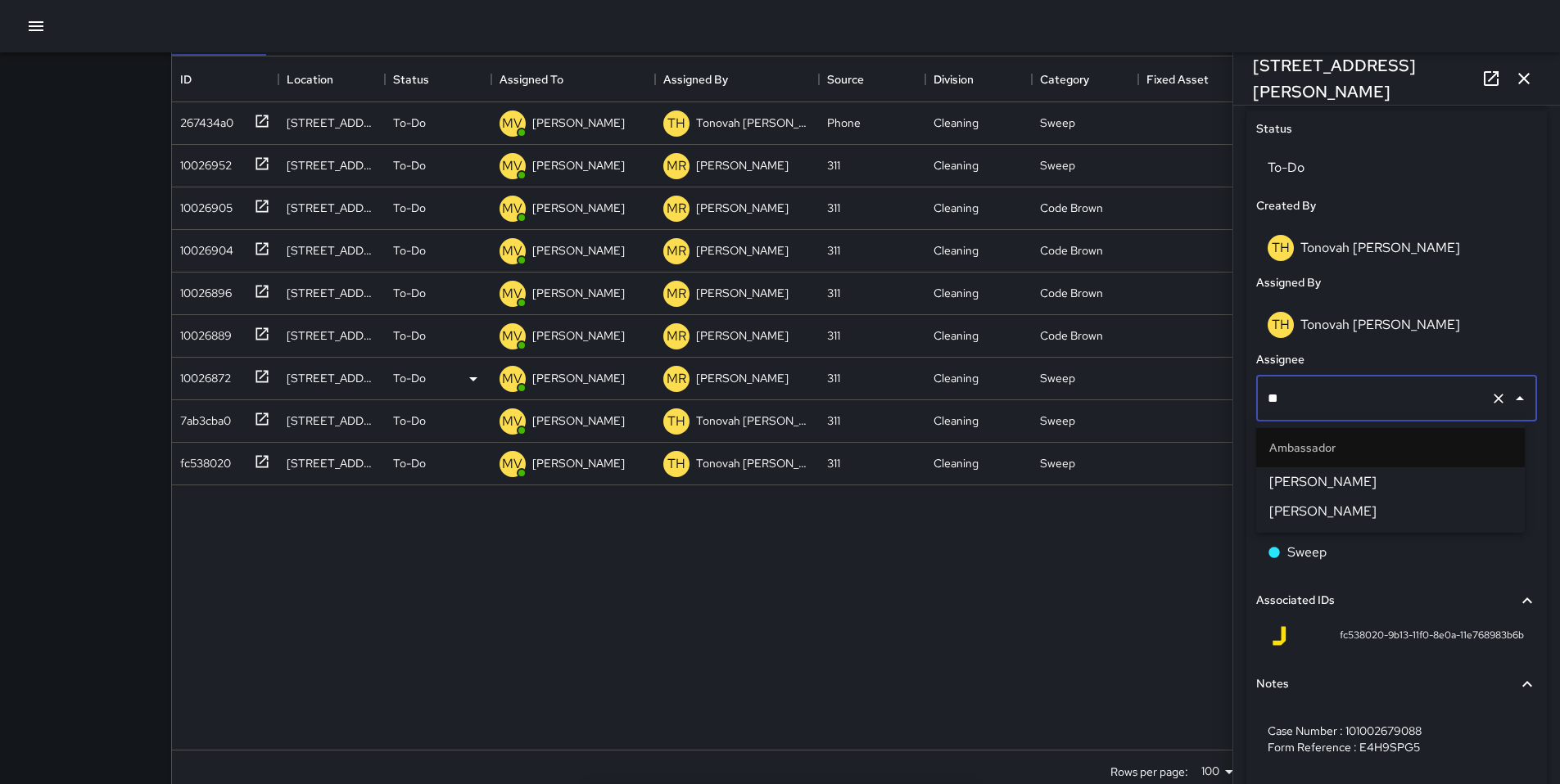
scroll to position [0, 0]
type input "*****"
click at [1288, 481] on span "[PERSON_NAME]" at bounding box center [1390, 482] width 242 height 20
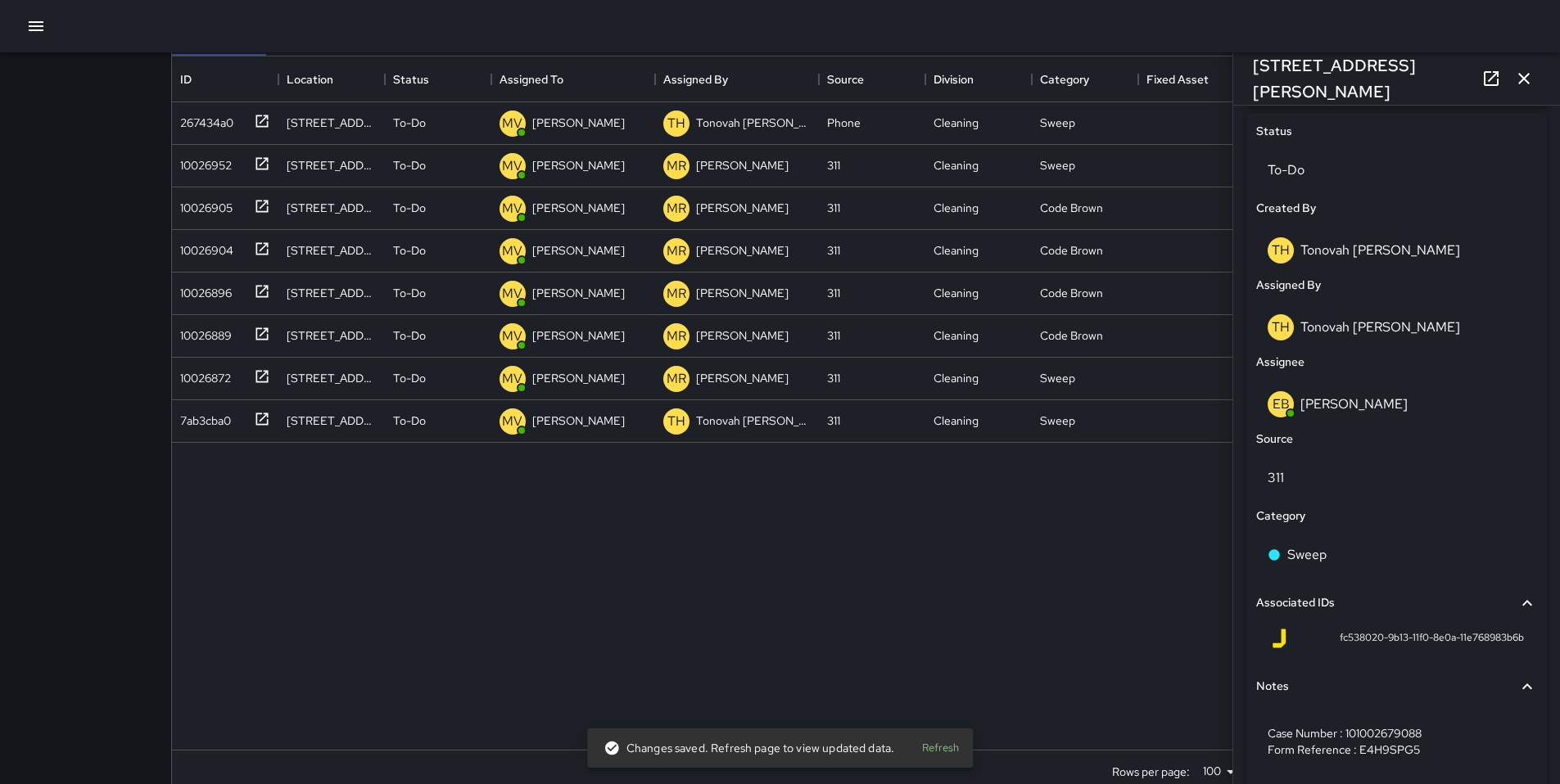
scroll to position [765, 0]
click at [203, 427] on div "7ab3cba0" at bounding box center [202, 417] width 57 height 23
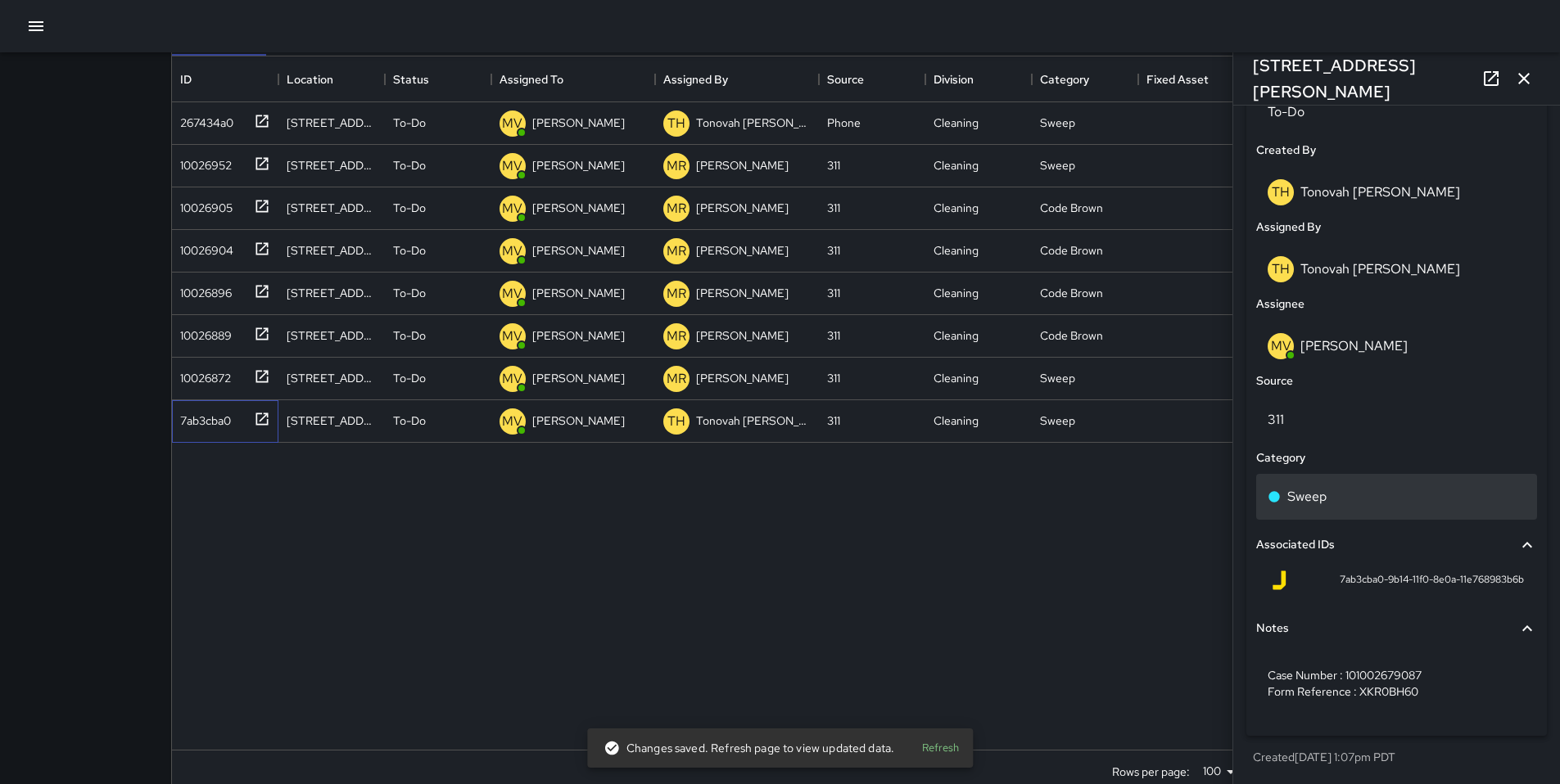
scroll to position [825, 0]
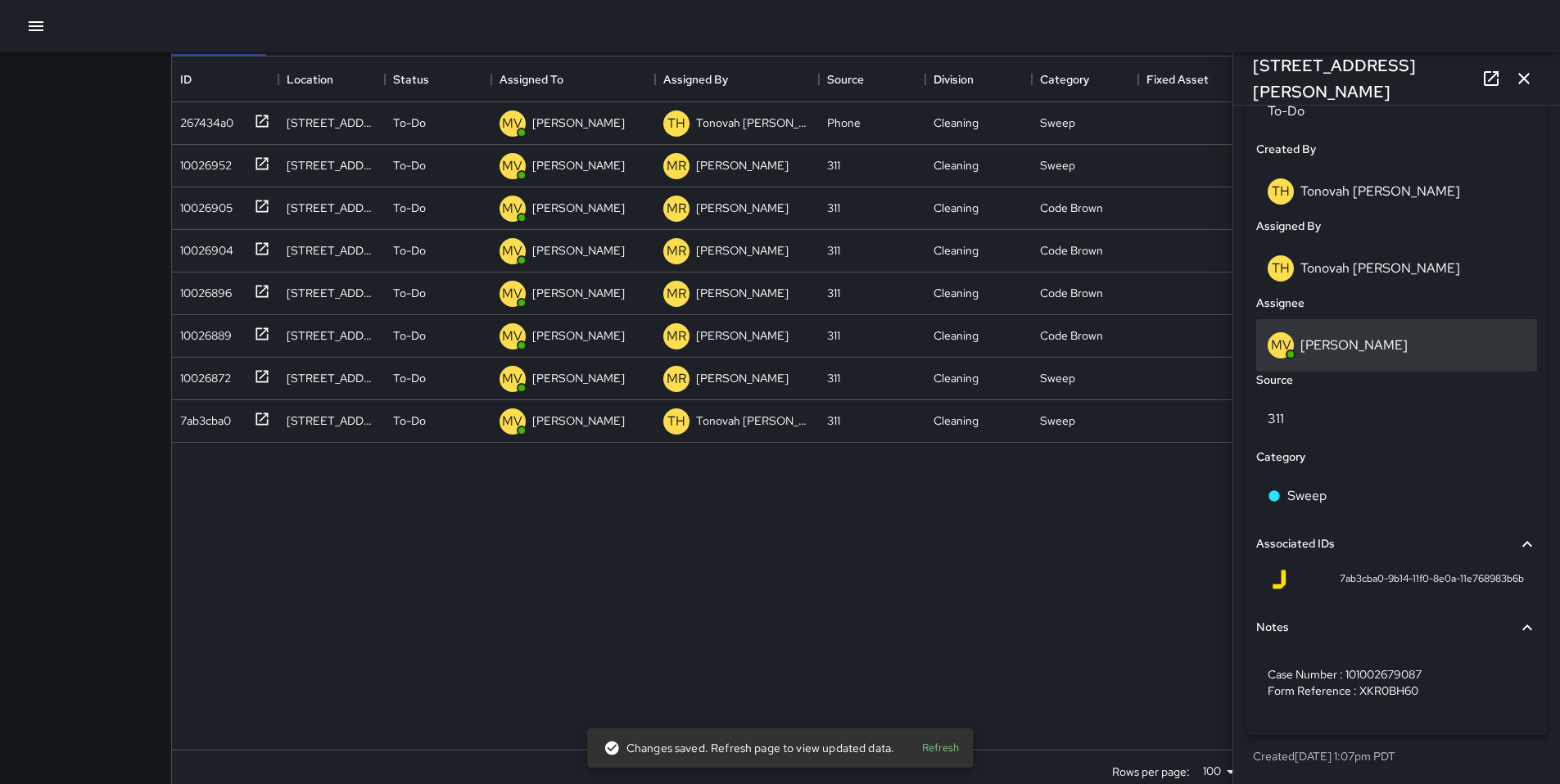
click at [1347, 363] on div "MV Maclis Velasquez" at bounding box center [1396, 345] width 280 height 53
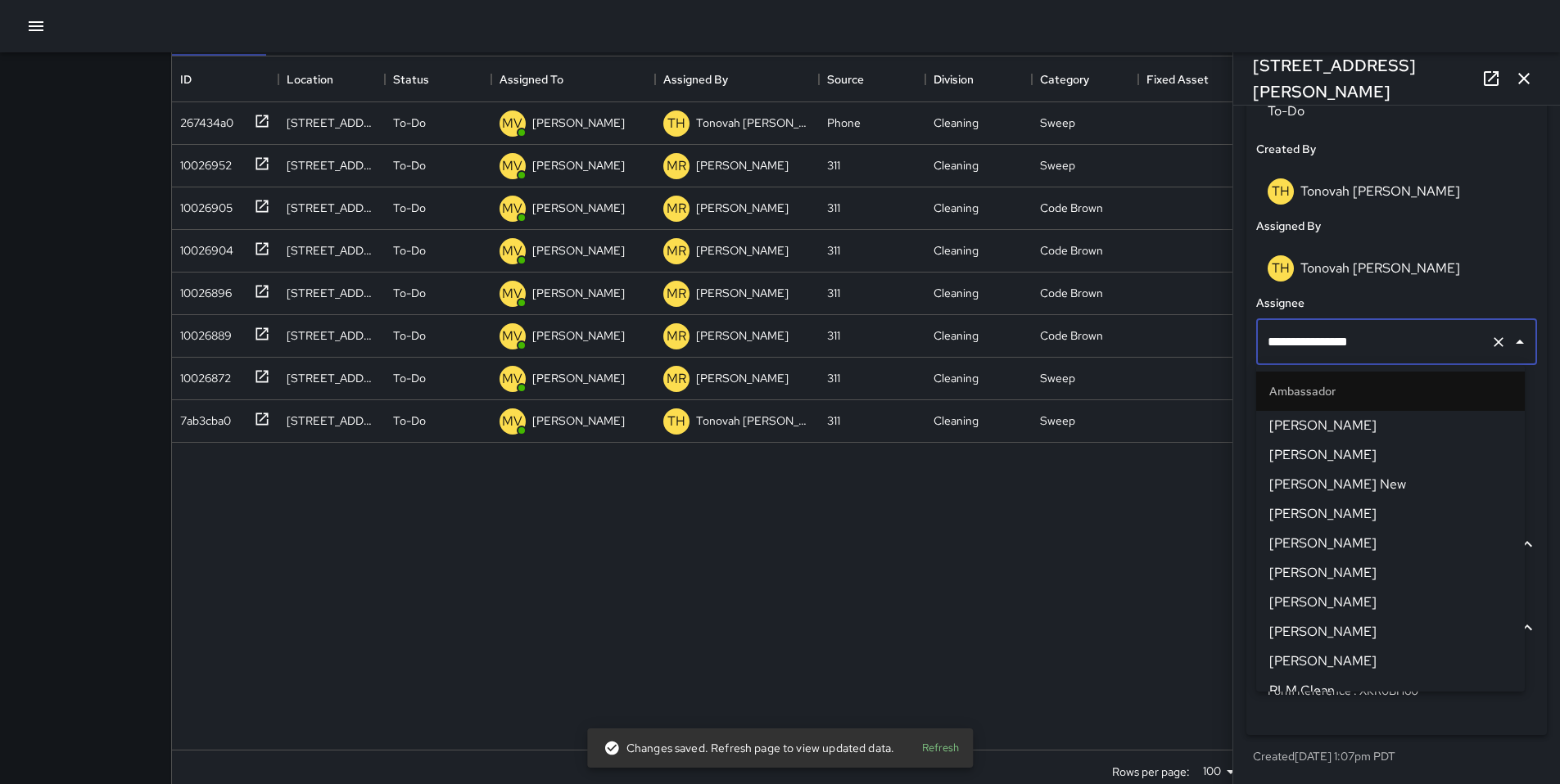
scroll to position [603, 0]
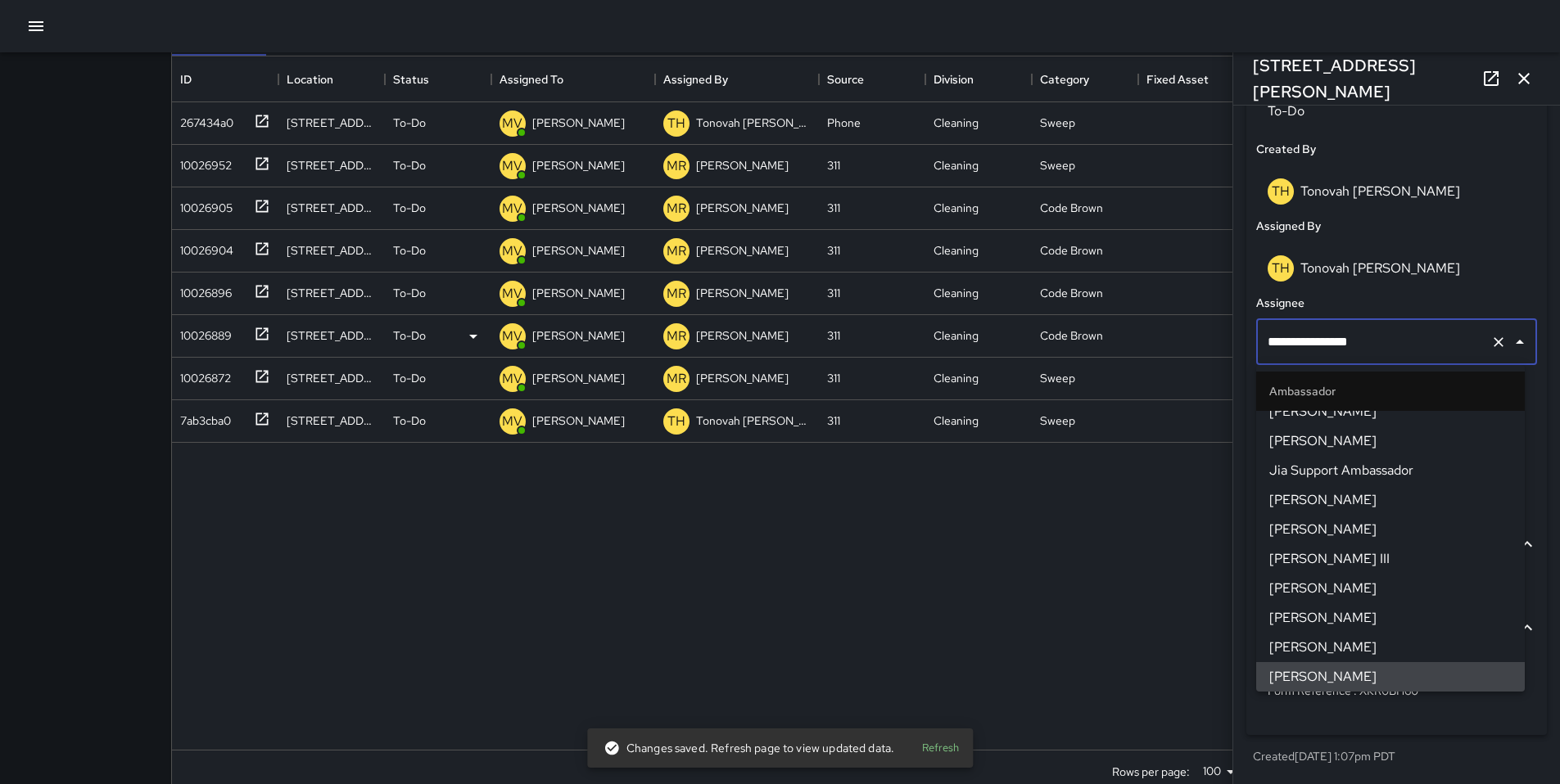
drag, startPoint x: 1380, startPoint y: 348, endPoint x: 1215, endPoint y: 353, distance: 165.1
click at [1215, 353] on div "Search ****** Search New Task To-Do (189) Skipped (99+) Completed (99+) ID Loca…" at bounding box center [780, 359] width 1258 height 914
drag, startPoint x: 1380, startPoint y: 345, endPoint x: 1269, endPoint y: 340, distance: 111.1
click at [1269, 340] on input "**********" at bounding box center [1373, 341] width 220 height 31
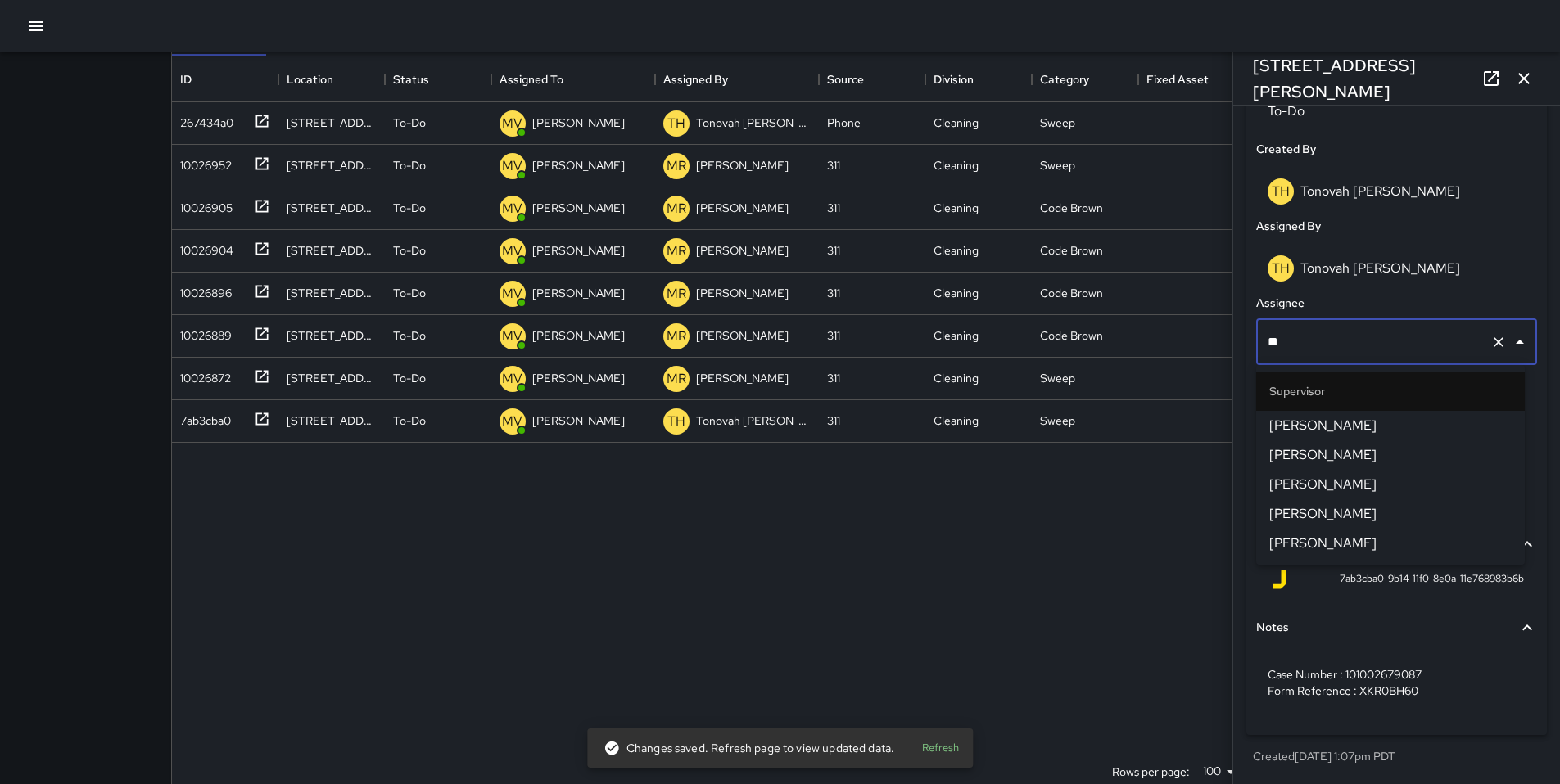
type input "*"
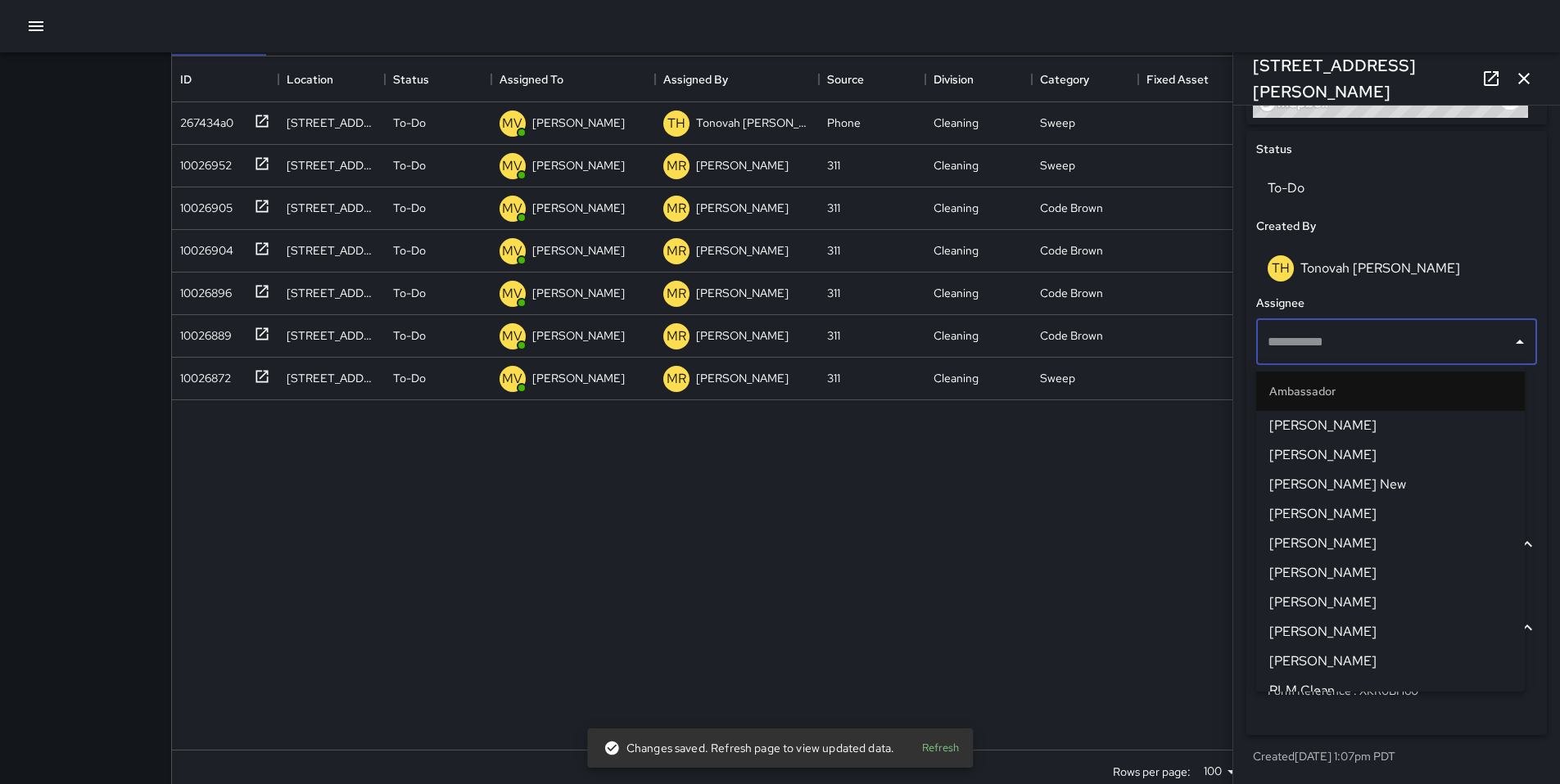
scroll to position [748, 0]
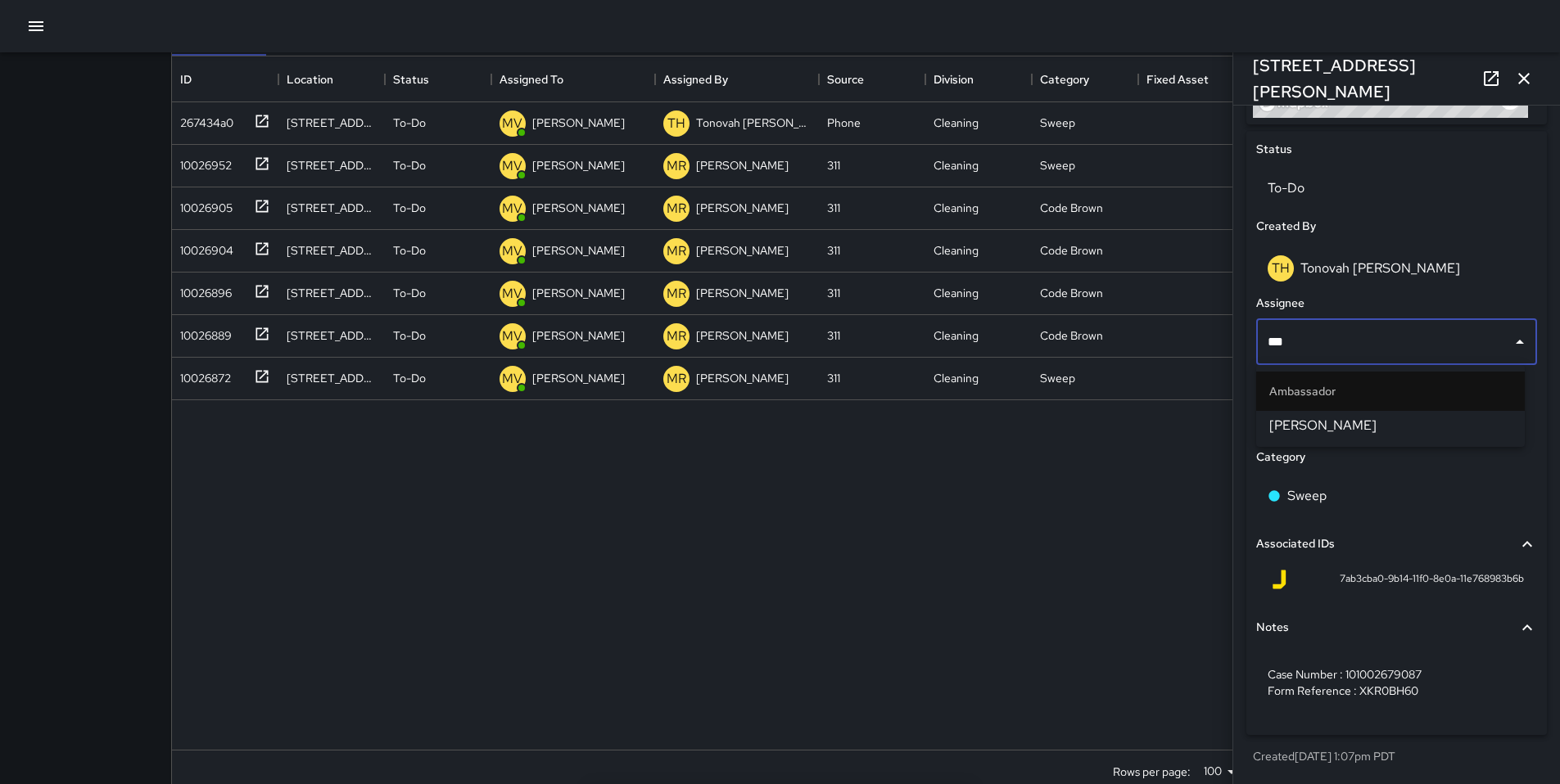
type input "****"
click at [1306, 417] on span "[PERSON_NAME]" at bounding box center [1390, 425] width 242 height 20
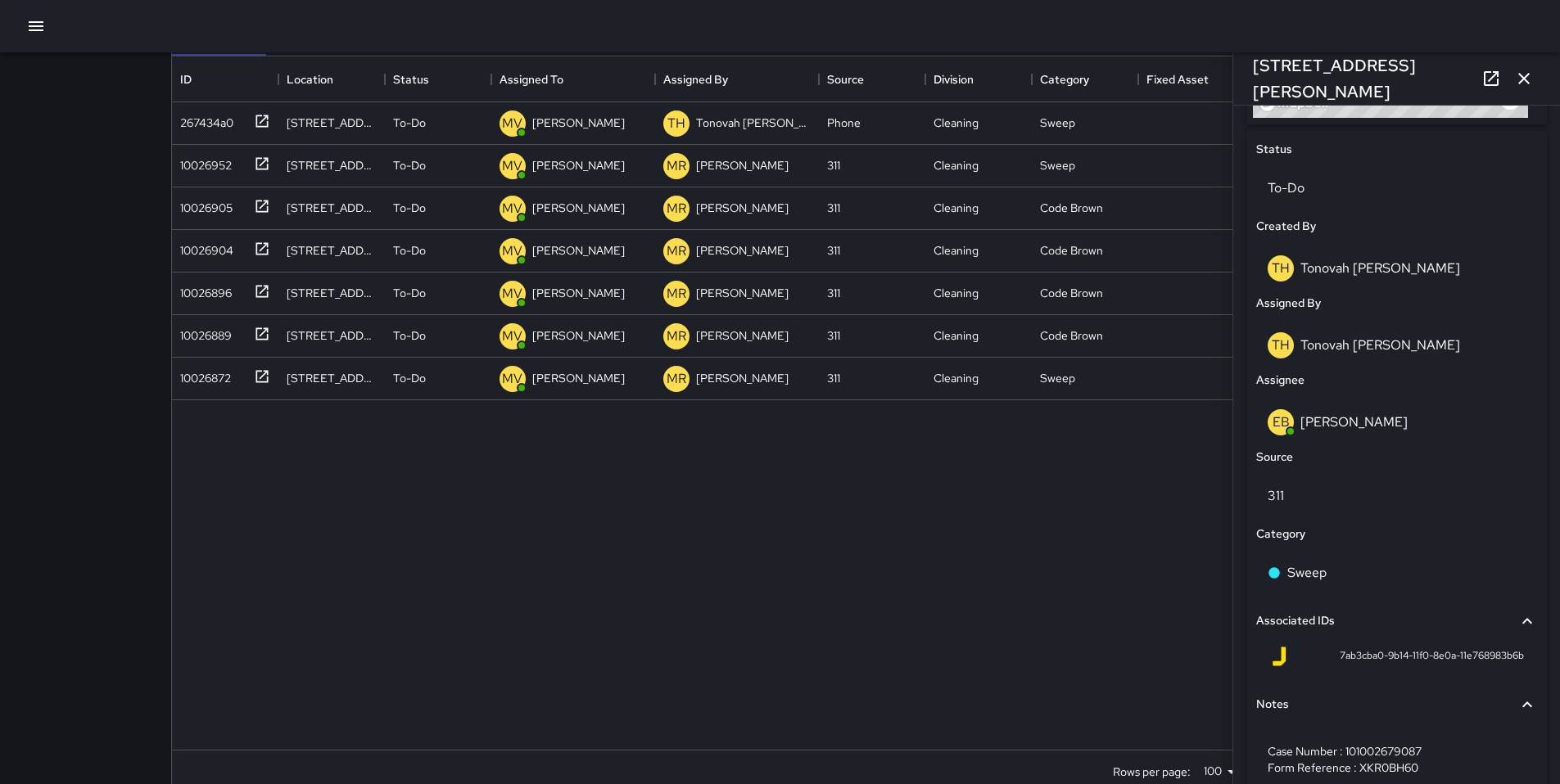
click at [1049, 494] on div "267434a0 155 9th Street To-Do MV Maclis Velasquez TH Tonovah Hillman Phone Clea…" at bounding box center [780, 426] width 1217 height 648
click at [207, 381] on div "10026872" at bounding box center [202, 375] width 57 height 23
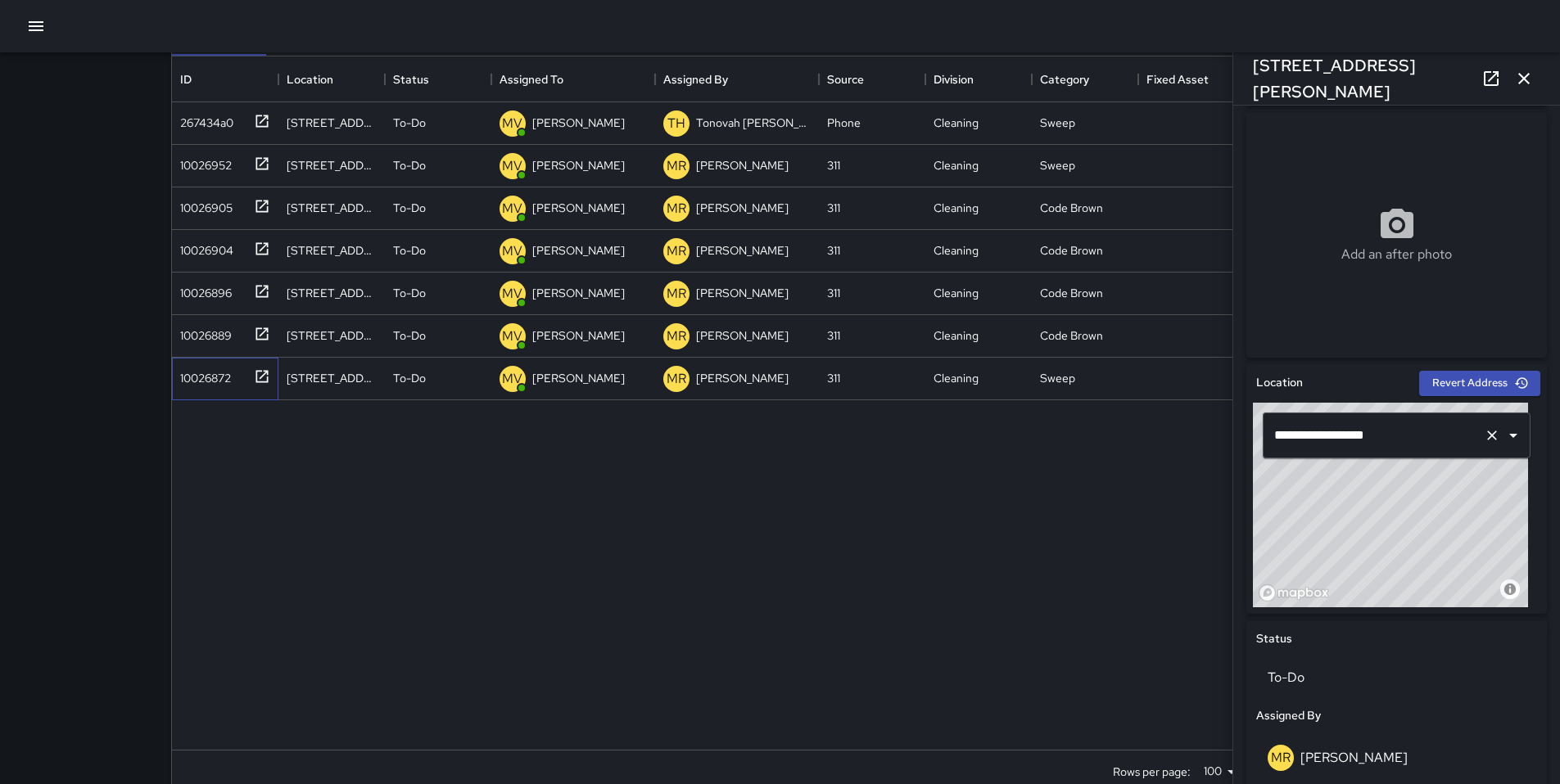
scroll to position [0, 0]
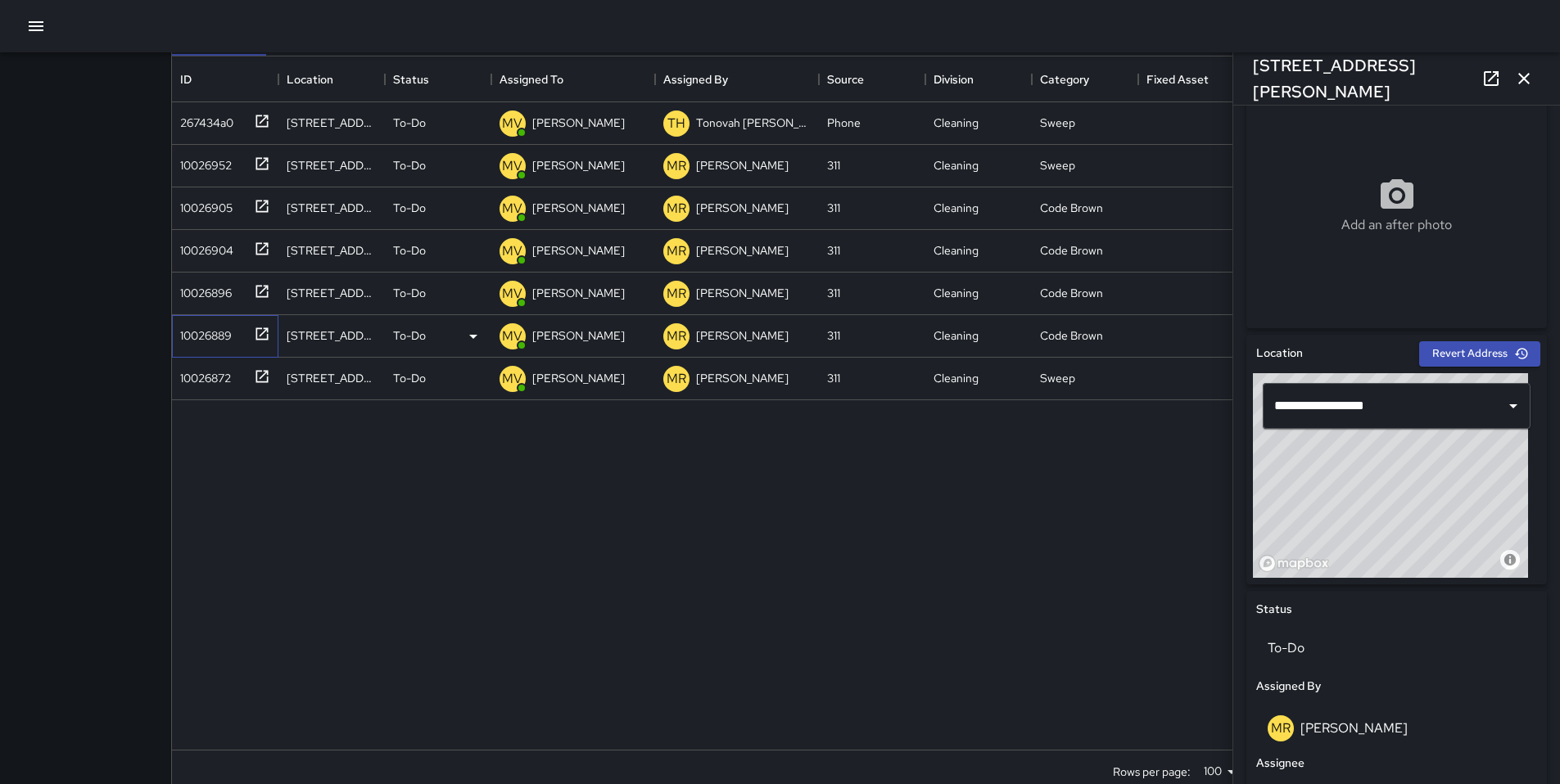
click at [209, 335] on div "10026889" at bounding box center [203, 332] width 58 height 23
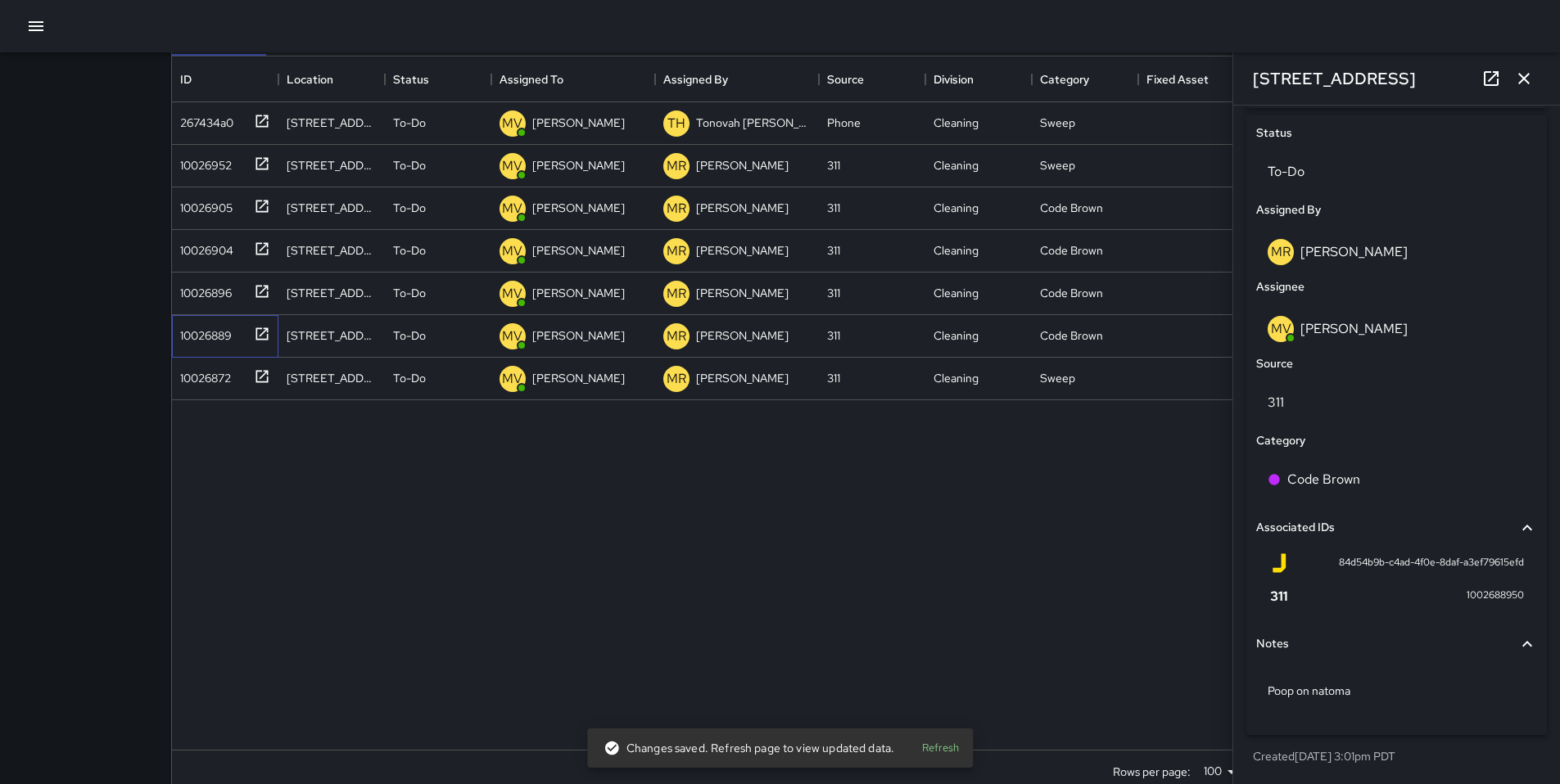
scroll to position [422, 0]
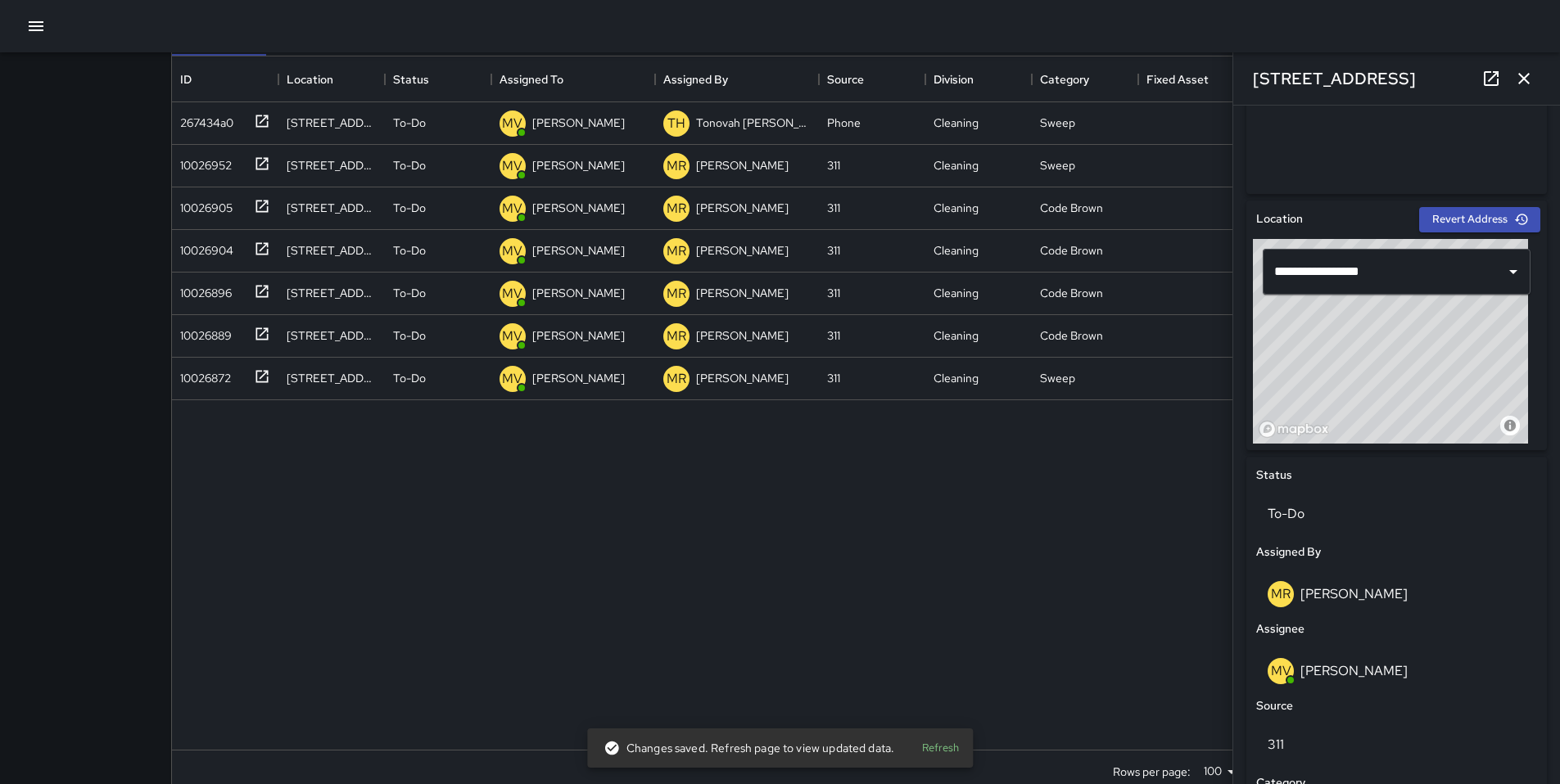
click at [1525, 78] on icon "button" at bounding box center [1523, 78] width 20 height 20
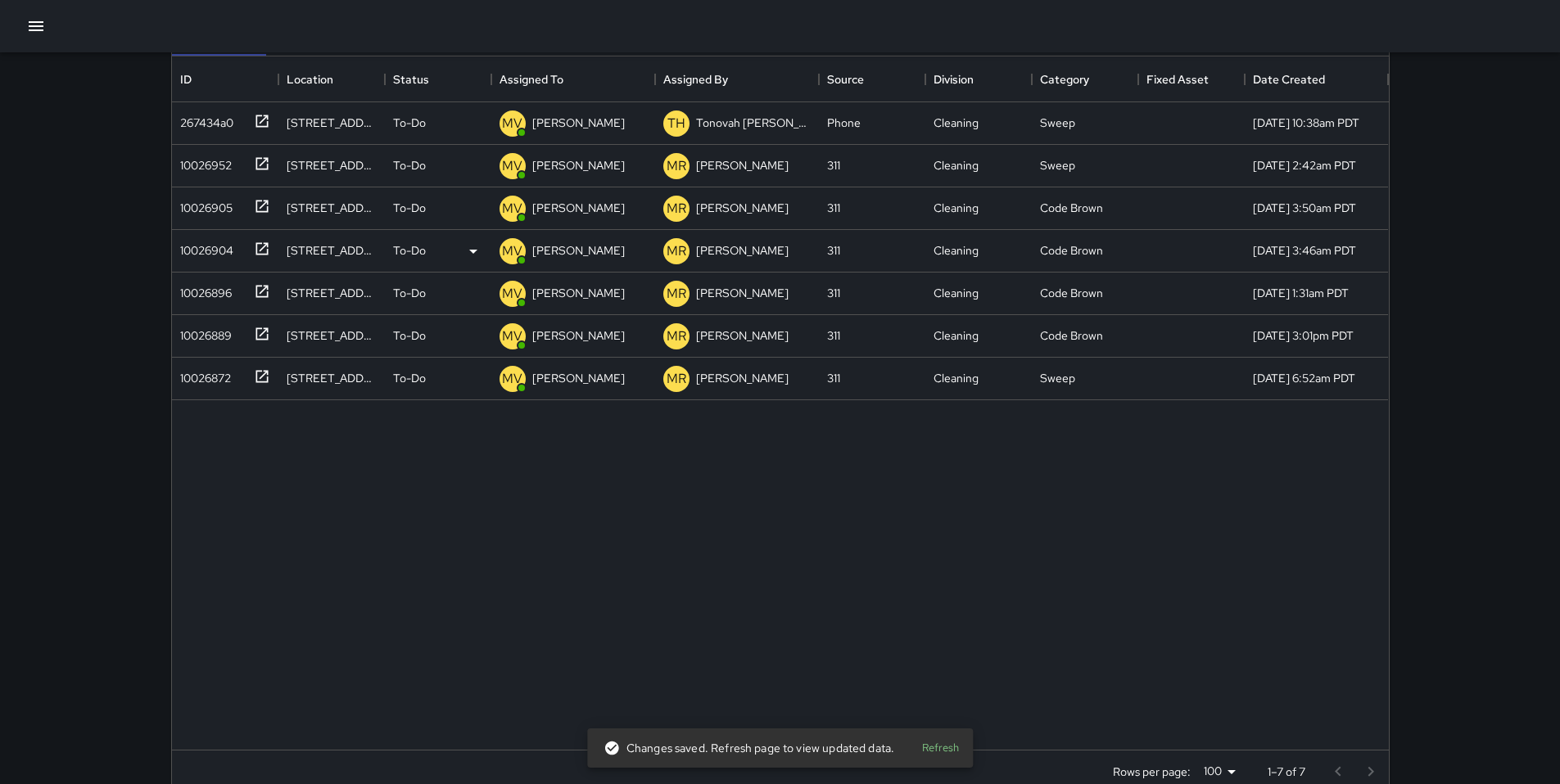
scroll to position [0, 0]
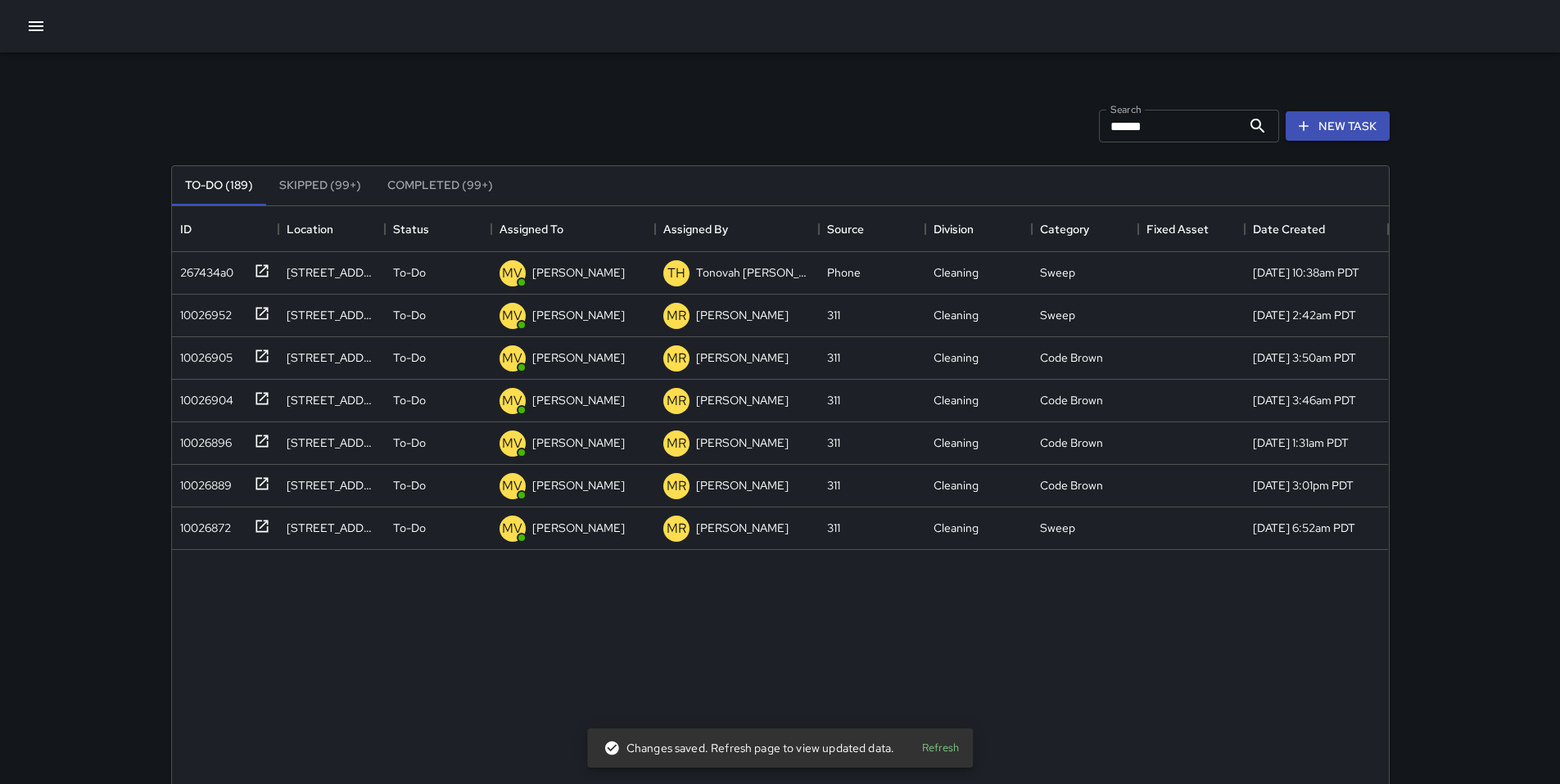
click at [920, 107] on div "Search ****** Search New Task" at bounding box center [780, 126] width 1225 height 85
drag, startPoint x: 1150, startPoint y: 128, endPoint x: 1045, endPoint y: 129, distance: 105.0
click at [1047, 128] on div "Search ****** Search New Task" at bounding box center [780, 126] width 1225 height 85
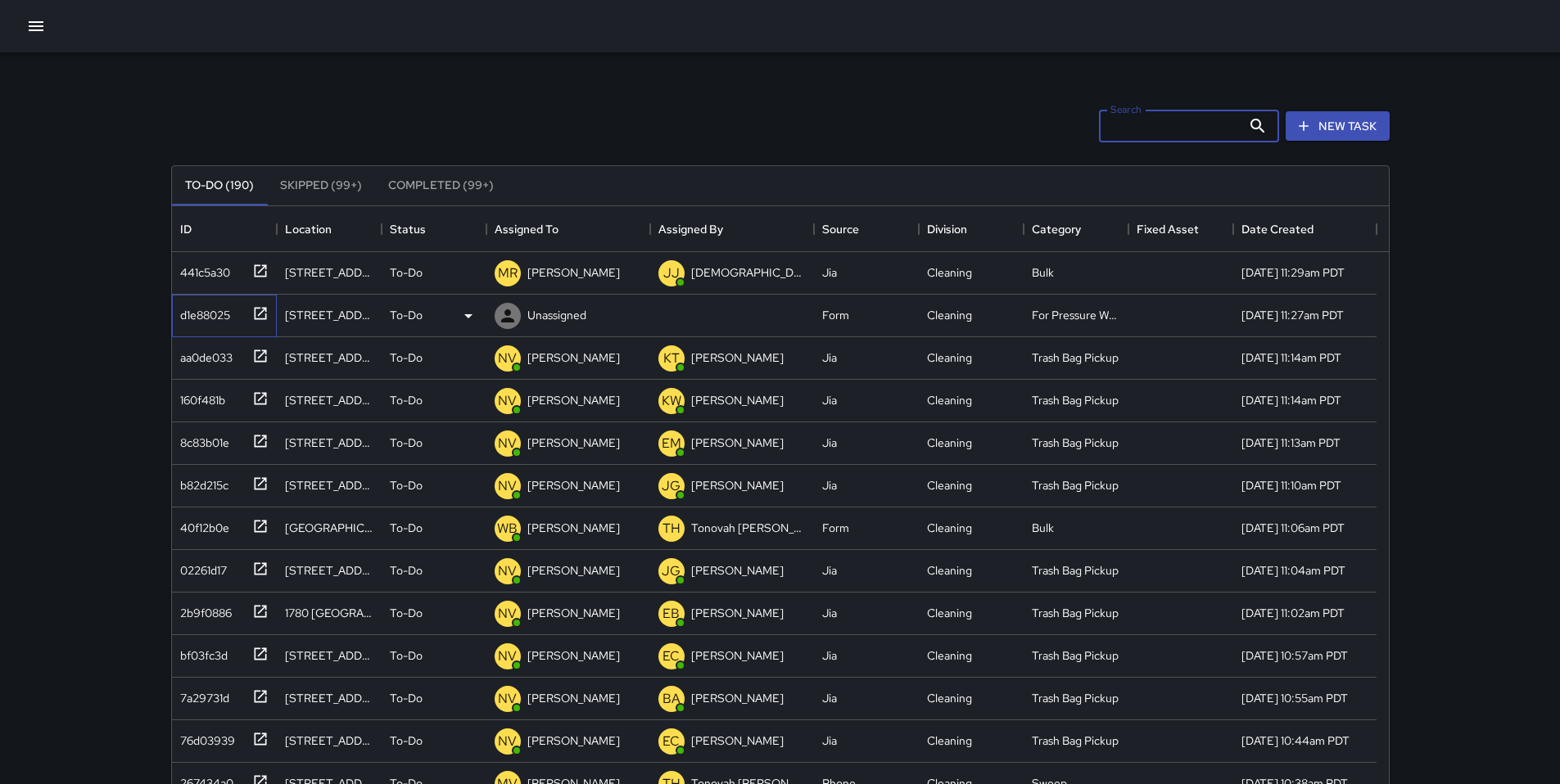
click at [216, 312] on div "d1e88025" at bounding box center [202, 311] width 56 height 23
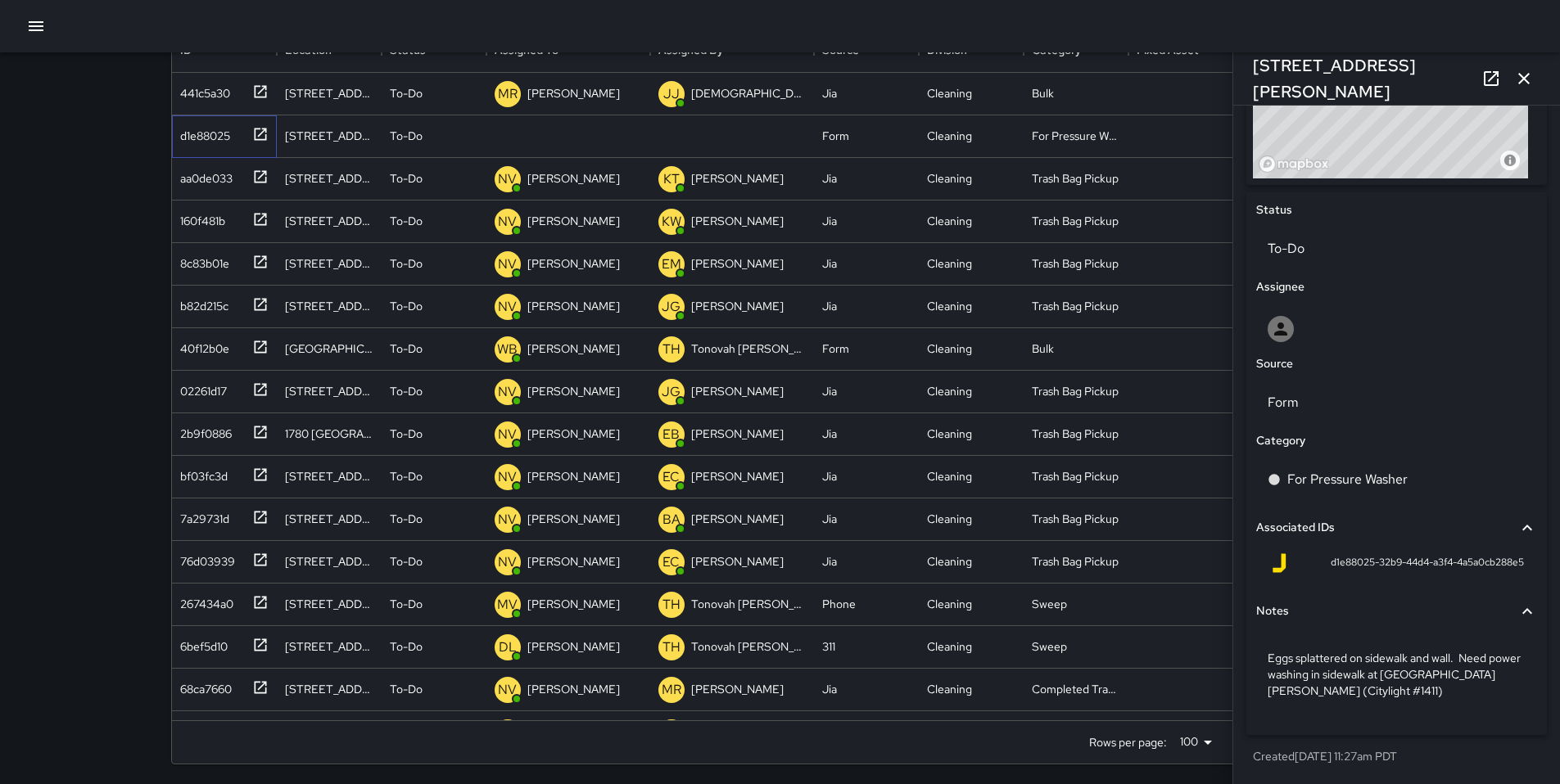
scroll to position [183, 0]
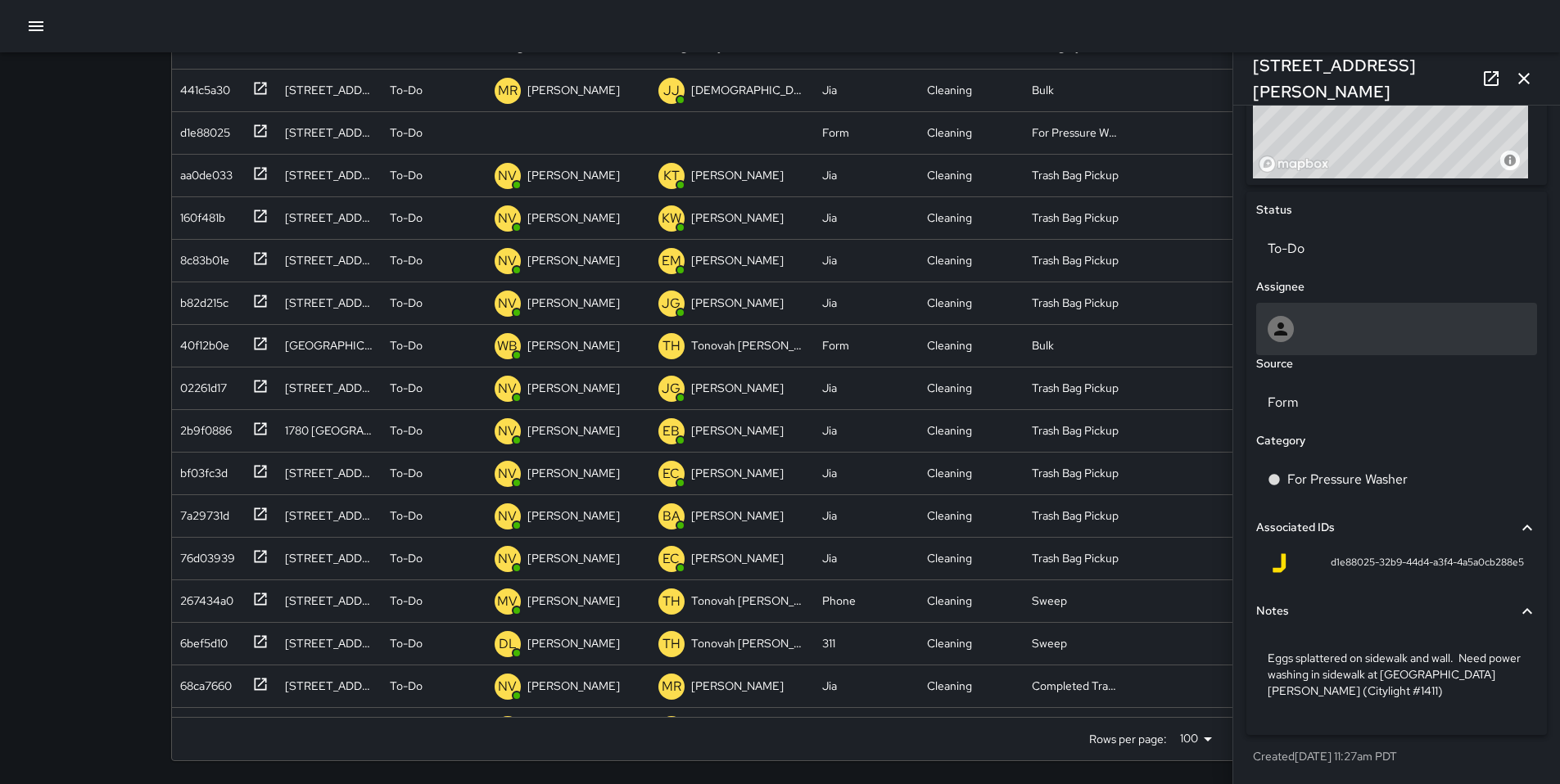
click at [1316, 331] on div at bounding box center [1396, 329] width 258 height 26
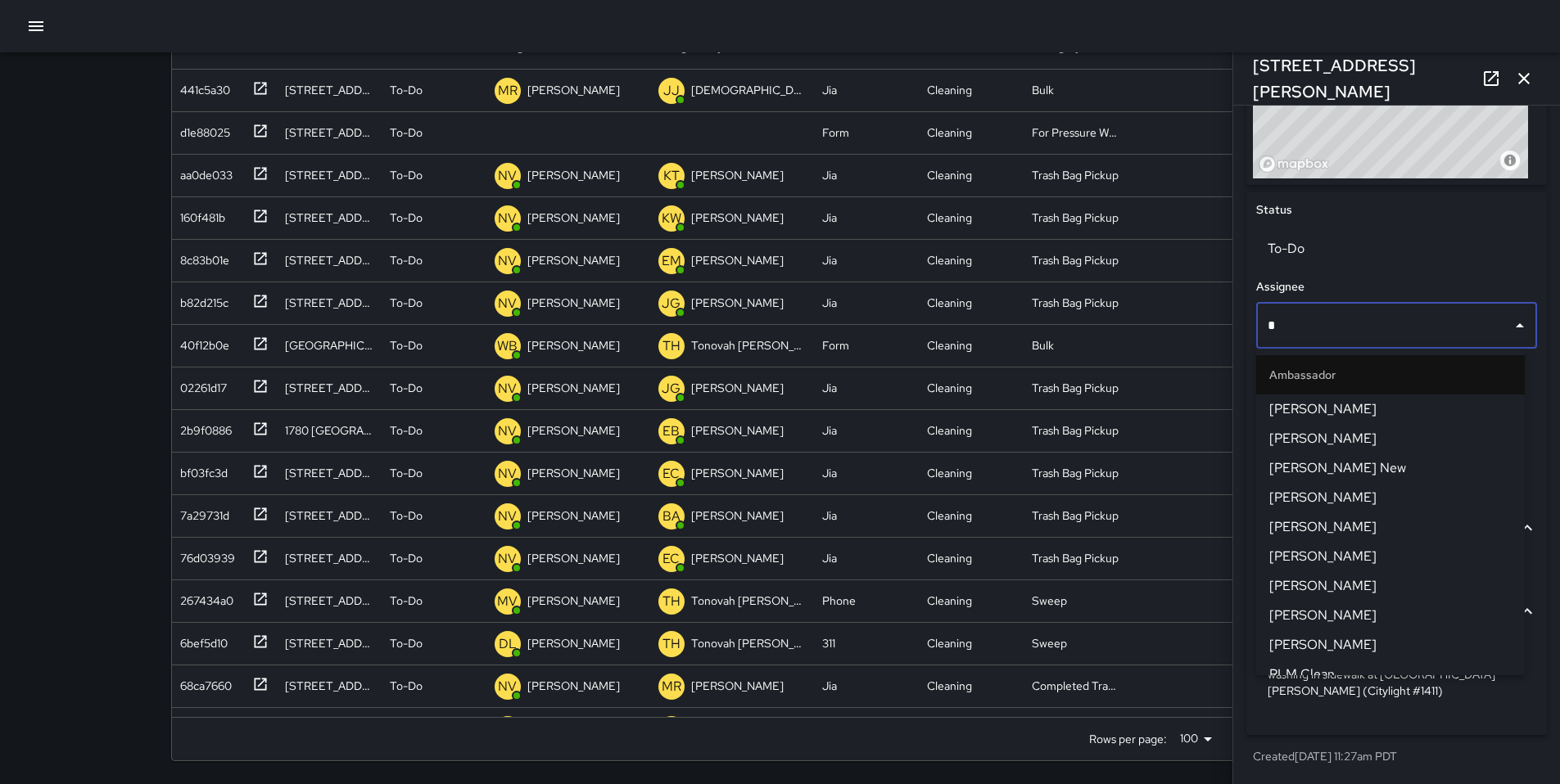
type input "**"
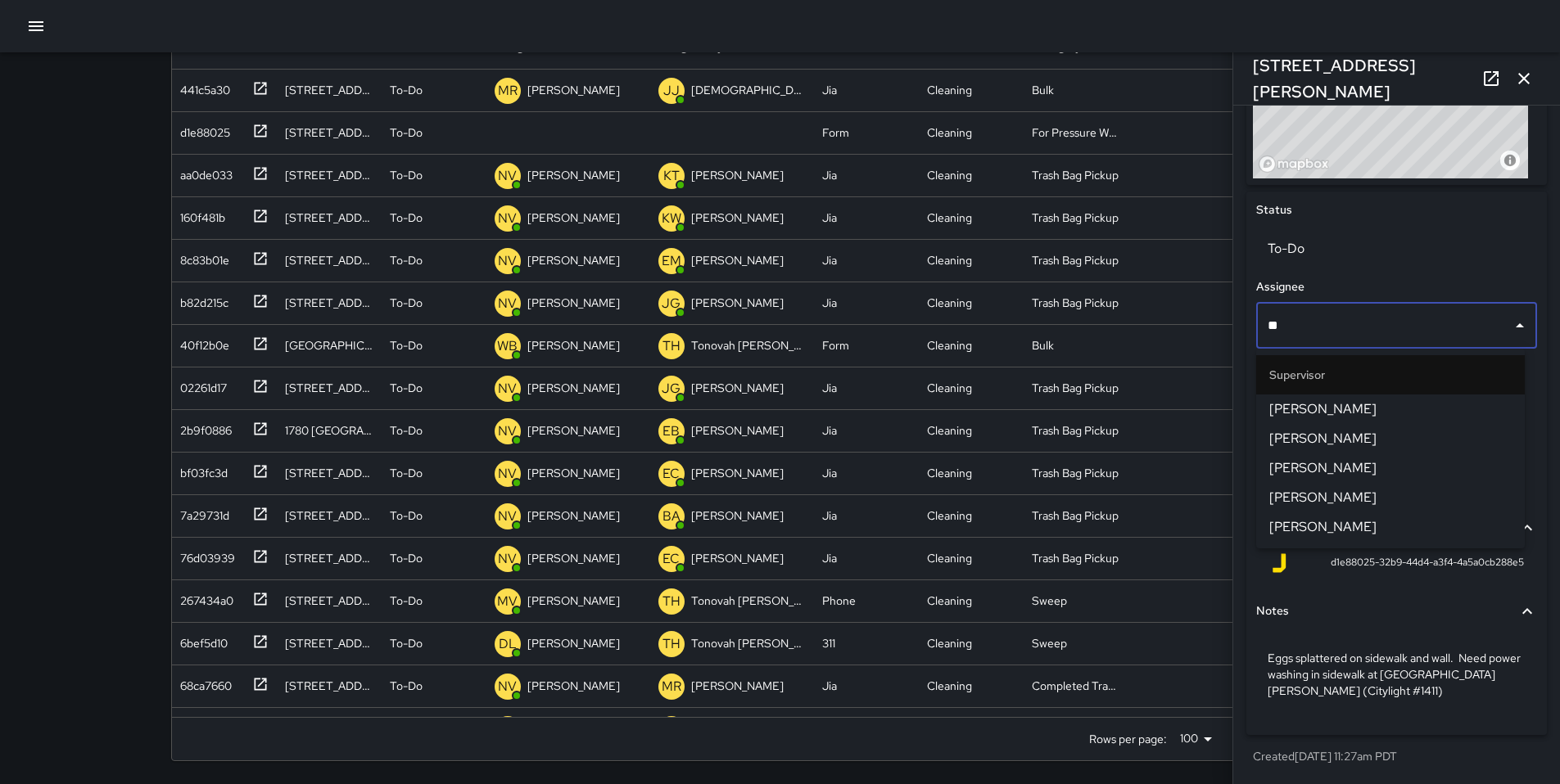
click at [1357, 406] on span "[PERSON_NAME]" at bounding box center [1390, 409] width 242 height 20
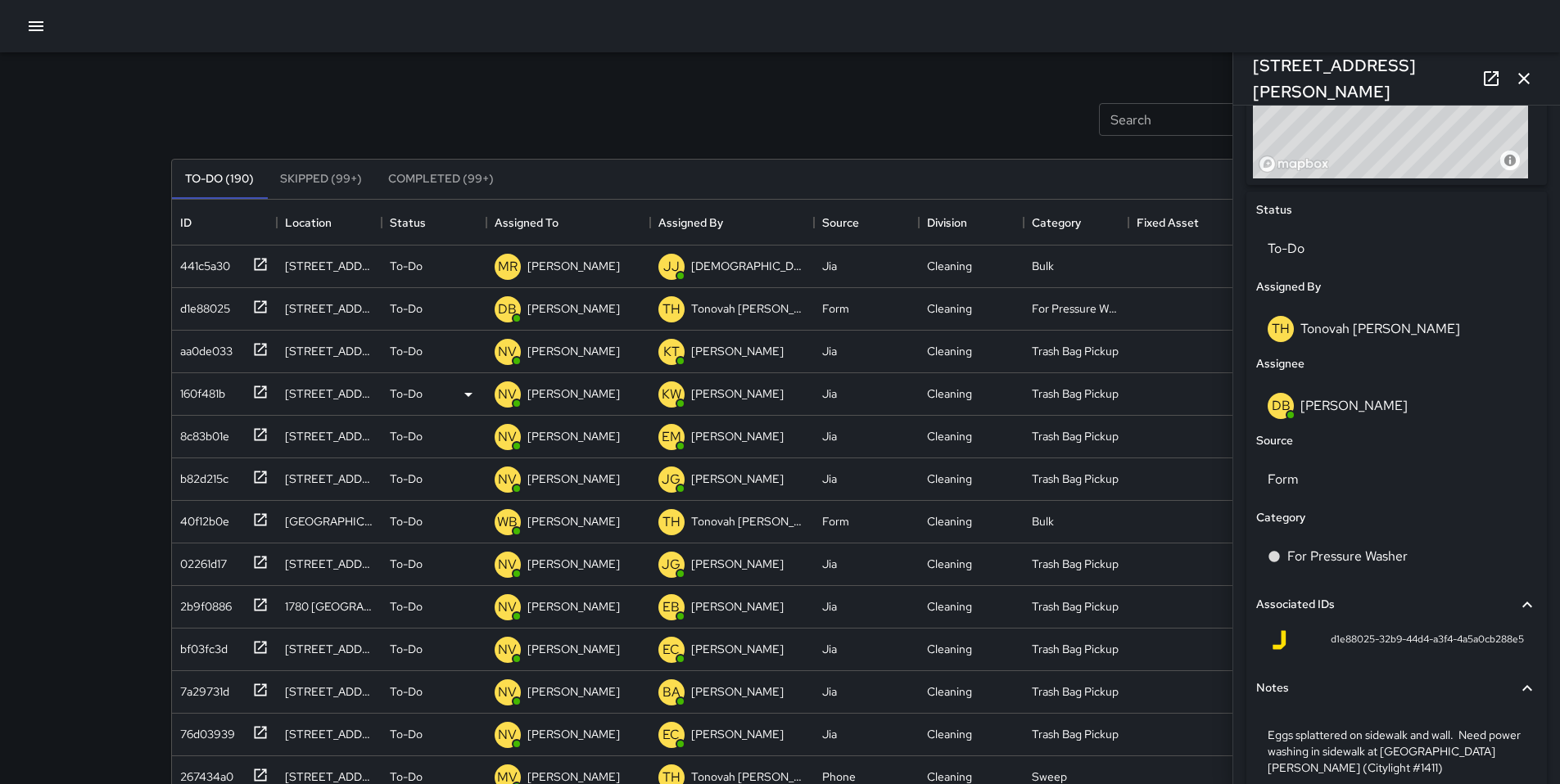
scroll to position [0, 0]
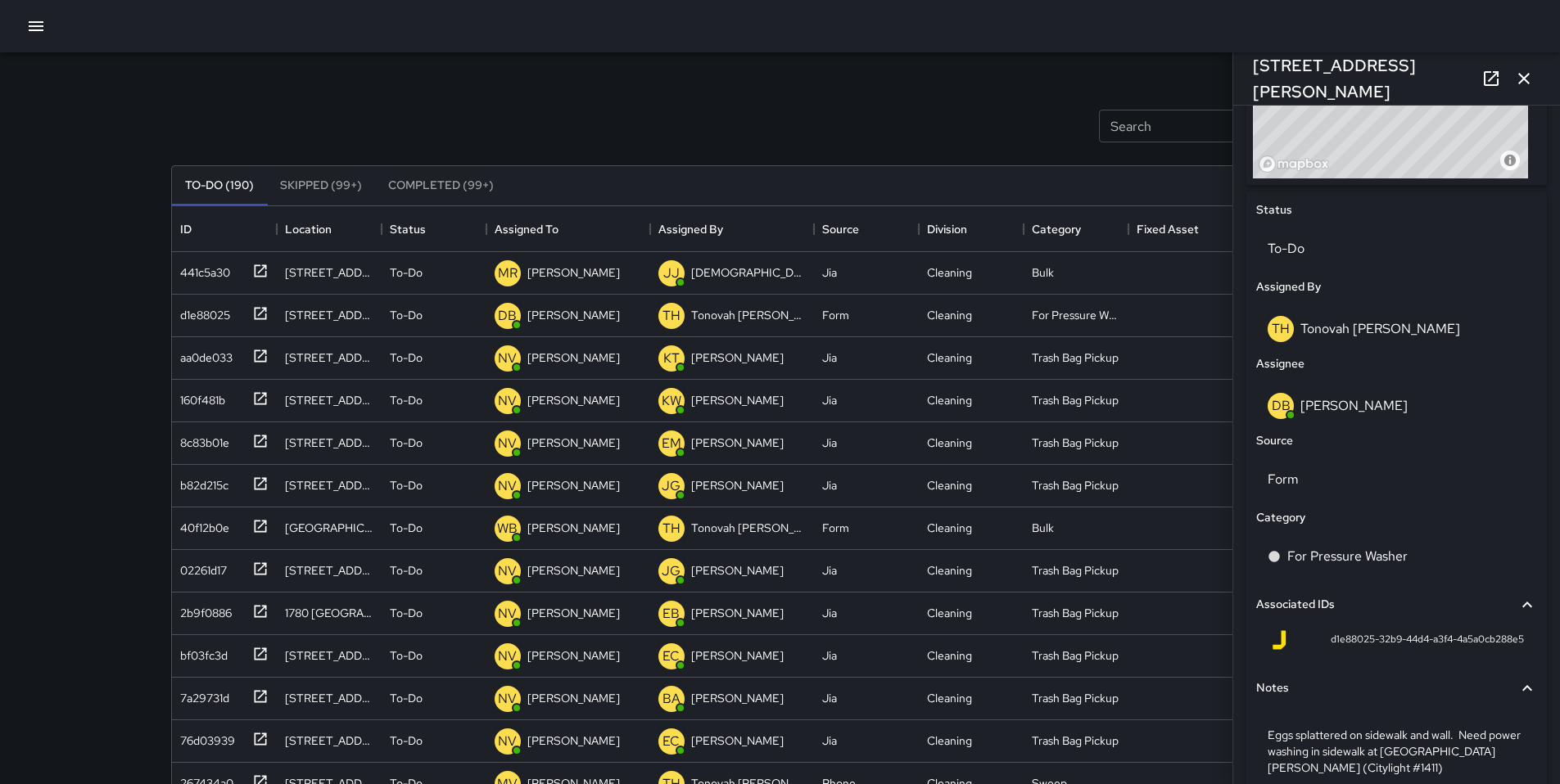
click at [1518, 84] on icon "button" at bounding box center [1523, 78] width 20 height 20
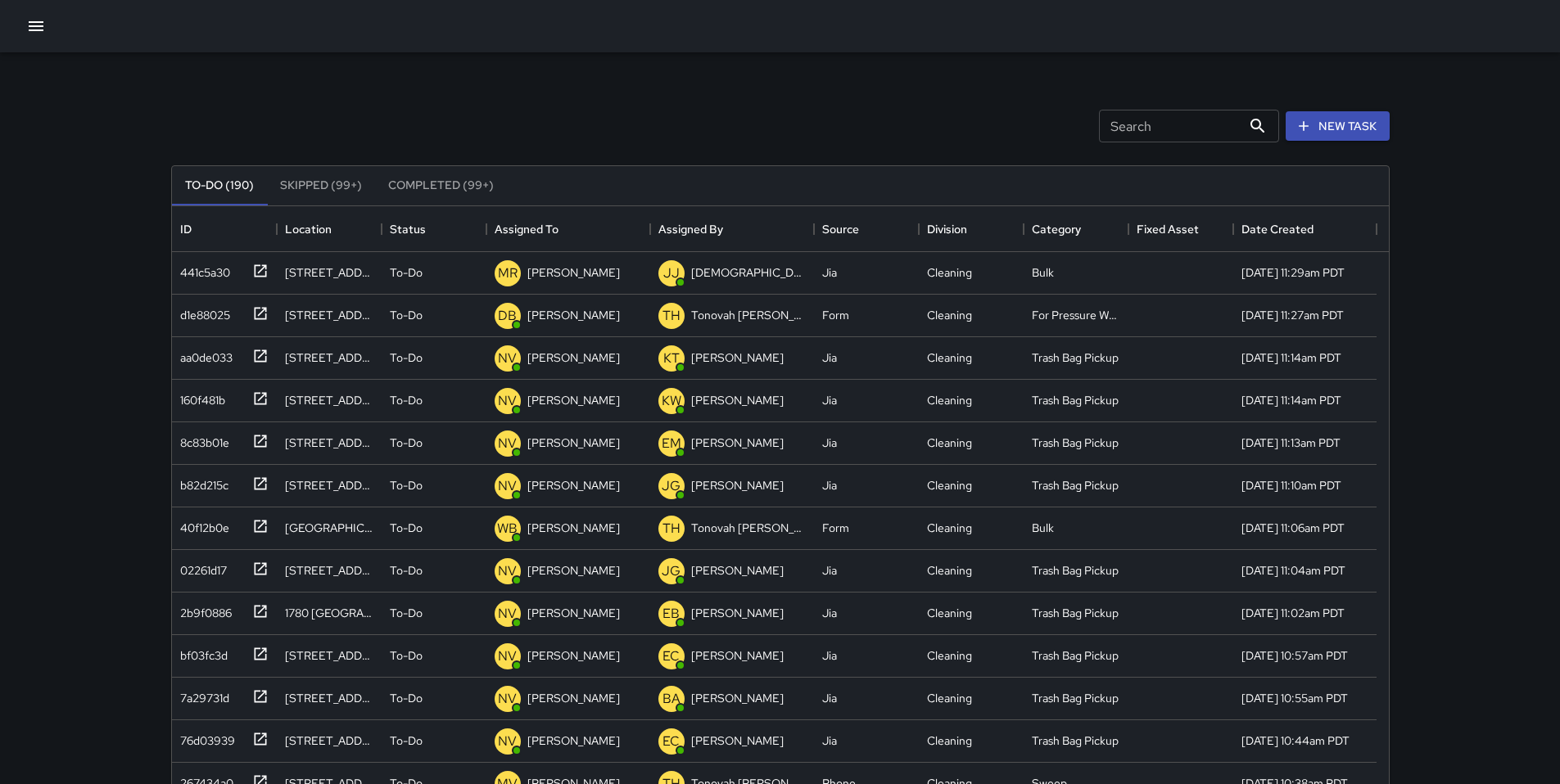
click at [545, 99] on div "Search Search New Task" at bounding box center [780, 126] width 1225 height 85
click at [1114, 136] on input "Search" at bounding box center [1171, 126] width 143 height 33
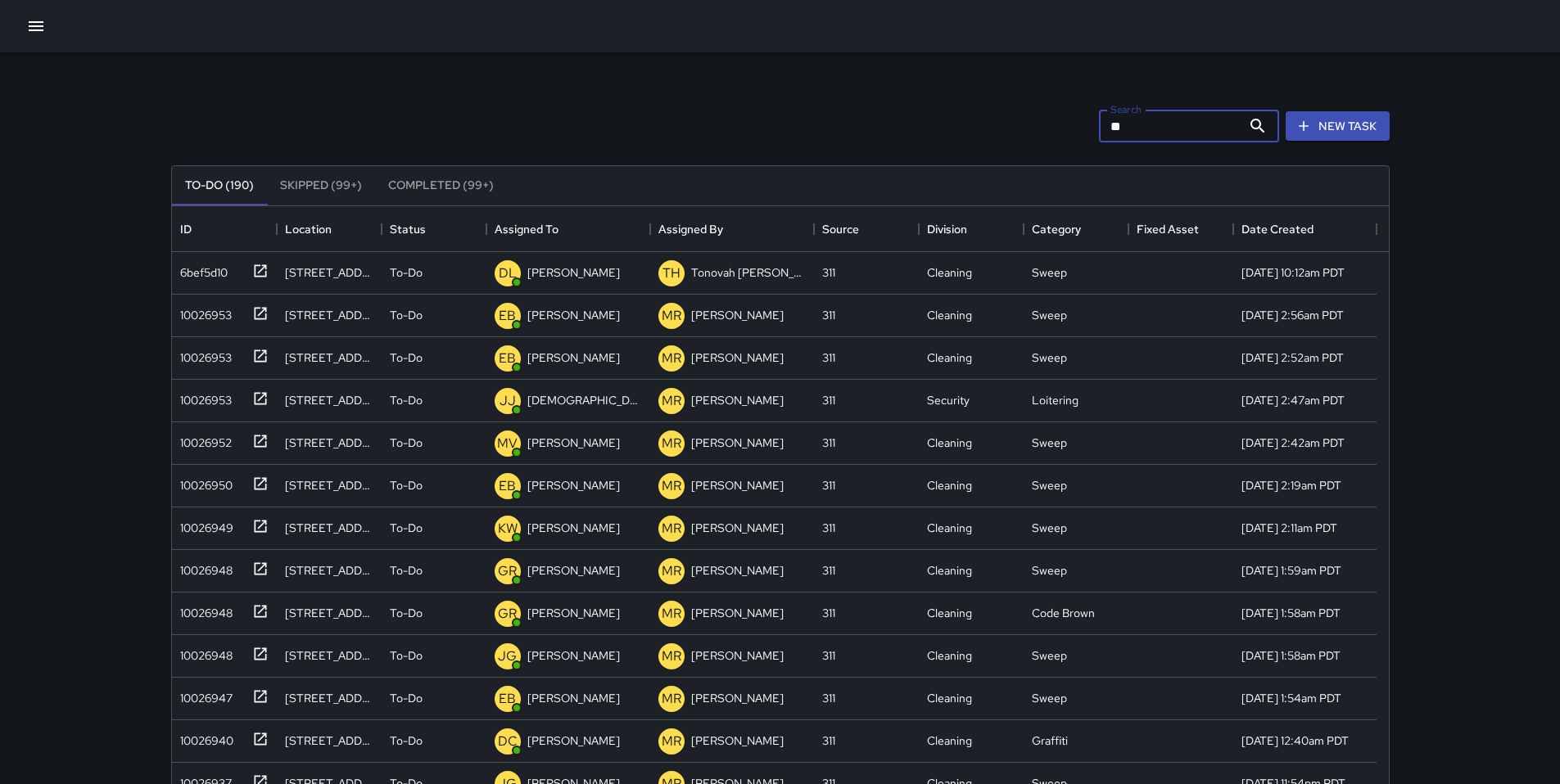
type input "*"
click at [1125, 135] on input "Search" at bounding box center [1171, 126] width 143 height 33
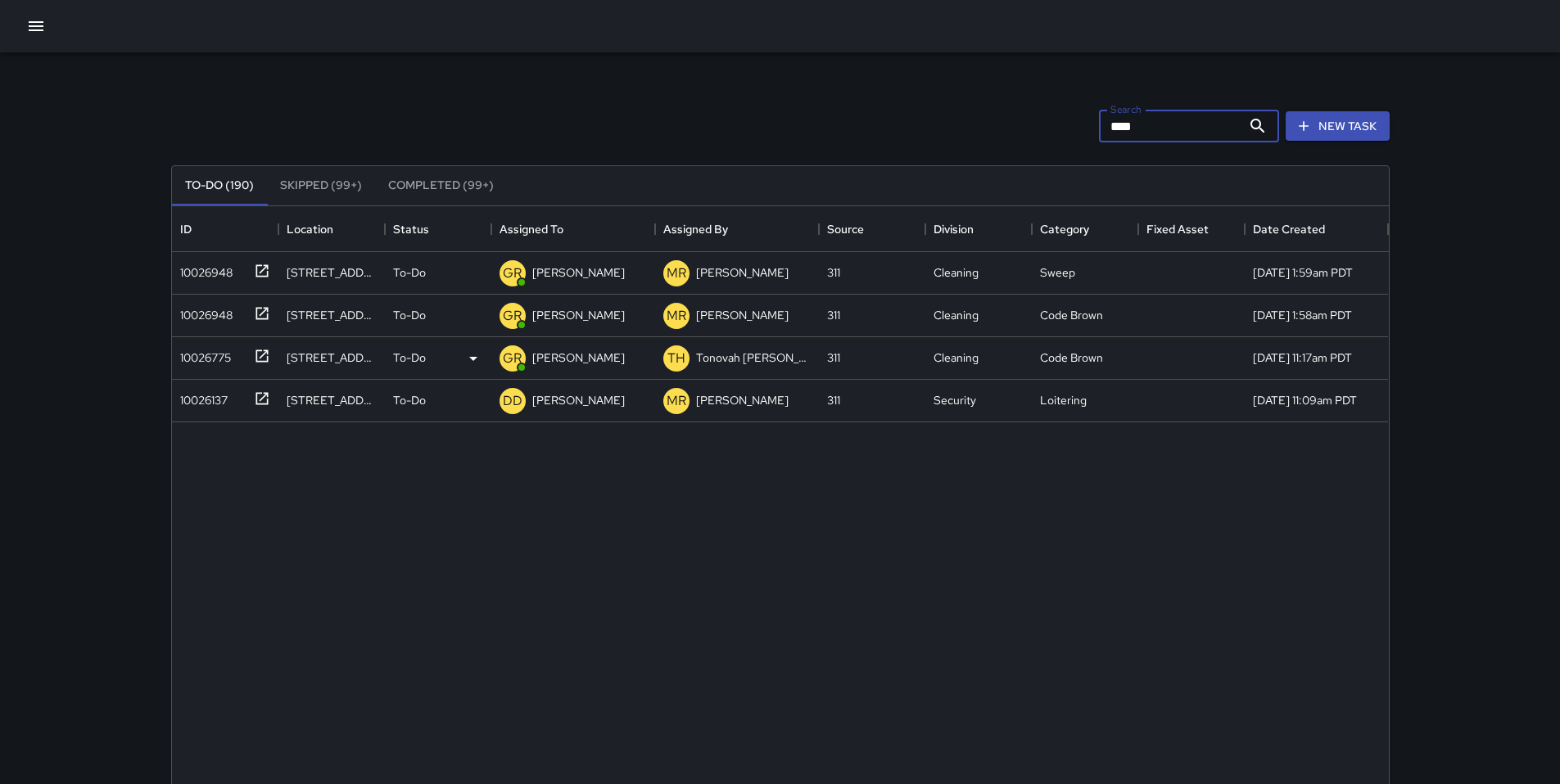
type input "****"
click at [188, 370] on div "10026775" at bounding box center [224, 358] width 106 height 42
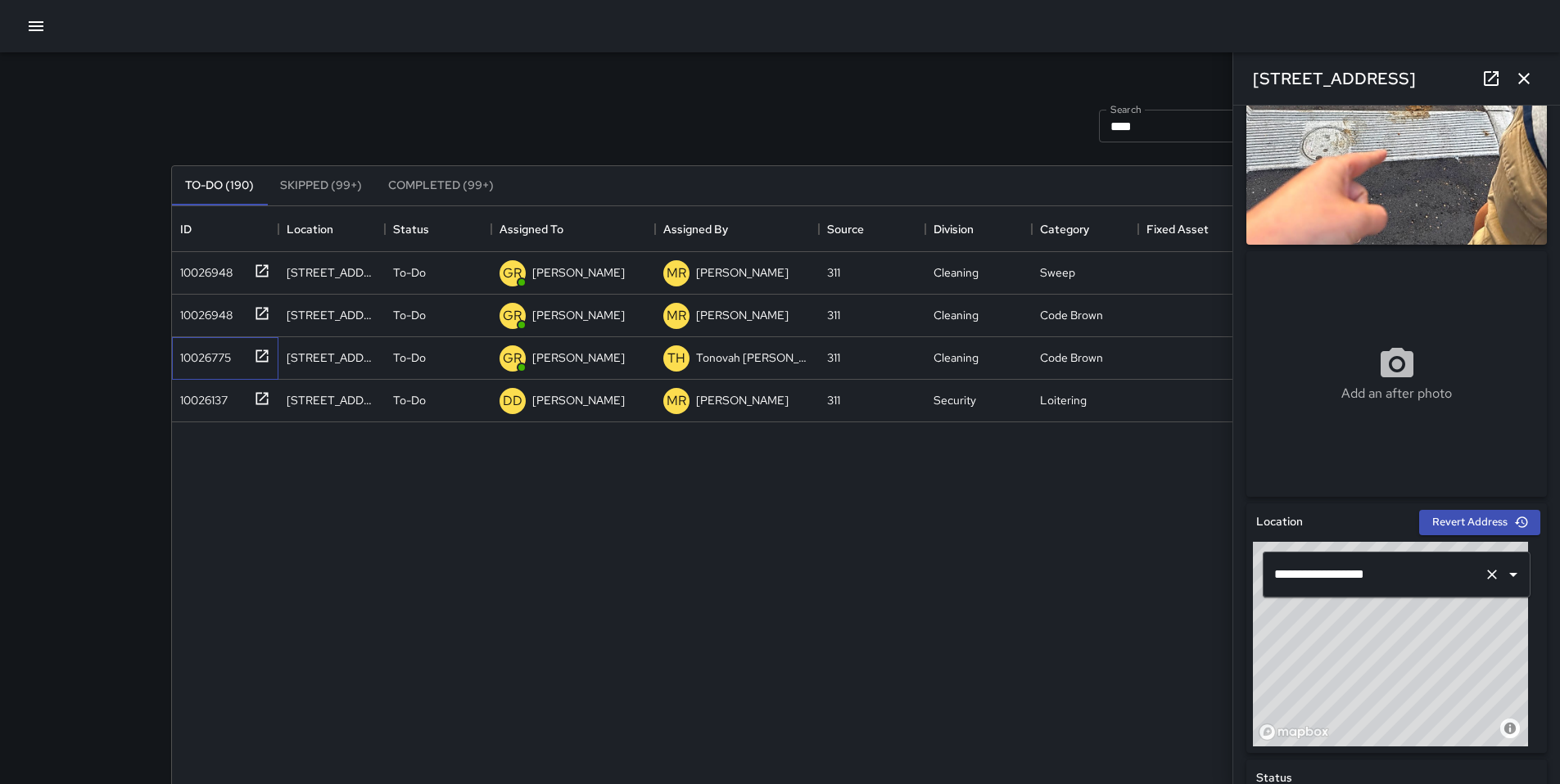
scroll to position [119, 0]
click at [192, 322] on div "10026948" at bounding box center [203, 311] width 59 height 23
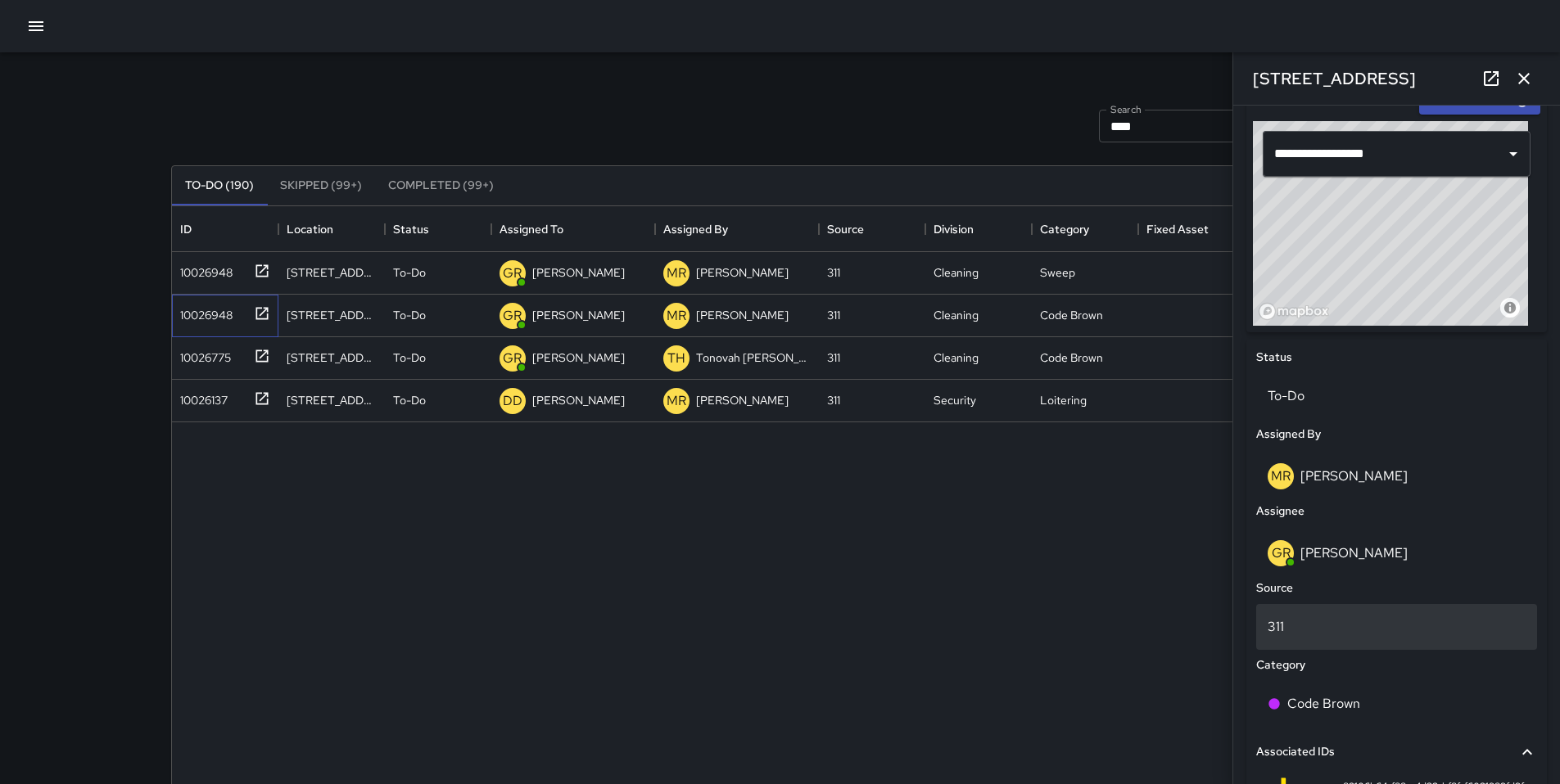
scroll to position [764, 0]
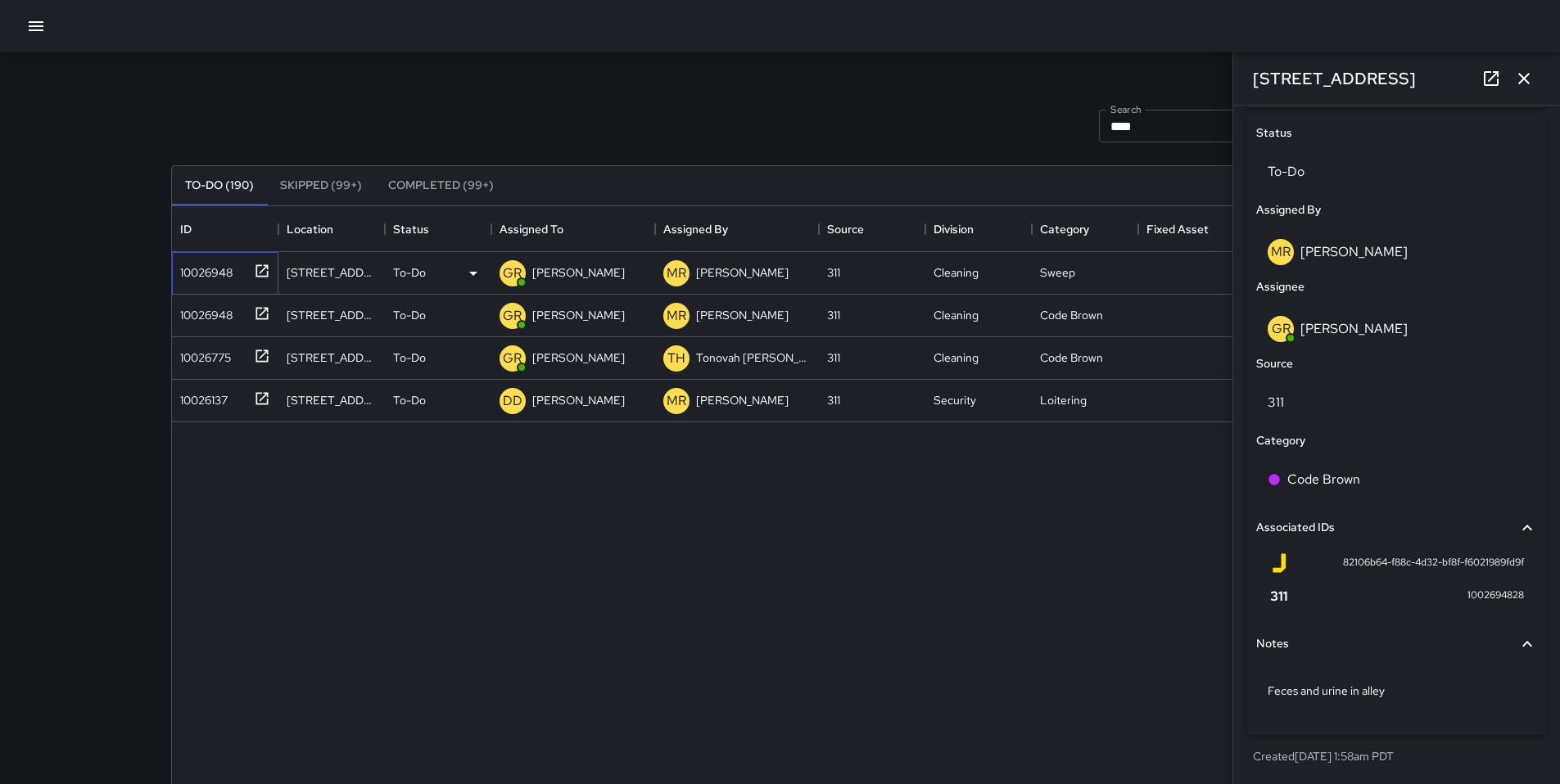
click at [221, 269] on div "10026948" at bounding box center [203, 269] width 59 height 23
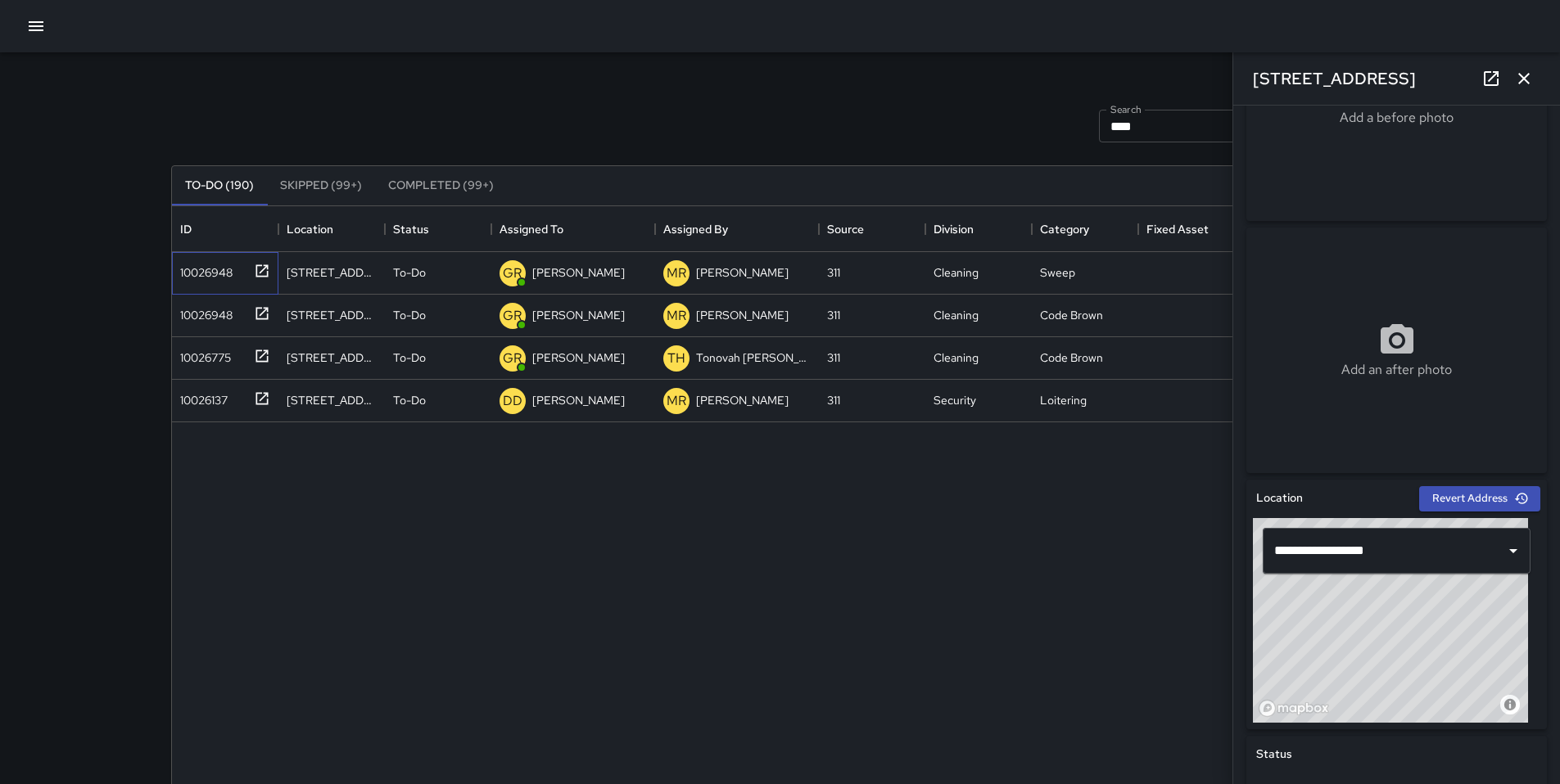
scroll to position [147, 0]
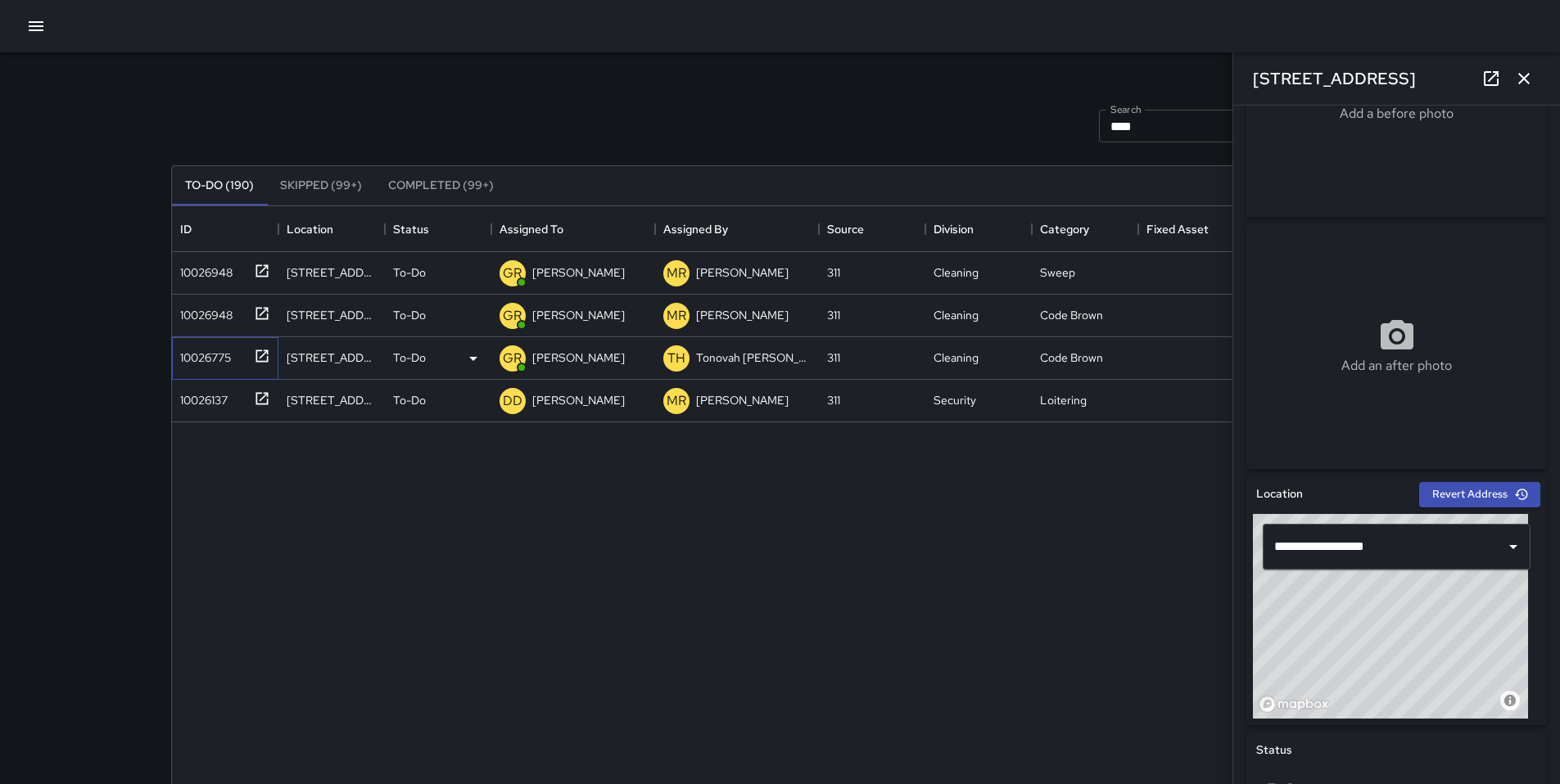
click at [207, 359] on div "10026775" at bounding box center [202, 354] width 57 height 23
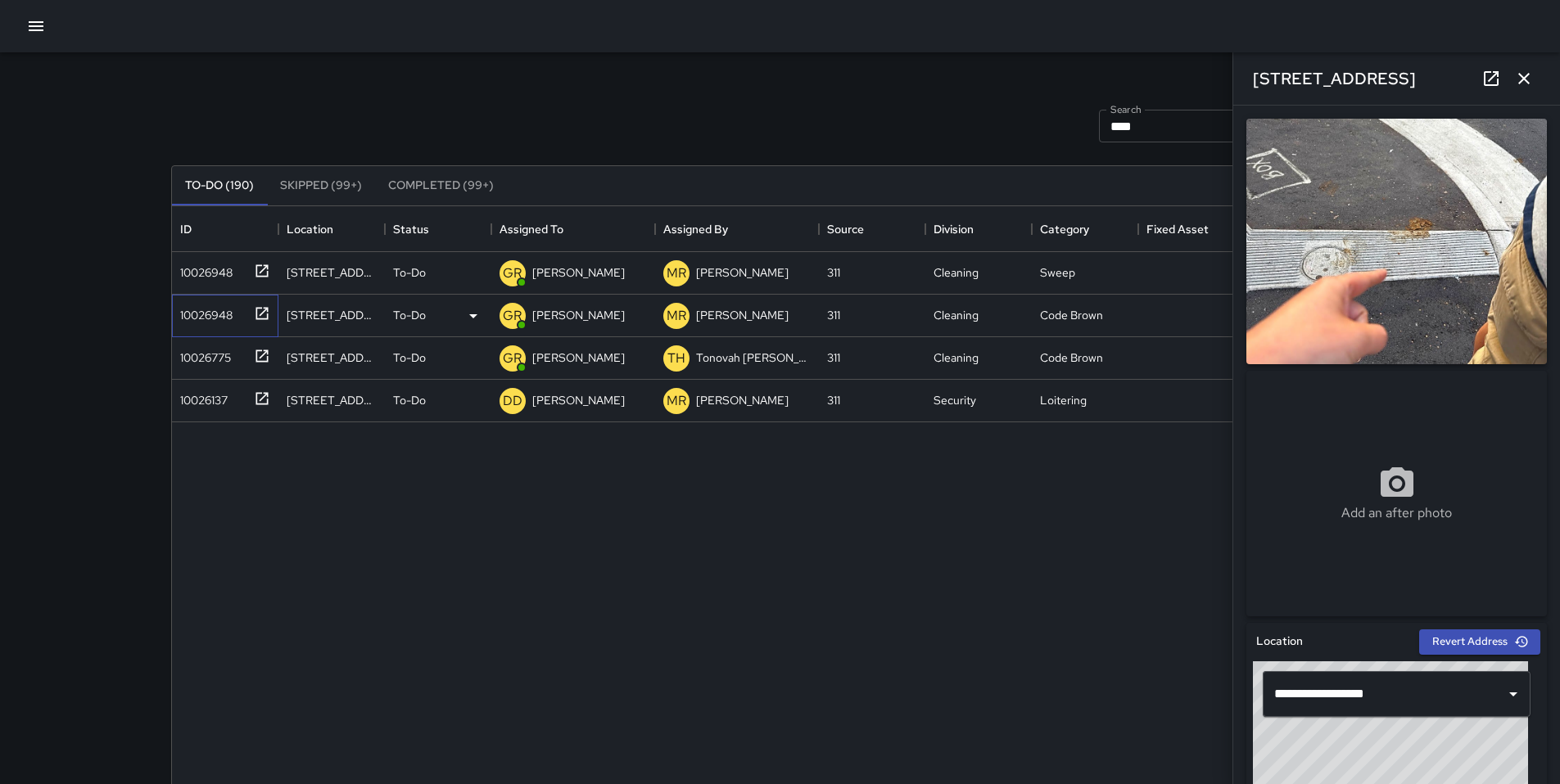
click at [232, 313] on div "10026948" at bounding box center [203, 311] width 59 height 23
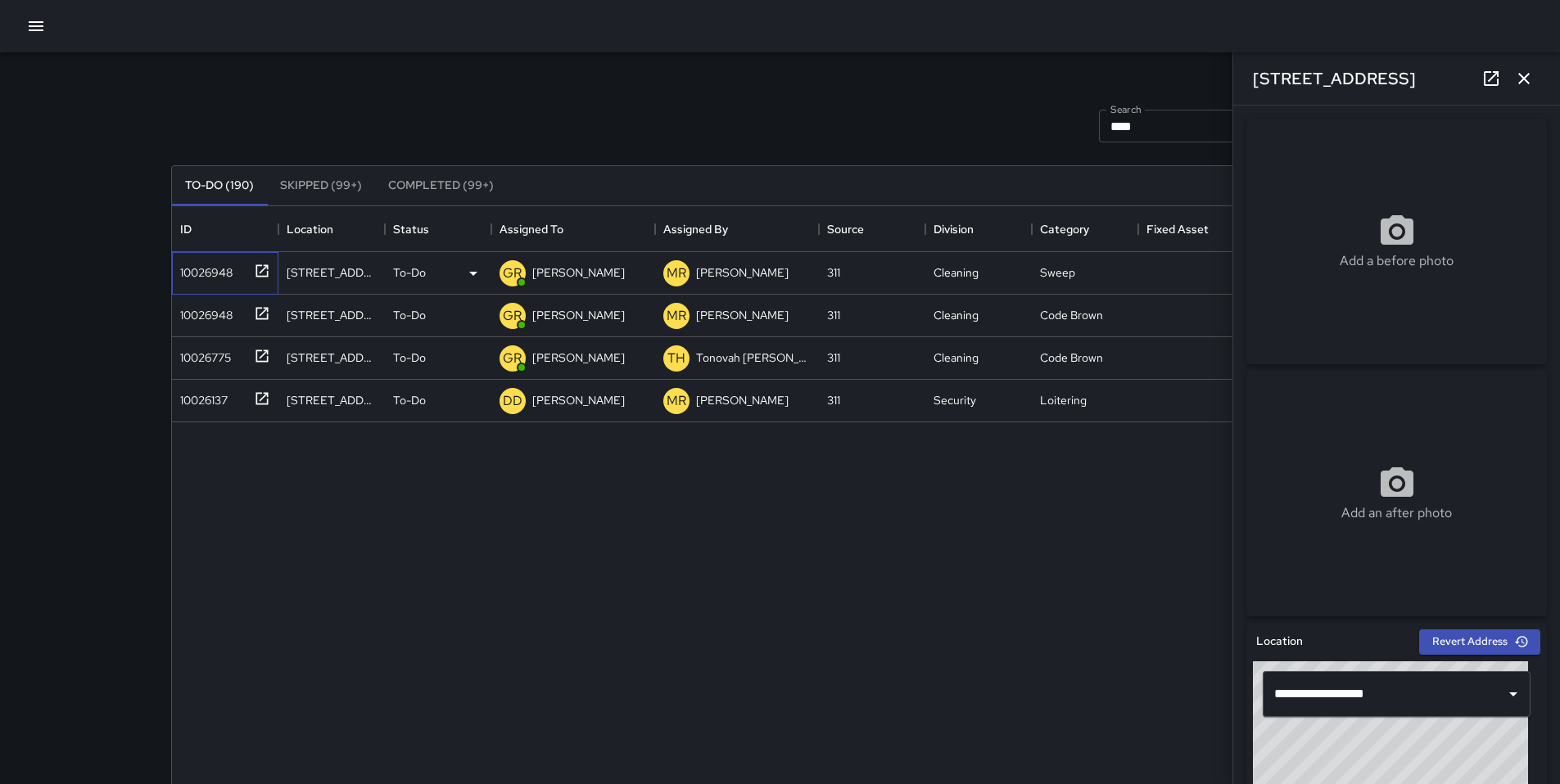
click at [232, 271] on div "10026948" at bounding box center [203, 269] width 59 height 23
drag, startPoint x: 1517, startPoint y: 81, endPoint x: 1508, endPoint y: 86, distance: 10.3
click at [1517, 82] on icon "button" at bounding box center [1523, 78] width 20 height 20
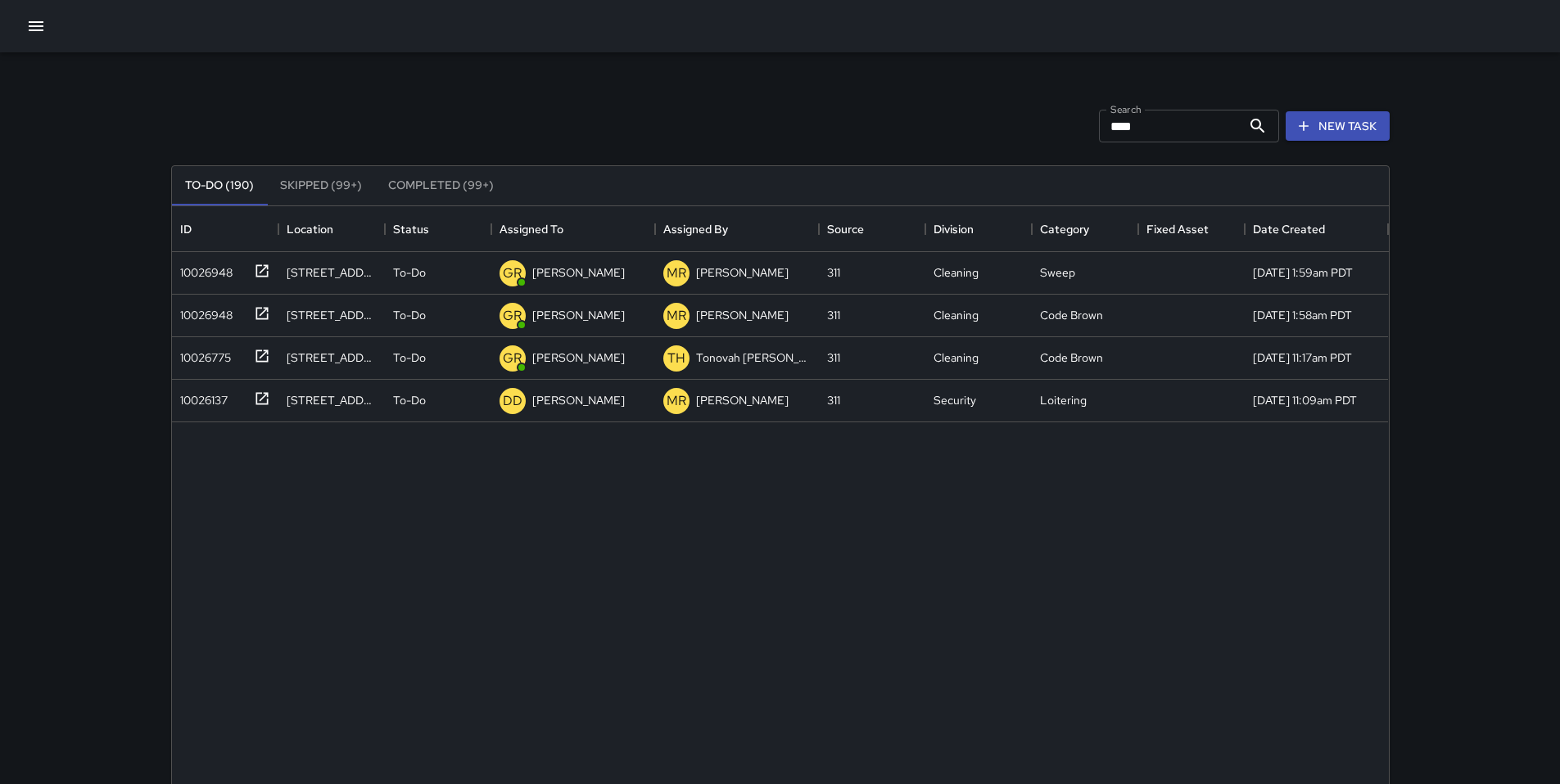
click at [1158, 132] on input "****" at bounding box center [1171, 126] width 143 height 33
drag, startPoint x: 1130, startPoint y: 132, endPoint x: 1060, endPoint y: 132, distance: 70.0
click at [1061, 133] on div "Search **** Search New Task" at bounding box center [780, 126] width 1225 height 85
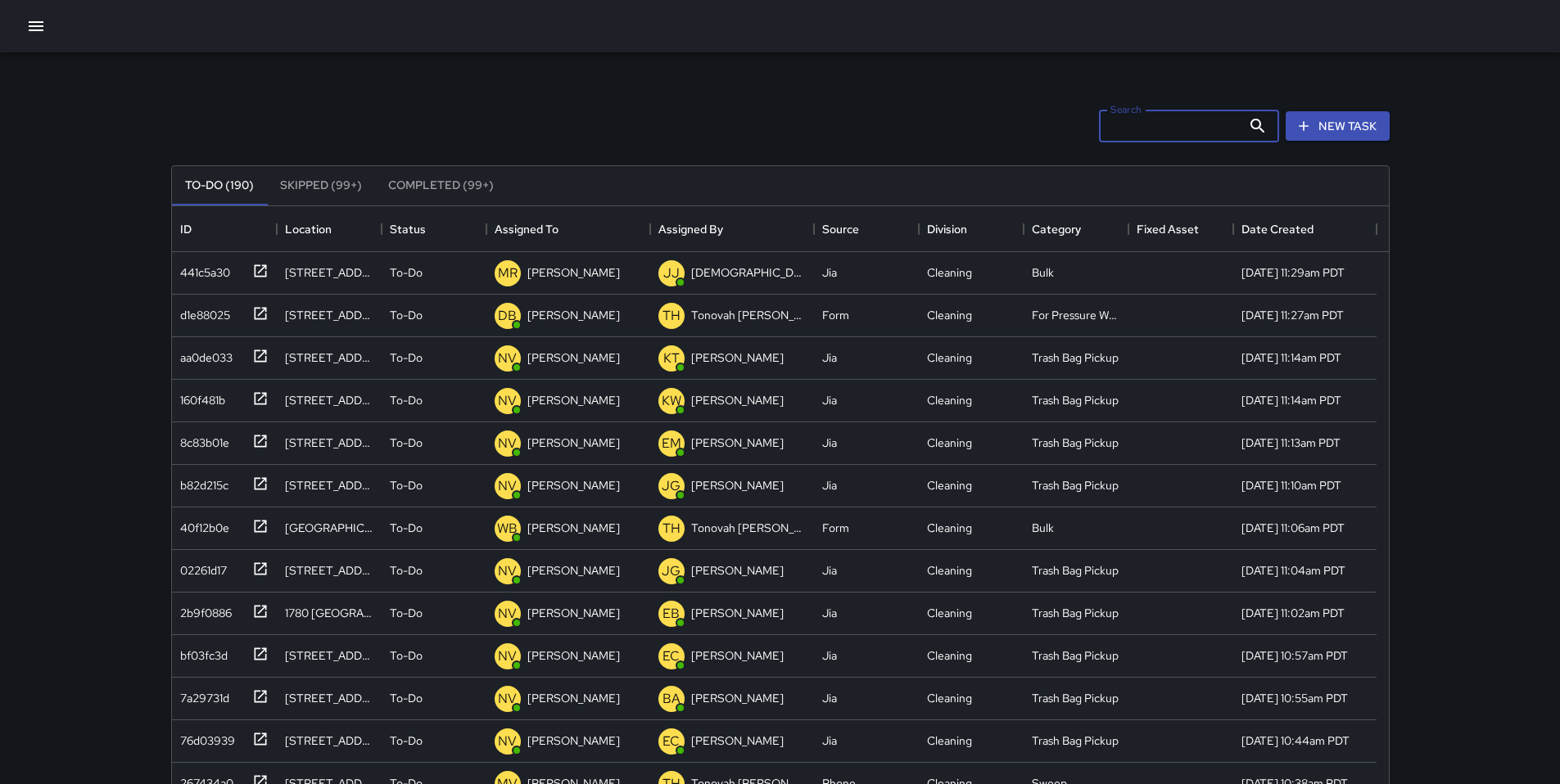
click at [895, 119] on div "Search Search New Task" at bounding box center [780, 126] width 1225 height 85
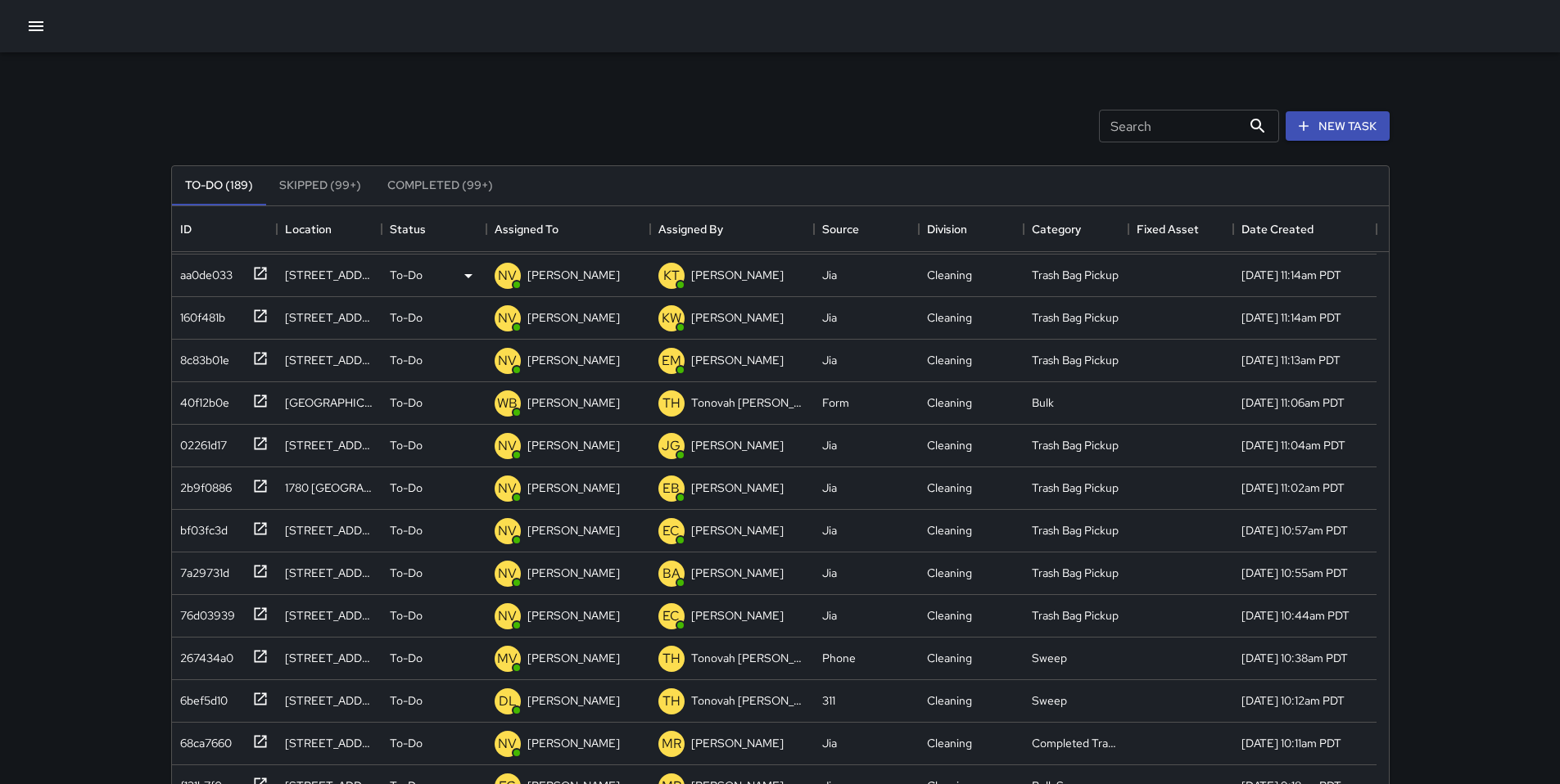
scroll to position [0, 0]
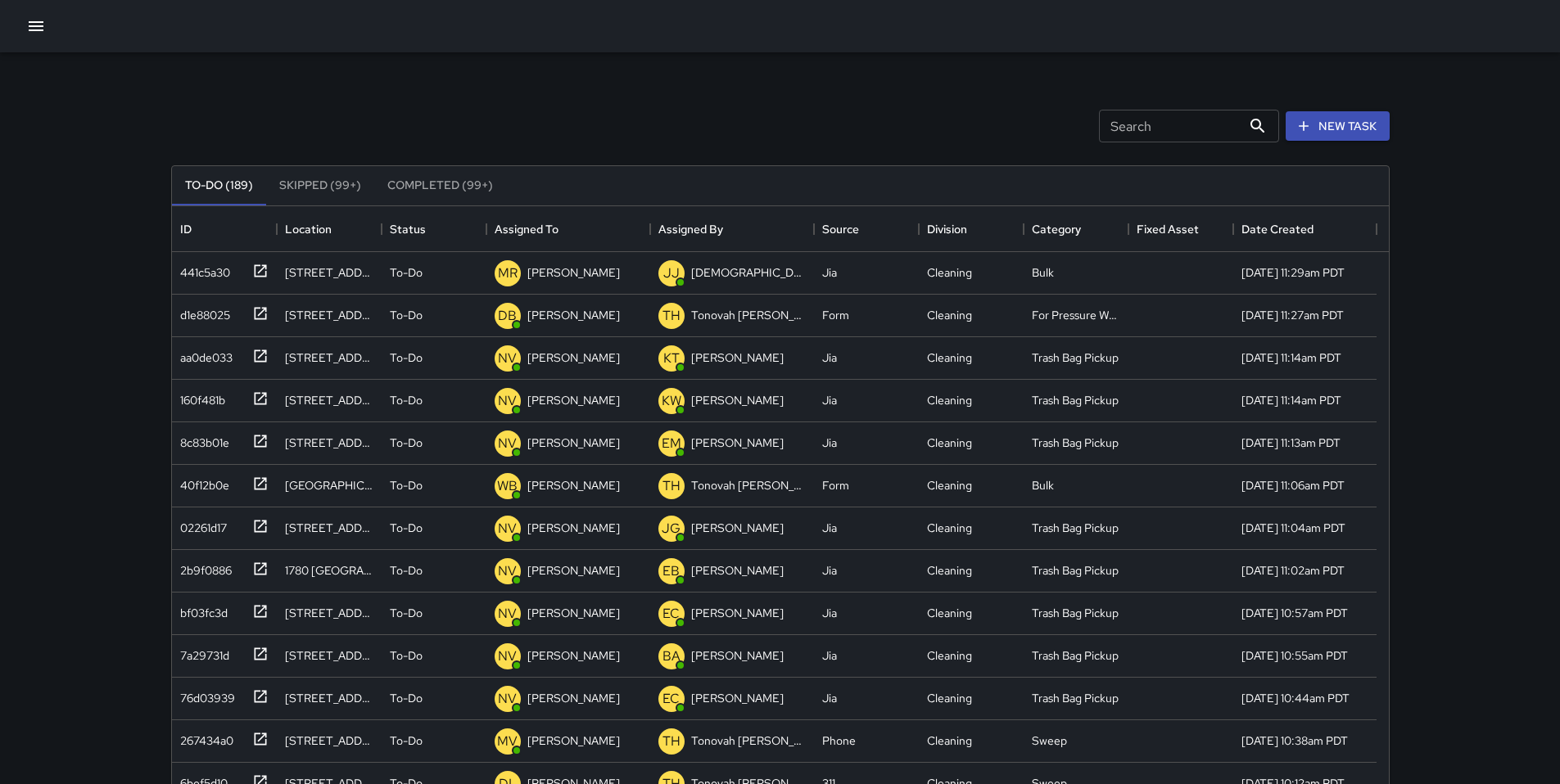
click at [500, 106] on div "Search Search New Task" at bounding box center [780, 126] width 1225 height 85
click at [28, 23] on icon "button" at bounding box center [36, 25] width 20 height 20
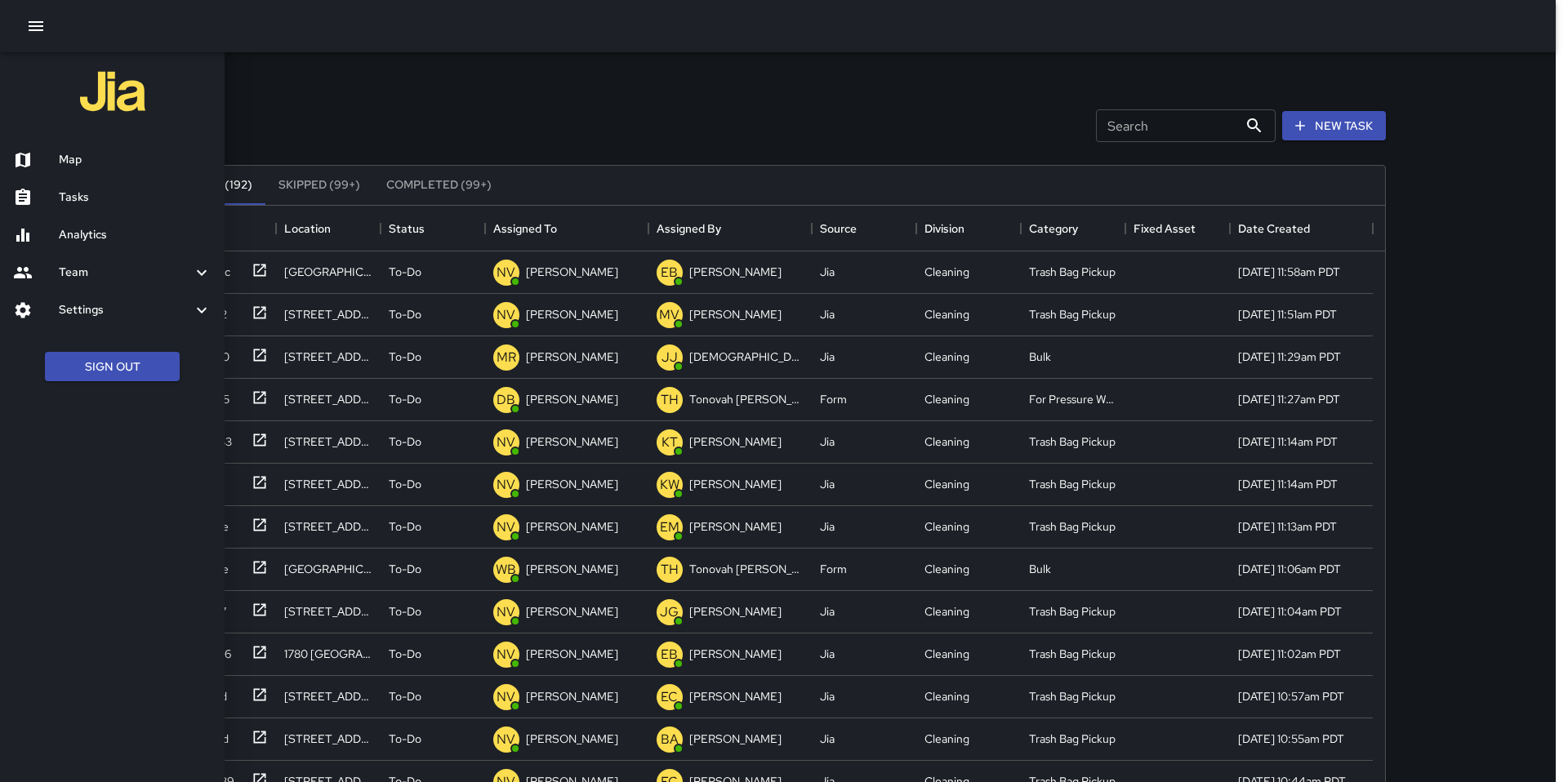
click at [94, 155] on h6 "Map" at bounding box center [135, 159] width 152 height 18
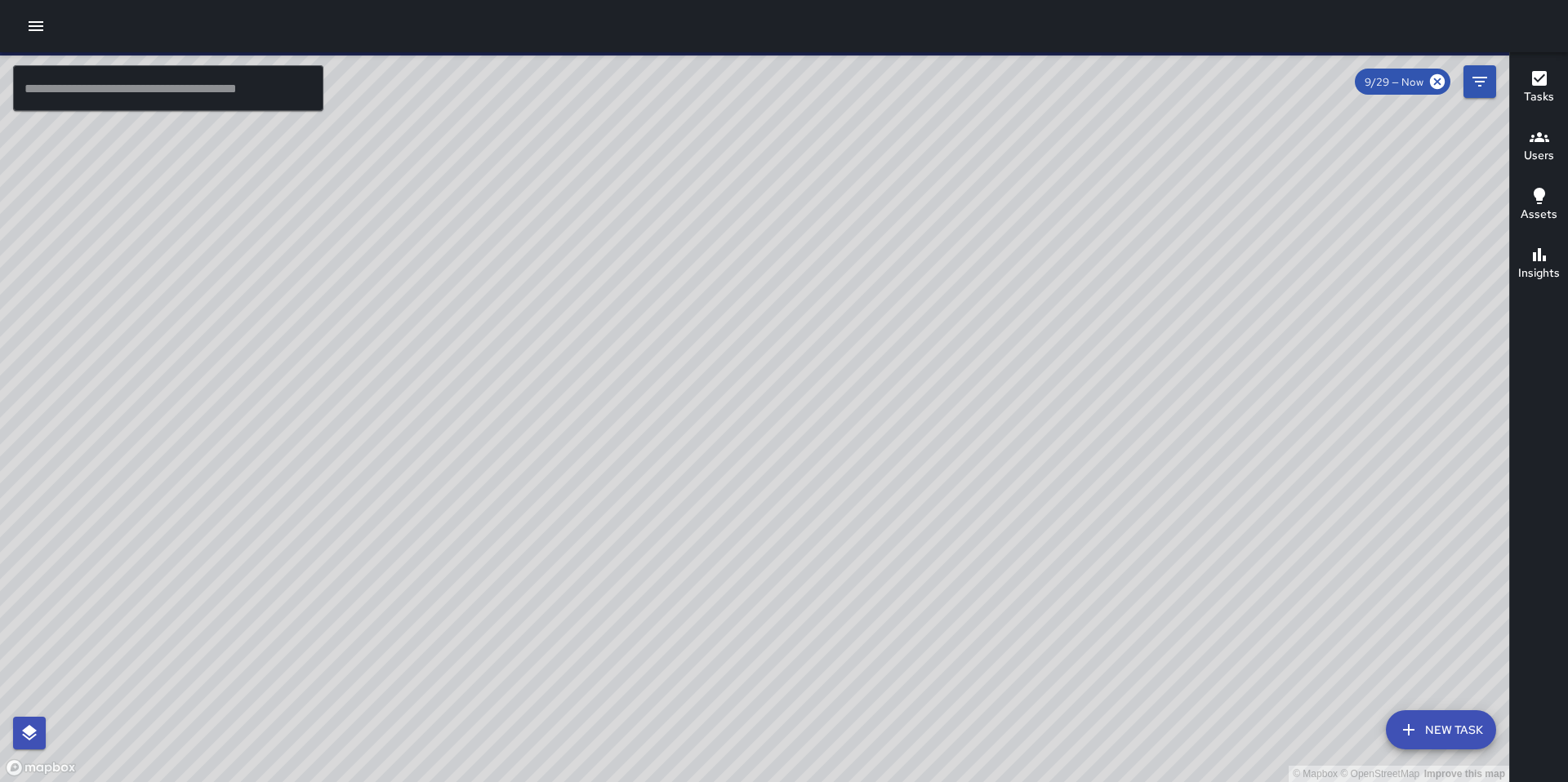
click at [194, 107] on input "text" at bounding box center [168, 88] width 311 height 46
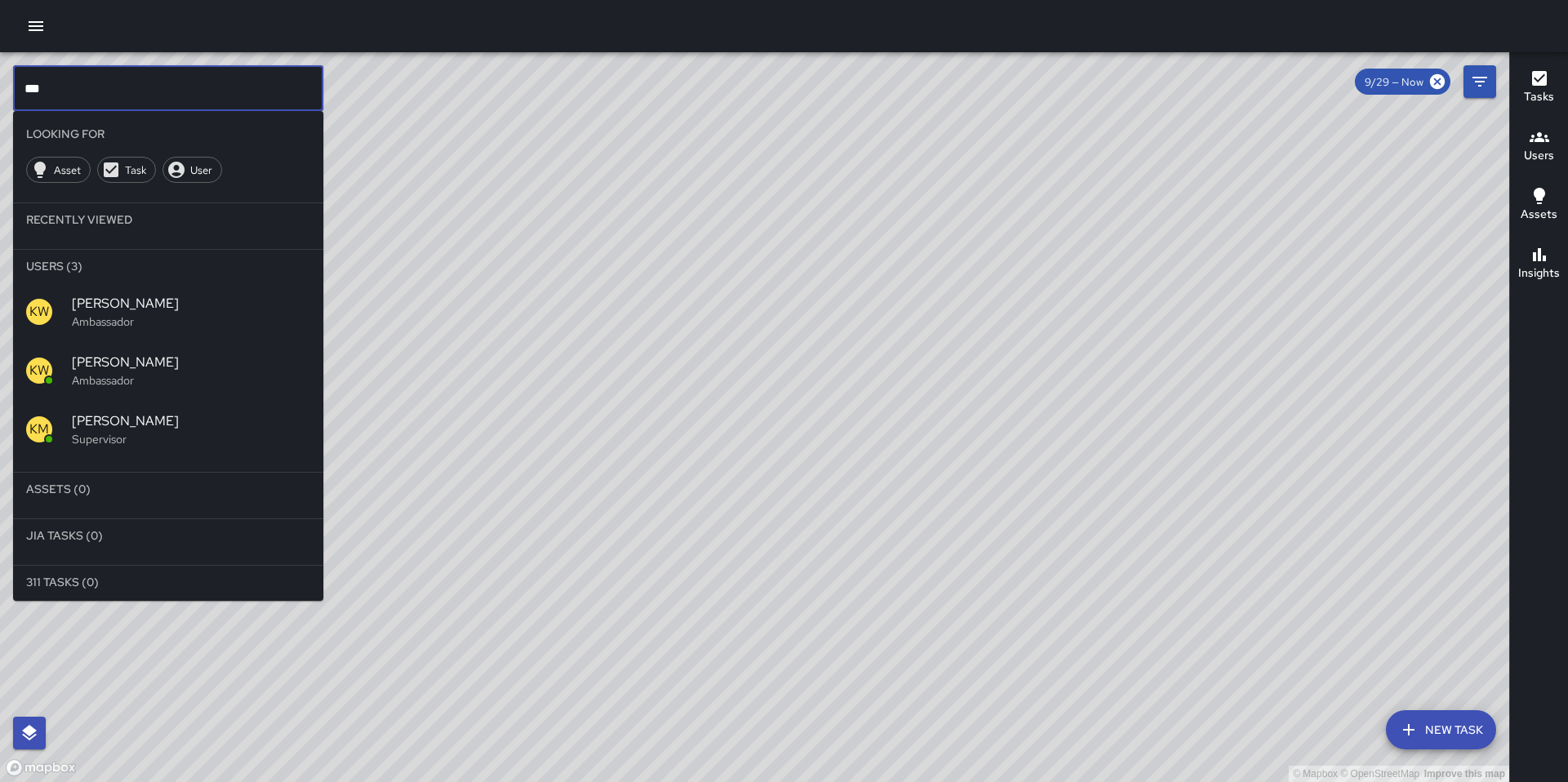
type input "***"
click at [124, 376] on p "Ambassador" at bounding box center [191, 380] width 239 height 16
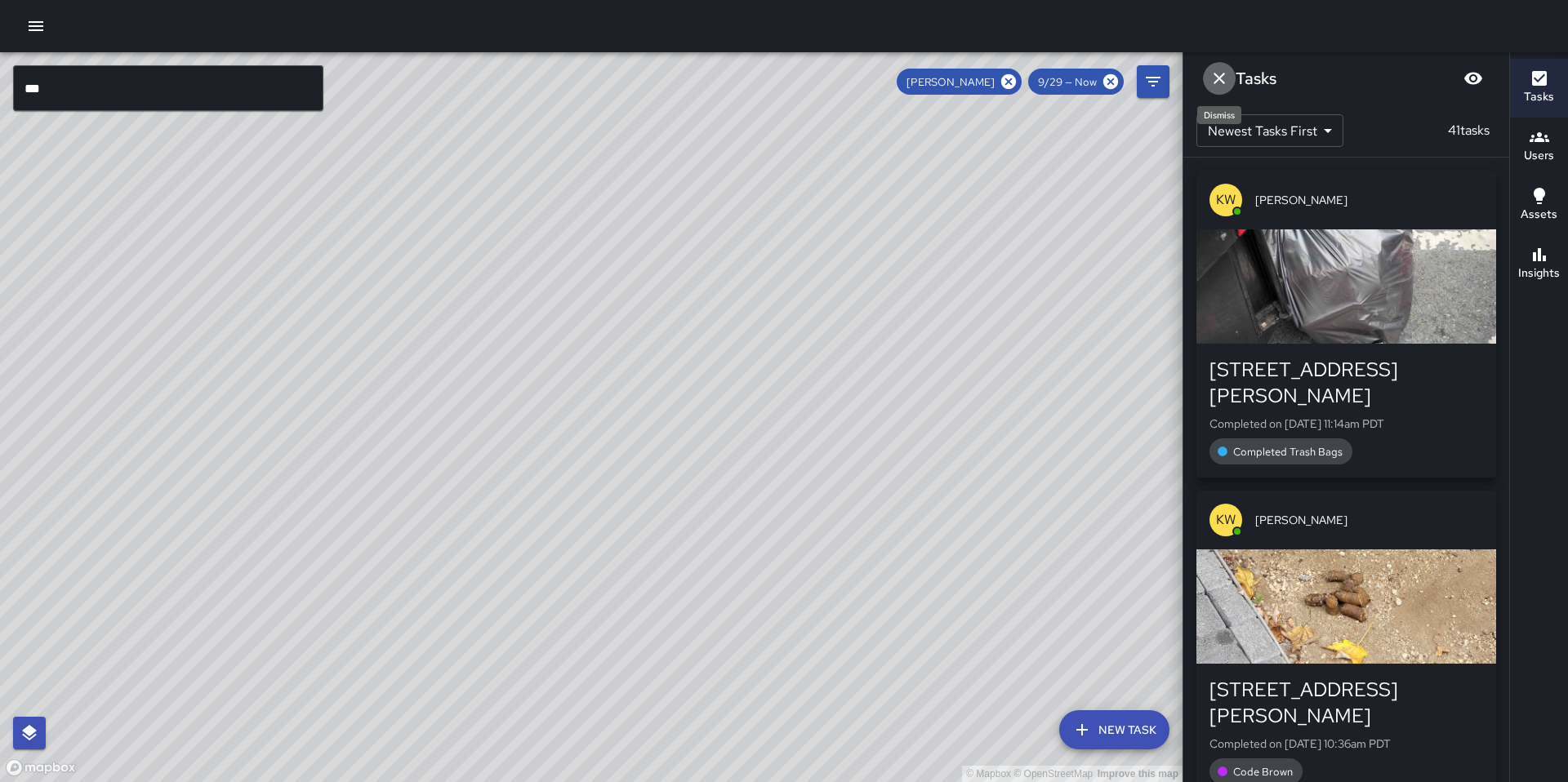
click at [1213, 83] on icon "Dismiss" at bounding box center [1219, 78] width 20 height 20
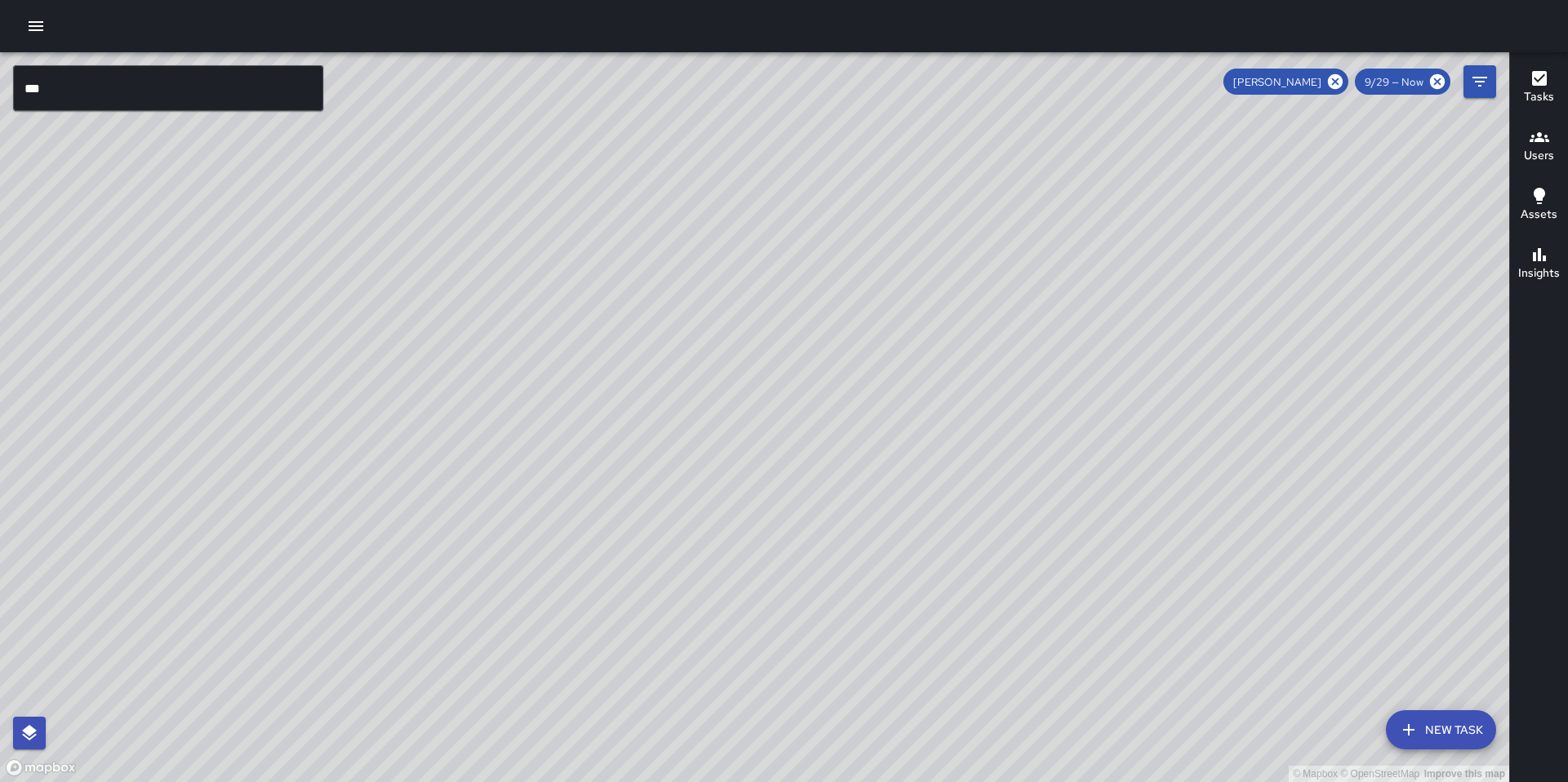
drag, startPoint x: 33, startPoint y: 25, endPoint x: 41, endPoint y: 36, distance: 13.6
click at [34, 25] on icon "button" at bounding box center [36, 25] width 20 height 20
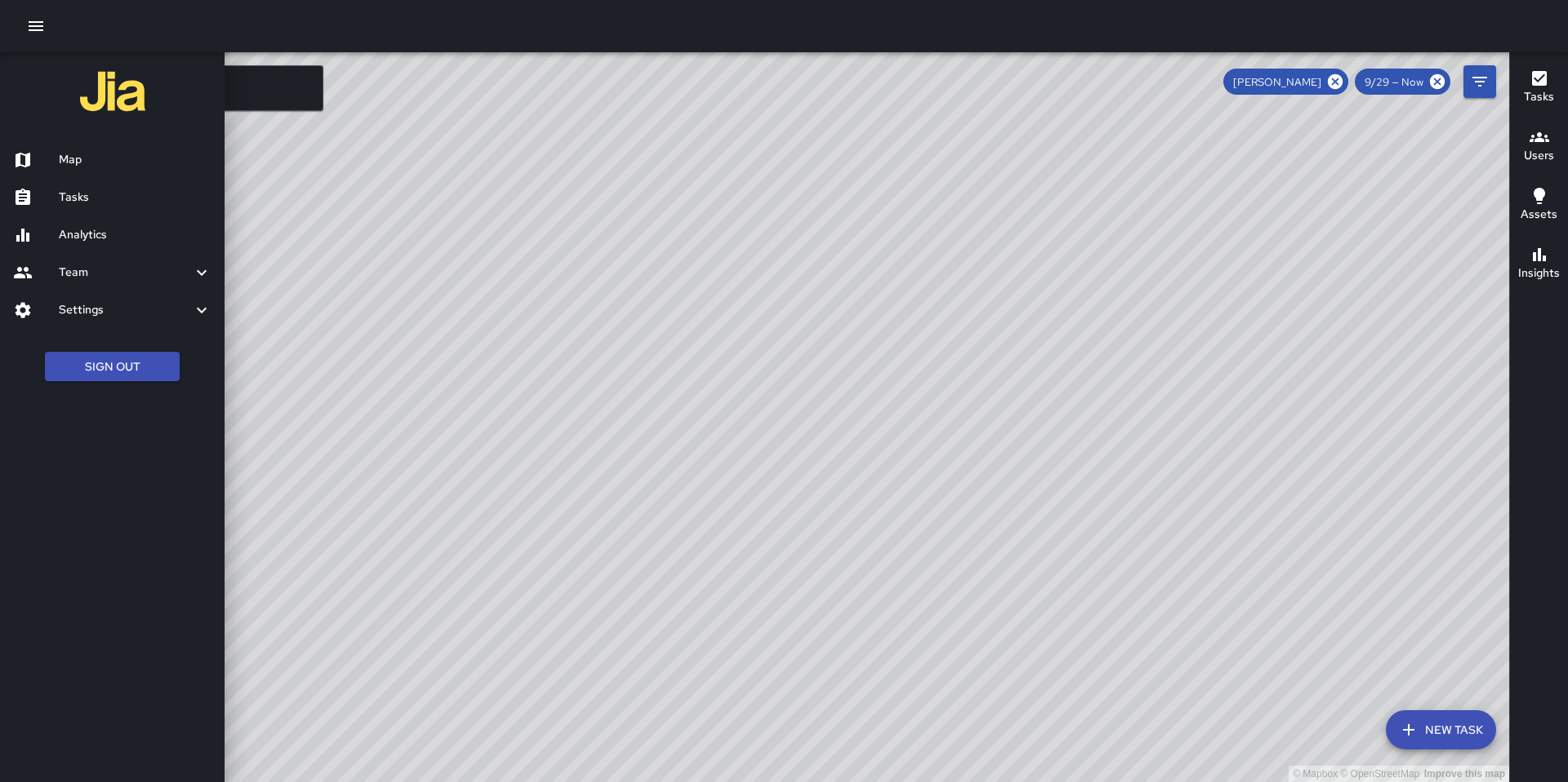
click at [123, 233] on h6 "Analytics" at bounding box center [135, 235] width 152 height 18
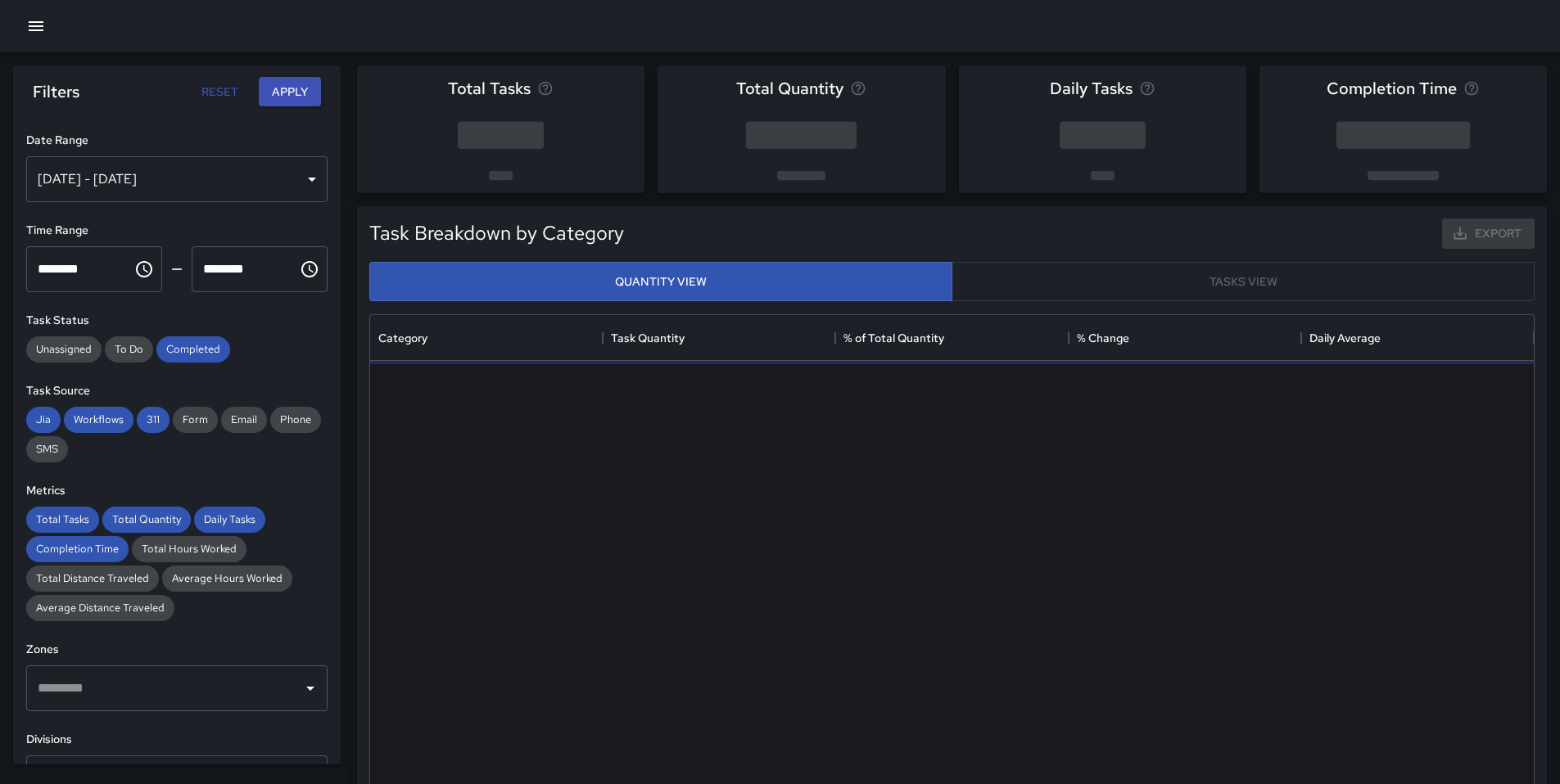
scroll to position [477, 1151]
click at [182, 355] on span "Completed" at bounding box center [193, 349] width 74 height 14
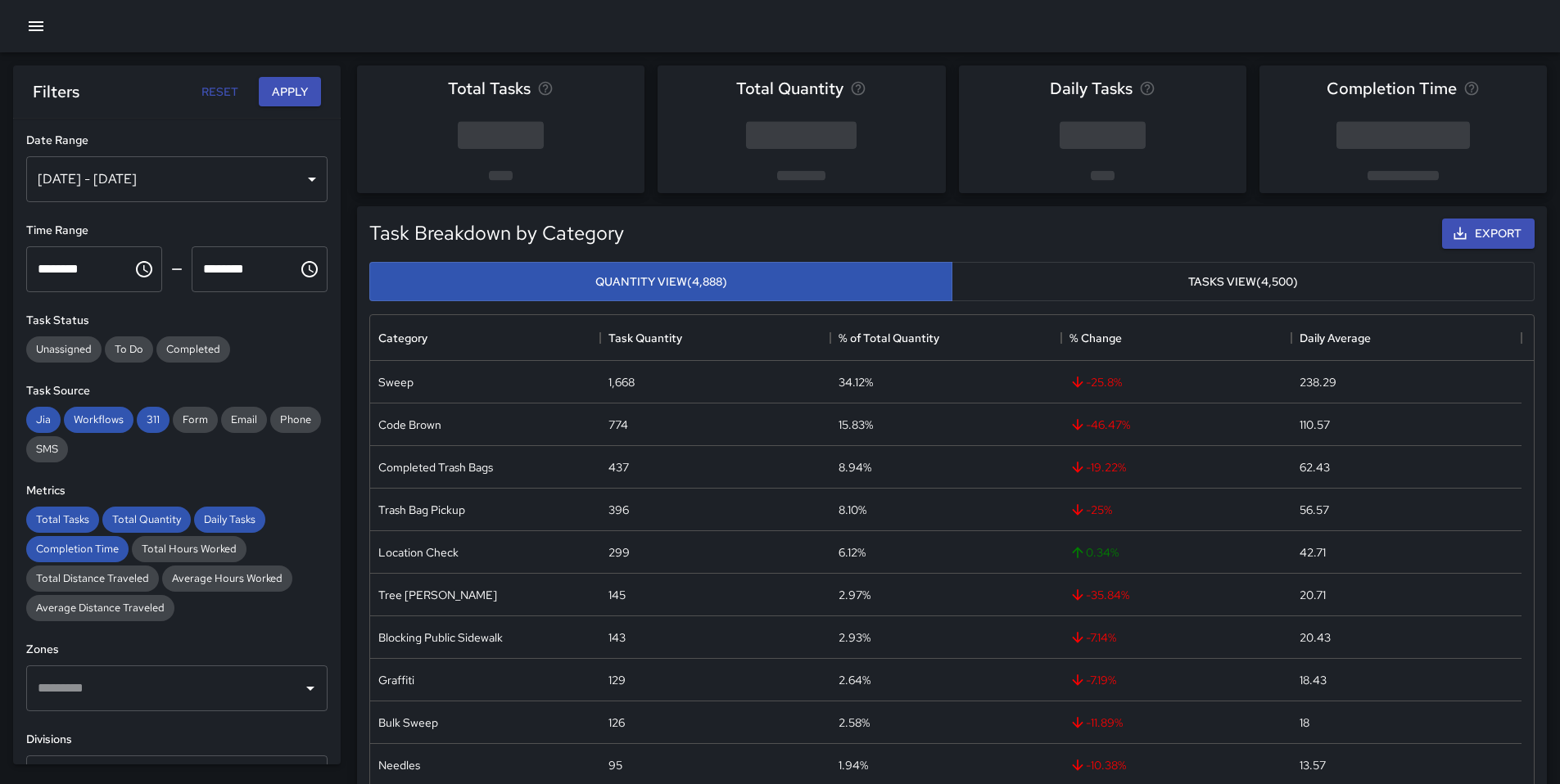
click at [174, 435] on div "Jia Workflows 311 Form Email Phone SMS" at bounding box center [176, 434] width 301 height 55
click at [163, 429] on div "311" at bounding box center [153, 420] width 33 height 26
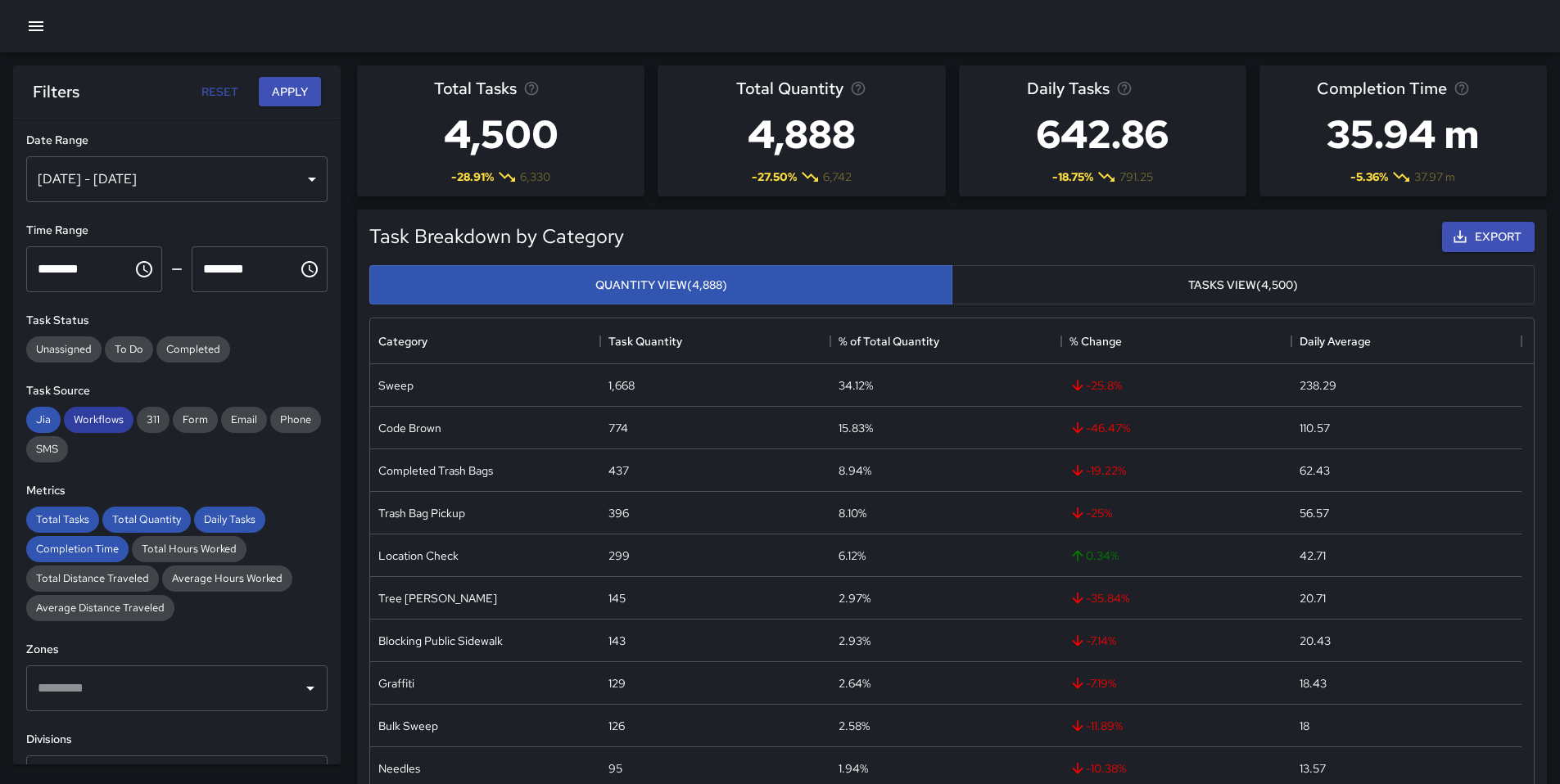
drag, startPoint x: 119, startPoint y: 422, endPoint x: 81, endPoint y: 427, distance: 38.3
click at [119, 422] on span "Workflows" at bounding box center [98, 419] width 69 height 14
click at [44, 420] on span "Jia" at bounding box center [43, 419] width 35 height 14
click at [59, 516] on span "Total Tasks" at bounding box center [63, 519] width 73 height 14
click at [126, 515] on span "Total Quantity" at bounding box center [146, 519] width 88 height 14
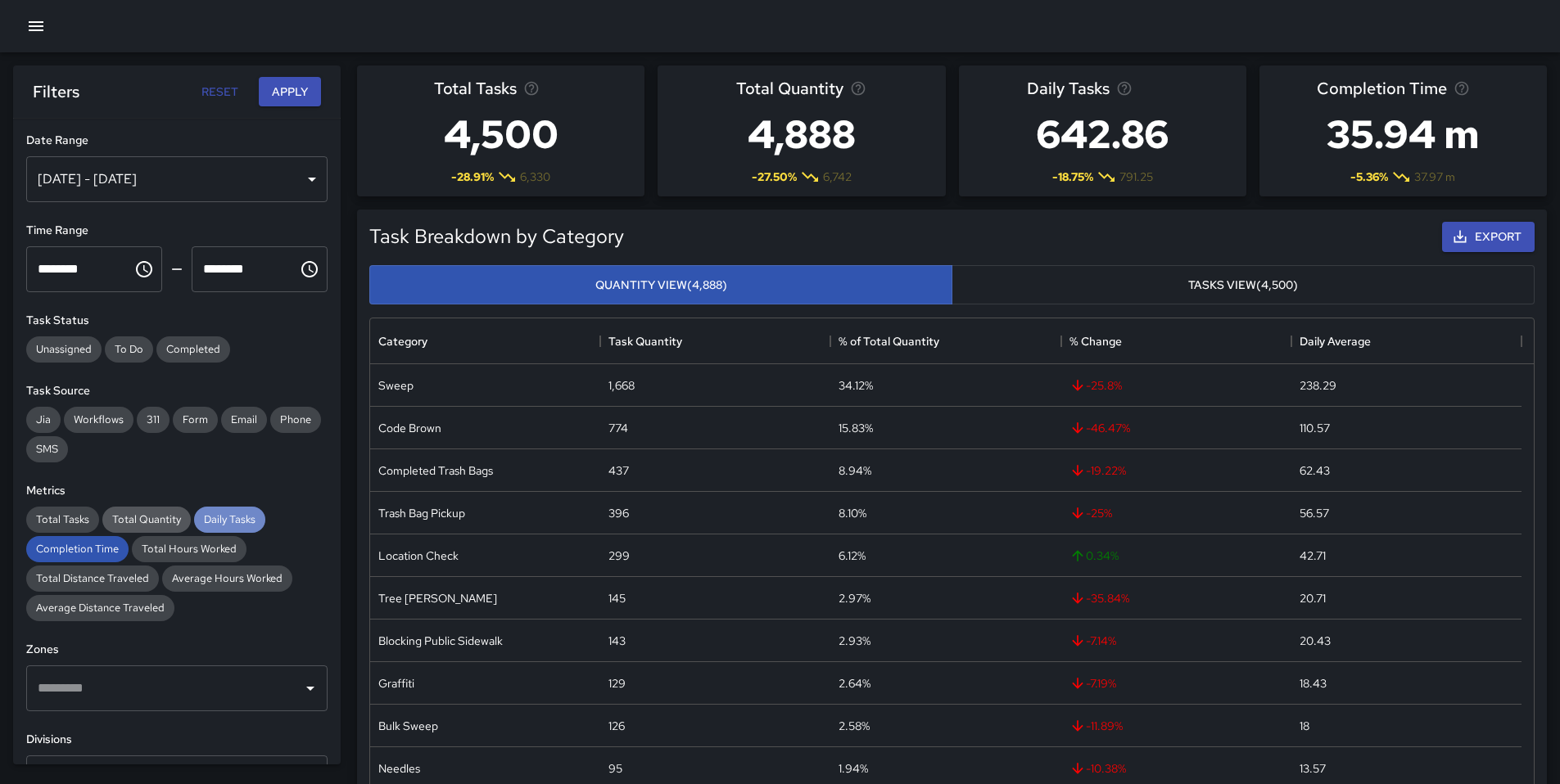
drag, startPoint x: 230, startPoint y: 519, endPoint x: 172, endPoint y: 529, distance: 58.9
click at [230, 519] on span "Daily Tasks" at bounding box center [230, 519] width 71 height 14
drag, startPoint x: 100, startPoint y: 550, endPoint x: 119, endPoint y: 516, distance: 38.9
click at [100, 550] on span "Completion Time" at bounding box center [77, 549] width 102 height 14
click at [164, 169] on div "Sep 23, 2025 - Sep 29, 2025" at bounding box center [176, 179] width 301 height 46
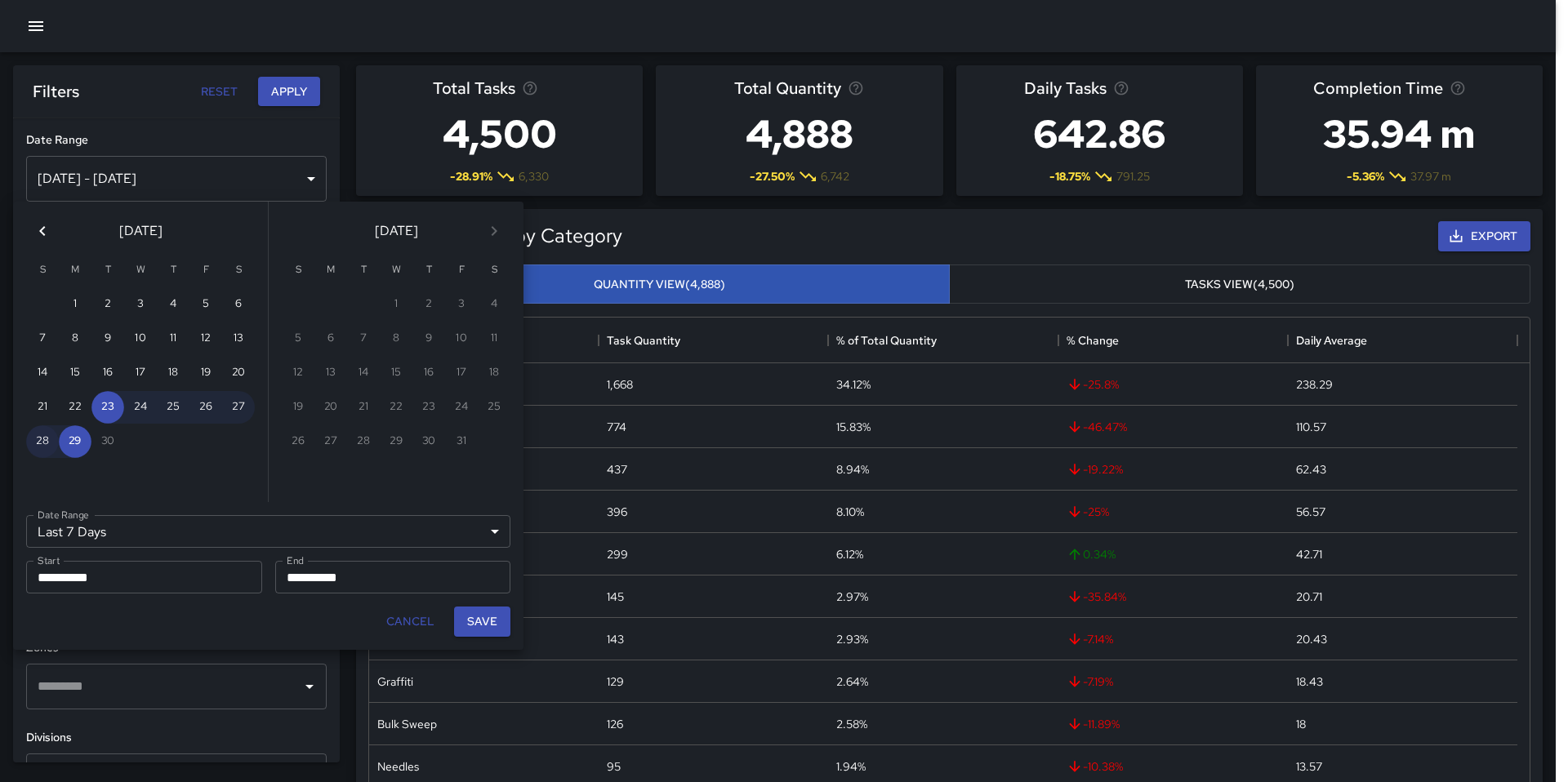
click at [49, 446] on button "28" at bounding box center [42, 442] width 33 height 33
type input "******"
type input "**********"
click at [34, 237] on icon "Previous month" at bounding box center [42, 231] width 20 height 20
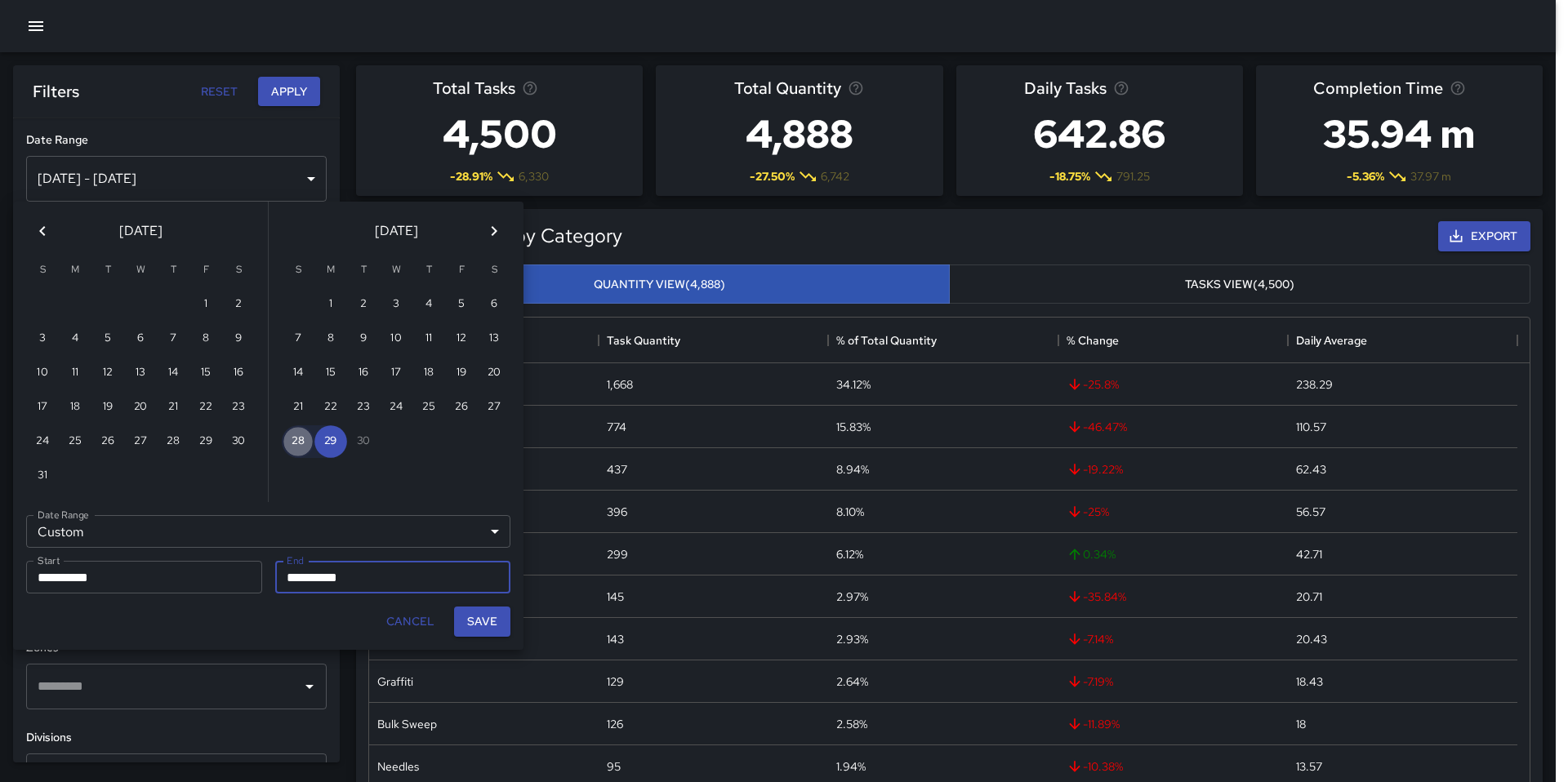
click at [301, 447] on button "28" at bounding box center [298, 442] width 33 height 33
type input "**********"
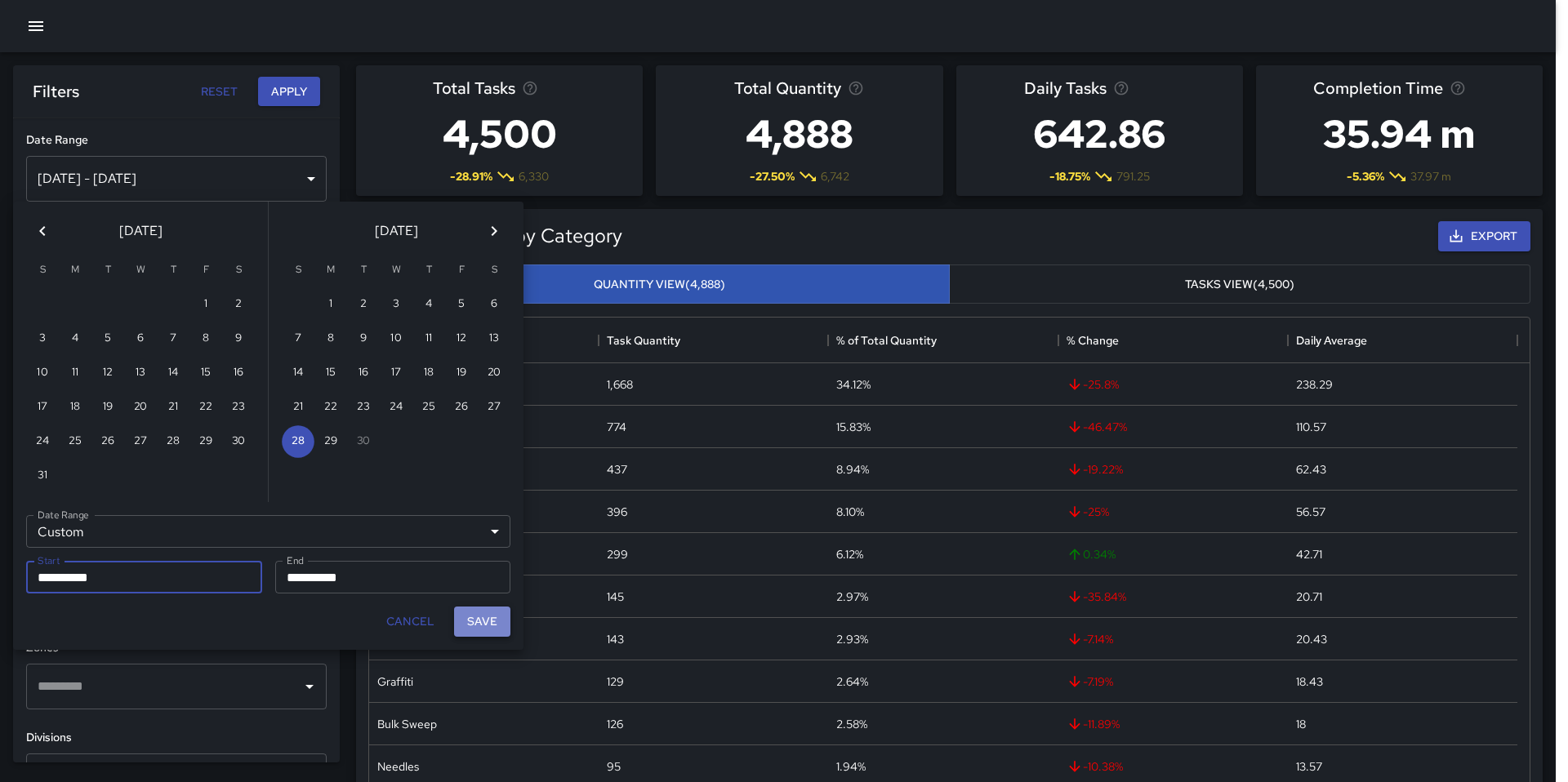
click at [466, 623] on button "Save" at bounding box center [482, 622] width 56 height 30
type input "**********"
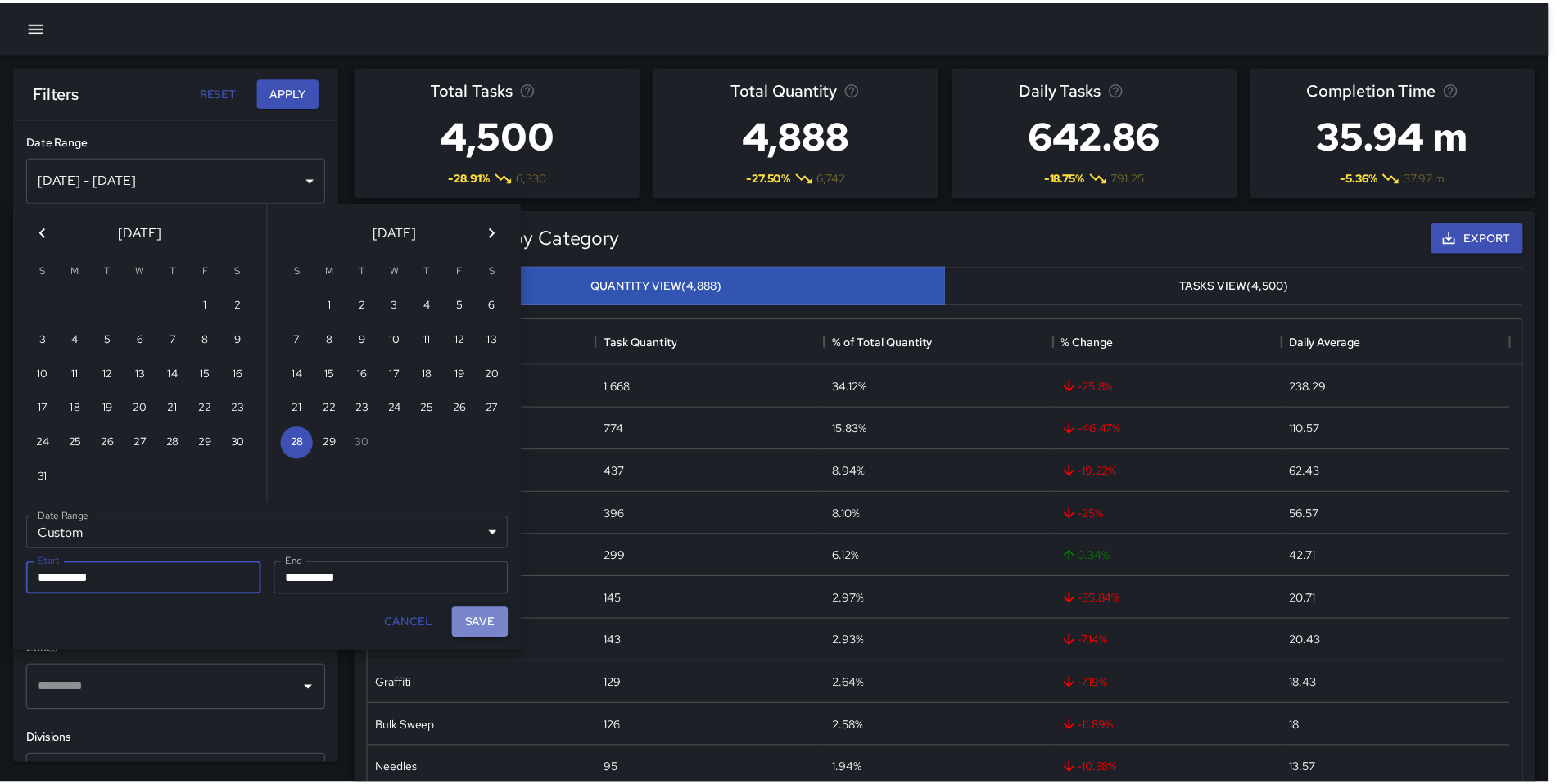
scroll to position [13, 13]
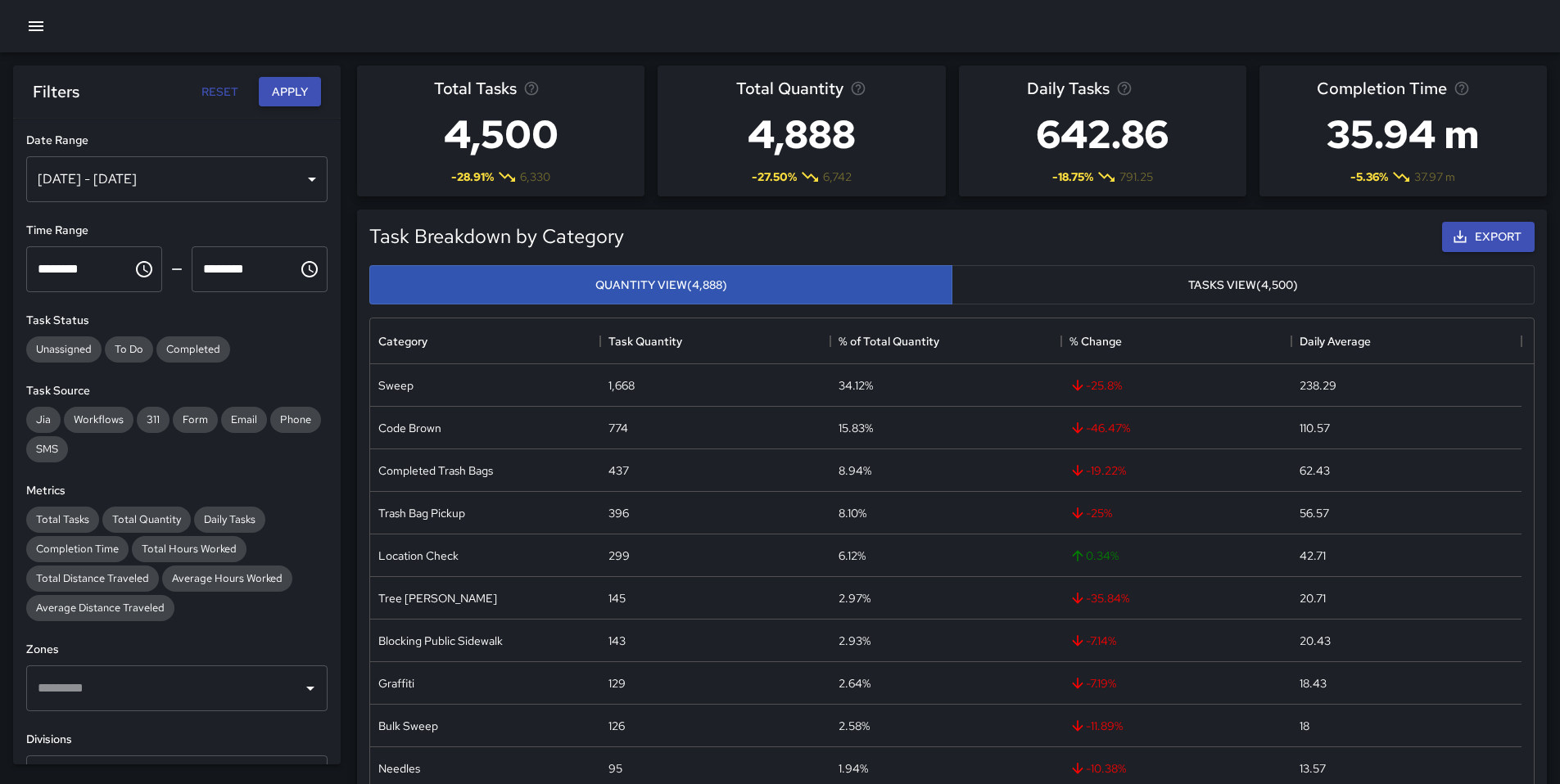
click at [287, 96] on button "Apply" at bounding box center [290, 92] width 62 height 30
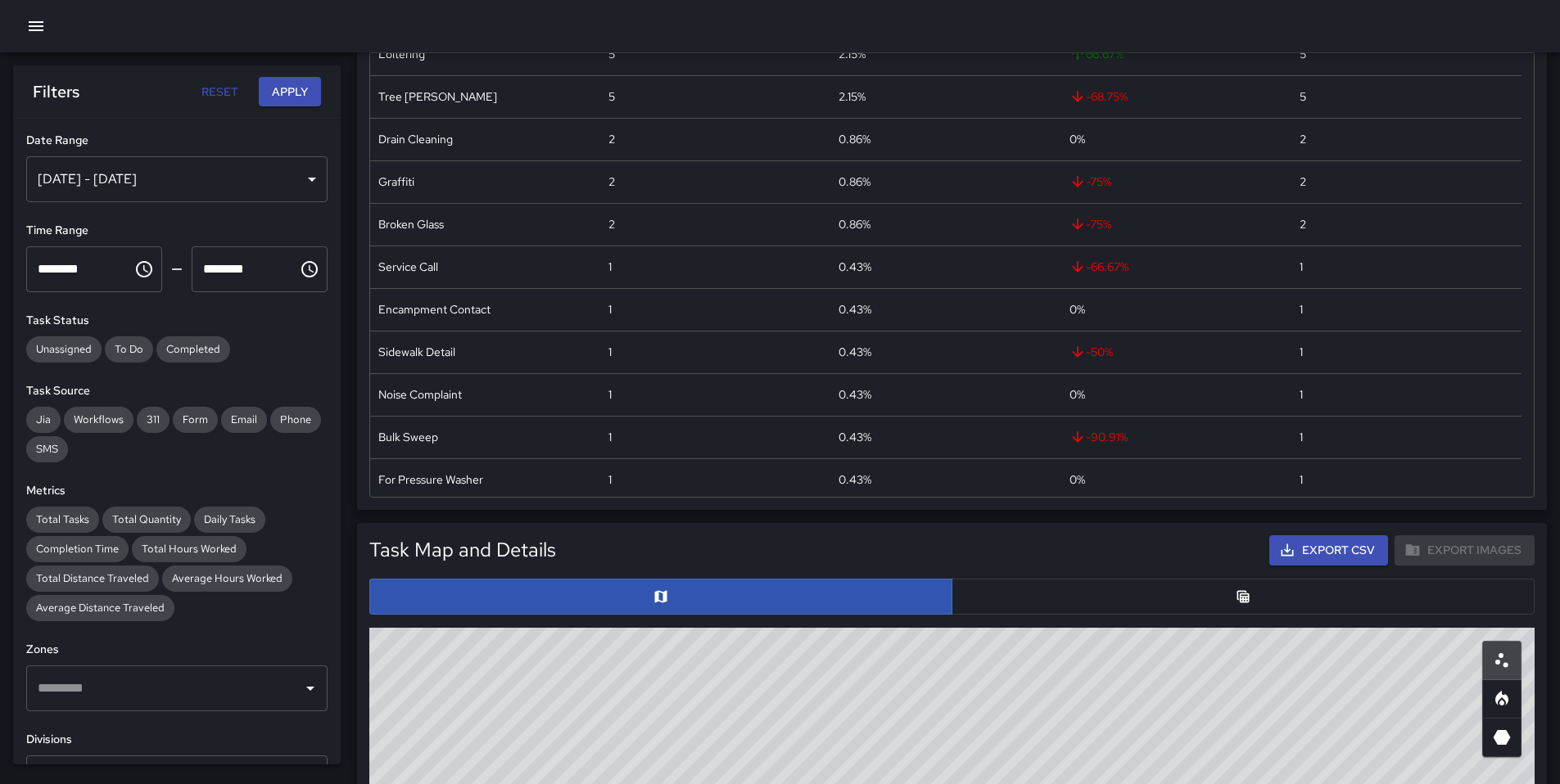
scroll to position [528, 0]
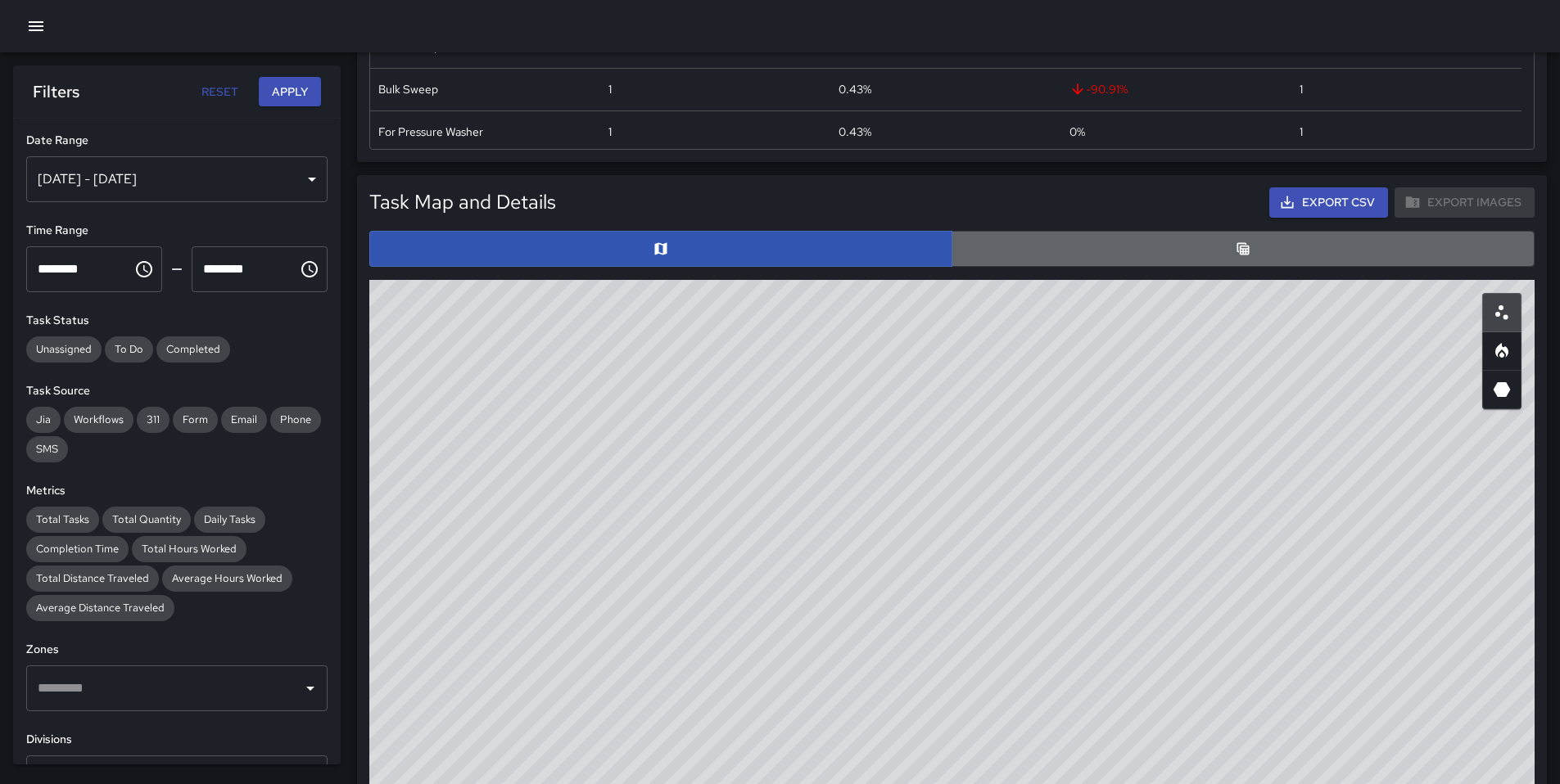
click at [1041, 262] on button "button" at bounding box center [1243, 249] width 583 height 36
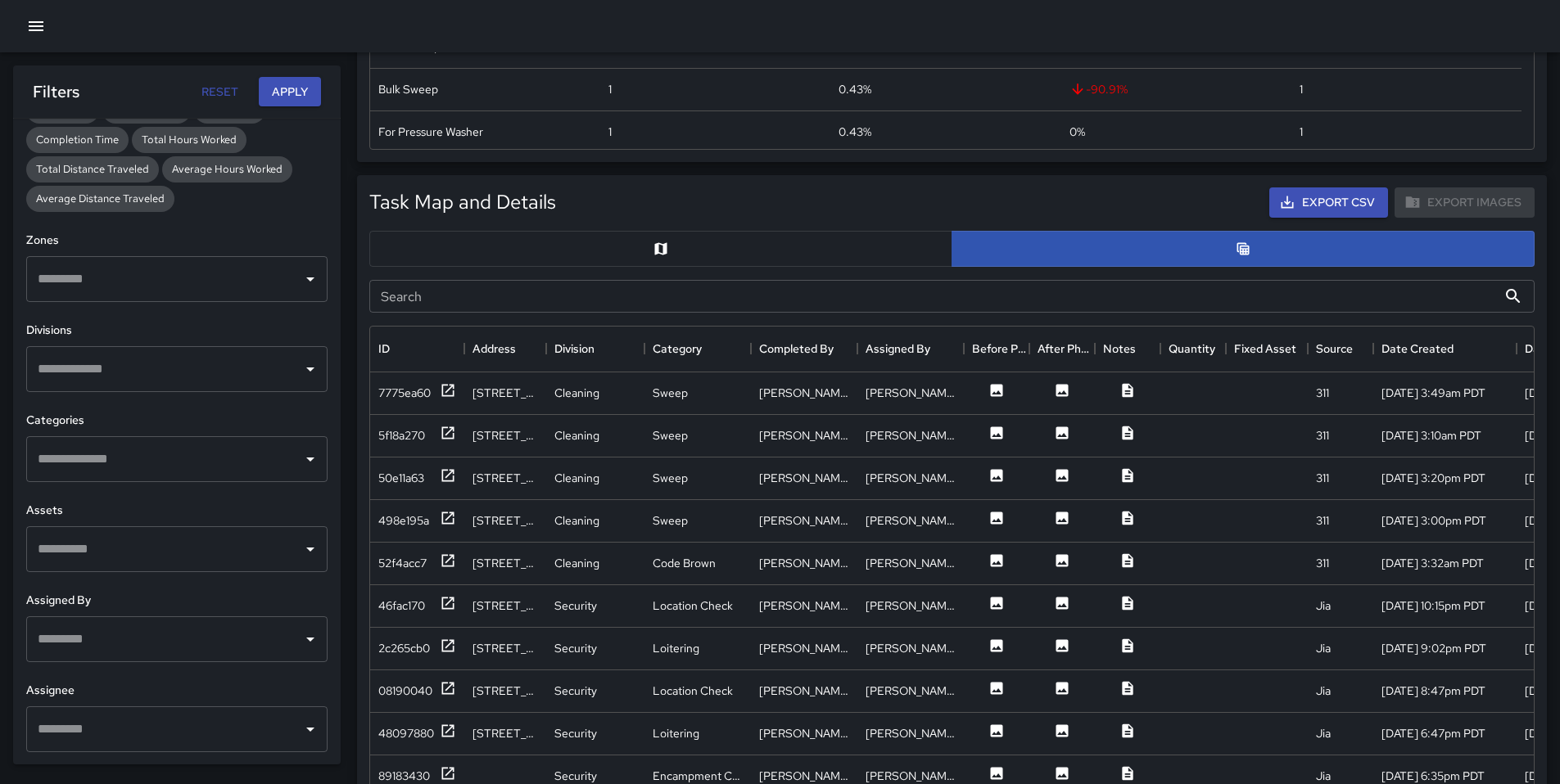
scroll to position [410, 0]
click at [114, 724] on input "text" at bounding box center [164, 728] width 262 height 31
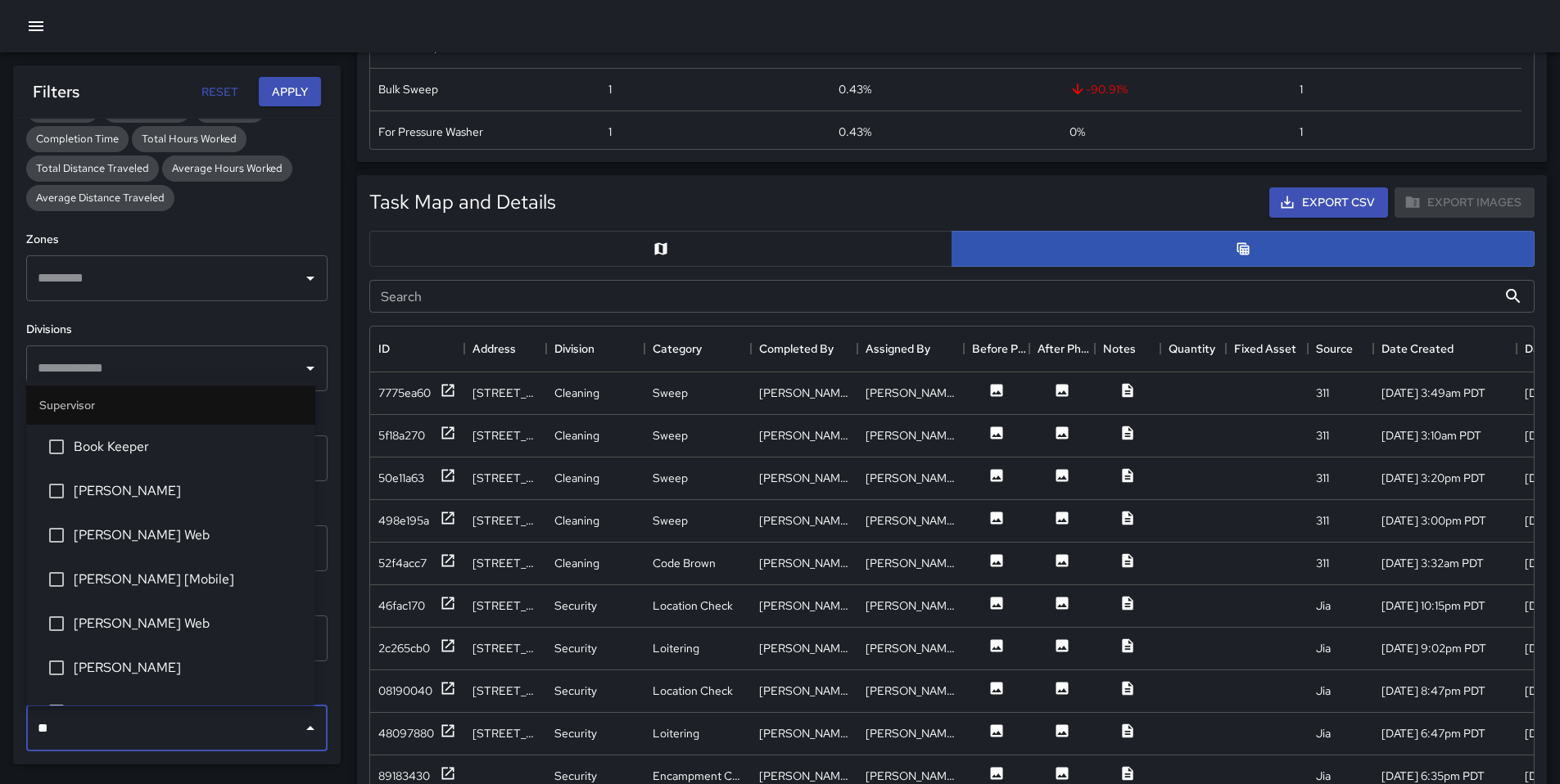
type input "***"
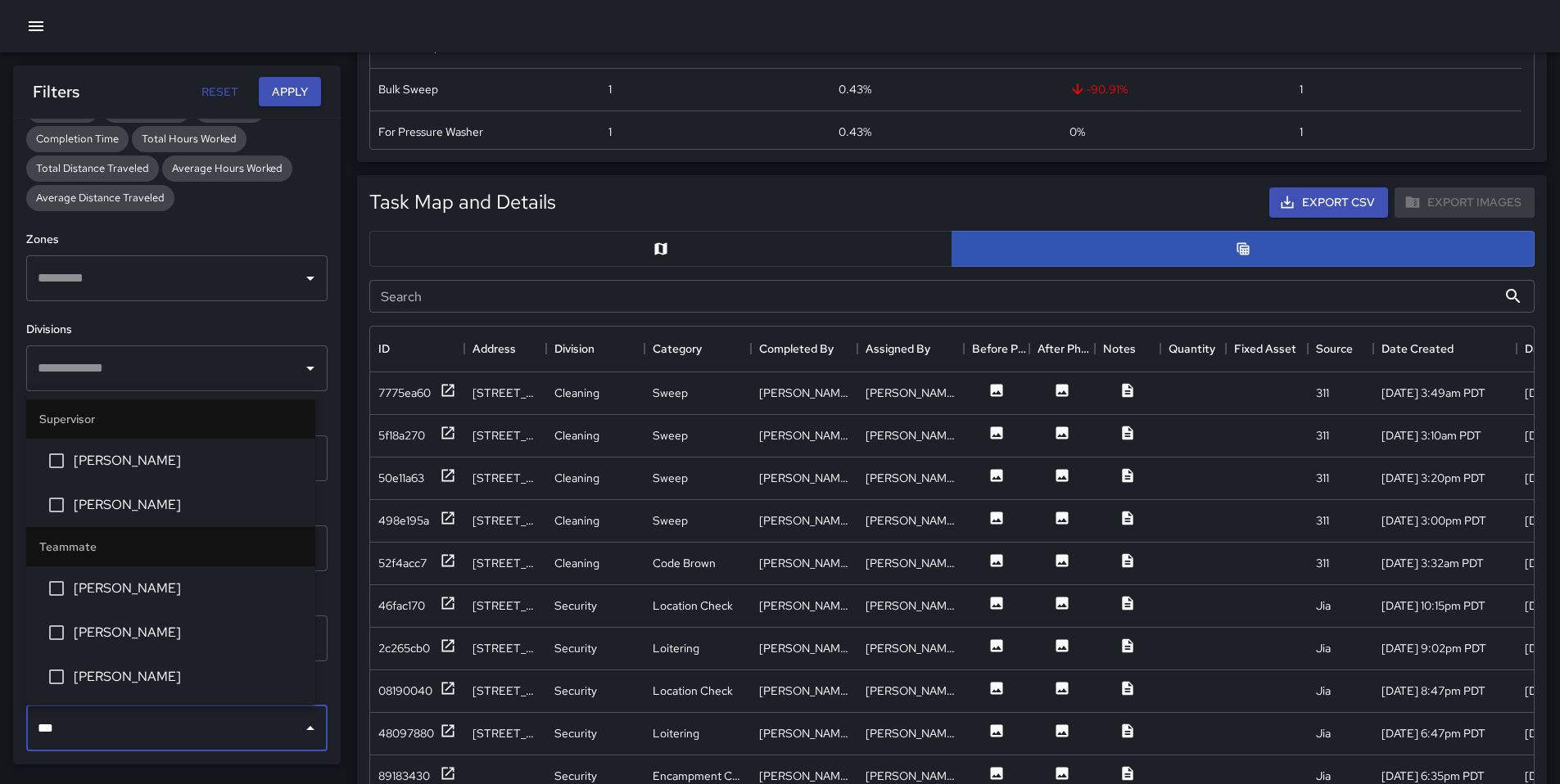
click at [113, 593] on span "[PERSON_NAME]" at bounding box center [189, 588] width 229 height 20
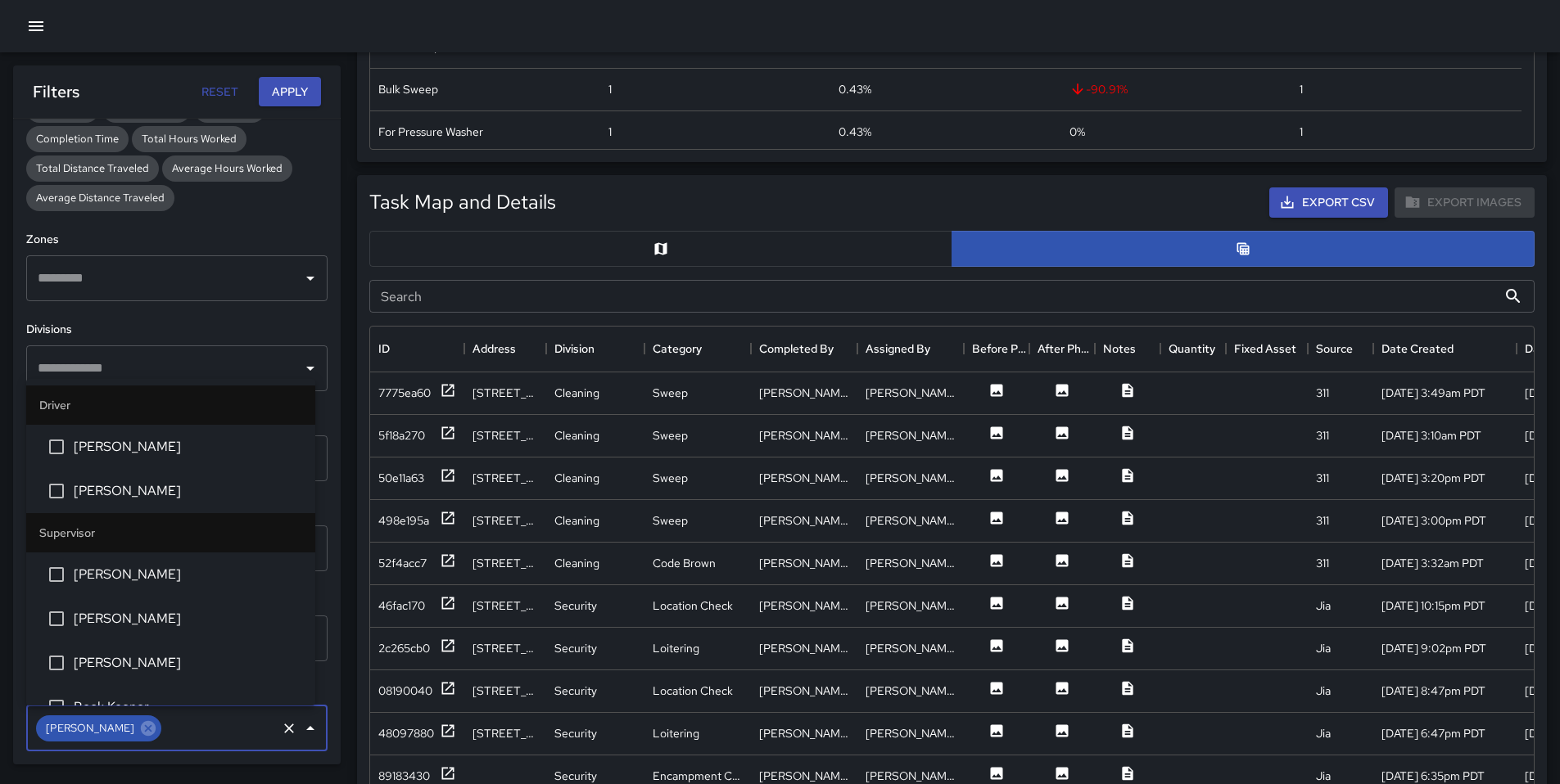
scroll to position [4572, 0]
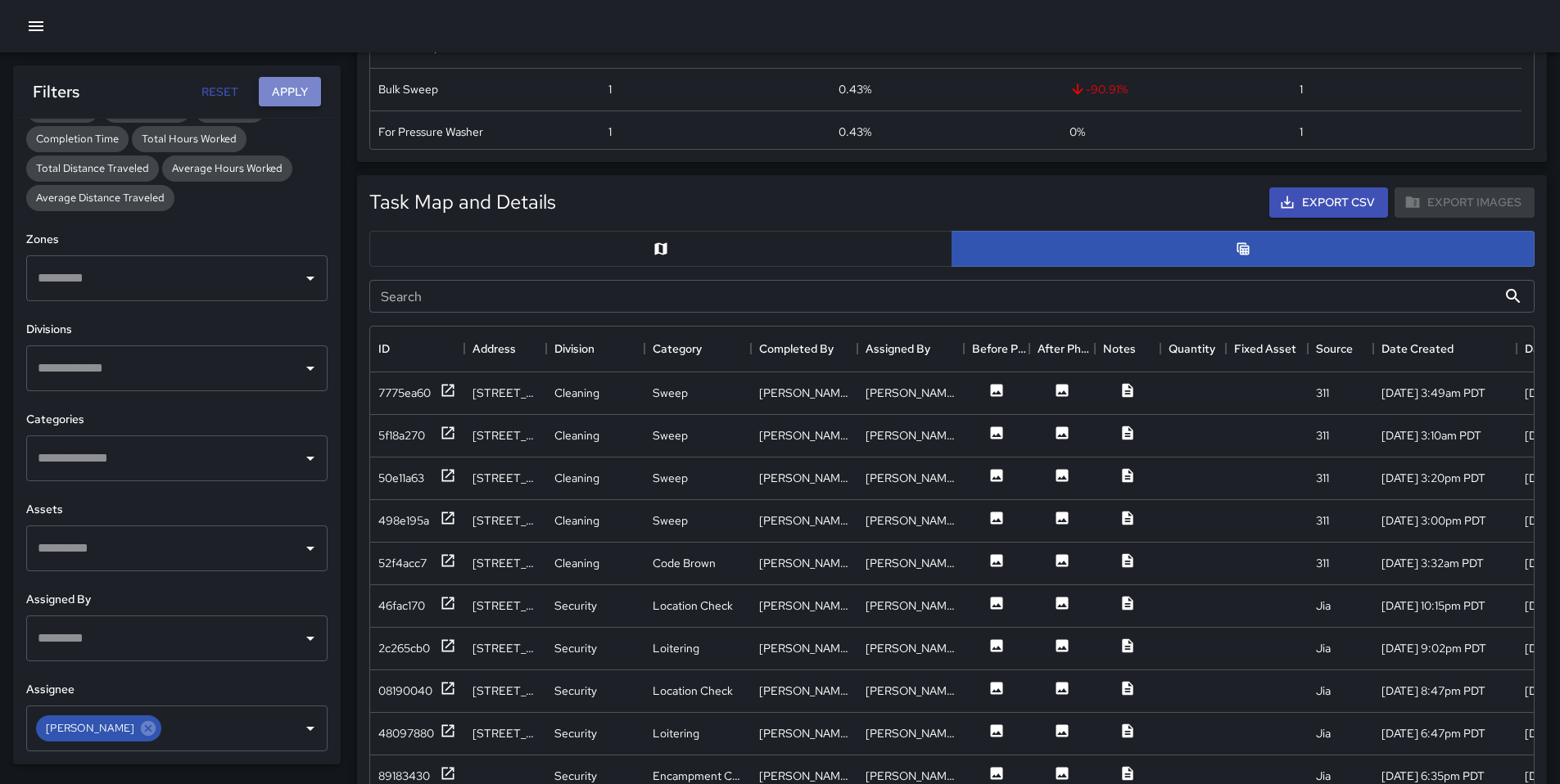
click at [295, 82] on button "Apply" at bounding box center [290, 92] width 62 height 30
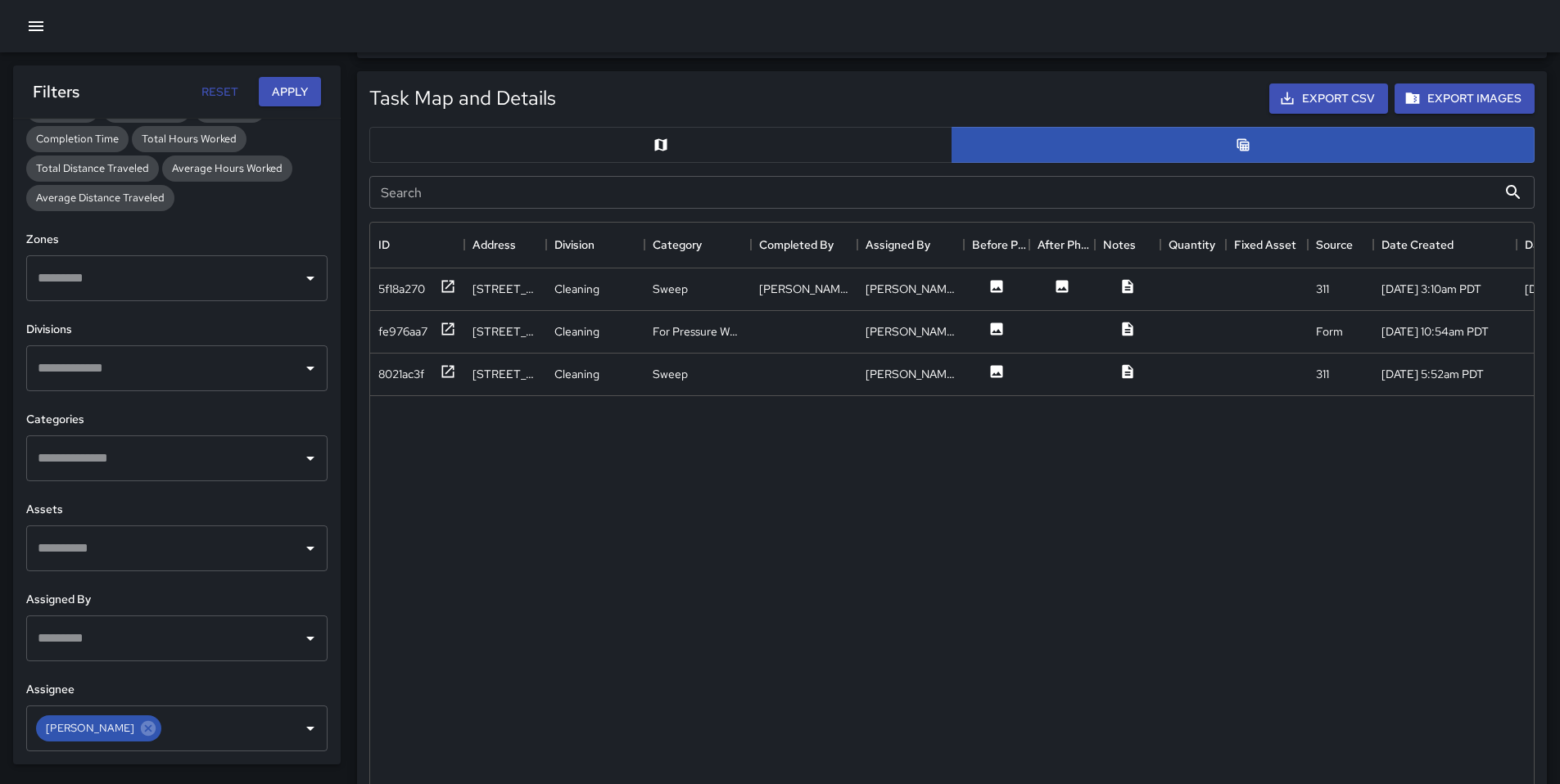
scroll to position [654, 0]
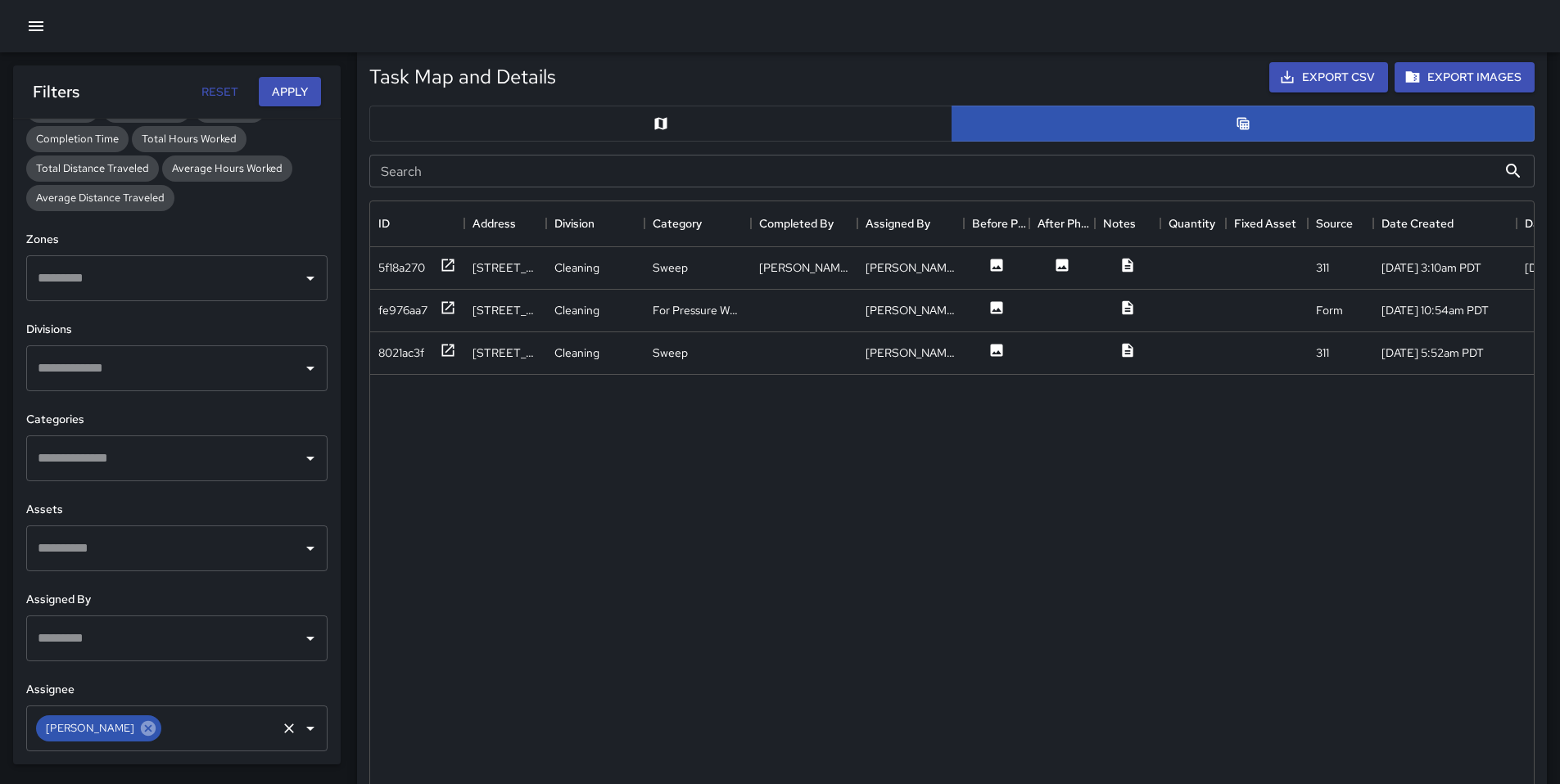
click at [139, 730] on icon at bounding box center [147, 728] width 18 height 18
click at [126, 731] on input "text" at bounding box center [164, 728] width 262 height 31
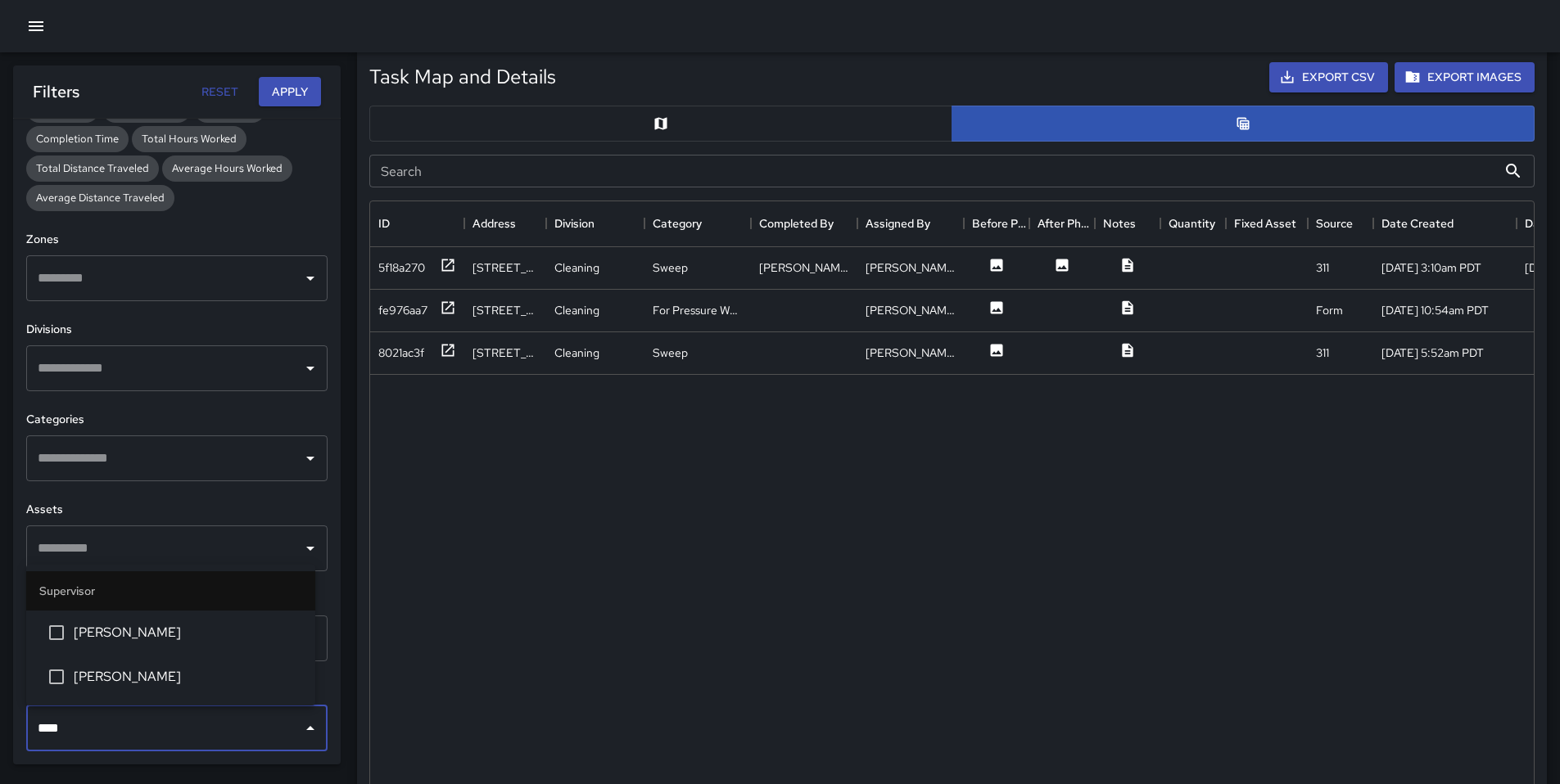
type input "*****"
click at [111, 682] on span "Bryan Alexander" at bounding box center [189, 676] width 229 height 20
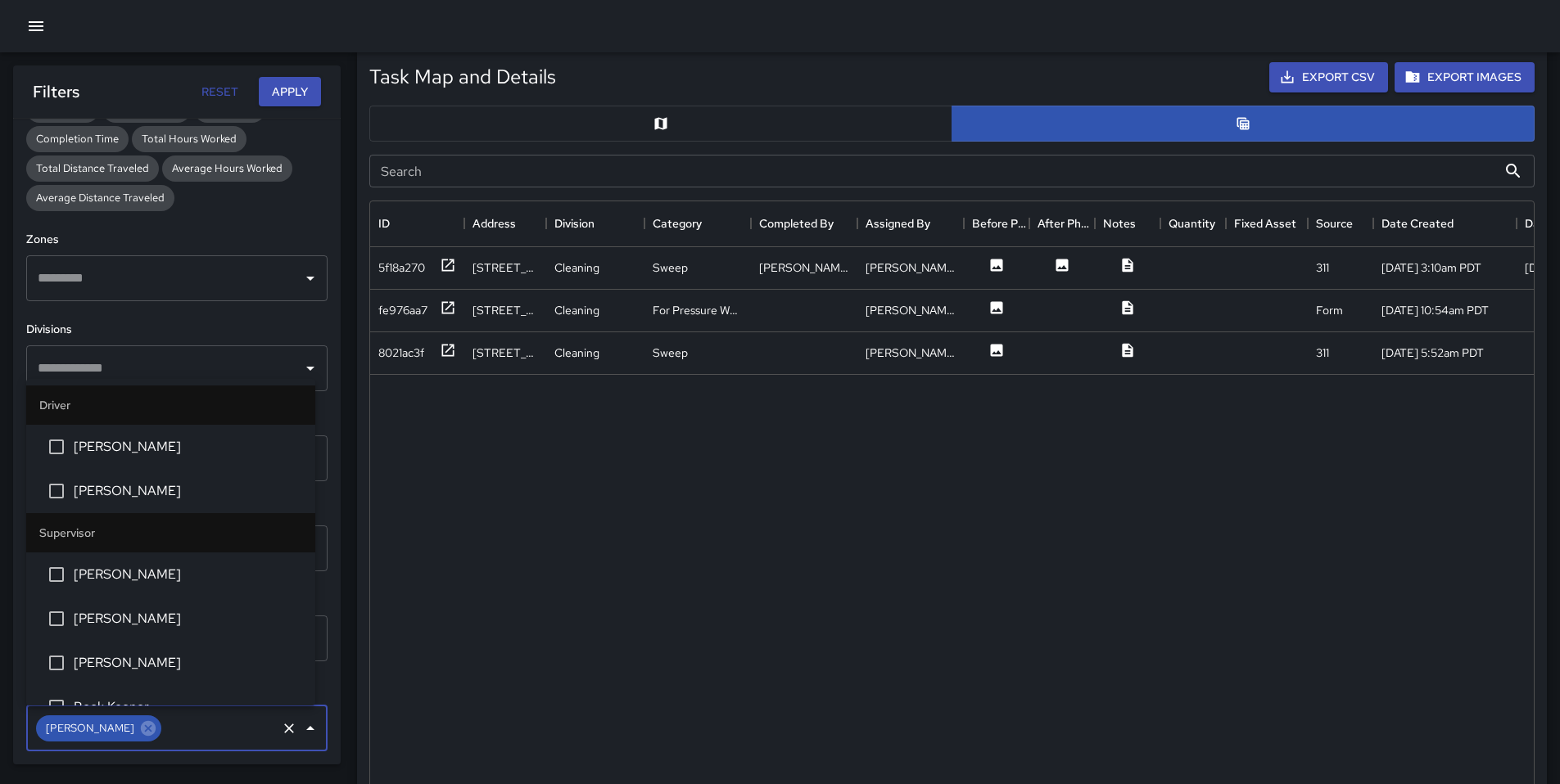
scroll to position [113, 0]
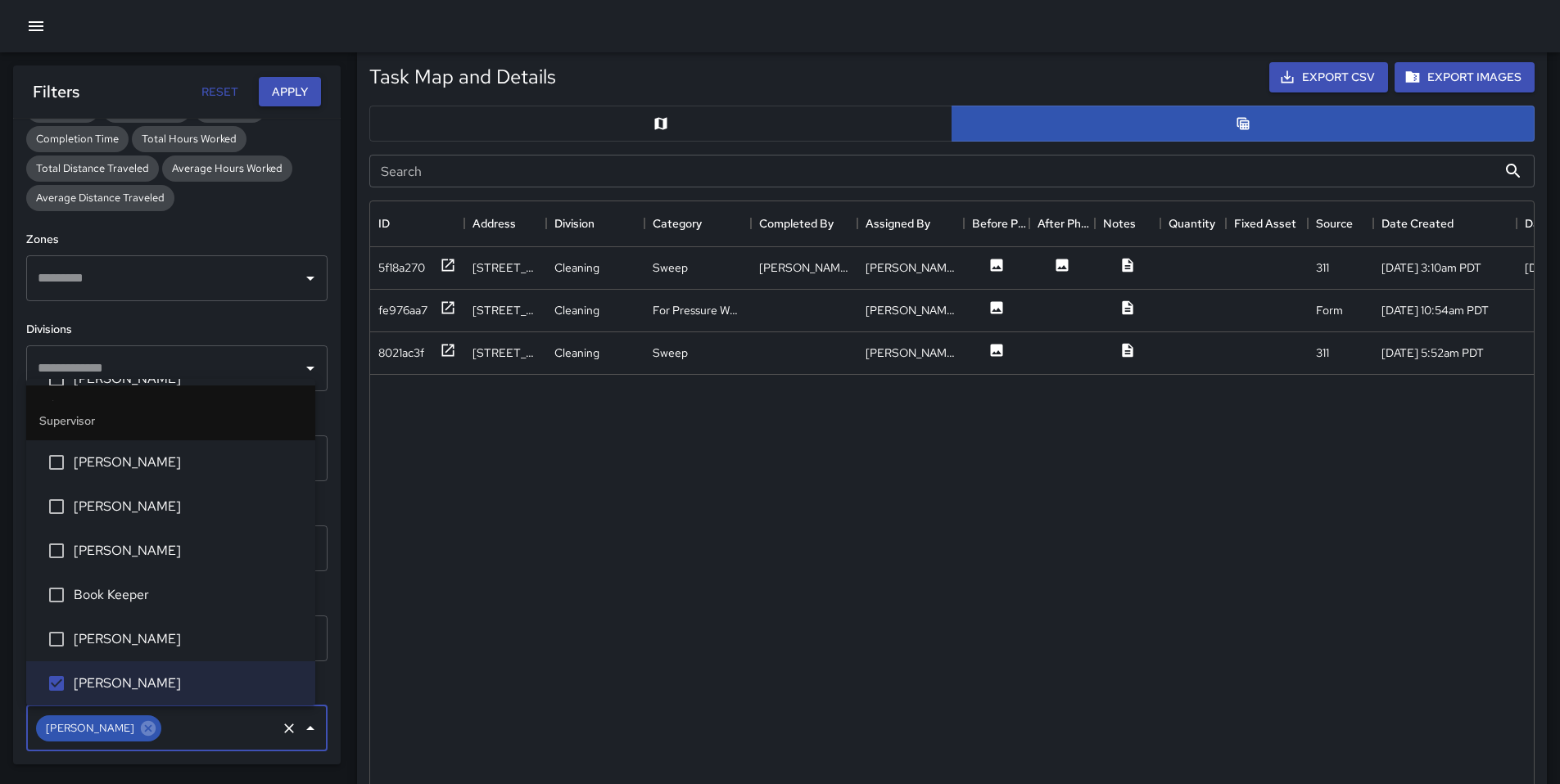
click at [282, 94] on button "Apply" at bounding box center [290, 92] width 62 height 30
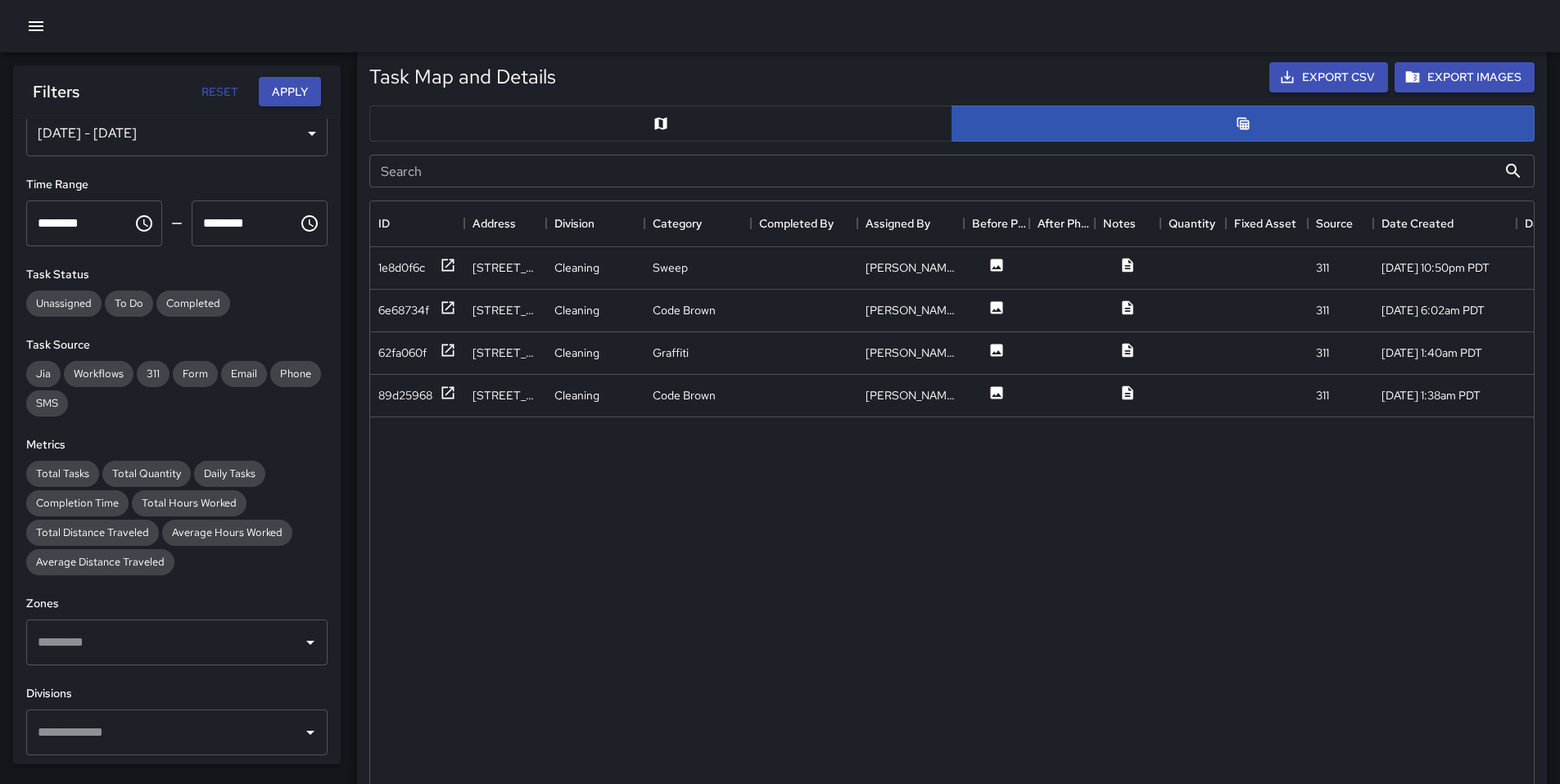
scroll to position [0, 0]
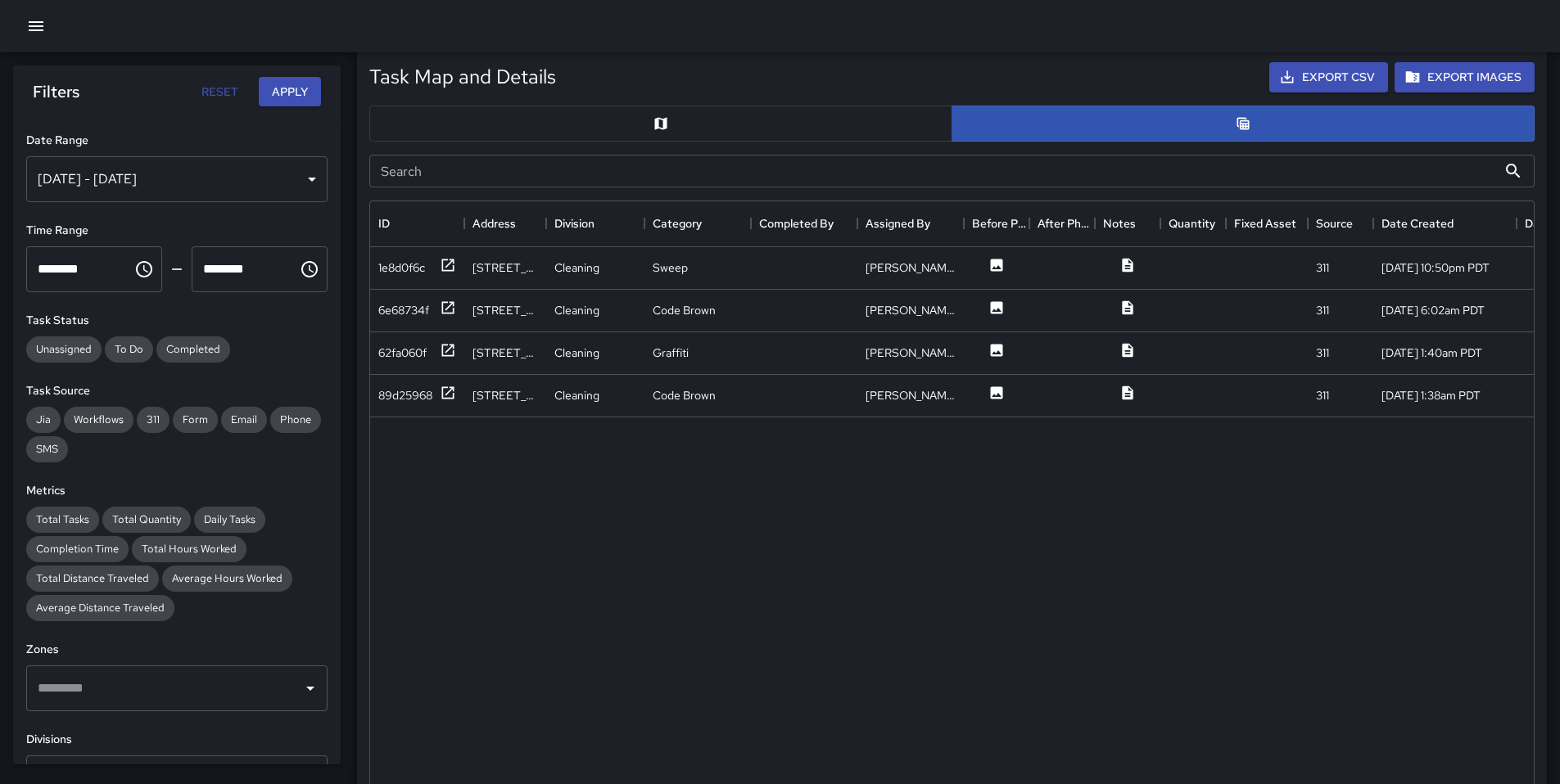
click at [158, 184] on div "Sep 28, 2025 - Sep 28, 2025" at bounding box center [176, 179] width 301 height 46
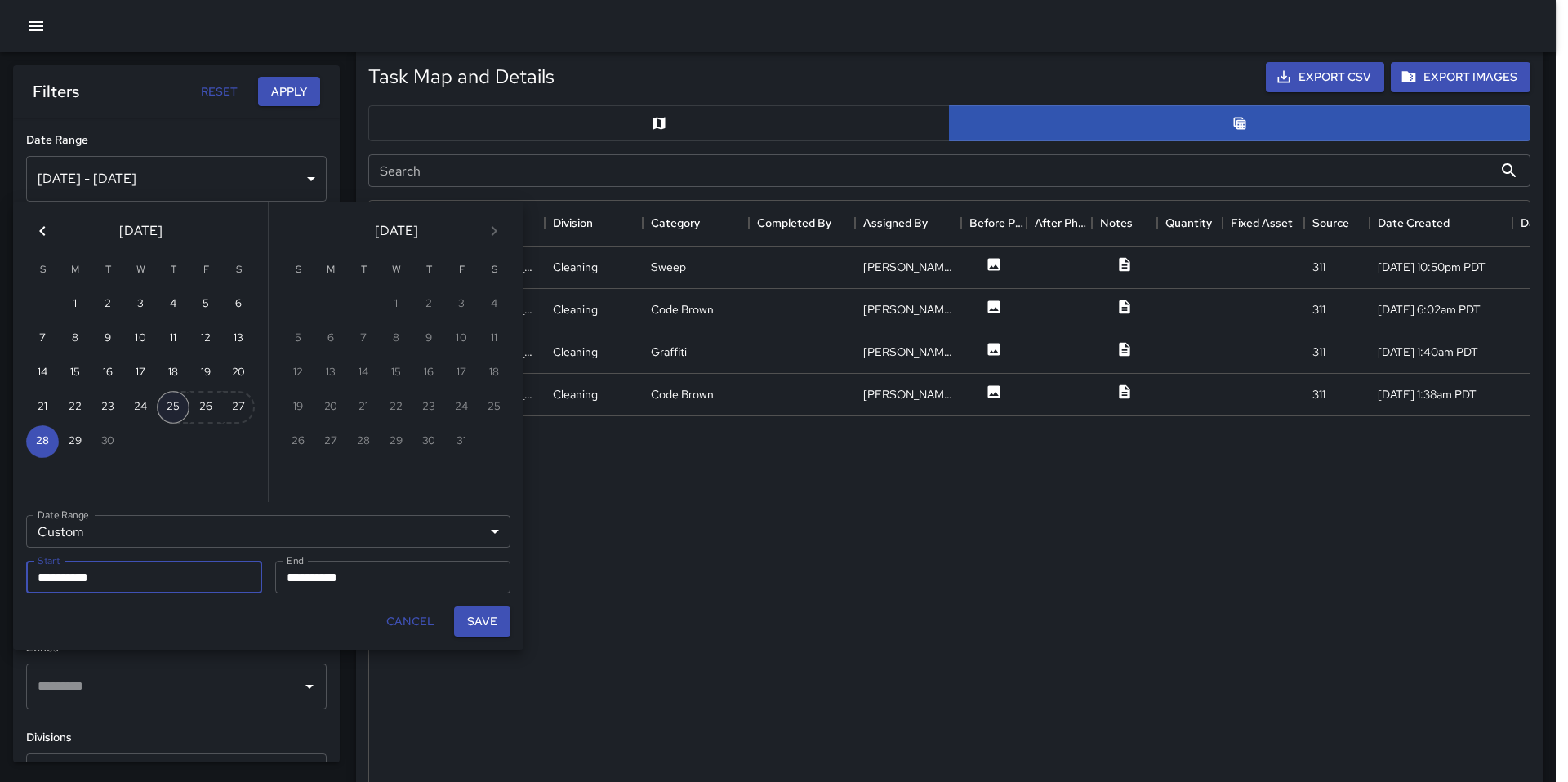
click at [170, 402] on button "25" at bounding box center [173, 407] width 33 height 33
type input "**********"
click at [487, 624] on button "Save" at bounding box center [482, 622] width 56 height 30
type input "**********"
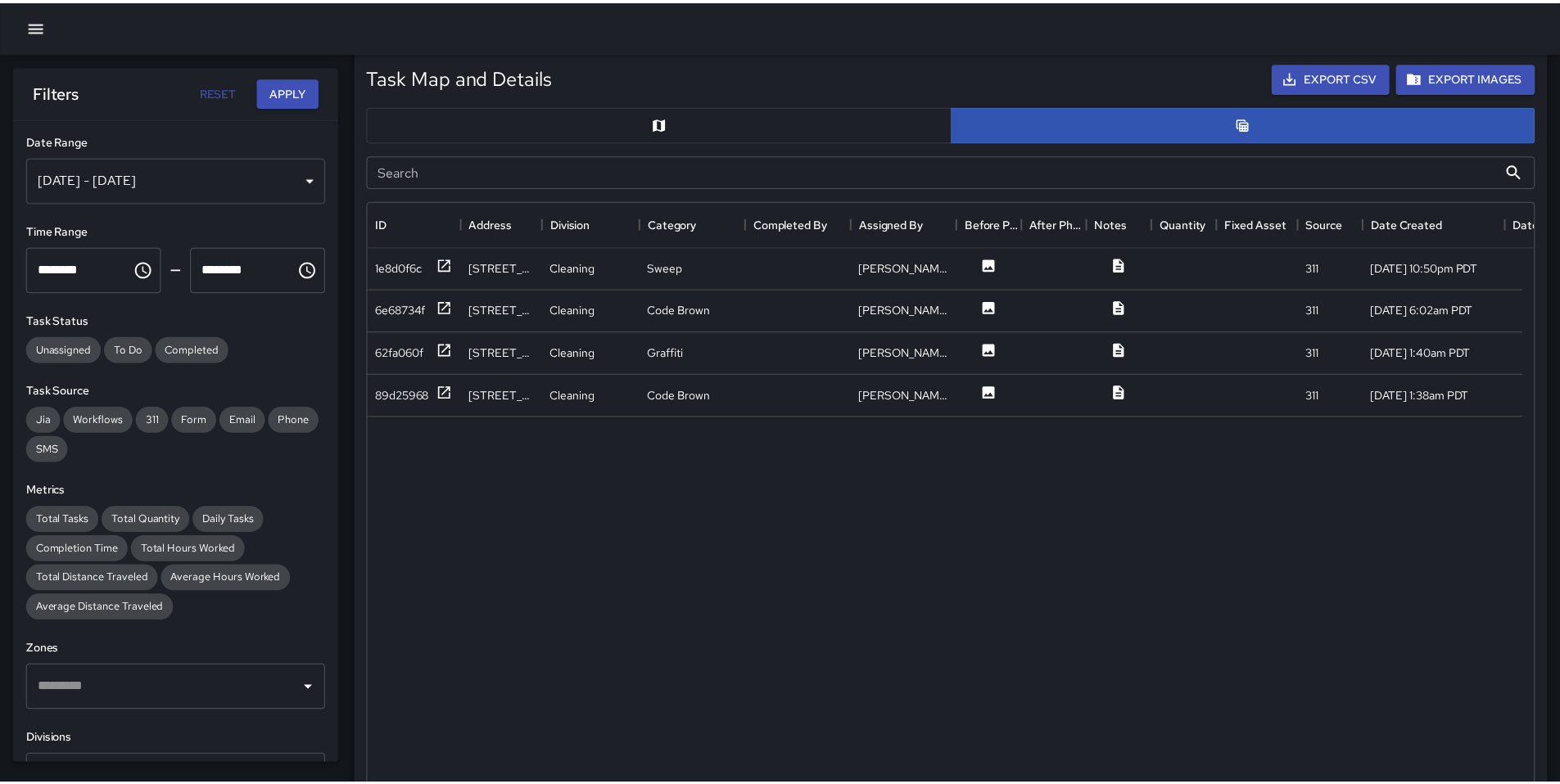
scroll to position [13, 13]
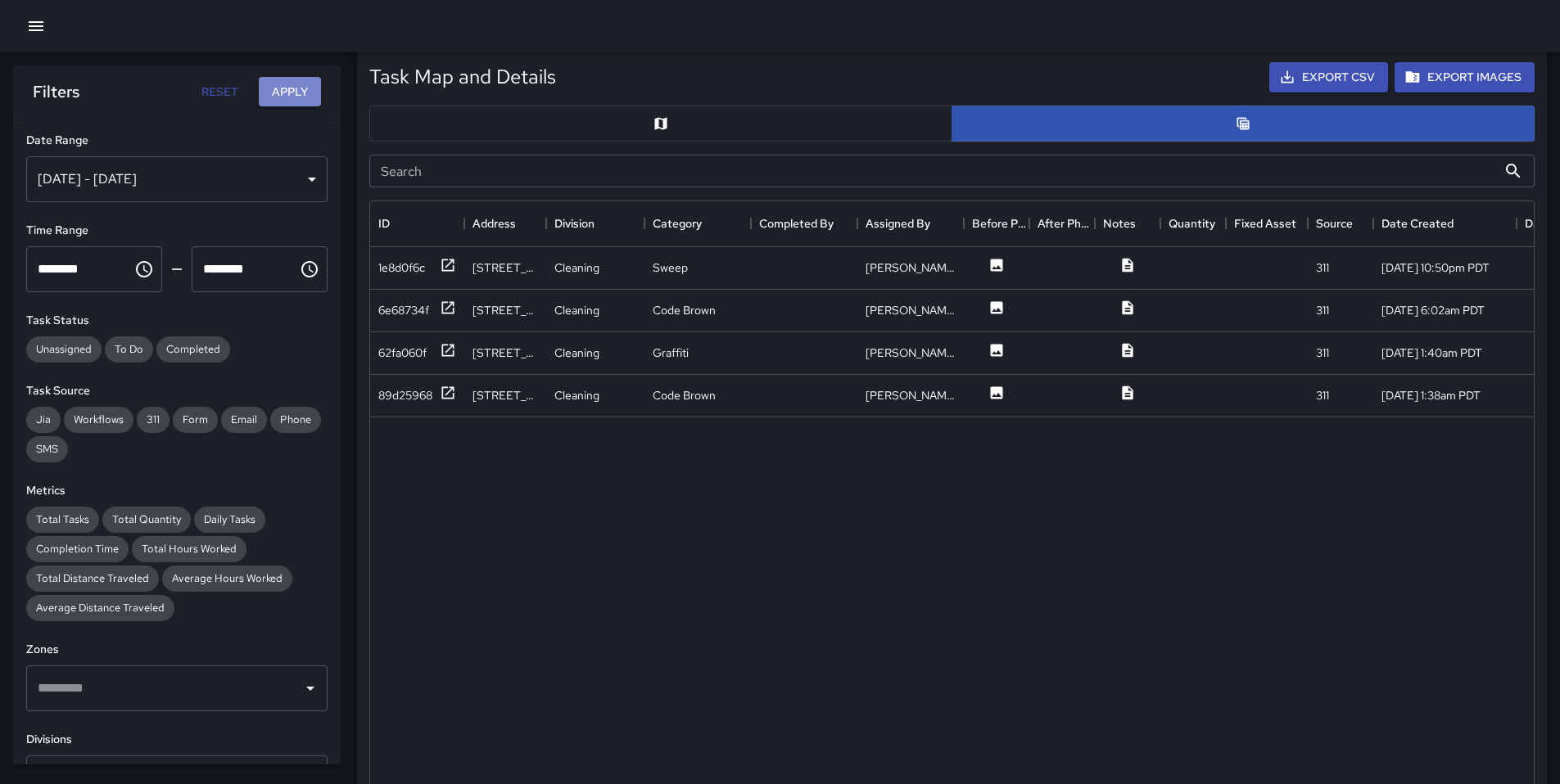
click at [280, 96] on button "Apply" at bounding box center [290, 92] width 62 height 30
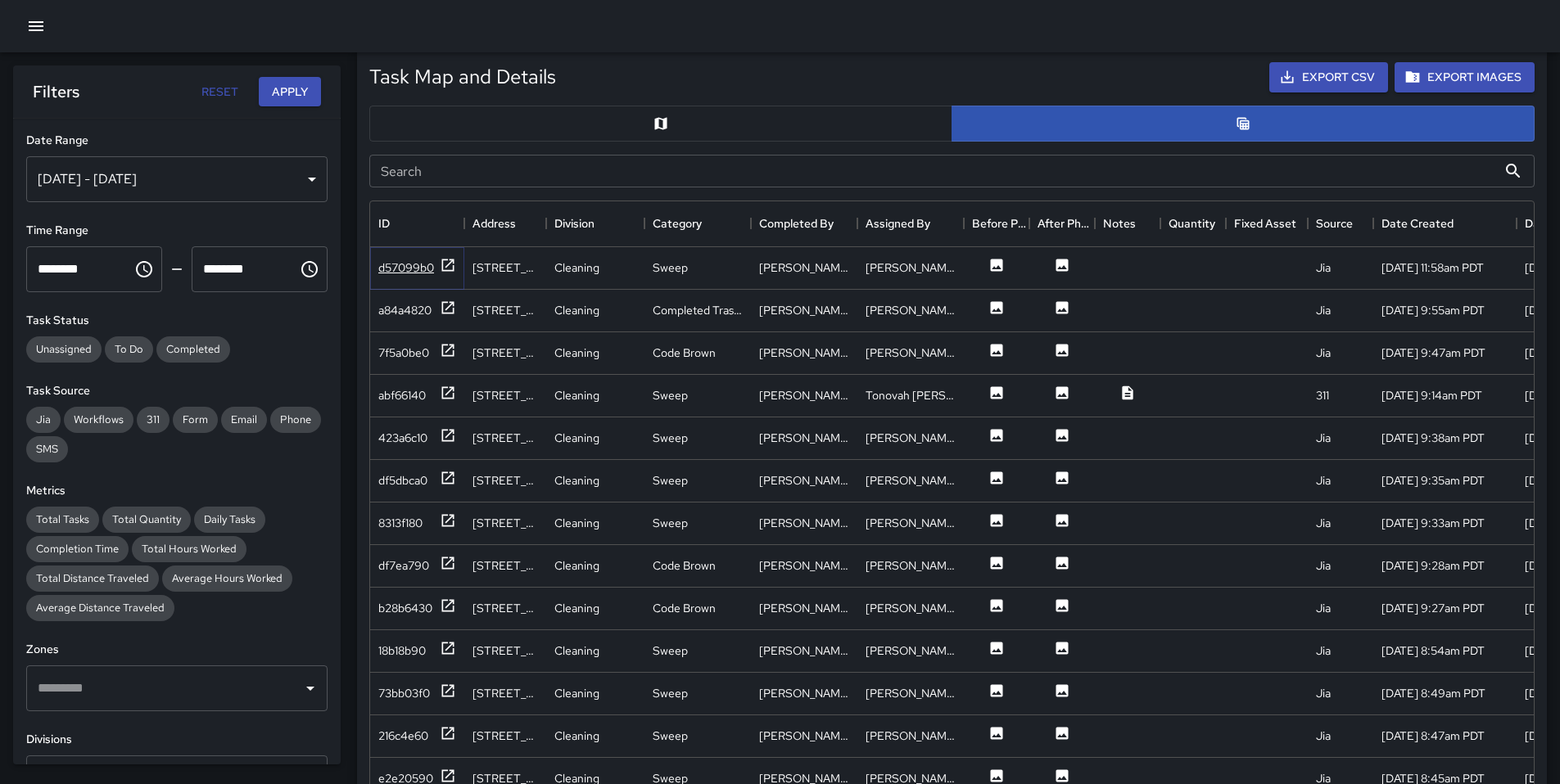
click at [437, 258] on div "d57099b0" at bounding box center [417, 267] width 78 height 21
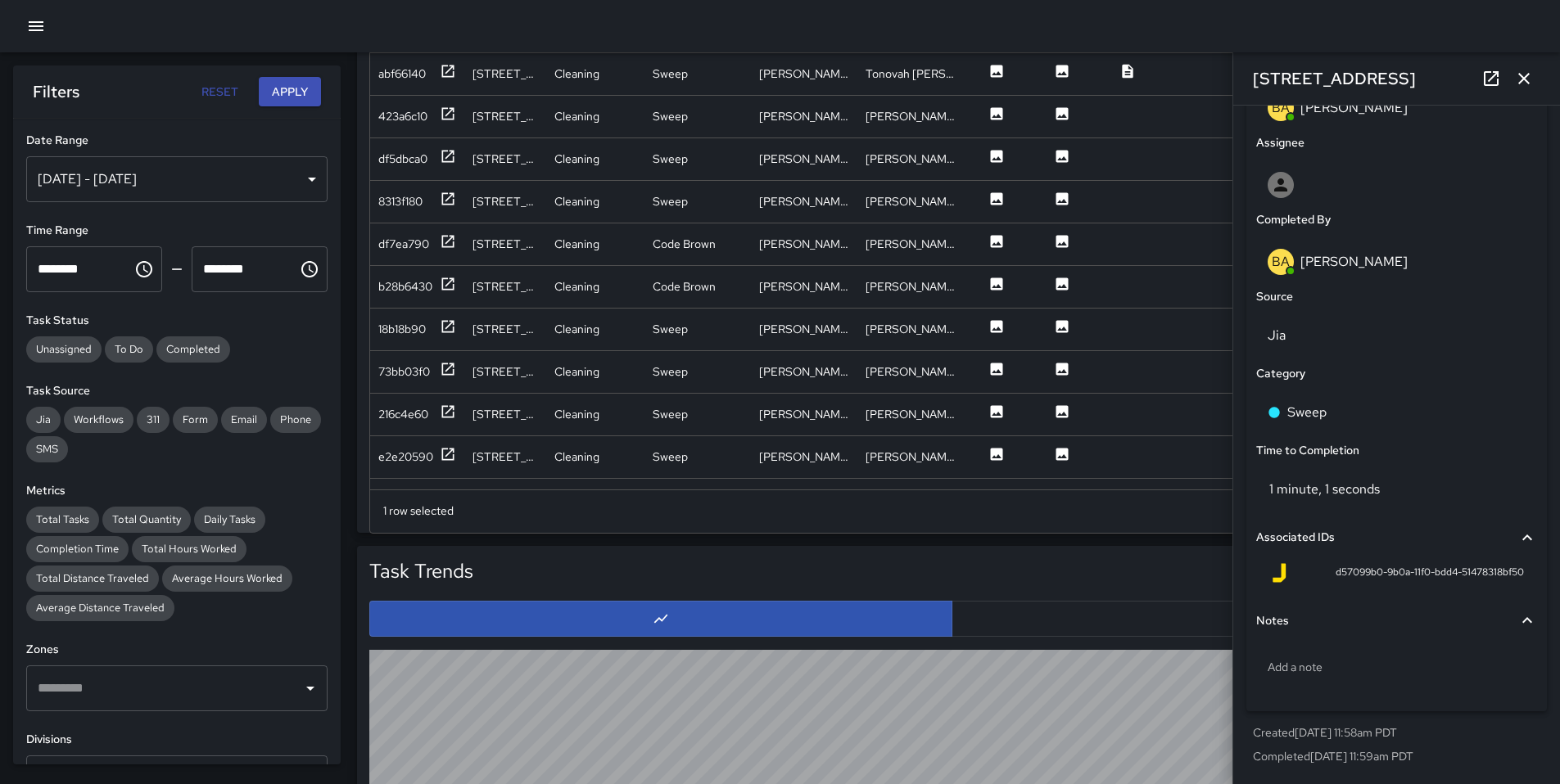
scroll to position [950, 0]
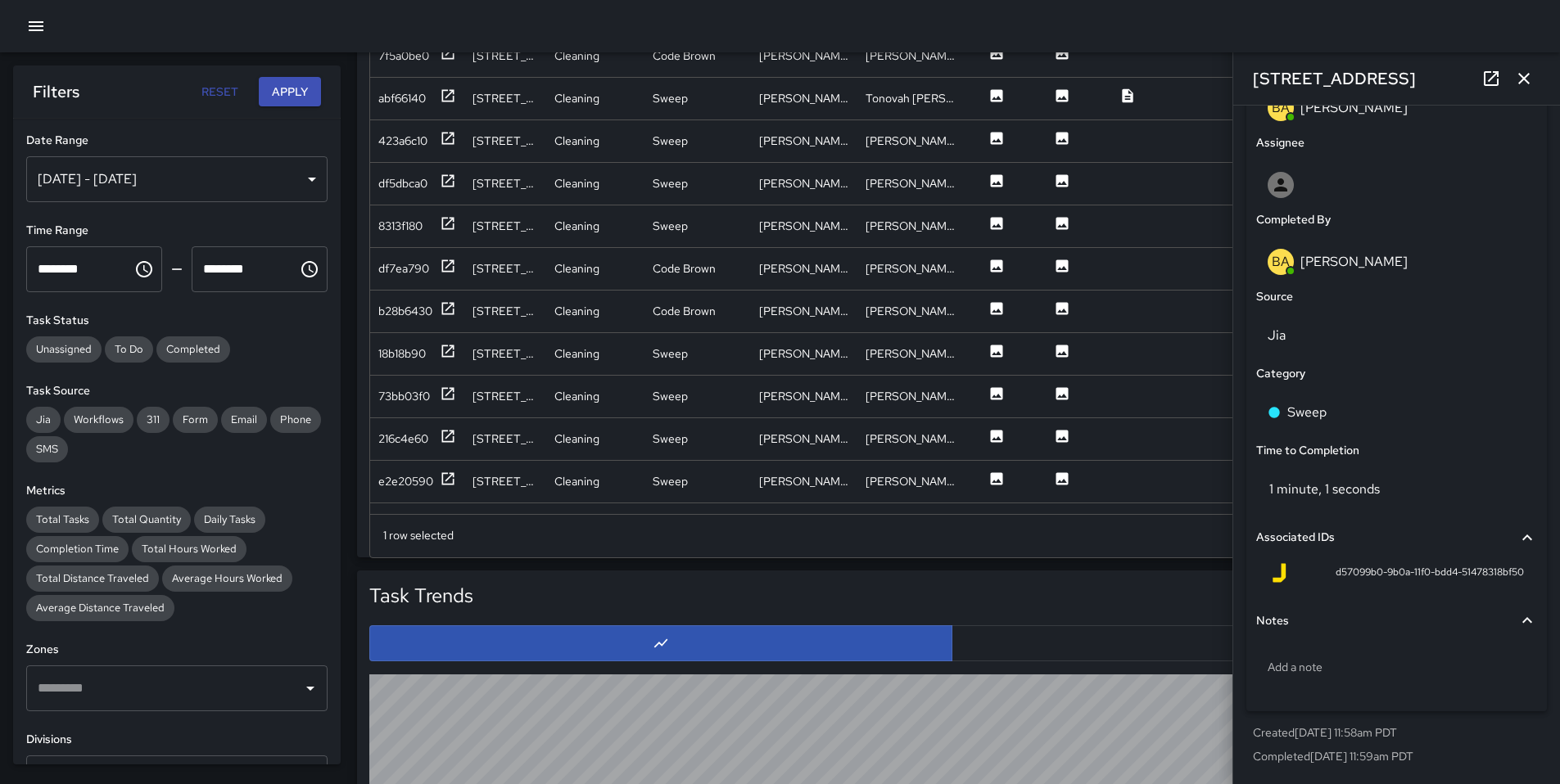
click at [1548, 82] on div "531 Natoma Street" at bounding box center [1397, 79] width 326 height 53
click at [1537, 80] on button "button" at bounding box center [1523, 78] width 33 height 33
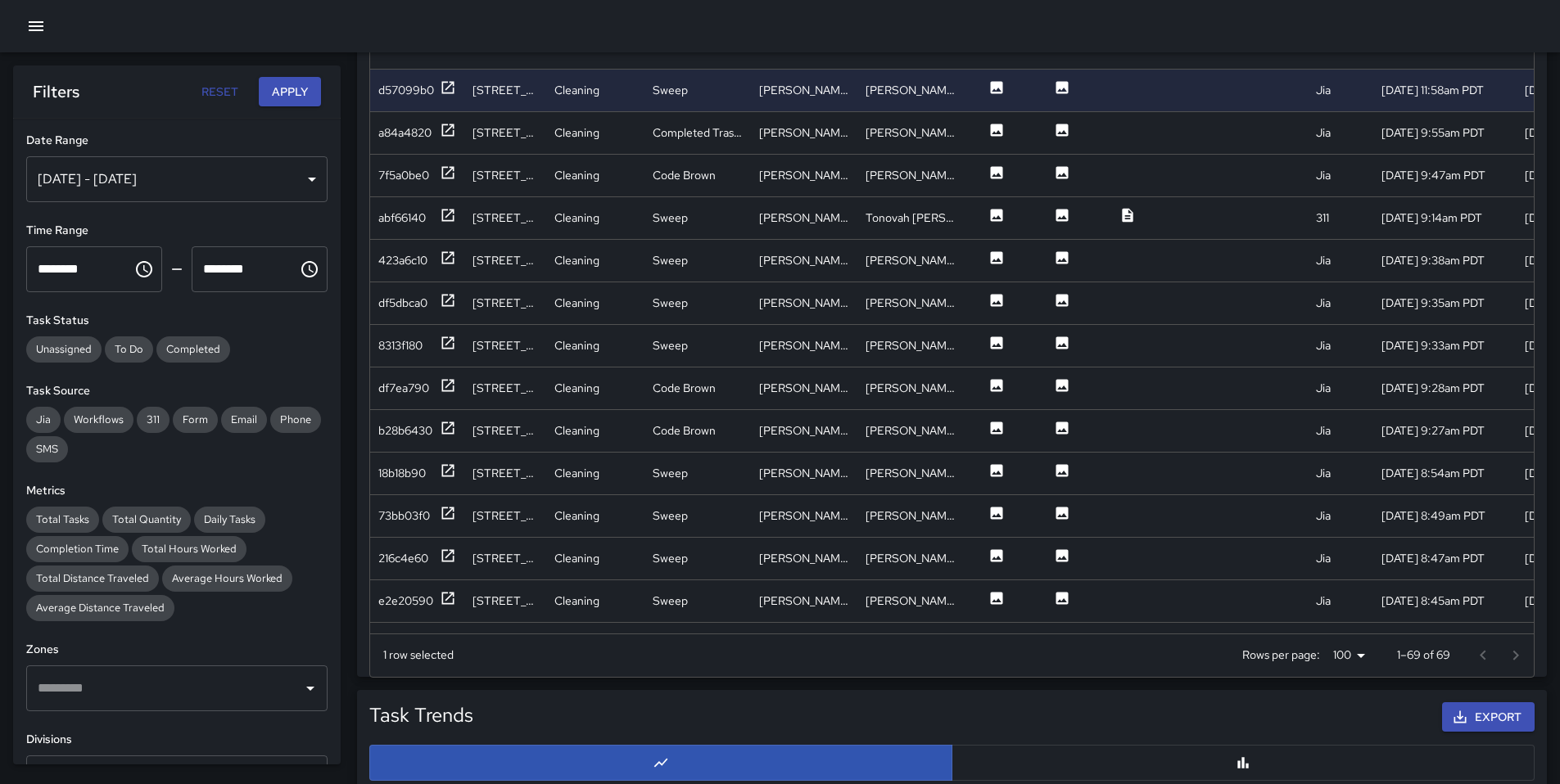
scroll to position [755, 0]
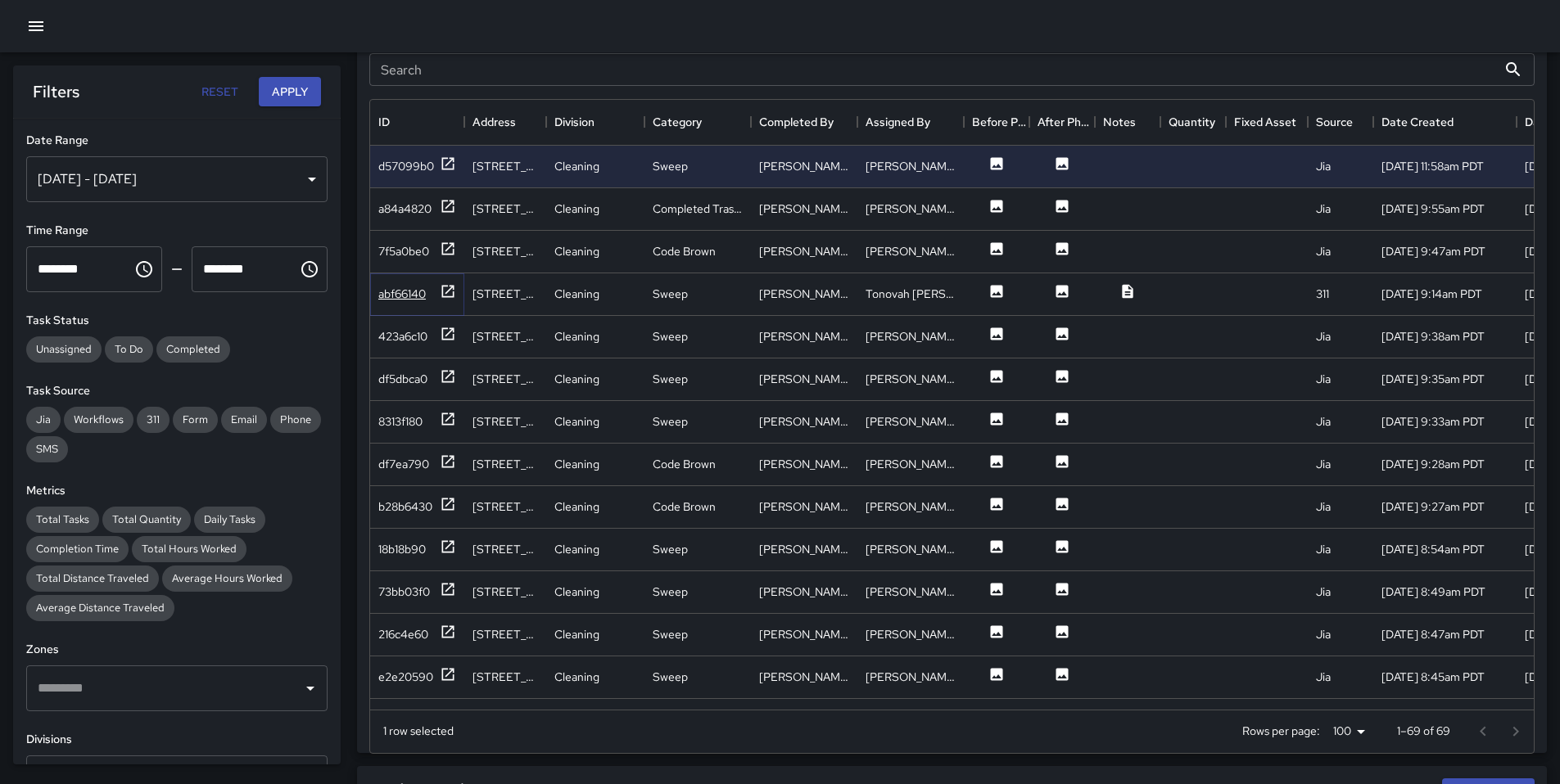
click at [386, 294] on div "abf66140" at bounding box center [401, 294] width 48 height 16
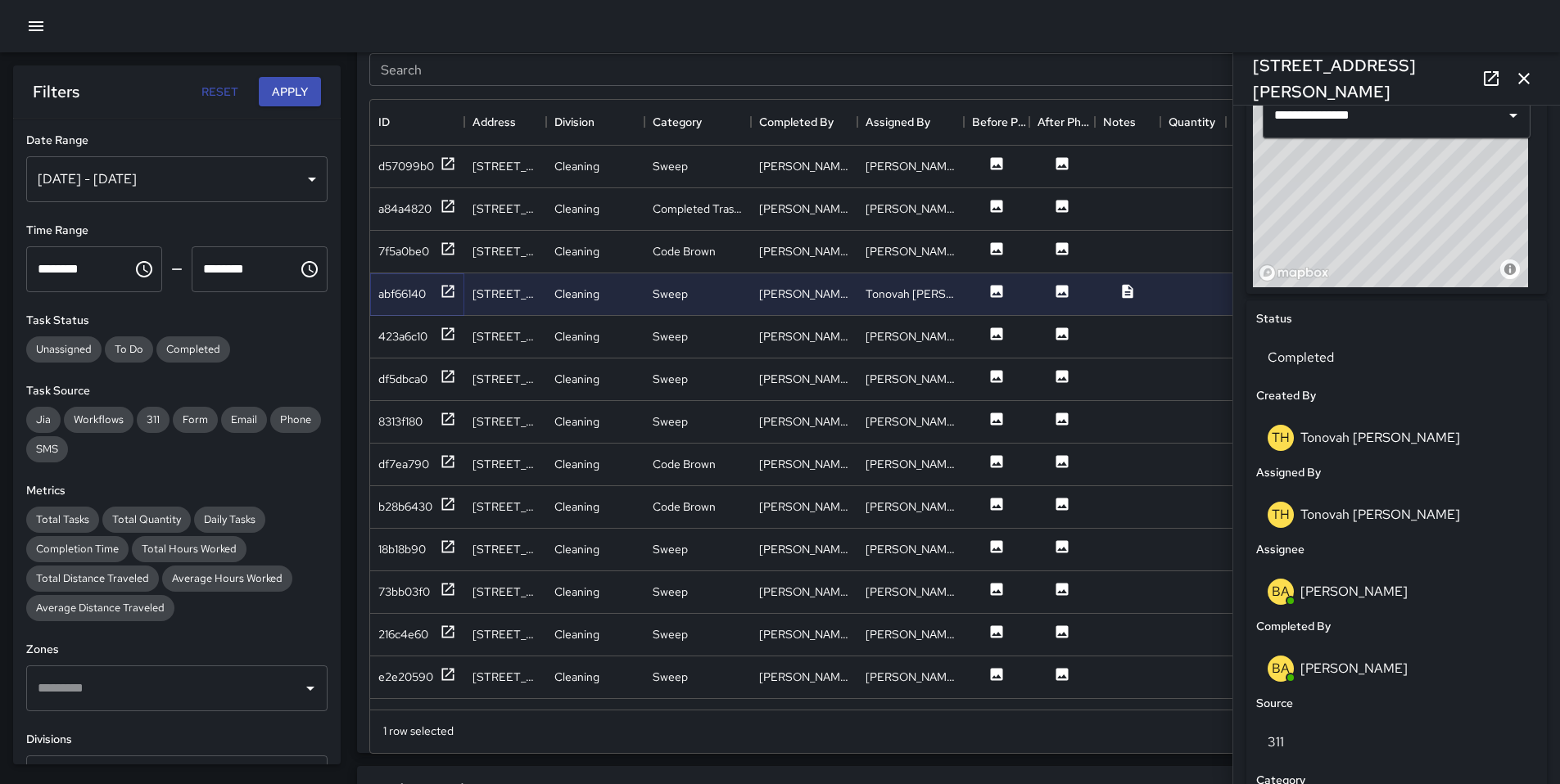
scroll to position [796, 0]
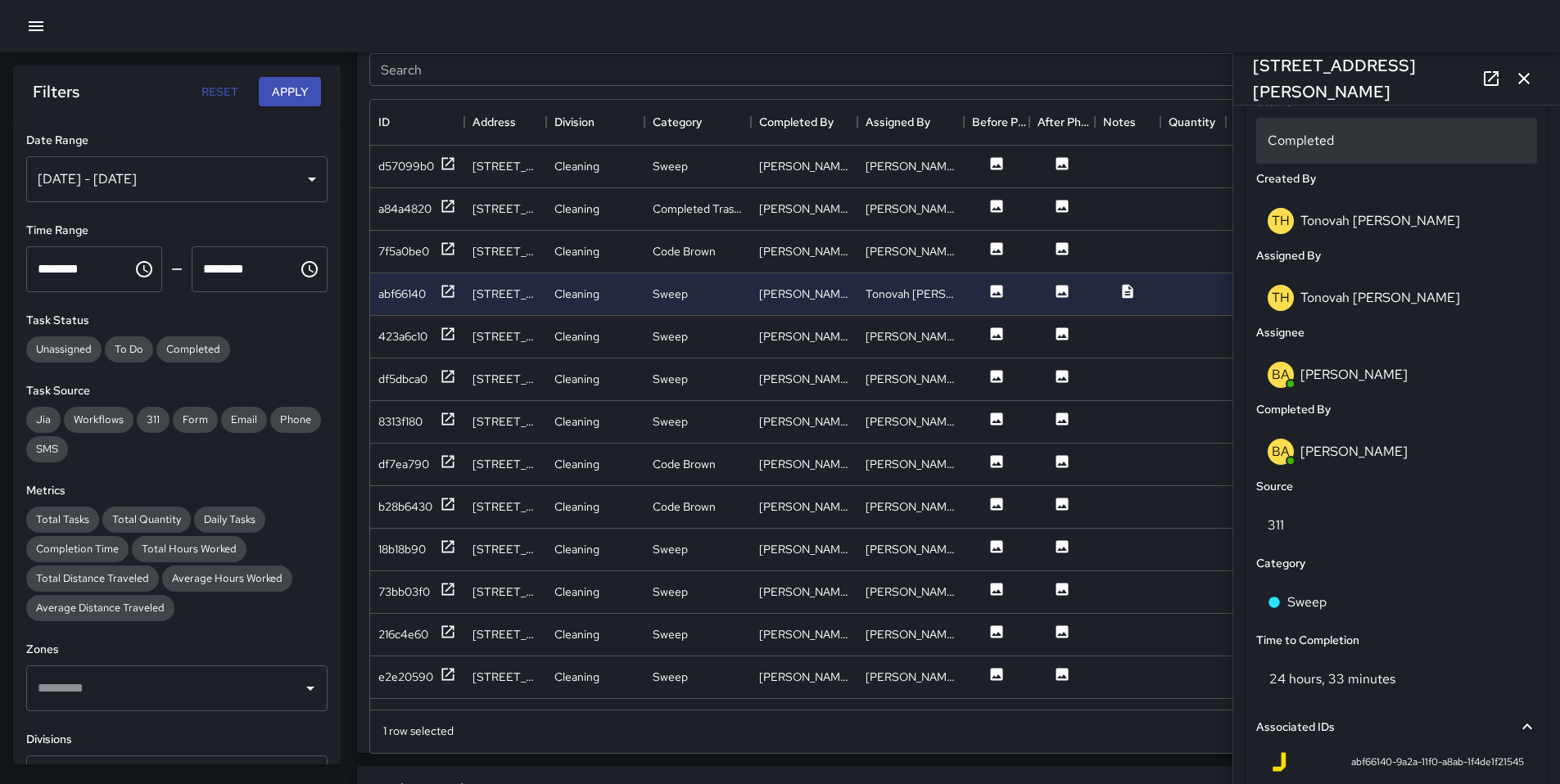
click at [1316, 150] on div "Completed" at bounding box center [1396, 141] width 280 height 46
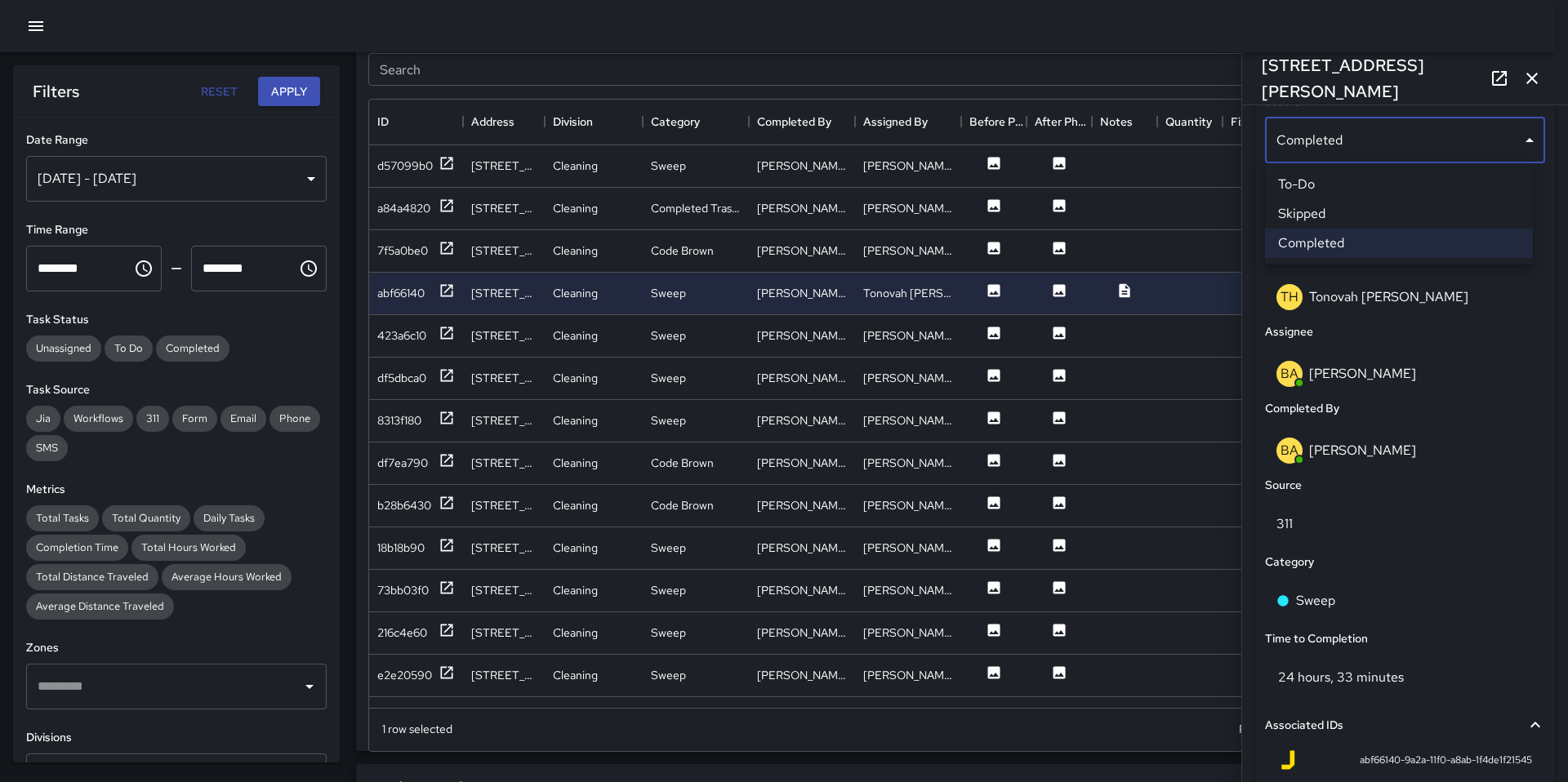
click at [1329, 220] on li "Skipped" at bounding box center [1399, 213] width 268 height 29
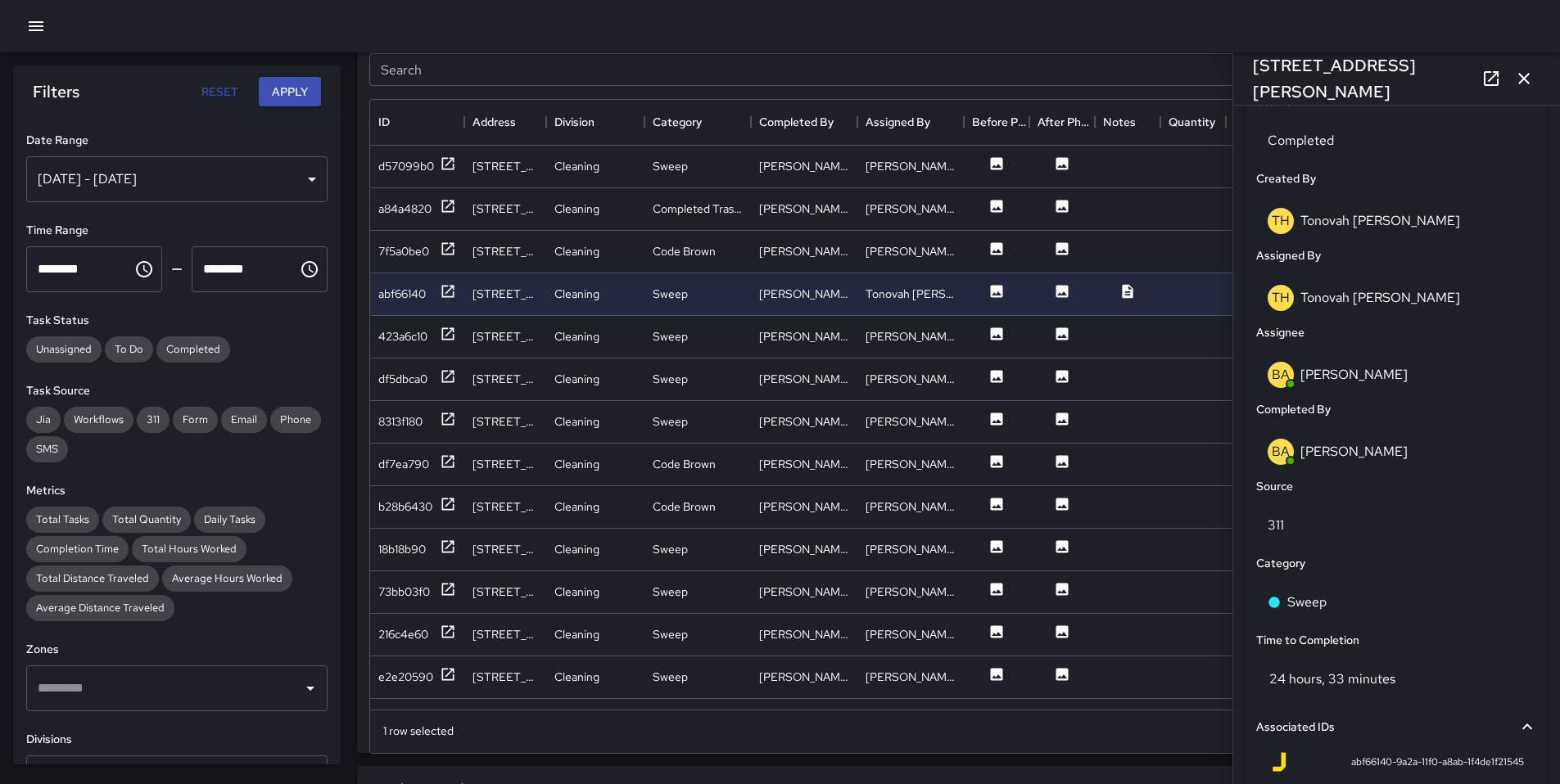
scroll to position [13, 13]
click at [1532, 73] on icon "button" at bounding box center [1523, 78] width 20 height 20
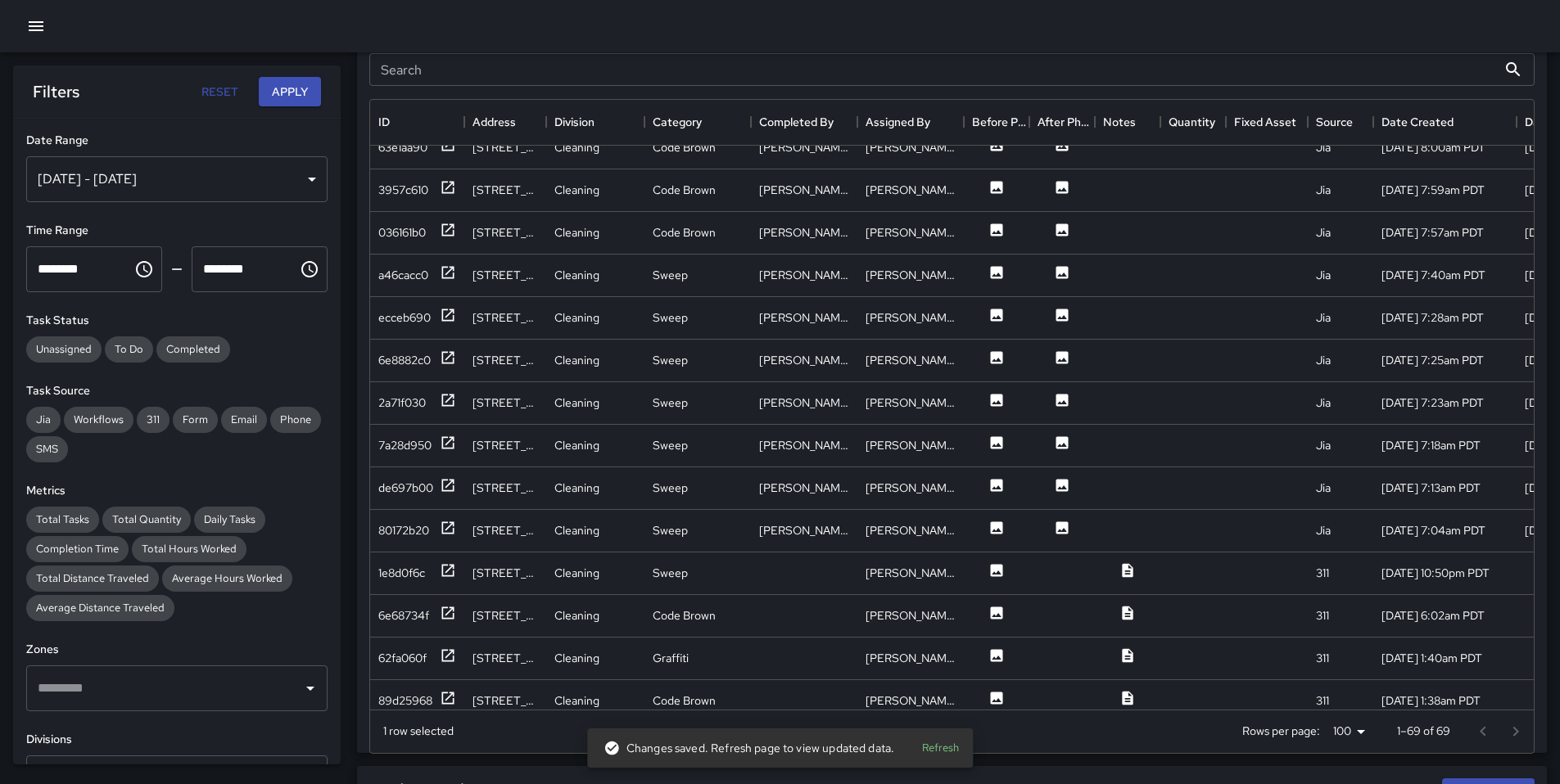
scroll to position [1934, 0]
click at [417, 533] on div "80172b20" at bounding box center [403, 531] width 51 height 16
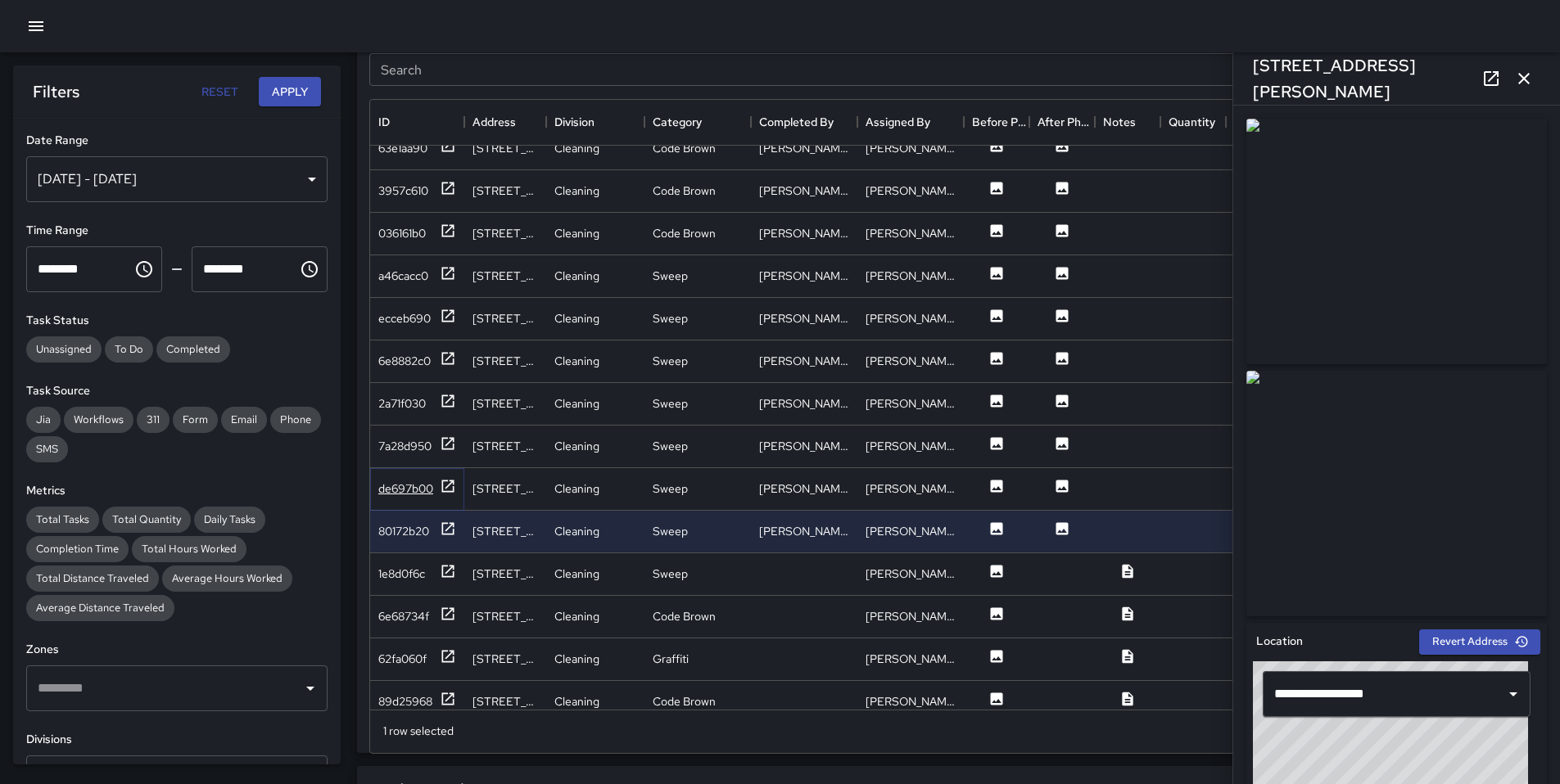
click at [423, 493] on div "de697b00" at bounding box center [405, 488] width 54 height 16
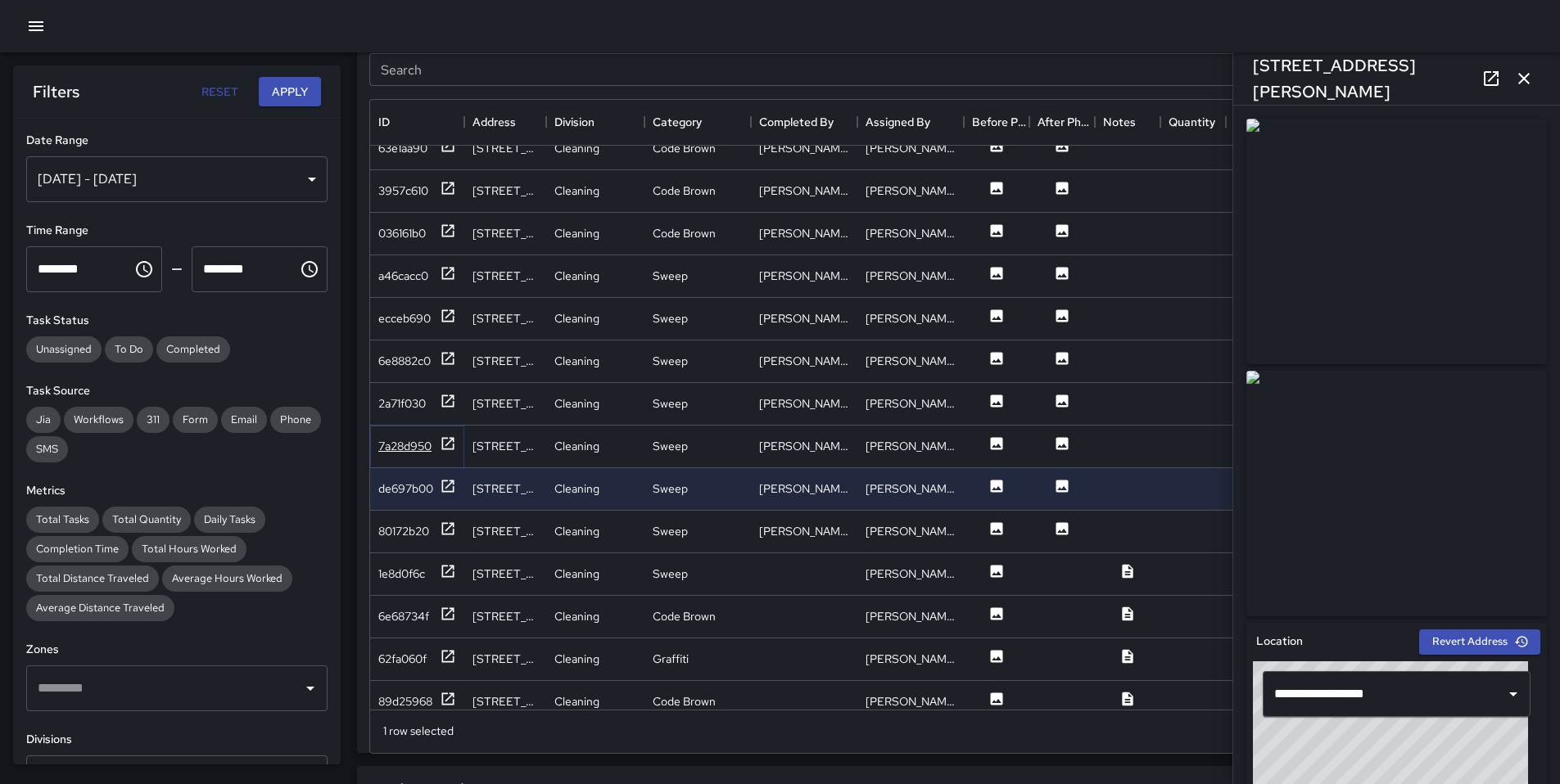
click at [414, 446] on div "7a28d950" at bounding box center [404, 445] width 53 height 16
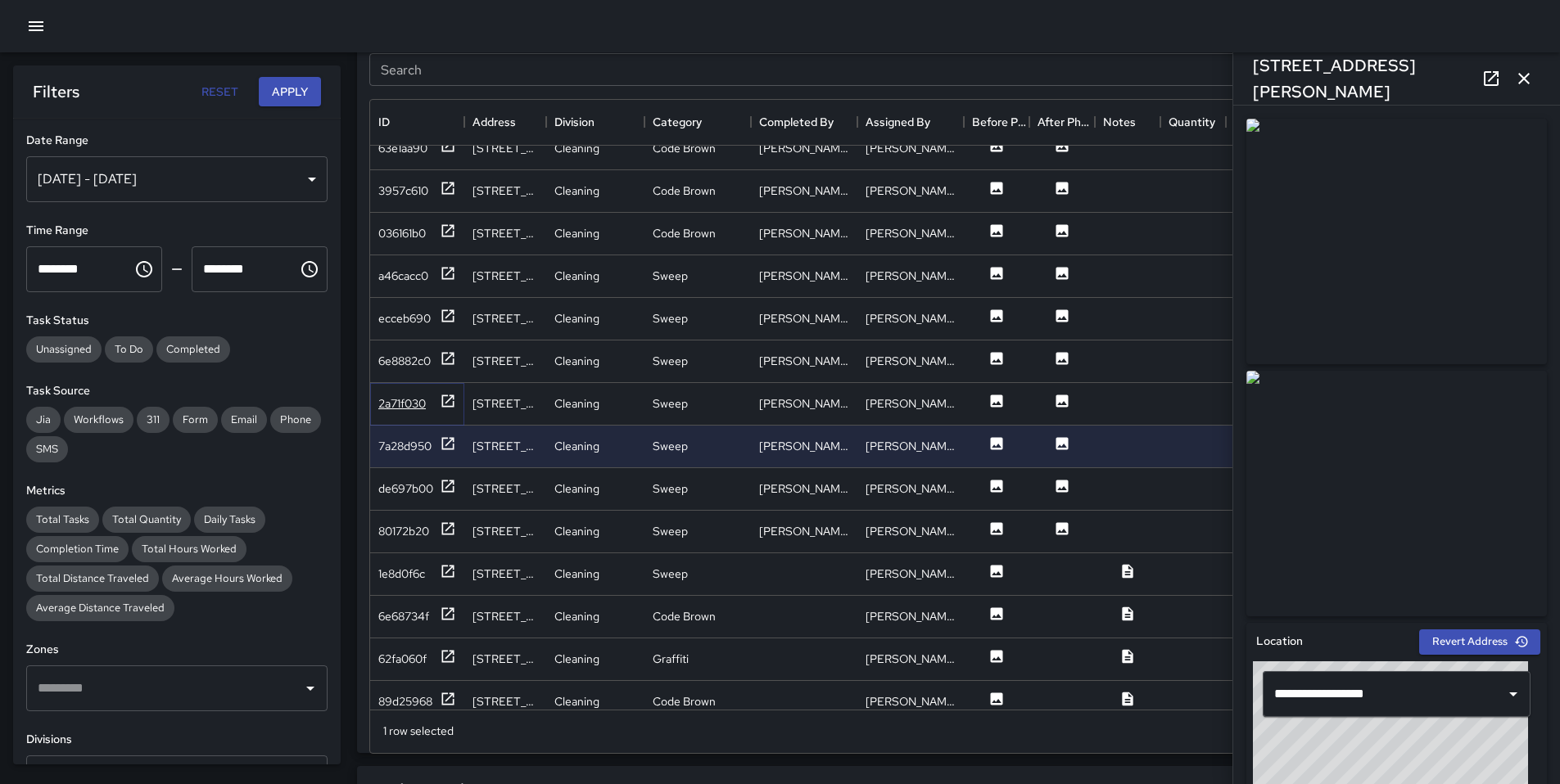
click at [417, 410] on div "2a71f030" at bounding box center [401, 403] width 48 height 16
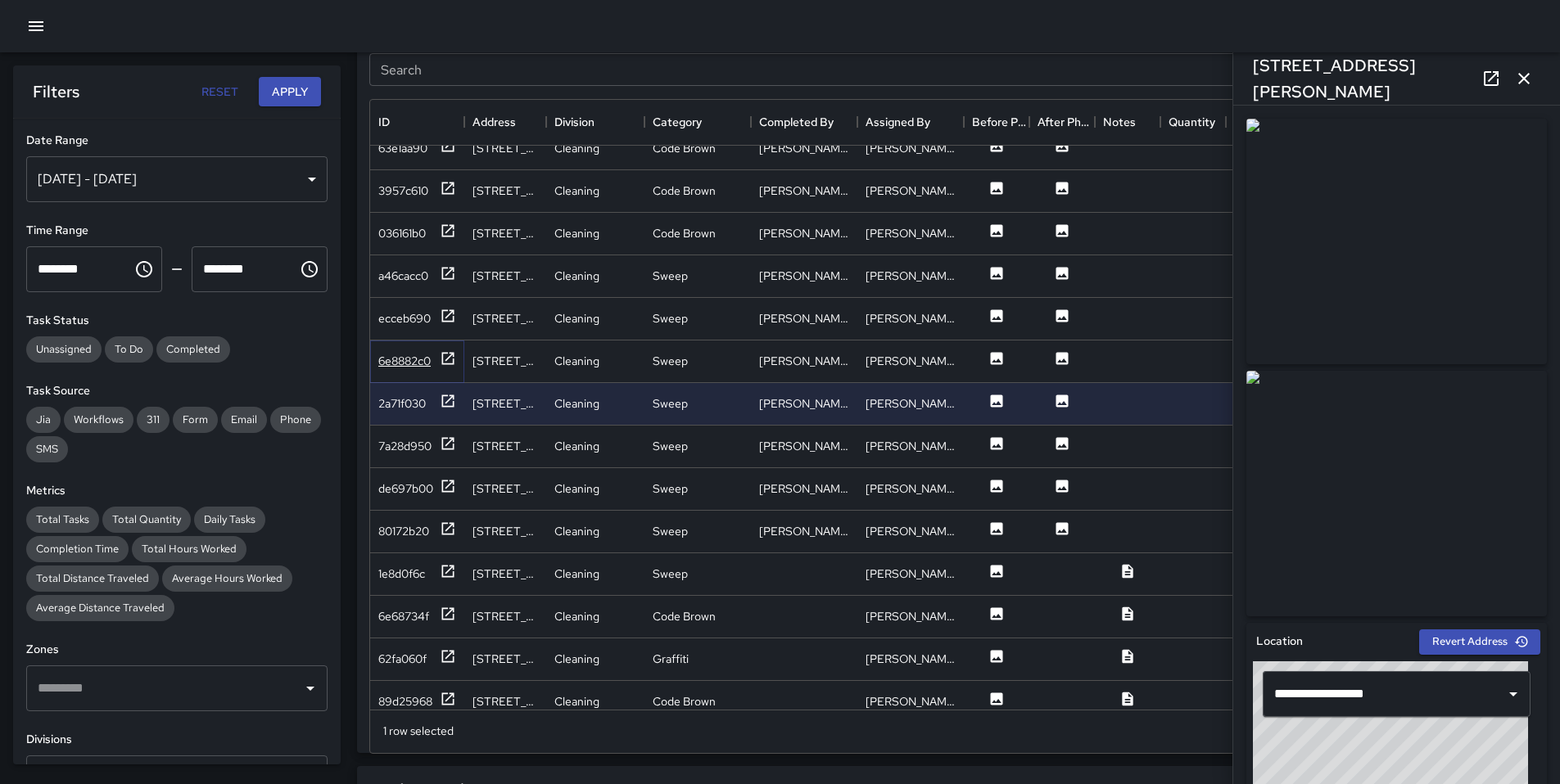
click at [413, 359] on div "6e8882c0" at bounding box center [404, 360] width 53 height 16
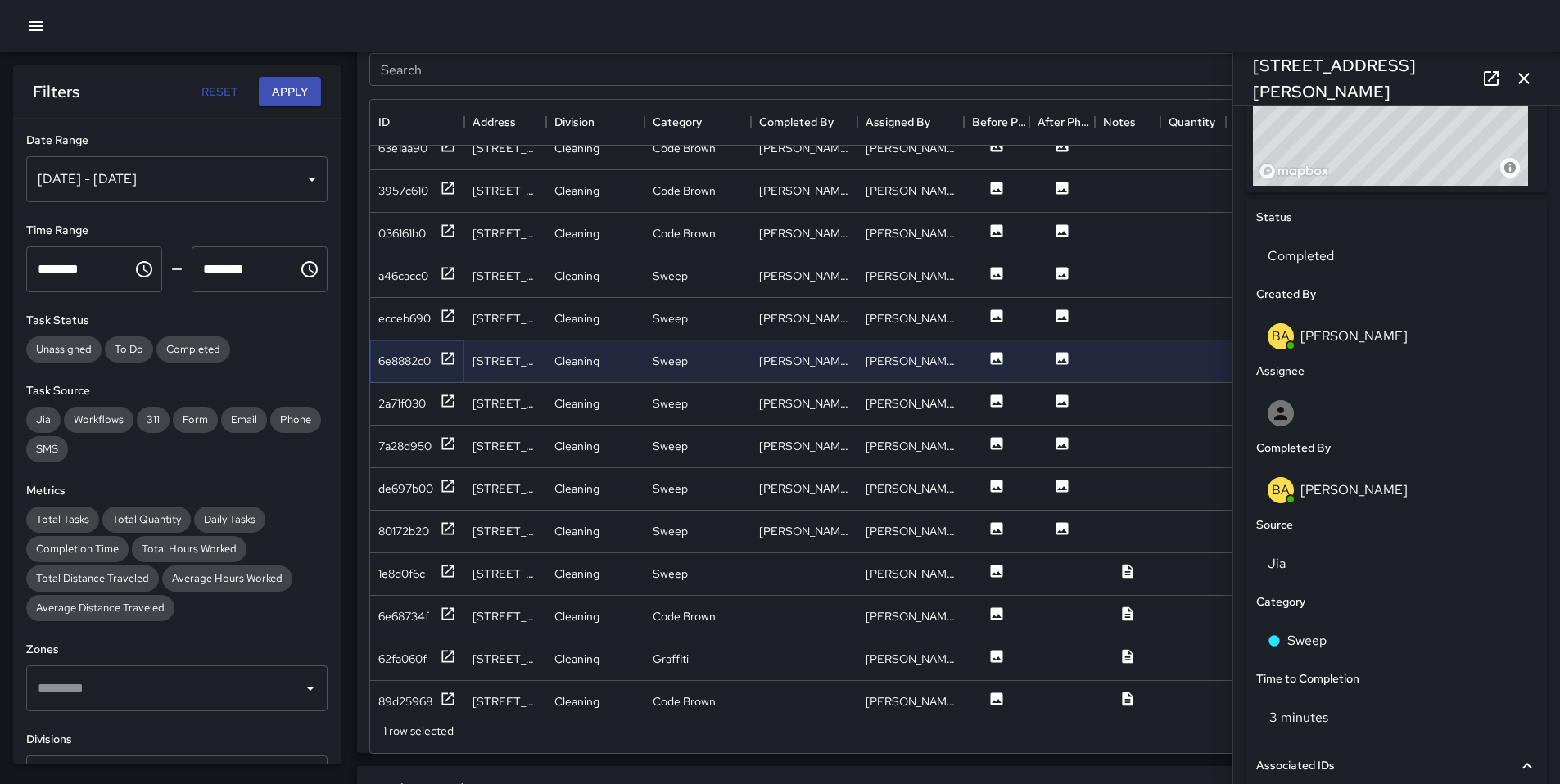
scroll to position [660, 0]
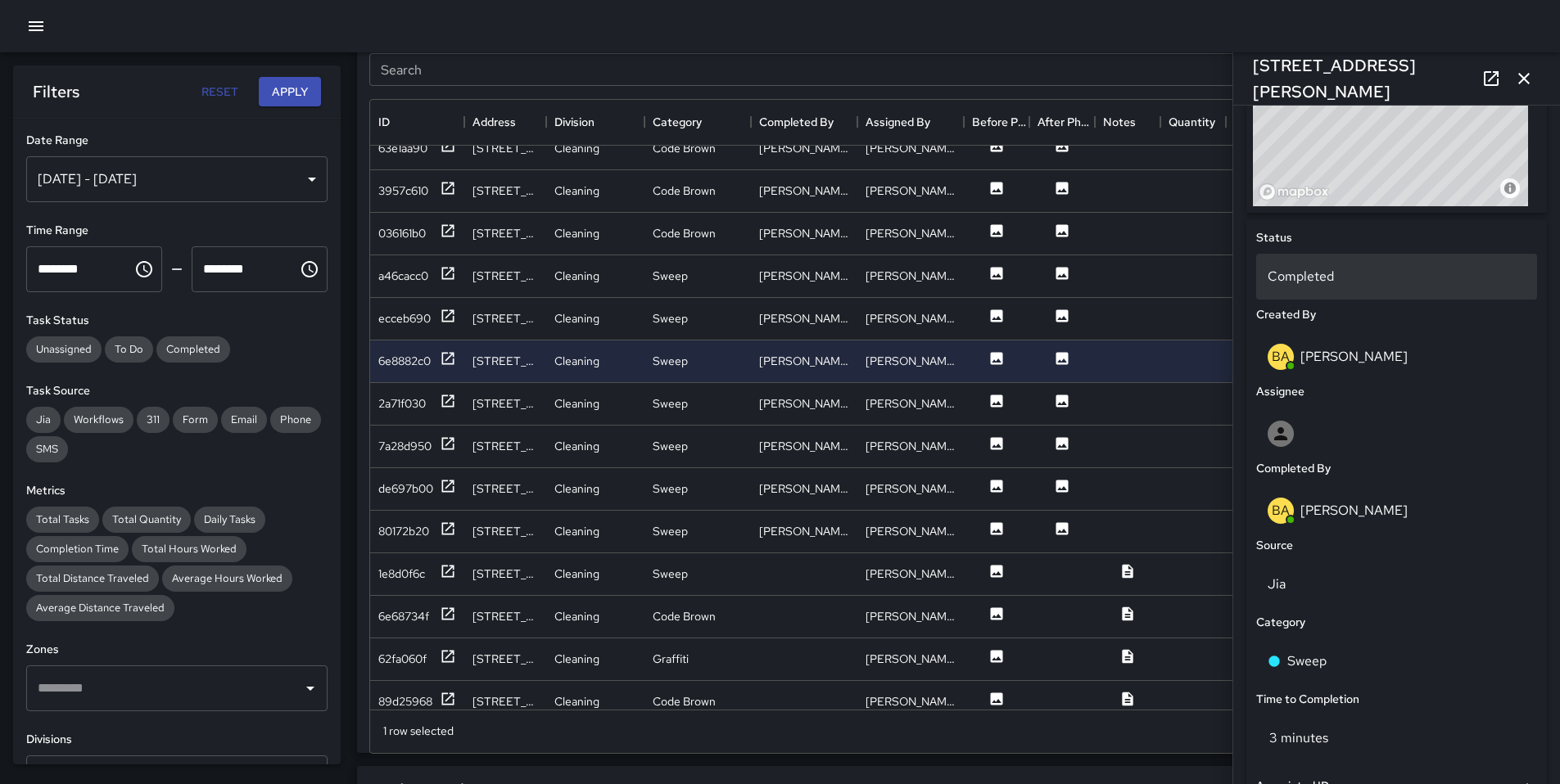
click at [1288, 267] on p "Completed" at bounding box center [1396, 277] width 258 height 20
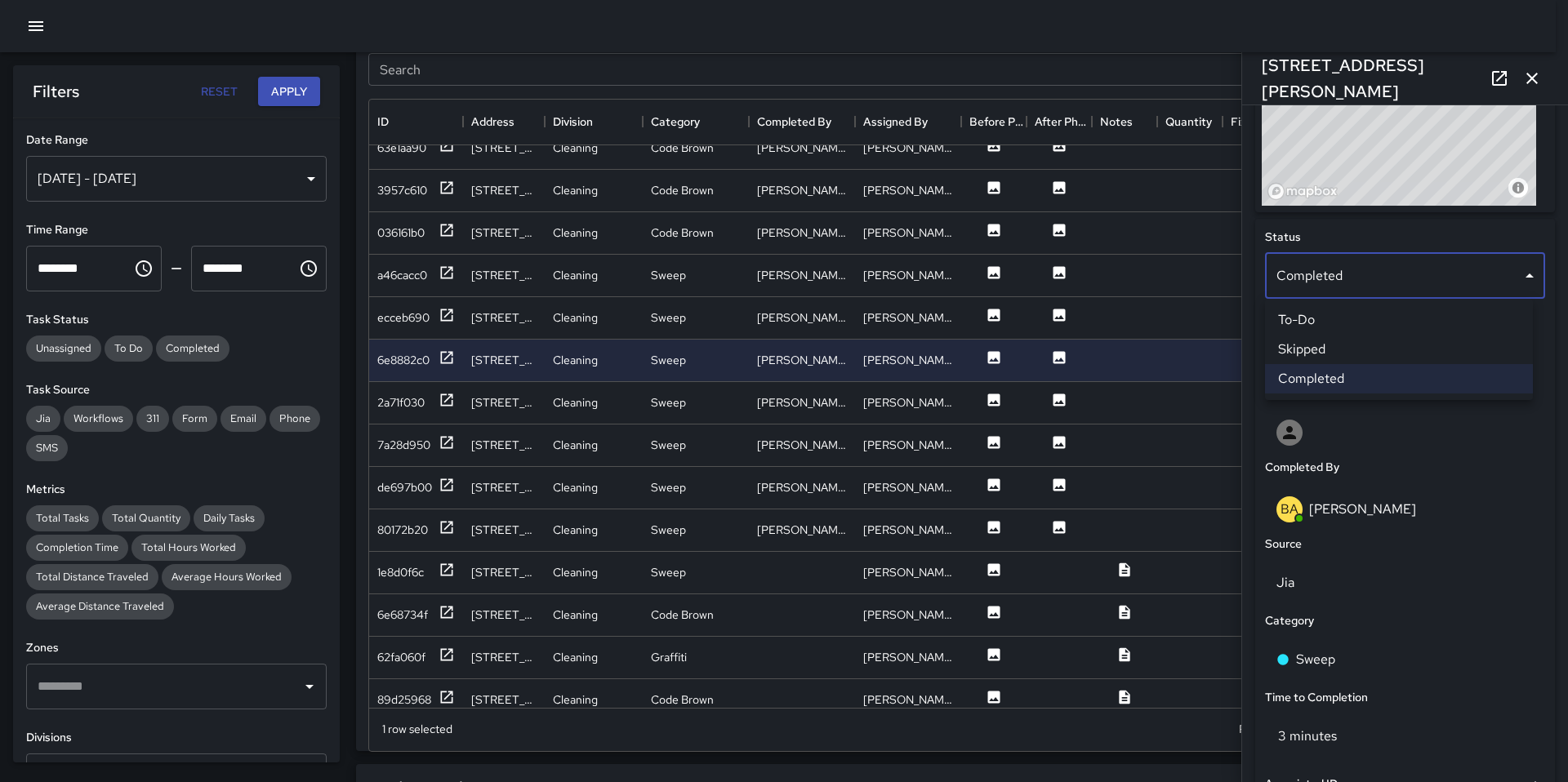
click at [1329, 344] on li "Skipped" at bounding box center [1399, 349] width 268 height 29
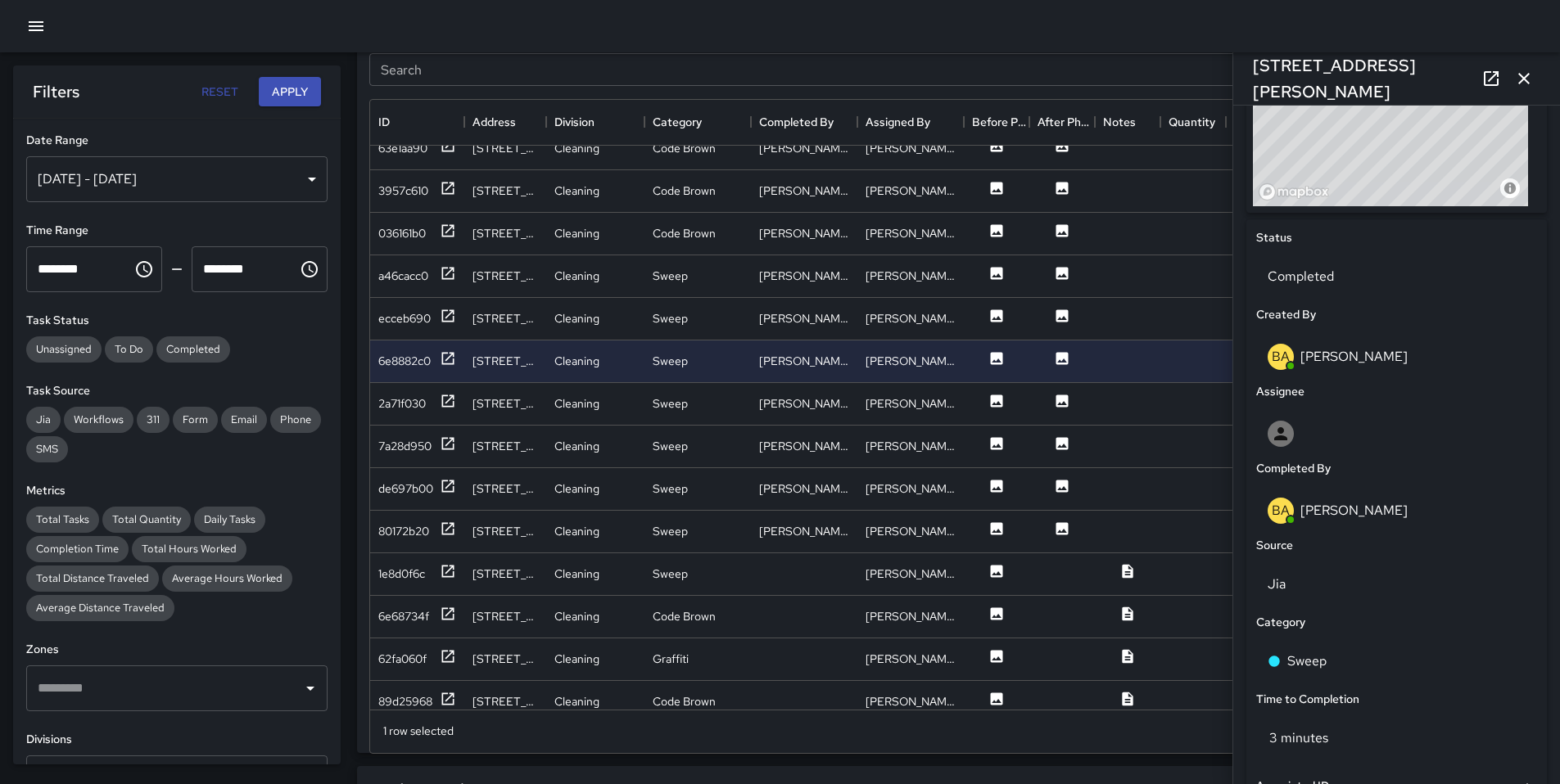
scroll to position [13, 13]
click at [434, 316] on div "ecceb690" at bounding box center [417, 318] width 78 height 21
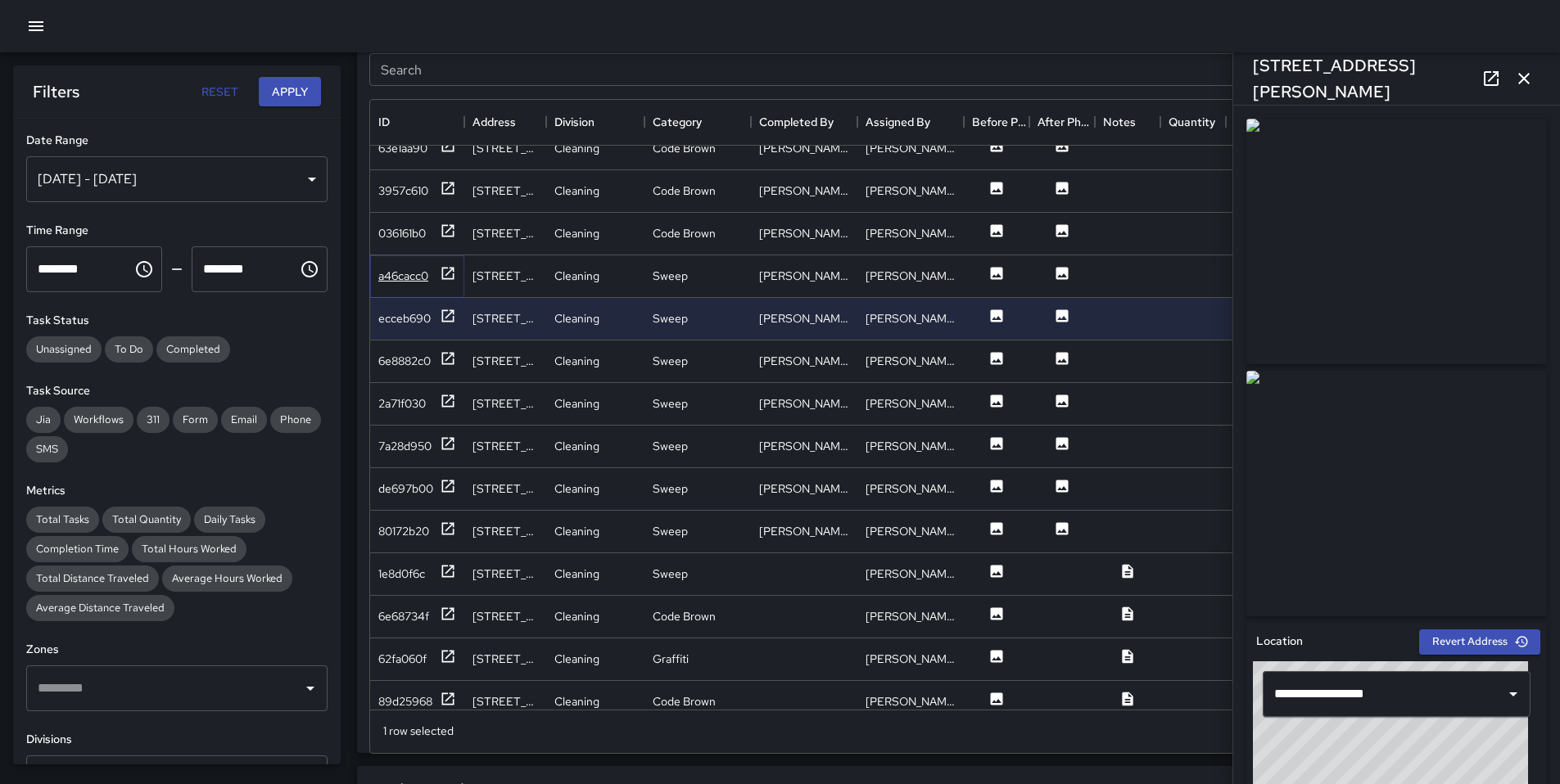
click at [404, 279] on div "a46cacc0" at bounding box center [402, 275] width 50 height 16
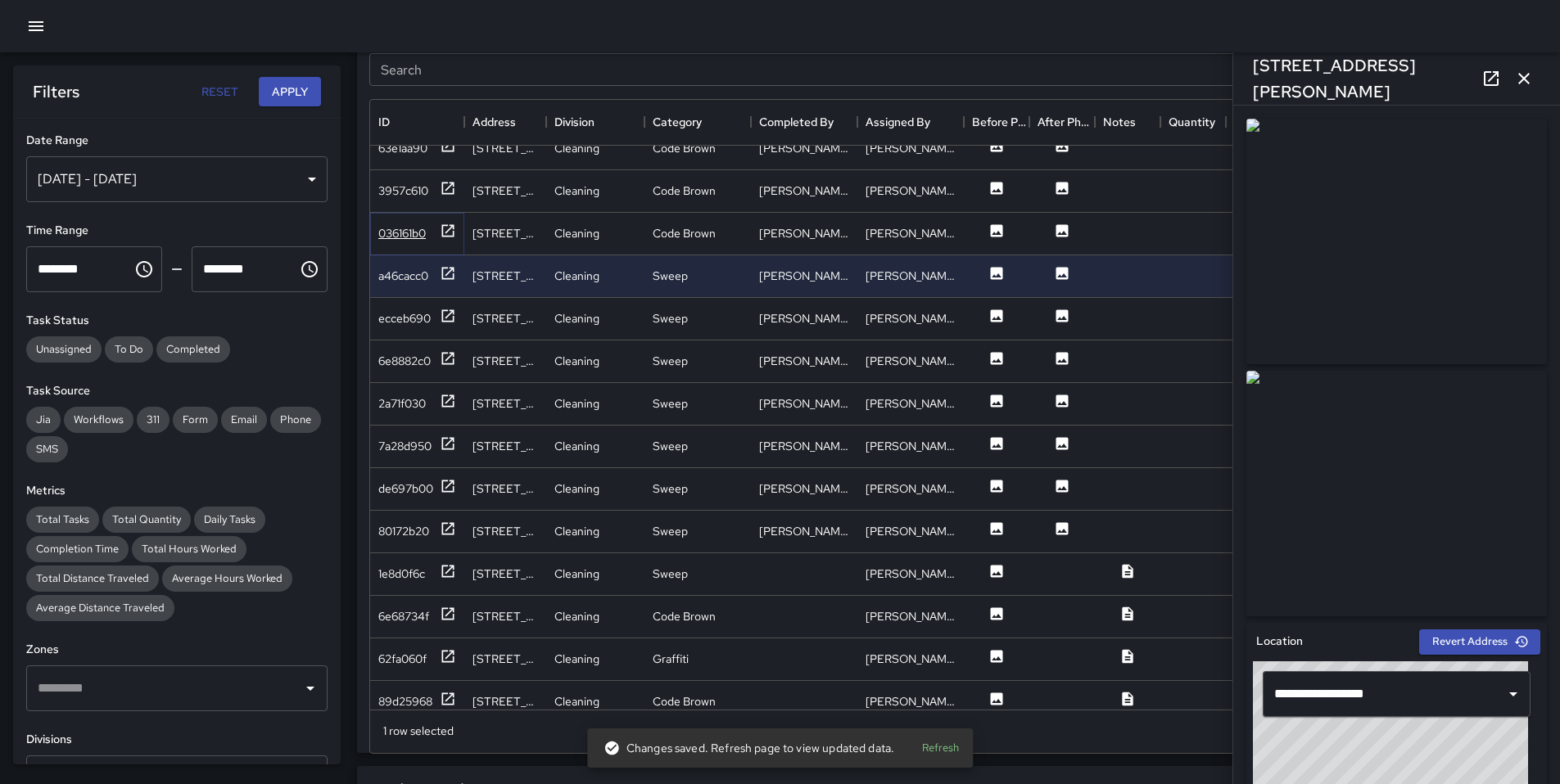
click at [391, 242] on div "036161b0" at bounding box center [417, 233] width 78 height 21
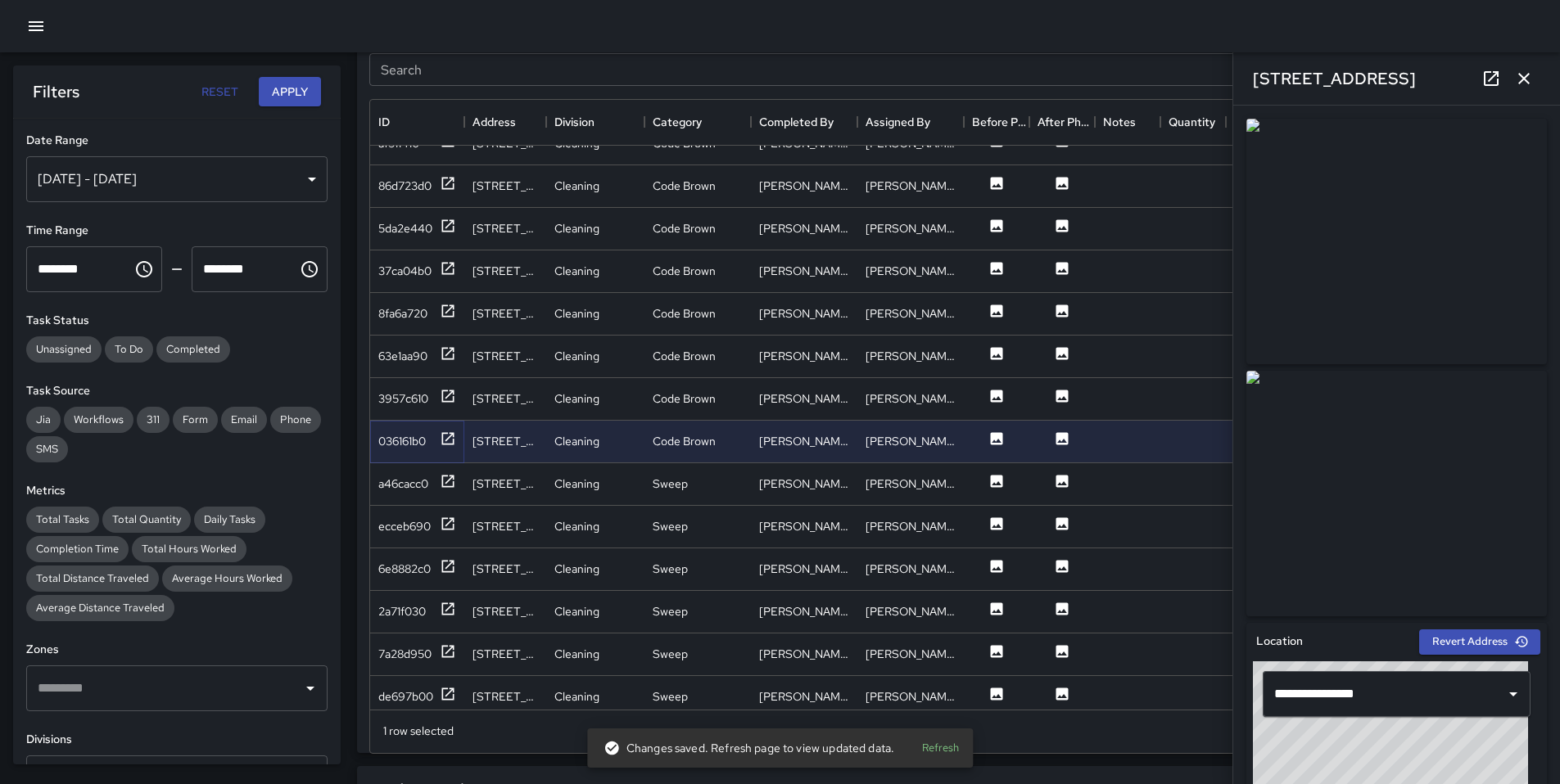
scroll to position [1725, 0]
click at [402, 402] on div "3957c610" at bounding box center [402, 399] width 50 height 16
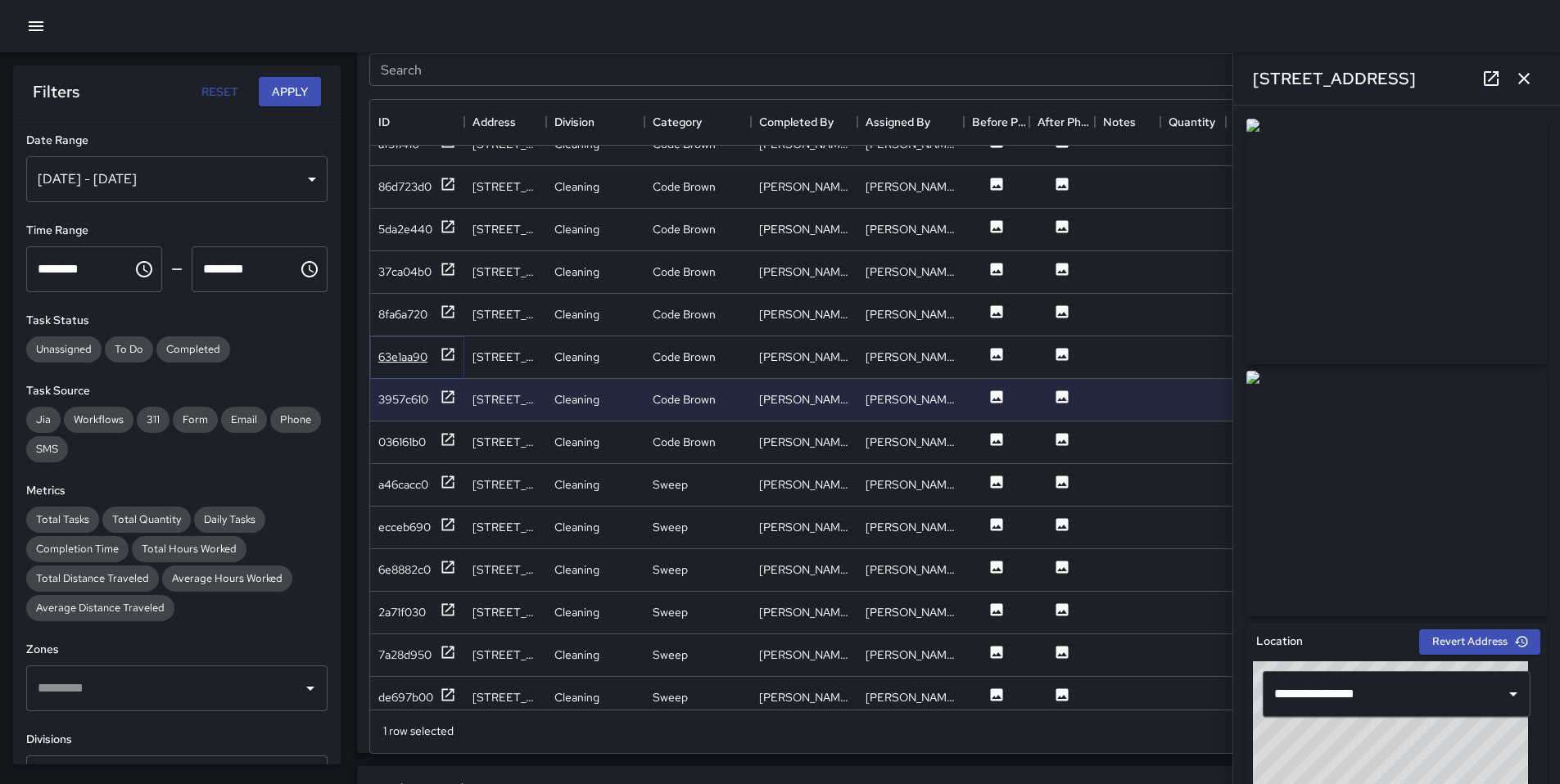
click at [405, 359] on div "63e1aa90" at bounding box center [402, 356] width 49 height 16
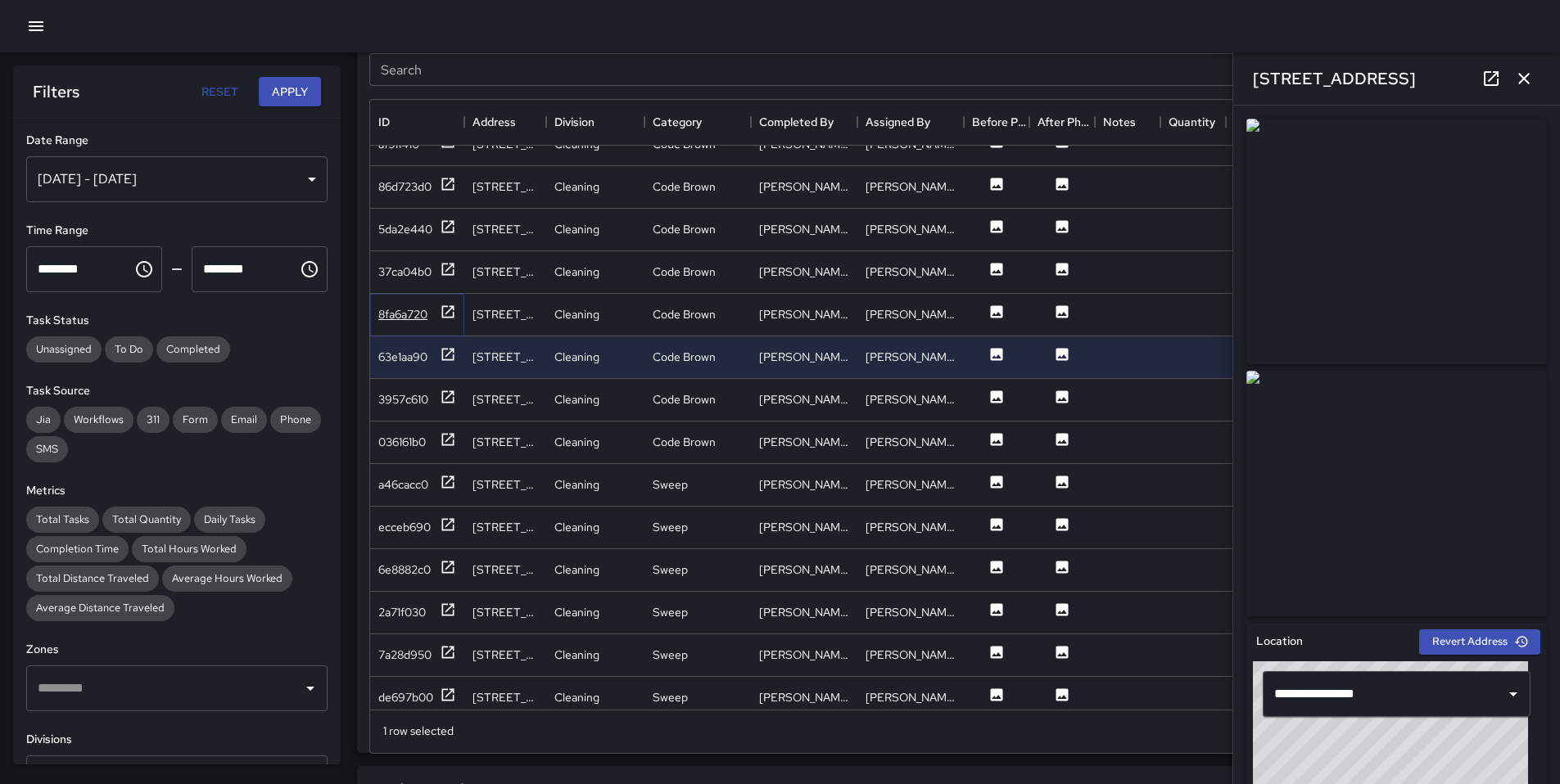
click at [400, 313] on div "8fa6a720" at bounding box center [402, 313] width 49 height 16
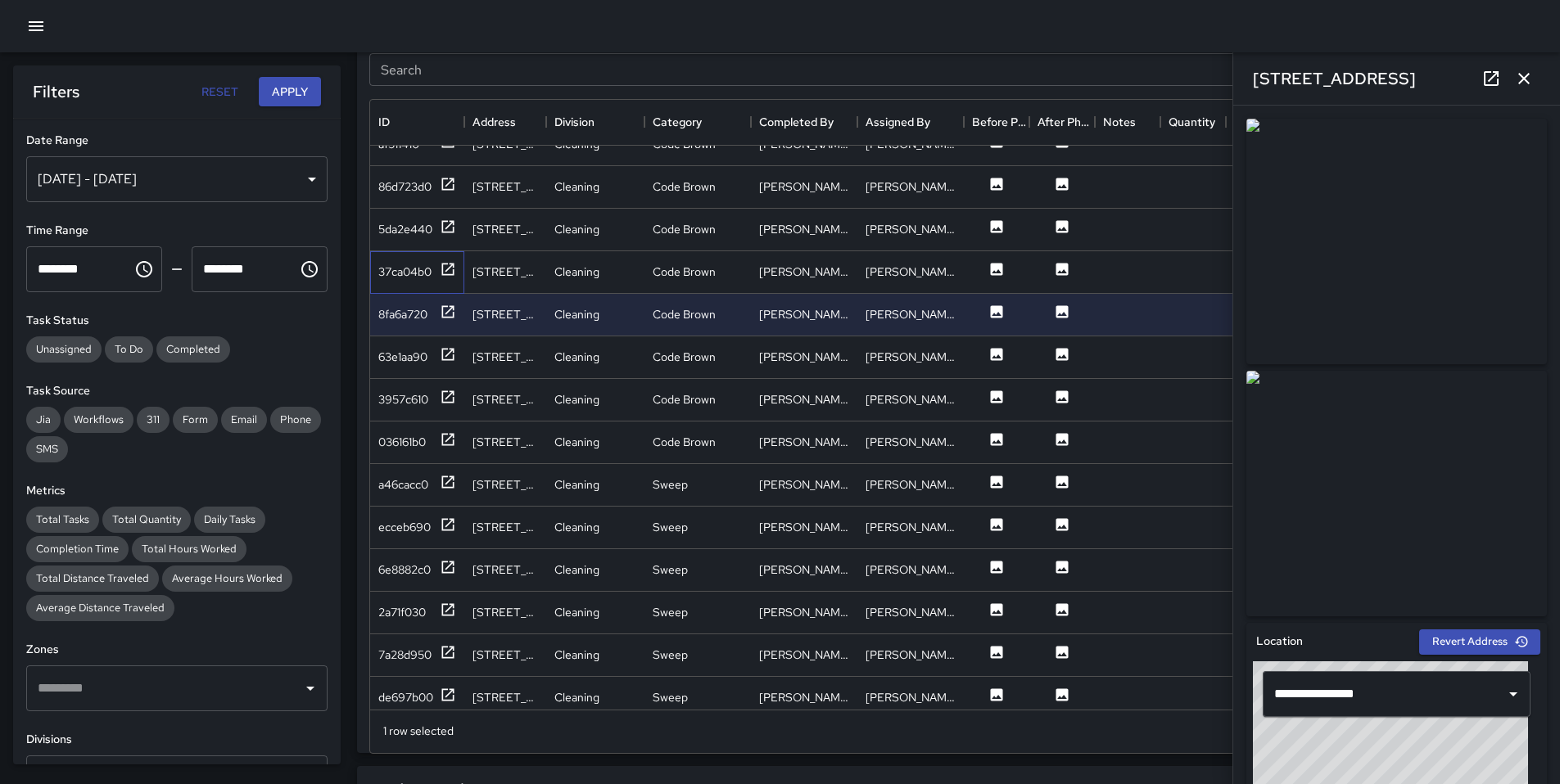
click at [404, 282] on div "37ca04b0" at bounding box center [417, 272] width 94 height 42
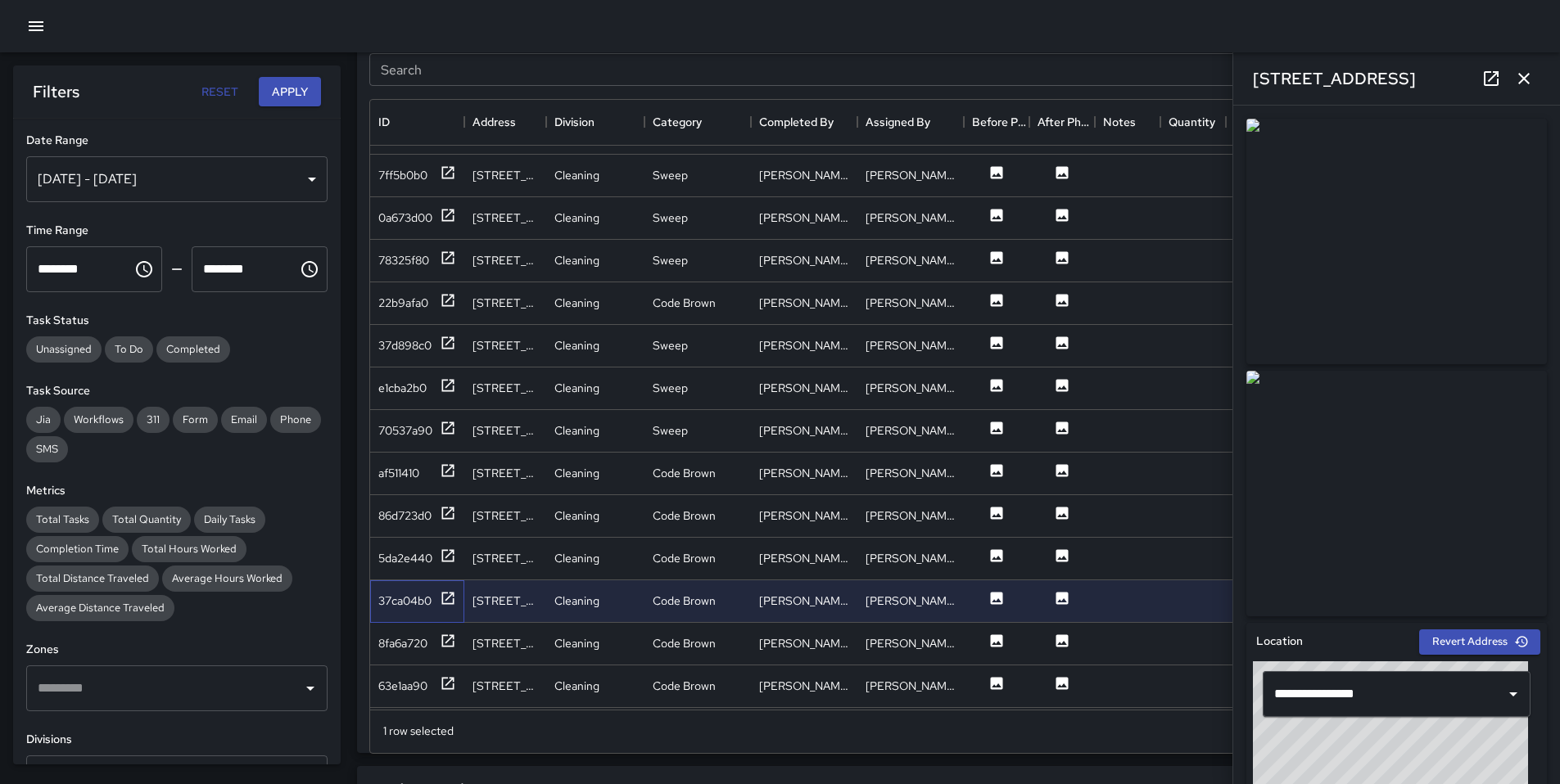
scroll to position [1369, 0]
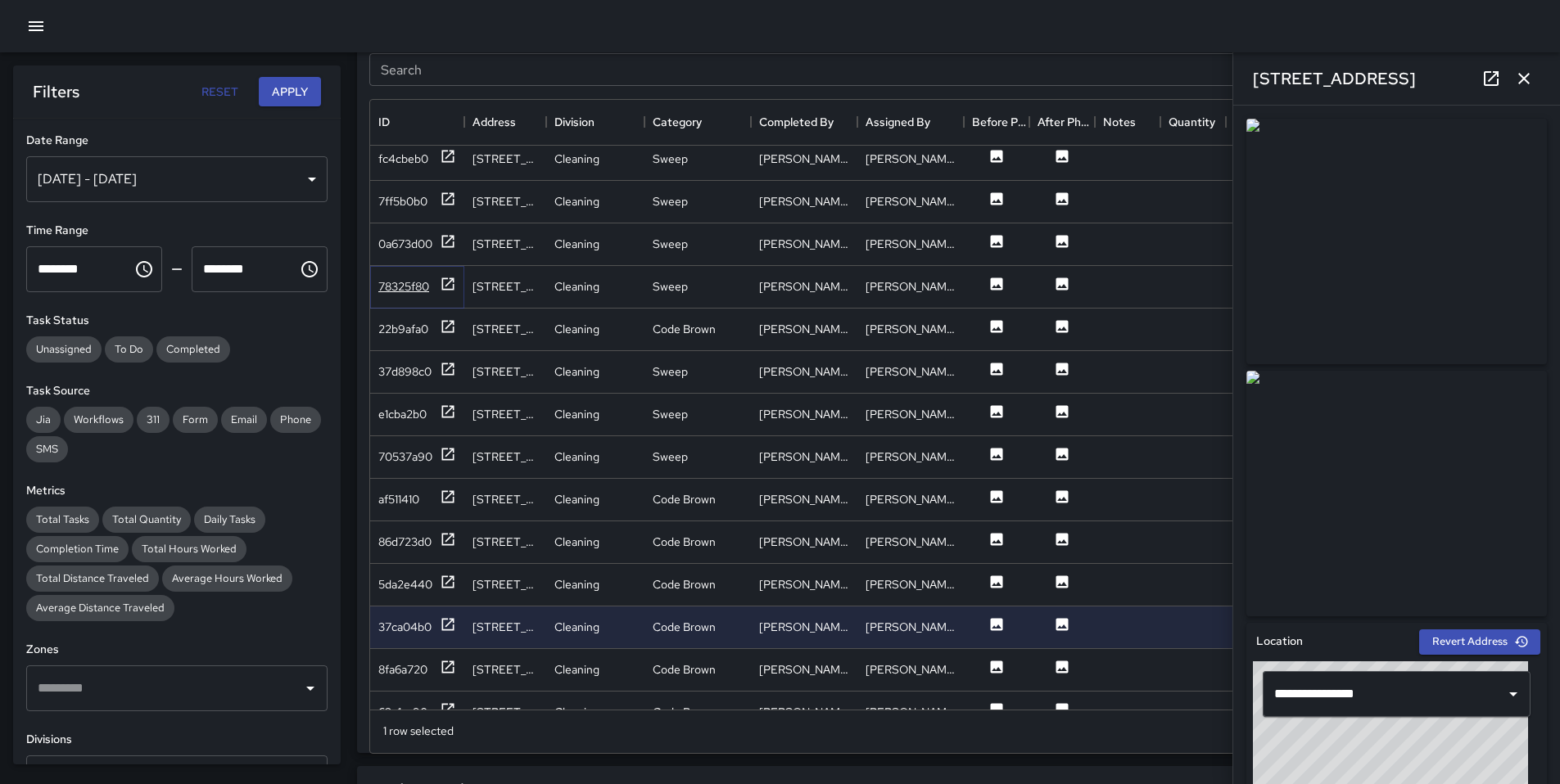
click at [416, 290] on div "78325f80" at bounding box center [403, 286] width 51 height 16
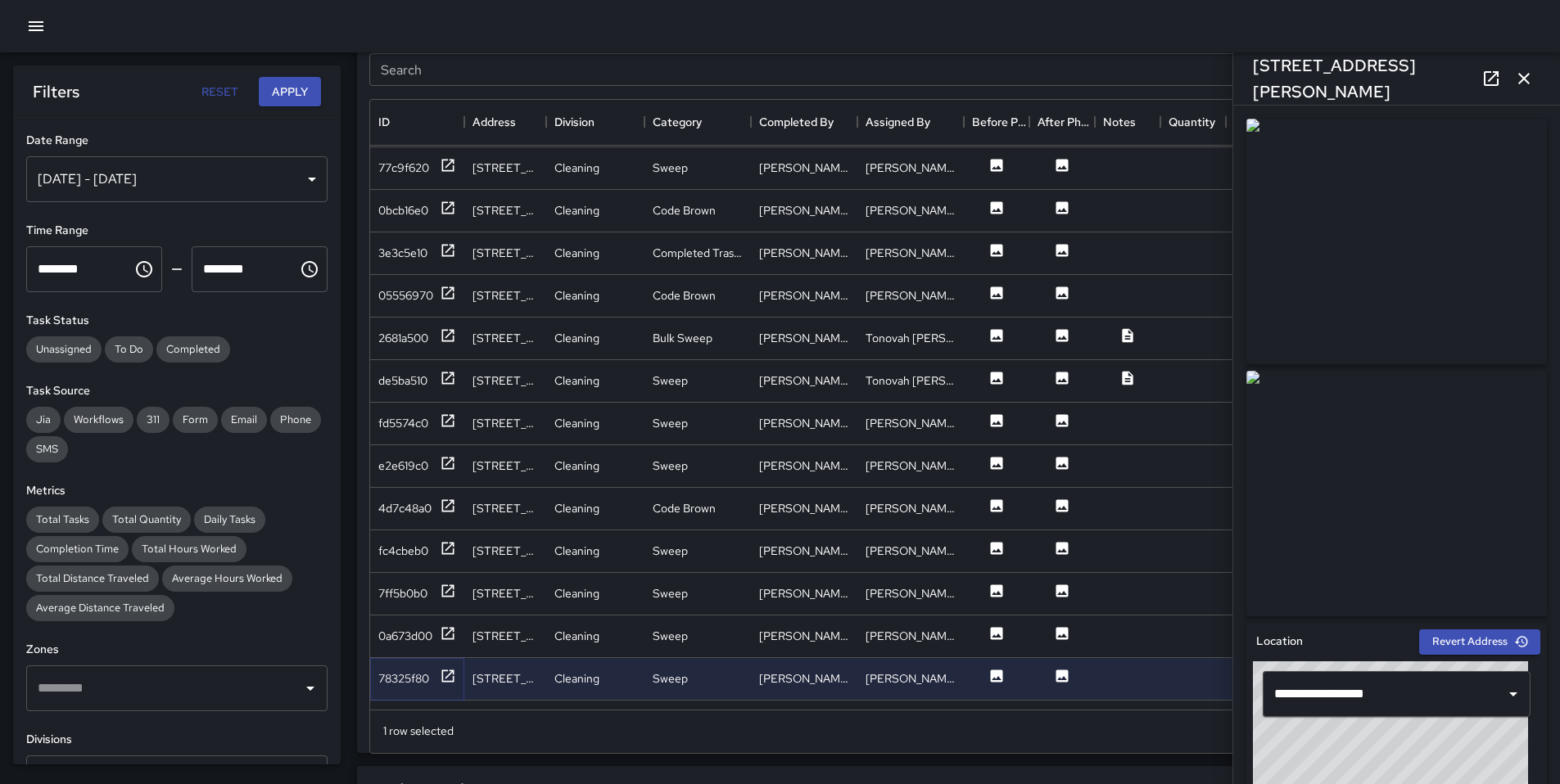
scroll to position [951, 0]
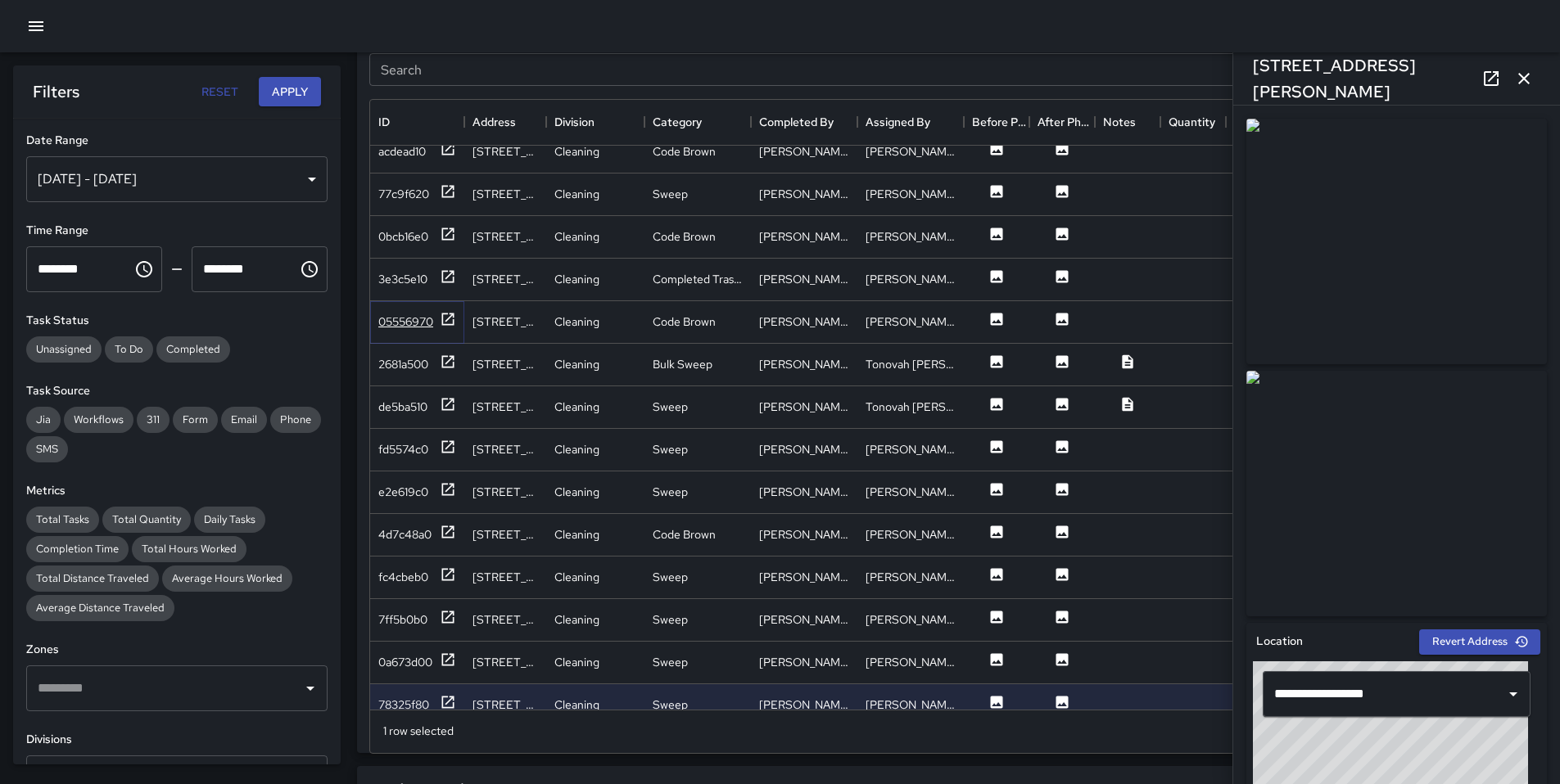
click at [422, 322] on div "05556970" at bounding box center [405, 321] width 54 height 16
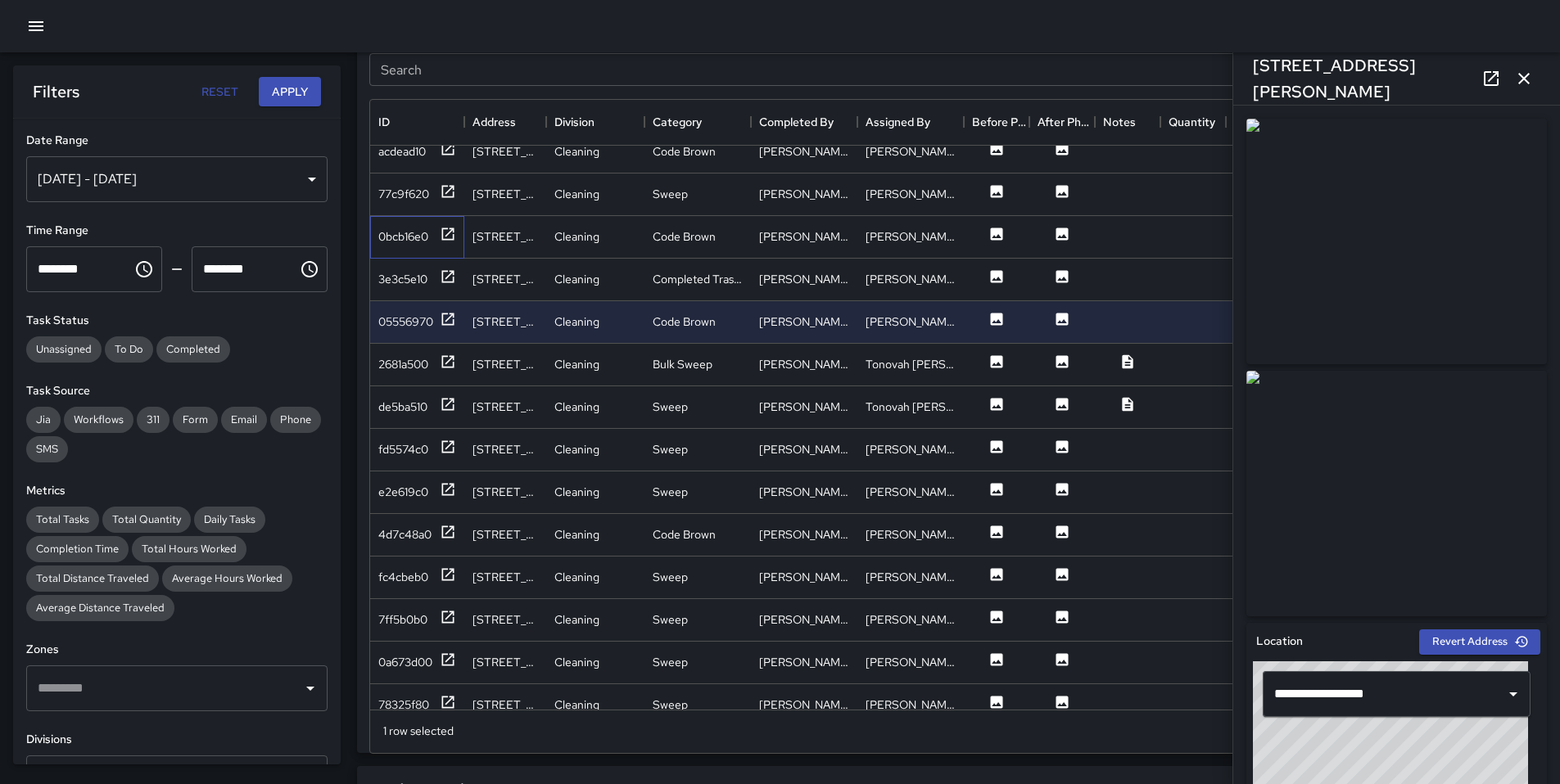
click at [410, 252] on div "0bcb16e0" at bounding box center [417, 236] width 94 height 42
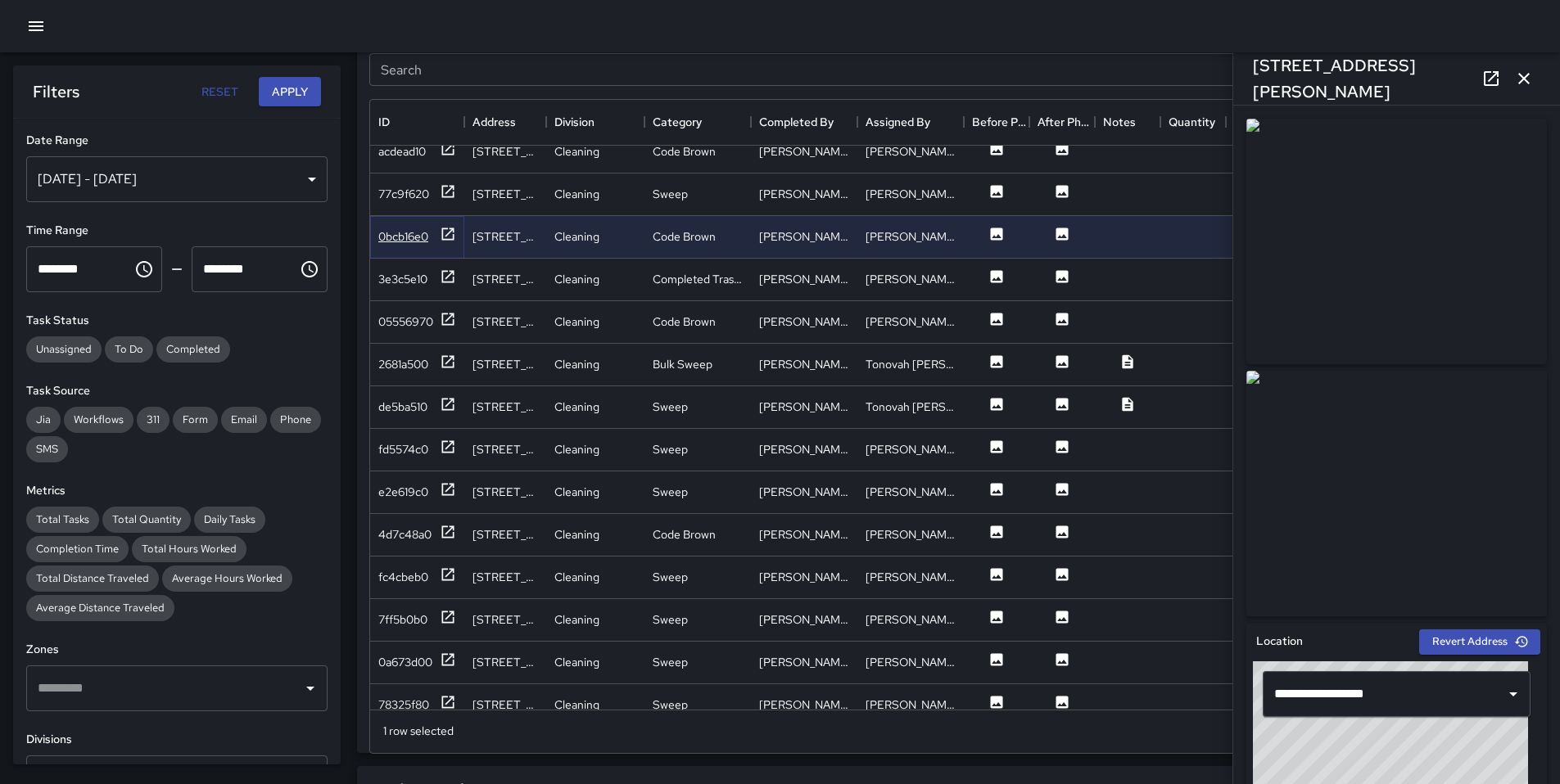
click at [430, 235] on div "0bcb16e0" at bounding box center [417, 236] width 78 height 21
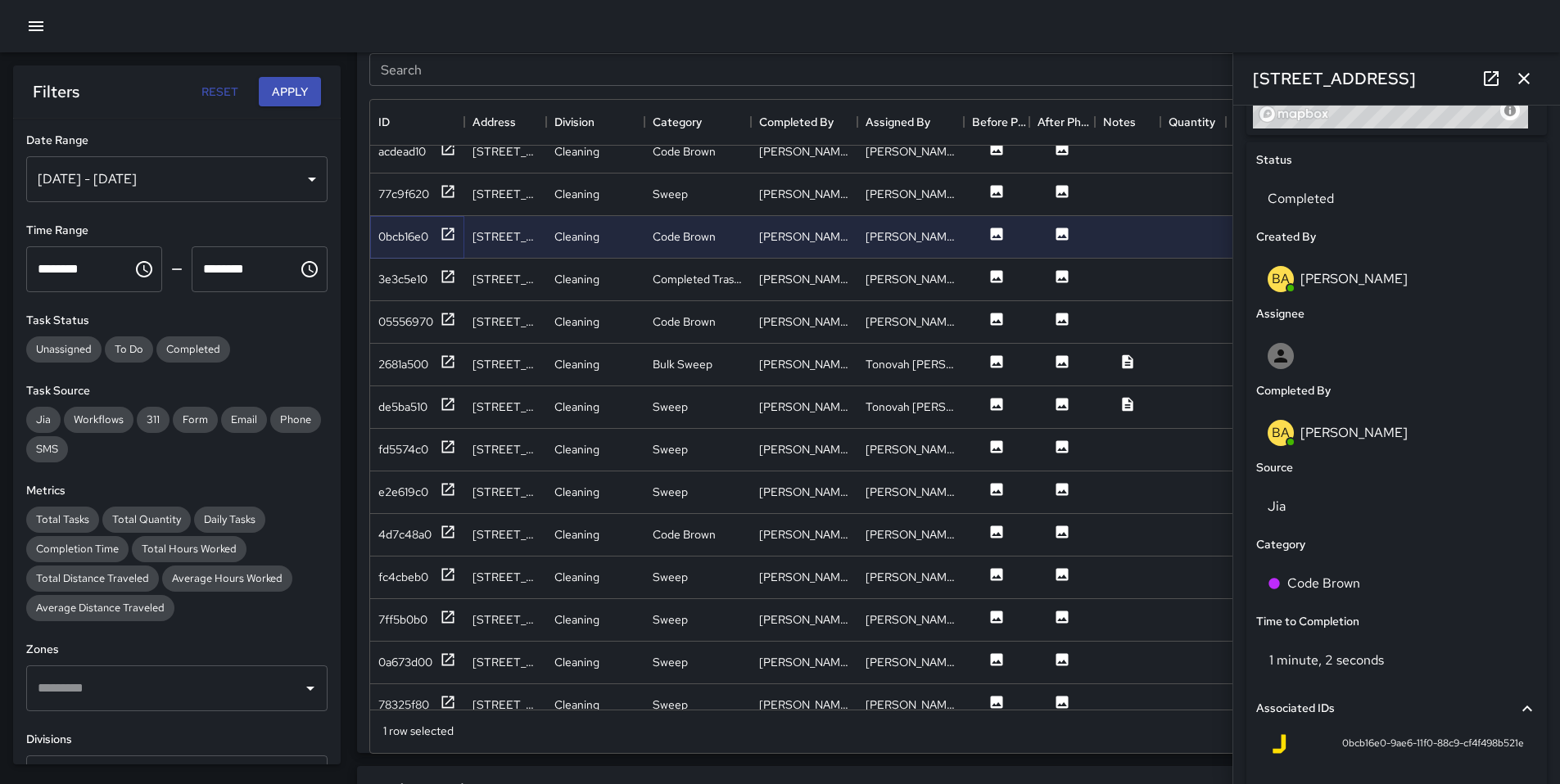
scroll to position [909, 0]
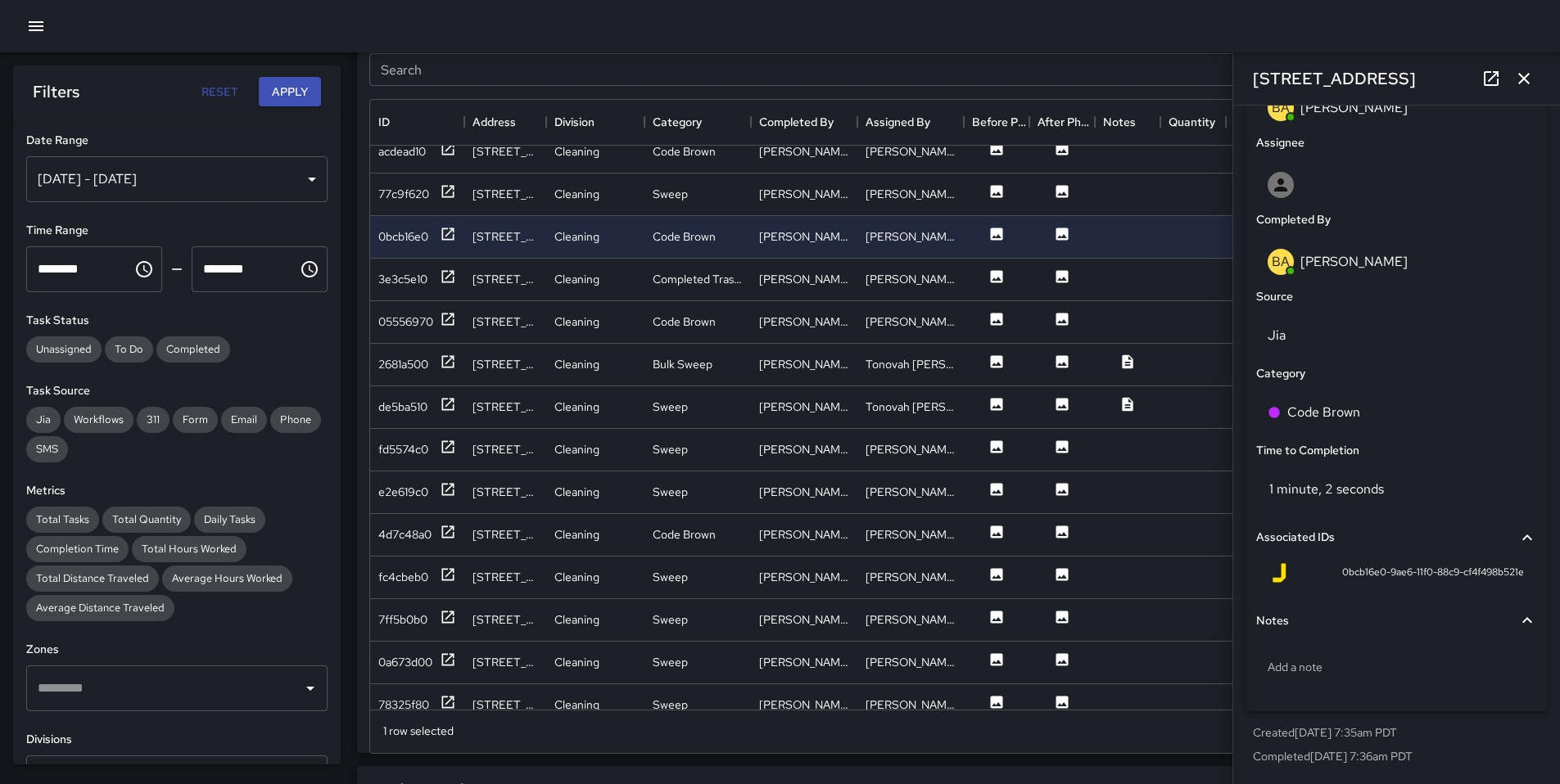
click at [415, 77] on input "Search" at bounding box center [933, 69] width 1128 height 33
type input "*"
click at [1519, 73] on icon "button" at bounding box center [1523, 78] width 20 height 20
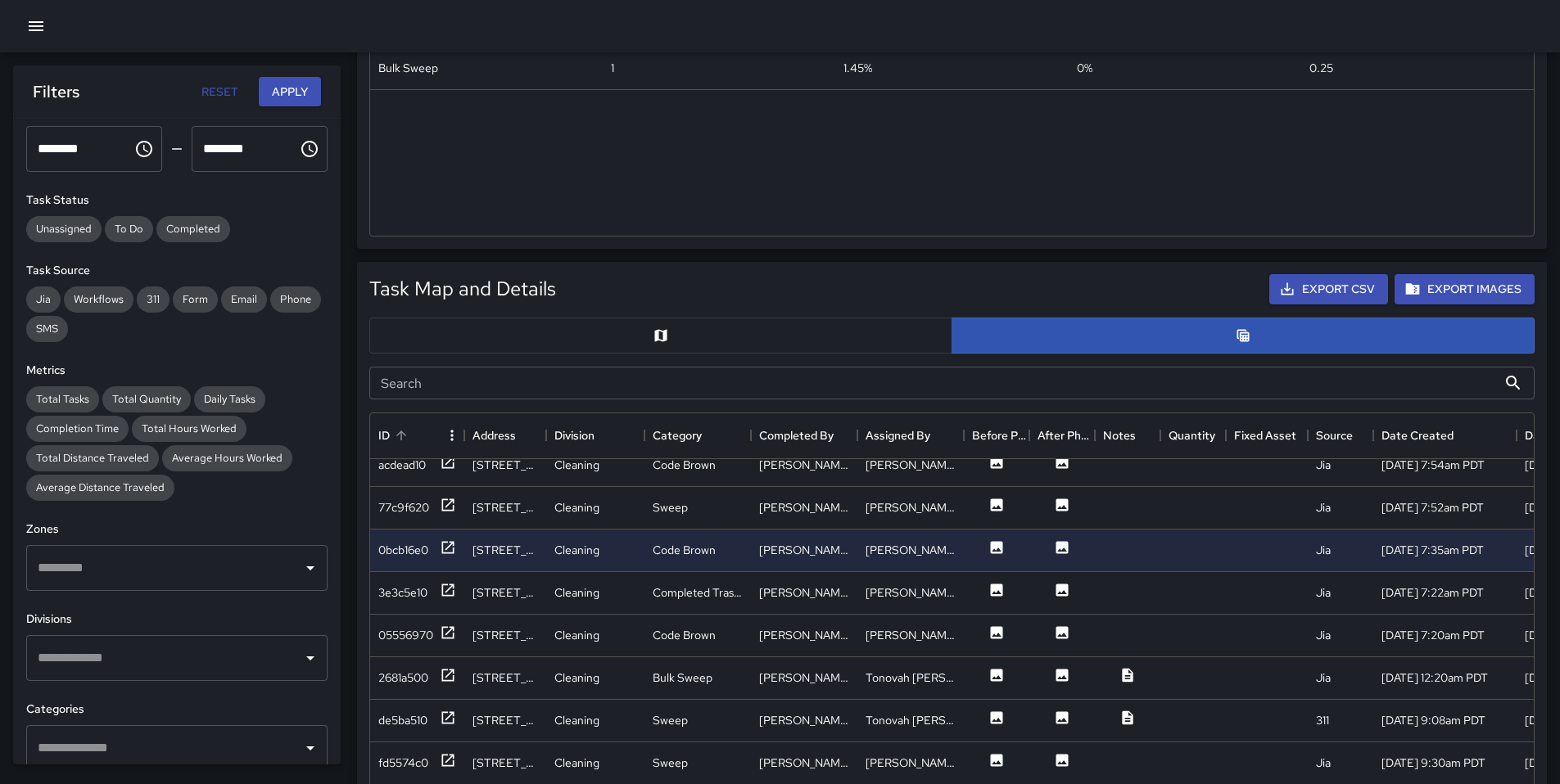
scroll to position [540, 0]
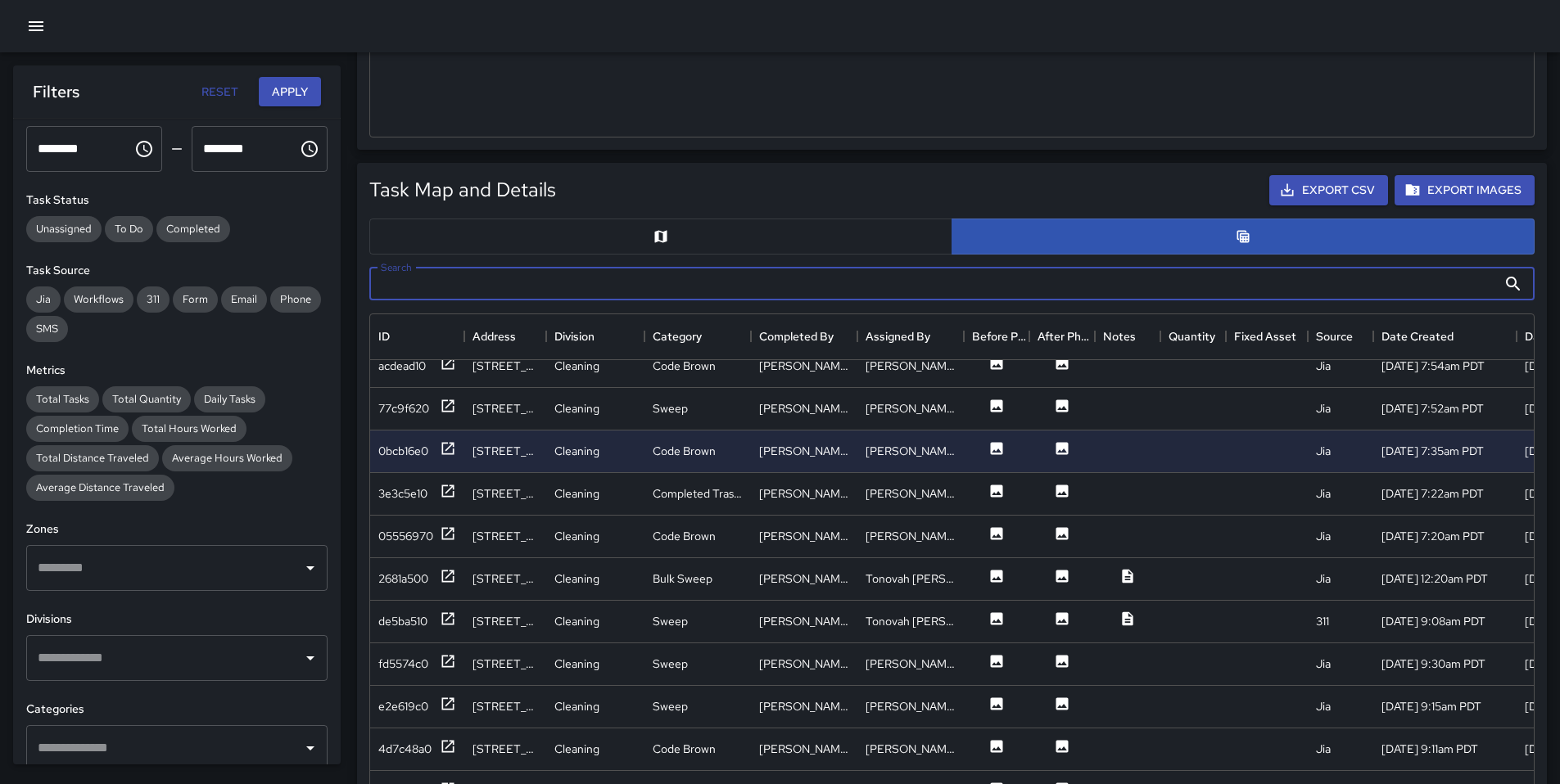
click at [445, 282] on input "Search" at bounding box center [933, 283] width 1128 height 33
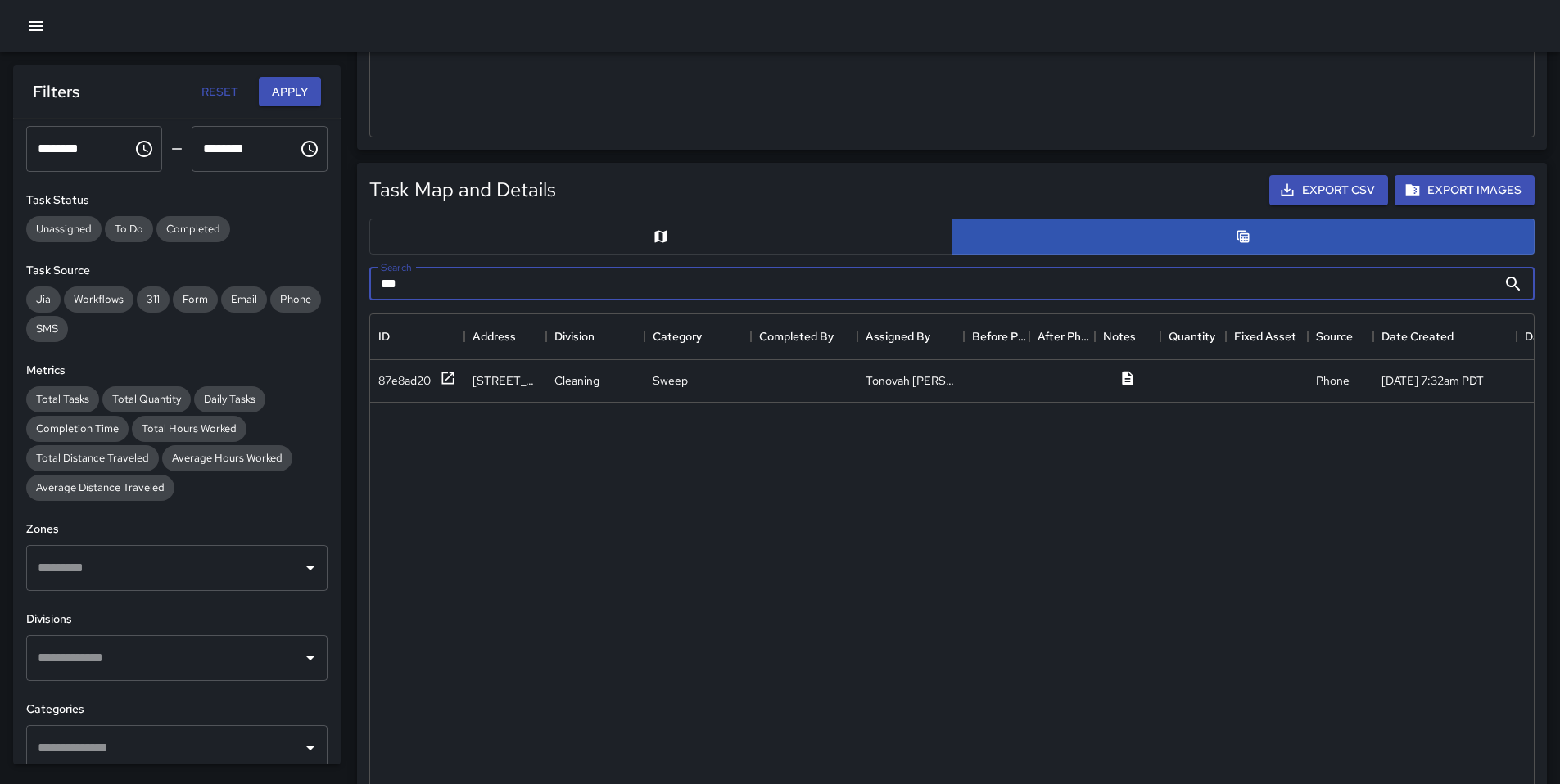
scroll to position [0, 0]
type input "***"
click at [385, 383] on div "87e8ad20" at bounding box center [404, 380] width 53 height 16
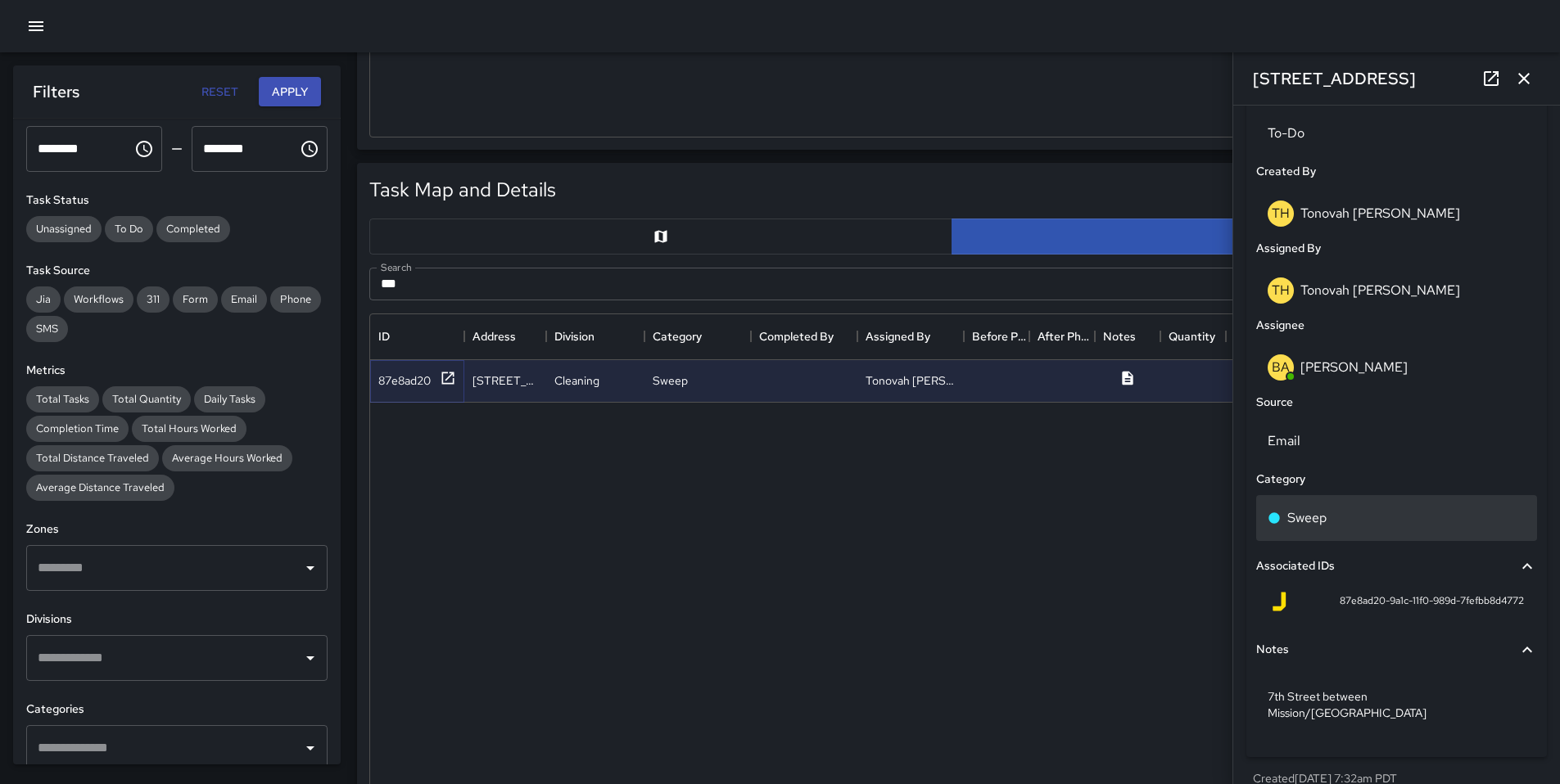
scroll to position [808, 0]
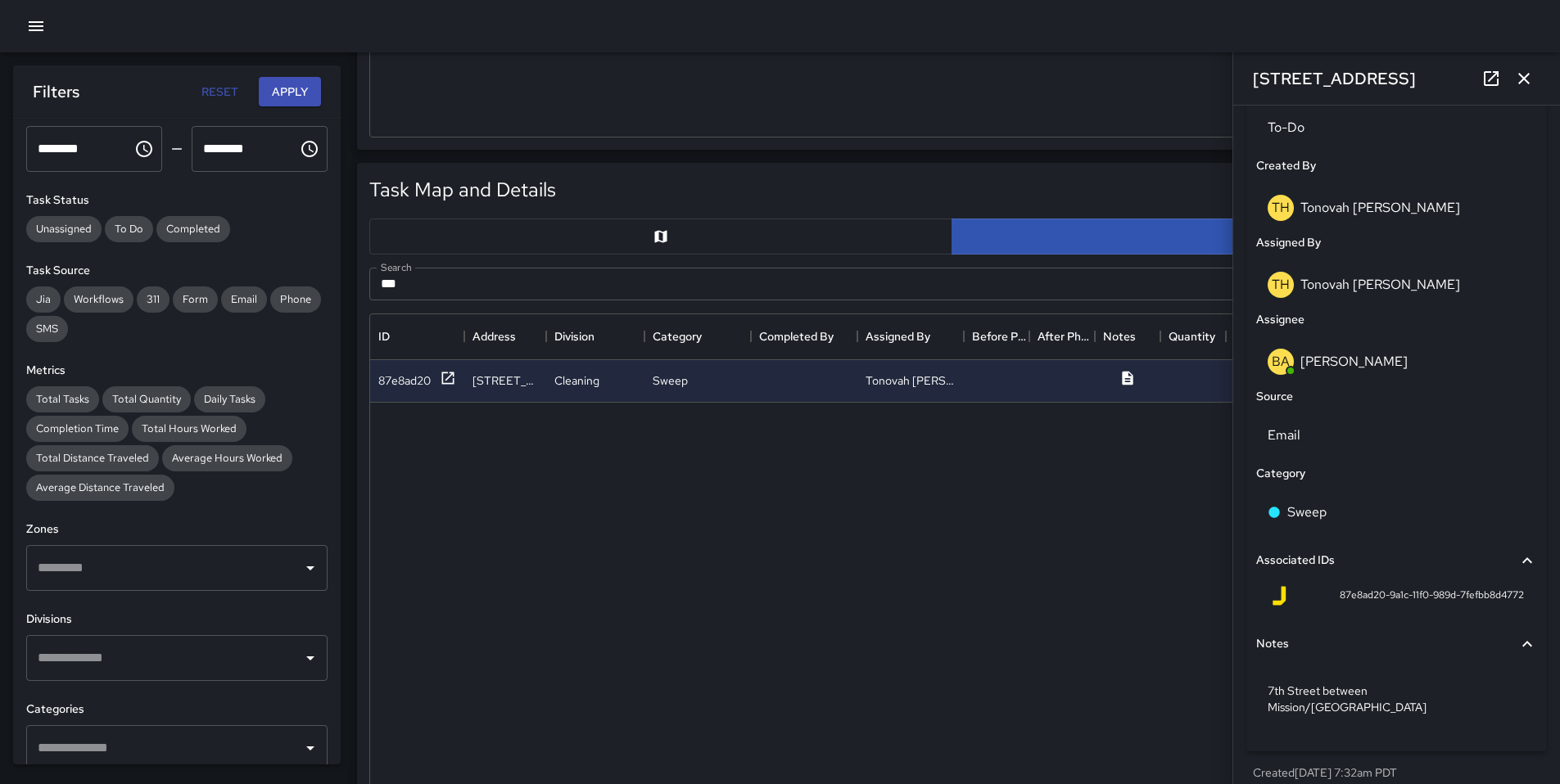
click at [1487, 81] on icon at bounding box center [1491, 78] width 20 height 20
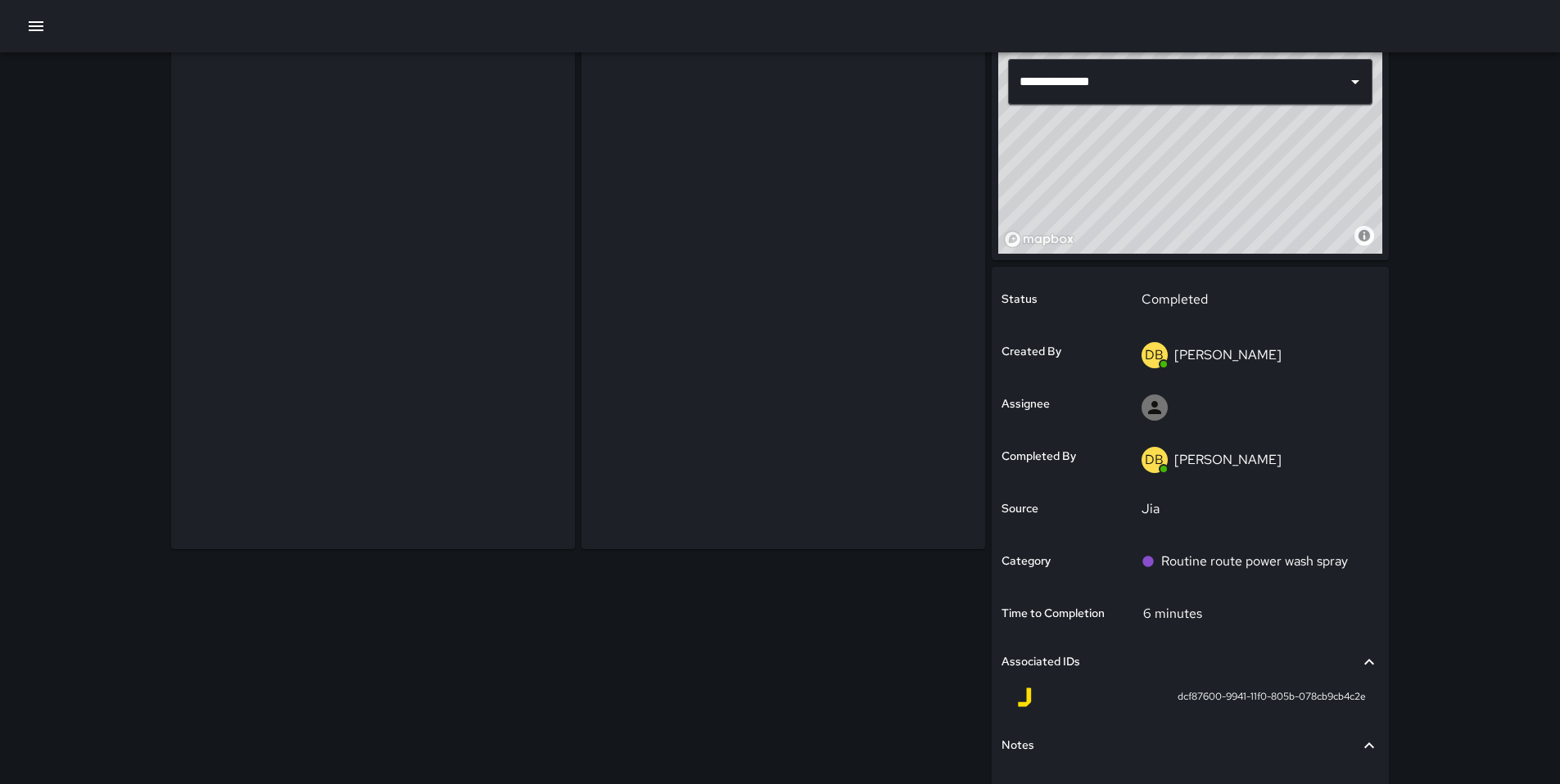
scroll to position [103, 0]
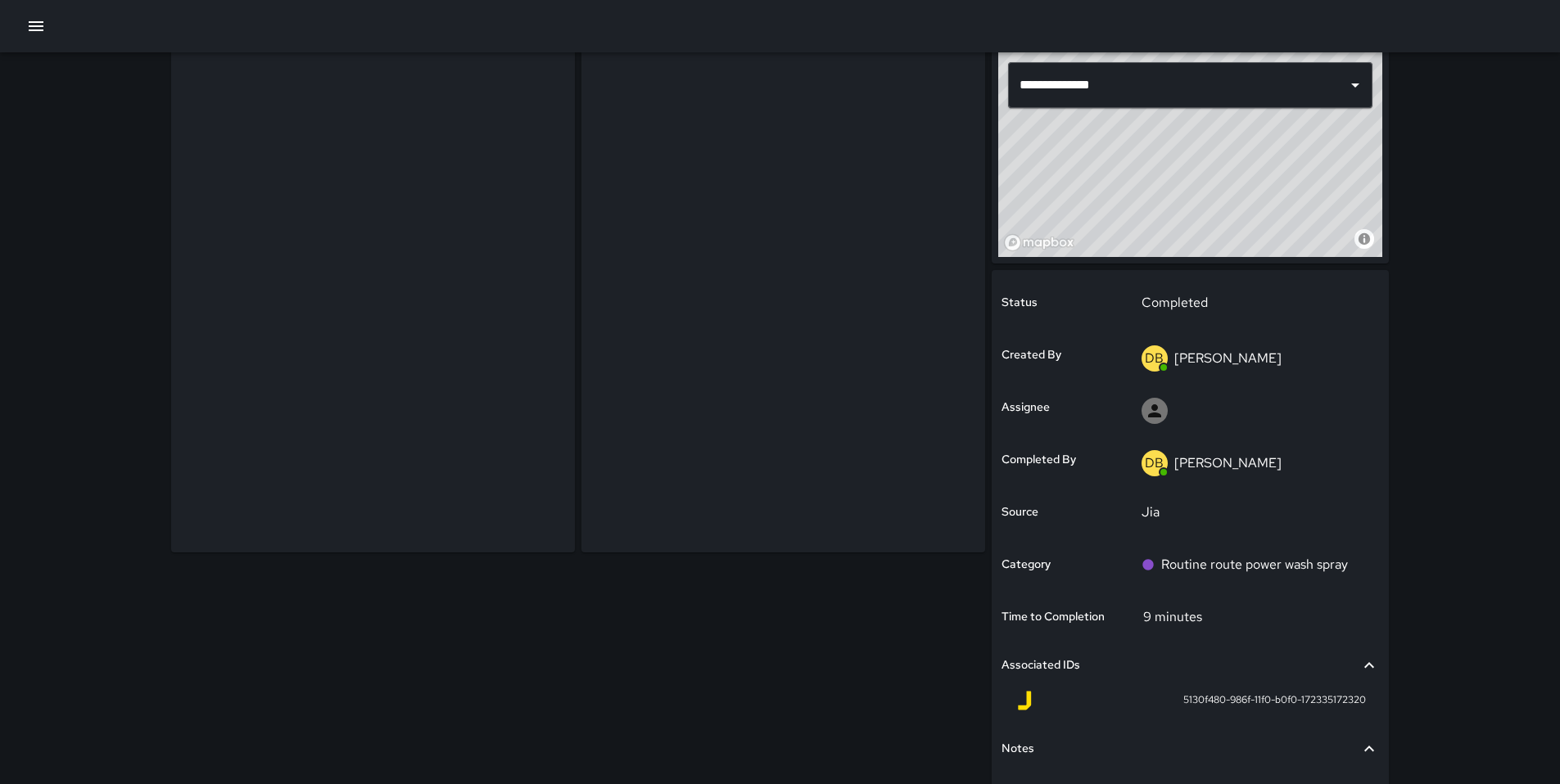
scroll to position [97, 0]
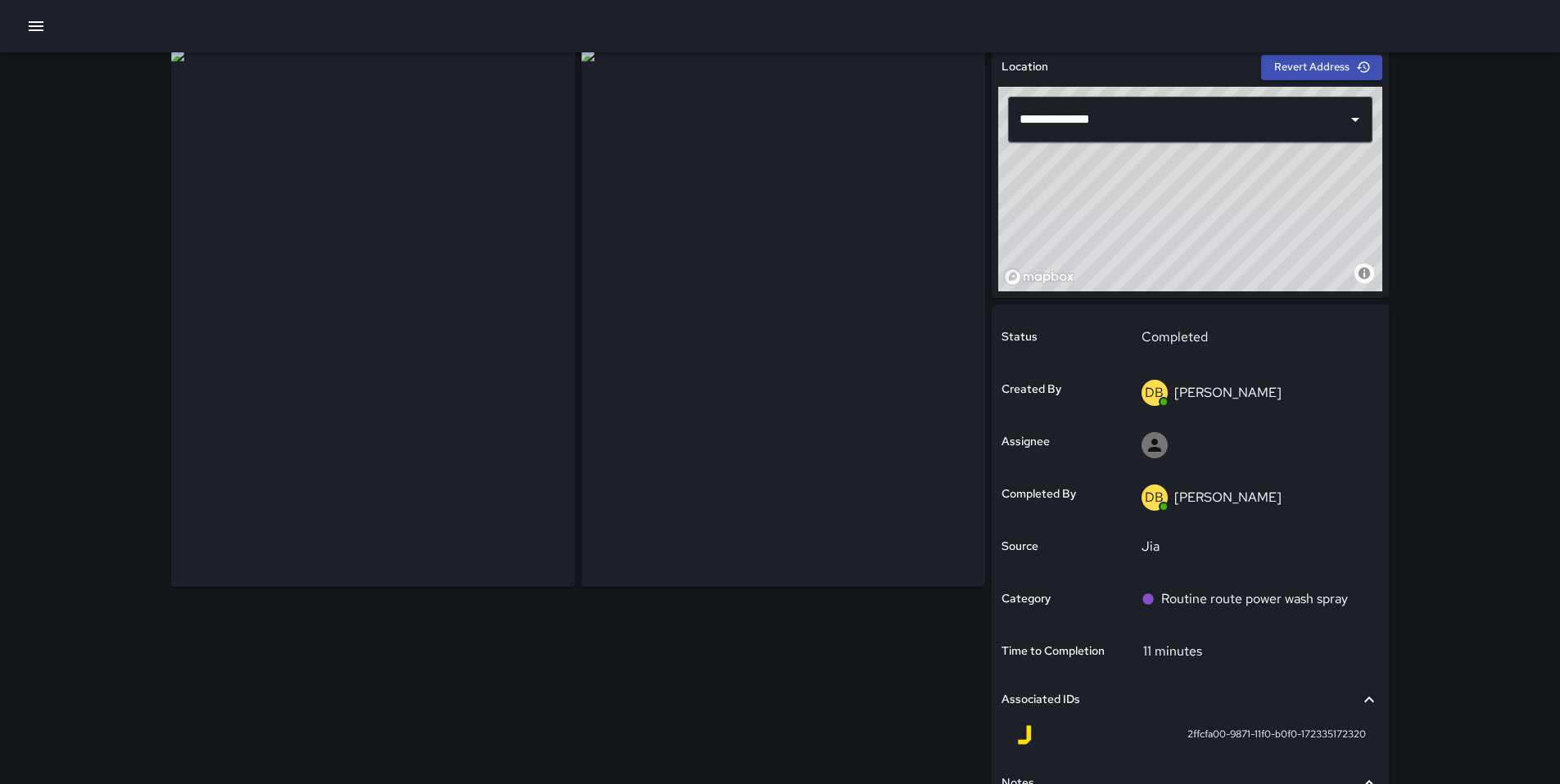
scroll to position [67, 0]
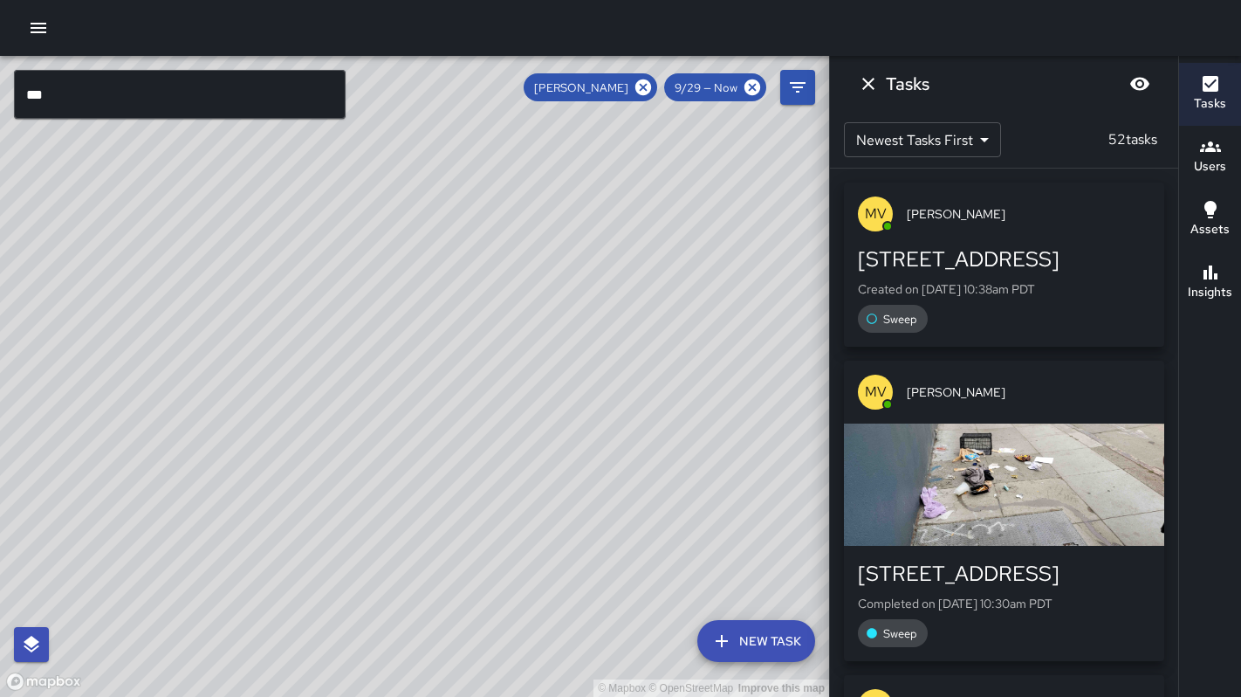
click at [38, 33] on icon "button" at bounding box center [38, 27] width 21 height 21
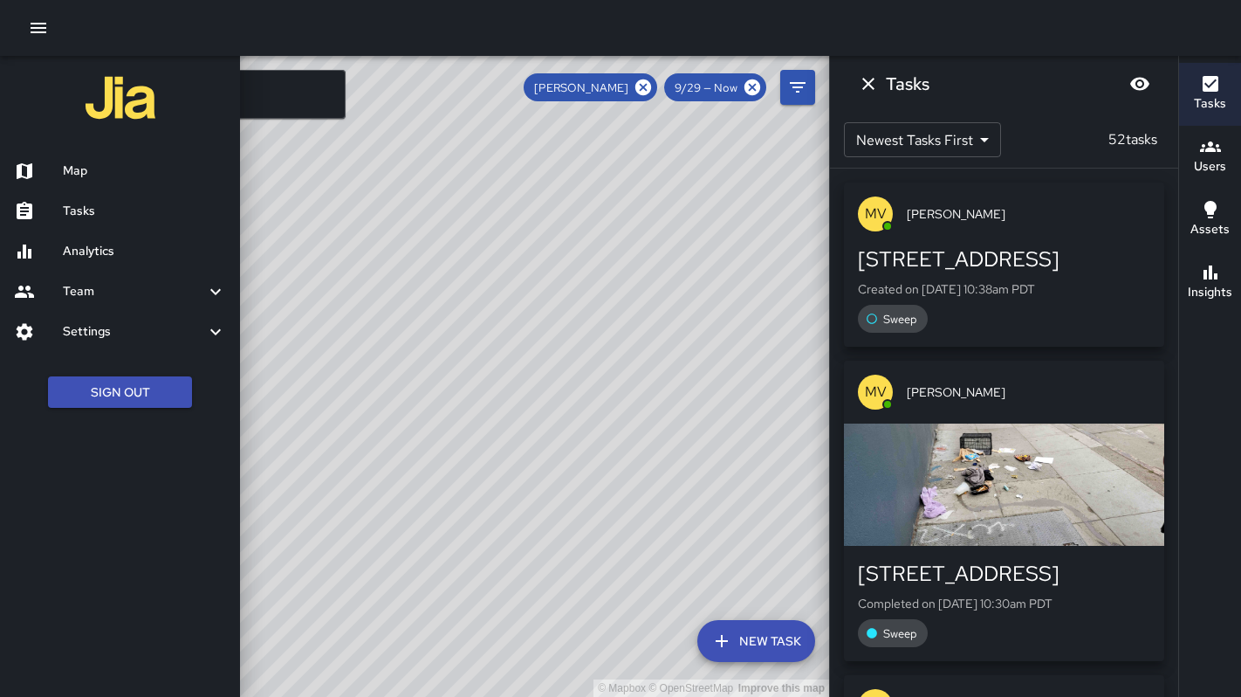
click at [99, 219] on h6 "Tasks" at bounding box center [144, 211] width 163 height 19
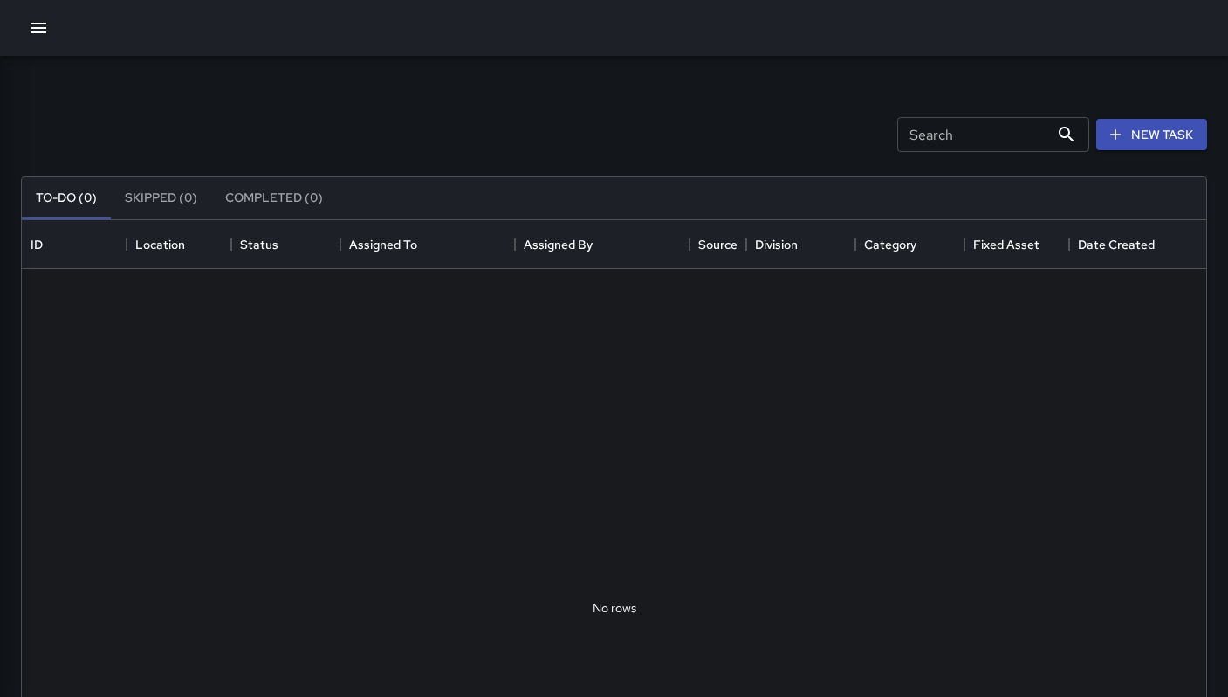
scroll to position [14, 14]
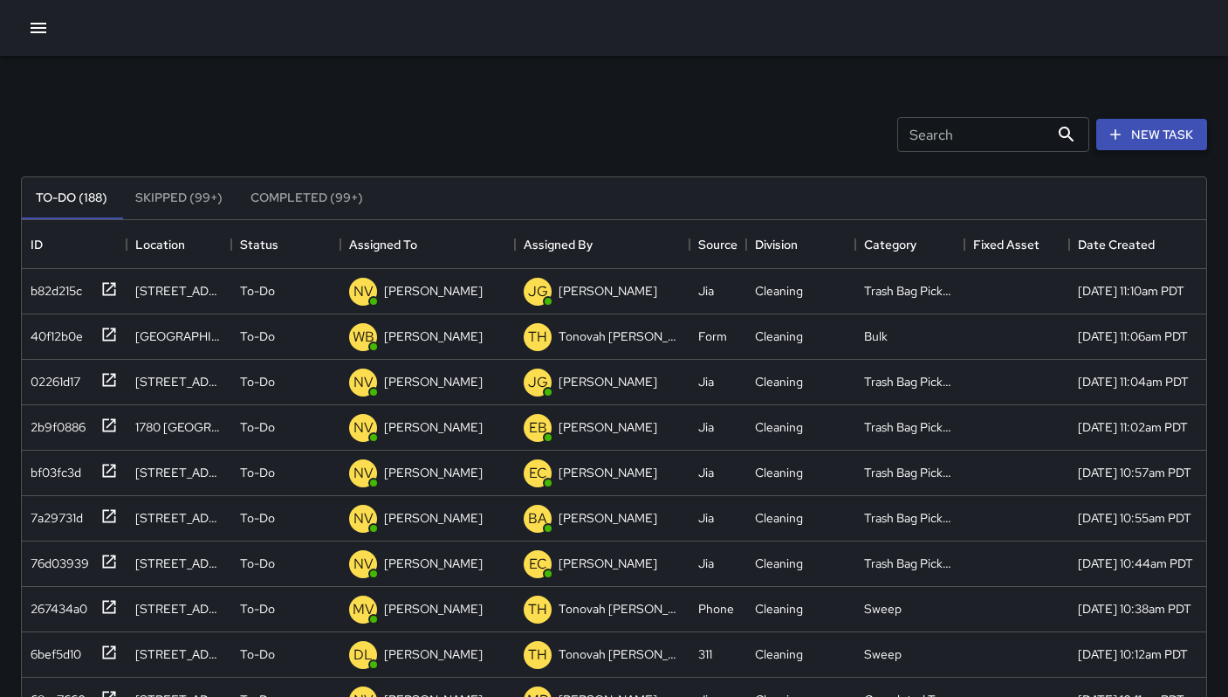
click at [1121, 140] on icon "button" at bounding box center [1115, 134] width 17 height 17
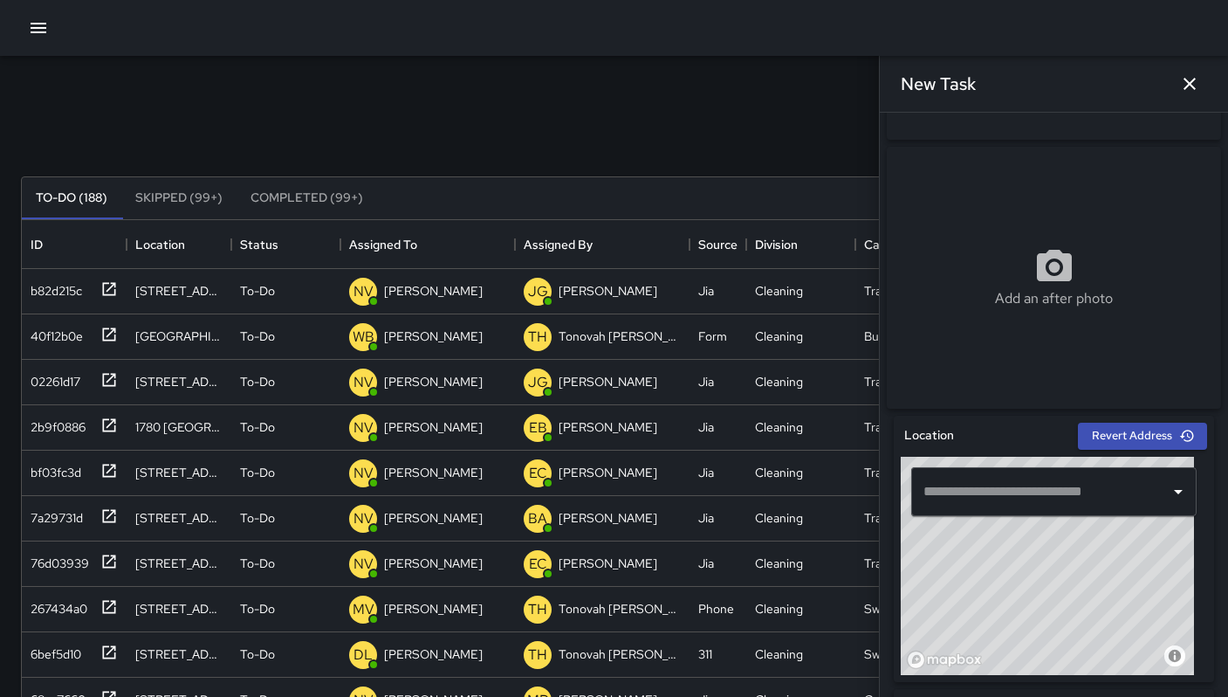
scroll to position [340, 0]
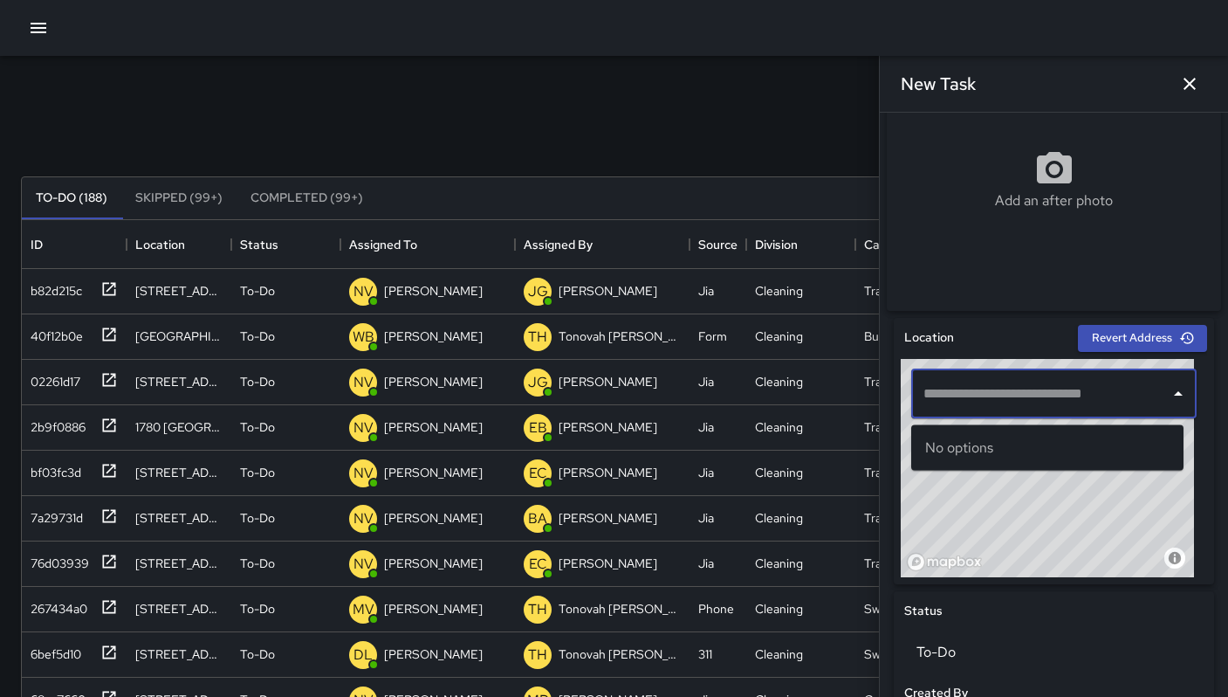
click at [962, 402] on input "text" at bounding box center [1041, 393] width 244 height 33
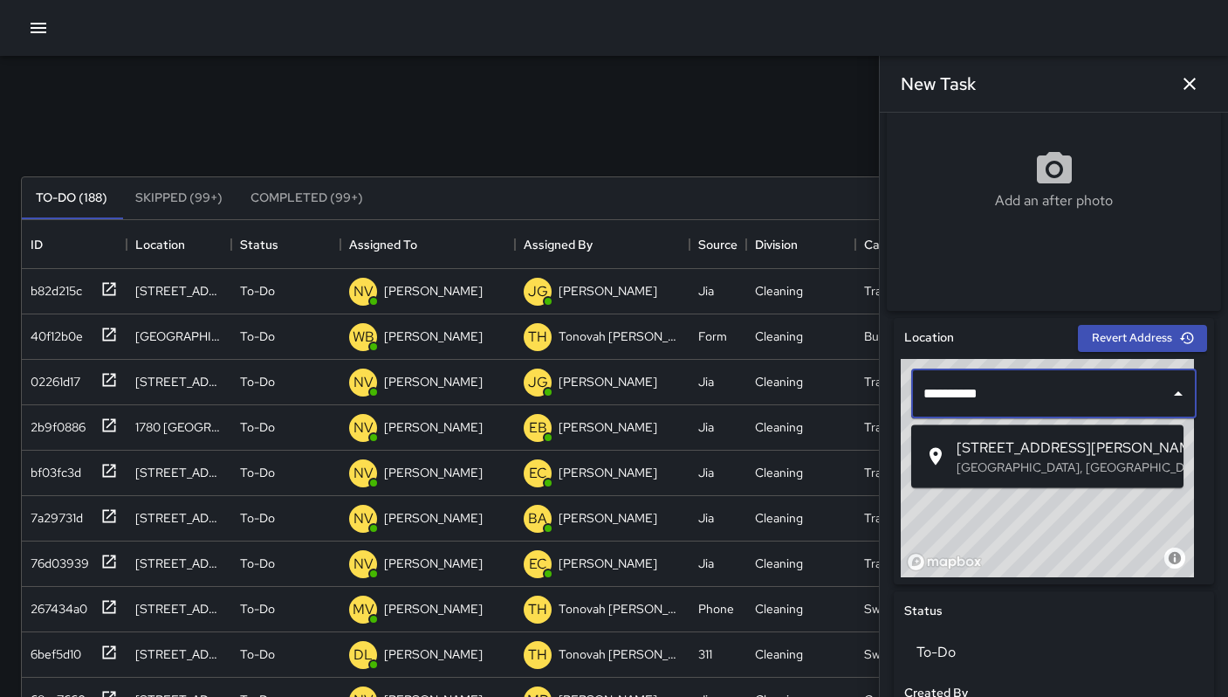
click at [1047, 451] on span "[STREET_ADDRESS][PERSON_NAME]" at bounding box center [1063, 447] width 213 height 21
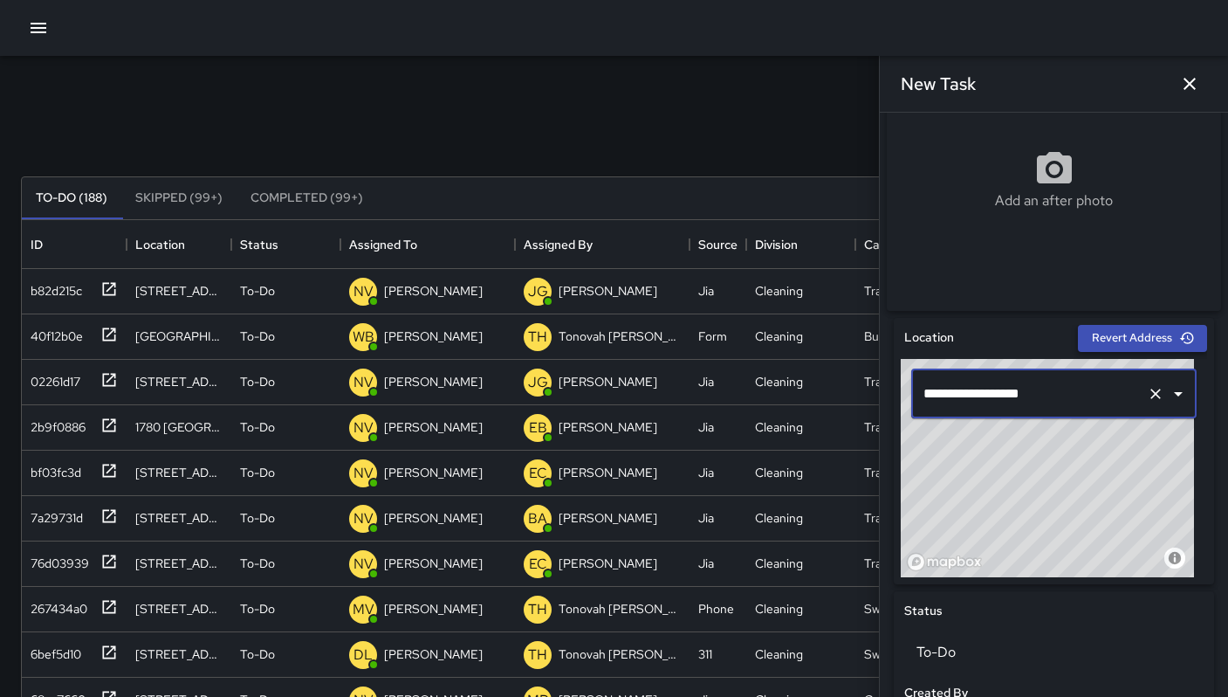
type input "**********"
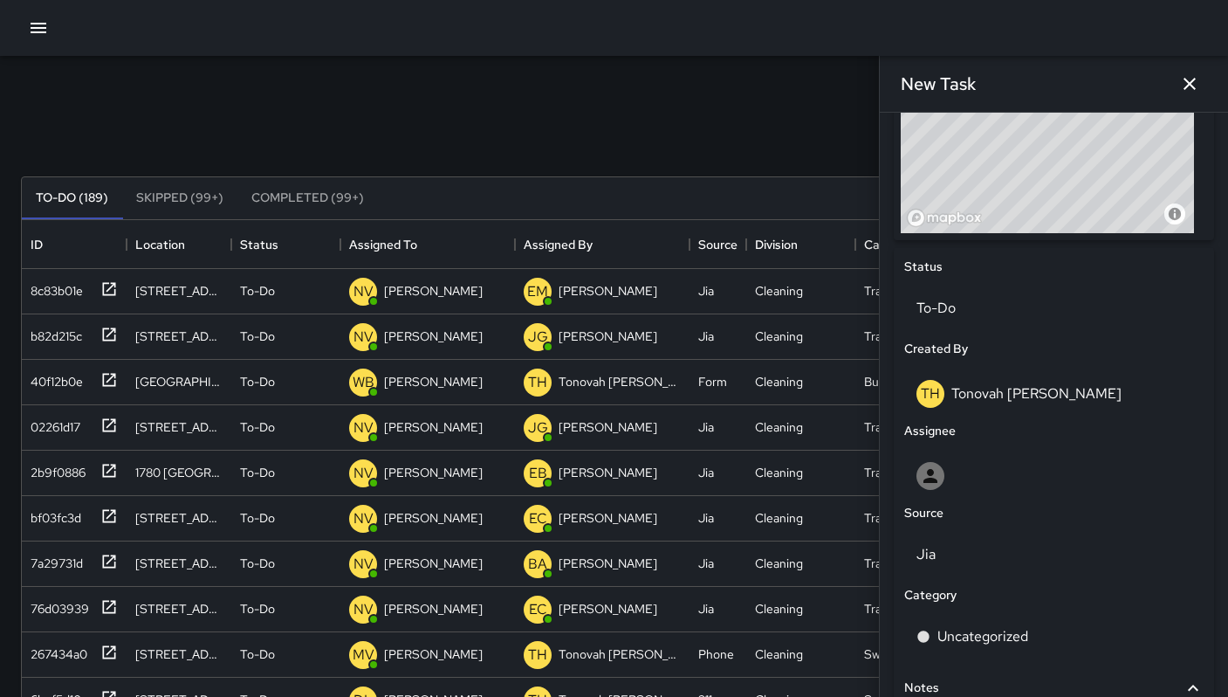
scroll to position [859, 0]
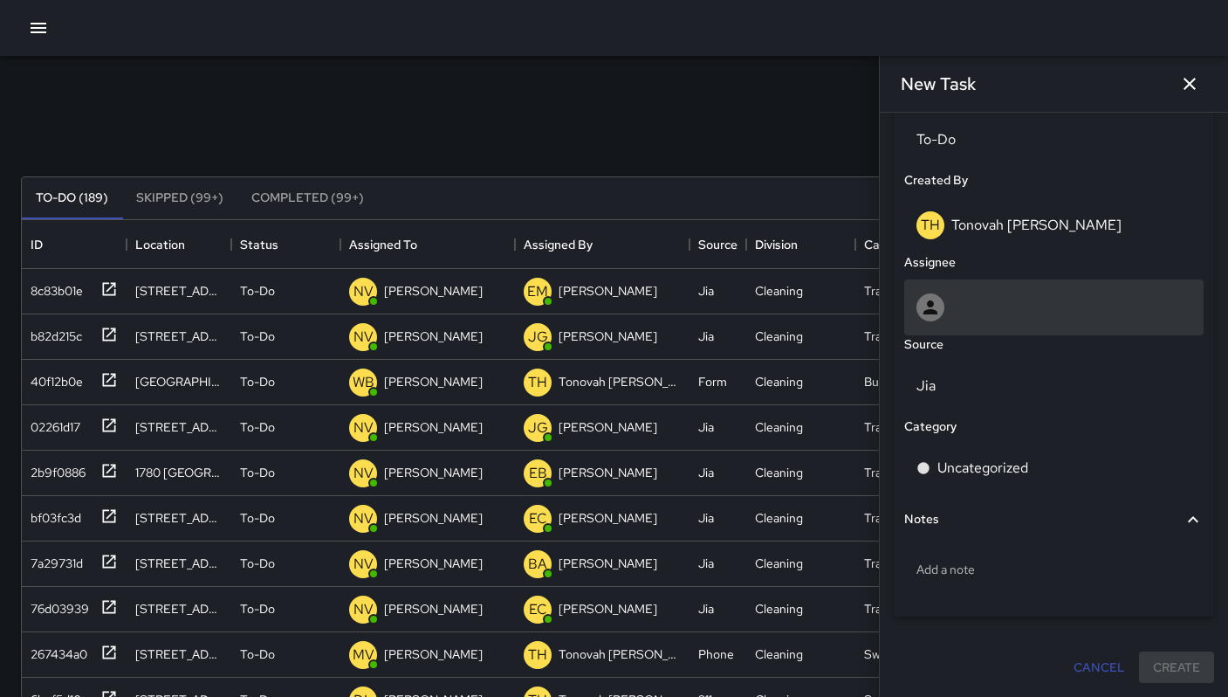
click at [959, 301] on div at bounding box center [1054, 307] width 275 height 28
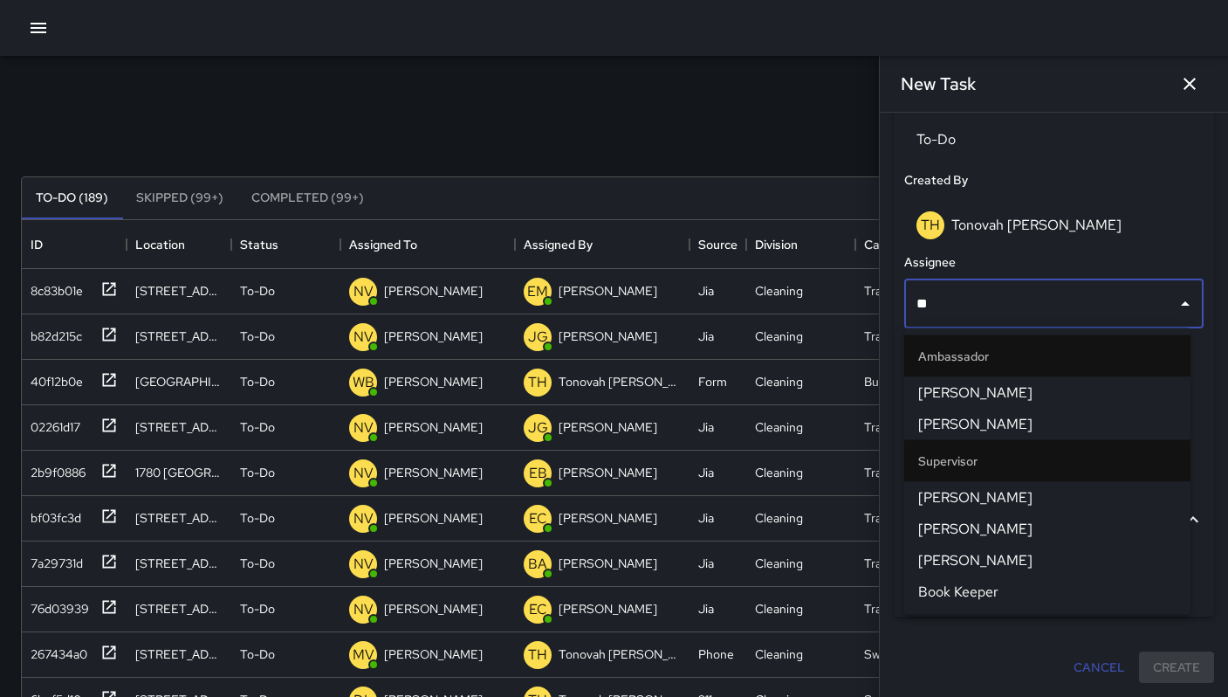
type input "***"
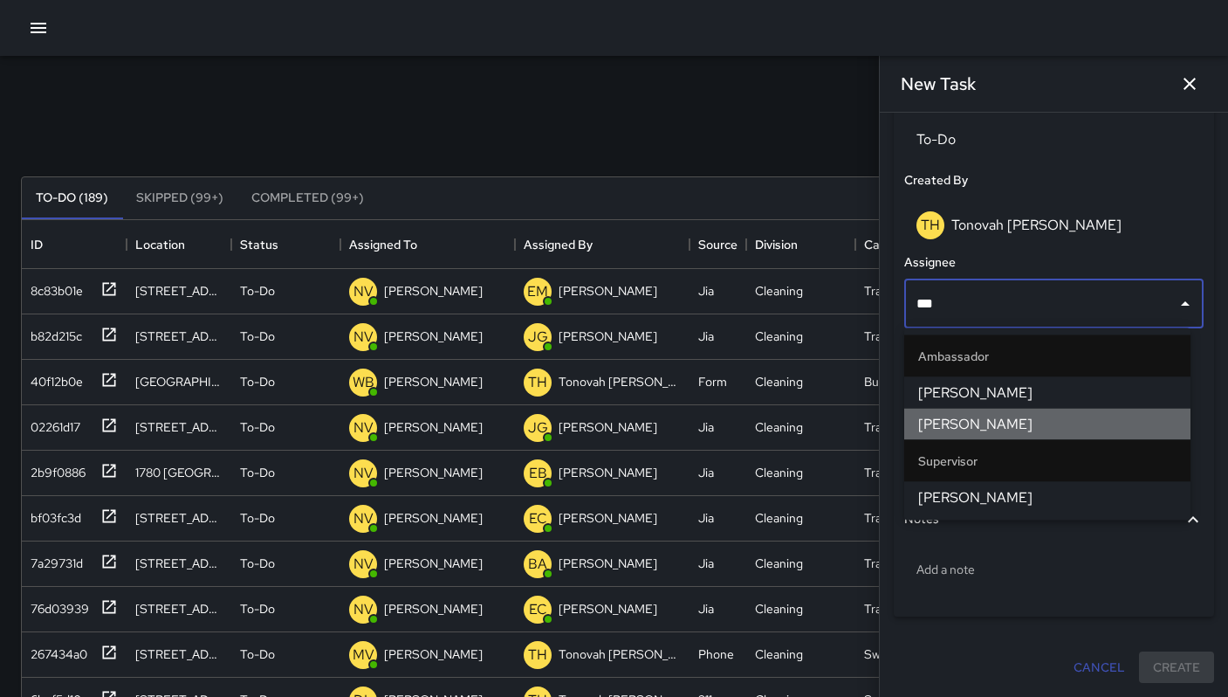
click at [1000, 428] on span "[PERSON_NAME]" at bounding box center [1047, 424] width 258 height 21
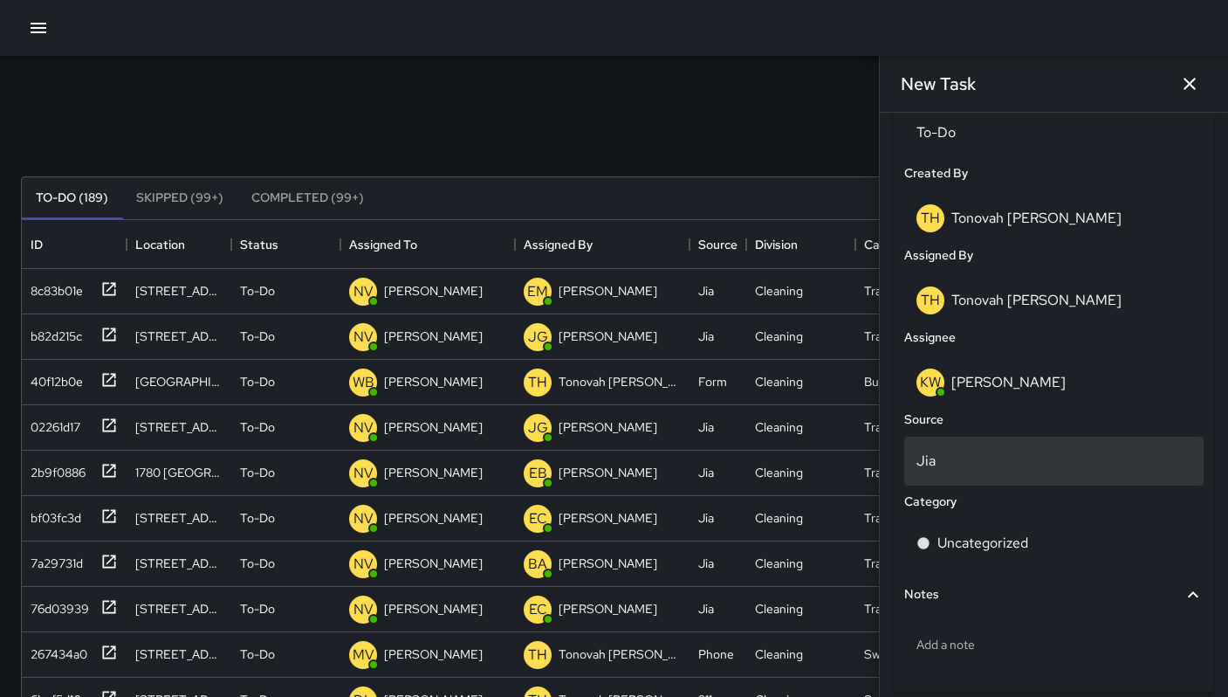
click at [959, 471] on p "Jia" at bounding box center [1054, 460] width 275 height 21
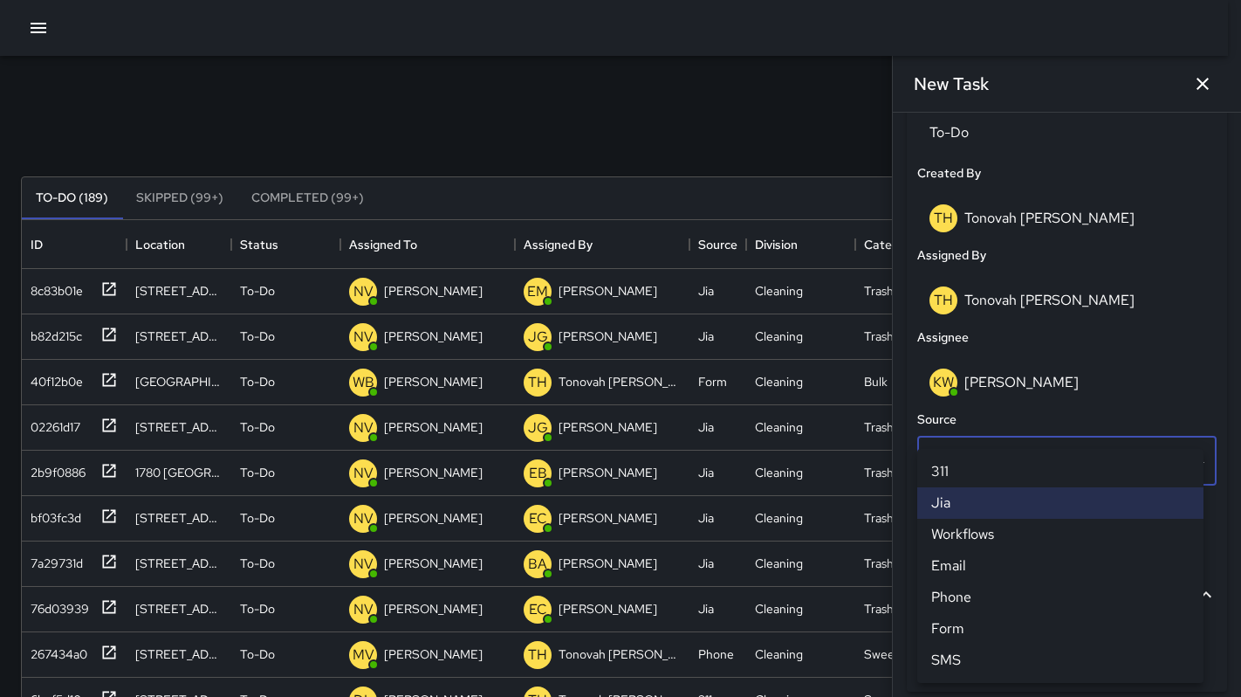
click at [965, 567] on li "Email" at bounding box center [1060, 565] width 286 height 31
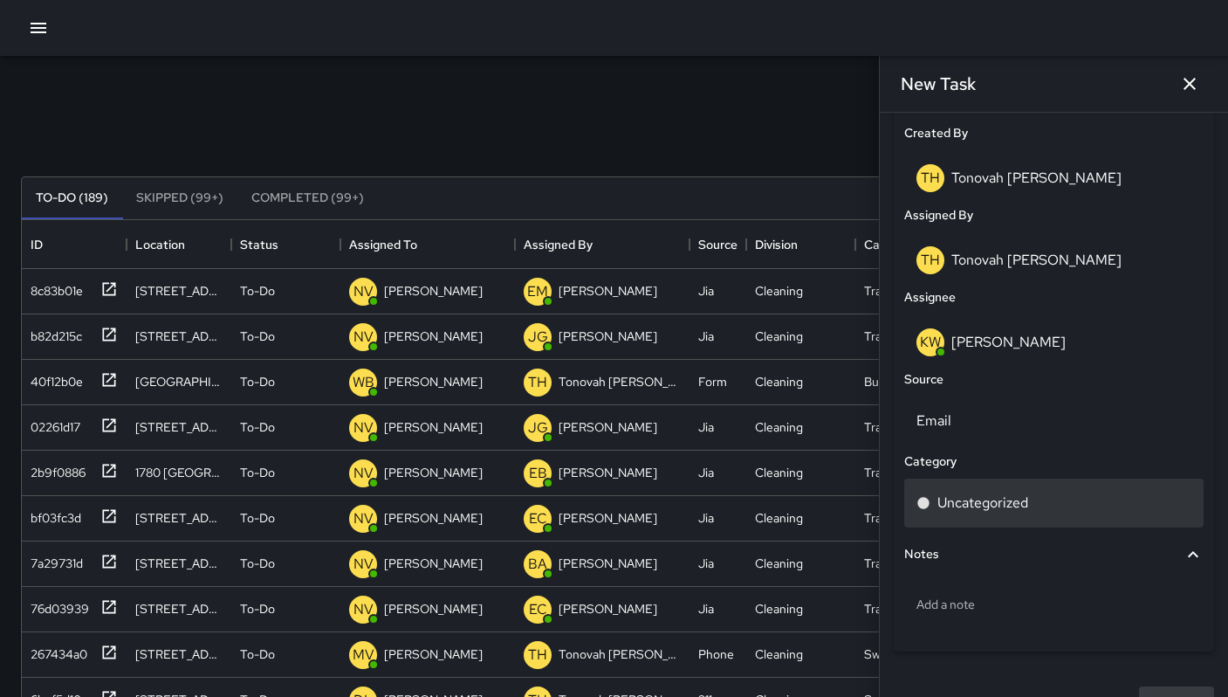
scroll to position [941, 0]
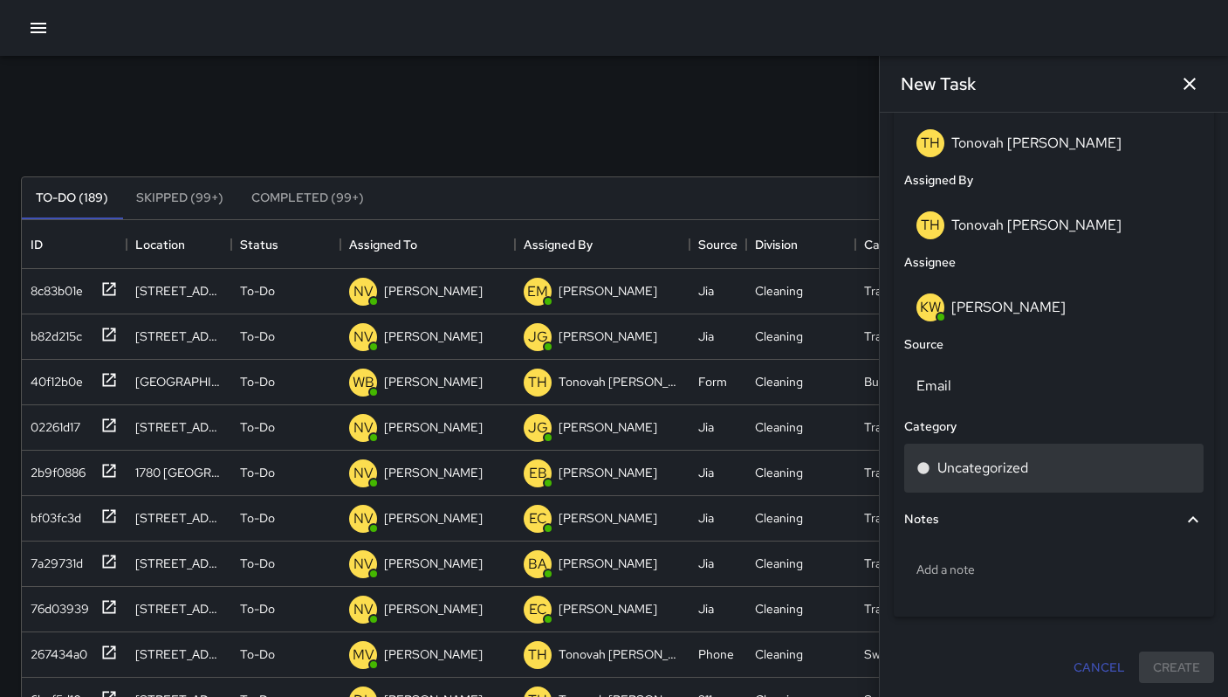
click at [978, 461] on p "Uncategorized" at bounding box center [983, 467] width 91 height 21
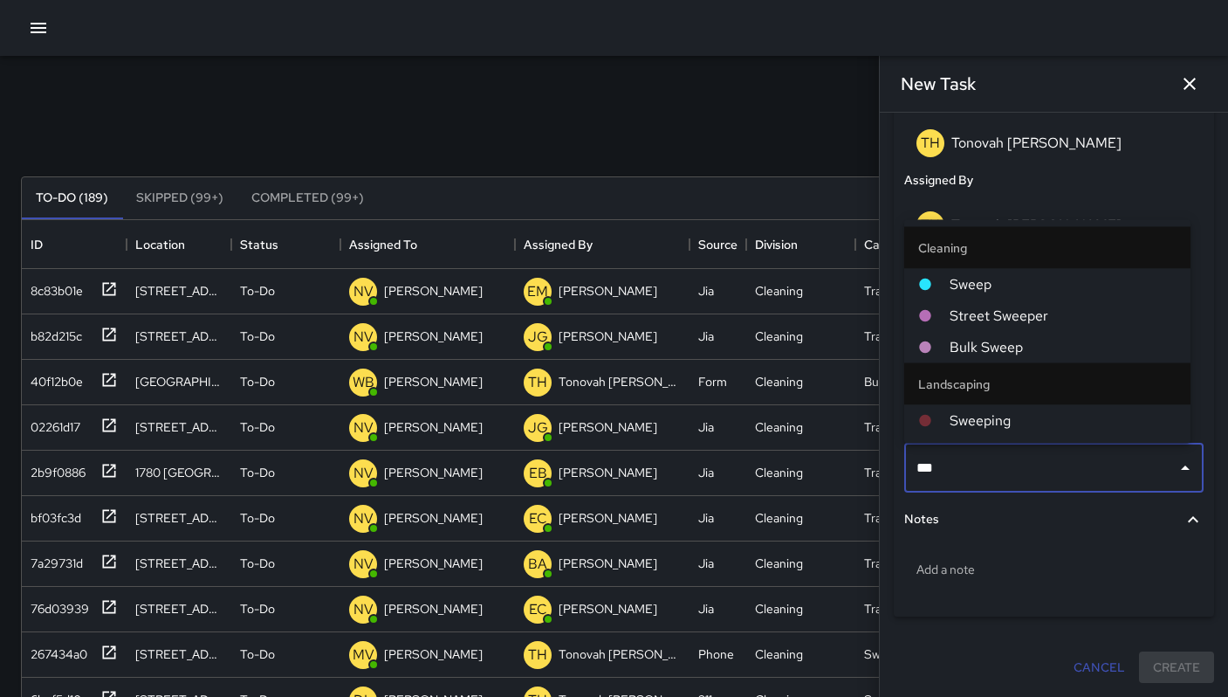
type input "****"
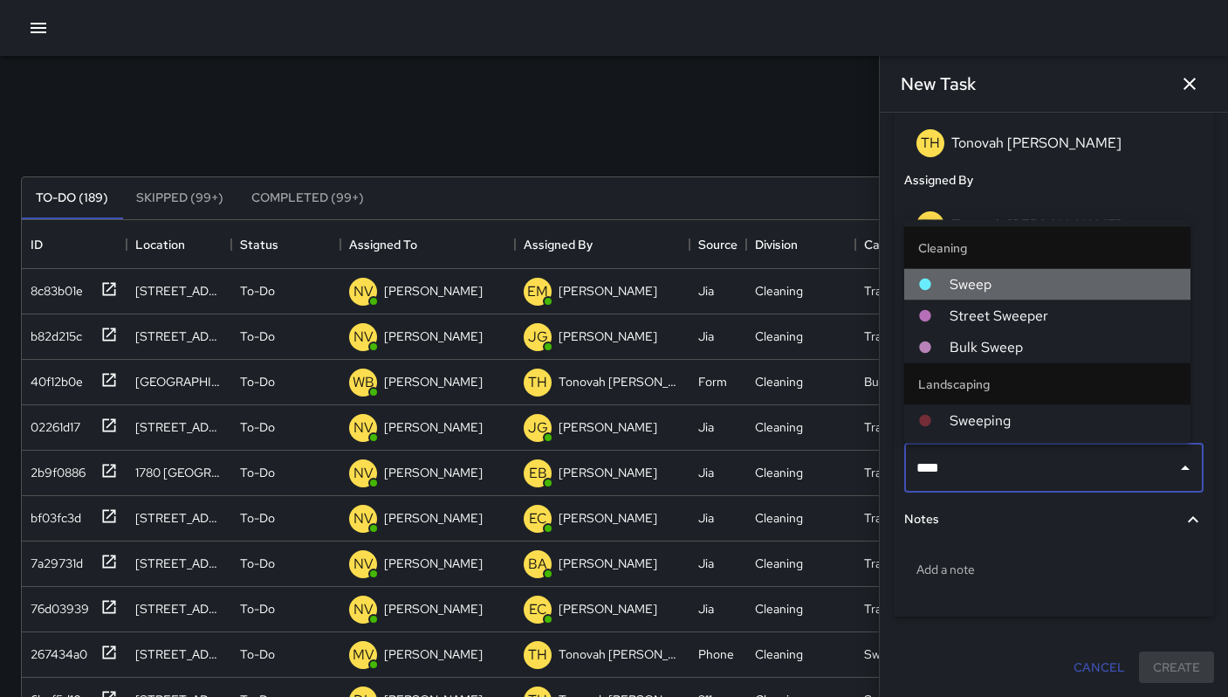
click at [991, 287] on span "Sweep" at bounding box center [1063, 284] width 227 height 21
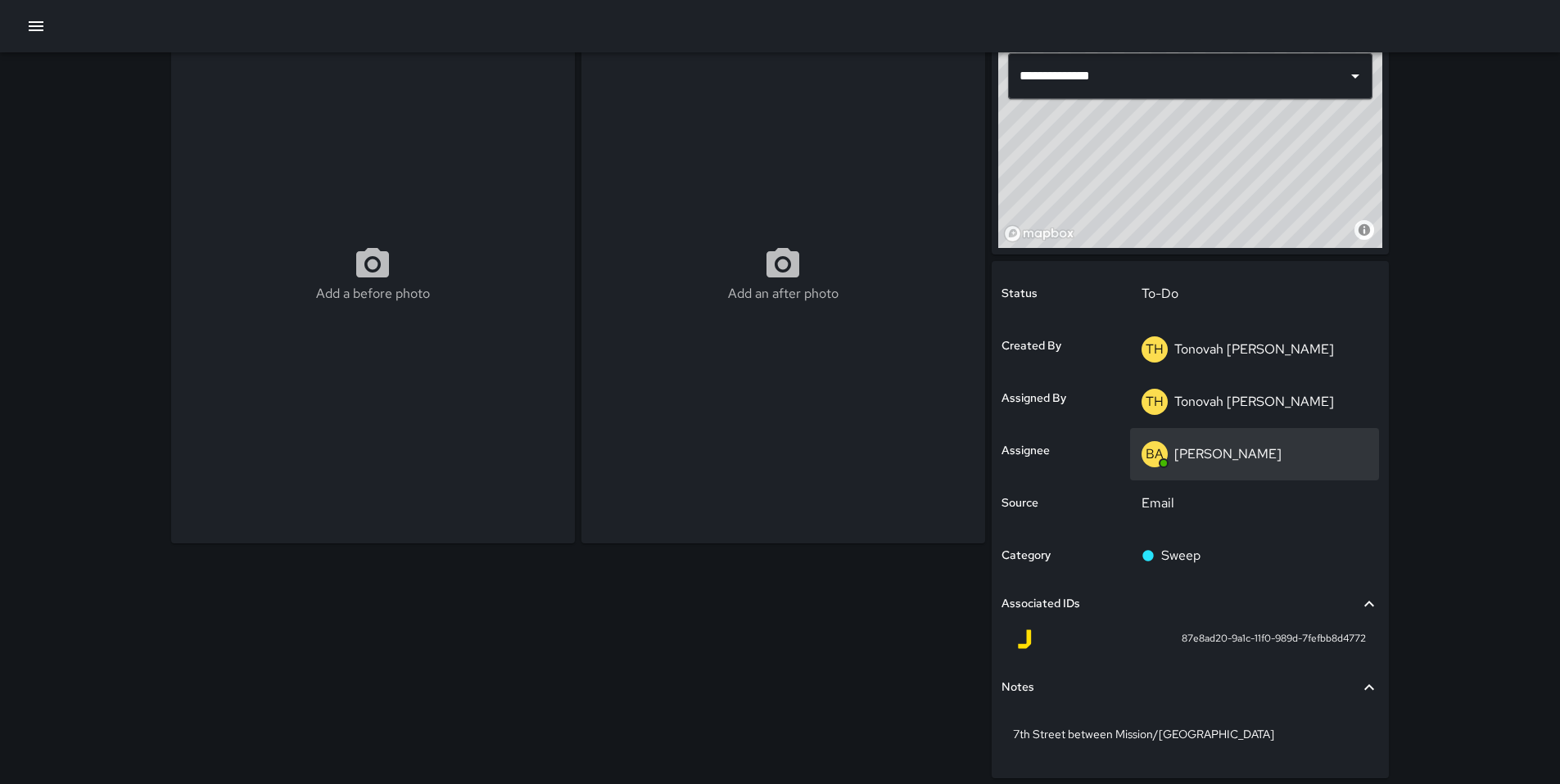
scroll to position [104, 0]
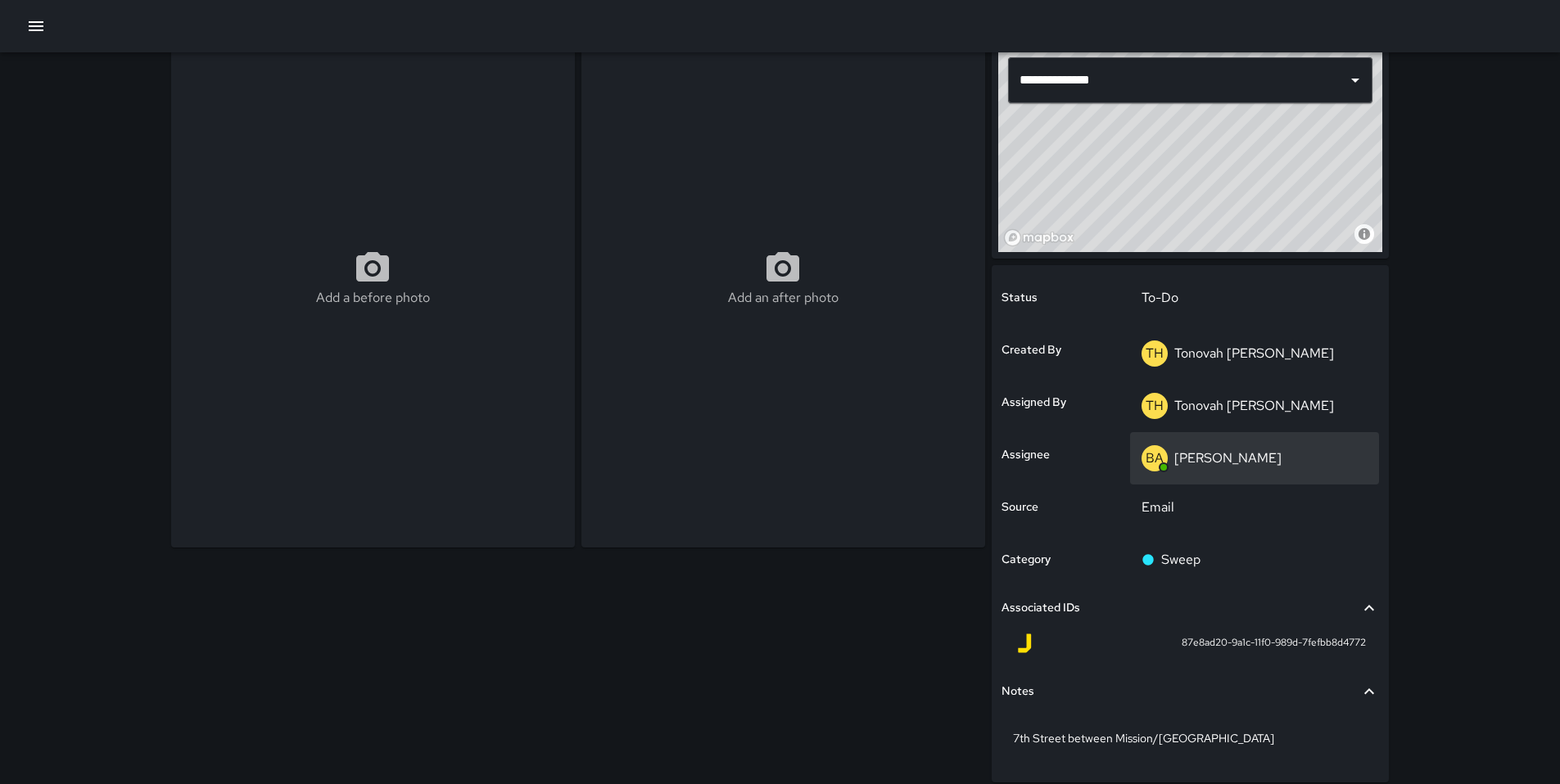
click at [1190, 462] on p "[PERSON_NAME]" at bounding box center [1228, 458] width 107 height 17
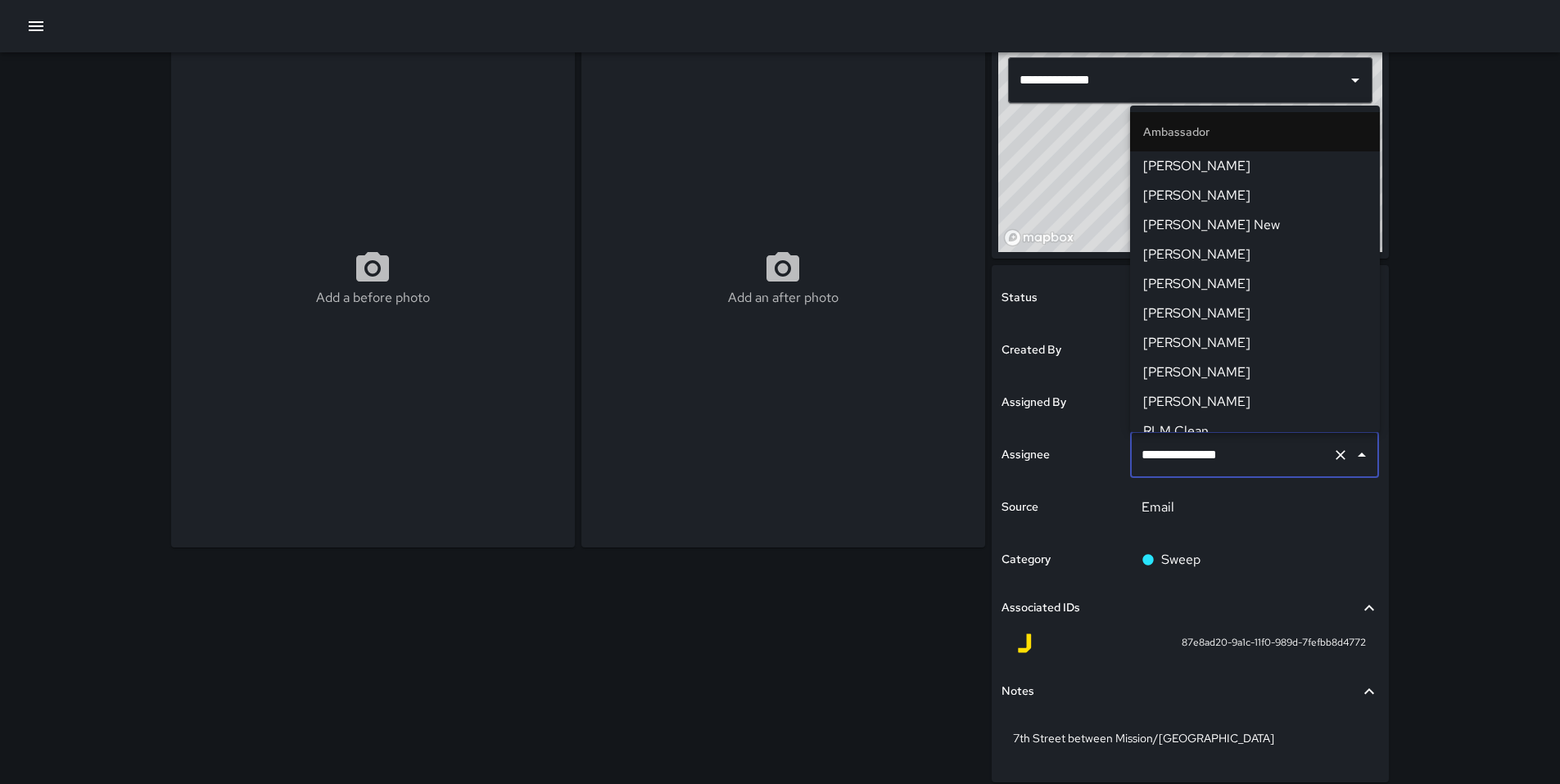
scroll to position [1114, 0]
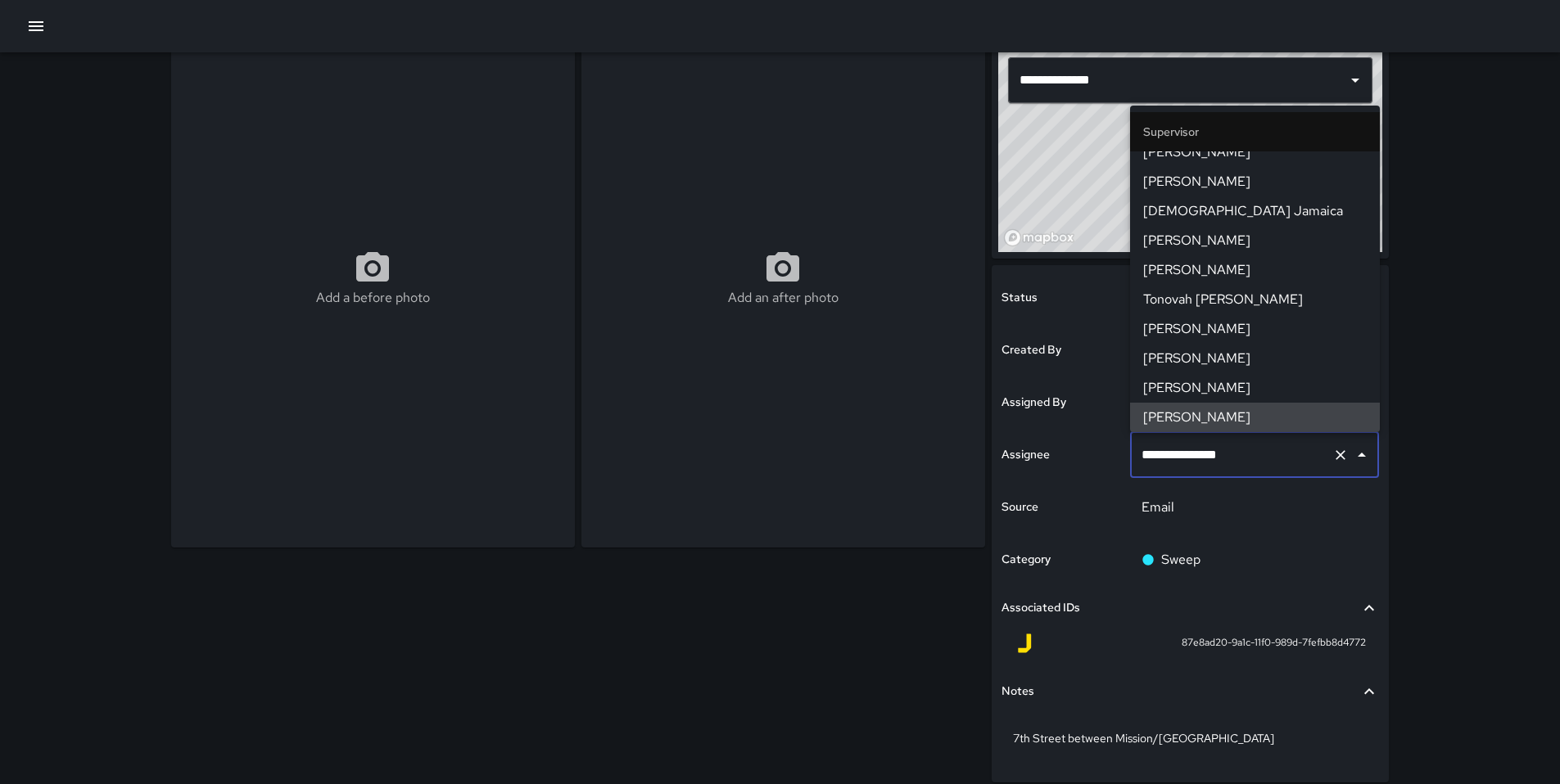
drag, startPoint x: 1236, startPoint y: 455, endPoint x: 1107, endPoint y: 433, distance: 130.9
click at [1110, 433] on div "**********" at bounding box center [1189, 524] width 397 height 518
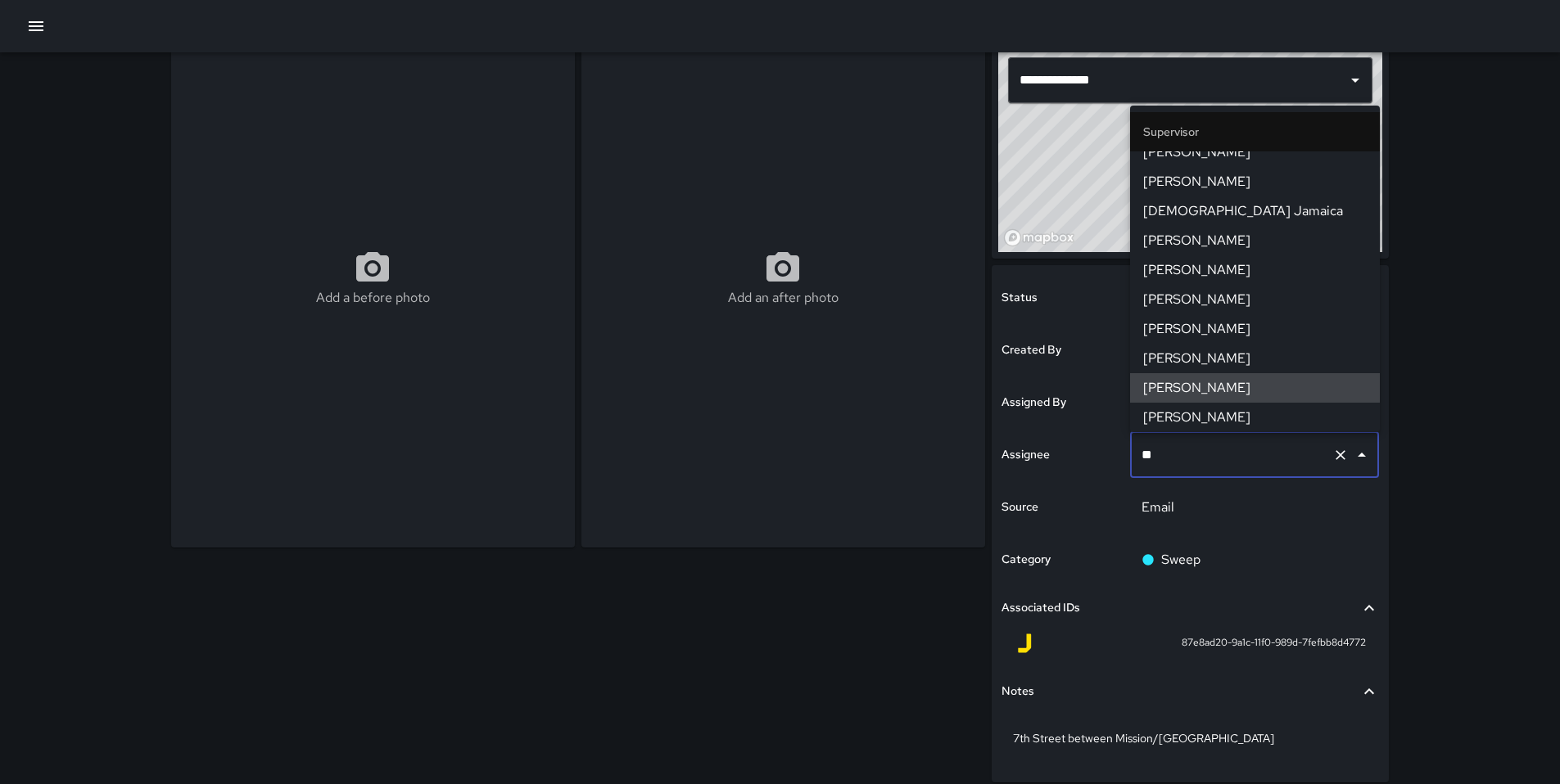
scroll to position [0, 0]
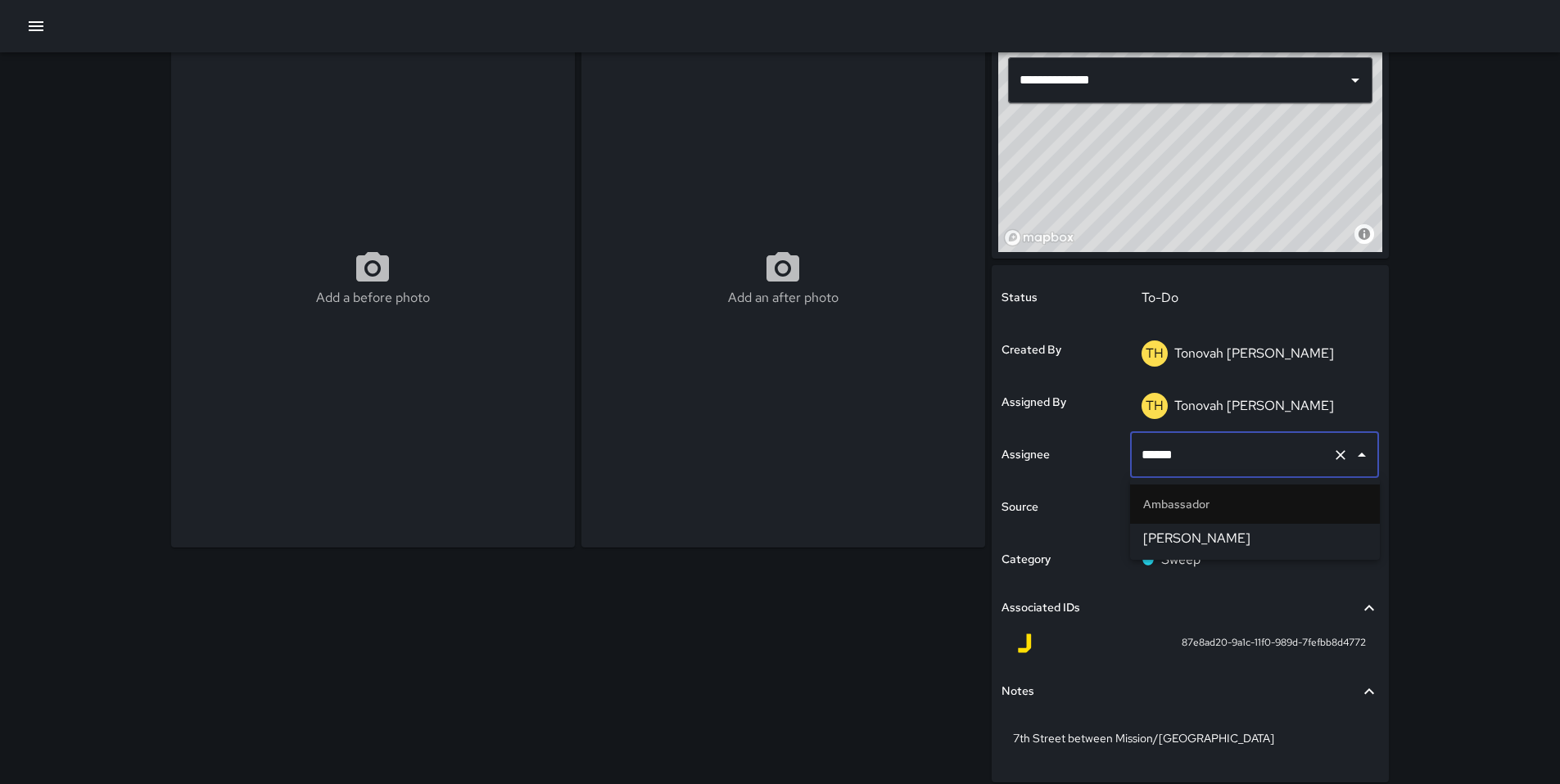
type input "*******"
click at [1160, 531] on span "[PERSON_NAME]" at bounding box center [1255, 538] width 223 height 20
